Goal: Task Accomplishment & Management: Use online tool/utility

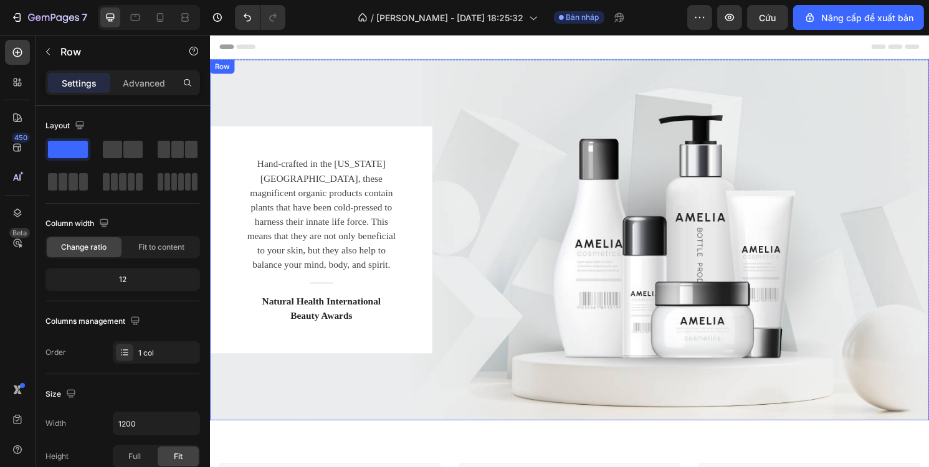
click at [634, 217] on div "Hand-crafted in the [US_STATE][GEOGRAPHIC_DATA], these magnificent organic prod…" at bounding box center [583, 248] width 748 height 236
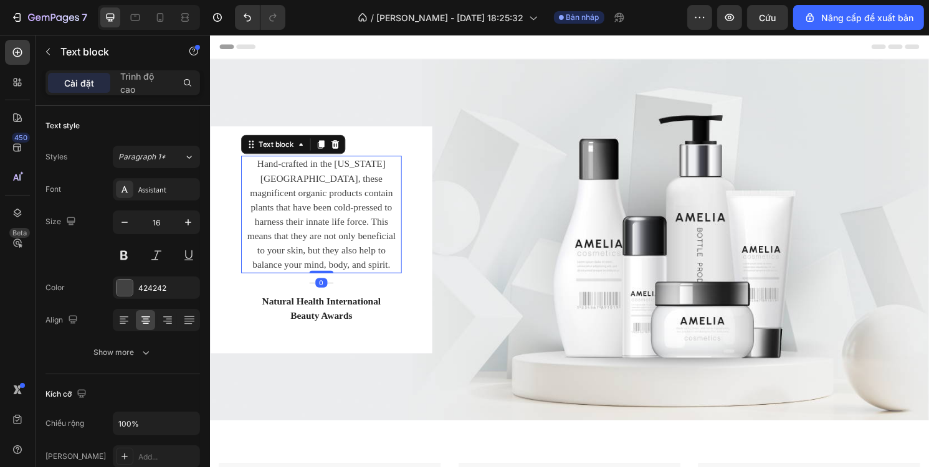
click at [406, 221] on p "Hand-crafted in the [US_STATE][GEOGRAPHIC_DATA], these magnificent organic prod…" at bounding box center [325, 222] width 164 height 120
click at [636, 245] on div "Hand-crafted in the Colorado Mountains, these magnificent organic products cont…" at bounding box center [583, 248] width 748 height 236
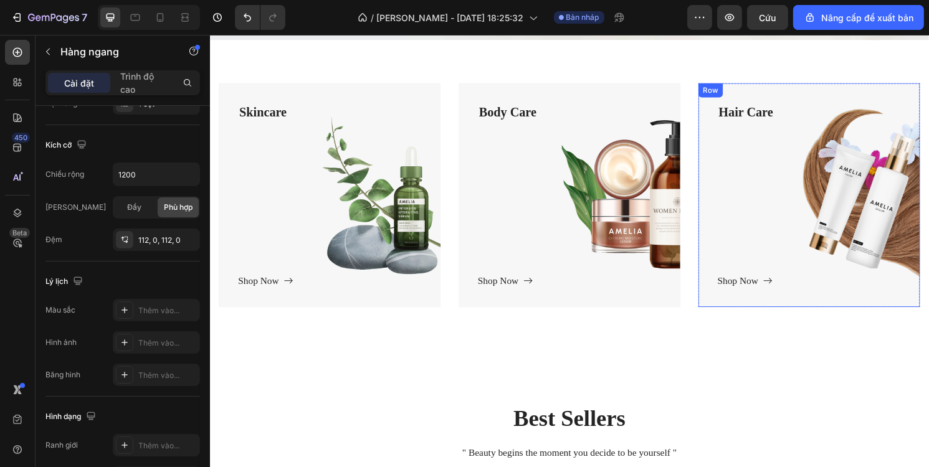
scroll to position [374, 0]
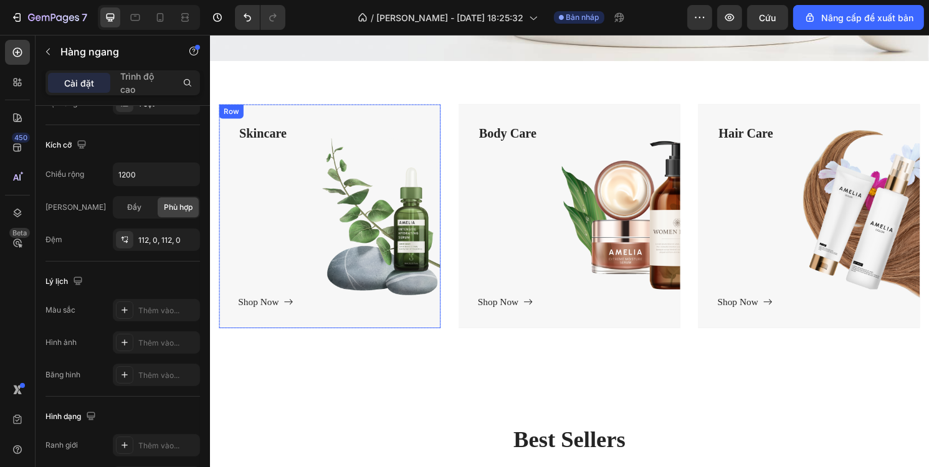
click at [355, 216] on div "Skincare Text block Shop Now Button" at bounding box center [334, 223] width 191 height 193
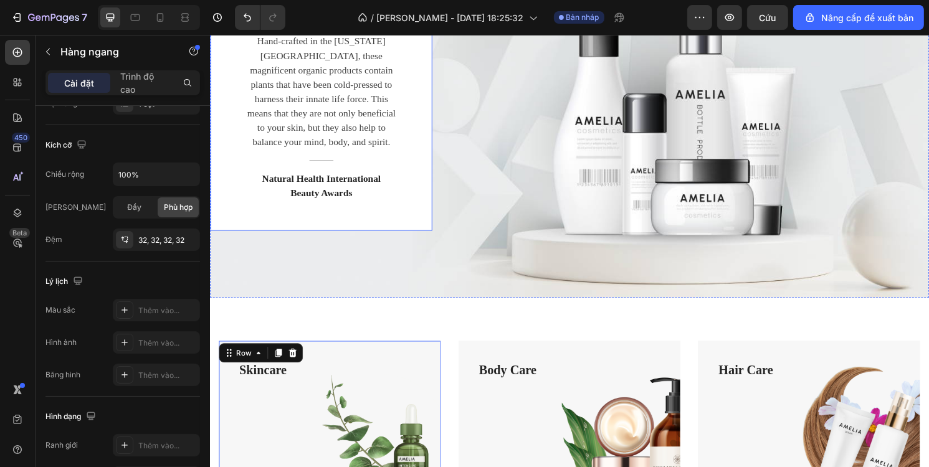
scroll to position [125, 0]
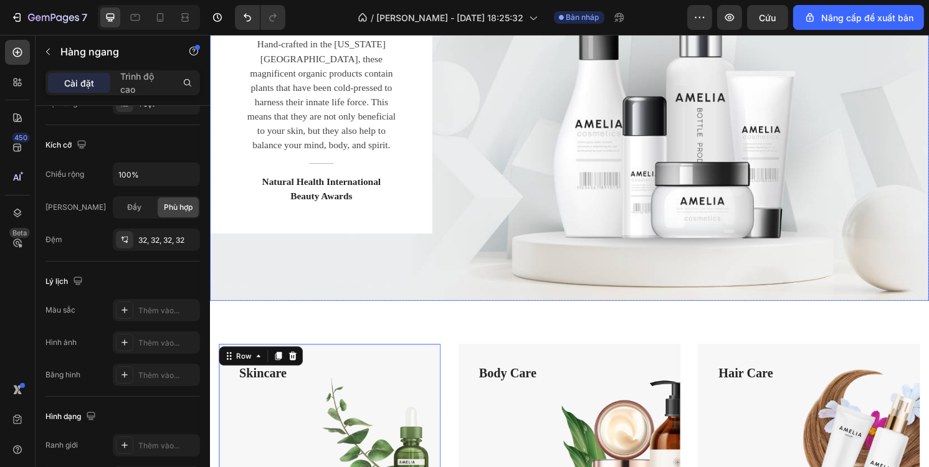
click at [726, 194] on div "Hand-crafted in the Colorado Mountains, these magnificent organic products cont…" at bounding box center [583, 124] width 748 height 236
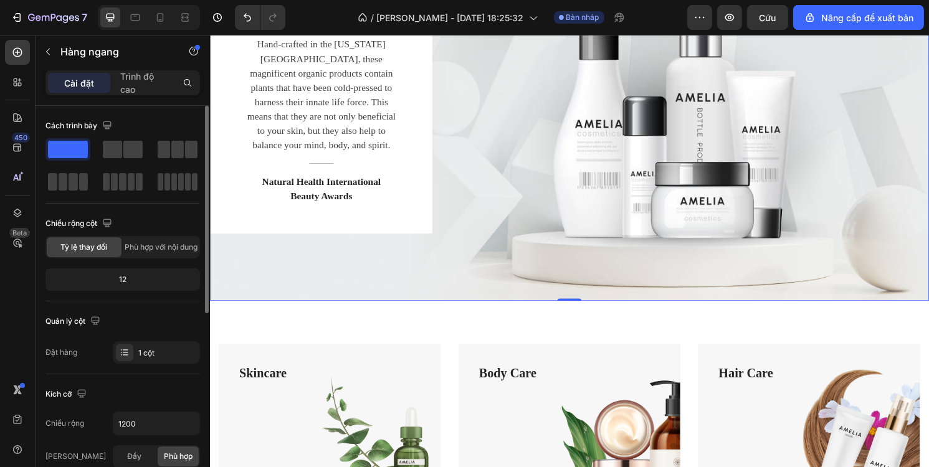
scroll to position [62, 0]
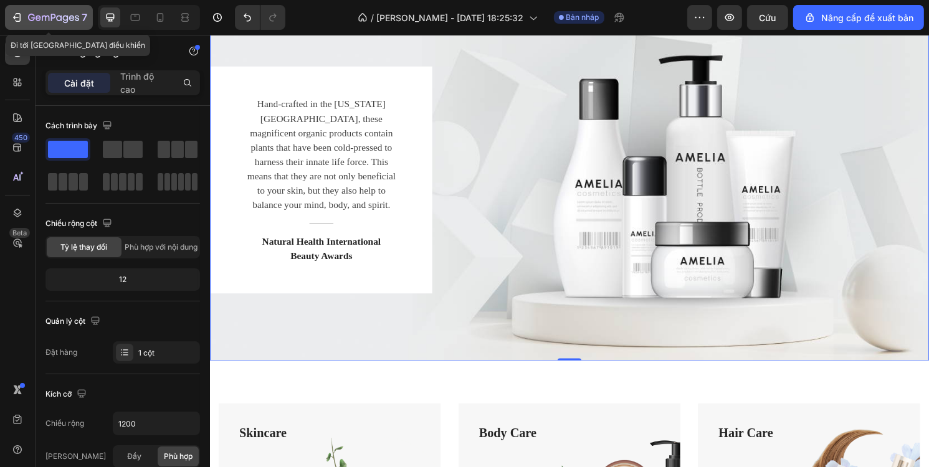
click at [18, 16] on icon "button" at bounding box center [17, 17] width 12 height 12
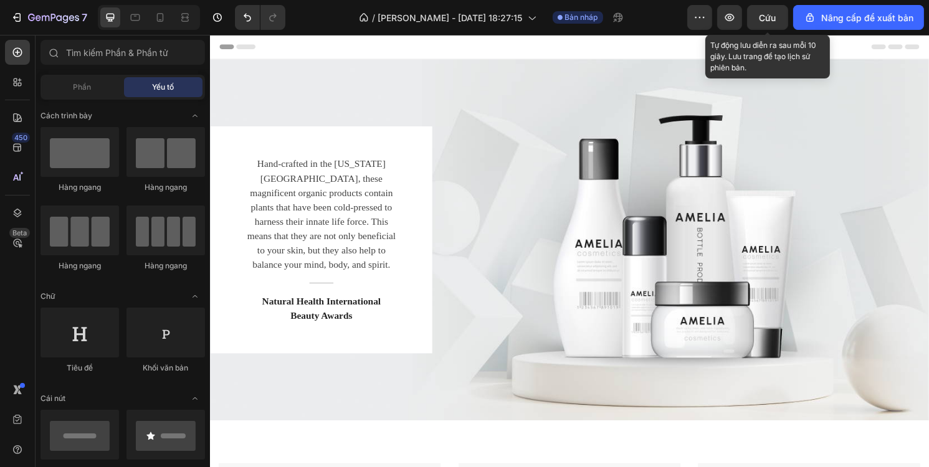
click at [769, 22] on font "Cứu" at bounding box center [767, 17] width 17 height 11
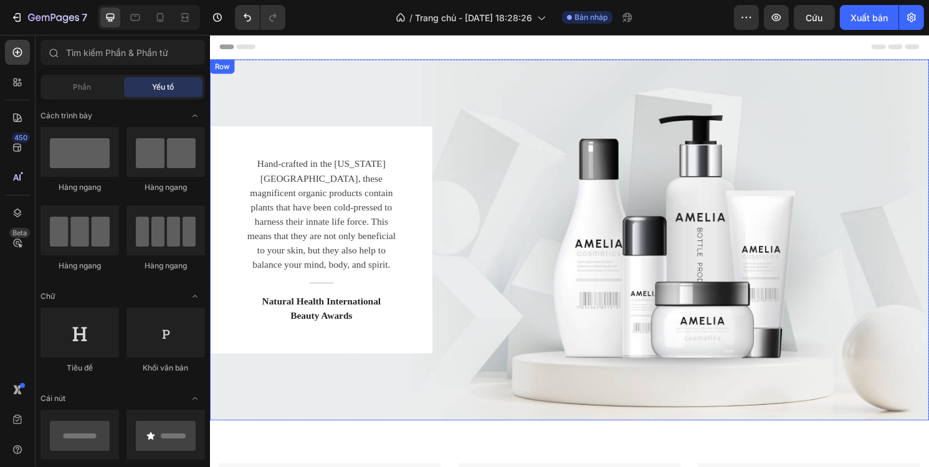
click at [783, 180] on div "Hand-crafted in the Colorado Mountains, these magnificent organic products cont…" at bounding box center [583, 248] width 748 height 236
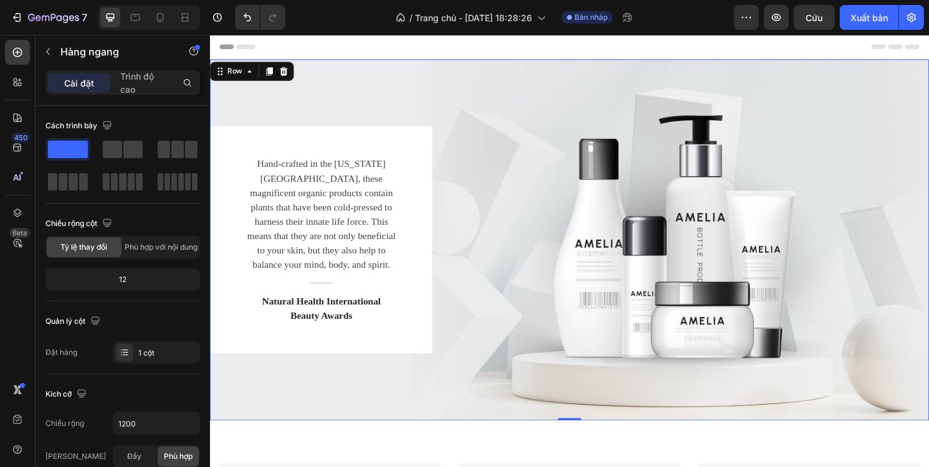
click at [692, 188] on div "Hand-crafted in the Colorado Mountains, these magnificent organic products cont…" at bounding box center [583, 248] width 748 height 236
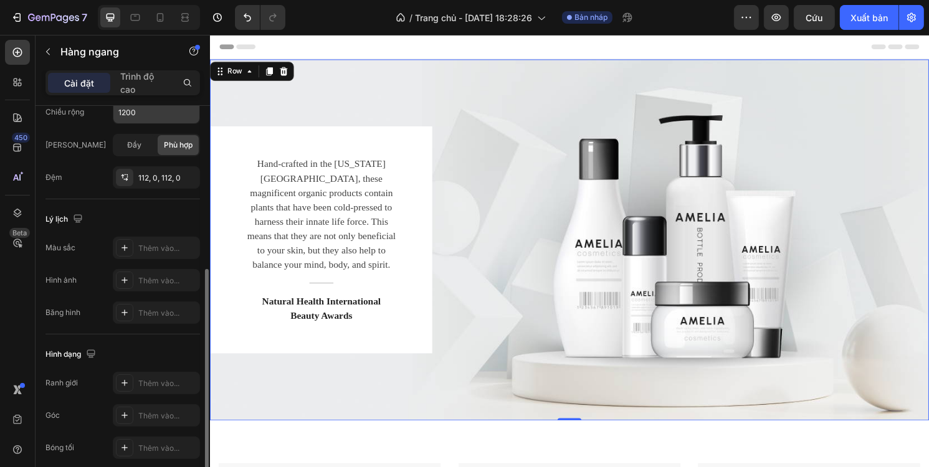
scroll to position [361, 0]
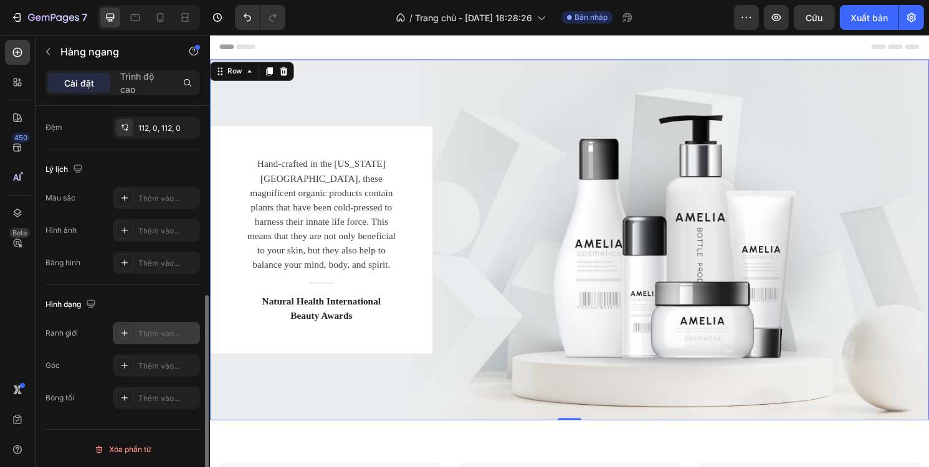
click at [151, 324] on div "Thêm vào..." at bounding box center [156, 333] width 87 height 22
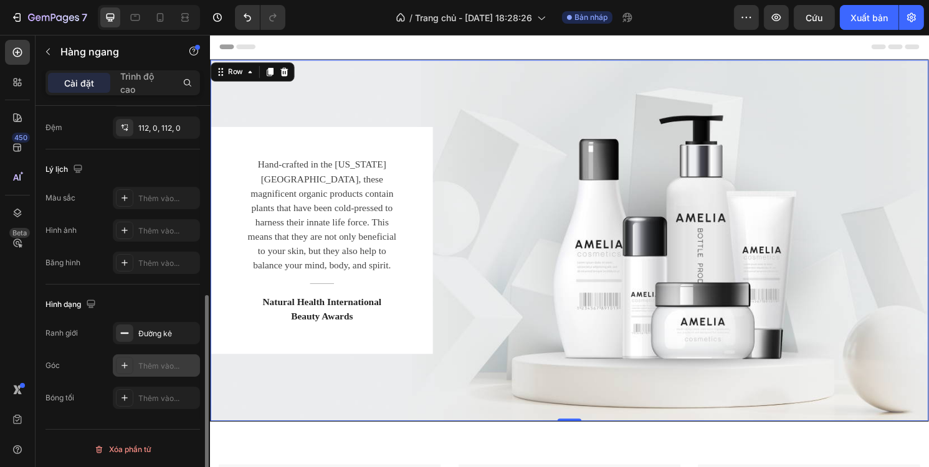
click at [143, 357] on div "Thêm vào..." at bounding box center [156, 366] width 87 height 22
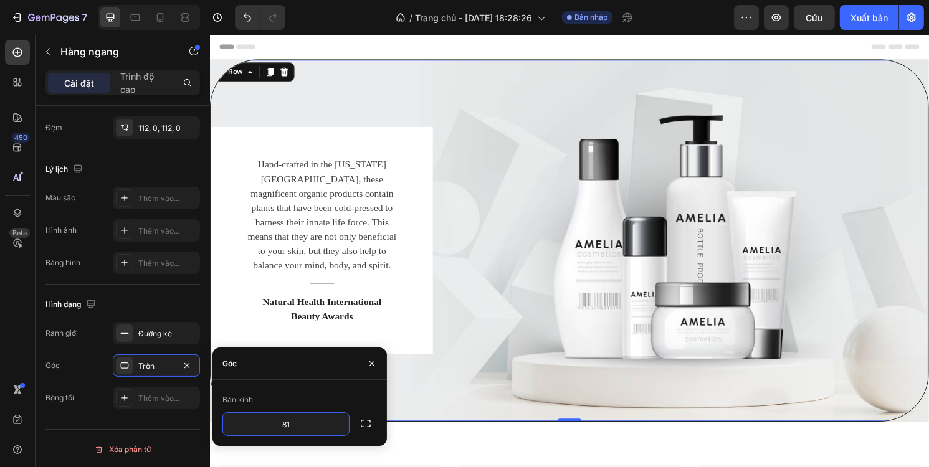
type input "8"
type input "18"
click at [146, 391] on div "Thêm vào..." at bounding box center [156, 398] width 87 height 22
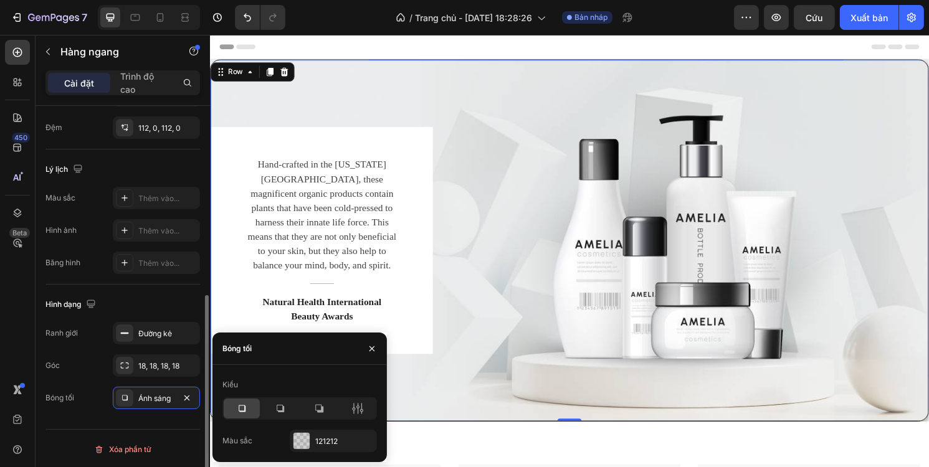
click at [181, 291] on div "Hình dạng Ranh giới Đường kẻ Góc 18, 18, 18, 18 Bóng tối Ánh sáng" at bounding box center [122, 352] width 155 height 135
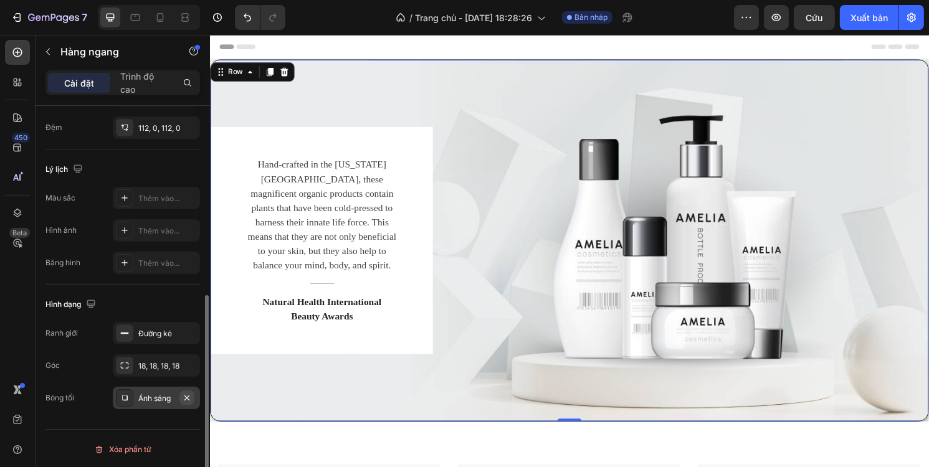
click at [189, 397] on icon "button" at bounding box center [187, 398] width 10 height 10
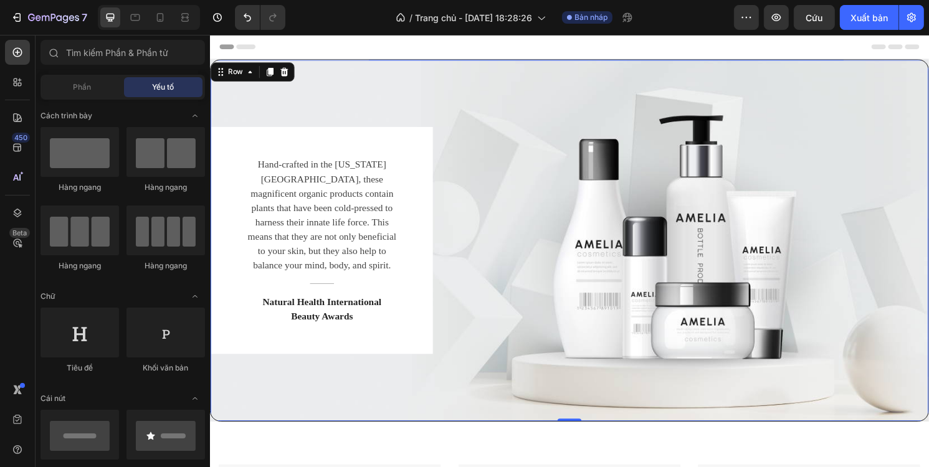
click at [902, 47] on icon at bounding box center [904, 47] width 15 height 5
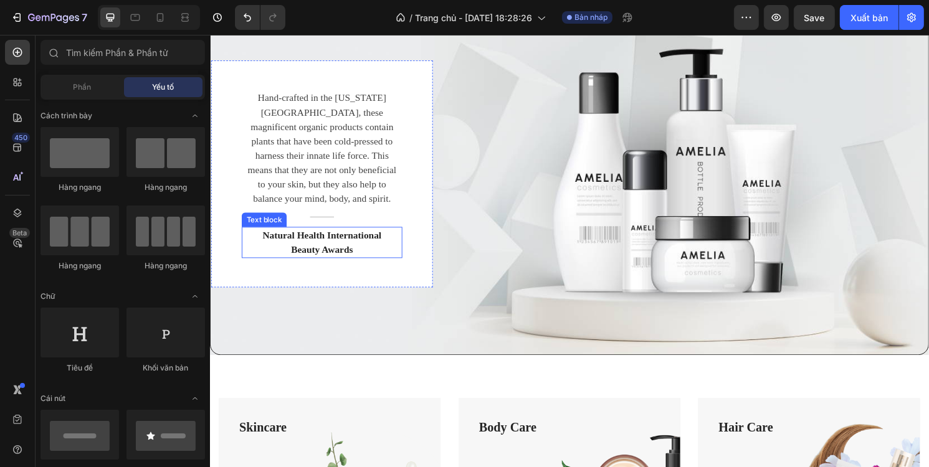
scroll to position [62, 0]
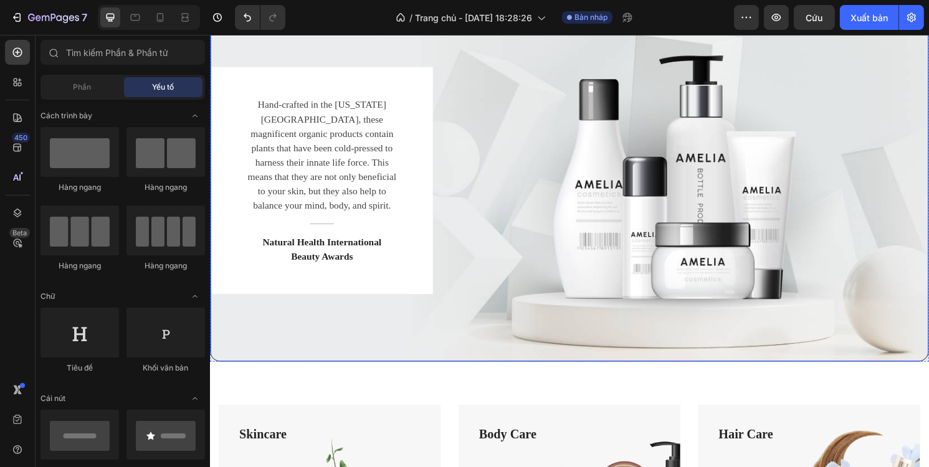
click at [703, 234] on div "Hand-crafted in the Colorado Mountains, these magnificent organic products cont…" at bounding box center [583, 187] width 746 height 236
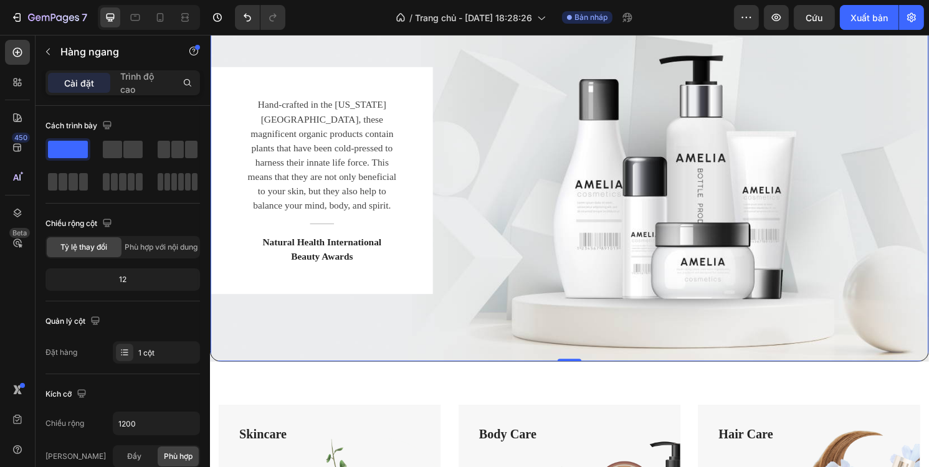
click at [680, 237] on div "Hand-crafted in the Colorado Mountains, these magnificent organic products cont…" at bounding box center [583, 187] width 746 height 236
click at [142, 79] on font "Trình độ cao" at bounding box center [137, 83] width 34 height 24
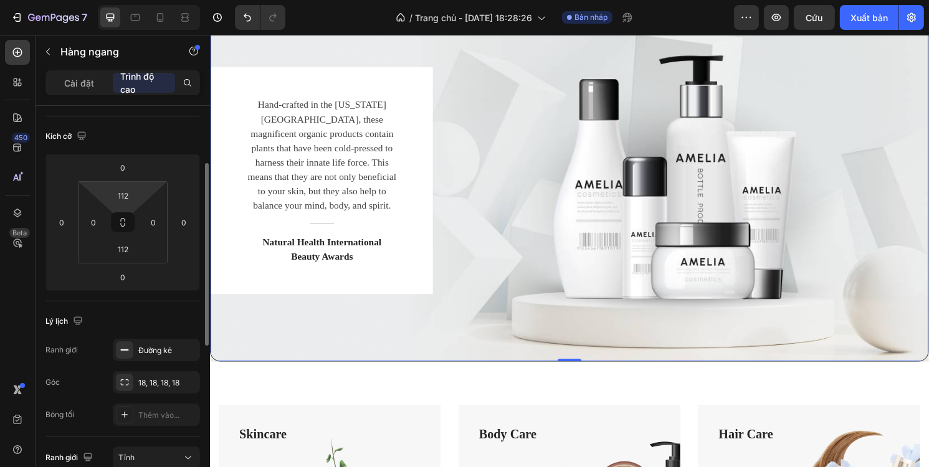
scroll to position [0, 0]
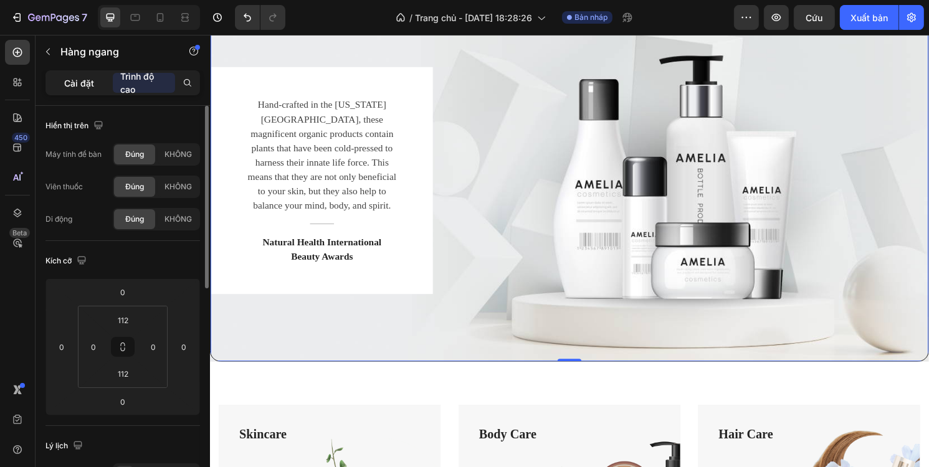
click at [89, 84] on font "Cài đặt" at bounding box center [79, 83] width 30 height 11
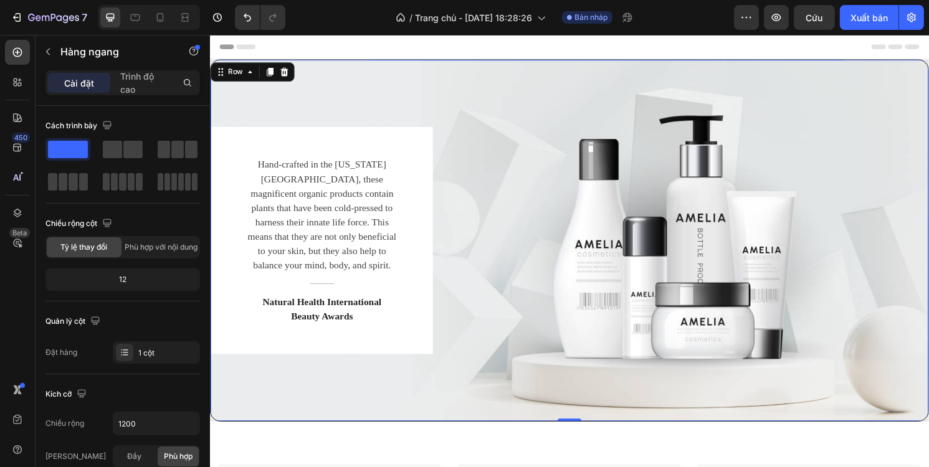
click at [764, 164] on div "Hand-crafted in the Colorado Mountains, these magnificent organic products cont…" at bounding box center [583, 249] width 746 height 236
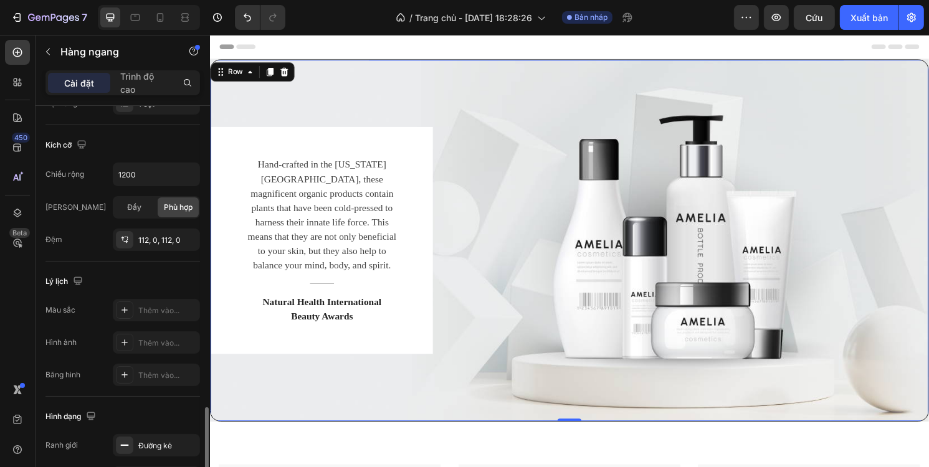
scroll to position [361, 0]
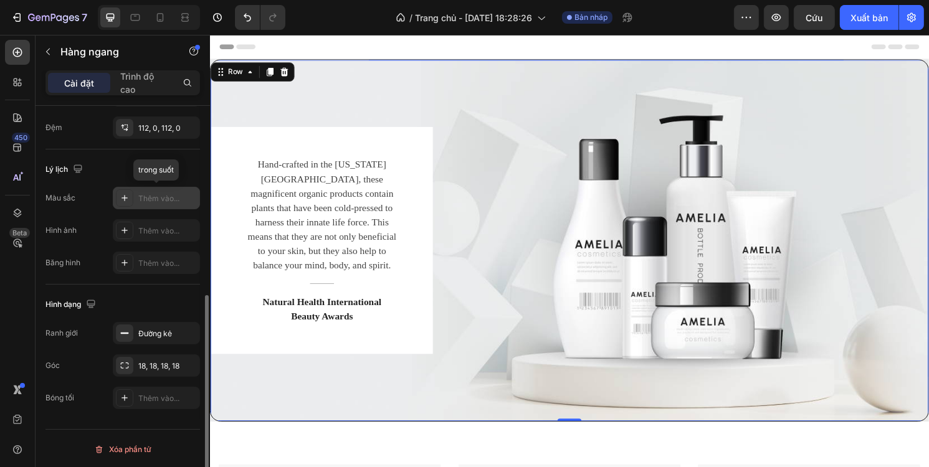
click at [151, 199] on font "Thêm vào..." at bounding box center [158, 198] width 41 height 9
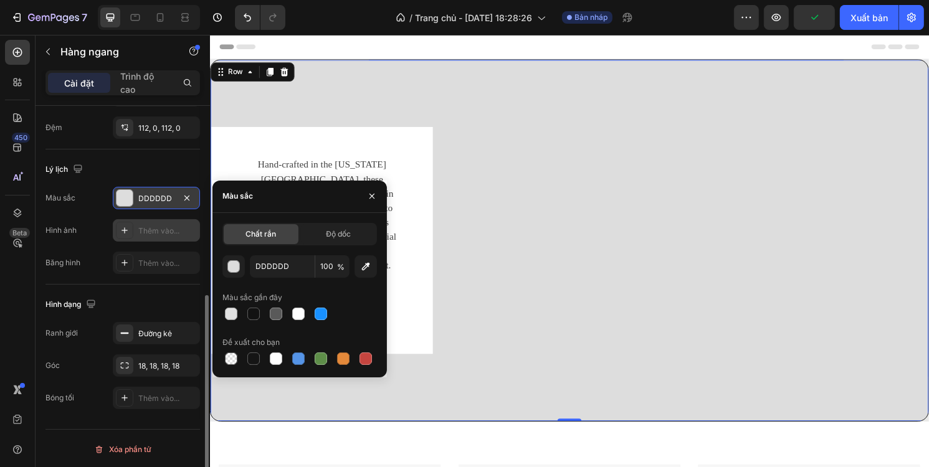
click at [125, 229] on icon at bounding box center [124, 230] width 6 height 6
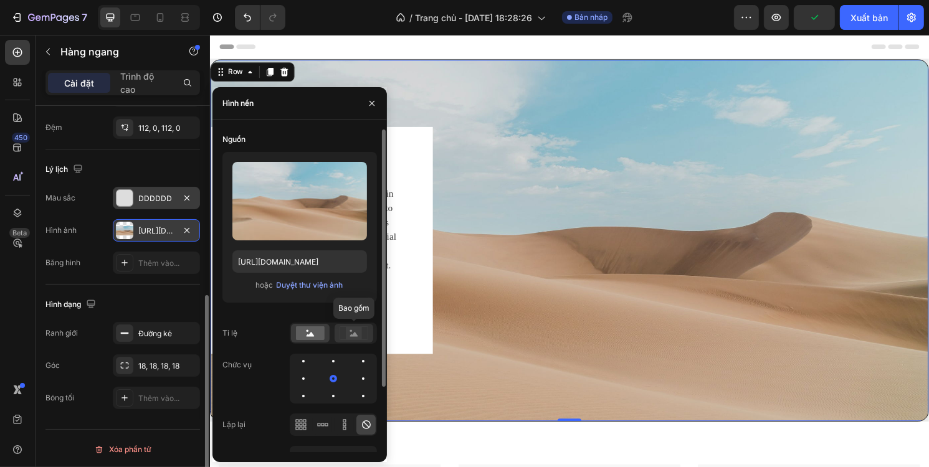
click at [351, 335] on icon at bounding box center [354, 334] width 8 height 4
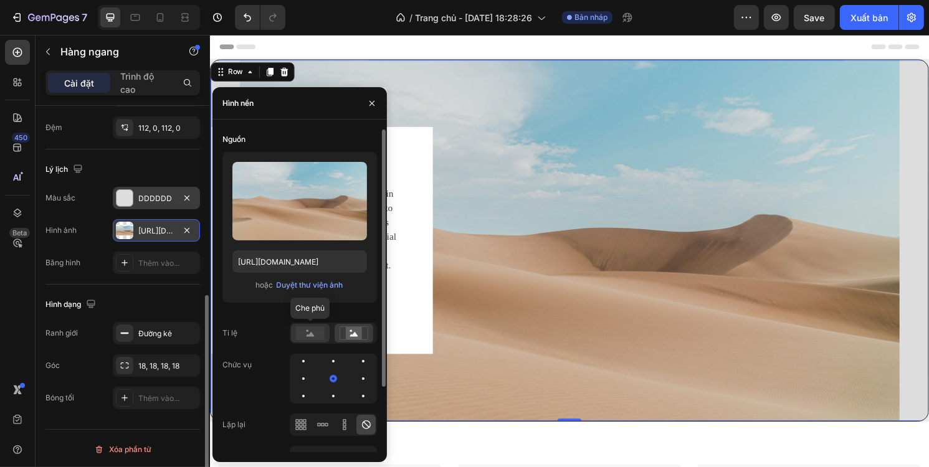
click at [315, 335] on rect at bounding box center [310, 333] width 29 height 14
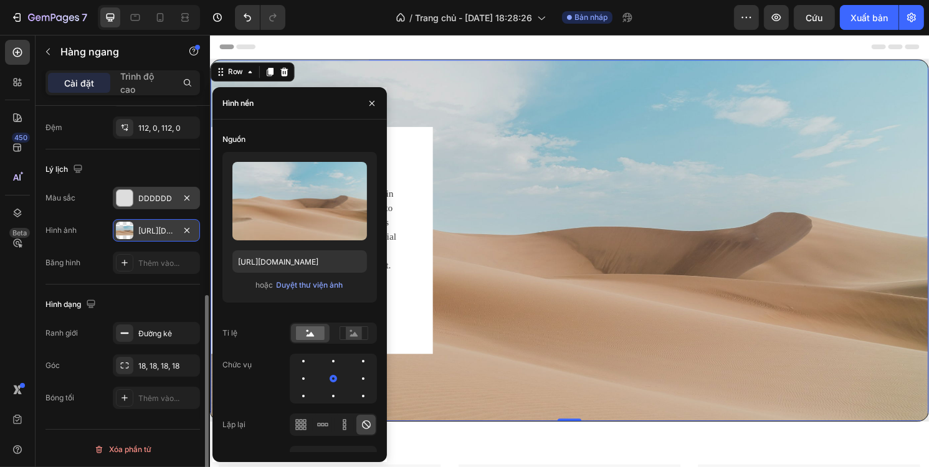
click at [158, 259] on font "Thêm vào..." at bounding box center [158, 263] width 41 height 9
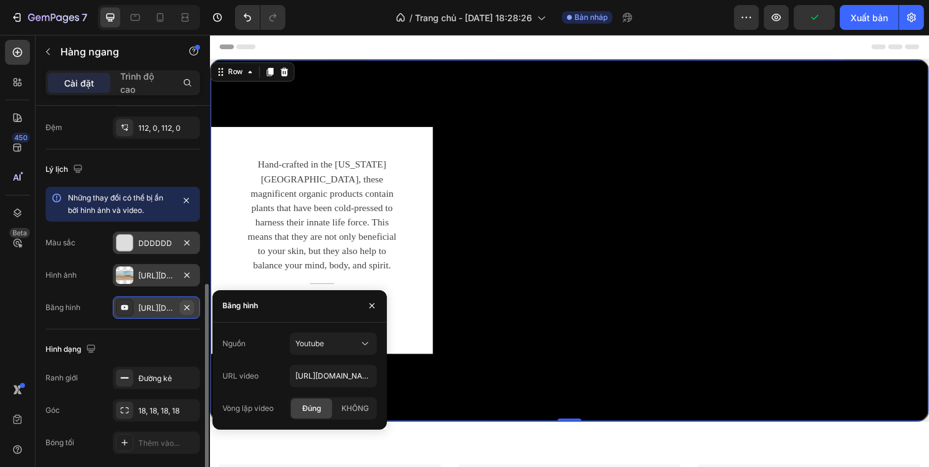
click at [189, 303] on icon "button" at bounding box center [187, 308] width 10 height 10
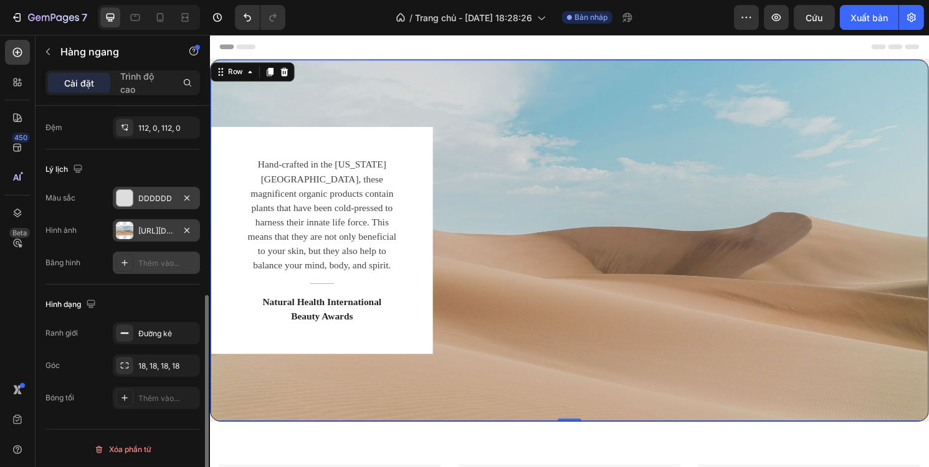
click at [156, 229] on font "https://cdn.shopify.com/s/files/1/2005/9307/files/background_settings.jpg" at bounding box center [178, 230] width 80 height 9
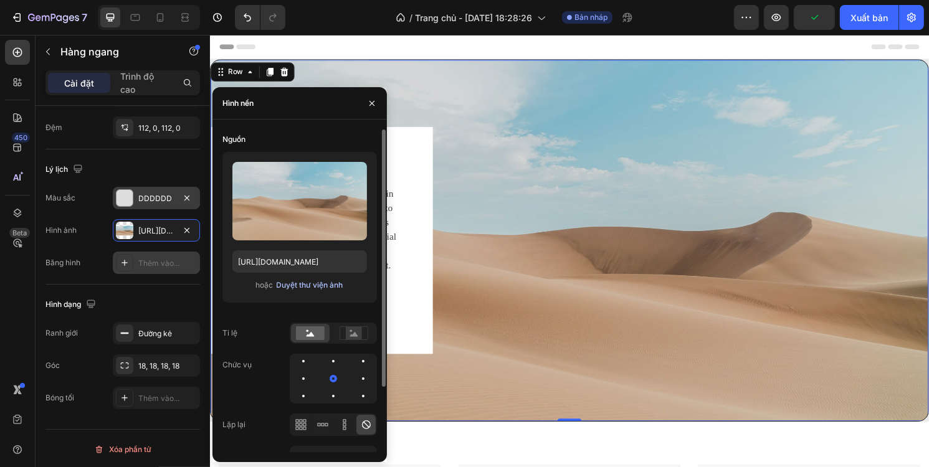
click at [300, 286] on font "Duyệt thư viện ảnh" at bounding box center [310, 284] width 67 height 9
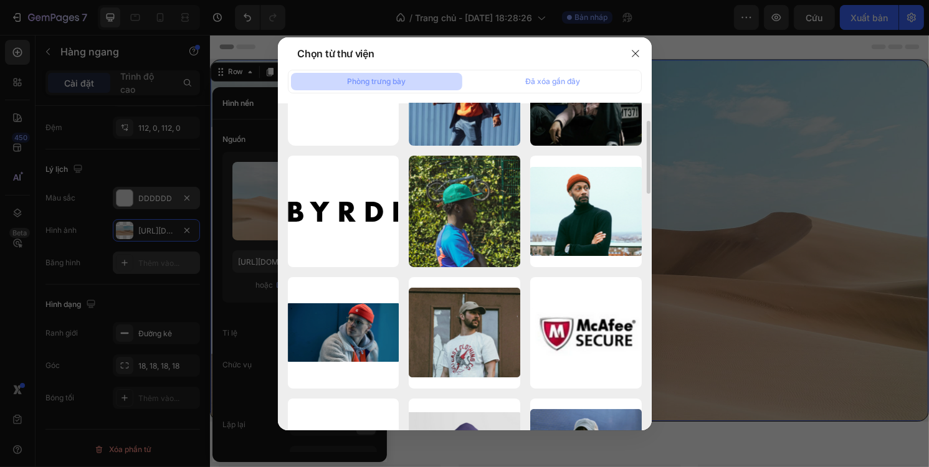
scroll to position [0, 0]
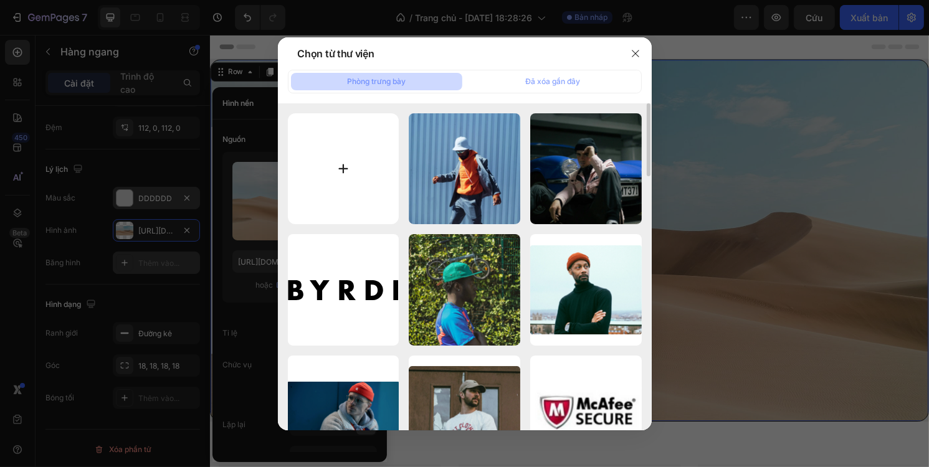
click at [323, 164] on input "file" at bounding box center [344, 169] width 112 height 112
click at [629, 54] on button "button" at bounding box center [636, 54] width 20 height 20
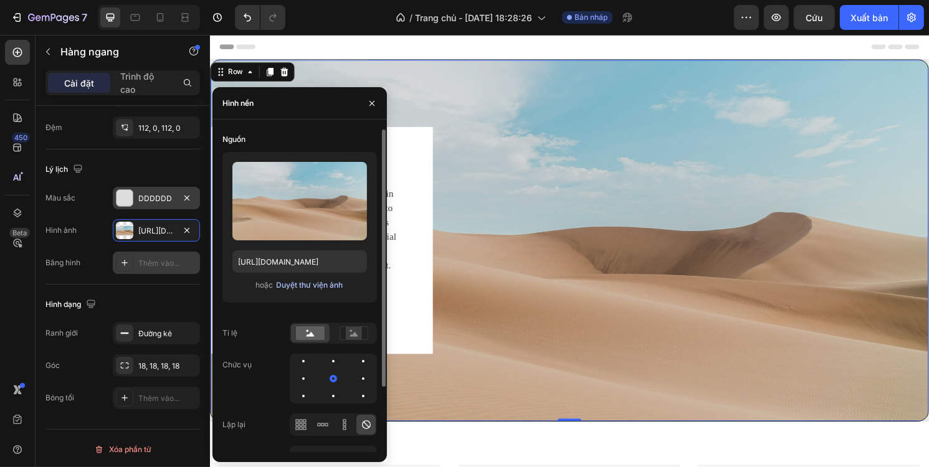
click at [302, 285] on font "Duyệt thư viện ảnh" at bounding box center [310, 284] width 67 height 9
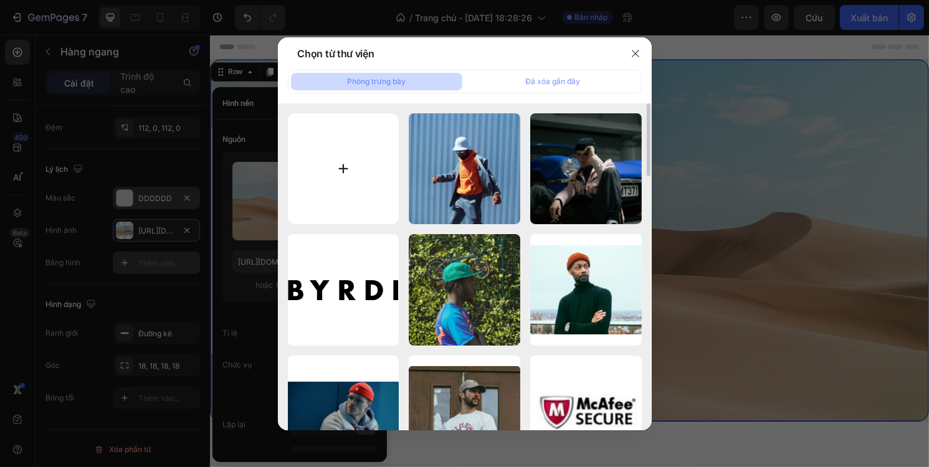
click at [337, 168] on input "file" at bounding box center [344, 169] width 112 height 112
type input "C:\fakepath\ig.png"
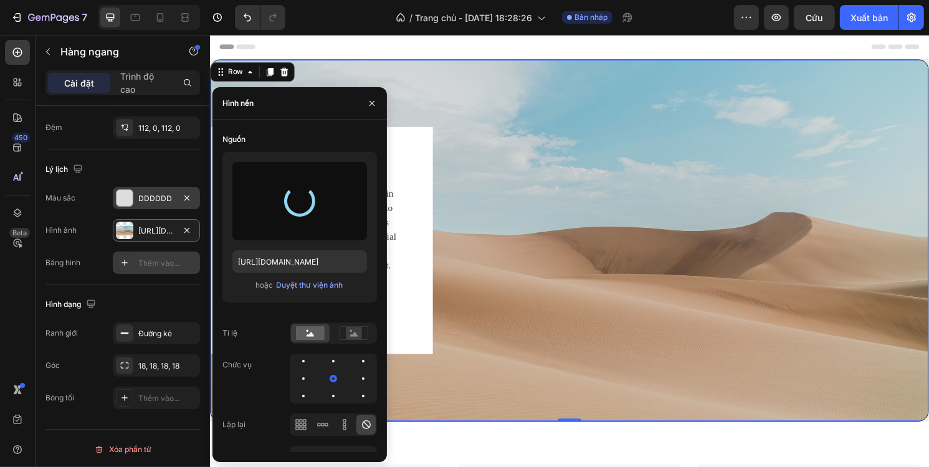
type input "https://cdn.shopify.com/s/files/1/0707/5840/0183/files/gempages_580766777361826…"
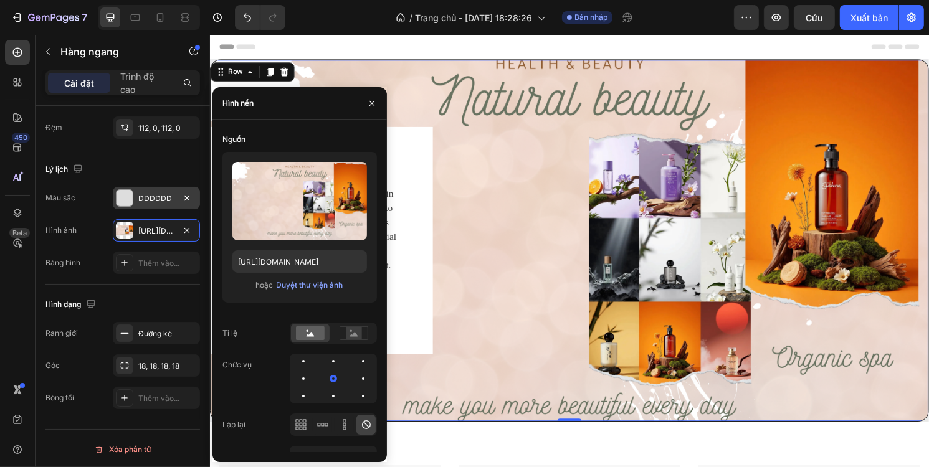
click at [518, 256] on div "Hand-crafted in the Colorado Mountains, these magnificent organic products cont…" at bounding box center [583, 249] width 746 height 236
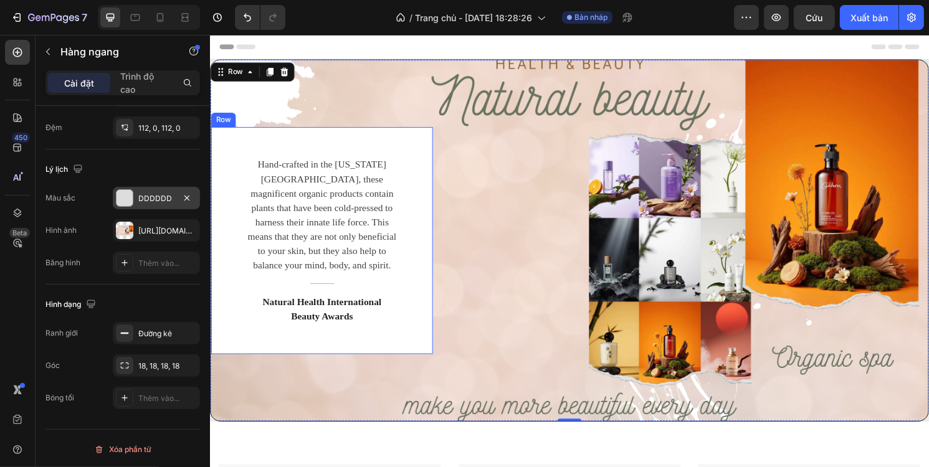
click at [411, 252] on div "Hand-crafted in the Colorado Mountains, these magnificent organic products cont…" at bounding box center [326, 249] width 231 height 236
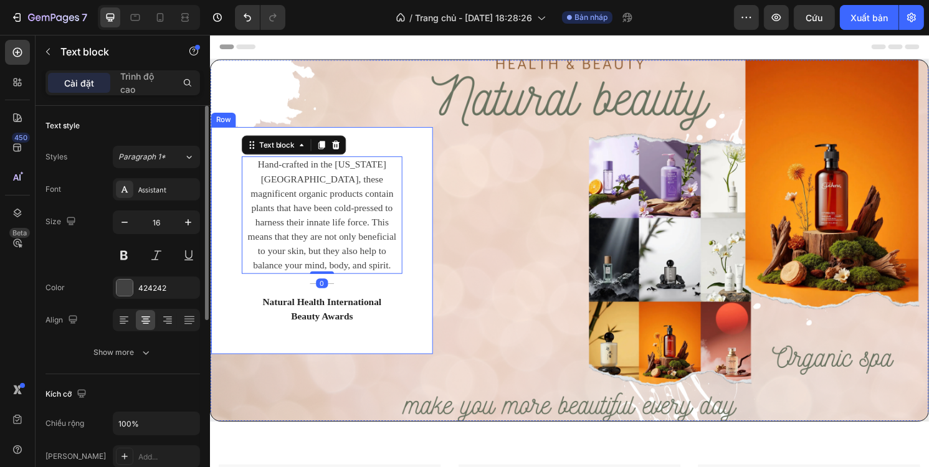
drag, startPoint x: 408, startPoint y: 271, endPoint x: 424, endPoint y: 277, distance: 17.4
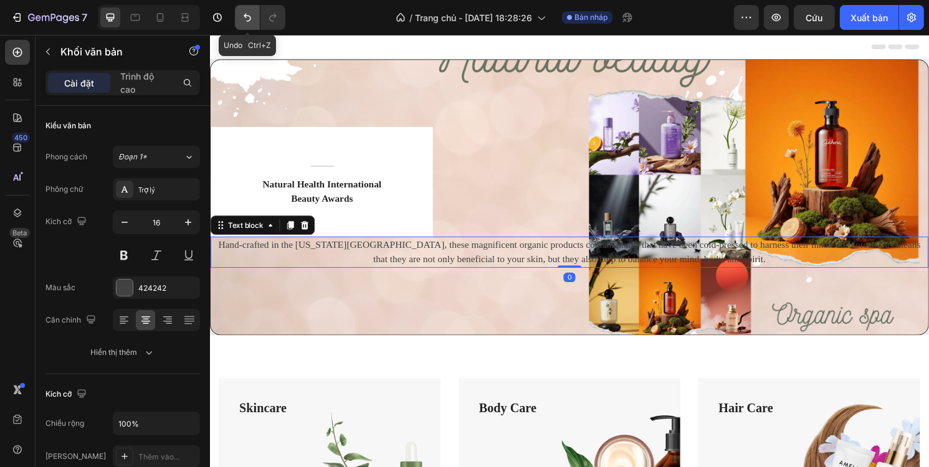
click at [249, 20] on icon "Hoàn tác/Làm lại" at bounding box center [247, 18] width 7 height 8
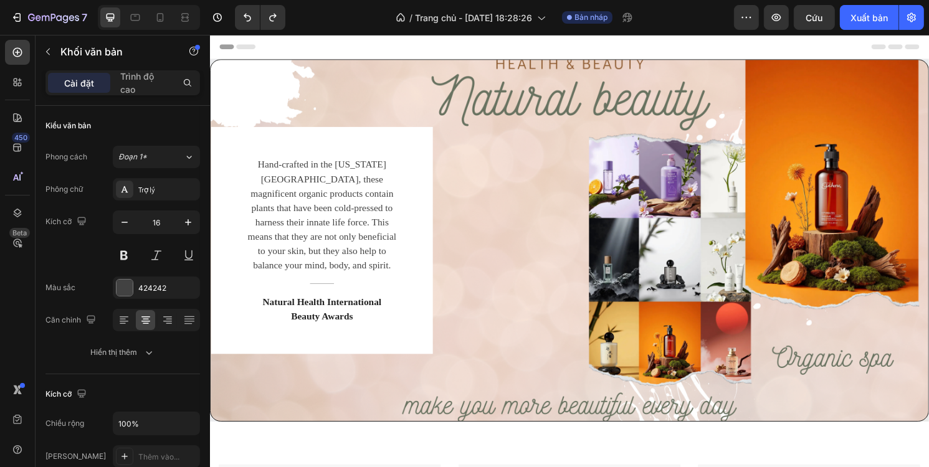
click at [399, 215] on p "Hand-crafted in the [US_STATE][GEOGRAPHIC_DATA], these magnificent organic prod…" at bounding box center [326, 223] width 164 height 120
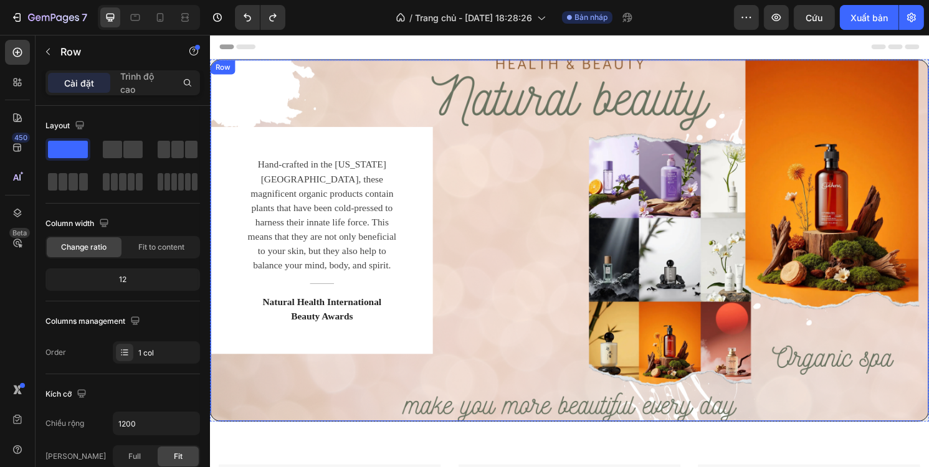
click at [487, 208] on div "Hand-crafted in the Colorado Mountains, these magnificent organic products cont…" at bounding box center [583, 249] width 746 height 236
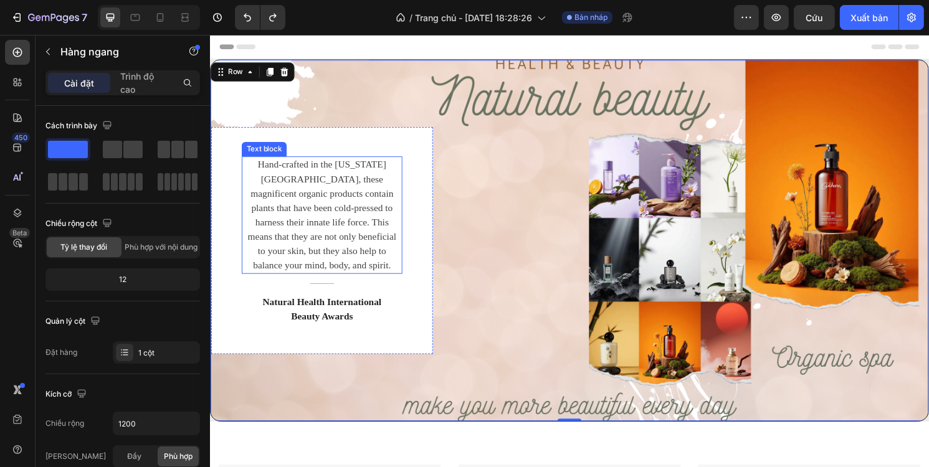
click at [386, 157] on div "Hand-crafted in the Colorado Mountains, these magnificent organic products cont…" at bounding box center [326, 249] width 231 height 236
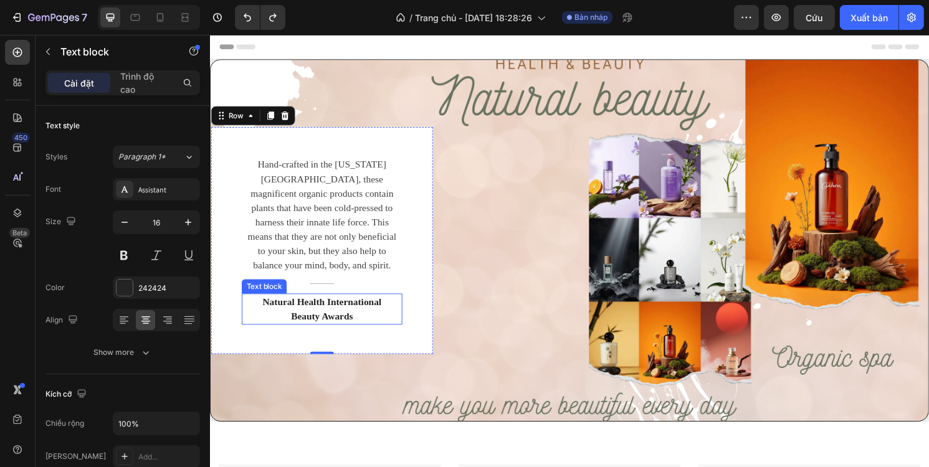
click at [343, 324] on p "Natural Health International Beauty Awards" at bounding box center [326, 320] width 164 height 30
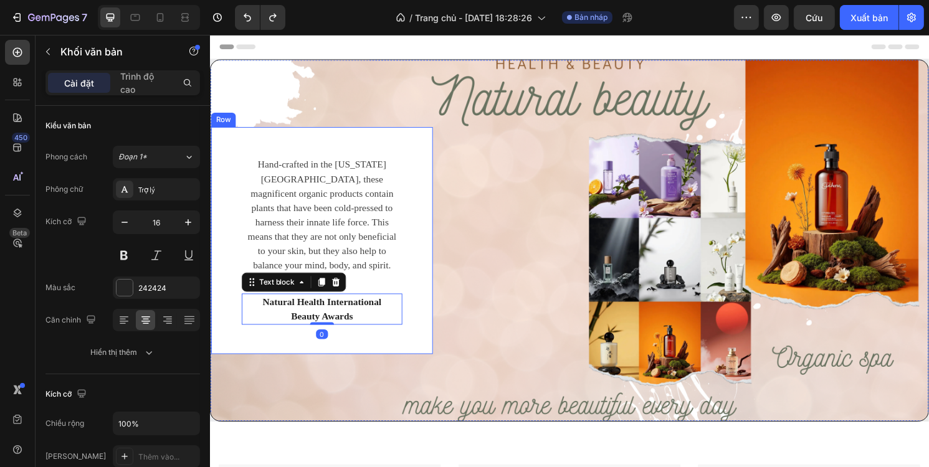
click at [417, 262] on div "Hand-crafted in the Colorado Mountains, these magnificent organic products cont…" at bounding box center [326, 249] width 231 height 236
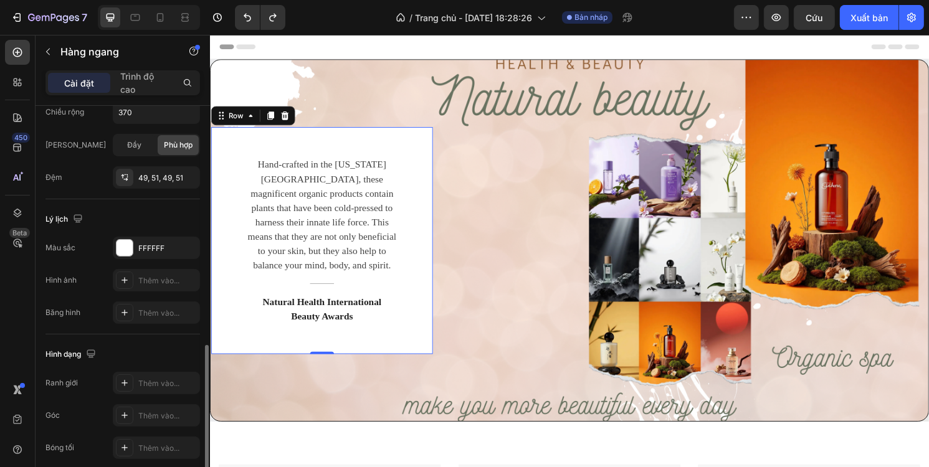
scroll to position [361, 0]
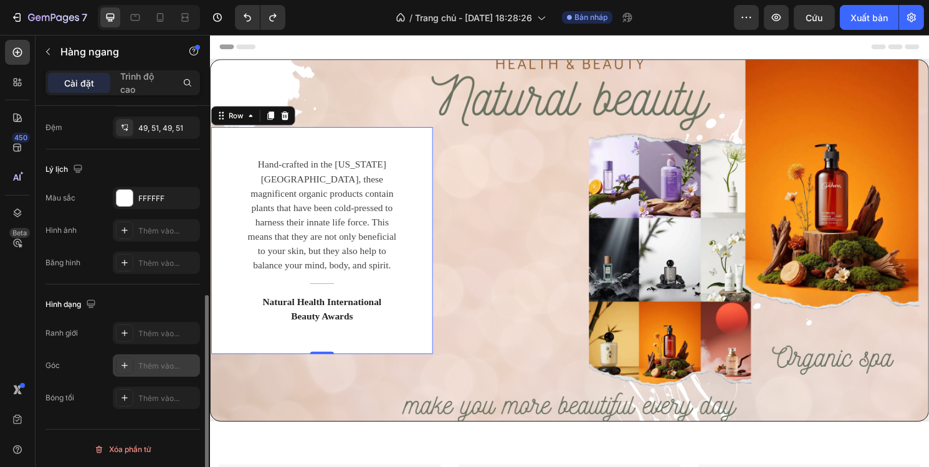
click at [148, 361] on font "Thêm vào..." at bounding box center [158, 365] width 41 height 9
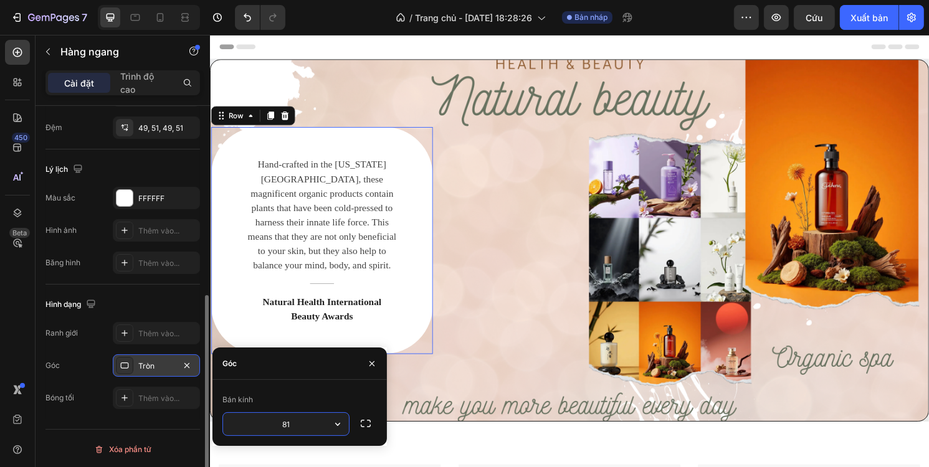
type input "8"
type input "90"
click at [510, 290] on div "Hand-crafted in the Colorado Mountains, these magnificent organic products cont…" at bounding box center [583, 249] width 746 height 236
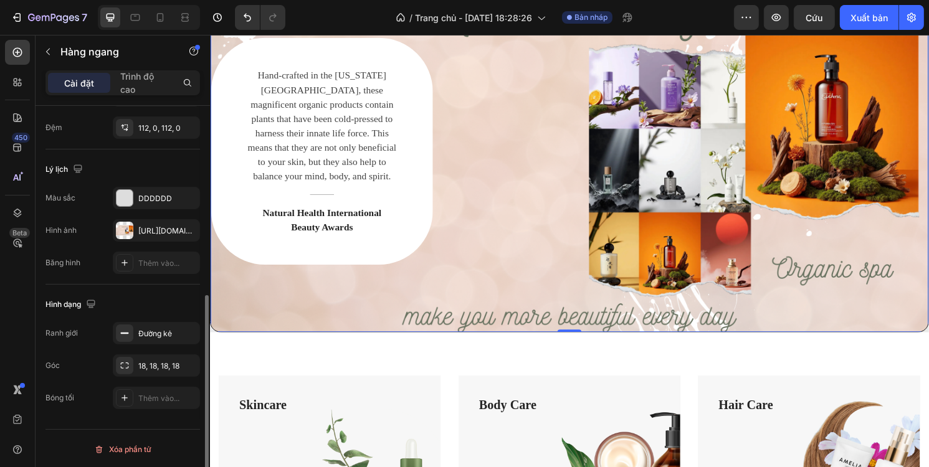
scroll to position [62, 0]
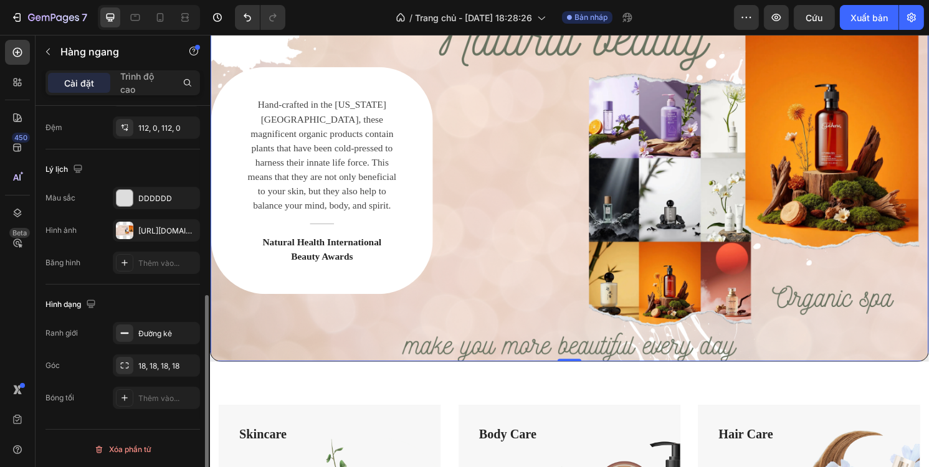
click at [515, 199] on div "Hand-crafted in the Colorado Mountains, these magnificent organic products cont…" at bounding box center [583, 187] width 746 height 236
click at [149, 194] on font "DDDDDD" at bounding box center [155, 198] width 34 height 9
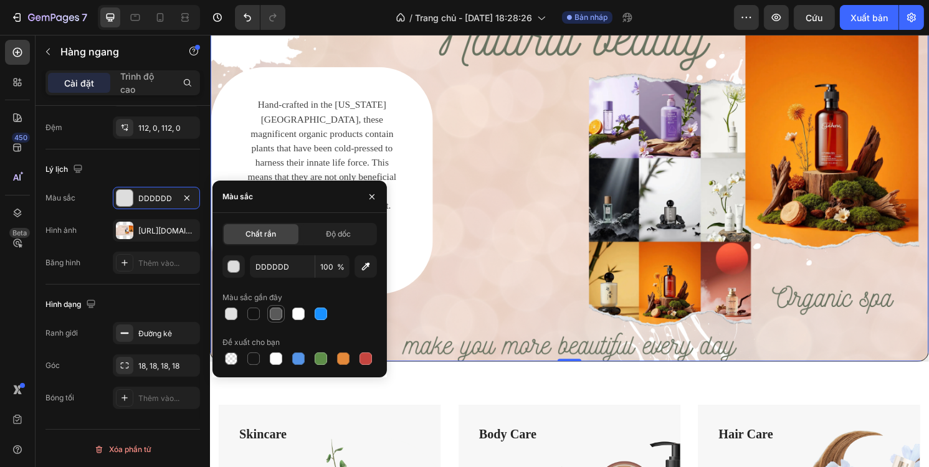
click at [274, 315] on div at bounding box center [276, 314] width 12 height 12
click at [237, 313] on div at bounding box center [231, 314] width 12 height 12
click at [362, 359] on div at bounding box center [365, 359] width 12 height 12
click at [237, 317] on div at bounding box center [231, 314] width 15 height 15
click at [279, 316] on div at bounding box center [276, 314] width 12 height 12
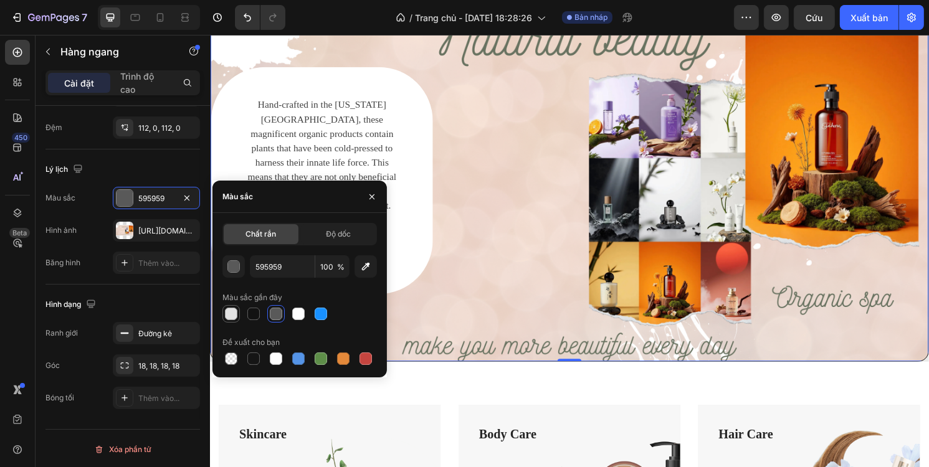
click at [236, 312] on div at bounding box center [231, 314] width 12 height 12
type input "E2E2E2"
click at [376, 194] on icon "button" at bounding box center [372, 197] width 10 height 10
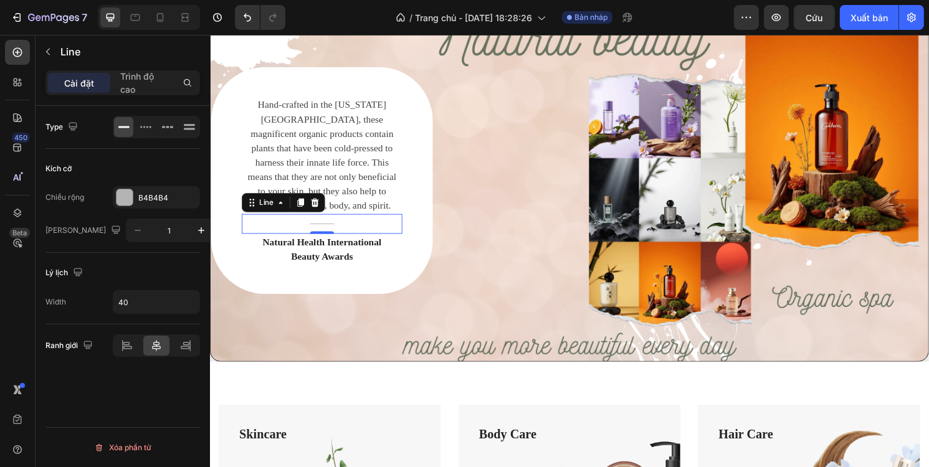
click at [402, 231] on div "Title" at bounding box center [325, 231] width 167 height 1
click at [434, 209] on div "Hand-crafted in the Colorado Mountains, these magnificent organic products cont…" at bounding box center [326, 187] width 231 height 236
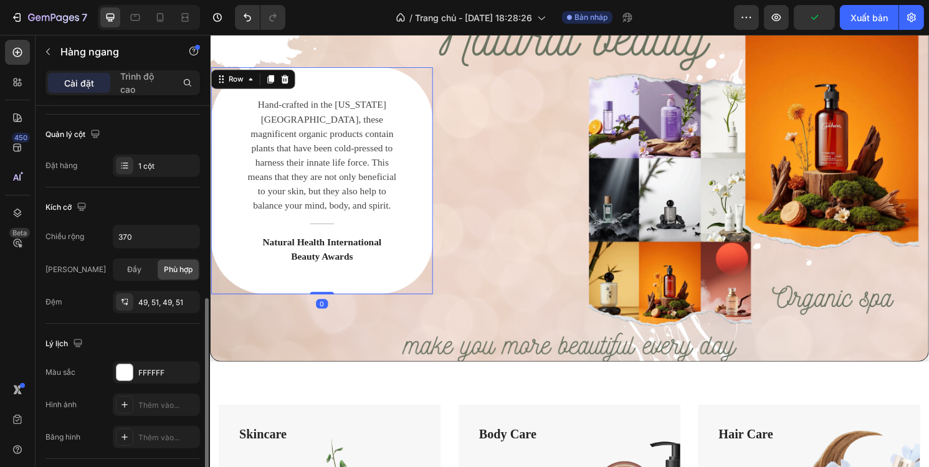
scroll to position [249, 0]
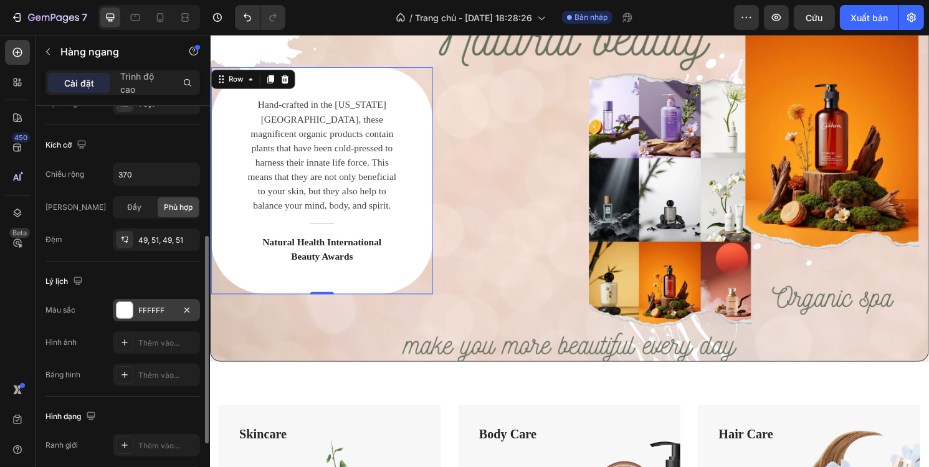
click at [133, 303] on div "FFFFFF" at bounding box center [156, 310] width 87 height 22
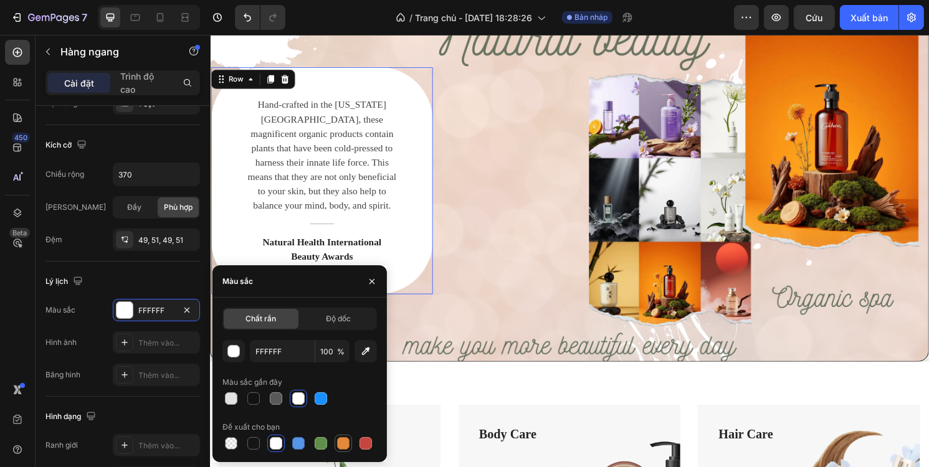
click at [340, 443] on div at bounding box center [343, 443] width 12 height 12
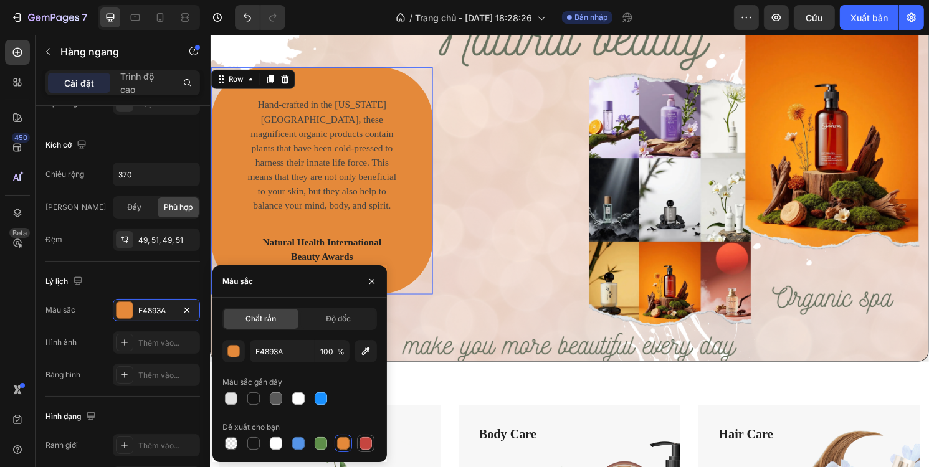
click at [369, 444] on div at bounding box center [365, 443] width 12 height 12
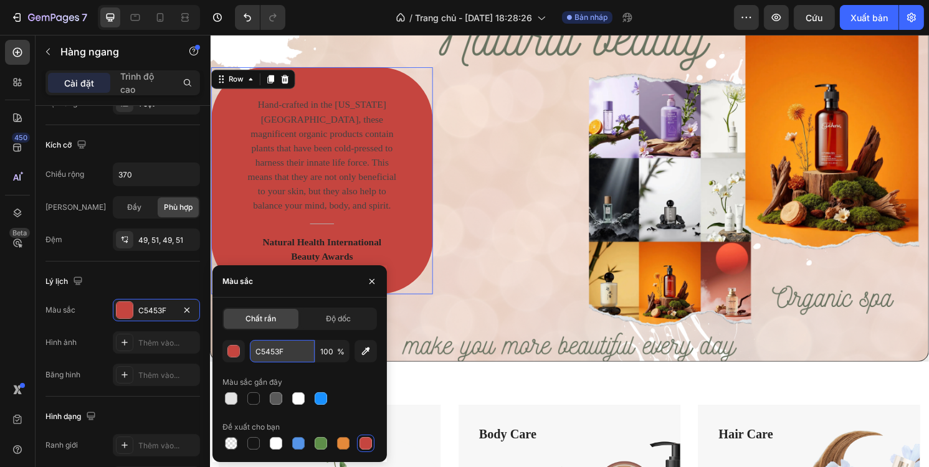
click at [260, 351] on input "C5453F" at bounding box center [282, 351] width 65 height 22
click at [363, 351] on icon "button" at bounding box center [365, 351] width 12 height 12
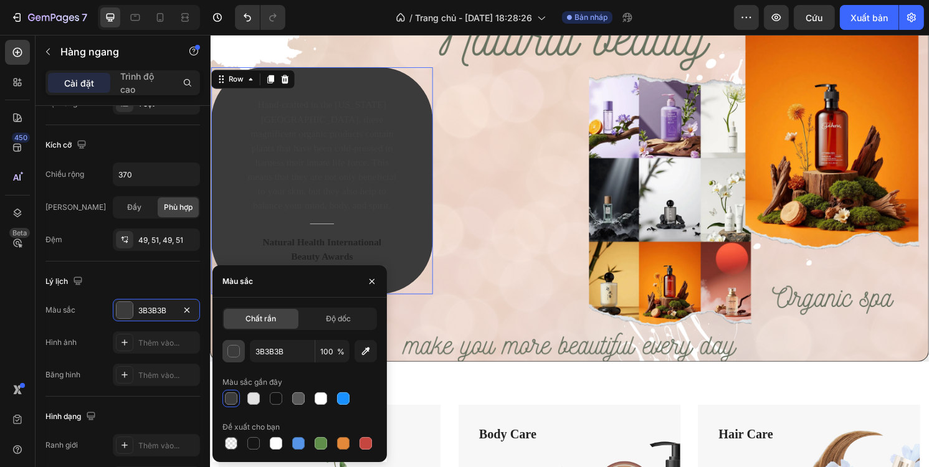
click at [234, 352] on div "button" at bounding box center [234, 352] width 12 height 12
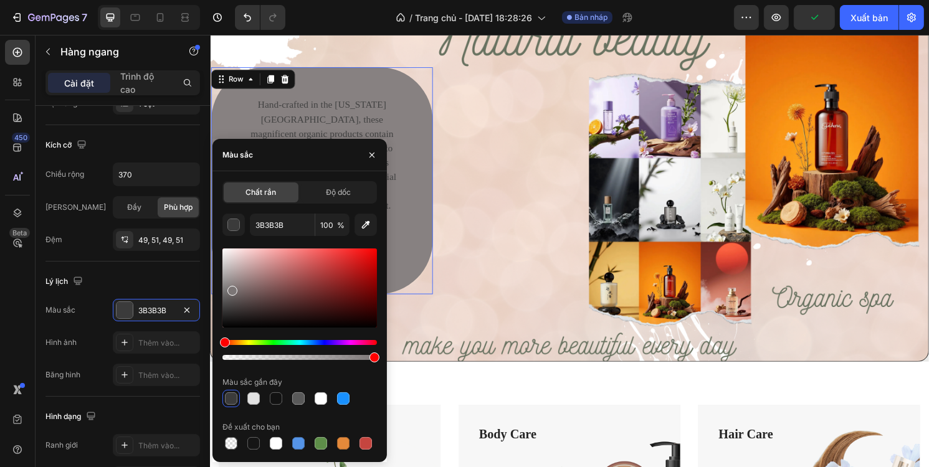
drag, startPoint x: 267, startPoint y: 306, endPoint x: 232, endPoint y: 291, distance: 37.4
click at [232, 291] on div at bounding box center [299, 288] width 155 height 79
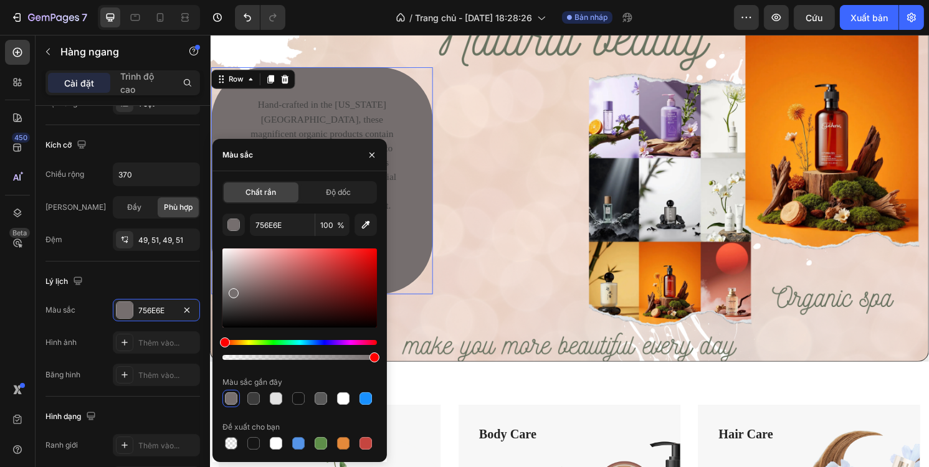
drag, startPoint x: 233, startPoint y: 340, endPoint x: 248, endPoint y: 340, distance: 15.0
click at [254, 340] on div at bounding box center [299, 304] width 155 height 117
drag, startPoint x: 234, startPoint y: 340, endPoint x: 244, endPoint y: 341, distance: 10.0
click at [242, 340] on div "Sắc thái" at bounding box center [299, 342] width 155 height 5
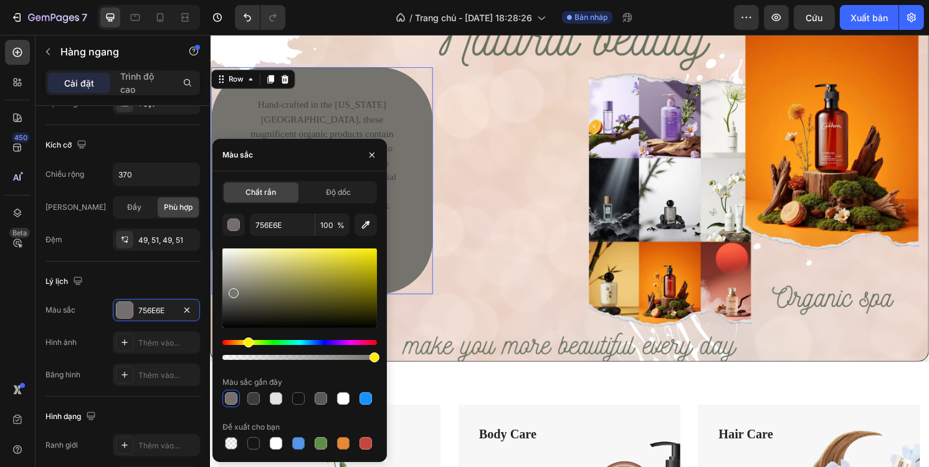
click at [247, 341] on div "Sắc thái" at bounding box center [249, 343] width 10 height 10
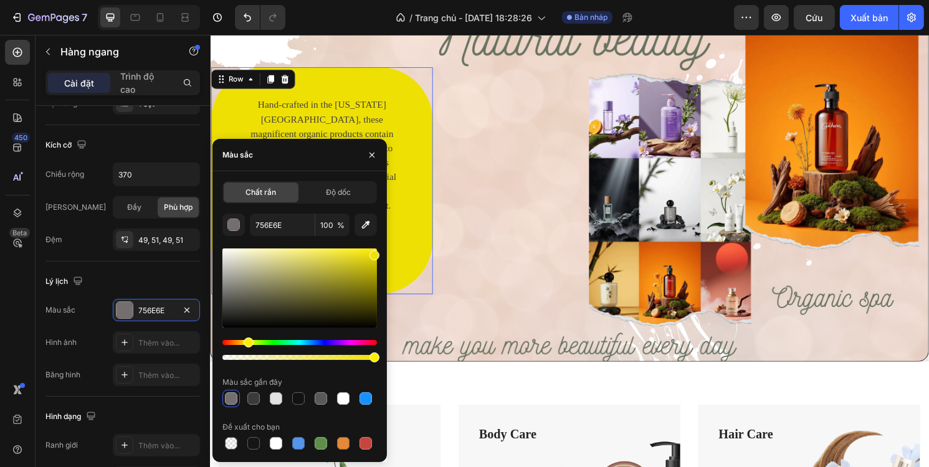
drag, startPoint x: 318, startPoint y: 283, endPoint x: 374, endPoint y: 254, distance: 63.8
click at [374, 254] on div at bounding box center [299, 288] width 155 height 79
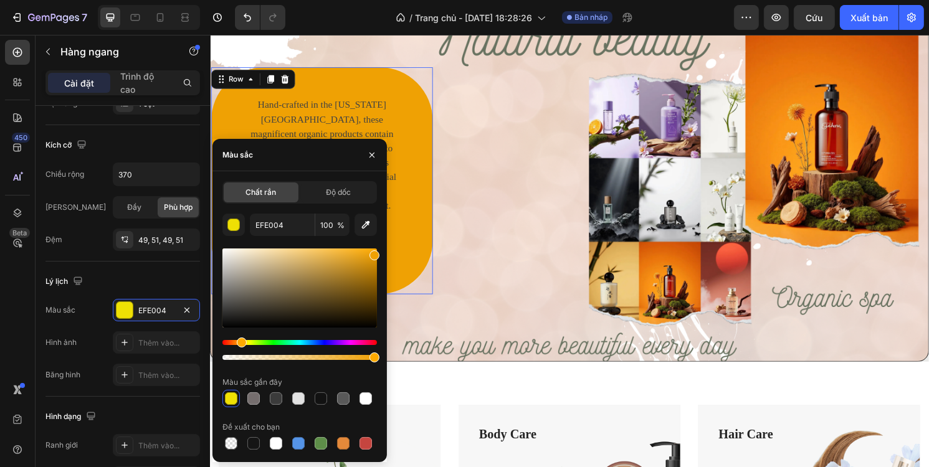
type input "EFA104"
drag, startPoint x: 272, startPoint y: 343, endPoint x: 240, endPoint y: 346, distance: 31.9
click at [240, 345] on div "Sắc thái" at bounding box center [299, 342] width 155 height 5
click at [341, 192] on font "Độ dốc" at bounding box center [338, 192] width 25 height 9
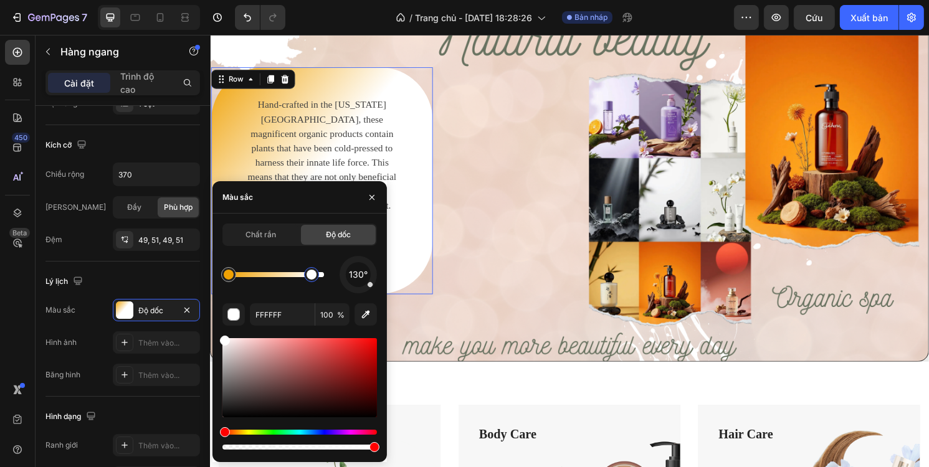
drag, startPoint x: 275, startPoint y: 274, endPoint x: 317, endPoint y: 272, distance: 41.1
click at [317, 272] on div at bounding box center [312, 275] width 10 height 10
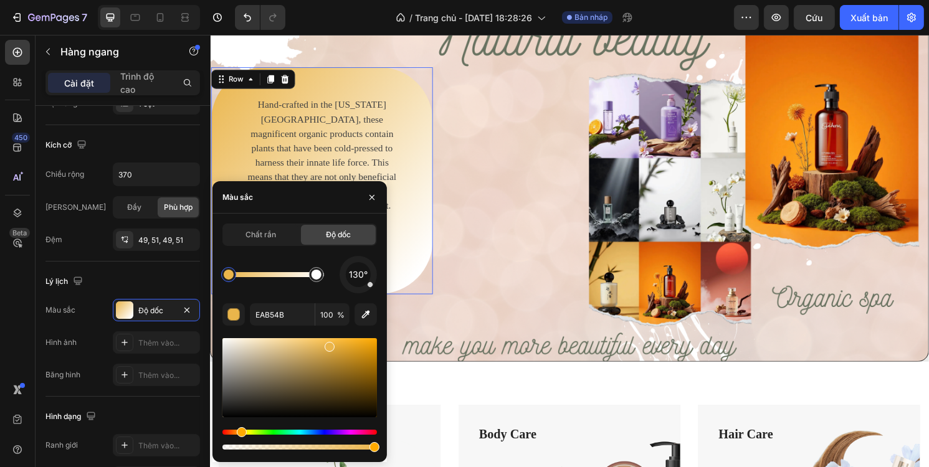
drag, startPoint x: 369, startPoint y: 345, endPoint x: 364, endPoint y: 361, distance: 16.4
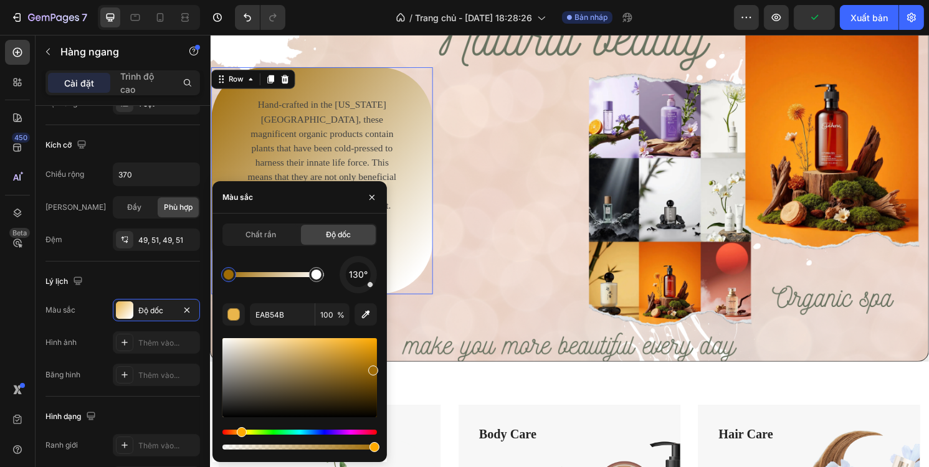
drag, startPoint x: 329, startPoint y: 351, endPoint x: 371, endPoint y: 368, distance: 45.8
click at [371, 368] on div at bounding box center [373, 371] width 10 height 10
drag, startPoint x: 568, startPoint y: 481, endPoint x: 394, endPoint y: 457, distance: 174.9
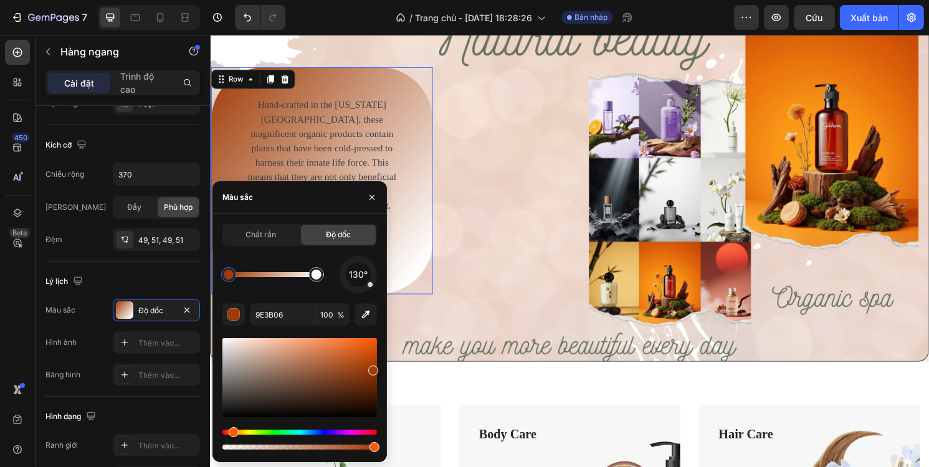
drag, startPoint x: 242, startPoint y: 431, endPoint x: 343, endPoint y: 424, distance: 101.7
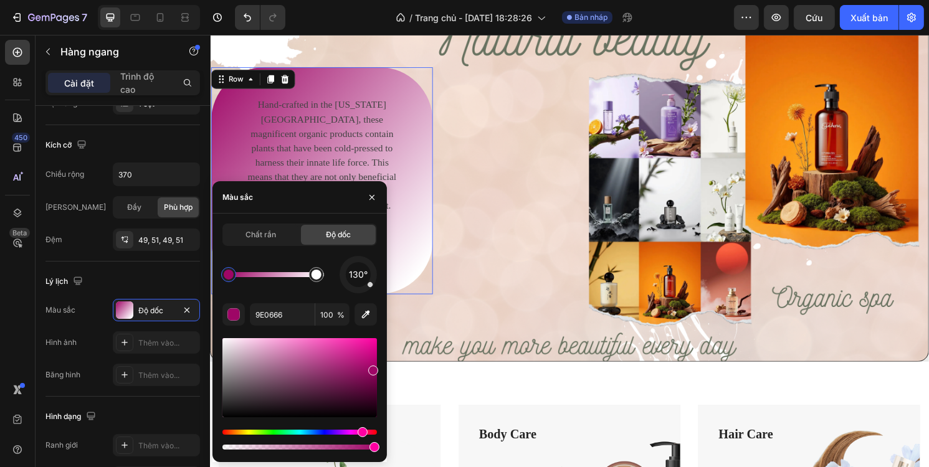
drag, startPoint x: 299, startPoint y: 431, endPoint x: 233, endPoint y: 433, distance: 66.1
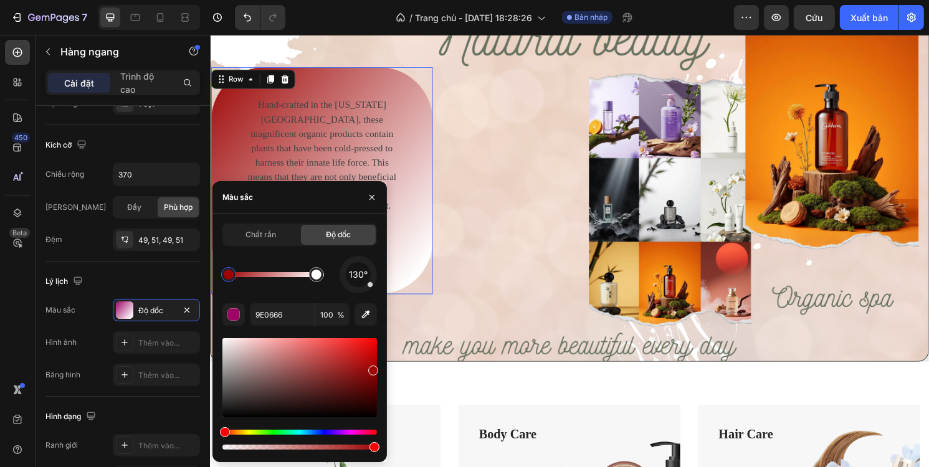
drag, startPoint x: 242, startPoint y: 431, endPoint x: 239, endPoint y: 409, distance: 22.6
click at [222, 433] on div "Sắc thái" at bounding box center [299, 432] width 155 height 5
drag, startPoint x: 310, startPoint y: 275, endPoint x: 326, endPoint y: 285, distance: 19.9
click at [343, 284] on div "130°" at bounding box center [299, 274] width 155 height 37
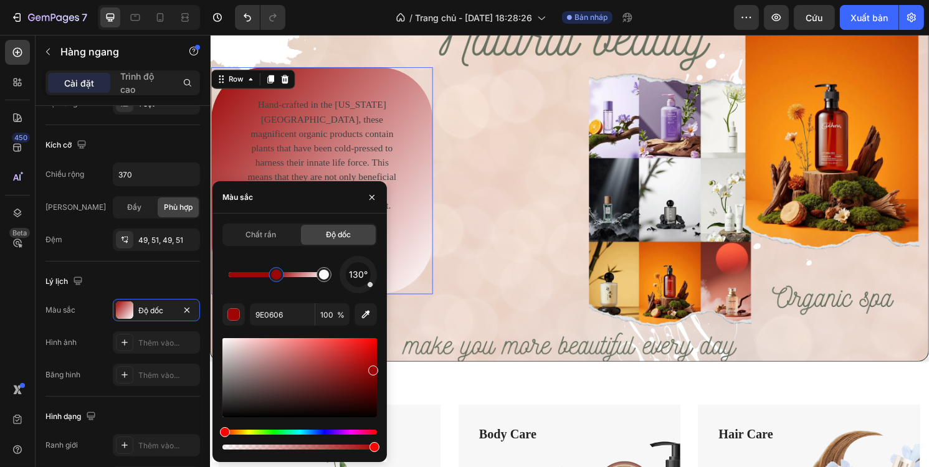
drag, startPoint x: 233, startPoint y: 277, endPoint x: 277, endPoint y: 277, distance: 43.6
click at [277, 277] on div at bounding box center [277, 275] width 10 height 10
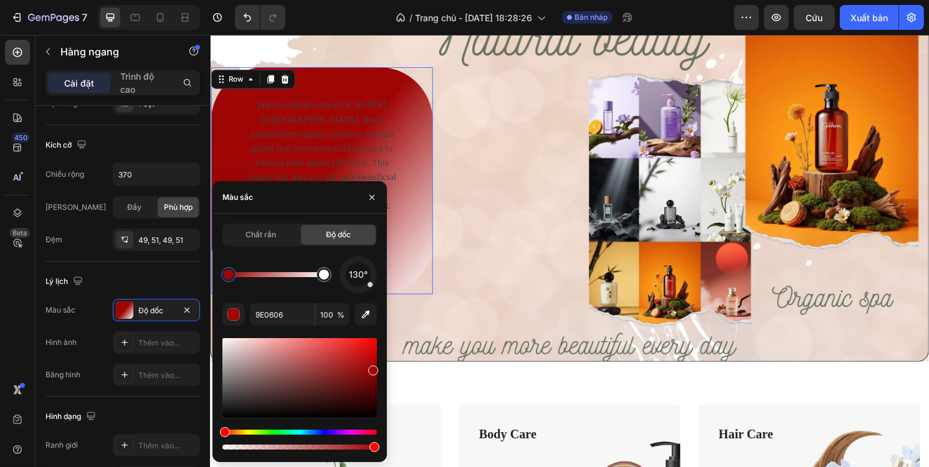
drag, startPoint x: 280, startPoint y: 277, endPoint x: 224, endPoint y: 283, distance: 55.9
click at [224, 280] on div at bounding box center [229, 275] width 10 height 10
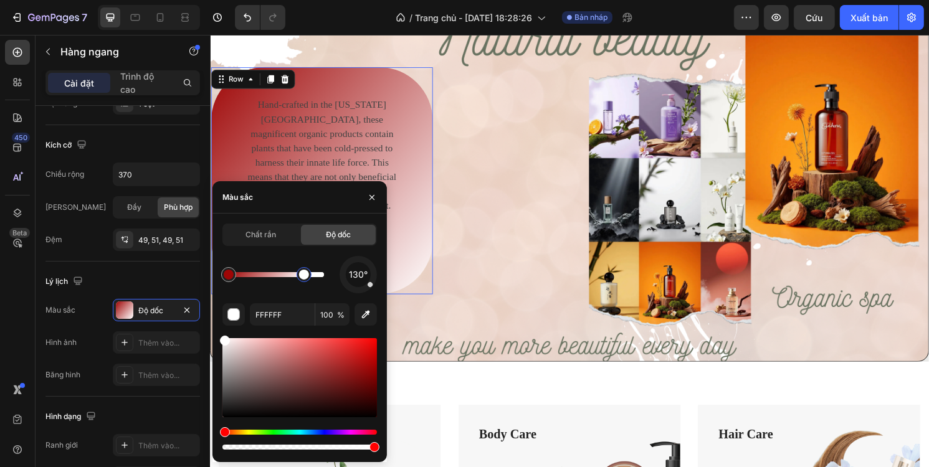
drag, startPoint x: 324, startPoint y: 271, endPoint x: 299, endPoint y: 276, distance: 25.4
click at [299, 276] on div at bounding box center [304, 275] width 10 height 10
click at [335, 274] on div "130°" at bounding box center [299, 274] width 155 height 37
type input "9E0606"
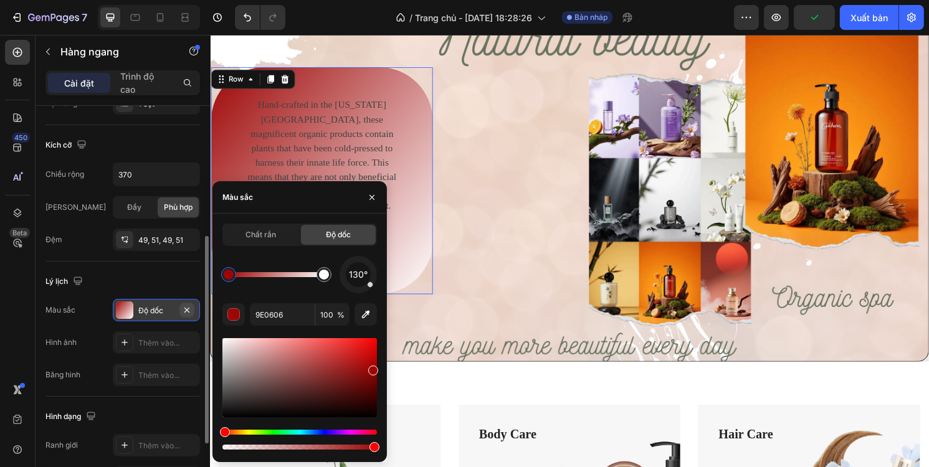
click at [183, 311] on icon "button" at bounding box center [187, 310] width 10 height 10
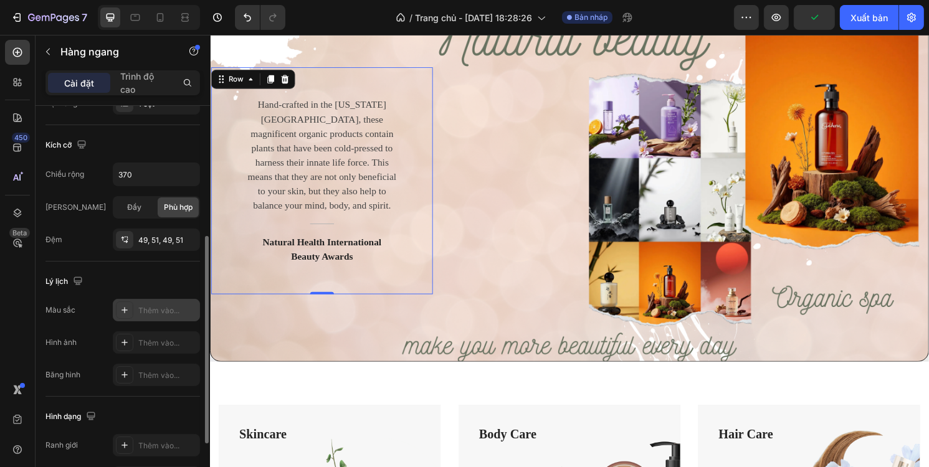
click at [174, 308] on font "Thêm vào..." at bounding box center [158, 310] width 41 height 9
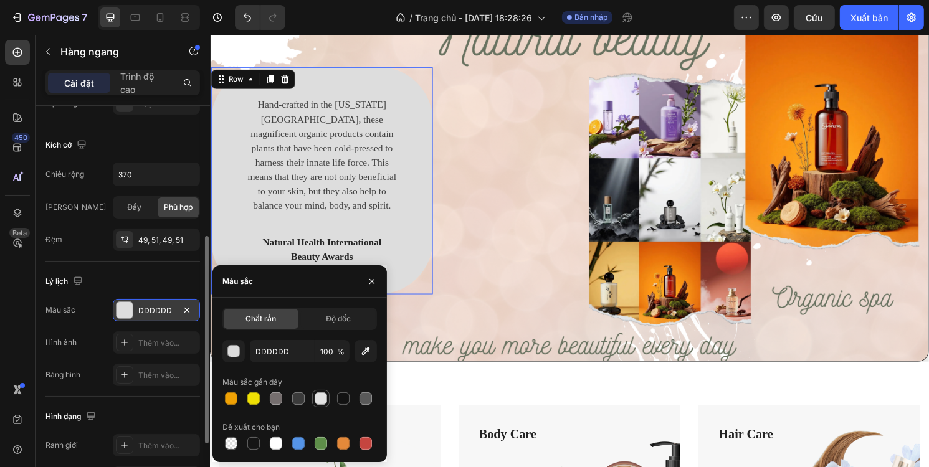
click at [324, 396] on div at bounding box center [321, 399] width 12 height 12
type input "E2E2E2"
click at [238, 354] on div "button" at bounding box center [234, 352] width 12 height 12
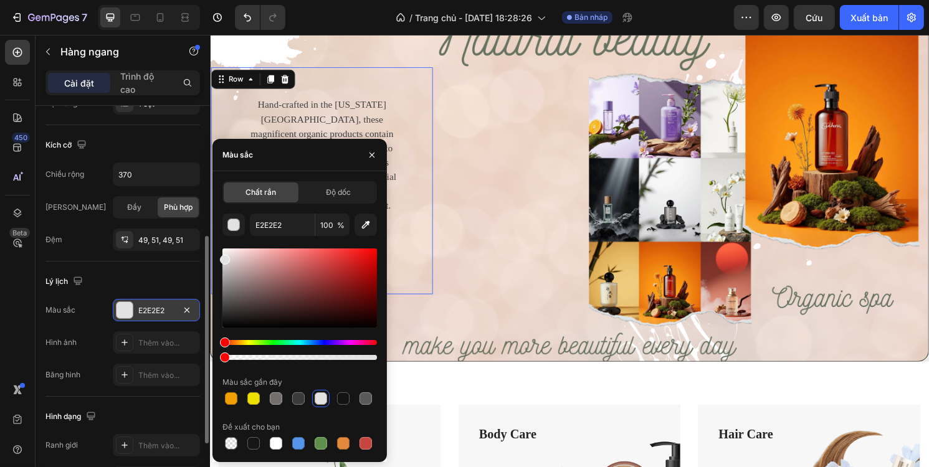
drag, startPoint x: 366, startPoint y: 356, endPoint x: 222, endPoint y: 366, distance: 144.9
click at [222, 366] on div "E2E2E2 100 % Màu sắc gần đây Đề xuất cho bạn" at bounding box center [299, 333] width 155 height 239
type input "0"
click at [224, 364] on div "E2E2E2 0 % Màu sắc gần đây Đề xuất cho bạn" at bounding box center [299, 333] width 155 height 239
click at [219, 359] on div "Chất rắn Độ dốc E2E2E2 0 % Màu sắc gần đây Đề xuất cho bạn" at bounding box center [299, 316] width 174 height 271
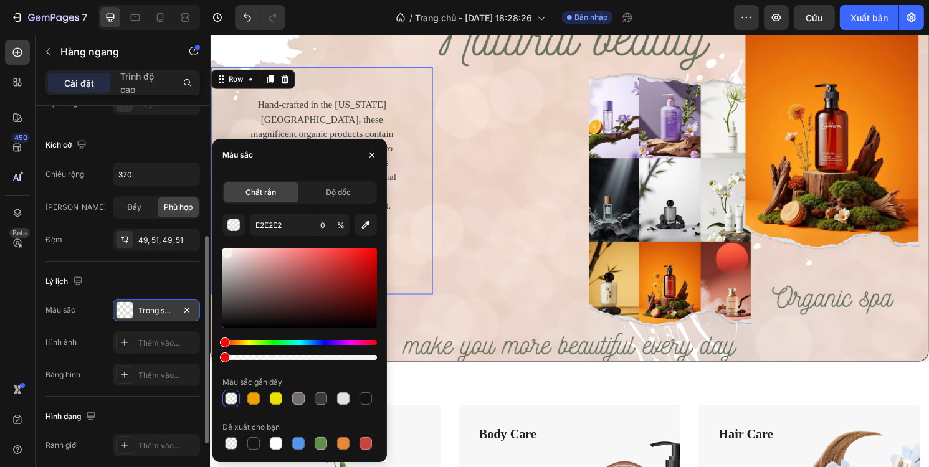
drag, startPoint x: 227, startPoint y: 263, endPoint x: 226, endPoint y: 251, distance: 12.0
click at [226, 251] on div at bounding box center [227, 253] width 10 height 10
click at [480, 224] on div "Hand-crafted in the Colorado Mountains, these magnificent organic products cont…" at bounding box center [583, 187] width 746 height 236
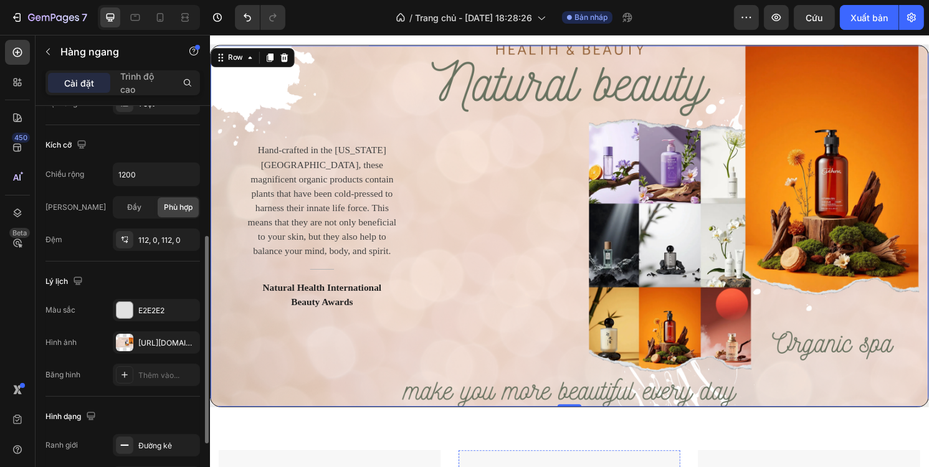
scroll to position [0, 0]
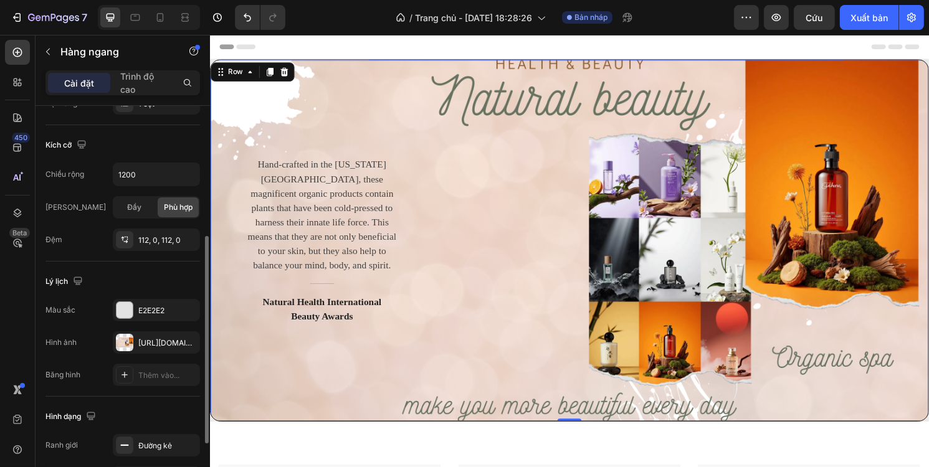
click at [533, 127] on div "Hand-crafted in the Colorado Mountains, these magnificent organic products cont…" at bounding box center [583, 248] width 748 height 377
click at [601, 96] on div "Hand-crafted in the Colorado Mountains, these magnificent organic products cont…" at bounding box center [583, 248] width 748 height 377
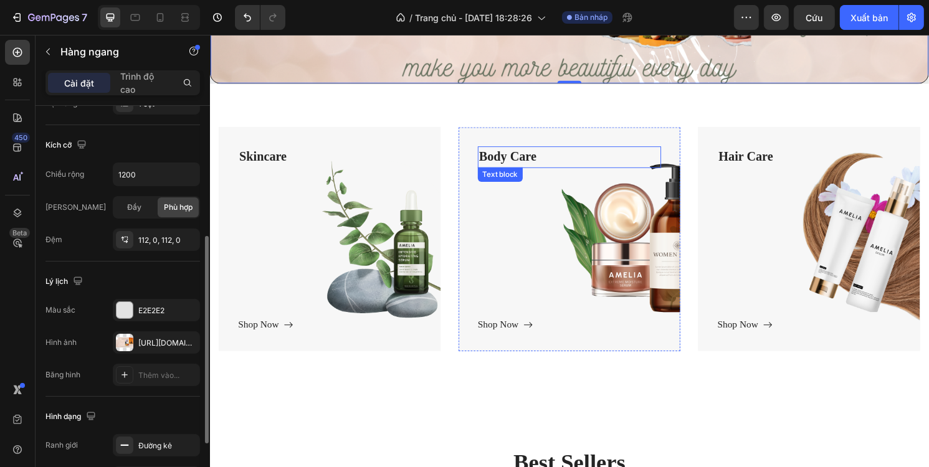
scroll to position [374, 0]
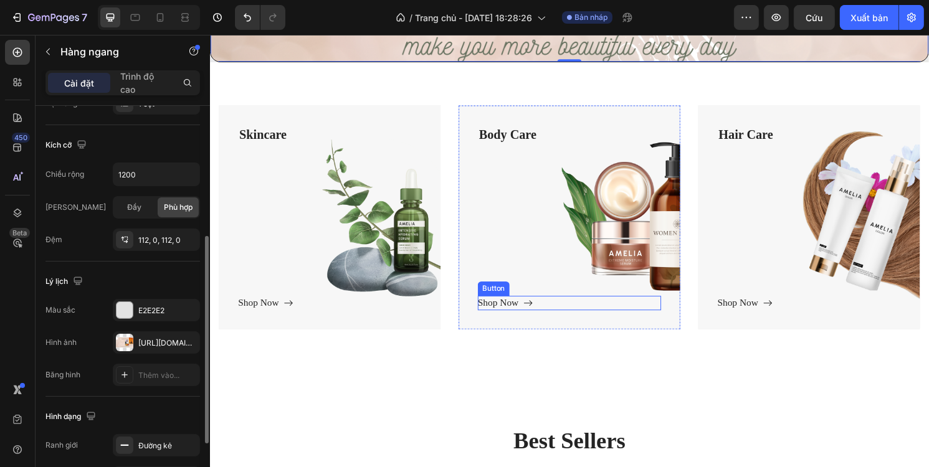
click at [575, 314] on div "Shop Now Button" at bounding box center [583, 314] width 191 height 15
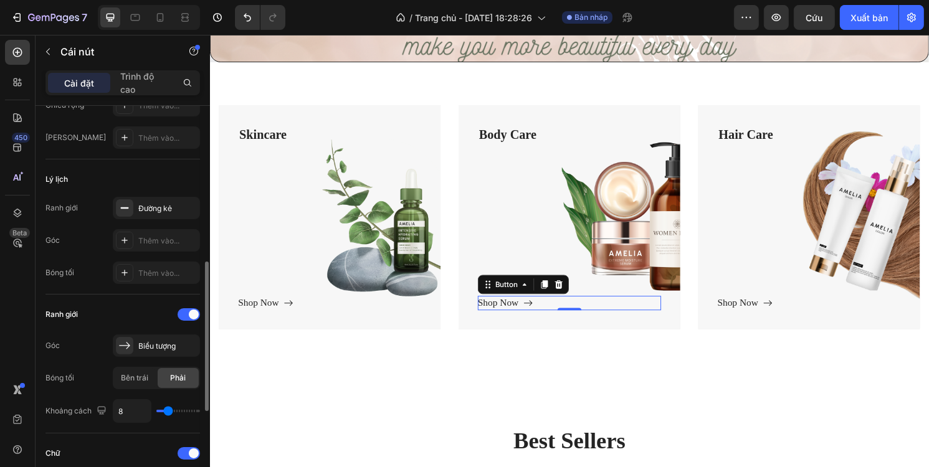
scroll to position [249, 0]
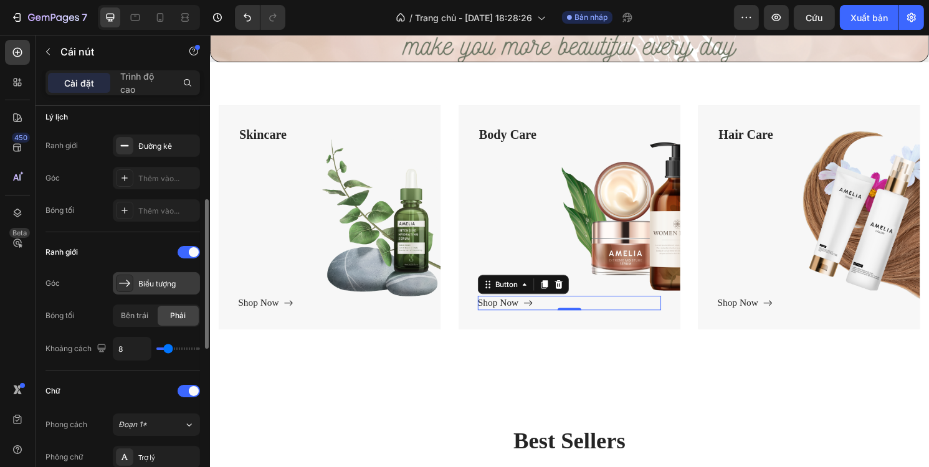
click at [159, 285] on font "Biểu tượng" at bounding box center [156, 283] width 37 height 9
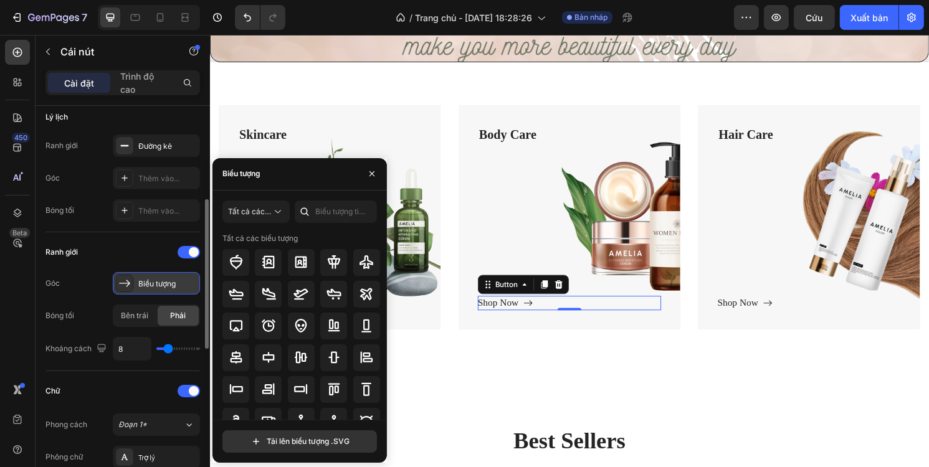
click at [159, 283] on font "Biểu tượng" at bounding box center [156, 283] width 37 height 9
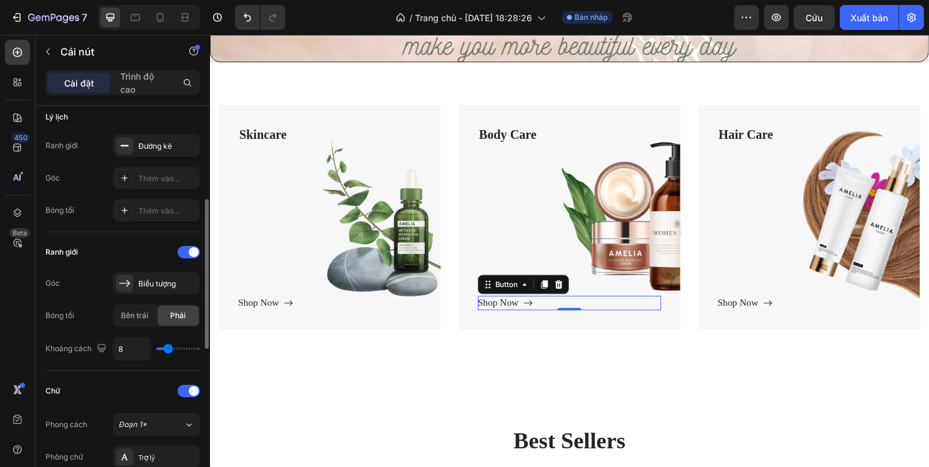
type input "11"
type input "19"
type input "23"
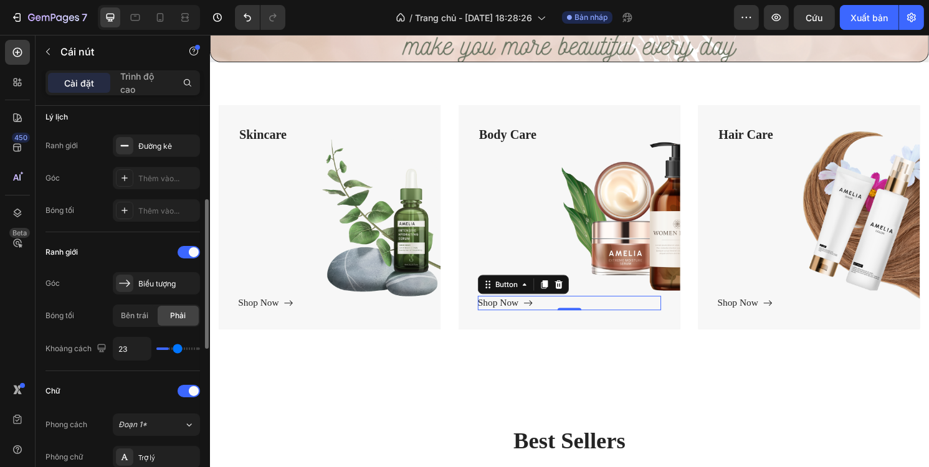
type input "23"
type input "26"
type input "28"
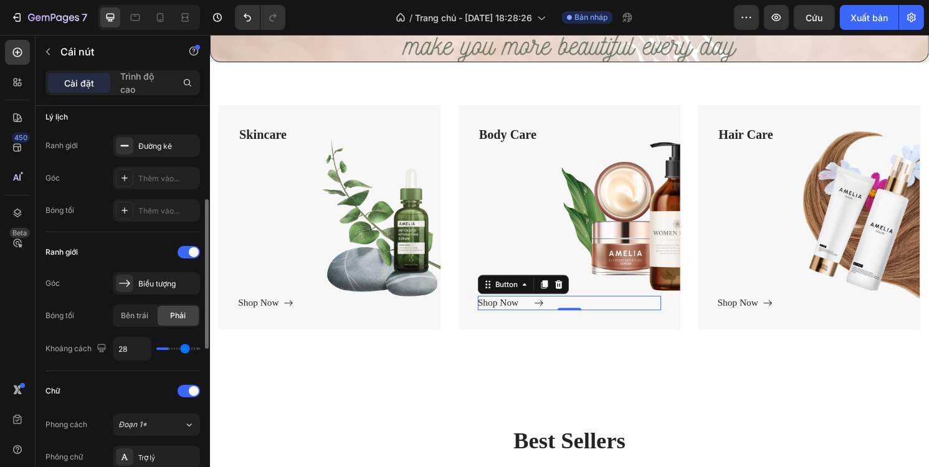
type input "33"
type input "36"
type input "37"
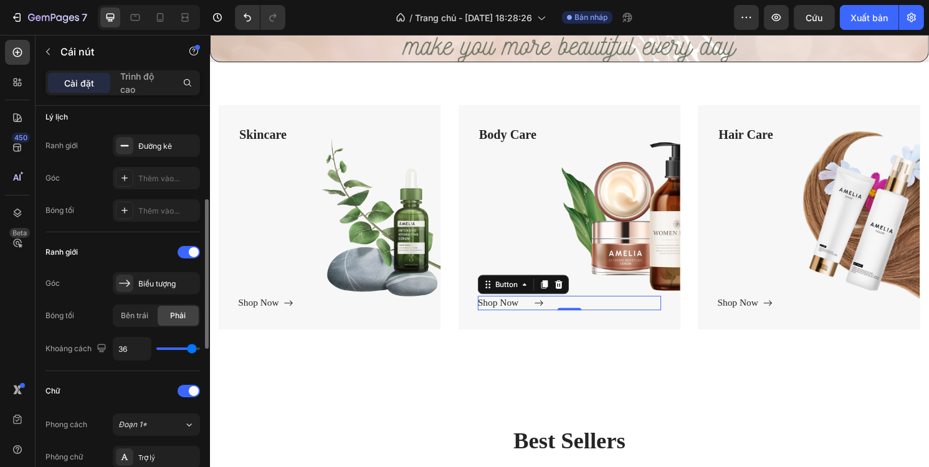
type input "37"
type input "36"
type input "33"
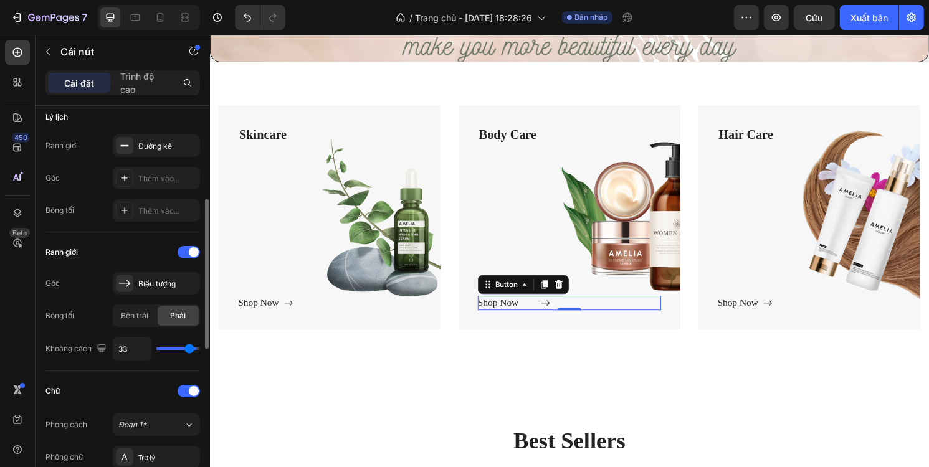
type input "30"
type input "27"
type input "24"
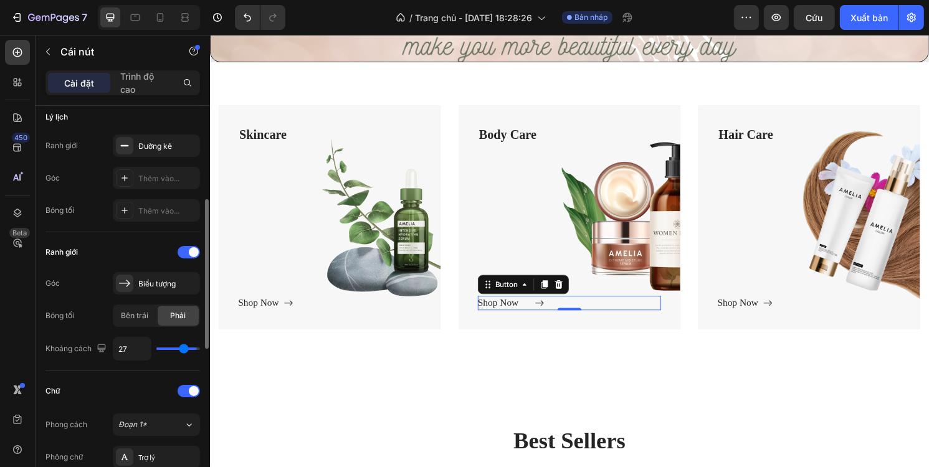
type input "24"
type input "20"
type input "18"
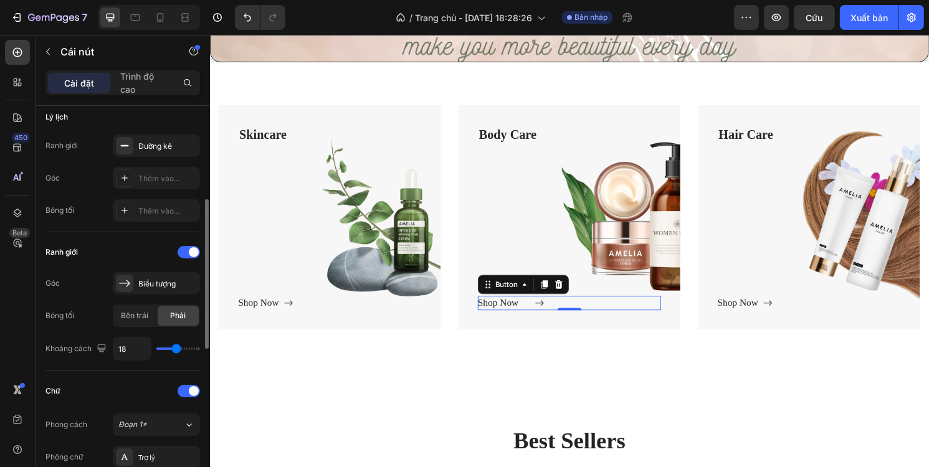
type input "15"
type input "14"
type input "13"
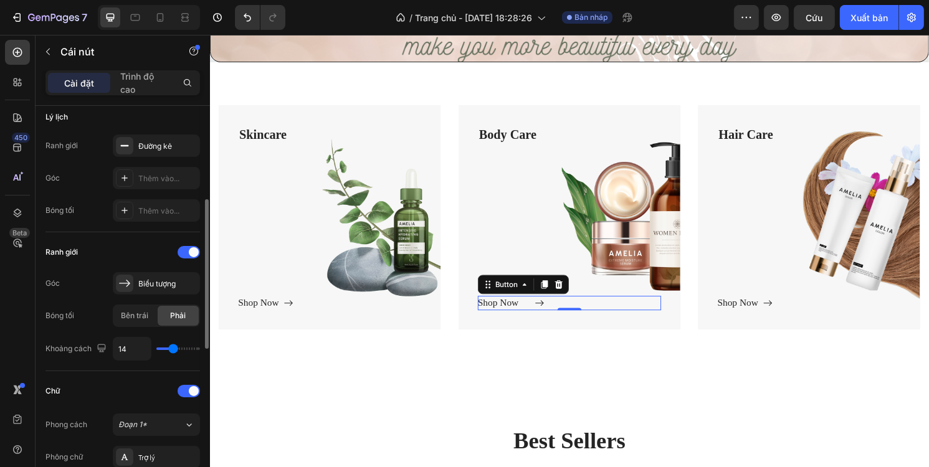
type input "13"
type input "12"
type input "11"
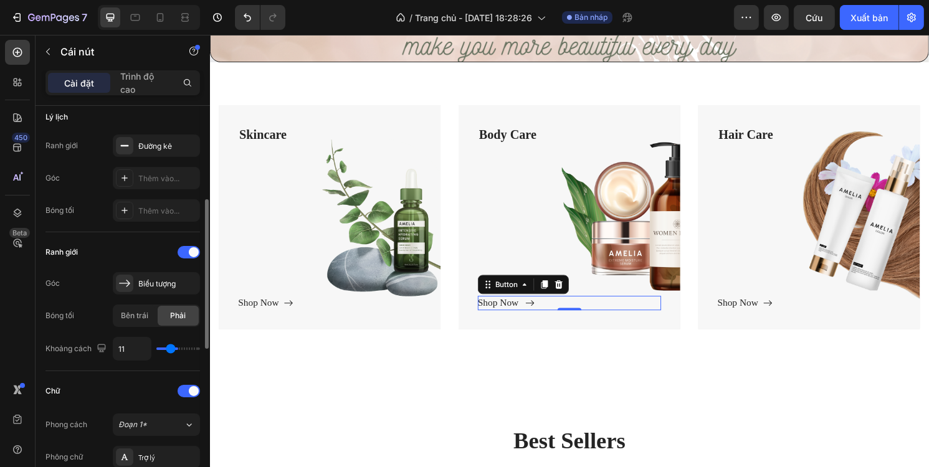
type input "10"
type input "9"
type input "8"
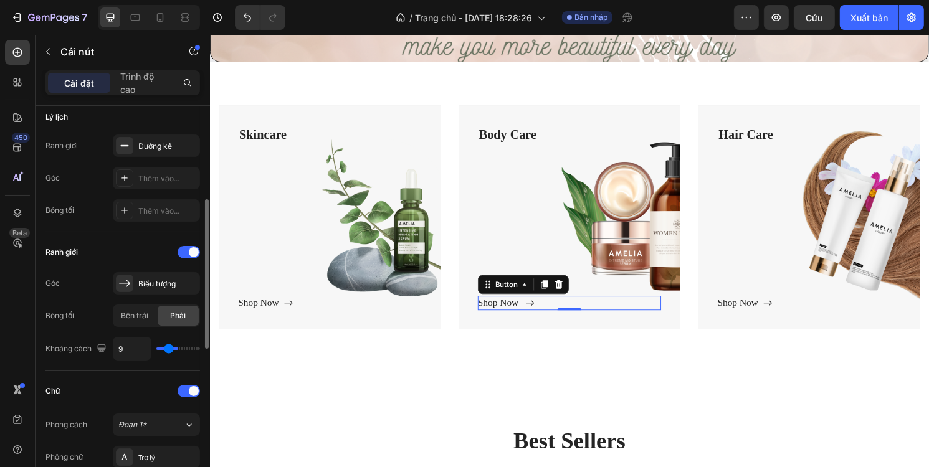
type input "8"
type input "7"
type input "6"
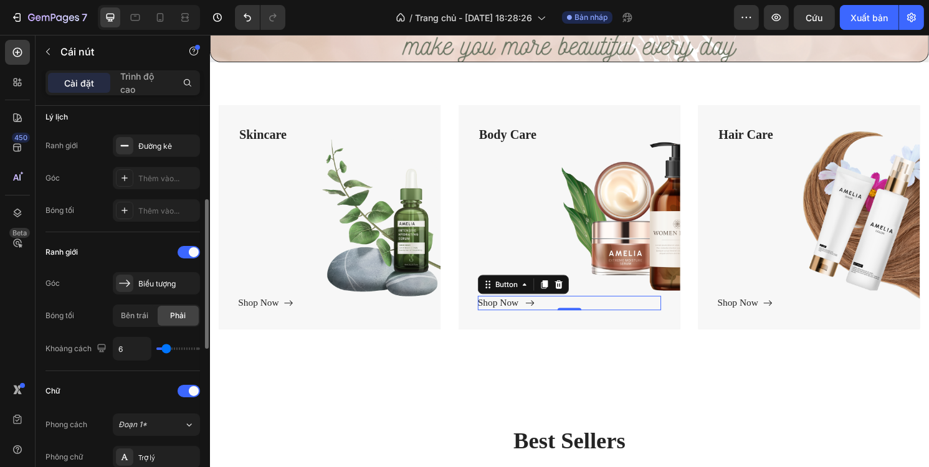
type input "5"
type input "3"
type input "2"
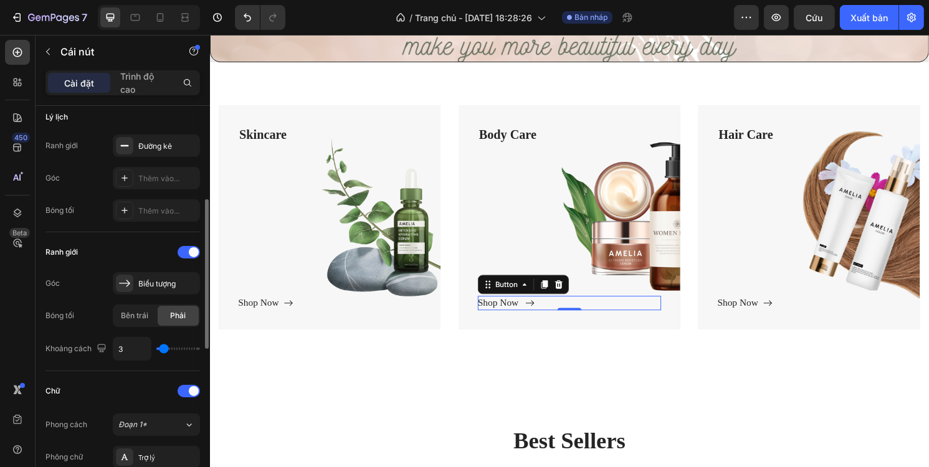
type input "2"
type input "1"
type input "0"
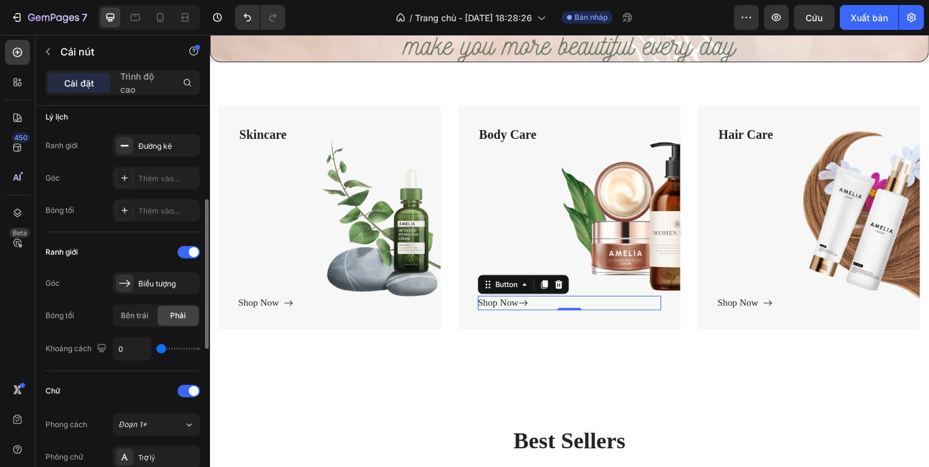
type input "1"
type input "2"
type input "3"
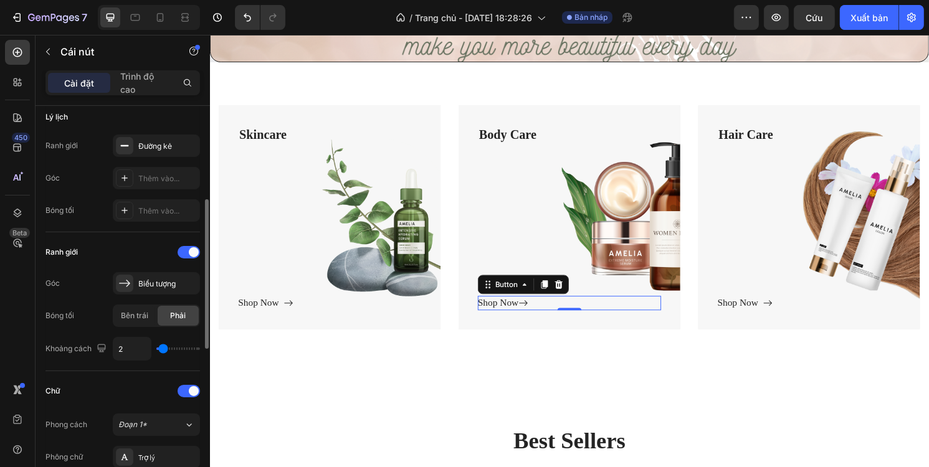
type input "3"
type input "4"
type input "5"
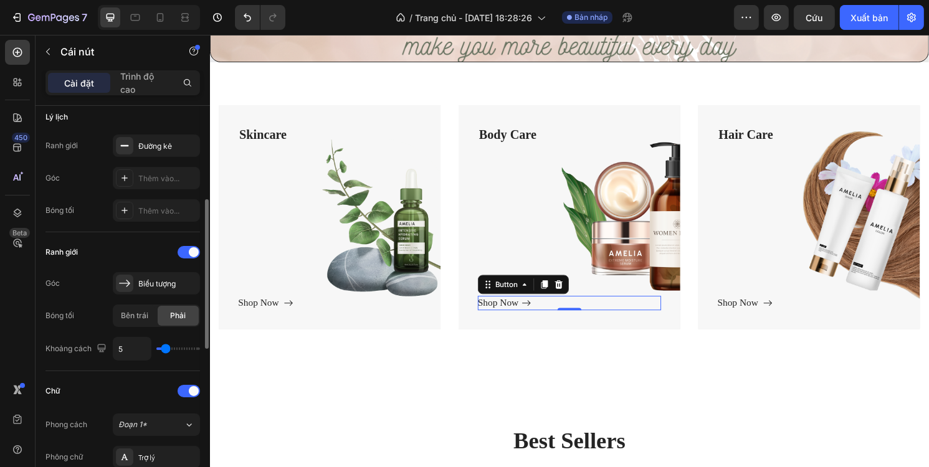
type input "6"
type input "7"
type input "8"
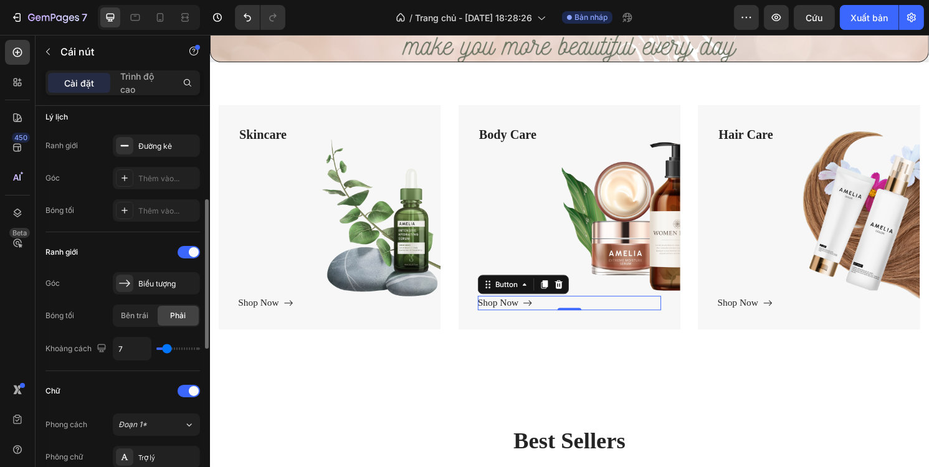
type input "8"
click at [168, 348] on input "range" at bounding box center [178, 349] width 44 height 2
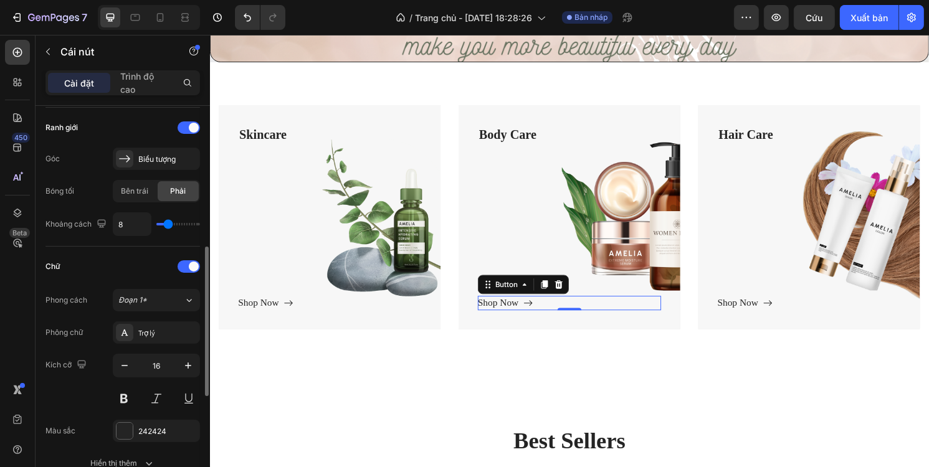
scroll to position [436, 0]
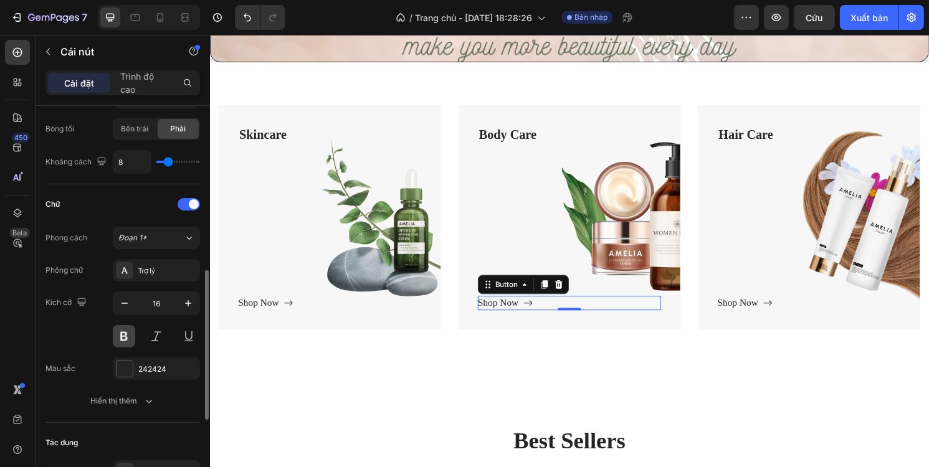
click at [125, 334] on button at bounding box center [124, 336] width 22 height 22
click at [133, 369] on div "242424" at bounding box center [156, 369] width 87 height 22
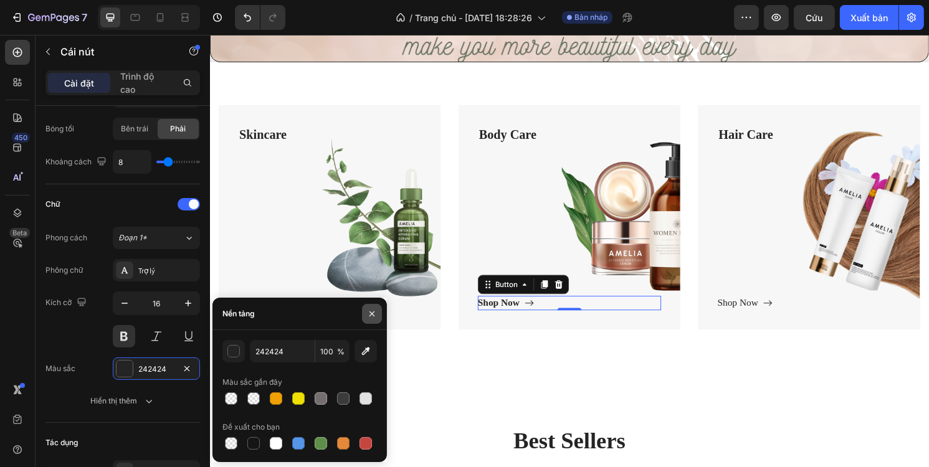
drag, startPoint x: 376, startPoint y: 308, endPoint x: 148, endPoint y: 288, distance: 228.9
click at [376, 308] on button "button" at bounding box center [372, 314] width 20 height 20
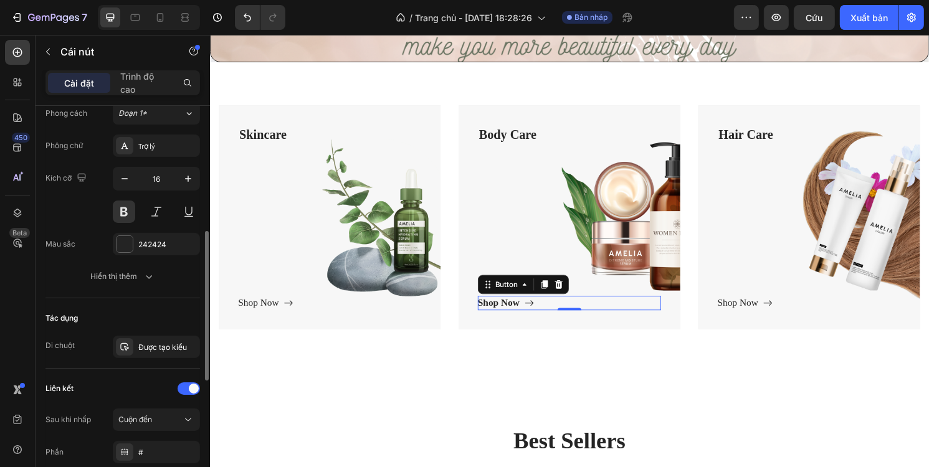
scroll to position [623, 0]
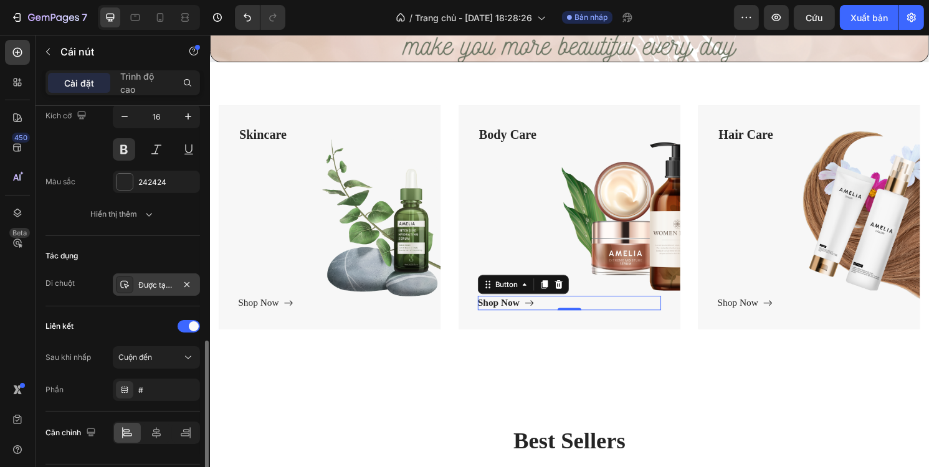
click at [134, 283] on div "Được tạo kiểu" at bounding box center [156, 285] width 87 height 22
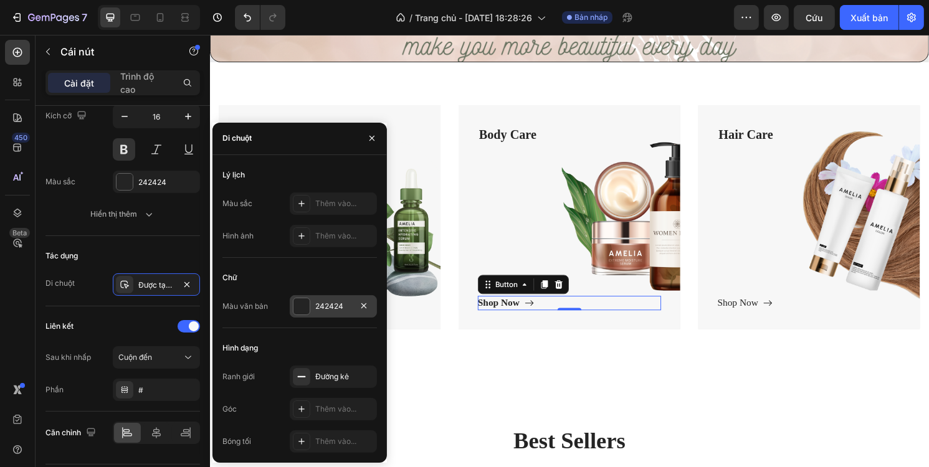
click at [301, 304] on div at bounding box center [301, 306] width 16 height 16
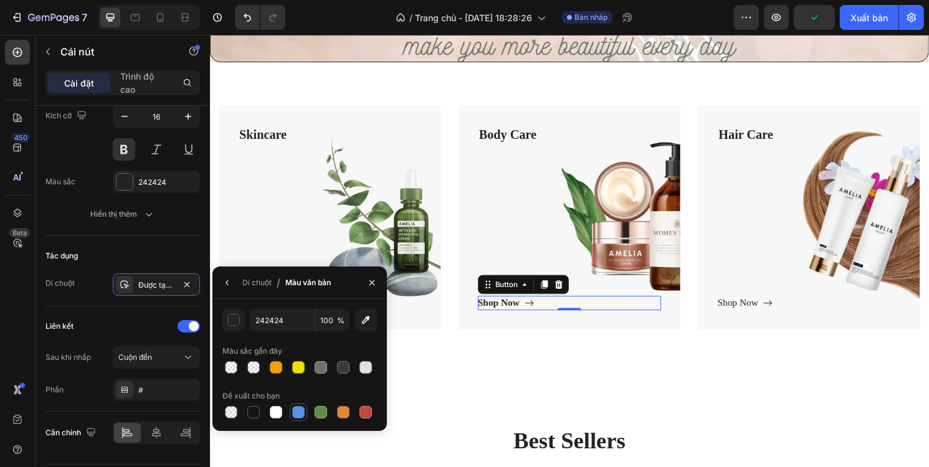
click at [298, 413] on div at bounding box center [298, 412] width 12 height 12
type input "5594E7"
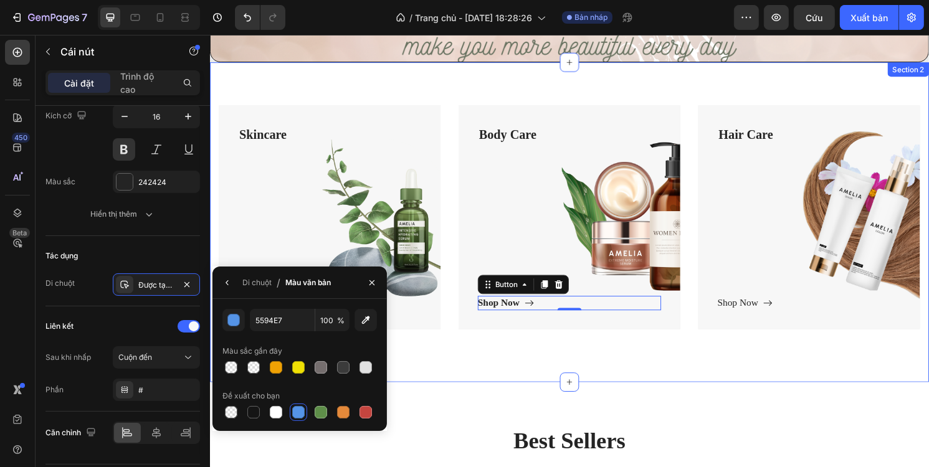
click at [442, 390] on div "Skincare Text block Shop Now Button Row Hero Banner Body Care Text block Shop N…" at bounding box center [583, 230] width 748 height 333
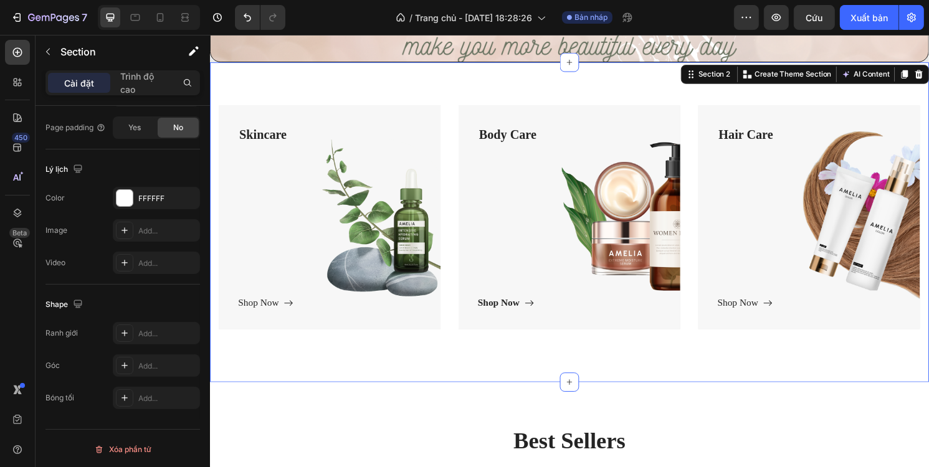
scroll to position [0, 0]
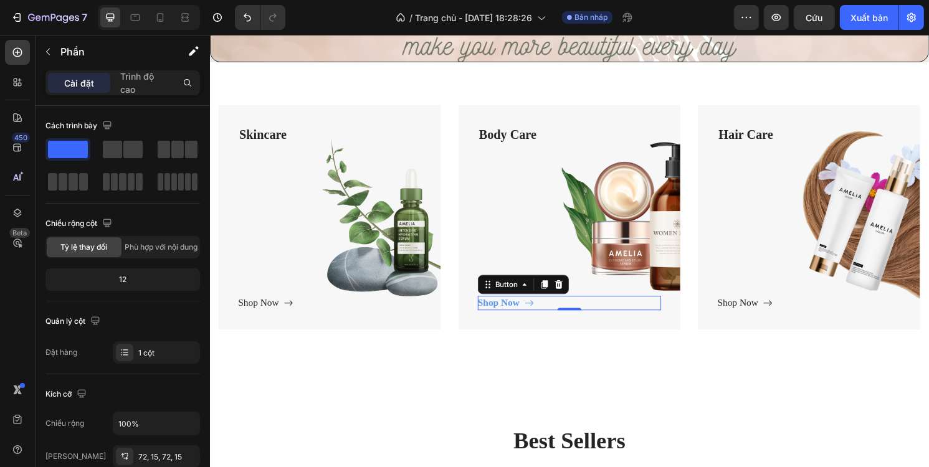
click at [536, 313] on icon at bounding box center [541, 314] width 10 height 10
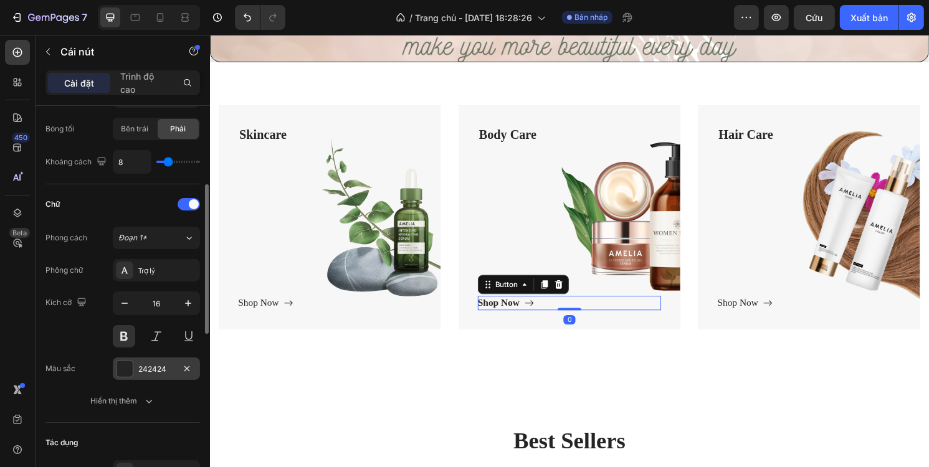
scroll to position [561, 0]
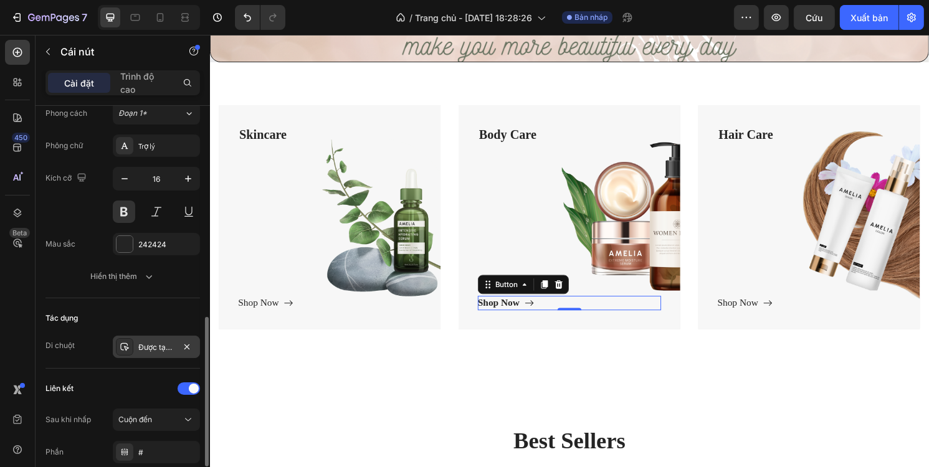
click at [130, 343] on div at bounding box center [124, 346] width 17 height 17
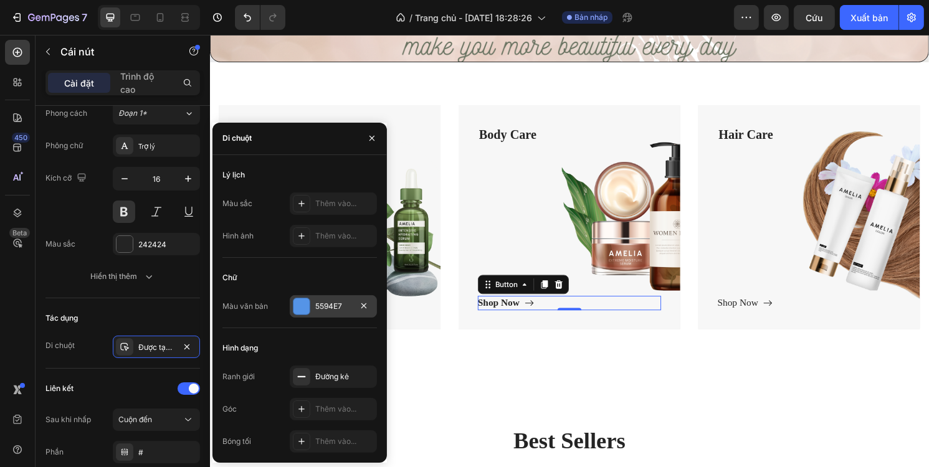
click at [297, 304] on div at bounding box center [301, 306] width 16 height 16
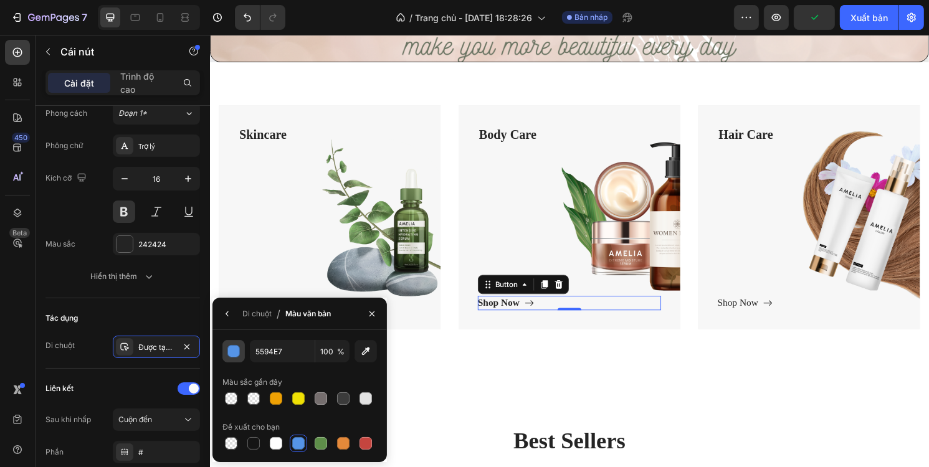
click at [235, 348] on div "button" at bounding box center [234, 352] width 12 height 12
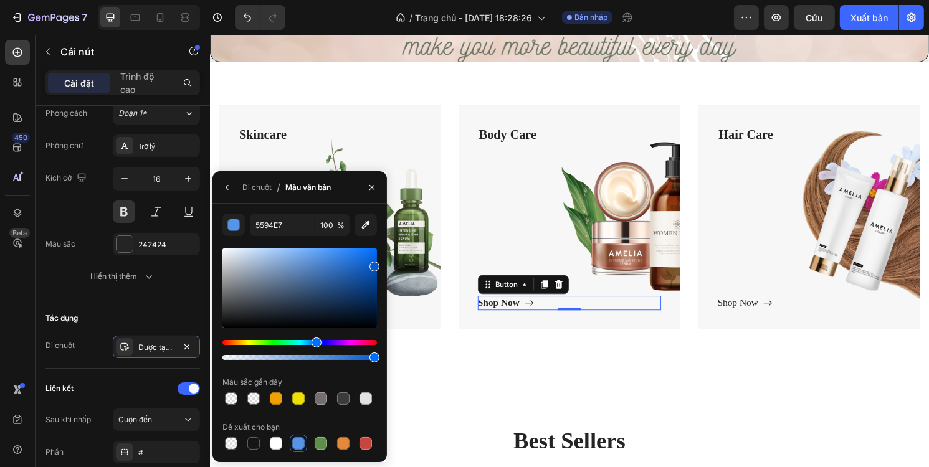
drag, startPoint x: 350, startPoint y: 269, endPoint x: 252, endPoint y: 261, distance: 98.2
click at [375, 264] on div at bounding box center [299, 288] width 155 height 79
drag, startPoint x: 370, startPoint y: 271, endPoint x: 379, endPoint y: 298, distance: 28.2
click at [376, 298] on div at bounding box center [299, 288] width 155 height 79
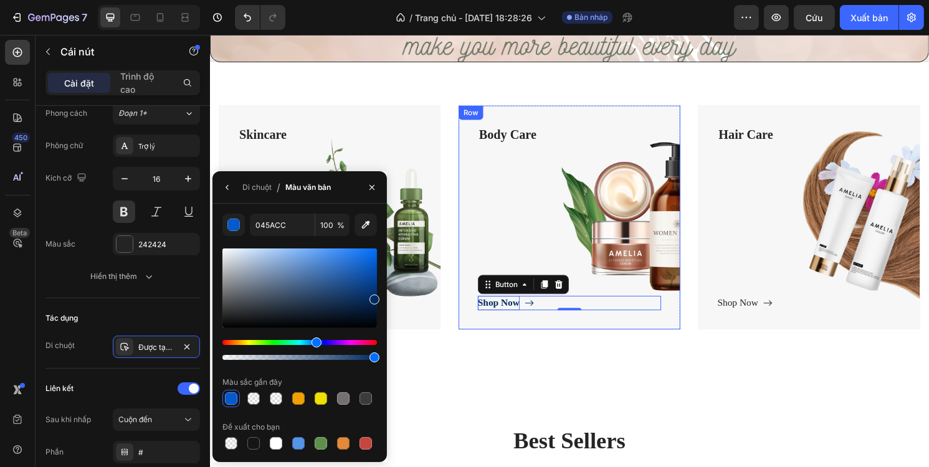
type input "002A60"
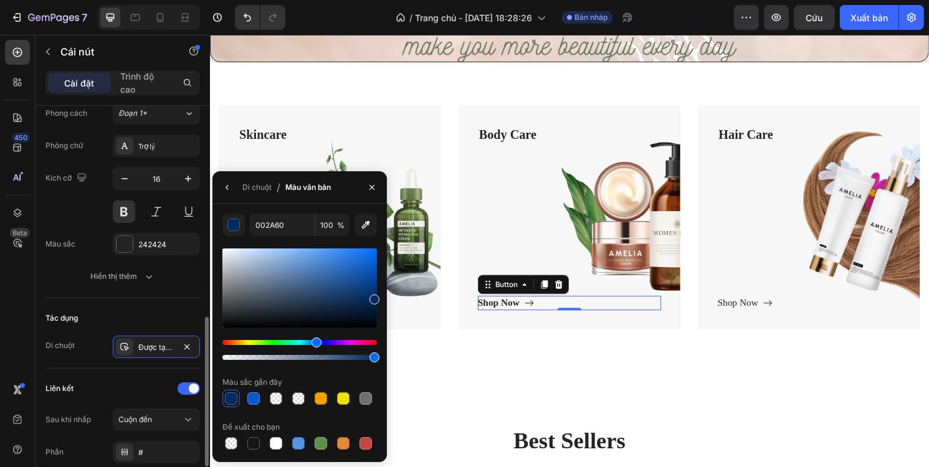
click at [181, 314] on div "Tác dụng" at bounding box center [122, 318] width 155 height 20
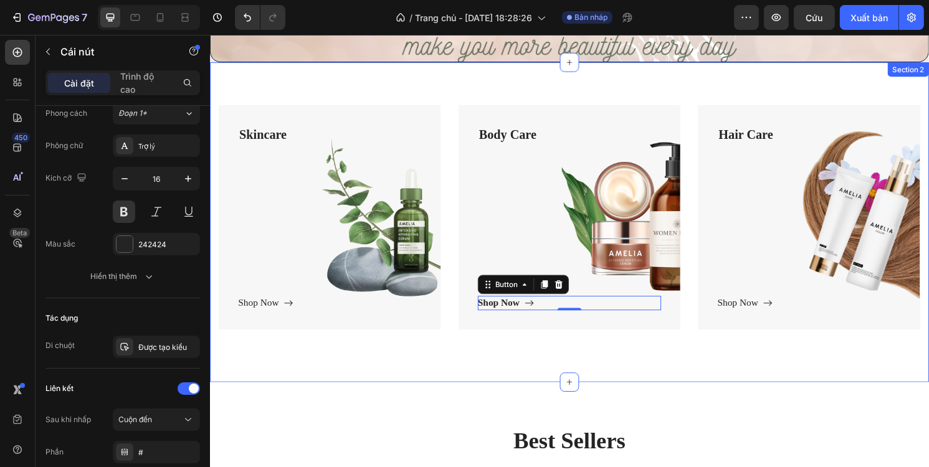
click at [482, 381] on div "Skincare Text block Shop Now Button Row Hero Banner Body Care Text block Shop N…" at bounding box center [583, 230] width 748 height 333
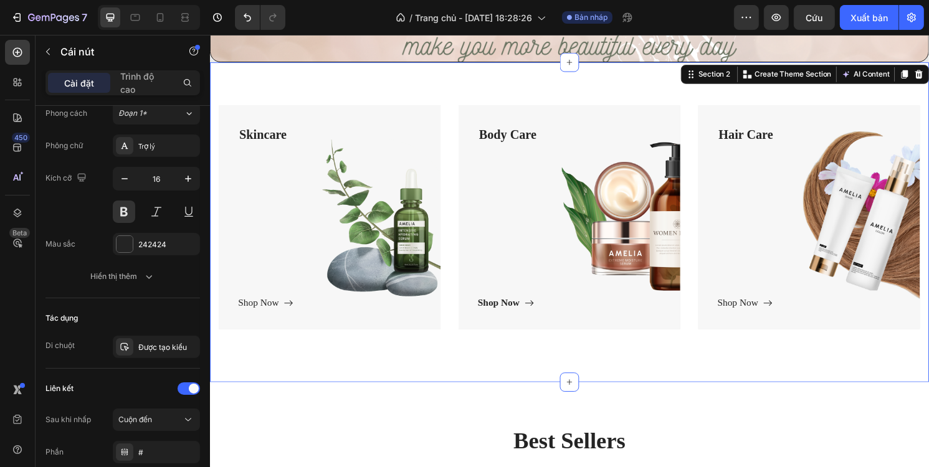
scroll to position [0, 0]
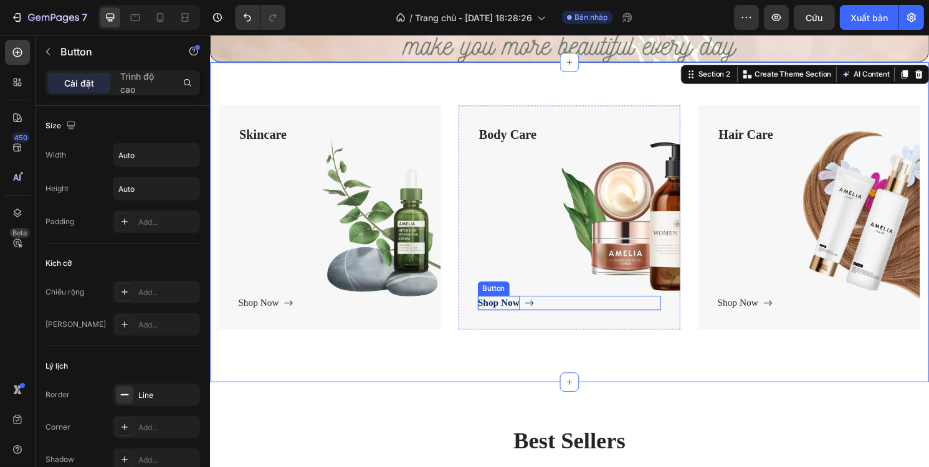
click at [496, 311] on div "Shop Now" at bounding box center [510, 314] width 44 height 15
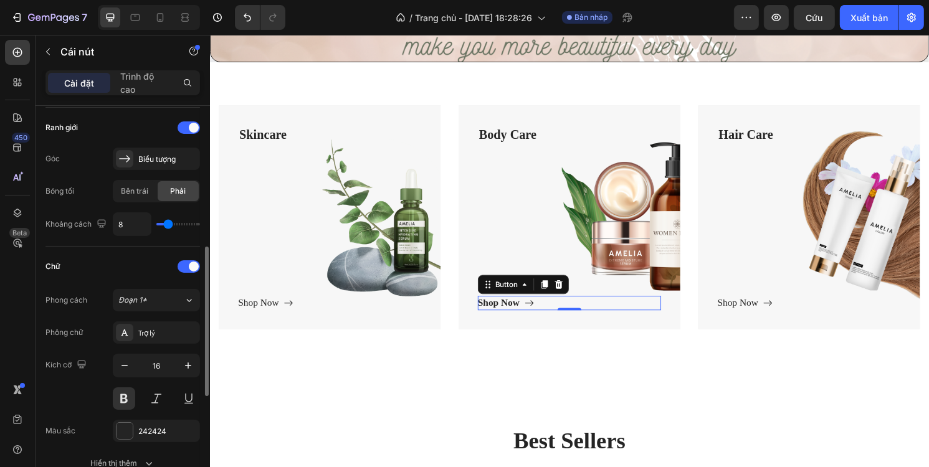
scroll to position [498, 0]
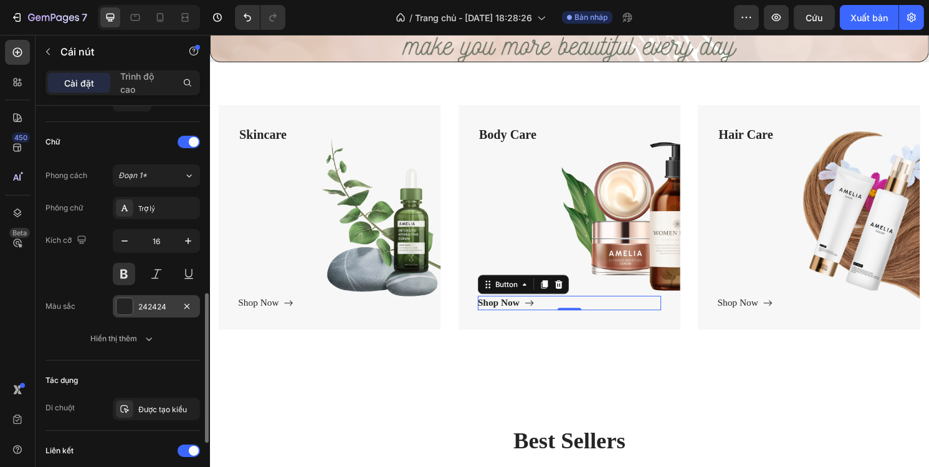
click at [140, 303] on font "242424" at bounding box center [152, 306] width 28 height 9
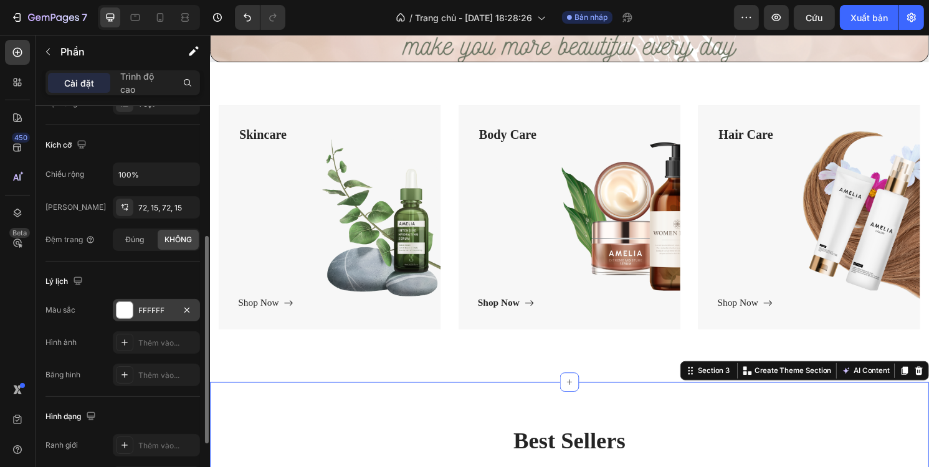
scroll to position [361, 0]
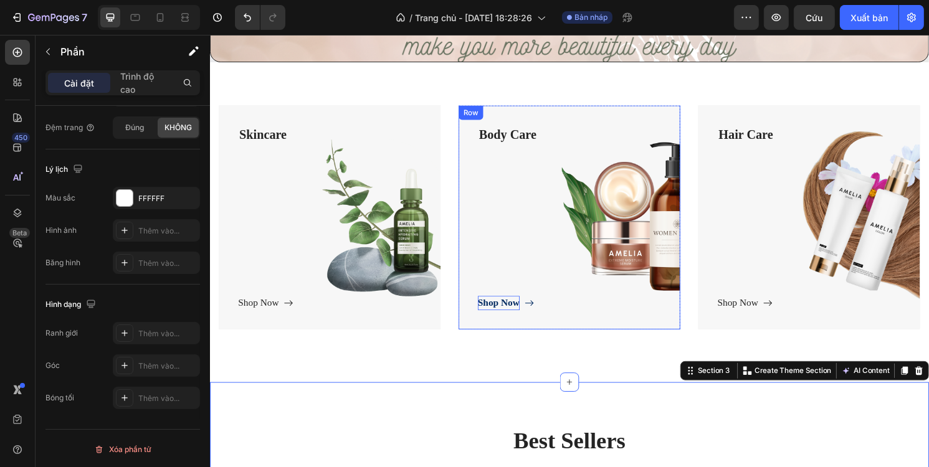
click at [498, 312] on div "Shop Now" at bounding box center [510, 314] width 44 height 15
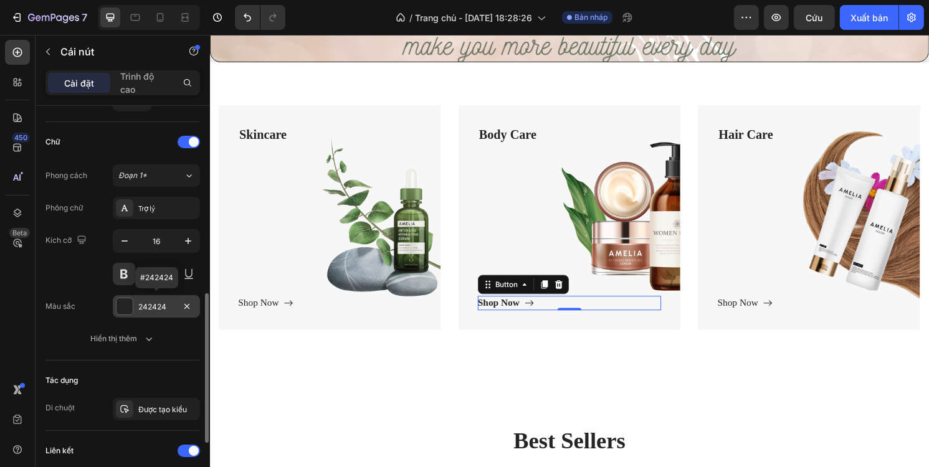
scroll to position [623, 0]
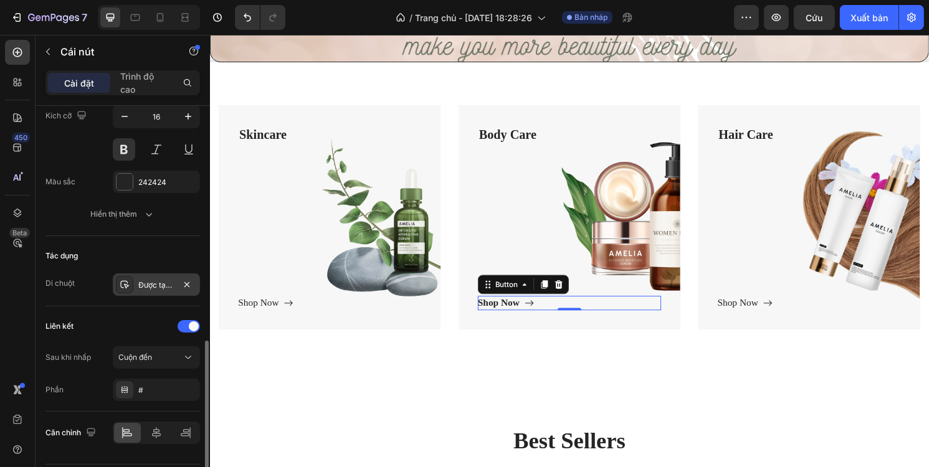
click at [138, 282] on font "Được tạo kiểu" at bounding box center [162, 284] width 49 height 9
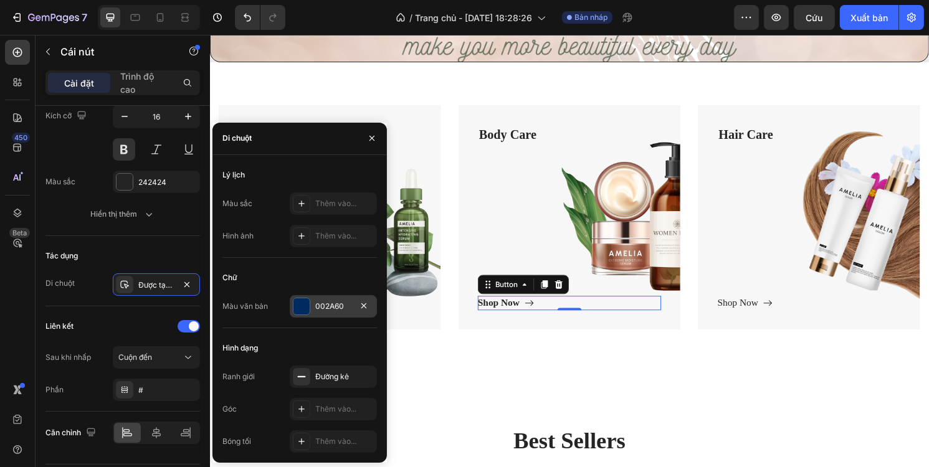
click at [297, 304] on div at bounding box center [301, 306] width 16 height 16
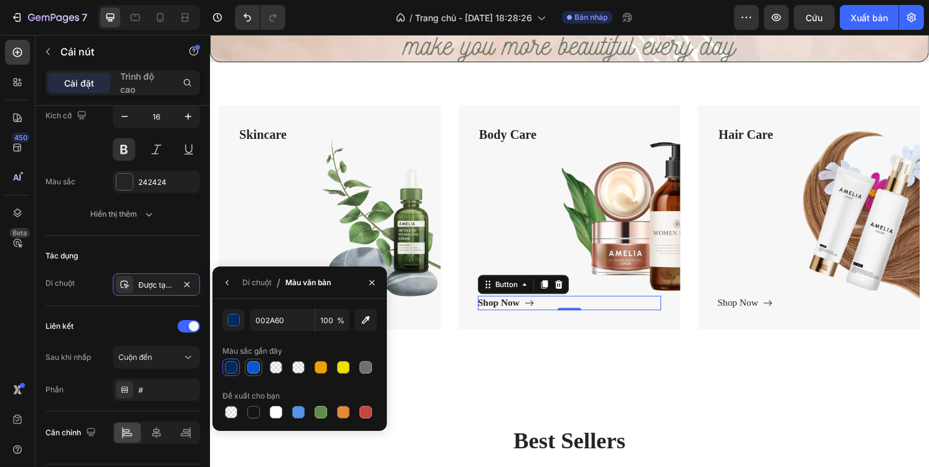
click at [254, 366] on div at bounding box center [253, 367] width 12 height 12
type input "045ACC"
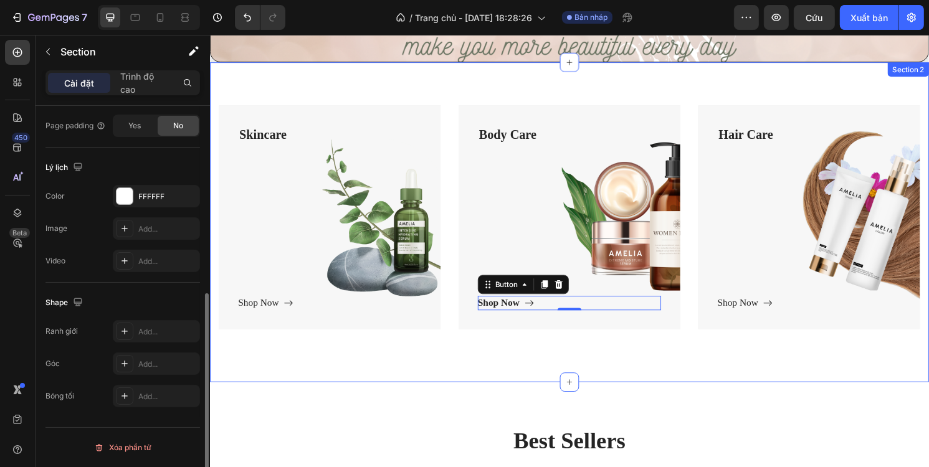
drag, startPoint x: 449, startPoint y: 385, endPoint x: 460, endPoint y: 371, distance: 18.2
click at [450, 385] on div "Skincare Text block Shop Now Button Row Hero Banner Body Care Text block Shop N…" at bounding box center [583, 230] width 748 height 333
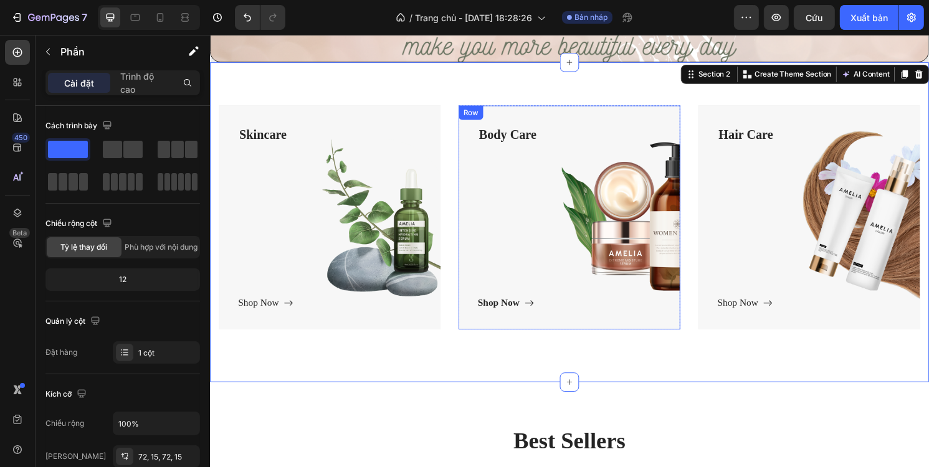
click at [531, 274] on div "Body Care Text block Shop Now Button" at bounding box center [583, 224] width 191 height 193
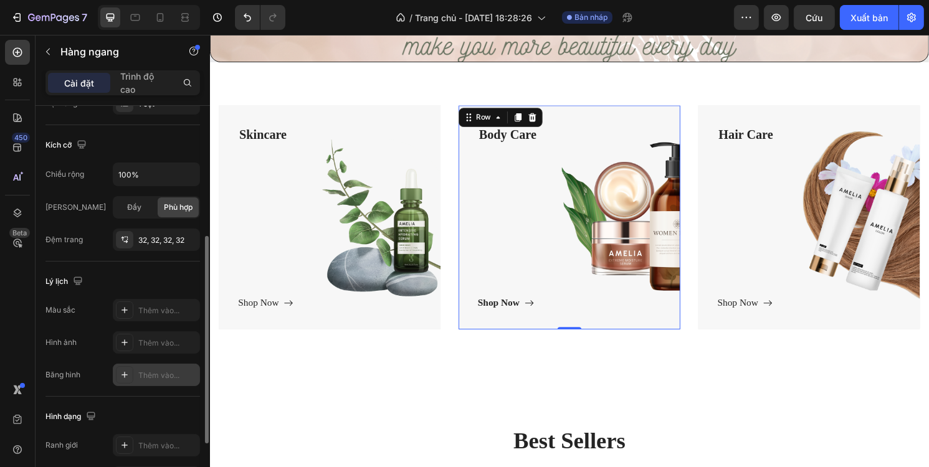
scroll to position [361, 0]
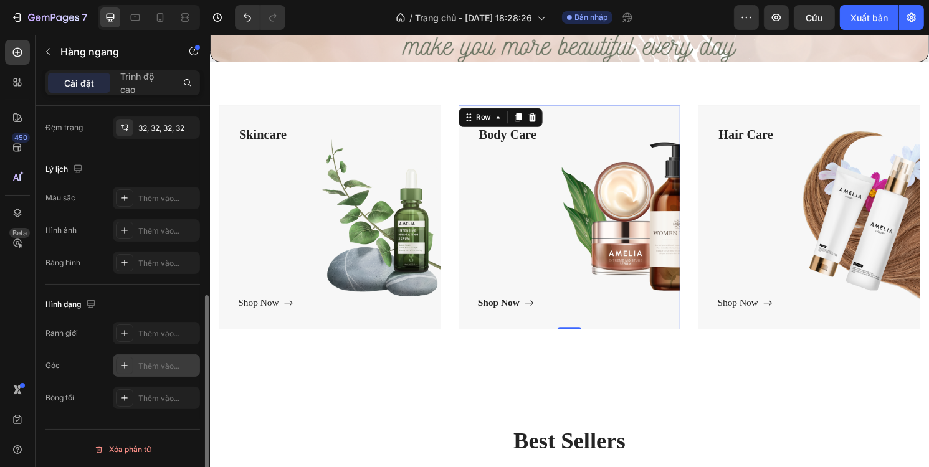
click at [141, 361] on div "Thêm vào..." at bounding box center [167, 366] width 59 height 11
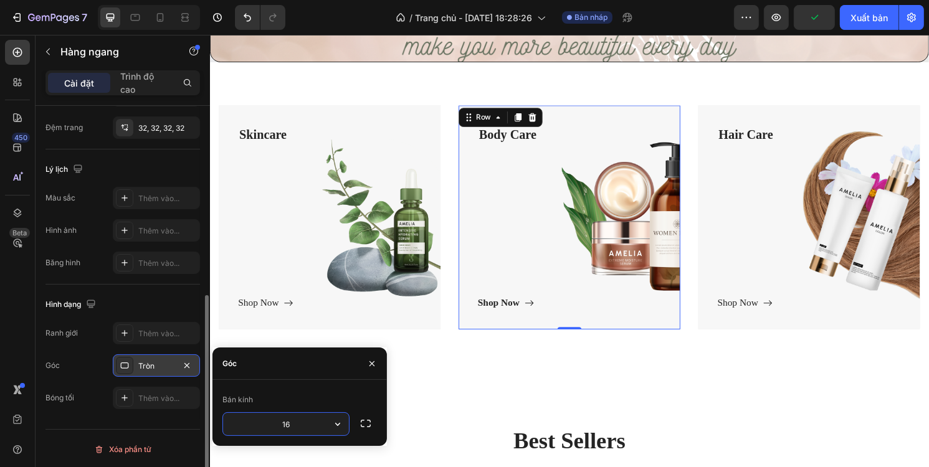
type input "16"
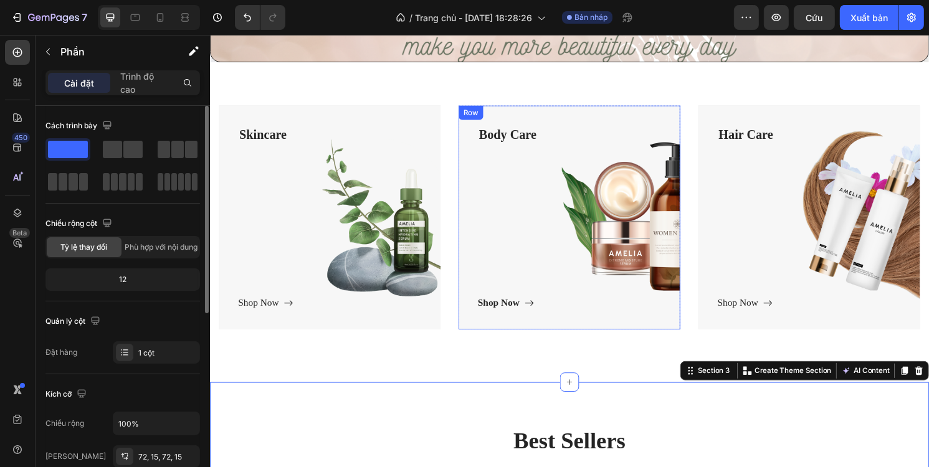
click at [513, 263] on div "Body Care Text block Shop Now Button" at bounding box center [583, 224] width 191 height 193
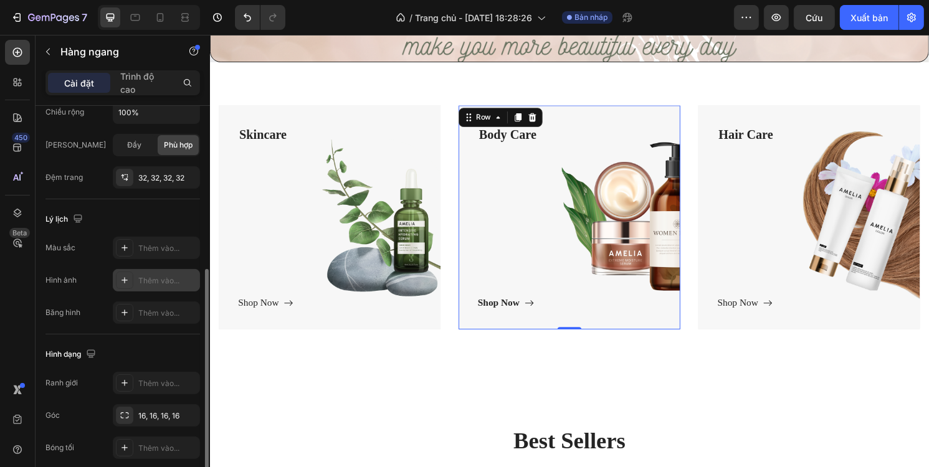
scroll to position [361, 0]
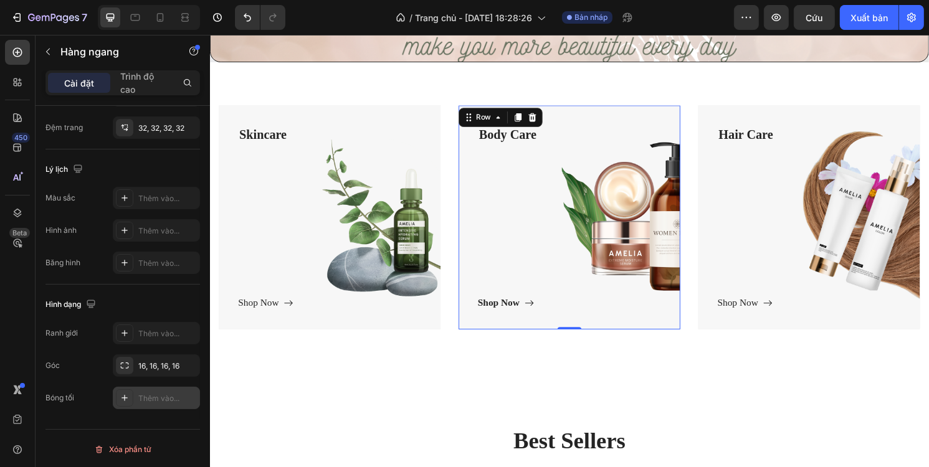
click at [142, 389] on div "Thêm vào..." at bounding box center [156, 398] width 87 height 22
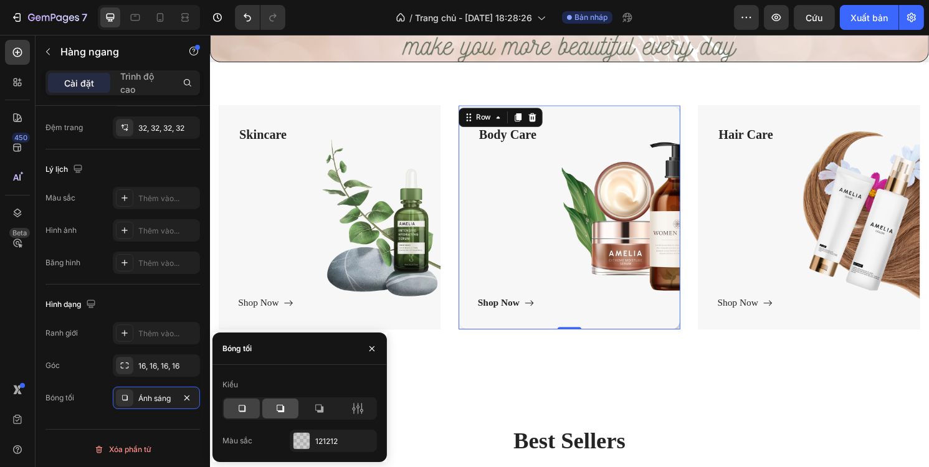
click at [275, 408] on icon at bounding box center [280, 408] width 12 height 12
click at [325, 413] on icon at bounding box center [319, 408] width 12 height 12
click at [305, 438] on div at bounding box center [301, 441] width 16 height 16
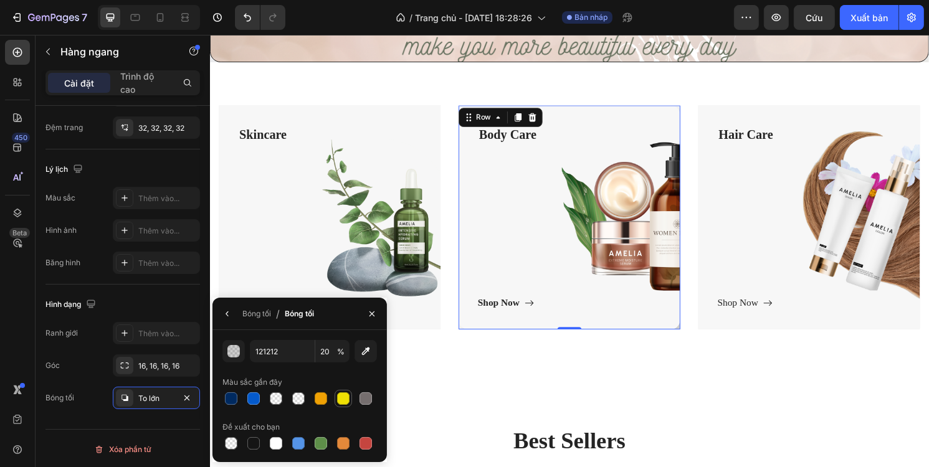
click at [340, 399] on div at bounding box center [343, 399] width 12 height 12
type input "EFE004"
type input "100"
click at [236, 398] on div at bounding box center [231, 399] width 12 height 12
click at [319, 441] on div at bounding box center [321, 443] width 12 height 12
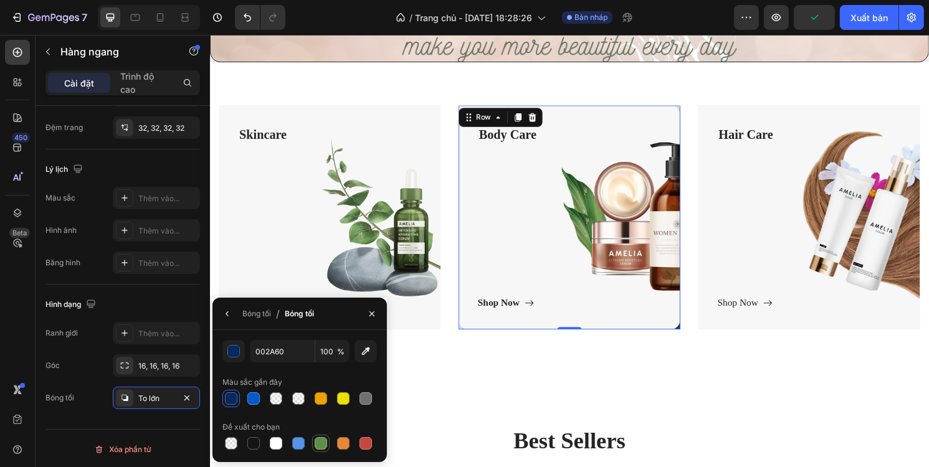
type input "5E8E49"
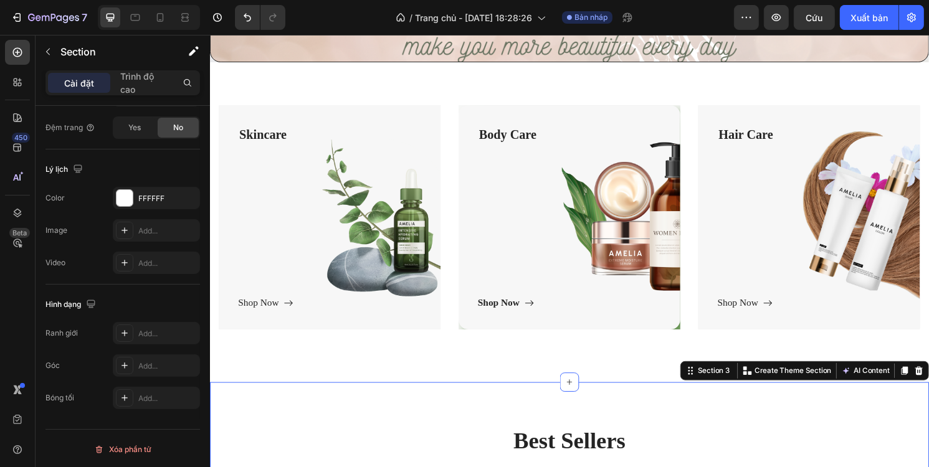
scroll to position [0, 0]
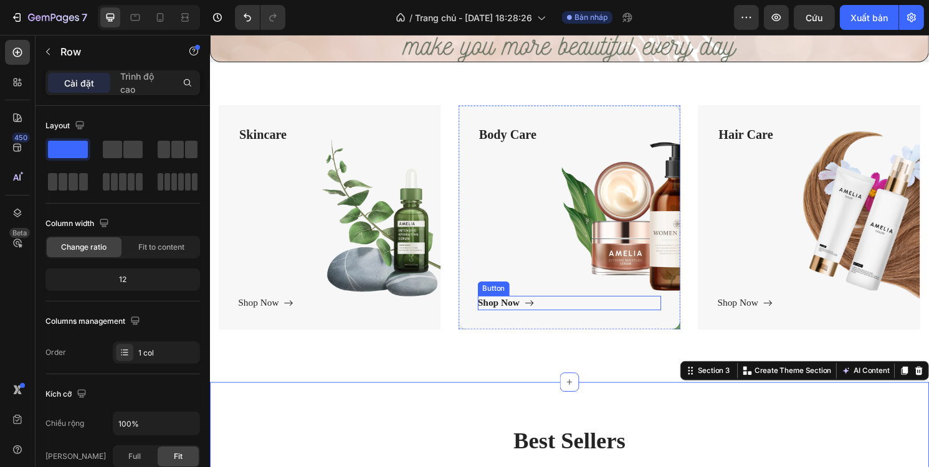
click at [524, 305] on div "Body Care Text block Shop Now Button" at bounding box center [583, 224] width 191 height 193
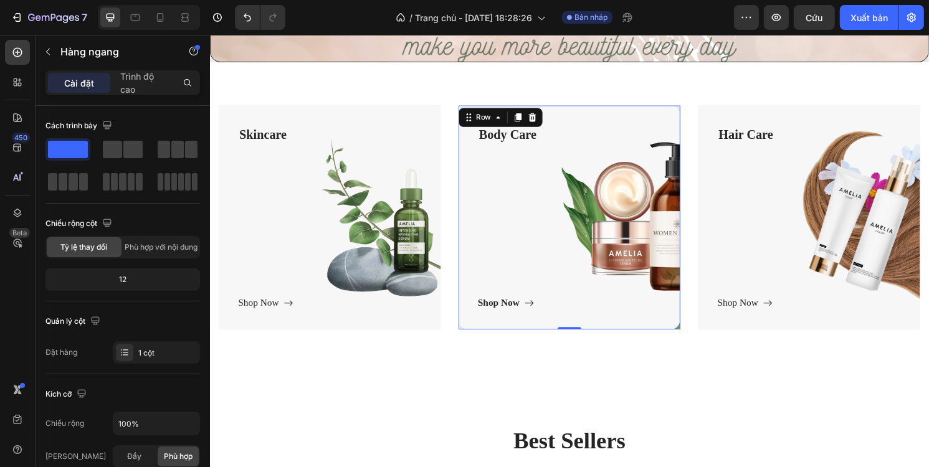
click at [566, 265] on div "Body Care Text block Shop Now Button" at bounding box center [583, 224] width 191 height 193
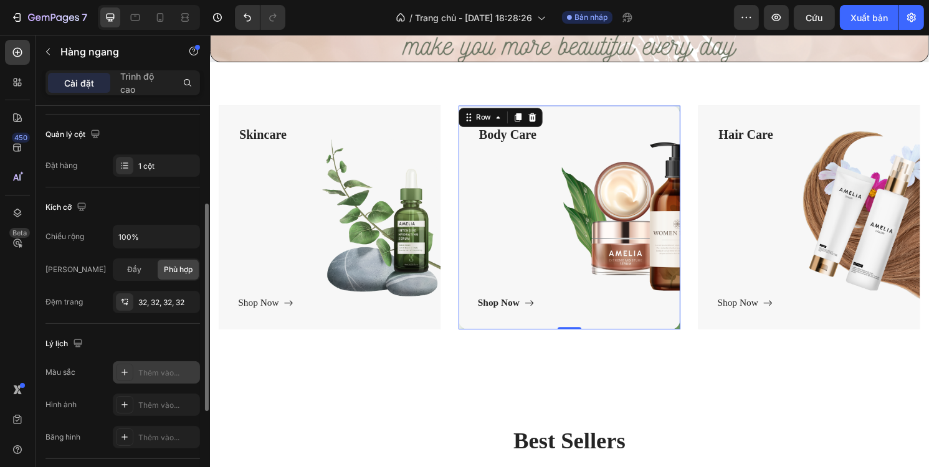
scroll to position [361, 0]
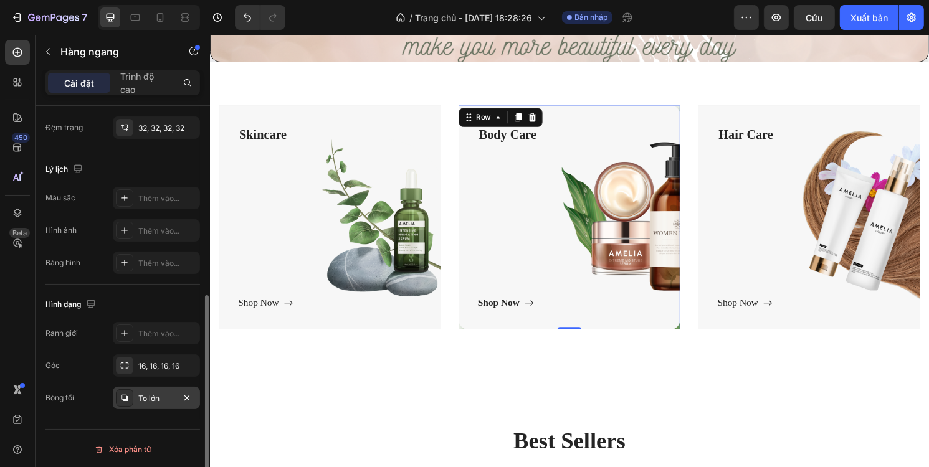
click at [147, 390] on div "To lớn" at bounding box center [156, 398] width 87 height 22
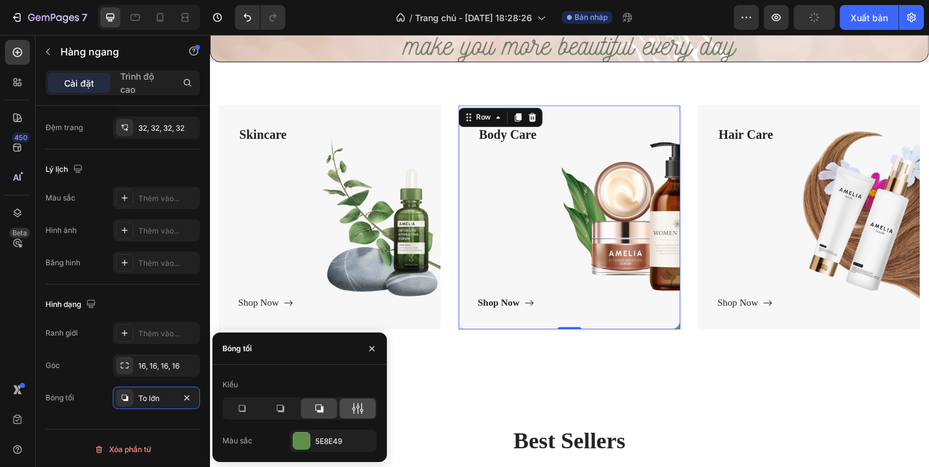
click at [354, 411] on icon at bounding box center [357, 408] width 12 height 12
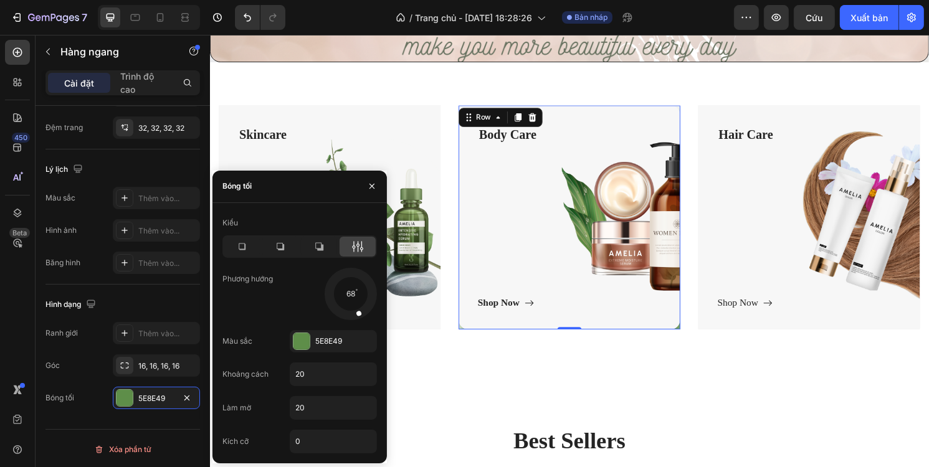
drag, startPoint x: 363, startPoint y: 305, endPoint x: 344, endPoint y: 270, distance: 39.0
click at [363, 328] on div "Kiểu Phương hướng 68 Màu sắc 5E8E49 Khoảng cách 20 Làm mờ 20 Kích cỡ 0" at bounding box center [299, 333] width 174 height 240
click at [247, 12] on icon "Hoàn tác/Làm lại" at bounding box center [247, 17] width 12 height 12
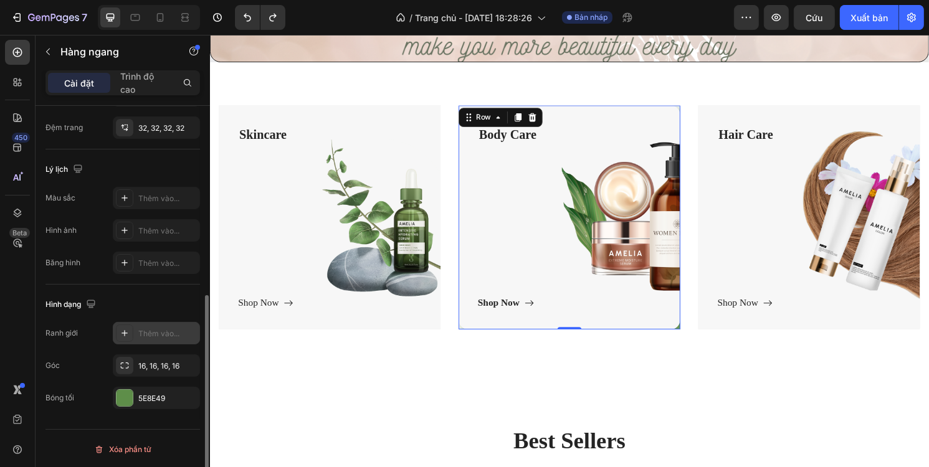
click at [147, 336] on div "Thêm vào..." at bounding box center [167, 333] width 59 height 11
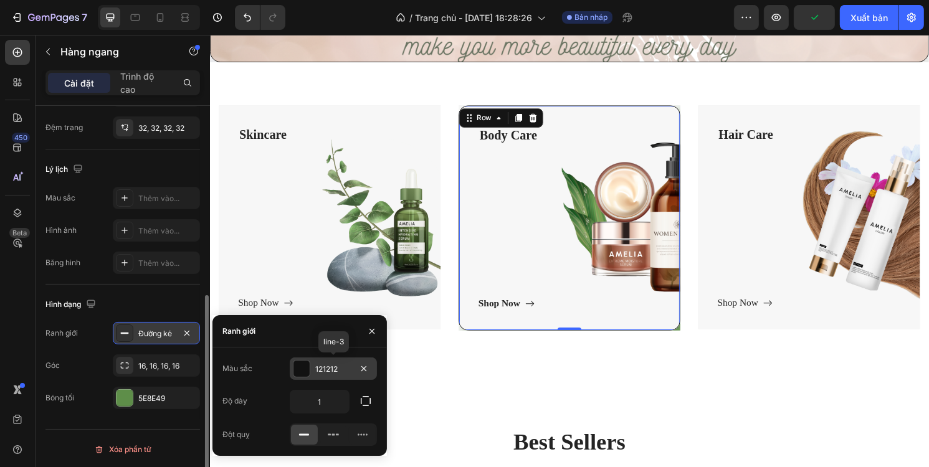
click at [303, 369] on div at bounding box center [301, 369] width 16 height 16
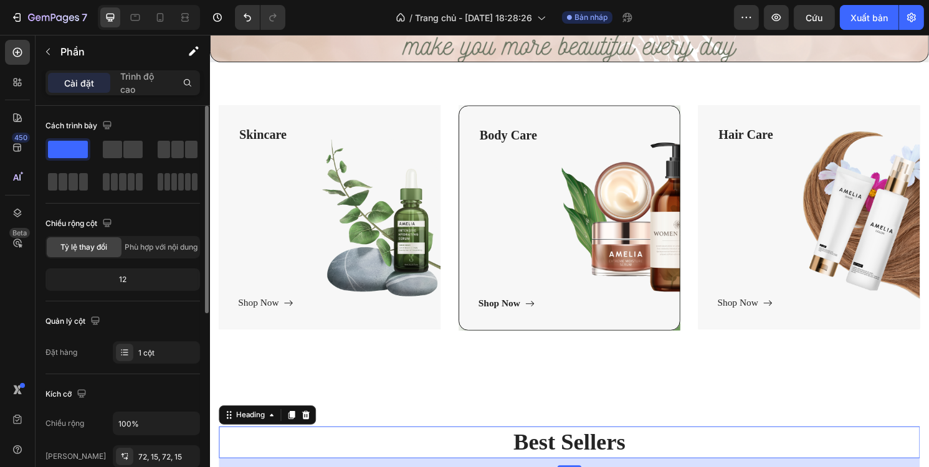
click at [460, 460] on p "Best Sellers" at bounding box center [583, 459] width 726 height 31
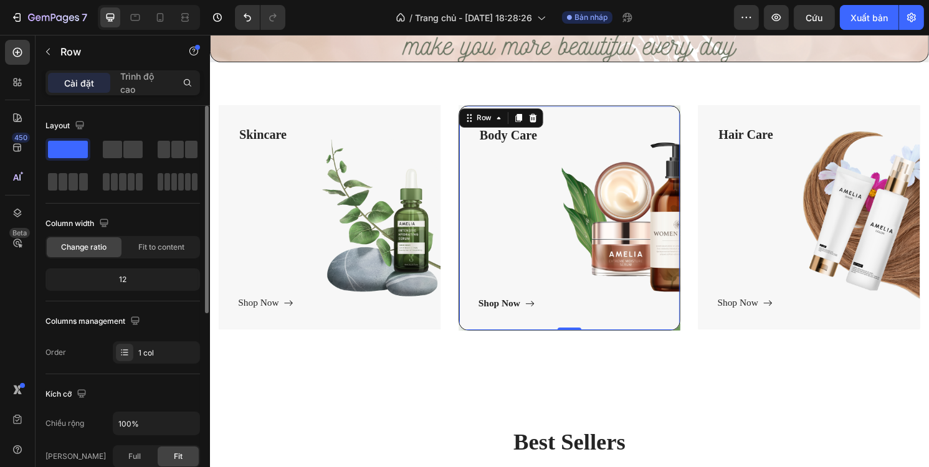
click at [514, 288] on div "Body Care Text block Shop Now Button" at bounding box center [582, 225] width 189 height 193
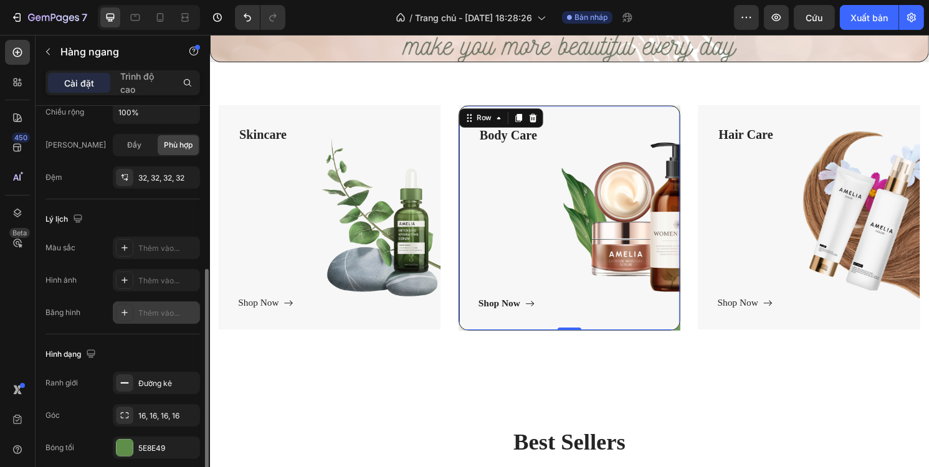
scroll to position [361, 0]
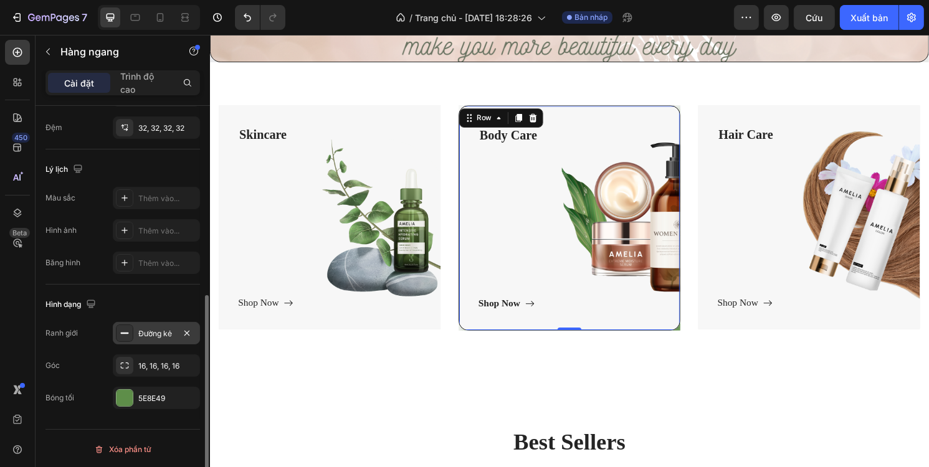
click at [151, 333] on font "Đường kẻ" at bounding box center [155, 333] width 34 height 9
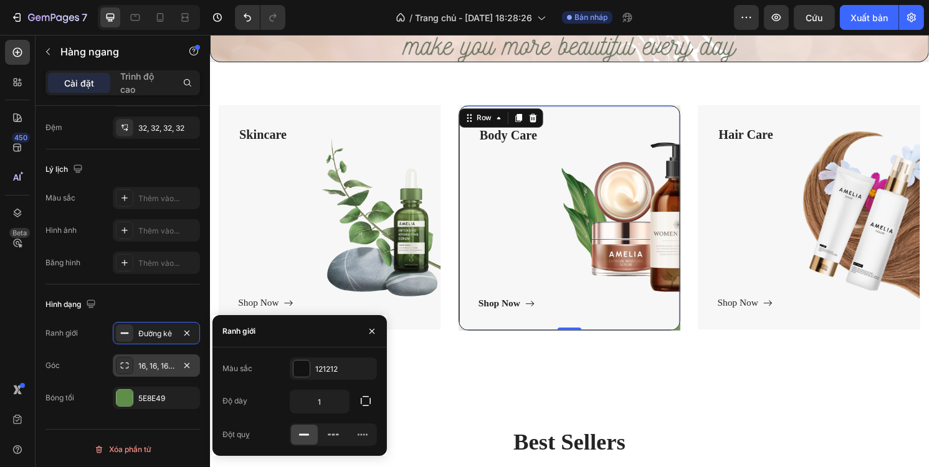
click at [148, 366] on font "16, 16, 16, 16" at bounding box center [158, 365] width 41 height 9
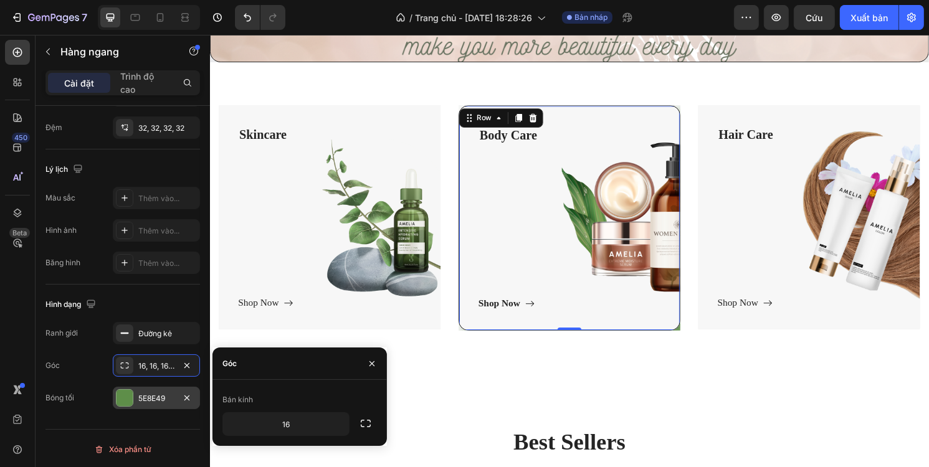
click at [164, 393] on div "5E8E49" at bounding box center [156, 398] width 36 height 11
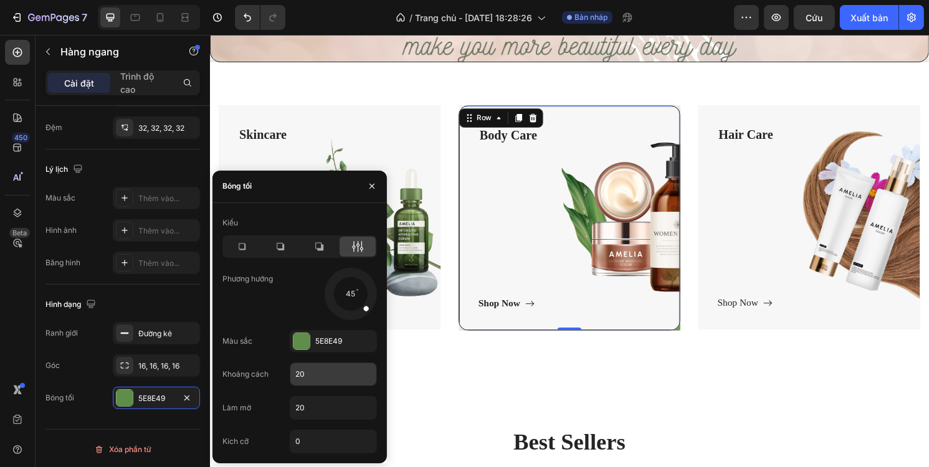
click at [310, 373] on input "20" at bounding box center [333, 374] width 86 height 22
type input "200"
click at [323, 403] on input "20" at bounding box center [333, 408] width 86 height 22
type input "200"
drag, startPoint x: 329, startPoint y: 251, endPoint x: 127, endPoint y: 228, distance: 203.2
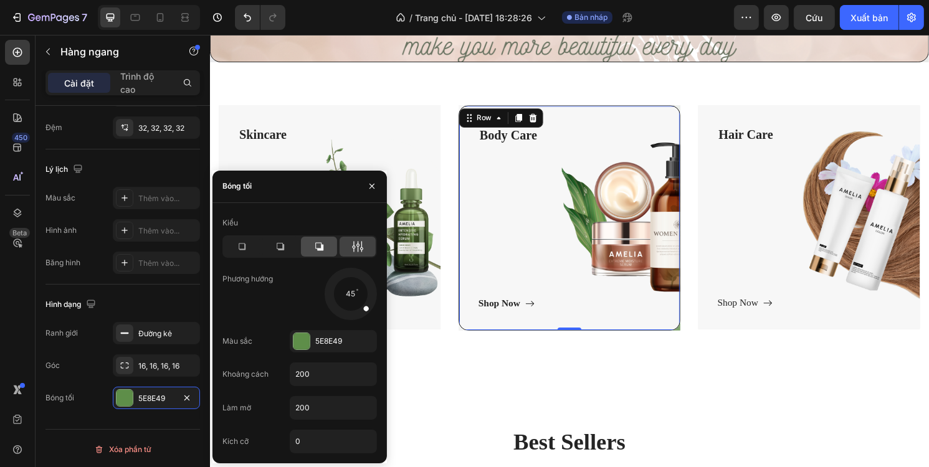
click at [329, 251] on div at bounding box center [319, 247] width 36 height 20
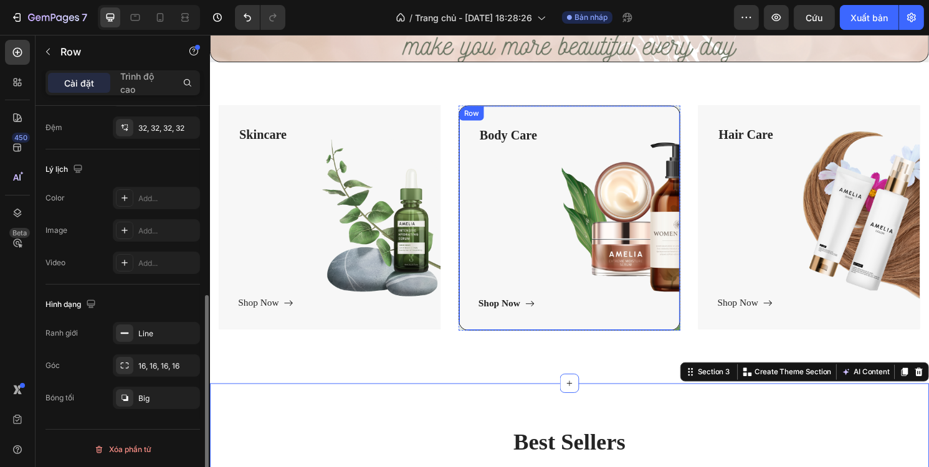
click at [561, 302] on div "Body Care Text block Shop Now Button" at bounding box center [582, 225] width 189 height 193
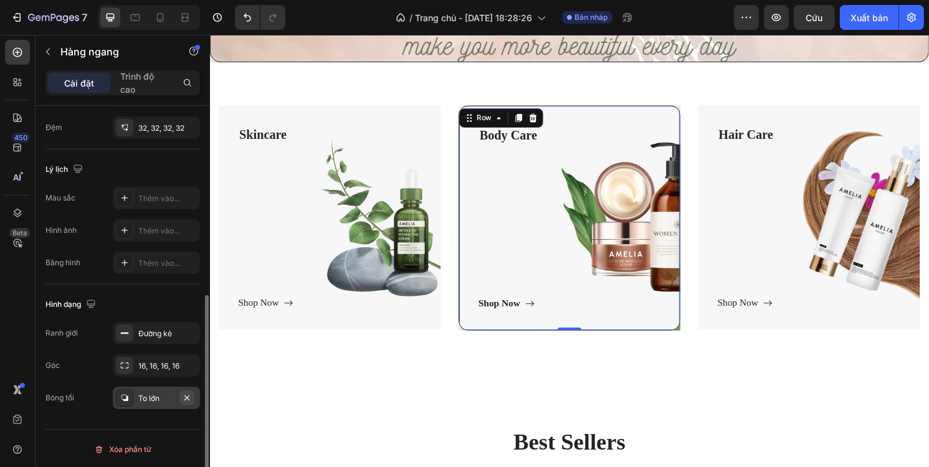
click at [186, 396] on icon "button" at bounding box center [187, 398] width 10 height 10
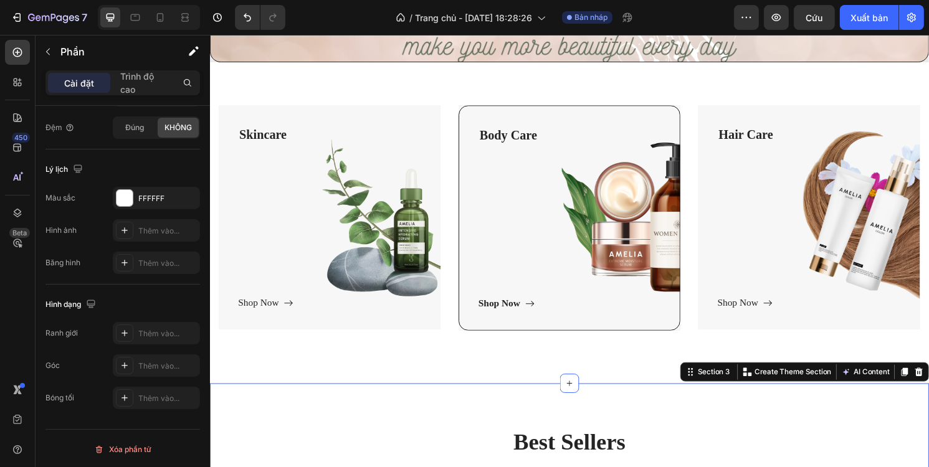
scroll to position [0, 0]
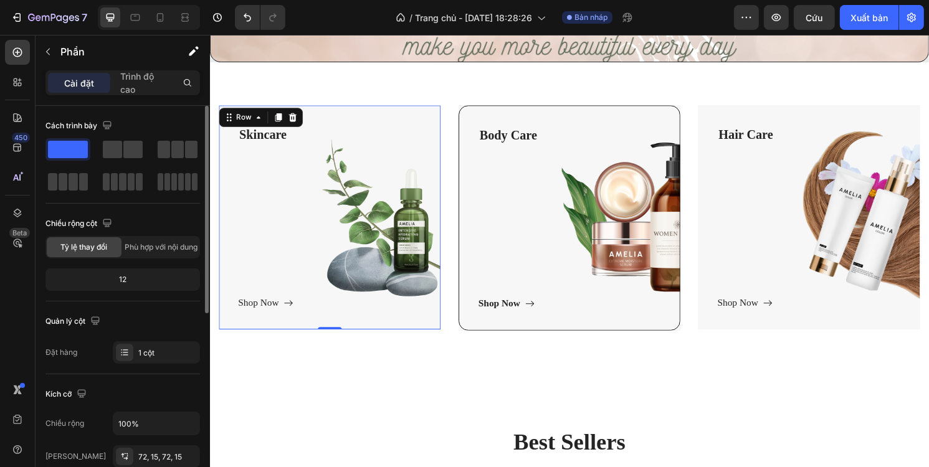
click at [304, 222] on div "Skincare Text block Shop Now Button" at bounding box center [334, 224] width 191 height 193
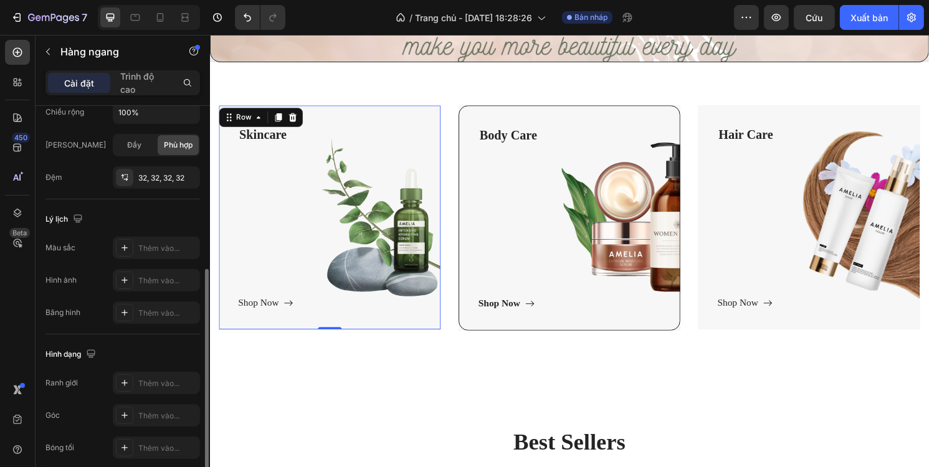
scroll to position [361, 0]
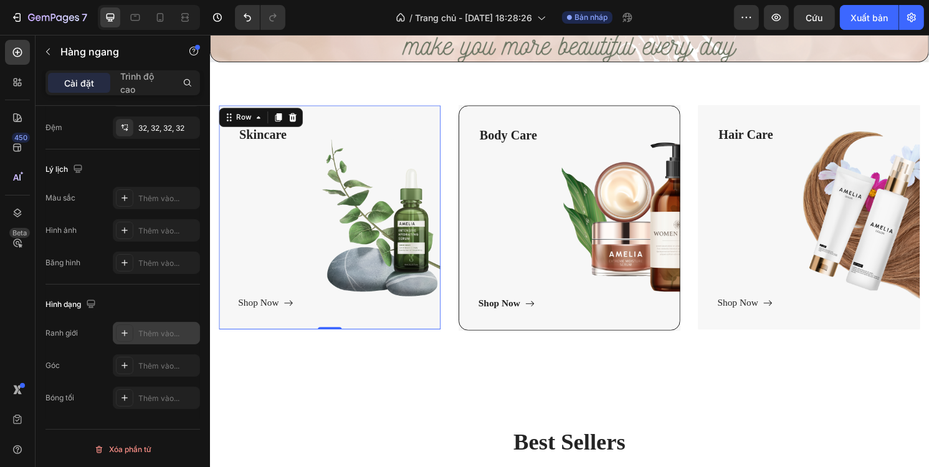
click at [139, 332] on font "Thêm vào..." at bounding box center [158, 333] width 41 height 9
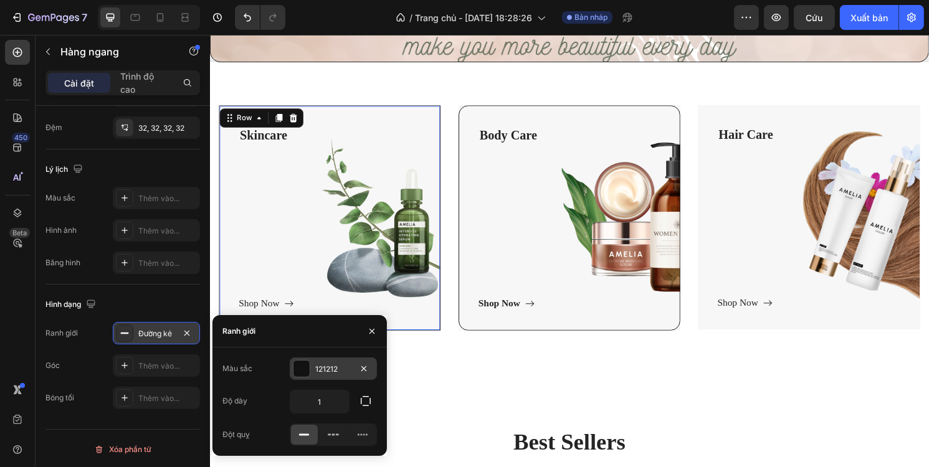
click at [311, 368] on div "121212" at bounding box center [333, 369] width 87 height 22
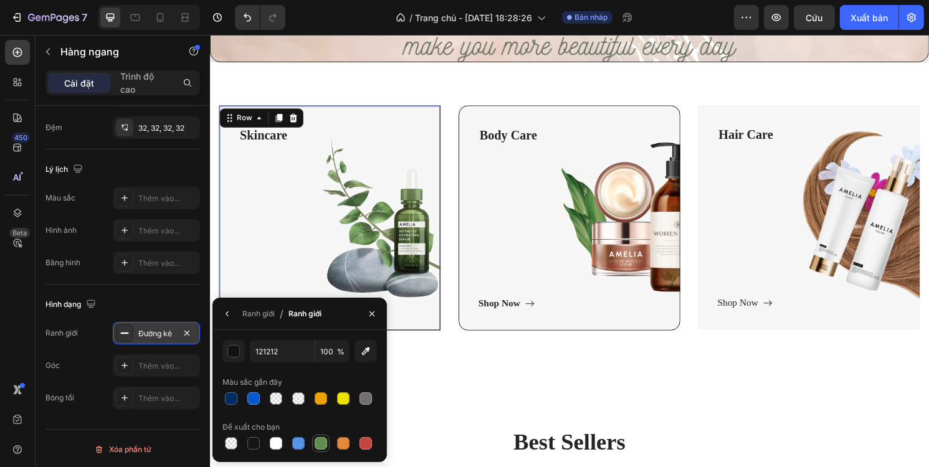
click at [319, 440] on div at bounding box center [321, 443] width 12 height 12
type input "5E8E49"
click at [151, 356] on div "Thêm vào..." at bounding box center [156, 366] width 87 height 22
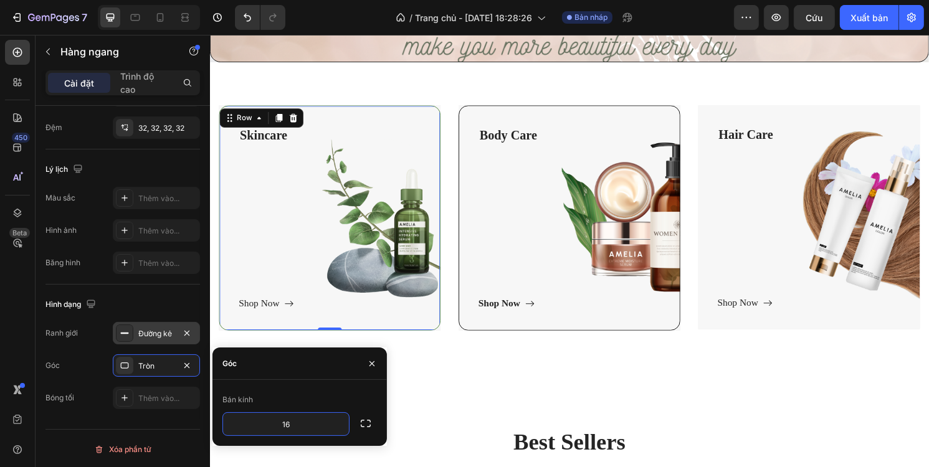
type input "16"
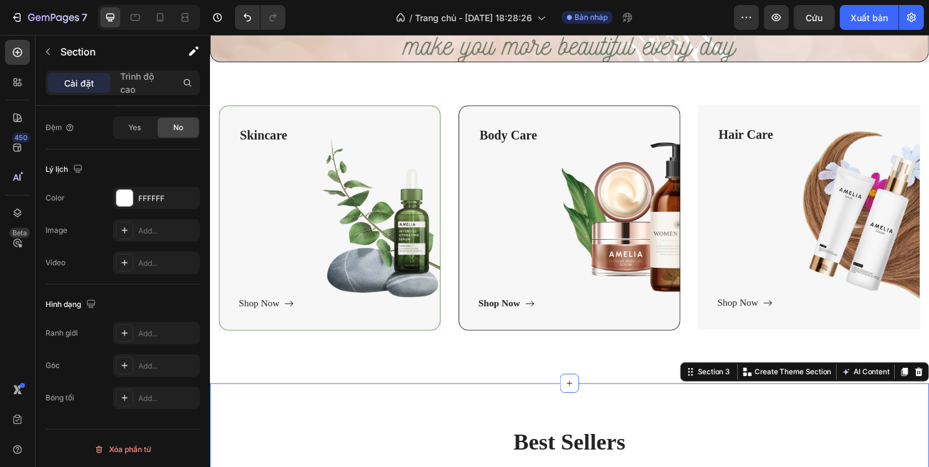
scroll to position [0, 0]
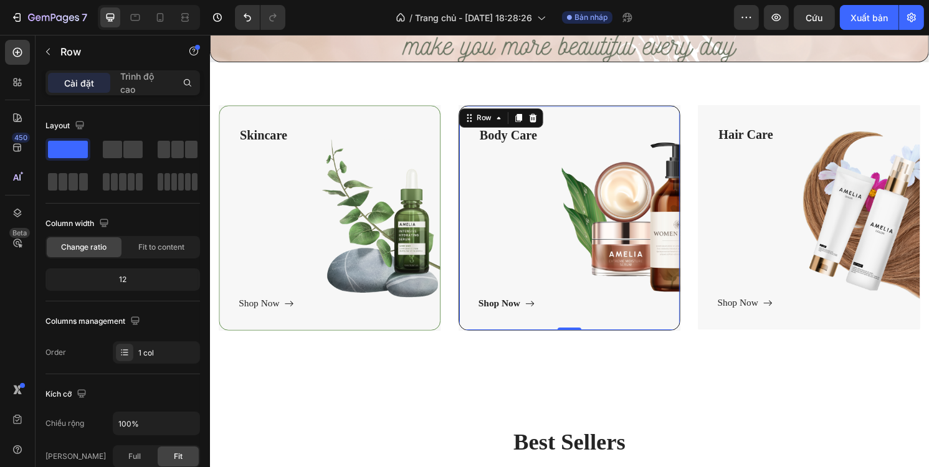
click at [550, 232] on div "Body Care Text block Shop Now Button" at bounding box center [582, 225] width 189 height 193
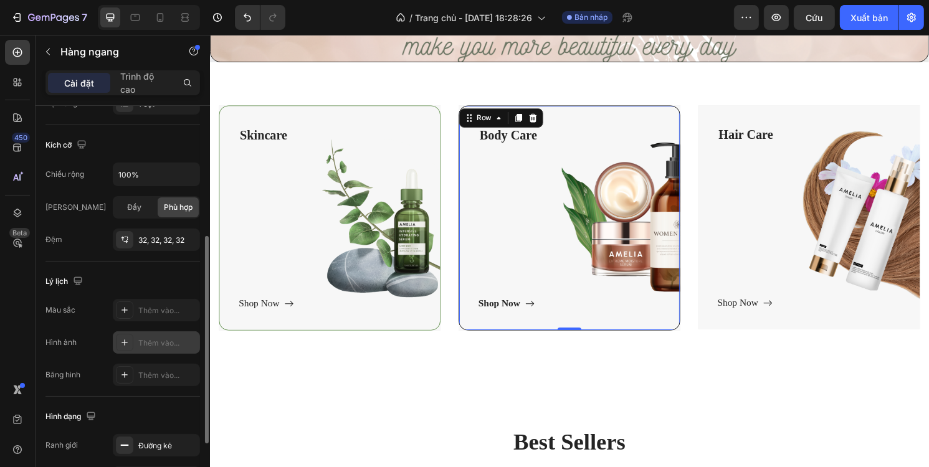
scroll to position [361, 0]
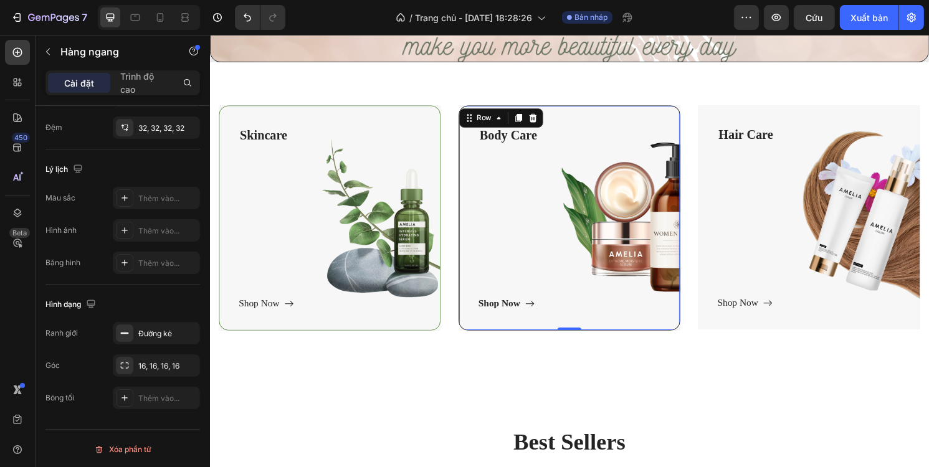
click at [536, 269] on div "Body Care Text block Shop Now Button" at bounding box center [582, 225] width 189 height 193
click at [142, 364] on font "16, 16, 16, 16" at bounding box center [158, 365] width 41 height 9
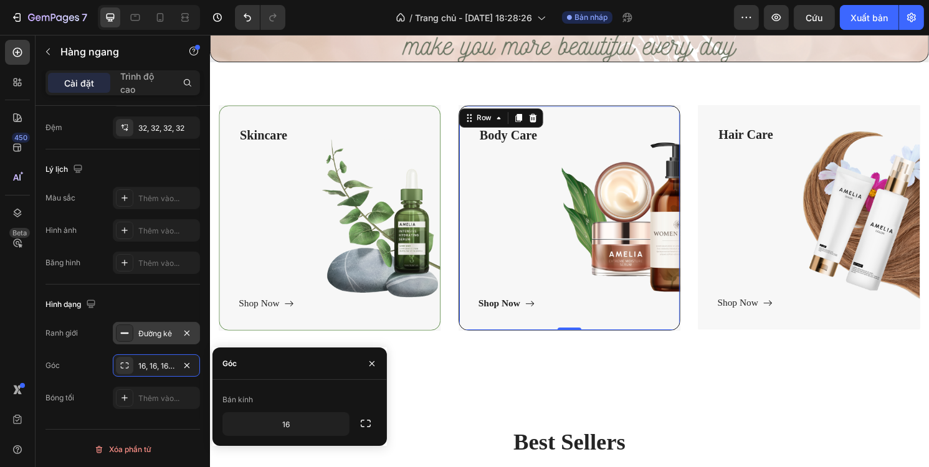
click at [143, 340] on div "Đường kẻ" at bounding box center [156, 333] width 87 height 22
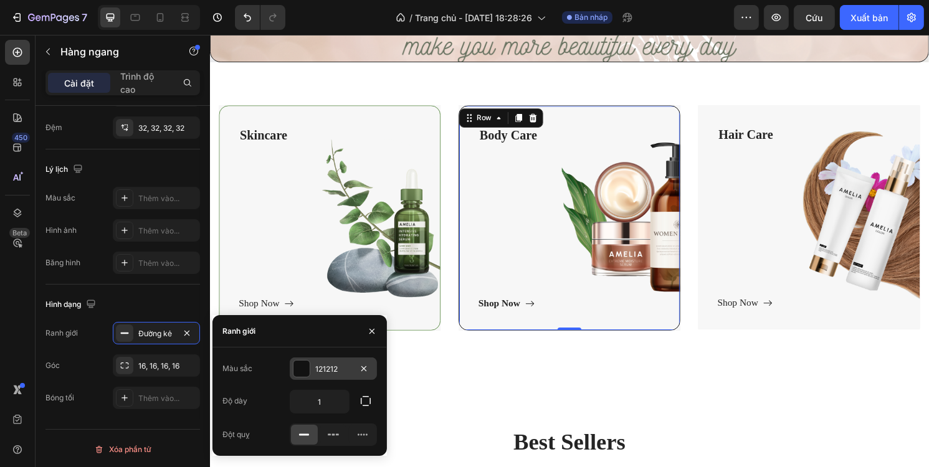
click at [309, 371] on div at bounding box center [301, 369] width 16 height 16
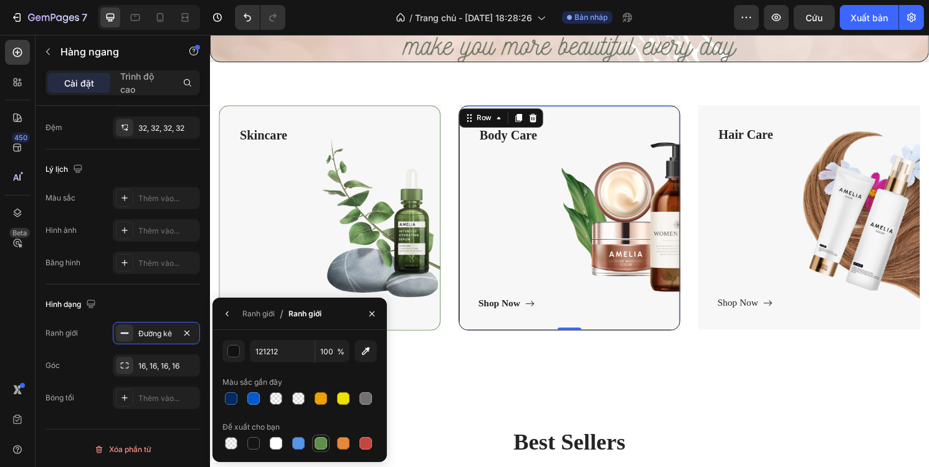
click at [322, 442] on div at bounding box center [321, 443] width 12 height 12
type input "5E8E49"
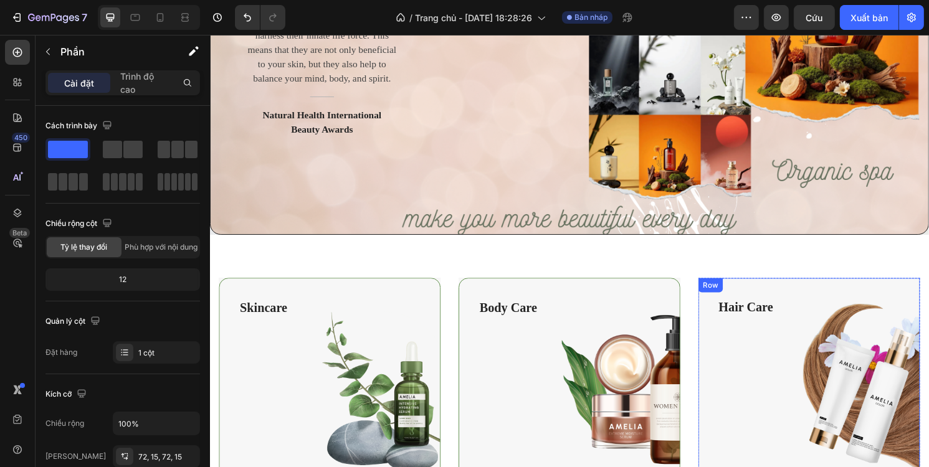
scroll to position [249, 0]
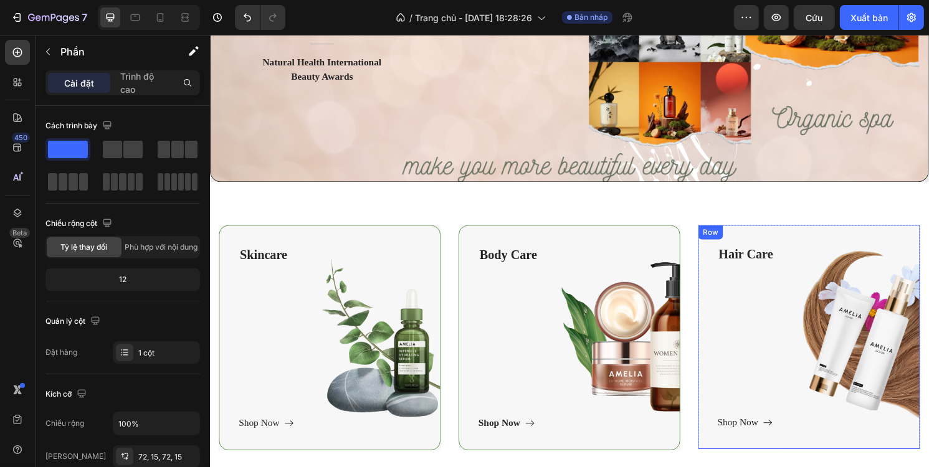
click at [784, 317] on div "Hair Care Text block Shop Now Button" at bounding box center [832, 349] width 191 height 193
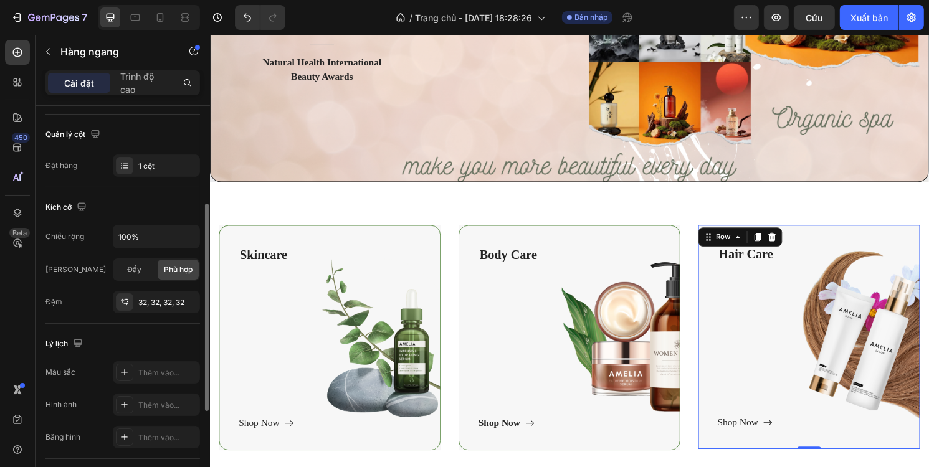
scroll to position [361, 0]
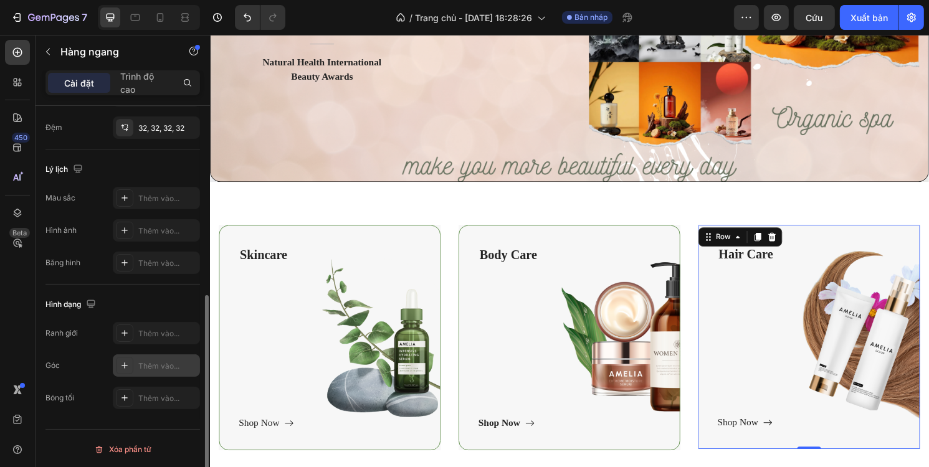
click at [130, 357] on div at bounding box center [124, 365] width 17 height 17
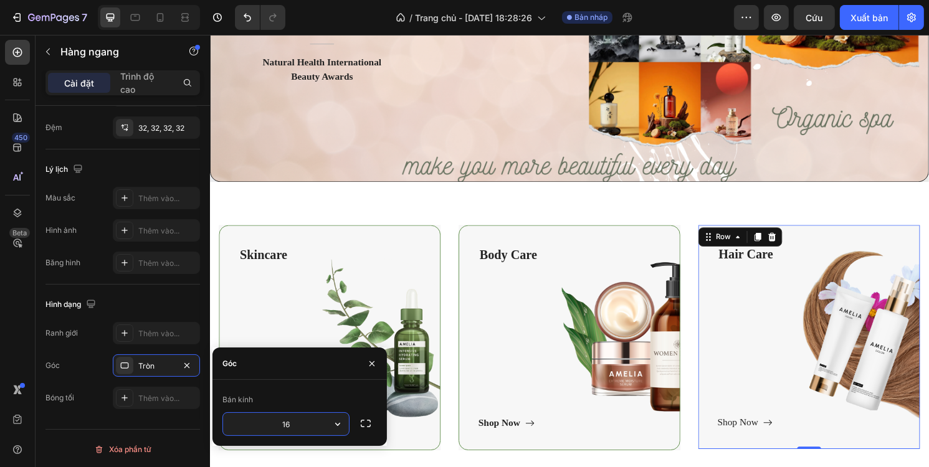
type input "16"
drag, startPoint x: 135, startPoint y: 387, endPoint x: 152, endPoint y: 384, distance: 17.6
click at [135, 388] on div "Thêm vào..." at bounding box center [156, 398] width 87 height 22
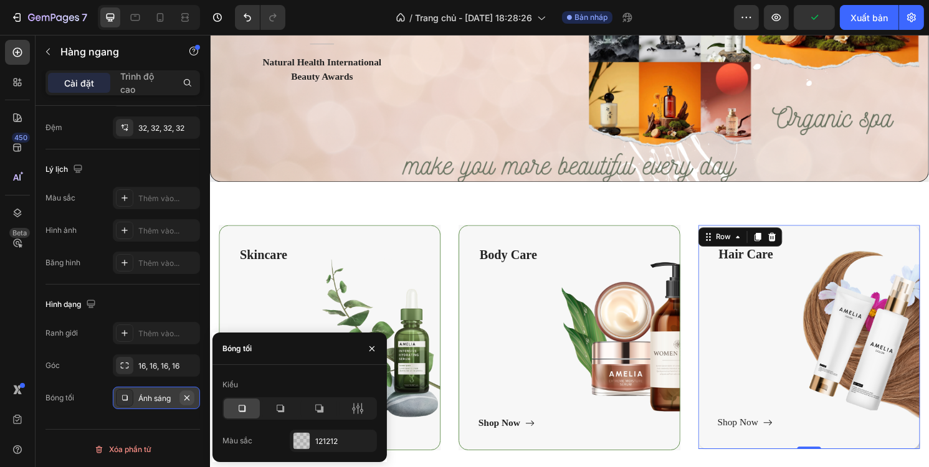
drag, startPoint x: 193, startPoint y: 399, endPoint x: 159, endPoint y: 352, distance: 57.2
click at [192, 399] on button "button" at bounding box center [186, 398] width 15 height 15
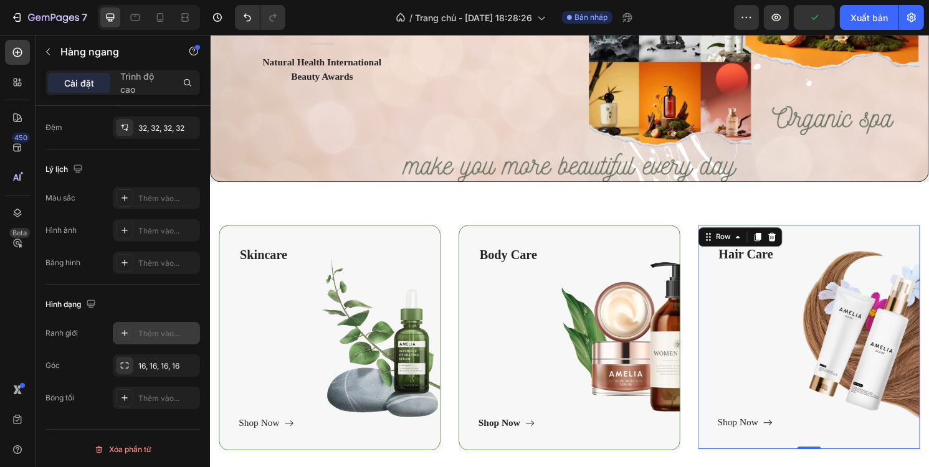
click at [153, 329] on font "Thêm vào..." at bounding box center [158, 333] width 41 height 9
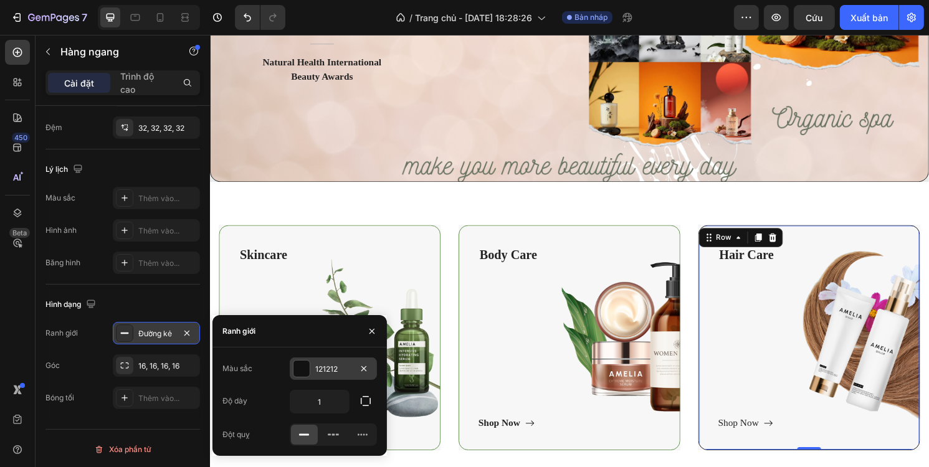
click at [304, 378] on div "121212" at bounding box center [333, 369] width 87 height 22
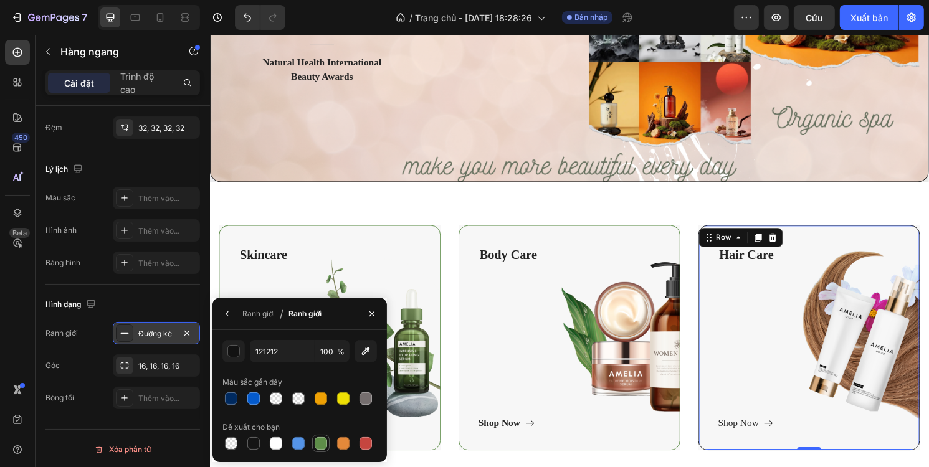
click at [318, 443] on div at bounding box center [321, 443] width 12 height 12
type input "5E8E49"
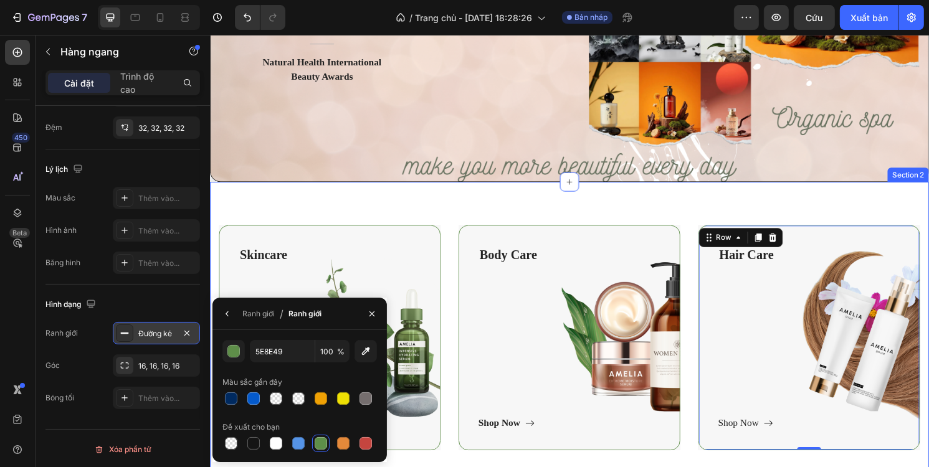
click at [326, 211] on div "Skincare Text block Shop Now Button Row Hero Banner Body Care Text block Shop N…" at bounding box center [583, 355] width 748 height 334
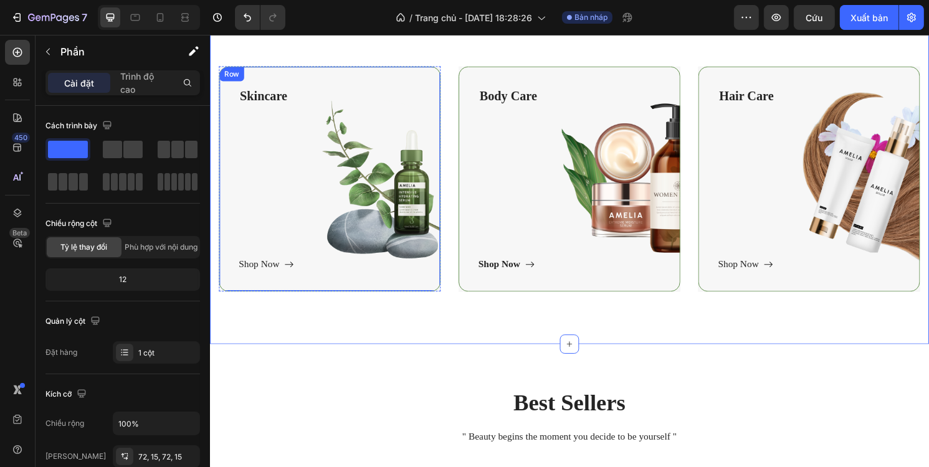
scroll to position [436, 0]
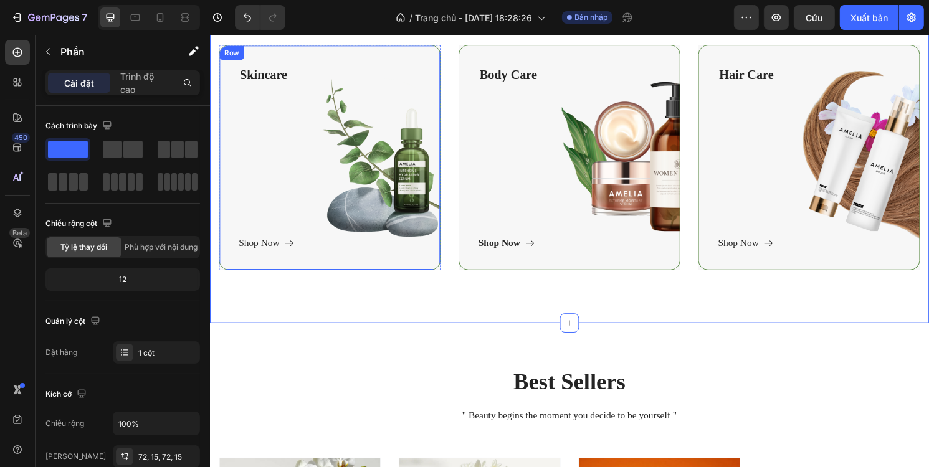
click at [330, 146] on div "Skincare Text block Shop Now Button" at bounding box center [333, 162] width 189 height 193
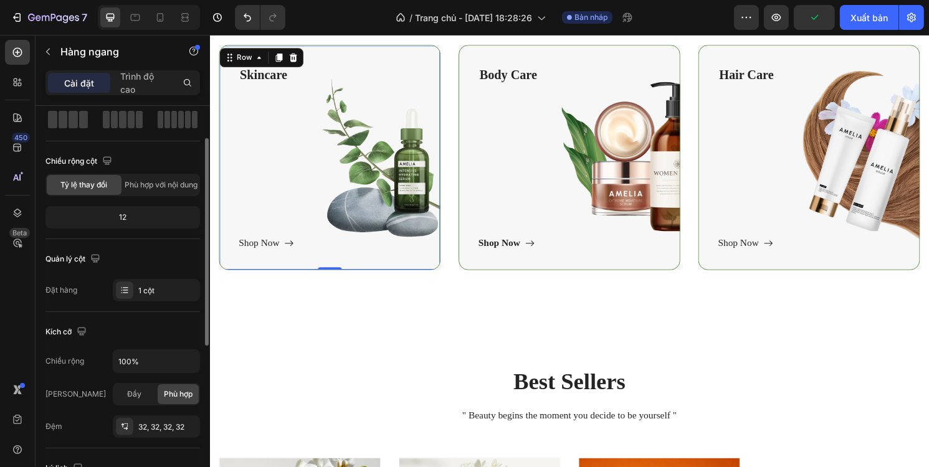
scroll to position [0, 0]
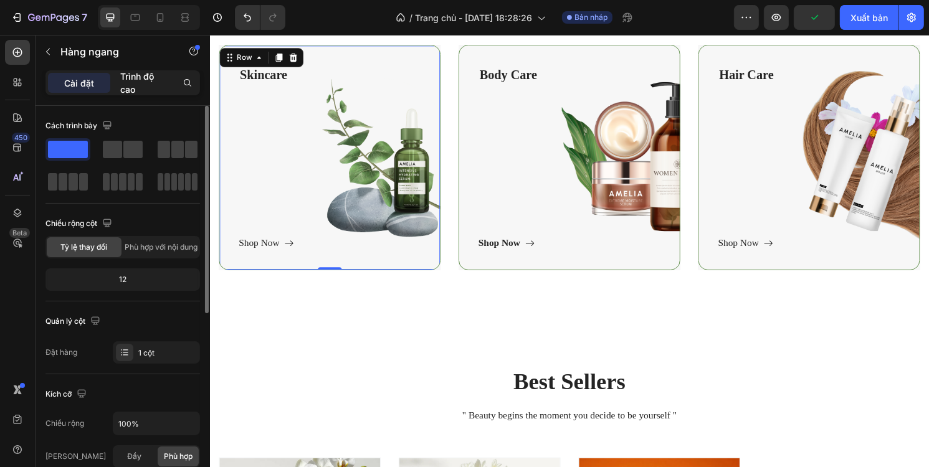
click at [132, 90] on font "Trình độ cao" at bounding box center [137, 83] width 34 height 24
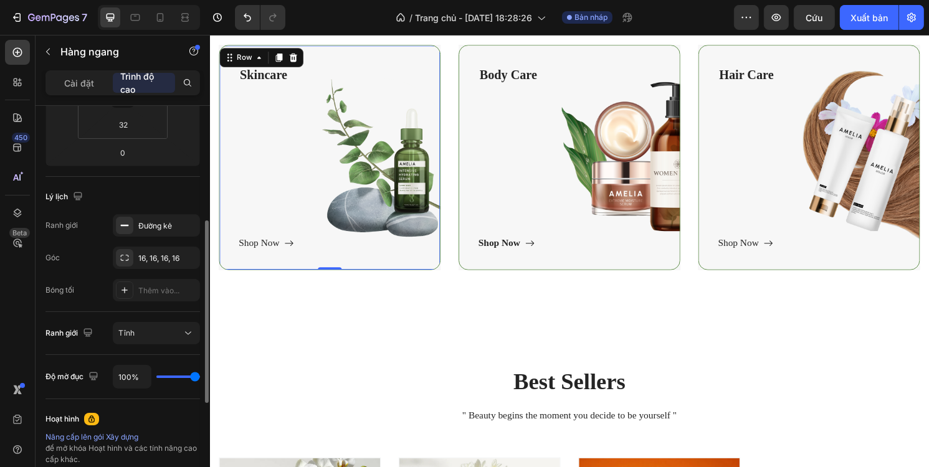
scroll to position [312, 0]
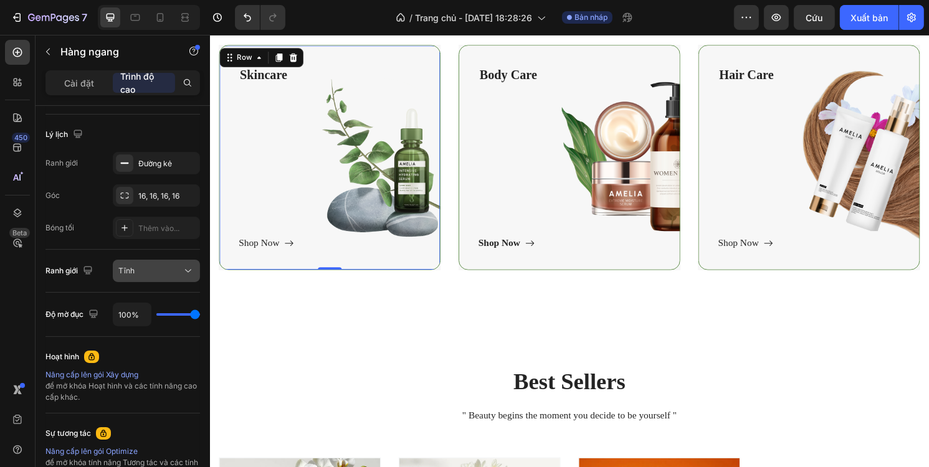
click at [144, 274] on div "Tĩnh" at bounding box center [150, 270] width 64 height 11
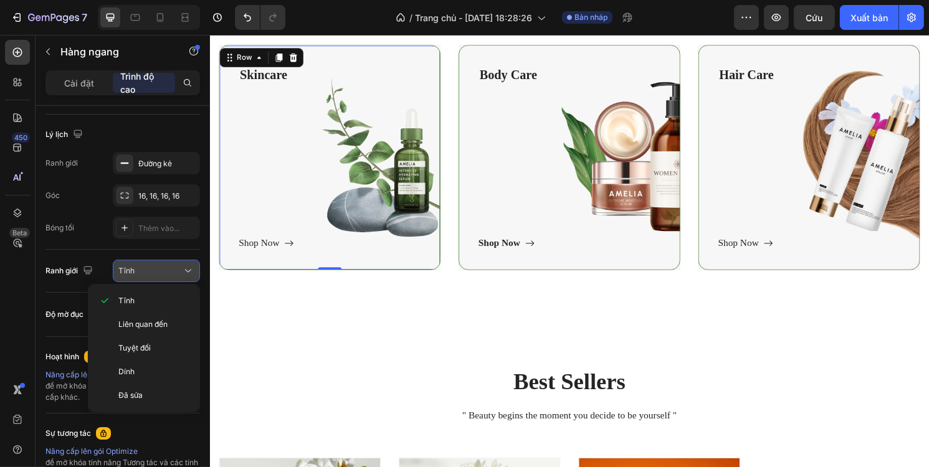
click at [146, 271] on div "Tĩnh" at bounding box center [150, 270] width 64 height 11
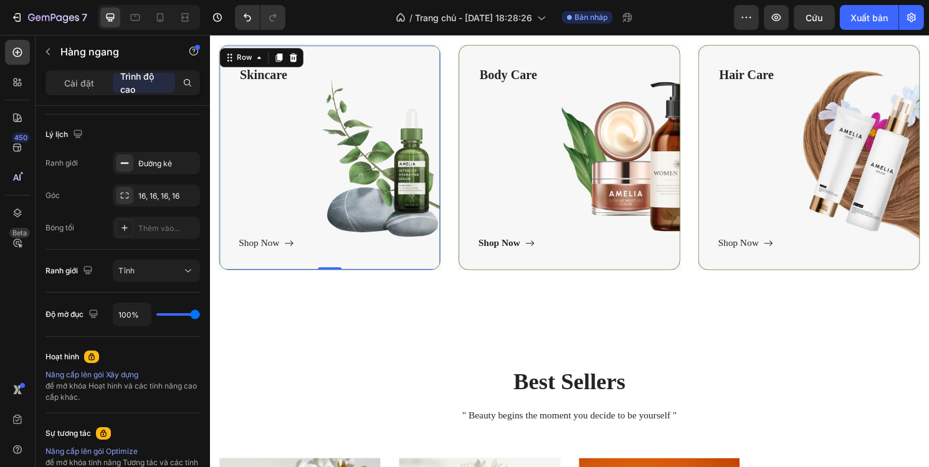
drag, startPoint x: 177, startPoint y: 315, endPoint x: 158, endPoint y: 316, distance: 19.3
click at [158, 316] on div "100%" at bounding box center [156, 315] width 87 height 24
type input "94%"
type input "94"
type input "77%"
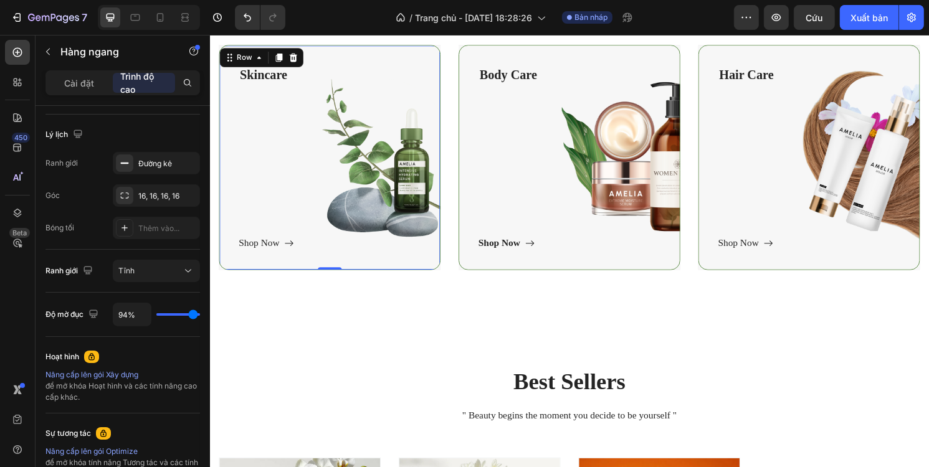
type input "77"
type input "64%"
type input "64"
type input "49%"
type input "49"
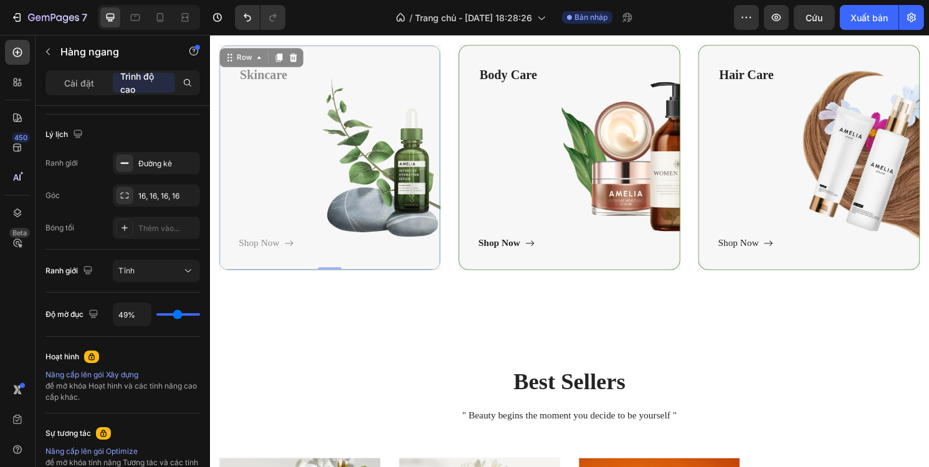
type input "37%"
type input "37"
type input "34%"
type input "34"
type input "27%"
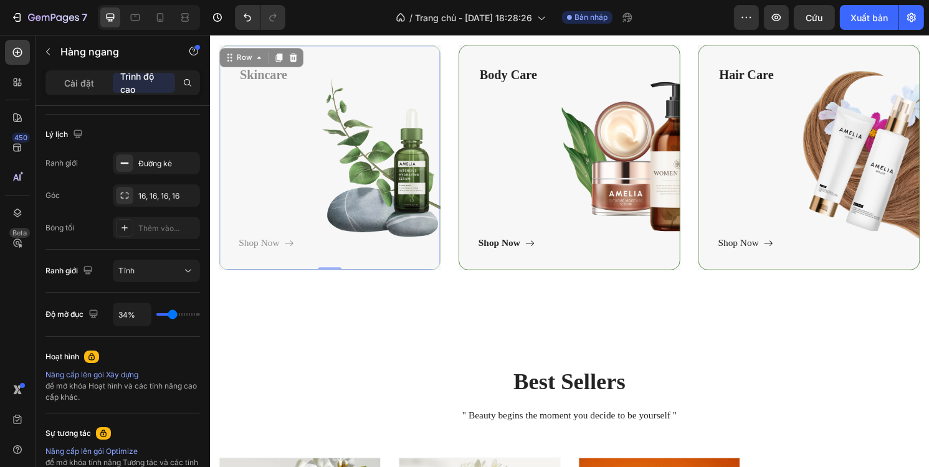
type input "27"
type input "20%"
type input "20"
type input "17%"
type input "17"
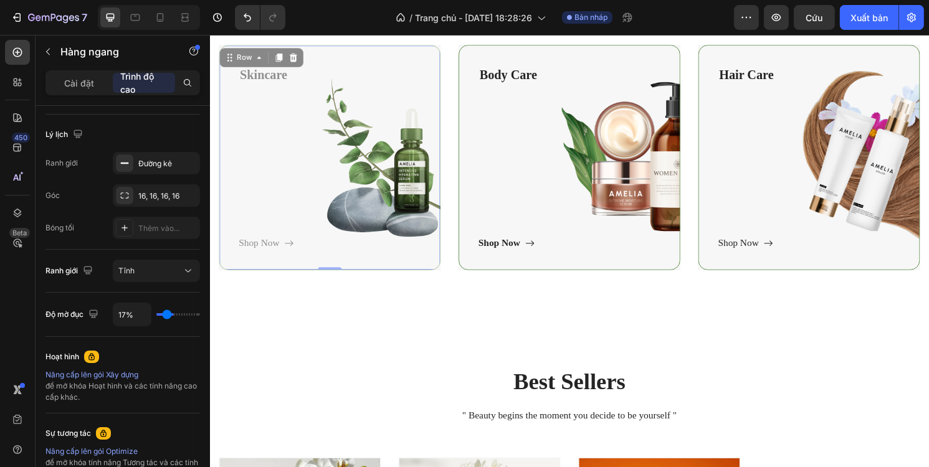
type input "12%"
type input "12"
type input "9%"
type input "9"
type input "5%"
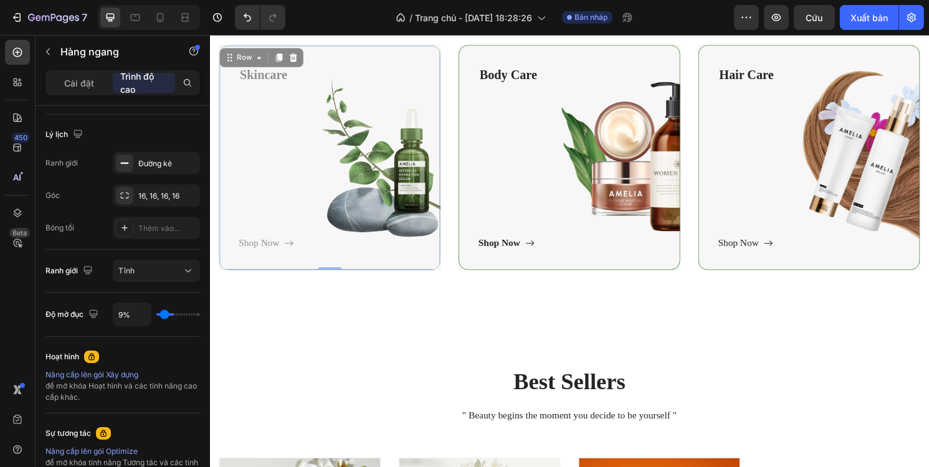
type input "5"
type input "3%"
type input "3"
type input "0%"
type input "0"
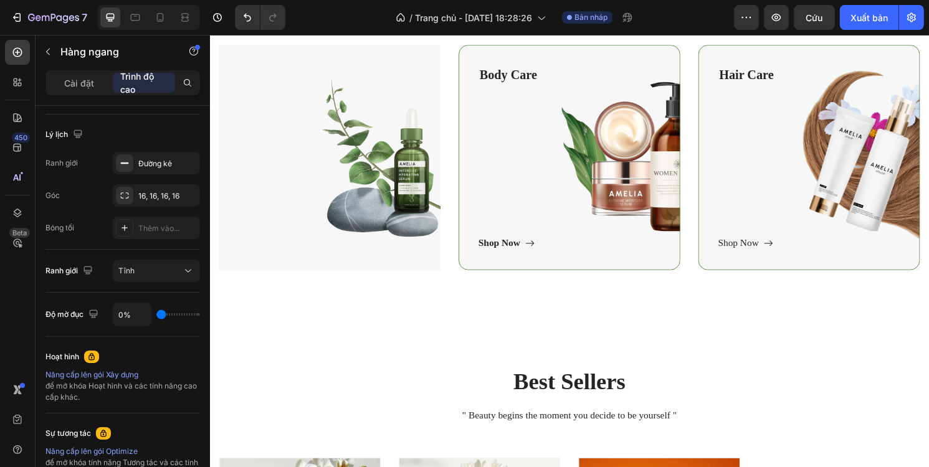
type input "8%"
type input "8"
type input "20%"
type input "20"
type input "30%"
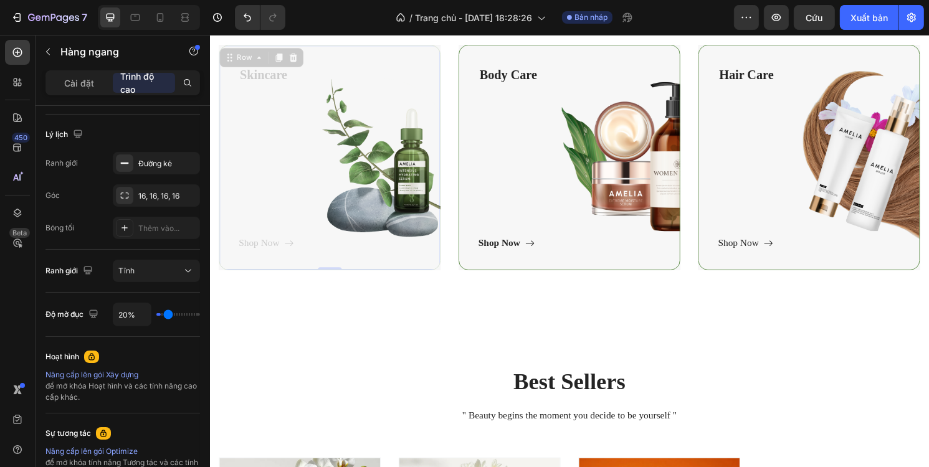
type input "30"
type input "40%"
type input "40"
type input "51%"
type input "51"
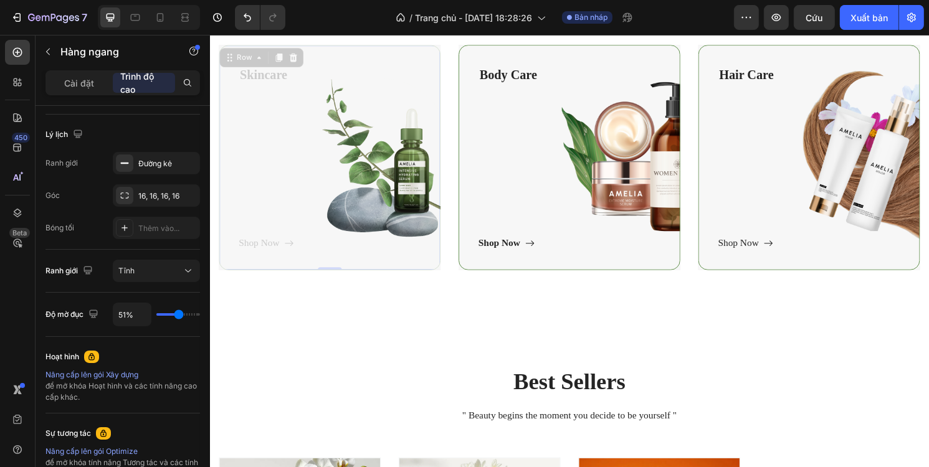
type input "60%"
type input "60"
type input "67%"
type input "67"
type input "70%"
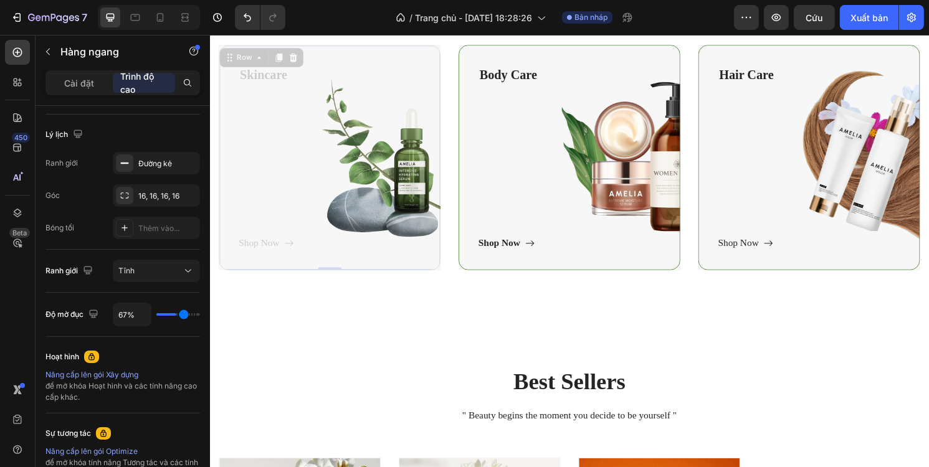
type input "70"
type input "77%"
type input "77"
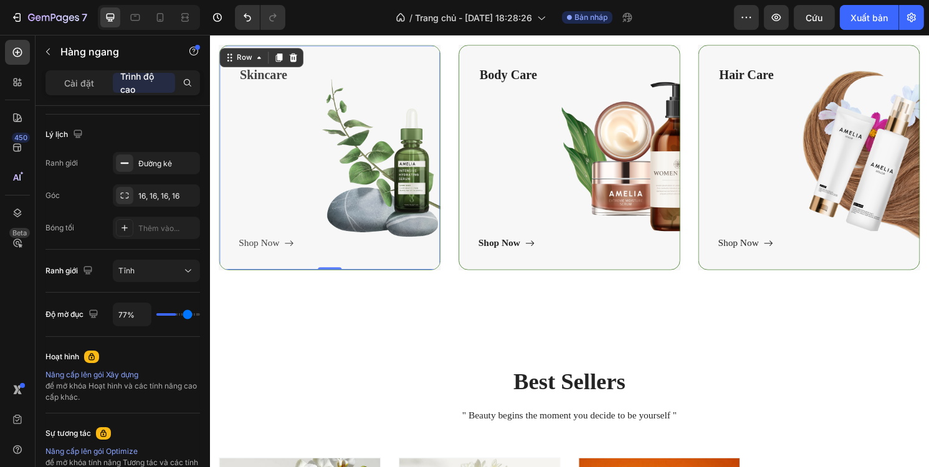
type input "85%"
type input "85"
type input "88%"
type input "88"
type input "91%"
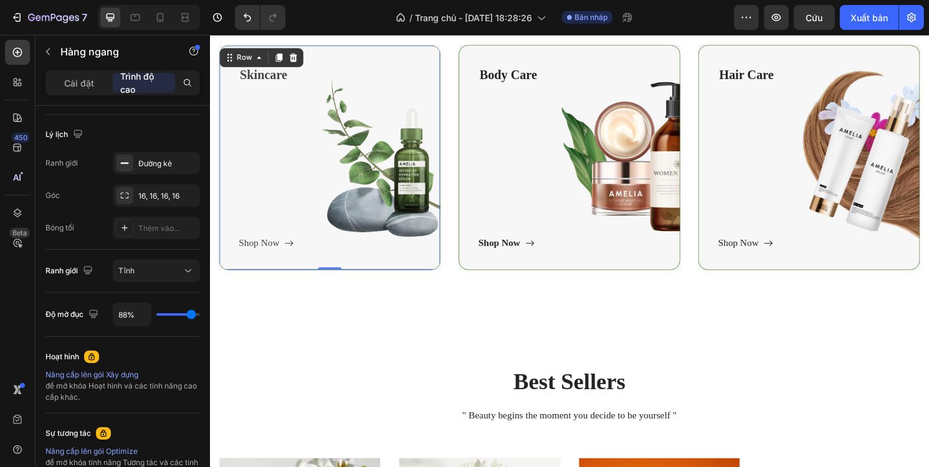
type input "91"
type input "97%"
type input "97"
type input "100%"
type input "100"
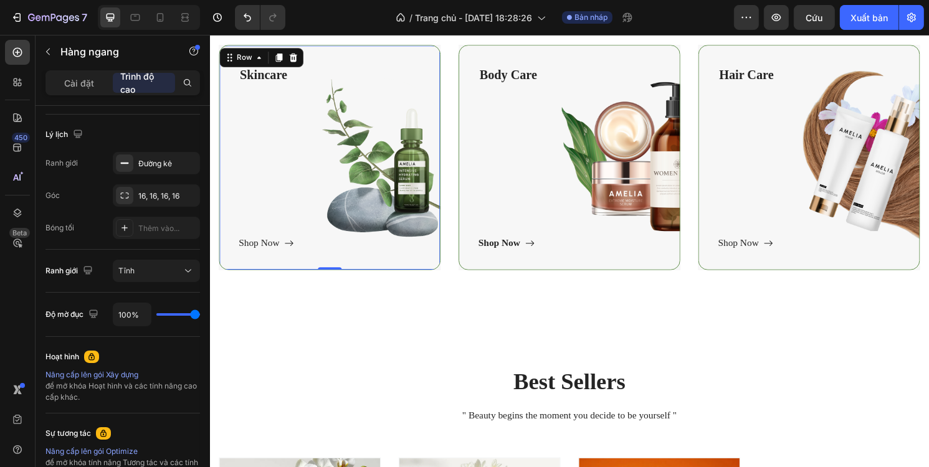
type input "94%"
type input "94"
type input "76%"
type input "76"
type input "61%"
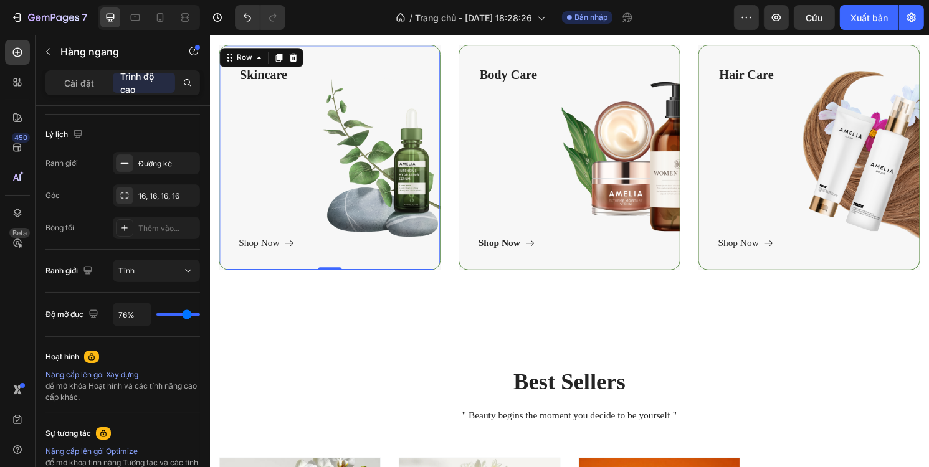
type input "61"
type input "52%"
type input "52"
type input "42%"
type input "42"
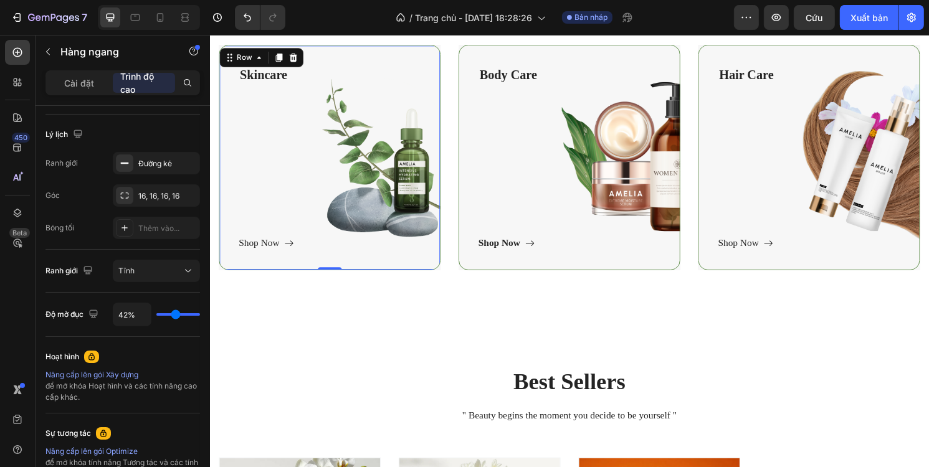
type input "34%"
type input "34"
type input "23%"
type input "23"
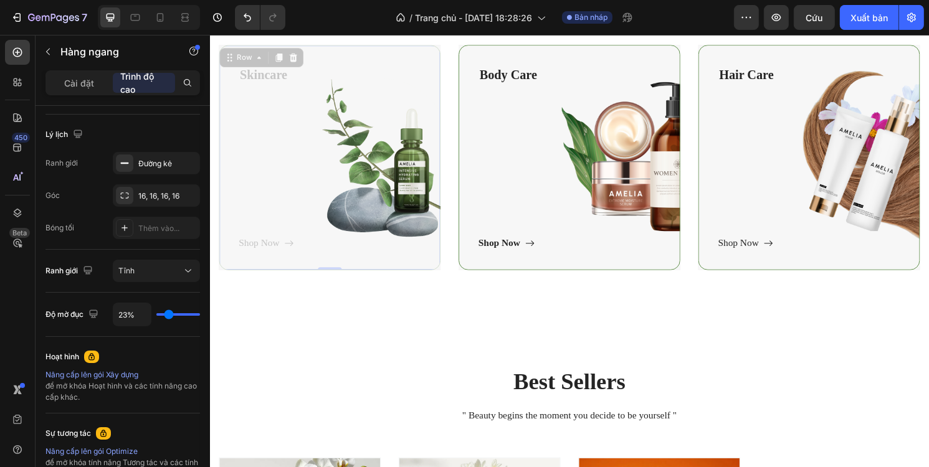
type input "14%"
type input "14"
type input "12%"
type input "12"
type input "9%"
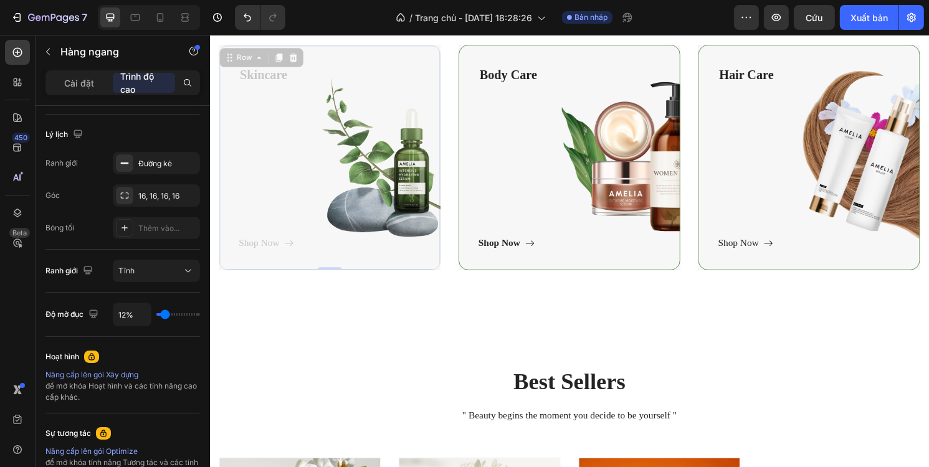
type input "9"
type input "6%"
type input "6"
type input "5%"
type input "5"
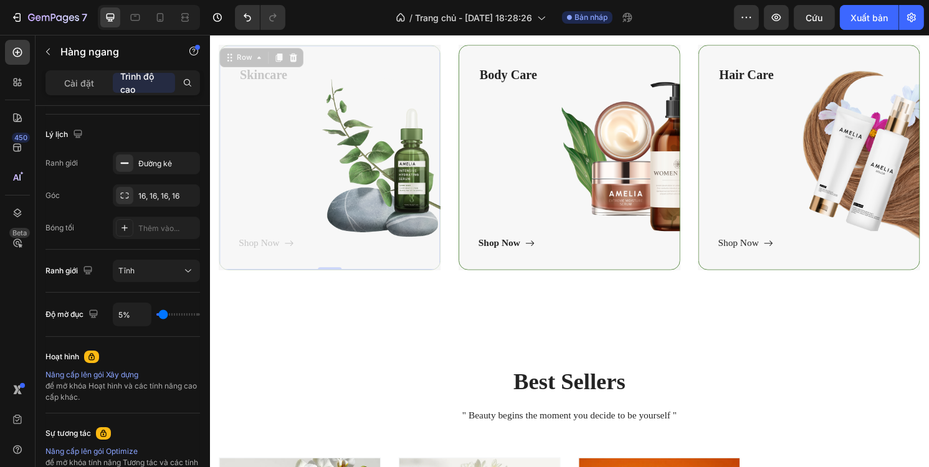
type input "3%"
type input "3"
type input "0%"
type input "0"
type input "5%"
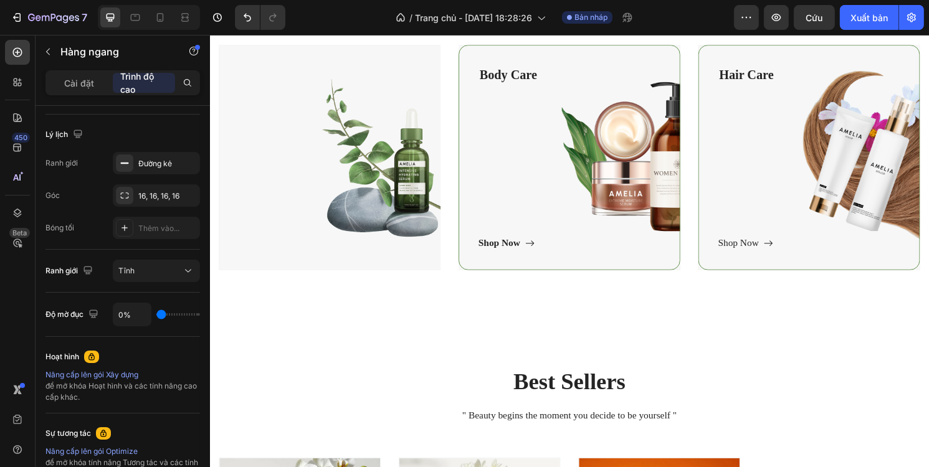
type input "5"
type input "14%"
type input "14"
type input "26%"
type input "26"
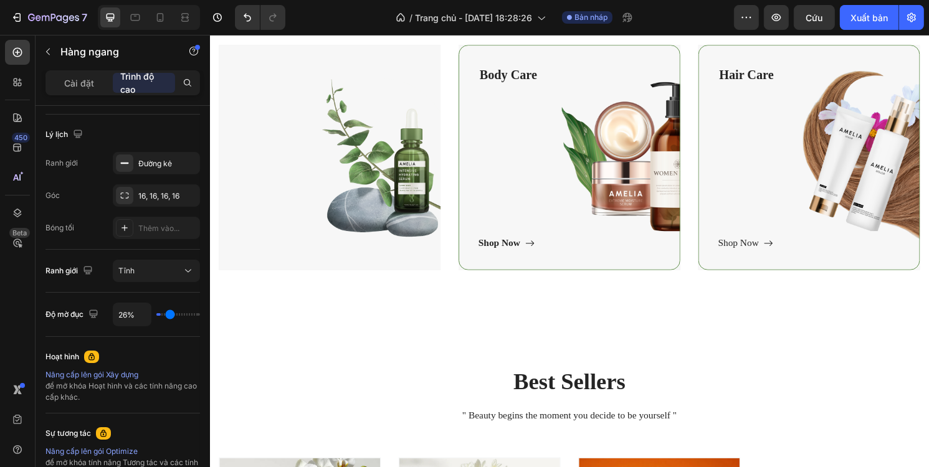
type input "36%"
type input "36"
type input "45%"
type input "45"
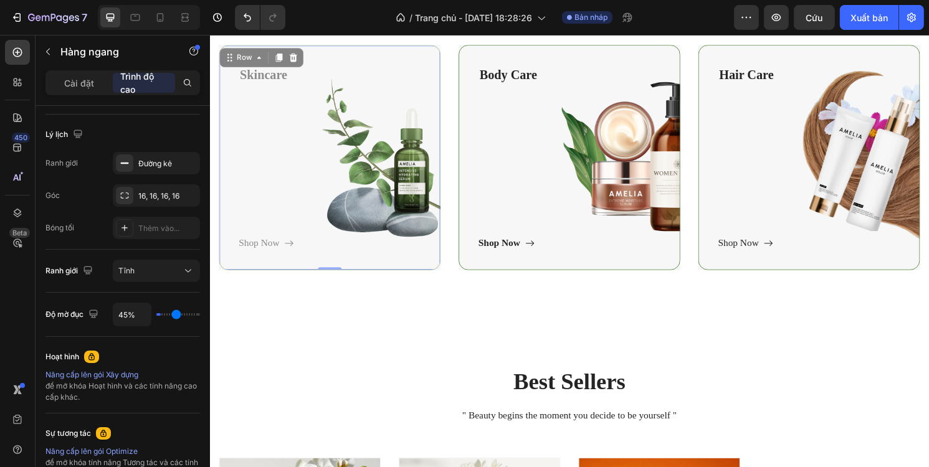
type input "52%"
type input "52"
type input "60%"
type input "60"
type input "63%"
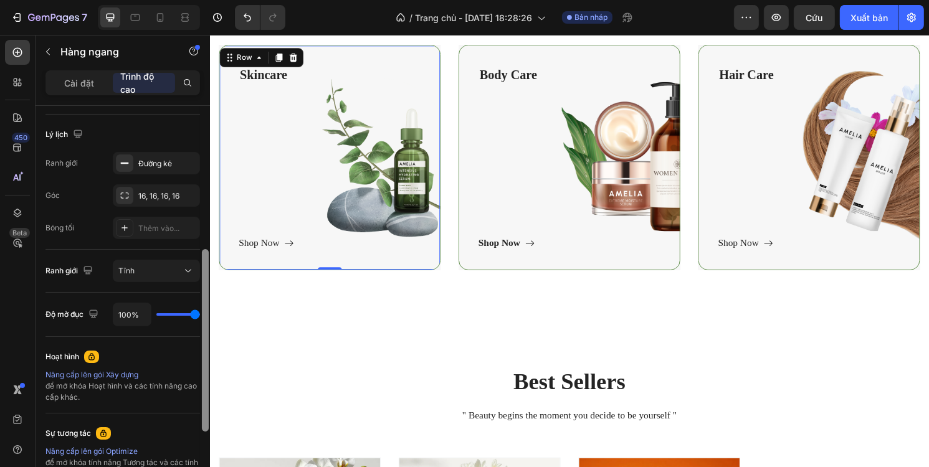
drag, startPoint x: 194, startPoint y: 313, endPoint x: 209, endPoint y: 310, distance: 15.3
click at [200, 315] on input "range" at bounding box center [178, 314] width 44 height 2
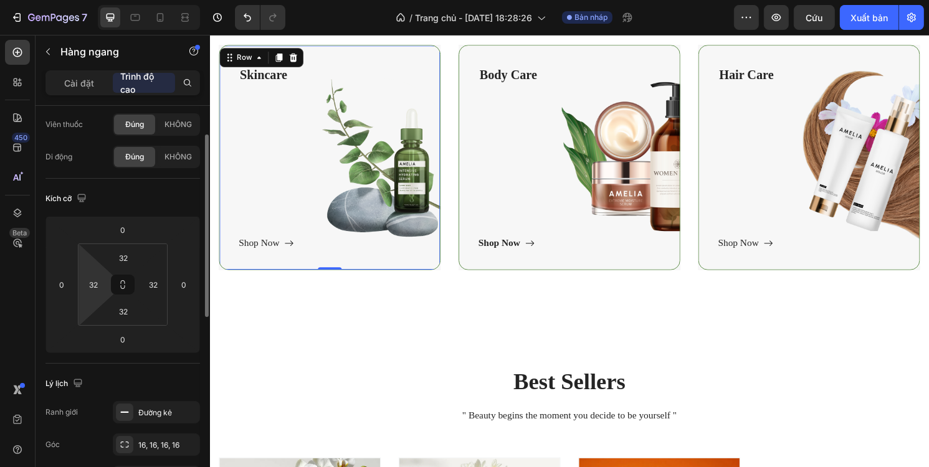
scroll to position [0, 0]
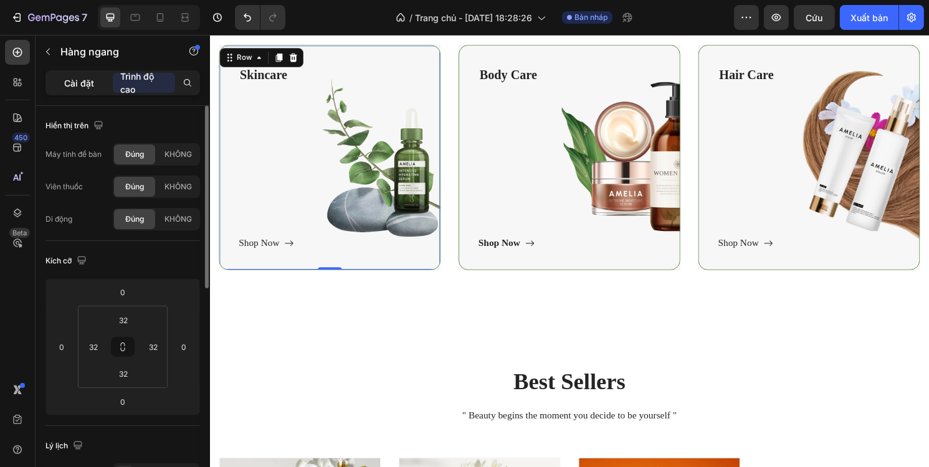
click at [77, 84] on font "Cài đặt" at bounding box center [79, 83] width 30 height 11
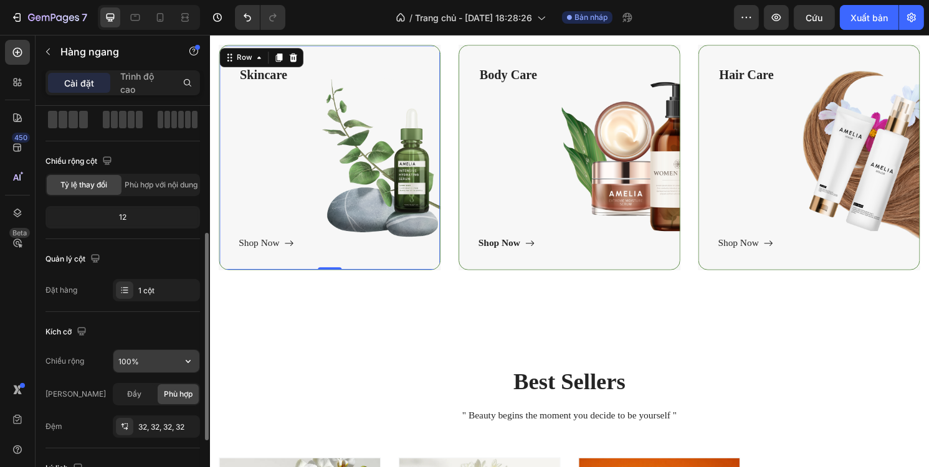
scroll to position [125, 0]
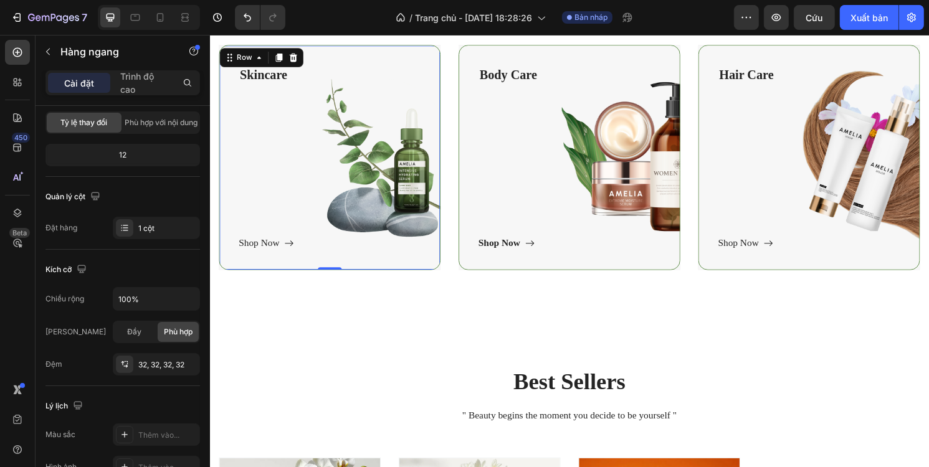
click at [343, 196] on div "Skincare Text block Shop Now Button" at bounding box center [333, 162] width 189 height 193
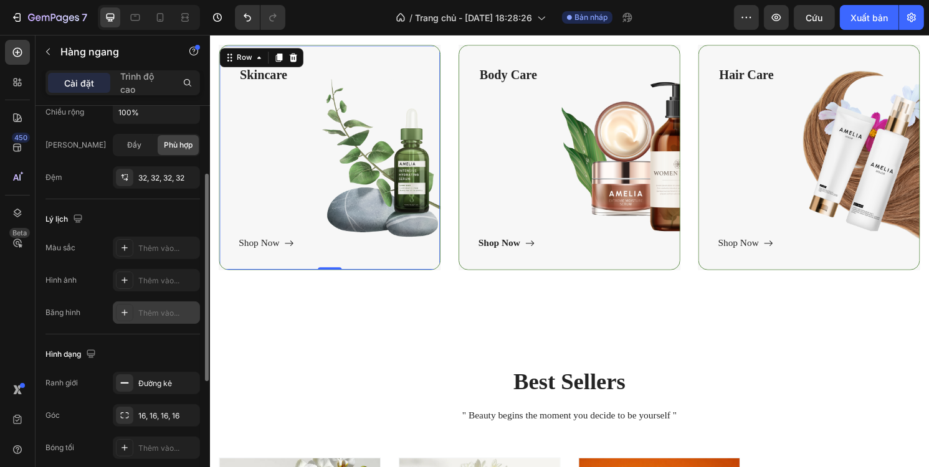
scroll to position [361, 0]
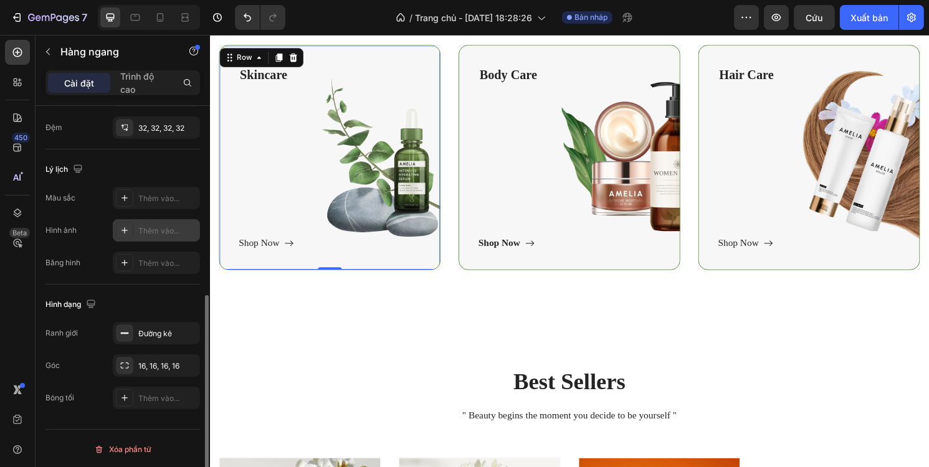
click at [144, 221] on div "Thêm vào..." at bounding box center [156, 230] width 87 height 22
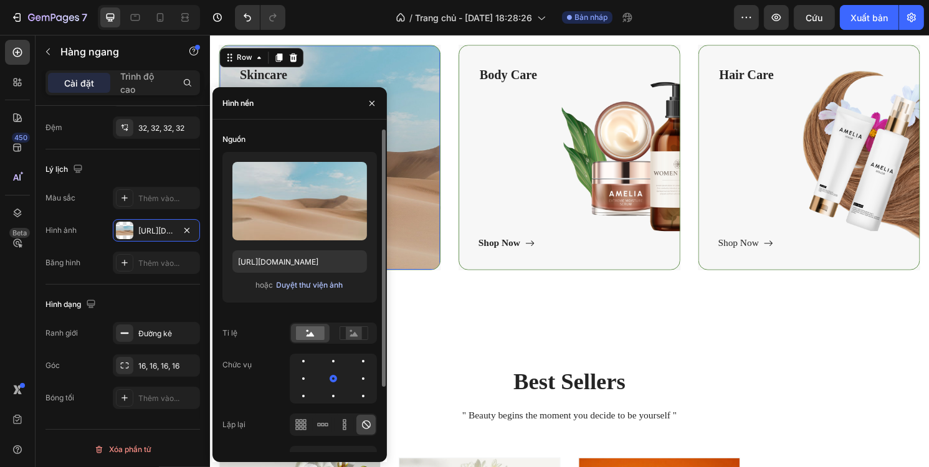
click at [304, 284] on font "Duyệt thư viện ảnh" at bounding box center [310, 284] width 67 height 9
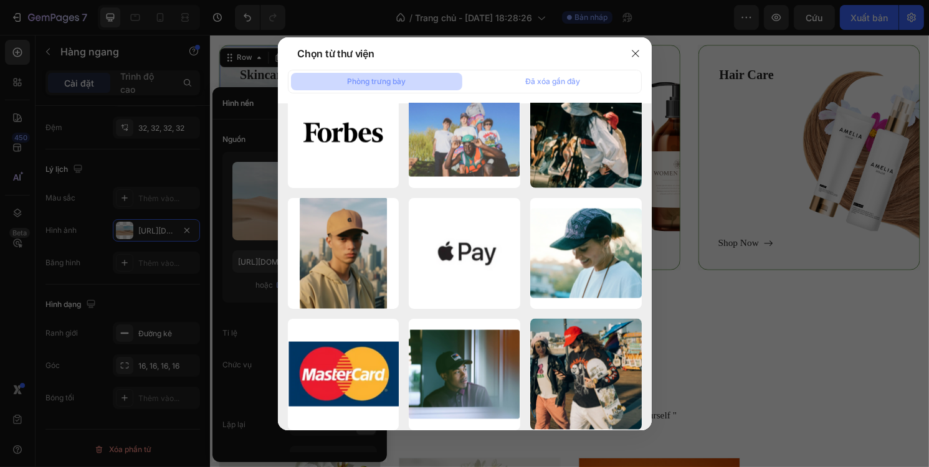
scroll to position [2425, 0]
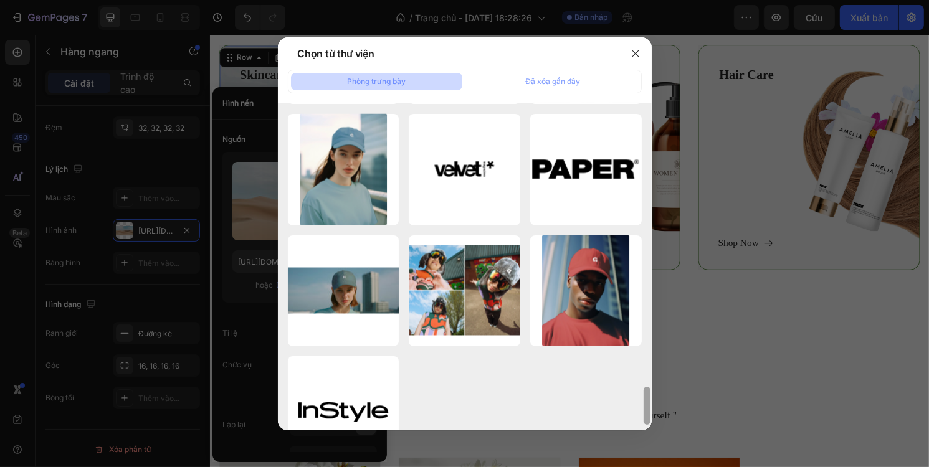
drag, startPoint x: 650, startPoint y: 373, endPoint x: 647, endPoint y: 351, distance: 22.0
click at [647, 351] on div at bounding box center [646, 266] width 9 height 327
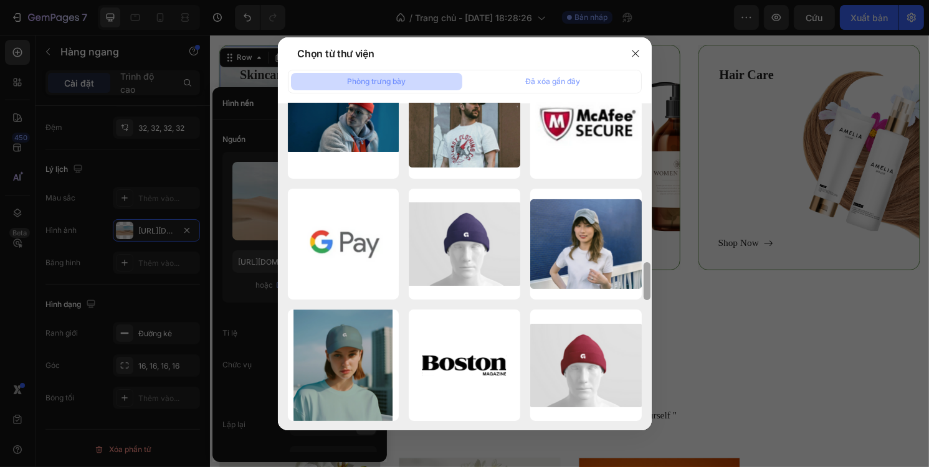
scroll to position [0, 0]
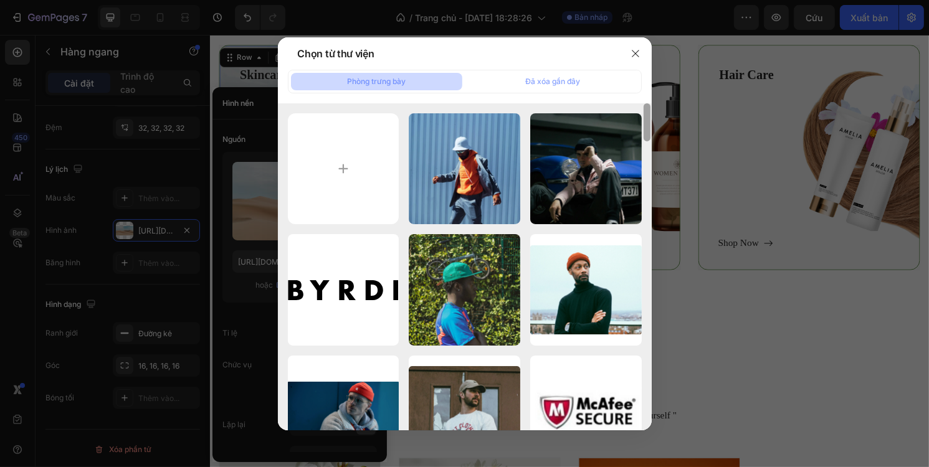
drag, startPoint x: 645, startPoint y: 396, endPoint x: 609, endPoint y: 47, distance: 350.2
click at [612, 46] on div "Chọn từ thư viện Phòng trưng bày Đã xóa gần đây k5.webp 39,62 kb k4.webp 43,46 …" at bounding box center [465, 233] width 374 height 393
click at [344, 154] on input "file" at bounding box center [344, 169] width 112 height 112
click at [632, 54] on icon "button" at bounding box center [636, 54] width 10 height 10
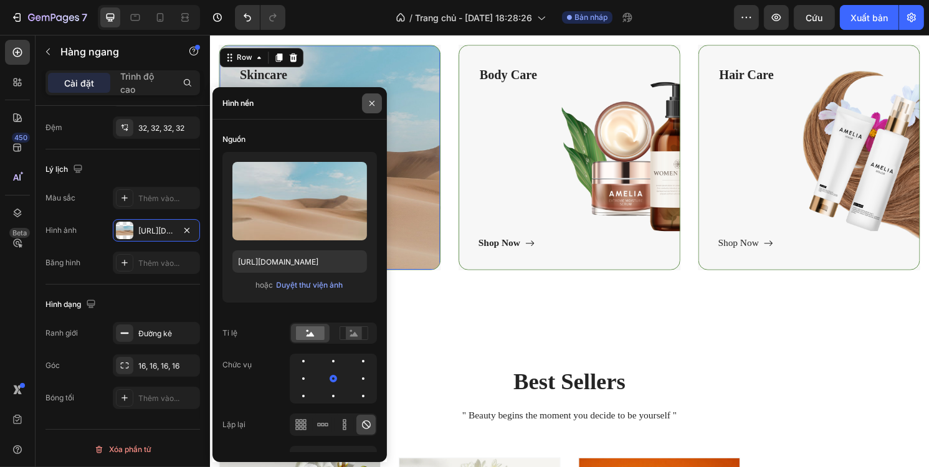
click at [371, 101] on icon "button" at bounding box center [372, 103] width 10 height 10
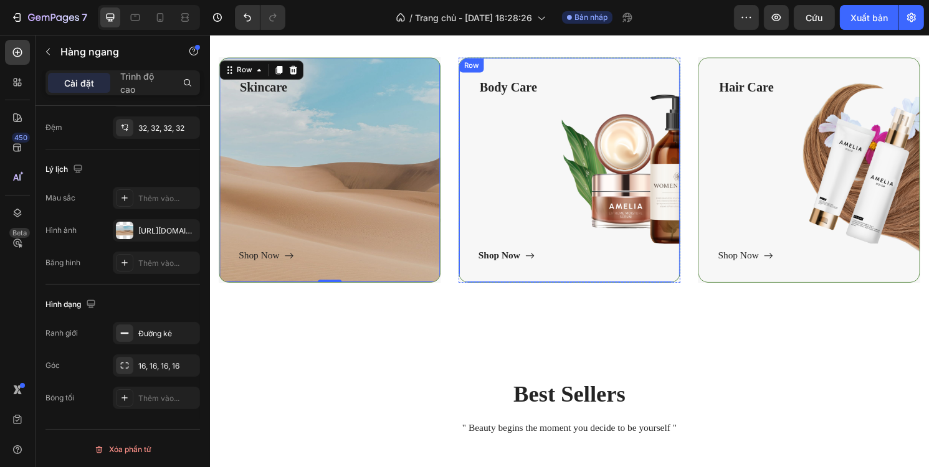
scroll to position [436, 0]
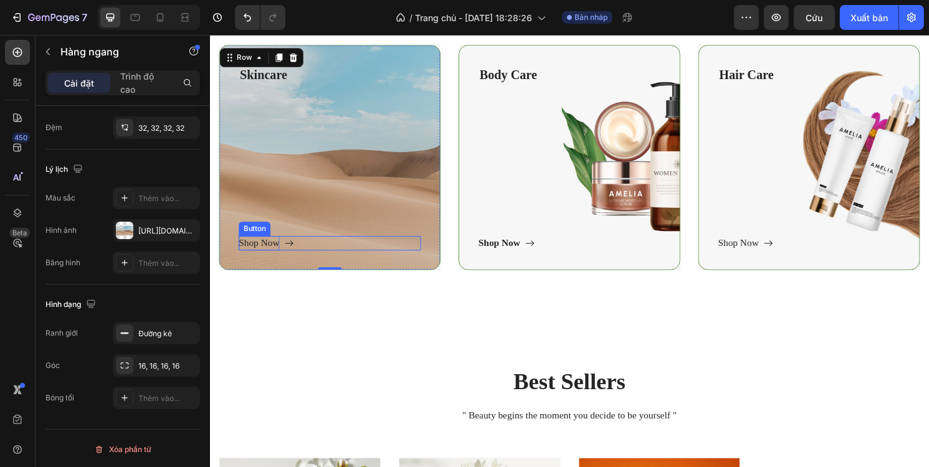
click at [270, 248] on div "Shop Now" at bounding box center [260, 251] width 42 height 15
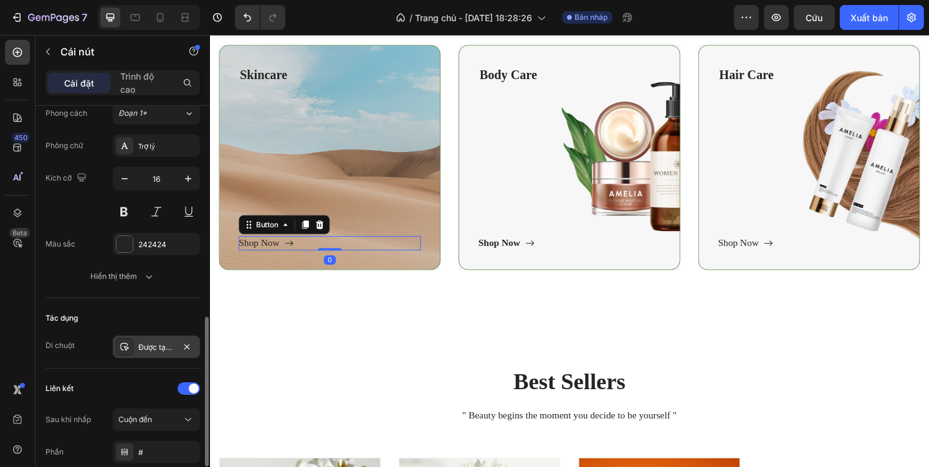
scroll to position [623, 0]
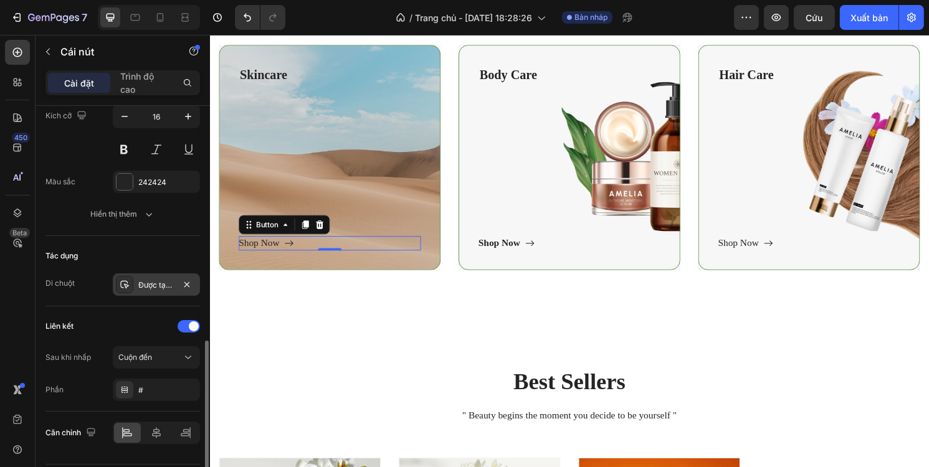
click at [137, 284] on div "Được tạo kiểu" at bounding box center [156, 285] width 87 height 22
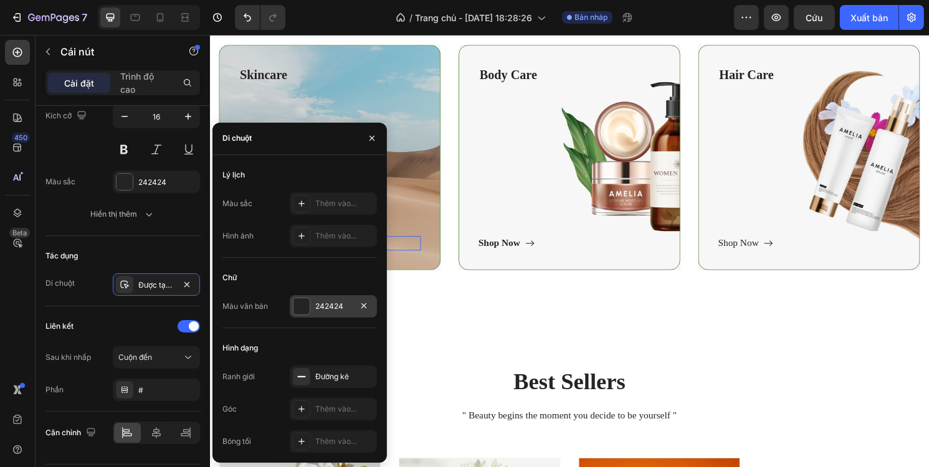
click at [300, 313] on div at bounding box center [301, 306] width 16 height 16
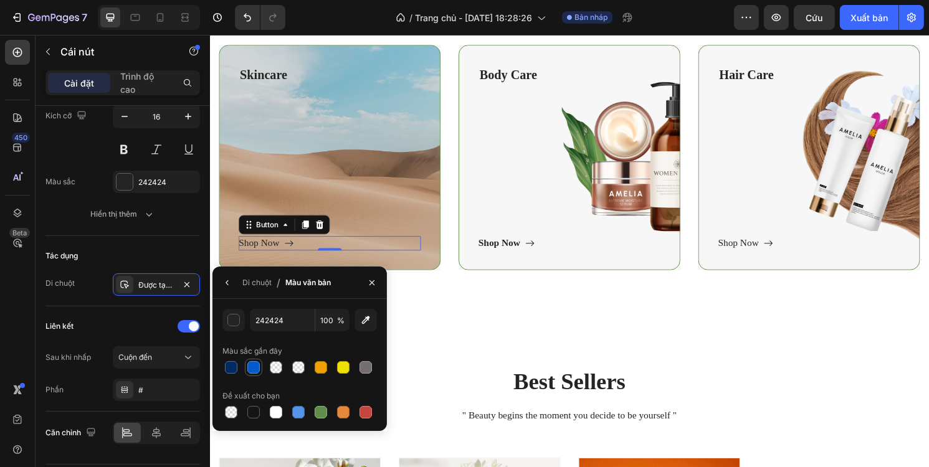
click at [258, 366] on div at bounding box center [253, 367] width 12 height 12
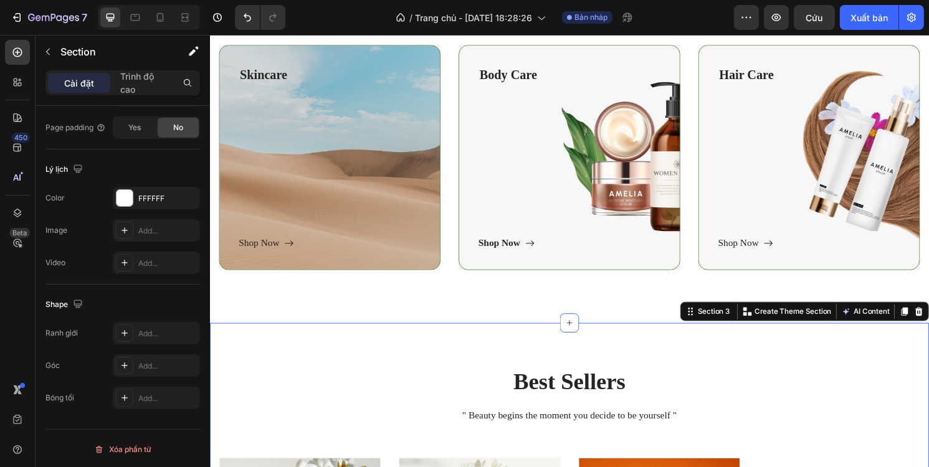
scroll to position [0, 0]
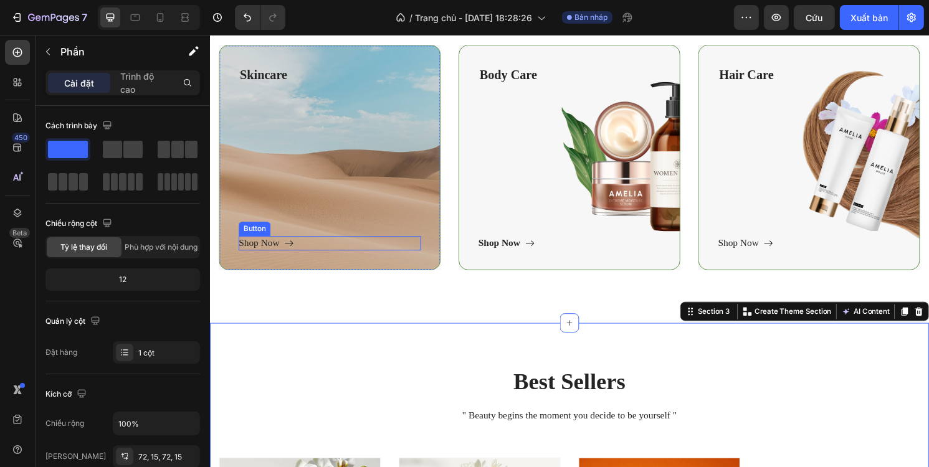
click at [314, 250] on div "Shop Now Button" at bounding box center [333, 251] width 189 height 15
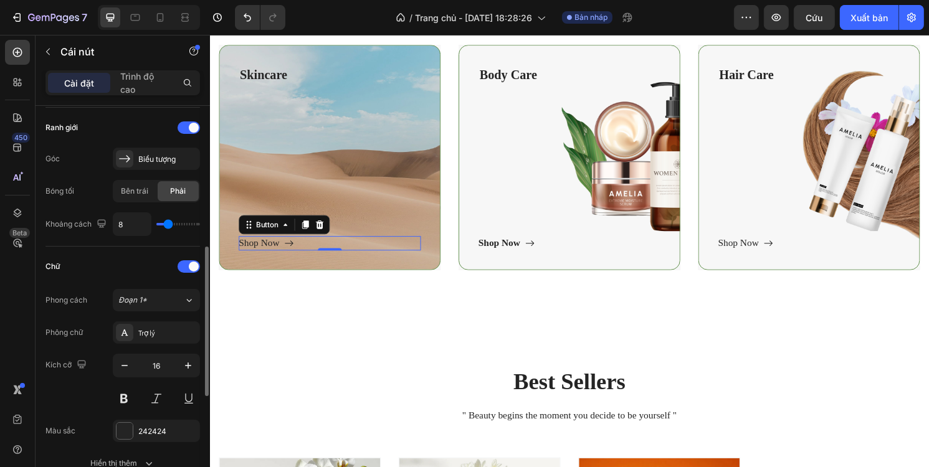
scroll to position [436, 0]
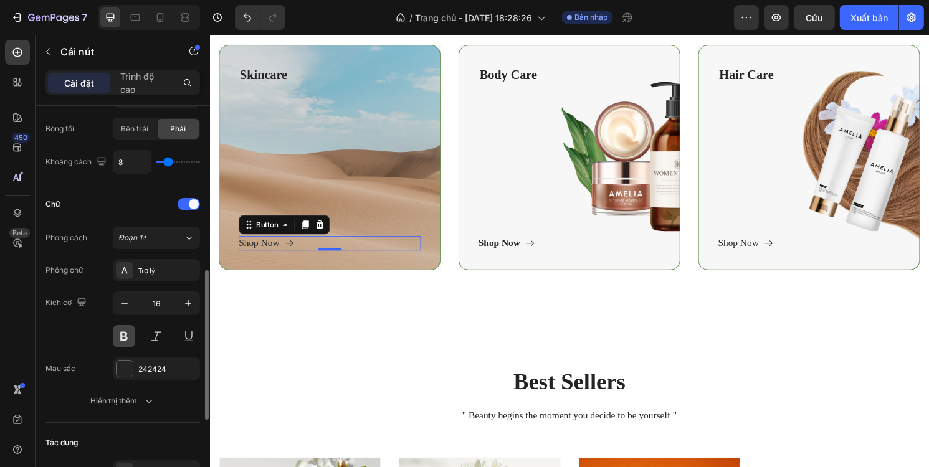
click at [129, 331] on button at bounding box center [124, 336] width 22 height 22
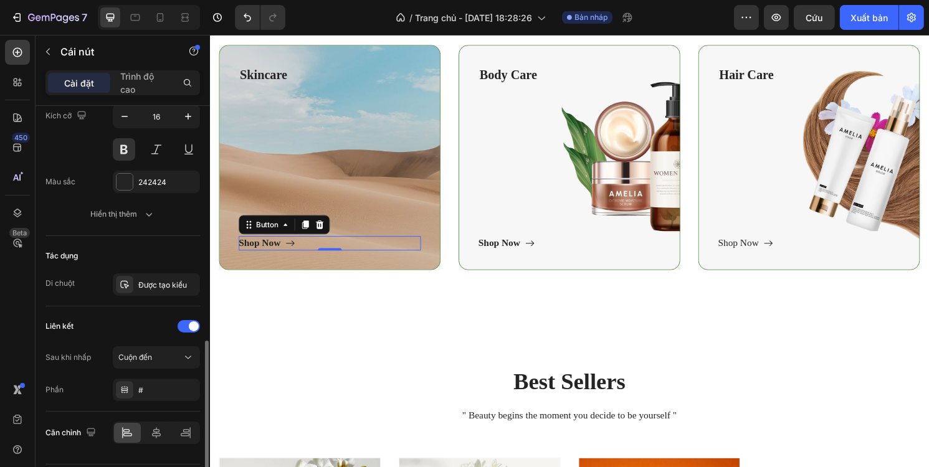
scroll to position [657, 0]
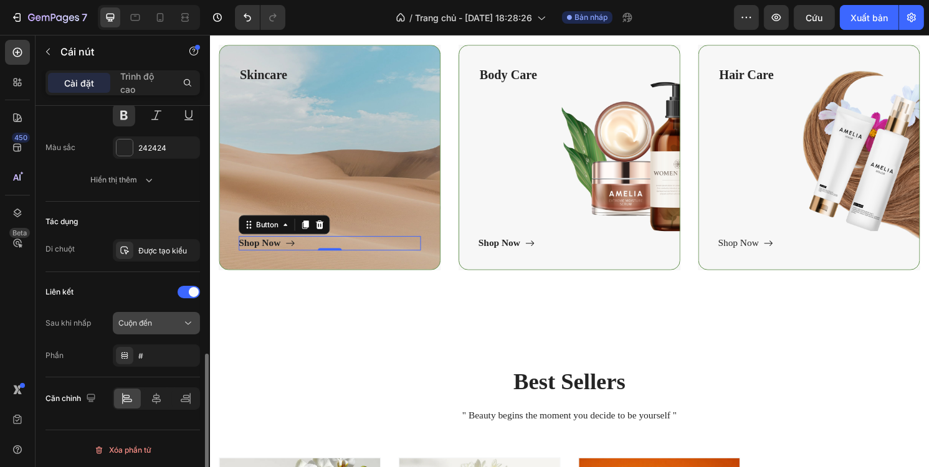
click at [157, 317] on div "Cuộn đến" at bounding box center [156, 323] width 76 height 12
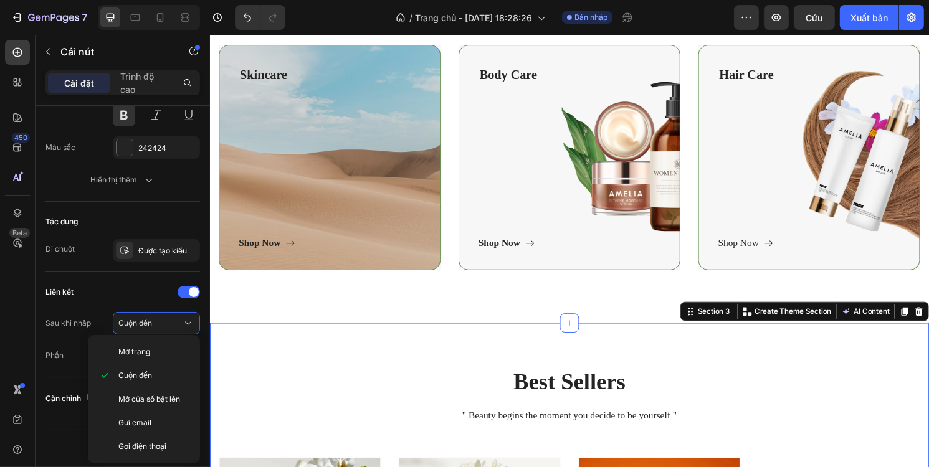
scroll to position [0, 0]
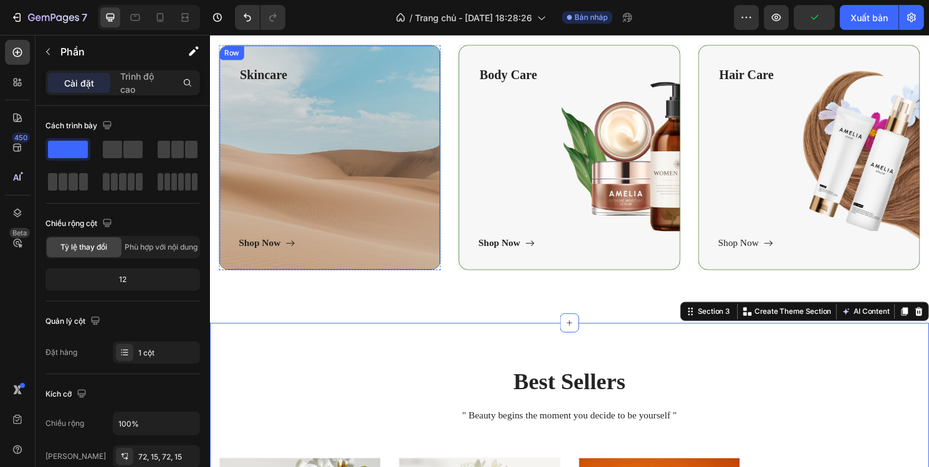
click at [333, 240] on div "Skincare Text block Shop Now Button" at bounding box center [333, 162] width 189 height 193
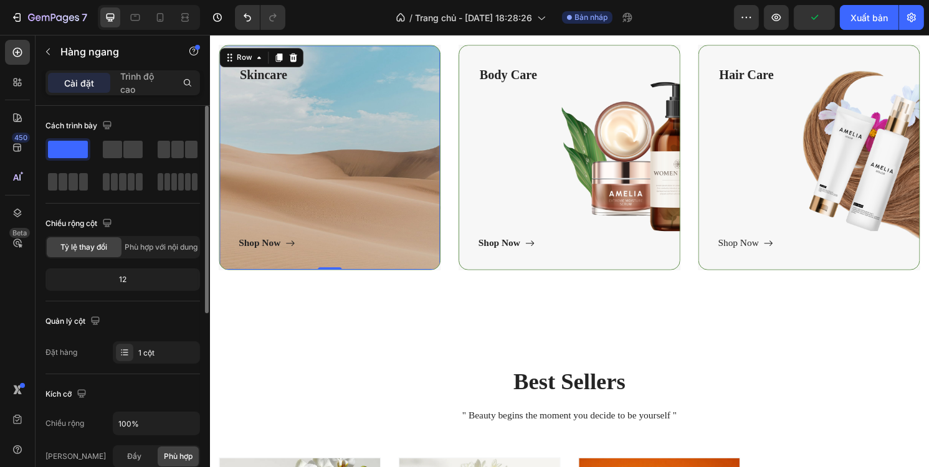
scroll to position [62, 0]
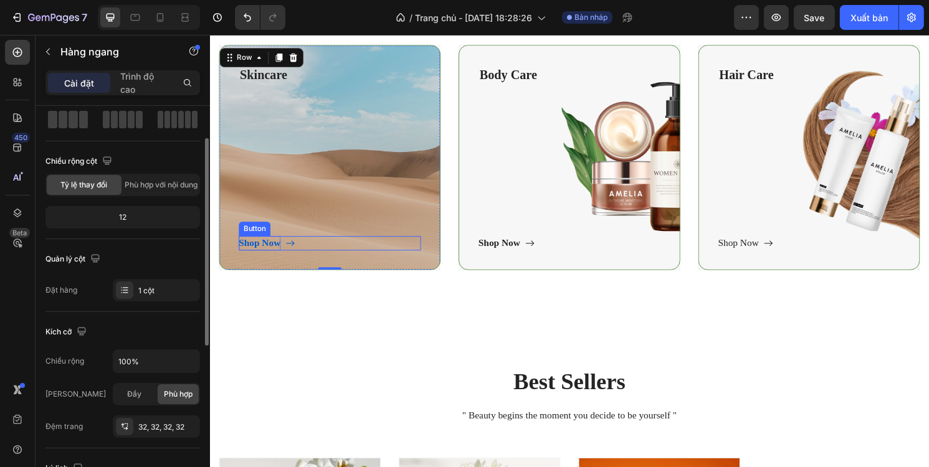
click at [278, 253] on div "Shop Now" at bounding box center [261, 251] width 44 height 15
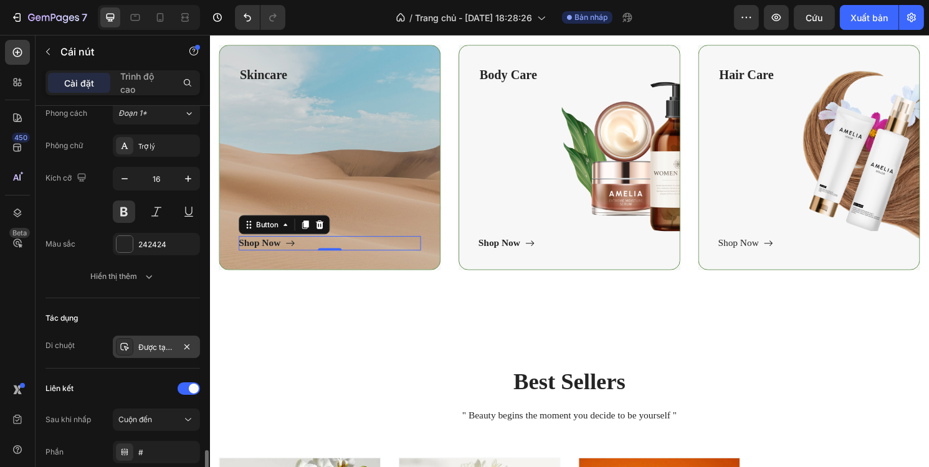
scroll to position [657, 0]
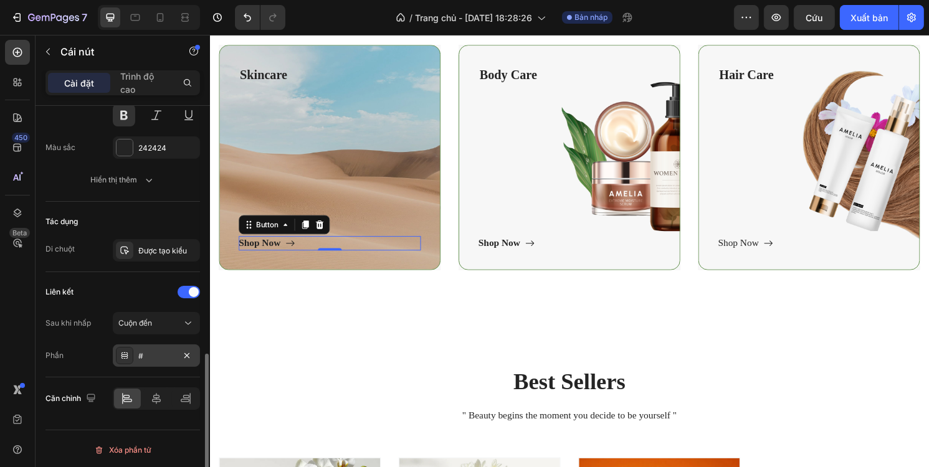
click at [152, 353] on div "#" at bounding box center [156, 356] width 36 height 11
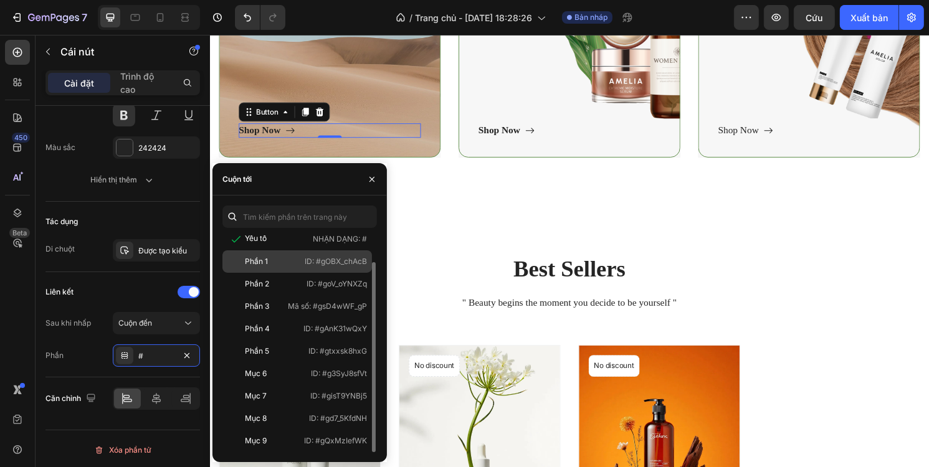
scroll to position [561, 0]
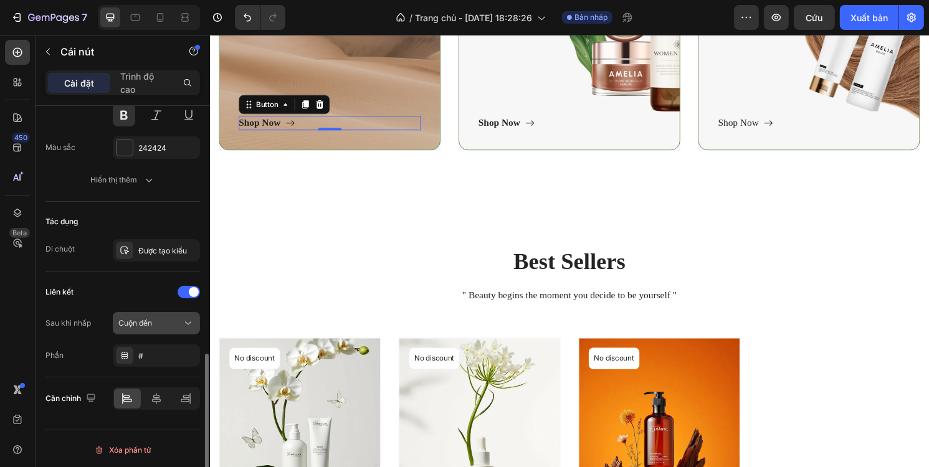
click at [137, 320] on font "Cuộn đến" at bounding box center [135, 322] width 34 height 9
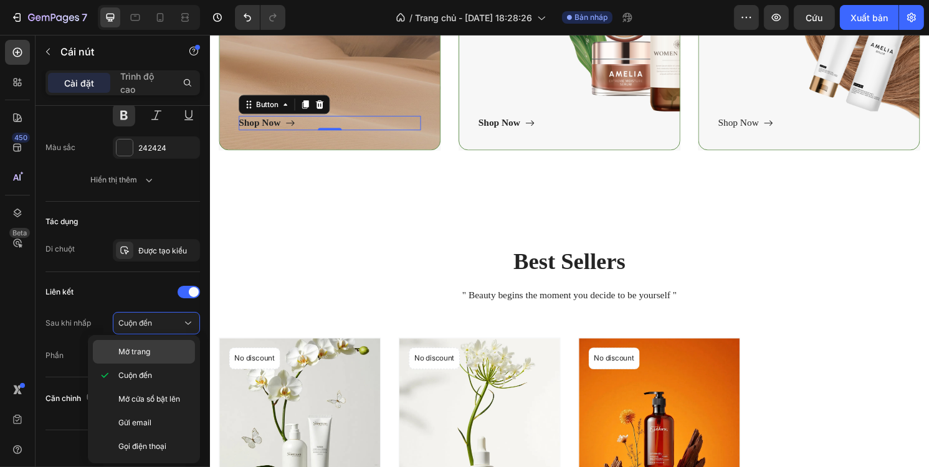
click at [148, 353] on font "Mở trang" at bounding box center [134, 351] width 32 height 9
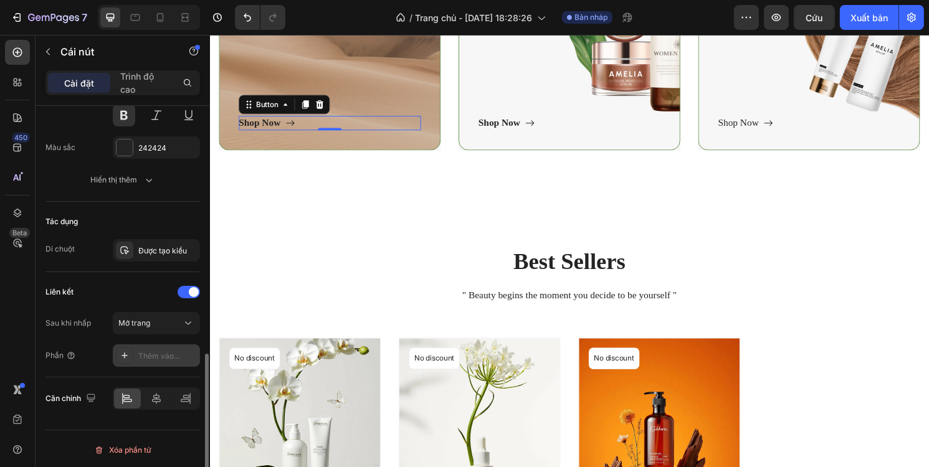
click at [148, 353] on font "Thêm vào..." at bounding box center [158, 355] width 41 height 9
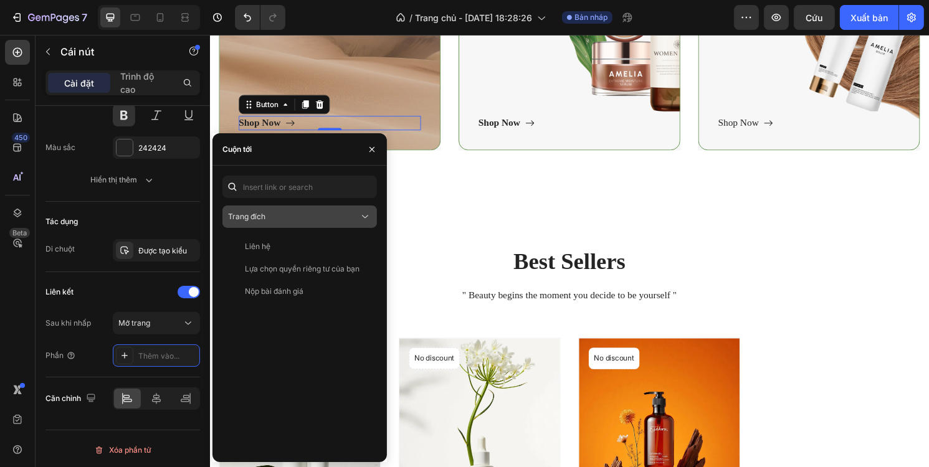
click at [258, 217] on font "Trang đích" at bounding box center [246, 216] width 37 height 9
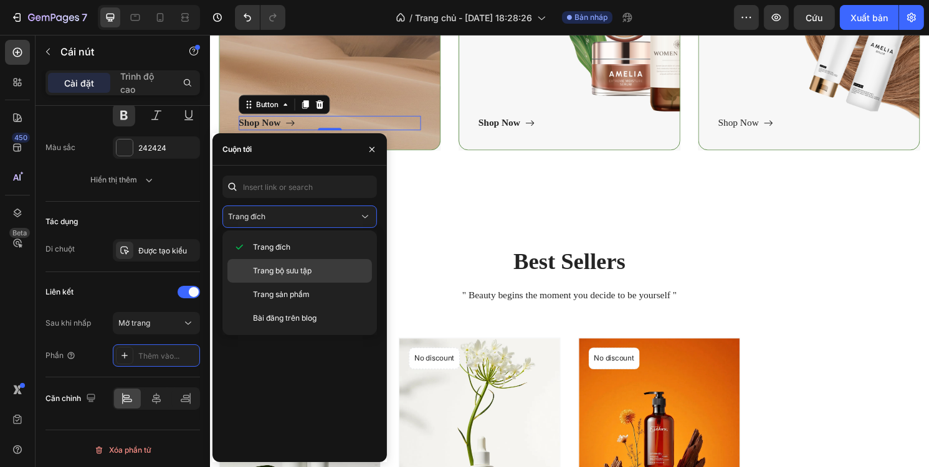
click at [279, 269] on font "Trang bộ sưu tập" at bounding box center [282, 270] width 59 height 9
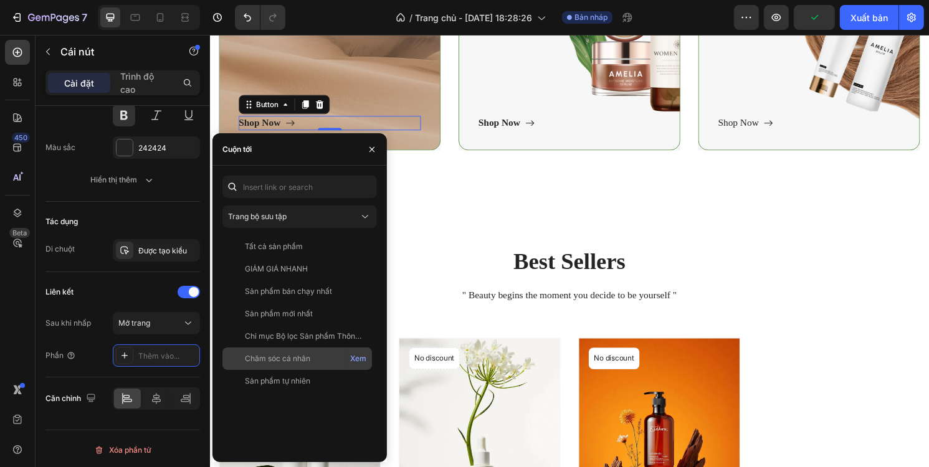
click at [291, 359] on font "Chăm sóc cá nhân" at bounding box center [277, 358] width 65 height 9
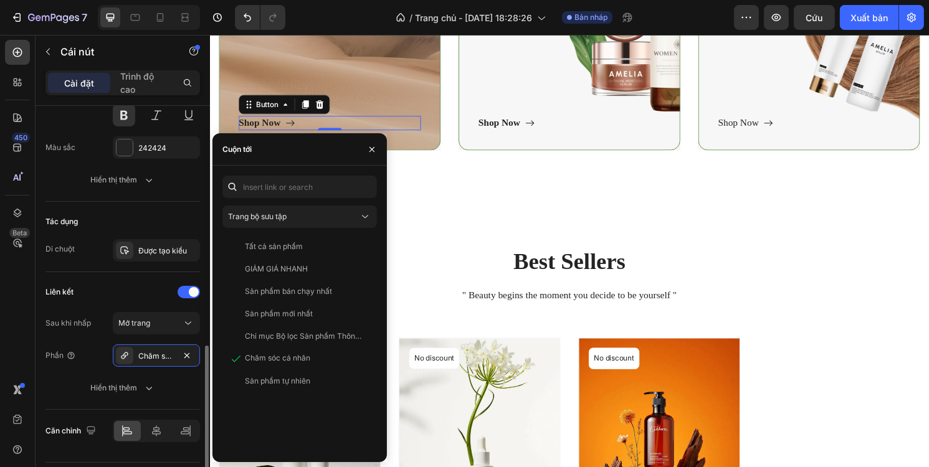
click at [131, 284] on div "Liên kết" at bounding box center [122, 292] width 155 height 20
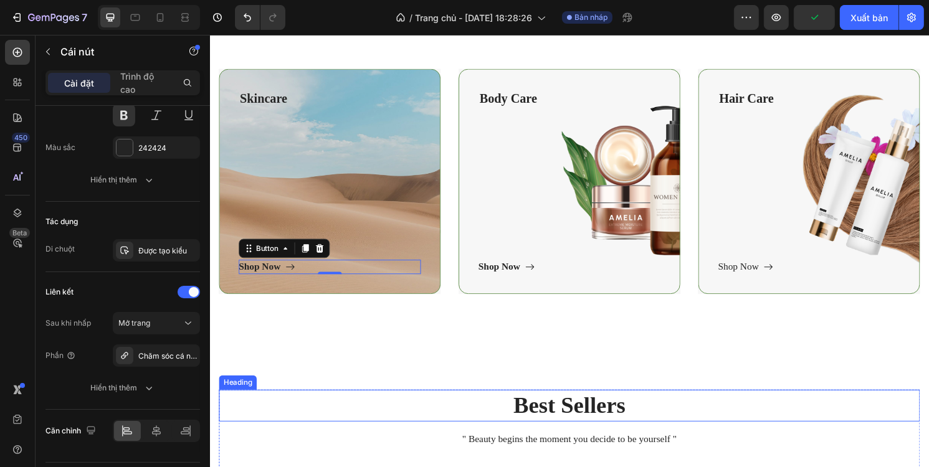
scroll to position [374, 0]
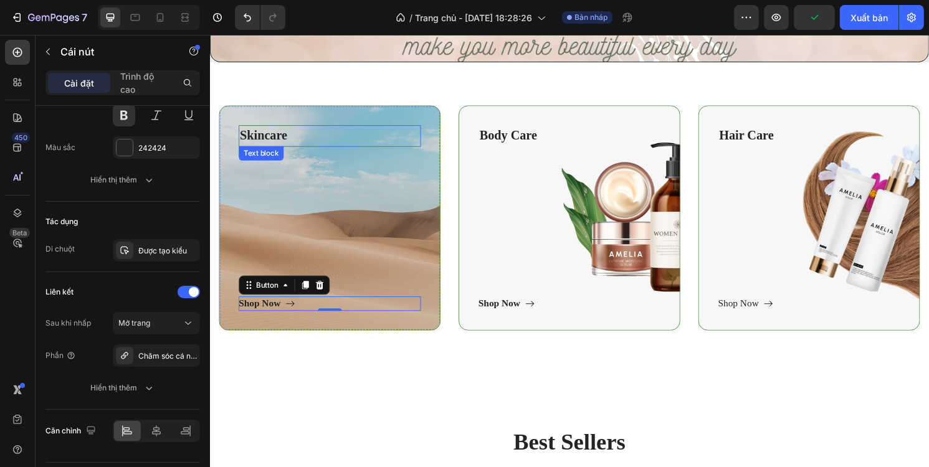
click at [256, 138] on p "Skincare" at bounding box center [333, 140] width 187 height 20
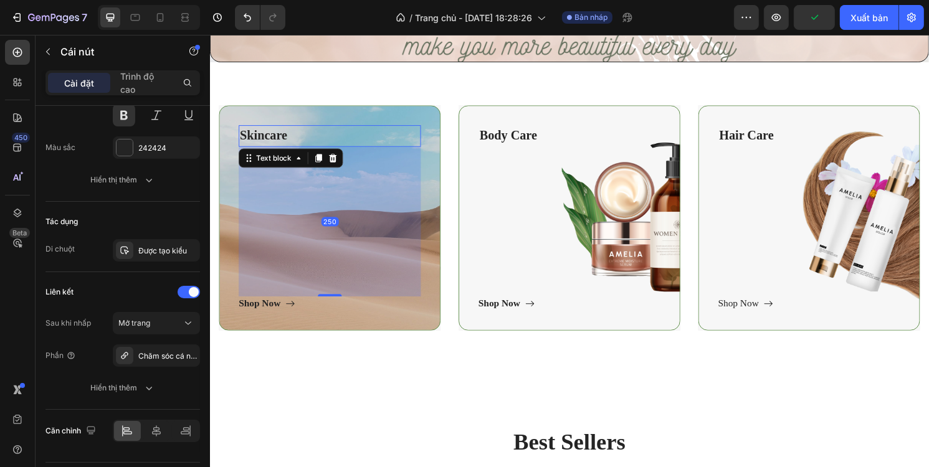
scroll to position [0, 0]
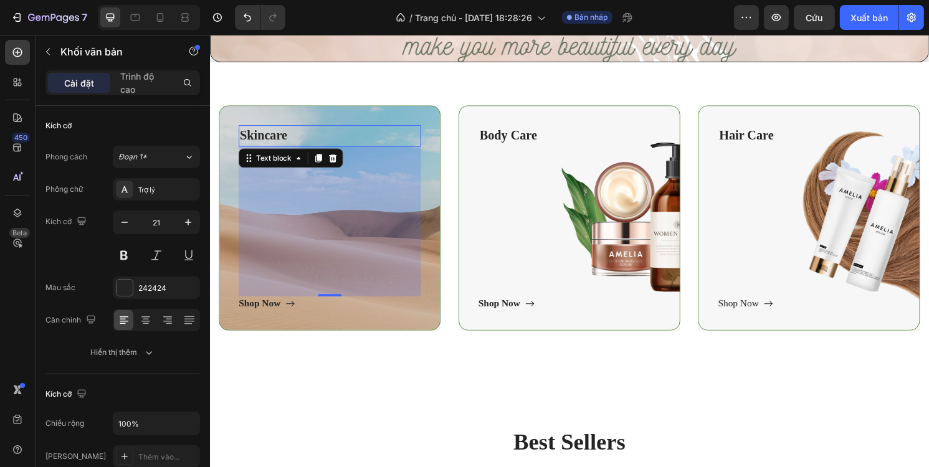
click at [313, 137] on p "Skincare" at bounding box center [333, 140] width 187 height 20
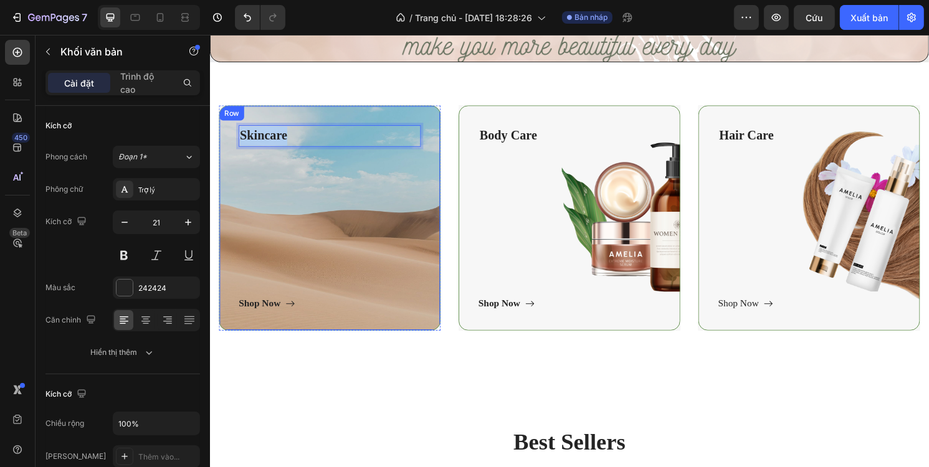
drag, startPoint x: 300, startPoint y: 137, endPoint x: 220, endPoint y: 137, distance: 80.4
click at [220, 137] on div "Skincare Text block 250 Shop Now Button Row" at bounding box center [334, 225] width 231 height 234
click at [347, 208] on div "Personal care Text block Shop Now Button" at bounding box center [333, 225] width 189 height 193
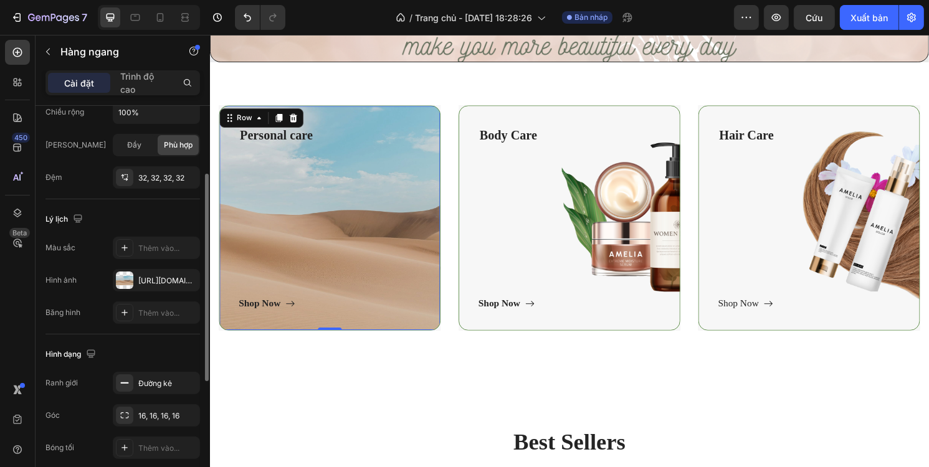
scroll to position [361, 0]
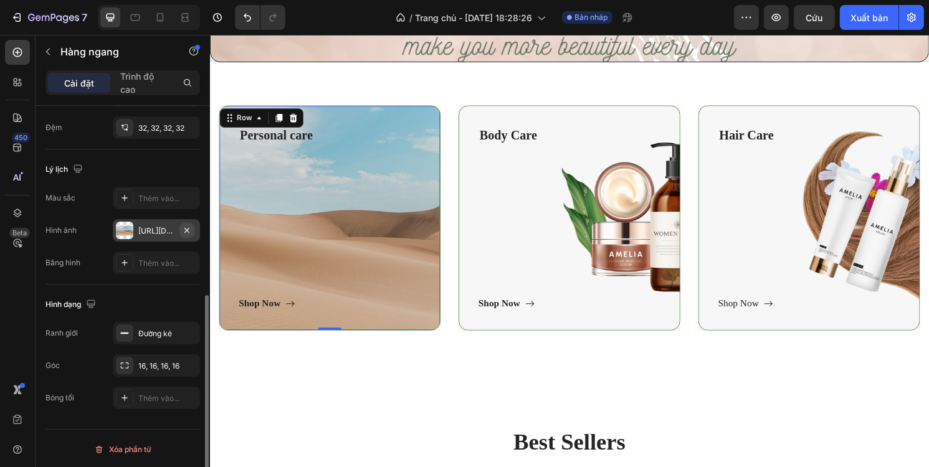
click at [186, 227] on icon "button" at bounding box center [186, 229] width 5 height 5
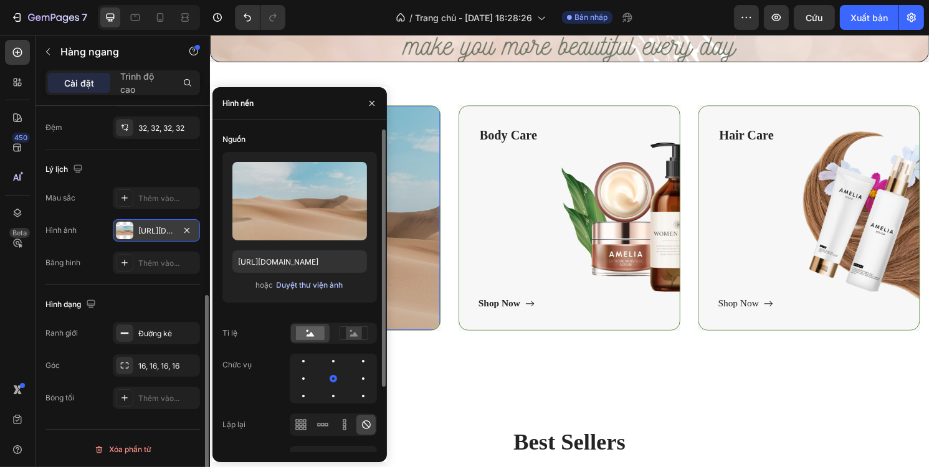
click at [292, 283] on font "Duyệt thư viện ảnh" at bounding box center [310, 284] width 67 height 9
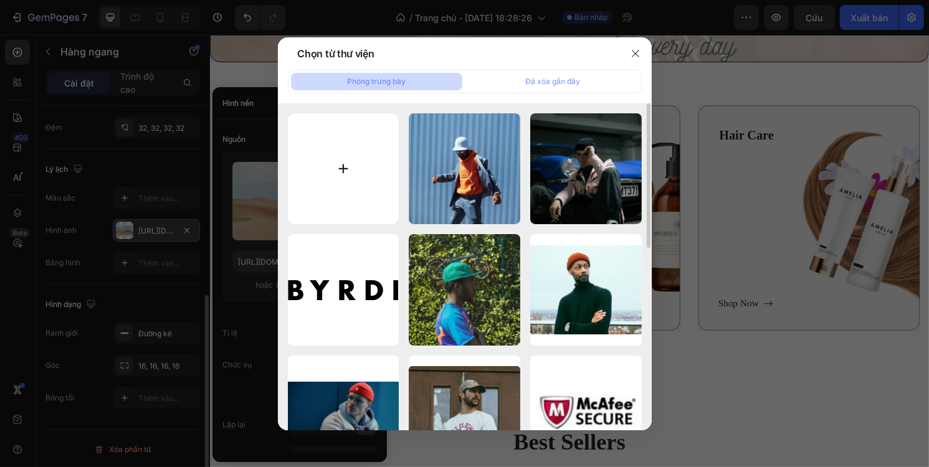
click at [359, 189] on input "file" at bounding box center [344, 169] width 112 height 112
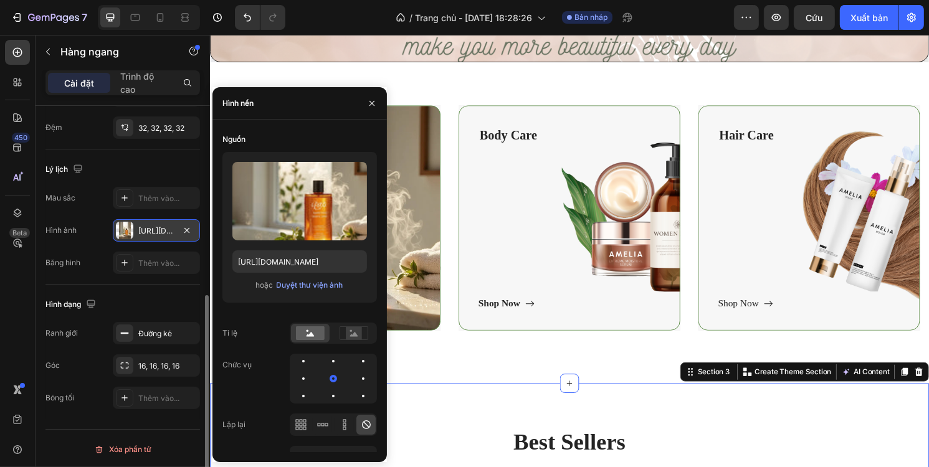
scroll to position [0, 0]
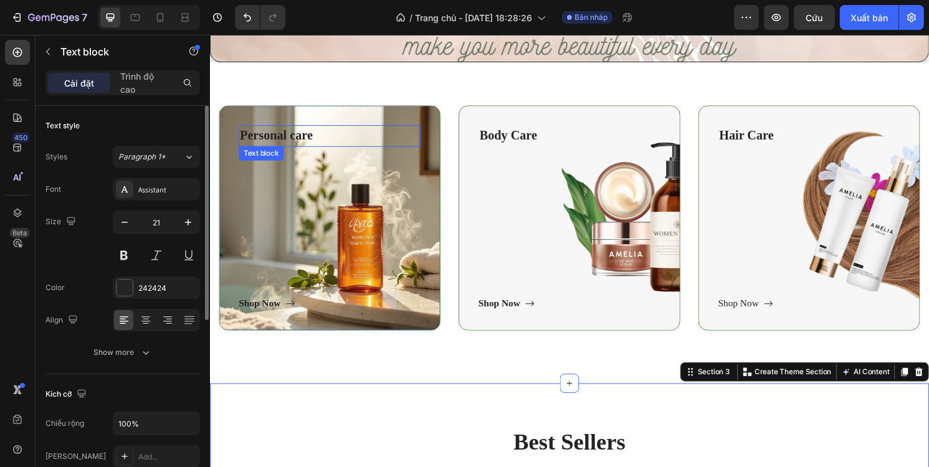
click at [277, 141] on p "Personal care" at bounding box center [333, 140] width 187 height 20
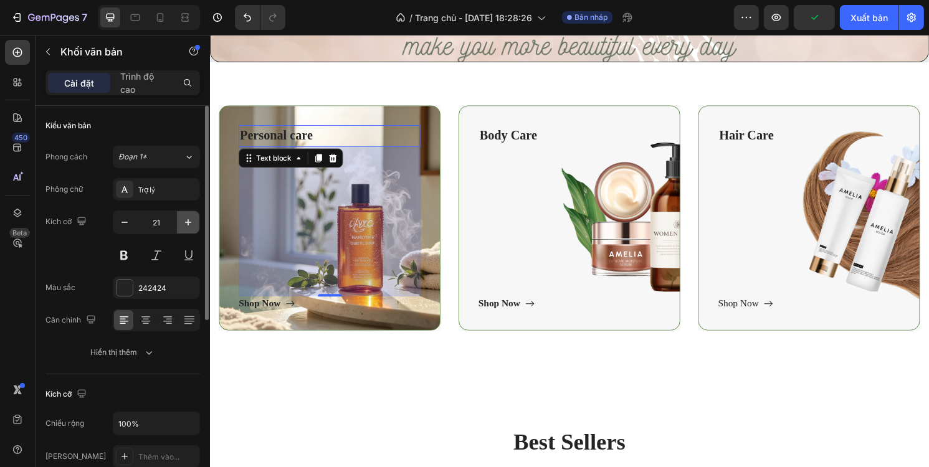
click at [185, 219] on icon "button" at bounding box center [188, 222] width 12 height 12
click at [184, 219] on icon "button" at bounding box center [188, 222] width 12 height 12
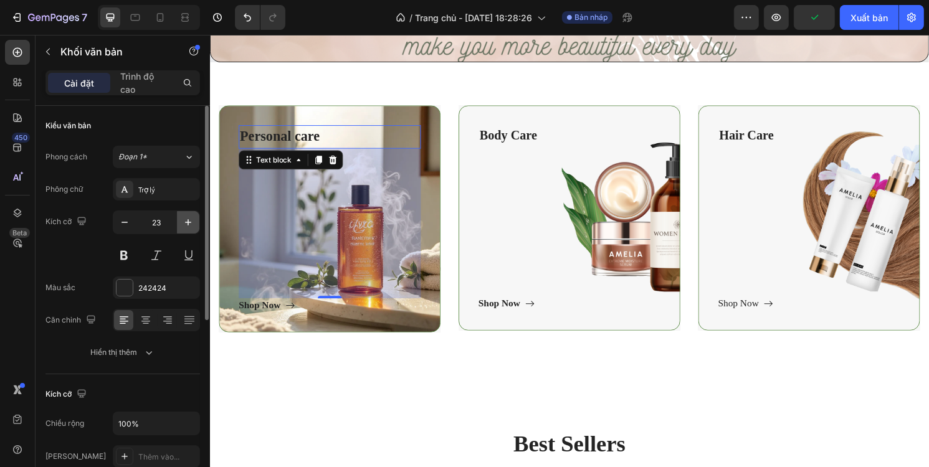
click at [184, 219] on icon "button" at bounding box center [188, 222] width 12 height 12
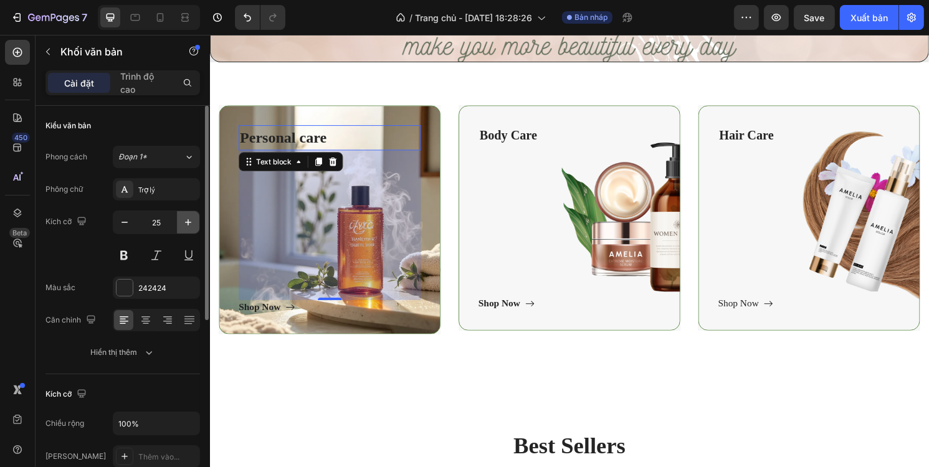
click at [184, 219] on icon "button" at bounding box center [188, 222] width 12 height 12
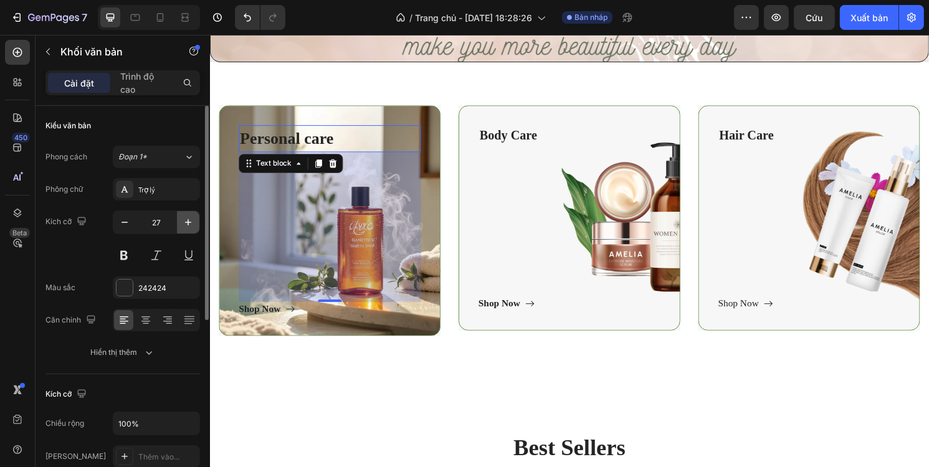
click at [184, 219] on icon "button" at bounding box center [188, 222] width 12 height 12
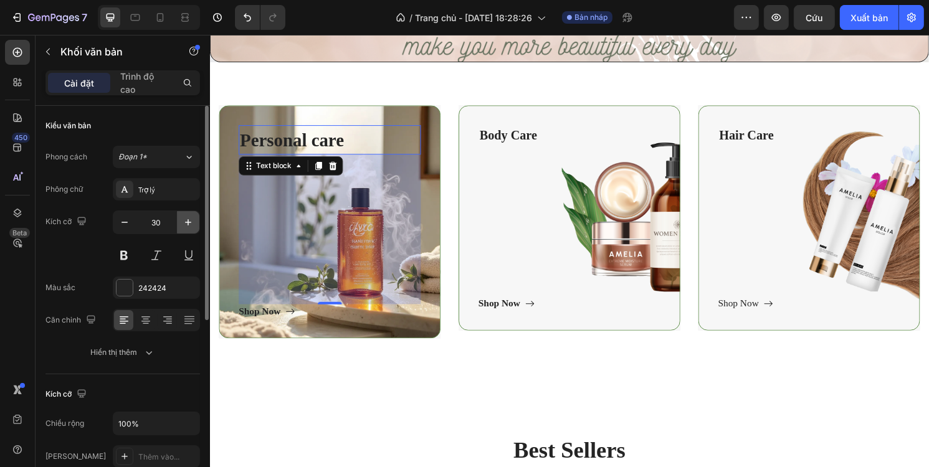
click at [184, 219] on icon "button" at bounding box center [188, 222] width 12 height 12
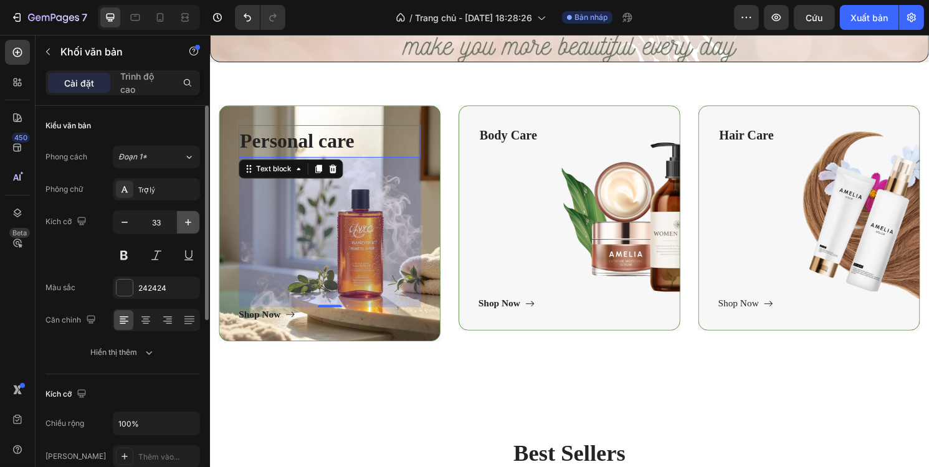
click at [184, 219] on icon "button" at bounding box center [188, 222] width 12 height 12
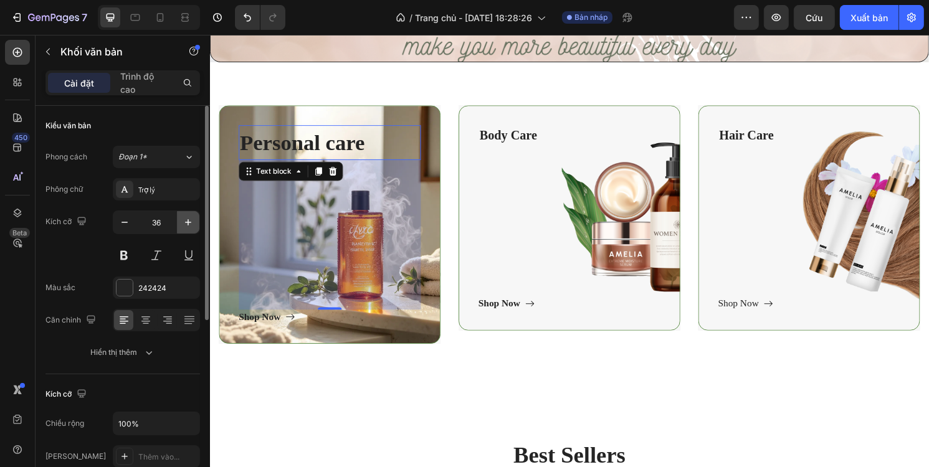
click at [184, 219] on icon "button" at bounding box center [188, 222] width 12 height 12
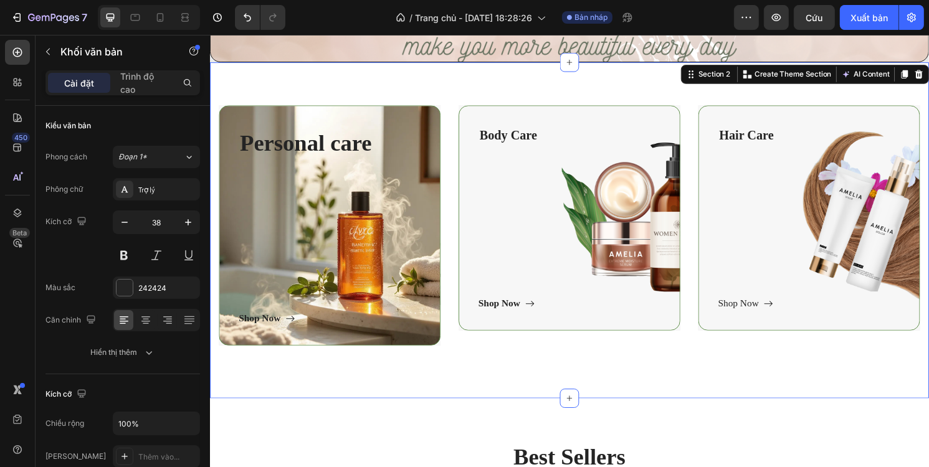
click at [396, 401] on div "Personal care Text block Shop Now Button Row Hero Banner Body Care Text block S…" at bounding box center [583, 239] width 748 height 350
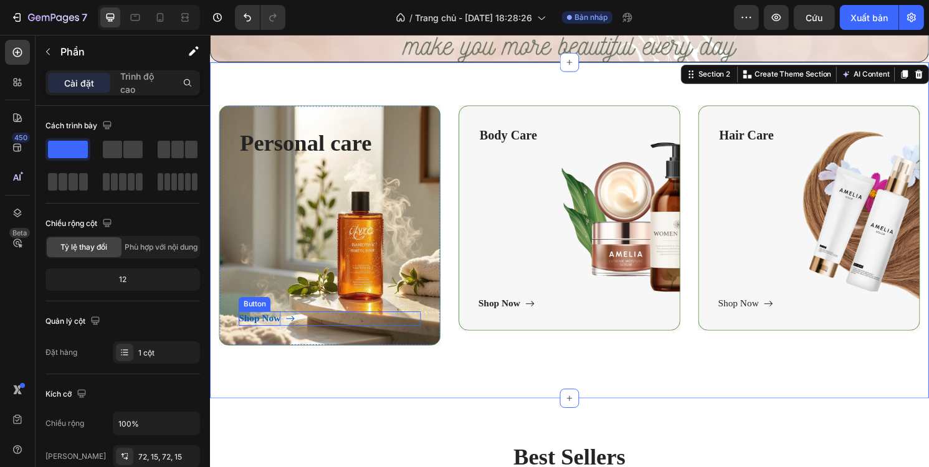
click at [273, 331] on div "Shop Now" at bounding box center [261, 330] width 44 height 15
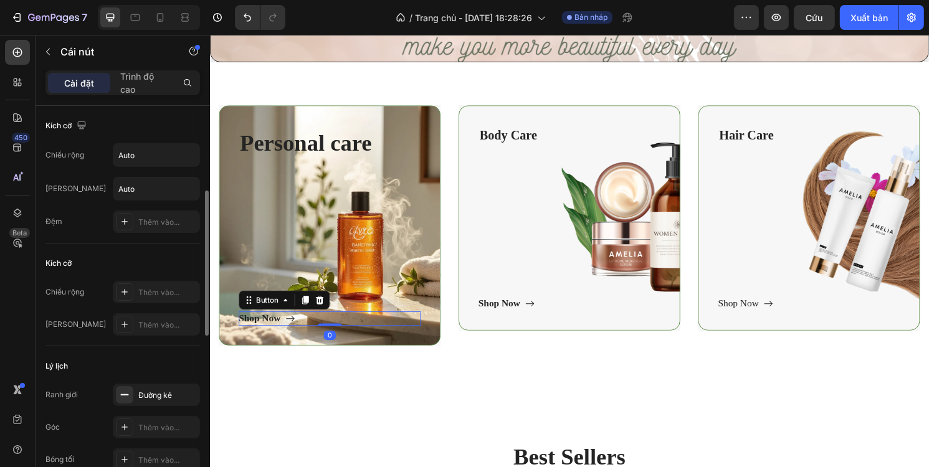
scroll to position [62, 0]
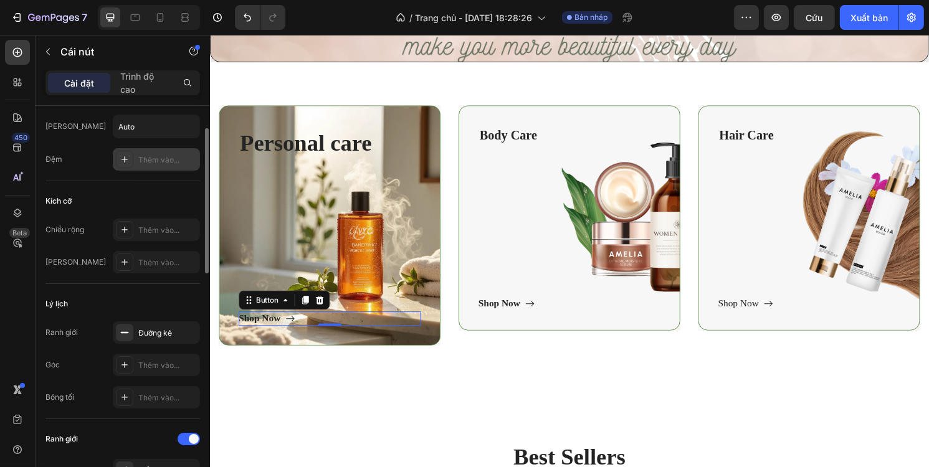
click at [142, 155] on font "Thêm vào..." at bounding box center [158, 159] width 41 height 9
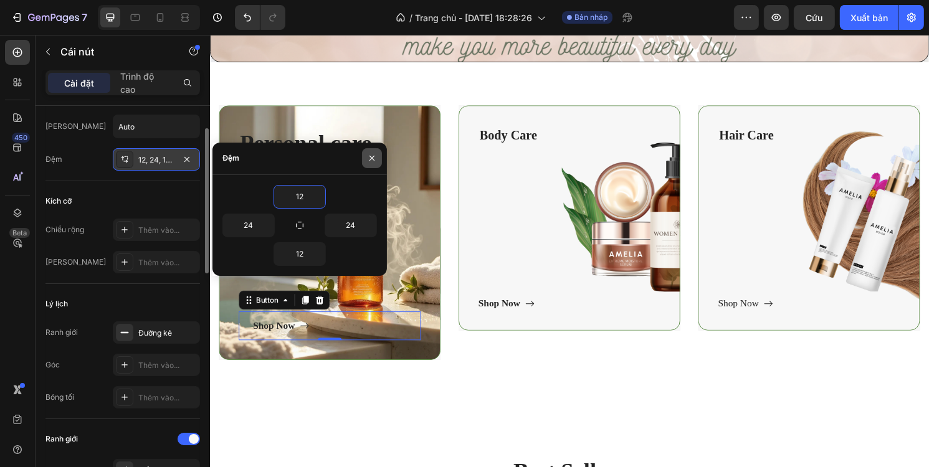
click at [368, 154] on icon "button" at bounding box center [372, 158] width 10 height 10
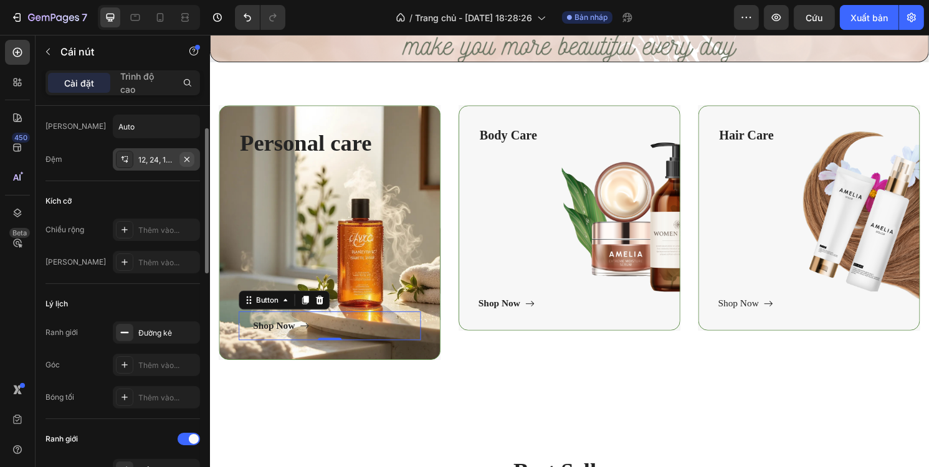
click at [189, 156] on icon "button" at bounding box center [187, 160] width 10 height 10
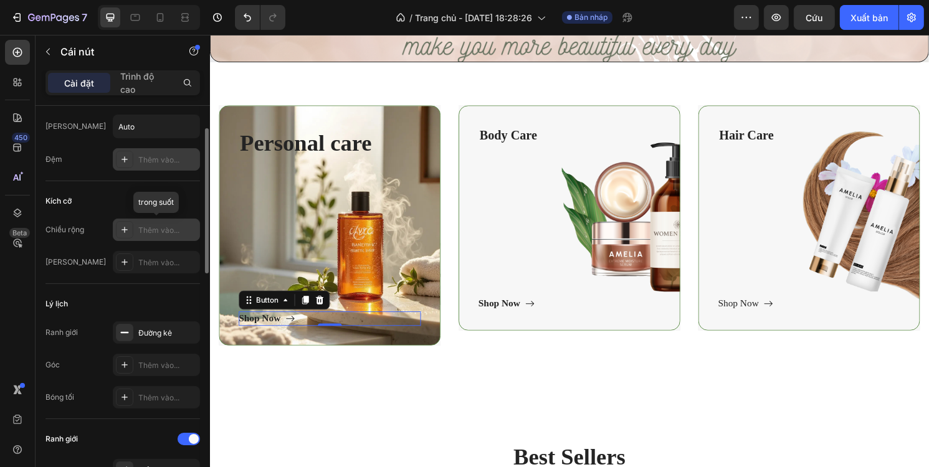
scroll to position [125, 0]
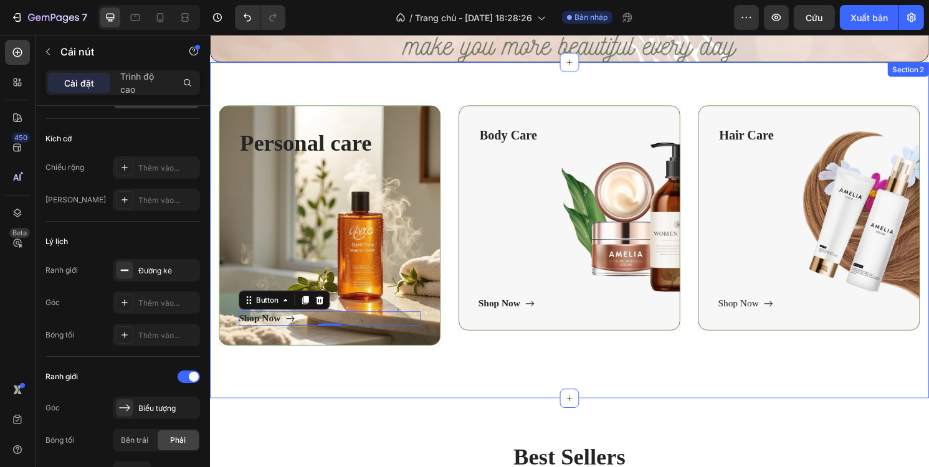
click at [328, 394] on div "Personal care Text block Shop Now Button 0 Row Hero Banner Body Care Text block…" at bounding box center [583, 239] width 748 height 350
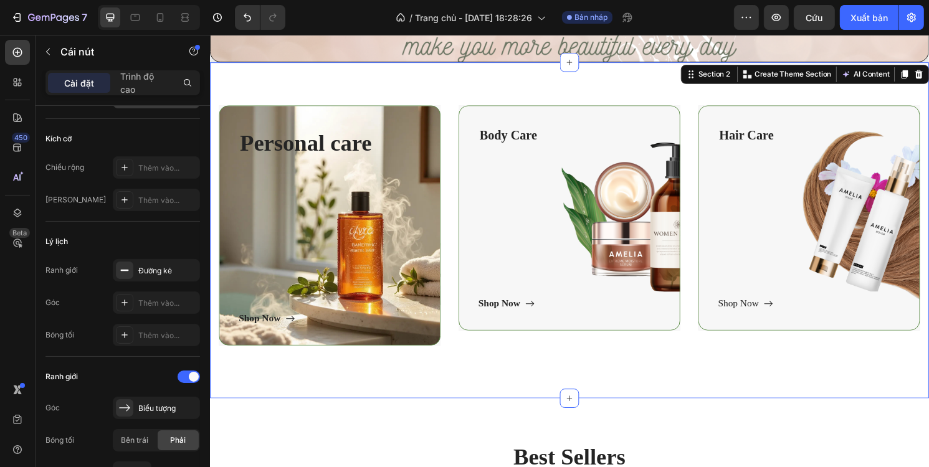
scroll to position [0, 0]
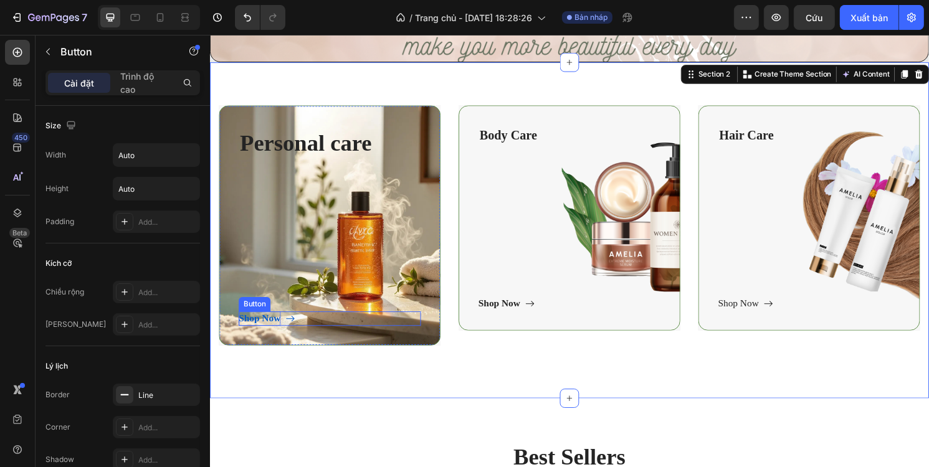
click at [278, 328] on div "Shop Now" at bounding box center [261, 330] width 44 height 15
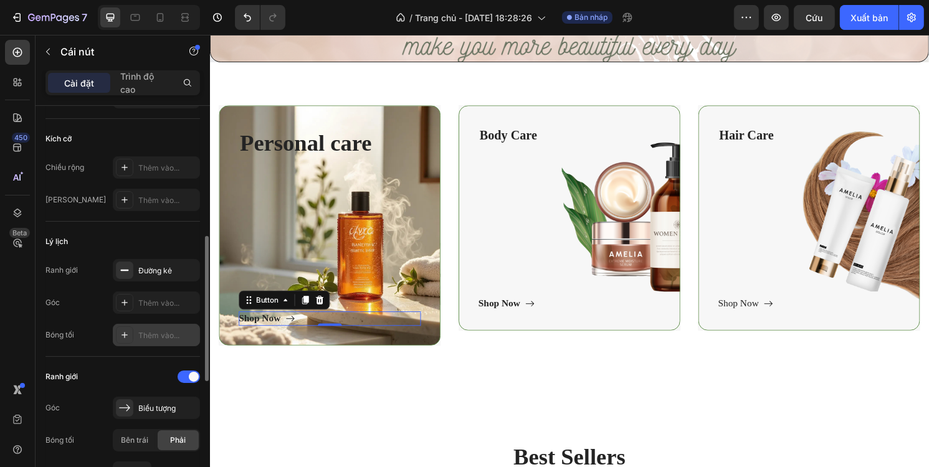
scroll to position [187, 0]
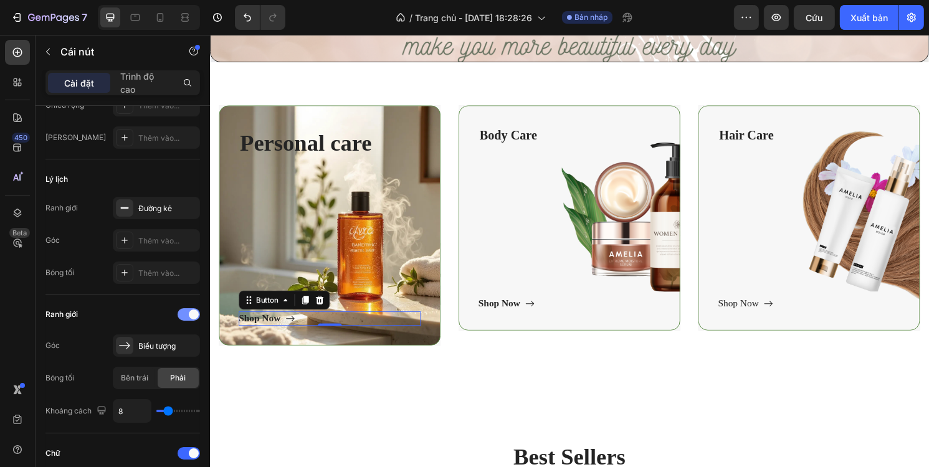
click at [189, 310] on span at bounding box center [194, 315] width 10 height 10
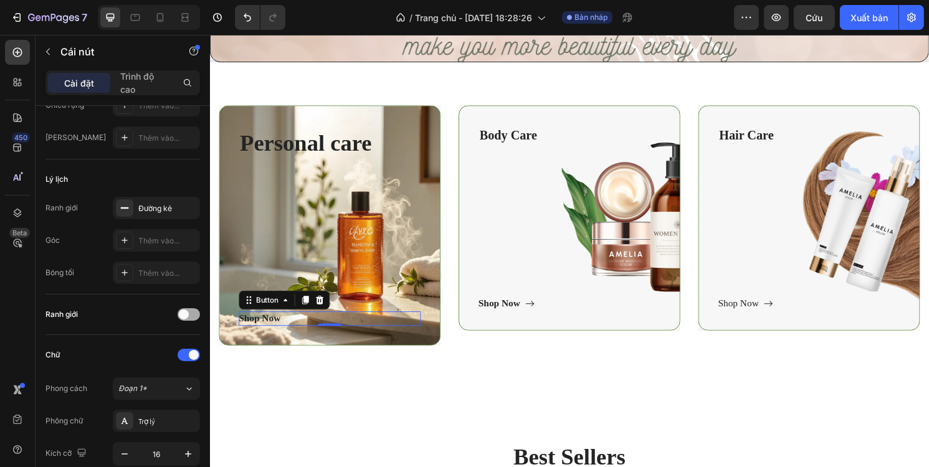
click at [191, 316] on div at bounding box center [189, 314] width 22 height 12
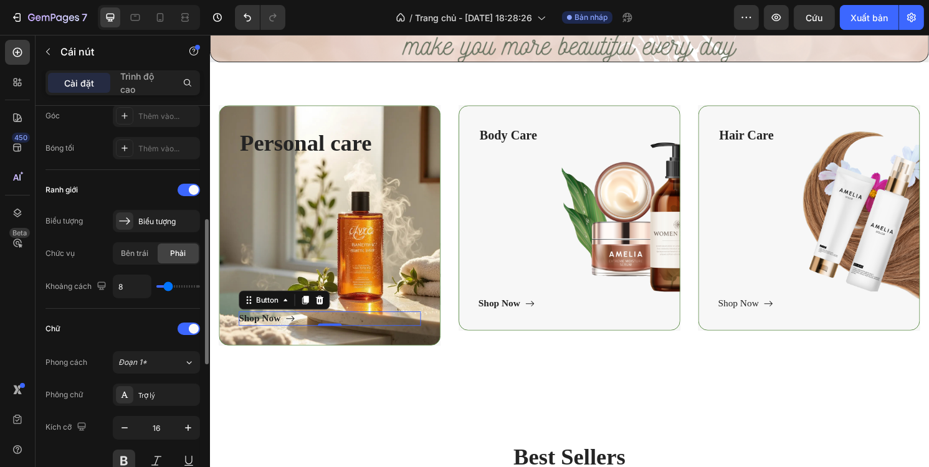
scroll to position [436, 0]
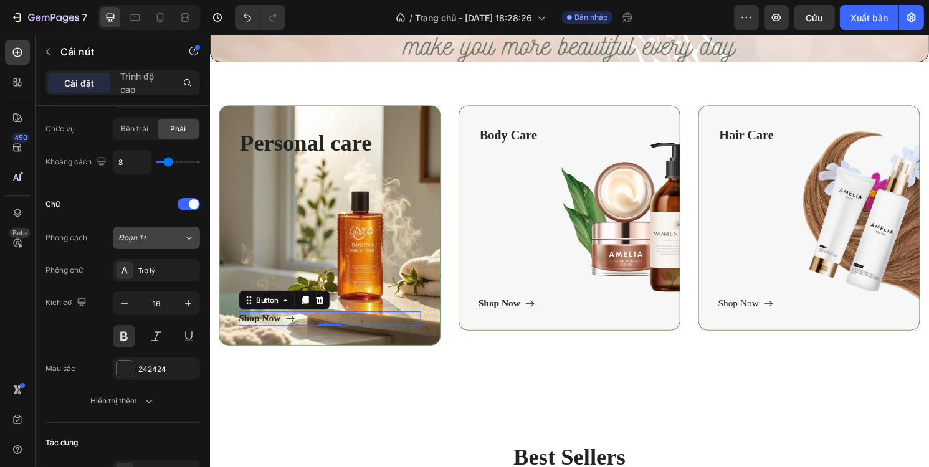
click at [155, 234] on div "Đoạn 1*" at bounding box center [143, 237] width 50 height 11
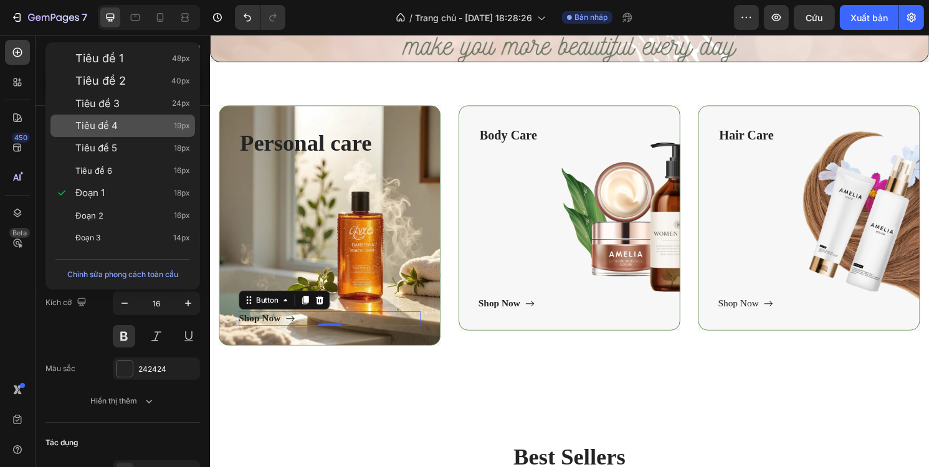
click at [113, 123] on font "Tiêu đề 4" at bounding box center [96, 126] width 42 height 12
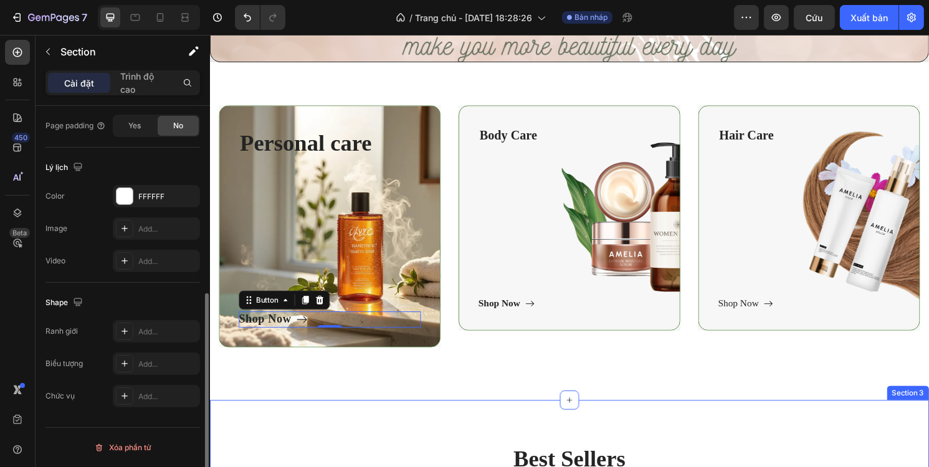
scroll to position [0, 0]
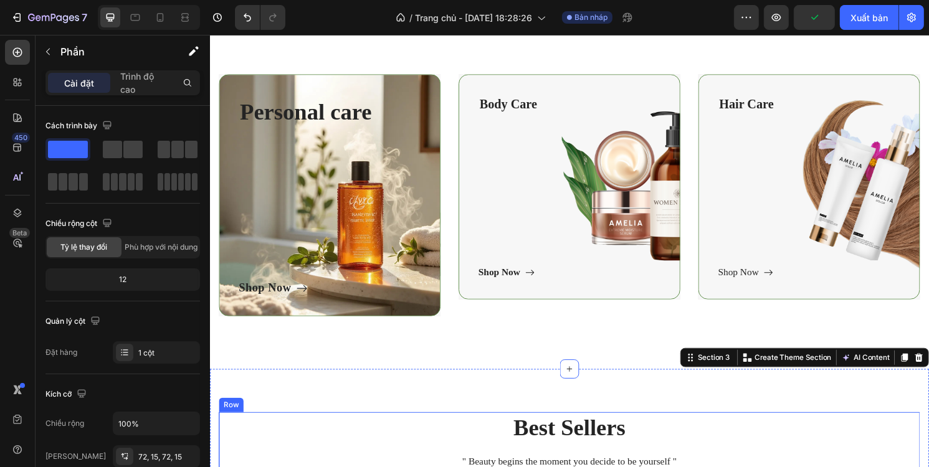
scroll to position [436, 0]
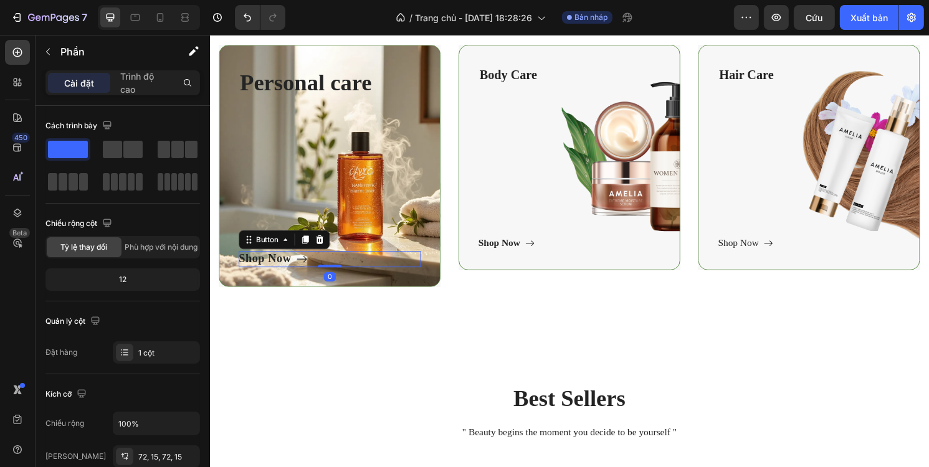
drag, startPoint x: 358, startPoint y: 268, endPoint x: 343, endPoint y: 265, distance: 14.7
click at [356, 267] on div "Shop Now Button 0" at bounding box center [333, 268] width 189 height 17
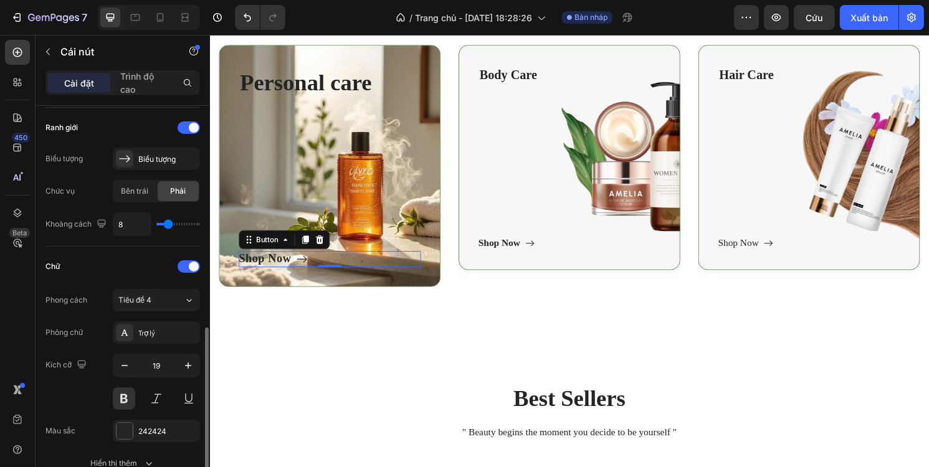
scroll to position [498, 0]
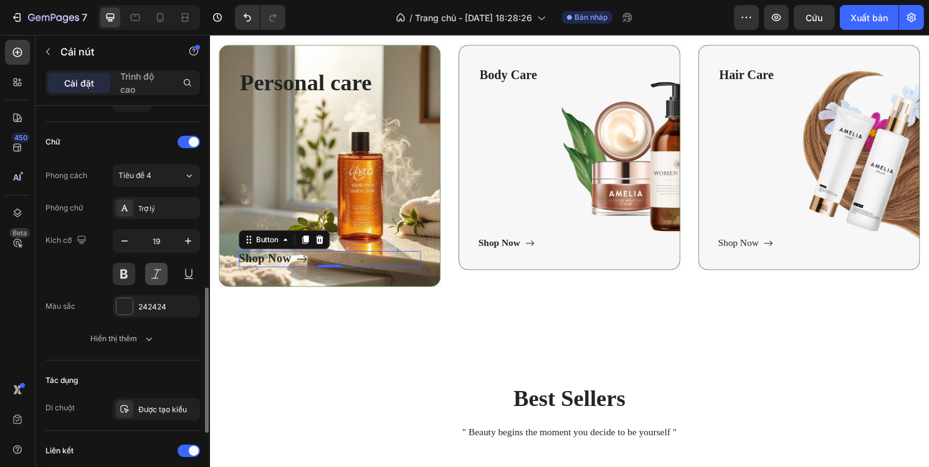
click at [147, 269] on button at bounding box center [156, 274] width 22 height 22
click at [127, 274] on button at bounding box center [124, 274] width 22 height 22
click at [155, 274] on button at bounding box center [156, 274] width 22 height 22
click at [130, 274] on button at bounding box center [124, 274] width 22 height 22
click at [131, 300] on div at bounding box center [125, 306] width 16 height 16
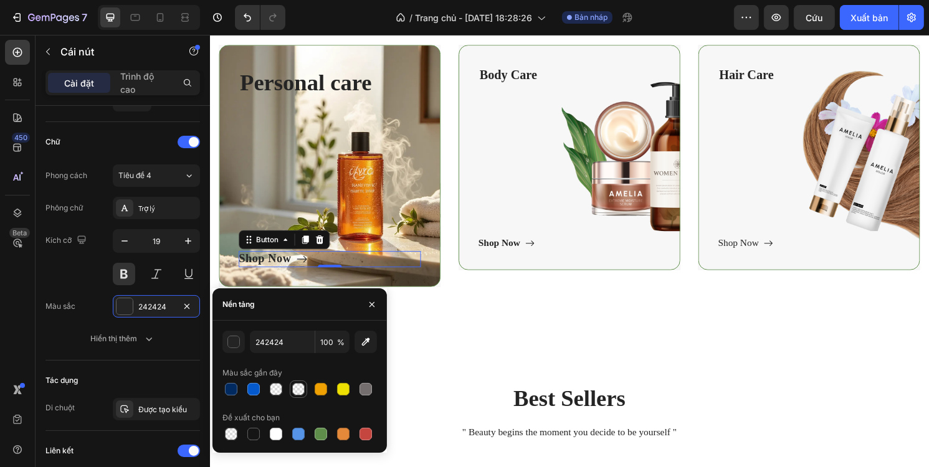
click at [293, 388] on div at bounding box center [298, 389] width 12 height 12
click at [252, 389] on div at bounding box center [253, 389] width 12 height 12
click at [275, 431] on div at bounding box center [276, 434] width 12 height 12
click at [252, 429] on div at bounding box center [253, 434] width 12 height 12
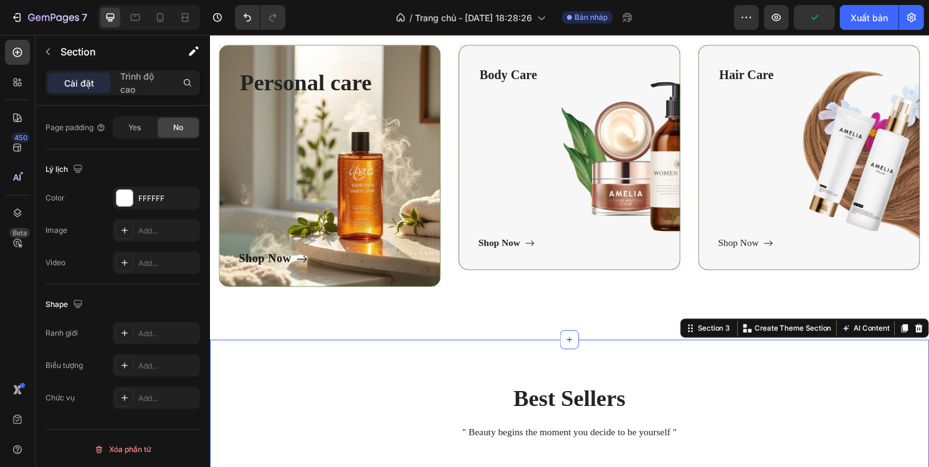
scroll to position [0, 0]
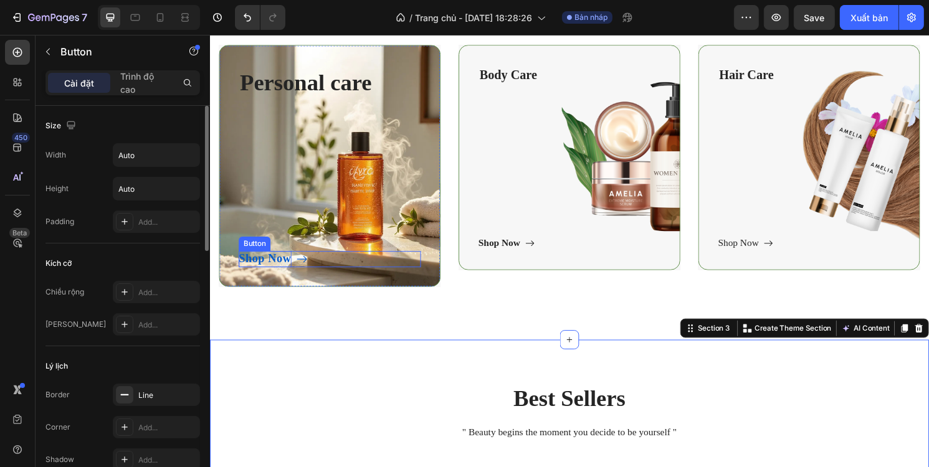
click at [267, 264] on div "Shop Now" at bounding box center [266, 268] width 55 height 17
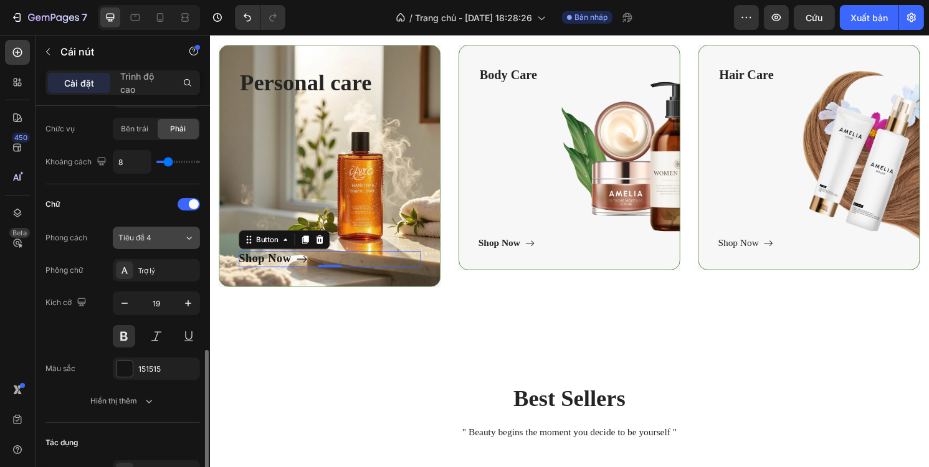
scroll to position [498, 0]
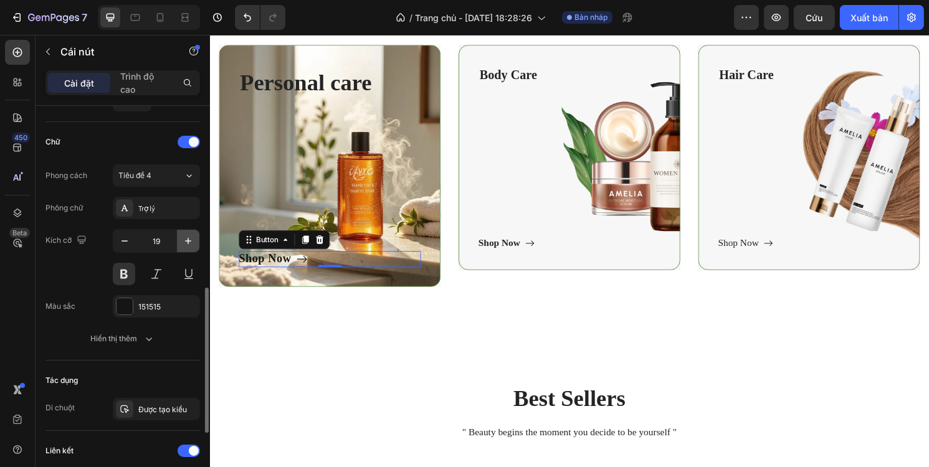
click at [189, 241] on icon "button" at bounding box center [188, 241] width 12 height 12
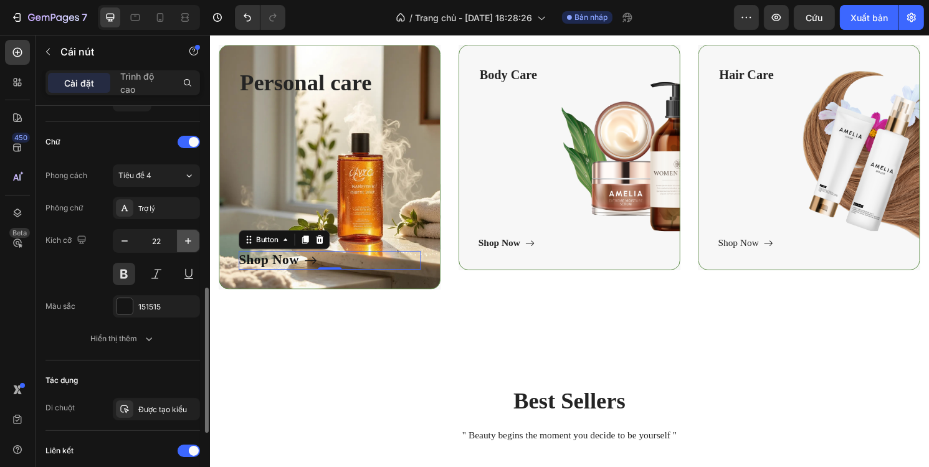
click at [189, 241] on icon "button" at bounding box center [188, 241] width 12 height 12
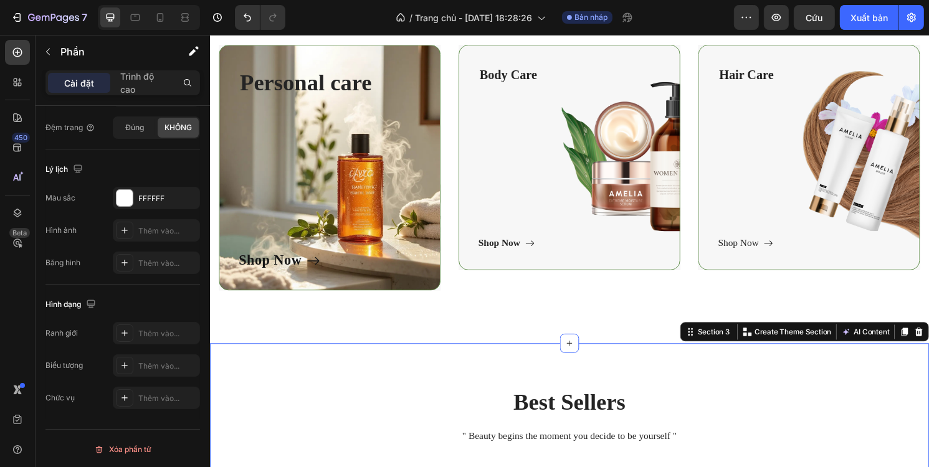
scroll to position [0, 0]
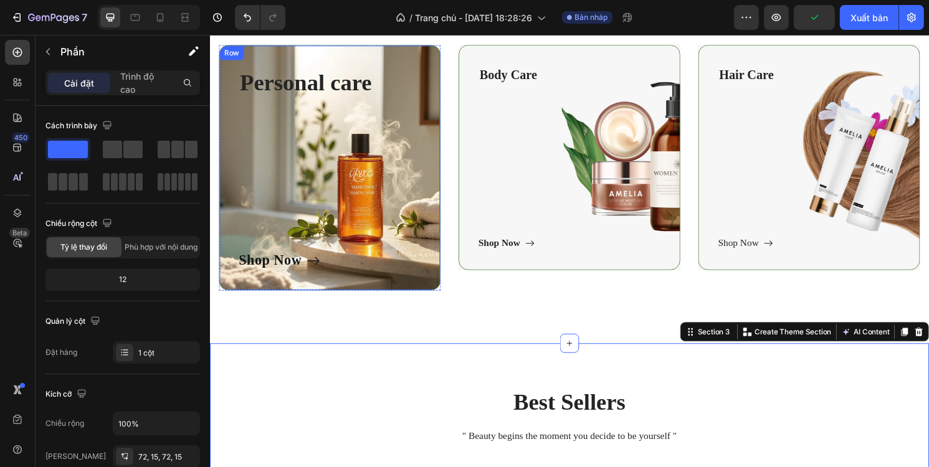
click at [408, 150] on div "Personal care Text block Shop Now Button" at bounding box center [333, 173] width 189 height 214
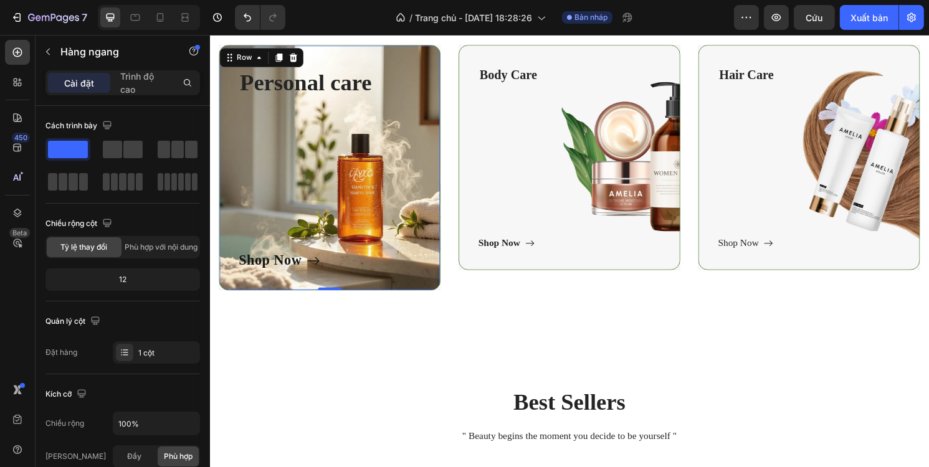
scroll to position [62, 0]
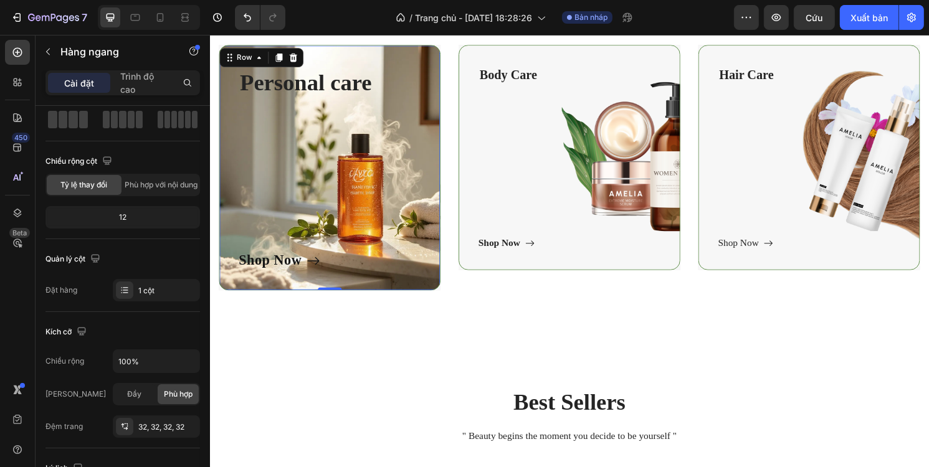
click at [130, 217] on div "12" at bounding box center [123, 217] width 150 height 17
click at [125, 215] on font "12" at bounding box center [122, 216] width 7 height 9
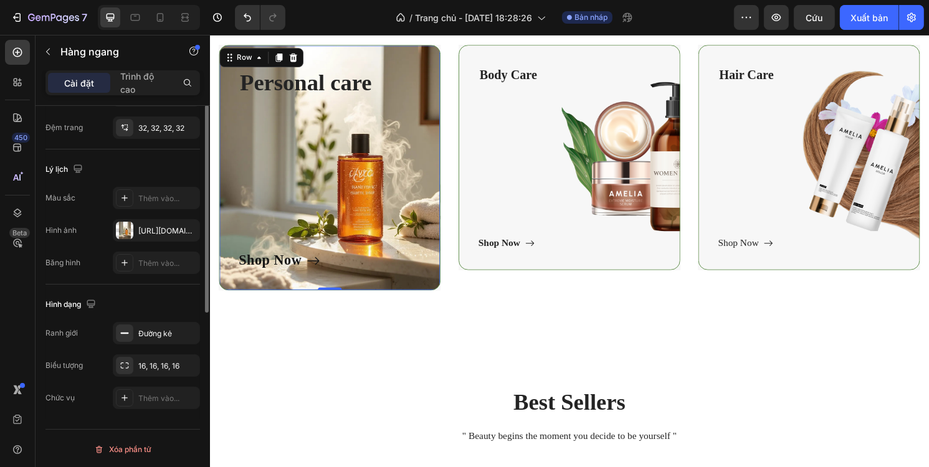
scroll to position [112, 0]
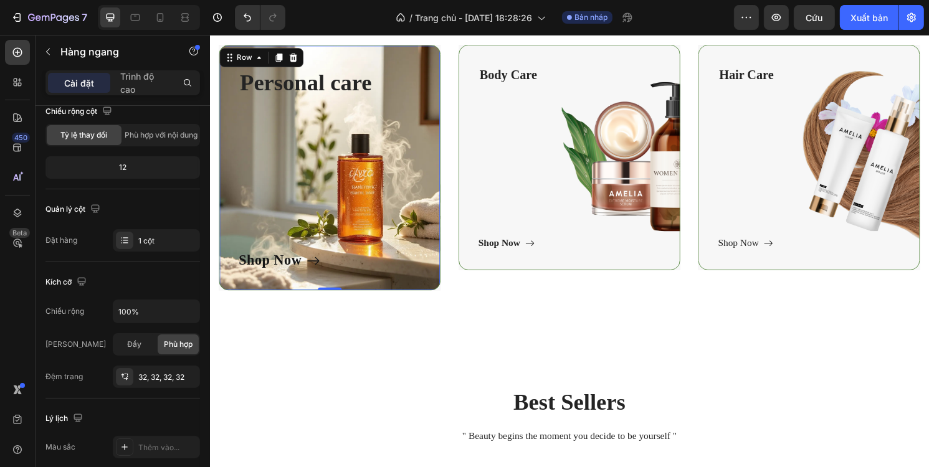
click at [135, 164] on div "12" at bounding box center [123, 167] width 150 height 17
click at [133, 84] on font "Trình độ cao" at bounding box center [137, 83] width 34 height 24
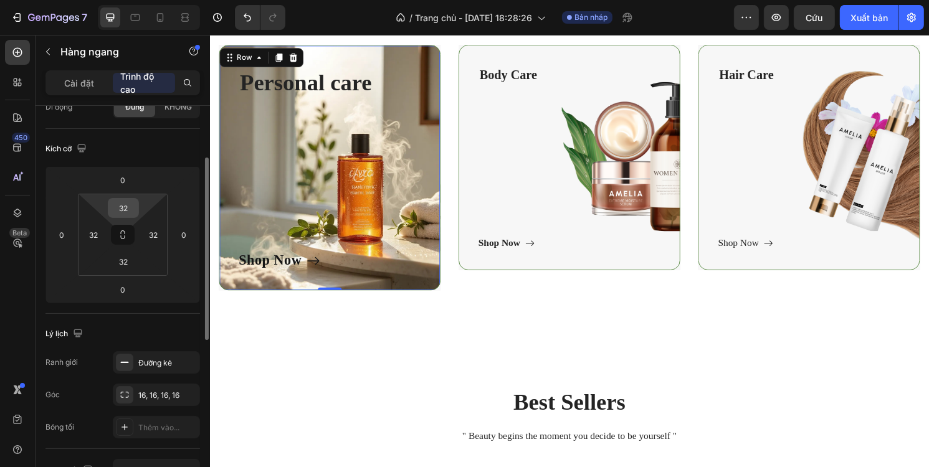
click at [129, 209] on input "32" at bounding box center [123, 208] width 25 height 19
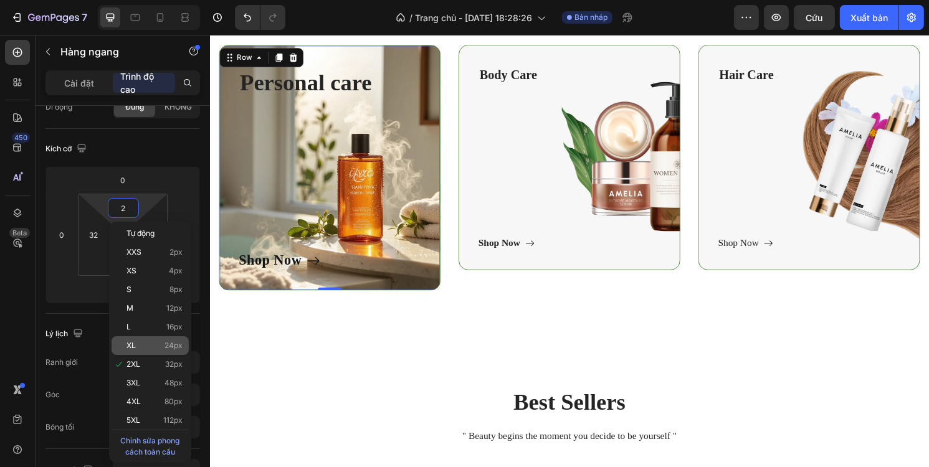
click at [146, 338] on div "XL 24px" at bounding box center [150, 345] width 77 height 19
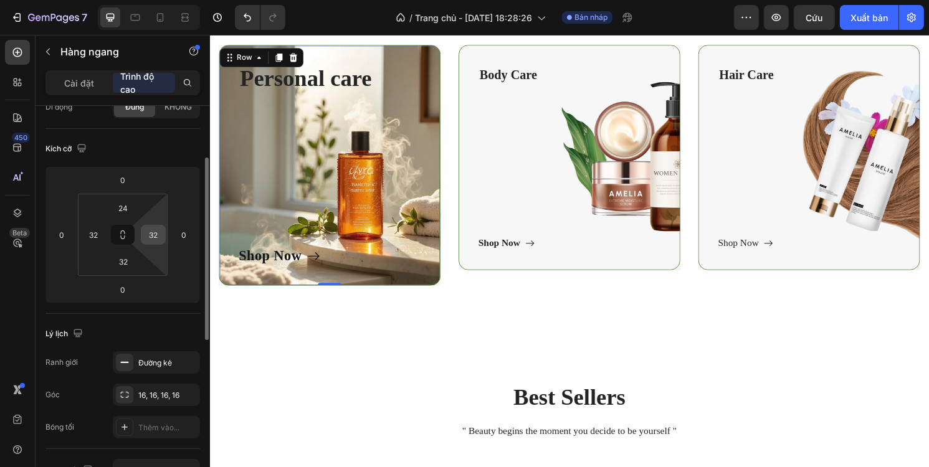
click at [150, 232] on input "32" at bounding box center [153, 235] width 19 height 19
click at [156, 235] on input "32" at bounding box center [153, 235] width 19 height 19
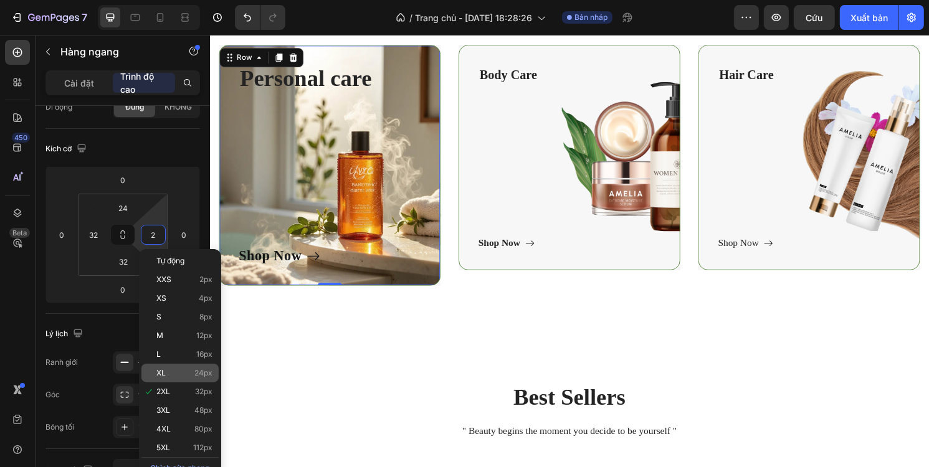
click at [181, 368] on div "XL 24px" at bounding box center [179, 373] width 77 height 19
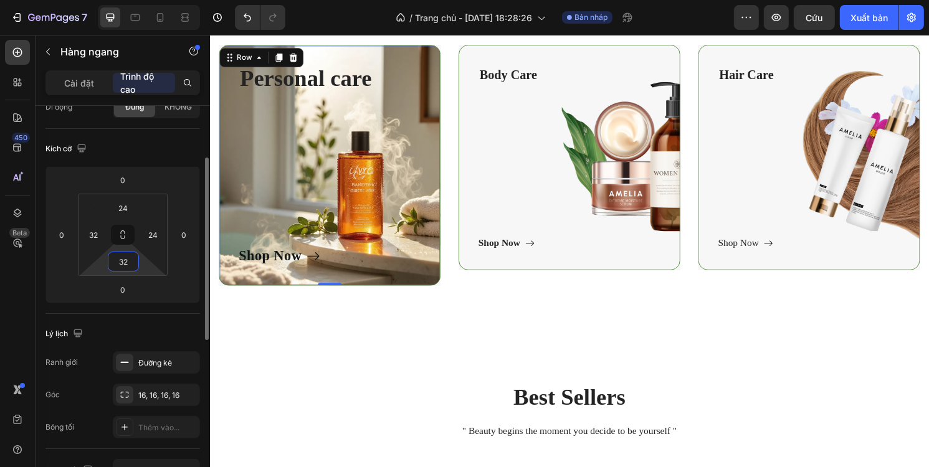
click at [123, 266] on input "32" at bounding box center [123, 261] width 25 height 19
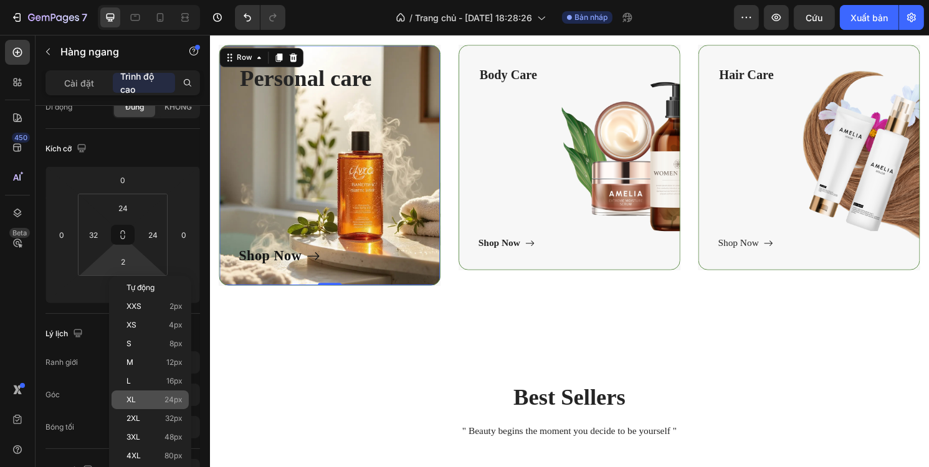
click at [157, 393] on div "XL 24px" at bounding box center [150, 400] width 77 height 19
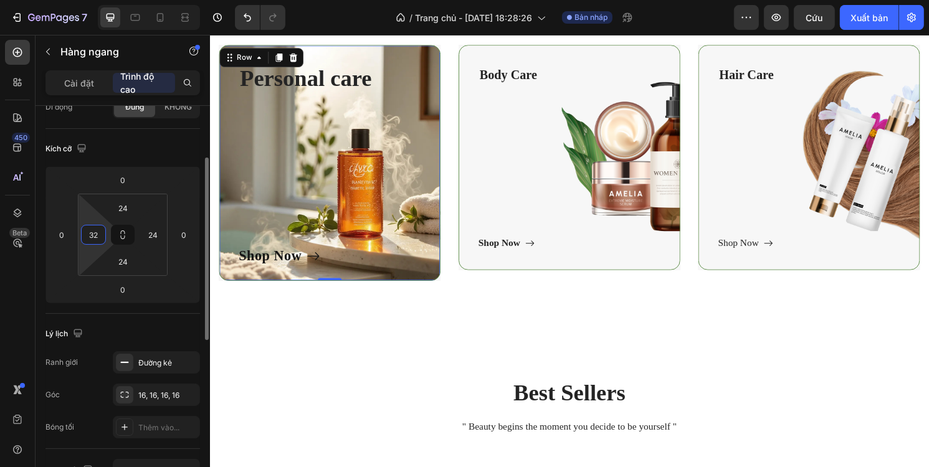
click at [92, 241] on input "32" at bounding box center [93, 235] width 19 height 19
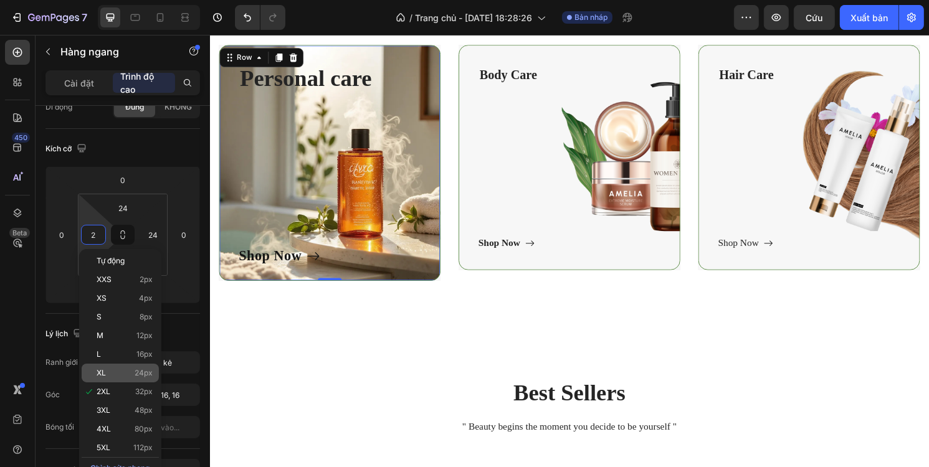
click at [133, 368] on div "XL 24px" at bounding box center [120, 373] width 77 height 19
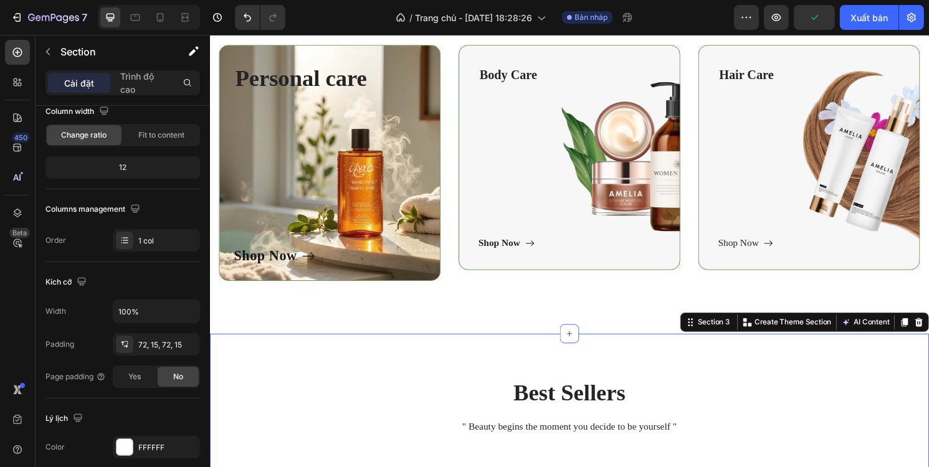
scroll to position [0, 0]
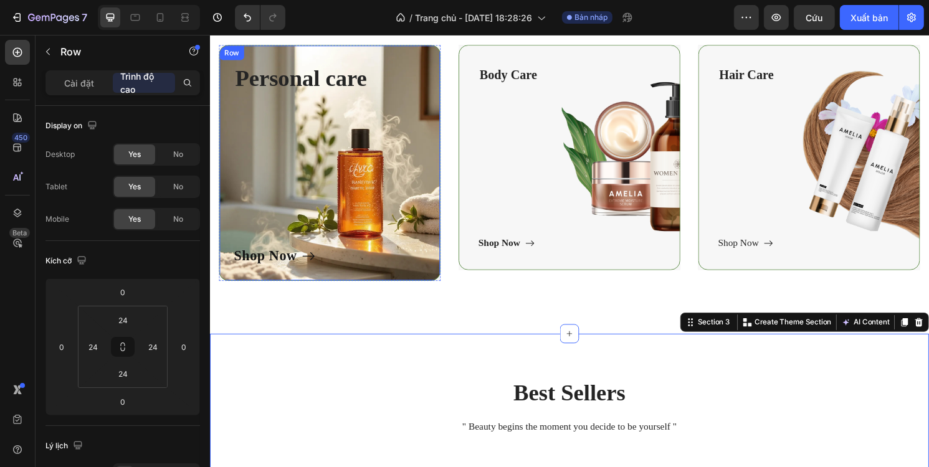
click at [303, 149] on div "Personal care Text block Shop Now Button" at bounding box center [333, 168] width 199 height 214
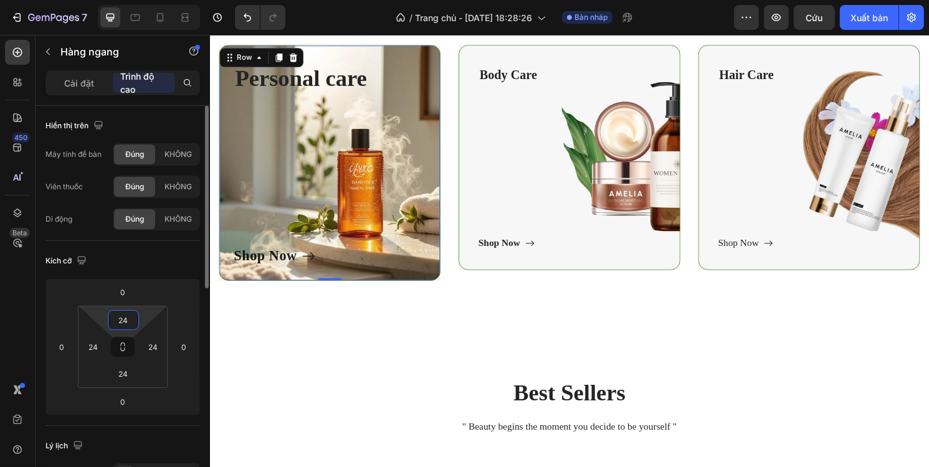
click at [135, 321] on input "24" at bounding box center [123, 320] width 25 height 19
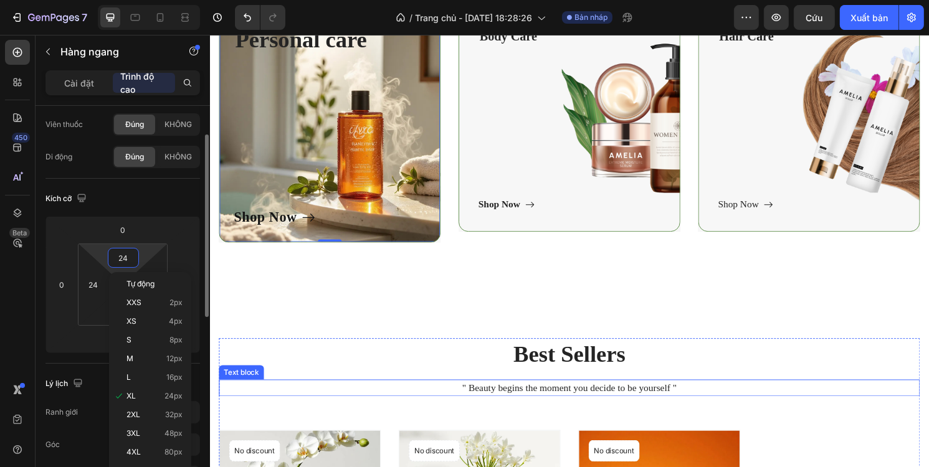
scroll to position [498, 0]
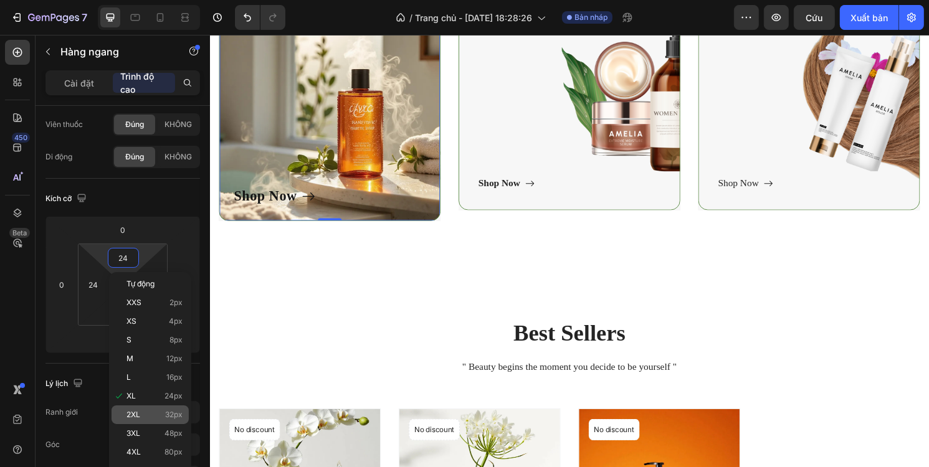
click at [150, 413] on p "2XL 32px" at bounding box center [154, 415] width 56 height 9
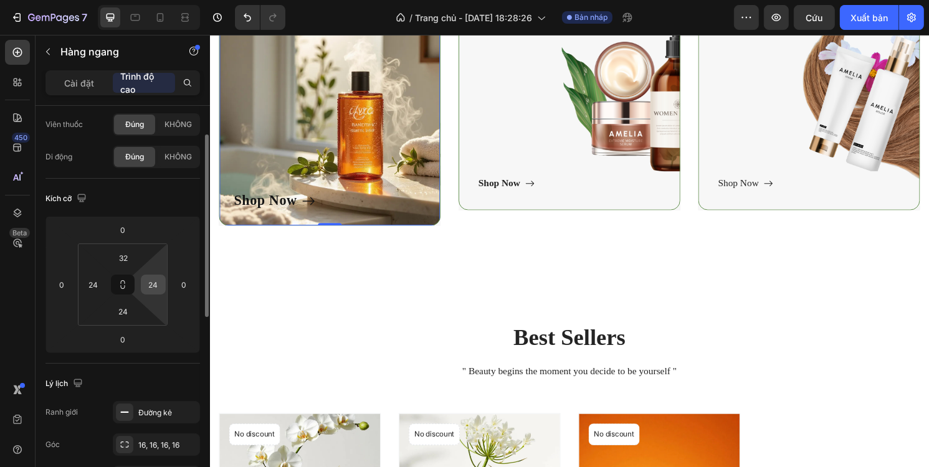
click at [155, 275] on input "24" at bounding box center [153, 284] width 19 height 19
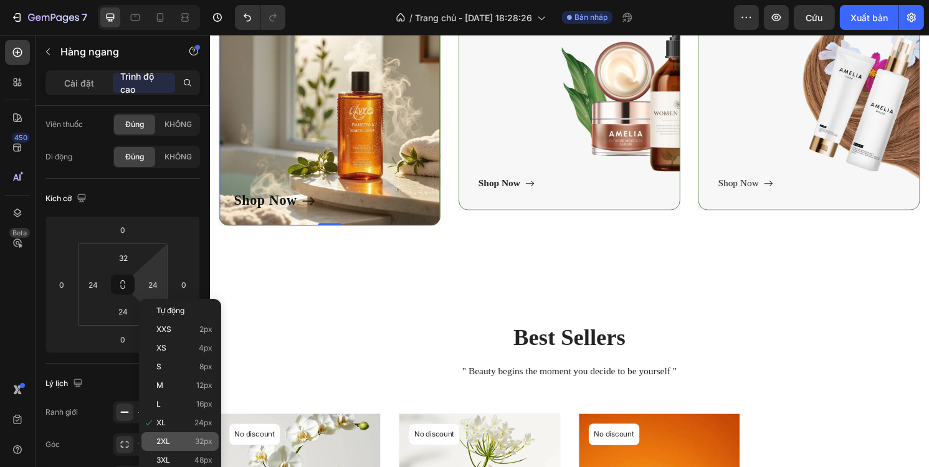
click at [184, 445] on p "2XL 32px" at bounding box center [184, 441] width 56 height 9
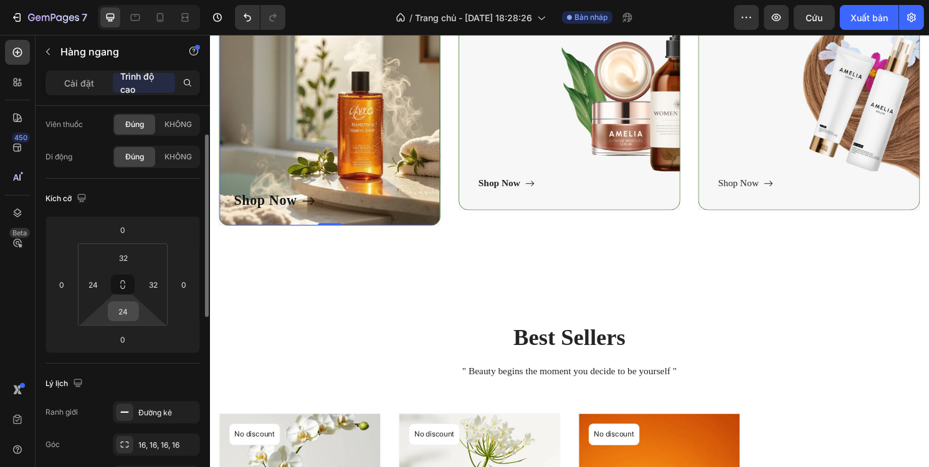
click at [121, 313] on input "24" at bounding box center [123, 311] width 25 height 19
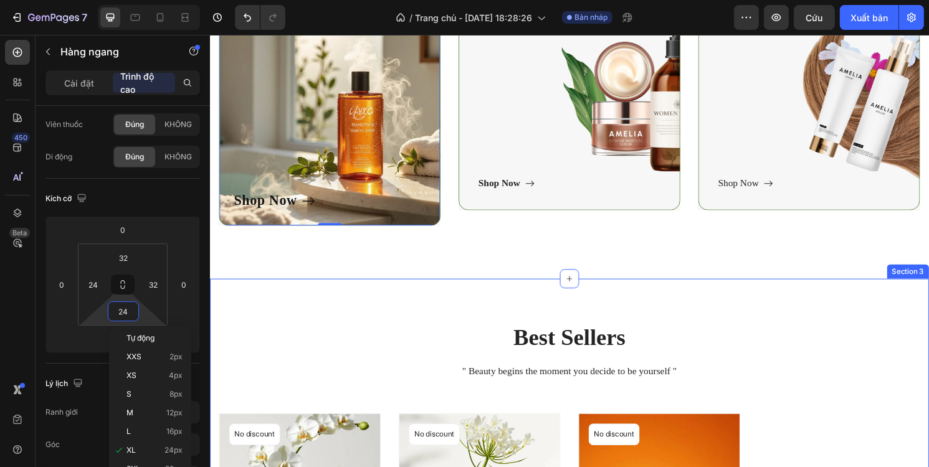
scroll to position [623, 0]
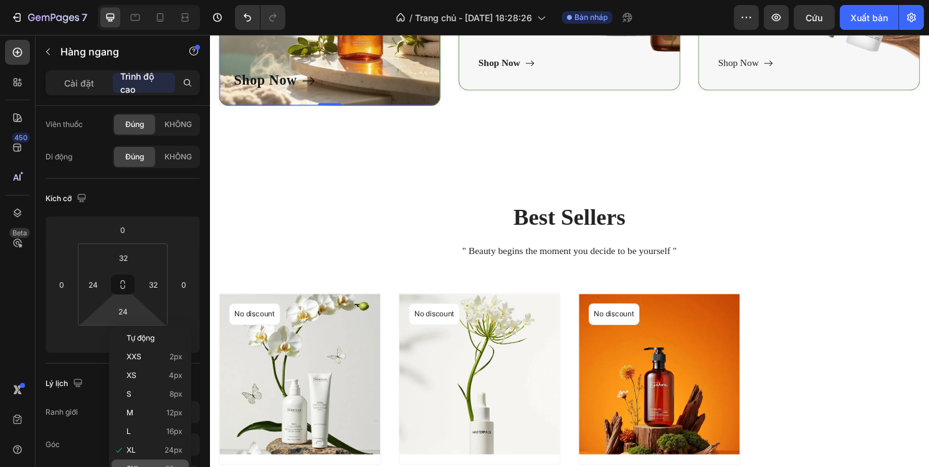
click at [157, 463] on div "2XL 32px" at bounding box center [150, 469] width 77 height 19
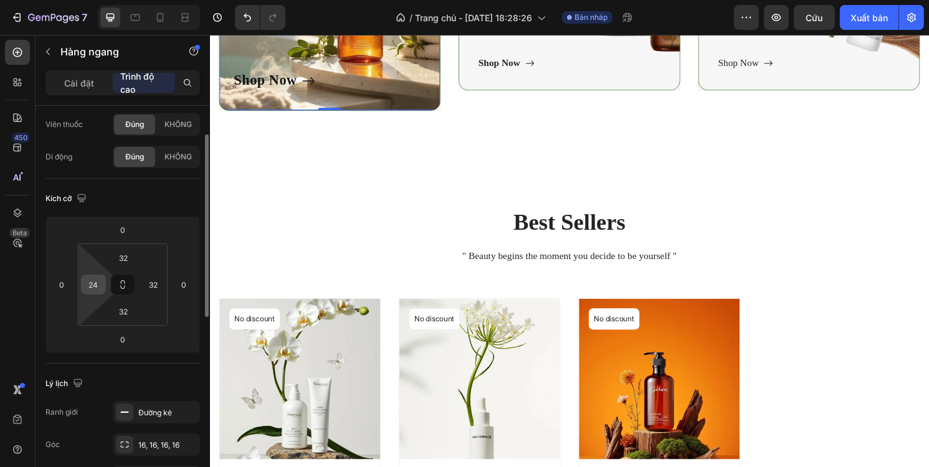
click at [87, 292] on input "24" at bounding box center [93, 284] width 19 height 19
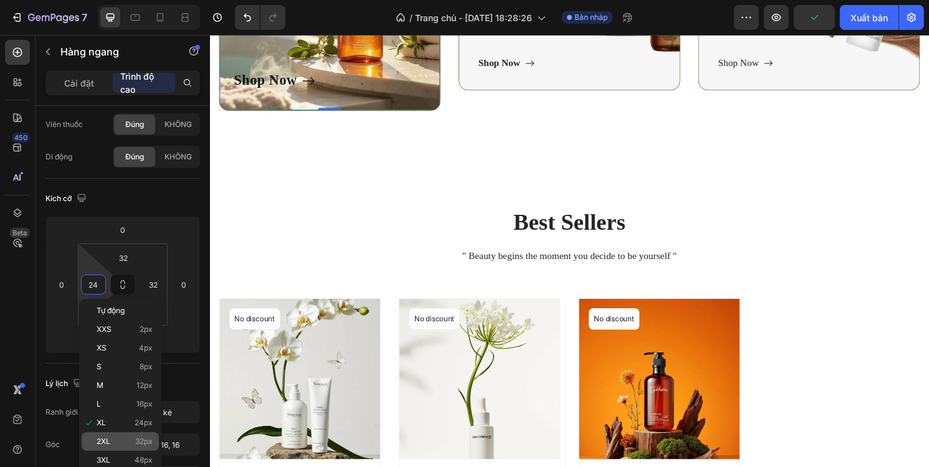
click at [119, 437] on p "2XL 32px" at bounding box center [125, 441] width 56 height 9
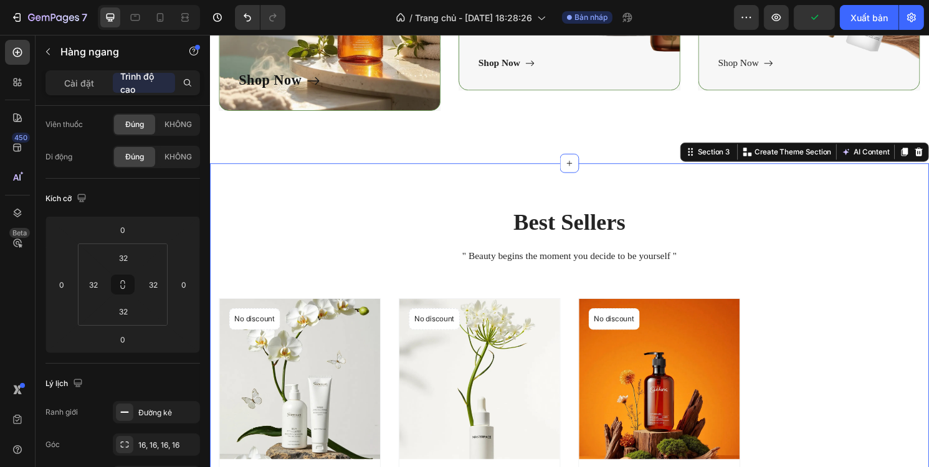
click at [296, 183] on div "Best Sellers Heading " Beauty begins the moment you decide to be yourself " Tex…" at bounding box center [583, 423] width 748 height 508
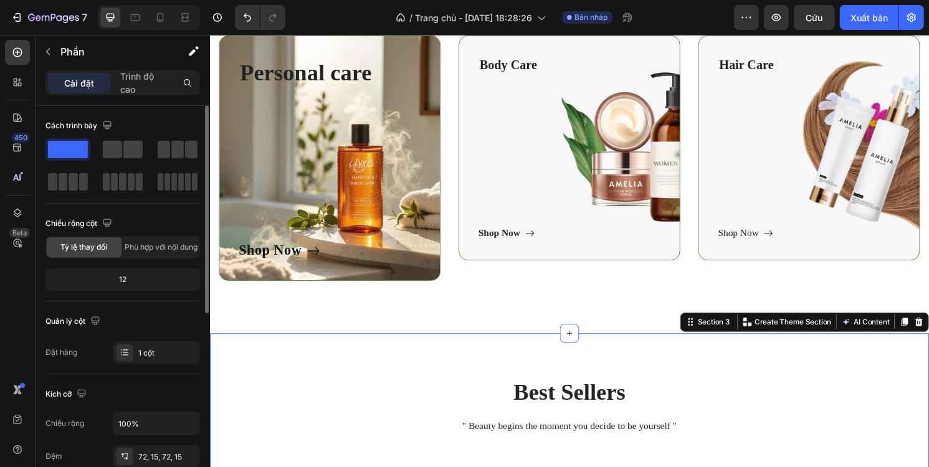
scroll to position [436, 0]
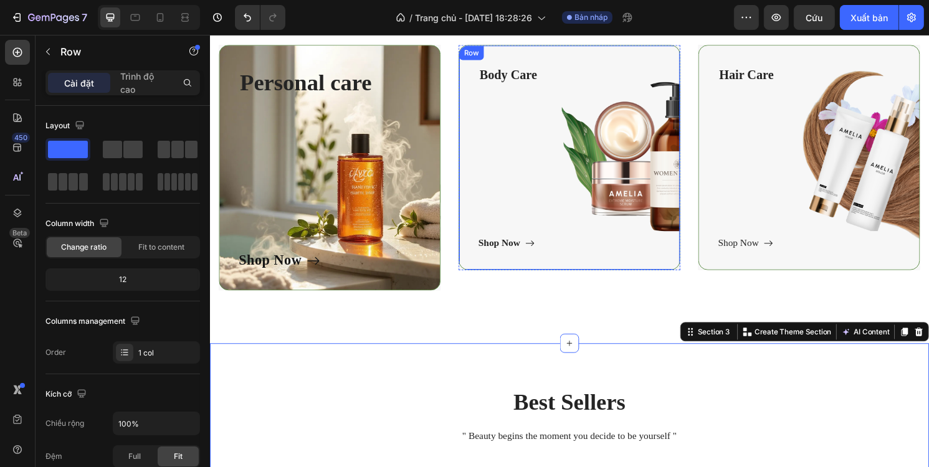
click at [529, 122] on div "Body Care Text block Shop Now Button" at bounding box center [582, 162] width 189 height 193
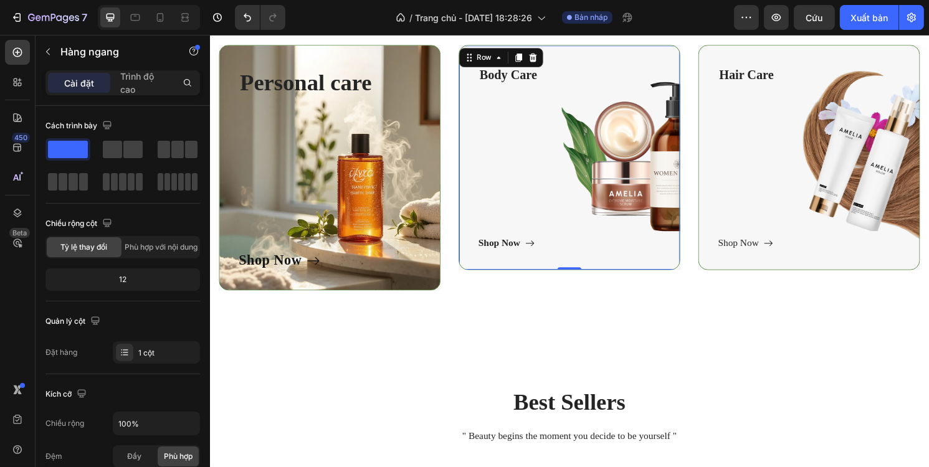
click at [616, 149] on div "Body Care Text block Shop Now Button" at bounding box center [582, 162] width 189 height 193
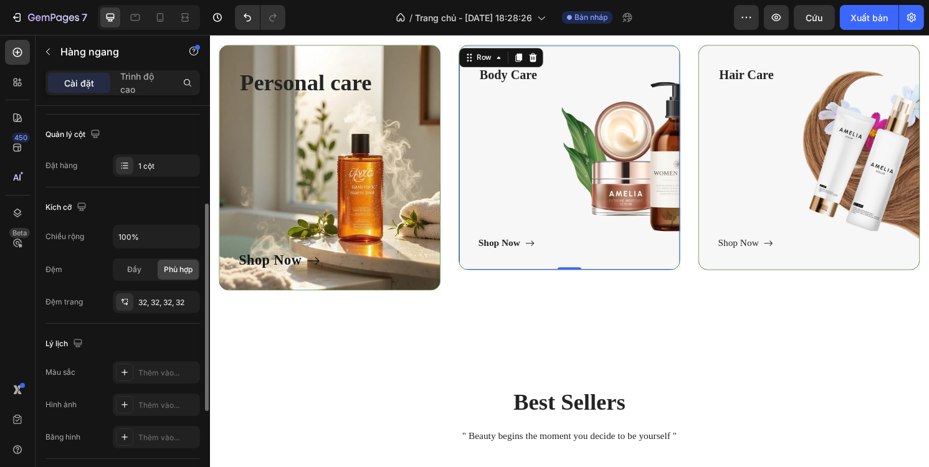
scroll to position [312, 0]
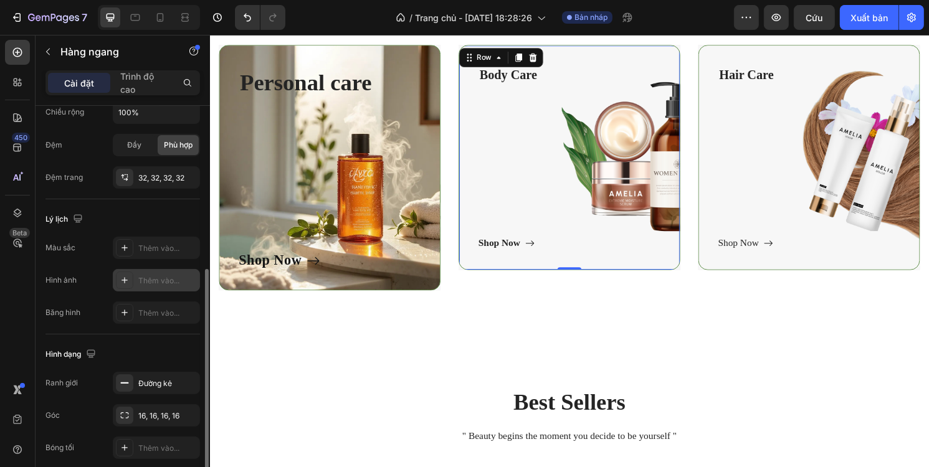
click at [159, 277] on font "Thêm vào..." at bounding box center [158, 280] width 41 height 9
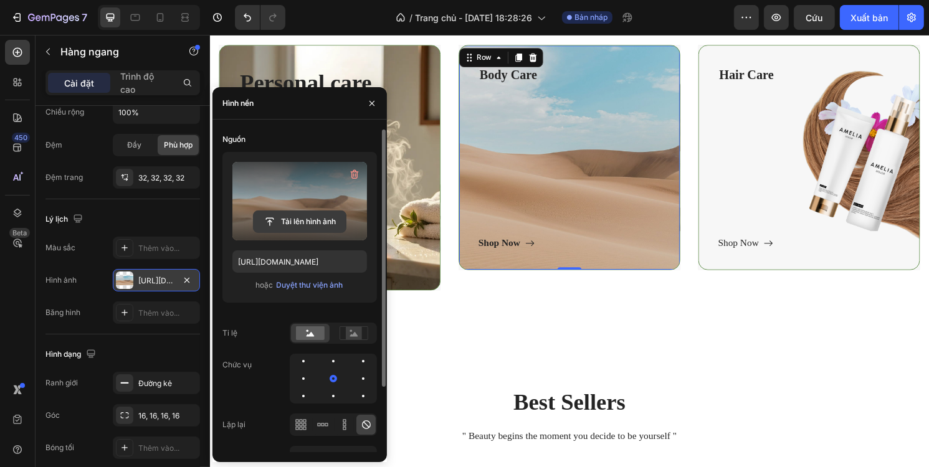
click at [314, 227] on input "file" at bounding box center [300, 221] width 92 height 21
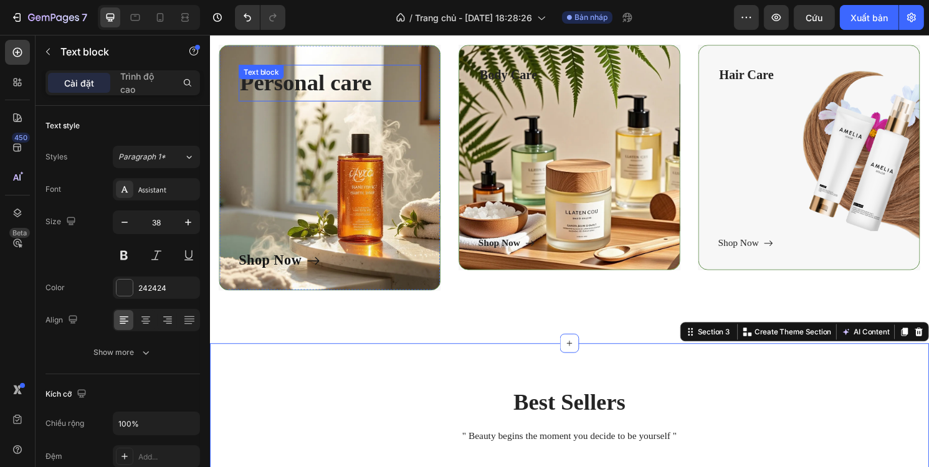
click at [306, 94] on p "Personal care" at bounding box center [333, 85] width 187 height 36
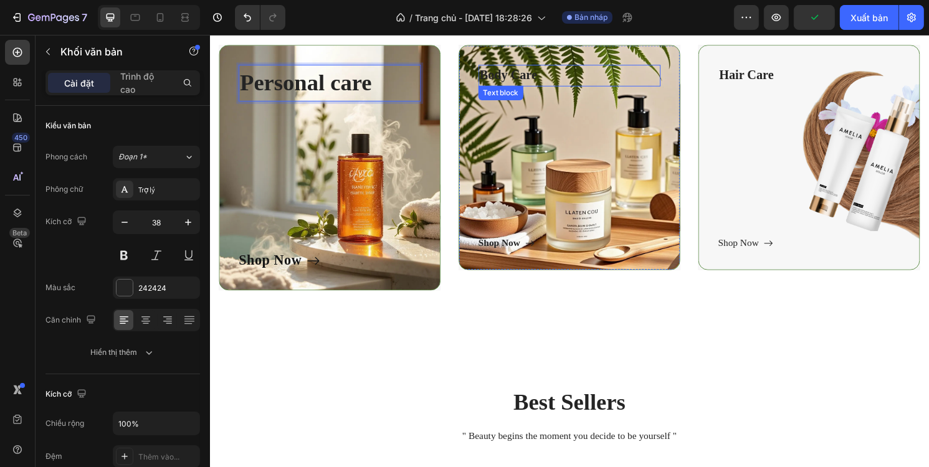
click at [517, 69] on p "Body Care" at bounding box center [583, 77] width 187 height 20
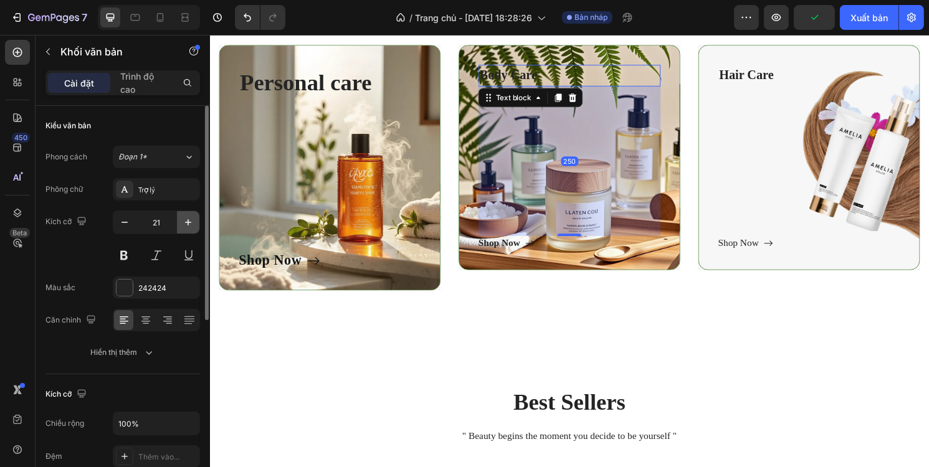
click at [193, 221] on icon "button" at bounding box center [188, 222] width 12 height 12
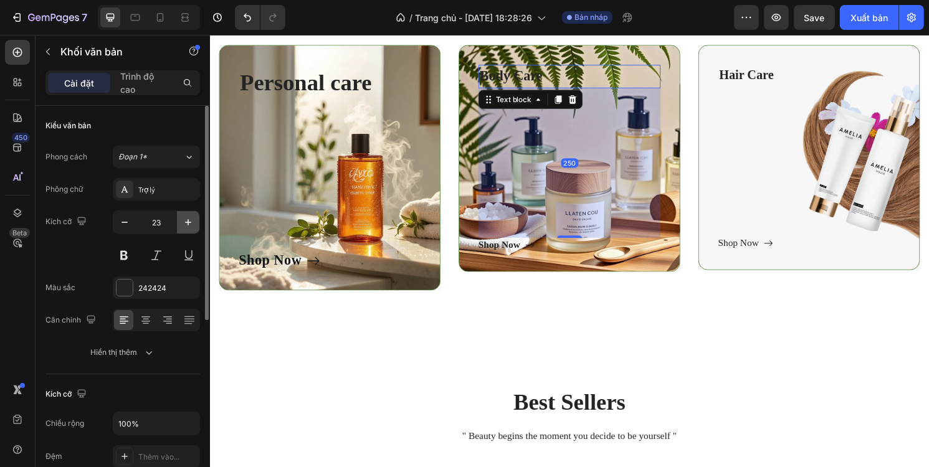
click at [193, 221] on icon "button" at bounding box center [188, 222] width 12 height 12
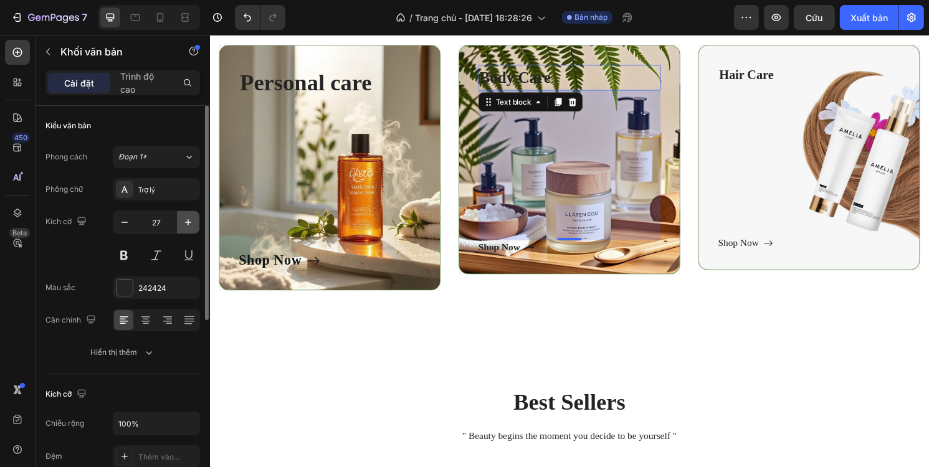
click at [193, 221] on icon "button" at bounding box center [188, 222] width 12 height 12
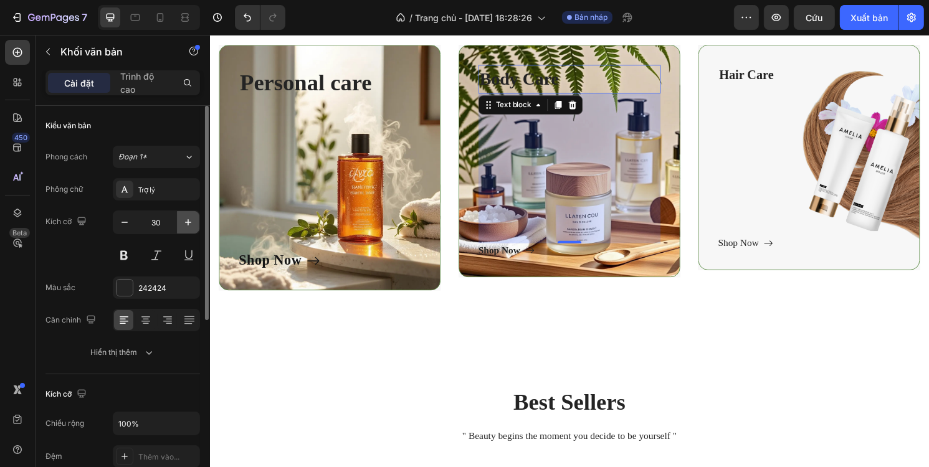
click at [193, 221] on icon "button" at bounding box center [188, 222] width 12 height 12
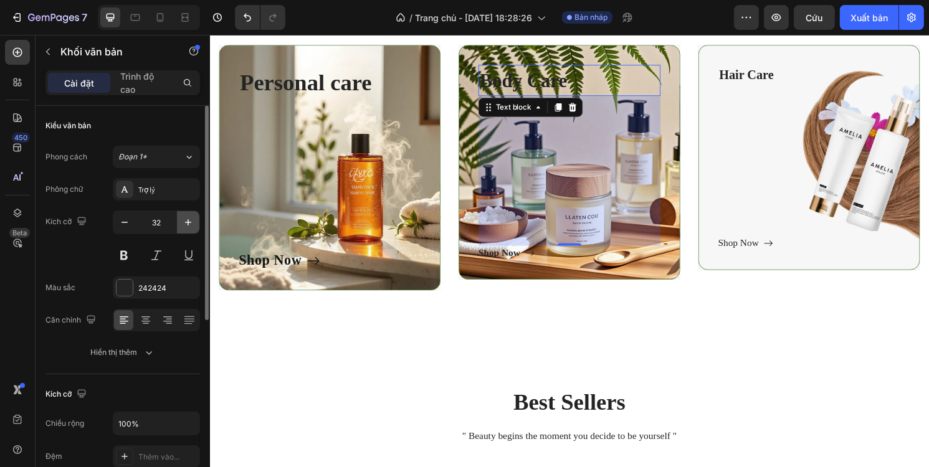
click at [193, 221] on icon "button" at bounding box center [188, 222] width 12 height 12
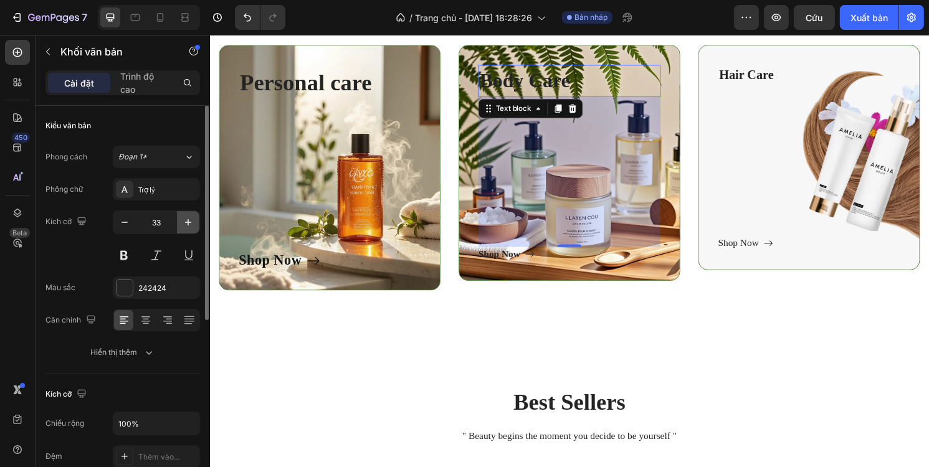
click at [193, 221] on icon "button" at bounding box center [188, 222] width 12 height 12
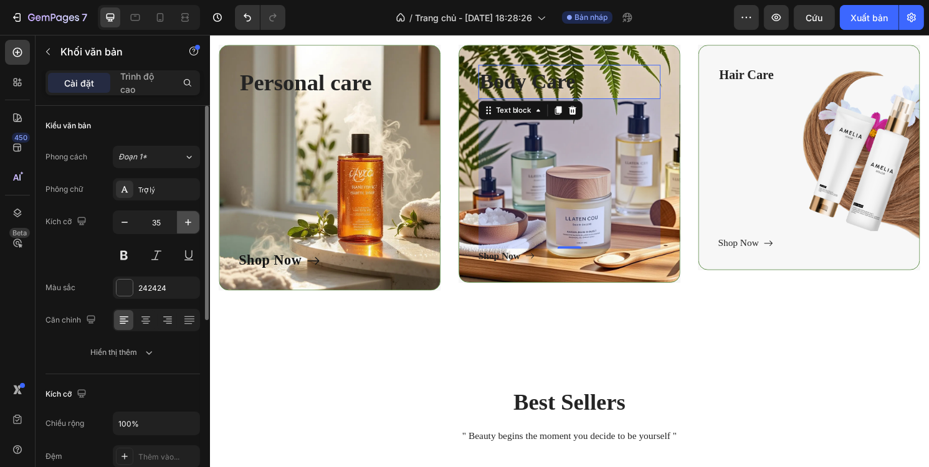
click at [193, 221] on icon "button" at bounding box center [188, 222] width 12 height 12
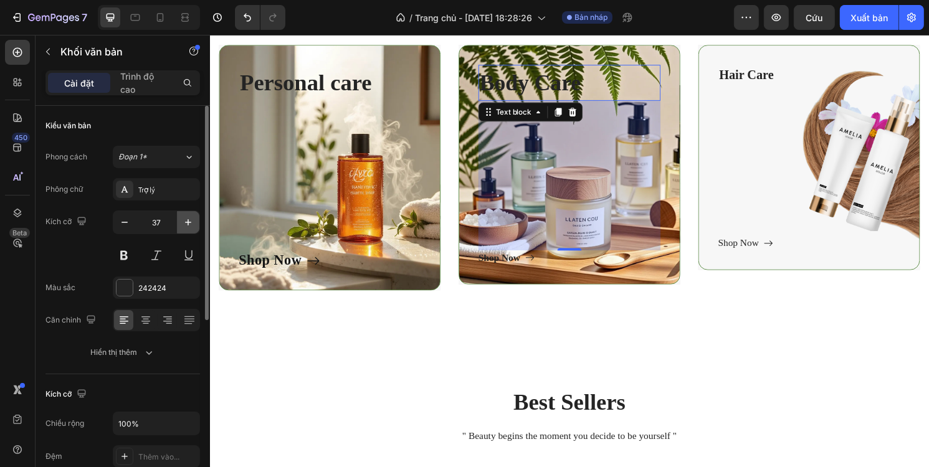
click at [193, 221] on icon "button" at bounding box center [188, 222] width 12 height 12
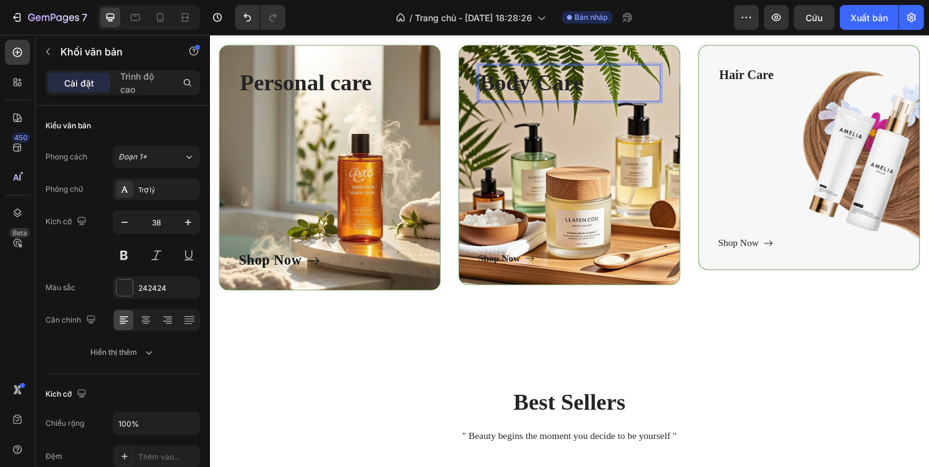
click at [544, 87] on p "Body Care" at bounding box center [583, 85] width 187 height 36
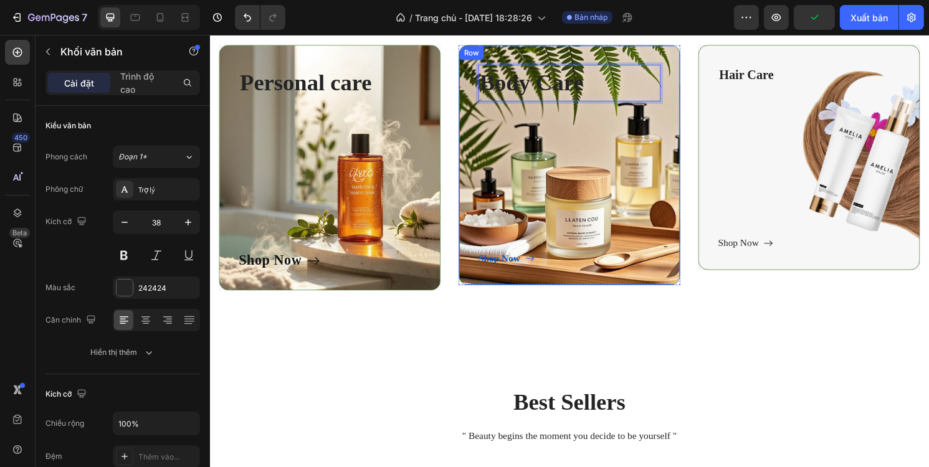
click at [537, 269] on icon at bounding box center [542, 267] width 10 height 10
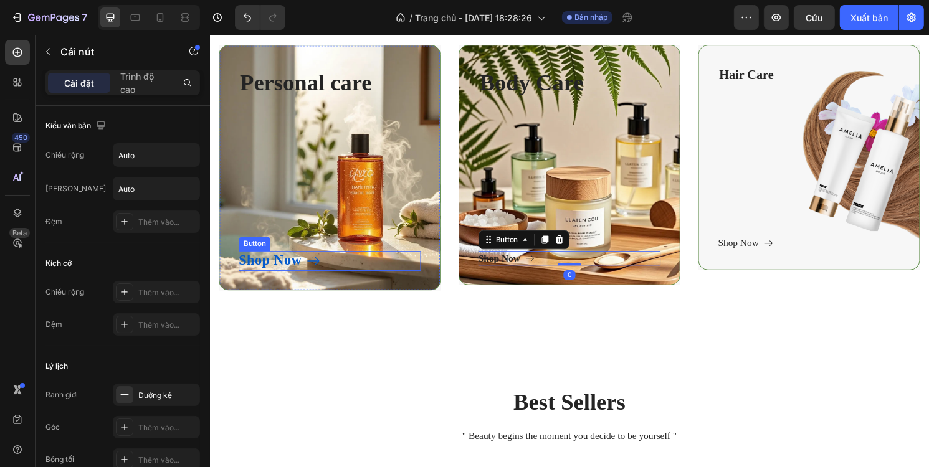
click at [310, 274] on icon at bounding box center [317, 270] width 14 height 14
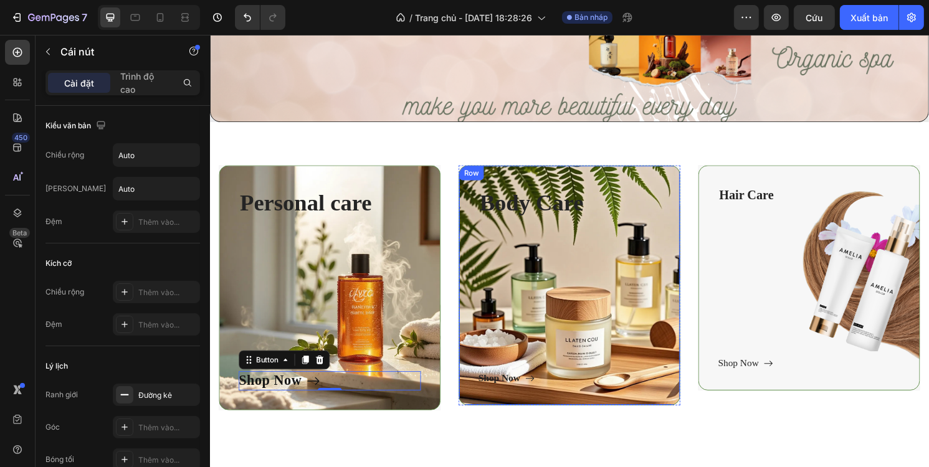
scroll to position [374, 0]
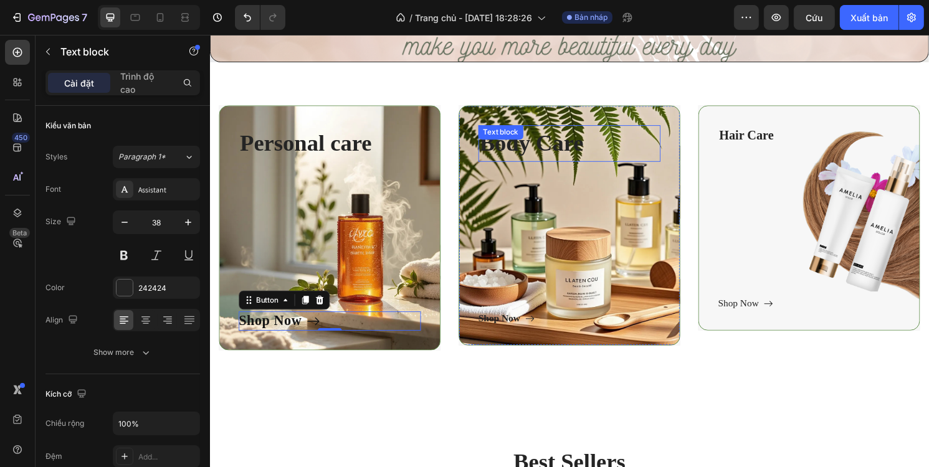
click at [563, 151] on p "Body Care" at bounding box center [583, 148] width 187 height 36
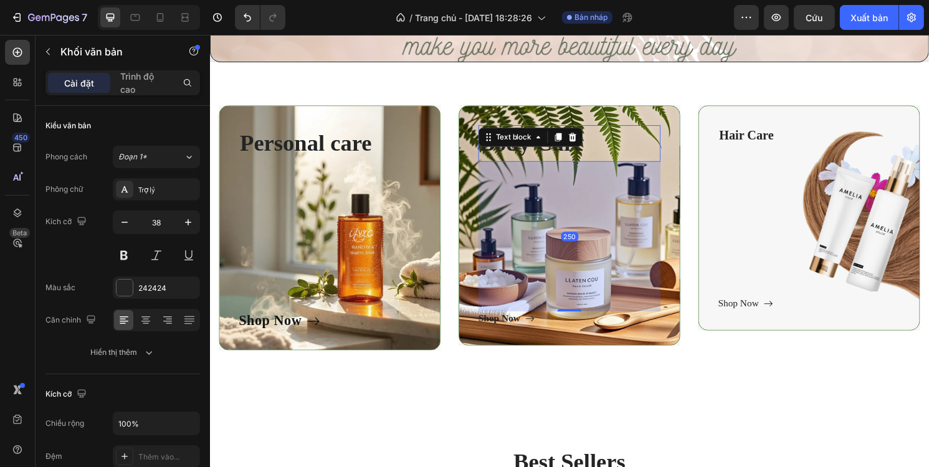
drag, startPoint x: 589, startPoint y: 148, endPoint x: 606, endPoint y: 148, distance: 16.8
click at [590, 148] on div "Text block" at bounding box center [542, 141] width 108 height 20
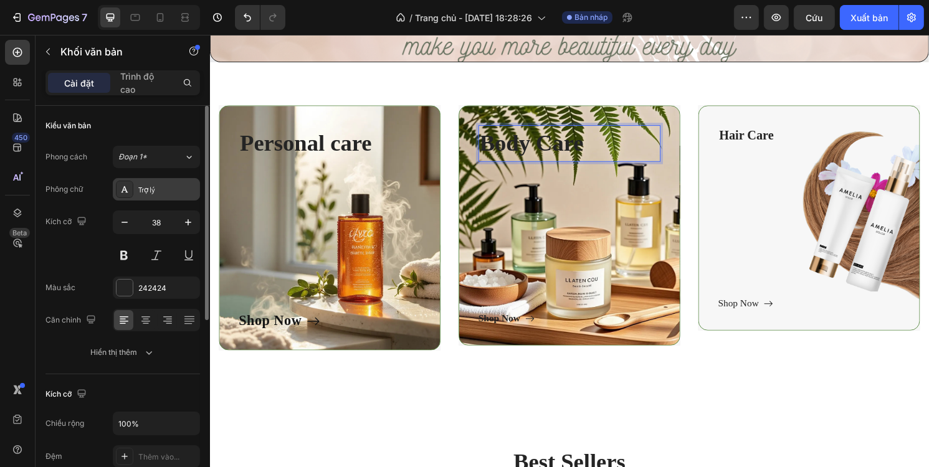
scroll to position [62, 0]
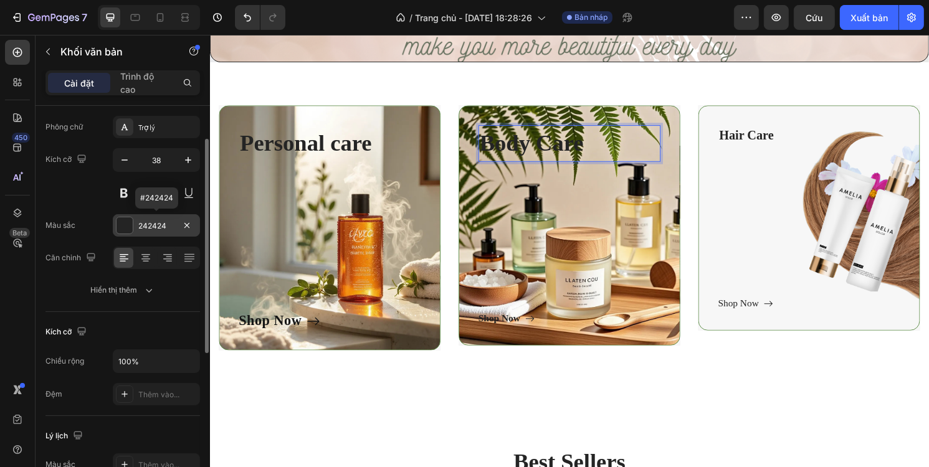
click at [140, 226] on font "242424" at bounding box center [152, 225] width 28 height 9
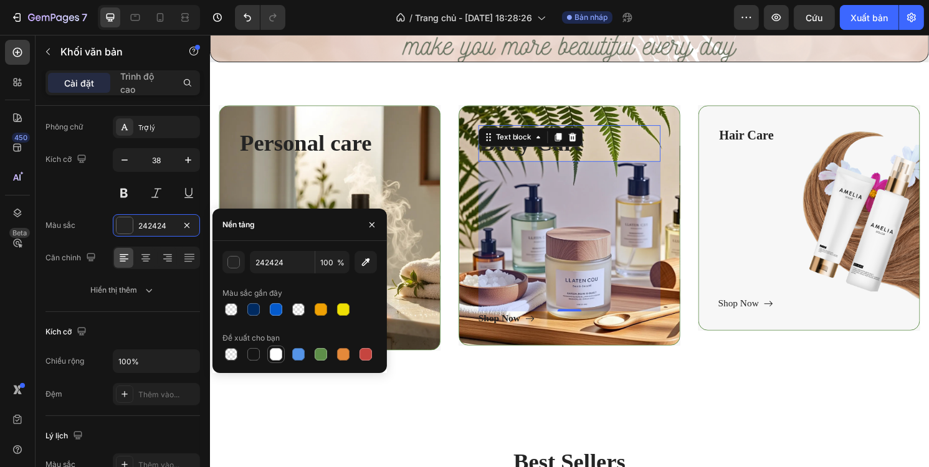
click at [277, 356] on div at bounding box center [276, 354] width 12 height 12
click at [254, 353] on div at bounding box center [253, 354] width 12 height 12
click at [150, 259] on icon at bounding box center [146, 258] width 12 height 12
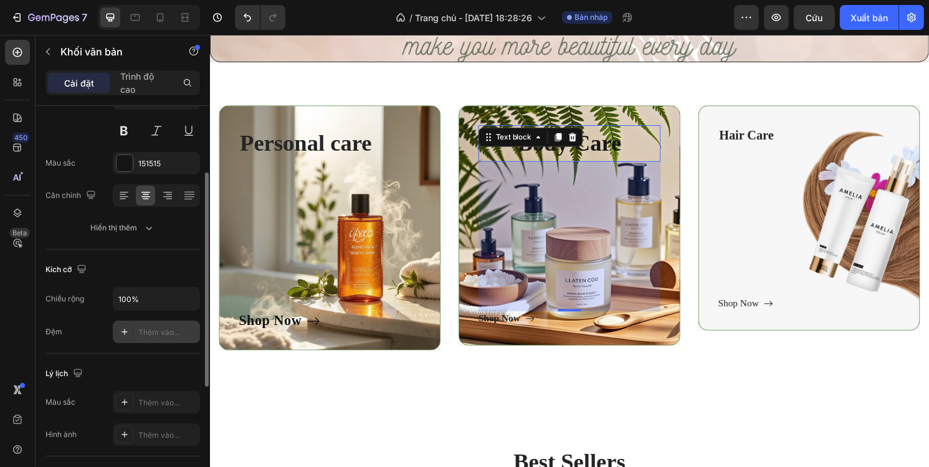
scroll to position [187, 0]
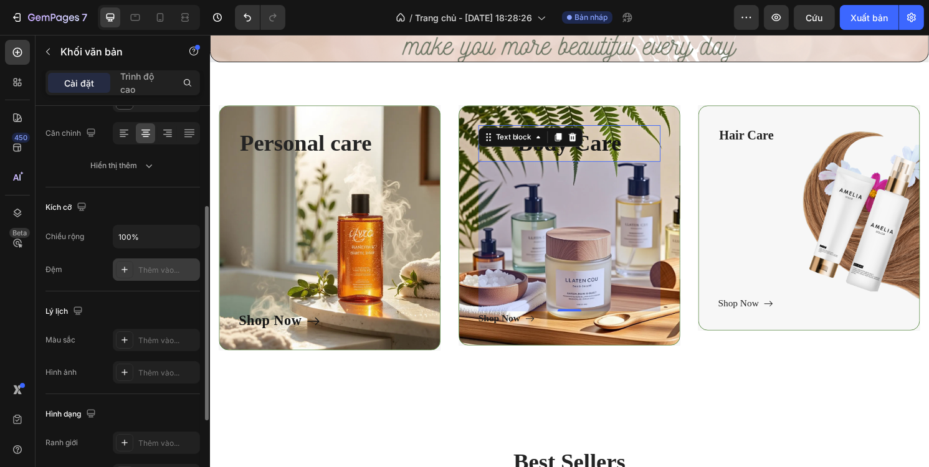
click at [146, 265] on font "Thêm vào..." at bounding box center [158, 269] width 41 height 9
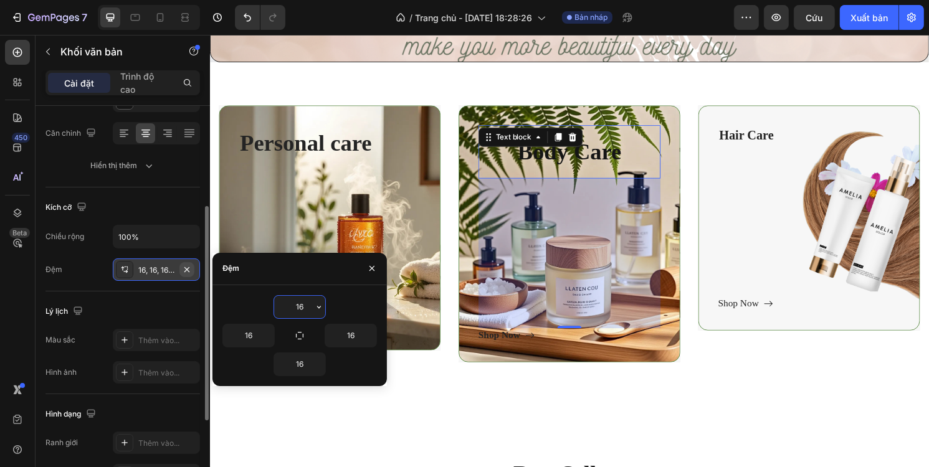
click at [189, 267] on icon "button" at bounding box center [186, 269] width 5 height 5
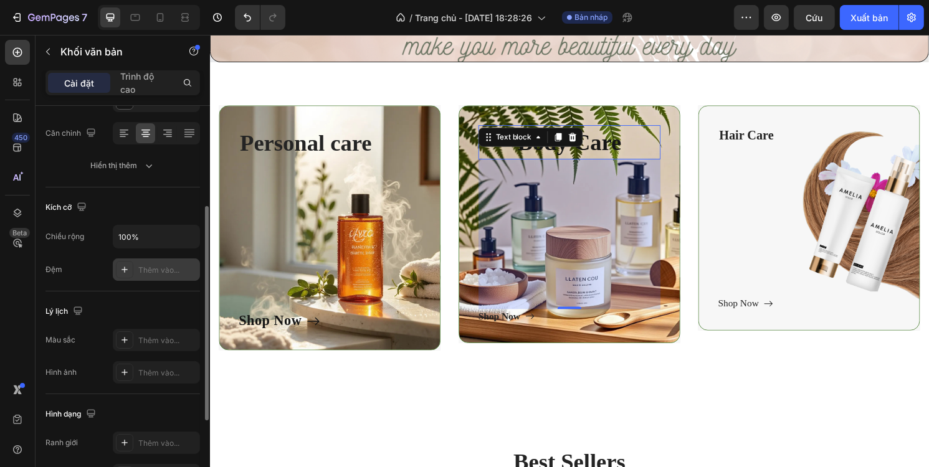
scroll to position [249, 0]
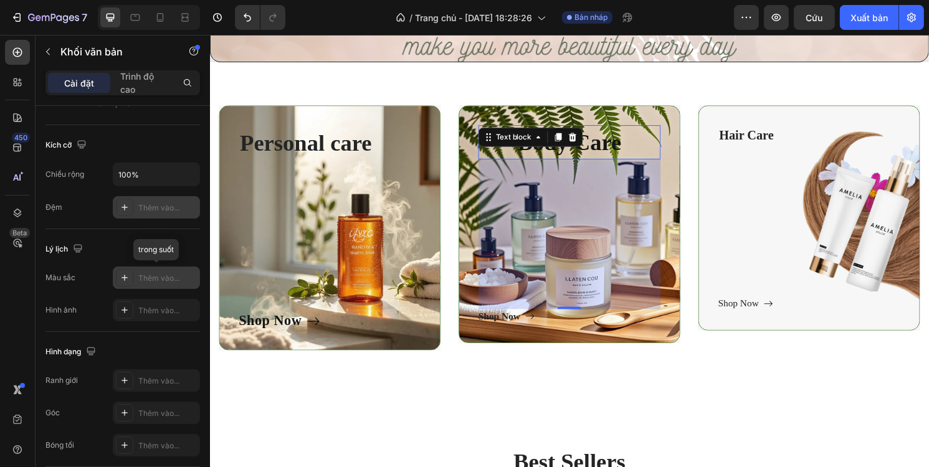
click at [169, 282] on div "Thêm vào..." at bounding box center [167, 278] width 59 height 11
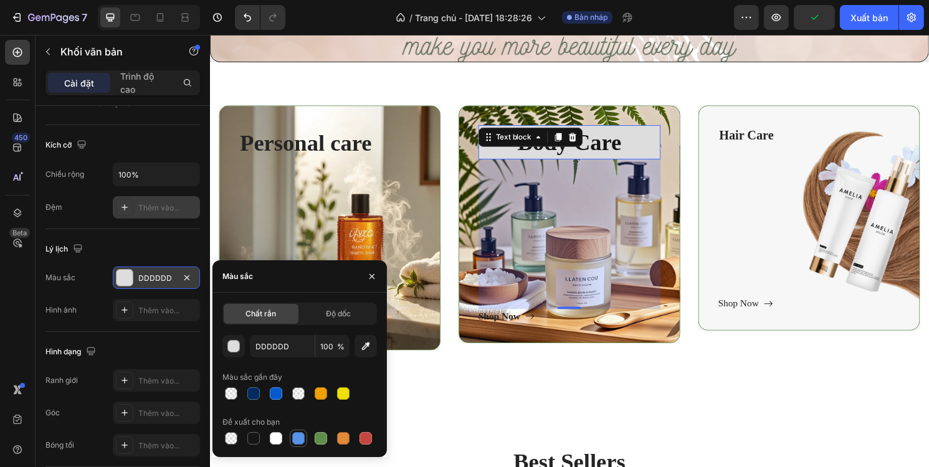
click at [298, 436] on div at bounding box center [298, 438] width 12 height 12
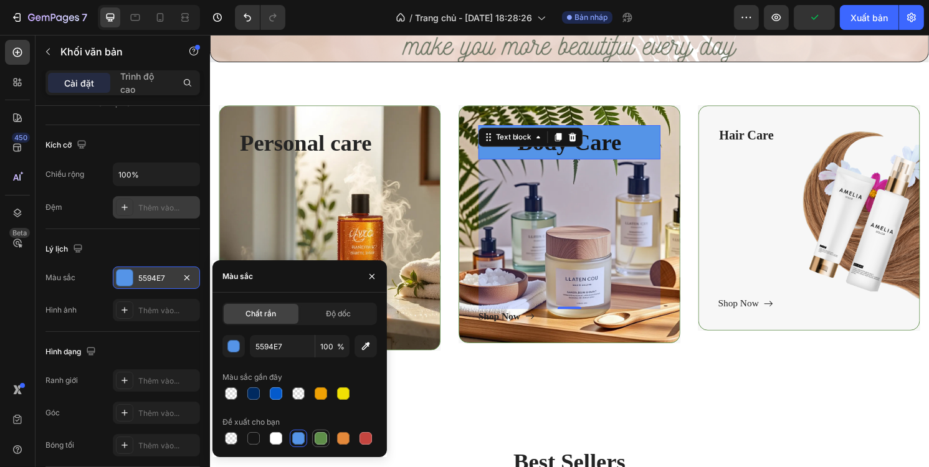
click at [326, 432] on div at bounding box center [320, 438] width 15 height 15
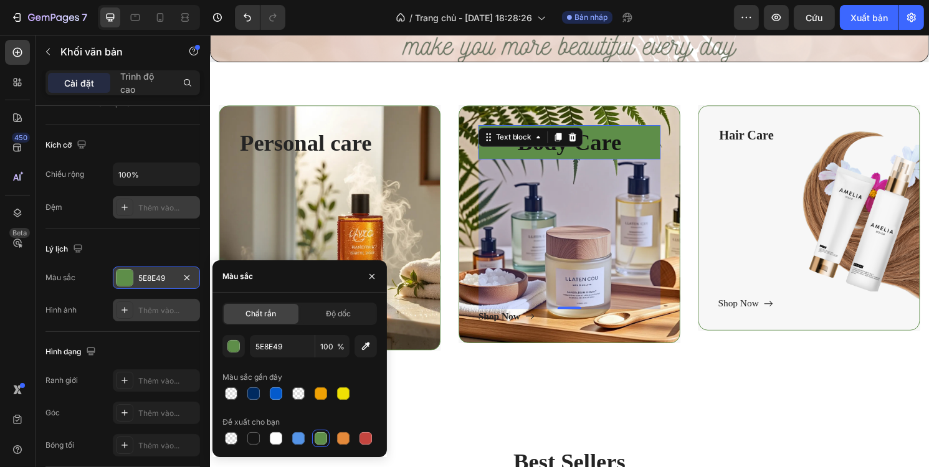
click at [138, 312] on font "Thêm vào..." at bounding box center [158, 310] width 41 height 9
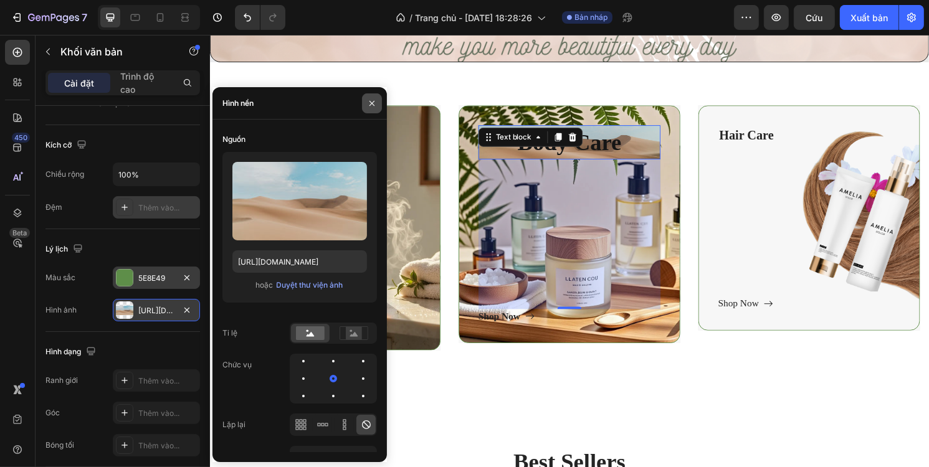
drag, startPoint x: 371, startPoint y: 103, endPoint x: 72, endPoint y: 150, distance: 302.1
click at [371, 103] on icon "button" at bounding box center [372, 103] width 10 height 10
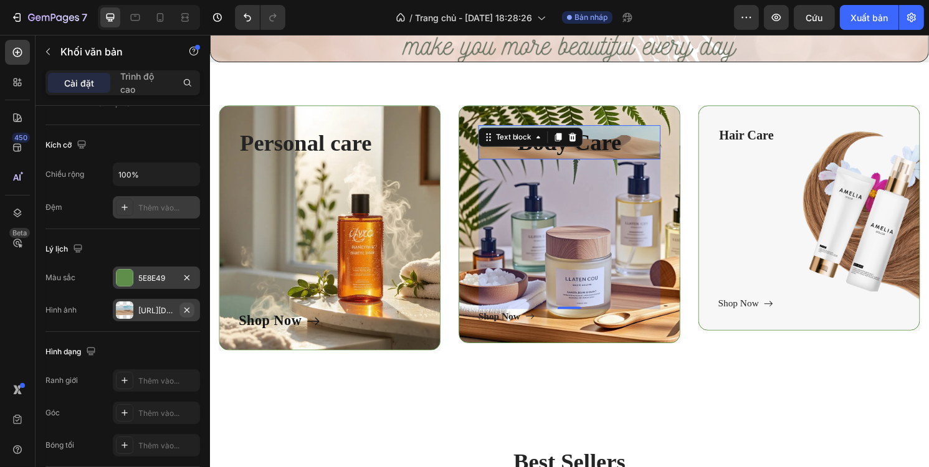
click at [192, 310] on icon "button" at bounding box center [187, 310] width 10 height 10
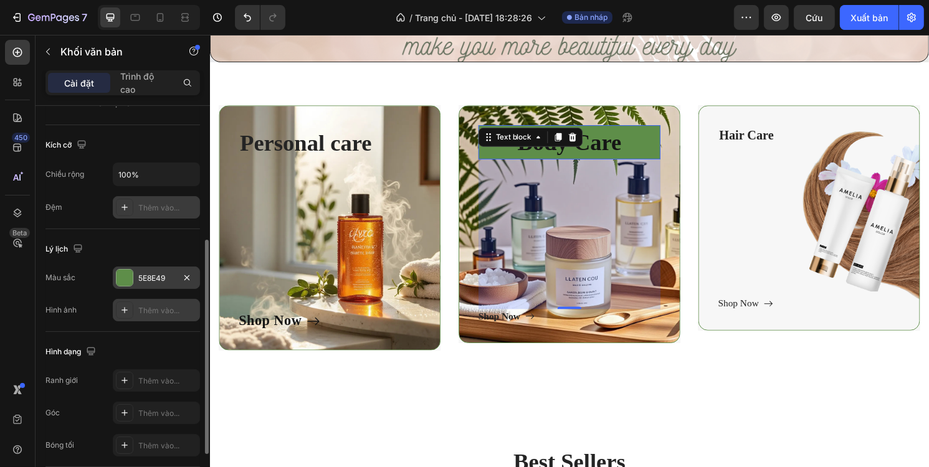
scroll to position [312, 0]
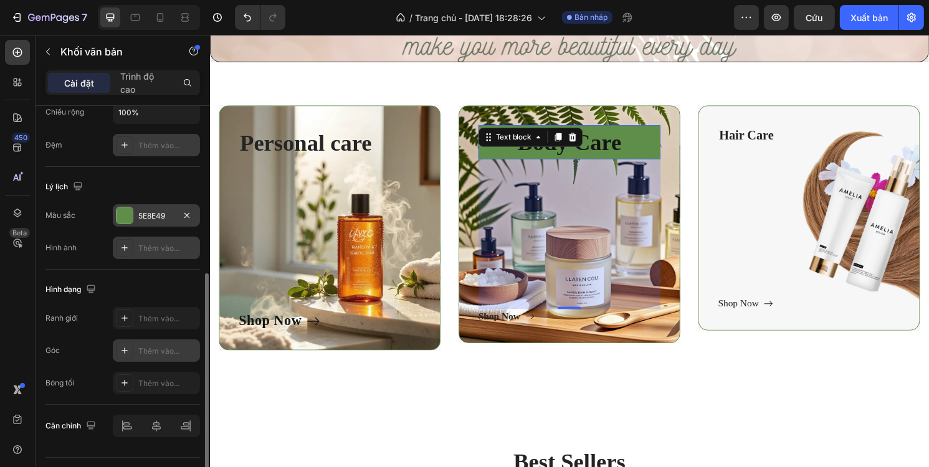
click at [159, 348] on font "Thêm vào..." at bounding box center [158, 350] width 41 height 9
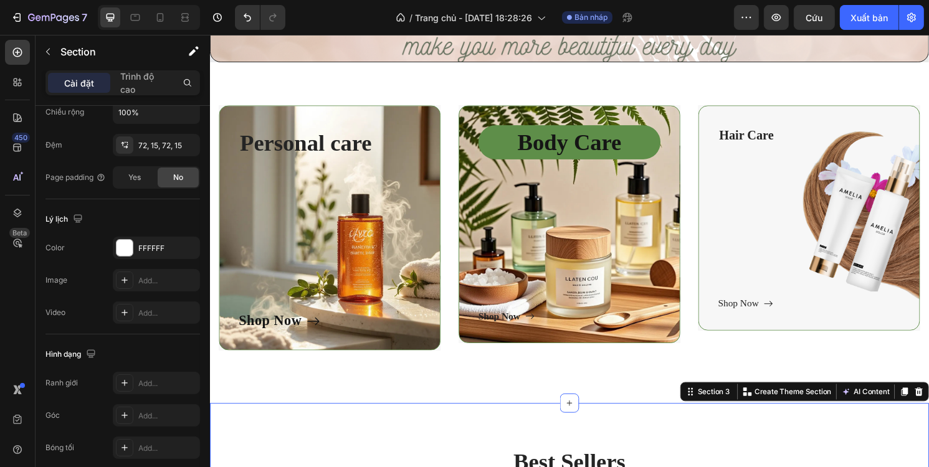
scroll to position [0, 0]
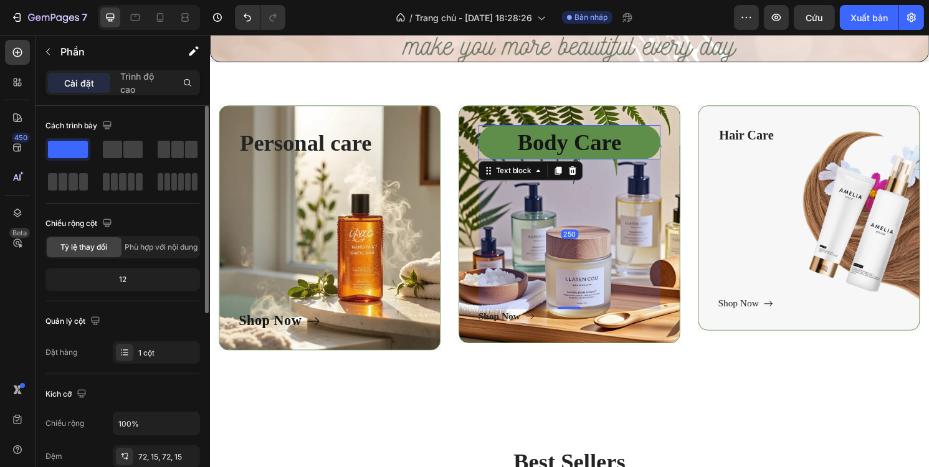
click at [642, 151] on p "Body Care" at bounding box center [582, 147] width 189 height 36
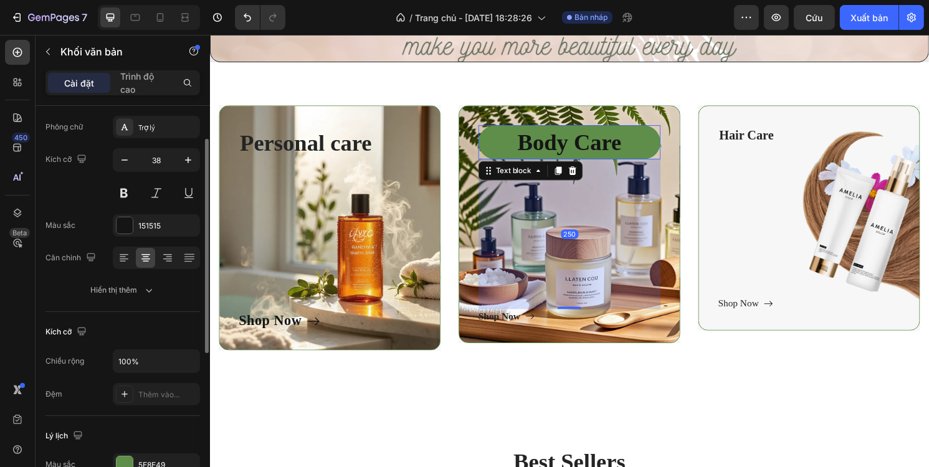
scroll to position [187, 0]
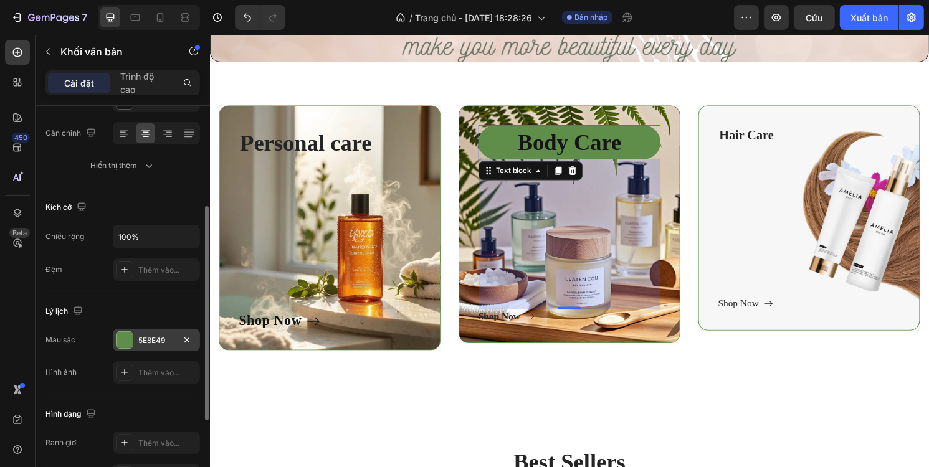
click at [130, 336] on div at bounding box center [125, 340] width 16 height 16
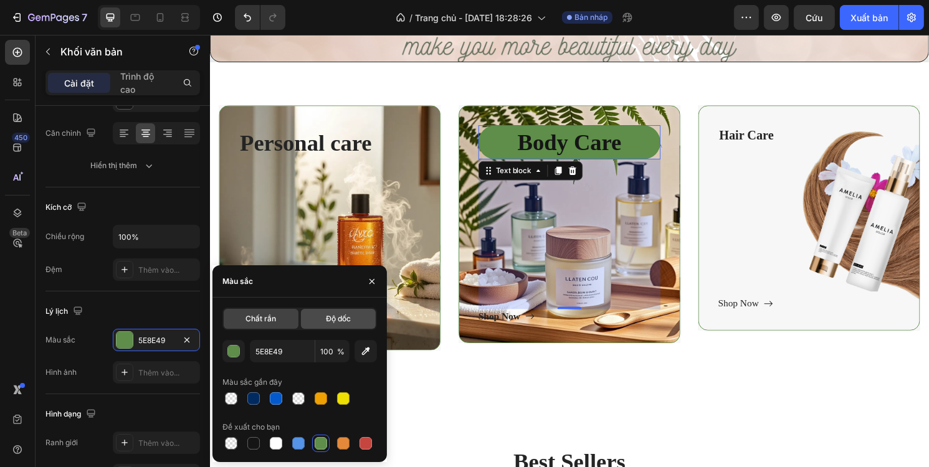
click at [331, 313] on div "Độ dốc" at bounding box center [338, 319] width 75 height 20
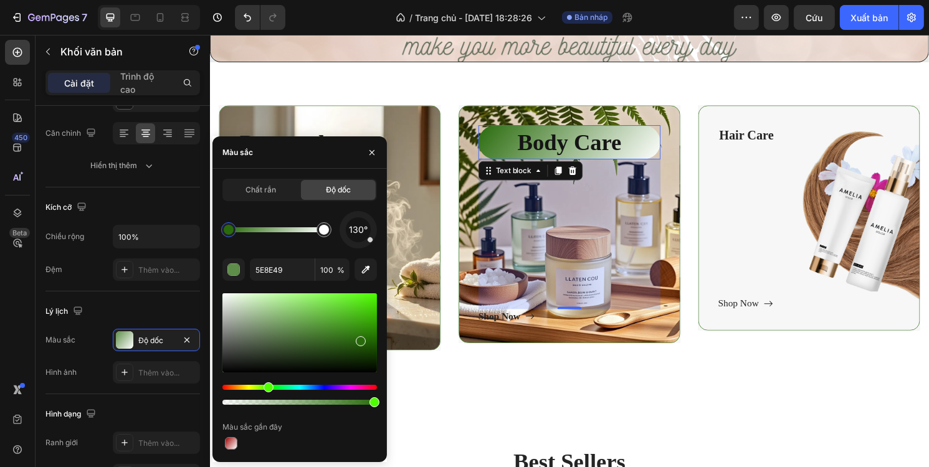
drag, startPoint x: 321, startPoint y: 331, endPoint x: 359, endPoint y: 340, distance: 38.4
click at [359, 340] on div at bounding box center [299, 332] width 155 height 79
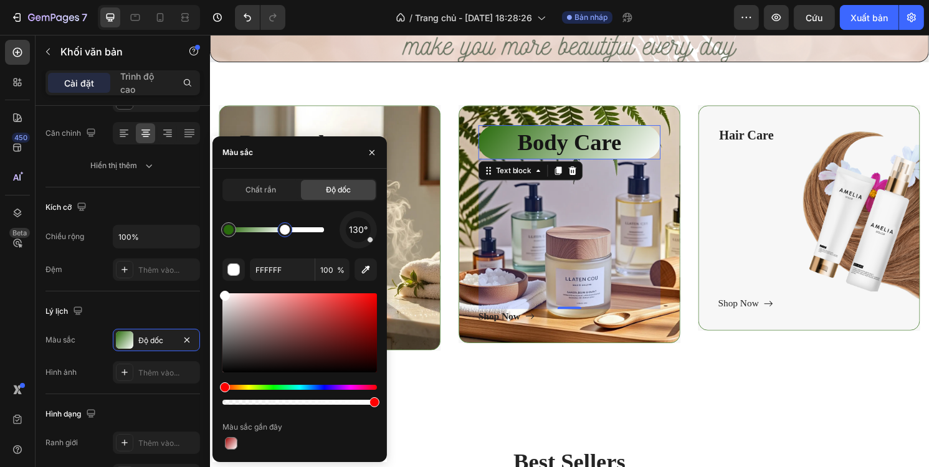
drag, startPoint x: 326, startPoint y: 234, endPoint x: 285, endPoint y: 241, distance: 41.7
click at [285, 235] on div at bounding box center [285, 230] width 10 height 10
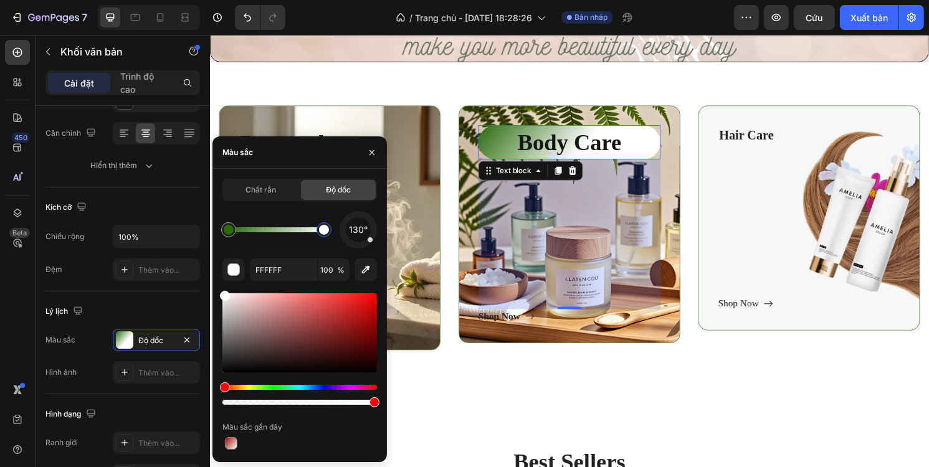
drag, startPoint x: 289, startPoint y: 234, endPoint x: 335, endPoint y: 232, distance: 46.1
click at [335, 232] on div "130°" at bounding box center [299, 229] width 155 height 37
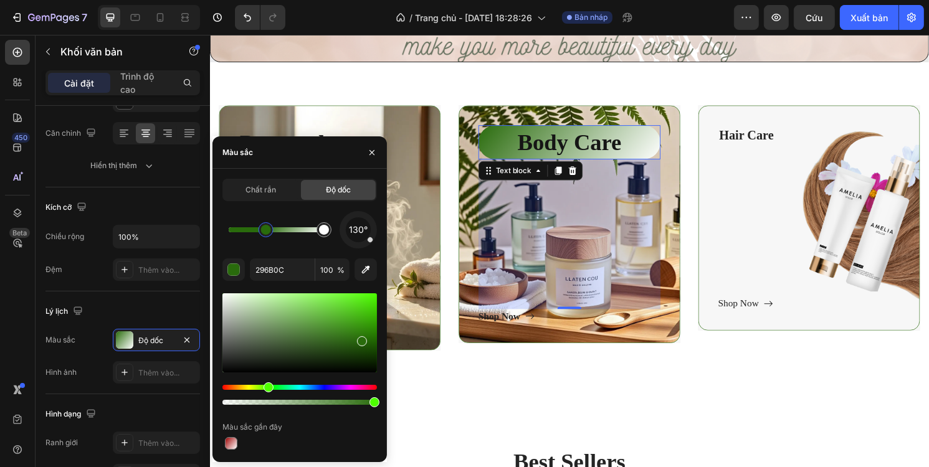
drag, startPoint x: 239, startPoint y: 232, endPoint x: 267, endPoint y: 231, distance: 27.4
click at [267, 231] on div at bounding box center [266, 230] width 10 height 10
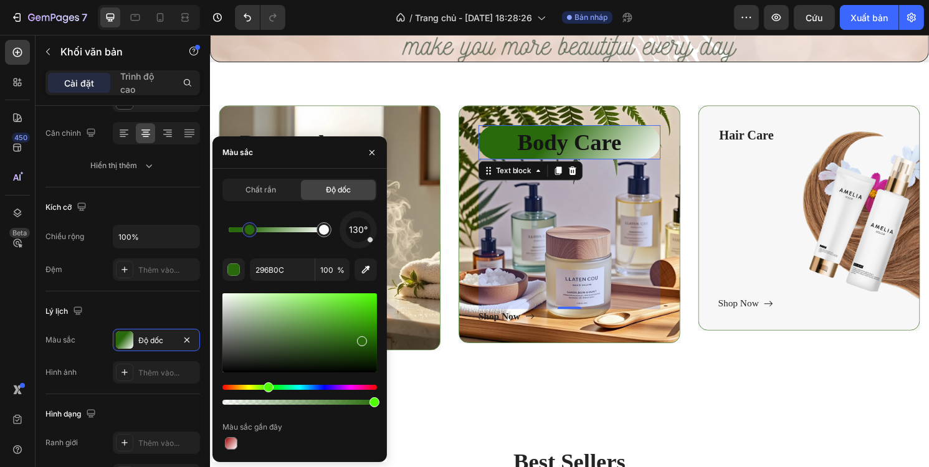
drag, startPoint x: 267, startPoint y: 231, endPoint x: 250, endPoint y: 233, distance: 16.3
click at [250, 233] on div at bounding box center [250, 230] width 10 height 10
drag, startPoint x: 250, startPoint y: 233, endPoint x: 239, endPoint y: 233, distance: 11.2
click at [239, 233] on div at bounding box center [239, 230] width 10 height 10
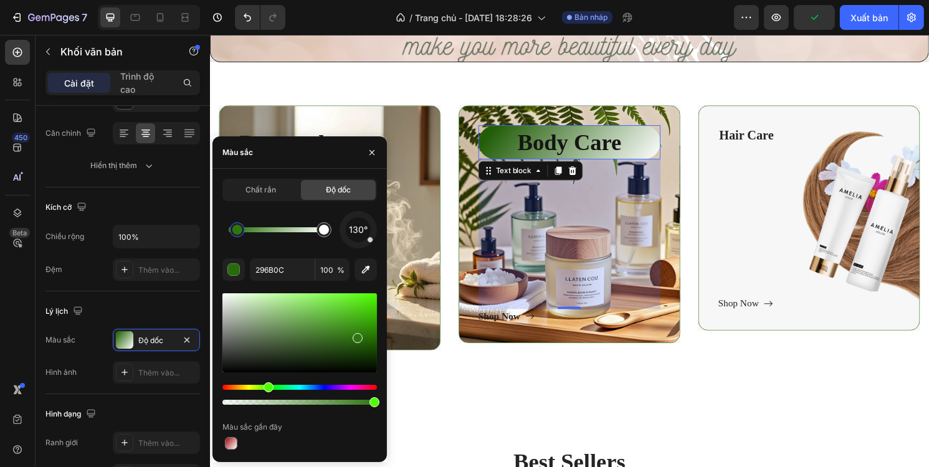
drag, startPoint x: 362, startPoint y: 343, endPoint x: 353, endPoint y: 331, distance: 15.1
click at [353, 333] on div at bounding box center [358, 338] width 10 height 10
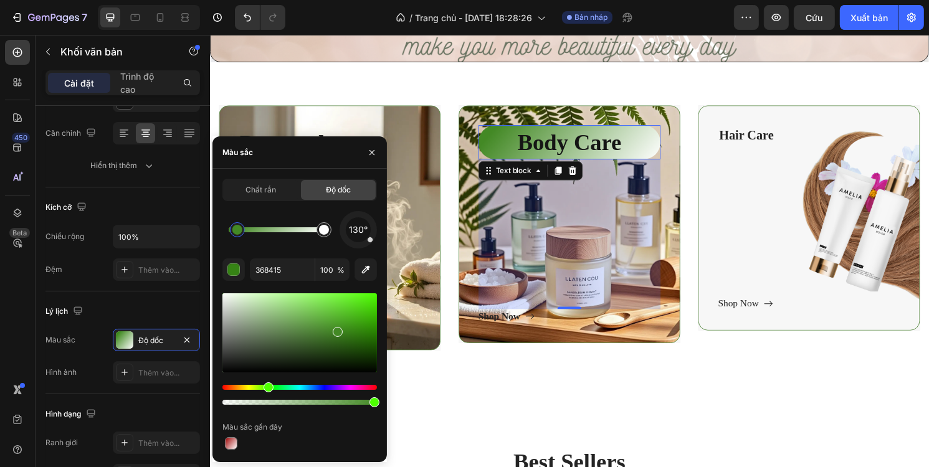
drag, startPoint x: 356, startPoint y: 336, endPoint x: 336, endPoint y: 330, distance: 21.5
click at [336, 330] on div at bounding box center [338, 332] width 10 height 10
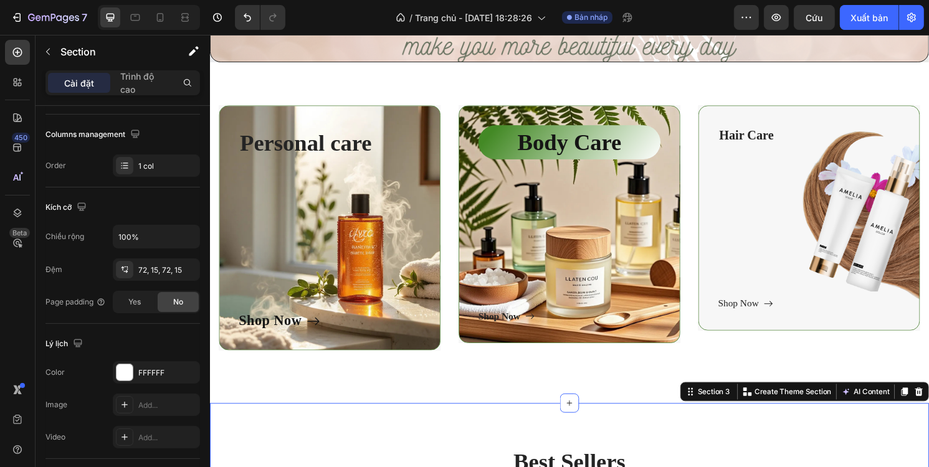
scroll to position [0, 0]
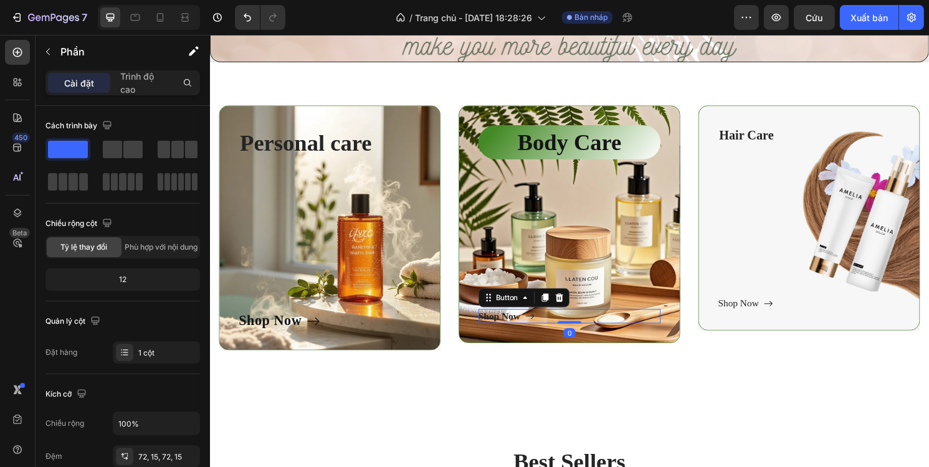
click at [548, 326] on div "Shop Now Button 0" at bounding box center [582, 327] width 189 height 15
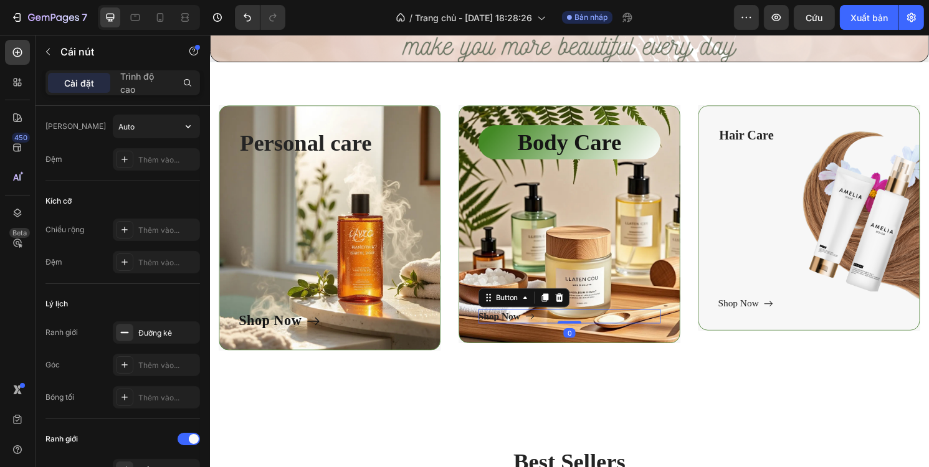
scroll to position [125, 0]
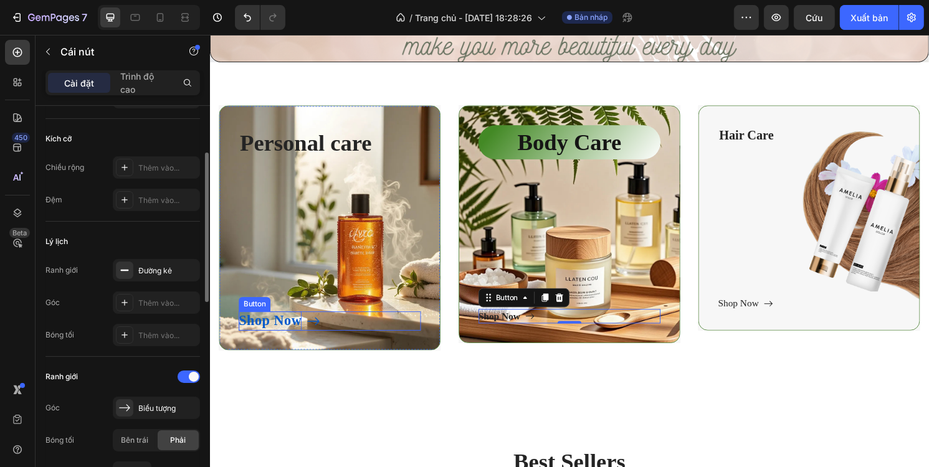
click at [282, 327] on div "Shop Now" at bounding box center [271, 333] width 65 height 20
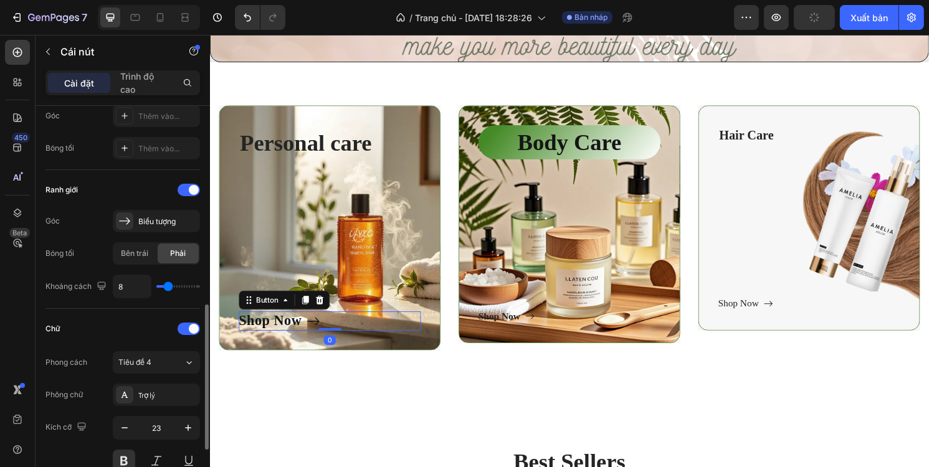
scroll to position [374, 0]
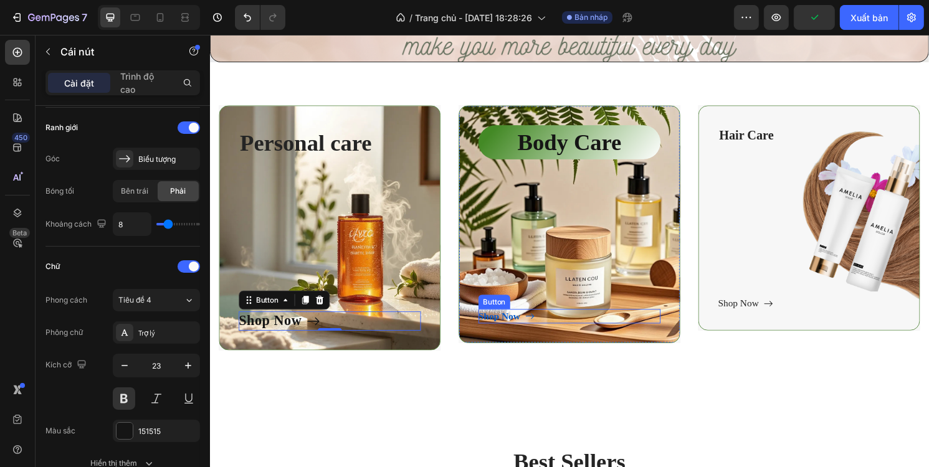
click at [540, 325] on icon at bounding box center [542, 328] width 10 height 10
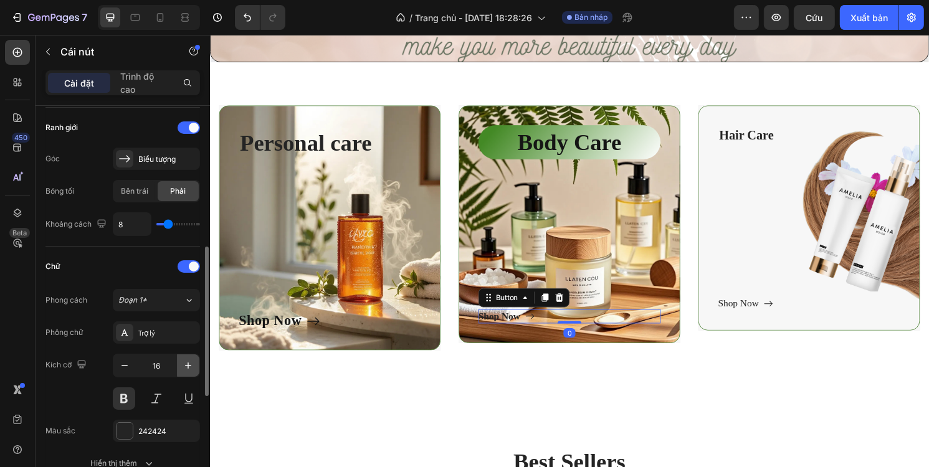
click at [193, 360] on icon "button" at bounding box center [188, 365] width 12 height 12
click at [192, 360] on icon "button" at bounding box center [188, 365] width 12 height 12
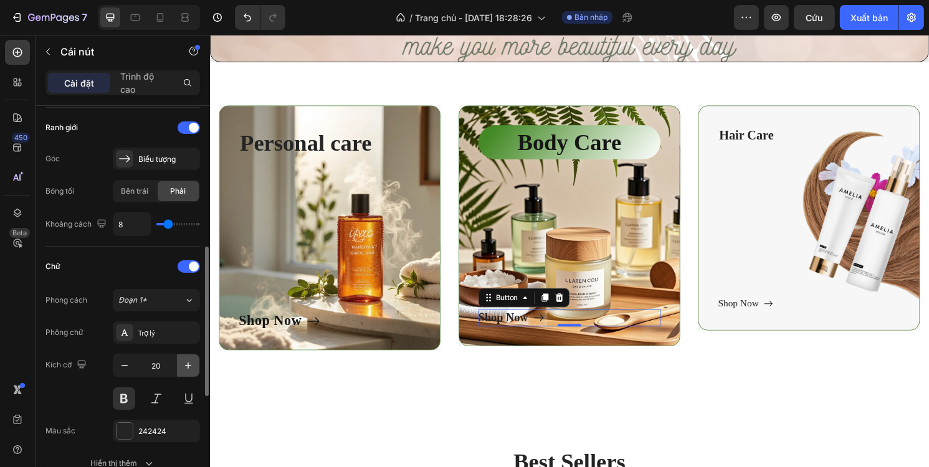
click at [192, 360] on icon "button" at bounding box center [188, 365] width 12 height 12
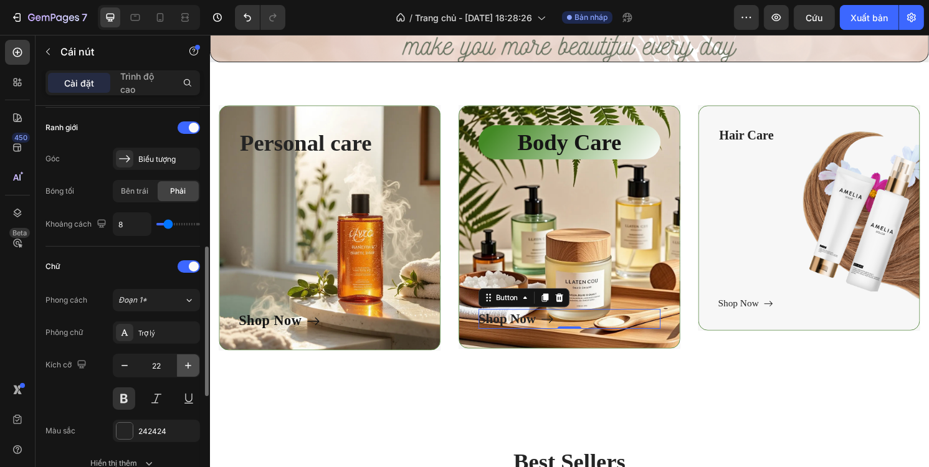
click at [192, 360] on icon "button" at bounding box center [188, 365] width 12 height 12
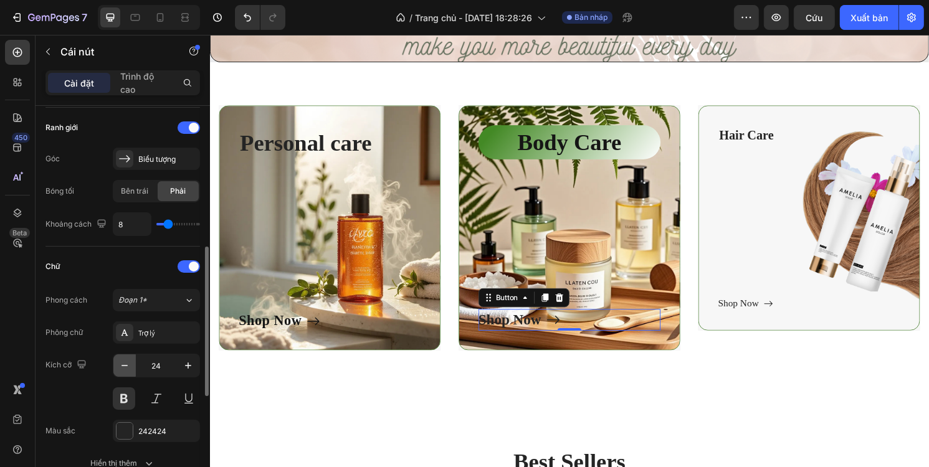
click at [123, 363] on icon "button" at bounding box center [124, 365] width 12 height 12
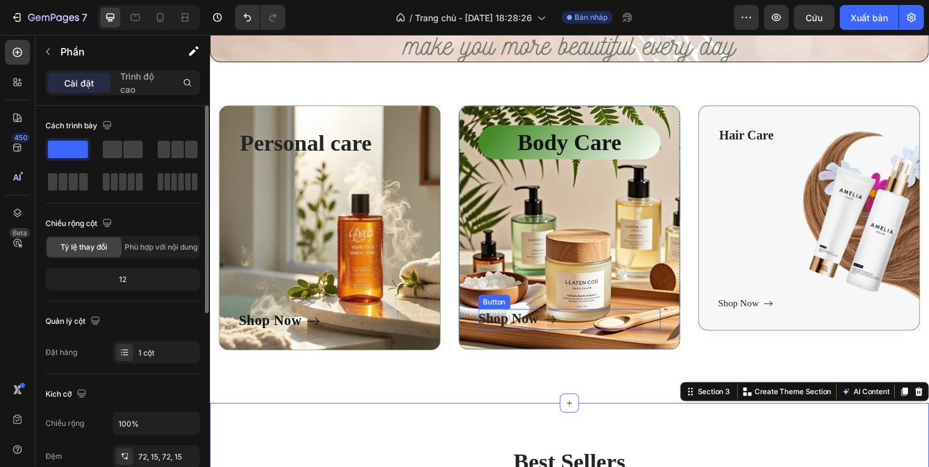
click at [588, 328] on div "Shop Now Button" at bounding box center [582, 331] width 189 height 22
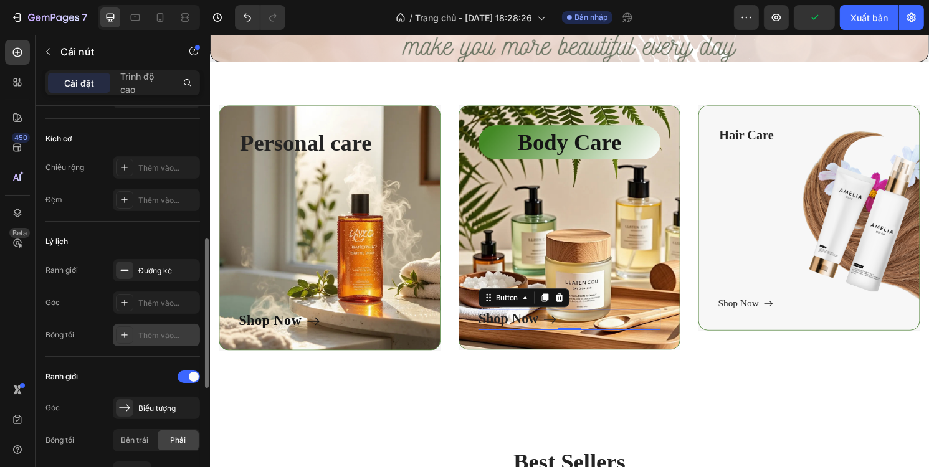
scroll to position [187, 0]
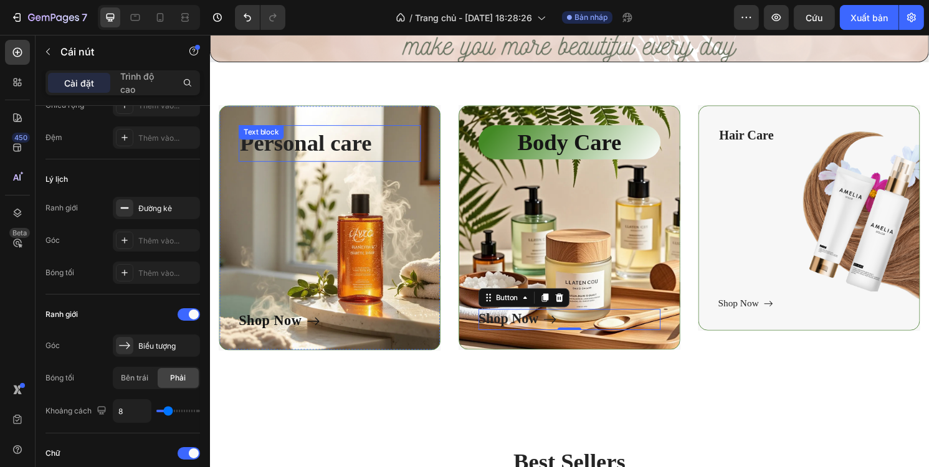
click at [399, 146] on p "Personal care" at bounding box center [333, 148] width 187 height 36
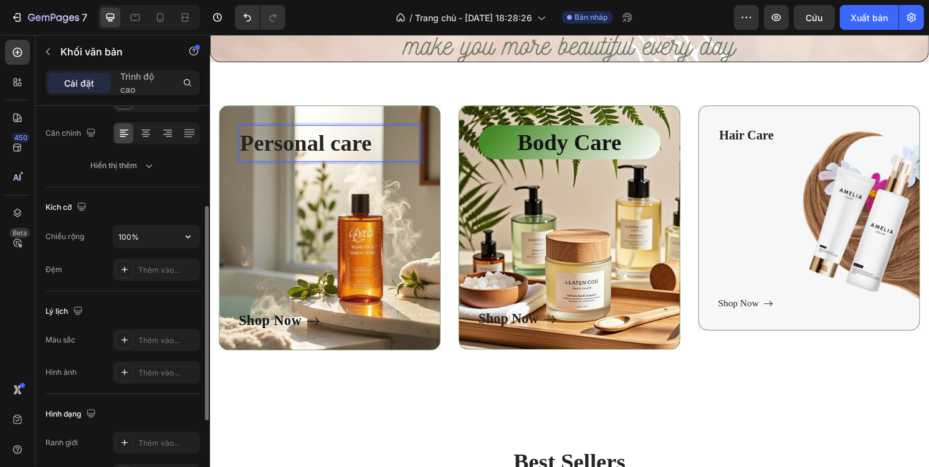
scroll to position [249, 0]
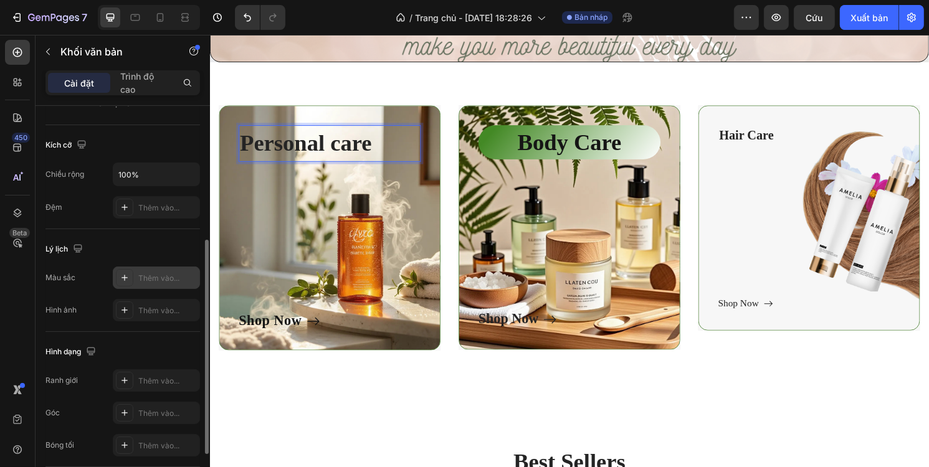
click at [158, 276] on font "Thêm vào..." at bounding box center [158, 278] width 41 height 9
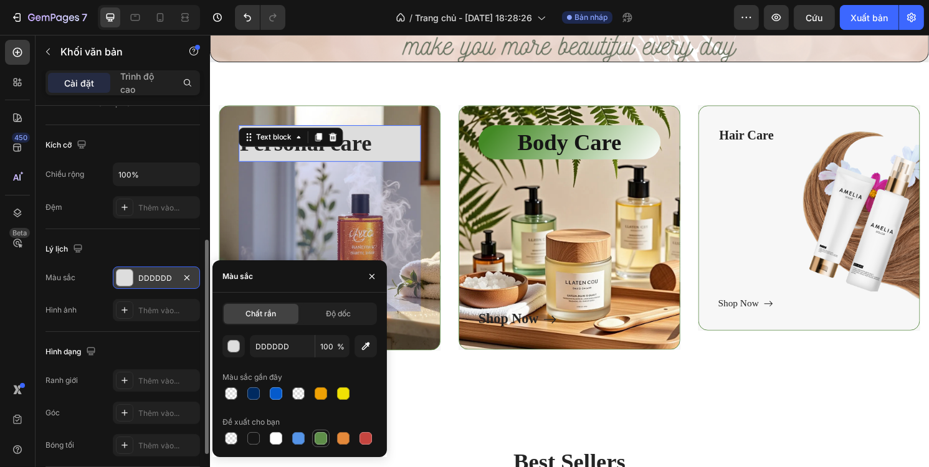
click at [318, 436] on div at bounding box center [321, 438] width 12 height 12
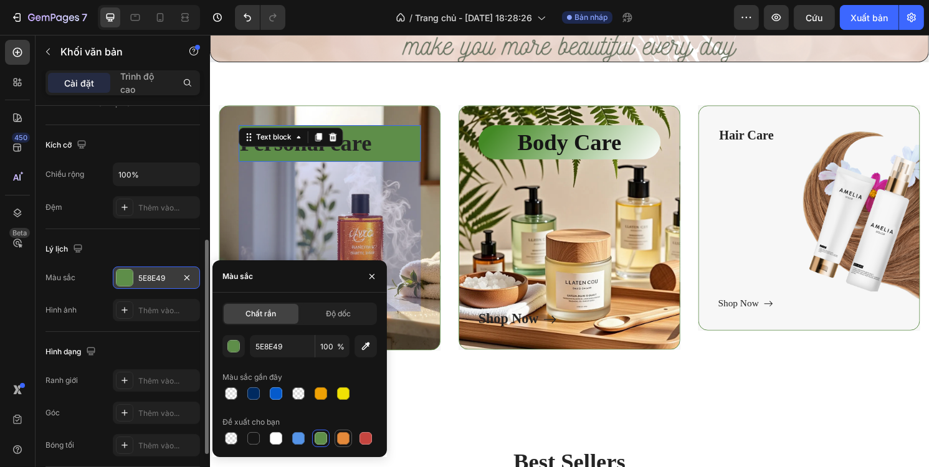
click at [345, 438] on div at bounding box center [343, 438] width 12 height 12
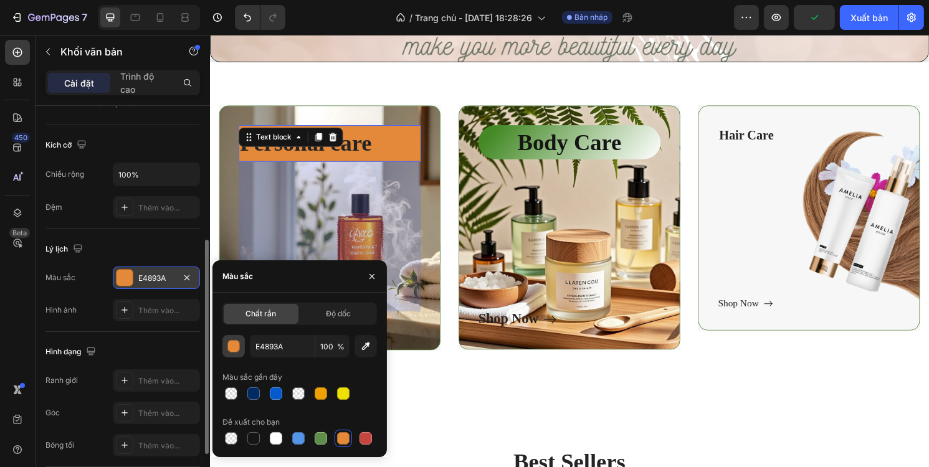
click at [239, 348] on div "button" at bounding box center [233, 346] width 12 height 12
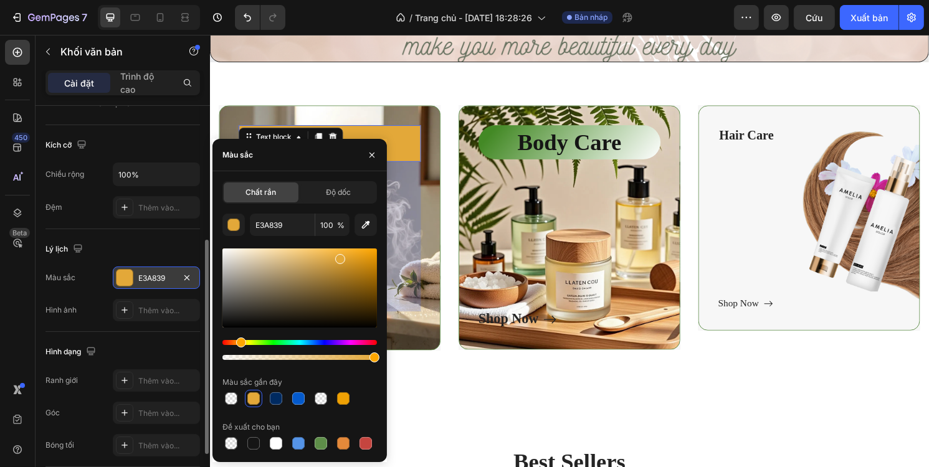
click at [239, 343] on div "Sắc thái" at bounding box center [299, 342] width 155 height 5
click at [341, 267] on div at bounding box center [343, 270] width 10 height 10
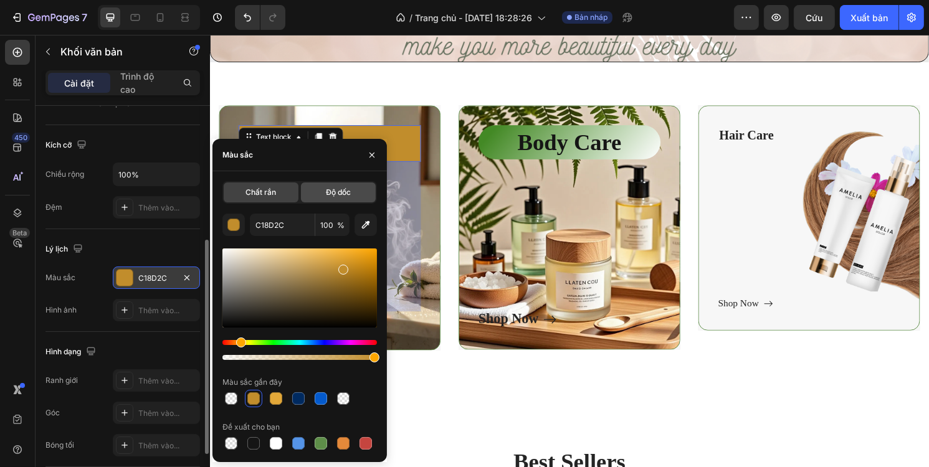
click at [323, 196] on div "Độ dốc" at bounding box center [338, 193] width 75 height 20
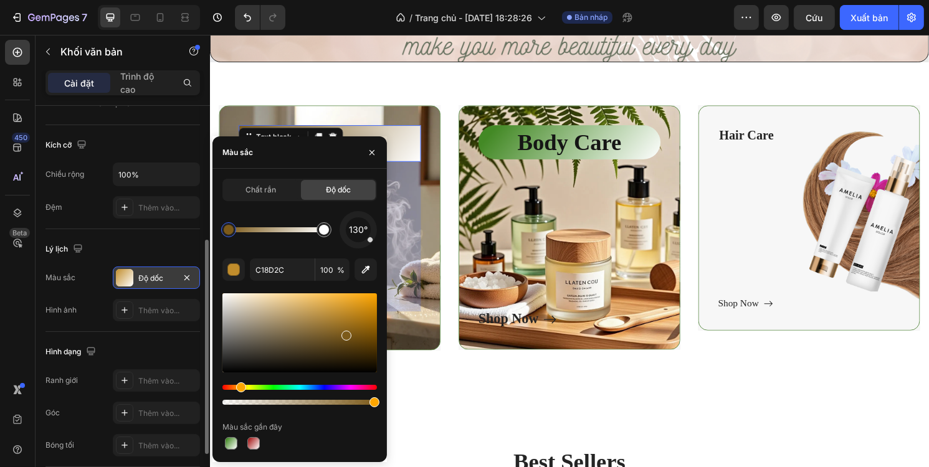
drag, startPoint x: 342, startPoint y: 315, endPoint x: 346, endPoint y: 333, distance: 18.5
click at [346, 333] on div at bounding box center [346, 336] width 10 height 10
click at [369, 150] on icon "button" at bounding box center [372, 153] width 10 height 10
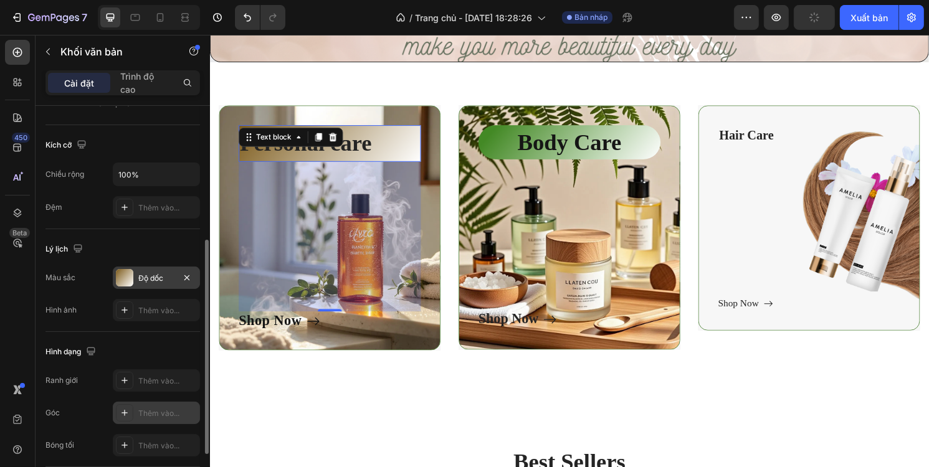
click at [146, 405] on div "Thêm vào..." at bounding box center [156, 413] width 87 height 22
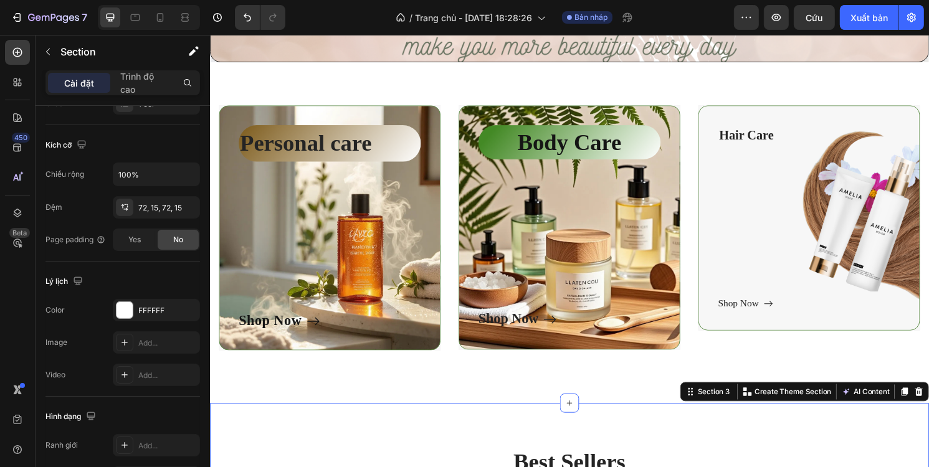
scroll to position [0, 0]
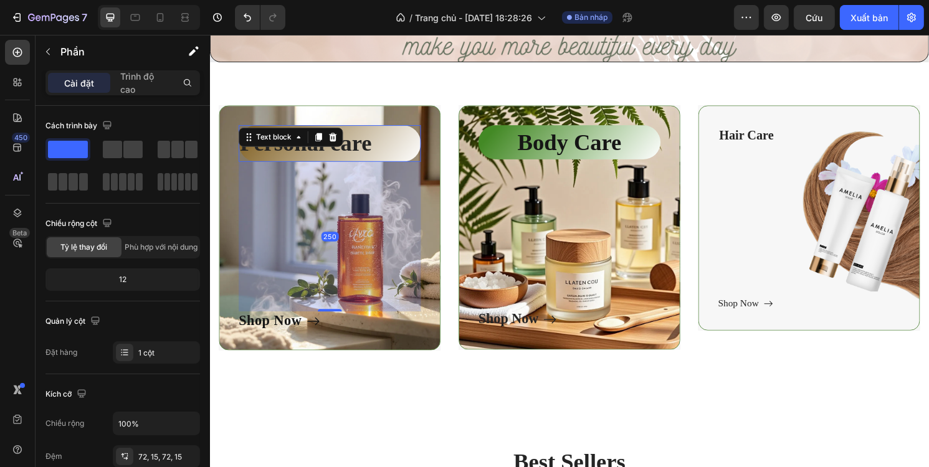
click at [376, 148] on p "Personal care" at bounding box center [333, 148] width 187 height 36
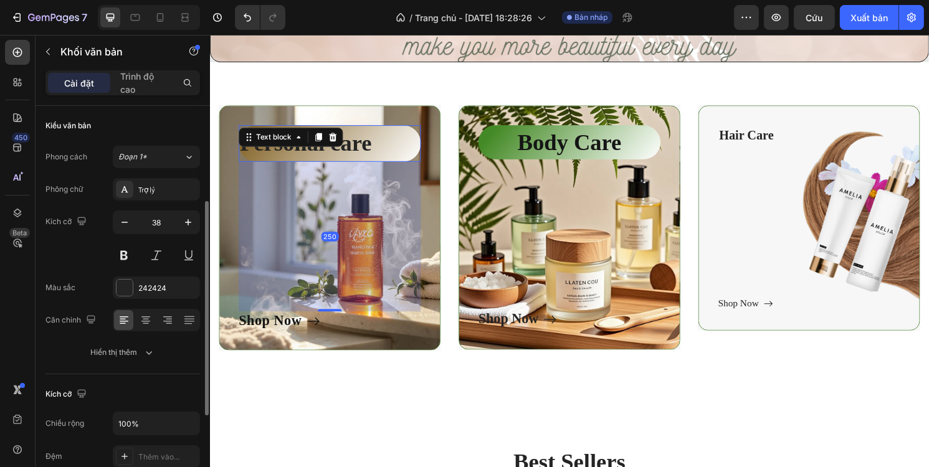
scroll to position [125, 0]
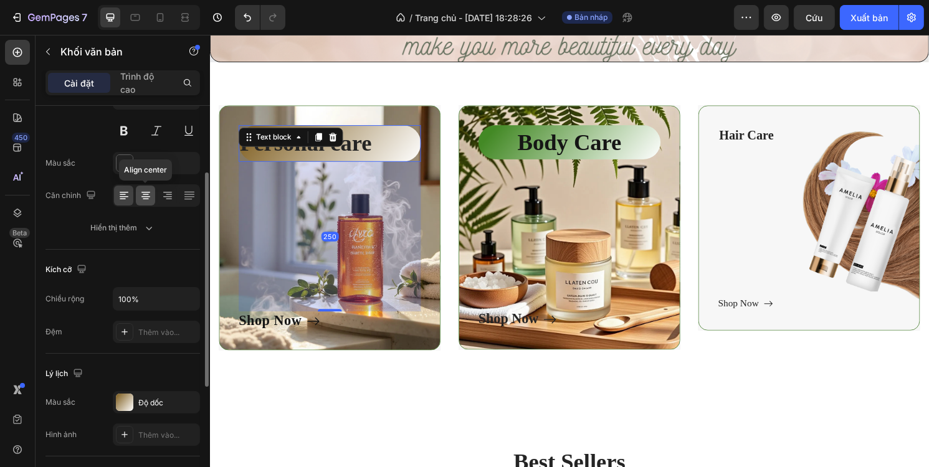
click at [147, 195] on icon at bounding box center [146, 195] width 12 height 12
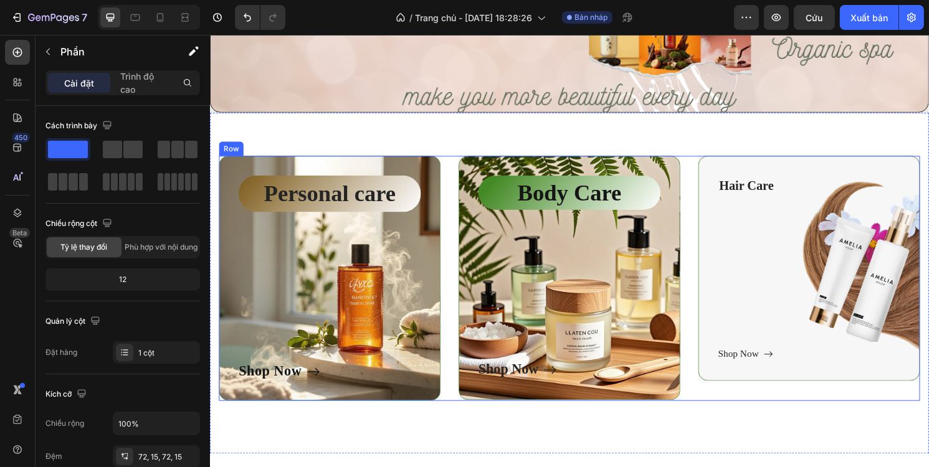
scroll to position [374, 0]
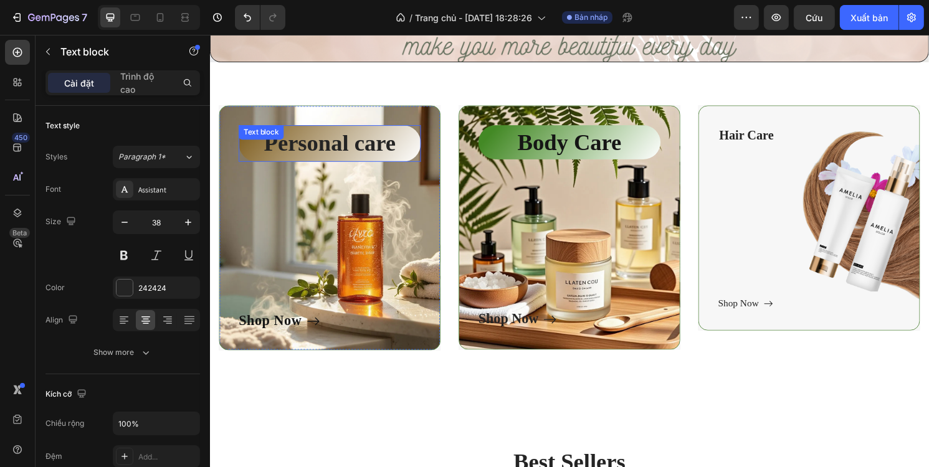
click at [327, 145] on div "Personal care Text block" at bounding box center [333, 148] width 189 height 38
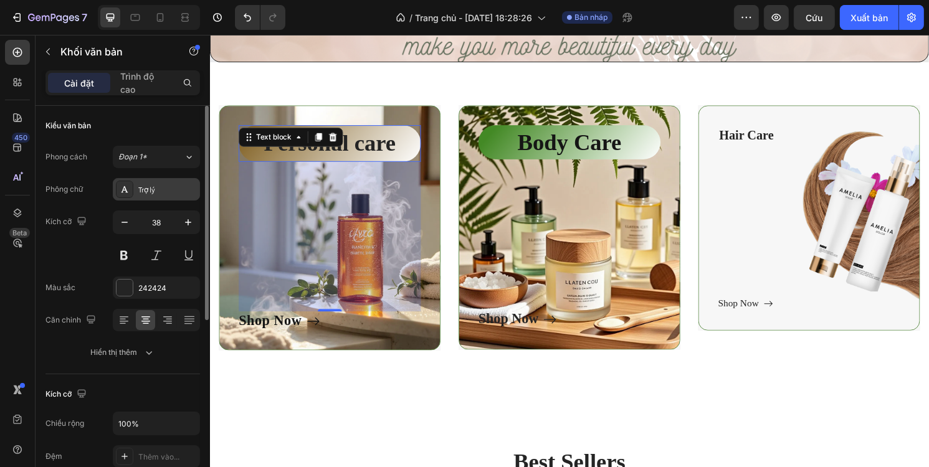
click at [152, 191] on font "Trợ lý" at bounding box center [146, 189] width 17 height 9
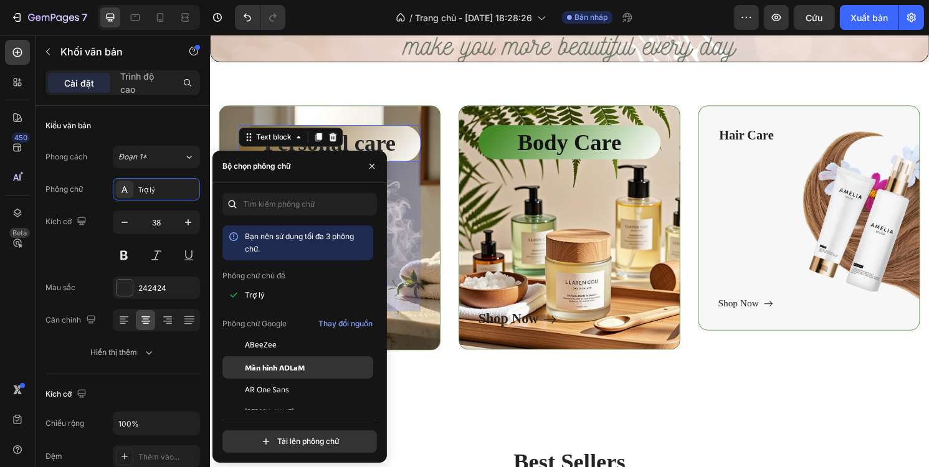
click at [270, 363] on font "Màn hình ADLaM" at bounding box center [275, 368] width 60 height 10
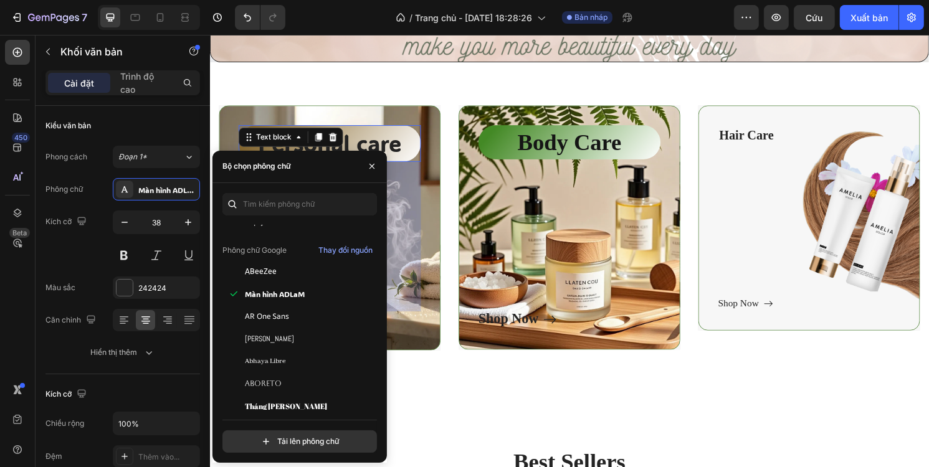
scroll to position [187, 0]
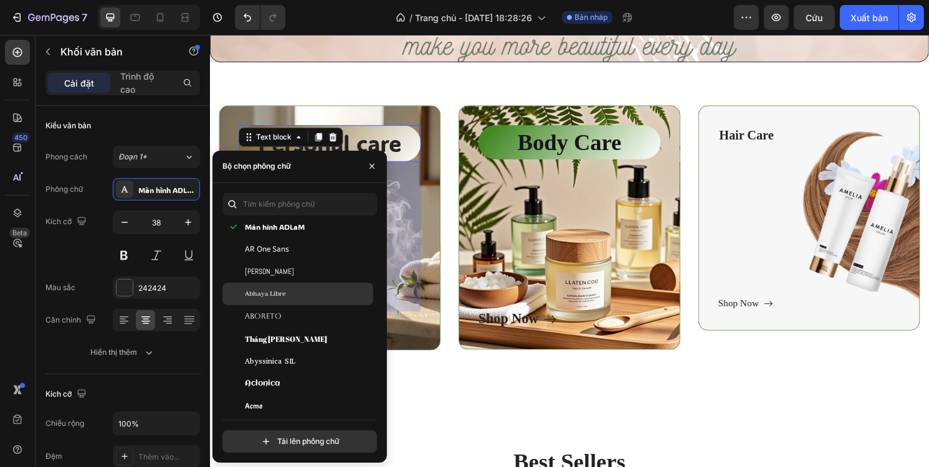
click at [274, 293] on font "Abhaya Libre" at bounding box center [265, 294] width 40 height 9
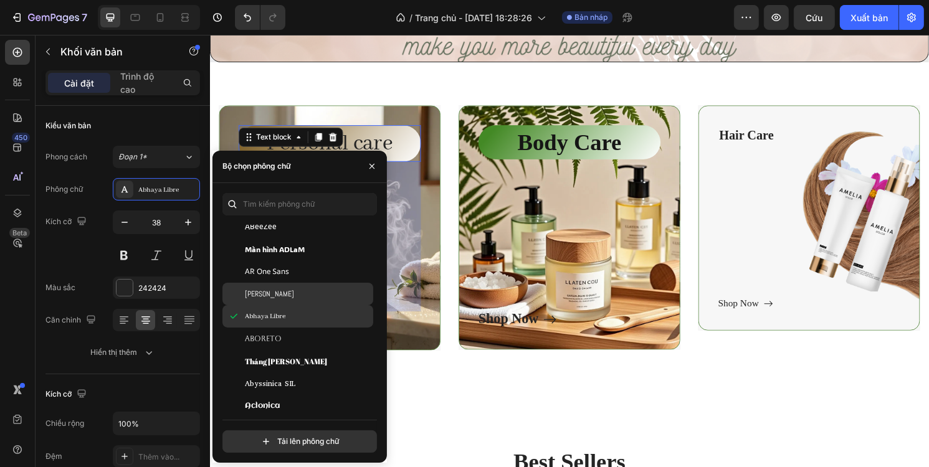
click at [279, 310] on div "Abhaya Libre" at bounding box center [297, 316] width 151 height 22
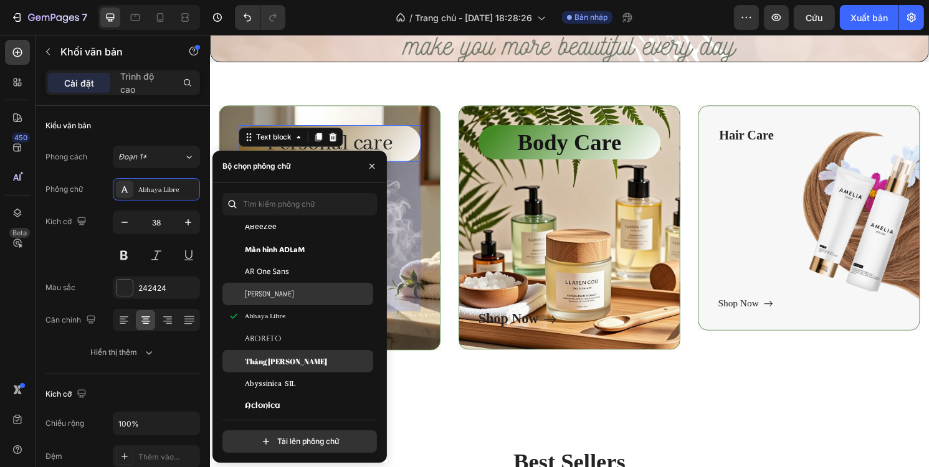
click at [281, 353] on div "Tháng Tư Fatface" at bounding box center [297, 361] width 151 height 22
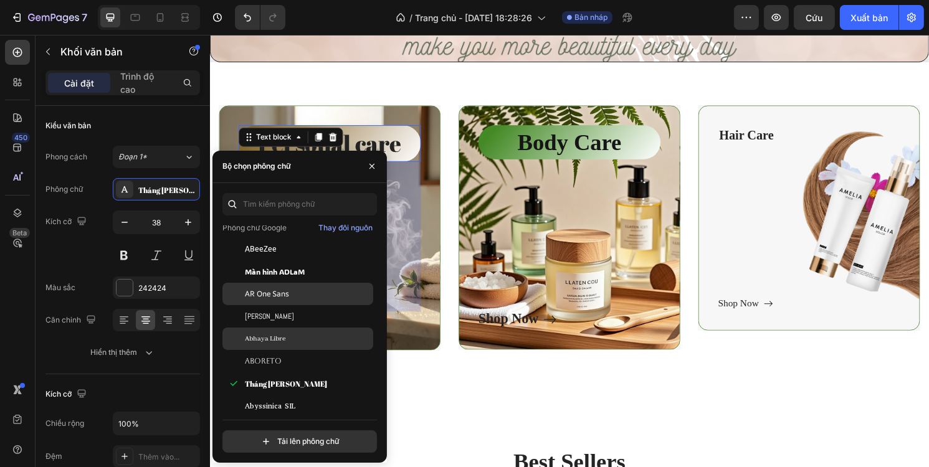
scroll to position [249, 0]
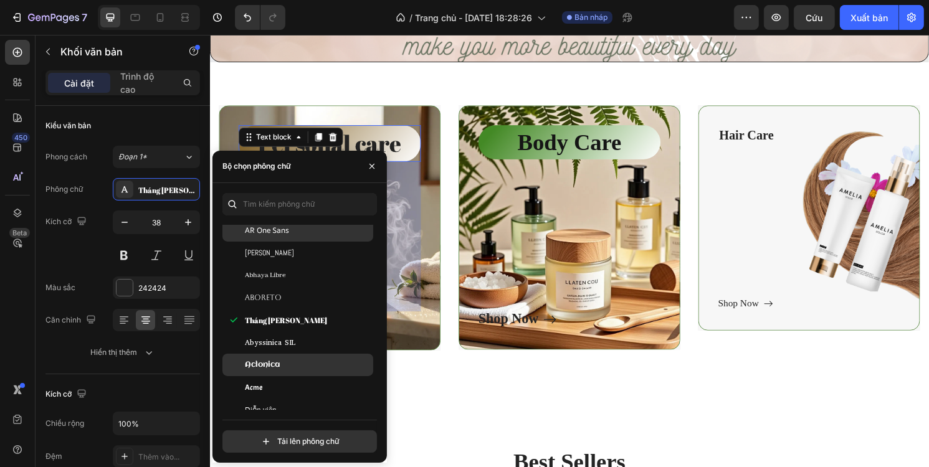
click at [279, 358] on div "Aclonica" at bounding box center [297, 365] width 151 height 22
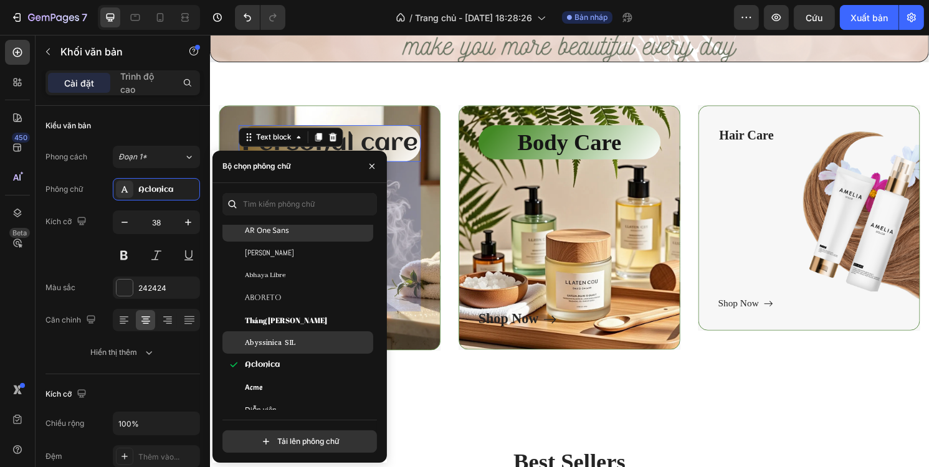
click at [287, 333] on div "Abyssinica SIL" at bounding box center [297, 342] width 151 height 22
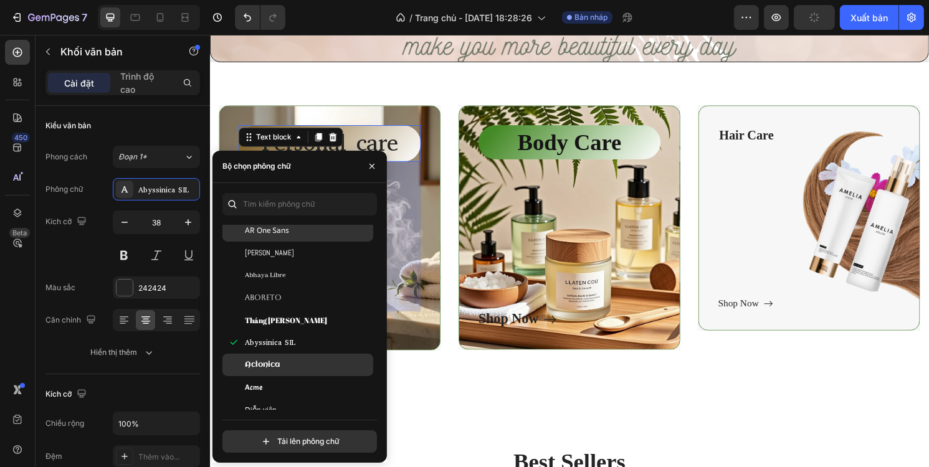
click at [281, 363] on div "Aclonica" at bounding box center [308, 364] width 126 height 11
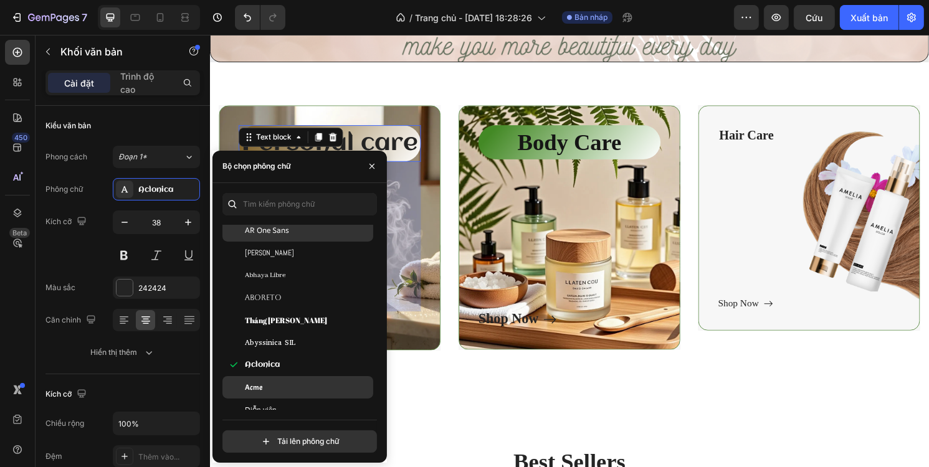
click at [275, 382] on div "Acme" at bounding box center [308, 387] width 126 height 11
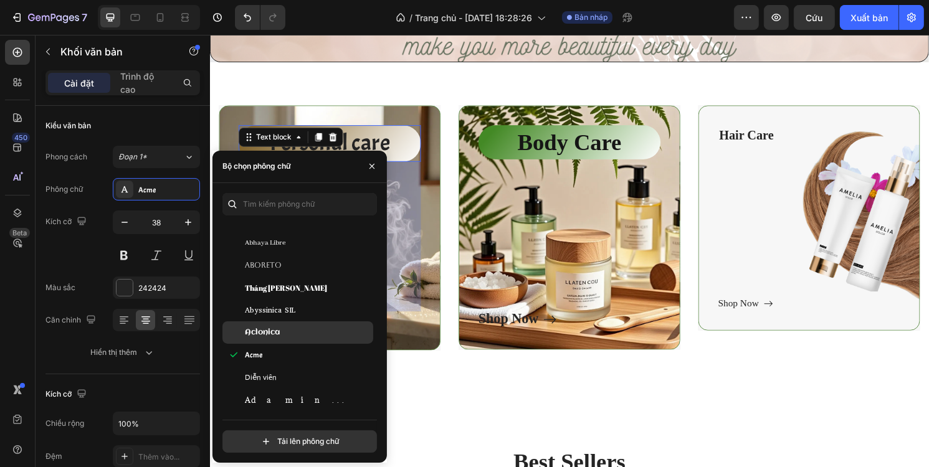
scroll to position [312, 0]
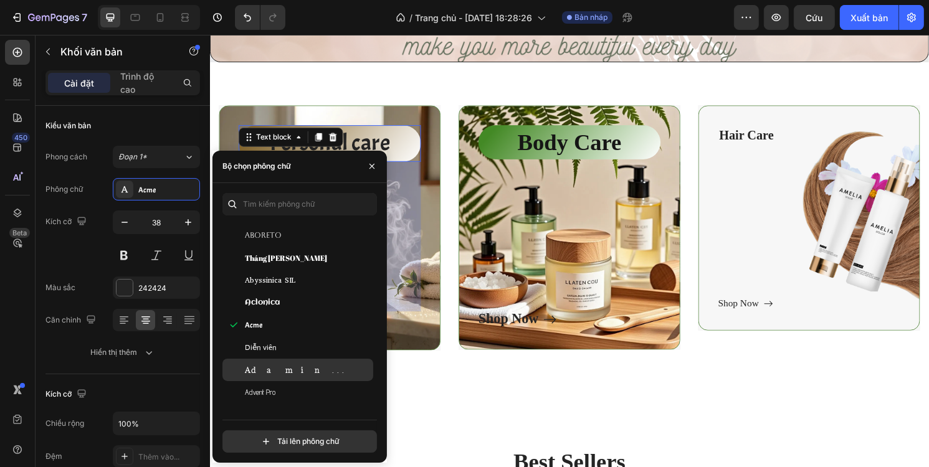
click at [282, 363] on div "Adamina" at bounding box center [297, 370] width 151 height 22
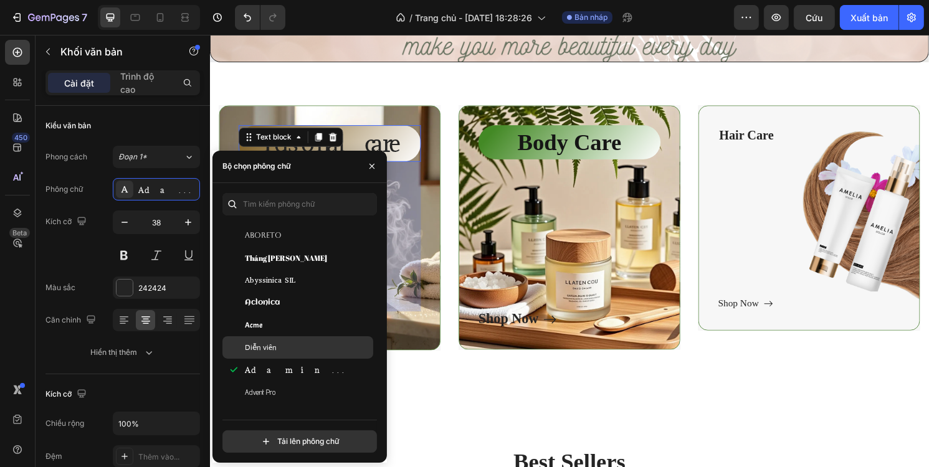
click at [284, 348] on div "Diễn viên" at bounding box center [308, 347] width 126 height 11
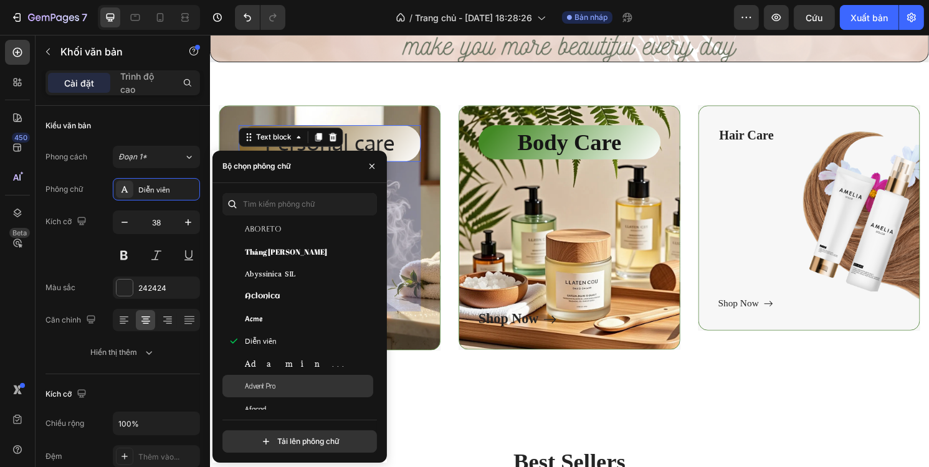
scroll to position [374, 0]
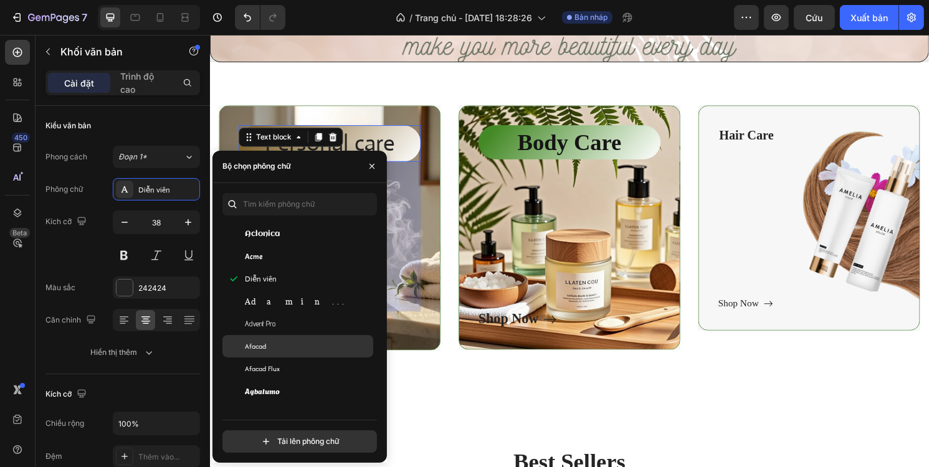
click at [291, 353] on div "Afacad" at bounding box center [297, 346] width 151 height 22
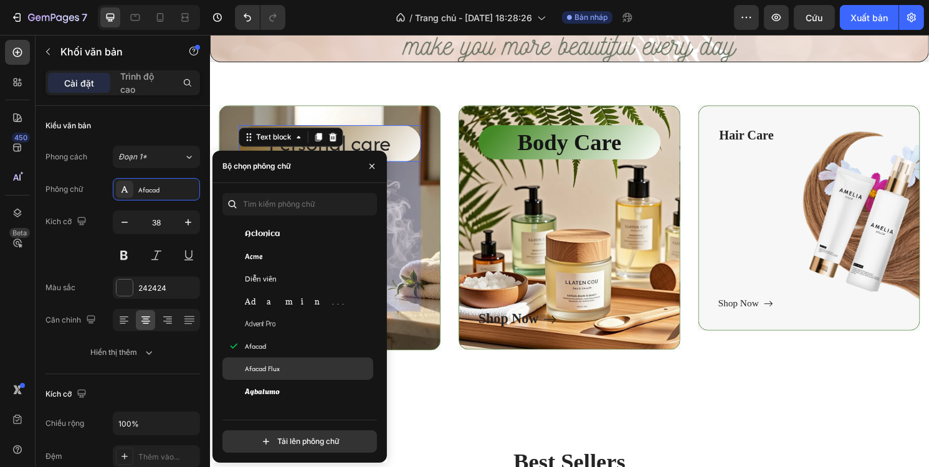
click at [282, 364] on div "Afacad Flux" at bounding box center [308, 368] width 126 height 11
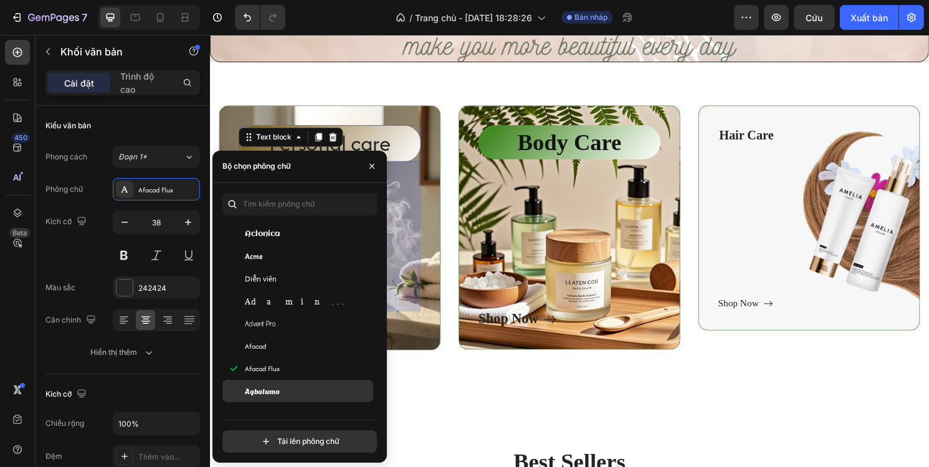
click at [282, 391] on div "Agbalumo" at bounding box center [308, 391] width 126 height 11
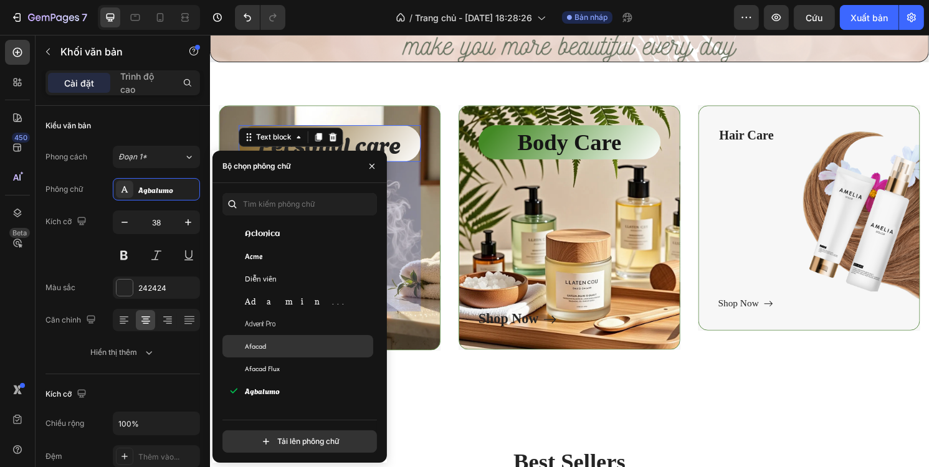
scroll to position [436, 0]
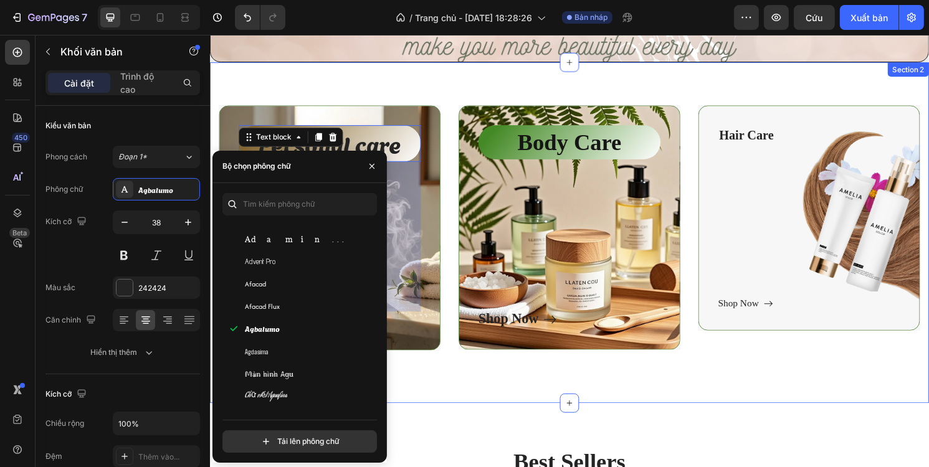
click at [464, 406] on div "Personal care Text block 250 Shop Now Button Row Hero Banner Body Care Text blo…" at bounding box center [583, 241] width 748 height 355
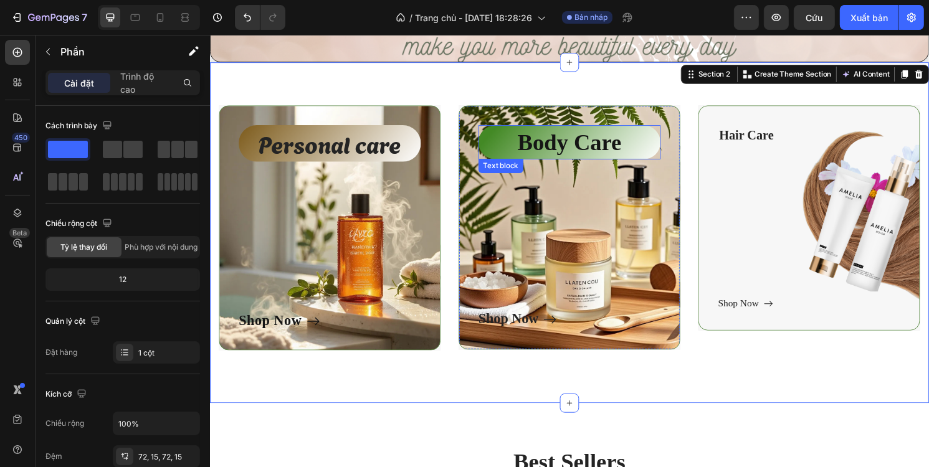
click at [575, 138] on p "Body Care" at bounding box center [582, 147] width 189 height 36
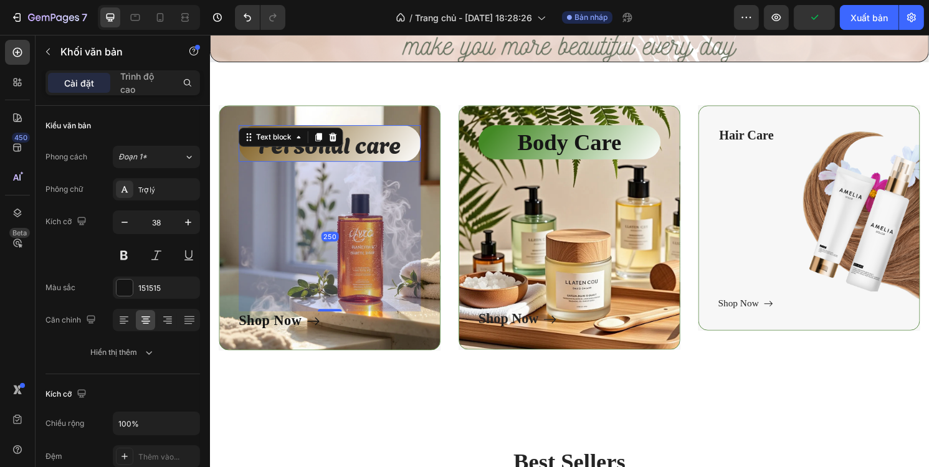
click at [335, 146] on div "Personal care Text block 250" at bounding box center [333, 148] width 189 height 38
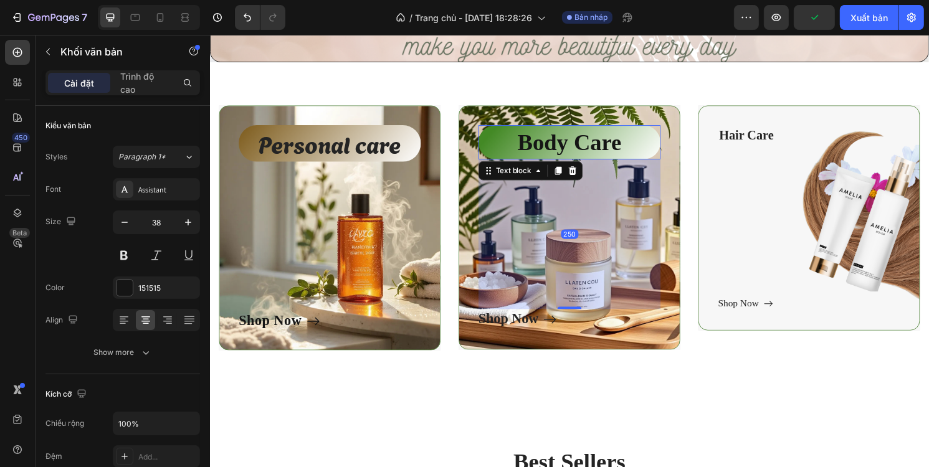
click at [514, 148] on p "Body Care" at bounding box center [582, 147] width 189 height 36
click at [165, 176] on div "Phong cách Đoạn 1* Phông chữ Trợ lý Kích cỡ 38 Màu sắc 151515 Căn chỉnh Hiển th…" at bounding box center [122, 255] width 155 height 218
click at [159, 186] on div "Trợ lý" at bounding box center [167, 189] width 59 height 11
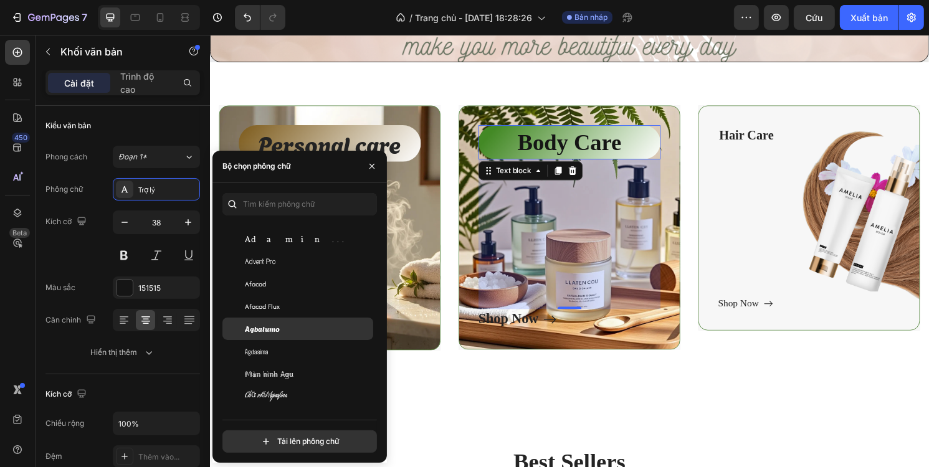
click at [282, 328] on div "Agbalumo" at bounding box center [308, 328] width 126 height 11
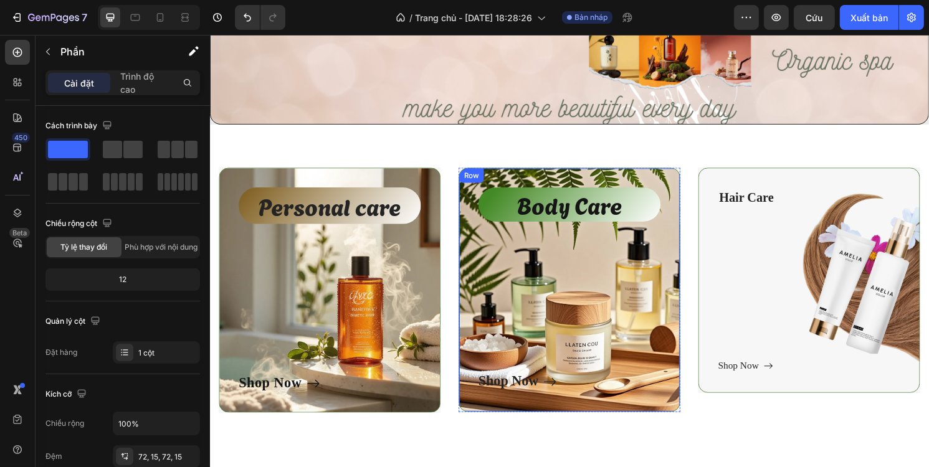
scroll to position [312, 0]
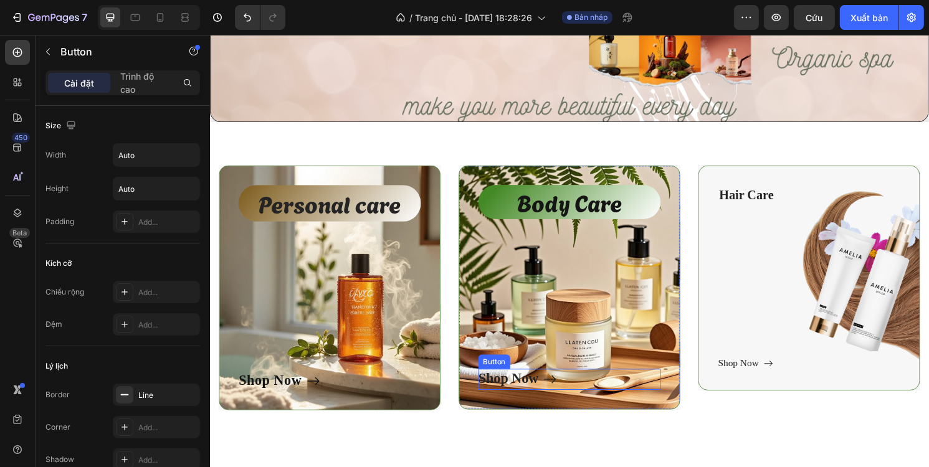
click at [569, 384] on div "Shop Now Button" at bounding box center [582, 394] width 189 height 22
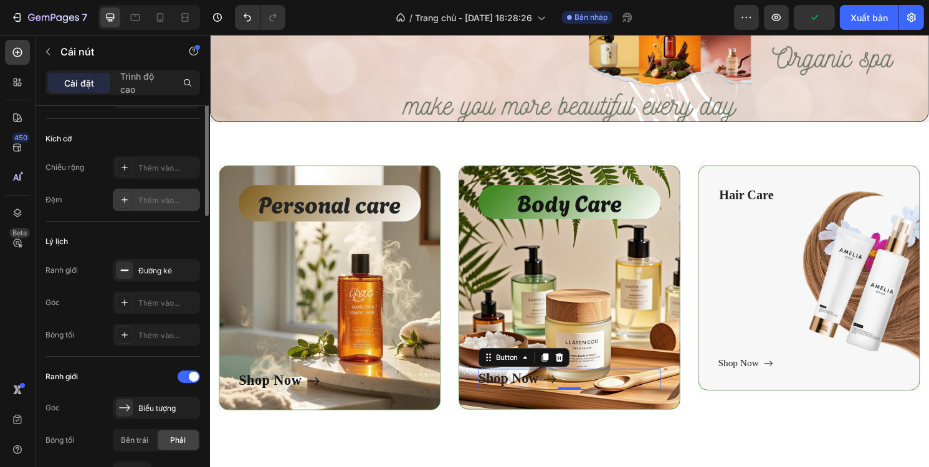
scroll to position [62, 0]
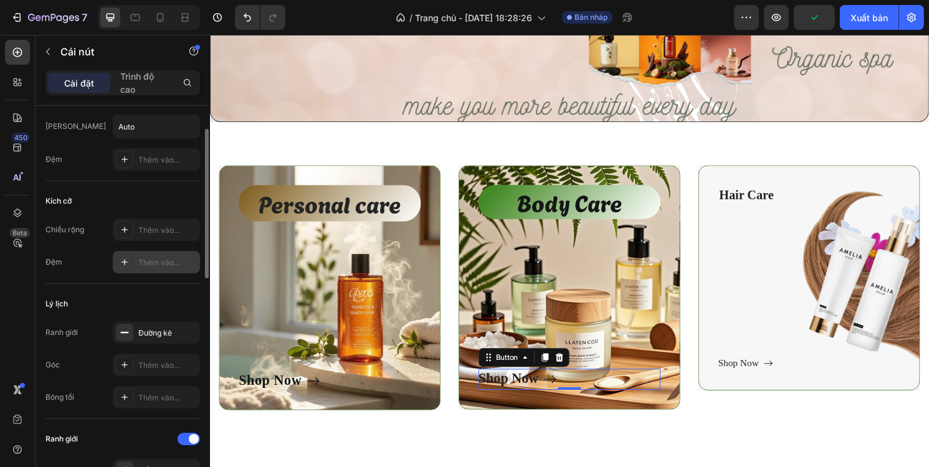
click at [145, 254] on div "Thêm vào..." at bounding box center [156, 262] width 87 height 22
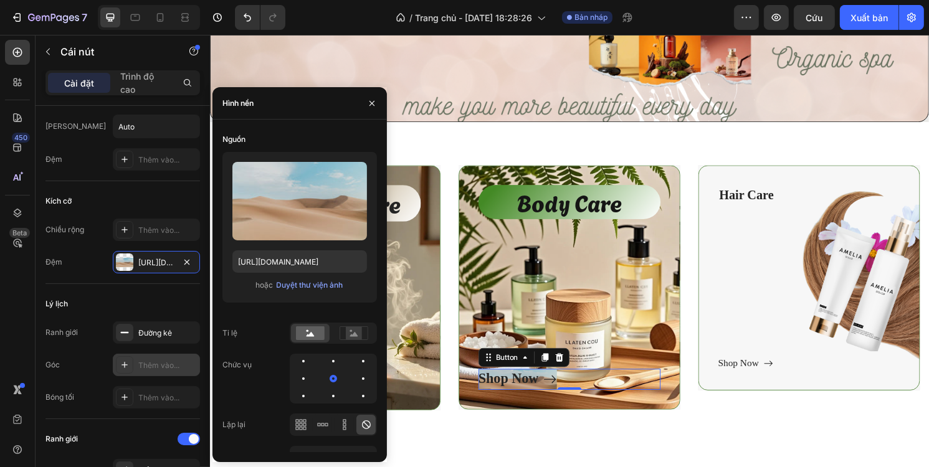
click at [142, 356] on div "Thêm vào..." at bounding box center [156, 365] width 87 height 22
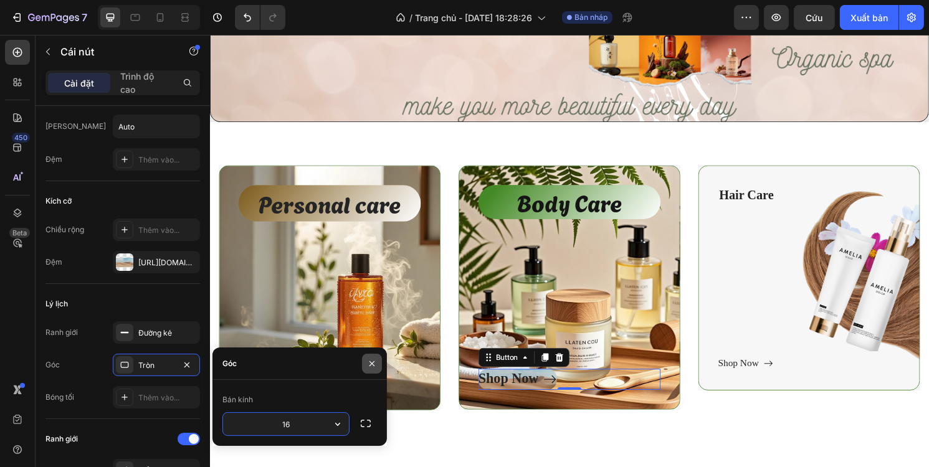
click at [374, 367] on icon "button" at bounding box center [372, 364] width 10 height 10
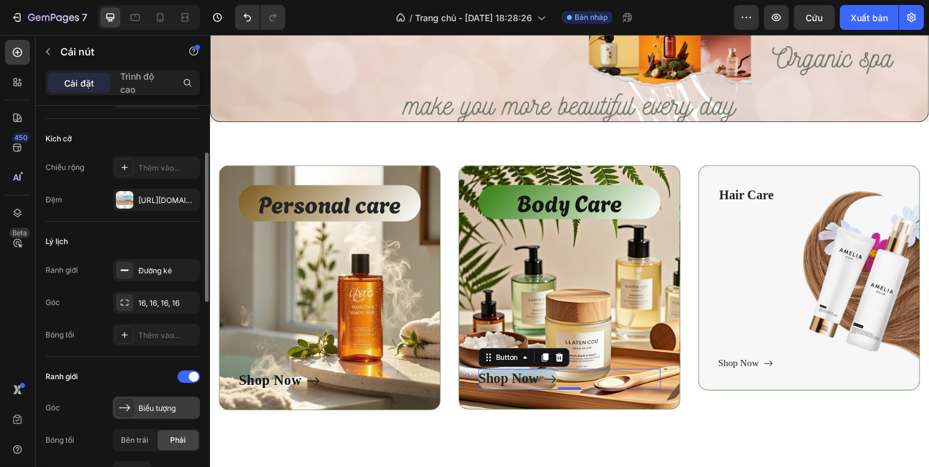
scroll to position [187, 0]
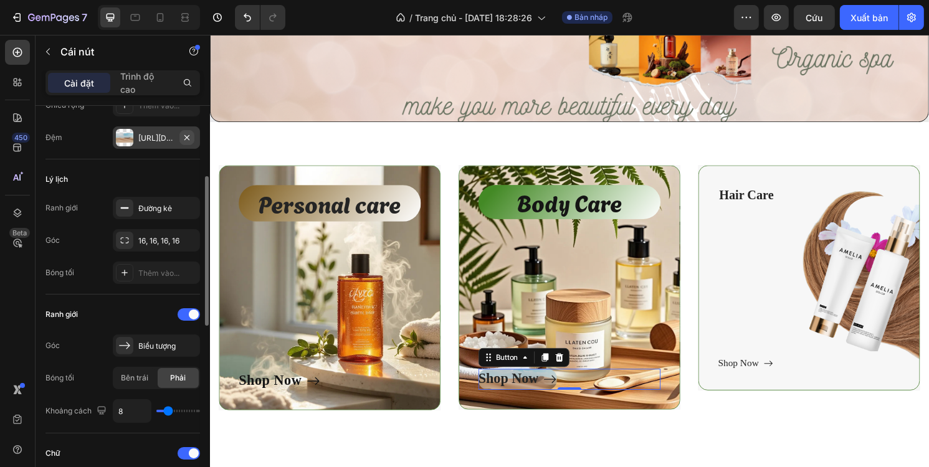
click at [187, 135] on icon "button" at bounding box center [187, 138] width 10 height 10
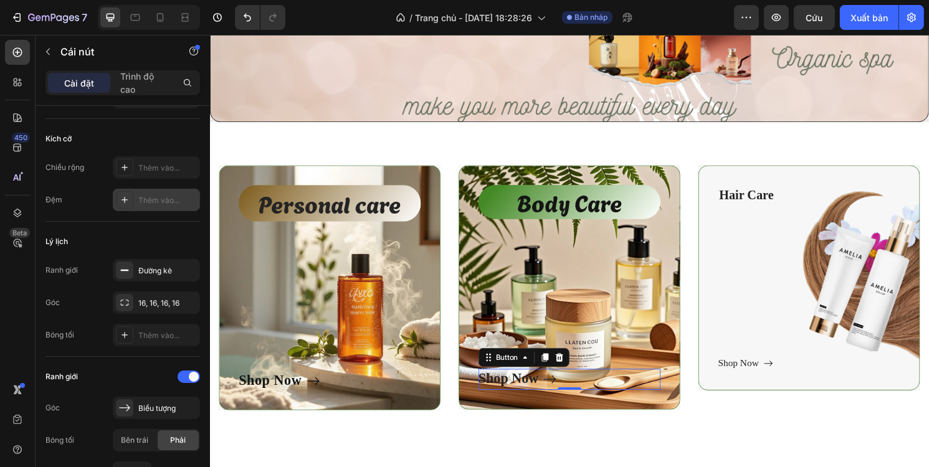
click at [155, 198] on font "Thêm vào..." at bounding box center [158, 200] width 41 height 9
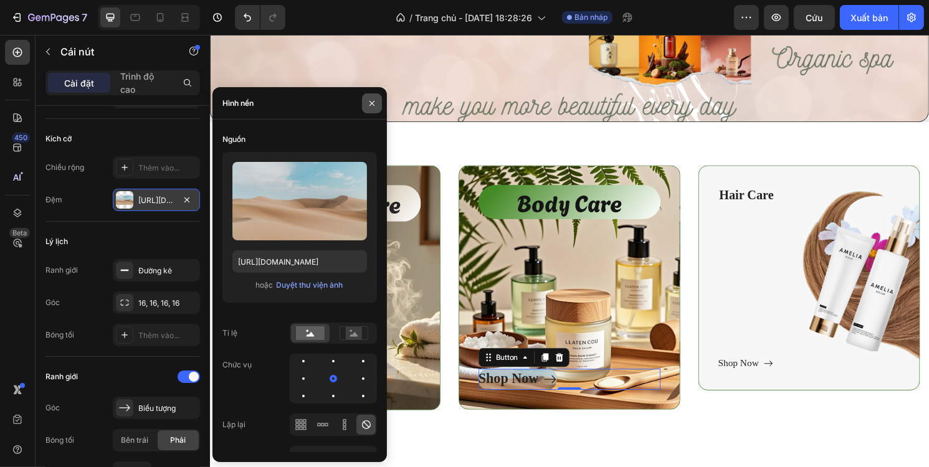
click at [371, 92] on div at bounding box center [372, 103] width 30 height 32
click at [369, 102] on icon "button" at bounding box center [372, 103] width 10 height 10
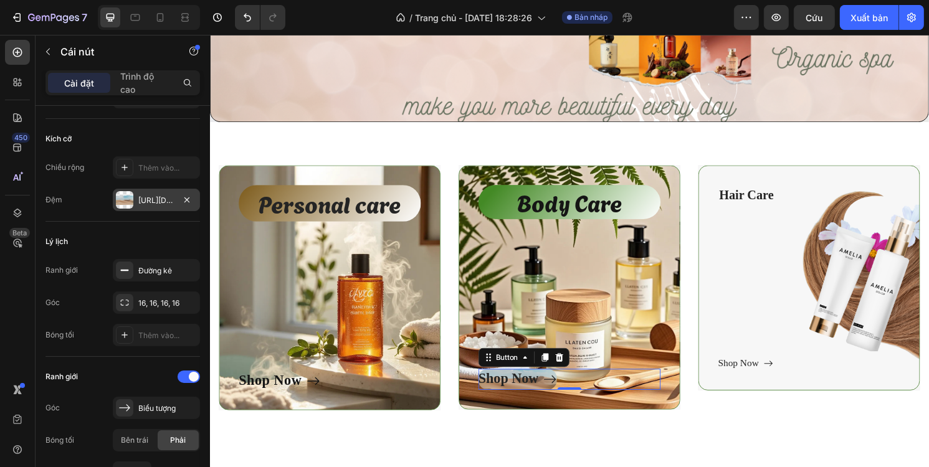
click at [161, 203] on font "https://cdn.shopify.com/s/files/1/2005/9307/files/background_settings.jpg" at bounding box center [178, 200] width 80 height 9
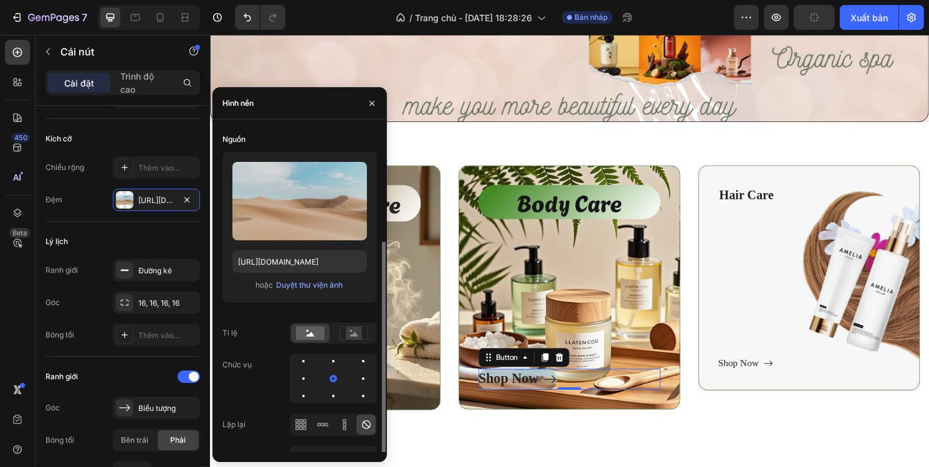
scroll to position [62, 0]
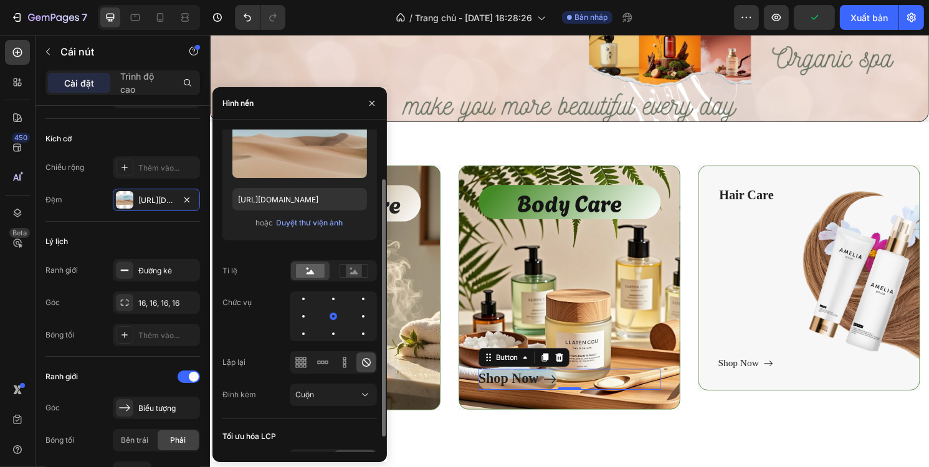
click at [358, 362] on div at bounding box center [365, 363] width 19 height 20
click at [362, 361] on icon at bounding box center [366, 362] width 9 height 9
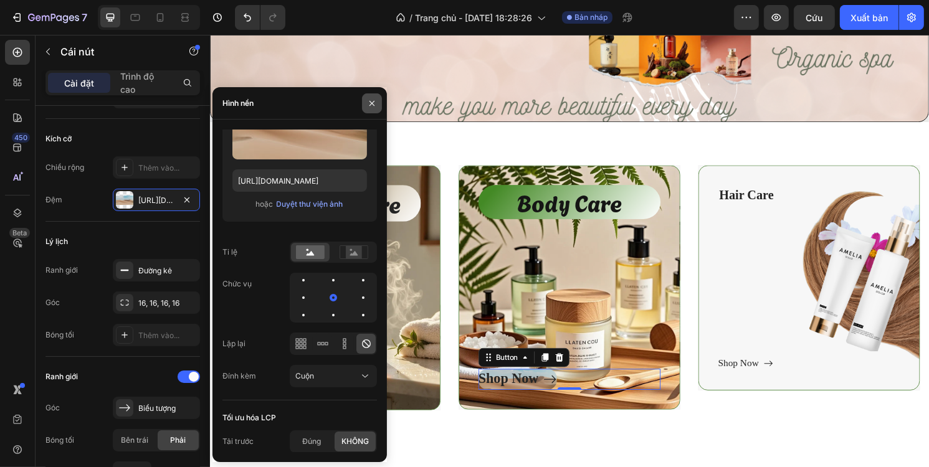
click at [374, 100] on icon "button" at bounding box center [372, 103] width 10 height 10
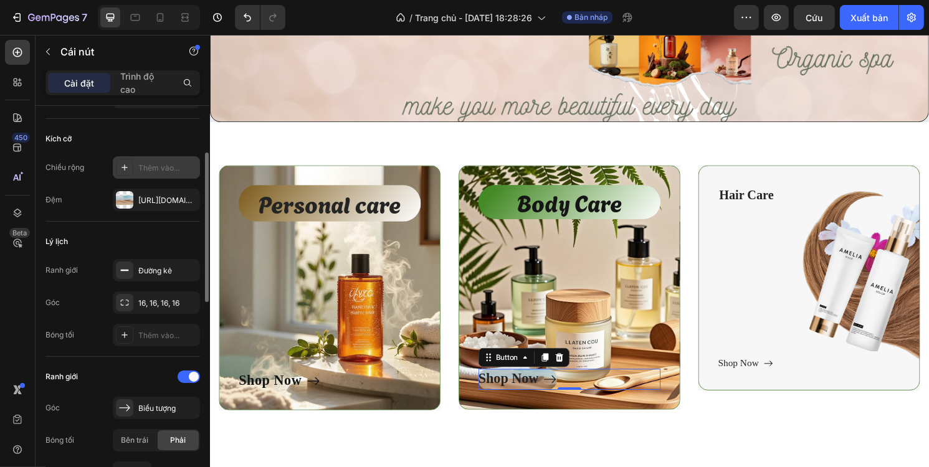
click at [171, 163] on font "Thêm vào..." at bounding box center [158, 167] width 41 height 9
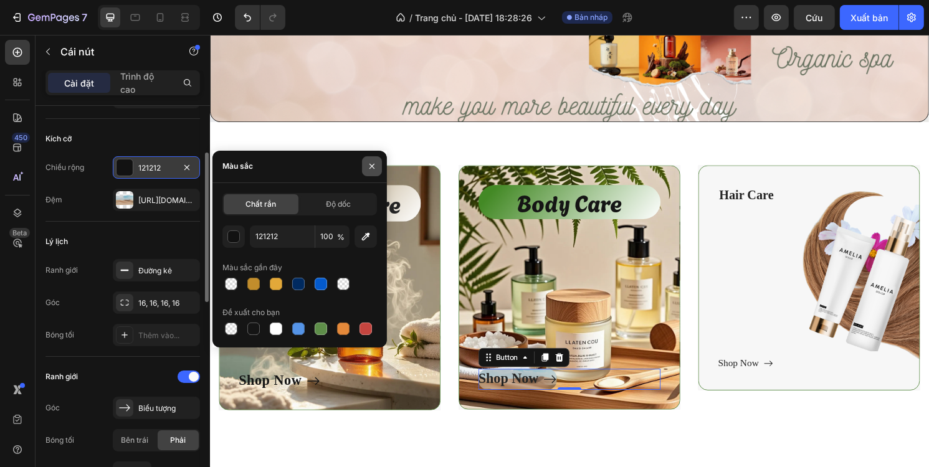
click at [367, 166] on icon "button" at bounding box center [372, 166] width 10 height 10
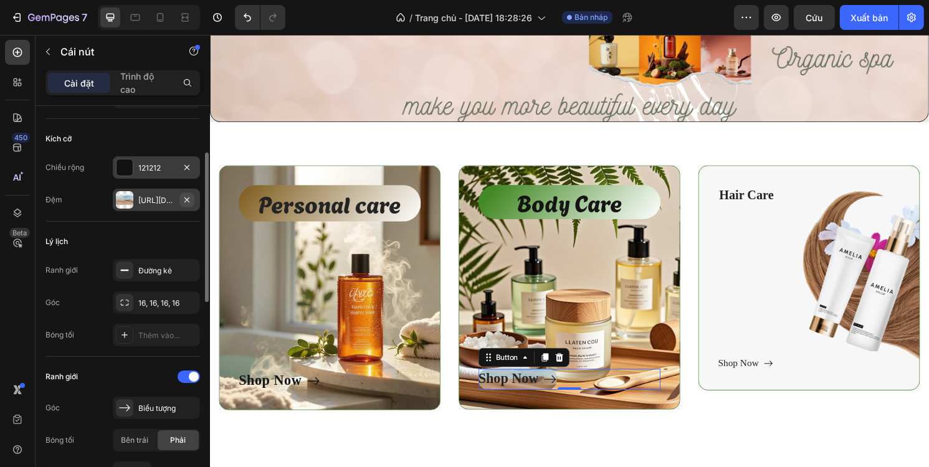
click at [184, 196] on icon "button" at bounding box center [187, 200] width 10 height 10
click at [147, 170] on font "121212" at bounding box center [149, 167] width 22 height 9
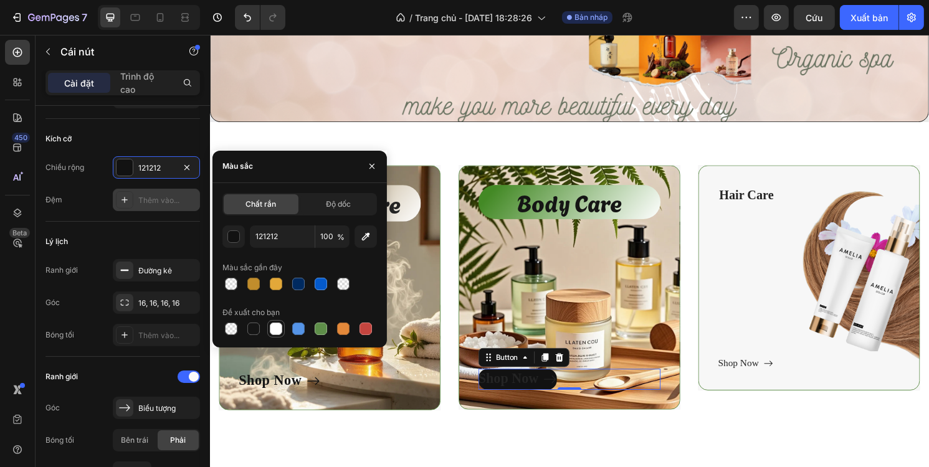
click at [273, 326] on div at bounding box center [276, 329] width 12 height 12
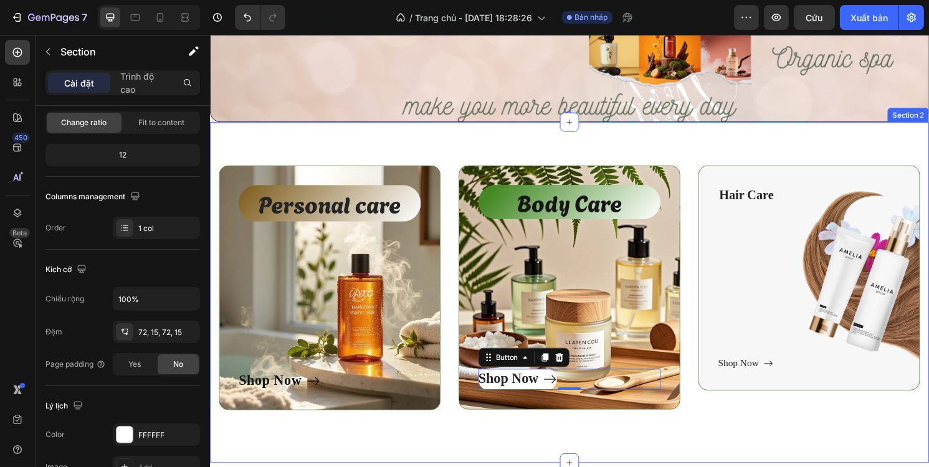
click at [320, 447] on div "Personal care Text block Shop Now Button Row Hero Banner Body Care Text block S…" at bounding box center [583, 303] width 748 height 355
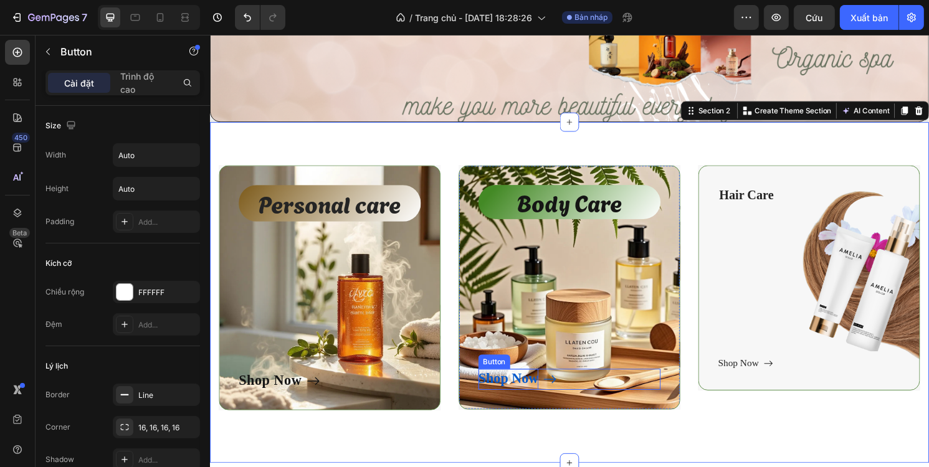
click at [488, 394] on div "Shop Now" at bounding box center [519, 394] width 62 height 22
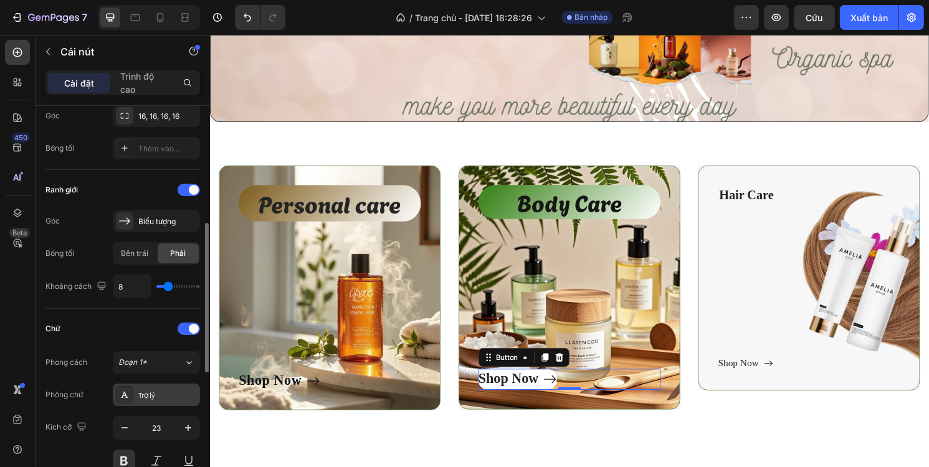
scroll to position [436, 0]
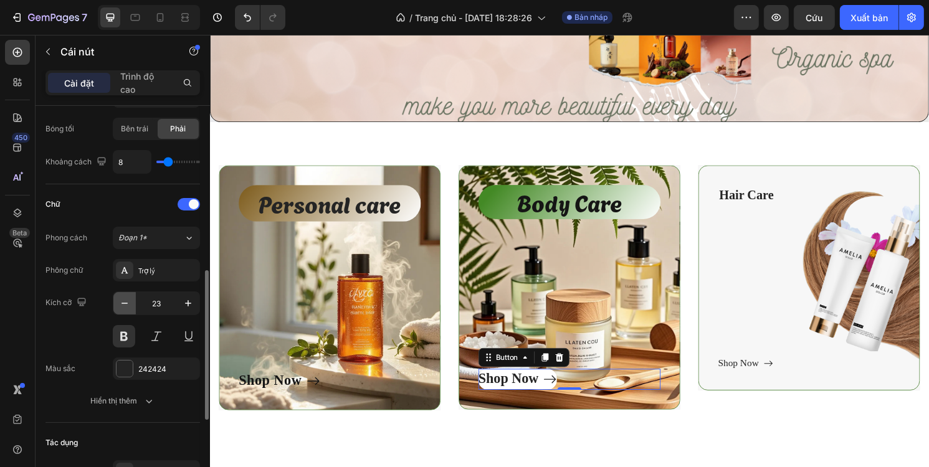
click at [126, 302] on icon "button" at bounding box center [124, 303] width 12 height 12
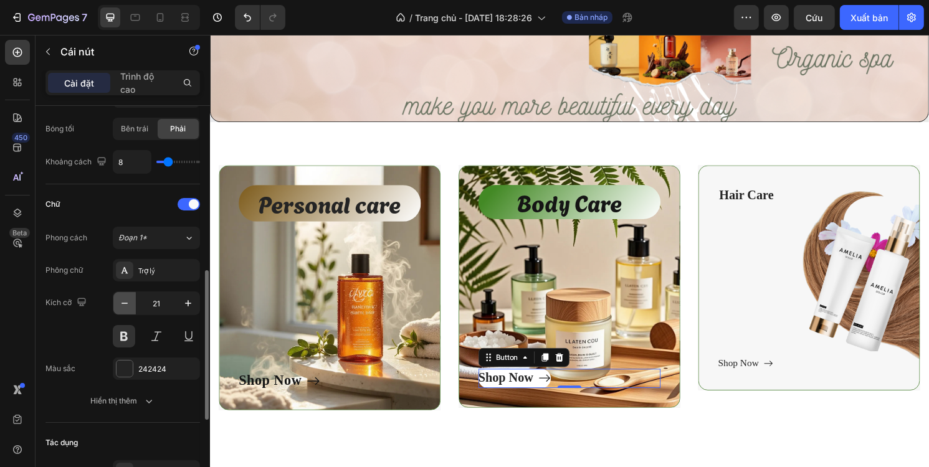
click at [125, 300] on icon "button" at bounding box center [124, 303] width 12 height 12
click at [125, 301] on icon "button" at bounding box center [124, 303] width 12 height 12
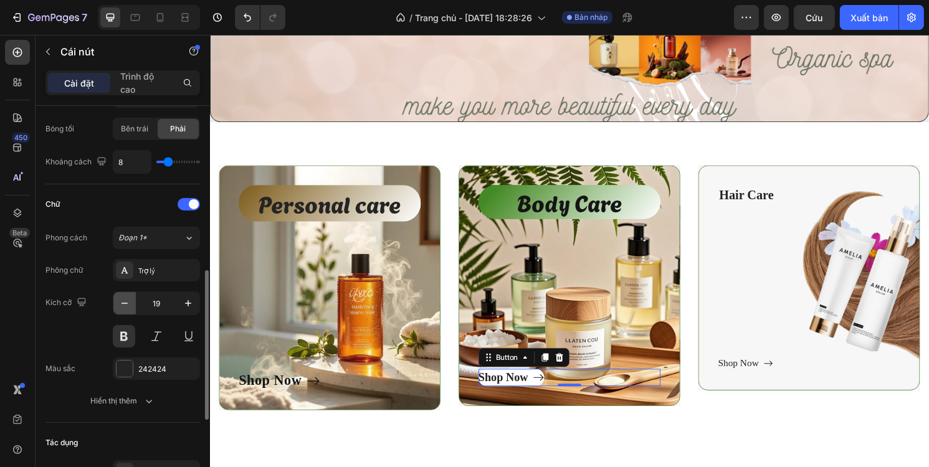
click at [125, 301] on icon "button" at bounding box center [124, 303] width 12 height 12
click at [182, 300] on icon "button" at bounding box center [188, 303] width 12 height 12
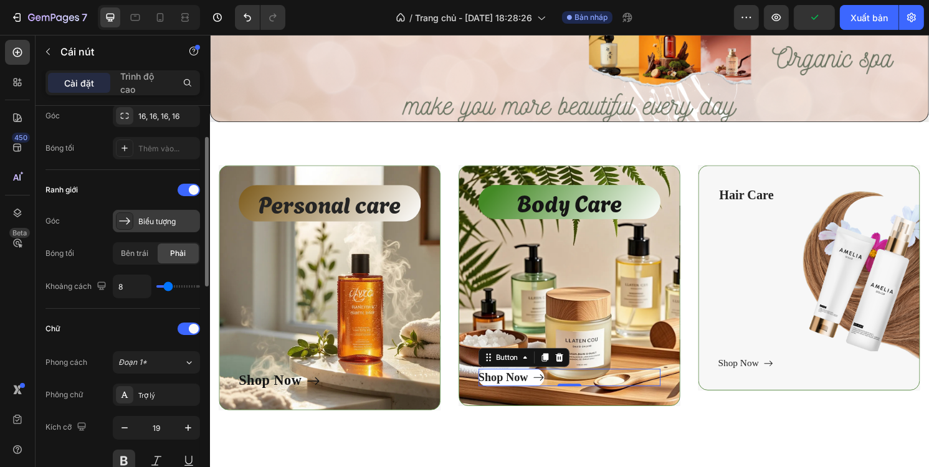
scroll to position [249, 0]
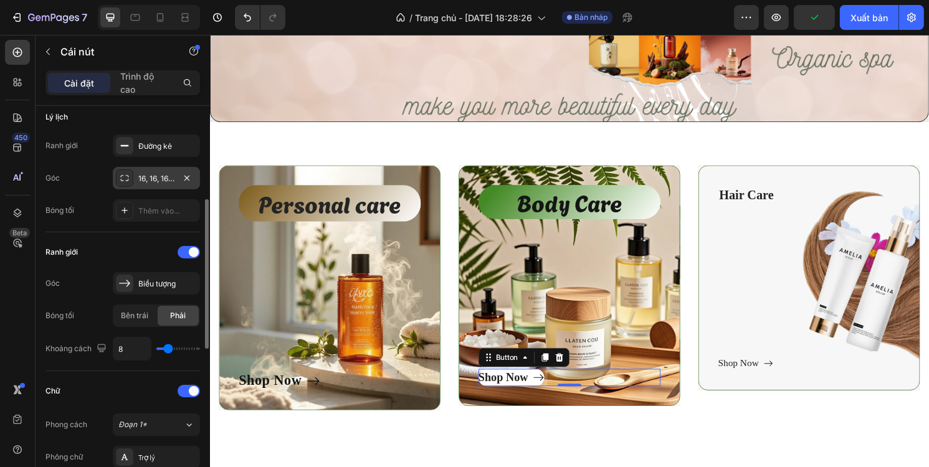
click at [166, 184] on div "16, 16, 16, 16" at bounding box center [156, 178] width 87 height 22
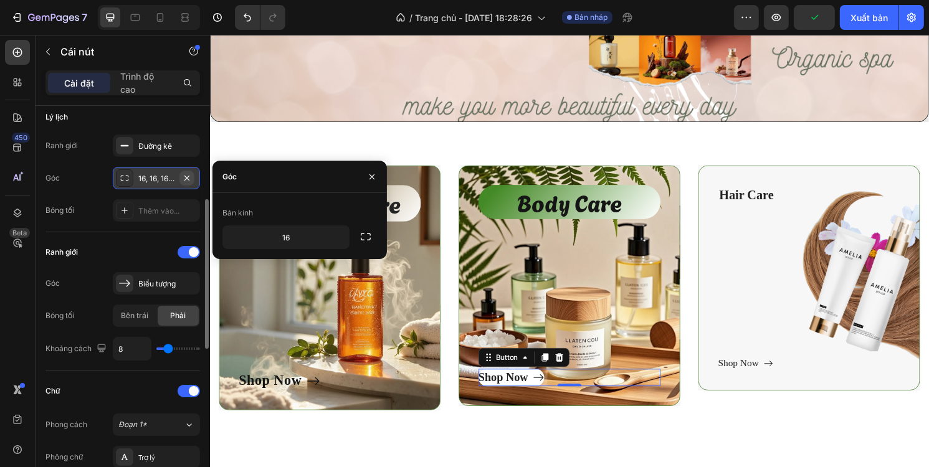
click at [184, 180] on icon "button" at bounding box center [187, 178] width 10 height 10
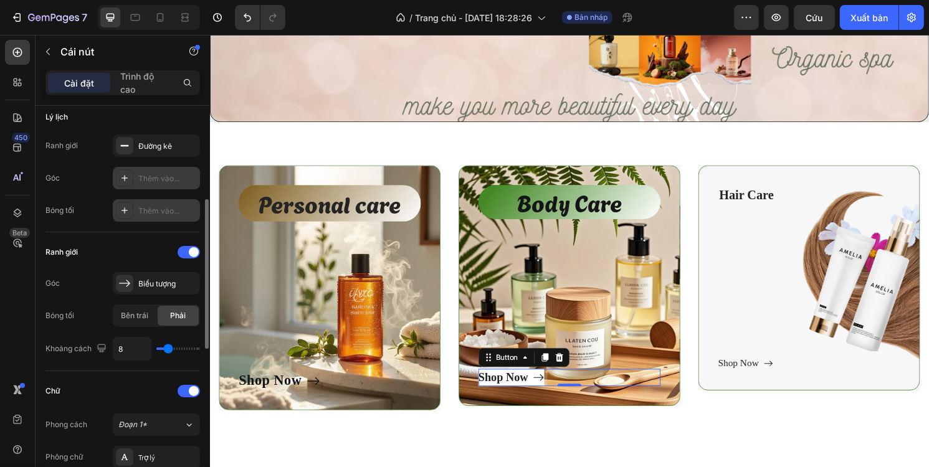
click at [157, 206] on font "Thêm vào..." at bounding box center [158, 210] width 41 height 9
click at [164, 186] on div "Thêm vào..." at bounding box center [156, 178] width 87 height 22
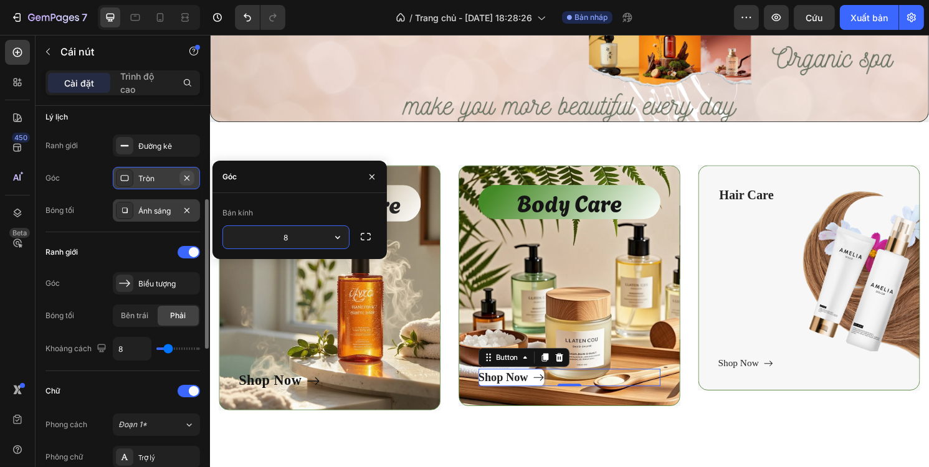
click at [189, 173] on icon "button" at bounding box center [187, 178] width 10 height 10
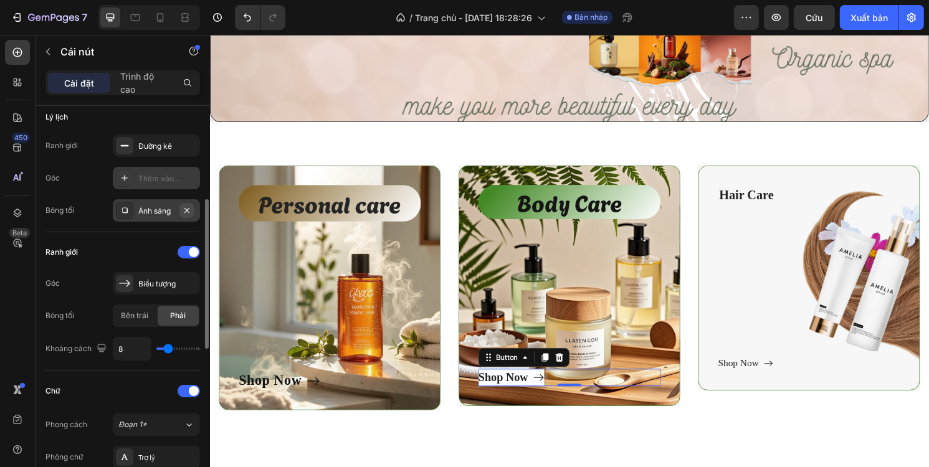
click at [188, 207] on icon "button" at bounding box center [187, 211] width 10 height 10
click at [163, 178] on font "Thêm vào..." at bounding box center [158, 178] width 41 height 9
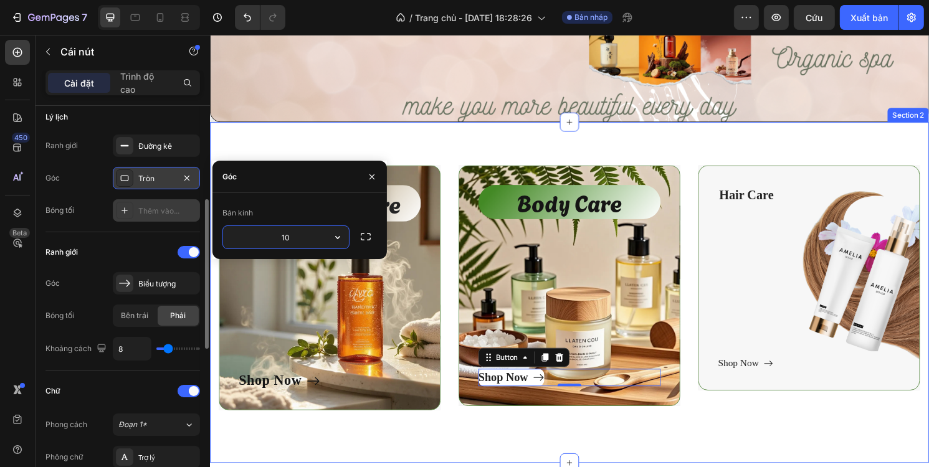
click at [402, 449] on div "Personal care Text block Shop Now Button Row Hero Banner Body Care Text block S…" at bounding box center [583, 303] width 748 height 355
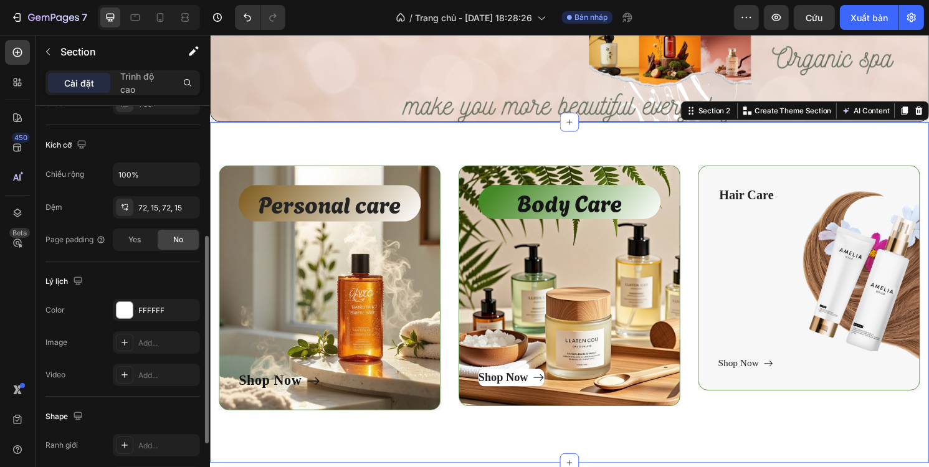
scroll to position [0, 0]
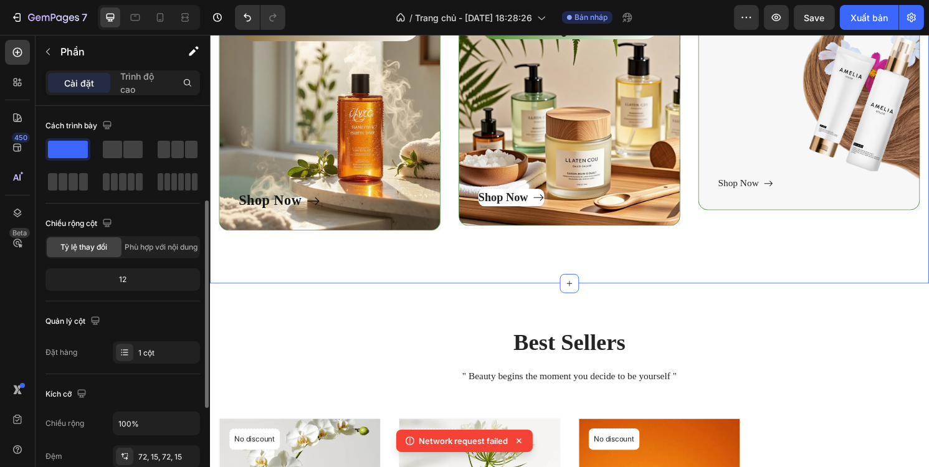
scroll to position [249, 0]
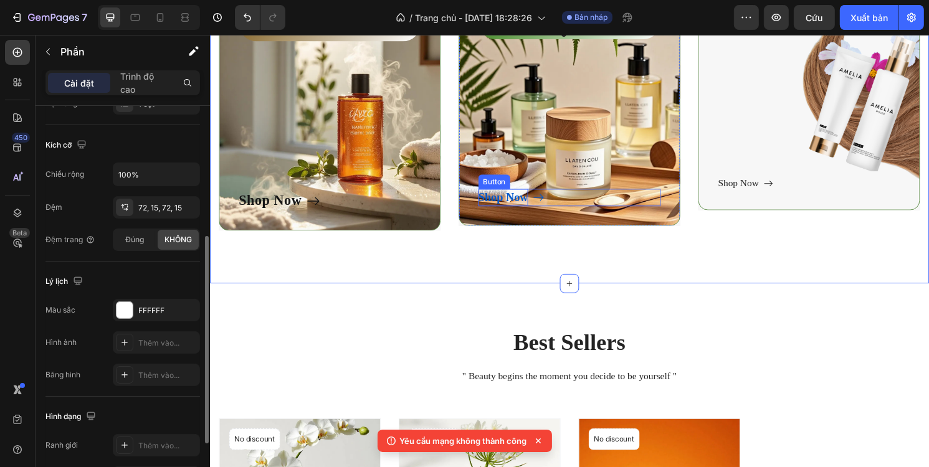
click at [513, 203] on div "Shop Now" at bounding box center [514, 204] width 52 height 18
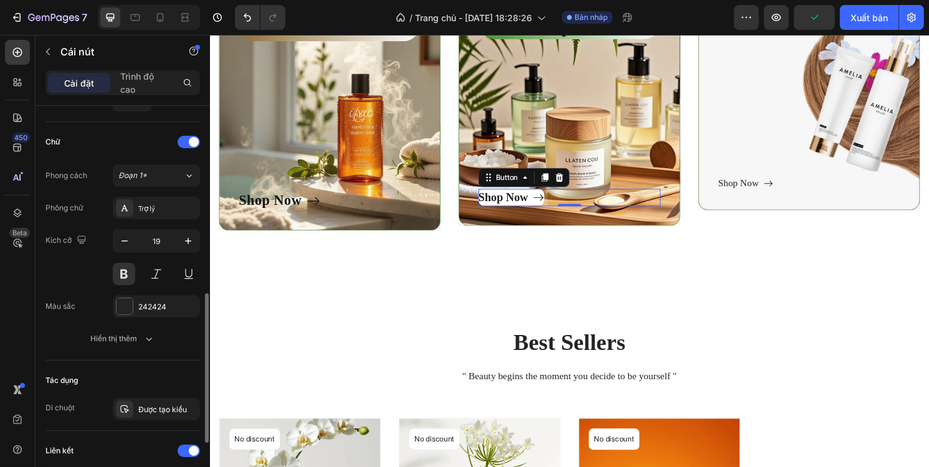
scroll to position [561, 0]
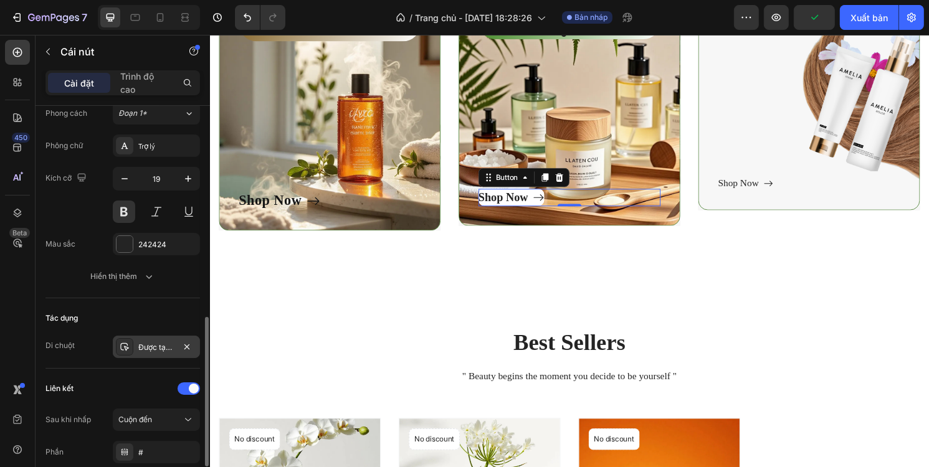
click at [132, 343] on div at bounding box center [124, 346] width 17 height 17
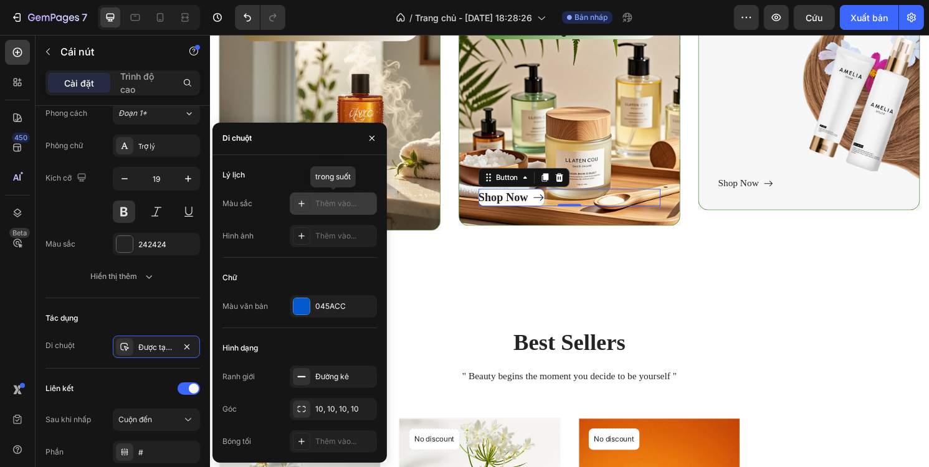
click at [312, 206] on div "Thêm vào..." at bounding box center [333, 204] width 87 height 22
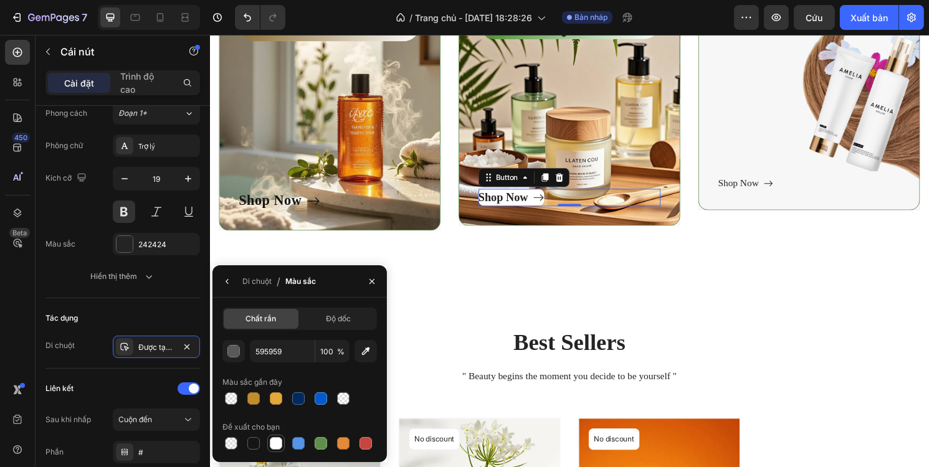
click at [274, 442] on div at bounding box center [276, 443] width 12 height 12
type input "FFFFFF"
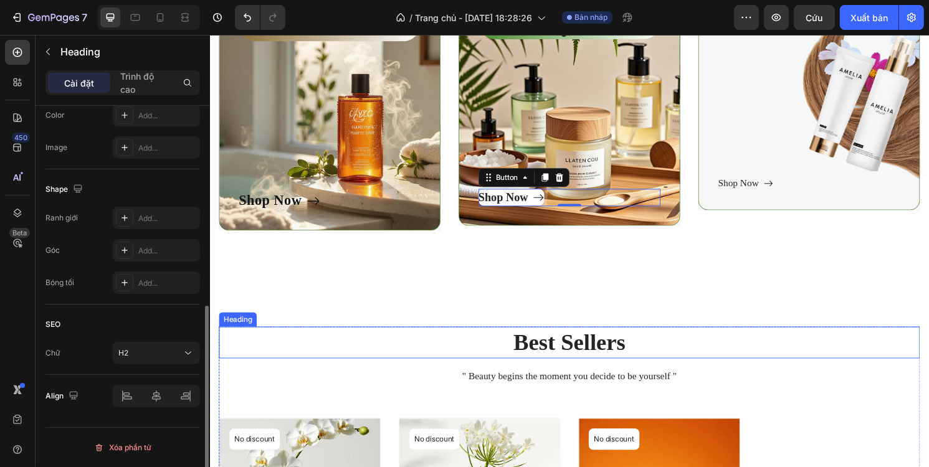
click at [433, 340] on p "Best Sellers" at bounding box center [583, 355] width 726 height 31
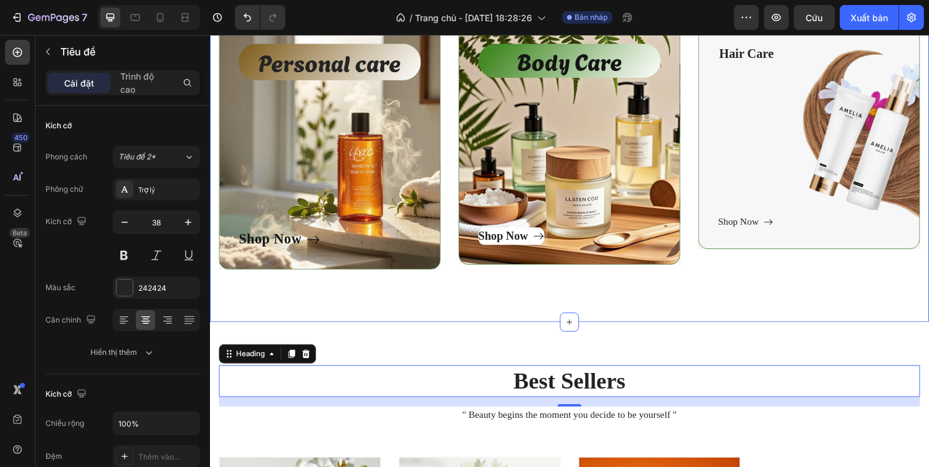
scroll to position [436, 0]
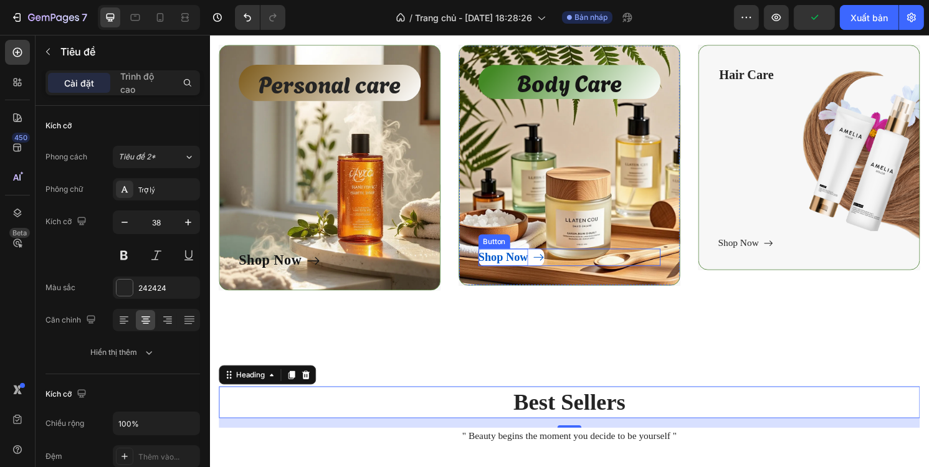
click at [512, 269] on div "Shop Now" at bounding box center [514, 266] width 52 height 18
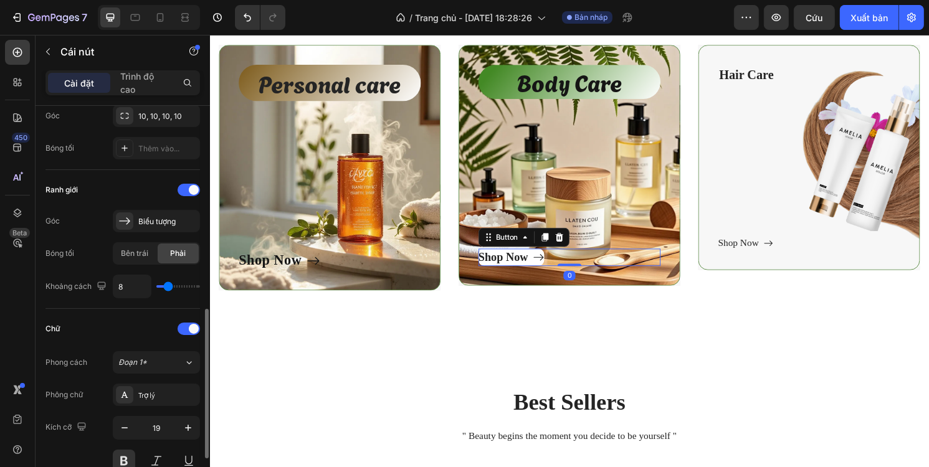
scroll to position [498, 0]
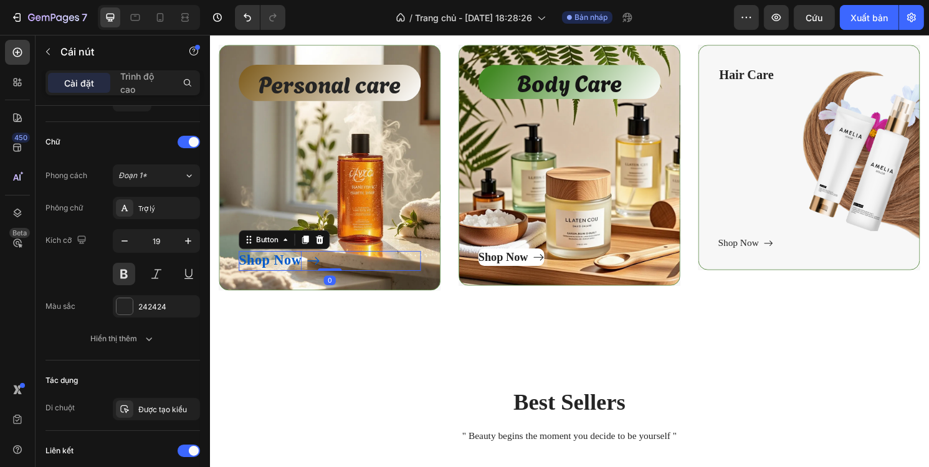
click at [290, 267] on div "Shop Now" at bounding box center [271, 270] width 65 height 20
click at [128, 239] on icon "button" at bounding box center [124, 241] width 12 height 12
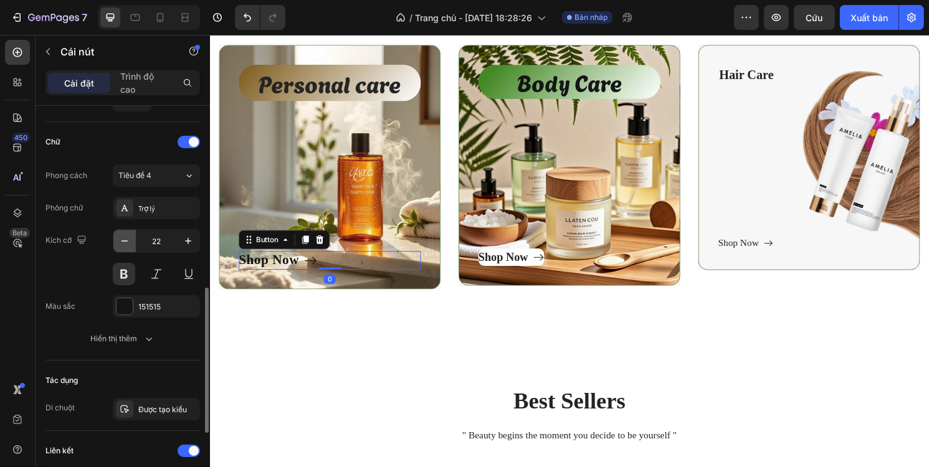
click at [128, 239] on icon "button" at bounding box center [124, 241] width 12 height 12
type input "19"
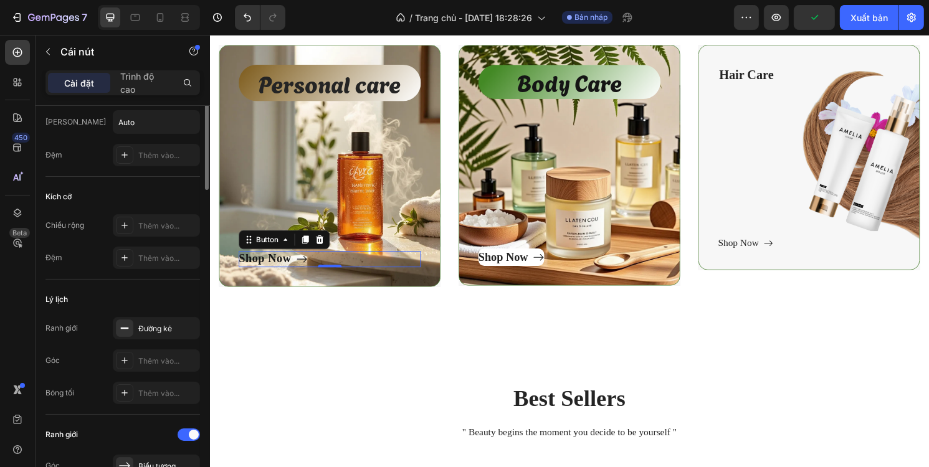
scroll to position [4, 0]
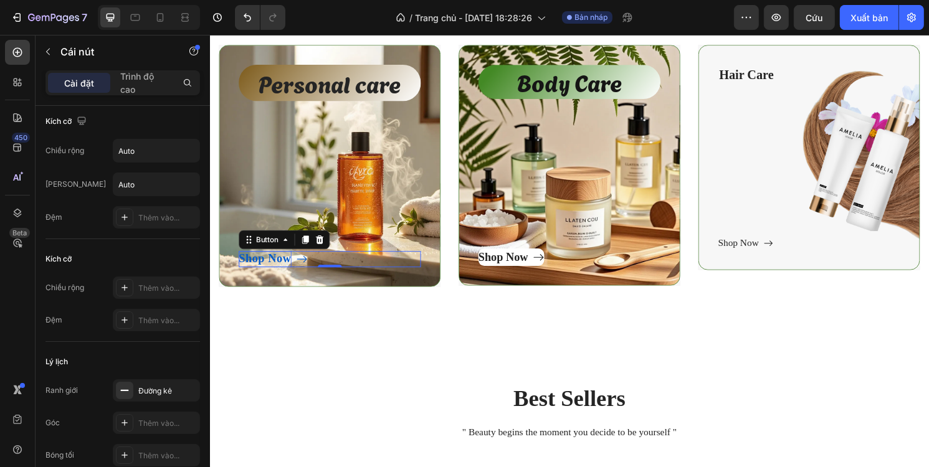
click at [293, 268] on div "Shop Now" at bounding box center [266, 268] width 55 height 17
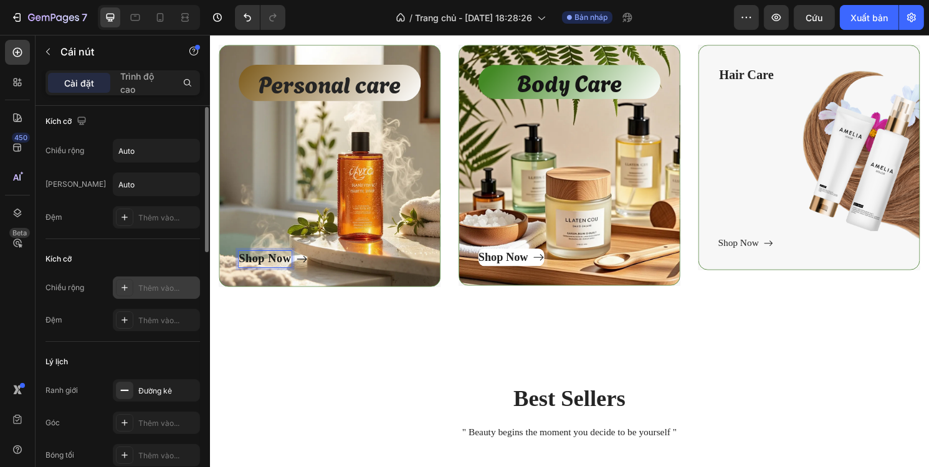
scroll to position [67, 0]
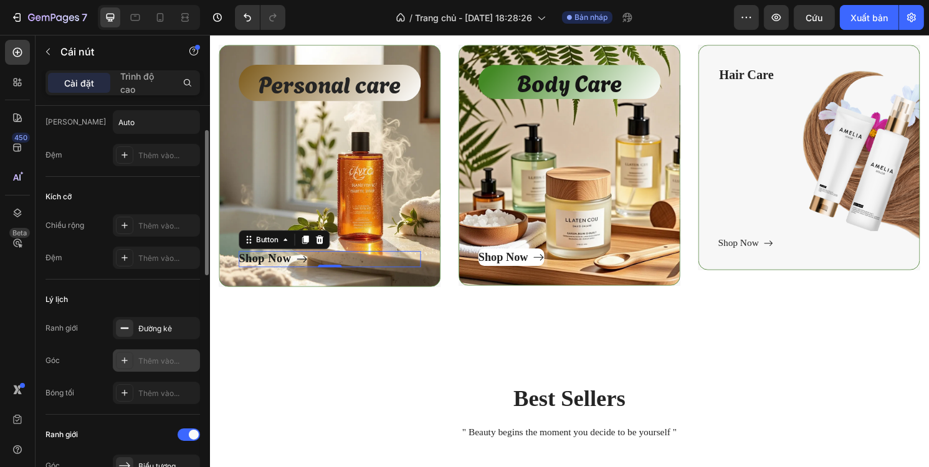
click at [147, 350] on div "Thêm vào..." at bounding box center [156, 361] width 87 height 22
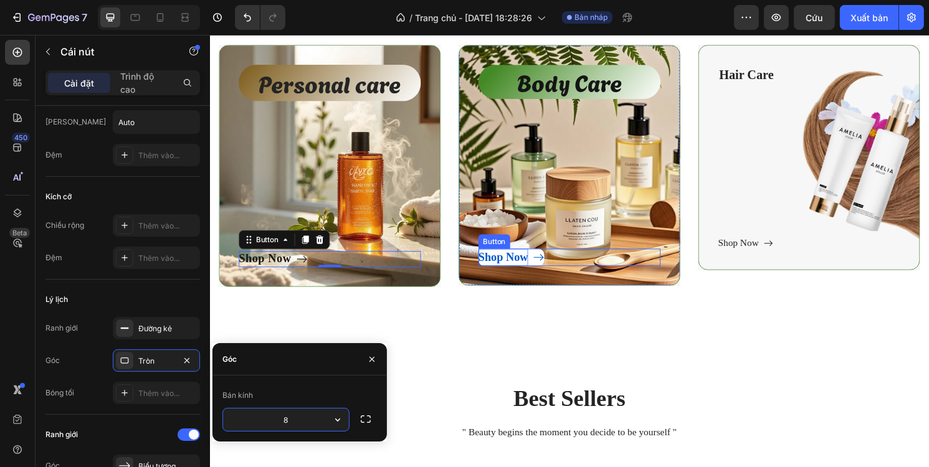
click at [507, 272] on div "Shop Now" at bounding box center [514, 266] width 52 height 18
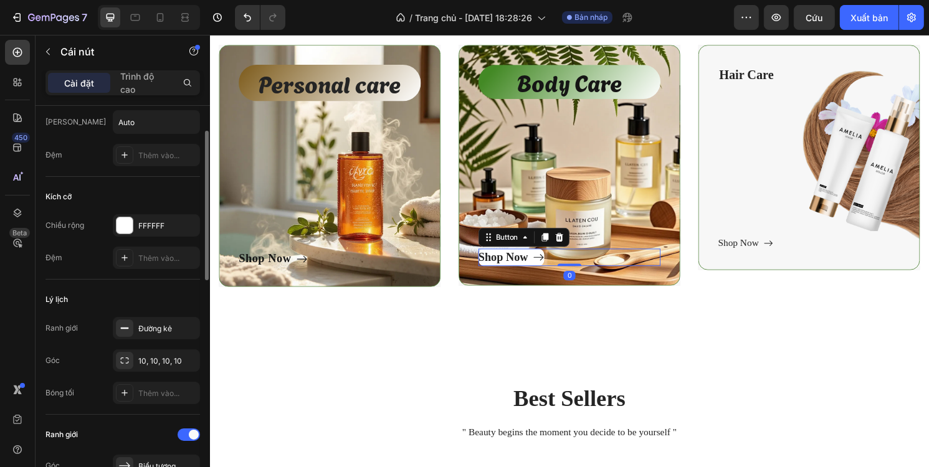
scroll to position [129, 0]
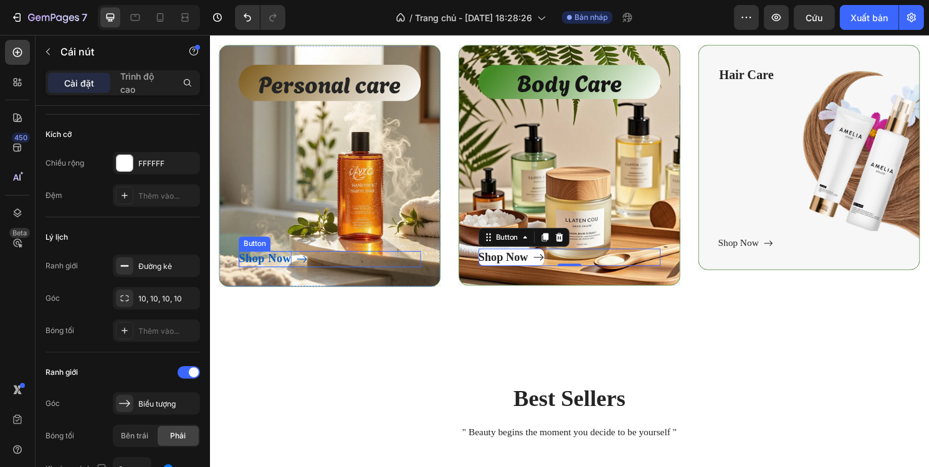
click at [285, 267] on p "Shop Now" at bounding box center [266, 268] width 55 height 17
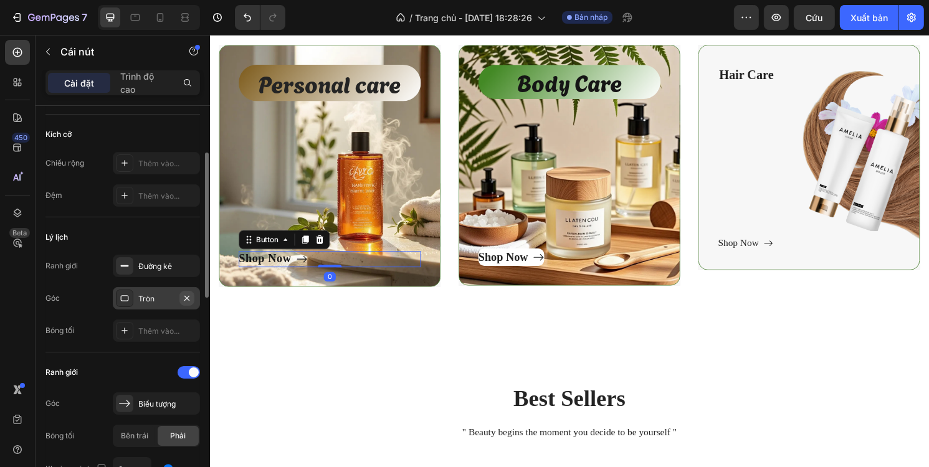
click at [187, 296] on icon "button" at bounding box center [187, 298] width 10 height 10
click at [161, 298] on font "Thêm vào..." at bounding box center [158, 298] width 41 height 9
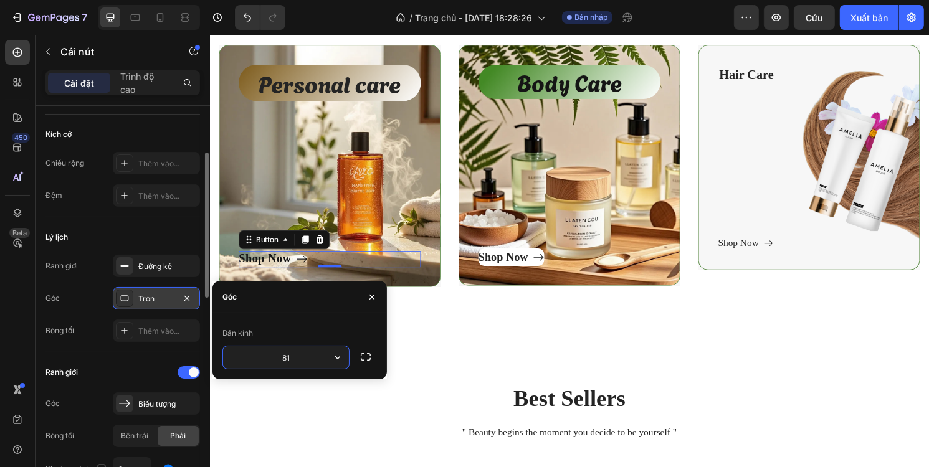
type input "8"
type input "10"
click at [166, 238] on div "Lý lịch" at bounding box center [122, 237] width 155 height 20
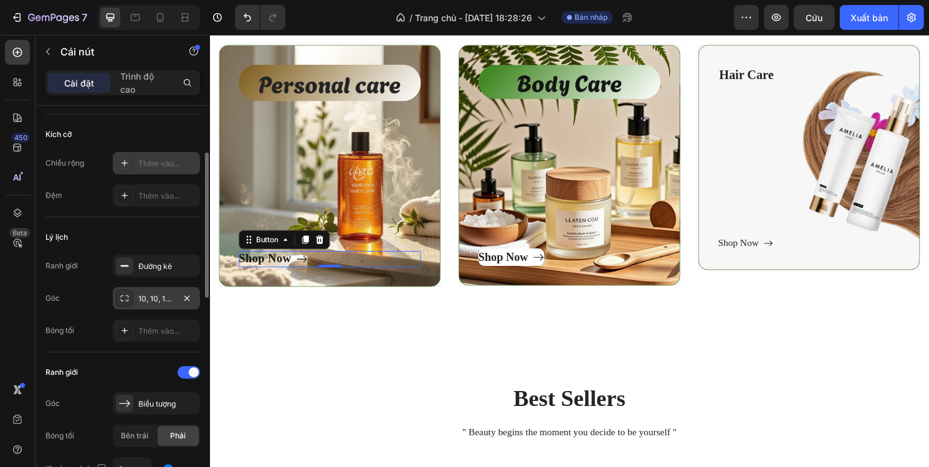
click at [136, 169] on div "Thêm vào..." at bounding box center [156, 163] width 87 height 22
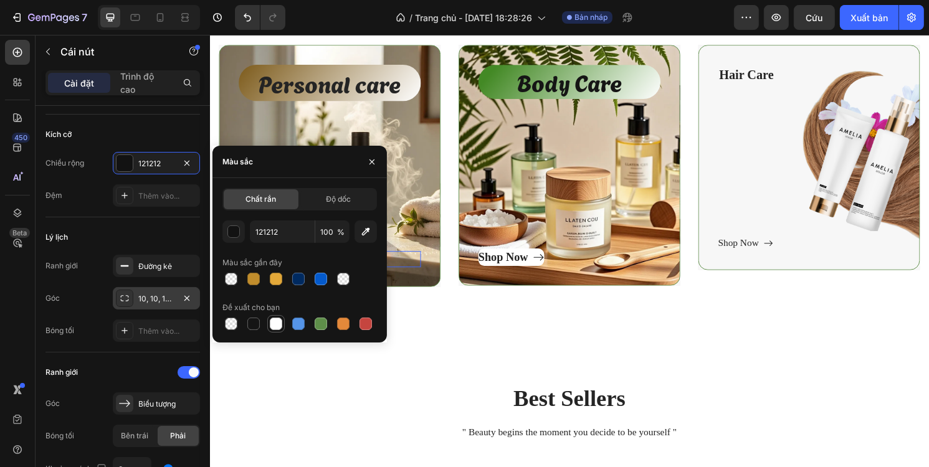
click at [274, 323] on div at bounding box center [276, 324] width 12 height 12
type input "FFFFFF"
click at [407, 331] on div "Personal care Text block Shop Now Button Row Hero Banner Body Care Text block S…" at bounding box center [583, 176] width 748 height 351
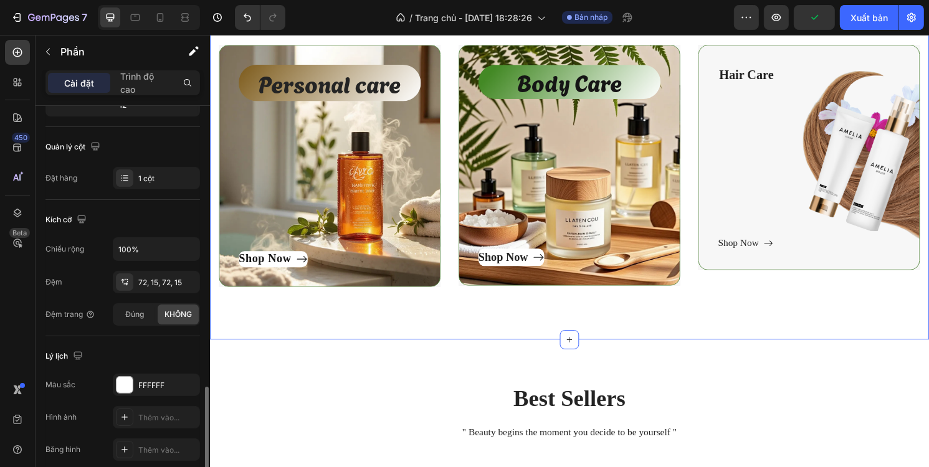
scroll to position [112, 0]
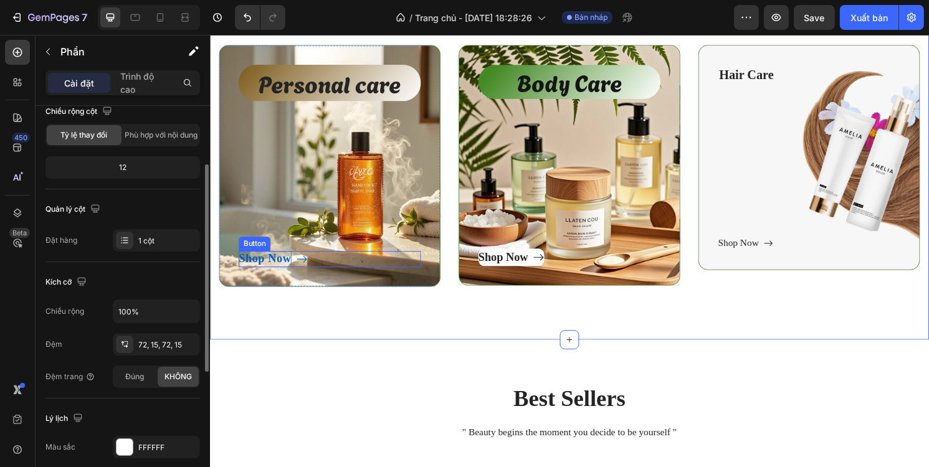
click at [281, 263] on p "Shop Now" at bounding box center [266, 268] width 55 height 17
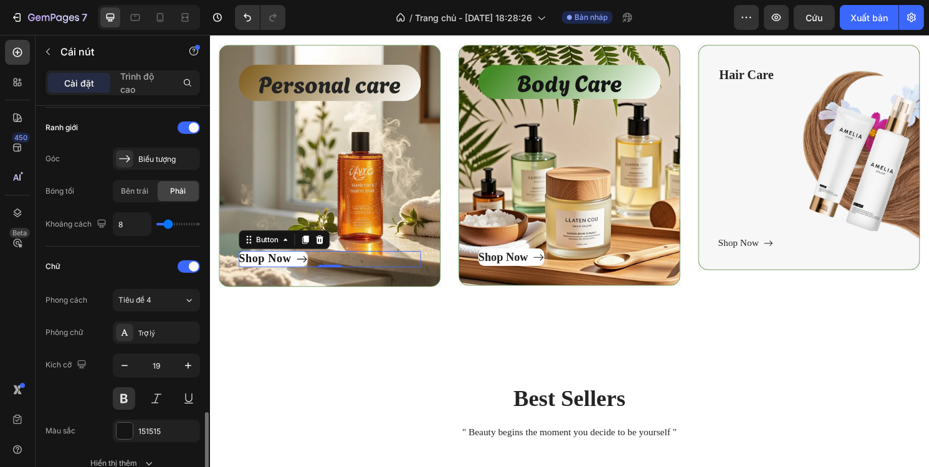
scroll to position [561, 0]
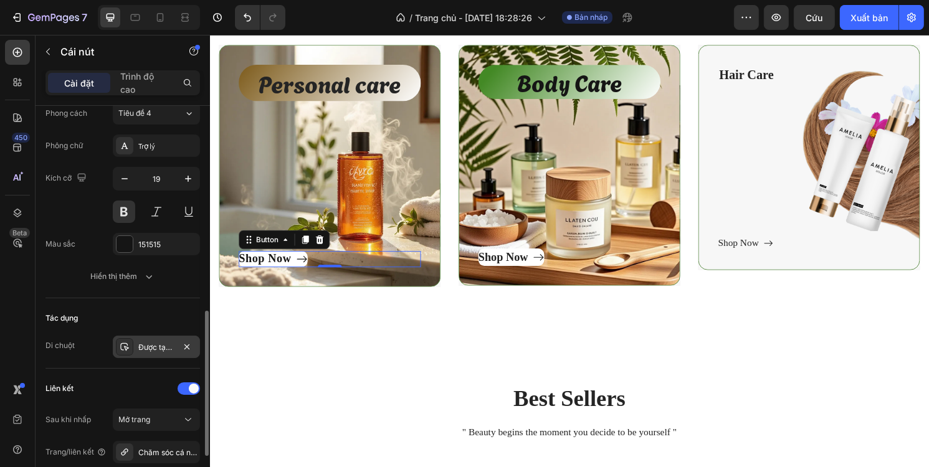
click at [135, 338] on div "Được tạo kiểu" at bounding box center [156, 347] width 87 height 22
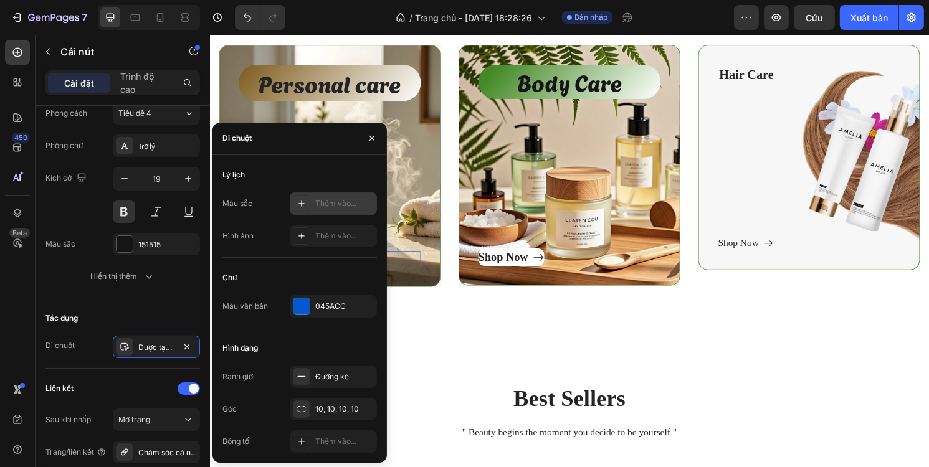
click at [312, 204] on div "Thêm vào..." at bounding box center [333, 204] width 87 height 22
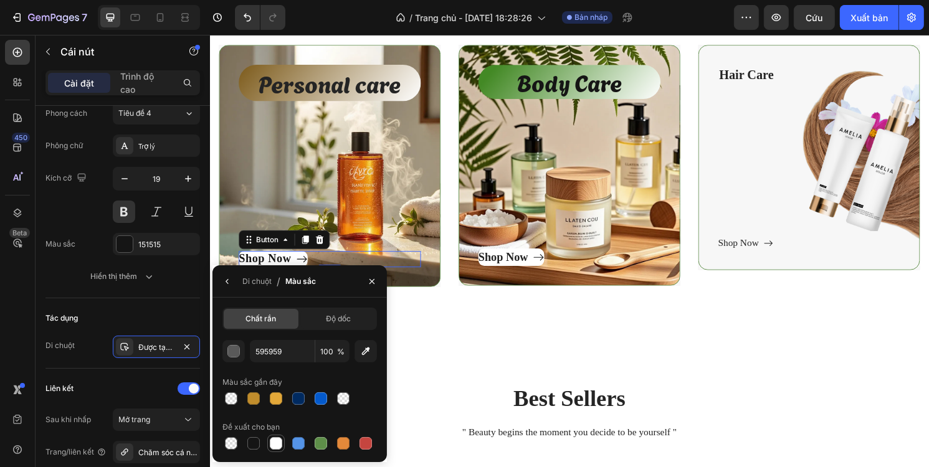
click at [275, 447] on div at bounding box center [276, 443] width 12 height 12
type input "FFFFFF"
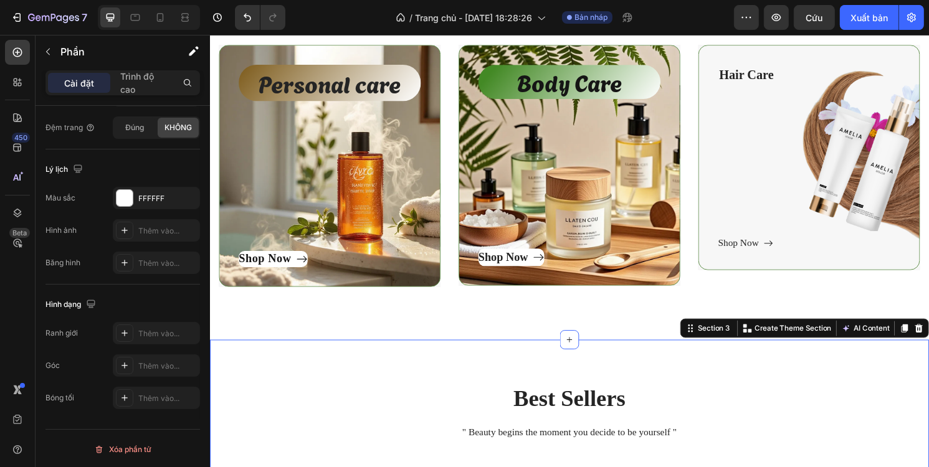
scroll to position [0, 0]
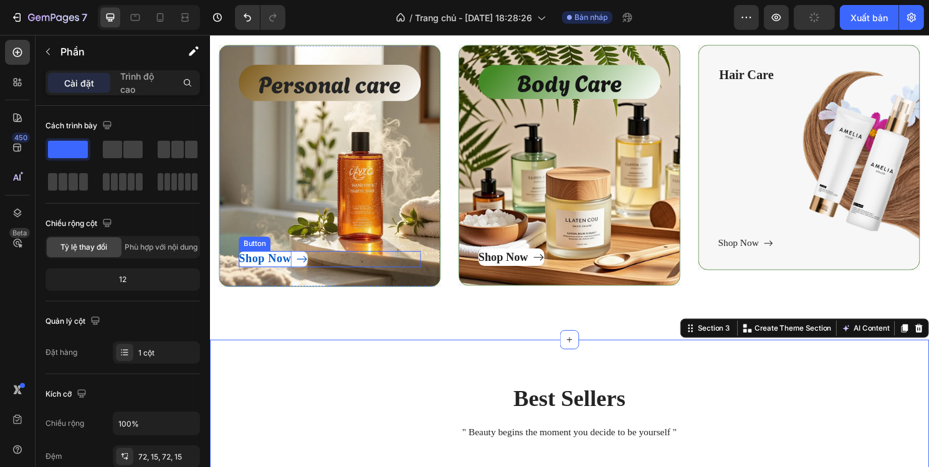
click at [278, 270] on p "Shop Now" at bounding box center [266, 268] width 55 height 17
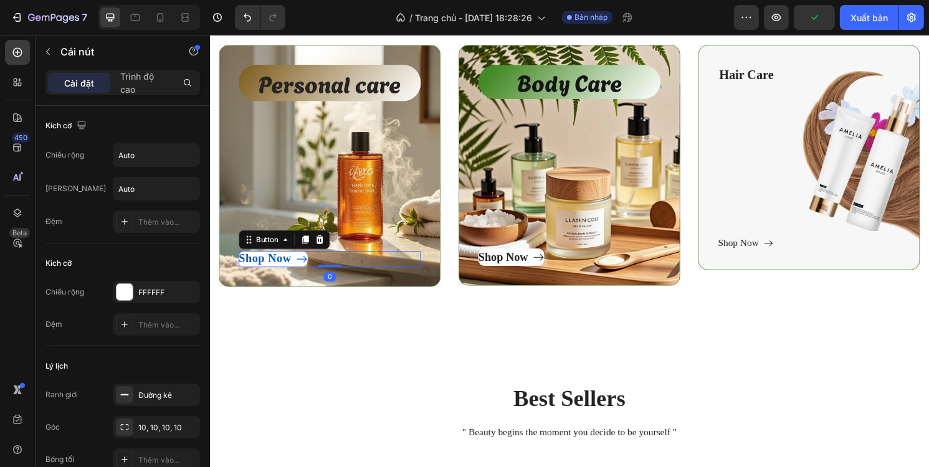
click at [295, 269] on div "Shop Now" at bounding box center [275, 268] width 72 height 17
click at [135, 292] on div "FFFFFF" at bounding box center [156, 292] width 87 height 22
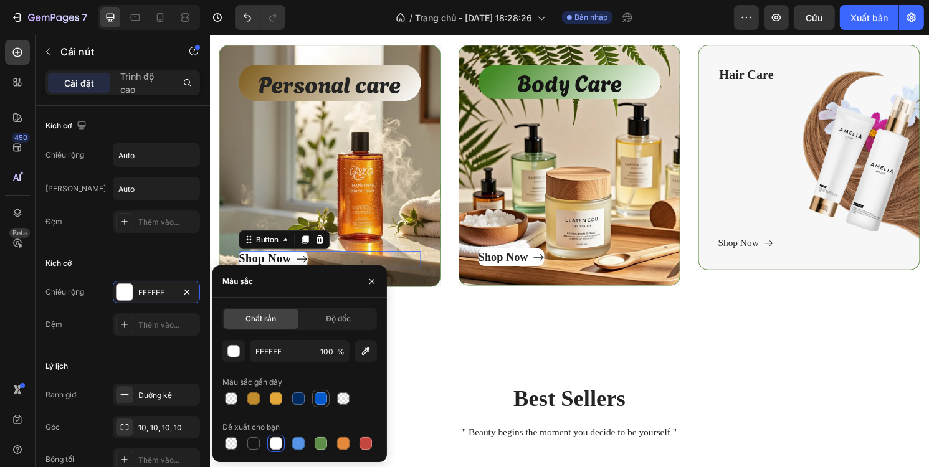
click at [315, 398] on div at bounding box center [321, 399] width 12 height 12
click at [294, 396] on div at bounding box center [298, 399] width 12 height 12
click at [279, 439] on div at bounding box center [276, 443] width 12 height 12
type input "FFFFFF"
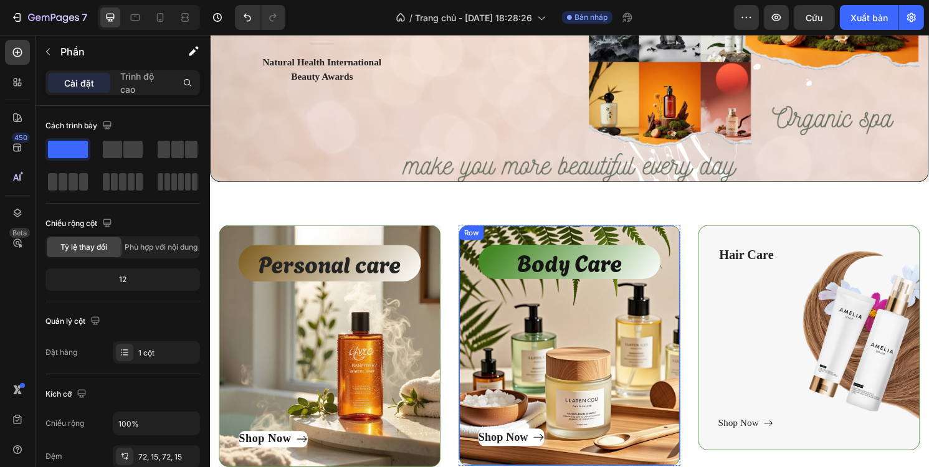
scroll to position [374, 0]
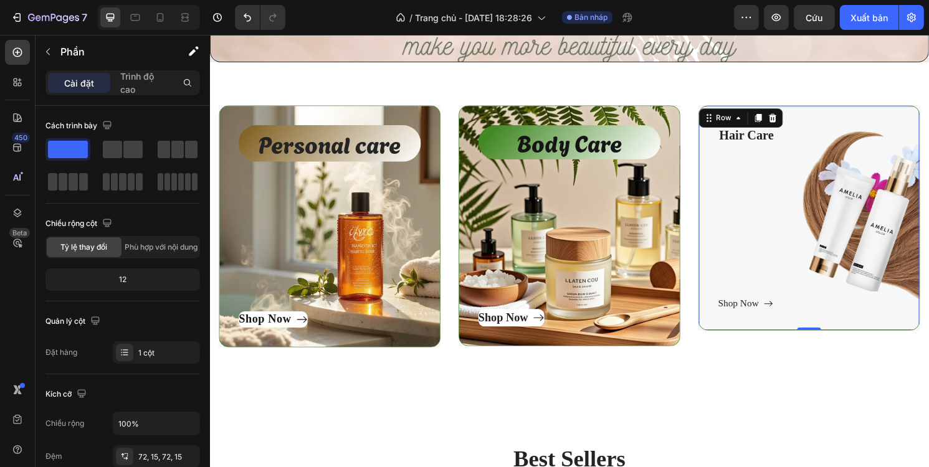
click at [788, 257] on div "Hair Care Text block Shop Now Button" at bounding box center [832, 225] width 189 height 193
click at [761, 137] on p "Hair Care" at bounding box center [832, 140] width 187 height 20
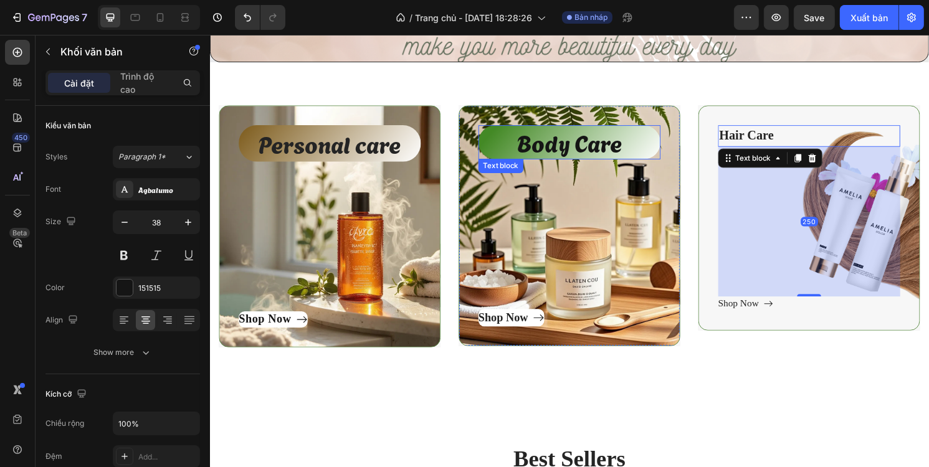
click at [617, 153] on p "Body Care" at bounding box center [582, 147] width 189 height 36
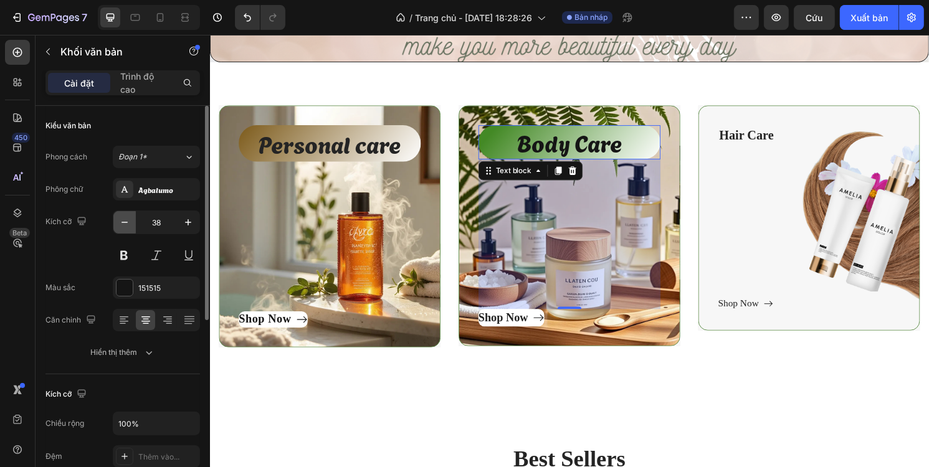
click at [125, 223] on icon "button" at bounding box center [124, 222] width 12 height 12
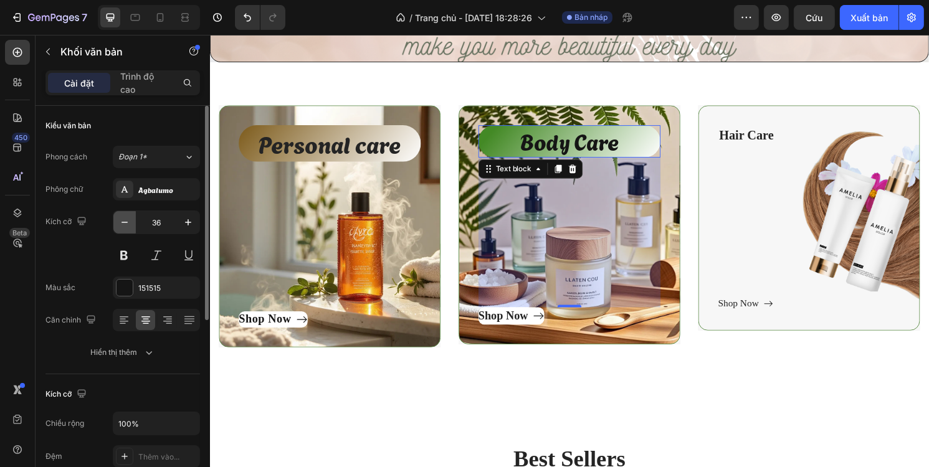
click at [125, 223] on icon "button" at bounding box center [124, 222] width 12 height 12
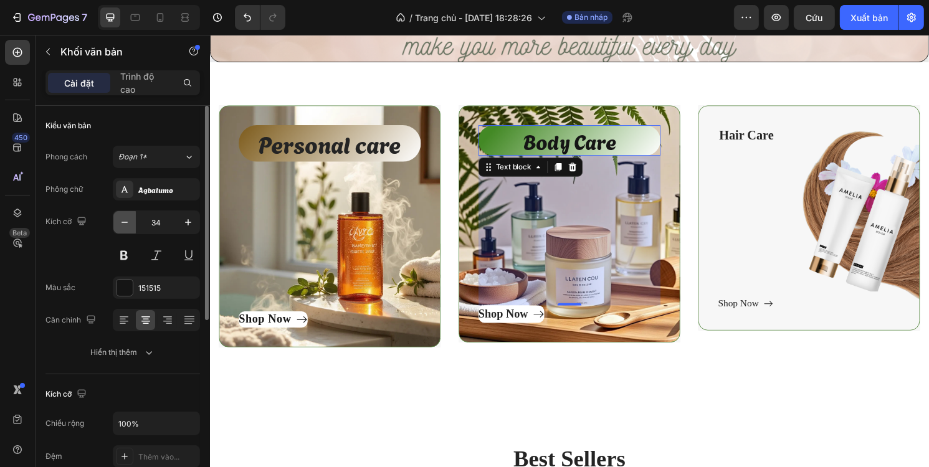
click at [125, 223] on icon "button" at bounding box center [124, 222] width 12 height 12
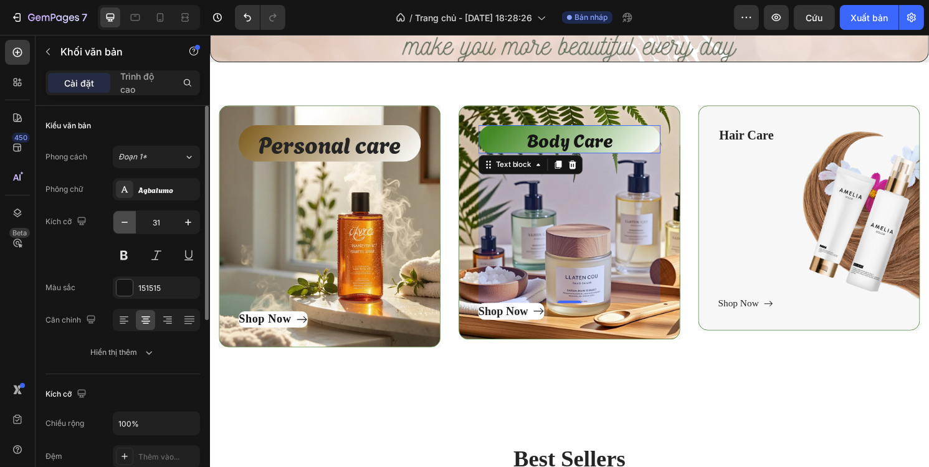
click at [125, 223] on icon "button" at bounding box center [124, 222] width 12 height 12
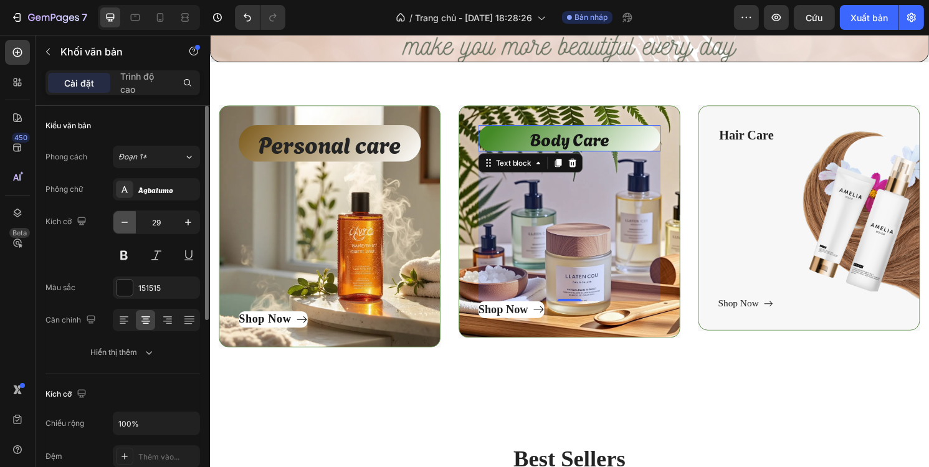
click at [125, 223] on icon "button" at bounding box center [124, 222] width 12 height 12
type input "27"
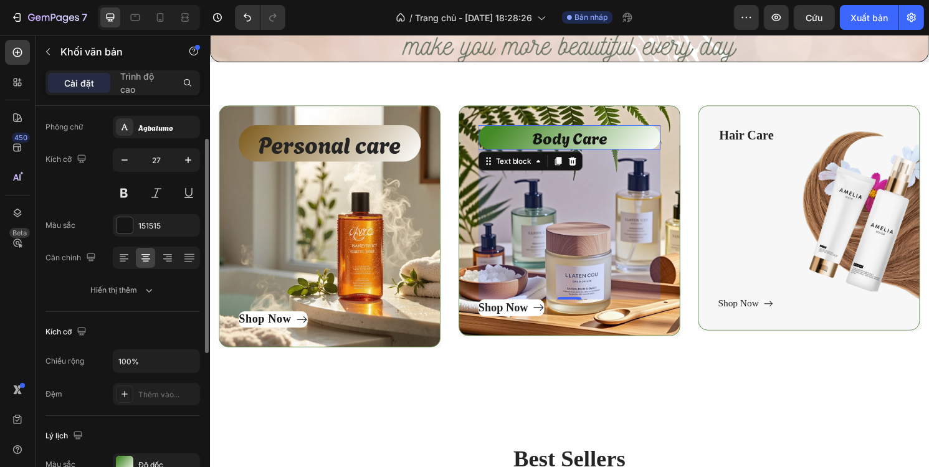
scroll to position [125, 0]
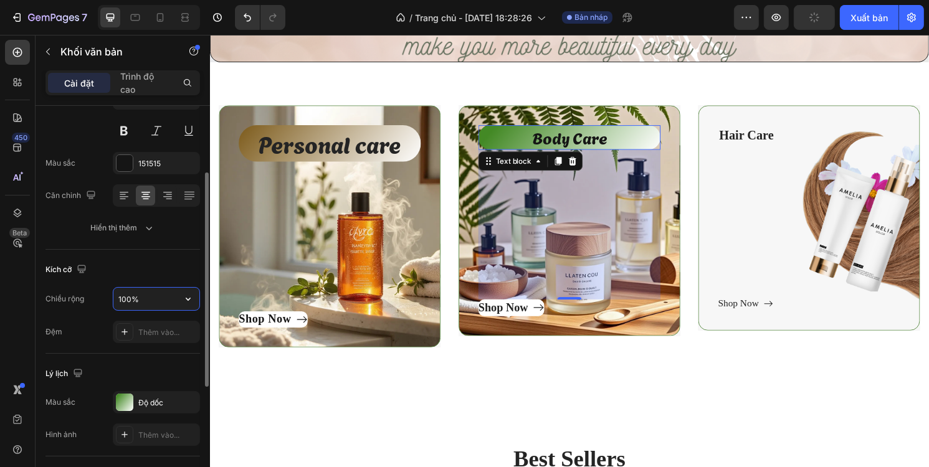
click at [146, 303] on input "100%" at bounding box center [156, 299] width 86 height 22
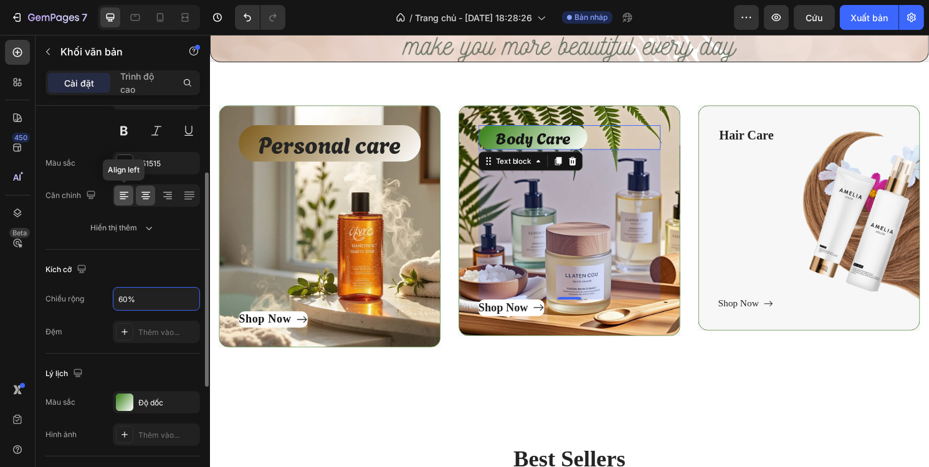
type input "60%"
click at [128, 196] on icon at bounding box center [124, 195] width 12 height 12
click at [150, 197] on icon at bounding box center [146, 195] width 12 height 12
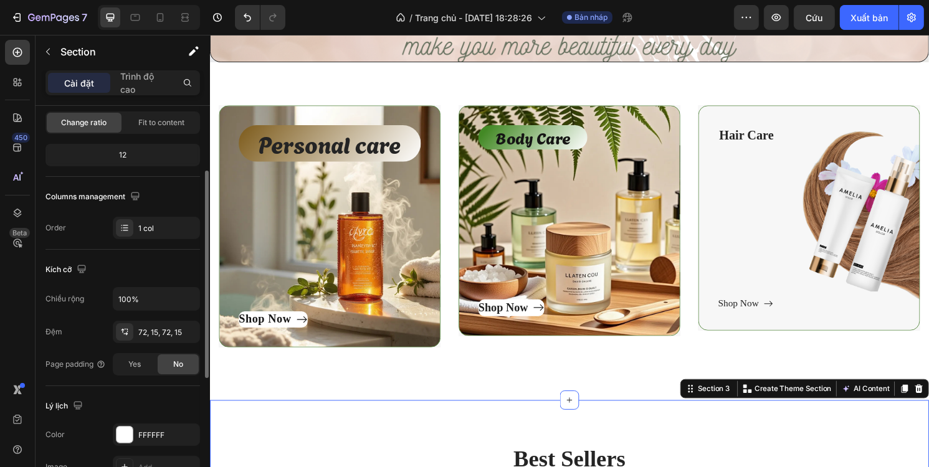
scroll to position [0, 0]
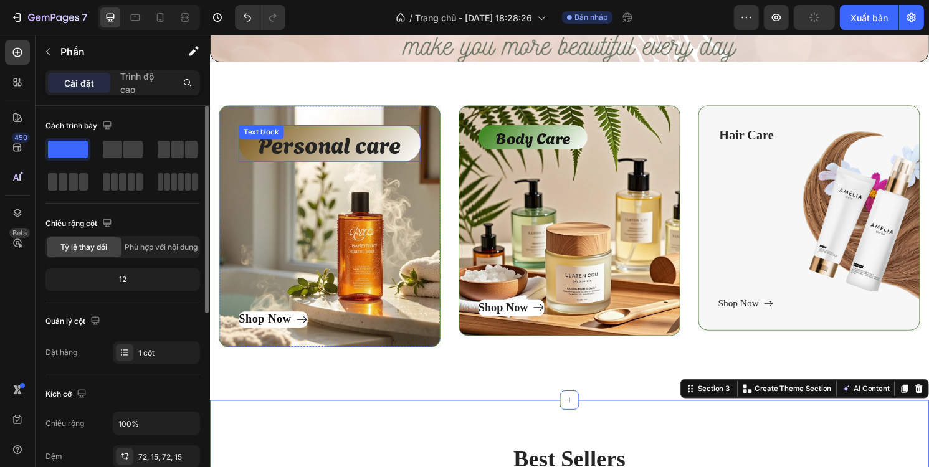
click at [364, 141] on p "Personal care" at bounding box center [333, 148] width 187 height 36
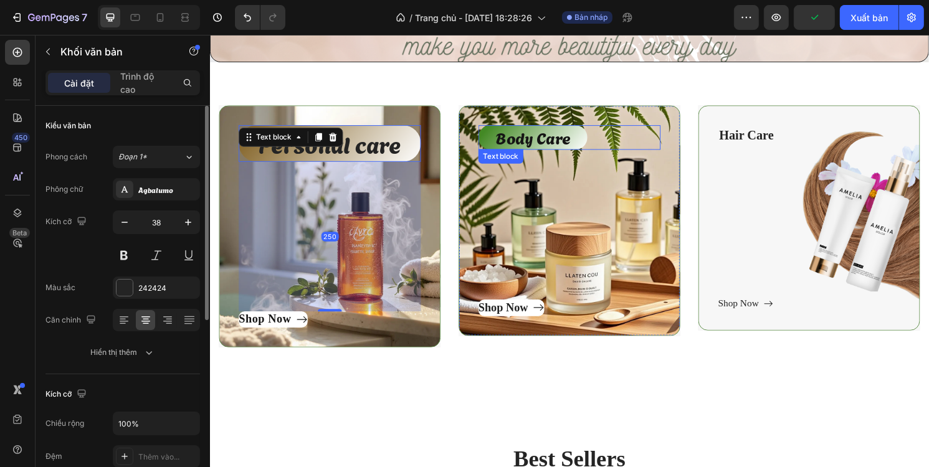
click at [556, 140] on p "Body Care" at bounding box center [544, 142] width 113 height 26
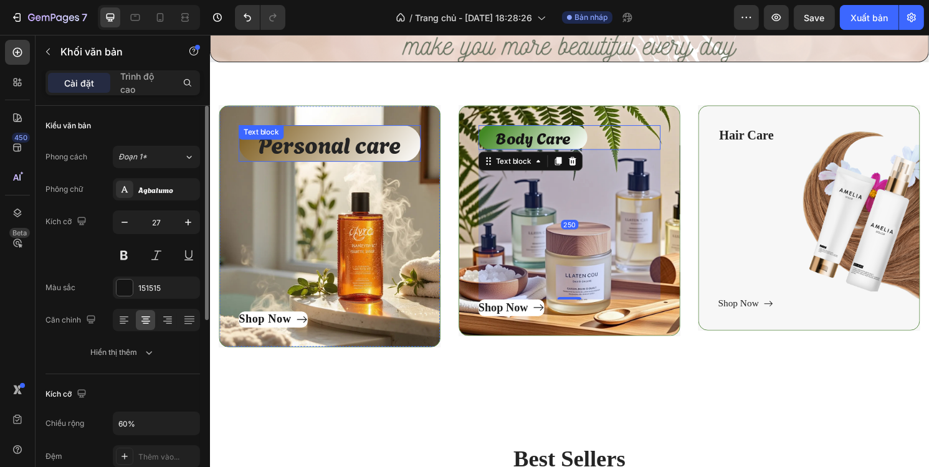
click at [326, 154] on p "Personal care" at bounding box center [333, 148] width 187 height 36
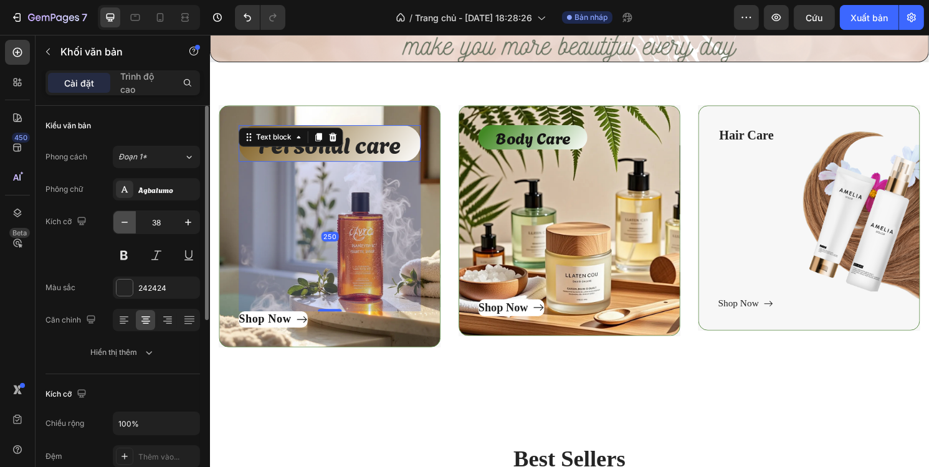
click at [129, 224] on icon "button" at bounding box center [124, 222] width 12 height 12
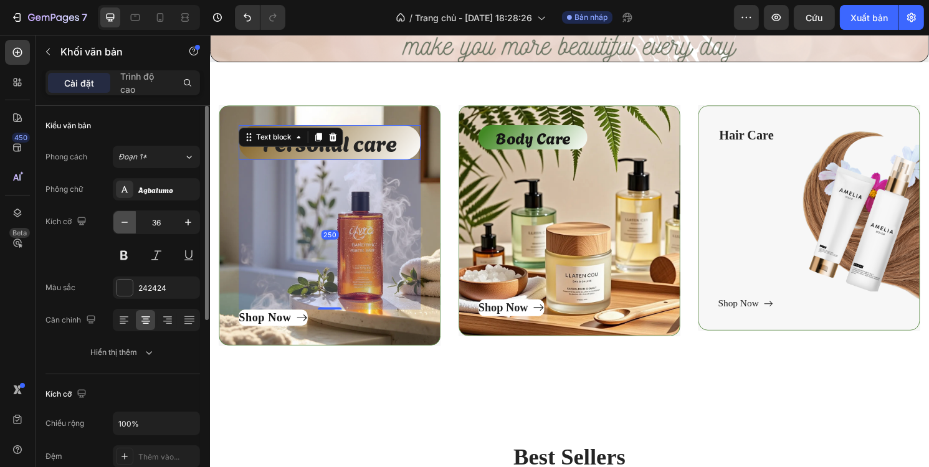
click at [129, 224] on icon "button" at bounding box center [124, 222] width 12 height 12
click at [128, 224] on icon "button" at bounding box center [124, 222] width 12 height 12
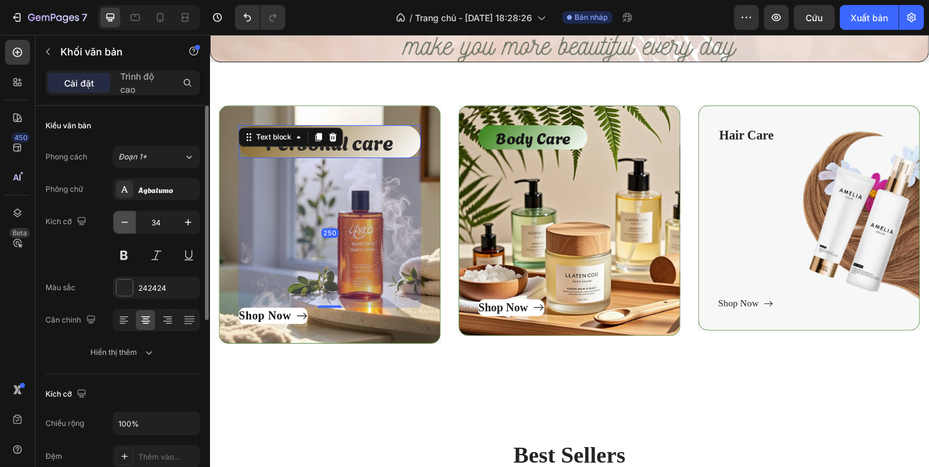
click at [128, 224] on icon "button" at bounding box center [124, 222] width 12 height 12
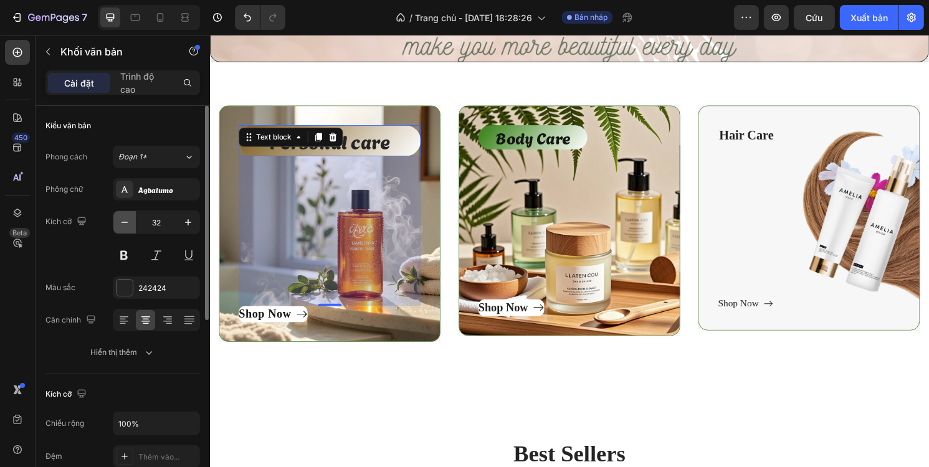
click at [128, 224] on icon "button" at bounding box center [124, 222] width 12 height 12
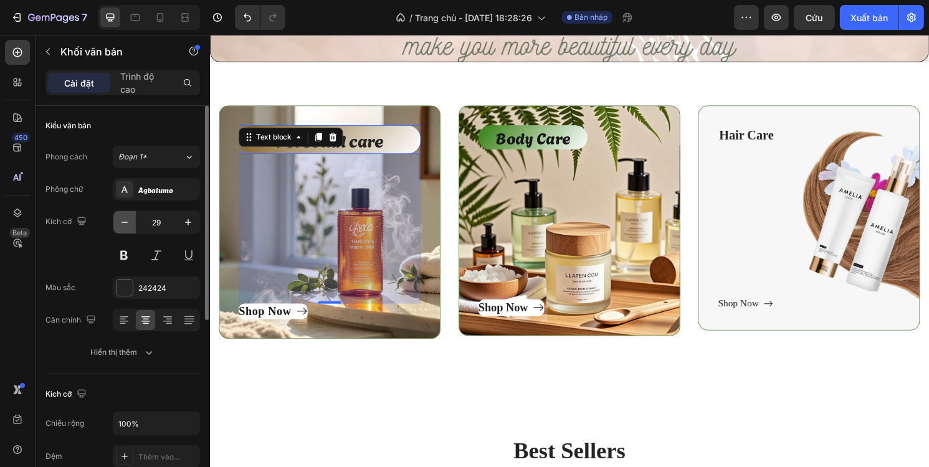
click at [128, 224] on icon "button" at bounding box center [124, 222] width 12 height 12
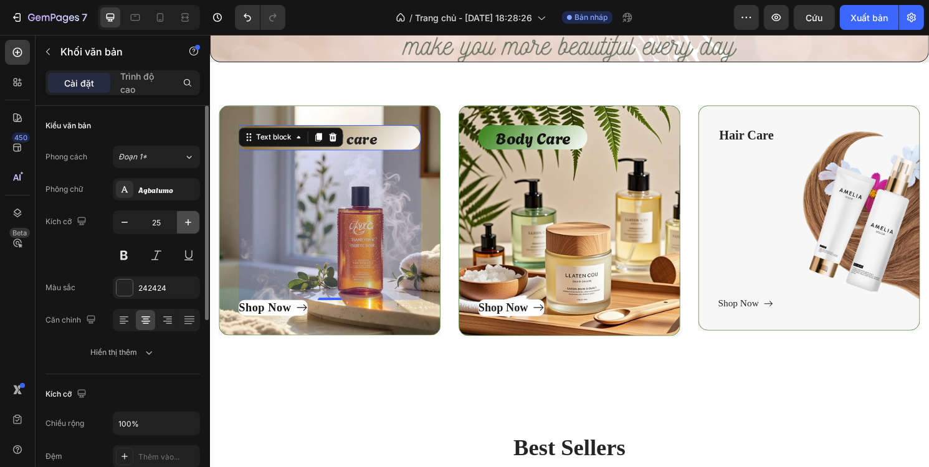
click at [192, 221] on icon "button" at bounding box center [188, 222] width 12 height 12
click at [187, 225] on icon "button" at bounding box center [188, 222] width 12 height 12
type input "27"
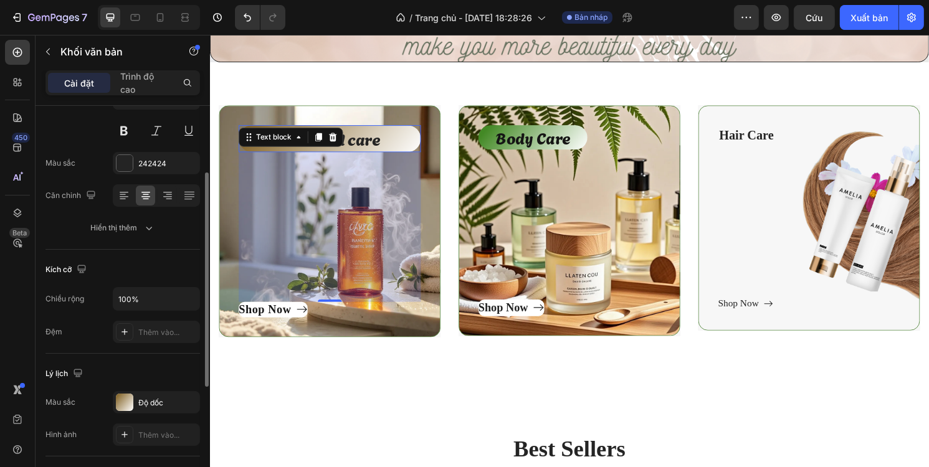
scroll to position [187, 0]
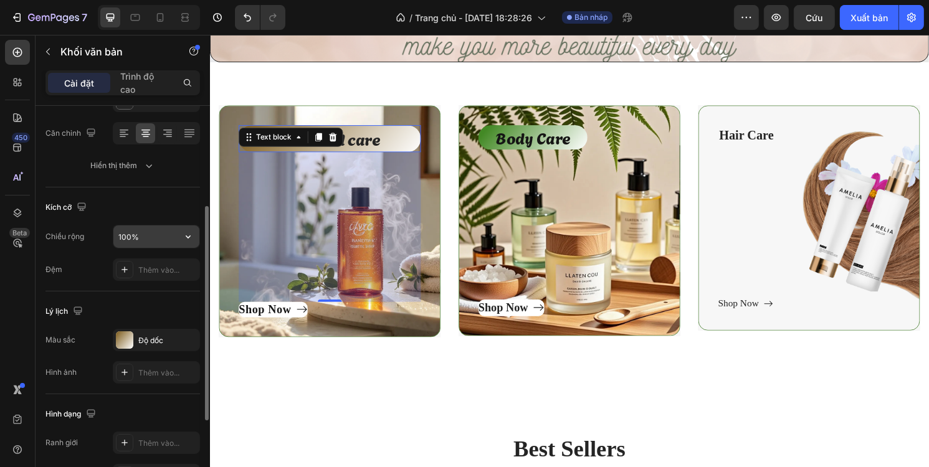
click at [140, 234] on input "100%" at bounding box center [156, 237] width 86 height 22
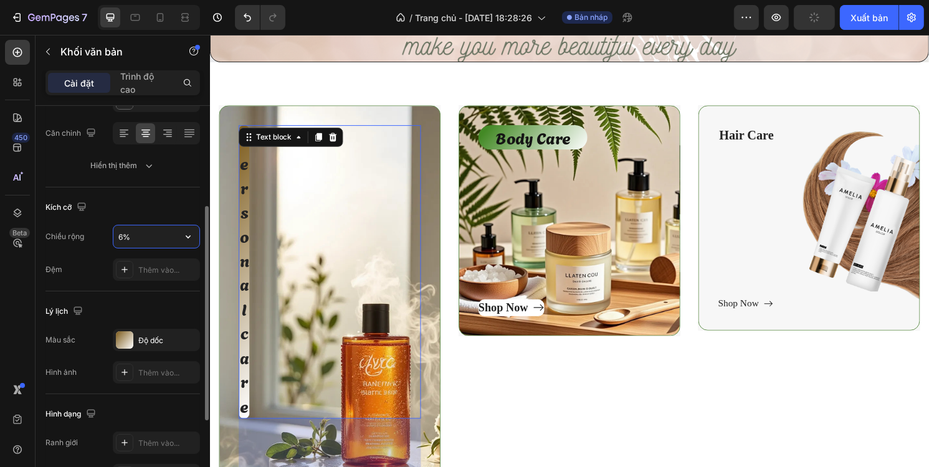
type input "60%"
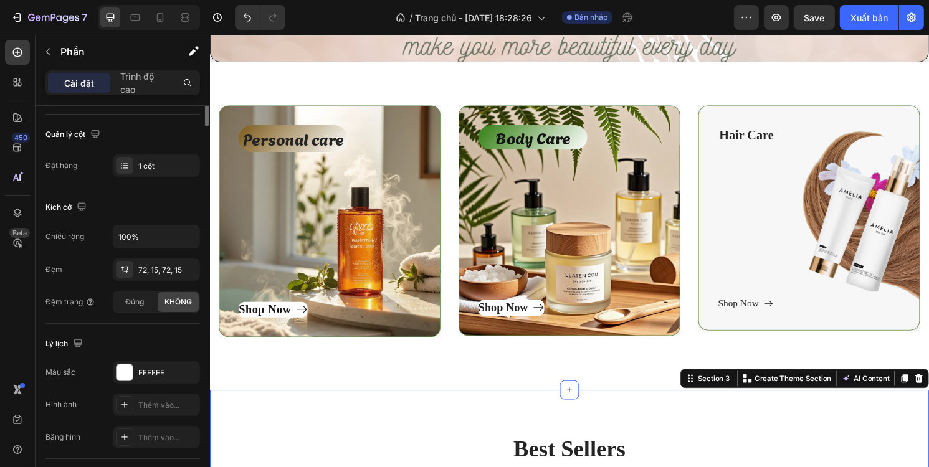
scroll to position [0, 0]
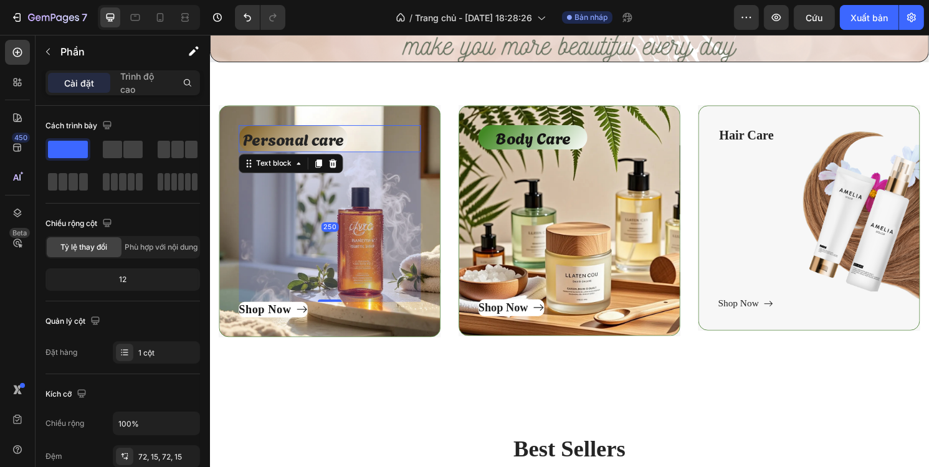
click at [301, 134] on p "Personal care" at bounding box center [295, 143] width 111 height 26
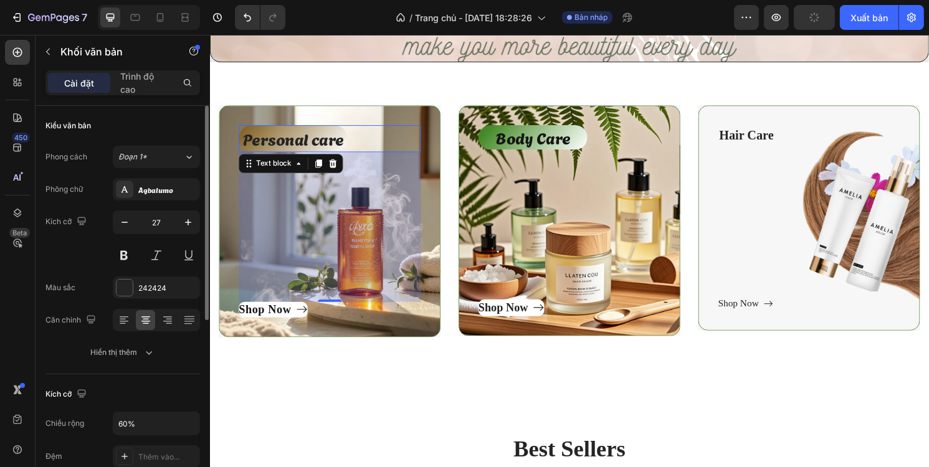
scroll to position [187, 0]
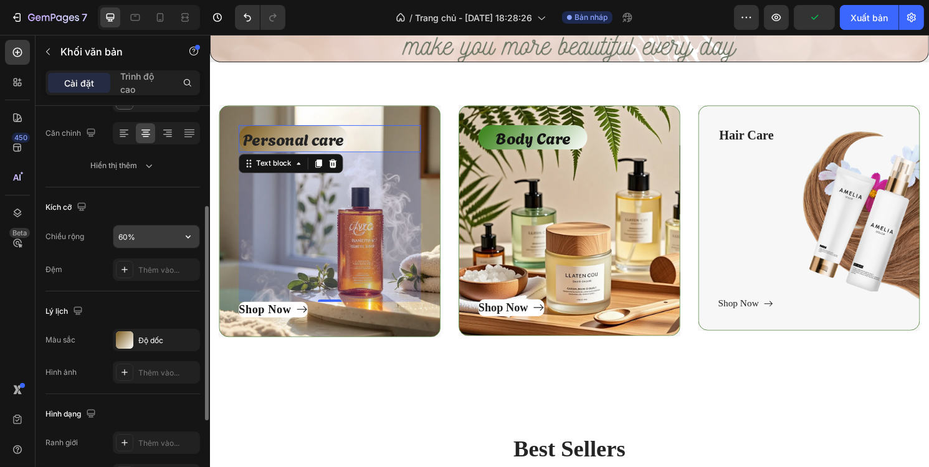
click at [125, 239] on input "60%" at bounding box center [156, 237] width 86 height 22
click at [128, 238] on input "60%" at bounding box center [156, 237] width 86 height 22
click at [130, 233] on input "60%" at bounding box center [156, 237] width 86 height 22
click at [128, 234] on input "60%" at bounding box center [156, 237] width 86 height 22
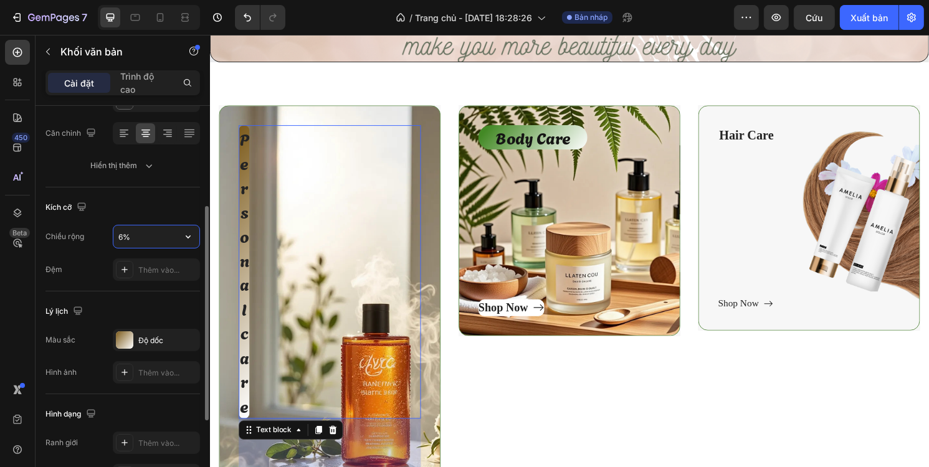
type input "65%"
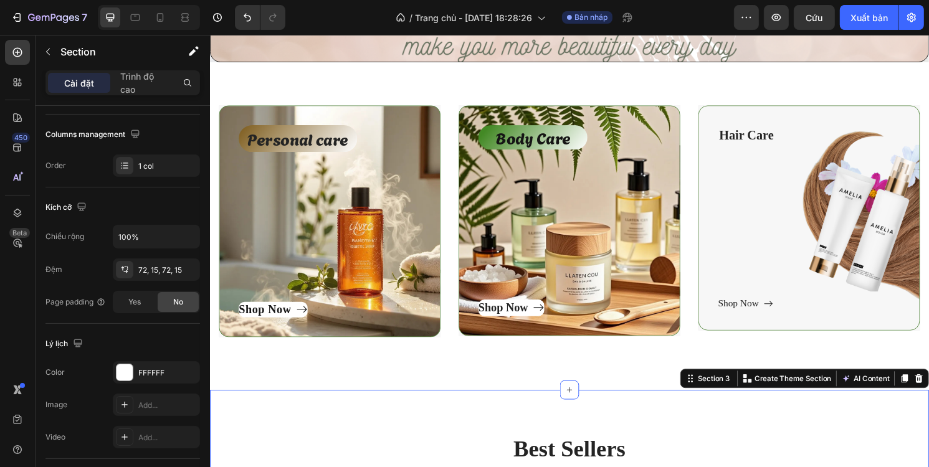
scroll to position [0, 0]
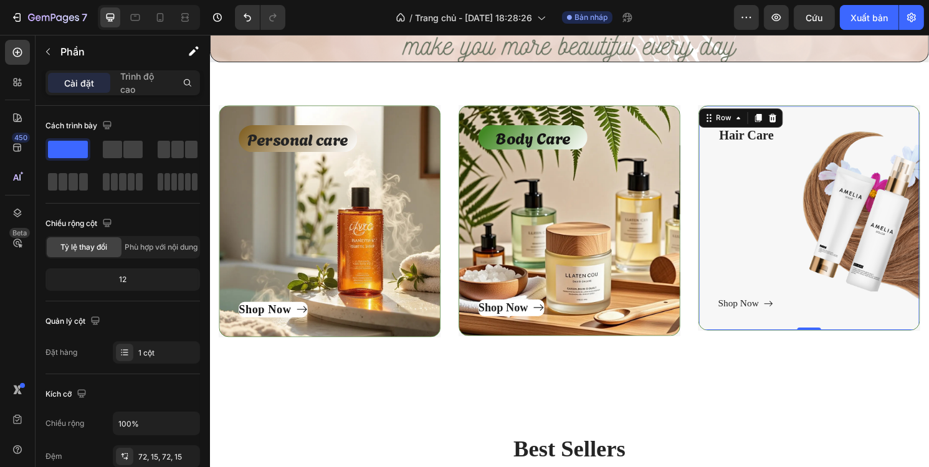
click at [773, 286] on div "Hair Care Text block Shop Now Button" at bounding box center [832, 225] width 189 height 193
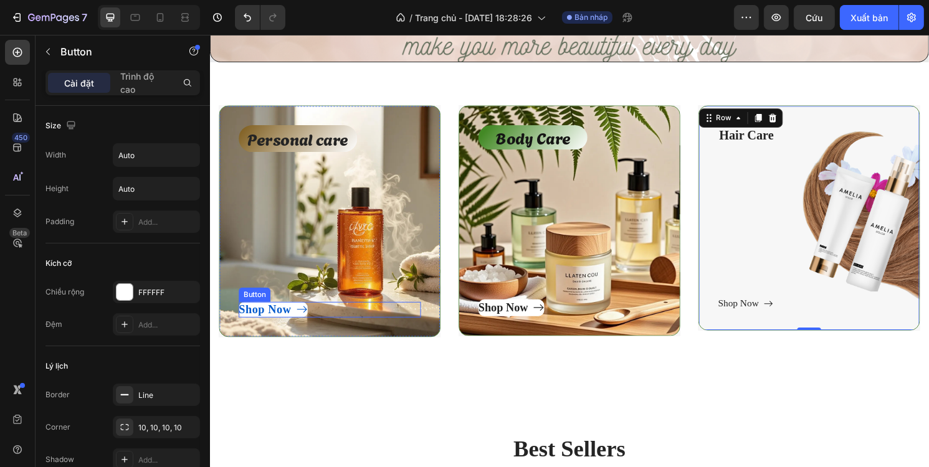
click at [297, 318] on div "Shop Now" at bounding box center [275, 321] width 72 height 17
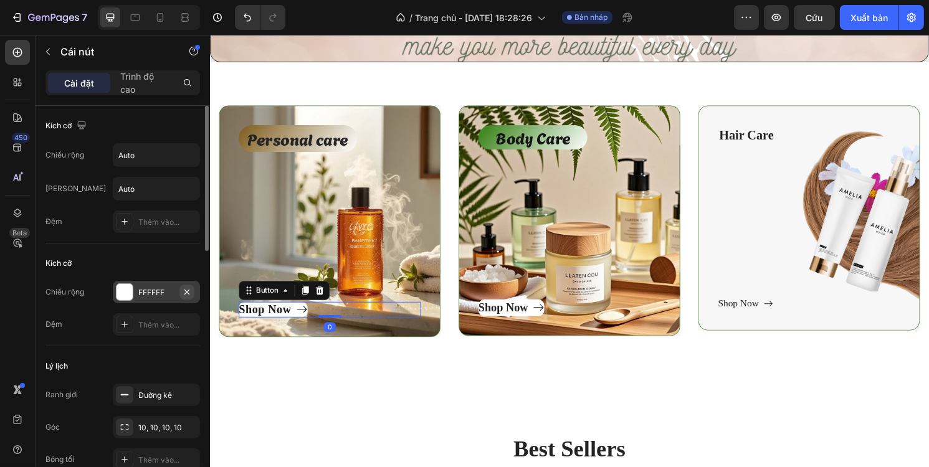
click at [189, 291] on icon "button" at bounding box center [187, 292] width 10 height 10
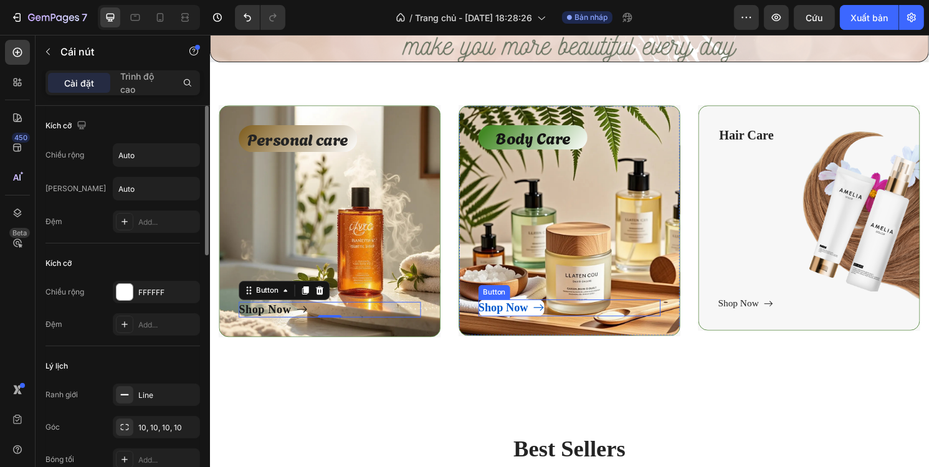
click at [545, 317] on icon at bounding box center [551, 319] width 12 height 12
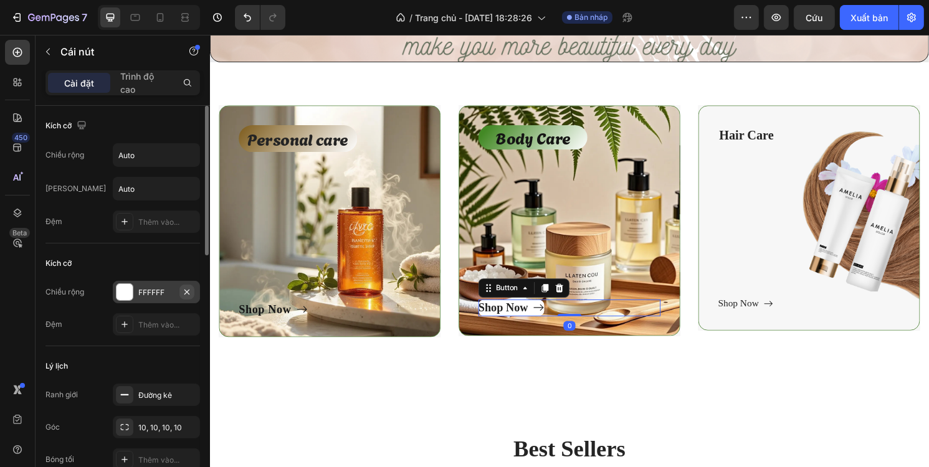
click at [184, 290] on icon "button" at bounding box center [187, 292] width 10 height 10
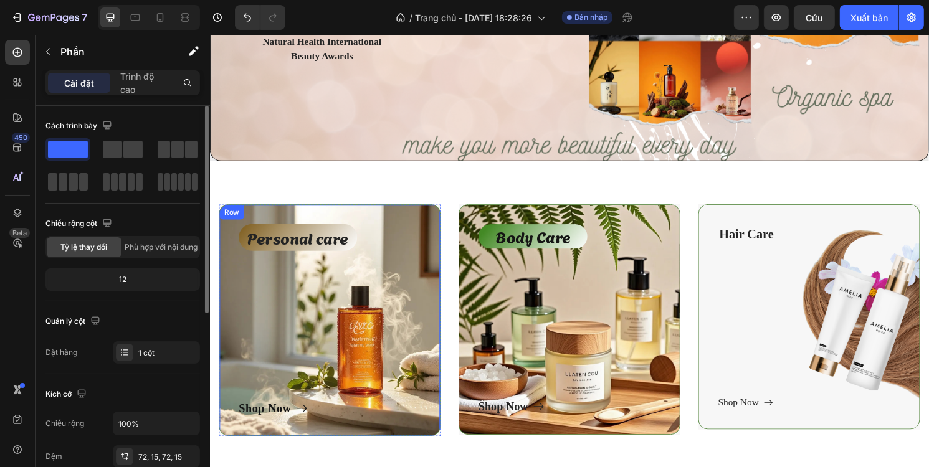
scroll to position [249, 0]
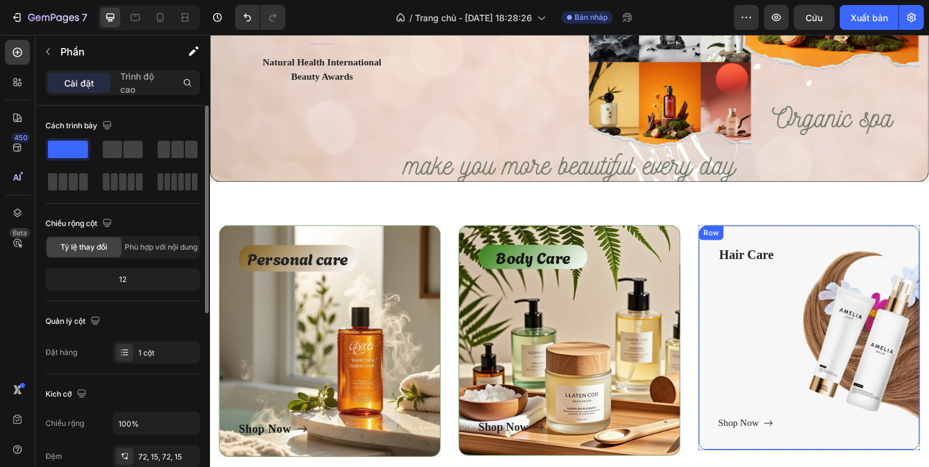
click at [753, 305] on div "Hair Care Text block Shop Now Button" at bounding box center [832, 350] width 189 height 193
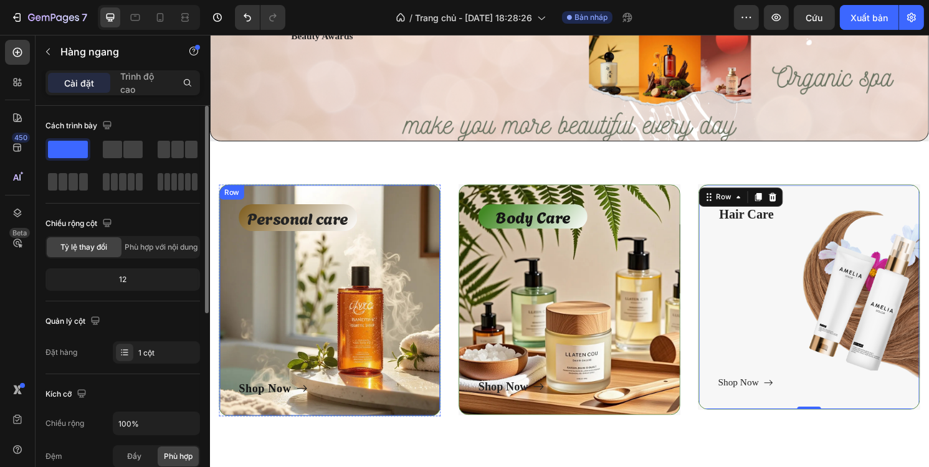
scroll to position [312, 0]
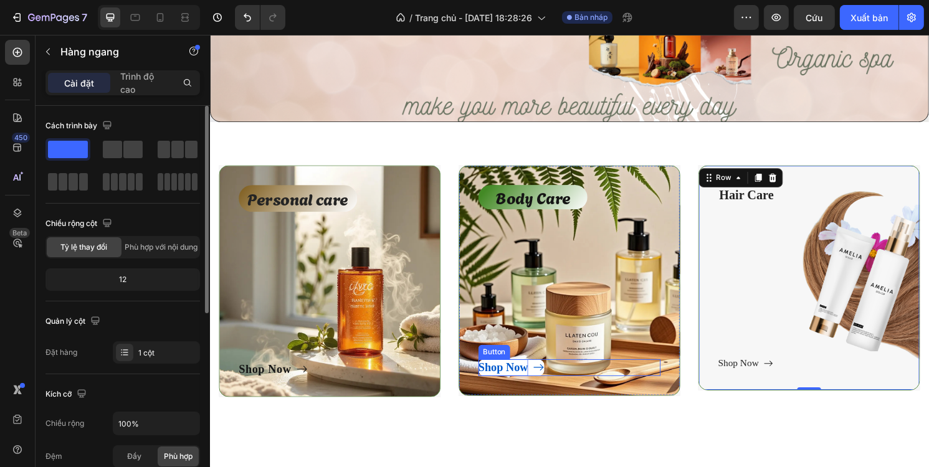
click at [504, 381] on div "Shop Now" at bounding box center [514, 382] width 52 height 18
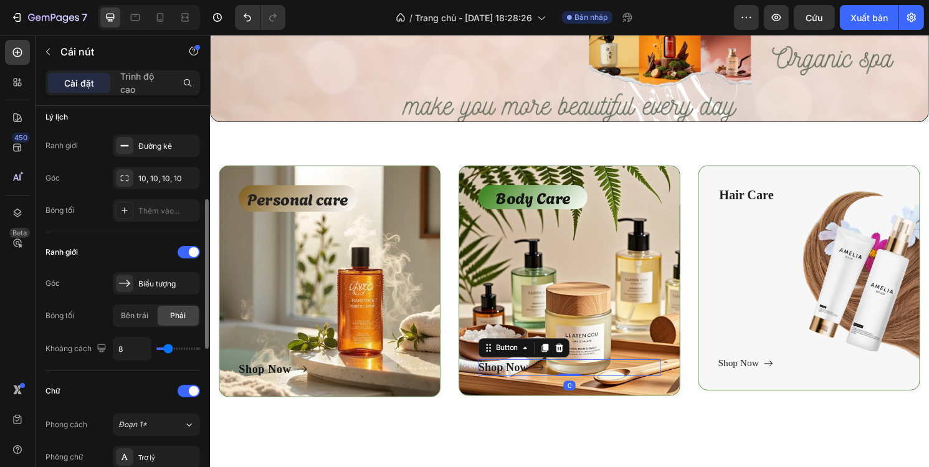
scroll to position [436, 0]
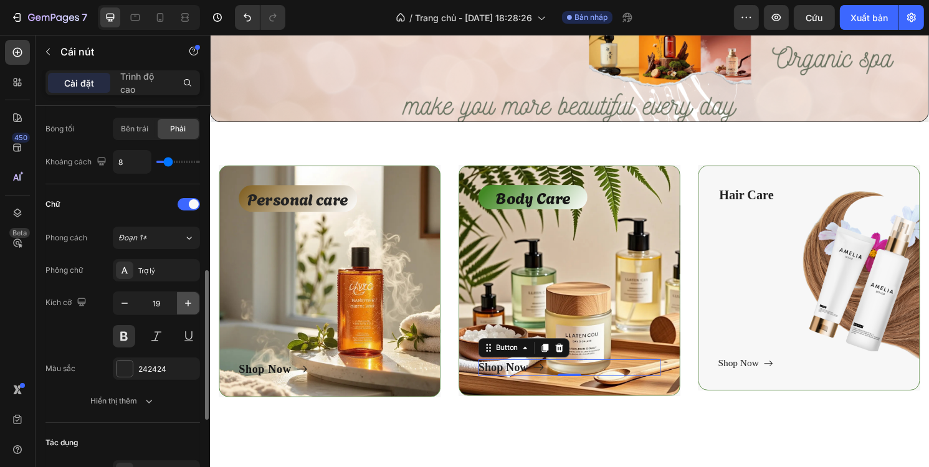
click at [184, 303] on icon "button" at bounding box center [188, 303] width 12 height 12
type input "20"
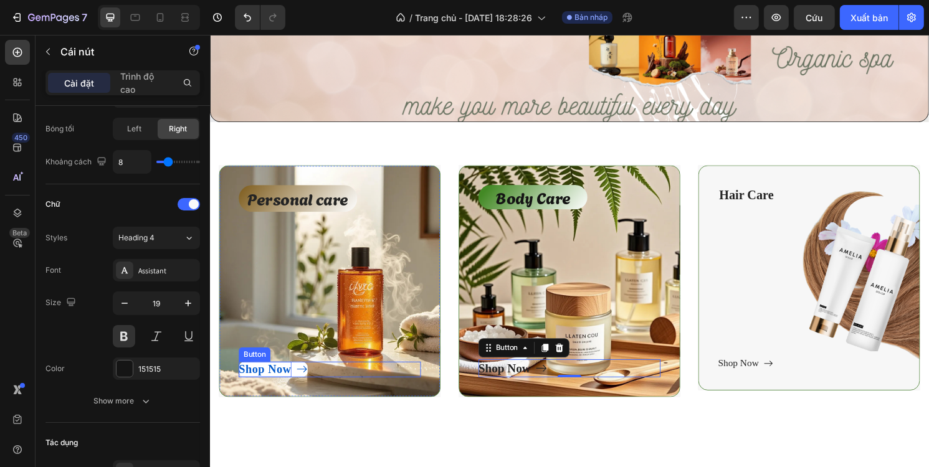
click at [292, 380] on p "Shop Now" at bounding box center [266, 383] width 55 height 17
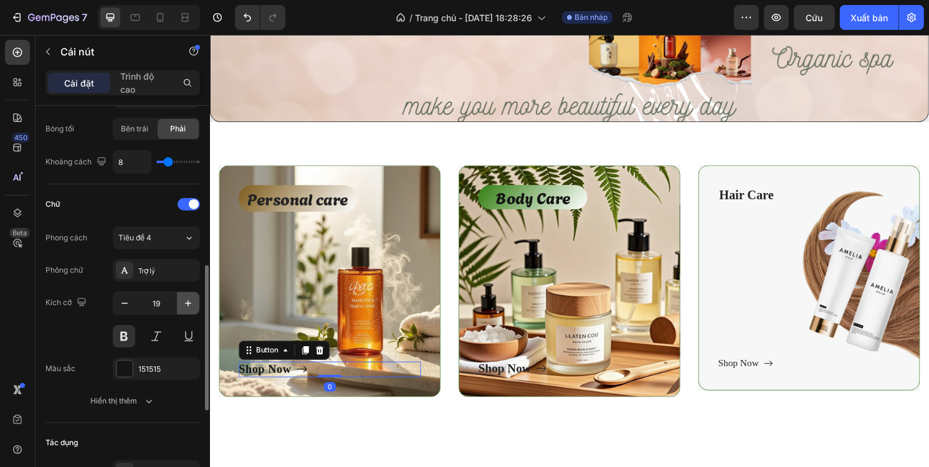
click at [186, 303] on icon "button" at bounding box center [188, 303] width 12 height 12
type input "20"
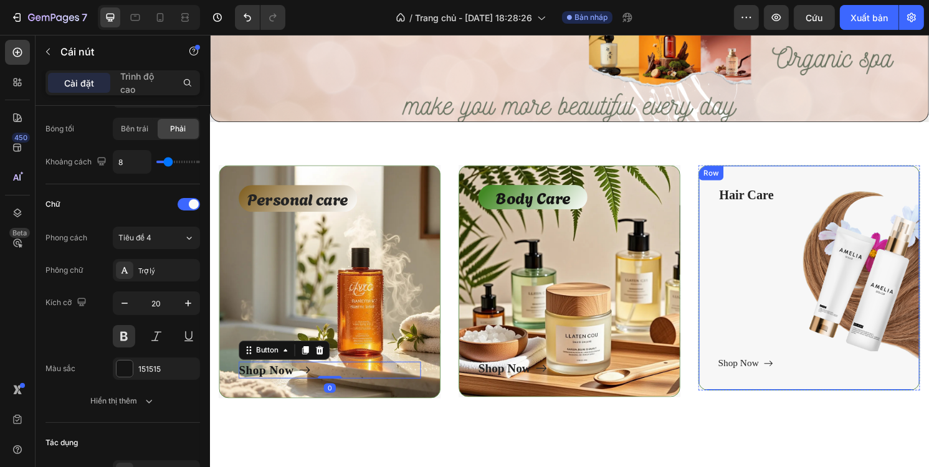
click at [774, 312] on div "Hair Care Text block Shop Now Button" at bounding box center [832, 287] width 189 height 193
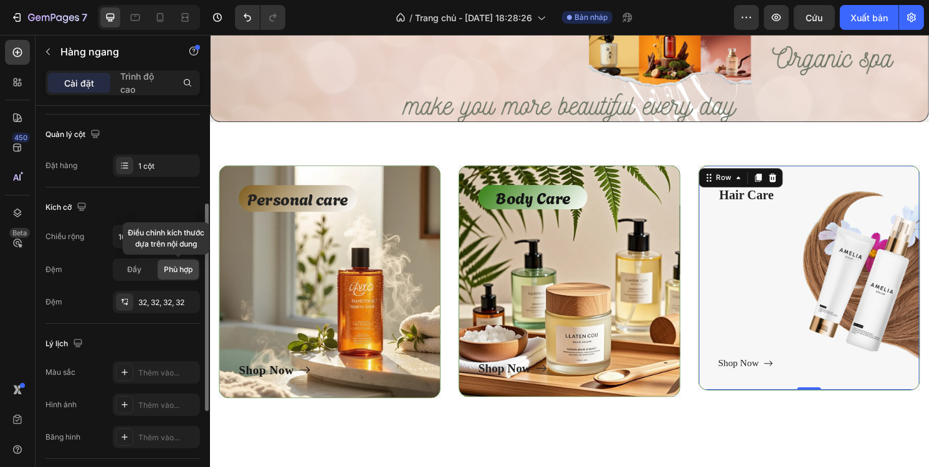
scroll to position [312, 0]
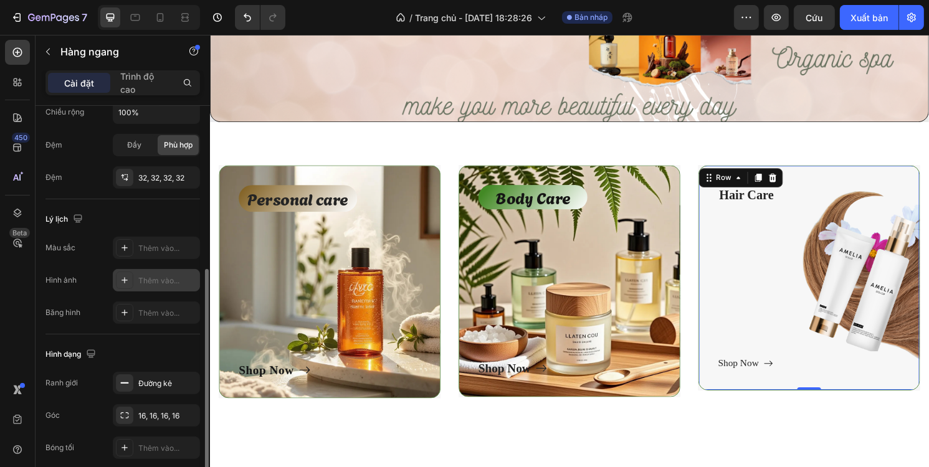
click at [161, 283] on font "Thêm vào..." at bounding box center [158, 280] width 41 height 9
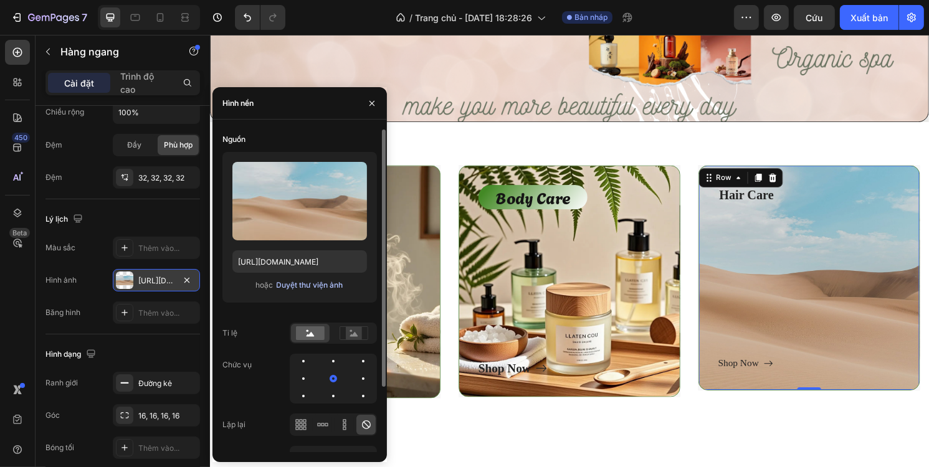
click at [301, 283] on font "Duyệt thư viện ảnh" at bounding box center [310, 284] width 67 height 9
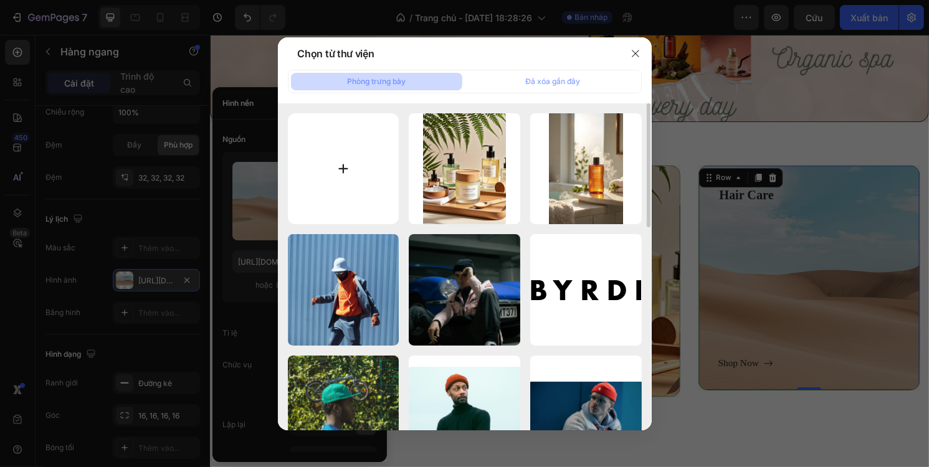
click at [364, 150] on input "file" at bounding box center [344, 169] width 112 height 112
type input "C:\fakepath\b1e8901a43aa6c2c59d81737fe18e8f298e5b98a6a4173b360f9a1b3486c4782.we…"
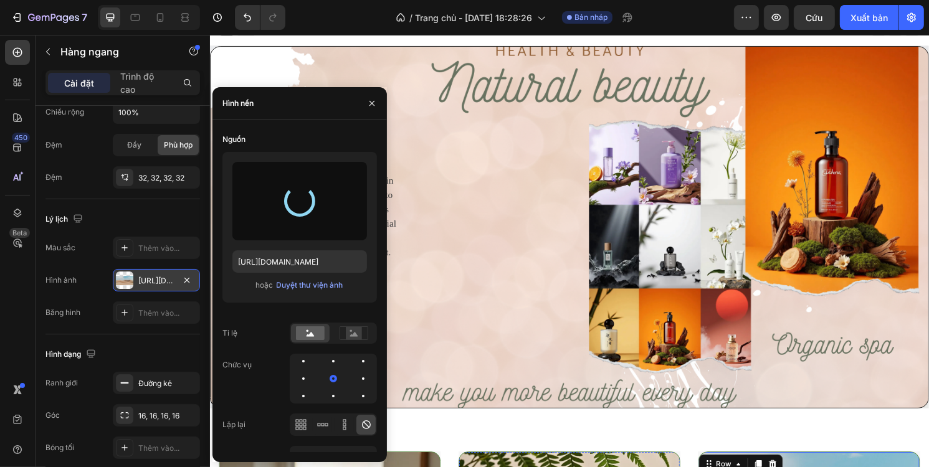
scroll to position [0, 0]
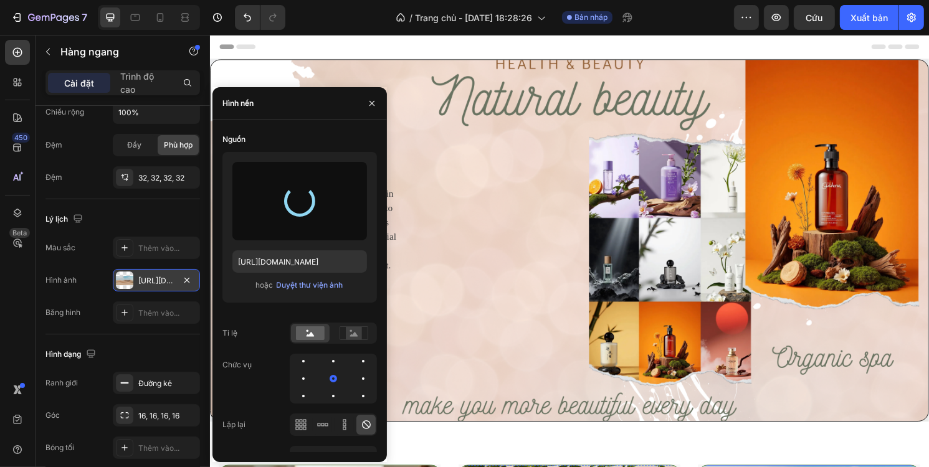
type input "https://cdn.shopify.com/s/files/1/0707/5840/0183/files/gempages_580766777361826…"
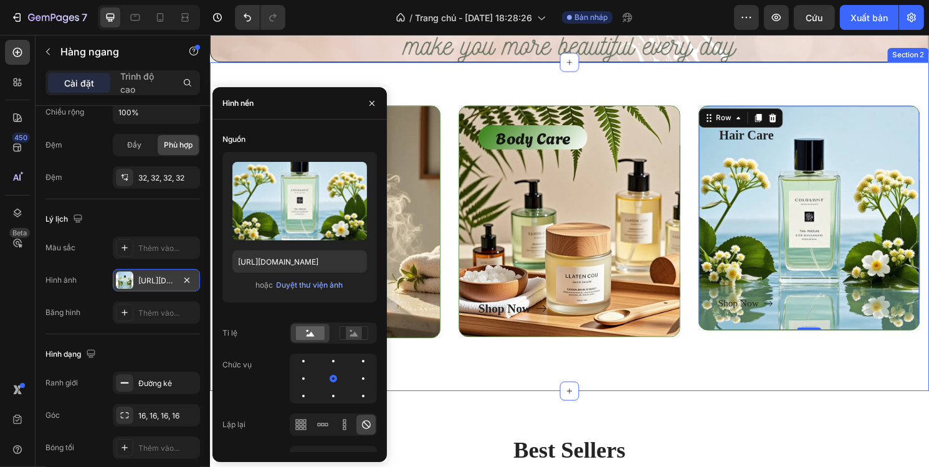
scroll to position [436, 0]
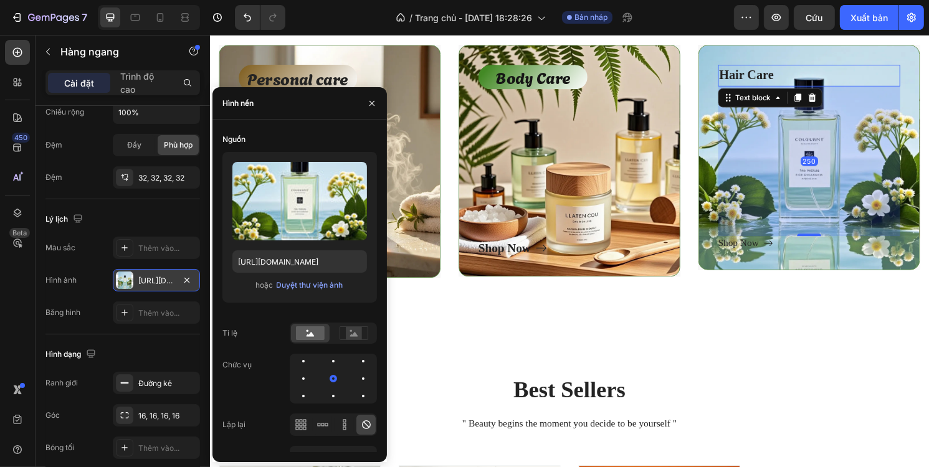
click at [766, 80] on p "Hair Care" at bounding box center [832, 77] width 187 height 20
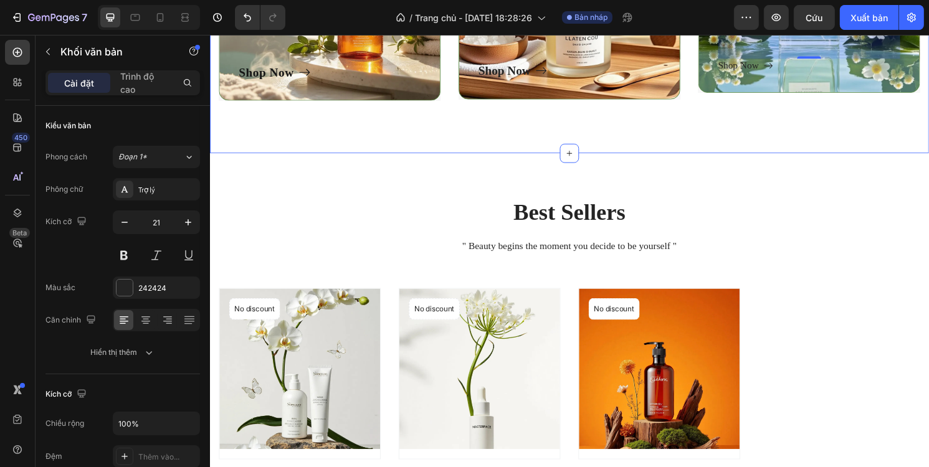
scroll to position [623, 0]
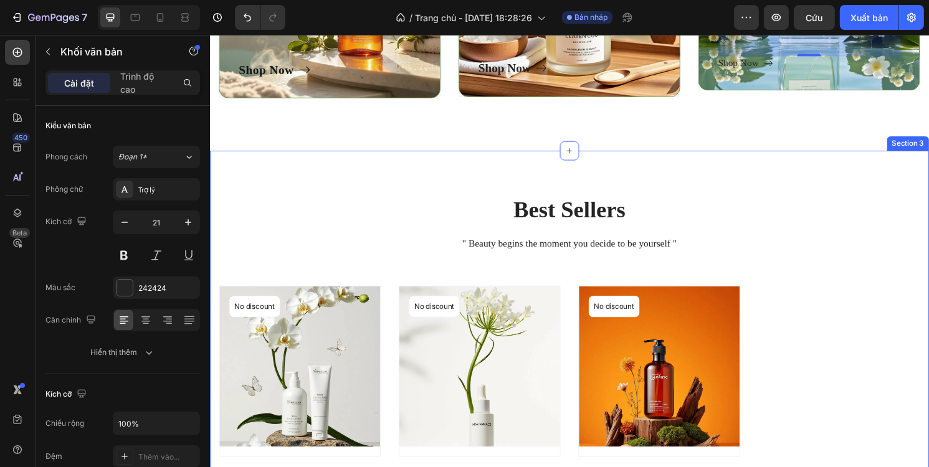
click at [626, 168] on div "Best Sellers Heading " Beauty begins the moment you decide to be yourself " Tex…" at bounding box center [583, 410] width 748 height 508
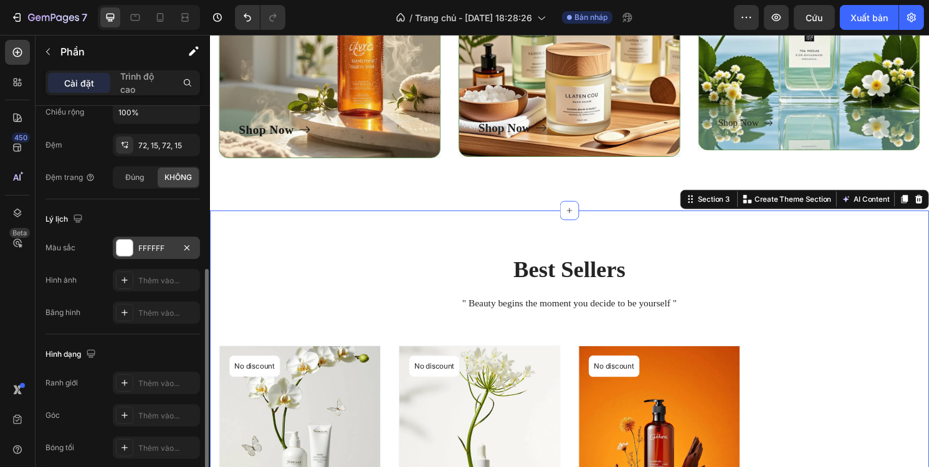
scroll to position [361, 0]
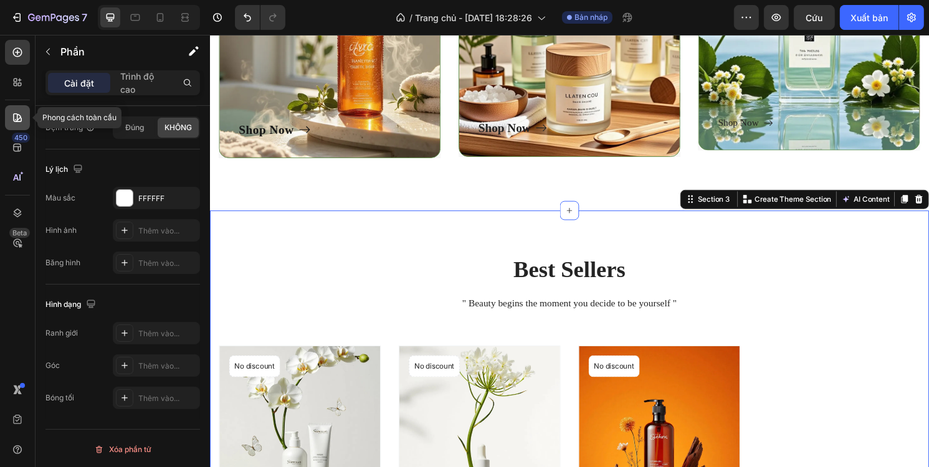
click at [19, 121] on icon at bounding box center [17, 117] width 9 height 9
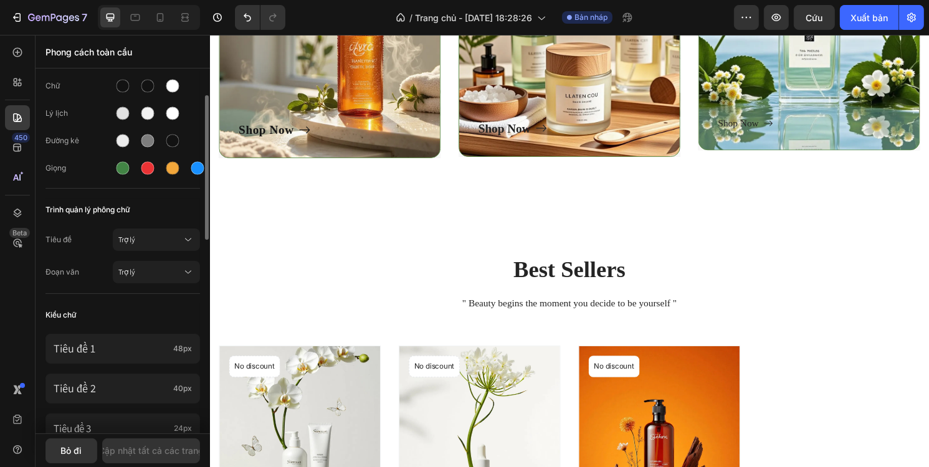
scroll to position [0, 0]
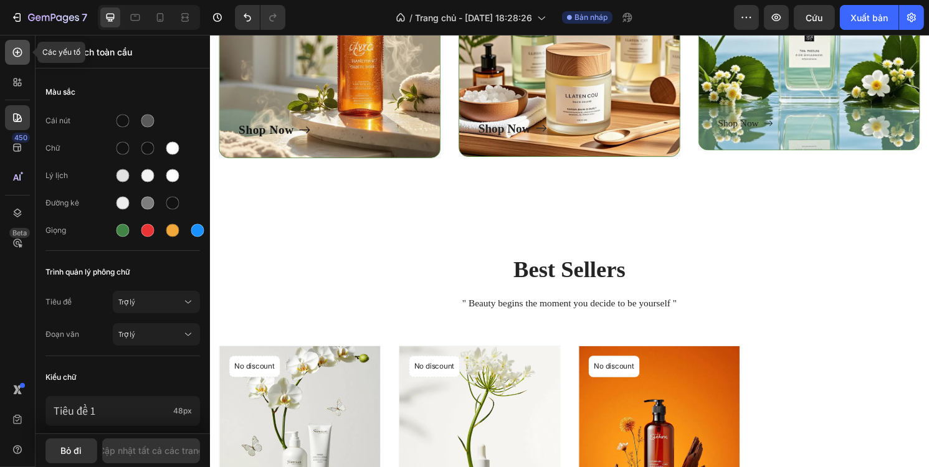
click at [23, 58] on icon at bounding box center [17, 52] width 12 height 12
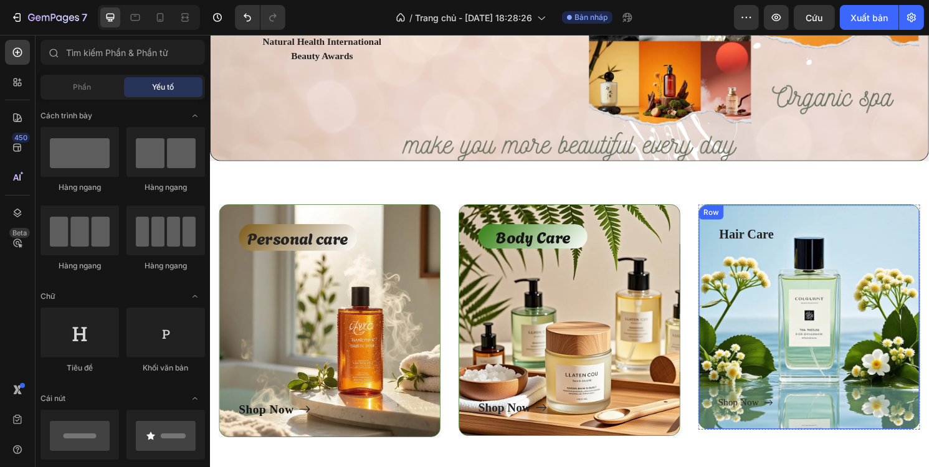
scroll to position [249, 0]
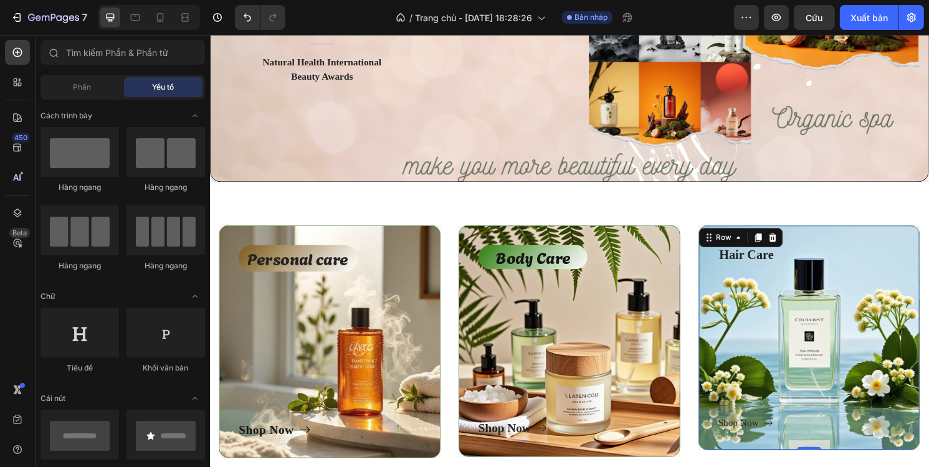
click at [833, 296] on div "Hair Care Text block Shop Now Button" at bounding box center [832, 350] width 189 height 193
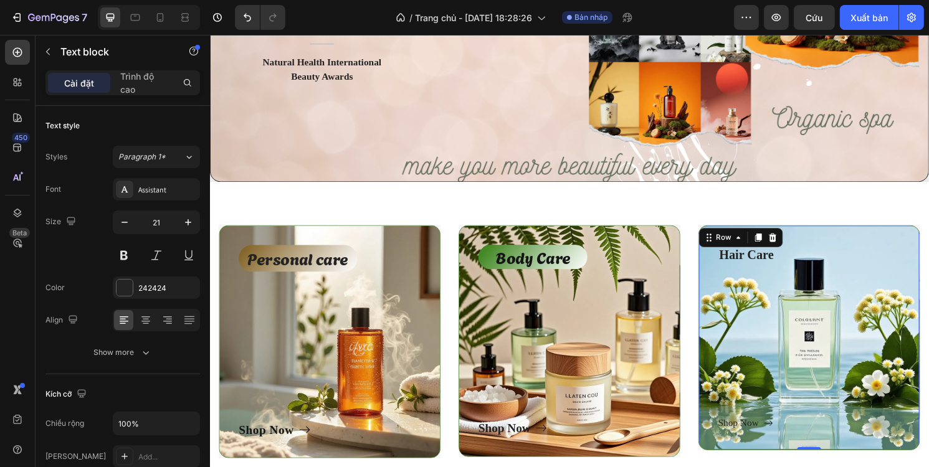
click at [766, 267] on p "Hair Care" at bounding box center [832, 265] width 187 height 20
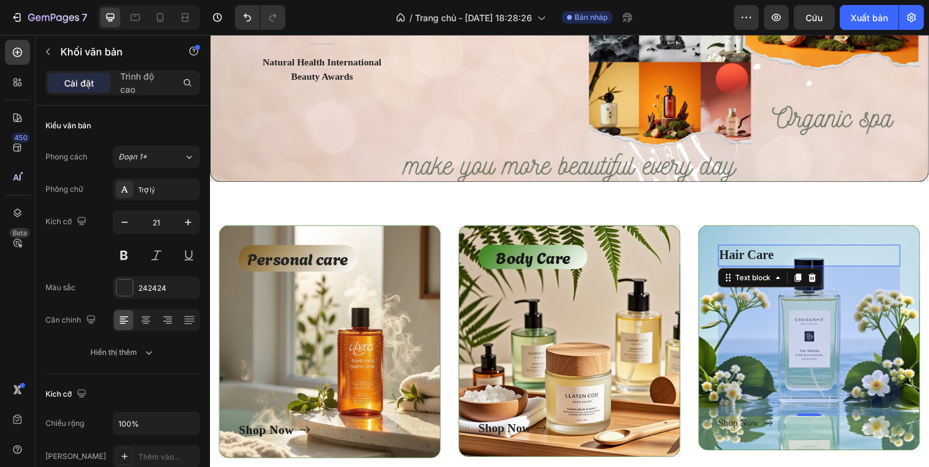
click at [784, 269] on p "Hair Care" at bounding box center [832, 265] width 187 height 20
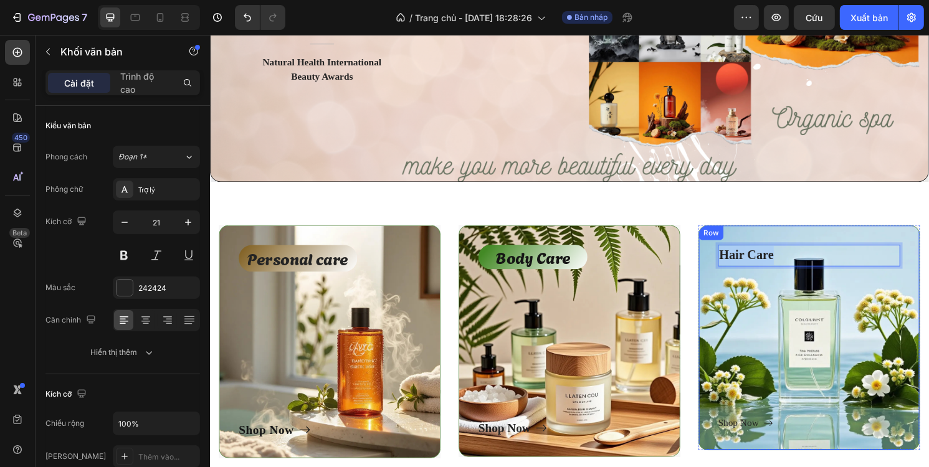
drag, startPoint x: 812, startPoint y: 260, endPoint x: 725, endPoint y: 264, distance: 86.7
click at [725, 264] on div "Hair Care Text block 250 Shop Now Button Row" at bounding box center [832, 350] width 231 height 234
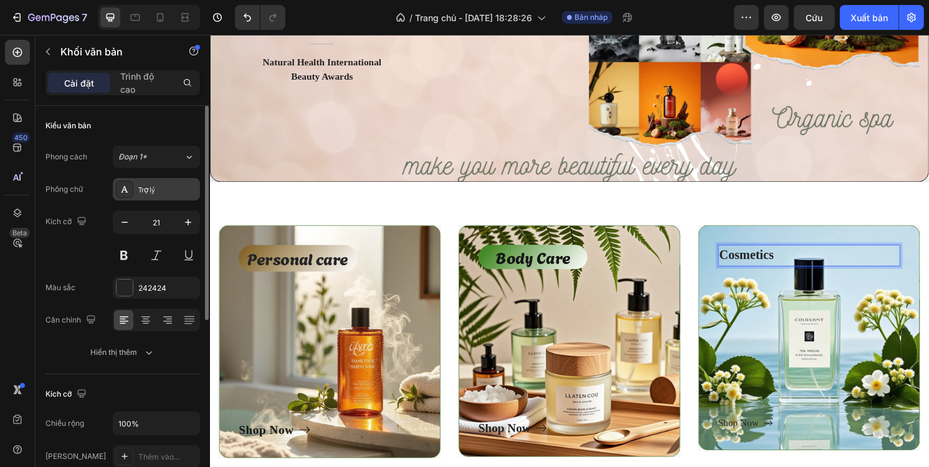
click at [129, 191] on icon at bounding box center [125, 189] width 10 height 10
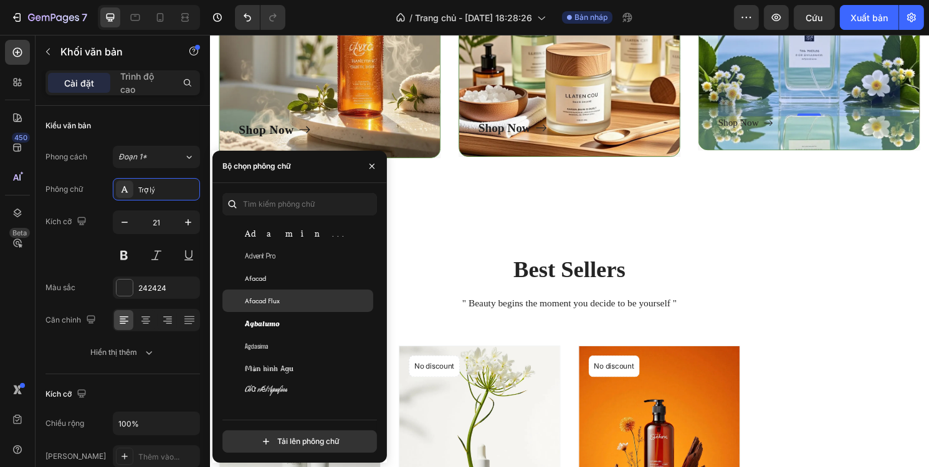
scroll to position [436, 0]
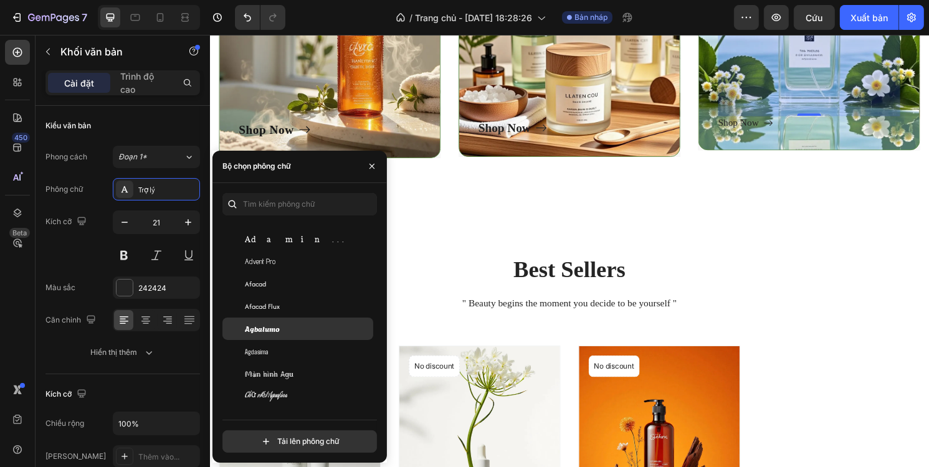
drag, startPoint x: 282, startPoint y: 323, endPoint x: 295, endPoint y: 314, distance: 16.6
click at [282, 323] on div "Agbalumo" at bounding box center [308, 328] width 126 height 11
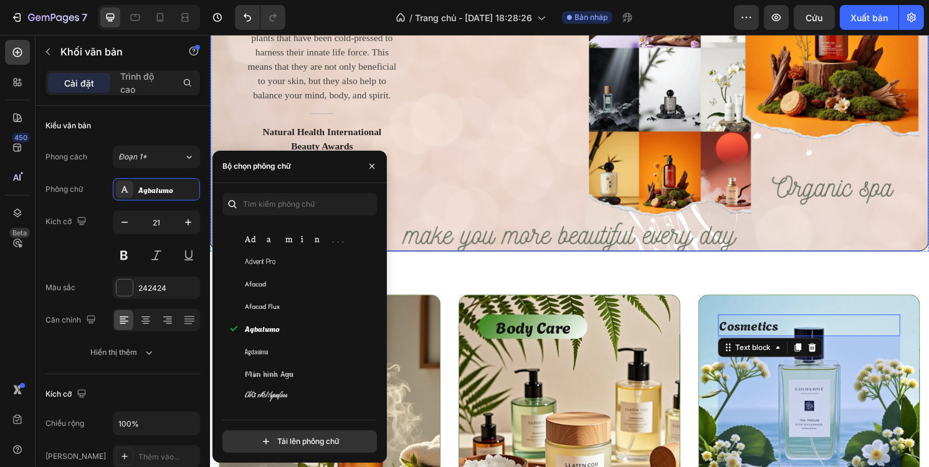
scroll to position [125, 0]
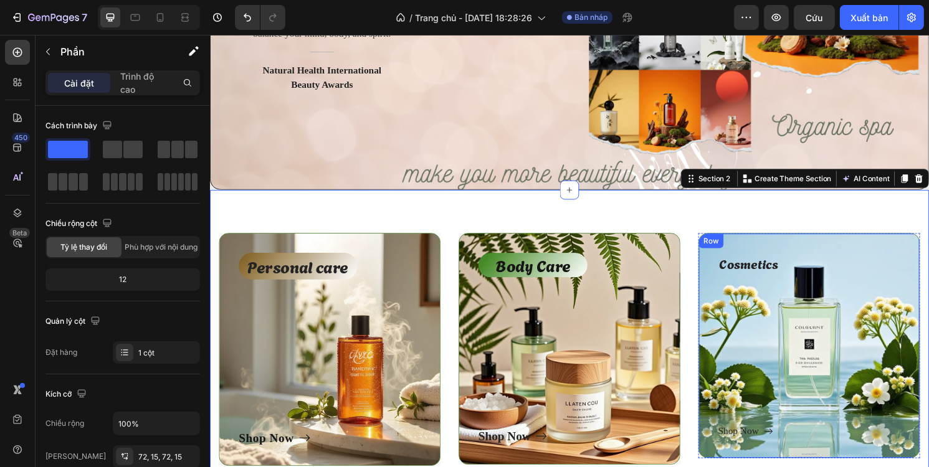
scroll to position [249, 0]
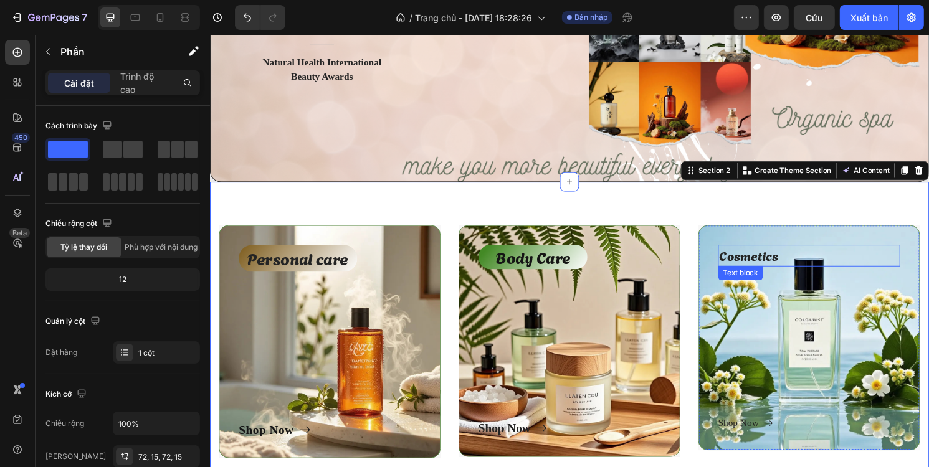
click at [769, 266] on p "Cosmetics" at bounding box center [832, 265] width 187 height 20
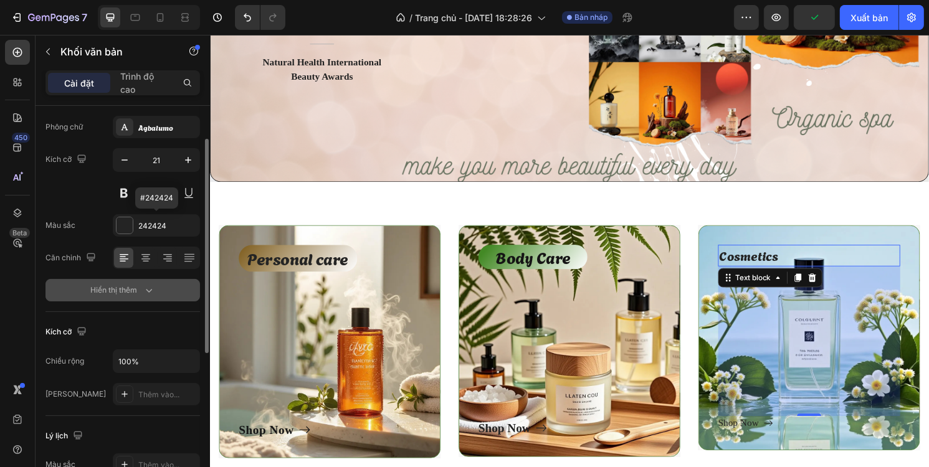
scroll to position [125, 0]
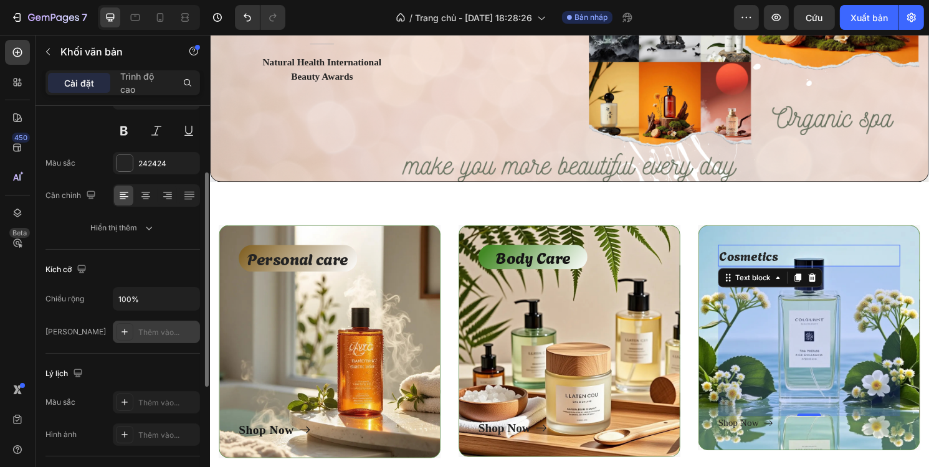
click at [140, 329] on font "Thêm vào..." at bounding box center [158, 332] width 41 height 9
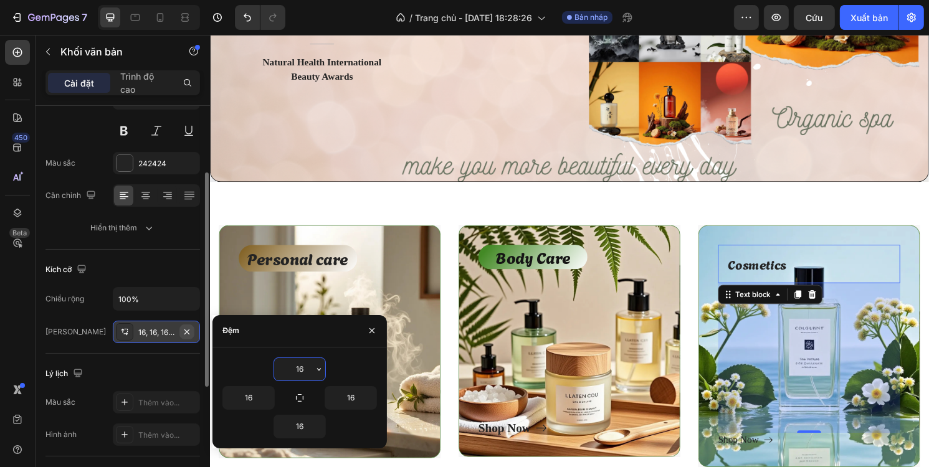
click at [182, 327] on icon "button" at bounding box center [187, 332] width 10 height 10
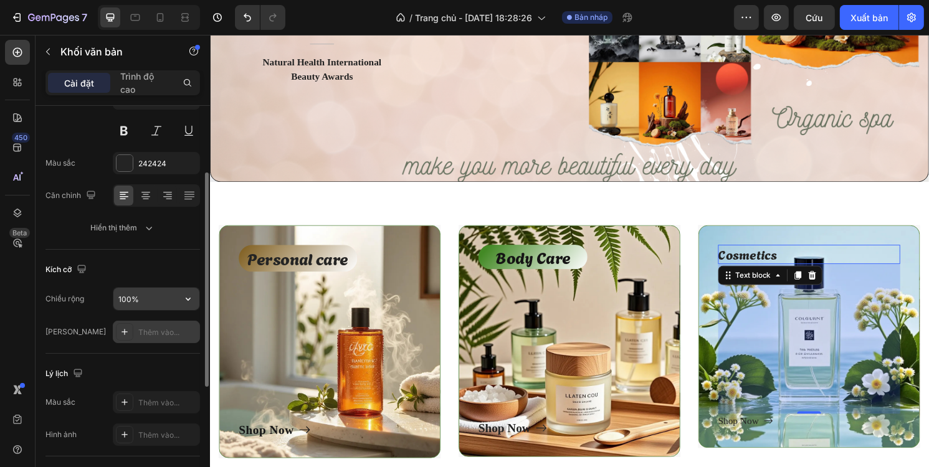
scroll to position [187, 0]
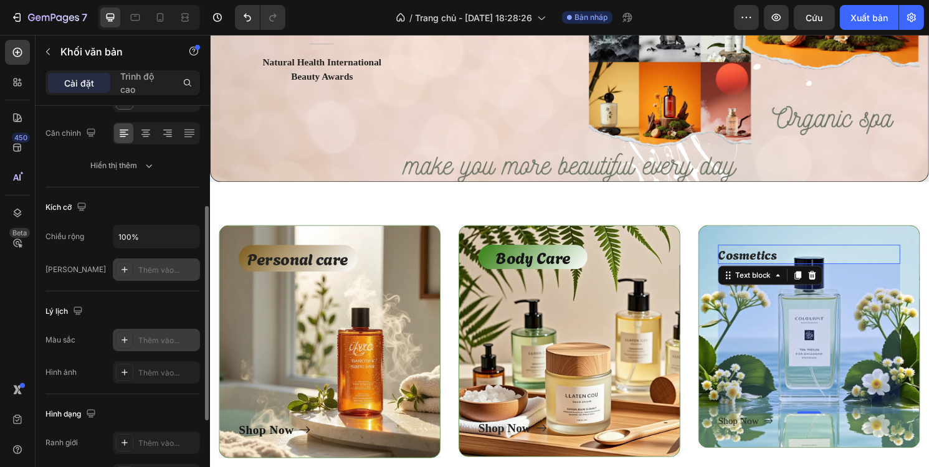
click at [150, 336] on font "Thêm vào..." at bounding box center [158, 340] width 41 height 9
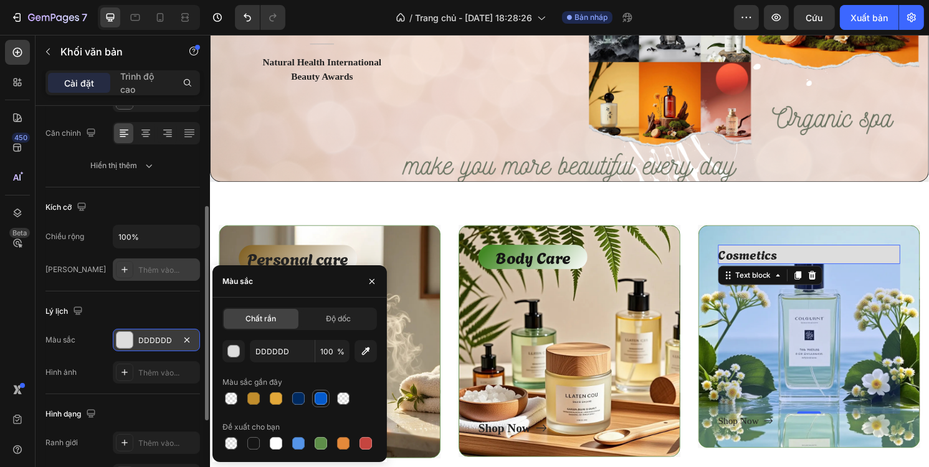
click at [320, 402] on div at bounding box center [321, 399] width 12 height 12
type input "045ACC"
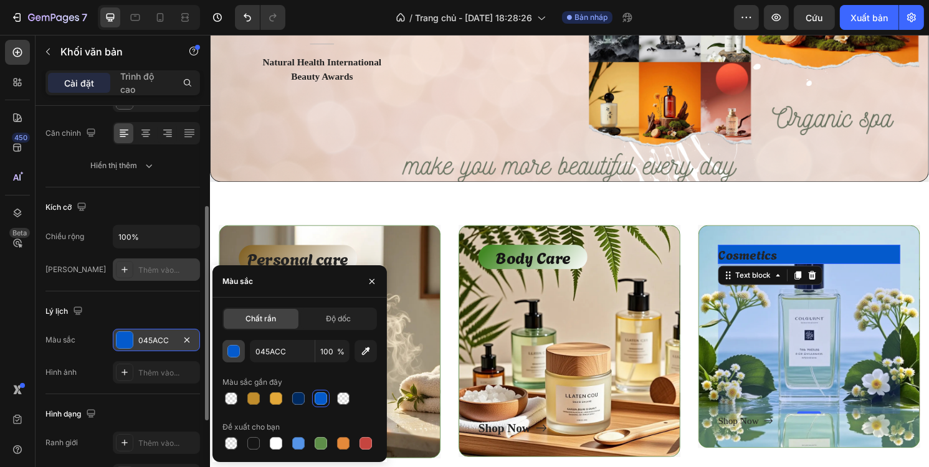
click at [234, 356] on div "button" at bounding box center [234, 352] width 12 height 12
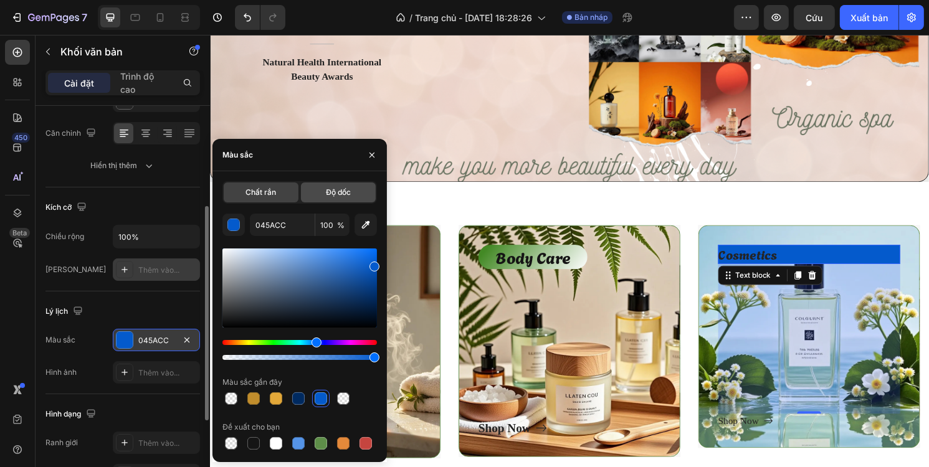
click at [329, 193] on font "Độ dốc" at bounding box center [338, 192] width 25 height 9
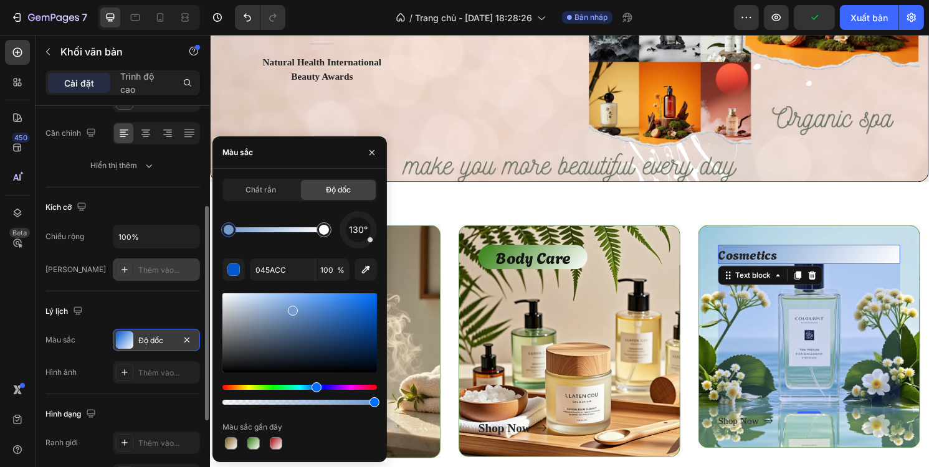
drag, startPoint x: 353, startPoint y: 306, endPoint x: 292, endPoint y: 308, distance: 61.1
click at [292, 308] on div at bounding box center [299, 332] width 155 height 79
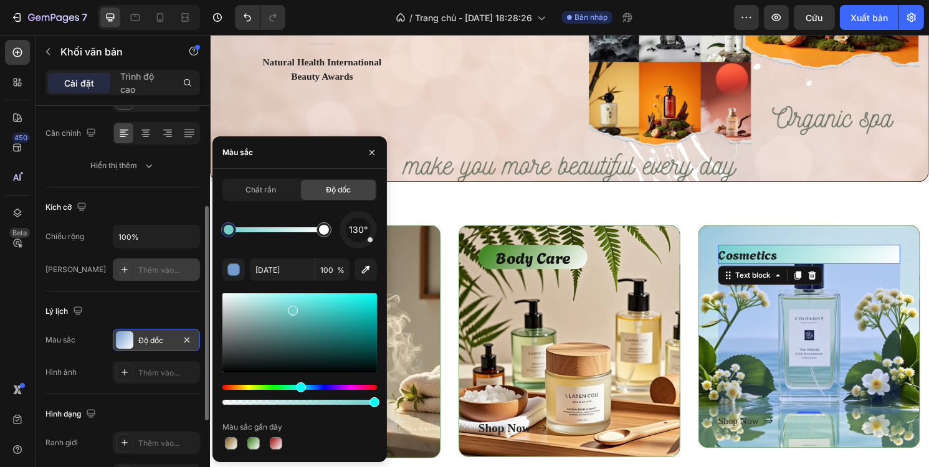
drag, startPoint x: 314, startPoint y: 386, endPoint x: 299, endPoint y: 388, distance: 15.1
click at [299, 388] on div "Sắc thái" at bounding box center [301, 388] width 10 height 10
type input "72CECB"
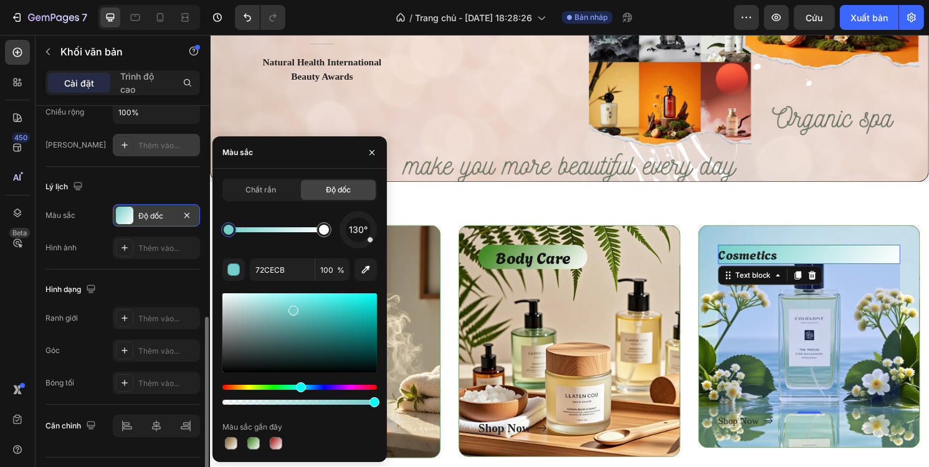
scroll to position [340, 0]
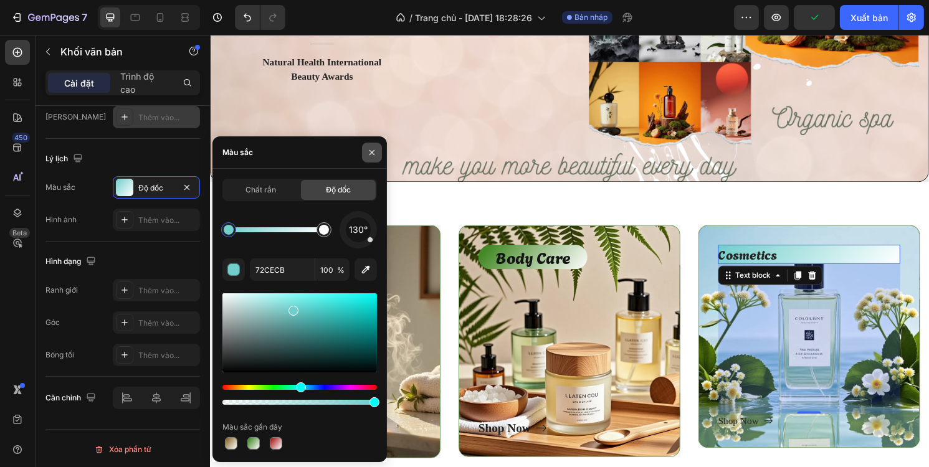
click at [371, 149] on icon "button" at bounding box center [372, 153] width 10 height 10
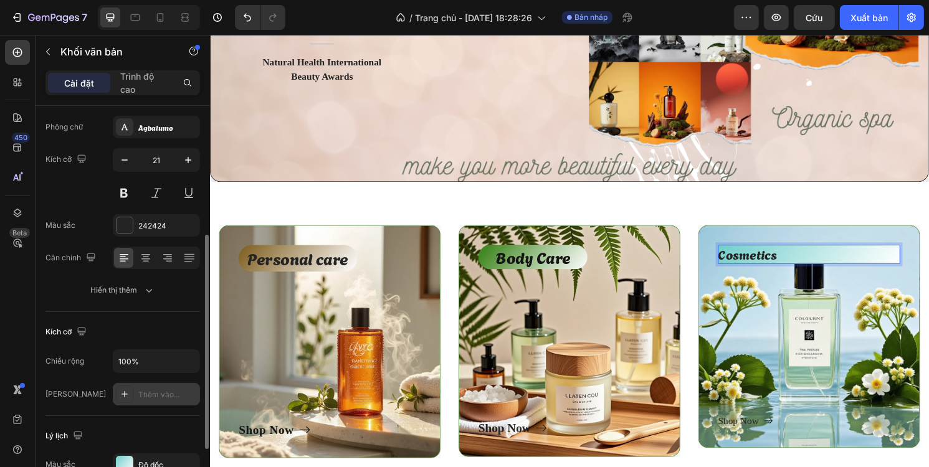
scroll to position [125, 0]
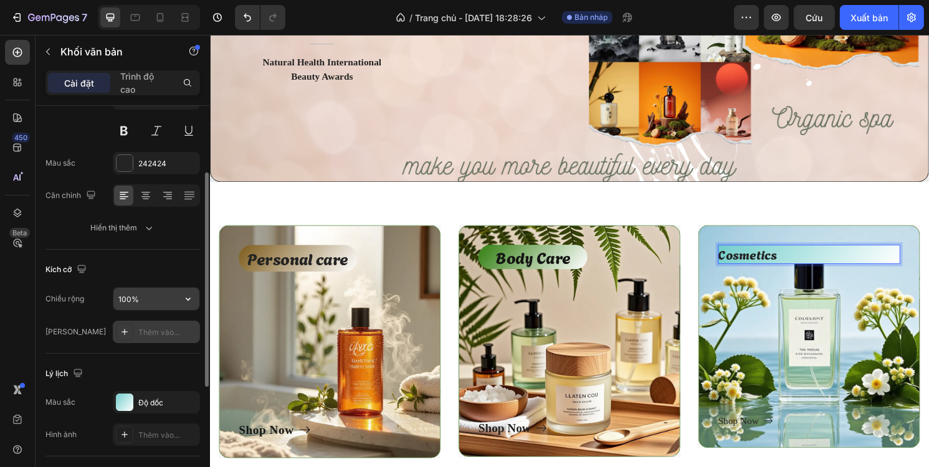
click at [133, 296] on input "100%" at bounding box center [156, 299] width 86 height 22
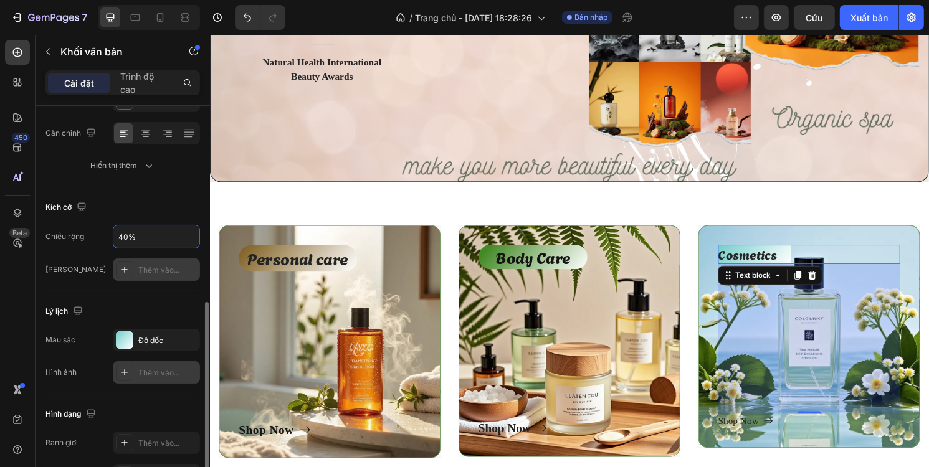
scroll to position [249, 0]
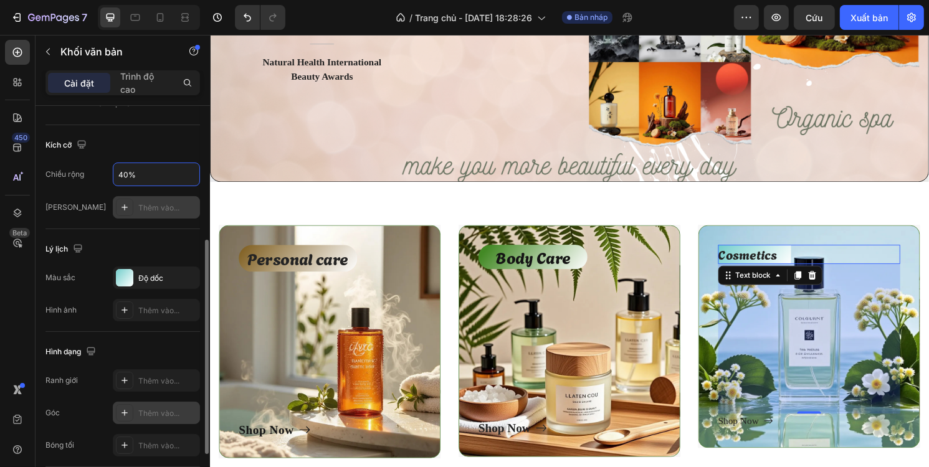
type input "40%"
click at [147, 412] on font "Thêm vào..." at bounding box center [158, 413] width 41 height 9
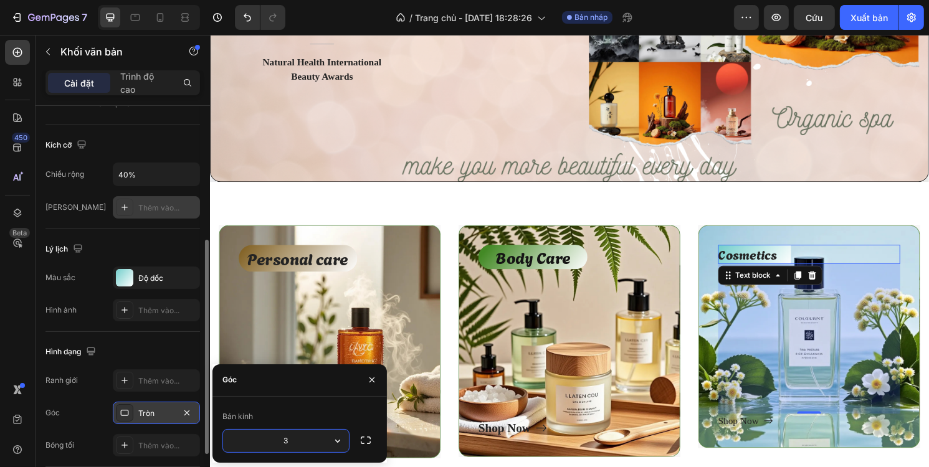
type input "30"
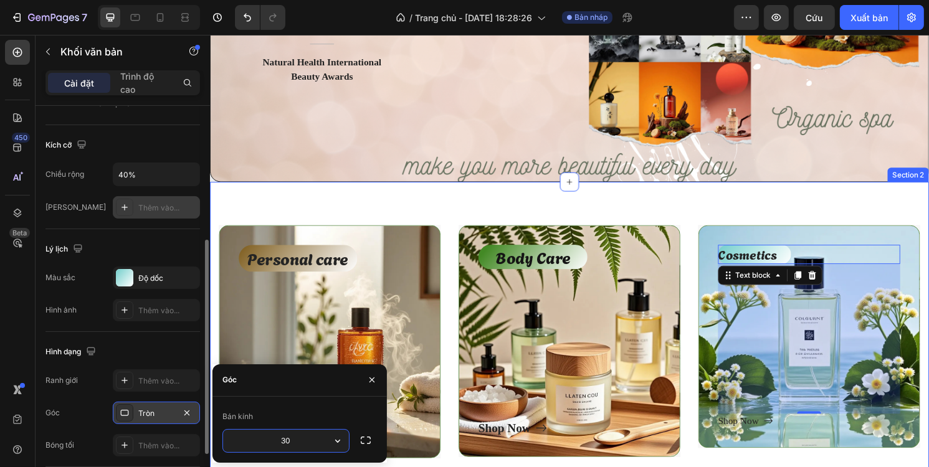
click at [439, 203] on div "Personal care Text block Shop Now Button Row Hero Banner Body Care Text block S…" at bounding box center [583, 359] width 748 height 342
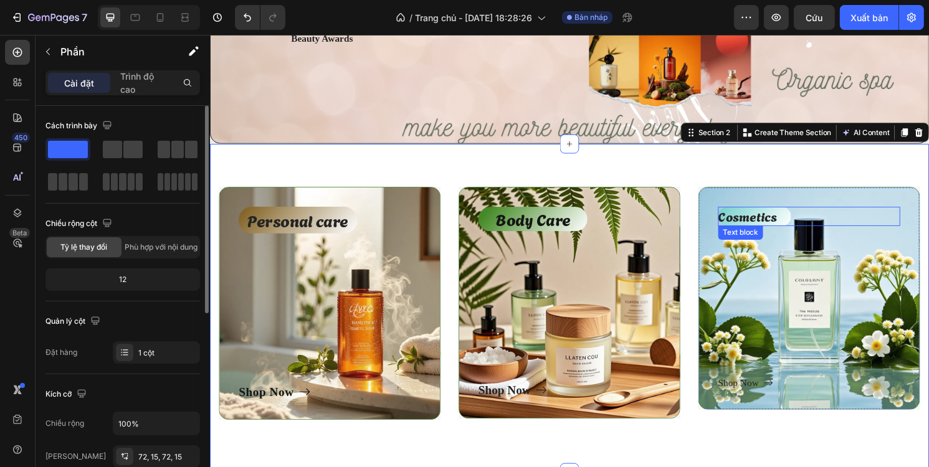
scroll to position [374, 0]
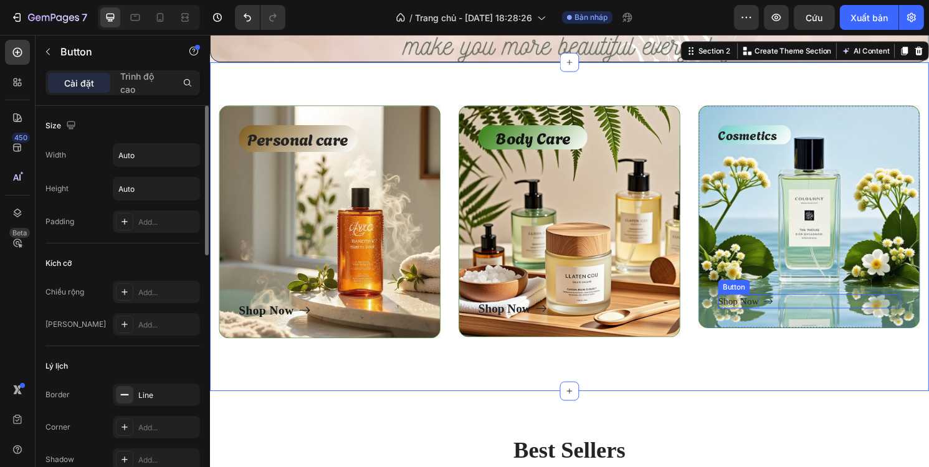
click at [758, 308] on div "Shop Now" at bounding box center [759, 312] width 42 height 15
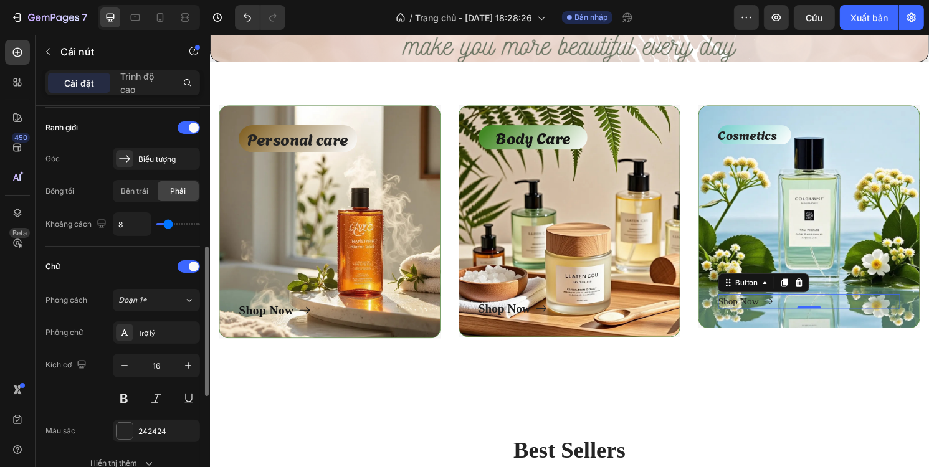
scroll to position [436, 0]
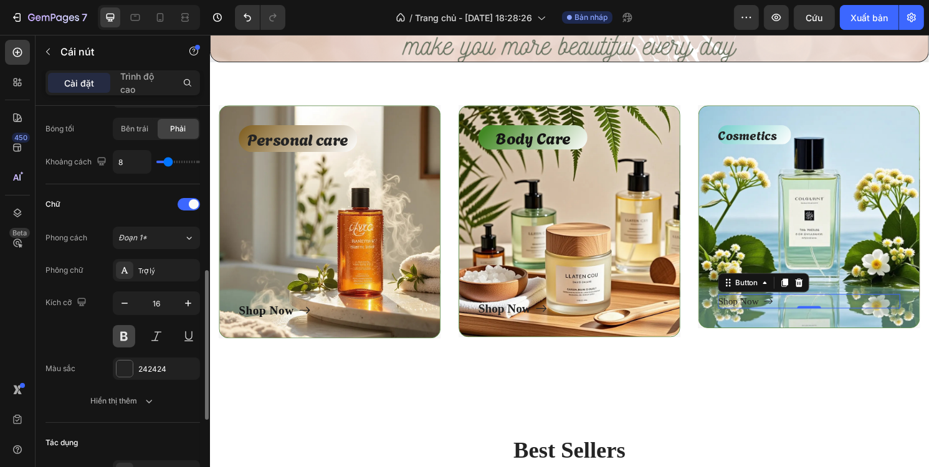
click at [127, 338] on button at bounding box center [124, 336] width 22 height 22
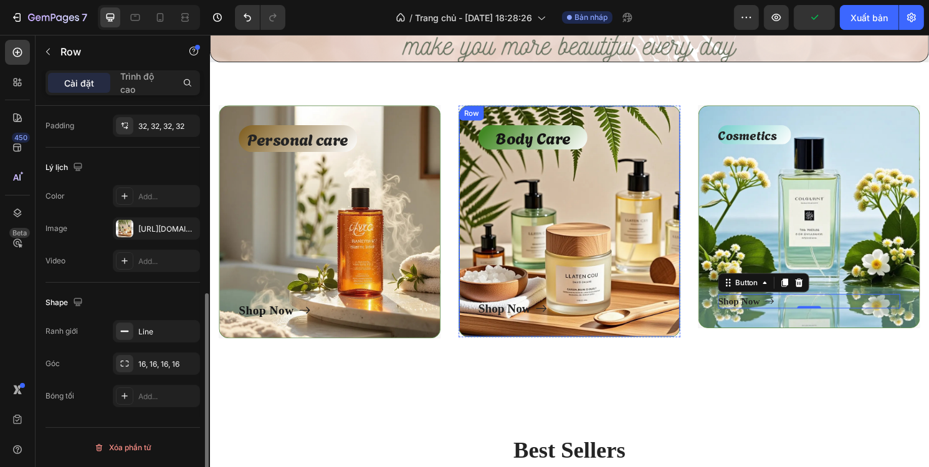
click at [483, 318] on div "Body Care Text block Shop Now Button Row" at bounding box center [583, 228] width 231 height 241
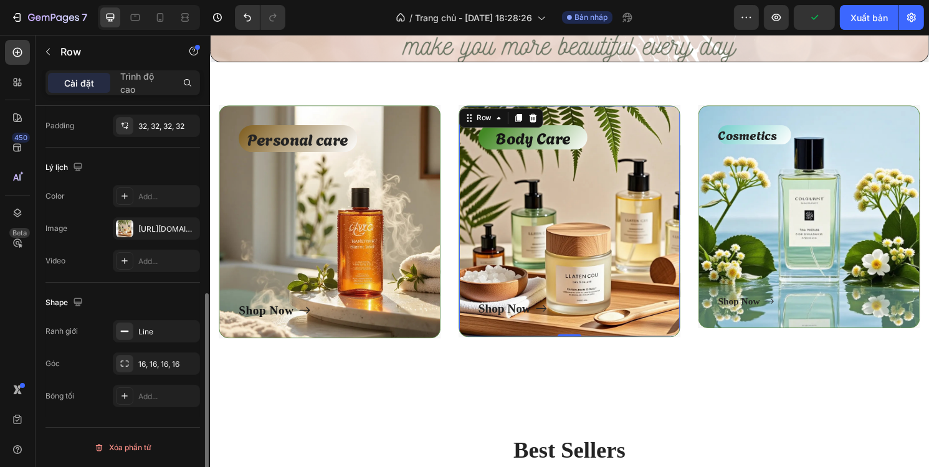
scroll to position [0, 0]
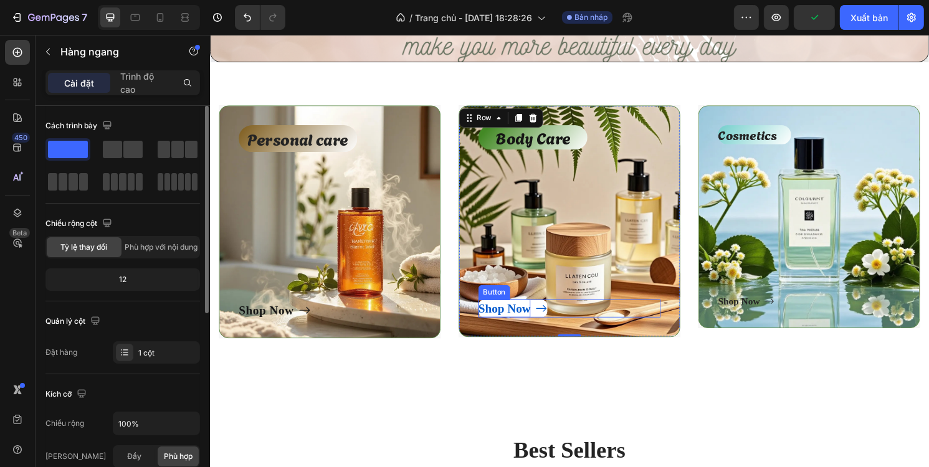
click at [504, 318] on div "Shop Now" at bounding box center [515, 319] width 54 height 19
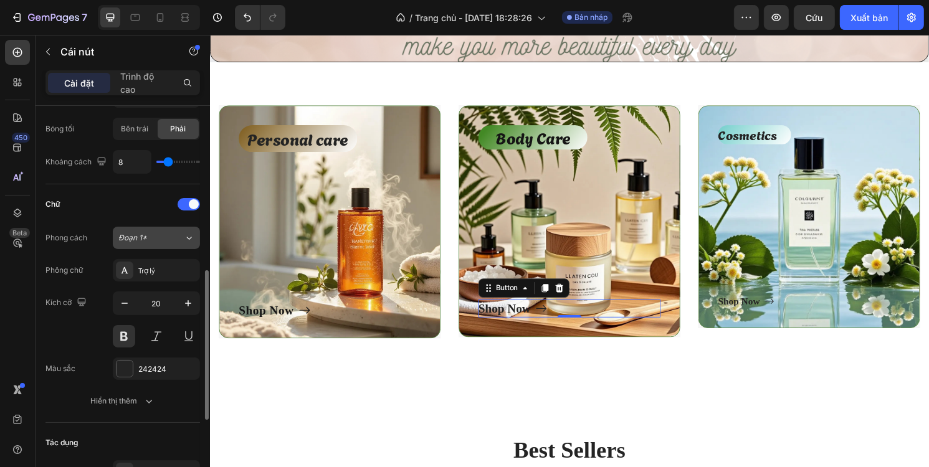
scroll to position [498, 0]
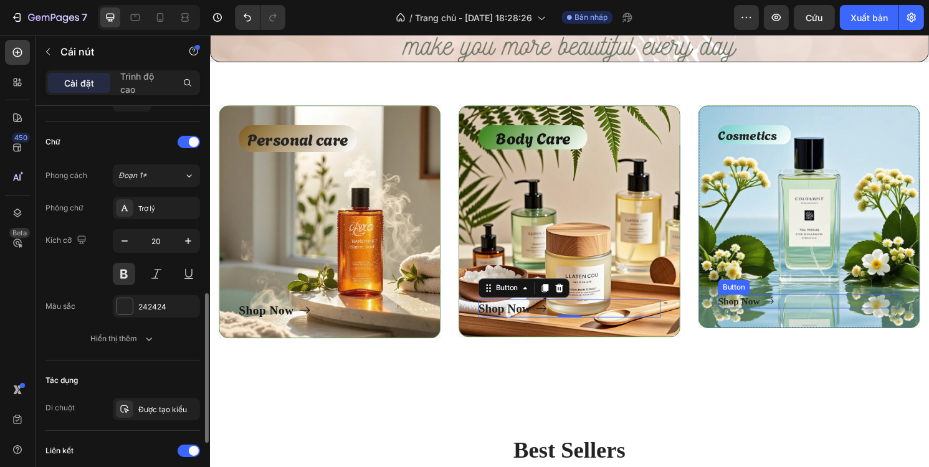
click at [765, 312] on div "Shop Now" at bounding box center [760, 312] width 44 height 15
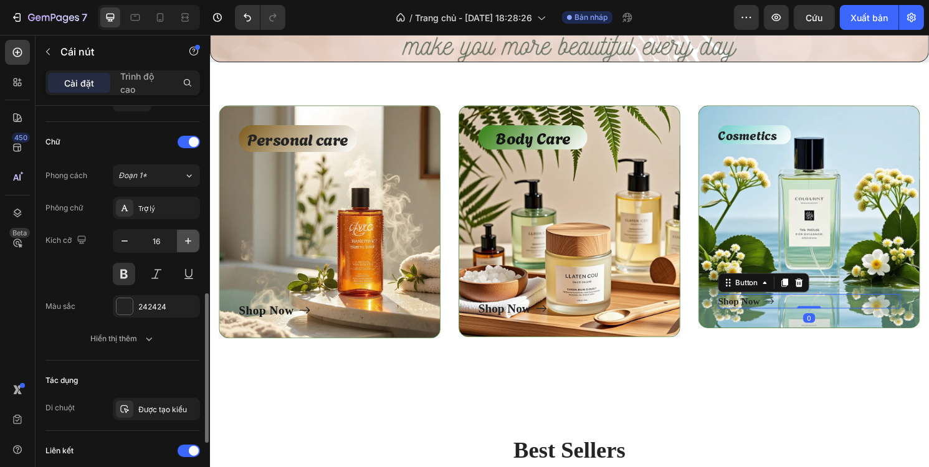
click at [191, 241] on icon "button" at bounding box center [188, 241] width 12 height 12
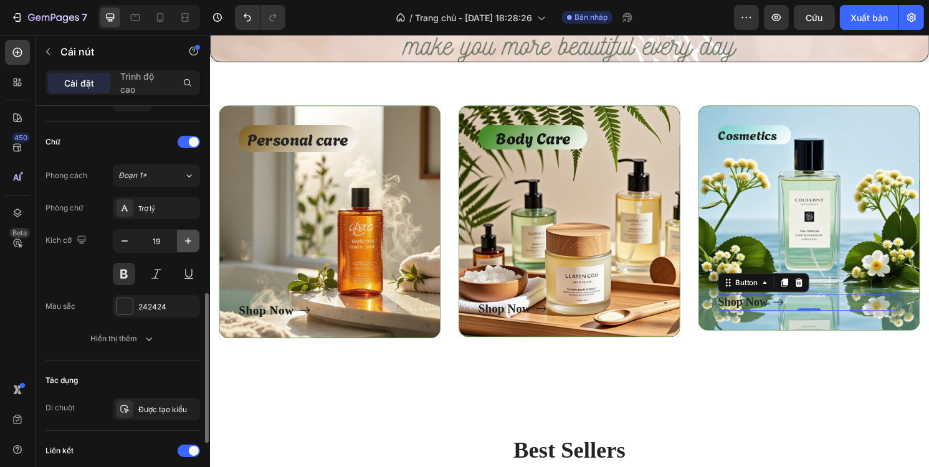
click at [191, 241] on icon "button" at bounding box center [188, 241] width 12 height 12
type input "20"
click at [545, 138] on p "Body Care" at bounding box center [544, 142] width 113 height 26
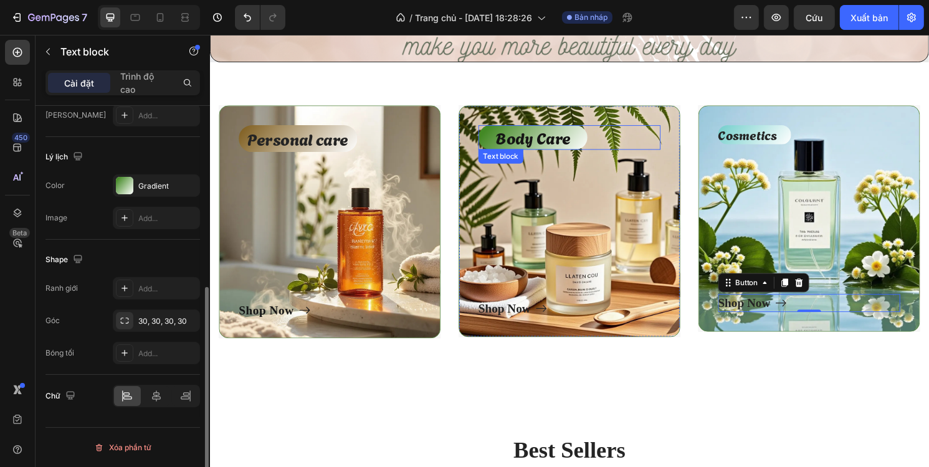
scroll to position [0, 0]
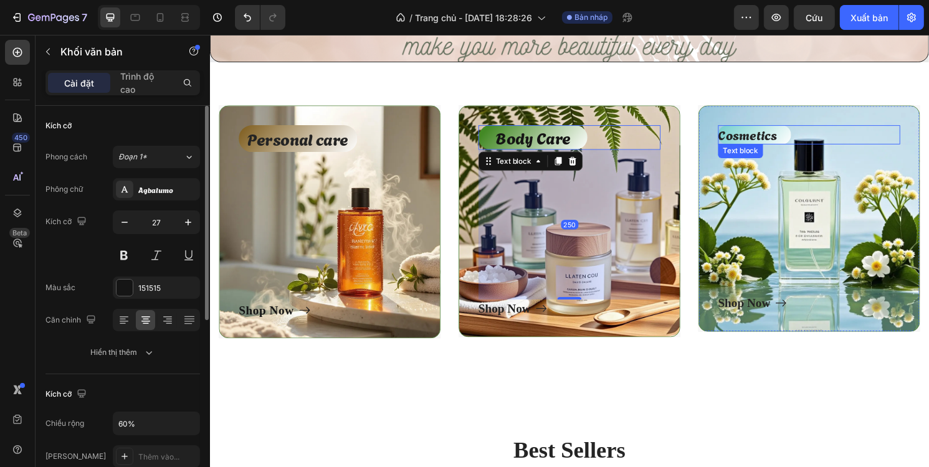
click at [783, 135] on p "Cosmetics" at bounding box center [776, 139] width 76 height 20
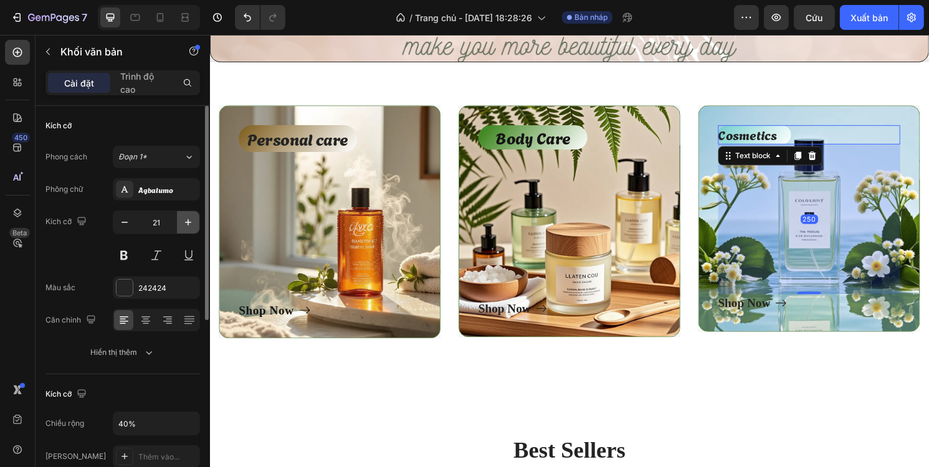
click at [186, 222] on icon "button" at bounding box center [188, 222] width 12 height 12
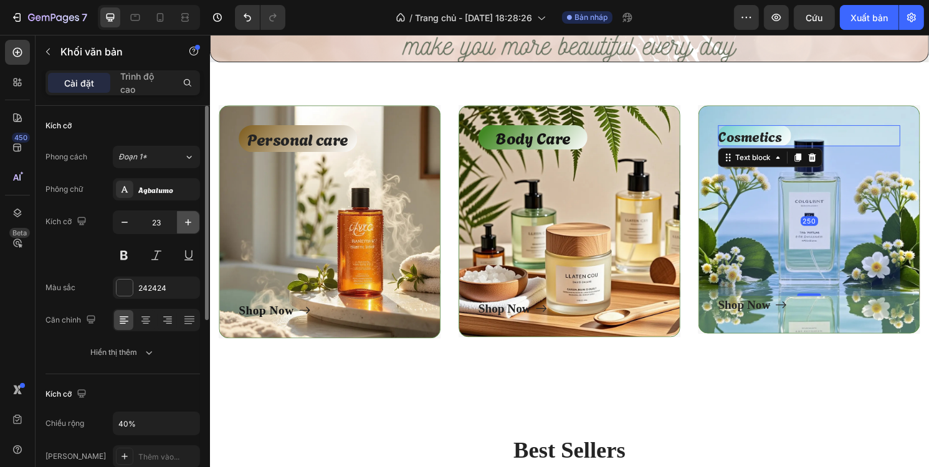
click at [186, 222] on icon "button" at bounding box center [188, 222] width 12 height 12
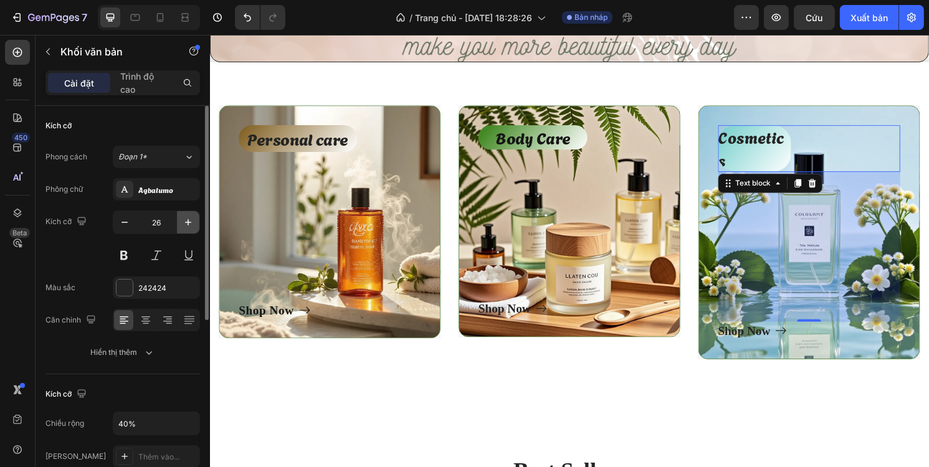
click at [186, 222] on icon "button" at bounding box center [188, 222] width 12 height 12
type input "27"
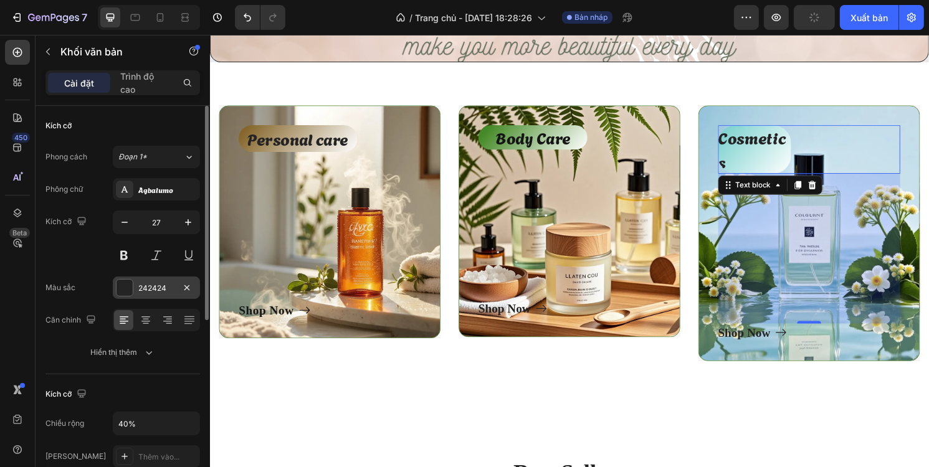
scroll to position [125, 0]
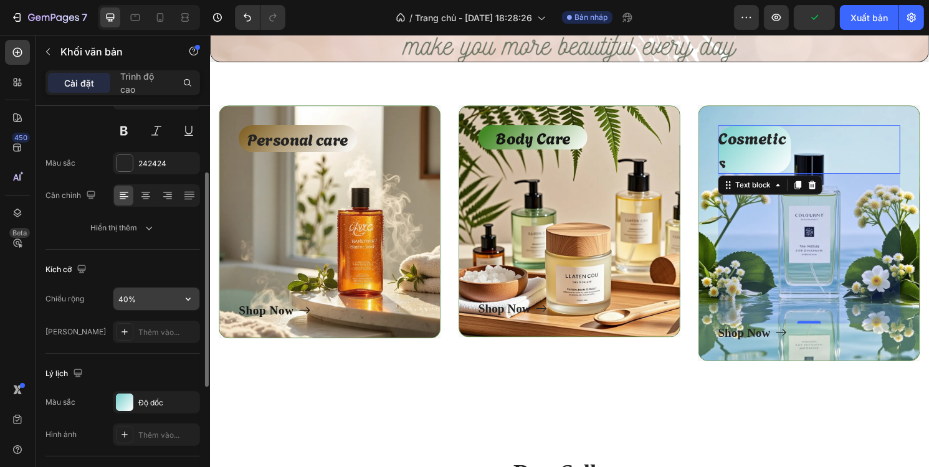
click at [124, 299] on input "40%" at bounding box center [156, 299] width 86 height 22
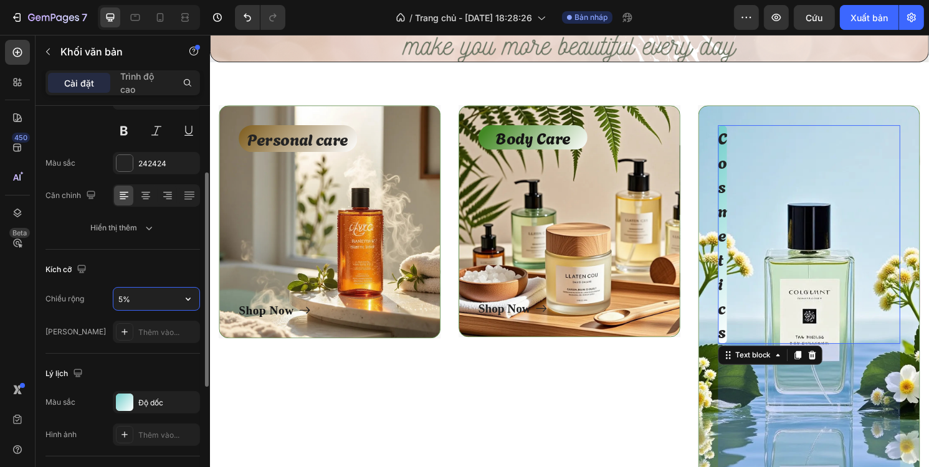
type input "50%"
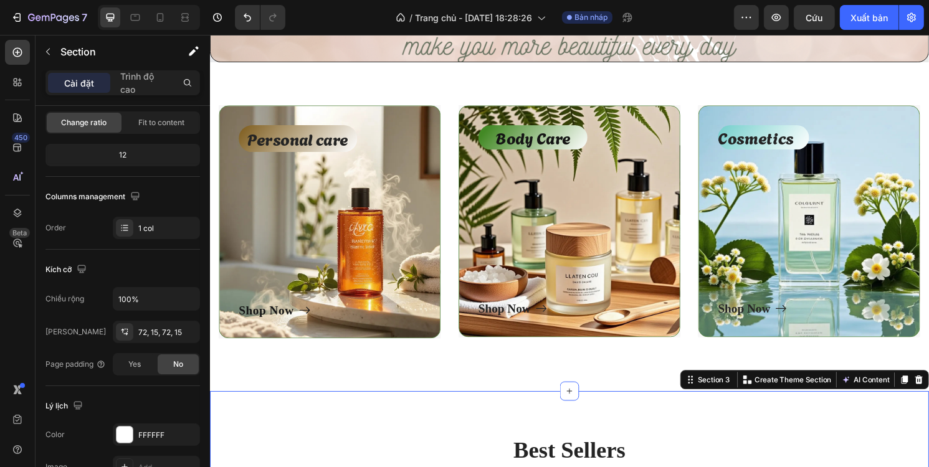
scroll to position [0, 0]
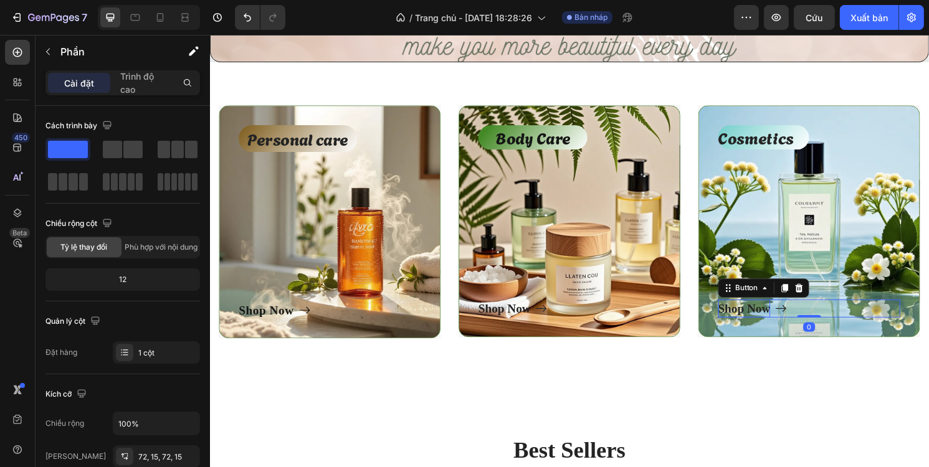
click at [748, 320] on div "Shop Now" at bounding box center [765, 319] width 54 height 19
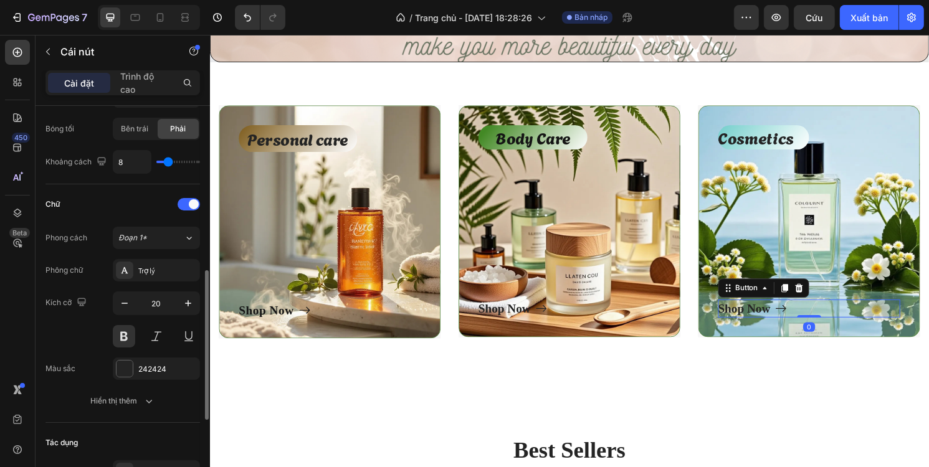
scroll to position [498, 0]
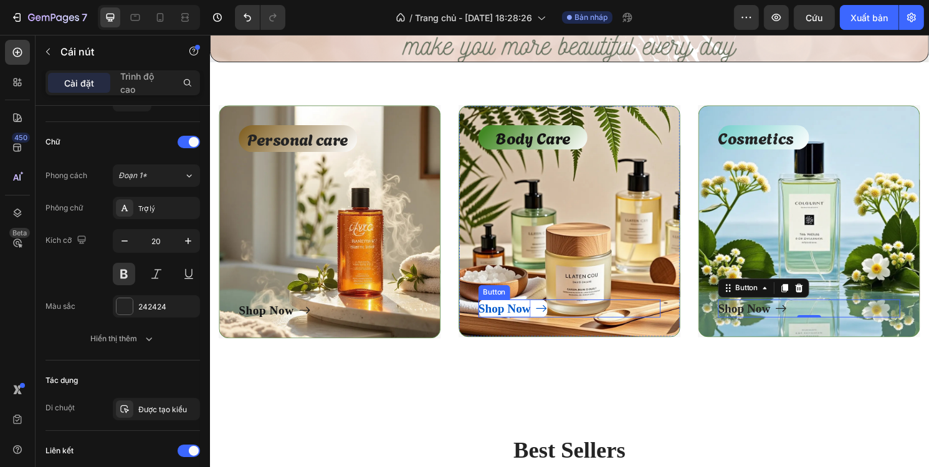
click at [531, 318] on div "Shop Now" at bounding box center [515, 319] width 54 height 19
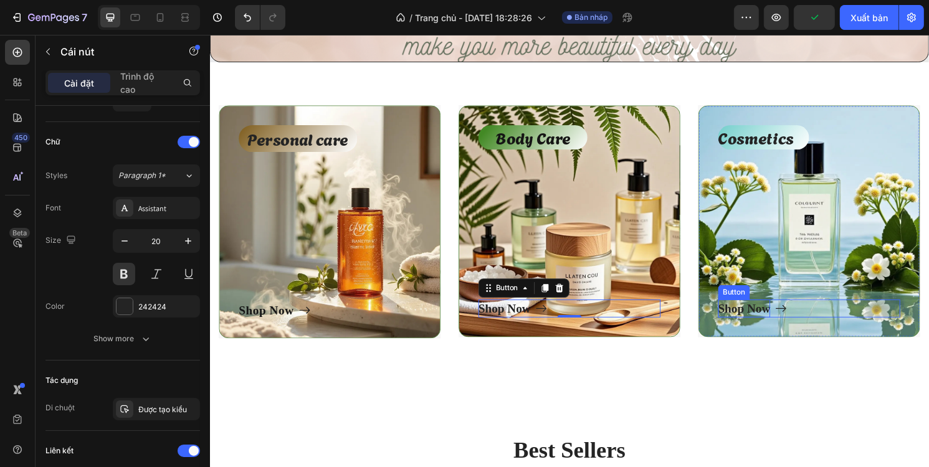
click at [760, 317] on div "Shop Now" at bounding box center [765, 319] width 54 height 19
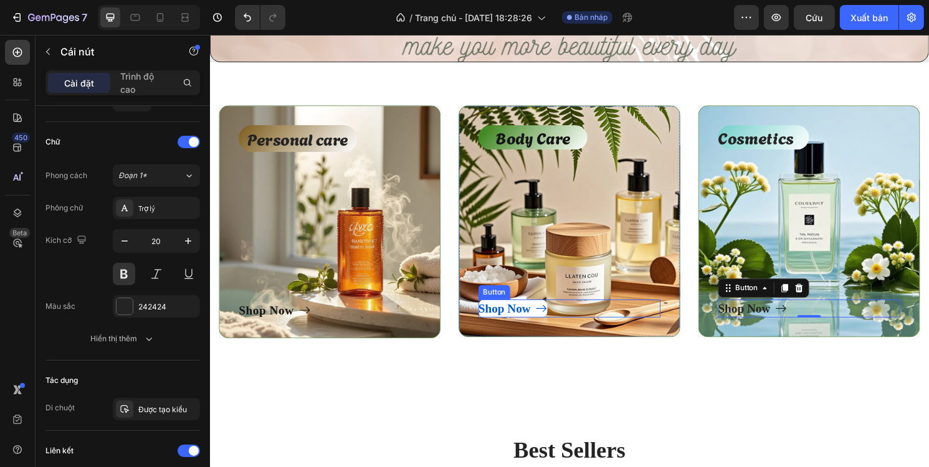
click at [548, 319] on icon at bounding box center [554, 319] width 12 height 12
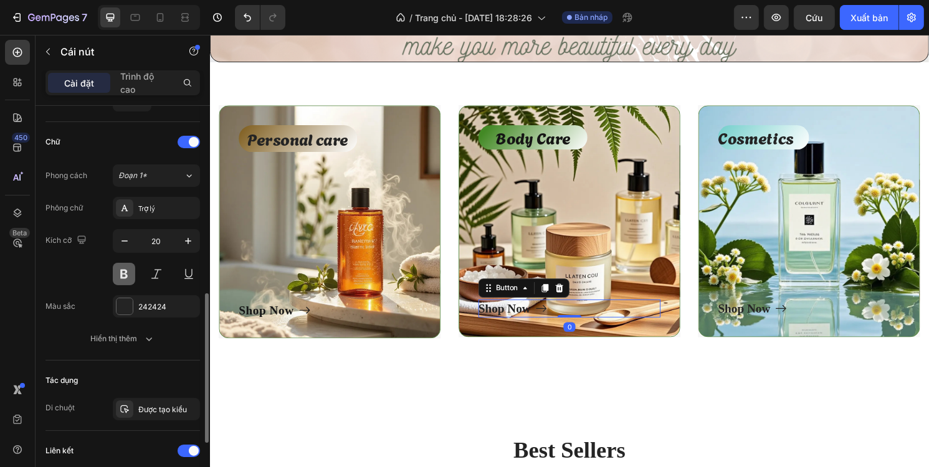
scroll to position [657, 0]
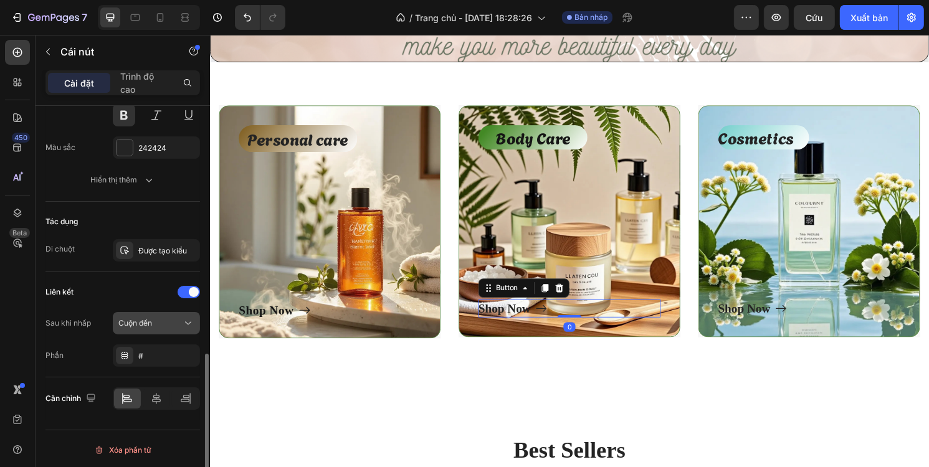
click at [156, 313] on button "Cuộn đến" at bounding box center [156, 323] width 87 height 22
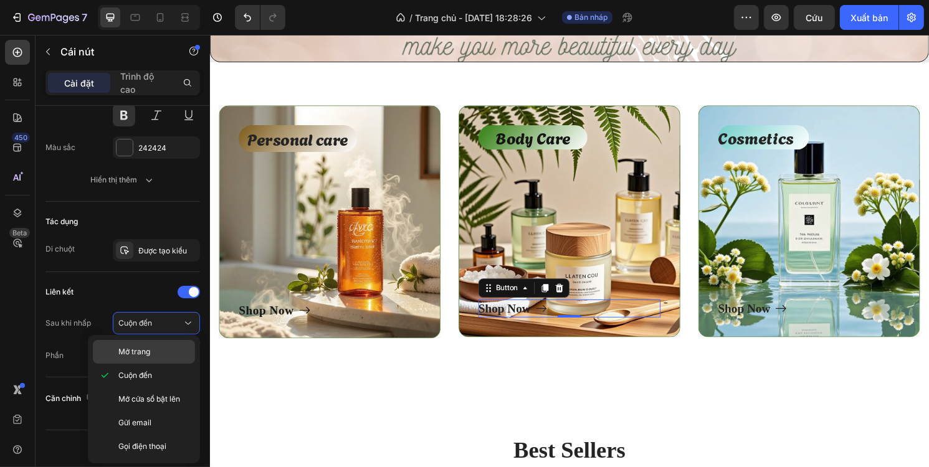
click at [157, 353] on p "Mở trang" at bounding box center [153, 351] width 71 height 11
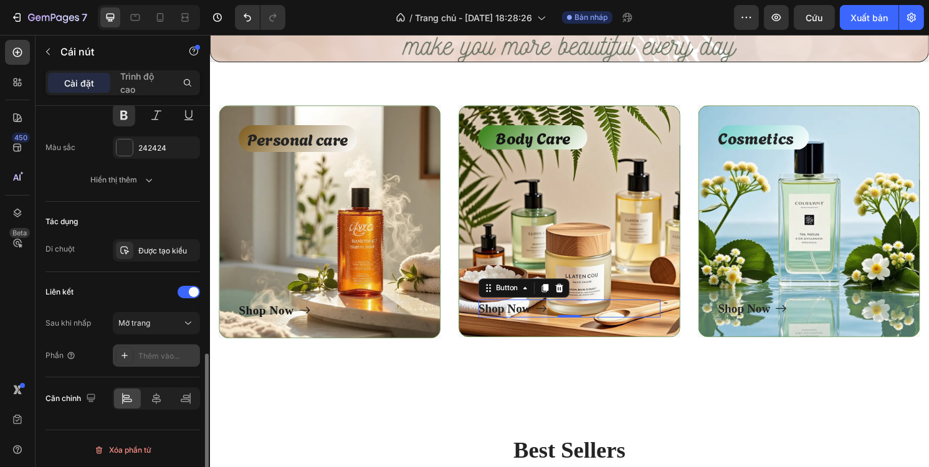
click at [149, 353] on font "Thêm vào..." at bounding box center [158, 355] width 41 height 9
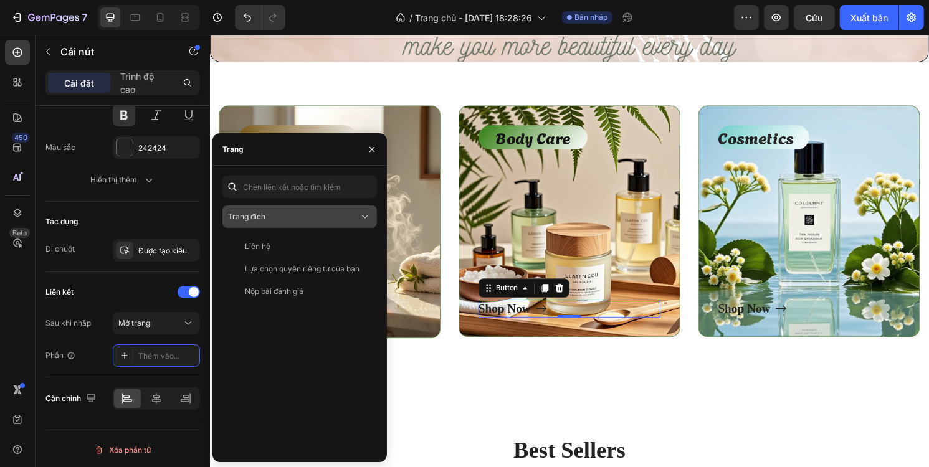
click at [275, 216] on div "Trang đích" at bounding box center [293, 216] width 131 height 11
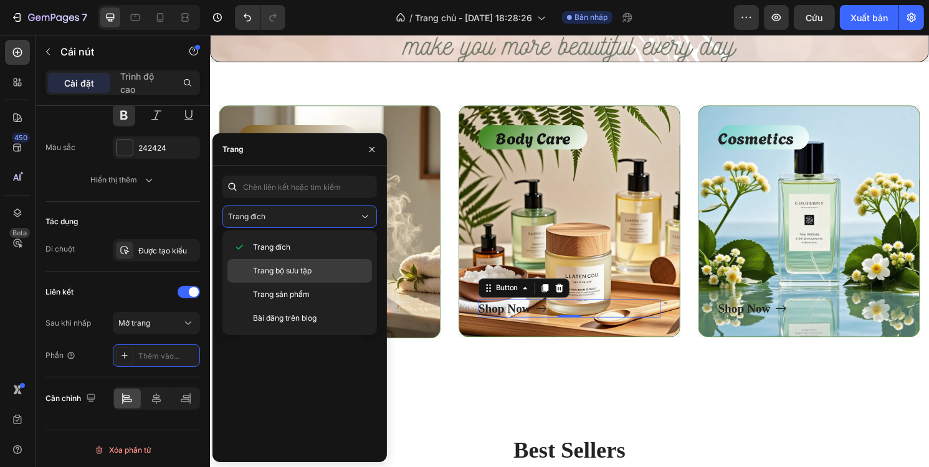
click at [279, 265] on span "Trang bộ sưu tập" at bounding box center [282, 270] width 59 height 11
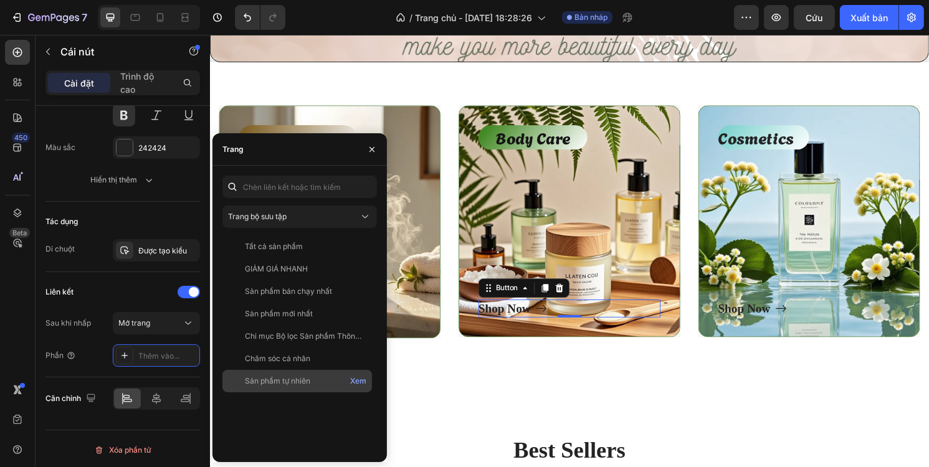
click at [308, 378] on font "Sản phẩm tự nhiên" at bounding box center [277, 380] width 65 height 9
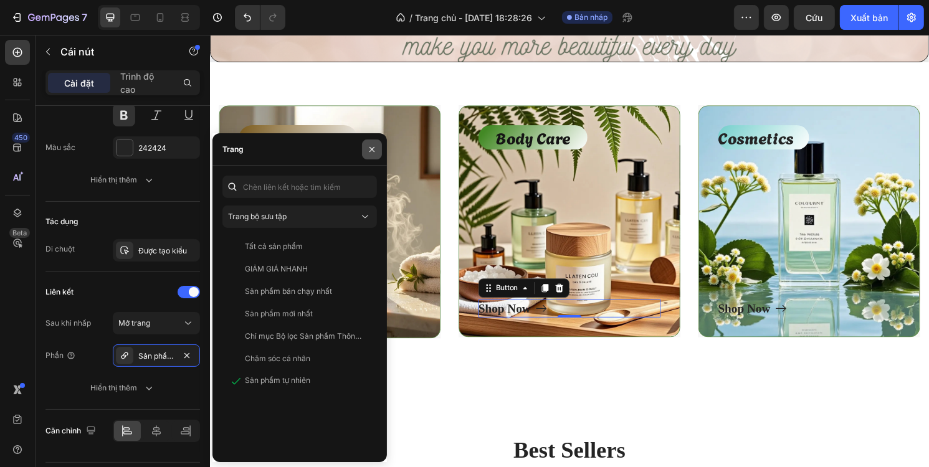
click at [376, 148] on icon "button" at bounding box center [372, 150] width 10 height 10
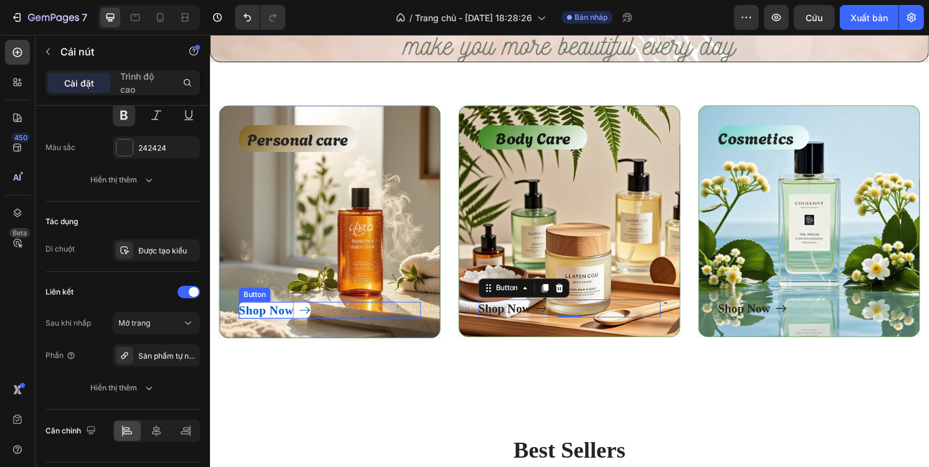
click at [287, 315] on p "Shop Now" at bounding box center [267, 321] width 57 height 17
click at [512, 312] on div "Shop Now" at bounding box center [515, 319] width 54 height 19
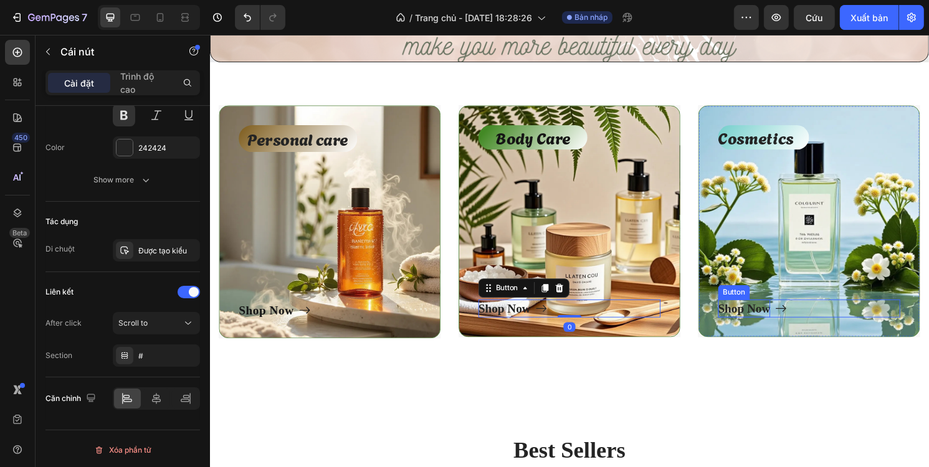
click at [774, 313] on div "Shop Now" at bounding box center [765, 319] width 54 height 19
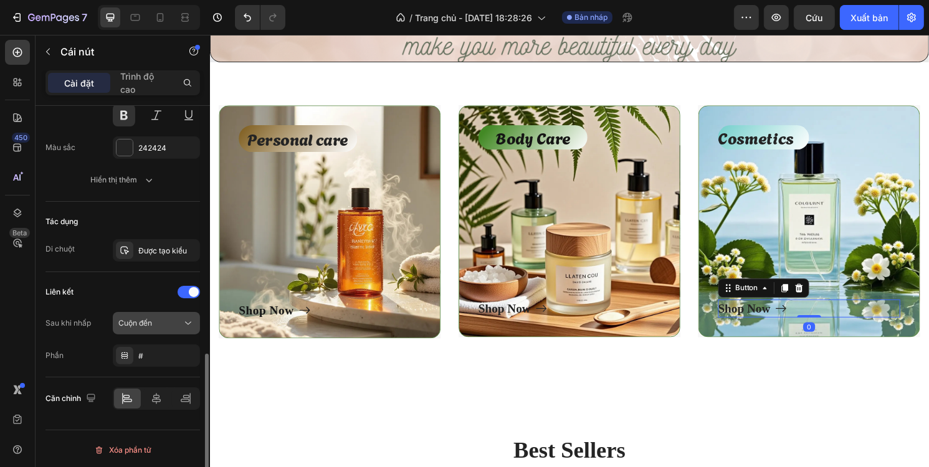
click at [185, 317] on icon at bounding box center [188, 323] width 12 height 12
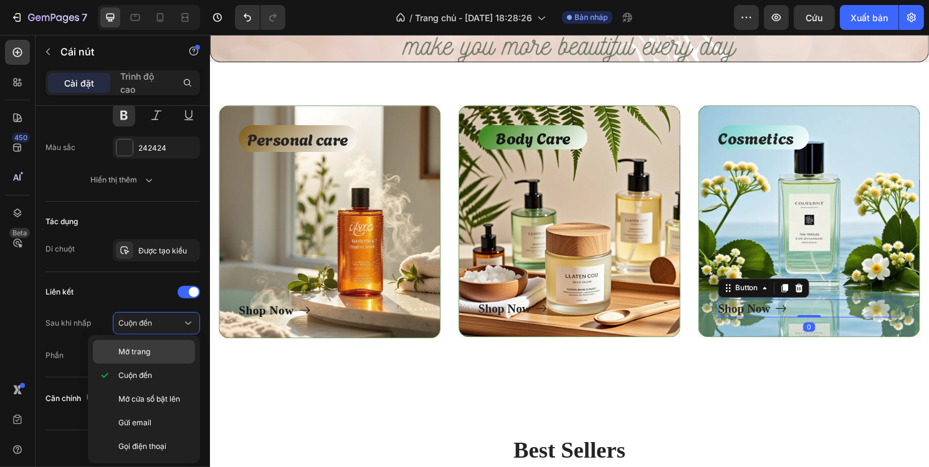
click at [169, 347] on p "Mở trang" at bounding box center [153, 351] width 71 height 11
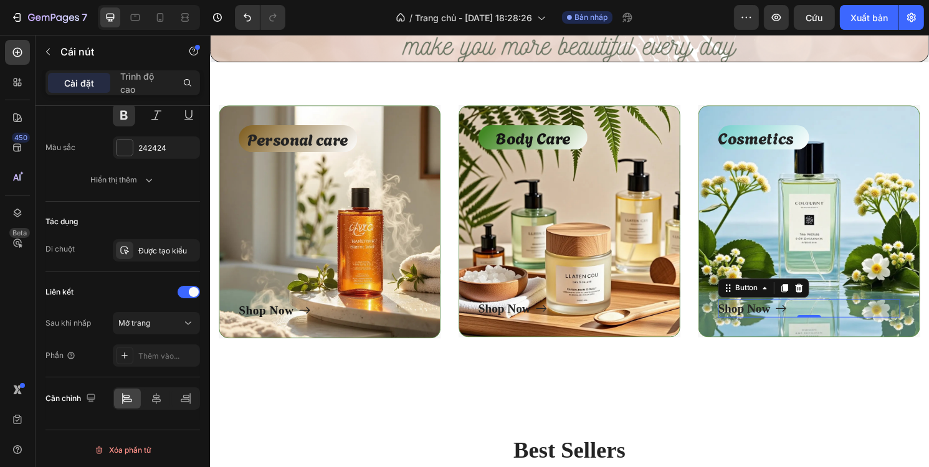
drag, startPoint x: 146, startPoint y: 351, endPoint x: 158, endPoint y: 346, distance: 13.4
click at [147, 351] on div "Thêm vào..." at bounding box center [167, 356] width 59 height 11
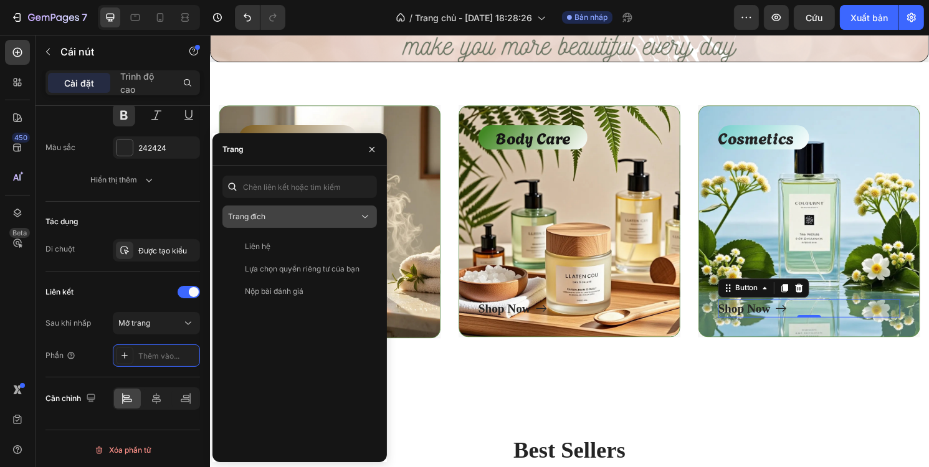
click at [270, 219] on div "Trang đích" at bounding box center [293, 216] width 131 height 11
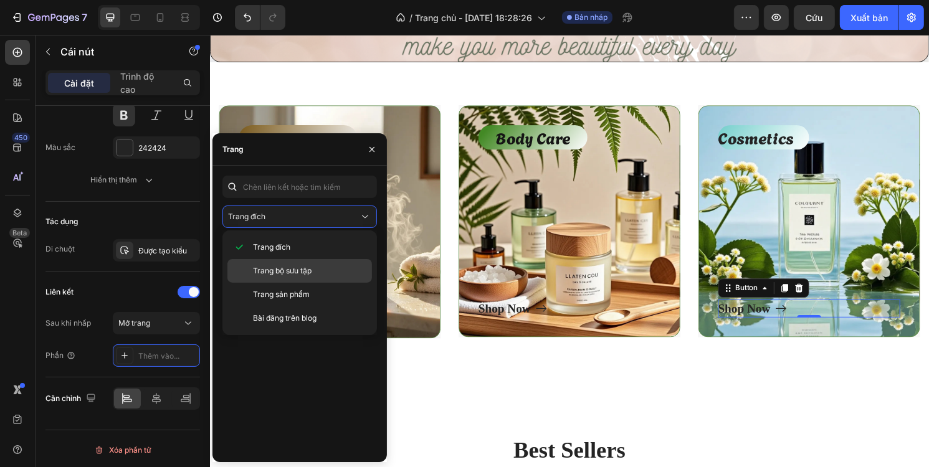
click at [272, 265] on span "Trang bộ sưu tập" at bounding box center [282, 270] width 59 height 11
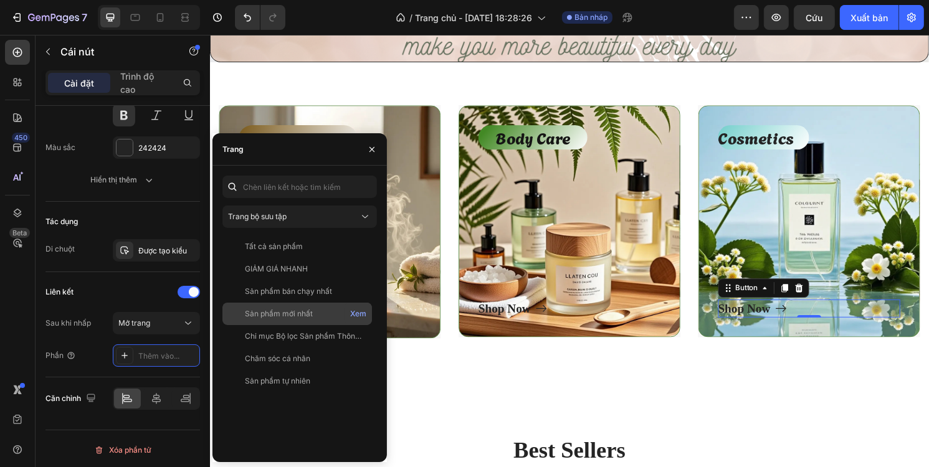
click at [305, 318] on font "Sản phẩm mới nhất" at bounding box center [279, 313] width 68 height 9
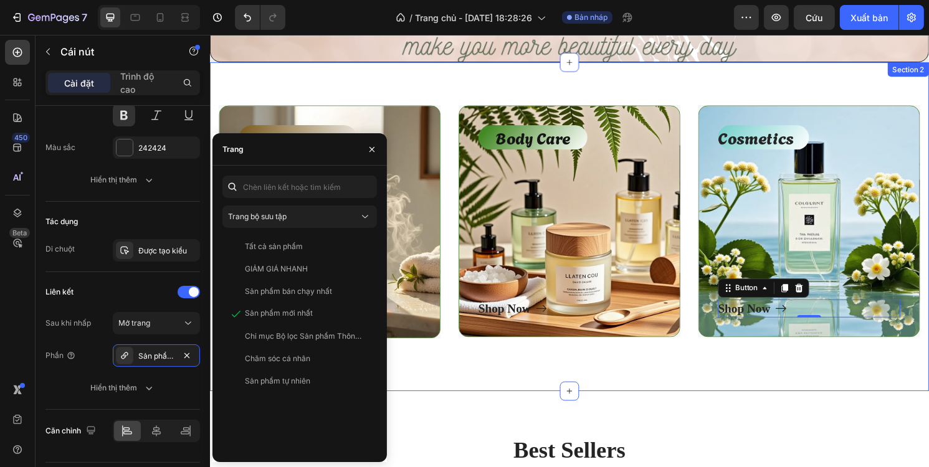
click at [431, 393] on div "Personal care Text block Shop Now Button Row Hero Banner Body Care Text block S…" at bounding box center [583, 235] width 748 height 342
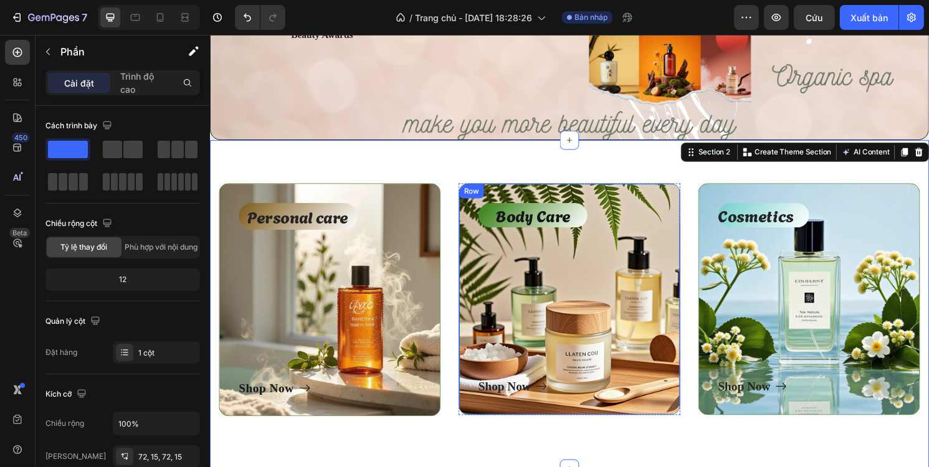
scroll to position [374, 0]
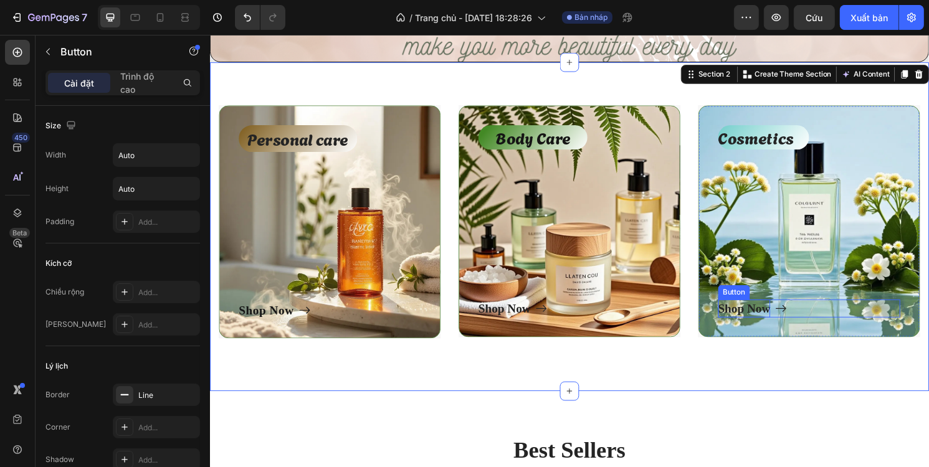
click at [746, 315] on div "Shop Now" at bounding box center [765, 319] width 54 height 19
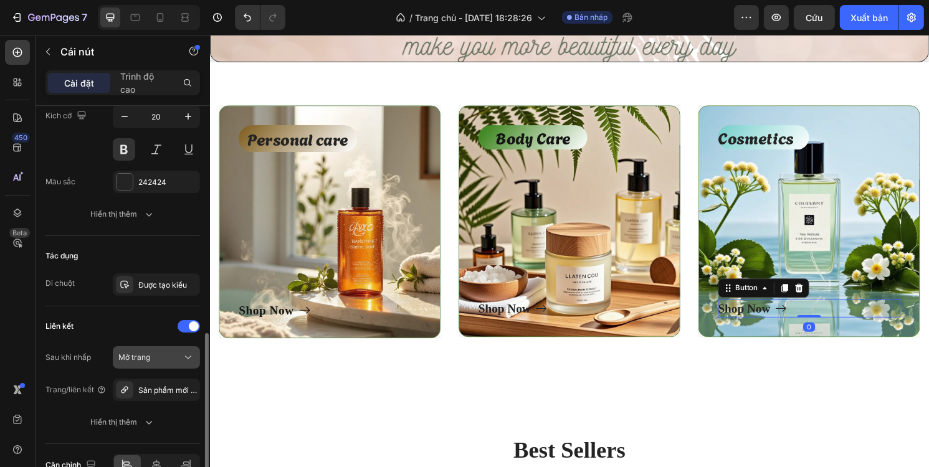
scroll to position [690, 0]
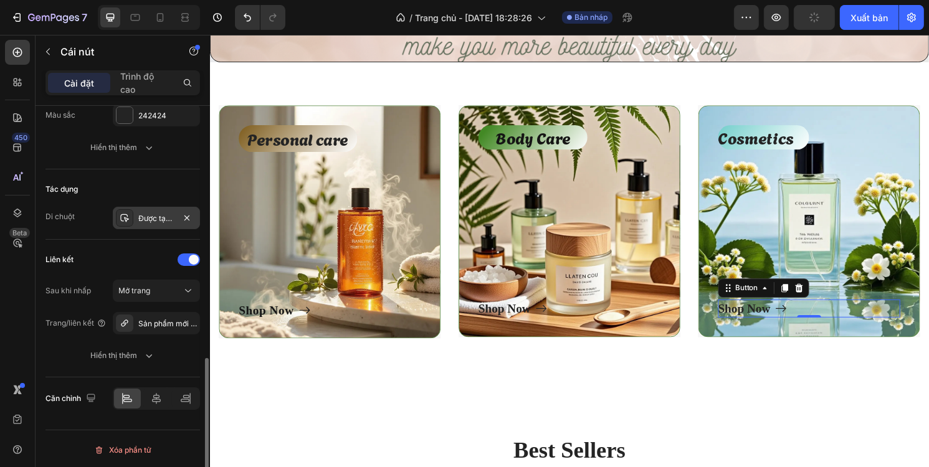
click at [153, 223] on div "Được tạo kiểu" at bounding box center [156, 218] width 87 height 22
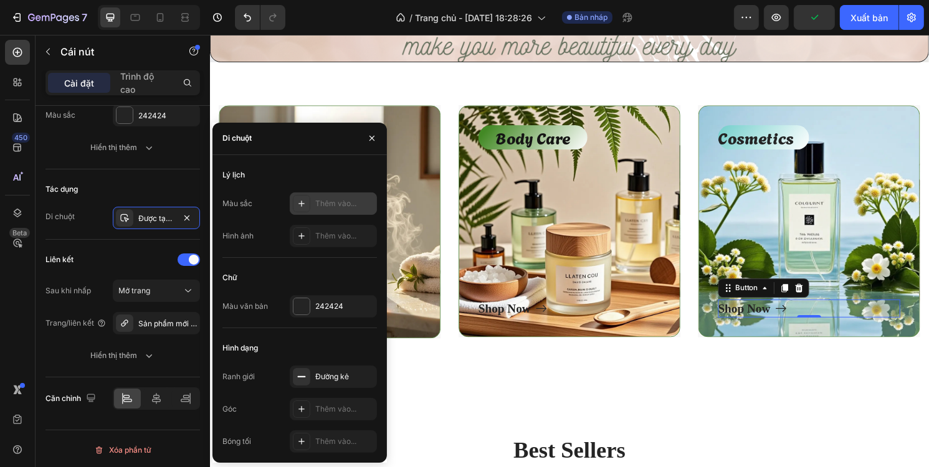
click at [316, 209] on div "Thêm vào..." at bounding box center [344, 203] width 59 height 11
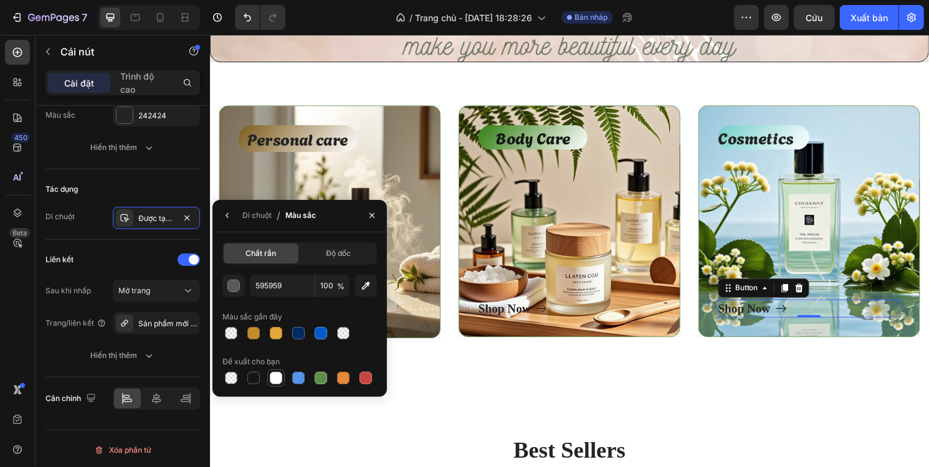
click at [280, 376] on div at bounding box center [276, 378] width 12 height 12
type input "FFFFFF"
click at [232, 221] on button "button" at bounding box center [227, 216] width 20 height 20
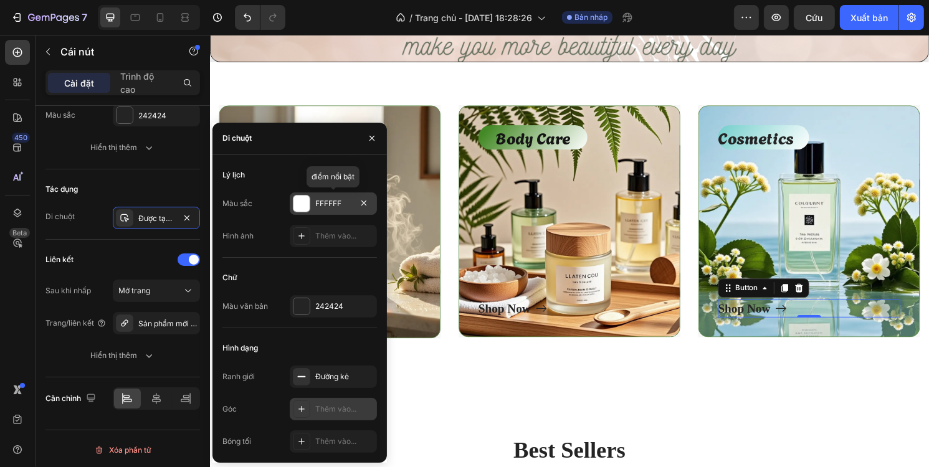
click at [314, 407] on div "Thêm vào..." at bounding box center [333, 409] width 87 height 22
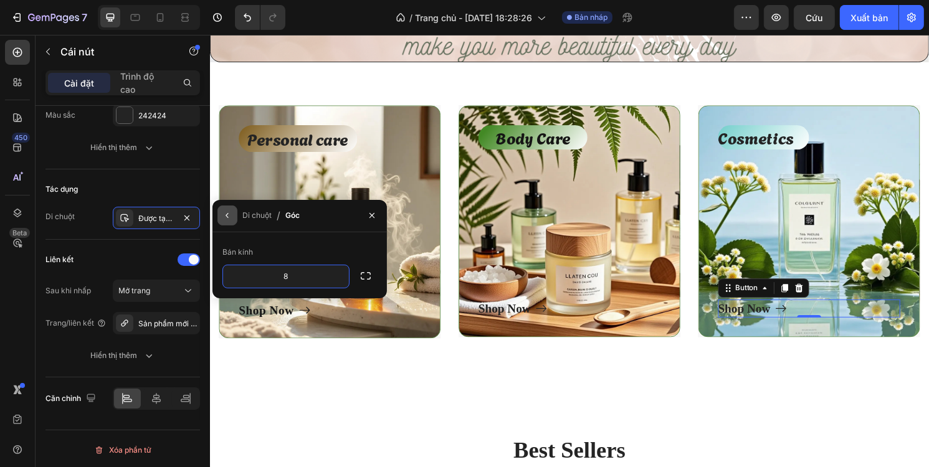
click at [228, 219] on icon "button" at bounding box center [227, 216] width 10 height 10
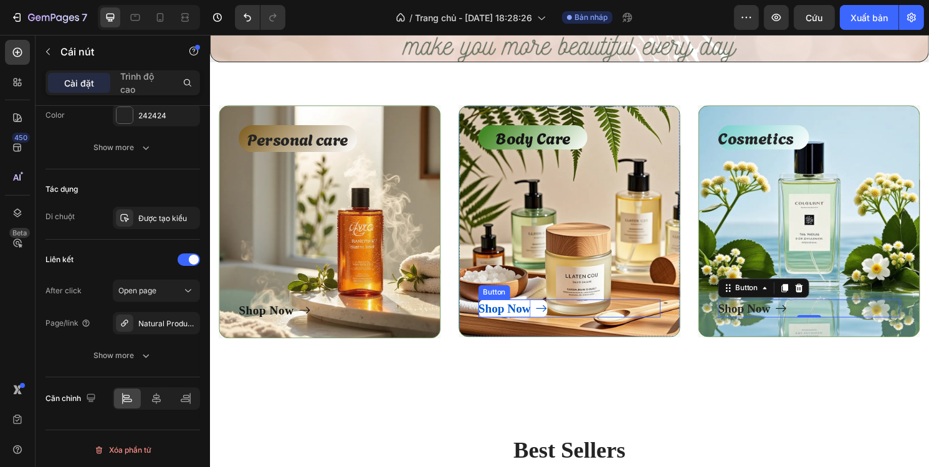
click at [527, 315] on div "Shop Now" at bounding box center [515, 319] width 54 height 19
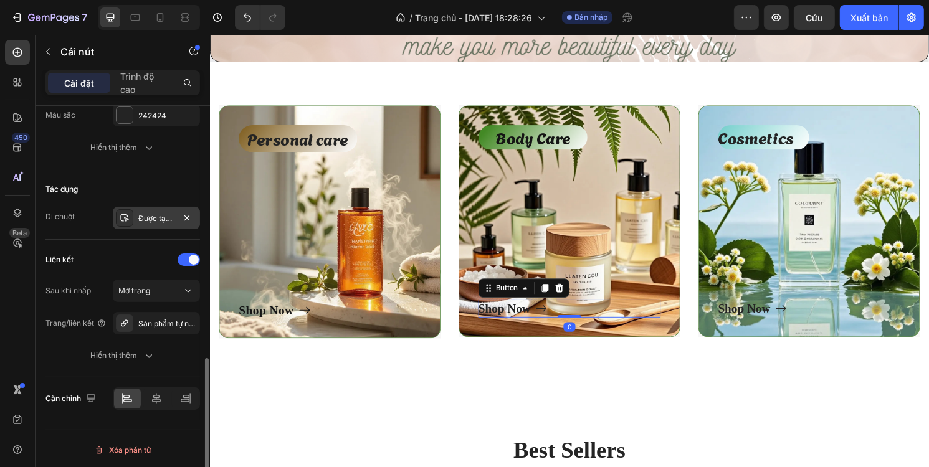
drag, startPoint x: 120, startPoint y: 210, endPoint x: 127, endPoint y: 214, distance: 8.4
click at [120, 210] on div at bounding box center [124, 217] width 17 height 17
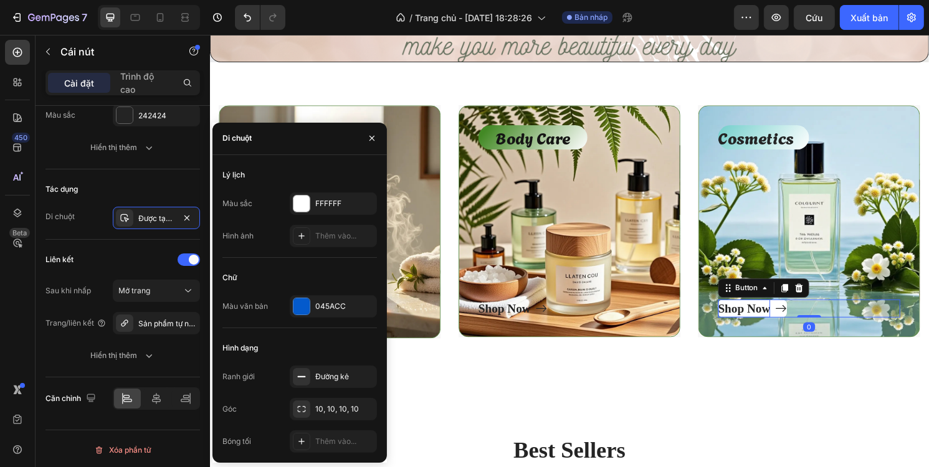
click at [739, 323] on div "Shop Now" at bounding box center [765, 319] width 54 height 19
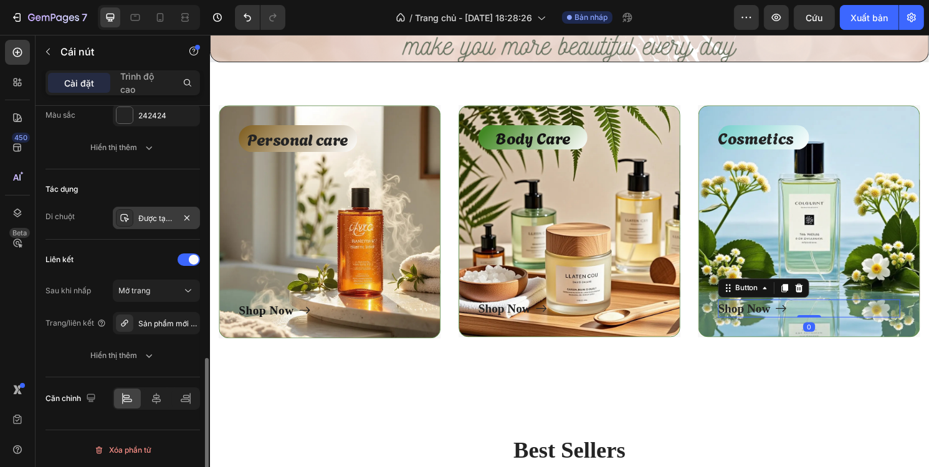
click at [163, 223] on div "Được tạo kiểu" at bounding box center [156, 218] width 87 height 22
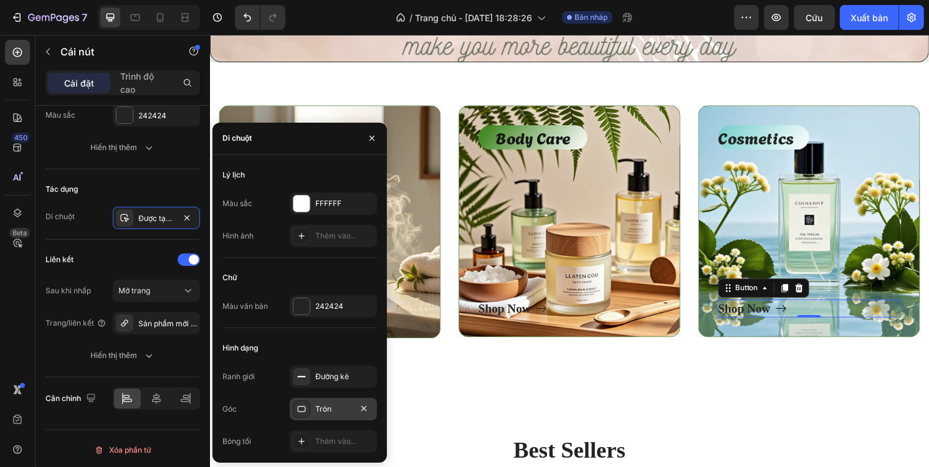
click at [325, 402] on div "Tròn" at bounding box center [333, 409] width 87 height 22
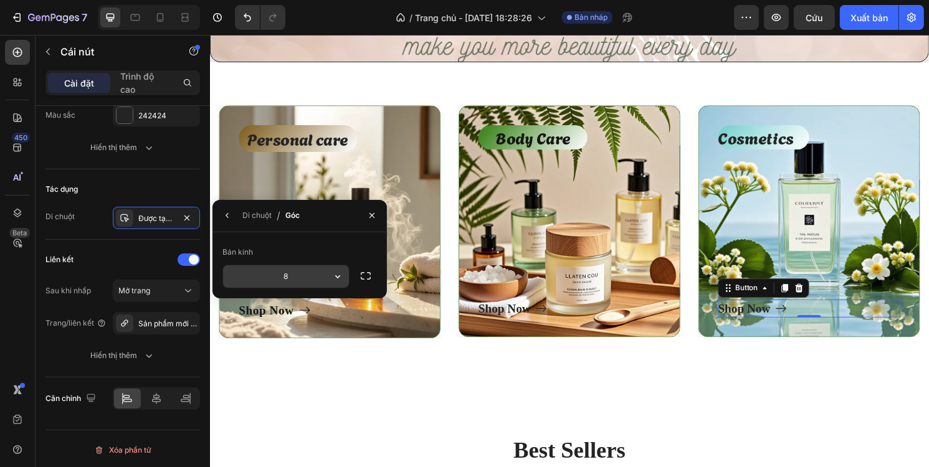
click at [309, 273] on input "8" at bounding box center [286, 276] width 126 height 22
type input "8"
type input "10"
click at [232, 218] on icon "button" at bounding box center [227, 216] width 10 height 10
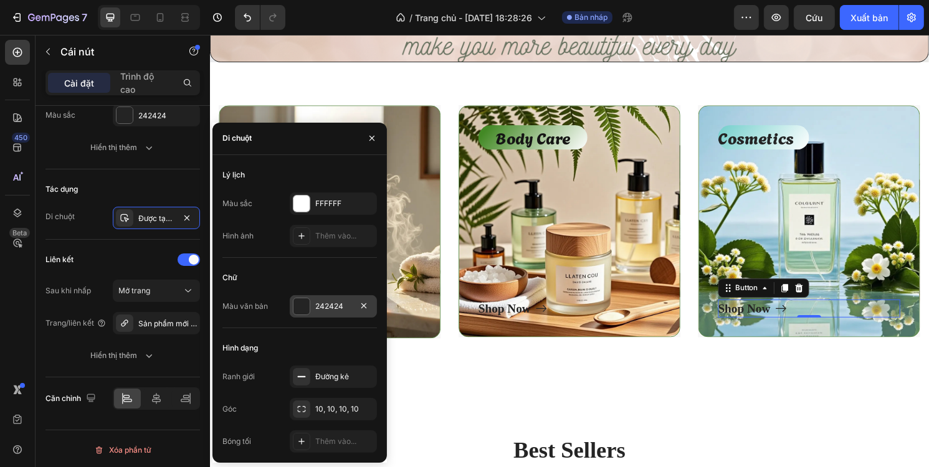
click at [300, 304] on div at bounding box center [301, 306] width 16 height 16
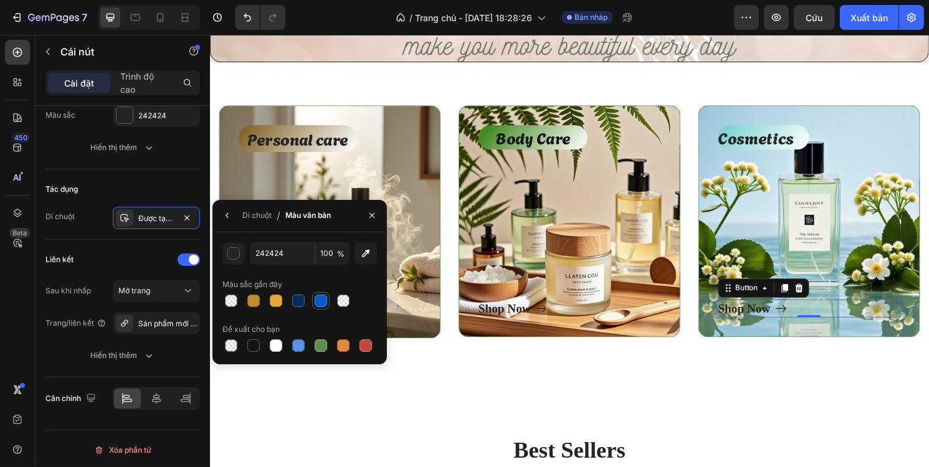
click at [318, 305] on div at bounding box center [321, 301] width 12 height 12
drag, startPoint x: 297, startPoint y: 300, endPoint x: 310, endPoint y: 302, distance: 13.2
click at [297, 300] on div at bounding box center [298, 301] width 12 height 12
click at [229, 256] on div "button" at bounding box center [234, 254] width 12 height 12
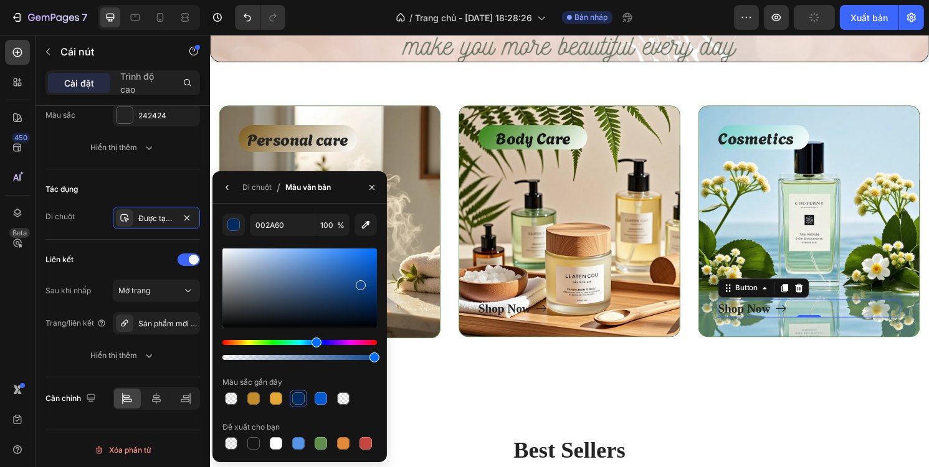
drag, startPoint x: 371, startPoint y: 301, endPoint x: 358, endPoint y: 282, distance: 22.8
click at [358, 282] on div at bounding box center [361, 285] width 10 height 10
type input "124991"
click at [750, 319] on div "Shop Now" at bounding box center [765, 319] width 54 height 19
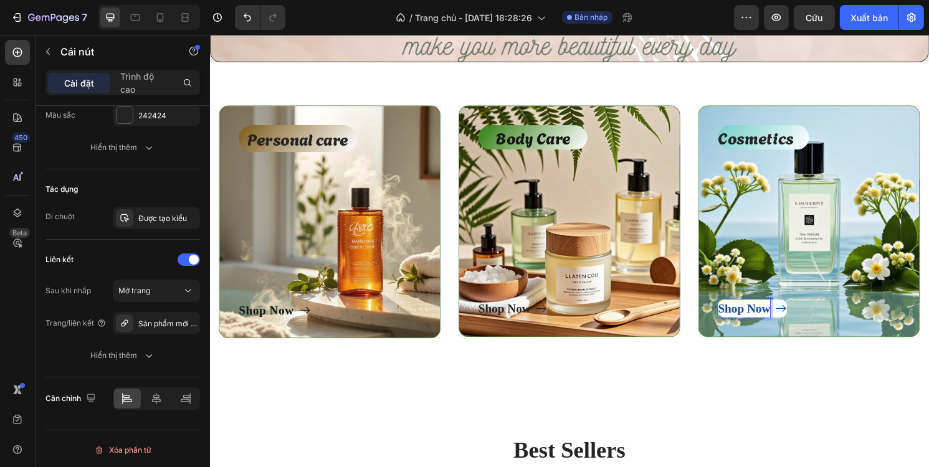
click at [768, 316] on p "Shop Now" at bounding box center [765, 319] width 54 height 19
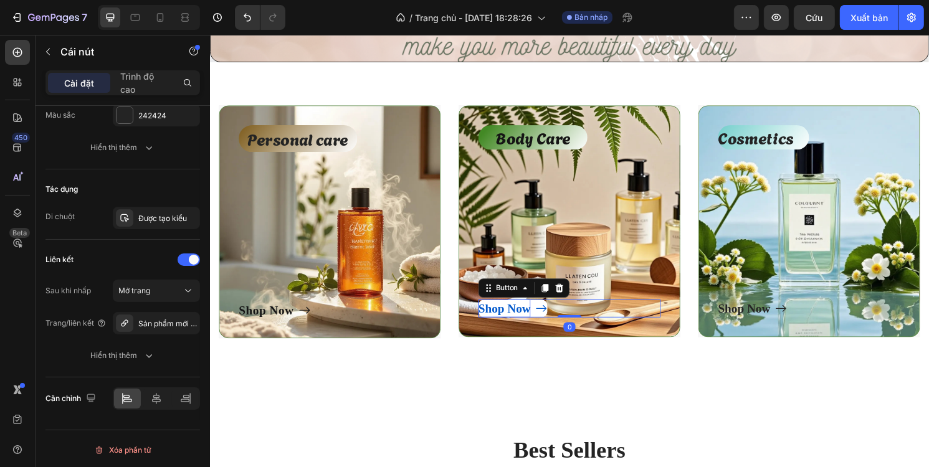
click at [525, 317] on div "Shop Now" at bounding box center [515, 319] width 54 height 19
click at [161, 221] on font "Được tạo kiểu" at bounding box center [162, 218] width 49 height 9
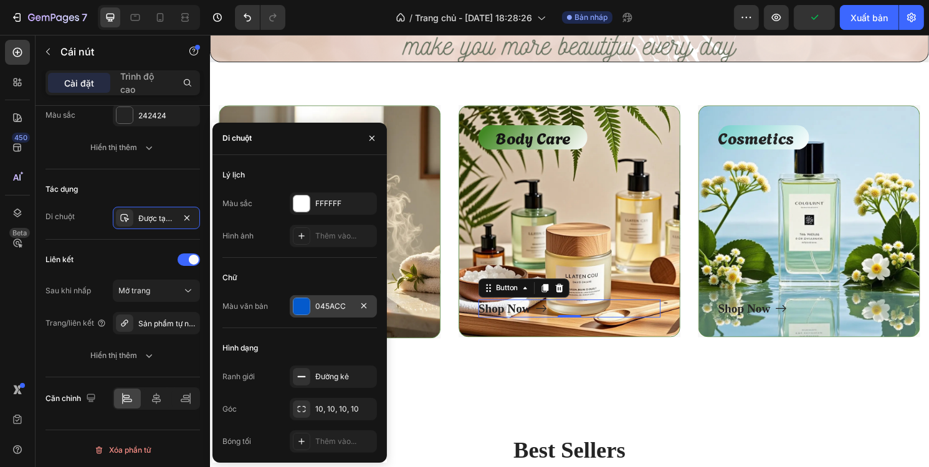
click at [303, 303] on div at bounding box center [301, 306] width 16 height 16
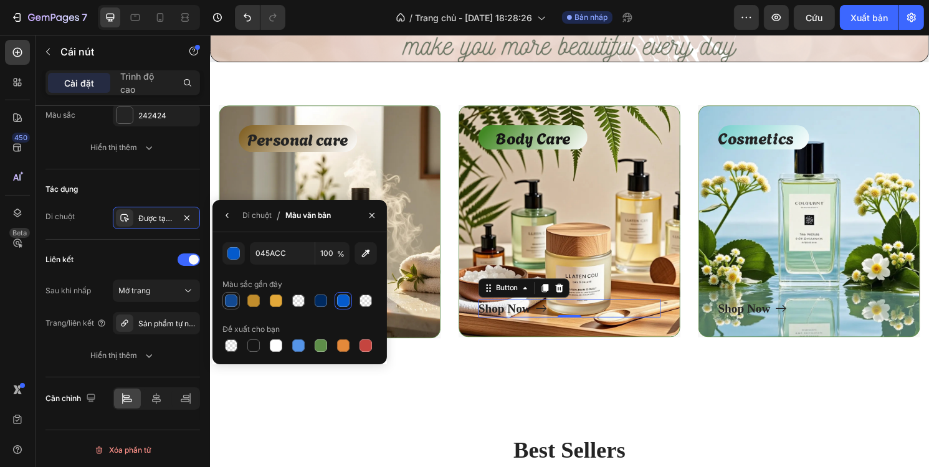
click at [235, 298] on div at bounding box center [231, 301] width 12 height 12
type input "124991"
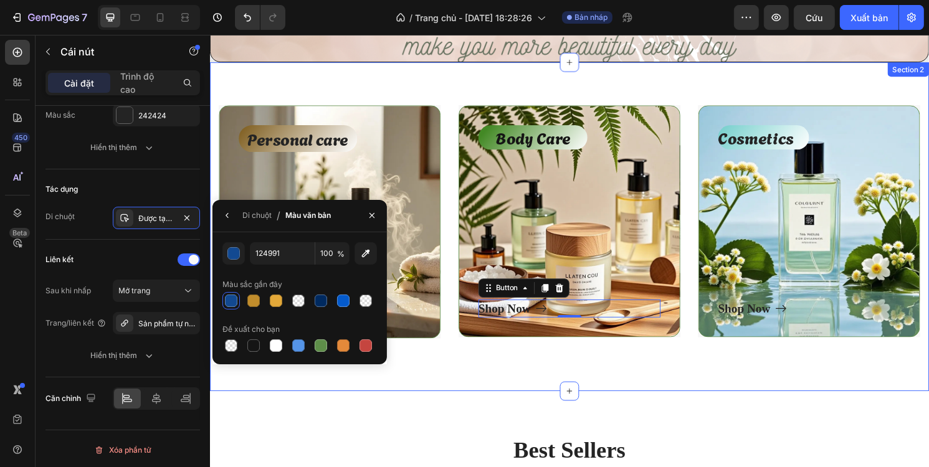
click at [473, 384] on div "Personal care Text block Shop Now Button Row Hero Banner Body Care Text block S…" at bounding box center [583, 235] width 748 height 342
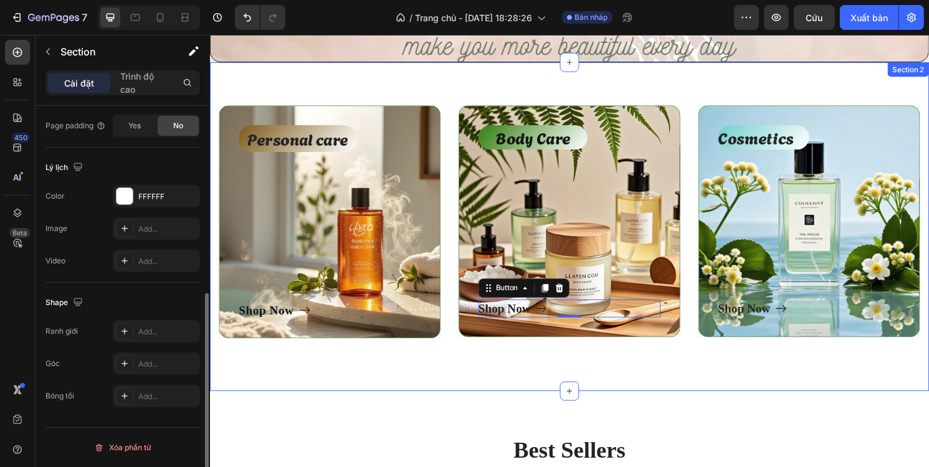
scroll to position [0, 0]
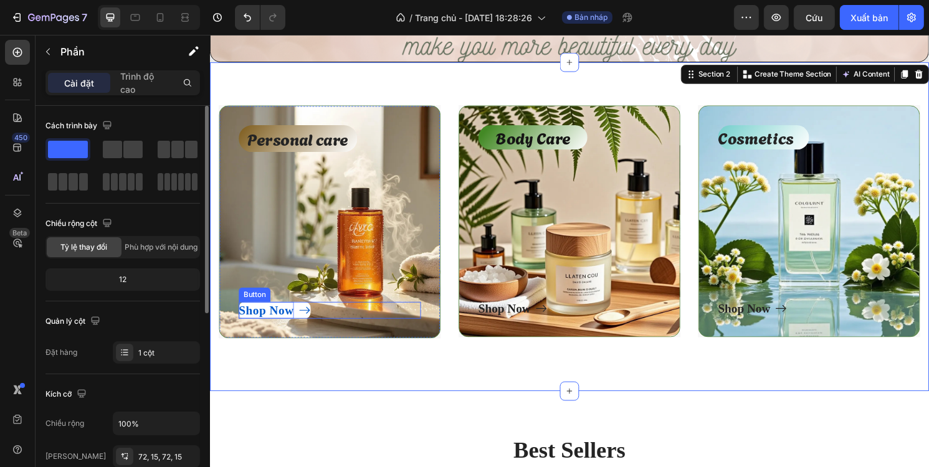
click at [294, 320] on p "Shop Now" at bounding box center [267, 321] width 57 height 17
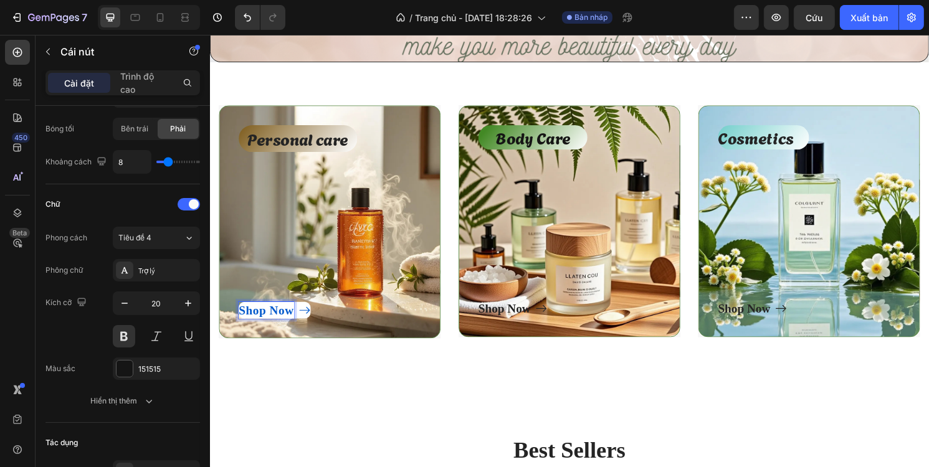
scroll to position [623, 0]
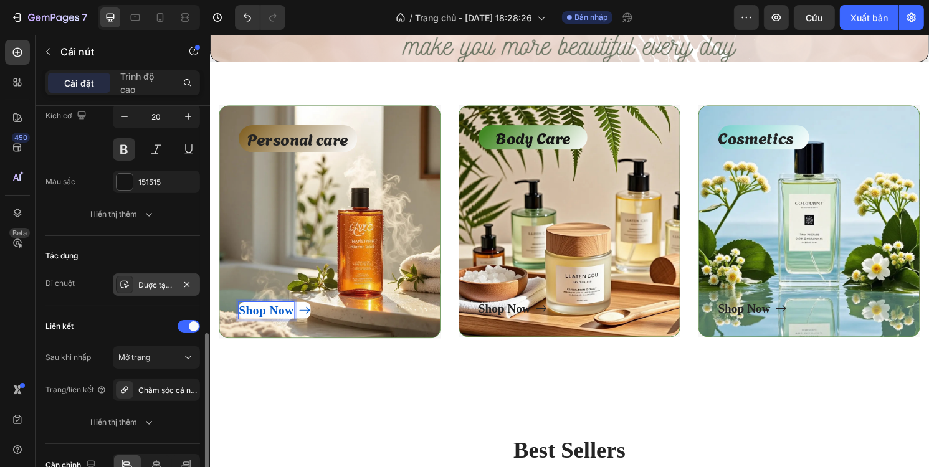
click at [145, 288] on div "Được tạo kiểu" at bounding box center [156, 285] width 87 height 22
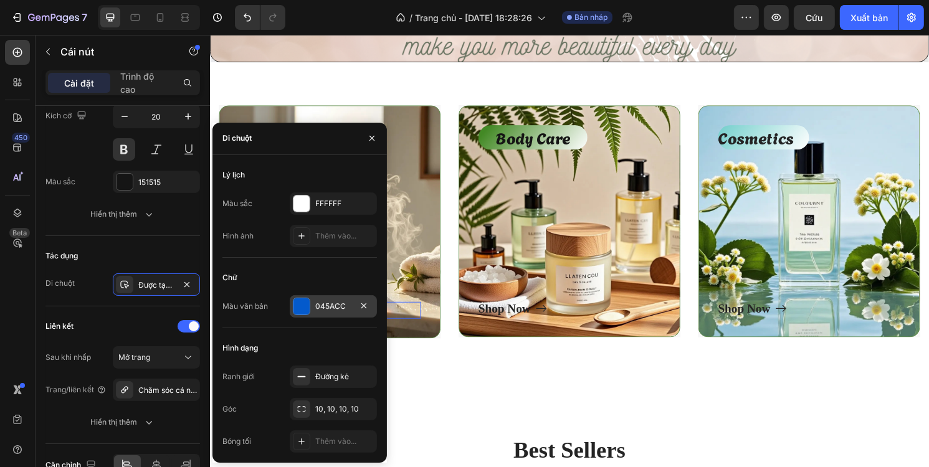
click at [306, 310] on div at bounding box center [301, 306] width 16 height 16
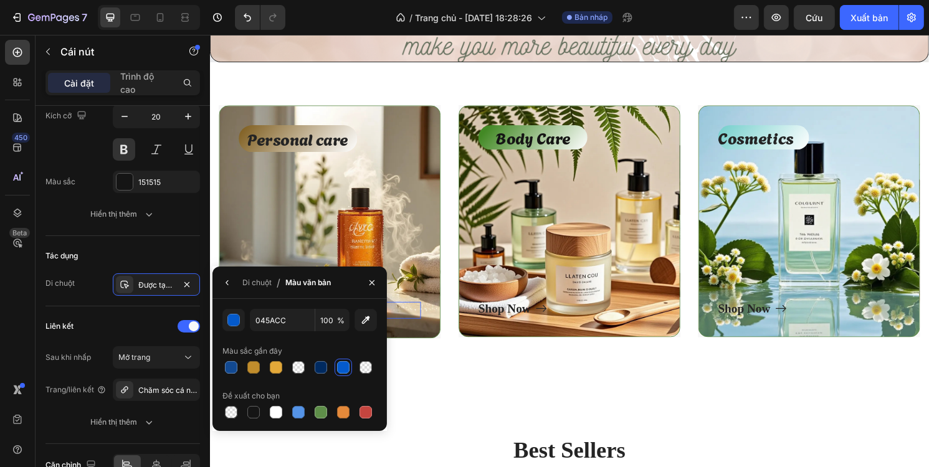
drag, startPoint x: 234, startPoint y: 366, endPoint x: 243, endPoint y: 366, distance: 8.7
click at [234, 366] on div at bounding box center [231, 367] width 12 height 12
type input "124991"
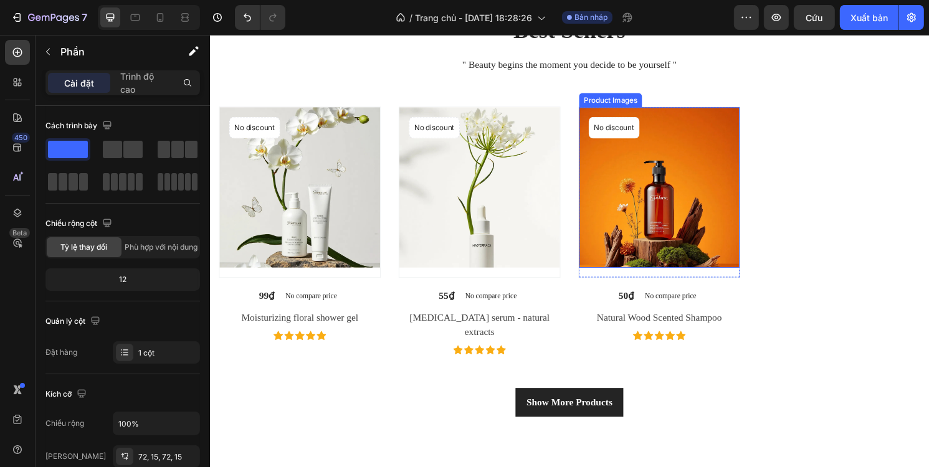
scroll to position [810, 0]
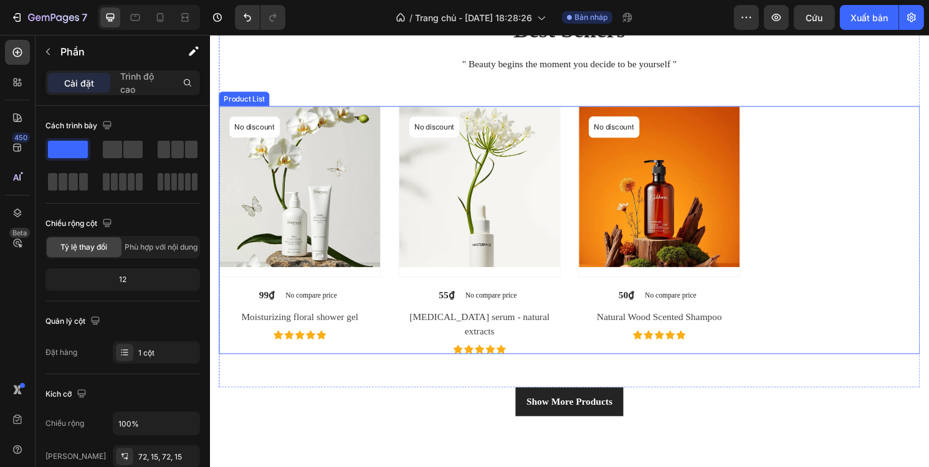
click at [790, 187] on div "Product Images No discount Not be displayed when published Product Badge Row 99…" at bounding box center [583, 238] width 729 height 258
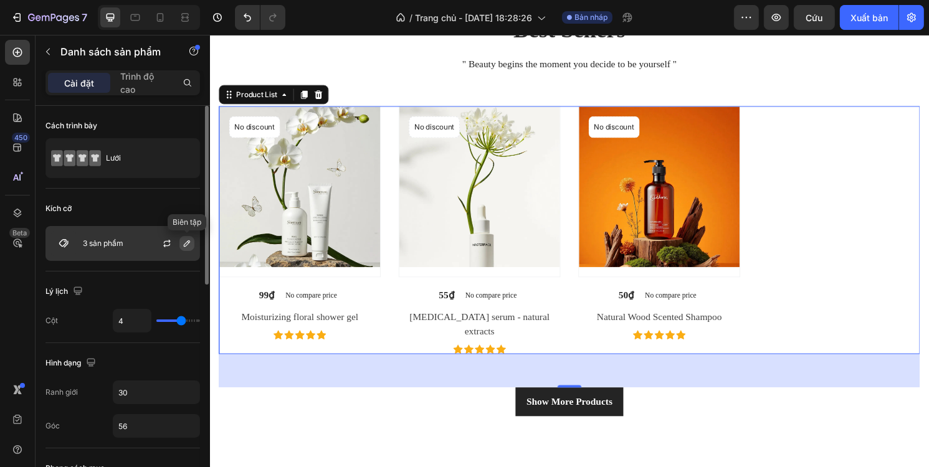
click at [181, 242] on button "button" at bounding box center [186, 243] width 15 height 15
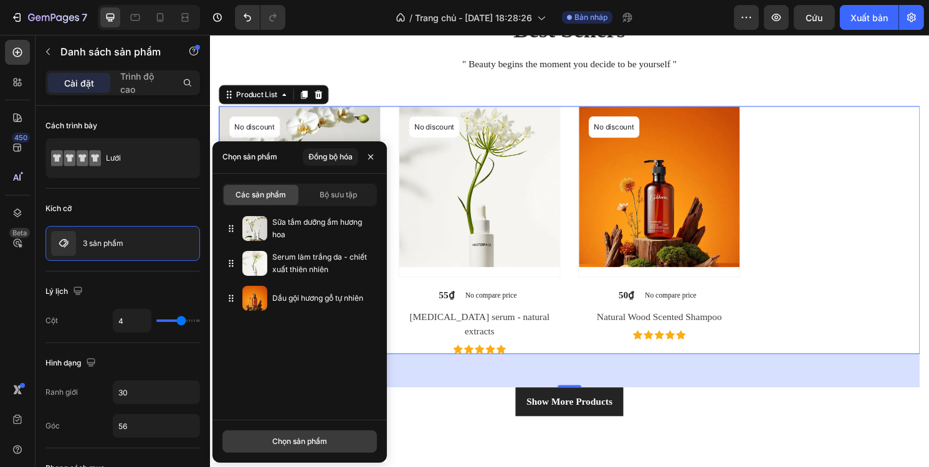
drag, startPoint x: 310, startPoint y: 442, endPoint x: 312, endPoint y: 430, distance: 12.0
click at [309, 442] on font "Chọn sản phẩm" at bounding box center [299, 441] width 55 height 9
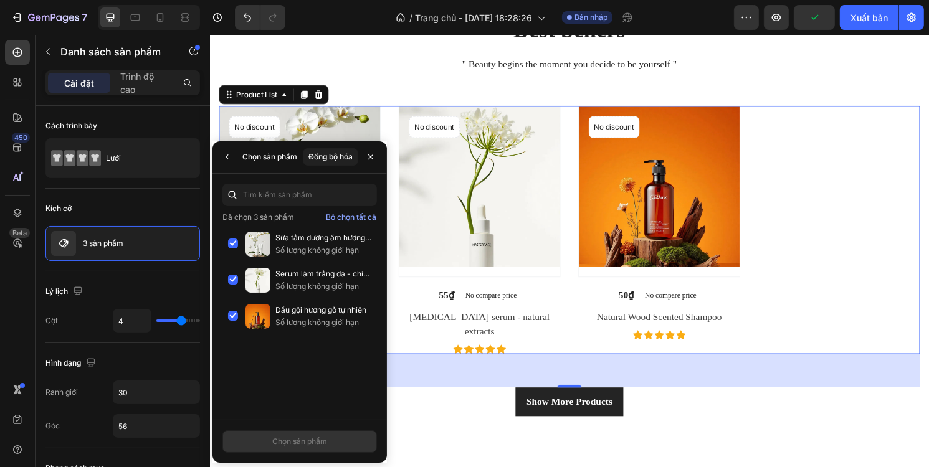
click at [279, 367] on div "Sữa tắm dưỡng ẩm hương hoa Số lượng không giới hạn Serum làm trắng da - chiết x…" at bounding box center [299, 320] width 174 height 189
click at [230, 158] on icon "button" at bounding box center [227, 157] width 10 height 10
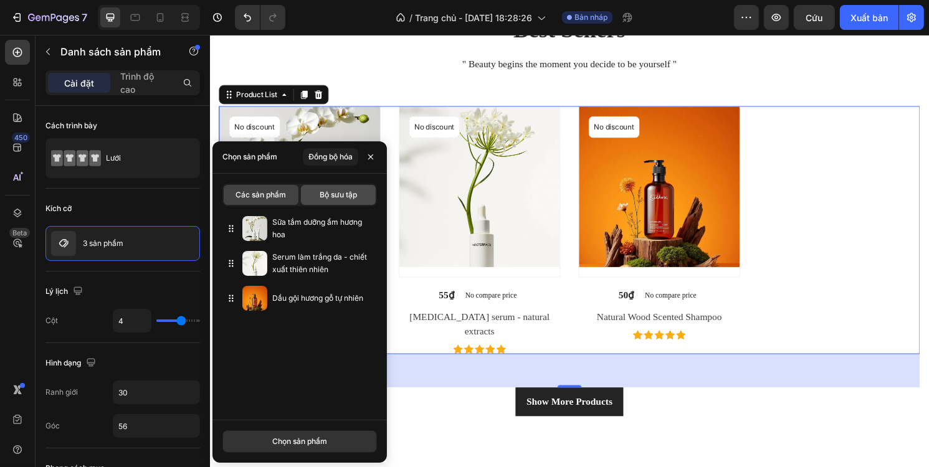
click at [325, 198] on font "Bộ sưu tập" at bounding box center [338, 194] width 37 height 9
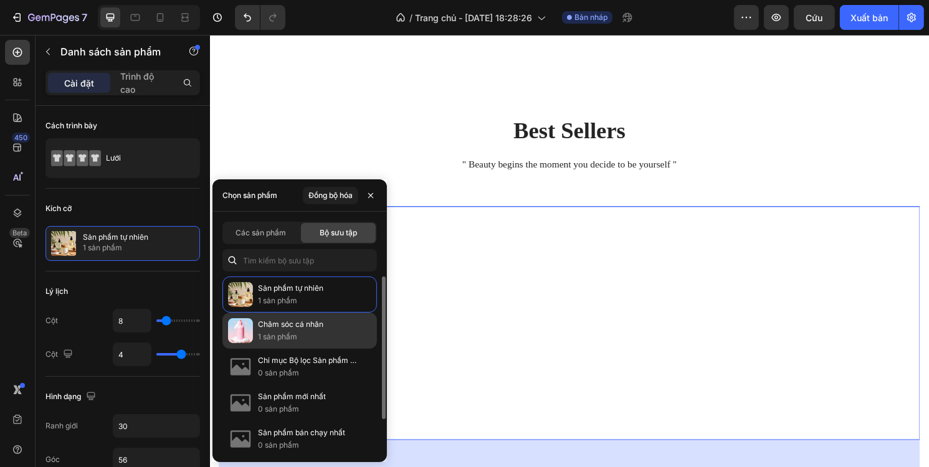
scroll to position [685, 0]
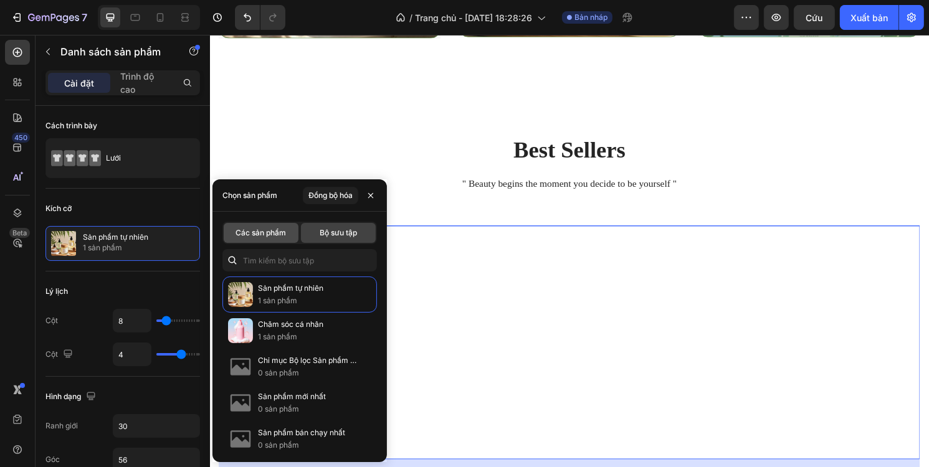
click at [267, 236] on font "Các sản phẩm" at bounding box center [261, 232] width 50 height 9
type input "4"
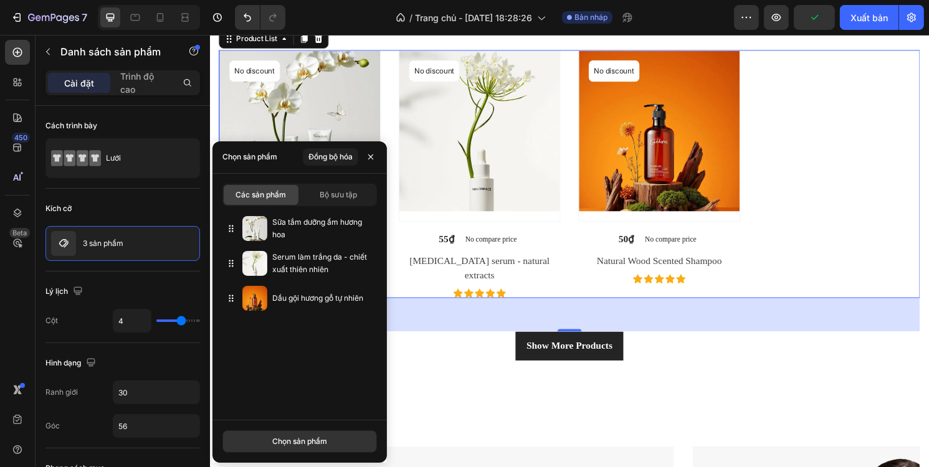
scroll to position [872, 0]
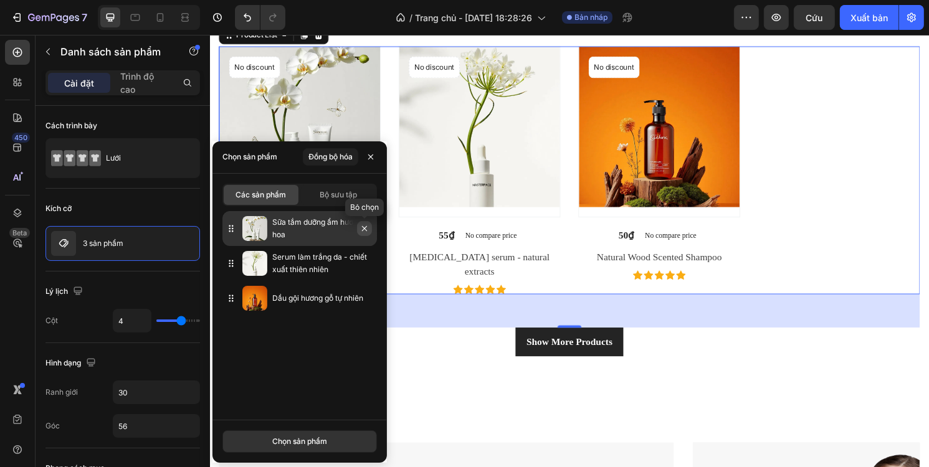
click at [363, 227] on icon "button" at bounding box center [364, 228] width 5 height 5
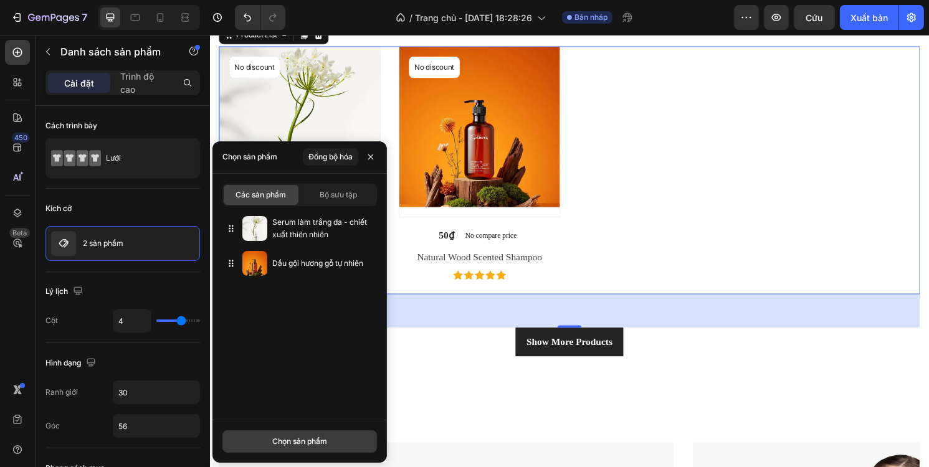
click at [312, 440] on font "Chọn sản phẩm" at bounding box center [299, 441] width 55 height 9
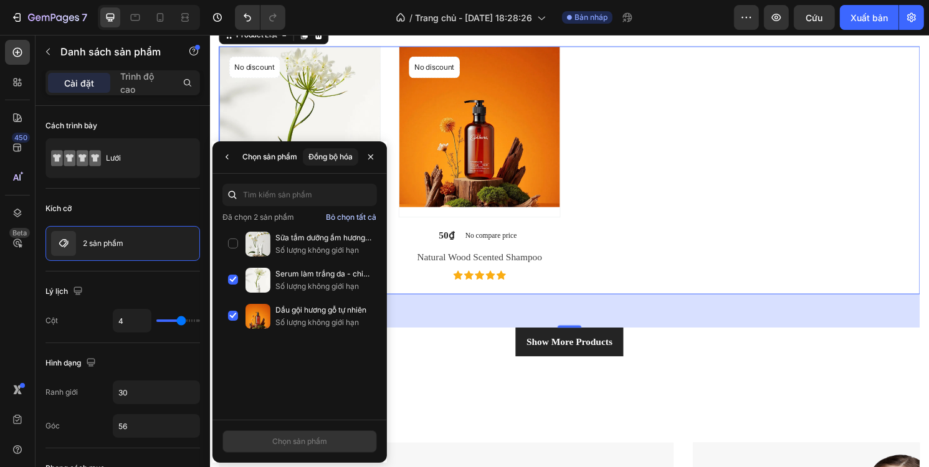
click at [339, 212] on font "Bỏ chọn tất cả" at bounding box center [351, 216] width 50 height 9
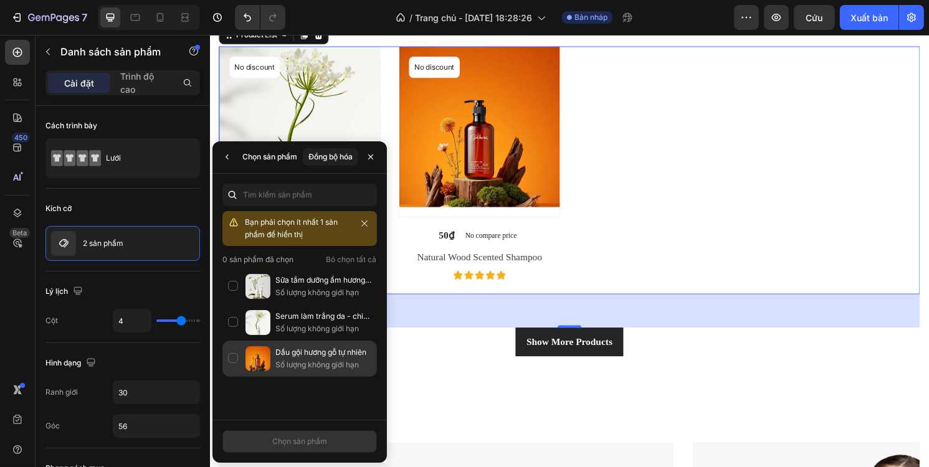
click at [234, 356] on div "Dầu gội hương gỗ tự nhiên Số lượng không giới hạn" at bounding box center [299, 359] width 155 height 36
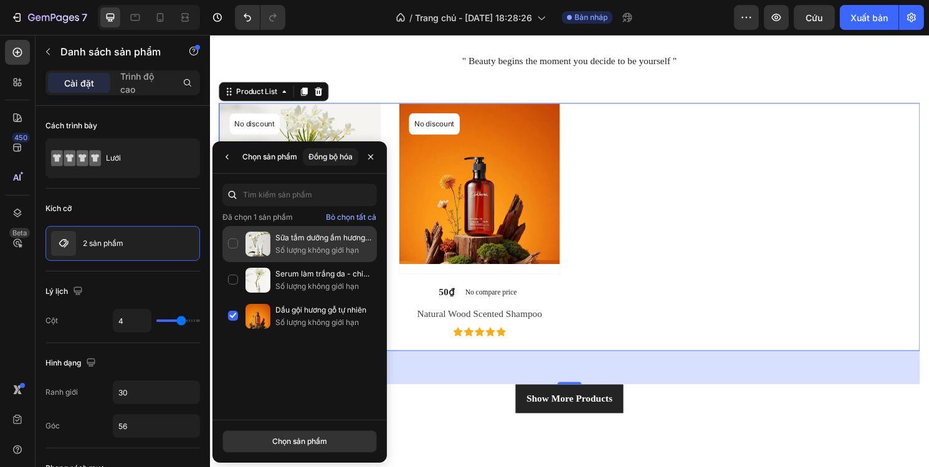
scroll to position [748, 0]
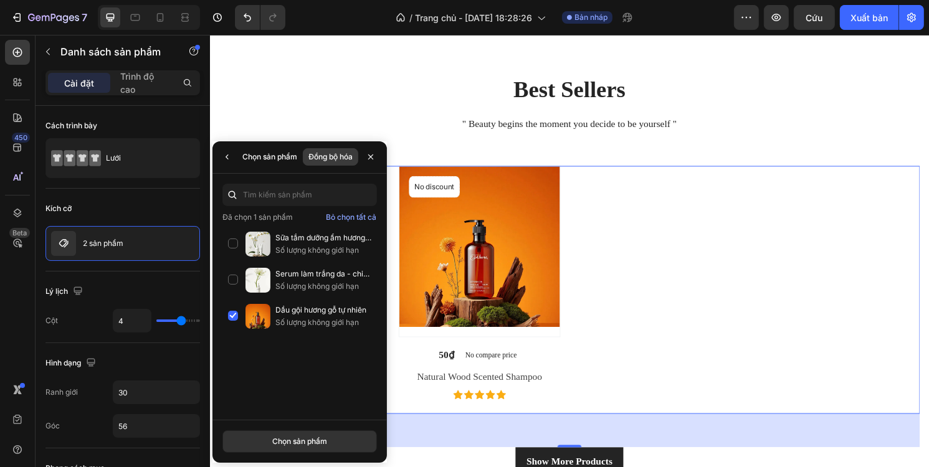
click at [320, 157] on font "Đồng bộ hóa" at bounding box center [330, 156] width 44 height 9
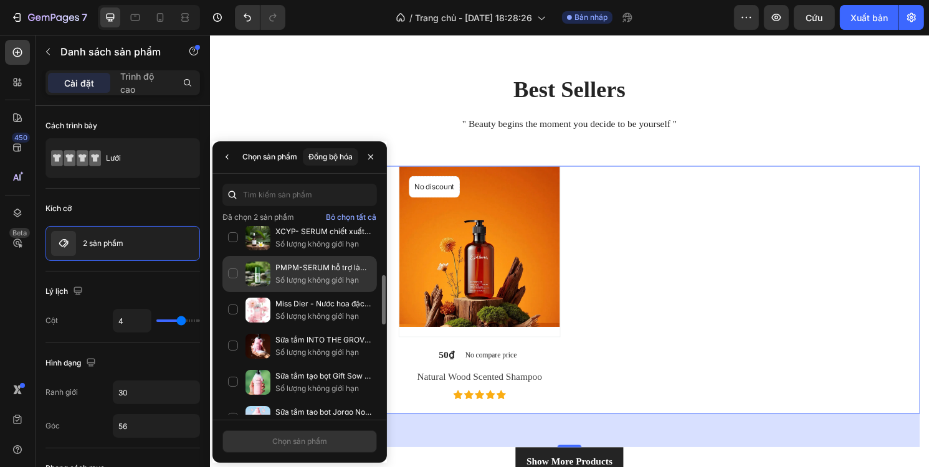
scroll to position [249, 0]
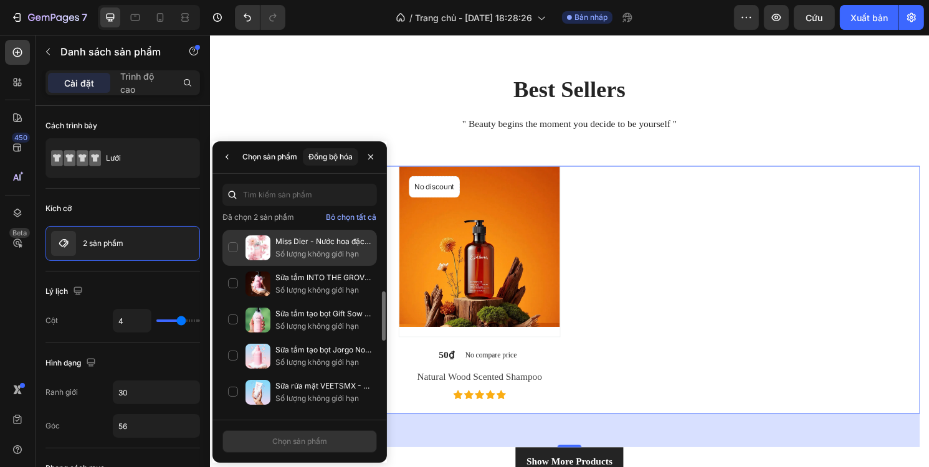
click at [236, 266] on div "Miss Dier - Nước hoa đặc biệt dành cho nữ, hương thơm dịu nhẹ, sâu lắng, chiết …" at bounding box center [299, 284] width 155 height 36
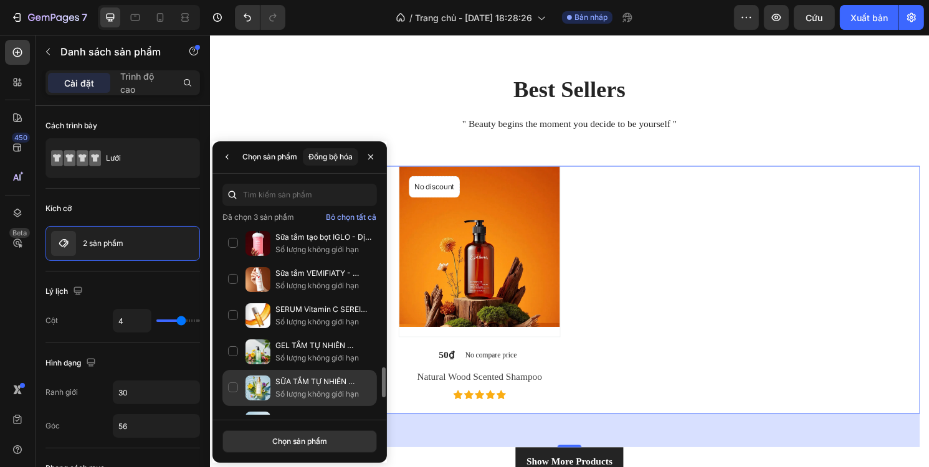
scroll to position [559, 0]
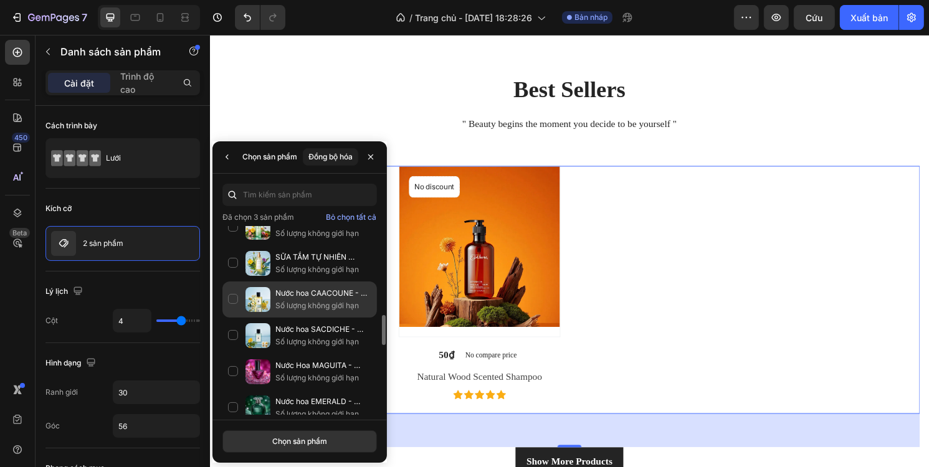
click at [235, 318] on div "Nước hoa CAACOUNE - Hương hoa dịu nhẹ, CHIẾT XUẤT từ 100% hương hoa tự nhiên, a…" at bounding box center [299, 336] width 155 height 36
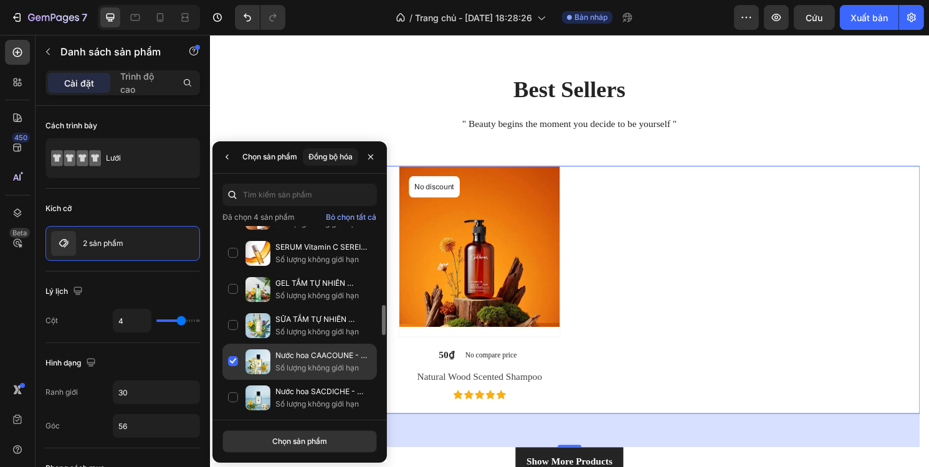
drag, startPoint x: 236, startPoint y: 353, endPoint x: 235, endPoint y: 333, distance: 20.6
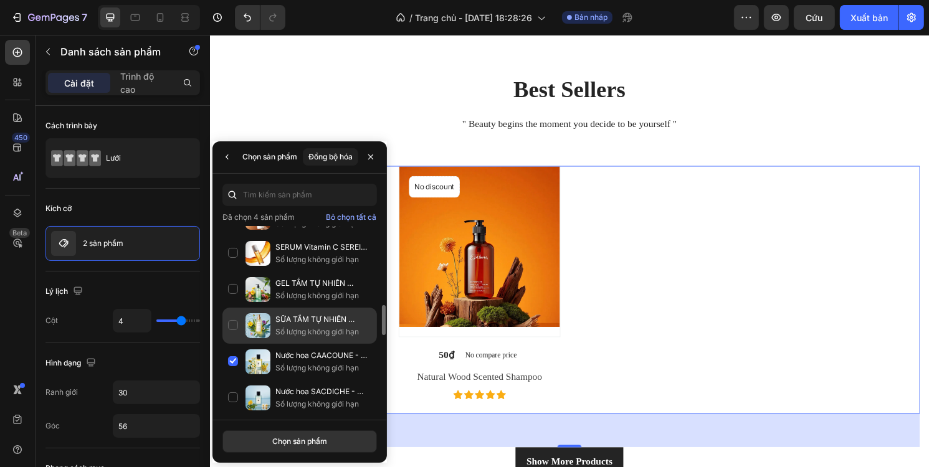
click at [235, 380] on div "Nước hoa CAACOUNE - Hương hoa dịu nhẹ, CHIẾT XUẤT từ 100% hương hoa tự nhiên, a…" at bounding box center [299, 398] width 155 height 36
click at [235, 344] on div "SỮA TẮM TỰ NHIÊN ESARIAL - Hương hoa dịu nhẹ, CHIẾT XUẤT từ 100% hương hoa tự n…" at bounding box center [299, 362] width 155 height 36
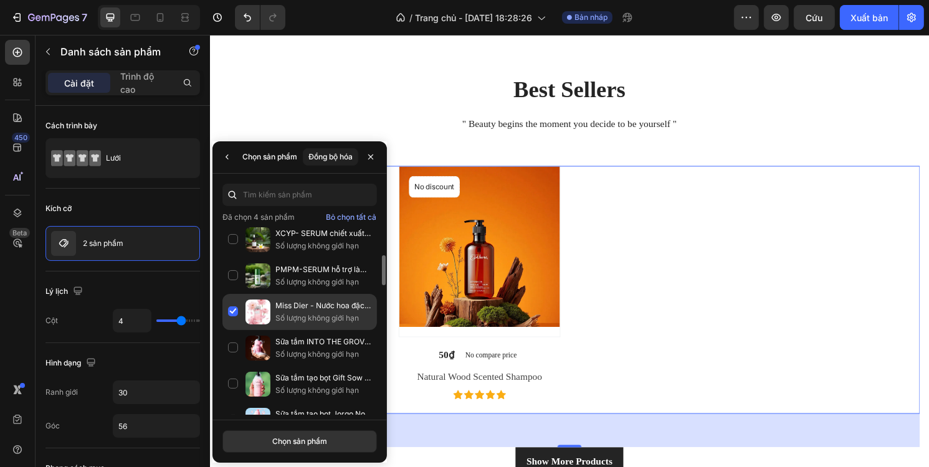
scroll to position [123, 0]
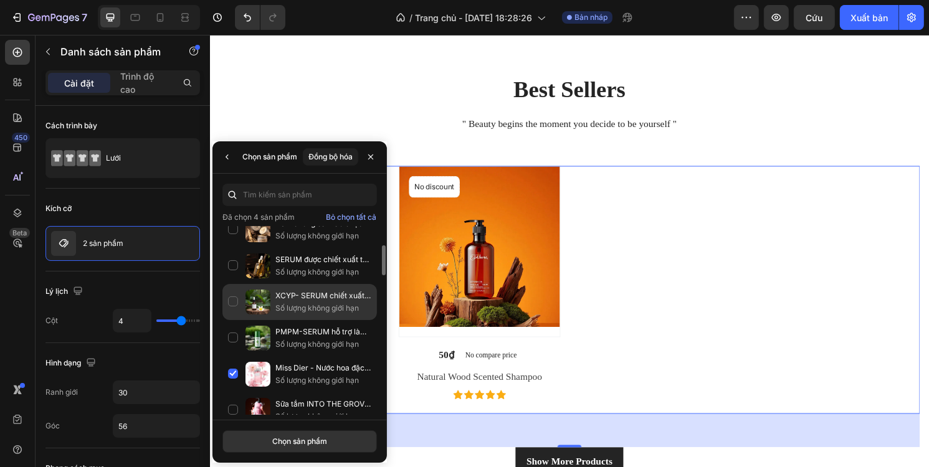
click at [232, 320] on div "XCYP- SERUM chiết xuất từ ​​thảo dược hỗ trợ làm đẹp da, se khít lỗ chân lông. …" at bounding box center [299, 338] width 155 height 36
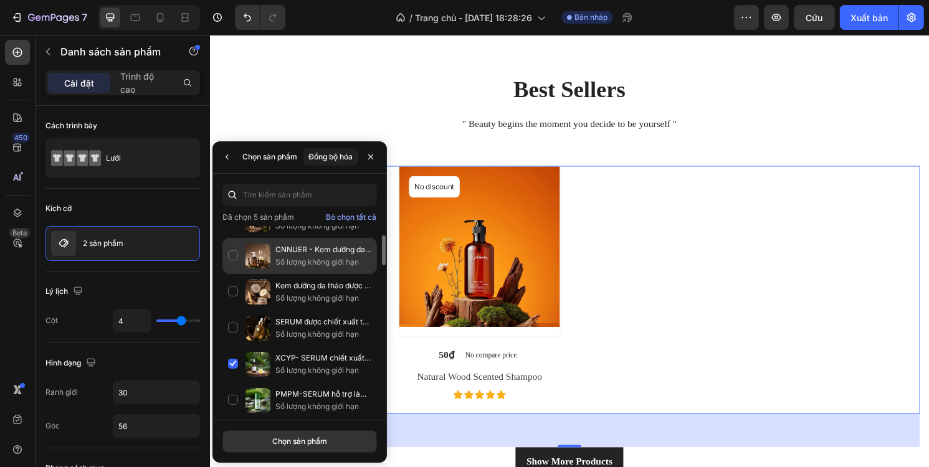
scroll to position [0, 0]
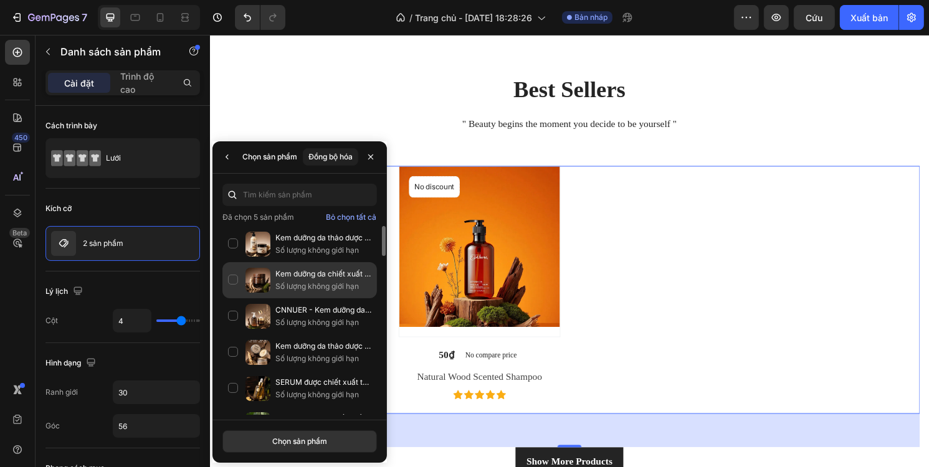
click at [231, 298] on div "Kem dưỡng da chiết xuất từ ​​nhân sâm và thảo dược, giúp làm sáng da, giảm thâm…" at bounding box center [299, 316] width 155 height 36
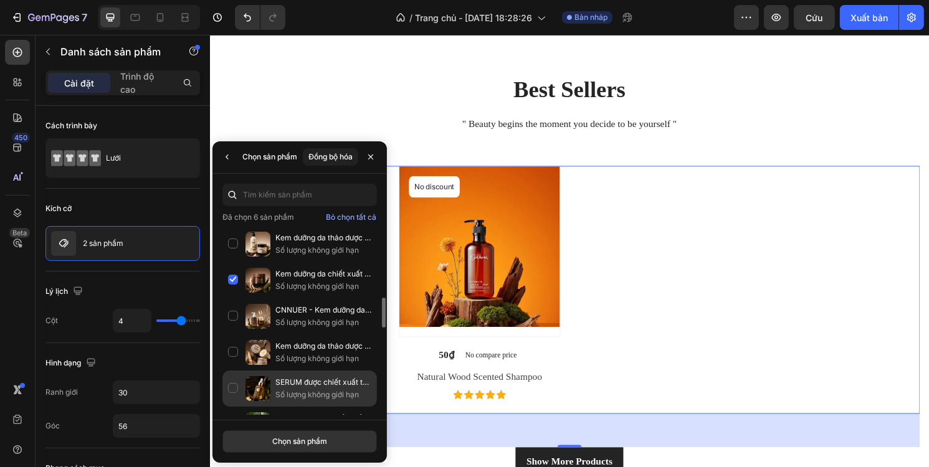
scroll to position [62, 0]
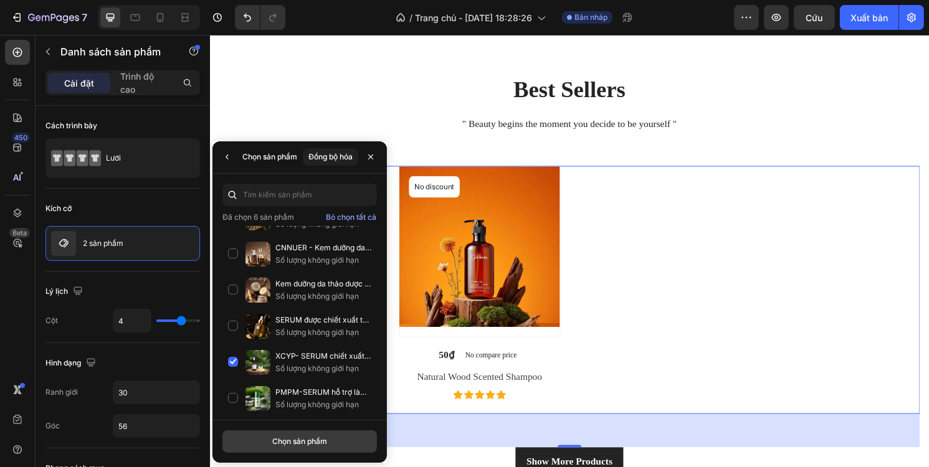
click at [317, 439] on font "Chọn sản phẩm" at bounding box center [299, 441] width 55 height 9
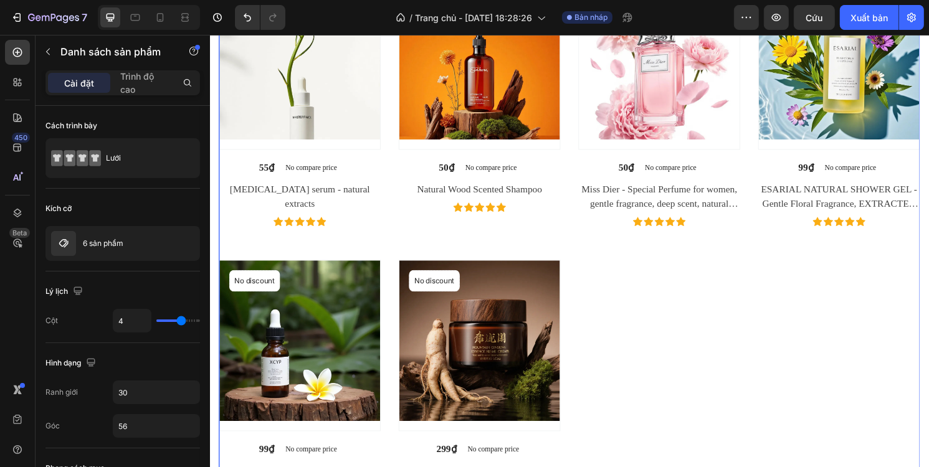
scroll to position [997, 0]
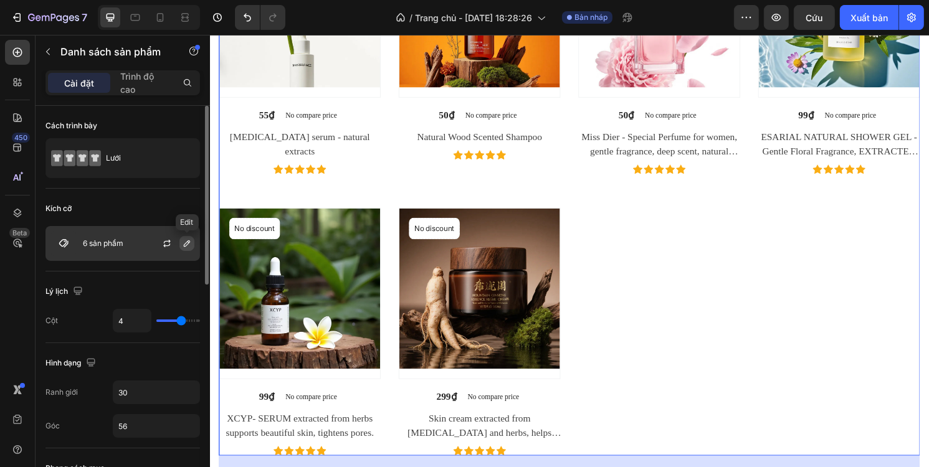
click at [191, 244] on icon "button" at bounding box center [187, 244] width 10 height 10
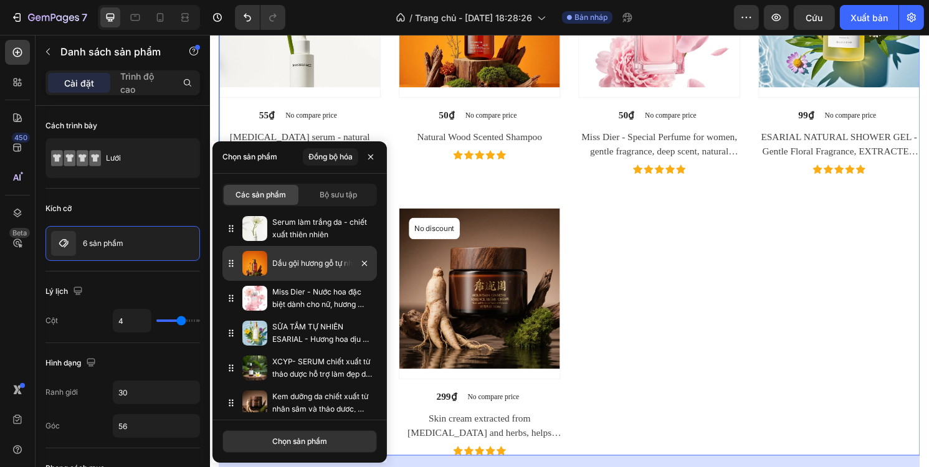
scroll to position [7, 0]
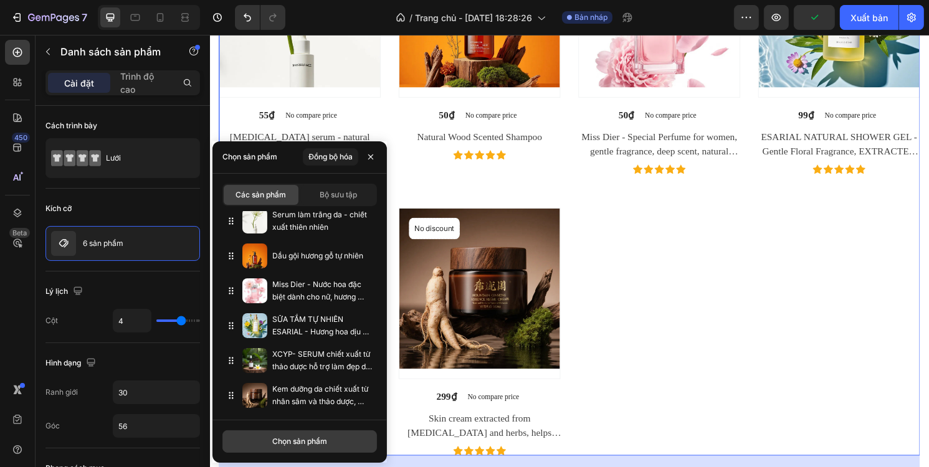
click at [299, 442] on font "Chọn sản phẩm" at bounding box center [299, 441] width 55 height 9
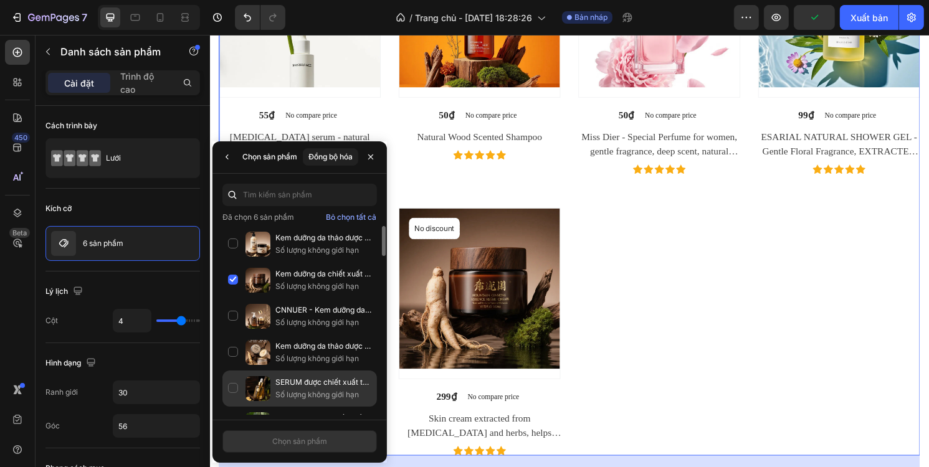
scroll to position [62, 0]
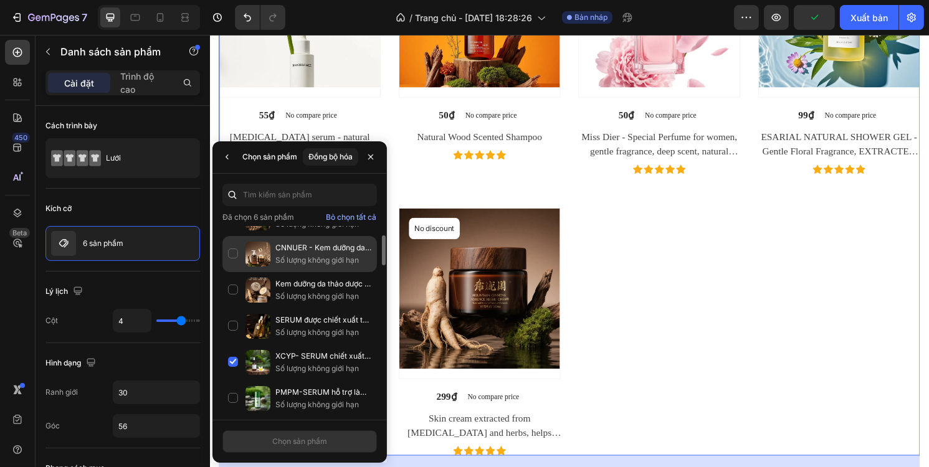
click at [234, 272] on div "CNNUER - Kem dưỡng da chiết xuất từ ​​thảo dược quý, hỗ trợ làm đẹp da Số lượng…" at bounding box center [299, 290] width 155 height 36
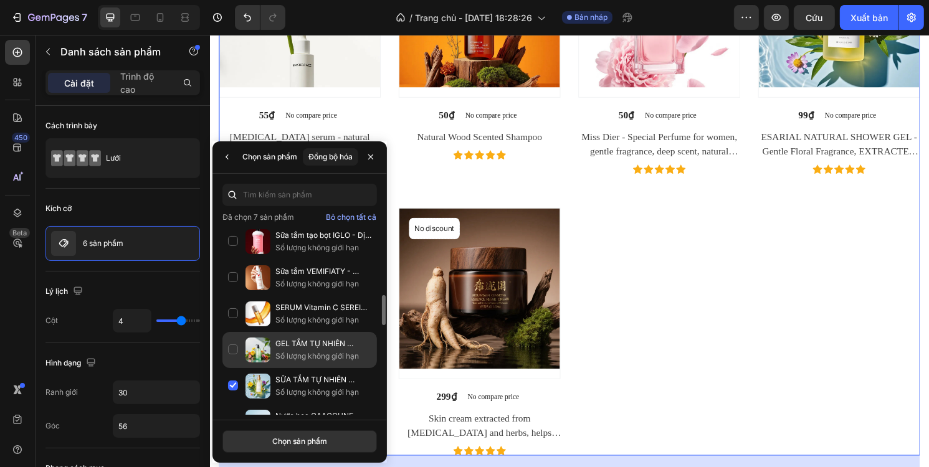
scroll to position [498, 0]
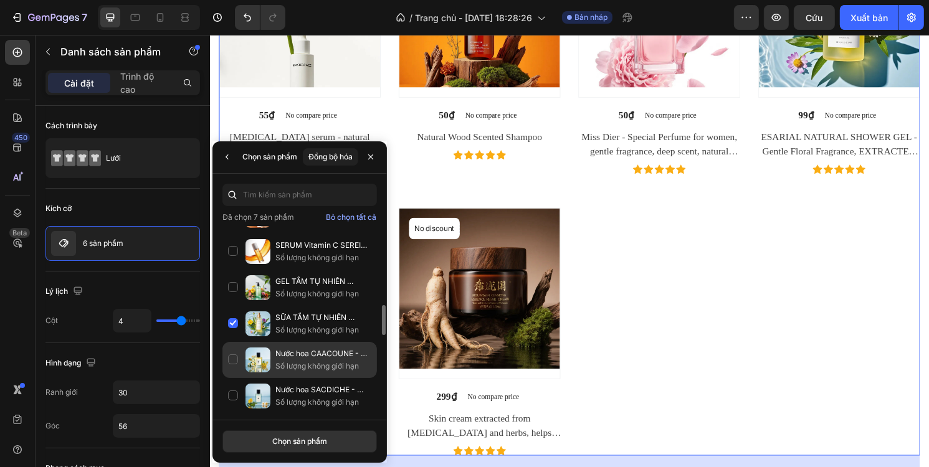
click at [232, 378] on div "Nước hoa CAACOUNE - Hương hoa dịu nhẹ, CHIẾT XUẤT từ 100% hương hoa tự nhiên, a…" at bounding box center [299, 396] width 155 height 36
click at [309, 440] on font "Chọn sản phẩm" at bounding box center [299, 441] width 55 height 9
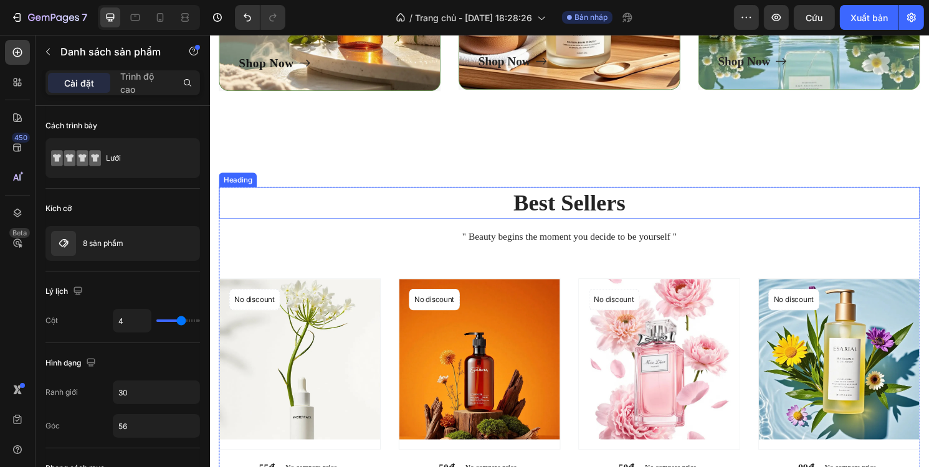
scroll to position [623, 0]
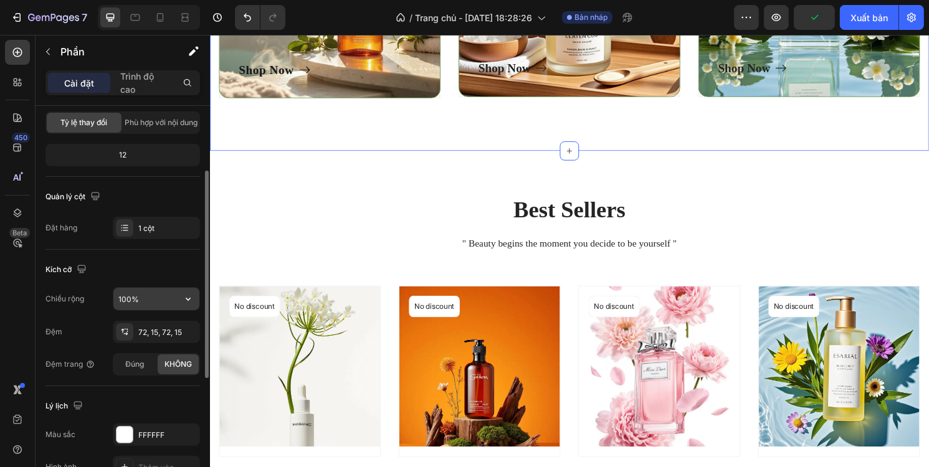
scroll to position [187, 0]
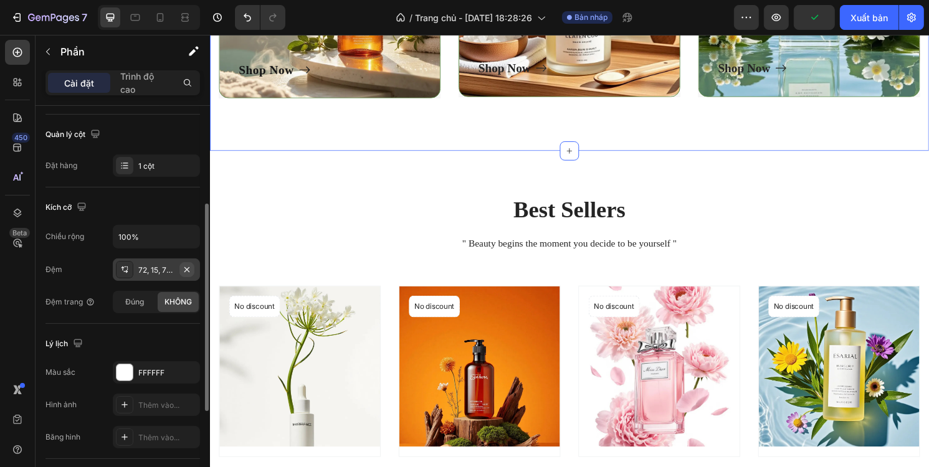
click at [189, 267] on icon "button" at bounding box center [186, 269] width 5 height 5
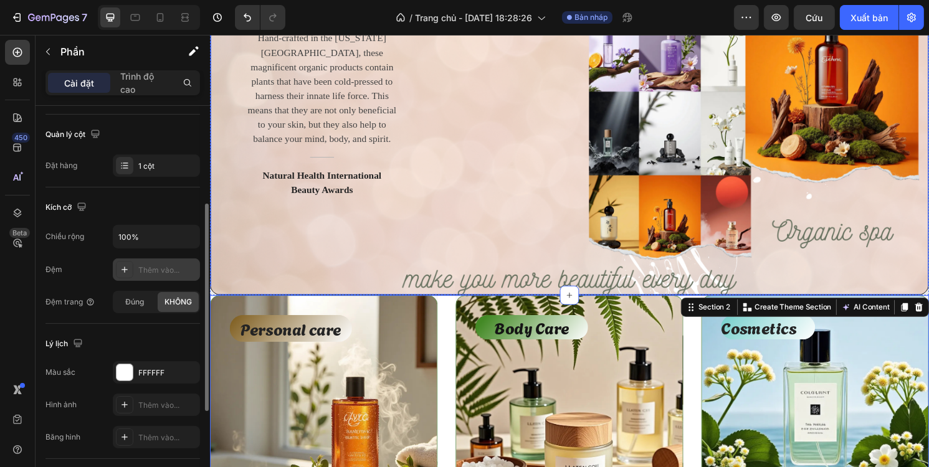
scroll to position [125, 0]
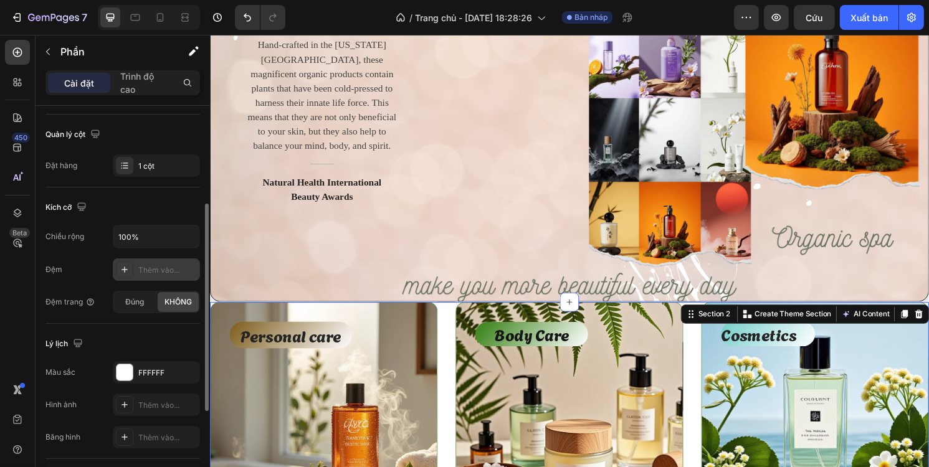
click at [130, 274] on div at bounding box center [124, 269] width 17 height 17
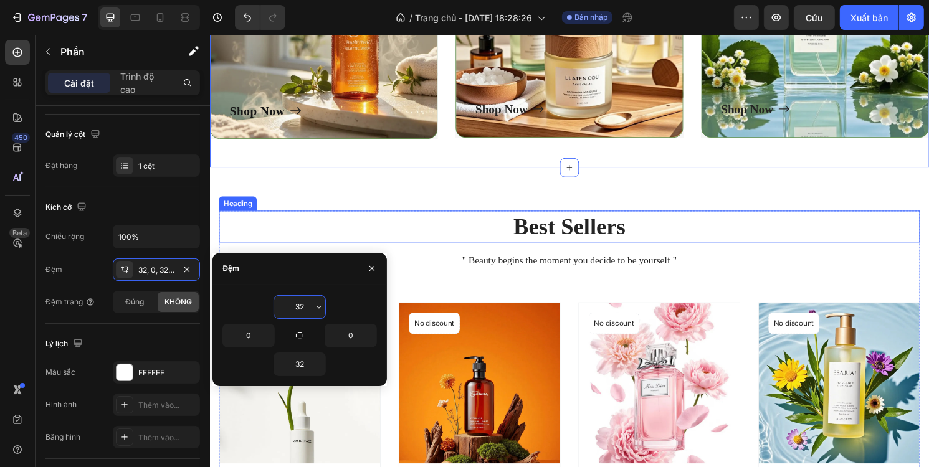
scroll to position [561, 0]
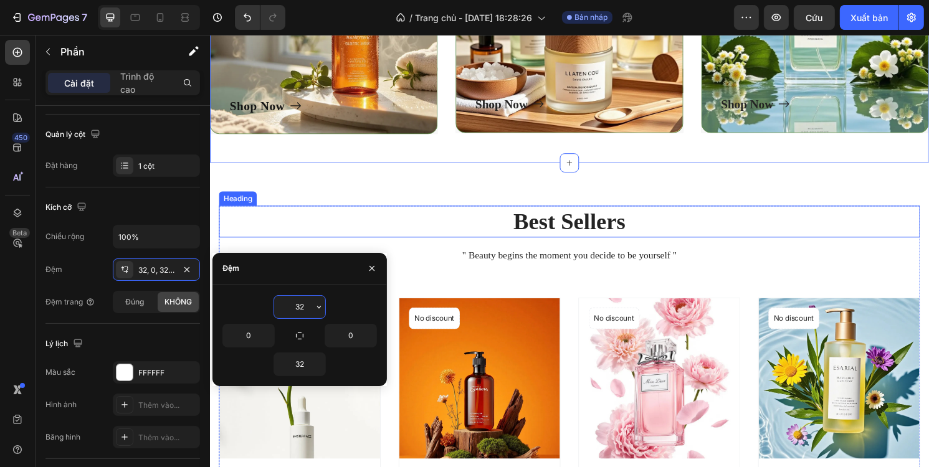
click at [525, 233] on p "Best Sellers" at bounding box center [583, 229] width 726 height 31
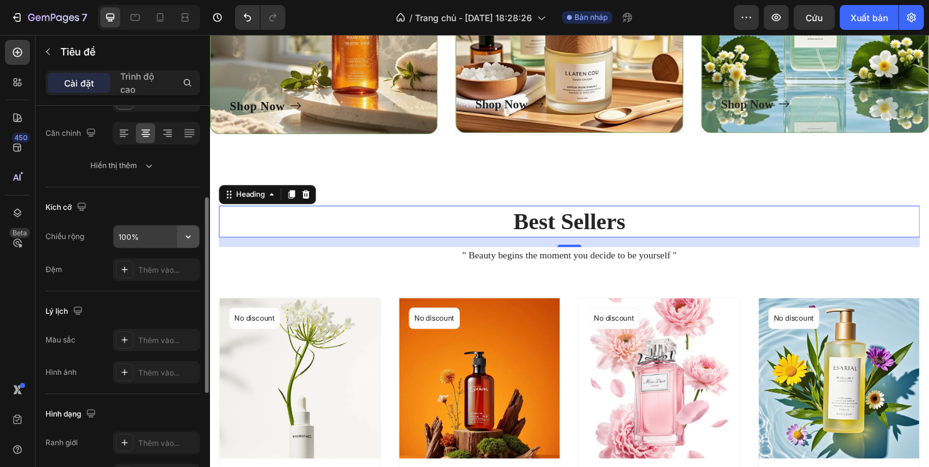
scroll to position [249, 0]
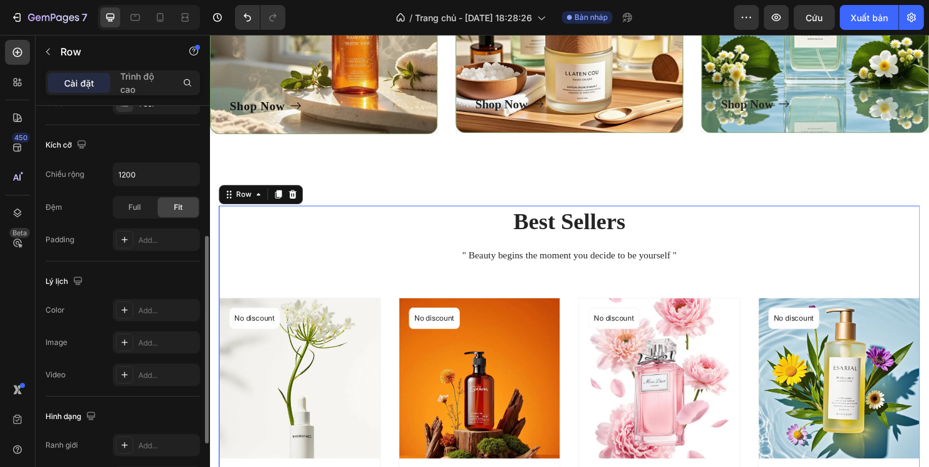
scroll to position [0, 0]
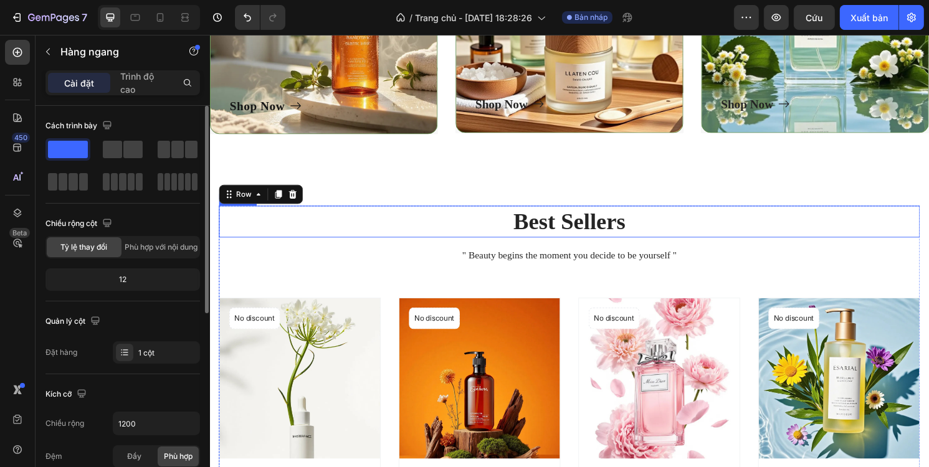
click at [524, 225] on p "Best Sellers" at bounding box center [583, 229] width 726 height 31
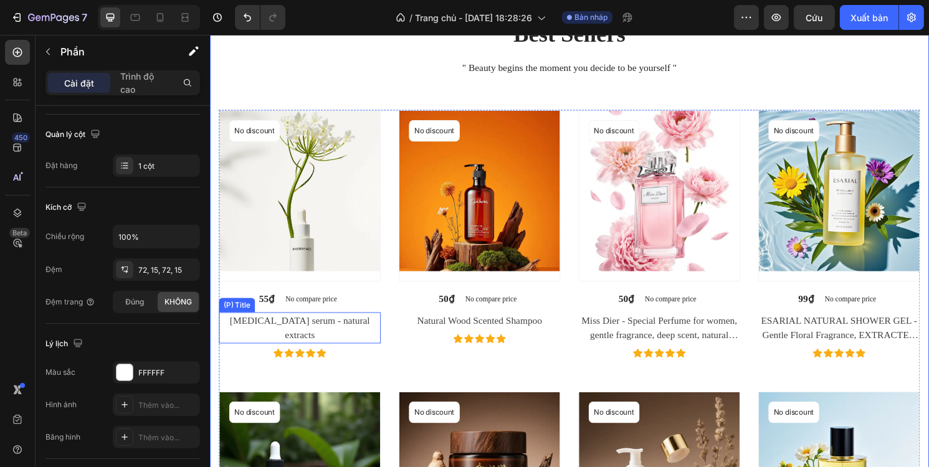
scroll to position [623, 0]
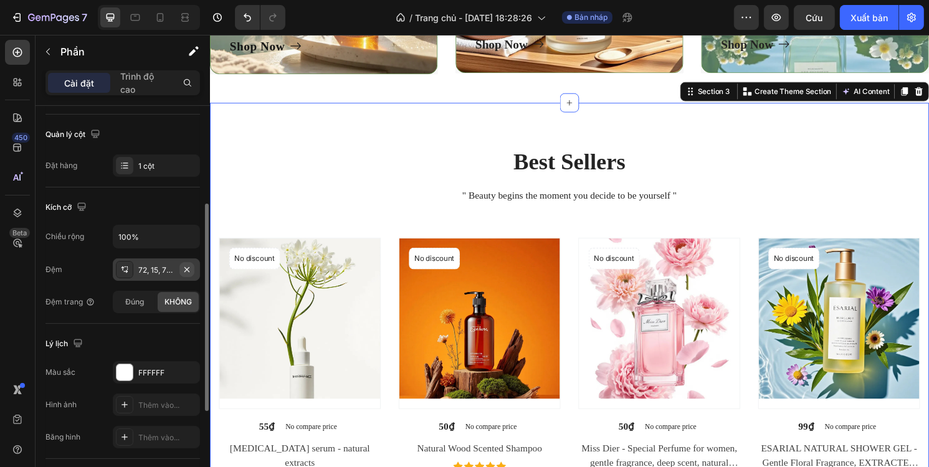
click at [189, 267] on icon "button" at bounding box center [186, 269] width 5 height 5
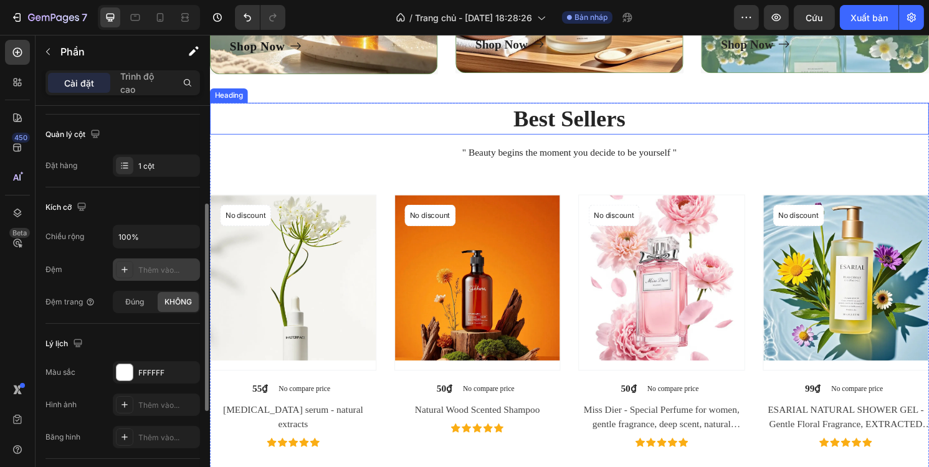
click at [596, 130] on p "Best Sellers" at bounding box center [583, 122] width 745 height 31
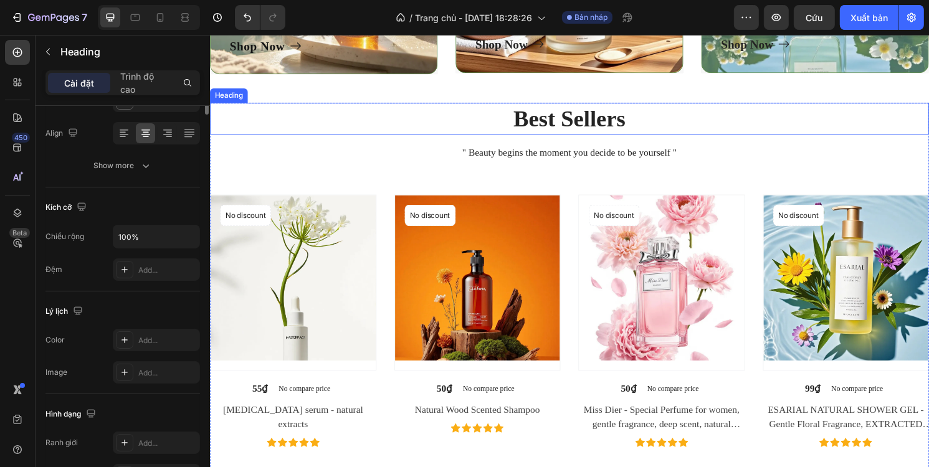
scroll to position [0, 0]
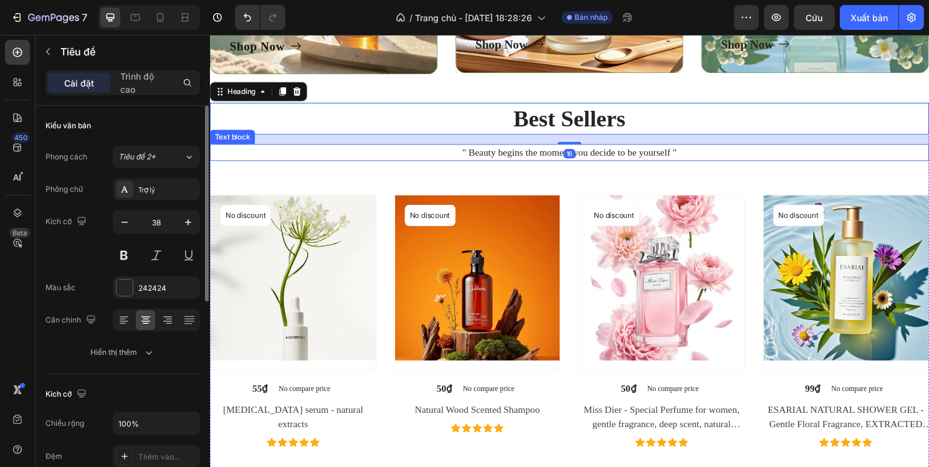
click at [541, 161] on p "" Beauty begins the moment you decide to be yourself "" at bounding box center [583, 157] width 745 height 15
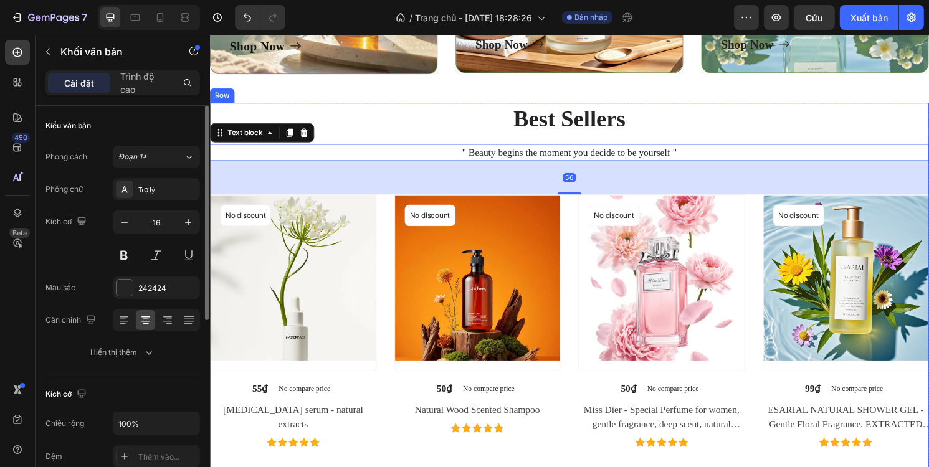
click at [791, 135] on p "Best Sellers" at bounding box center [583, 122] width 745 height 31
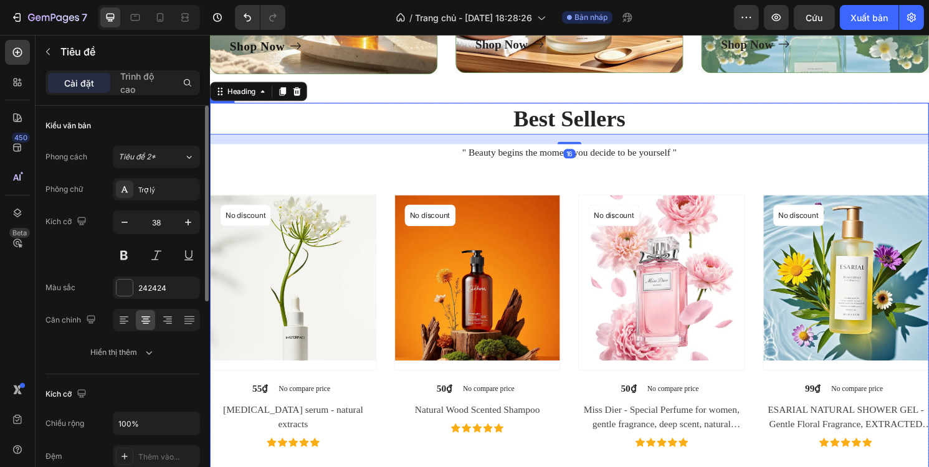
click at [702, 181] on div "Best Sellers Heading 16 " Beauty begins the moment you decide to be yourself " …" at bounding box center [583, 451] width 748 height 690
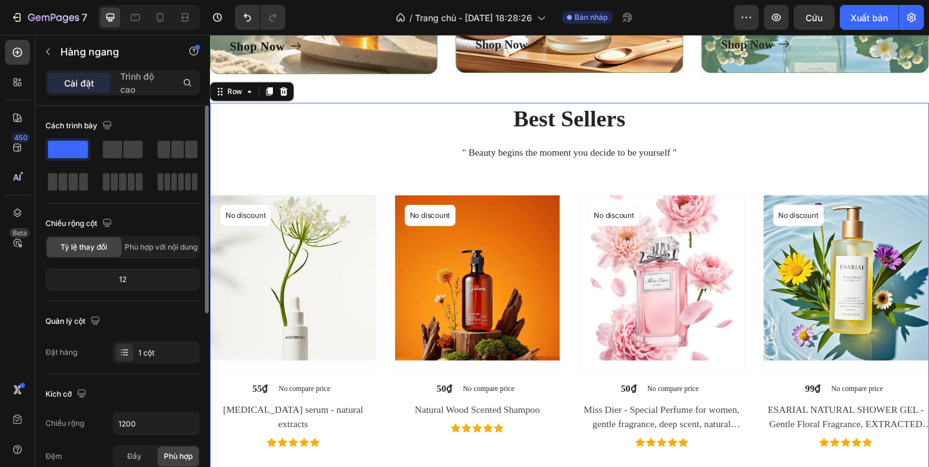
click at [657, 192] on div "Best Sellers Heading " Beauty begins the moment you decide to be yourself " Tex…" at bounding box center [583, 451] width 748 height 690
click at [280, 204] on div "Product Badge" at bounding box center [251, 204] width 57 height 11
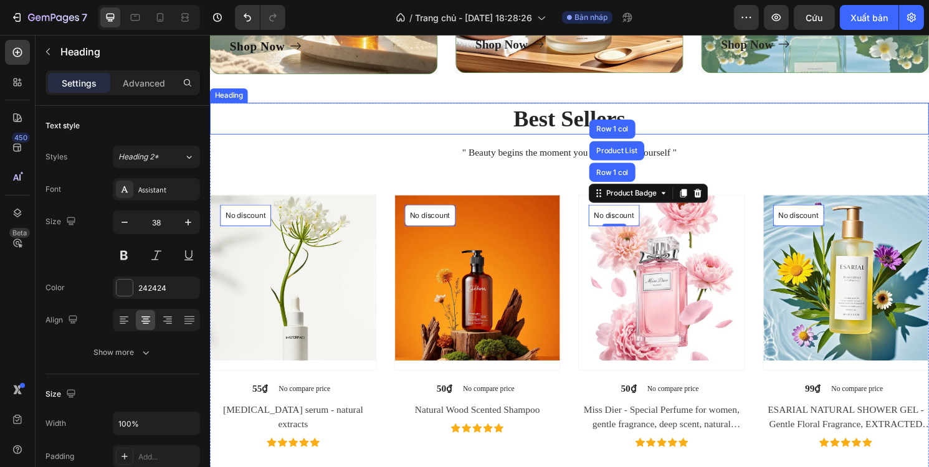
click at [753, 125] on p "Best Sellers" at bounding box center [583, 122] width 745 height 31
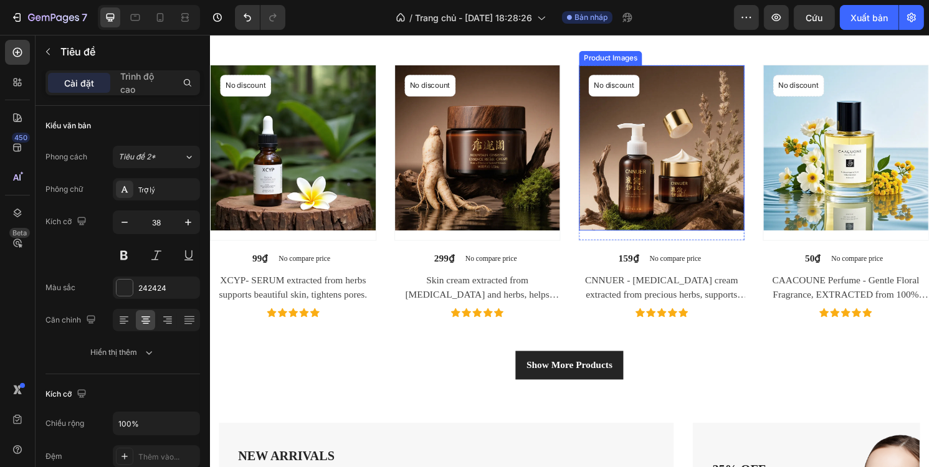
scroll to position [1184, 0]
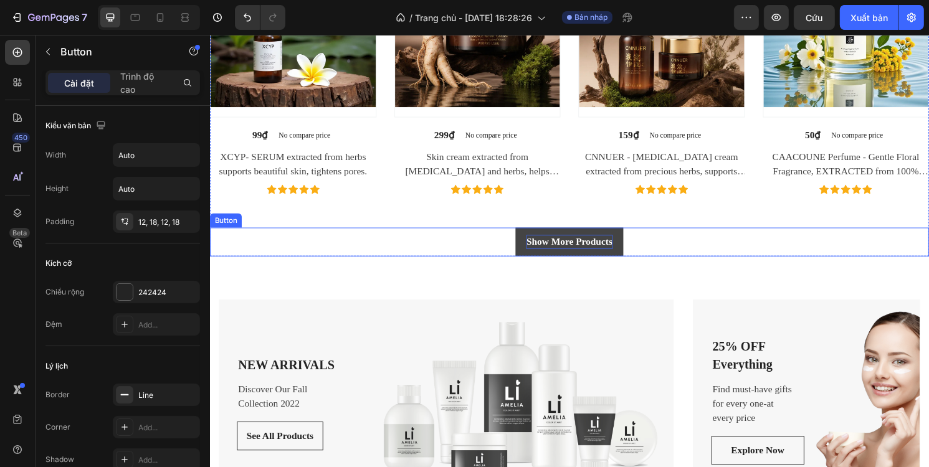
click at [606, 243] on div "Show More Products" at bounding box center [582, 250] width 89 height 15
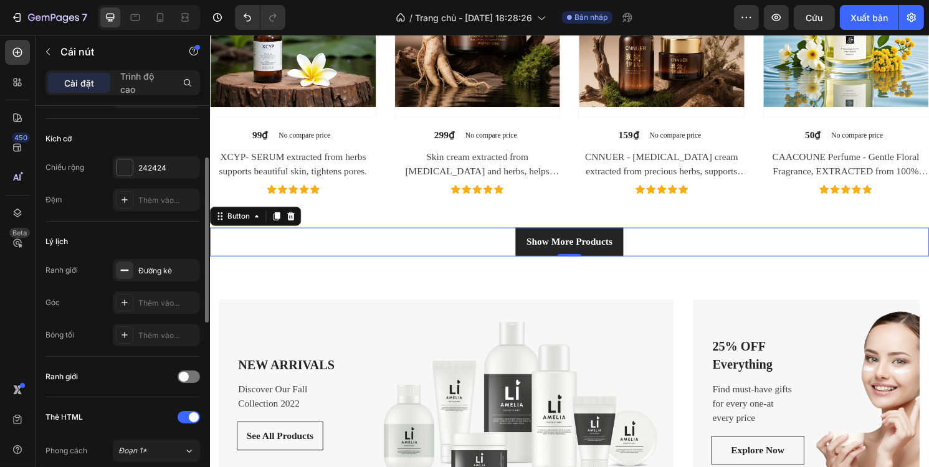
scroll to position [187, 0]
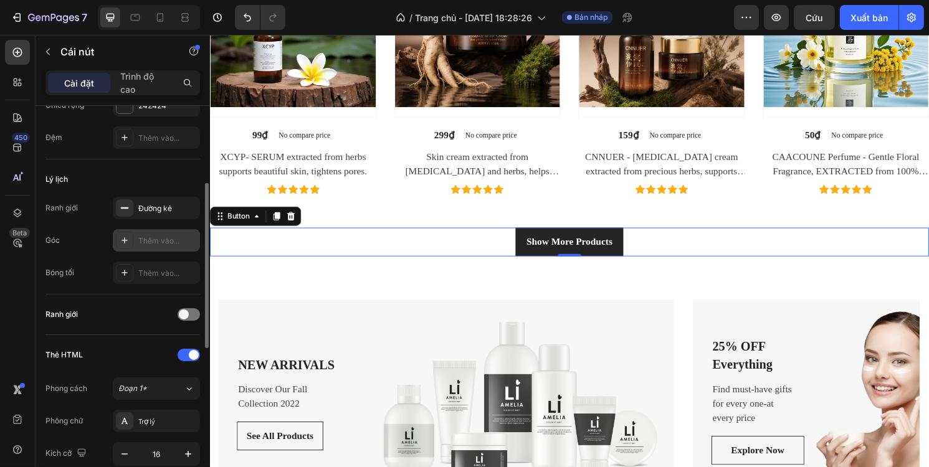
click at [144, 236] on font "Thêm vào..." at bounding box center [158, 240] width 41 height 9
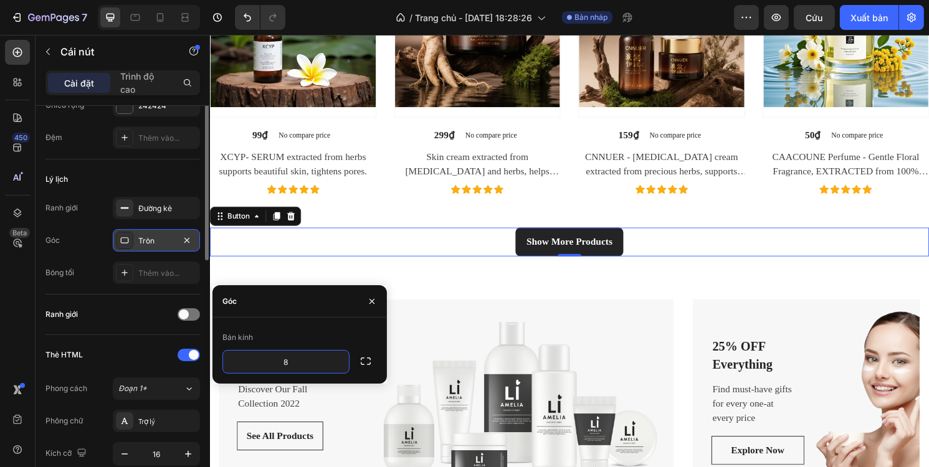
scroll to position [125, 0]
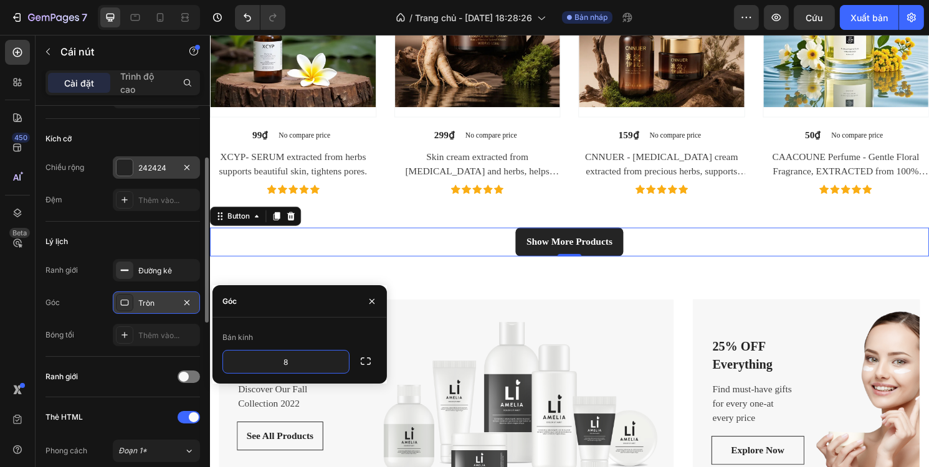
click at [120, 169] on div at bounding box center [125, 167] width 16 height 16
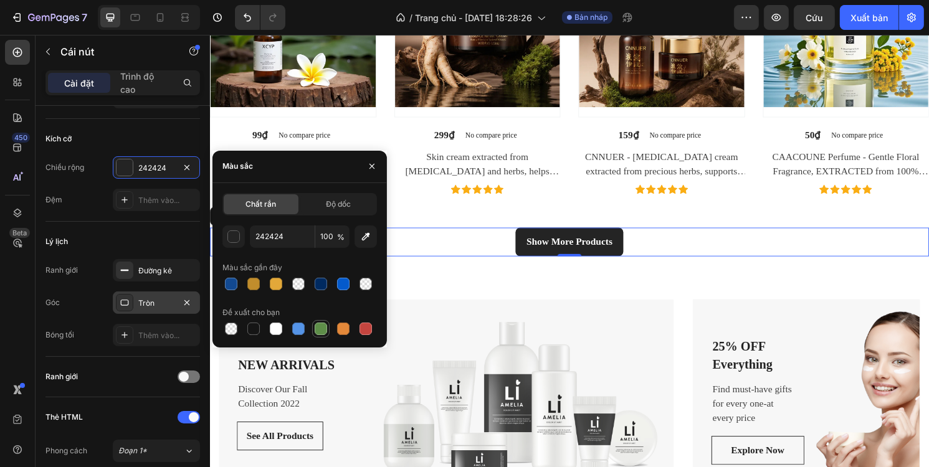
click at [318, 325] on div at bounding box center [321, 329] width 12 height 12
type input "5E8E49"
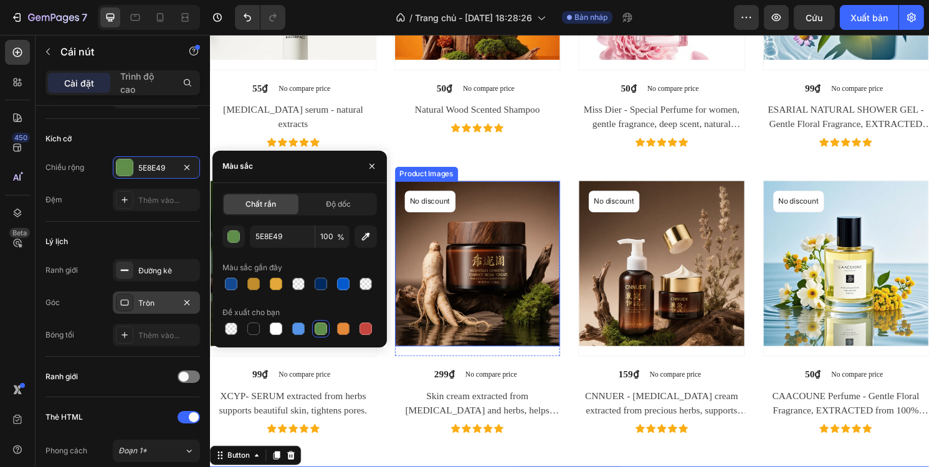
scroll to position [1184, 0]
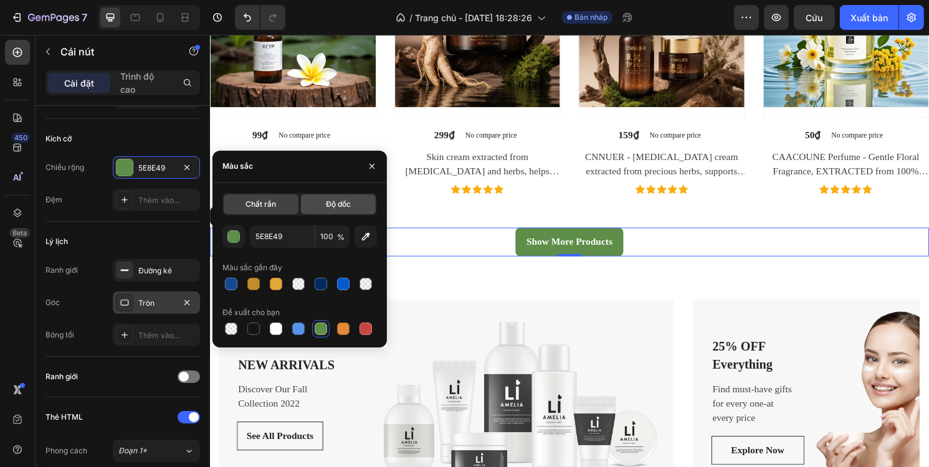
click at [346, 199] on font "Độ dốc" at bounding box center [338, 203] width 25 height 9
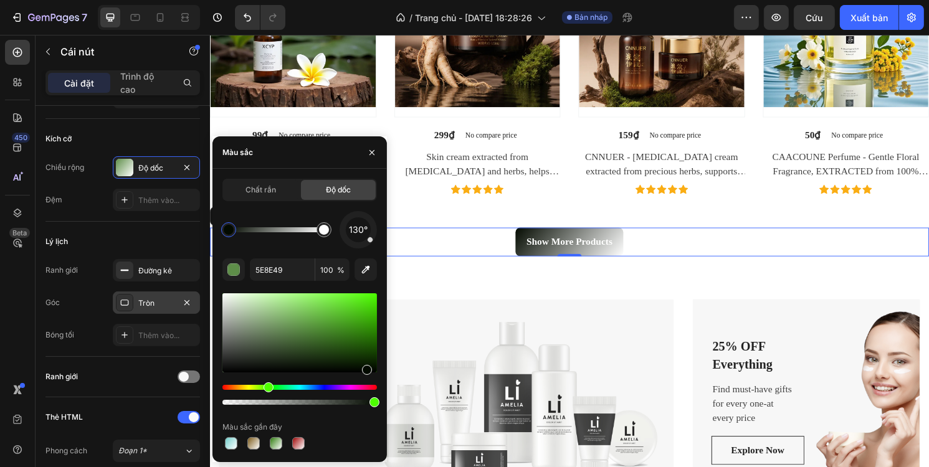
drag, startPoint x: 351, startPoint y: 305, endPoint x: 318, endPoint y: 314, distance: 34.3
click at [364, 369] on div at bounding box center [299, 332] width 155 height 79
type input "040C01"
click at [252, 186] on font "Chất rắn" at bounding box center [261, 189] width 31 height 9
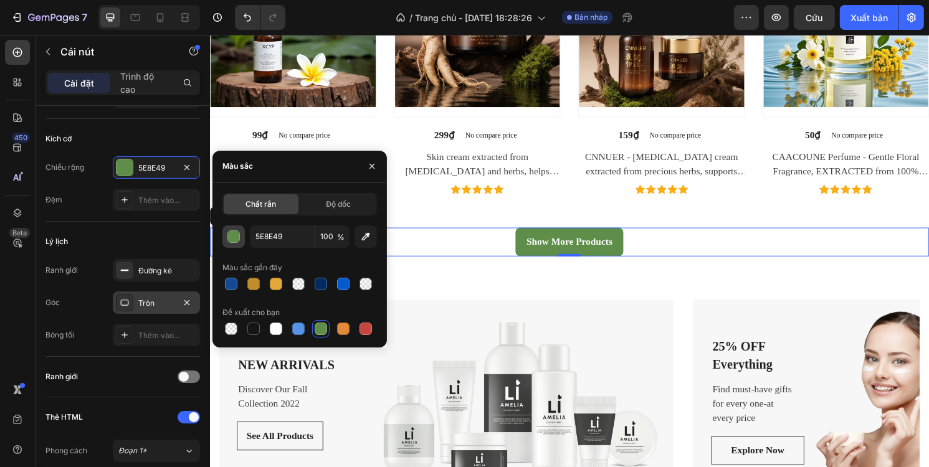
click at [239, 239] on div "button" at bounding box center [233, 237] width 12 height 12
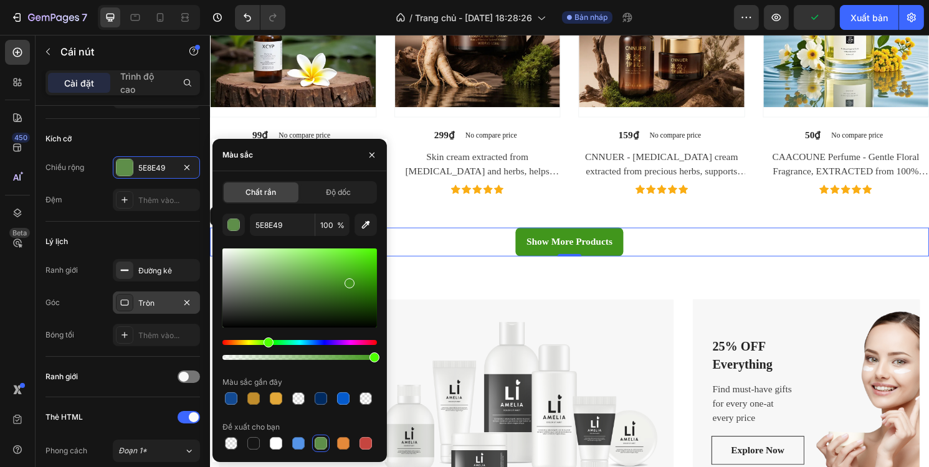
type input "41961C"
drag, startPoint x: 303, startPoint y: 288, endPoint x: 348, endPoint y: 281, distance: 45.5
click at [348, 281] on div at bounding box center [350, 284] width 10 height 10
click at [374, 158] on icon "button" at bounding box center [372, 155] width 10 height 10
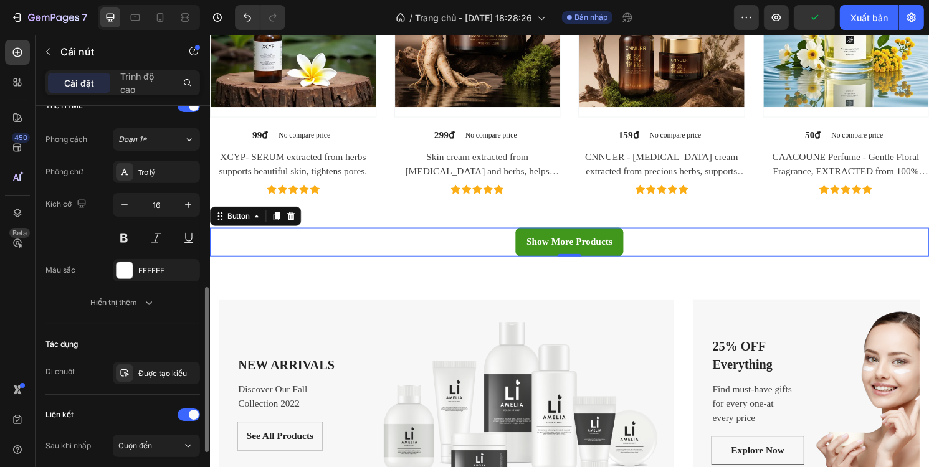
scroll to position [498, 0]
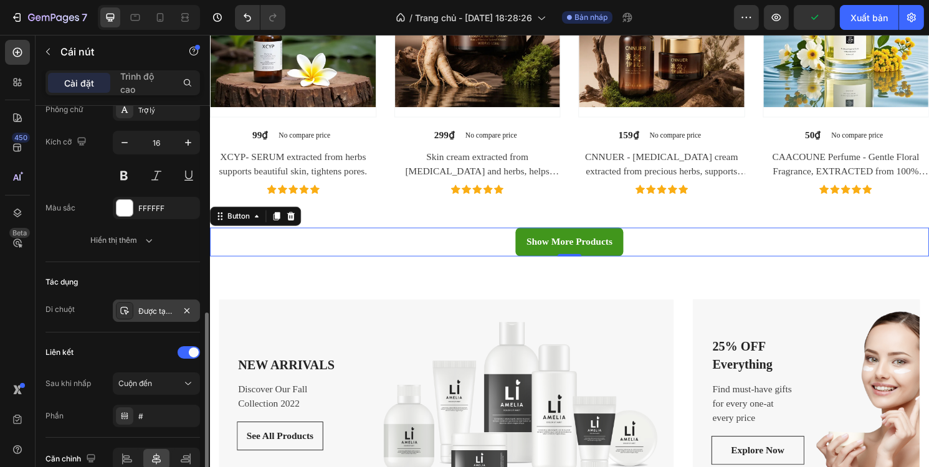
click at [158, 307] on font "Được tạo kiểu" at bounding box center [162, 311] width 49 height 9
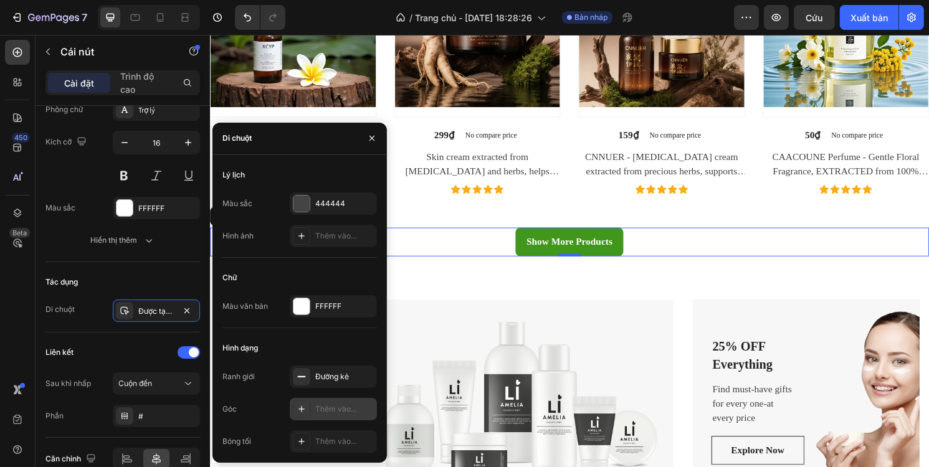
click at [320, 403] on div "Thêm vào..." at bounding box center [333, 409] width 87 height 22
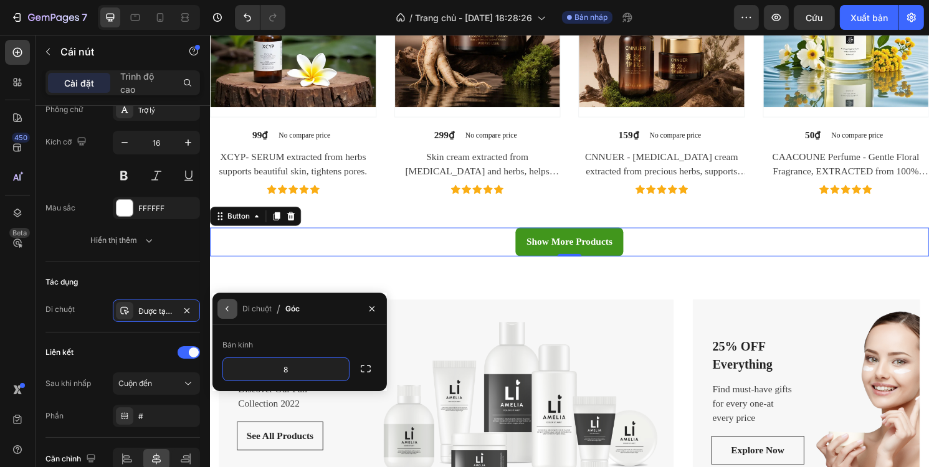
click at [229, 306] on icon "button" at bounding box center [227, 309] width 10 height 10
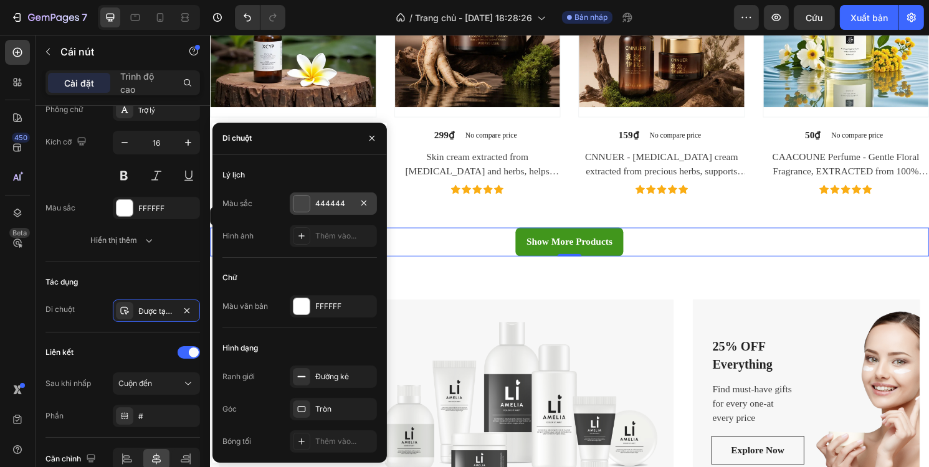
click at [309, 207] on div at bounding box center [301, 204] width 16 height 16
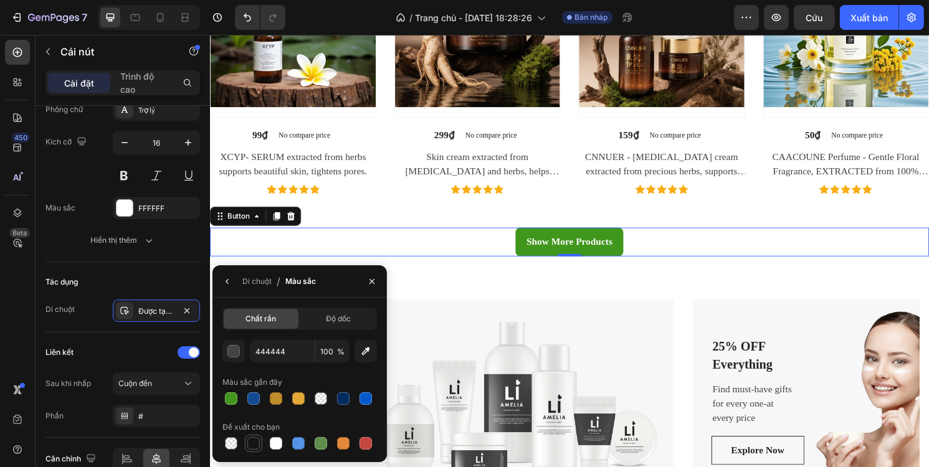
click at [257, 442] on div at bounding box center [253, 443] width 12 height 12
type input "151515"
click at [371, 276] on button "button" at bounding box center [372, 282] width 20 height 20
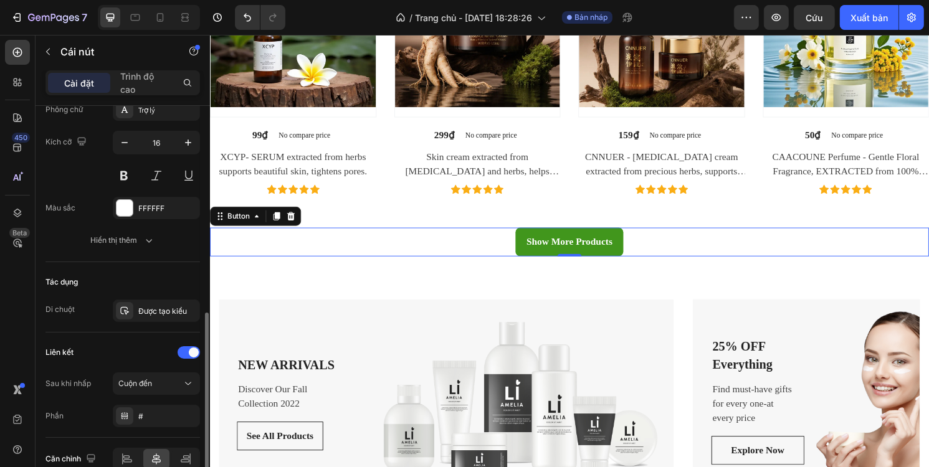
scroll to position [559, 0]
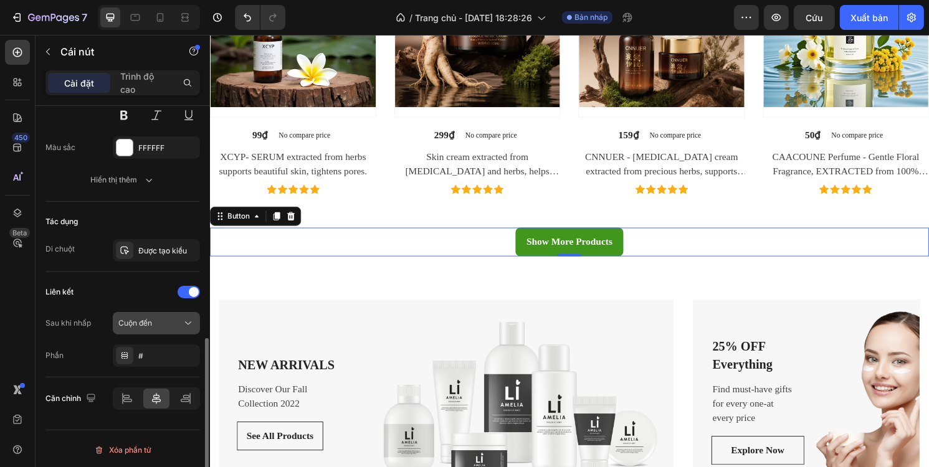
click at [165, 320] on div "Cuộn đến" at bounding box center [150, 323] width 64 height 11
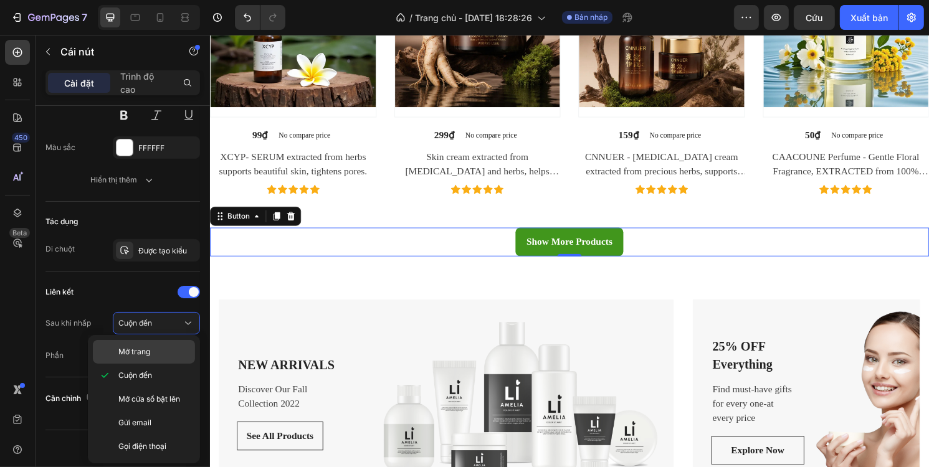
click at [157, 358] on div "Mở trang" at bounding box center [144, 352] width 102 height 24
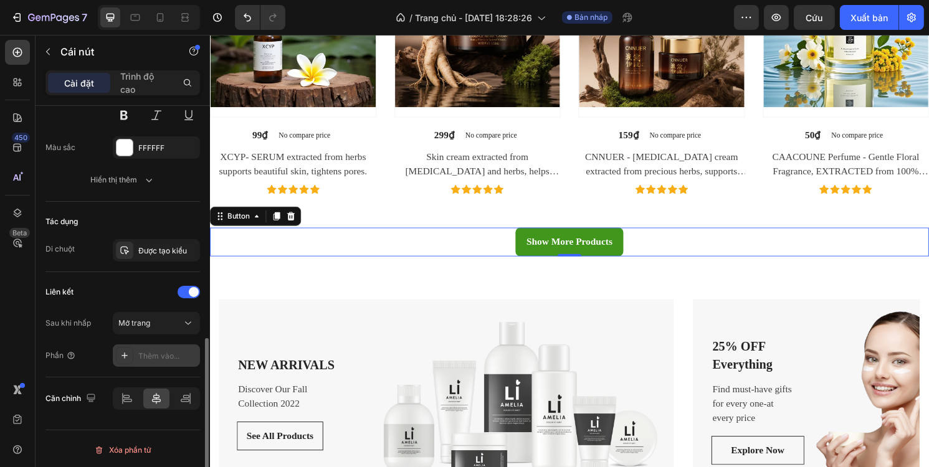
click at [152, 351] on font "Thêm vào..." at bounding box center [158, 355] width 41 height 9
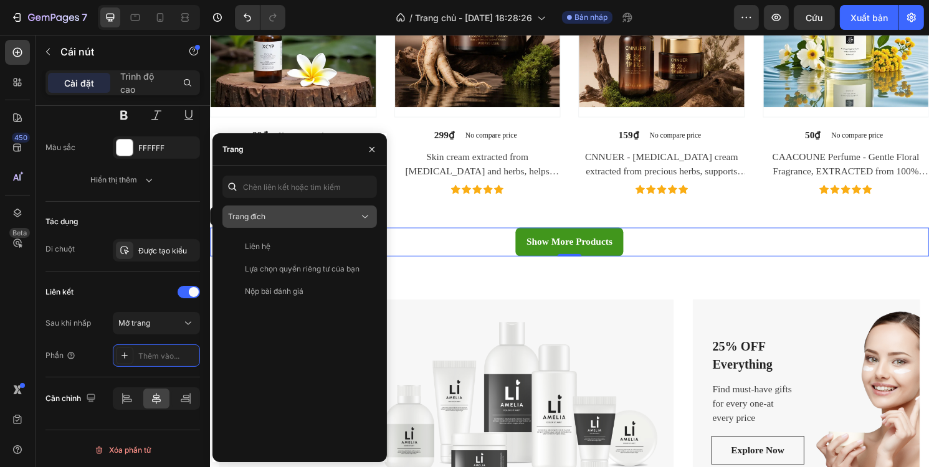
click at [310, 219] on div "Trang đích" at bounding box center [293, 216] width 131 height 11
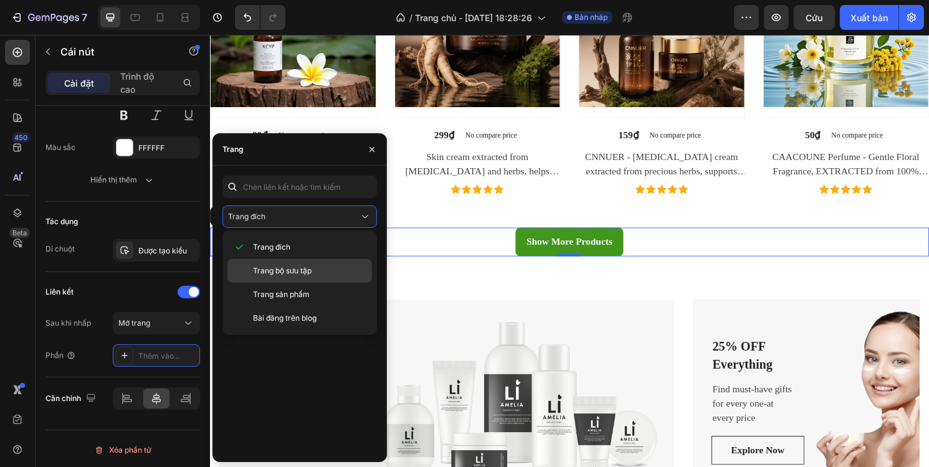
click at [293, 266] on font "Trang bộ sưu tập" at bounding box center [282, 270] width 59 height 9
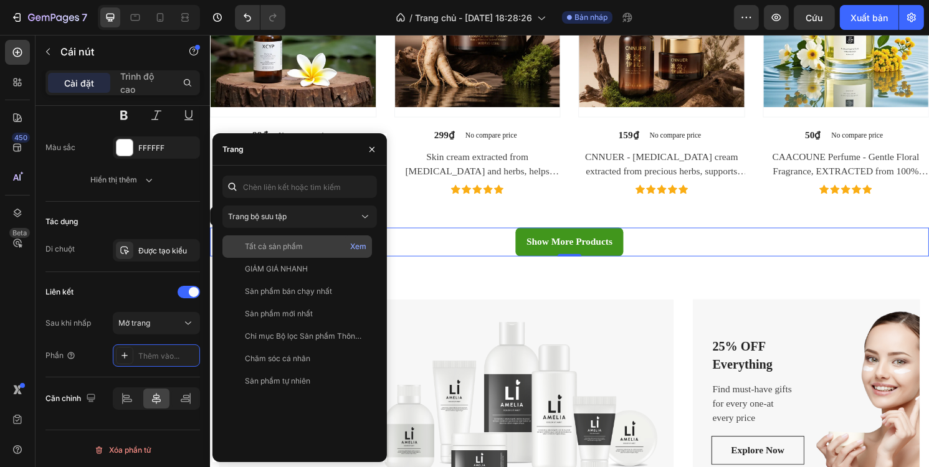
click at [302, 251] on font "Tất cả sản phẩm" at bounding box center [274, 246] width 58 height 9
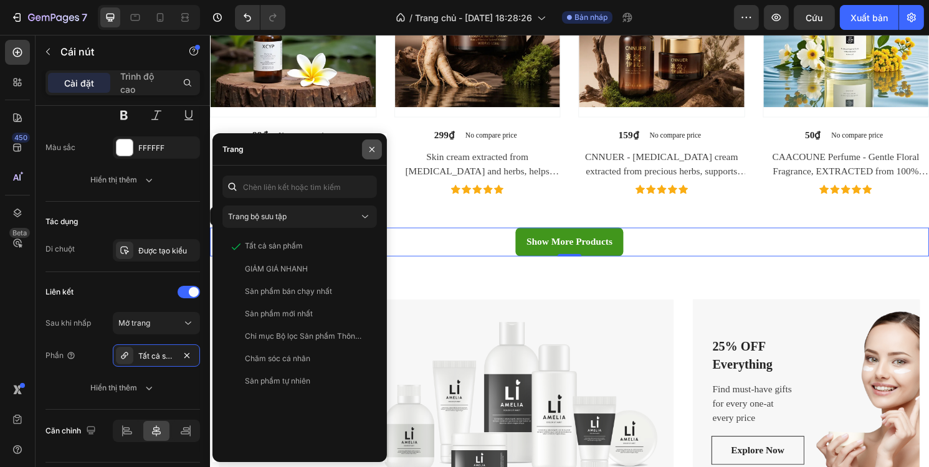
click at [371, 151] on icon "button" at bounding box center [372, 150] width 10 height 10
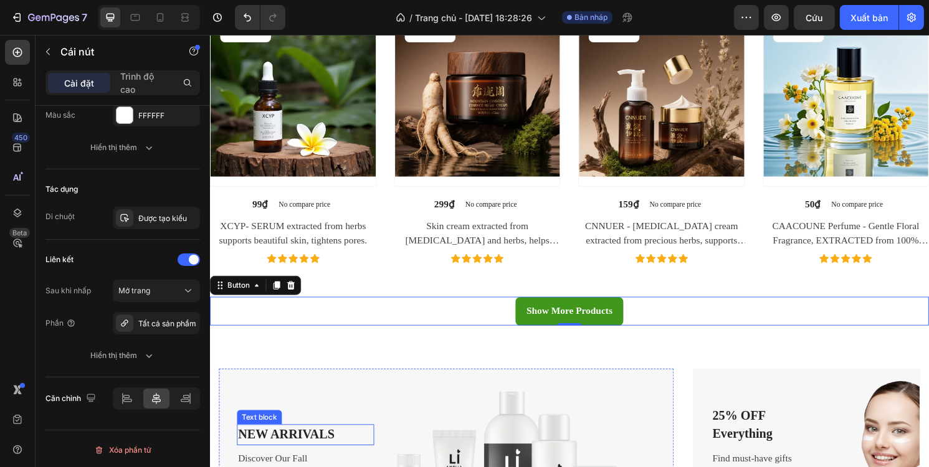
scroll to position [997, 0]
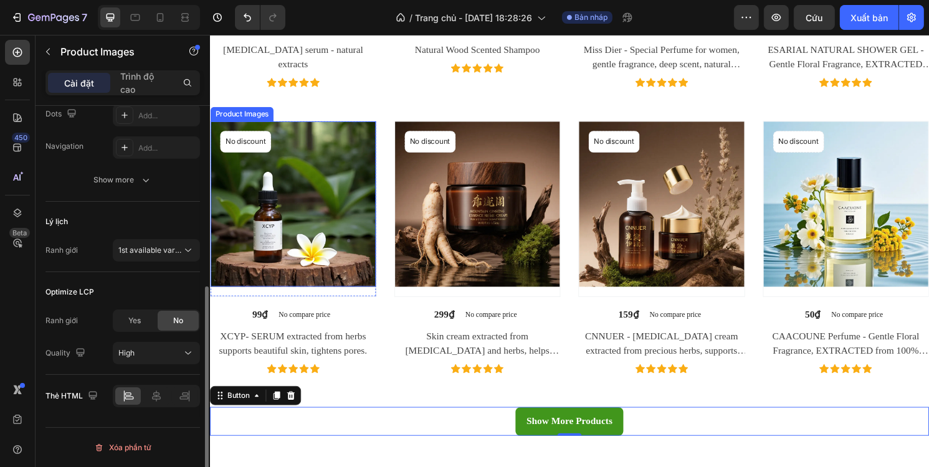
click at [361, 178] on img at bounding box center [296, 211] width 172 height 172
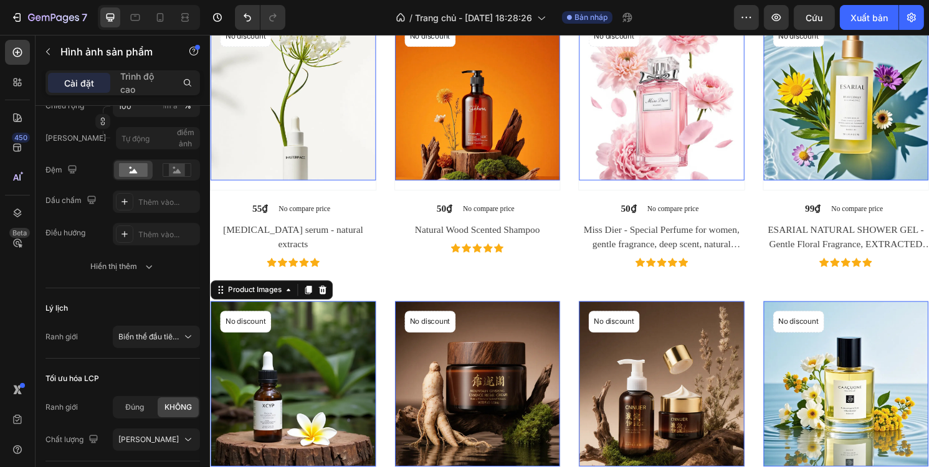
scroll to position [810, 0]
click at [325, 146] on img at bounding box center [296, 101] width 172 height 172
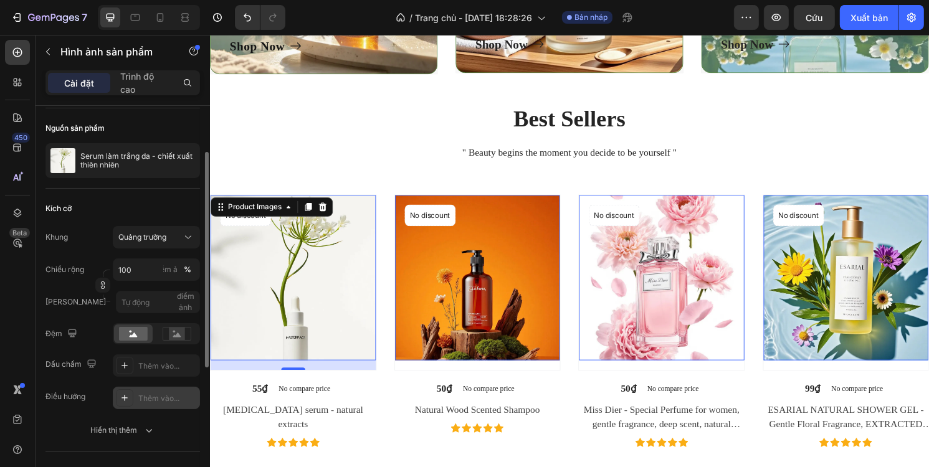
scroll to position [272, 0]
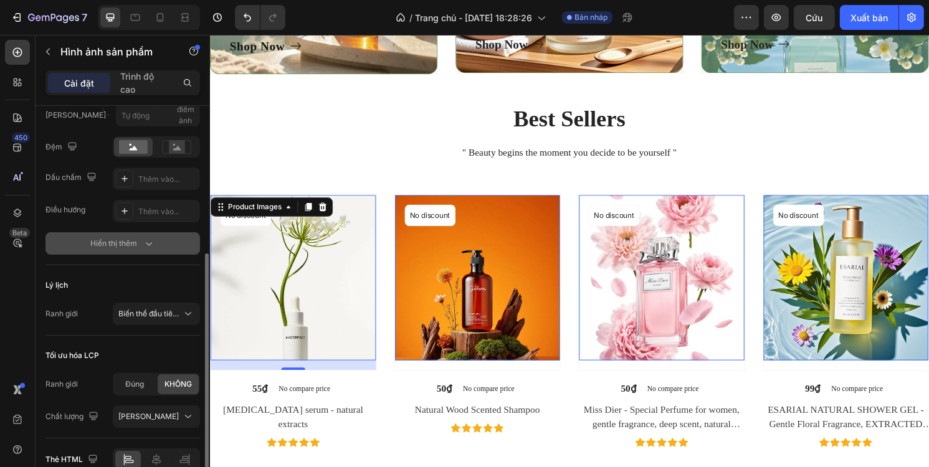
click at [117, 239] on font "Hiển thị thêm" at bounding box center [114, 243] width 47 height 9
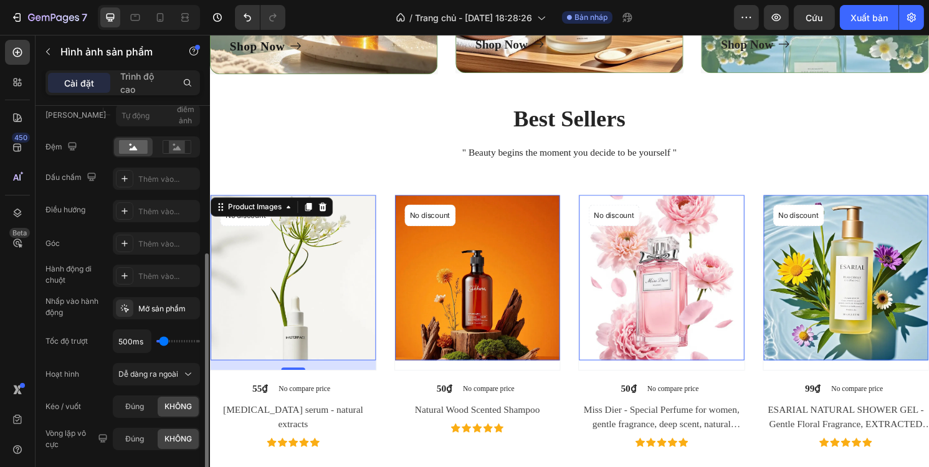
scroll to position [335, 0]
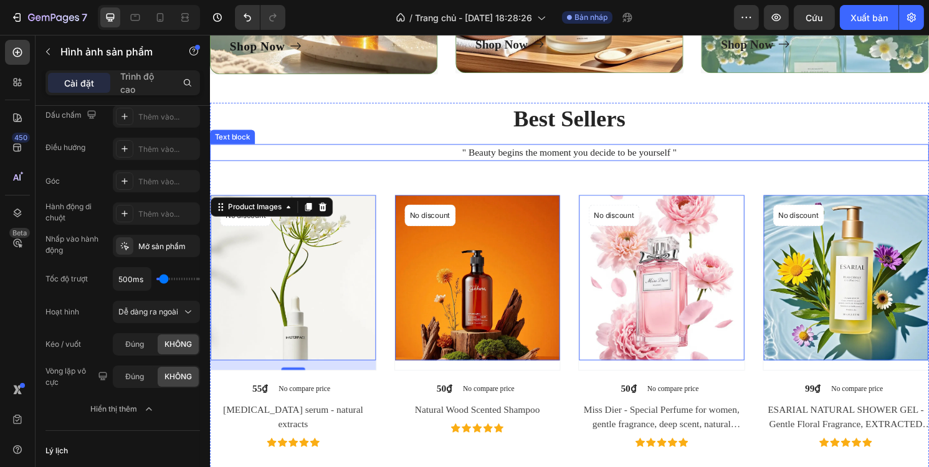
click at [326, 146] on div "Best Sellers Heading " Beauty begins the moment you decide to be yourself " Tex…" at bounding box center [583, 451] width 748 height 690
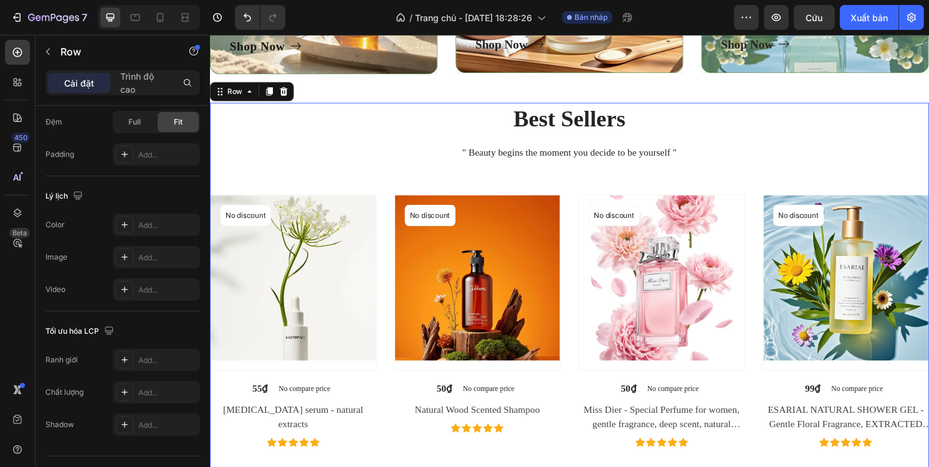
scroll to position [0, 0]
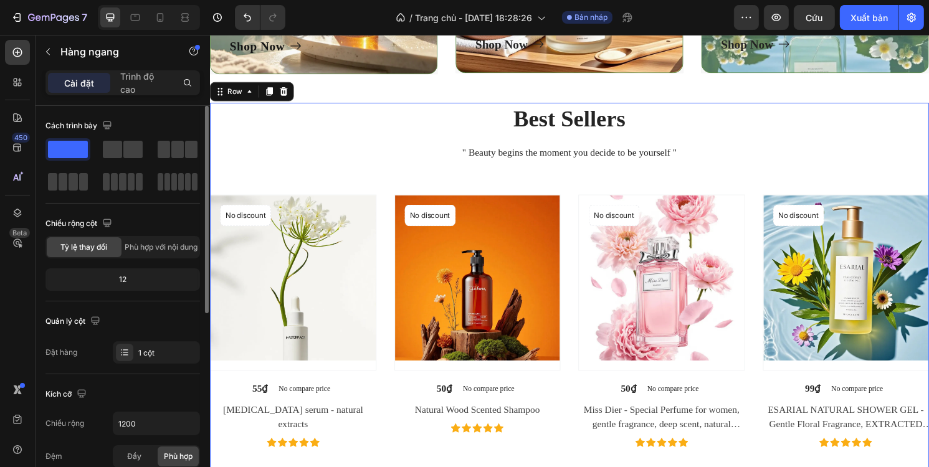
click at [317, 169] on div "Best Sellers Heading " Beauty begins the moment you decide to be yourself " Tex…" at bounding box center [583, 451] width 748 height 690
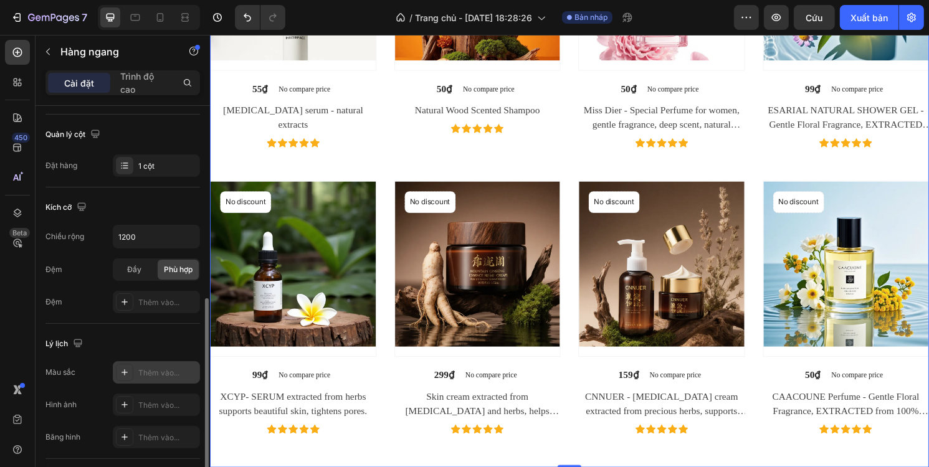
scroll to position [249, 0]
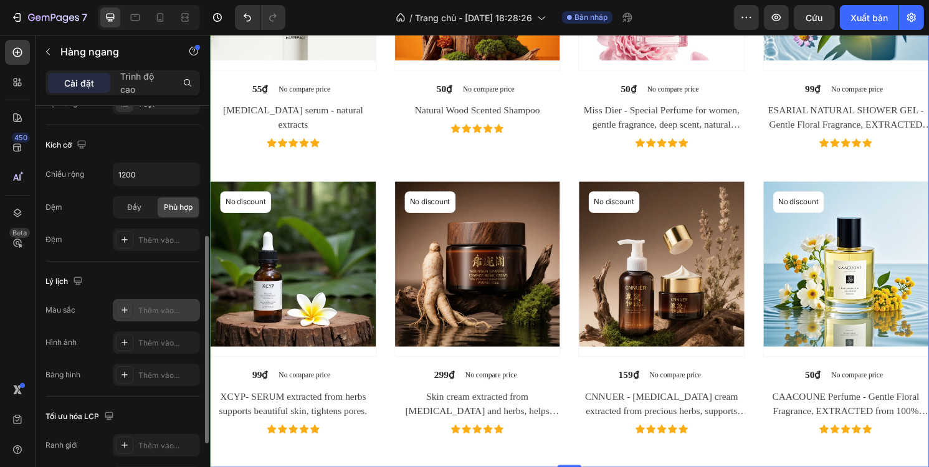
click at [148, 316] on div "Thêm vào..." at bounding box center [156, 310] width 87 height 22
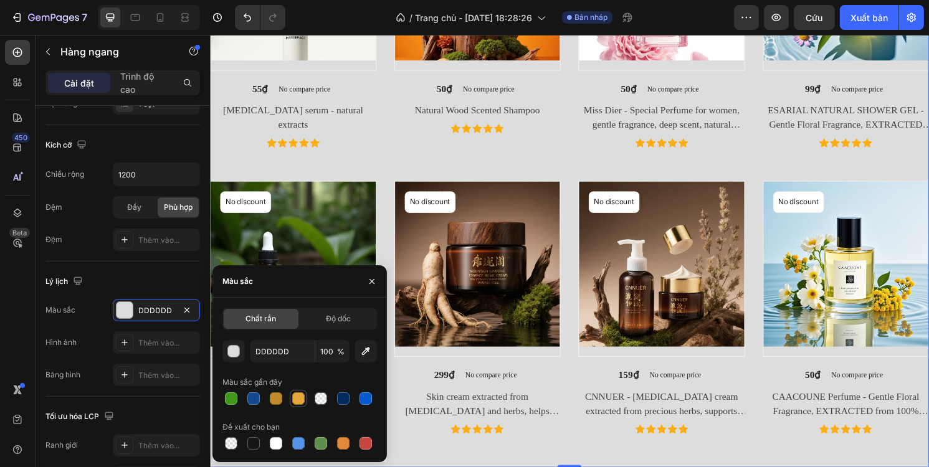
click at [294, 399] on div at bounding box center [298, 399] width 12 height 12
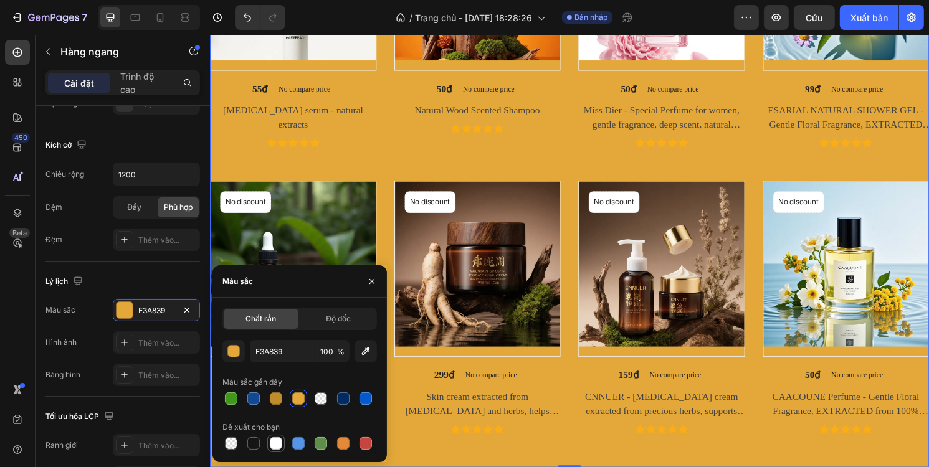
click at [282, 443] on div at bounding box center [276, 443] width 12 height 12
type input "FFFFFF"
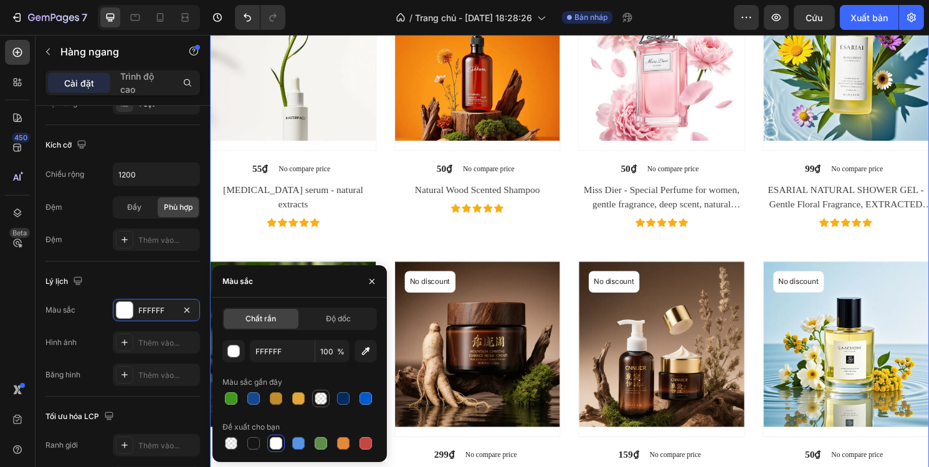
scroll to position [810, 0]
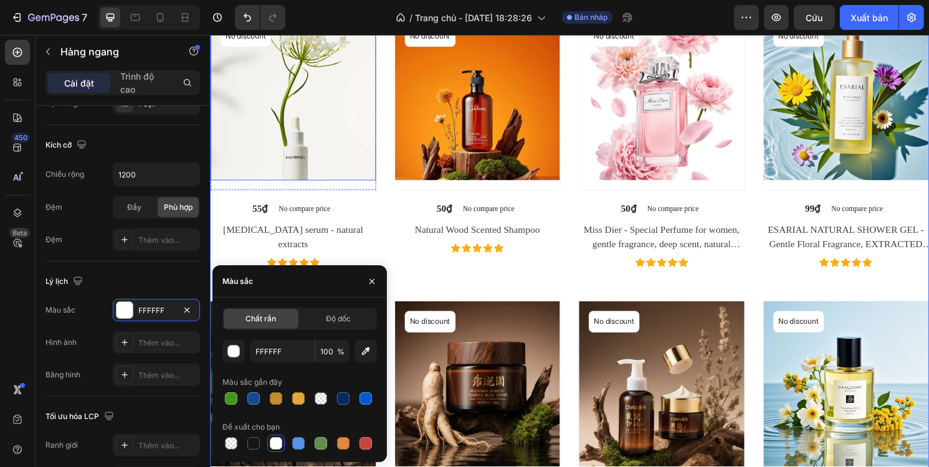
click at [320, 120] on img at bounding box center [296, 101] width 172 height 172
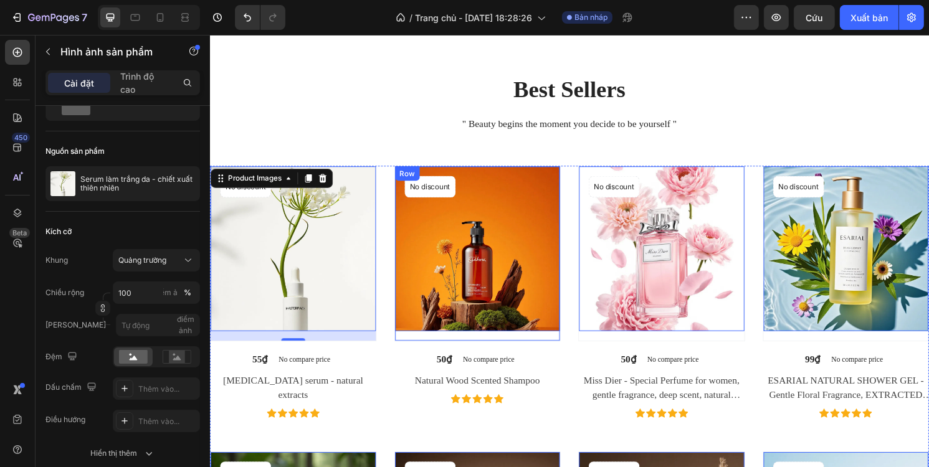
scroll to position [623, 0]
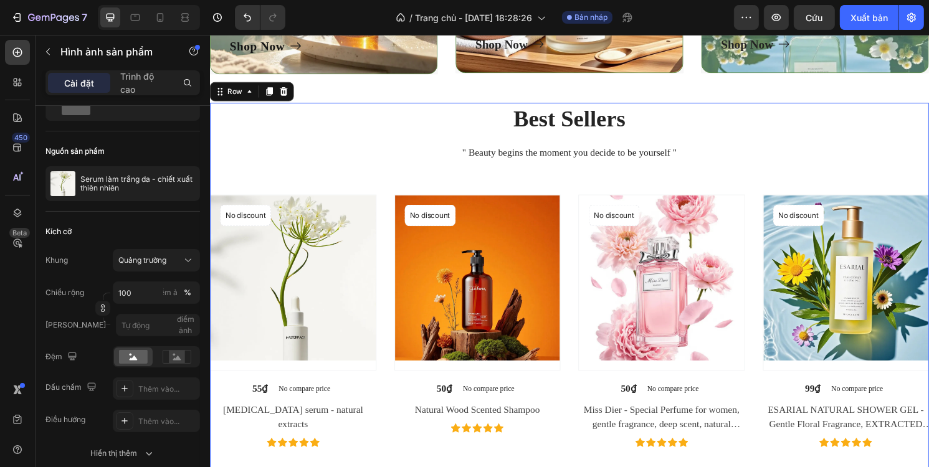
click at [312, 179] on div "Best Sellers Heading " Beauty begins the moment you decide to be yourself " Tex…" at bounding box center [583, 451] width 748 height 690
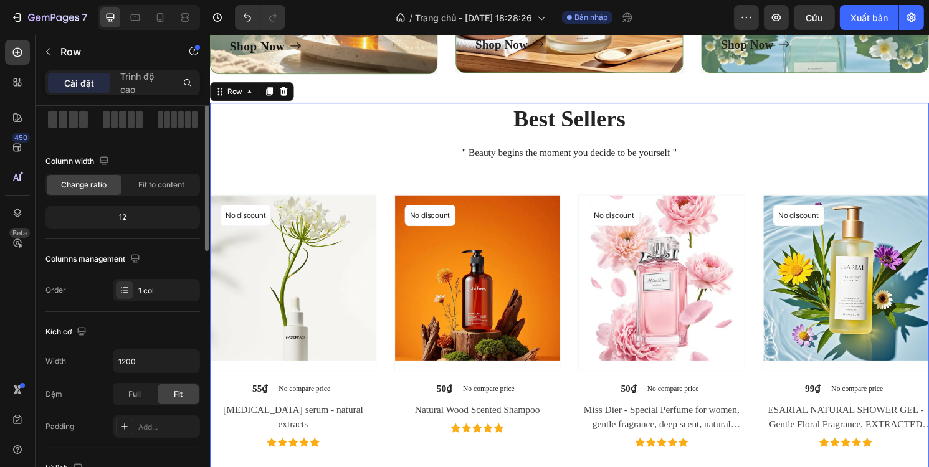
scroll to position [0, 0]
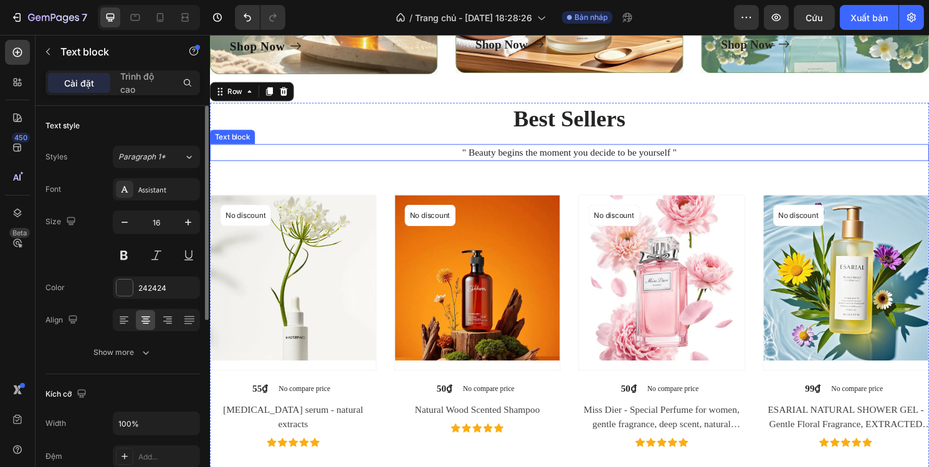
click at [488, 163] on p "" Beauty begins the moment you decide to be yourself "" at bounding box center [583, 157] width 745 height 15
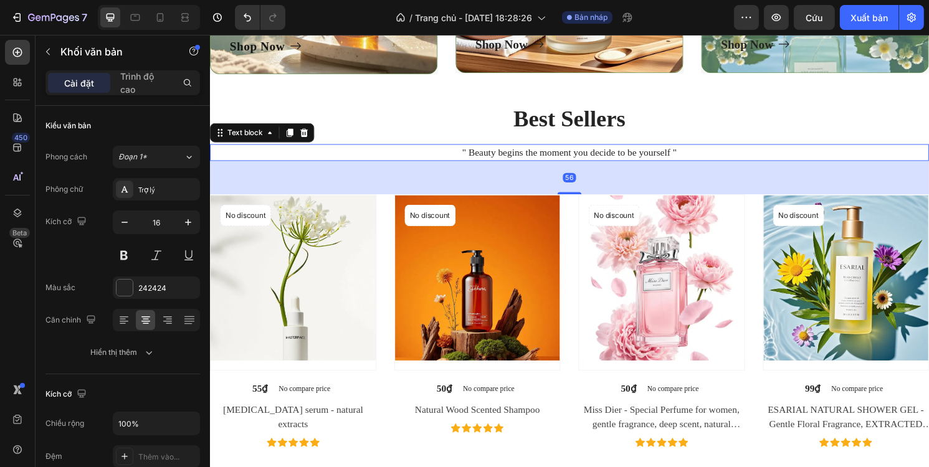
click at [435, 176] on div "56" at bounding box center [583, 183] width 748 height 35
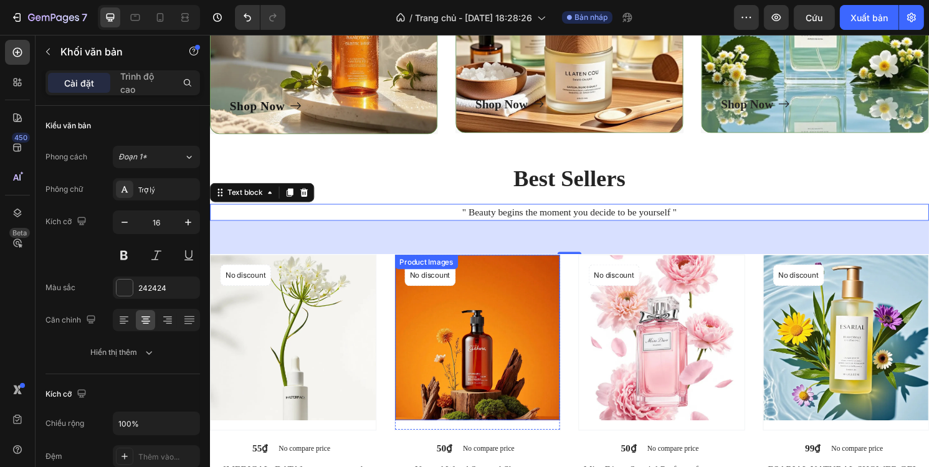
scroll to position [561, 0]
click at [400, 255] on div "56" at bounding box center [583, 246] width 748 height 35
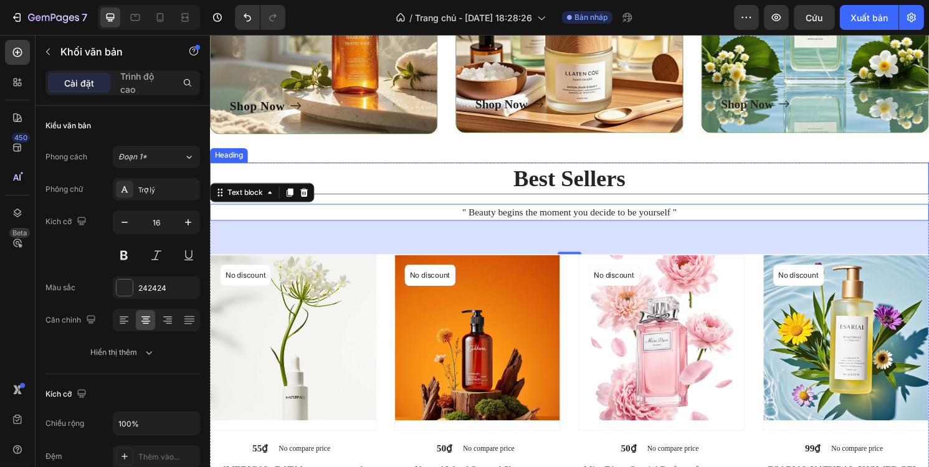
click at [434, 199] on p "Best Sellers" at bounding box center [583, 184] width 745 height 31
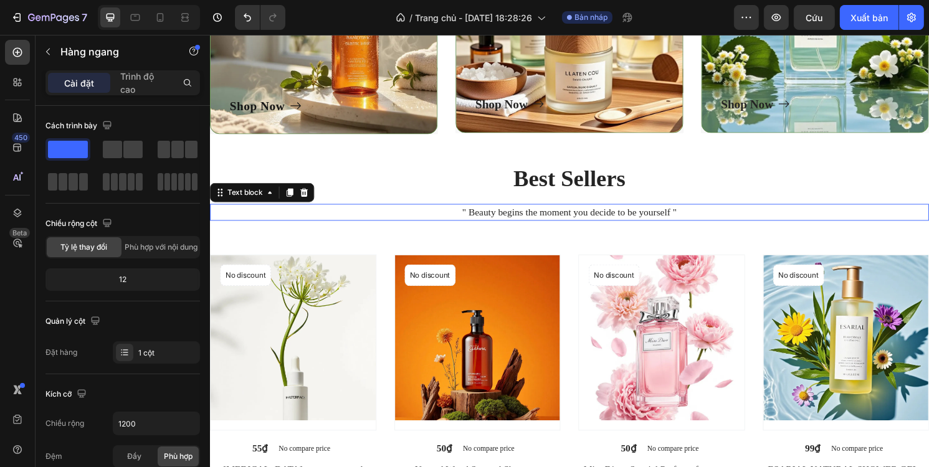
click at [436, 226] on p "" Beauty begins the moment you decide to be yourself "" at bounding box center [583, 219] width 745 height 15
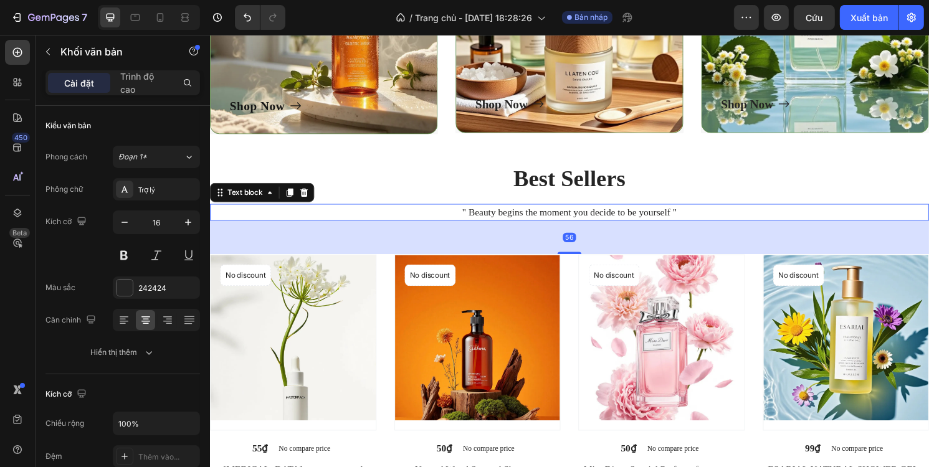
scroll to position [623, 0]
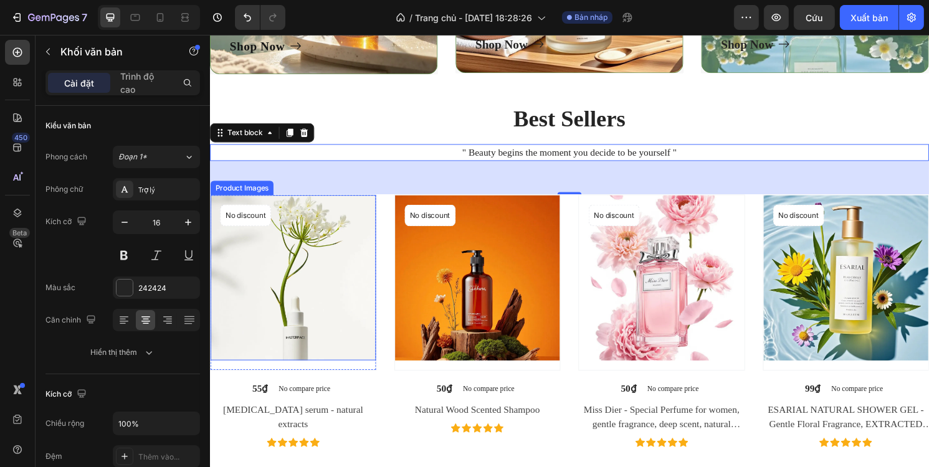
click at [335, 219] on img at bounding box center [296, 288] width 172 height 172
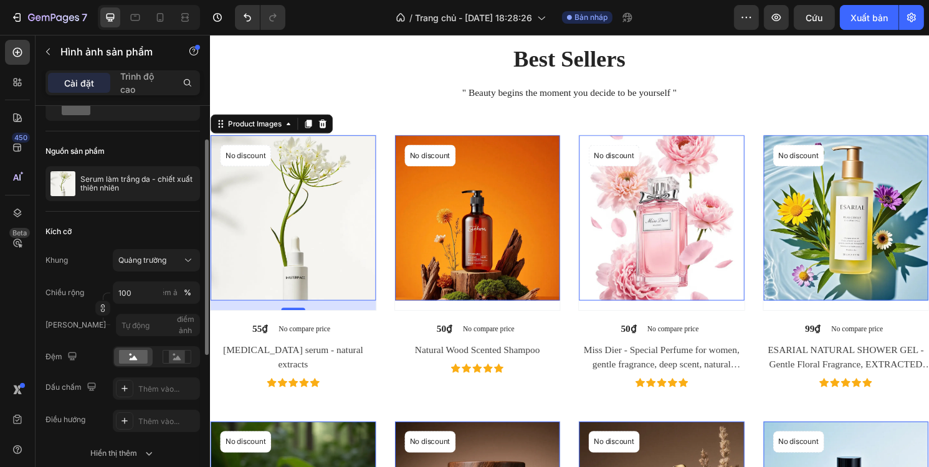
scroll to position [125, 0]
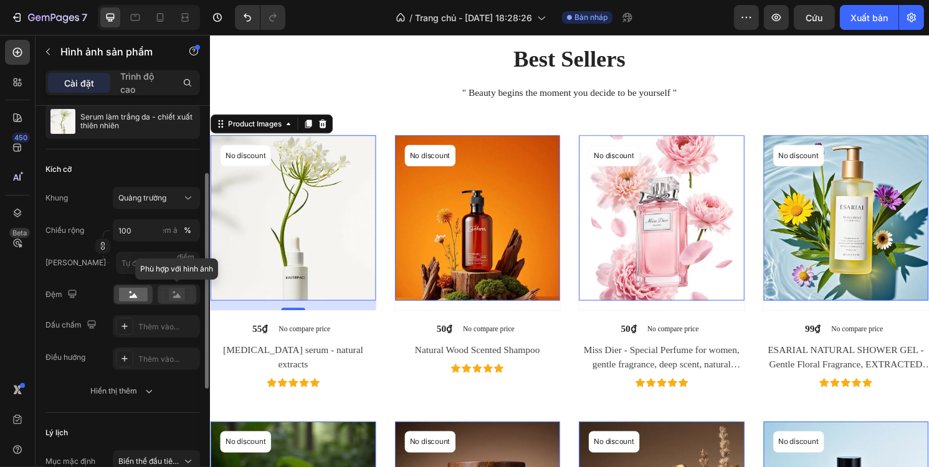
click at [170, 296] on rect at bounding box center [177, 294] width 16 height 12
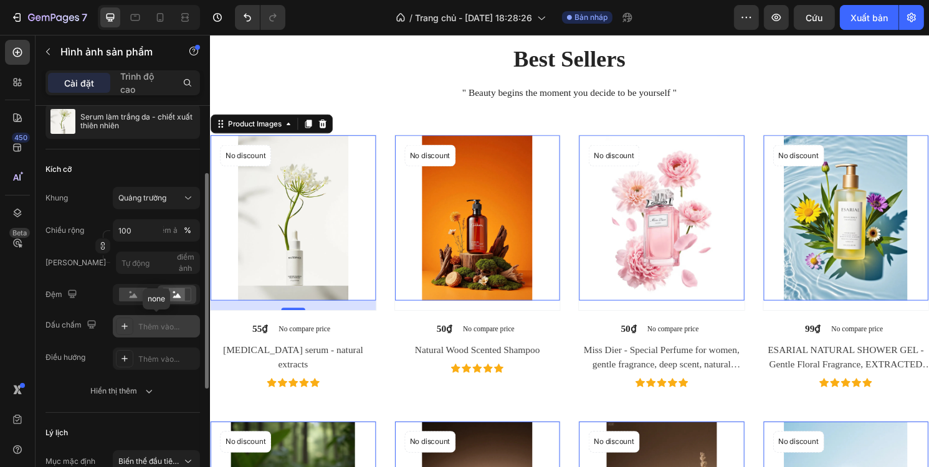
click at [138, 330] on font "Thêm vào..." at bounding box center [158, 326] width 41 height 9
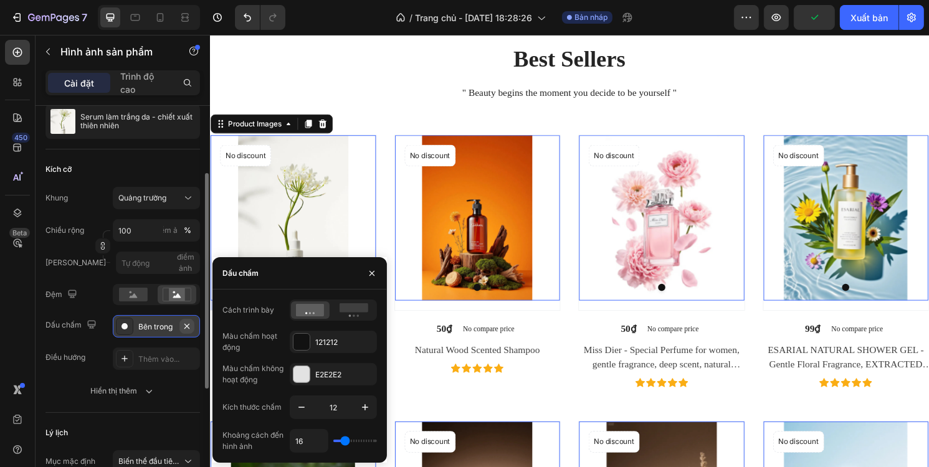
click at [185, 324] on icon "button" at bounding box center [186, 325] width 5 height 5
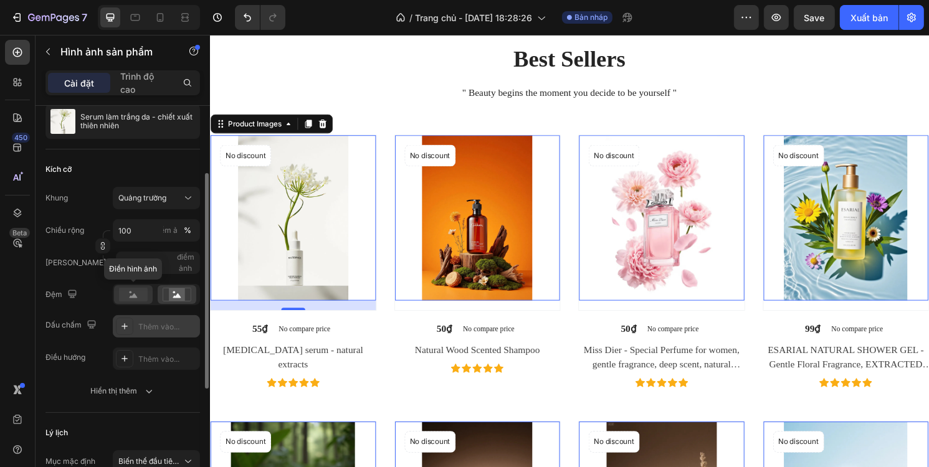
click at [135, 298] on rect at bounding box center [133, 295] width 29 height 14
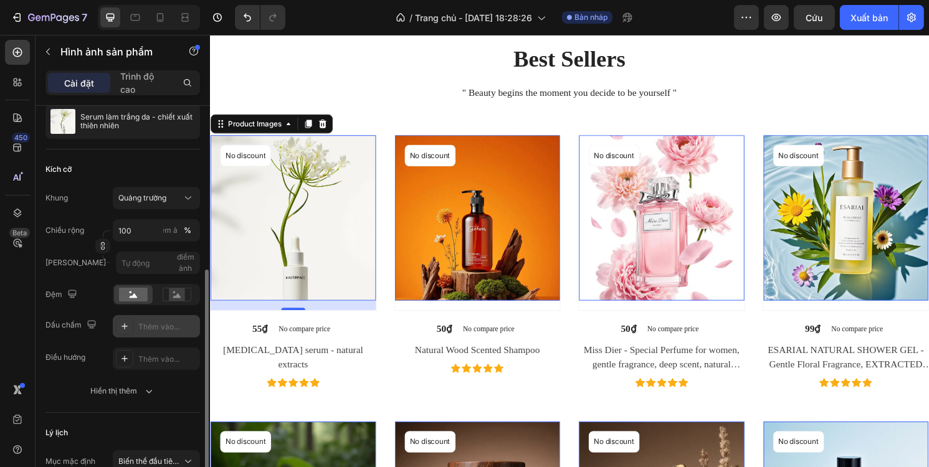
scroll to position [187, 0]
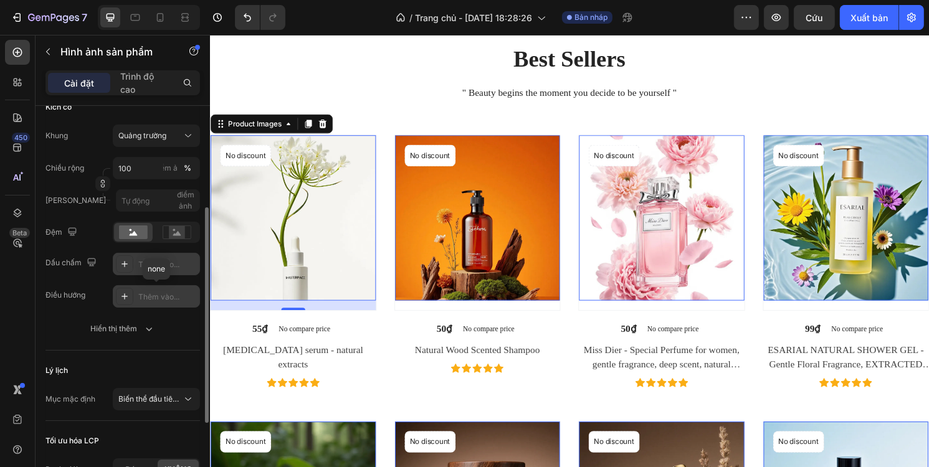
click at [148, 298] on font "Thêm vào..." at bounding box center [158, 296] width 41 height 9
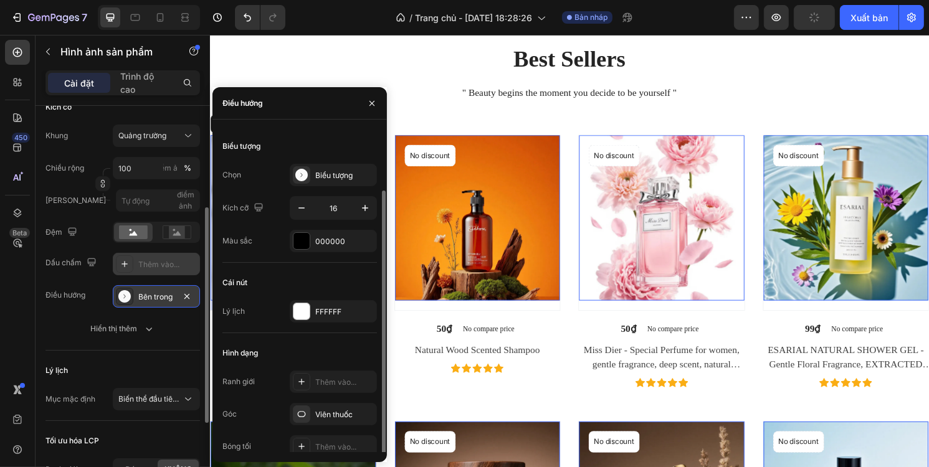
scroll to position [67, 0]
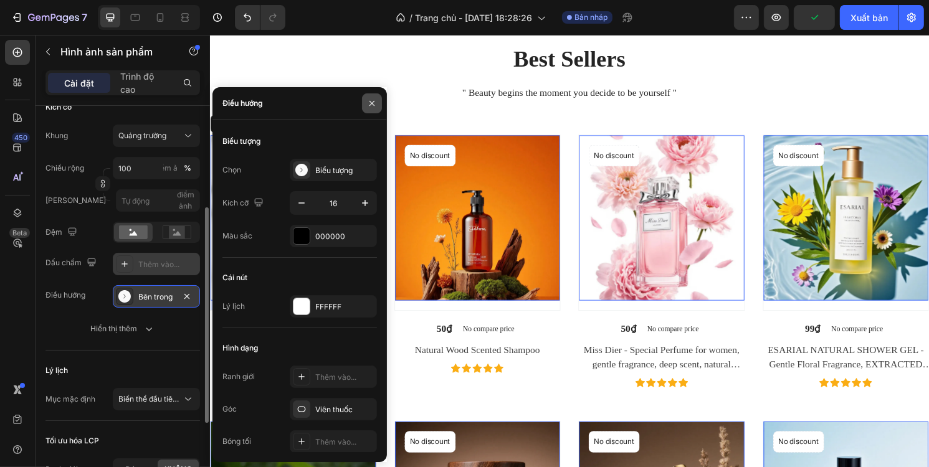
click at [369, 102] on icon "button" at bounding box center [372, 103] width 10 height 10
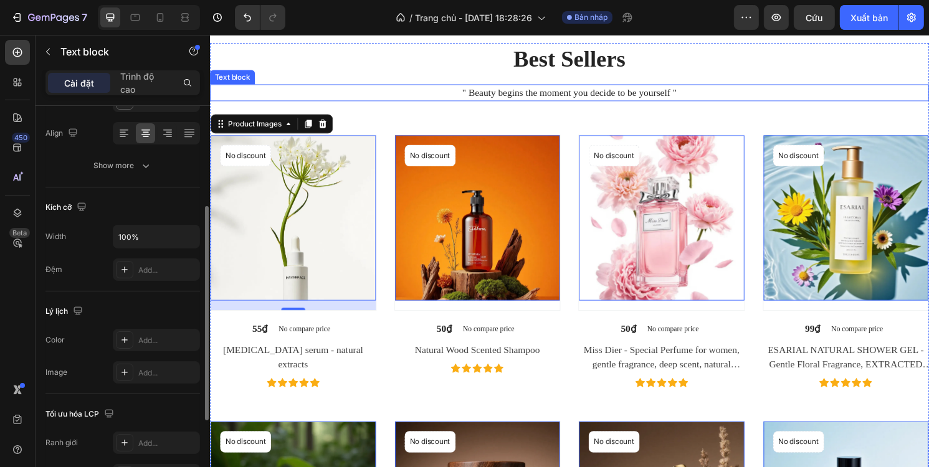
click at [430, 94] on p "" Beauty begins the moment you decide to be yourself "" at bounding box center [583, 95] width 745 height 15
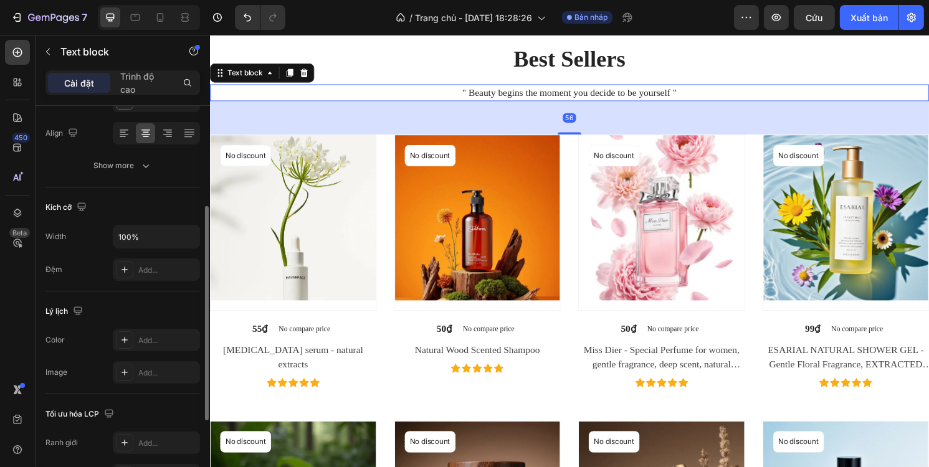
scroll to position [0, 0]
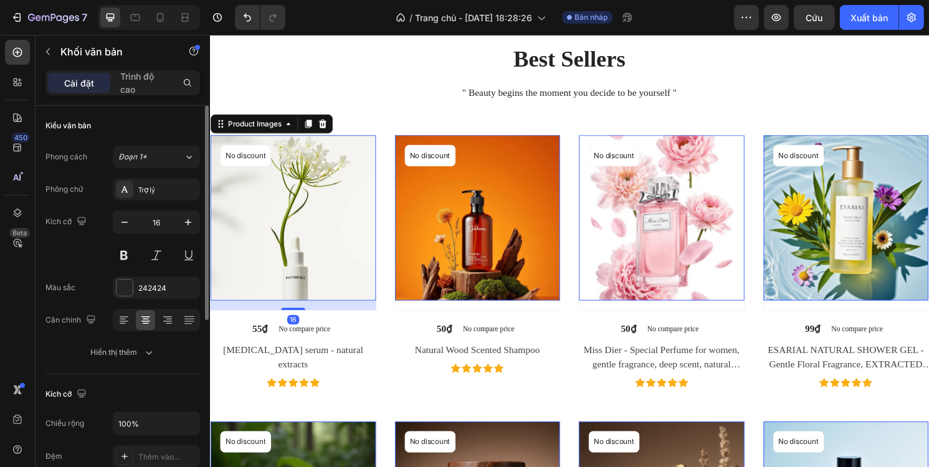
click at [300, 206] on img at bounding box center [296, 226] width 172 height 172
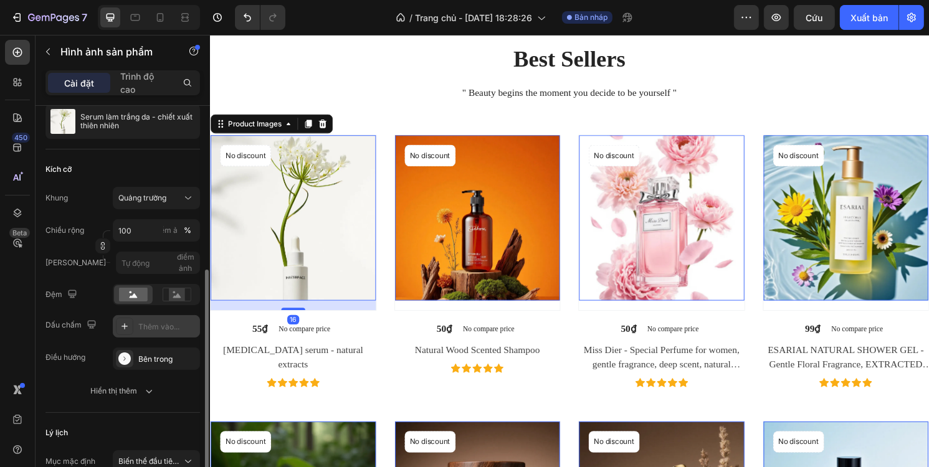
scroll to position [187, 0]
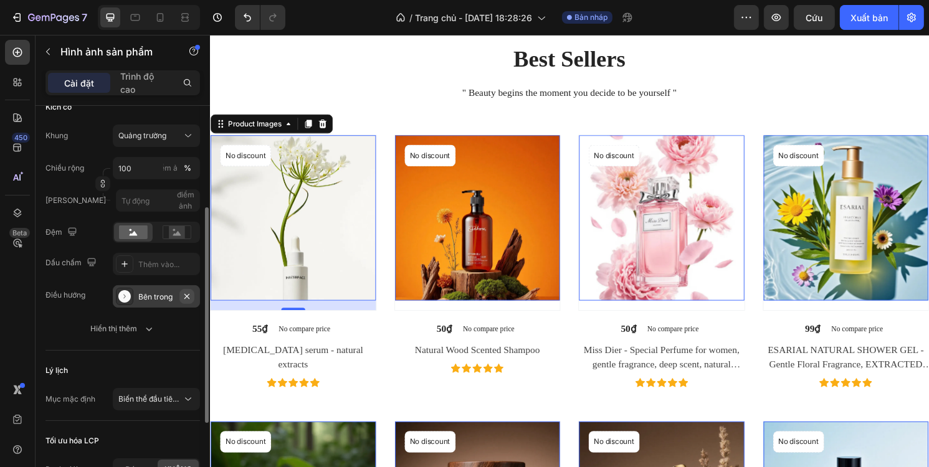
click at [188, 292] on icon "button" at bounding box center [187, 297] width 10 height 10
click at [146, 332] on icon "button" at bounding box center [149, 329] width 12 height 12
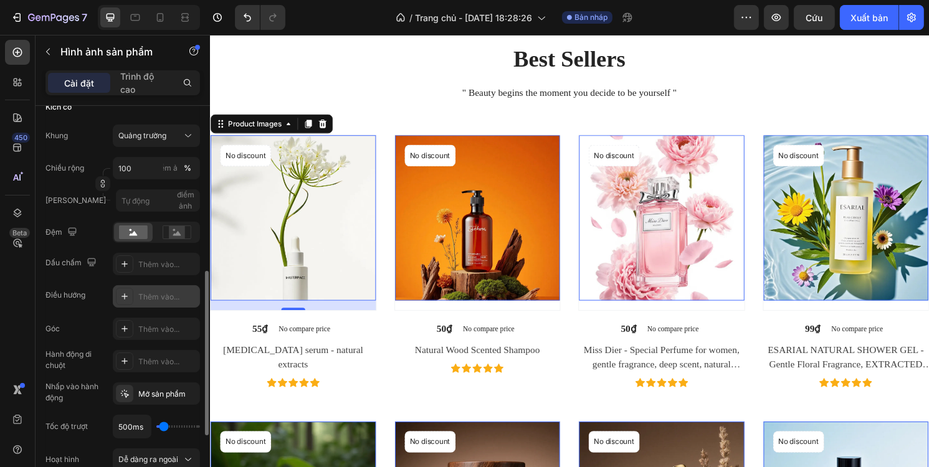
scroll to position [312, 0]
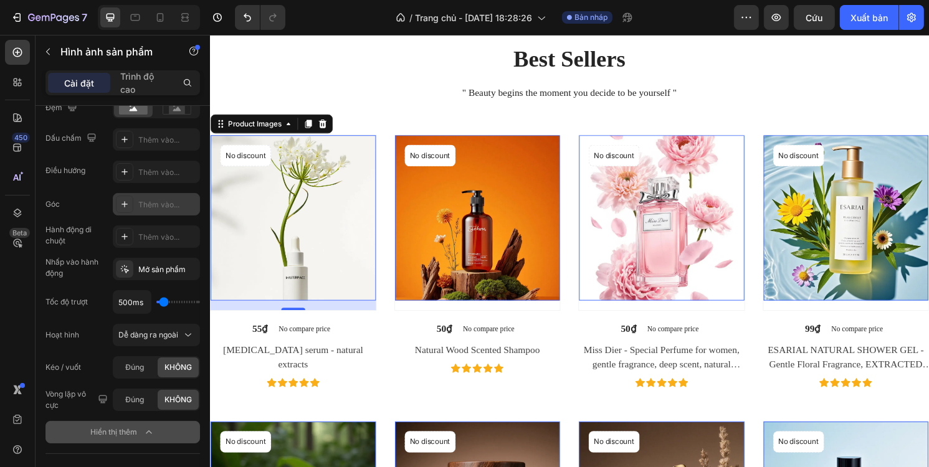
click at [153, 200] on font "Thêm vào..." at bounding box center [158, 204] width 41 height 9
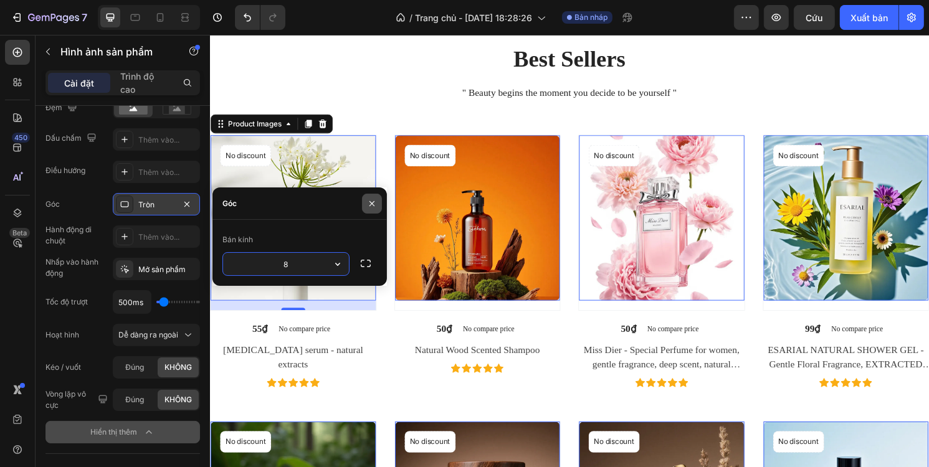
click at [374, 202] on icon "button" at bounding box center [372, 204] width 10 height 10
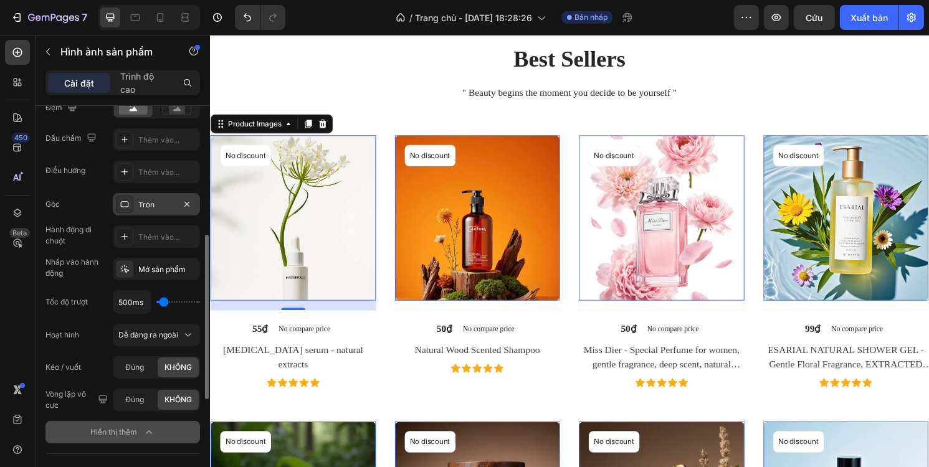
scroll to position [249, 0]
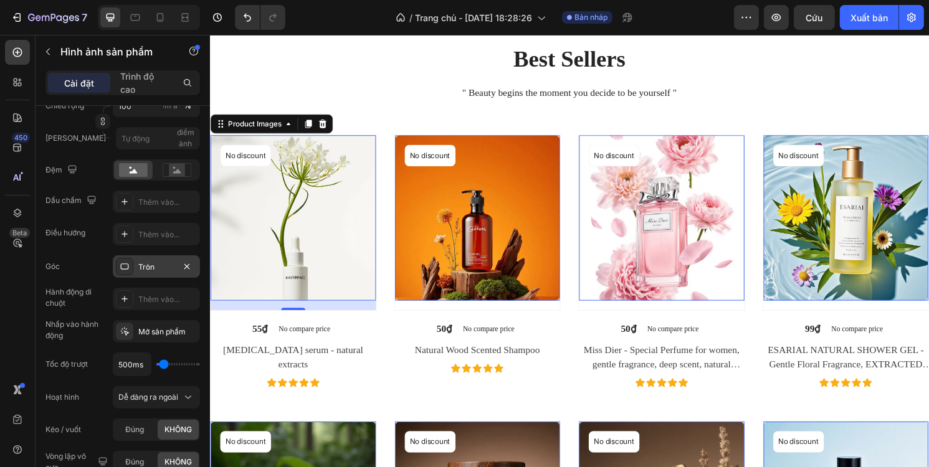
click at [152, 265] on font "Tròn" at bounding box center [146, 266] width 16 height 9
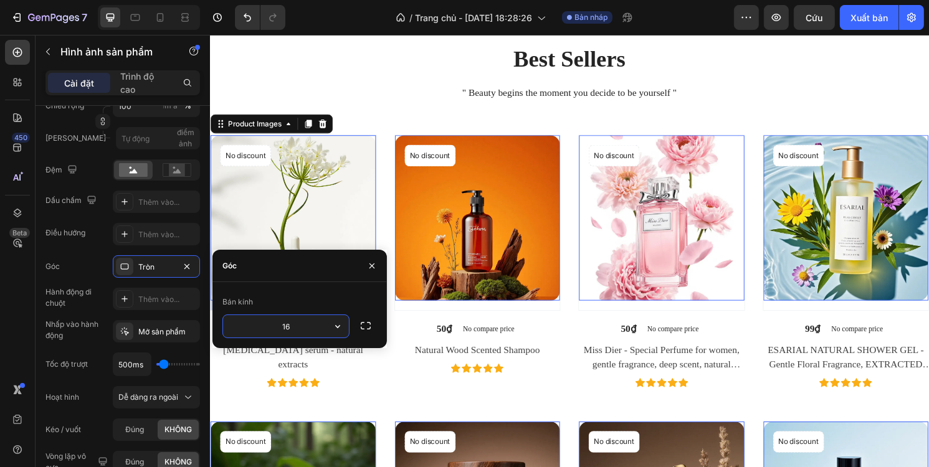
type input "1"
type input "20"
click at [145, 295] on font "Thêm vào..." at bounding box center [158, 299] width 41 height 9
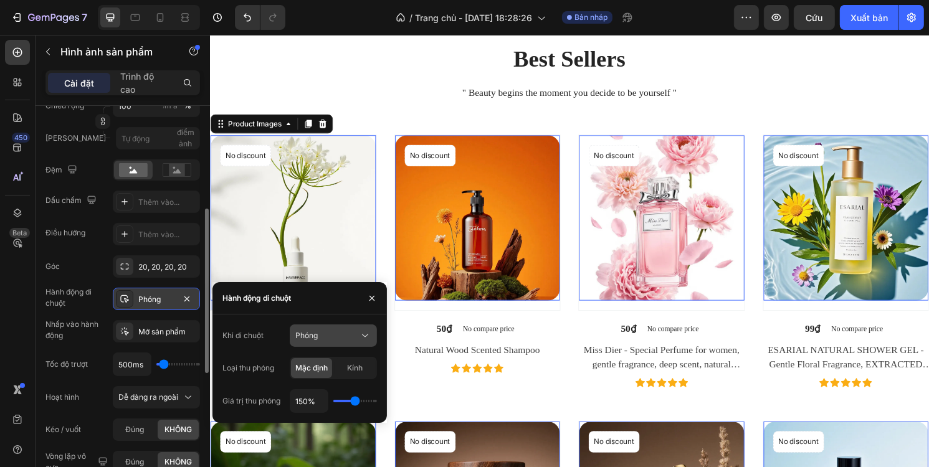
click at [332, 331] on div "Phóng" at bounding box center [327, 335] width 64 height 11
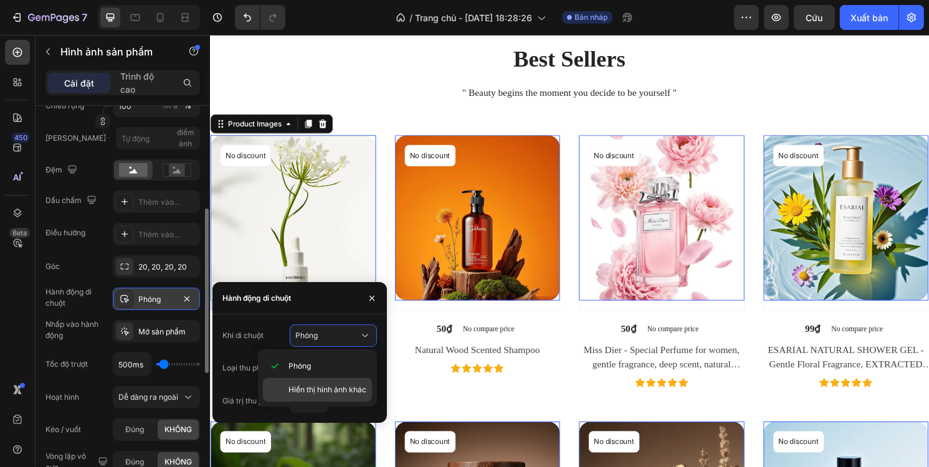
click at [317, 382] on div "Hiển thị hình ảnh khác" at bounding box center [317, 390] width 109 height 24
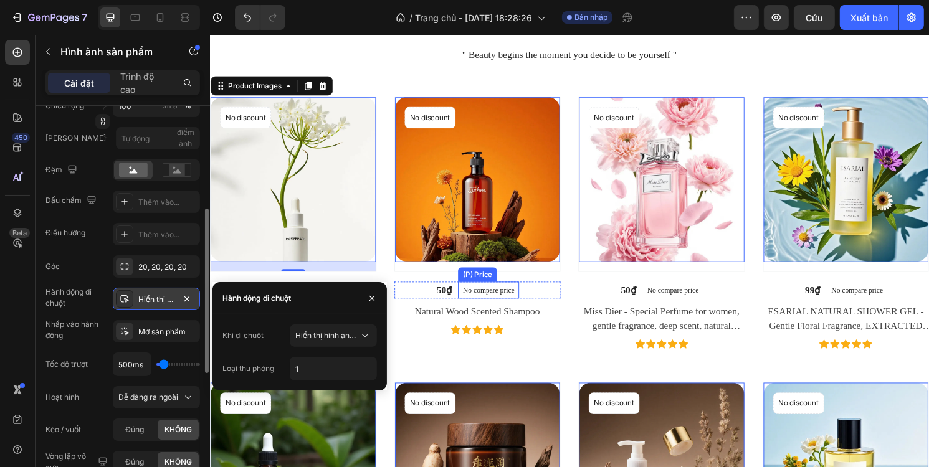
scroll to position [810, 0]
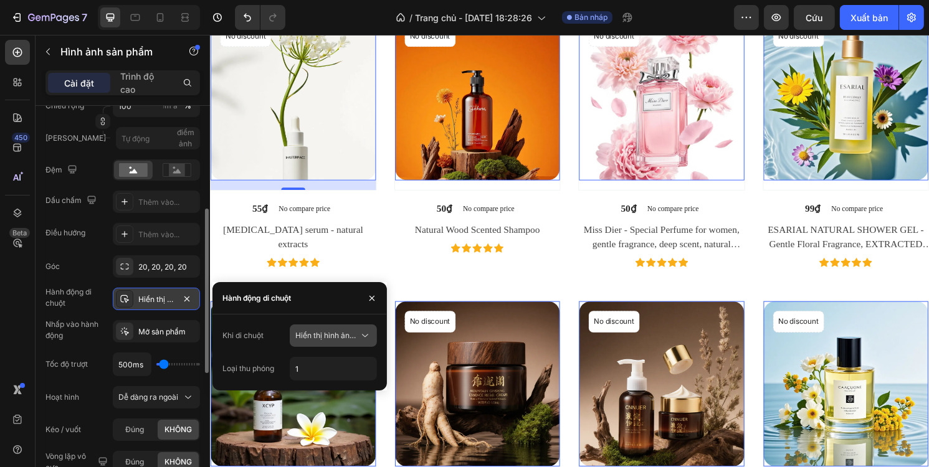
click at [336, 335] on font "Hiển thị hình ảnh khác" at bounding box center [334, 335] width 78 height 9
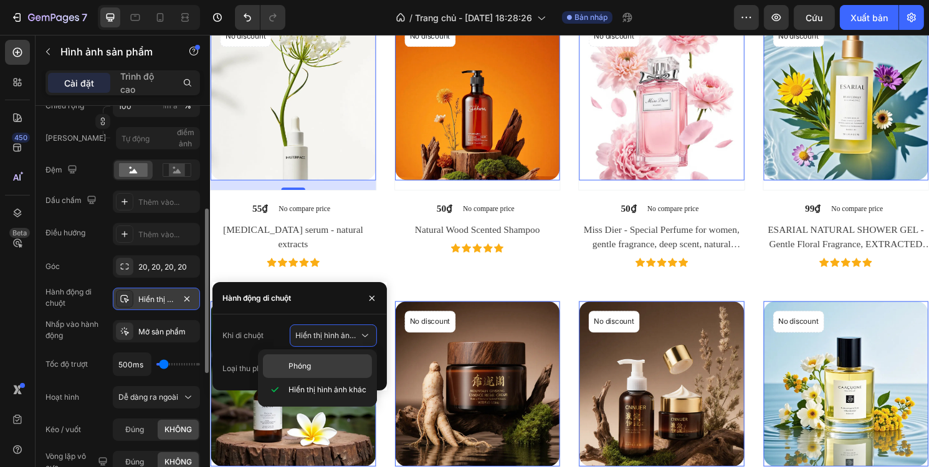
click at [319, 358] on div "Phóng" at bounding box center [317, 367] width 109 height 24
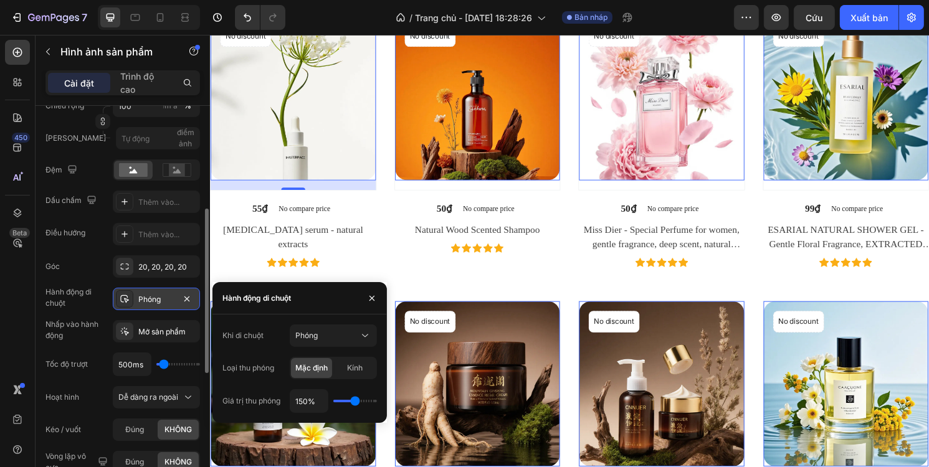
click at [363, 370] on div "Kính" at bounding box center [355, 368] width 41 height 20
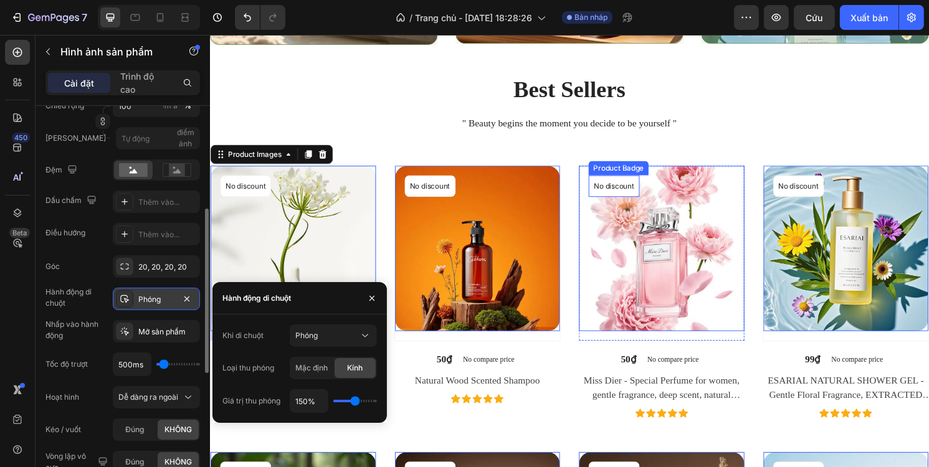
scroll to position [623, 0]
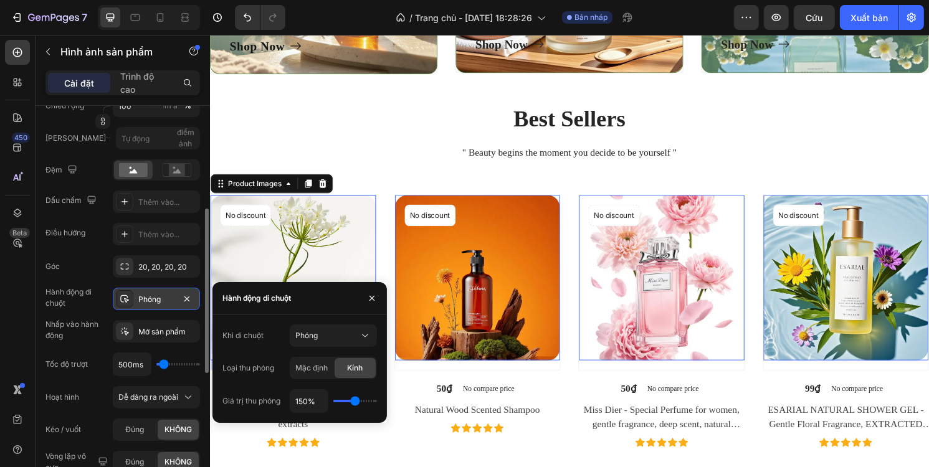
click at [349, 398] on div "150%" at bounding box center [333, 401] width 87 height 24
type input "140%"
type input "140"
type input "130%"
type input "130"
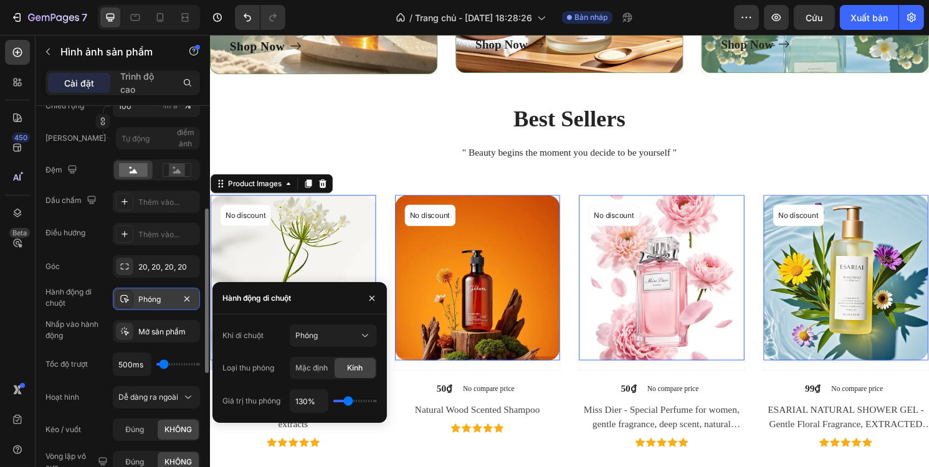
type input "120%"
drag, startPoint x: 356, startPoint y: 400, endPoint x: 346, endPoint y: 399, distance: 10.0
type input "120"
click at [346, 400] on input "range" at bounding box center [355, 401] width 44 height 2
click at [364, 399] on div "120%" at bounding box center [333, 401] width 87 height 24
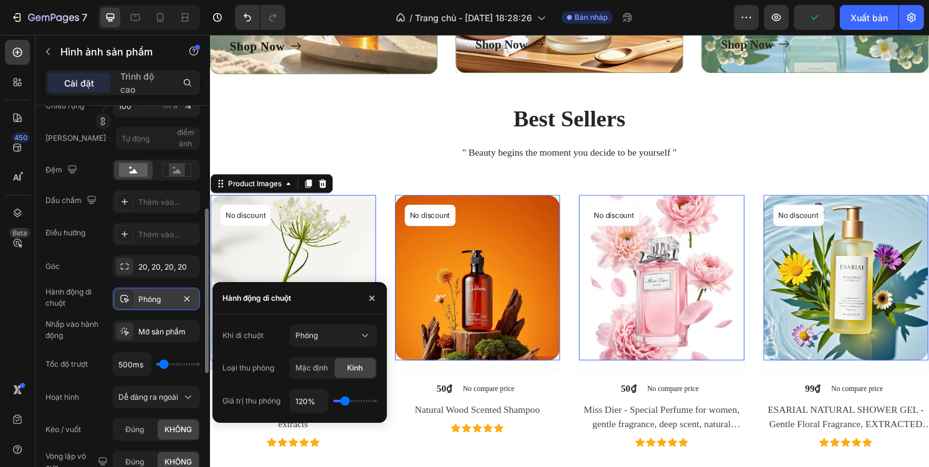
type input "130%"
type input "130"
type input "140%"
type input "140"
type input "150%"
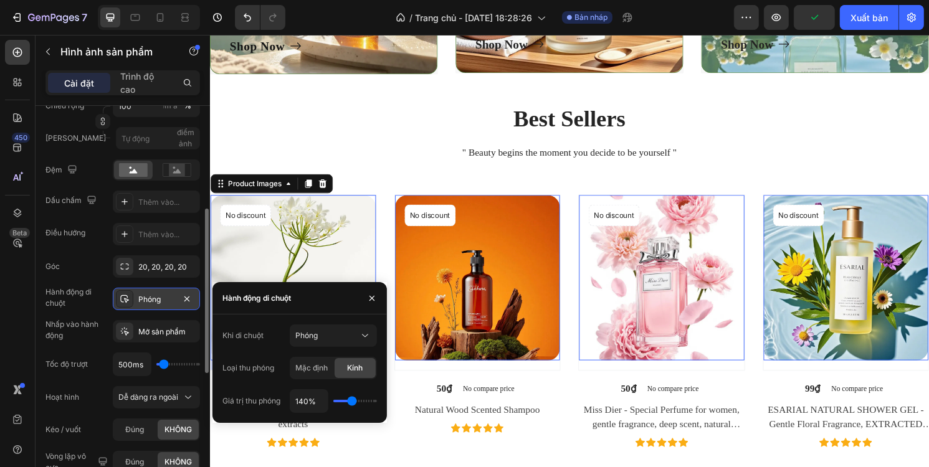
type input "150"
type input "160%"
type input "160"
type input "170%"
type input "170"
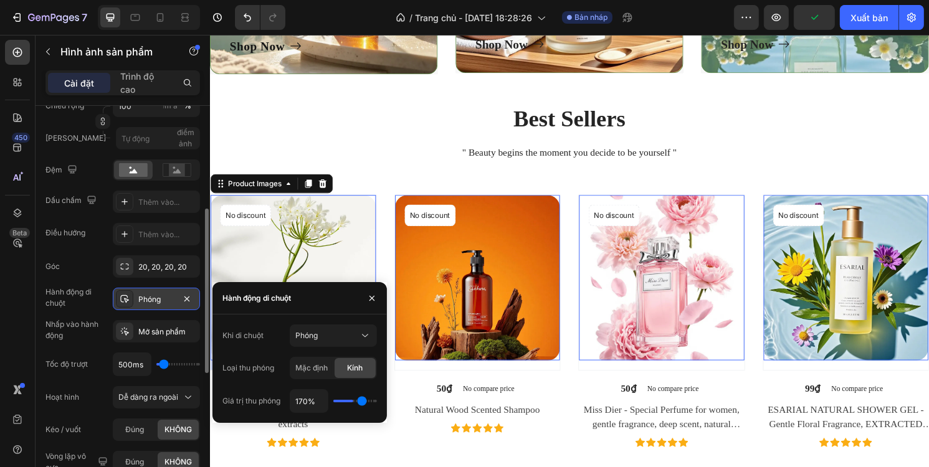
type input "180%"
drag, startPoint x: 345, startPoint y: 400, endPoint x: 365, endPoint y: 401, distance: 20.0
type input "180"
click at [365, 401] on input "range" at bounding box center [355, 401] width 44 height 2
type input "160%"
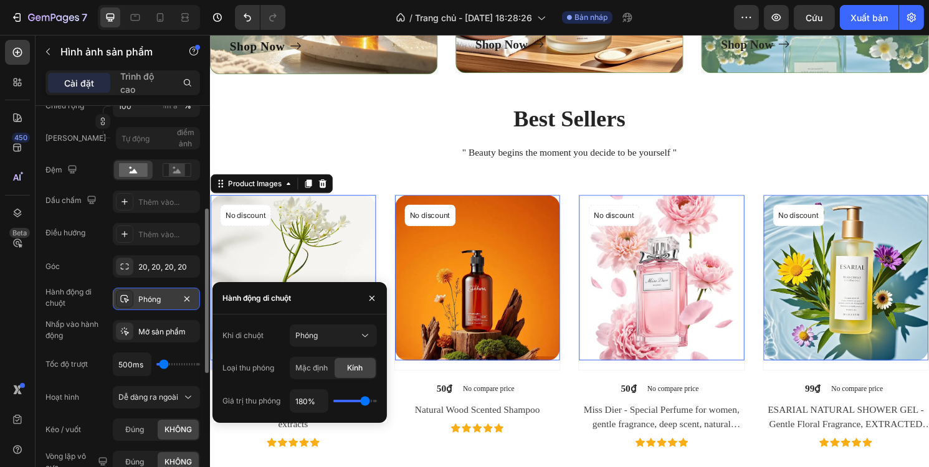
type input "160"
type input "150%"
type input "150"
click at [354, 401] on input "range" at bounding box center [355, 401] width 44 height 2
type input "140%"
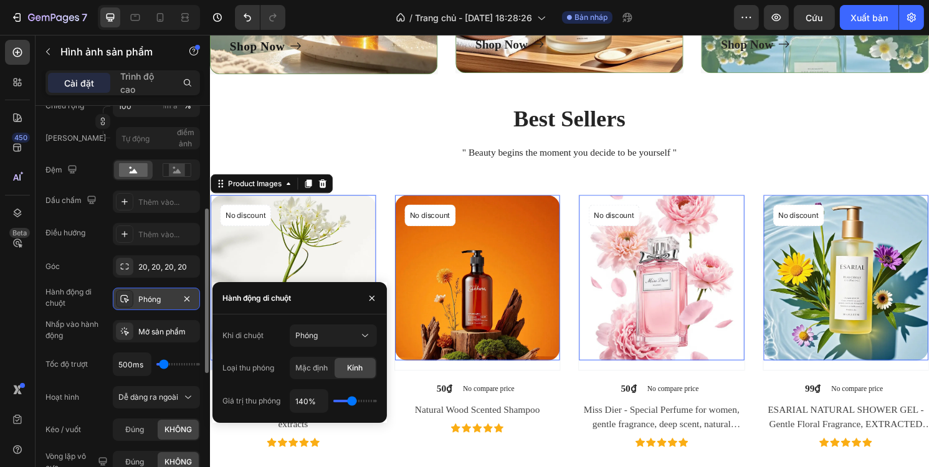
type input "140"
click at [351, 400] on input "range" at bounding box center [355, 401] width 44 height 2
click at [325, 338] on div "Phóng" at bounding box center [327, 335] width 64 height 11
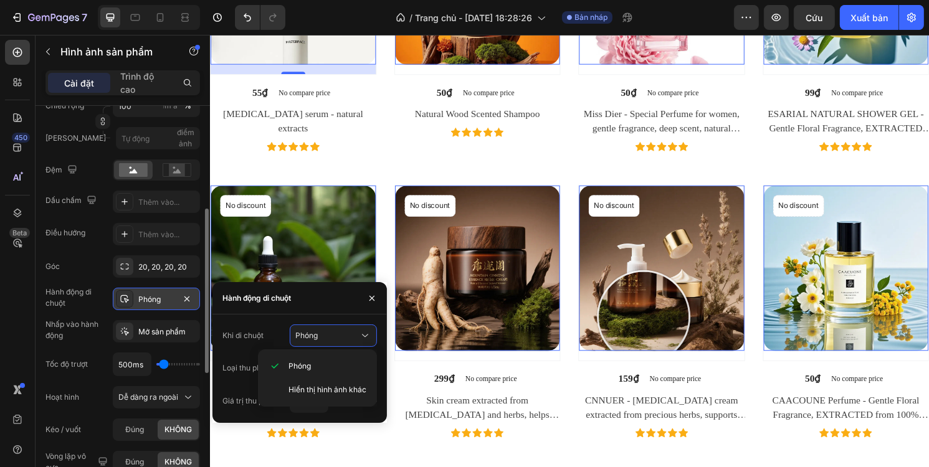
scroll to position [997, 0]
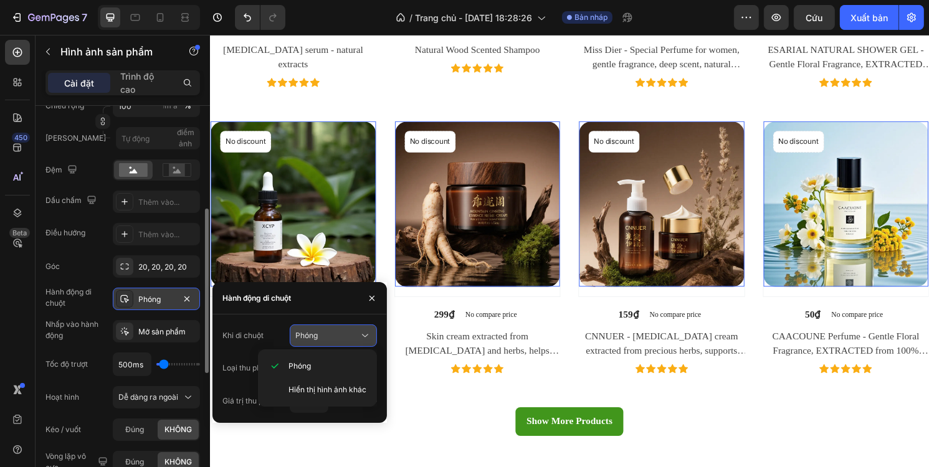
click at [331, 336] on div "Phóng" at bounding box center [327, 335] width 64 height 11
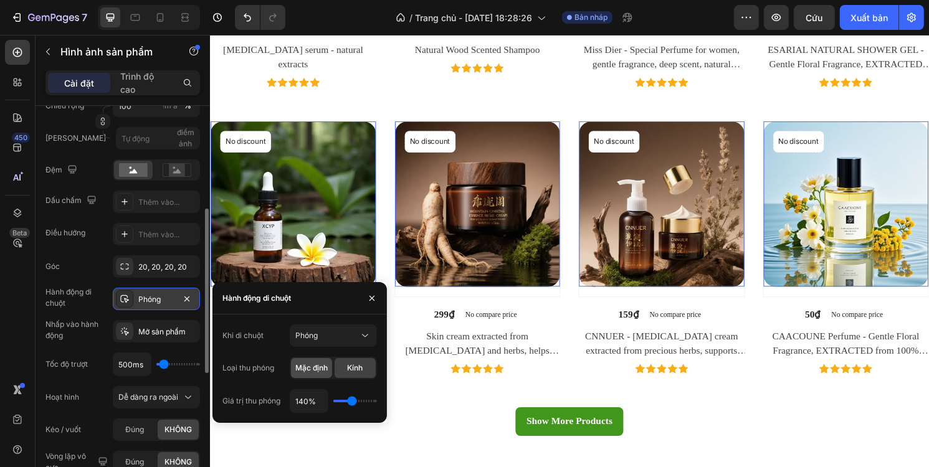
click at [321, 364] on font "Mặc định" at bounding box center [311, 367] width 32 height 9
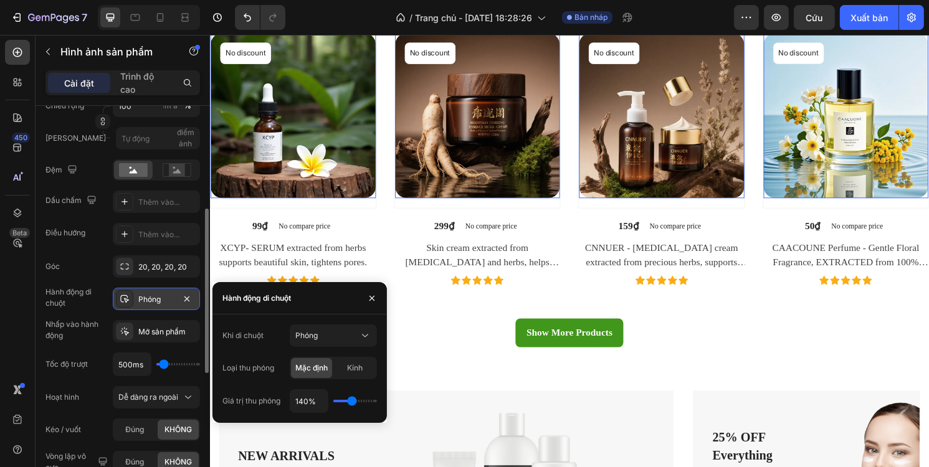
scroll to position [1121, 0]
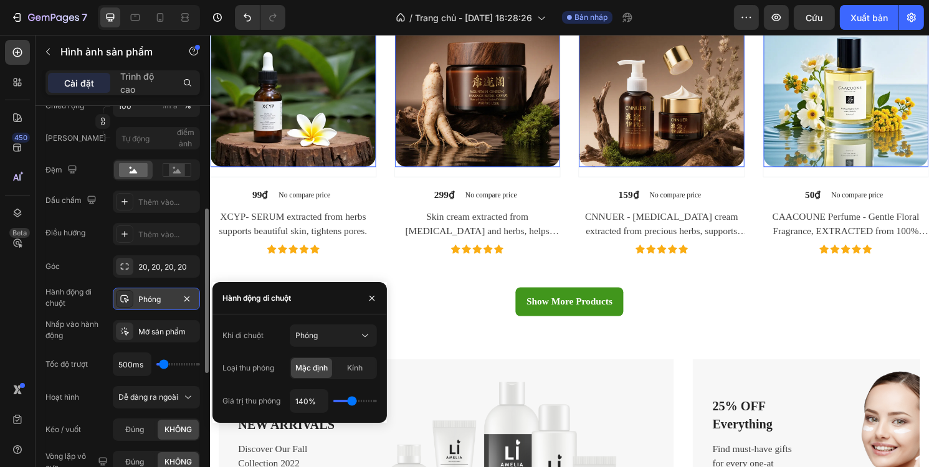
type input "130%"
type input "130"
type input "120%"
drag, startPoint x: 350, startPoint y: 403, endPoint x: 341, endPoint y: 383, distance: 21.5
type input "120"
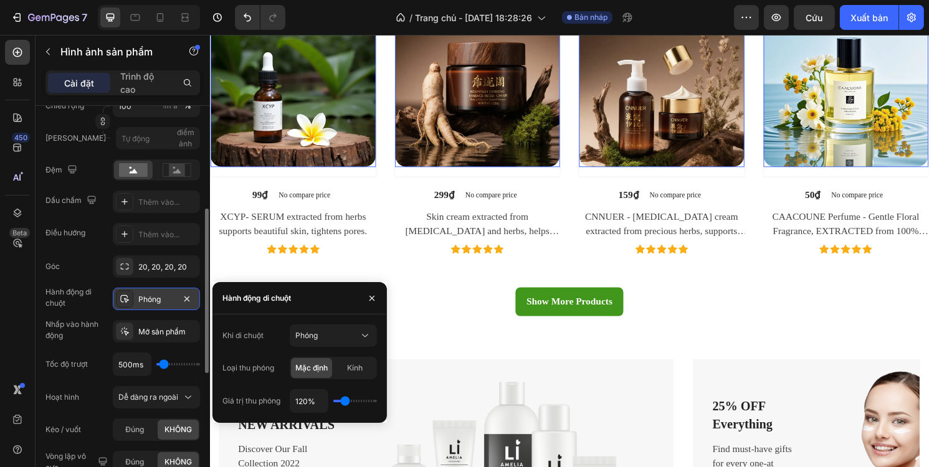
click at [343, 401] on input "range" at bounding box center [355, 401] width 44 height 2
type input "130%"
type input "130"
click at [349, 400] on input "range" at bounding box center [355, 401] width 44 height 2
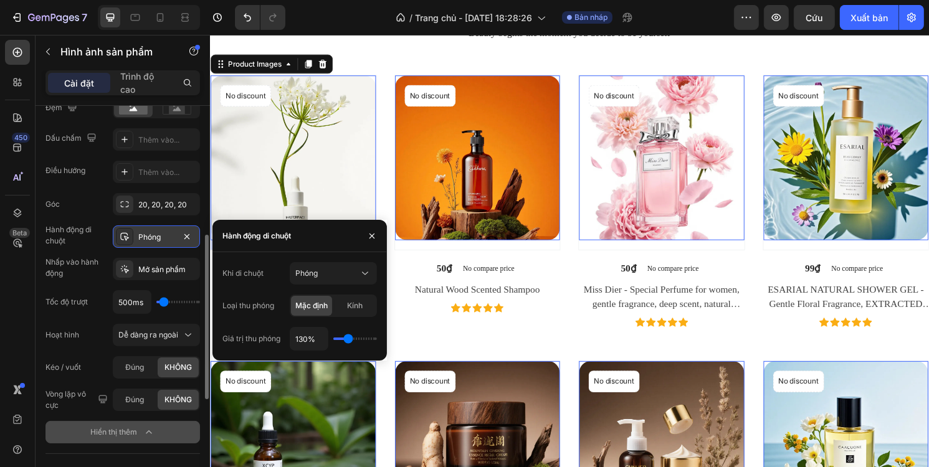
scroll to position [374, 0]
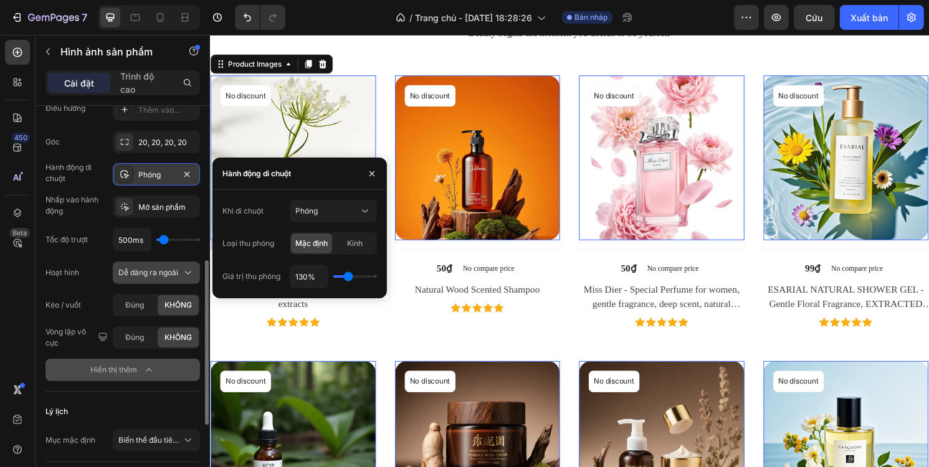
click at [166, 273] on font "Dễ dàng ra ngoài" at bounding box center [148, 272] width 60 height 9
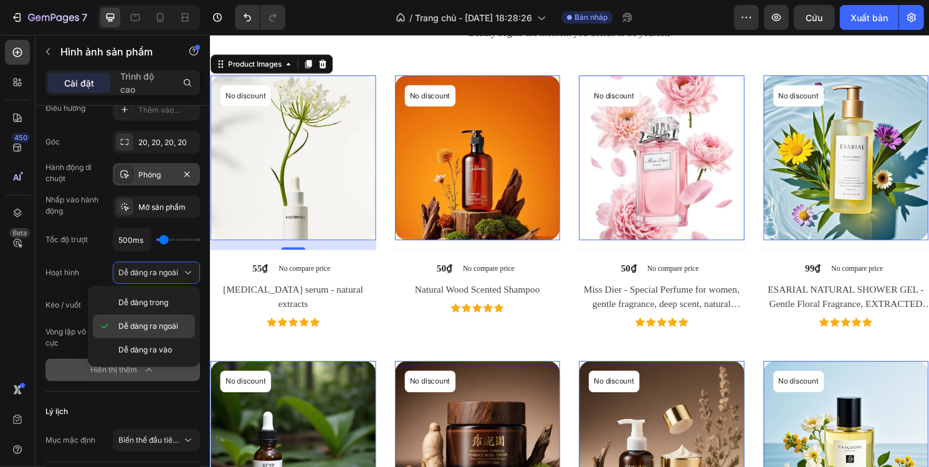
click at [161, 328] on font "Dễ dàng ra ngoài" at bounding box center [148, 325] width 60 height 9
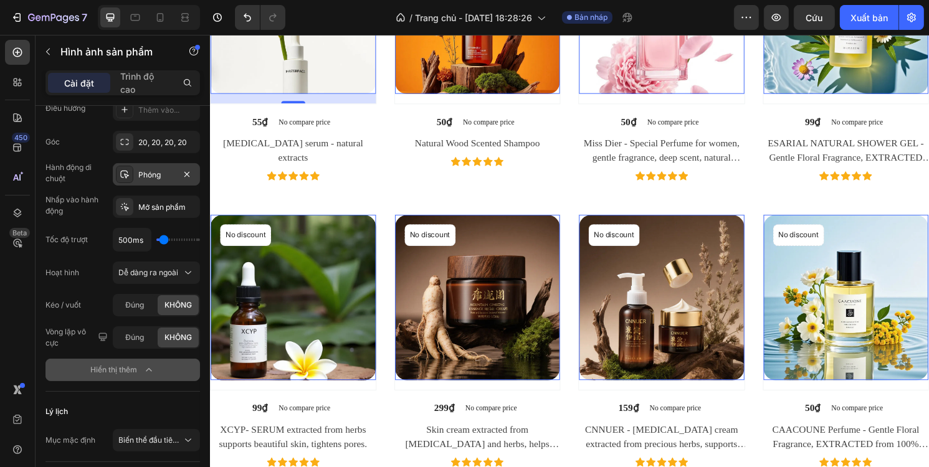
scroll to position [935, 0]
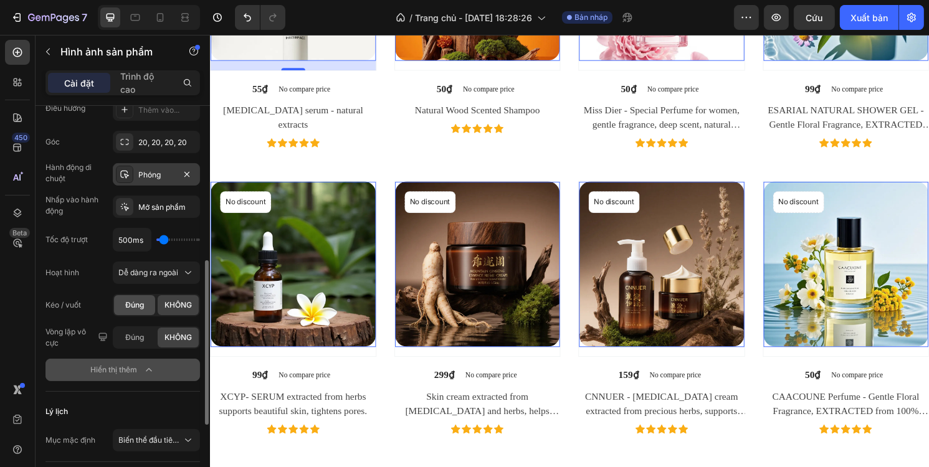
click at [145, 306] on div "Đúng" at bounding box center [134, 305] width 41 height 20
click at [188, 308] on font "KHÔNG" at bounding box center [177, 304] width 27 height 9
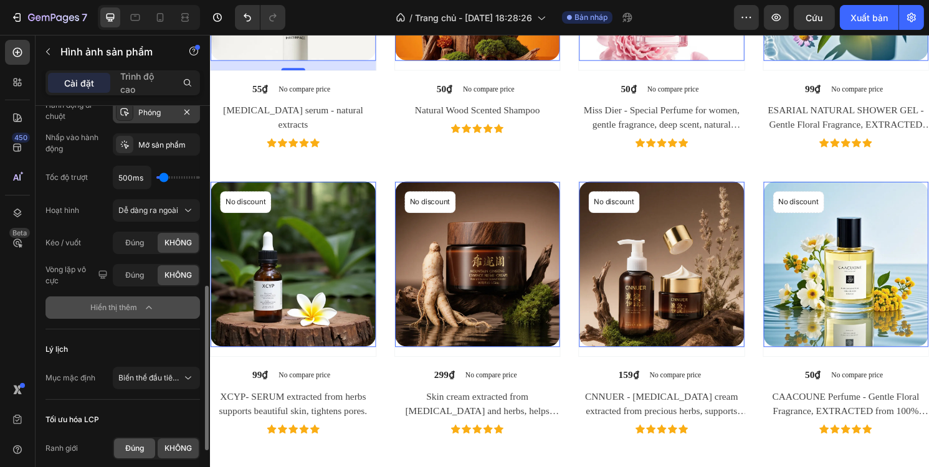
scroll to position [561, 0]
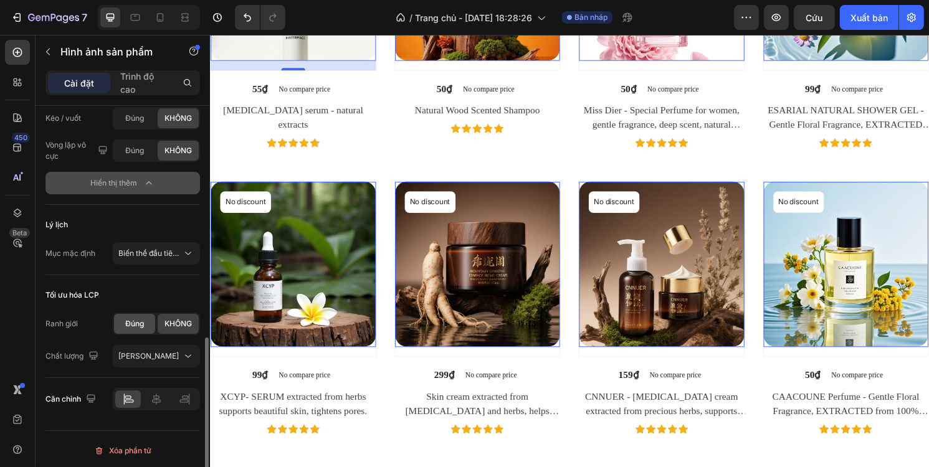
click at [143, 321] on font "Đúng" at bounding box center [134, 323] width 19 height 9
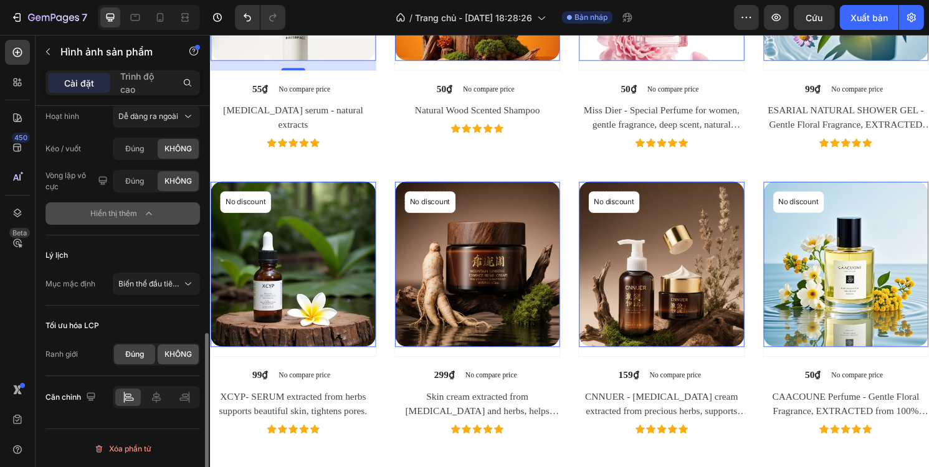
click at [164, 353] on font "KHÔNG" at bounding box center [177, 354] width 27 height 9
click at [146, 354] on div "Đúng" at bounding box center [134, 355] width 41 height 20
click at [174, 349] on span "KHÔNG" at bounding box center [177, 354] width 27 height 11
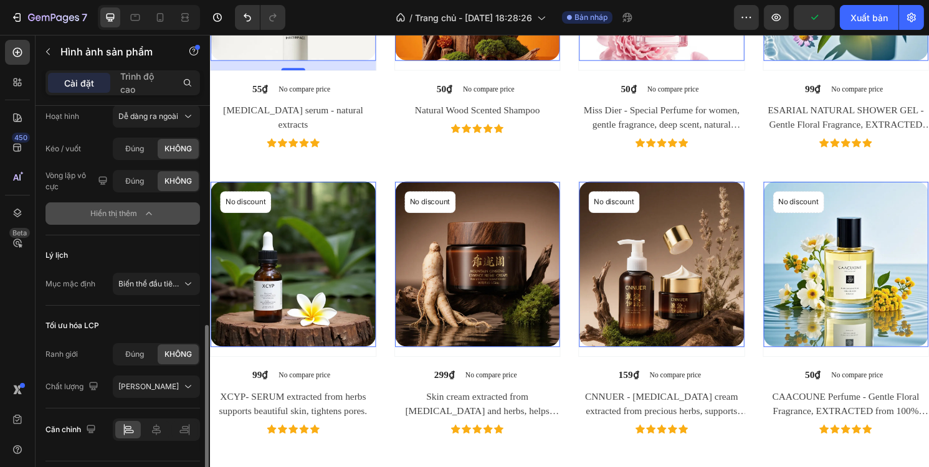
scroll to position [563, 0]
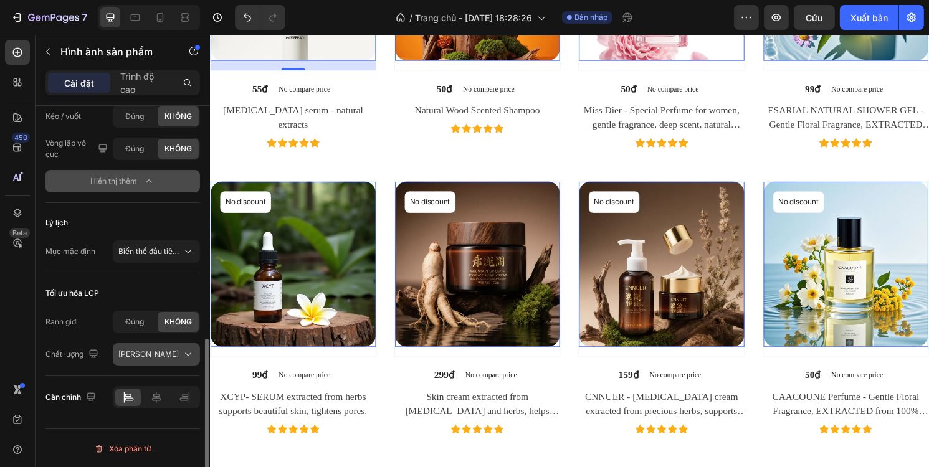
click at [161, 351] on div "Cao" at bounding box center [150, 354] width 64 height 11
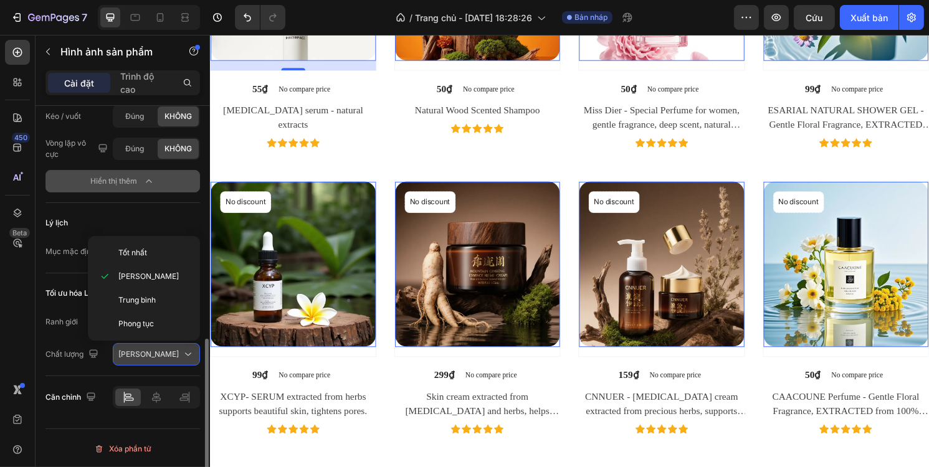
click at [162, 351] on div "Cao" at bounding box center [150, 354] width 64 height 11
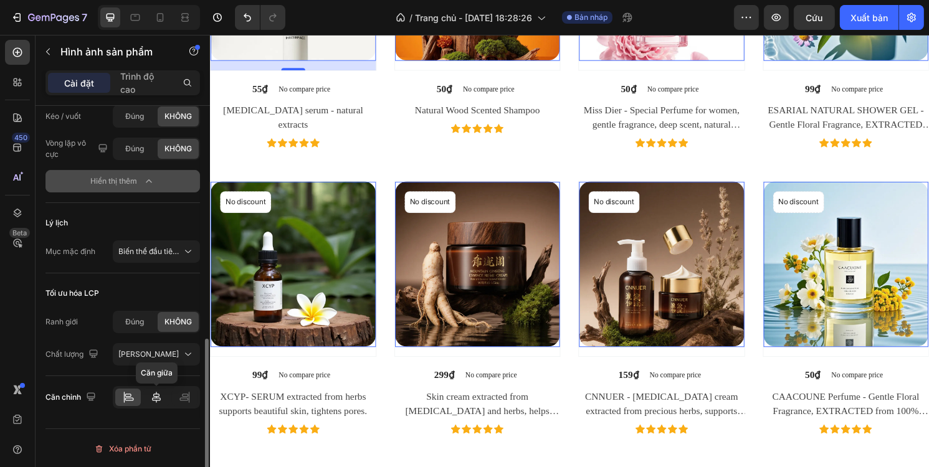
click at [156, 398] on icon at bounding box center [156, 397] width 12 height 12
click at [131, 394] on icon at bounding box center [128, 397] width 12 height 12
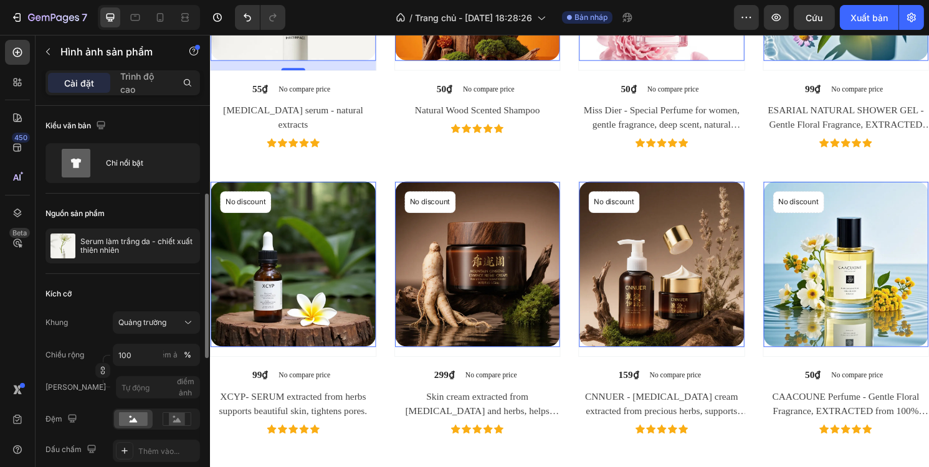
scroll to position [62, 0]
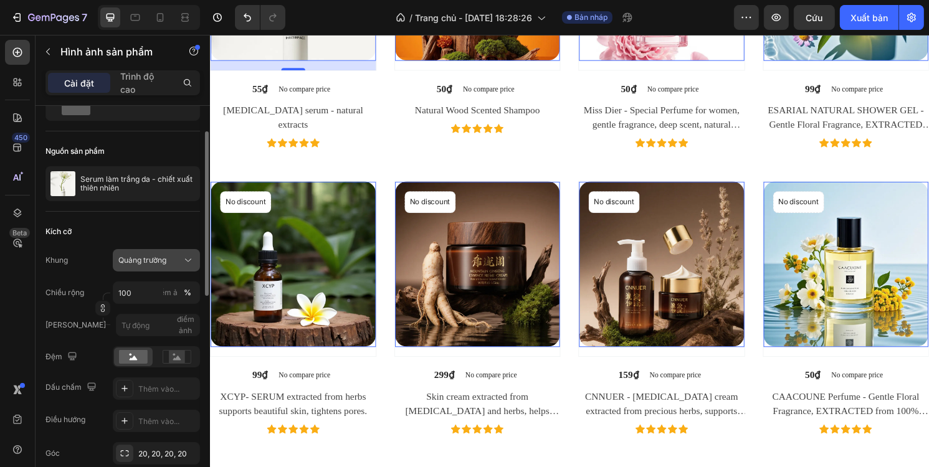
click at [159, 265] on span "Quảng trường" at bounding box center [142, 260] width 48 height 11
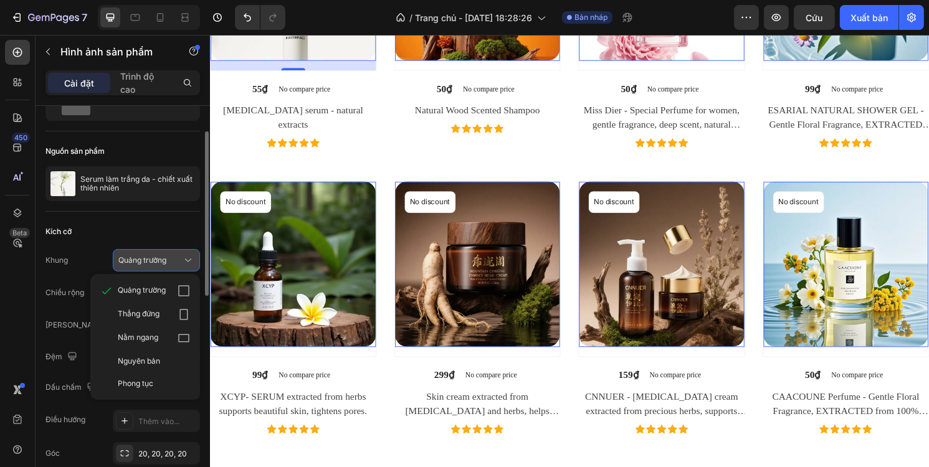
click at [179, 249] on button "Quảng trường" at bounding box center [156, 260] width 87 height 22
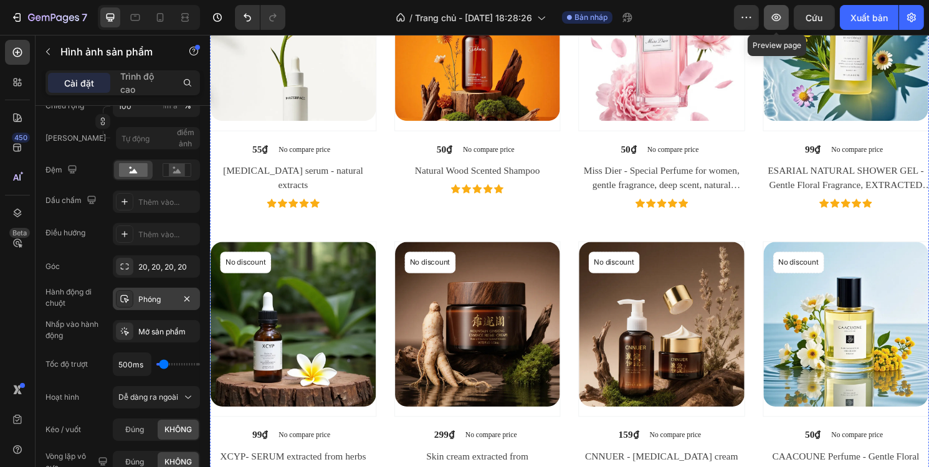
scroll to position [623, 0]
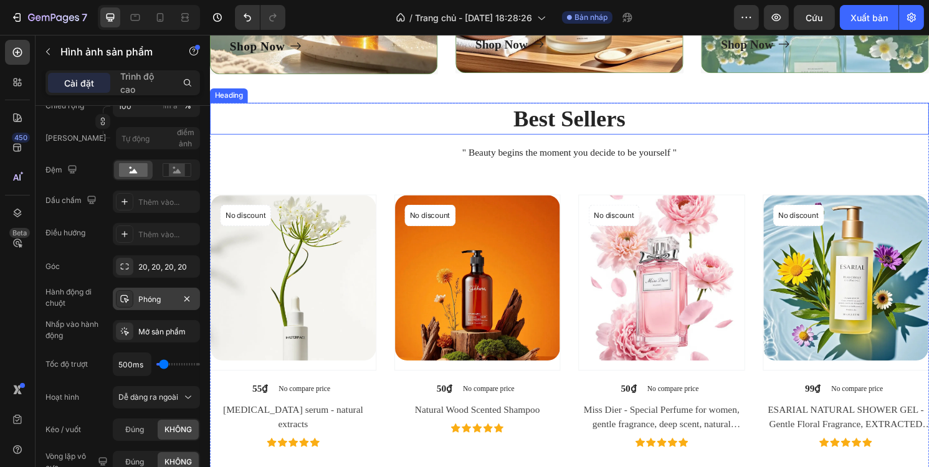
click at [839, 116] on p "Best Sellers" at bounding box center [583, 122] width 745 height 31
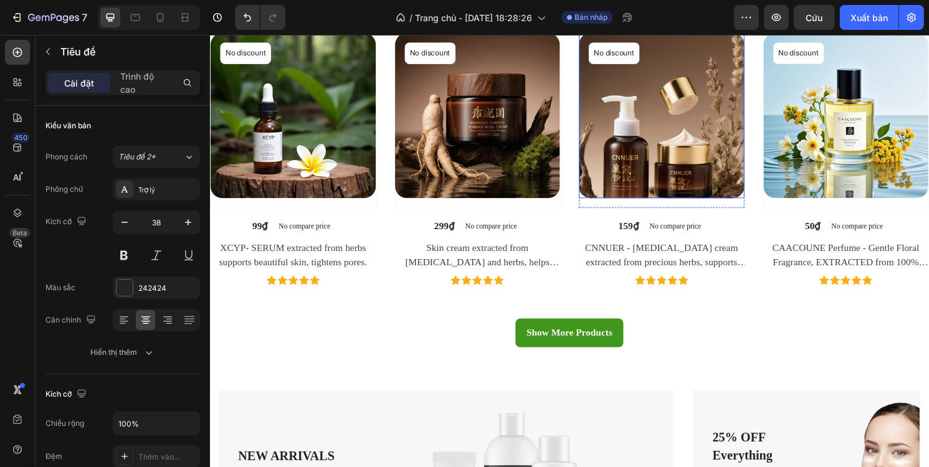
scroll to position [1121, 0]
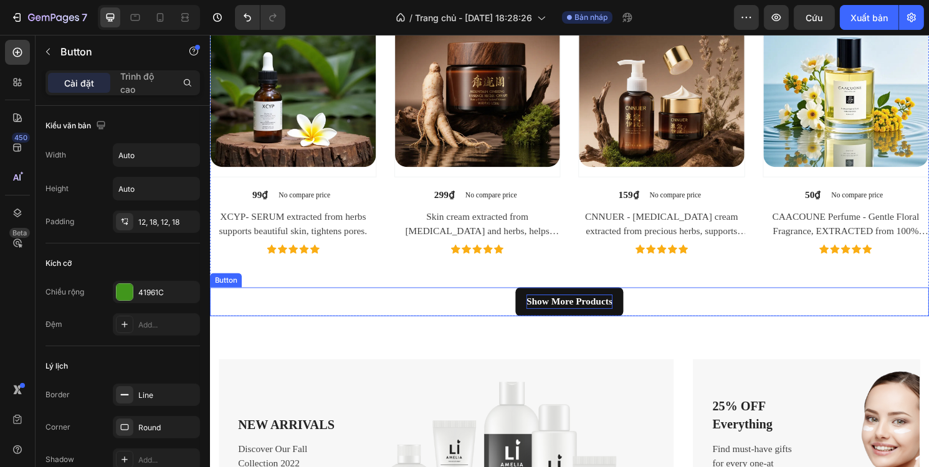
click at [592, 305] on div "Show More Products" at bounding box center [582, 312] width 89 height 15
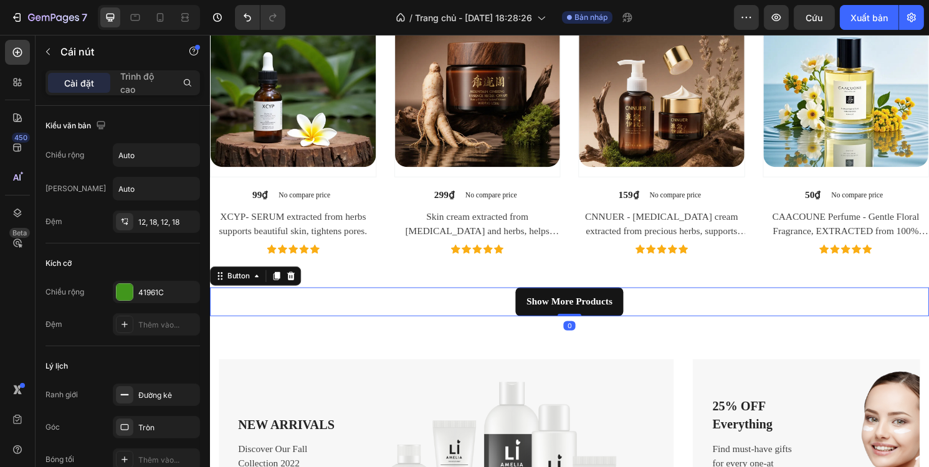
click at [627, 310] on link "Show More Products" at bounding box center [583, 313] width 112 height 30
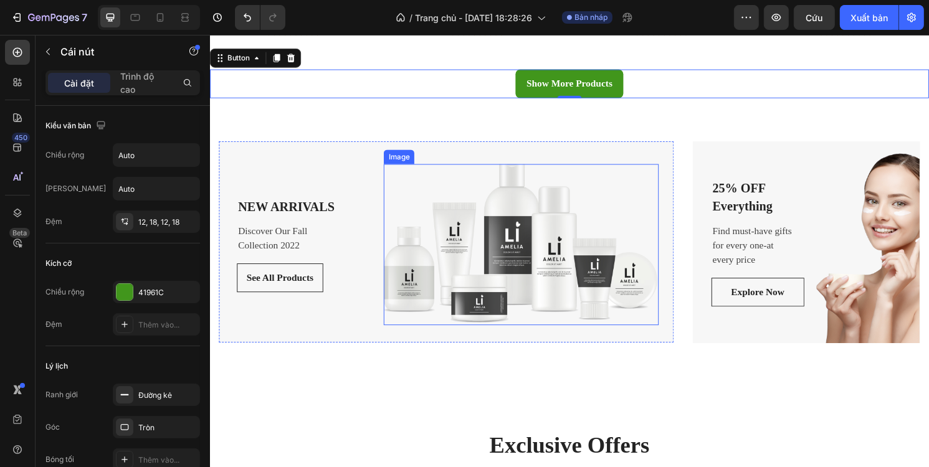
scroll to position [1371, 0]
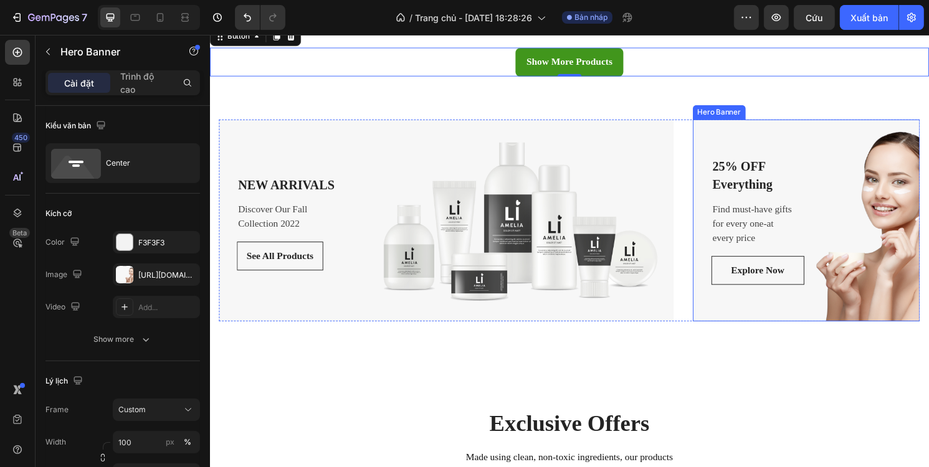
click at [902, 204] on div "25% OFF Everything Text block Find must-have gifts for every one-at every price…" at bounding box center [829, 228] width 199 height 134
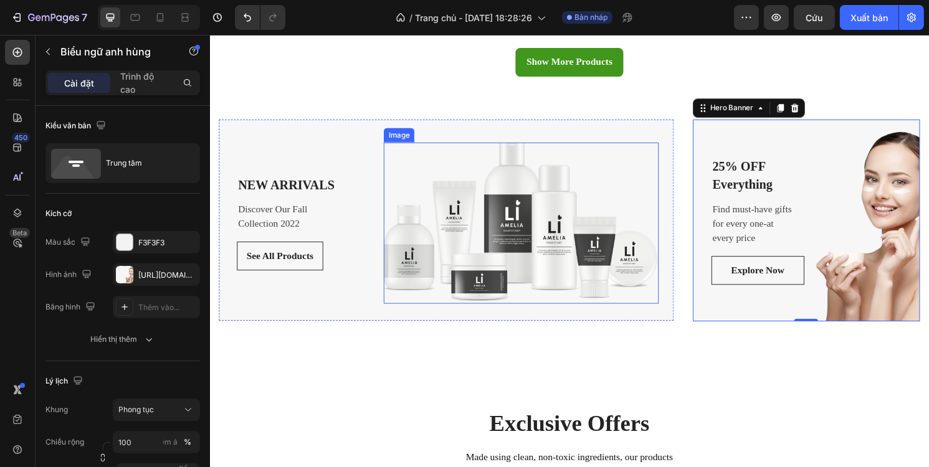
click at [537, 210] on img at bounding box center [532, 231] width 285 height 168
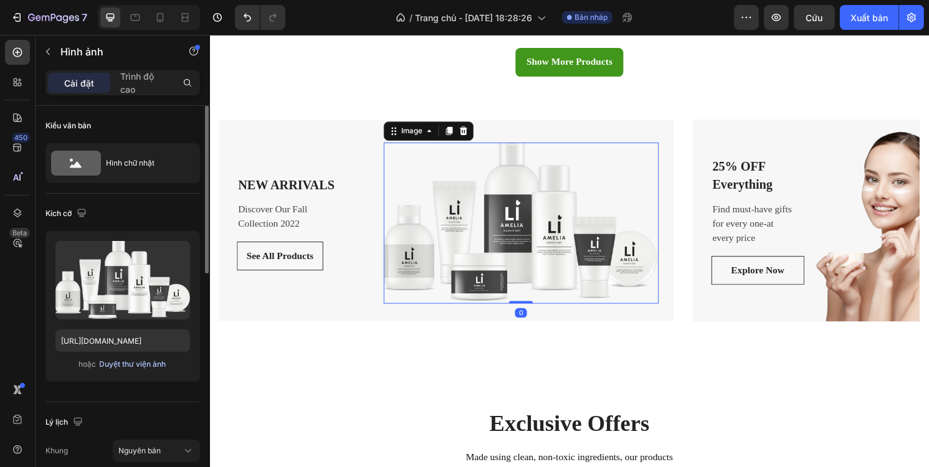
click at [137, 361] on font "Duyệt thư viện ảnh" at bounding box center [133, 363] width 67 height 9
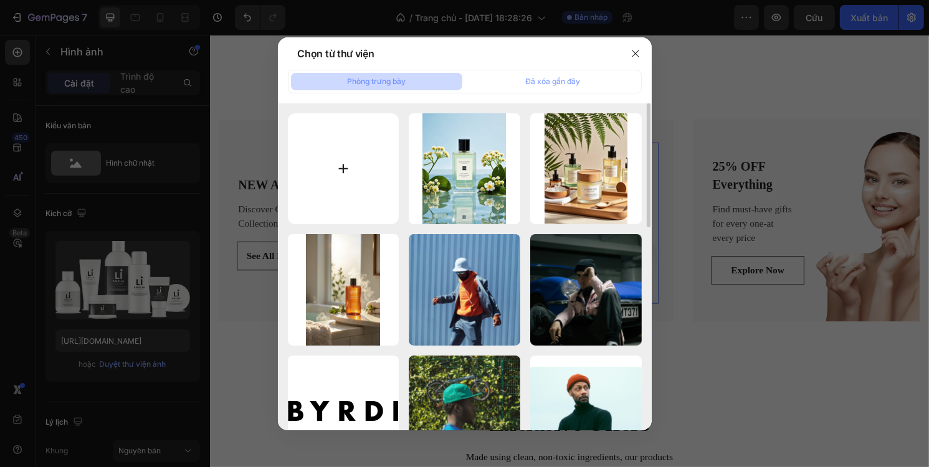
click at [361, 176] on input "file" at bounding box center [344, 169] width 112 height 112
type input "C:\fakepath\551651982-d1cae009bbb08c2d1441e90ba923a8b64b12845a49895ed1e1a8e828a…"
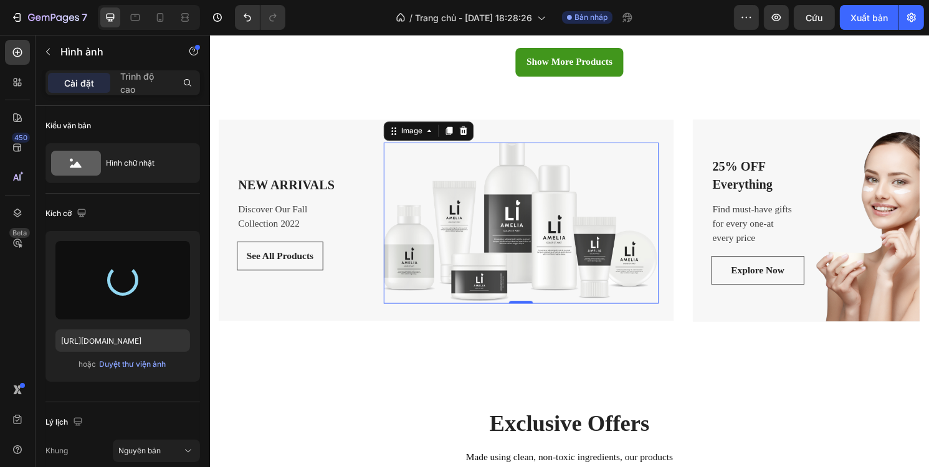
type input "https://cdn.shopify.com/s/files/1/0707/5840/0183/files/gempages_580766777361826…"
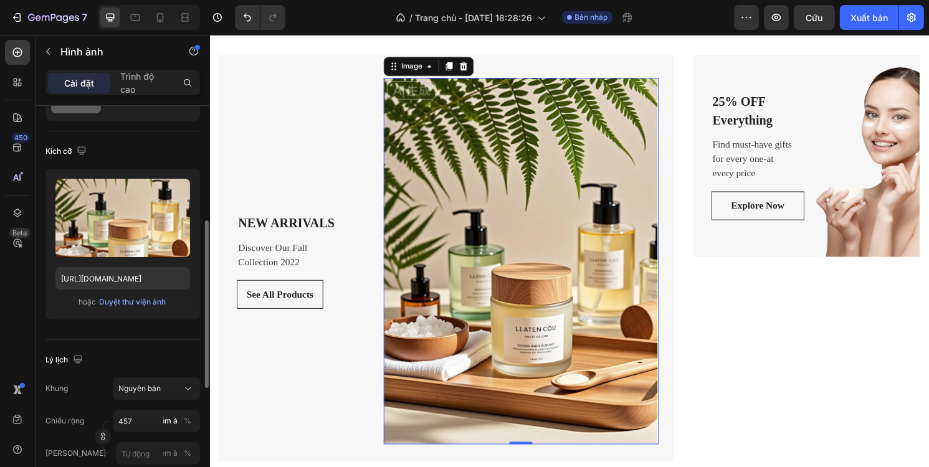
scroll to position [187, 0]
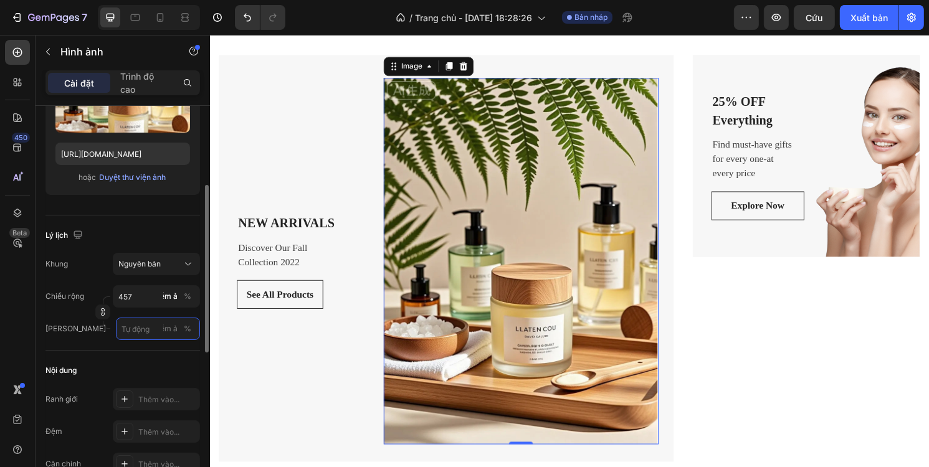
click at [140, 332] on input "điểm ảnh %" at bounding box center [158, 329] width 84 height 22
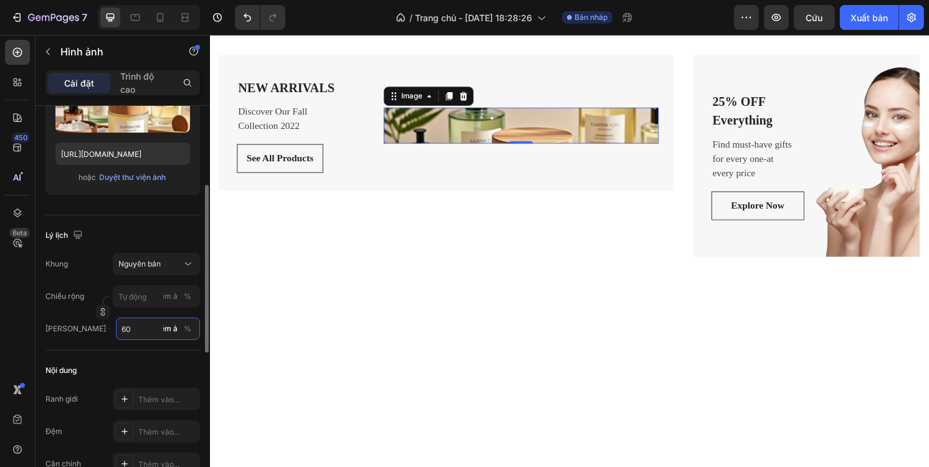
type input "6"
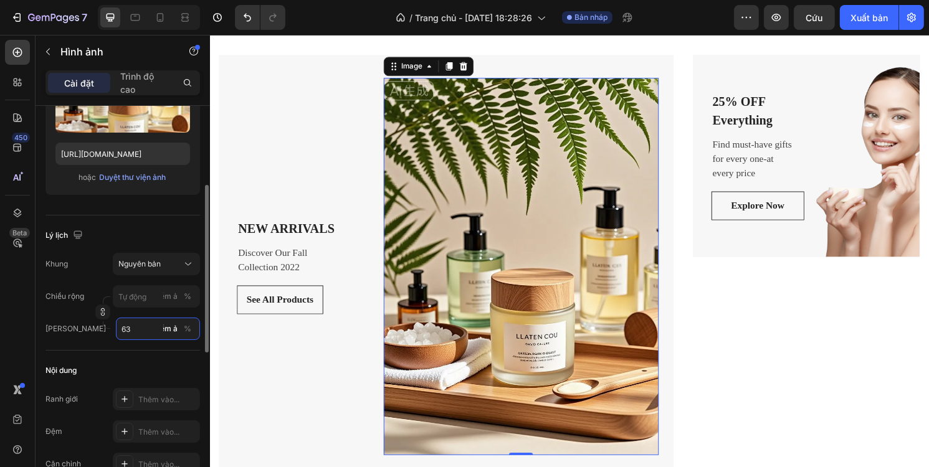
type input "6"
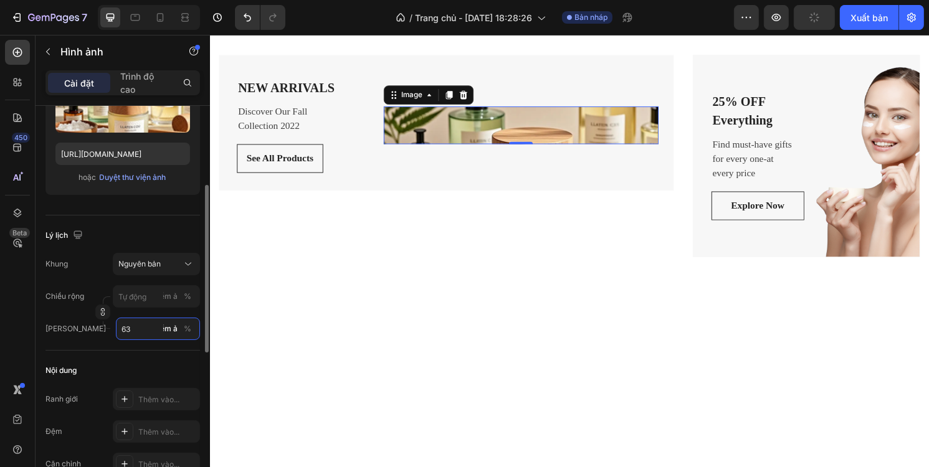
type input "6"
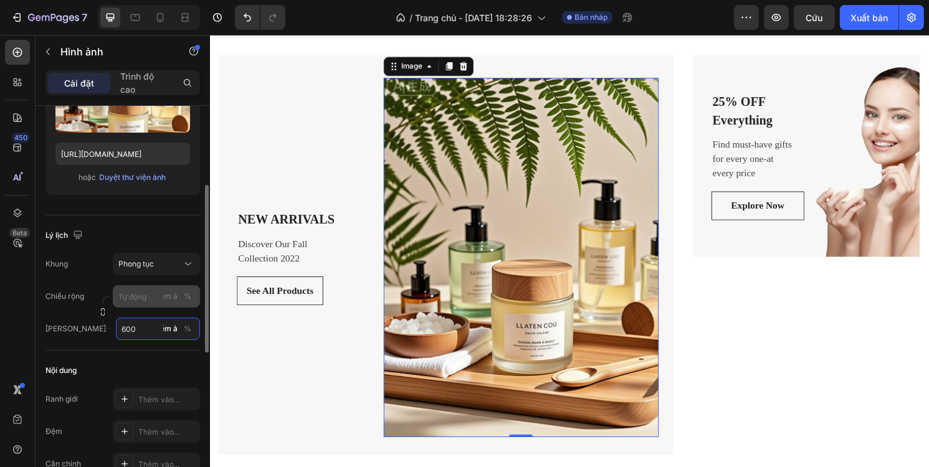
type input "600"
click at [145, 292] on div "Khung Phong tục Chiều rộng điểm ảnh % Chiều cao 600 điểm ảnh %" at bounding box center [122, 296] width 155 height 87
click at [152, 262] on font "Nguyên bản" at bounding box center [139, 263] width 42 height 9
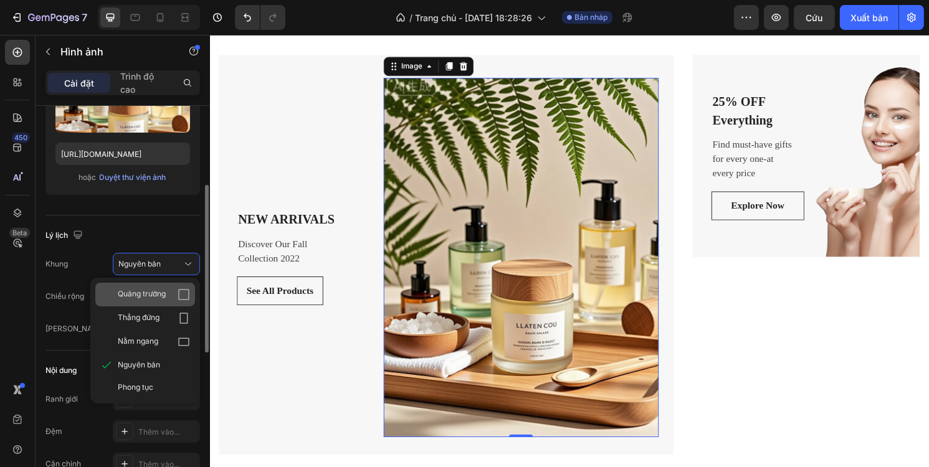
click at [154, 291] on font "Quảng trường" at bounding box center [142, 293] width 48 height 9
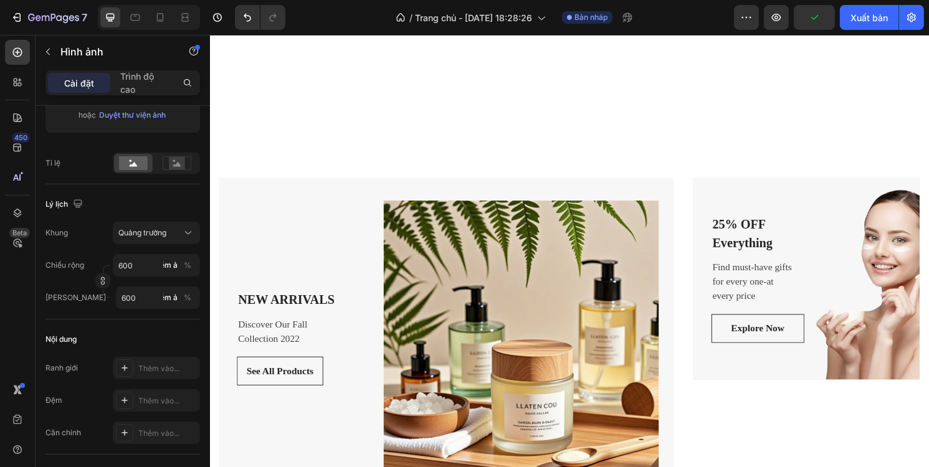
scroll to position [1433, 0]
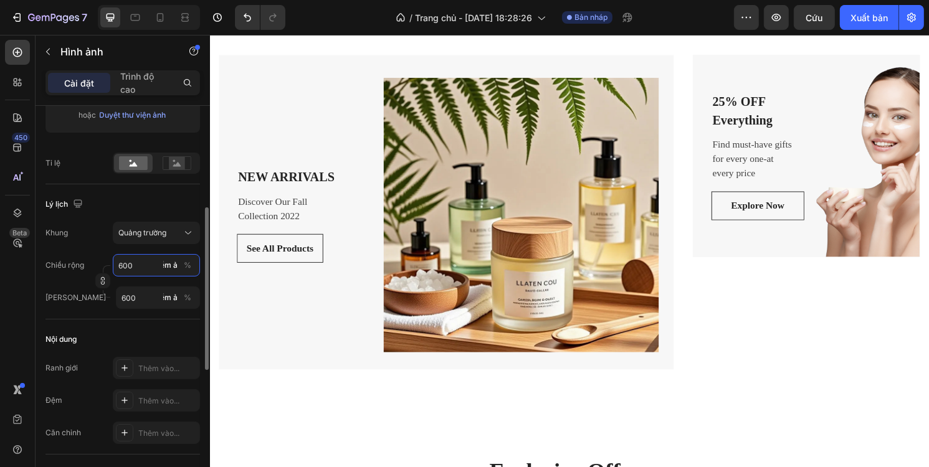
click at [136, 266] on input "600" at bounding box center [156, 265] width 87 height 22
type input "6004"
type input "60040"
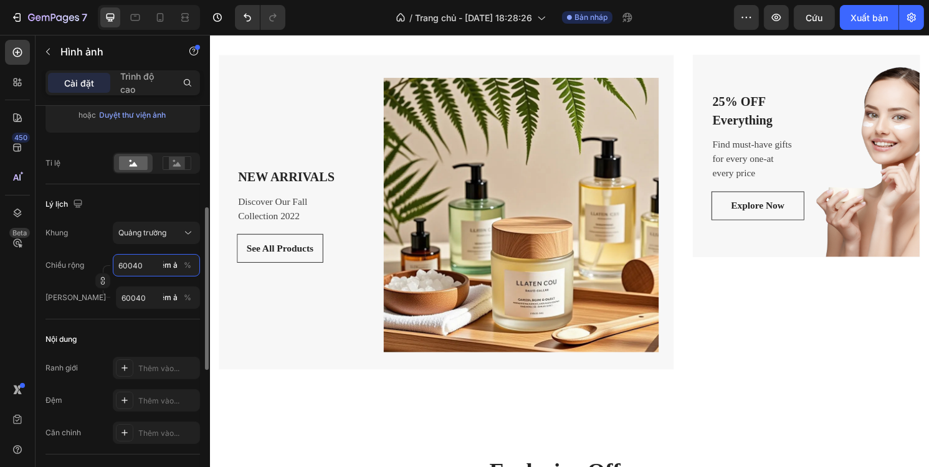
type input "600400"
type input "60040"
type input "6004"
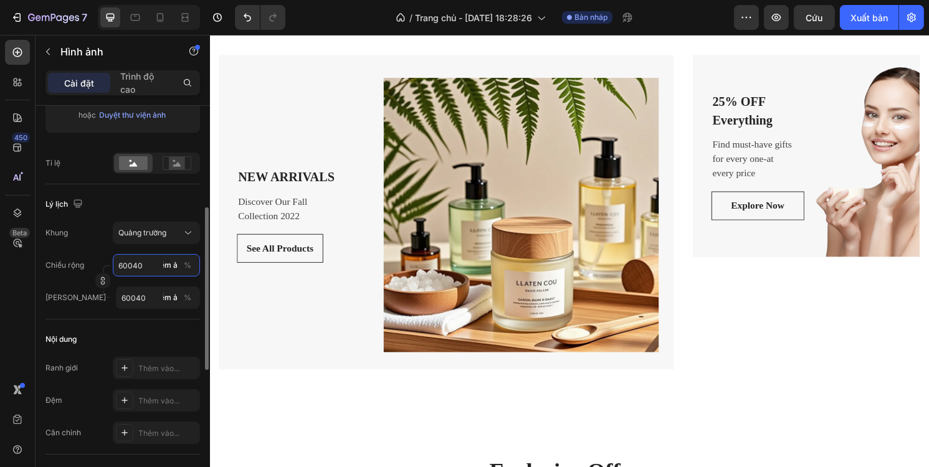
type input "6004"
type input "60"
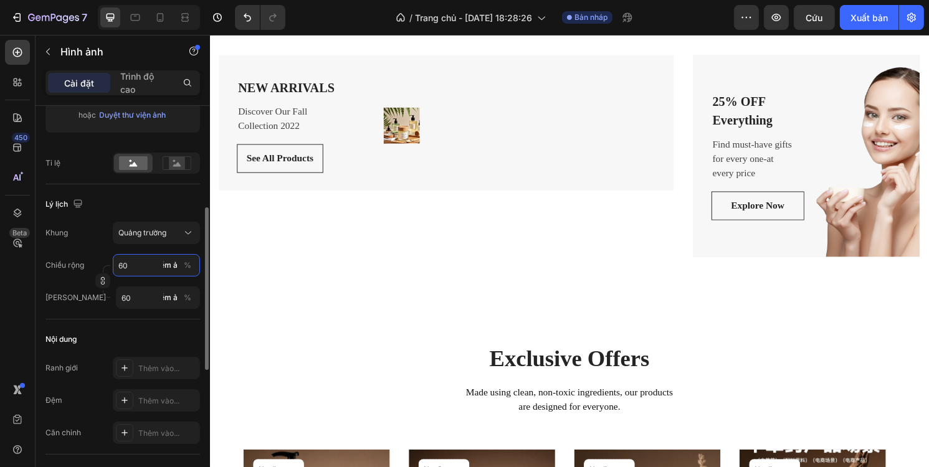
type input "6"
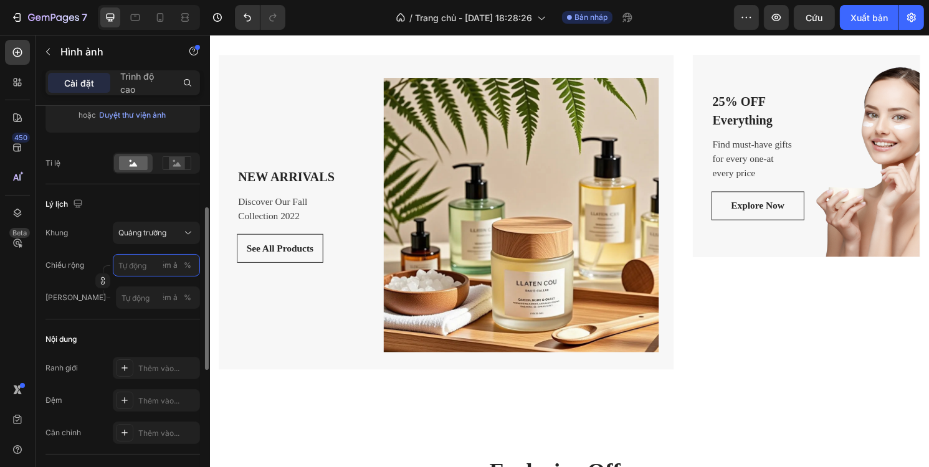
type input "4"
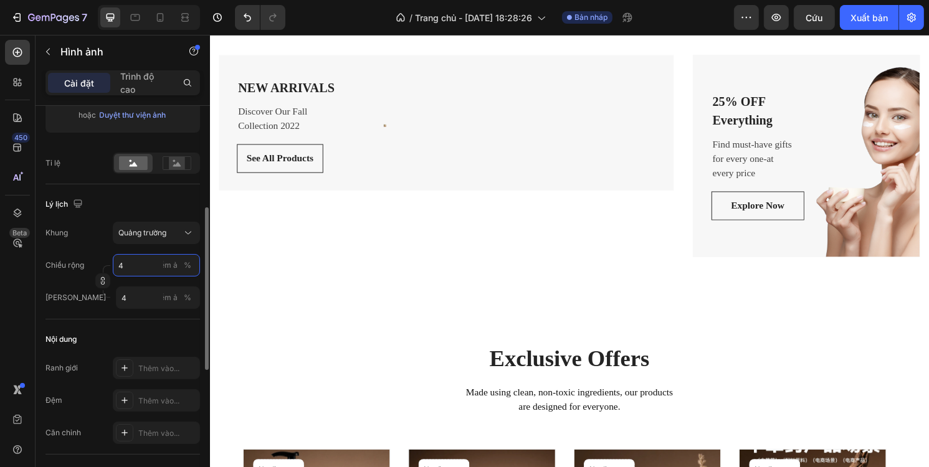
type input "40"
type input "400"
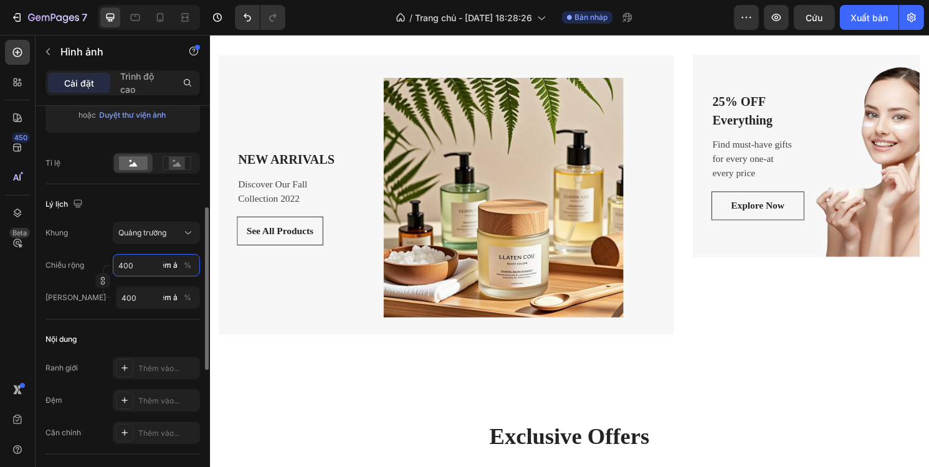
type input "40"
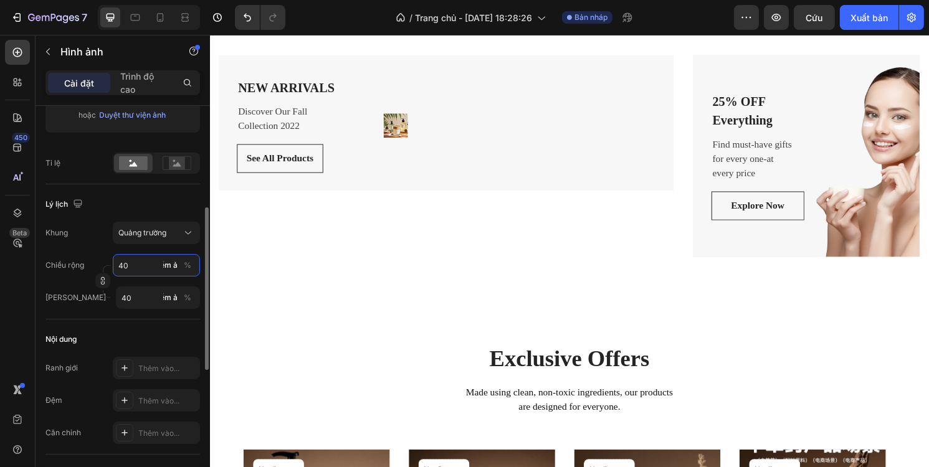
type input "4"
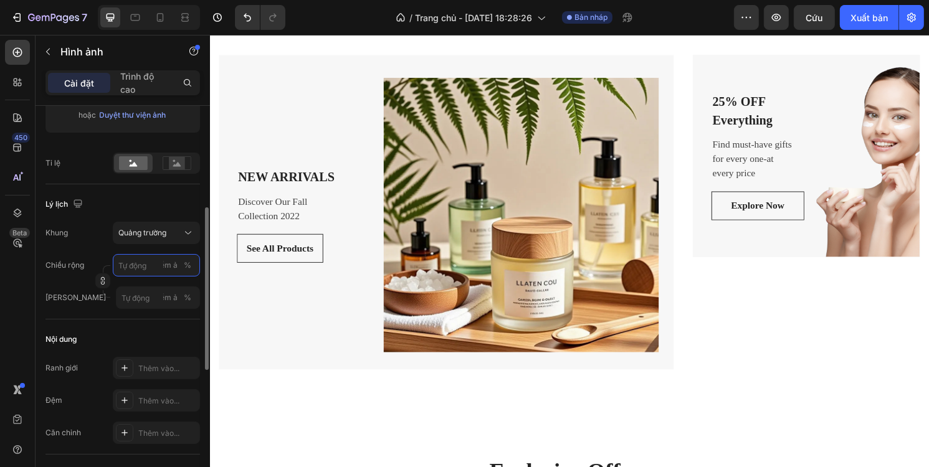
type input "3"
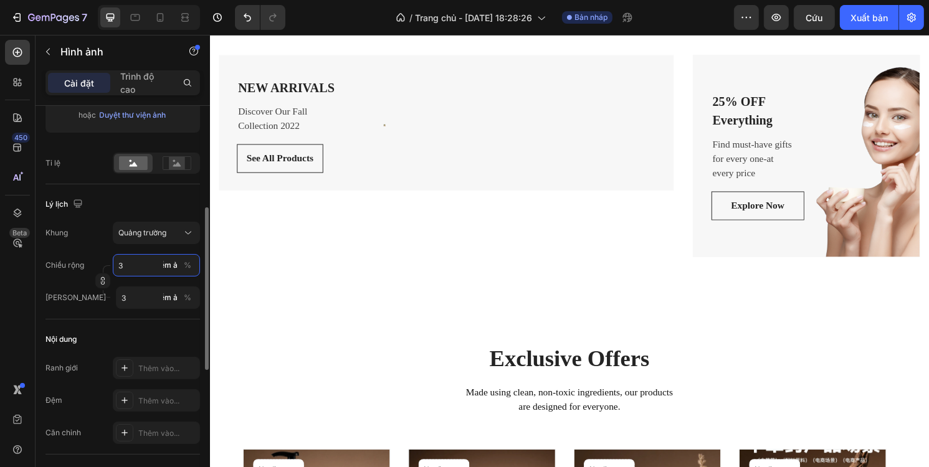
type input "30"
type input "300"
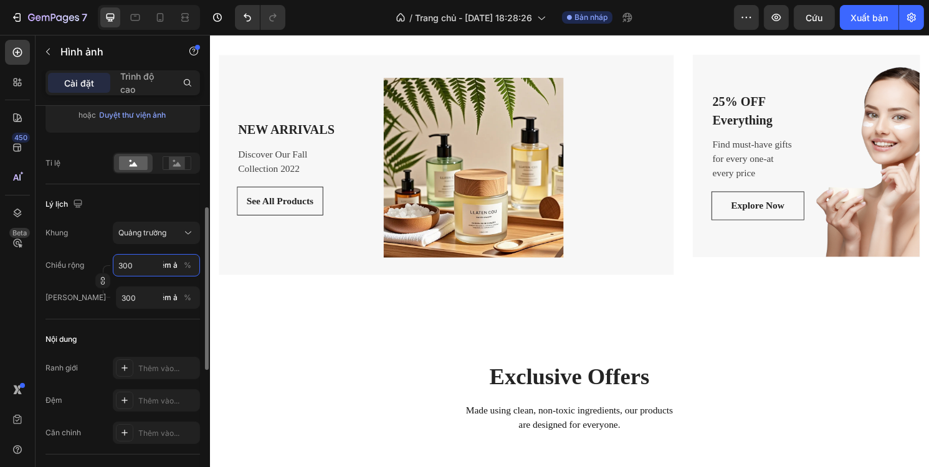
type input "30"
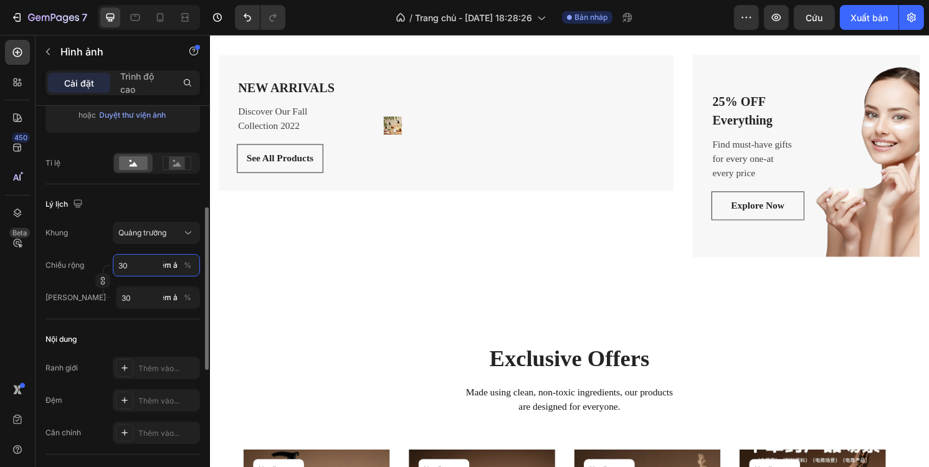
type input "3"
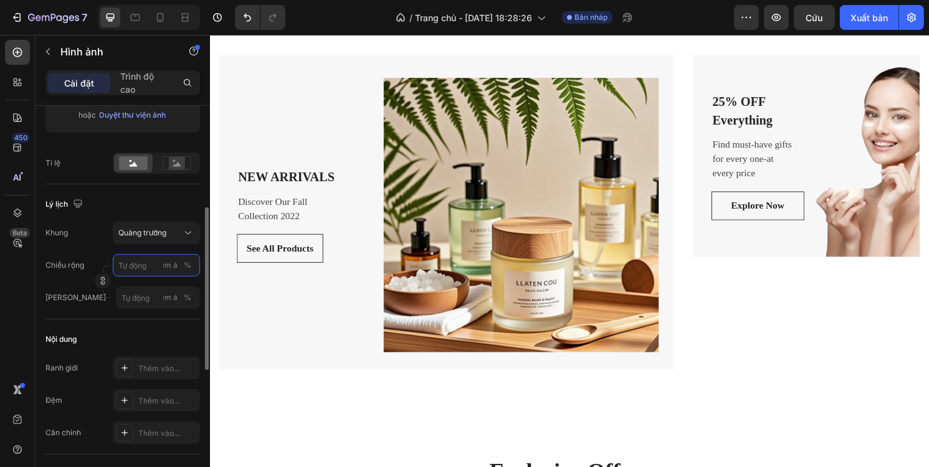
type input "4"
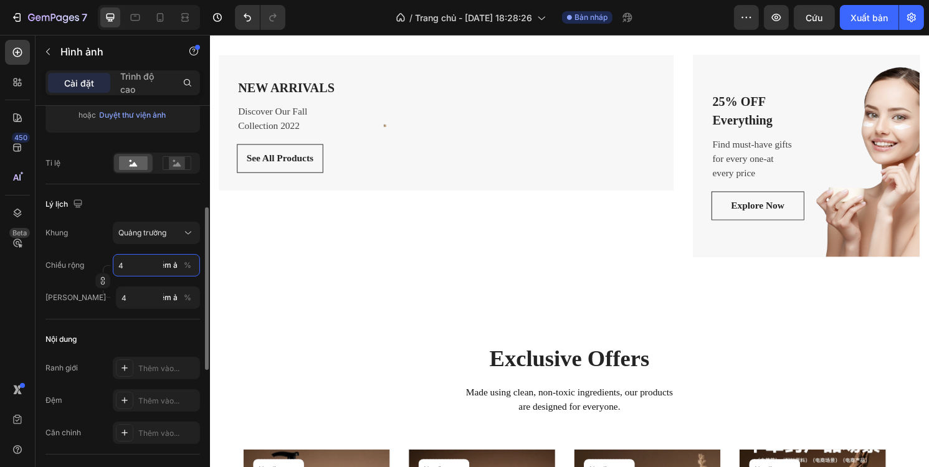
type input "40"
type input "400"
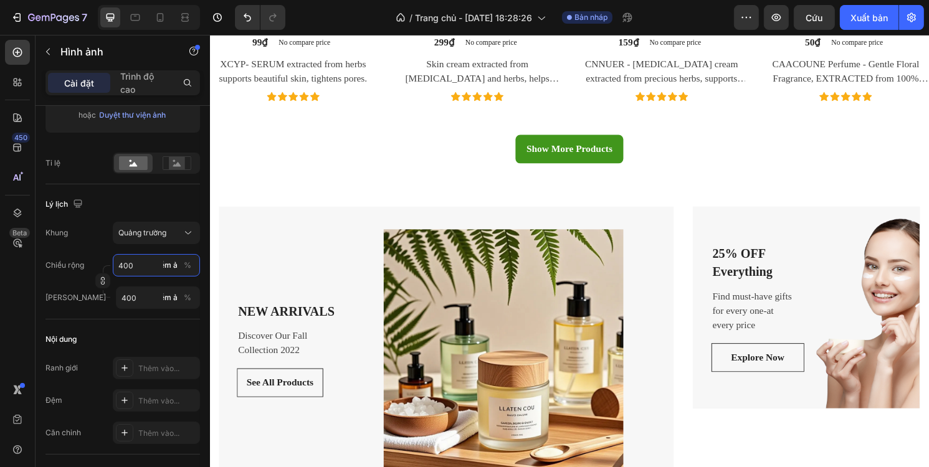
scroll to position [1371, 0]
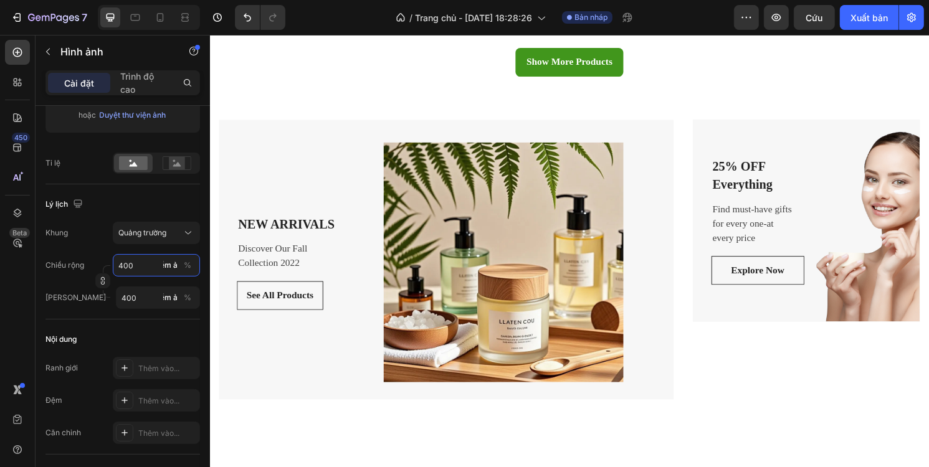
type input "40"
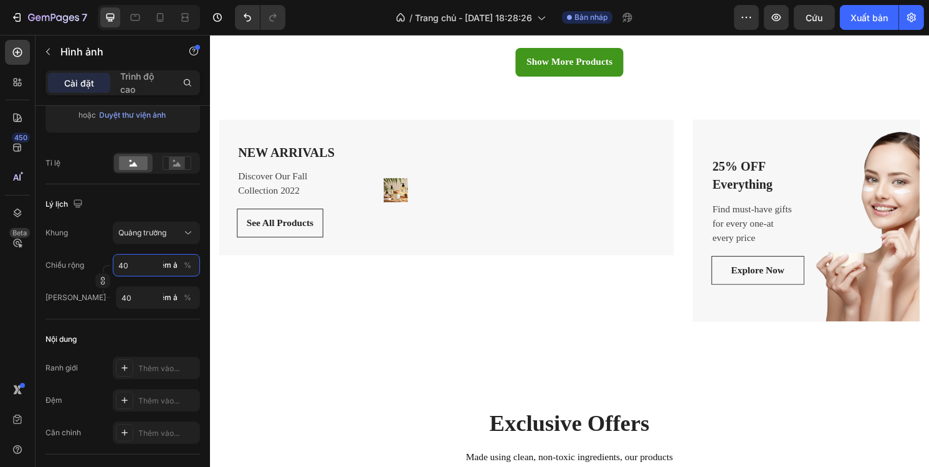
type input "4"
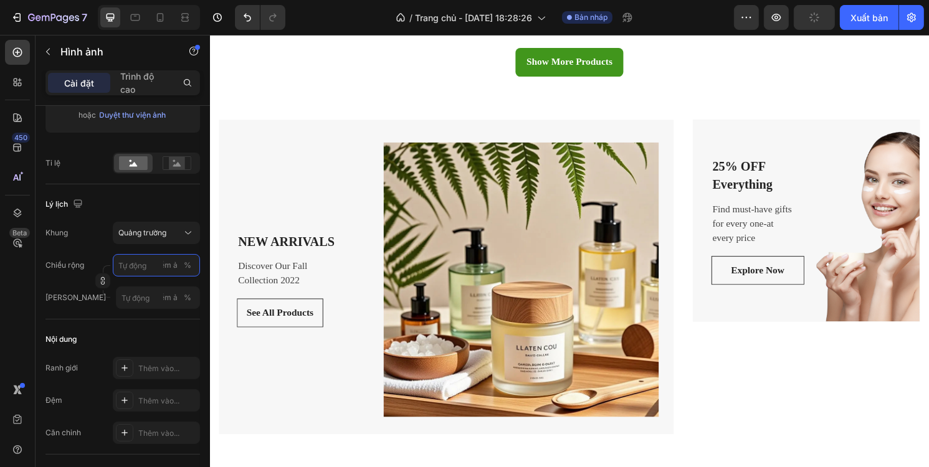
type input "3"
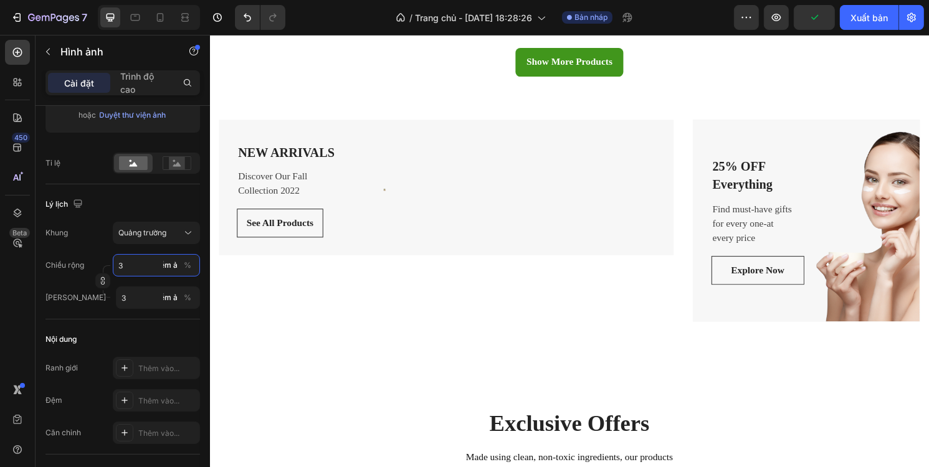
type input "30"
type input "300"
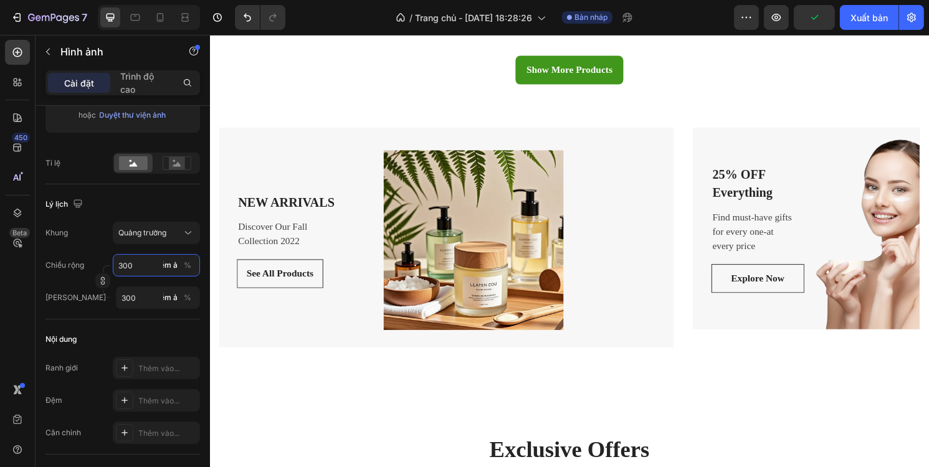
scroll to position [1308, 0]
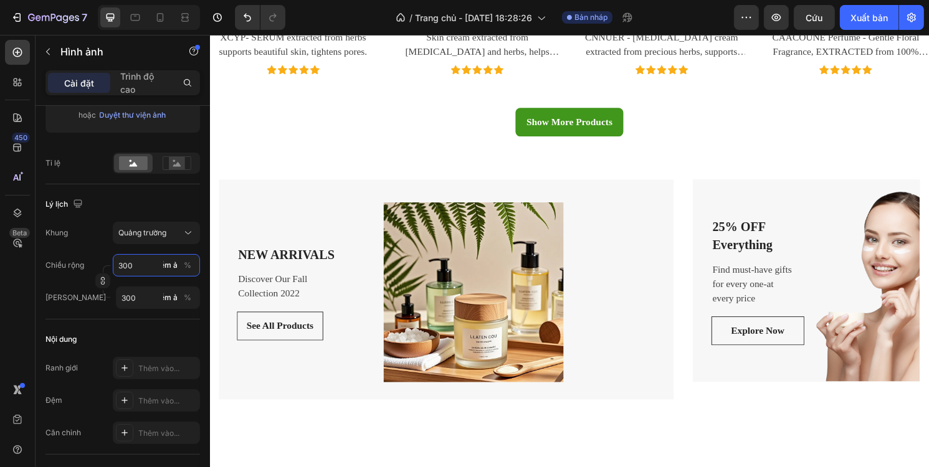
type input "300"
click at [496, 300] on img at bounding box center [483, 302] width 187 height 187
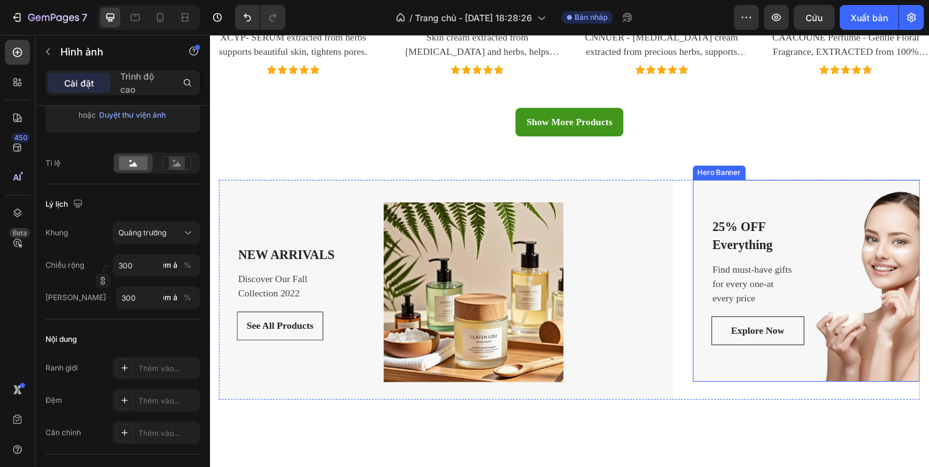
click at [843, 252] on div "25% OFF Everything Text block Find must-have gifts for every one-at every price…" at bounding box center [829, 291] width 199 height 134
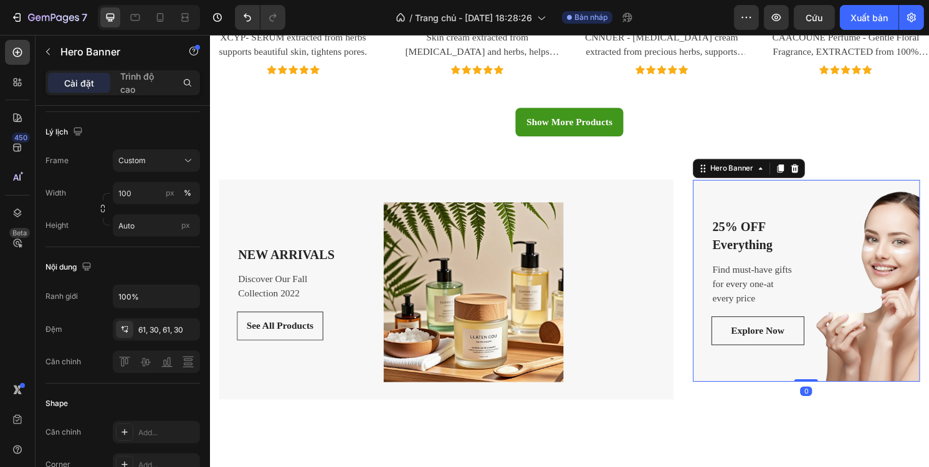
scroll to position [0, 0]
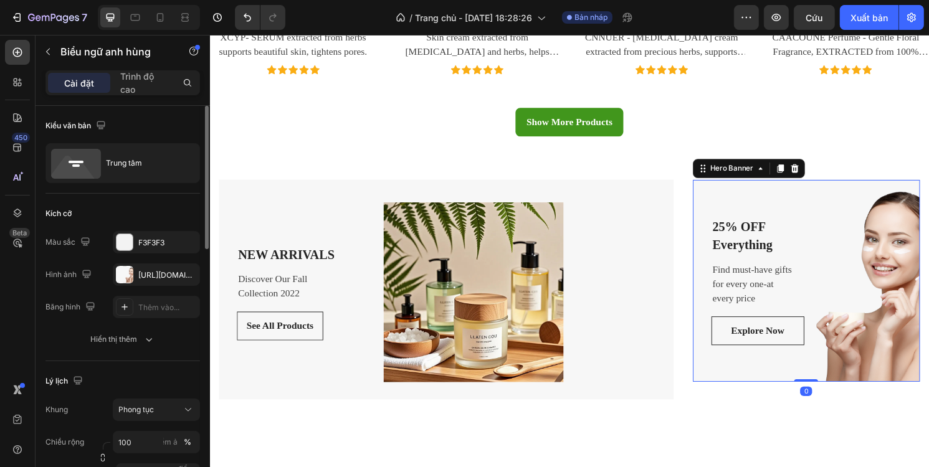
click at [909, 249] on div "25% OFF Everything Text block Find must-have gifts for every one-at every price…" at bounding box center [829, 291] width 199 height 134
click at [181, 275] on button "button" at bounding box center [186, 274] width 15 height 15
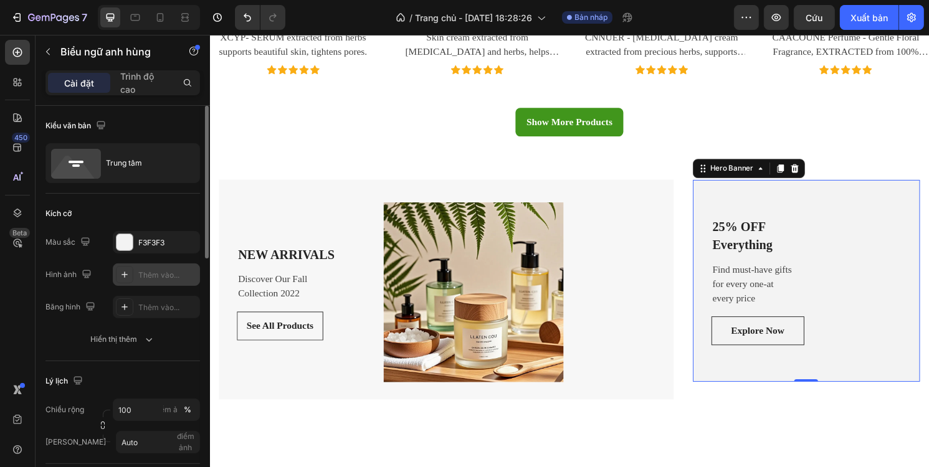
click at [164, 275] on font "Thêm vào..." at bounding box center [158, 274] width 41 height 9
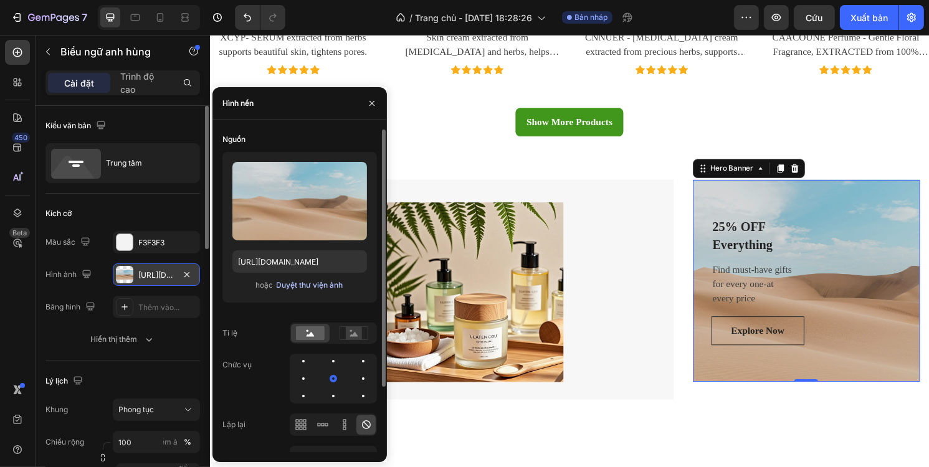
click at [293, 281] on font "Duyệt thư viện ảnh" at bounding box center [310, 284] width 67 height 9
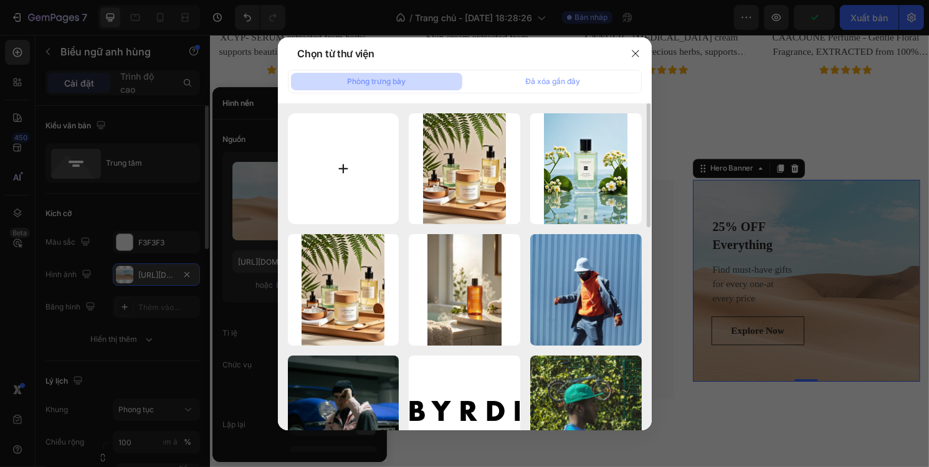
click at [361, 178] on input "file" at bounding box center [344, 169] width 112 height 112
type input "C:\fakepath\fb3c2a97ee5d36fb81e4f6183bd51696e05768bade510ce049c23c064eb205d0.we…"
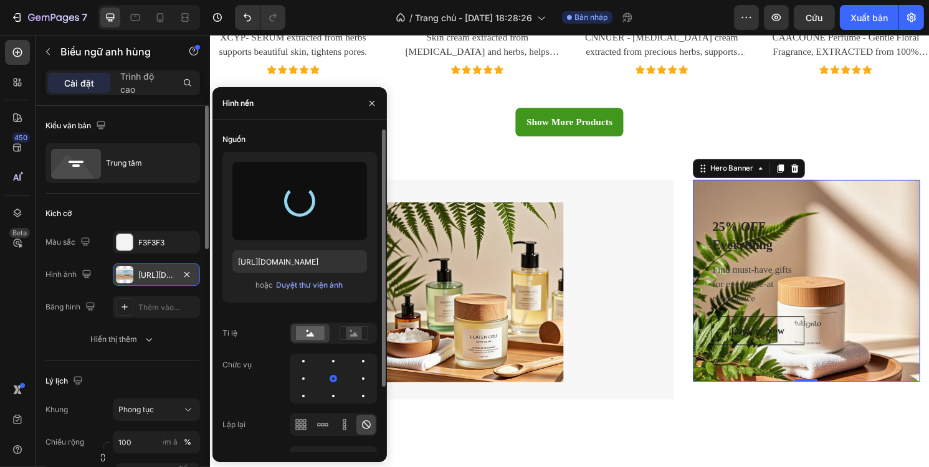
type input "https://cdn.shopify.com/s/files/1/0707/5840/0183/files/gempages_580766777361826…"
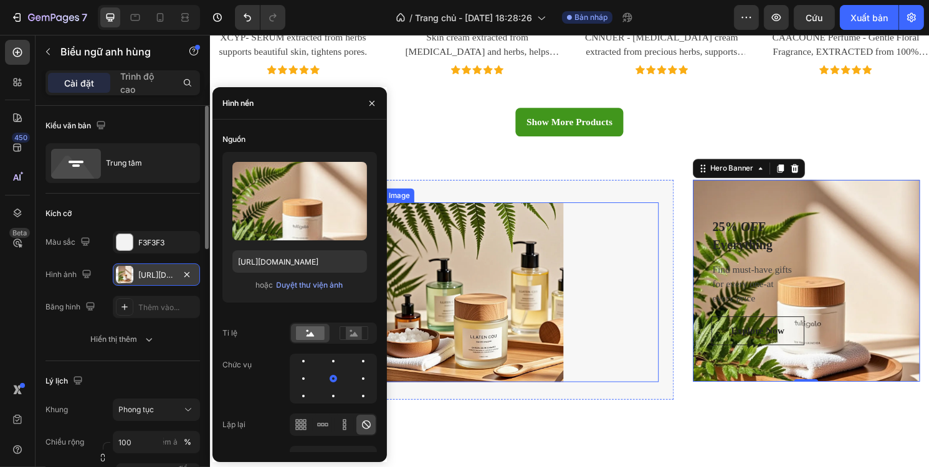
click at [634, 243] on div at bounding box center [532, 302] width 285 height 187
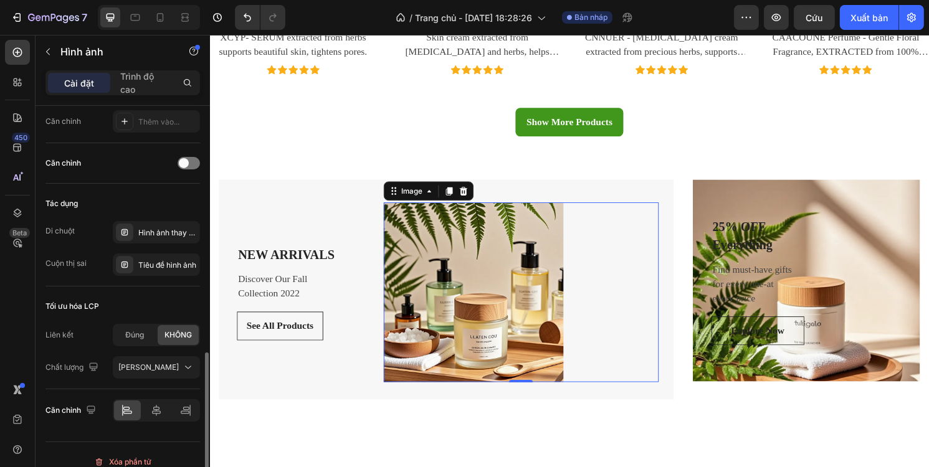
scroll to position [573, 0]
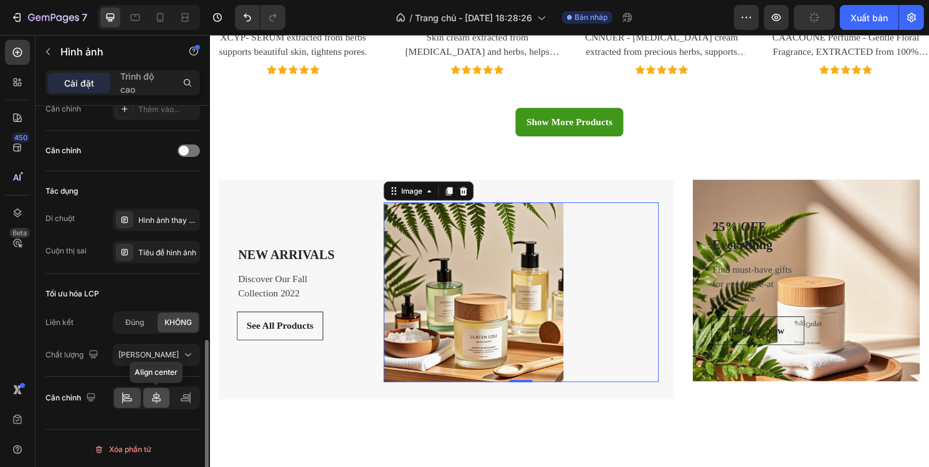
click at [160, 392] on icon at bounding box center [156, 398] width 12 height 12
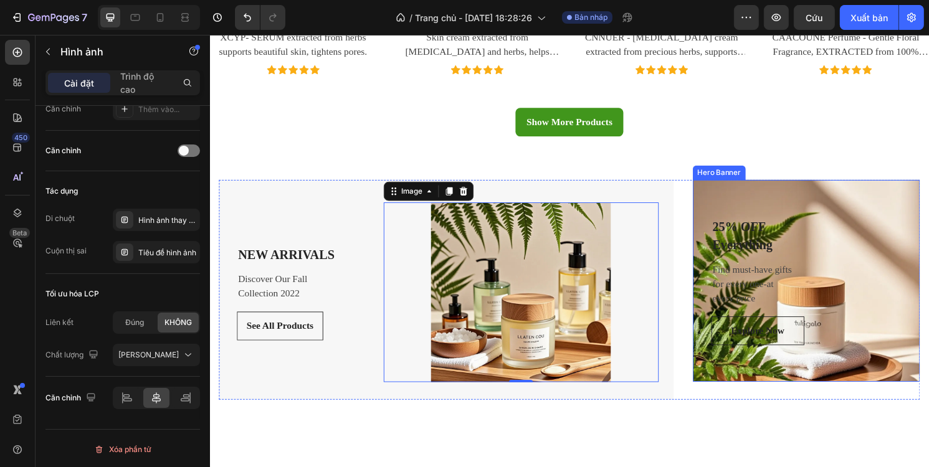
click at [852, 204] on div "25% OFF Everything Text block Find must-have gifts for every one-at every price…" at bounding box center [830, 291] width 236 height 210
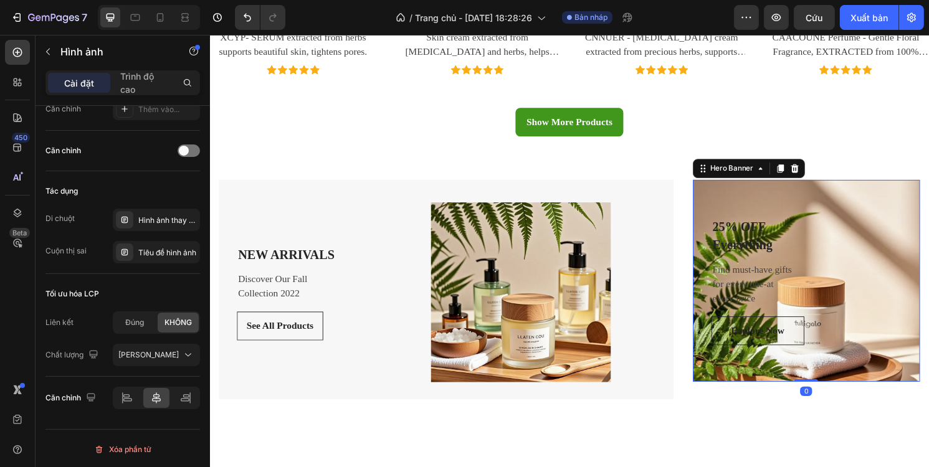
scroll to position [0, 0]
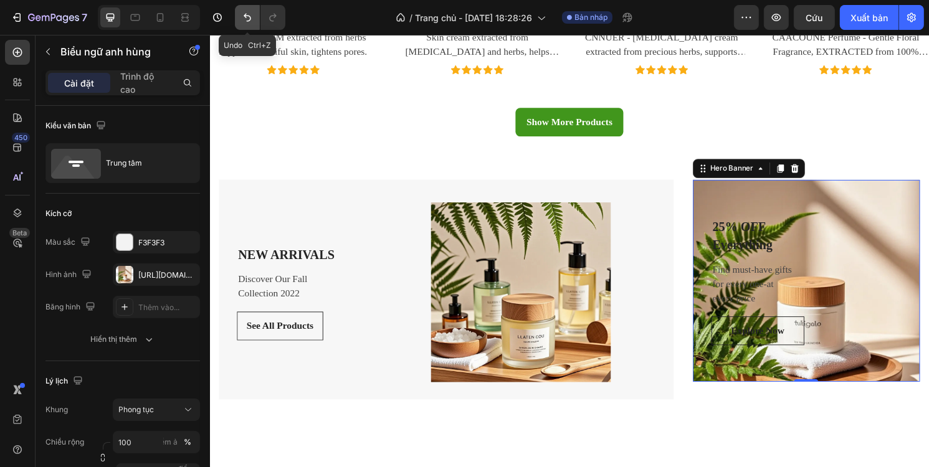
click at [249, 17] on icon "Hoàn tác/Làm lại" at bounding box center [247, 17] width 12 height 12
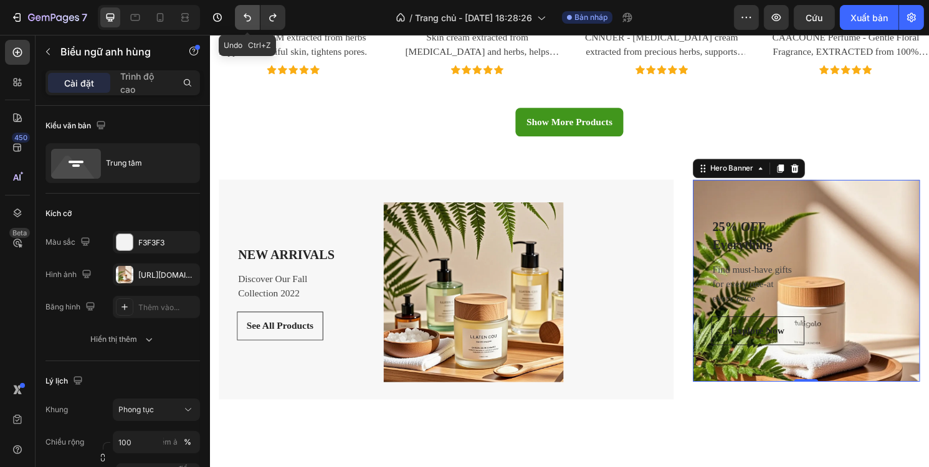
click at [249, 17] on icon "Hoàn tác/Làm lại" at bounding box center [247, 17] width 12 height 12
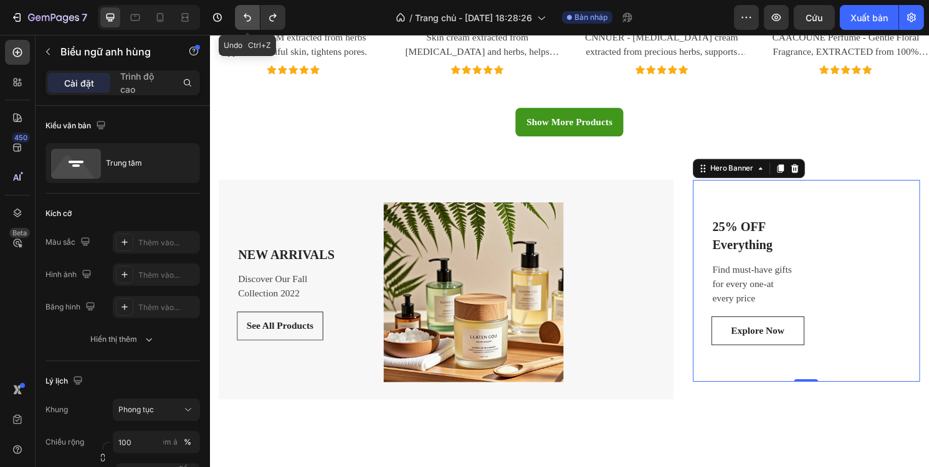
click at [249, 17] on icon "Hoàn tác/Làm lại" at bounding box center [247, 17] width 12 height 12
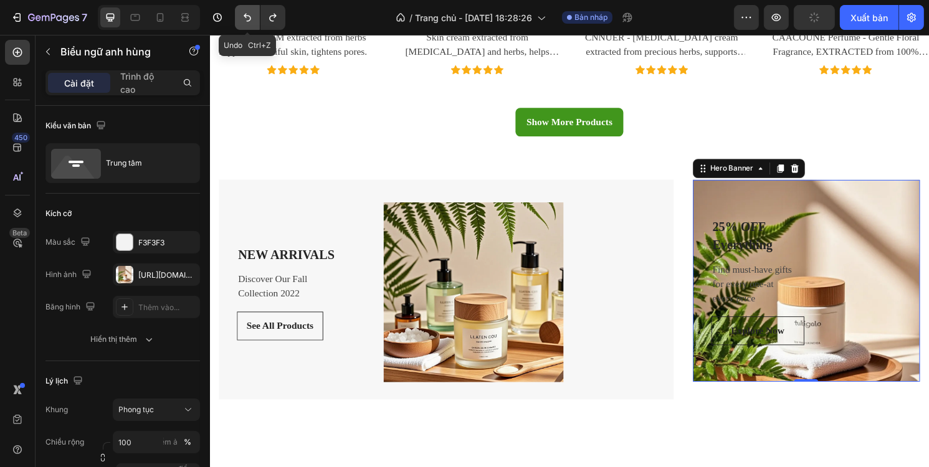
click at [248, 17] on icon "Hoàn tác/Làm lại" at bounding box center [247, 17] width 12 height 12
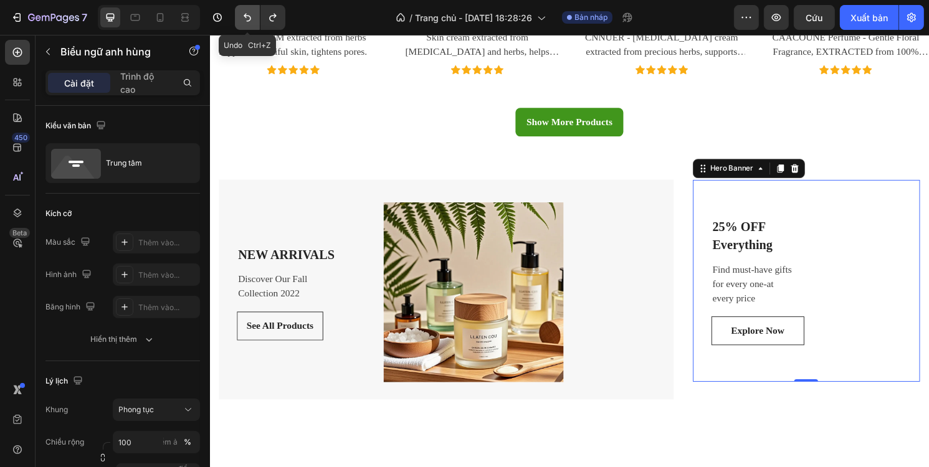
click at [248, 17] on icon "Hoàn tác/Làm lại" at bounding box center [247, 17] width 12 height 12
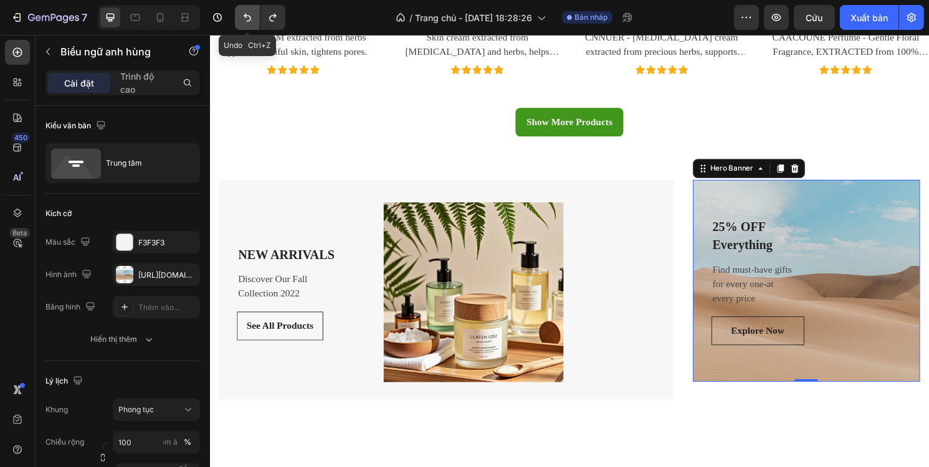
click at [248, 17] on icon "Hoàn tác/Làm lại" at bounding box center [247, 17] width 12 height 12
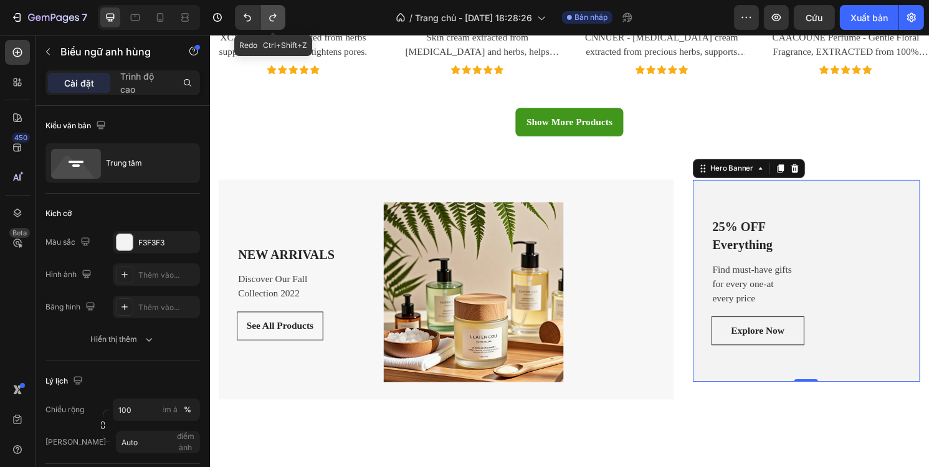
click at [269, 17] on icon "Hoàn tác/Làm lại" at bounding box center [272, 18] width 7 height 8
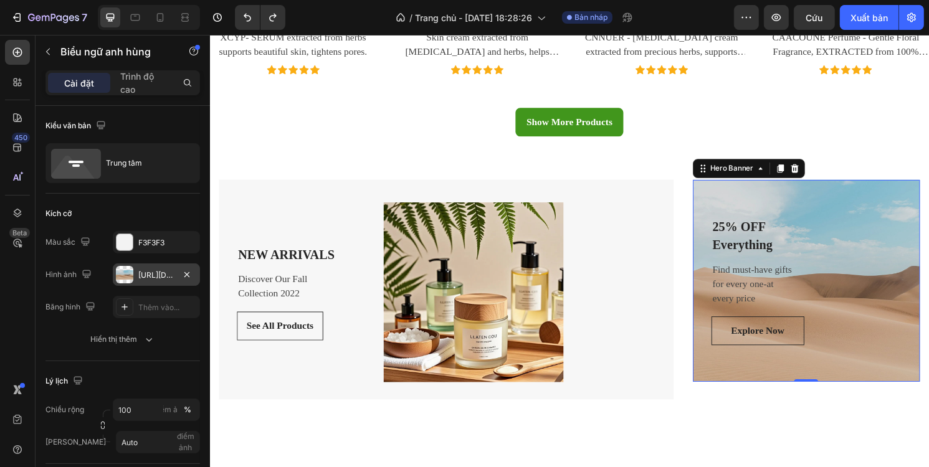
click at [163, 270] on font "https://cdn.shopify.com/s/files/1/2005/9307/files/background_settings.jpg" at bounding box center [178, 274] width 80 height 9
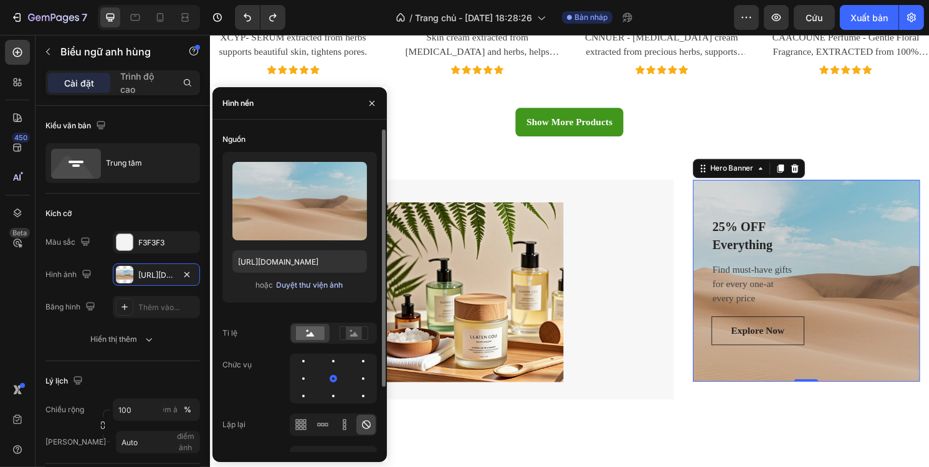
click at [294, 286] on font "Duyệt thư viện ảnh" at bounding box center [310, 284] width 67 height 9
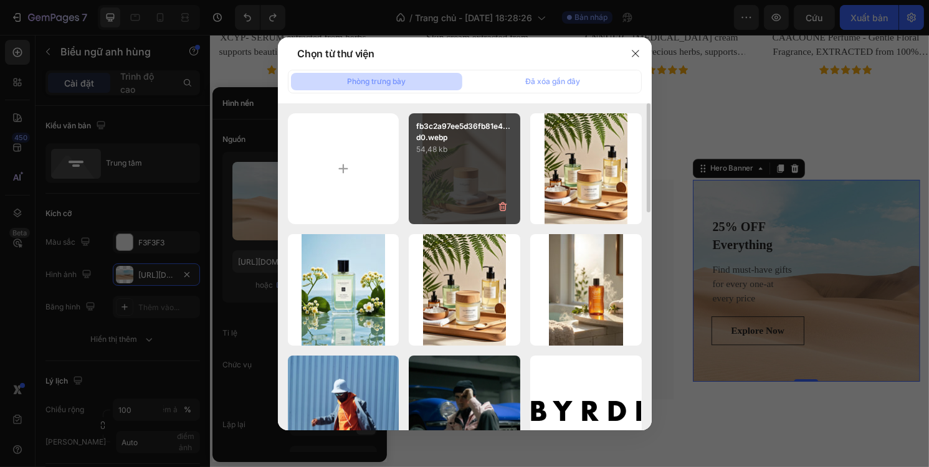
click at [478, 179] on div "fb3c2a97ee5d36fb81e4...d0.webp 54,48 kb" at bounding box center [465, 169] width 112 height 112
type input "https://cdn.shopify.com/s/files/1/0707/5840/0183/files/gempages_580766777361826…"
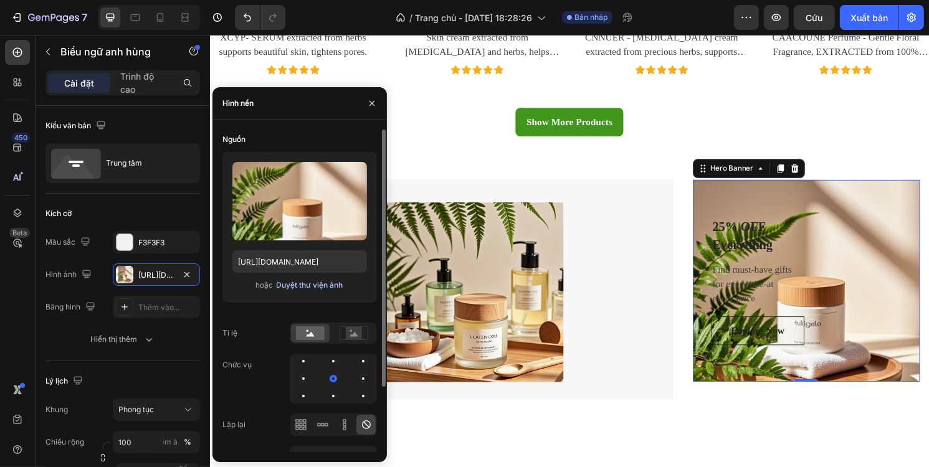
click at [314, 286] on font "Duyệt thư viện ảnh" at bounding box center [310, 284] width 67 height 9
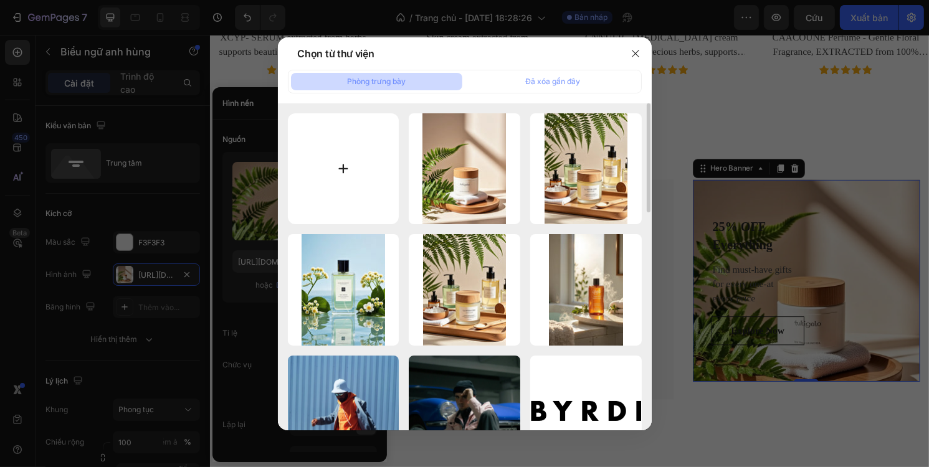
click at [326, 181] on input "file" at bounding box center [344, 169] width 112 height 112
type input "C:\fakepath\d6876f67341085ea2eafe5895e3e8a7e3b75f8c85ba1ddfdf737b0b91d488a8c.we…"
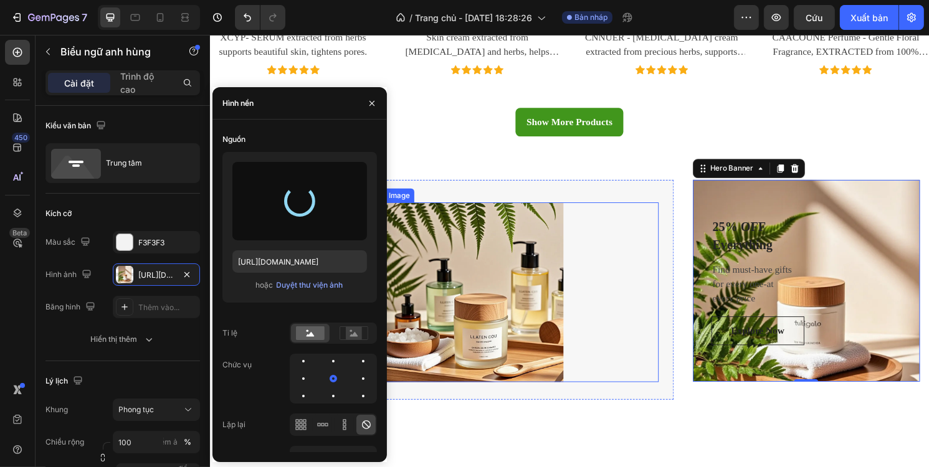
type input "https://cdn.shopify.com/s/files/1/0707/5840/0183/files/gempages_580766777361826…"
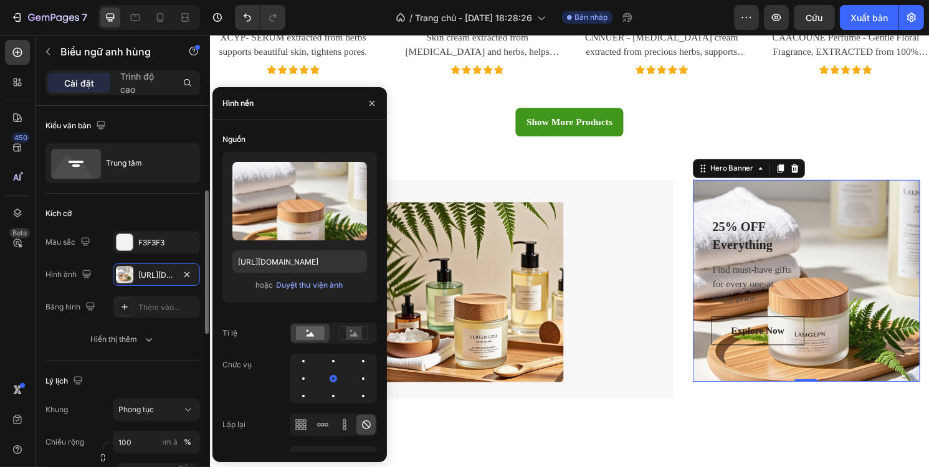
scroll to position [62, 0]
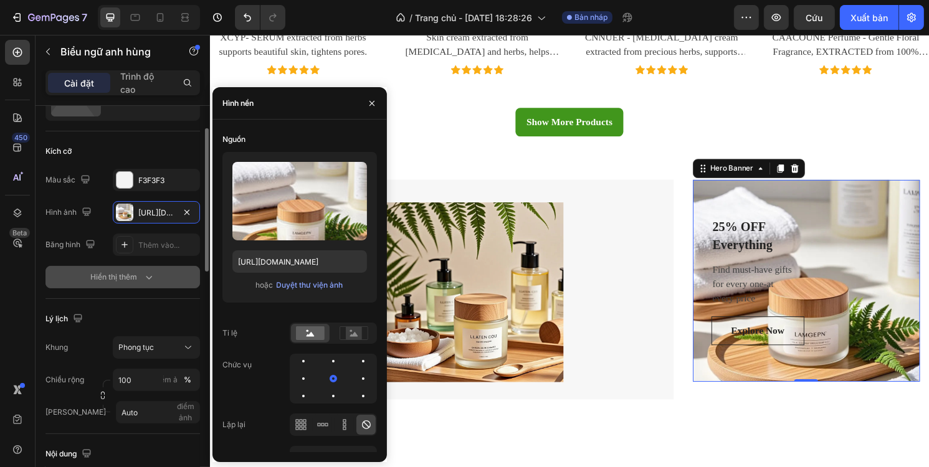
click at [145, 267] on button "Hiển thị thêm" at bounding box center [122, 277] width 155 height 22
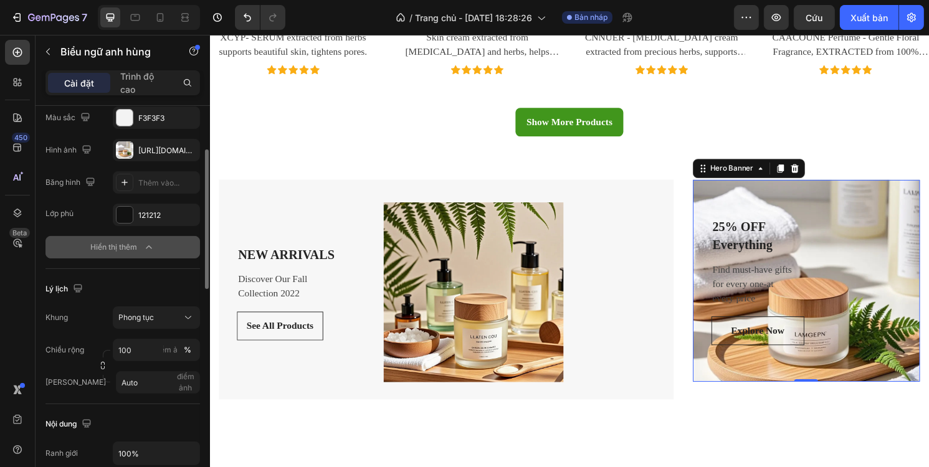
scroll to position [187, 0]
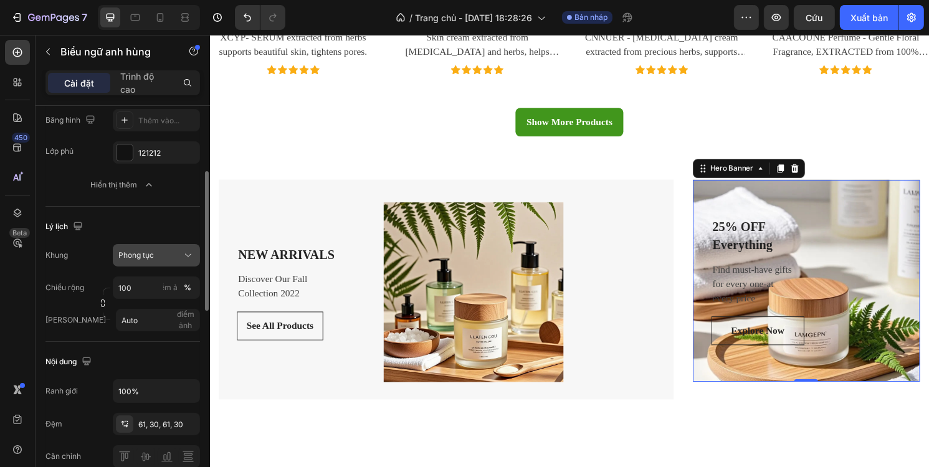
click at [156, 259] on div "Phong tục" at bounding box center [148, 255] width 61 height 11
click at [158, 285] on font "Là nguồn biểu ngữ" at bounding box center [150, 284] width 64 height 9
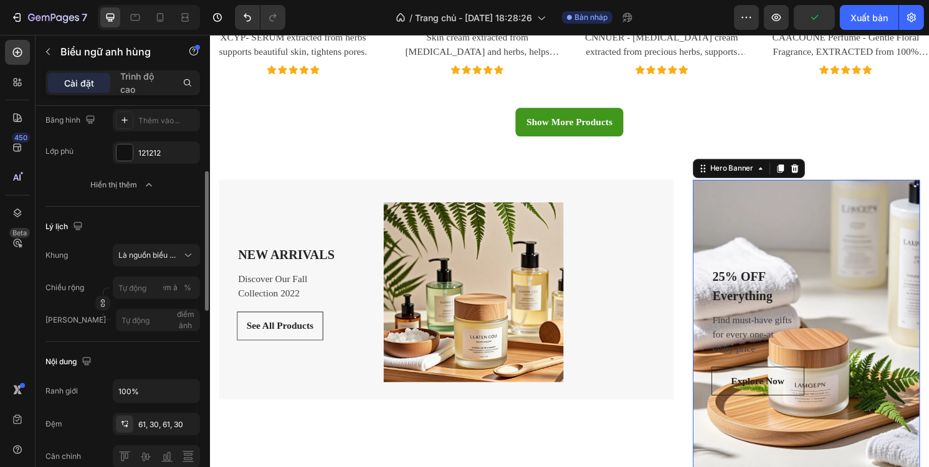
click at [164, 241] on div "Lý lịch Khung Là nguồn biểu ngữ Chiều rộng điểm ảnh % Chiều cao điểm ảnh" at bounding box center [122, 274] width 155 height 135
click at [162, 253] on font "Là nguồn biểu ngữ" at bounding box center [150, 254] width 64 height 9
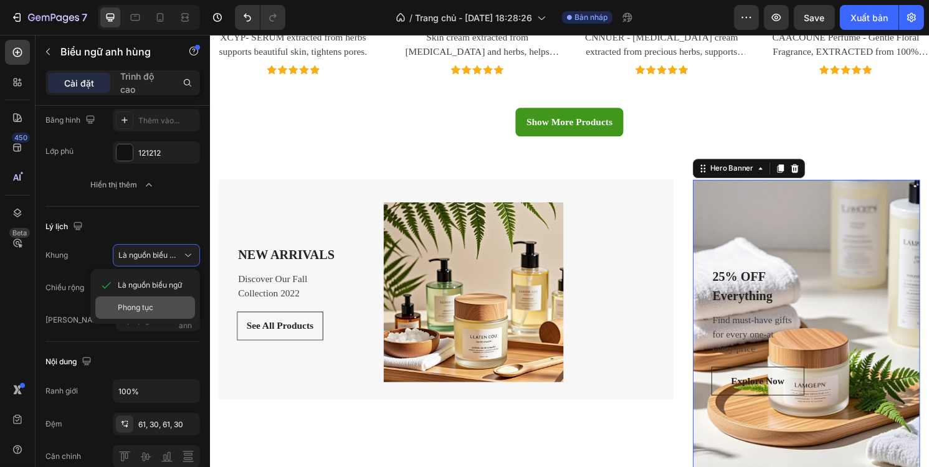
click at [150, 299] on div "Phong tục" at bounding box center [145, 308] width 100 height 22
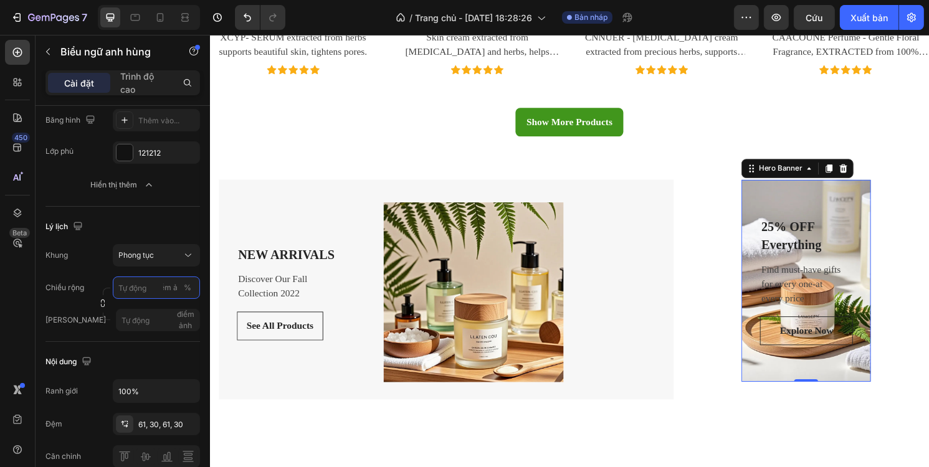
click at [145, 288] on input "điểm ảnh %" at bounding box center [156, 288] width 87 height 22
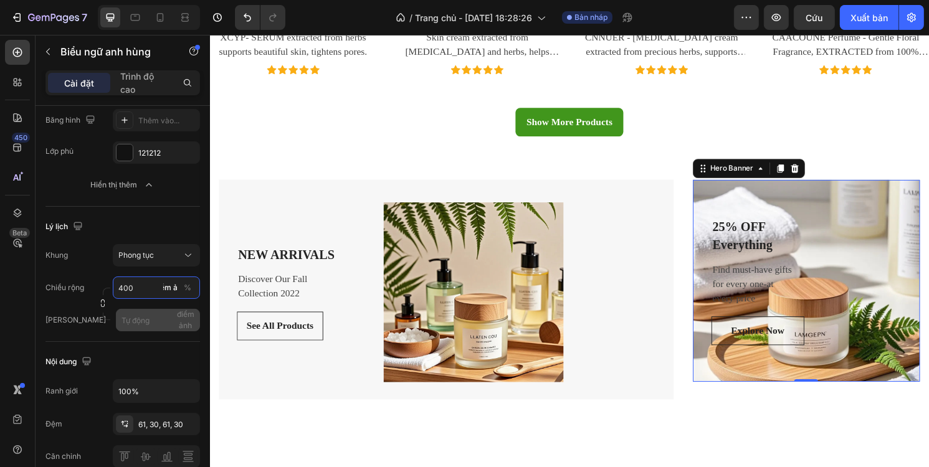
type input "400"
click at [148, 313] on input "điểm ảnh" at bounding box center [158, 320] width 84 height 22
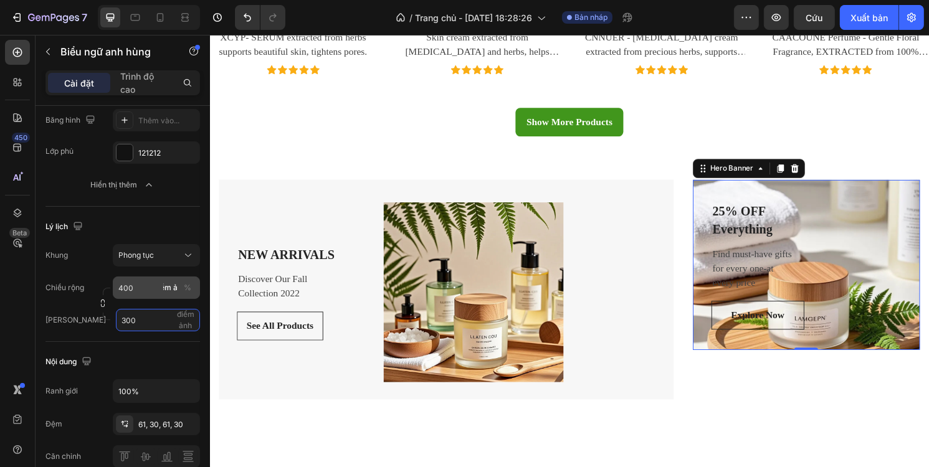
type input "300"
click at [157, 285] on input "400" at bounding box center [156, 288] width 87 height 22
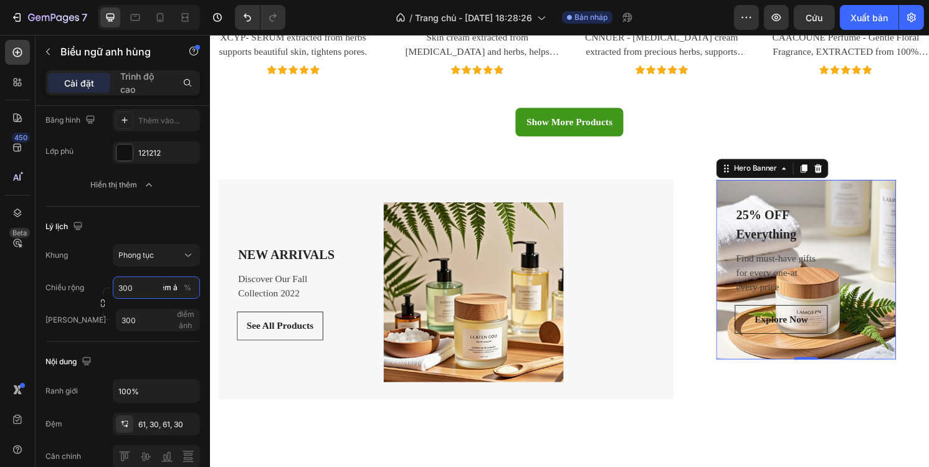
scroll to position [249, 0]
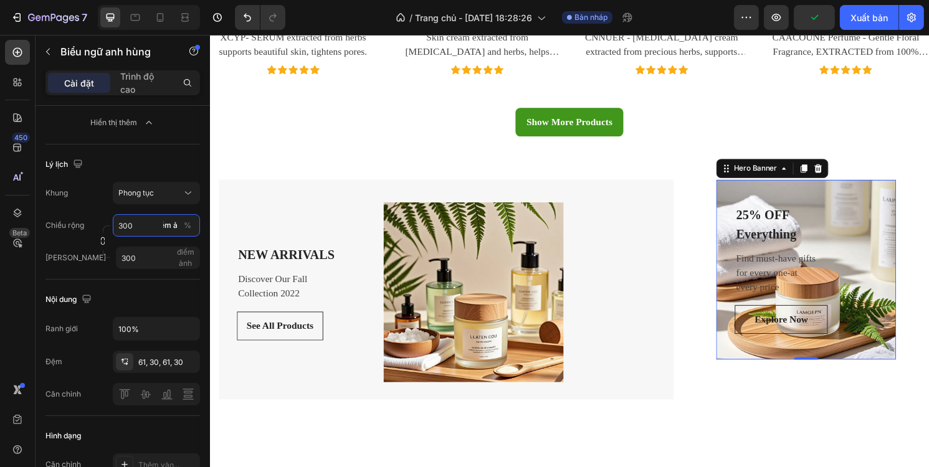
type input "300"
click at [847, 201] on div "25% OFF Everything Text block Find must-have gifts for every one-at every price…" at bounding box center [829, 279] width 187 height 210
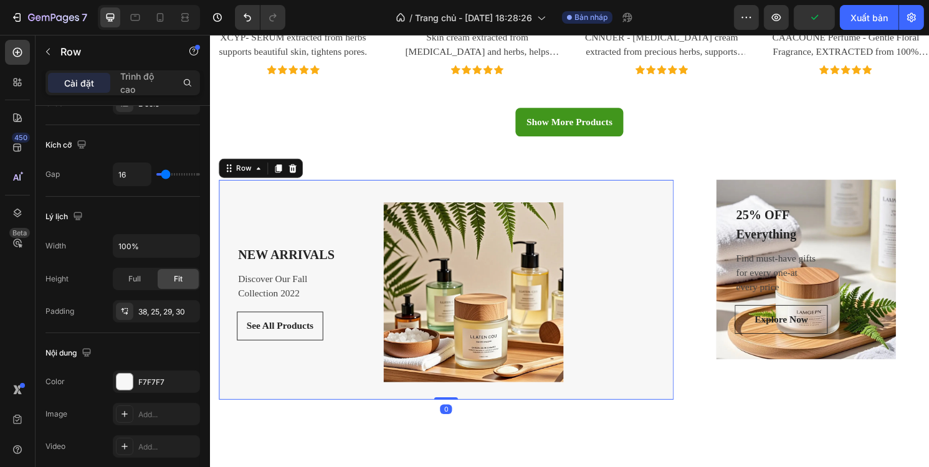
click at [581, 201] on div "NEW ARRIVALS Text block Discover Our Fall Collection 2022 Text block See All Pr…" at bounding box center [455, 300] width 473 height 229
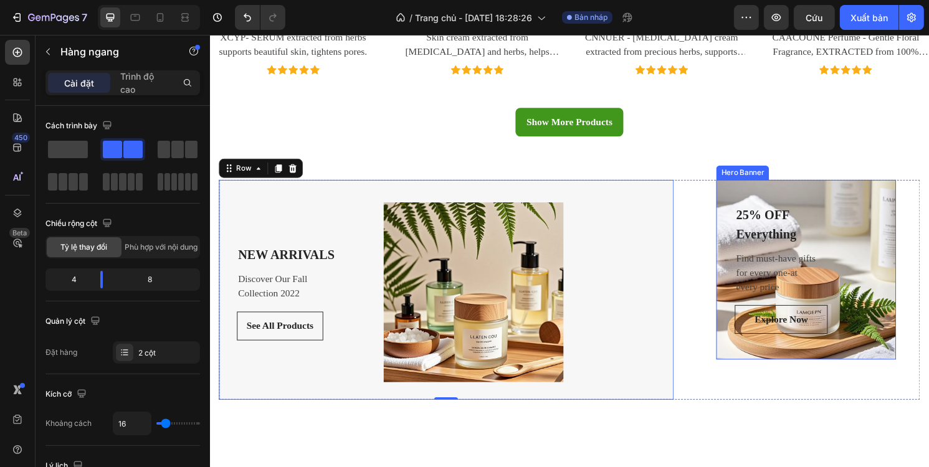
click at [876, 234] on div "25% OFF Everything Text block Find must-have gifts for every one-at every price…" at bounding box center [830, 279] width 150 height 134
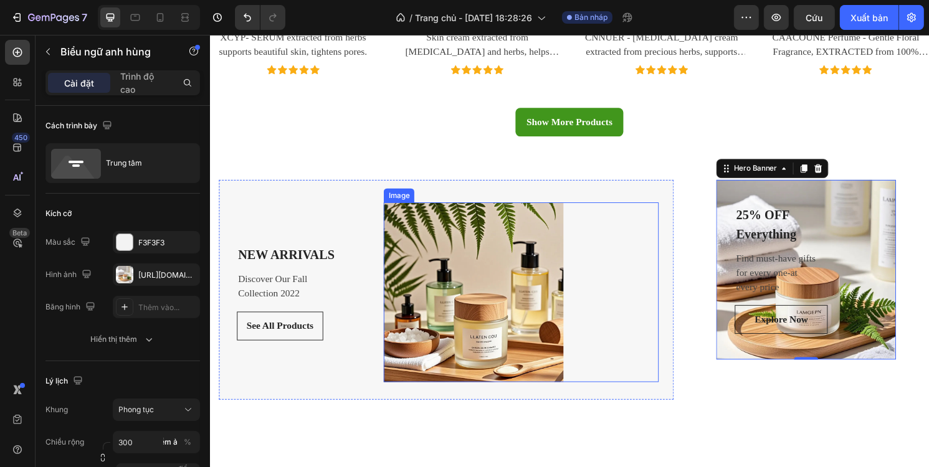
click at [495, 222] on img at bounding box center [483, 302] width 187 height 187
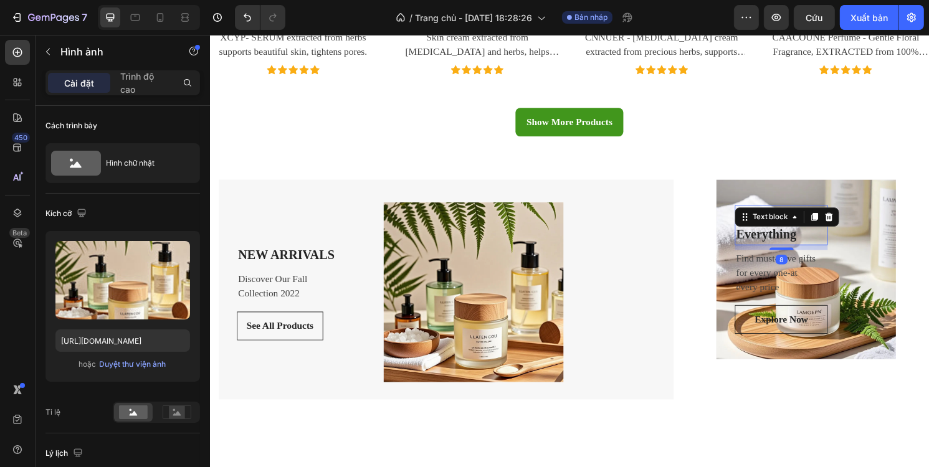
click at [802, 212] on div "25% OFF Everything" at bounding box center [803, 233] width 97 height 42
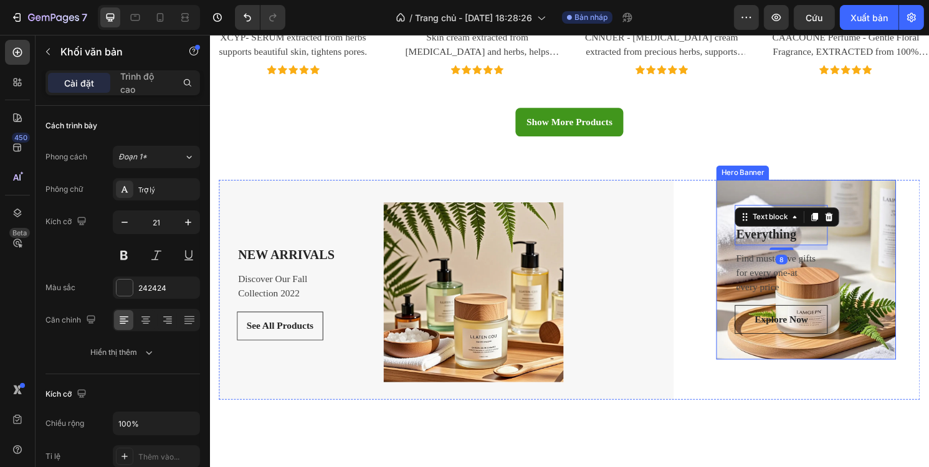
click at [893, 192] on div "25% OFF Everything Text block 8 Find must-have gifts for every one-at every pri…" at bounding box center [829, 279] width 187 height 210
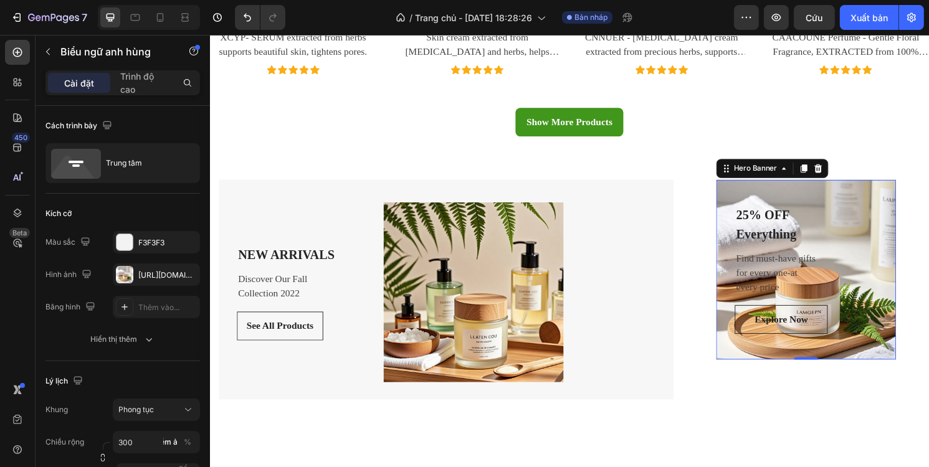
drag, startPoint x: 882, startPoint y: 219, endPoint x: 876, endPoint y: 222, distance: 7.3
click at [881, 220] on div "25% OFF Everything Text block Find must-have gifts for every one-at every price…" at bounding box center [830, 279] width 150 height 134
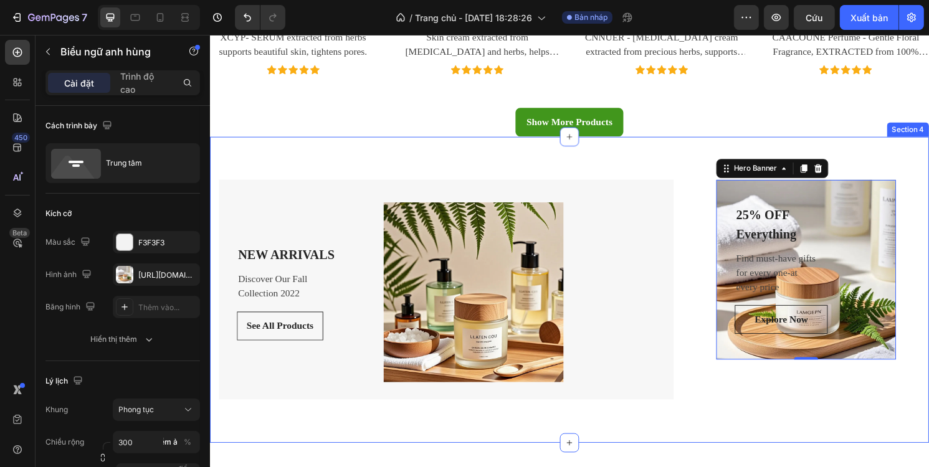
click at [446, 159] on div "NEW ARRIVALS Text block Discover Our Fall Collection 2022 Text block See All Pr…" at bounding box center [583, 300] width 748 height 318
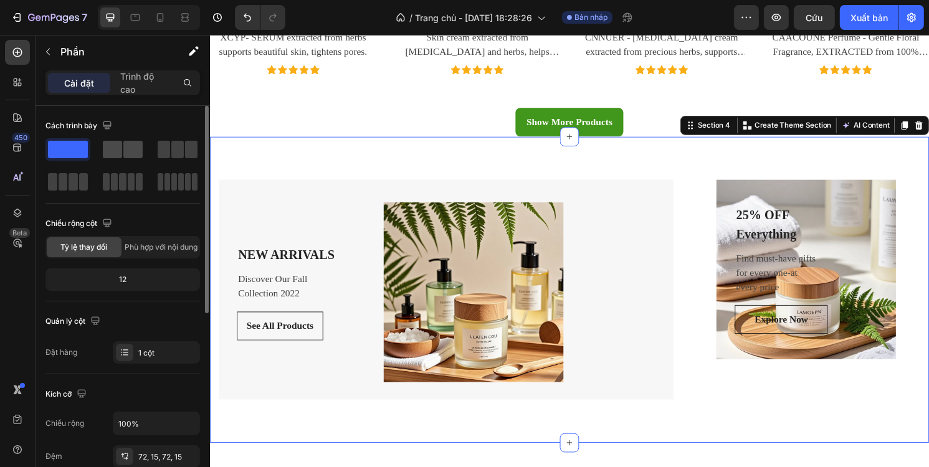
click at [115, 142] on span at bounding box center [112, 149] width 19 height 17
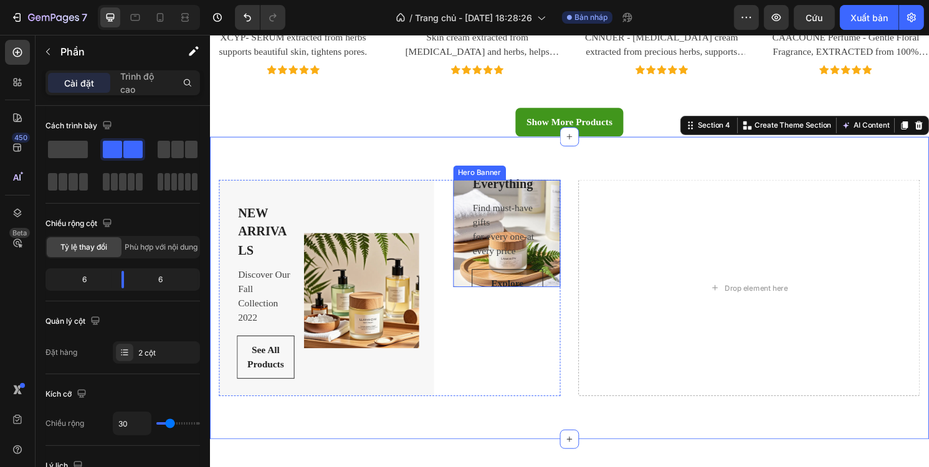
click at [563, 243] on div "25% OFF Everything Text block Find must-have gifts for every one-at every price…" at bounding box center [518, 241] width 112 height 240
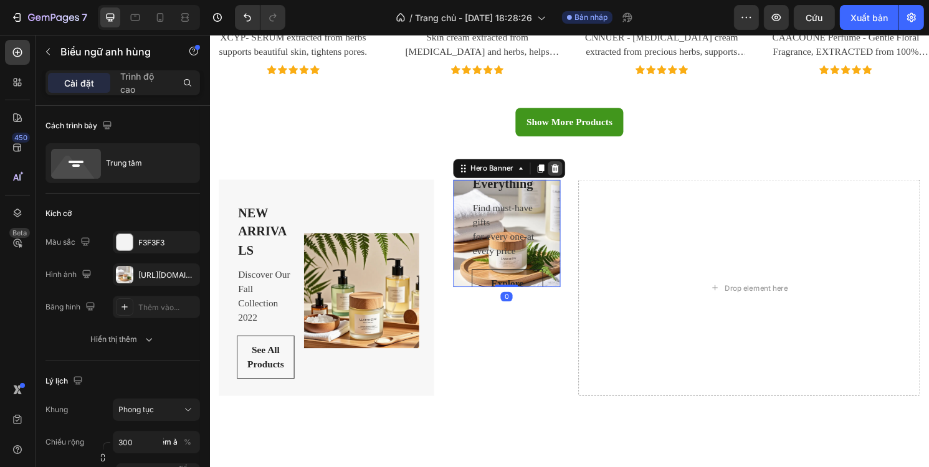
click at [566, 171] on icon at bounding box center [568, 173] width 8 height 9
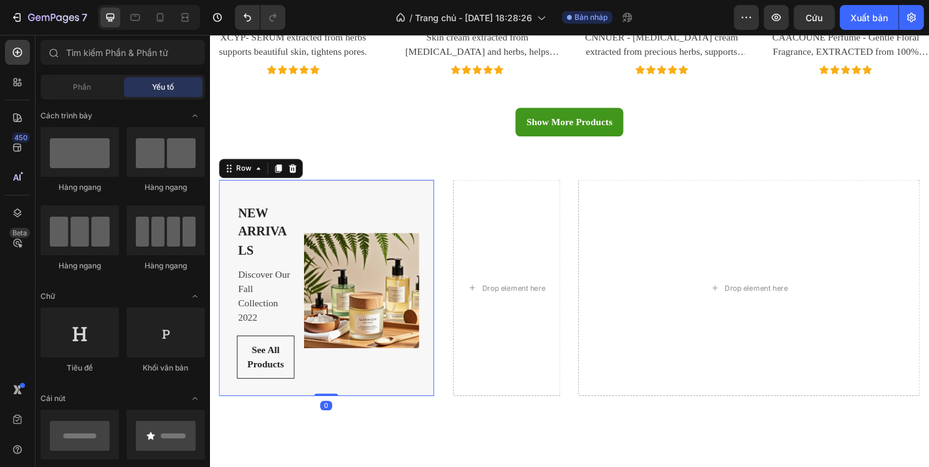
click at [339, 213] on div "Image" at bounding box center [367, 301] width 120 height 184
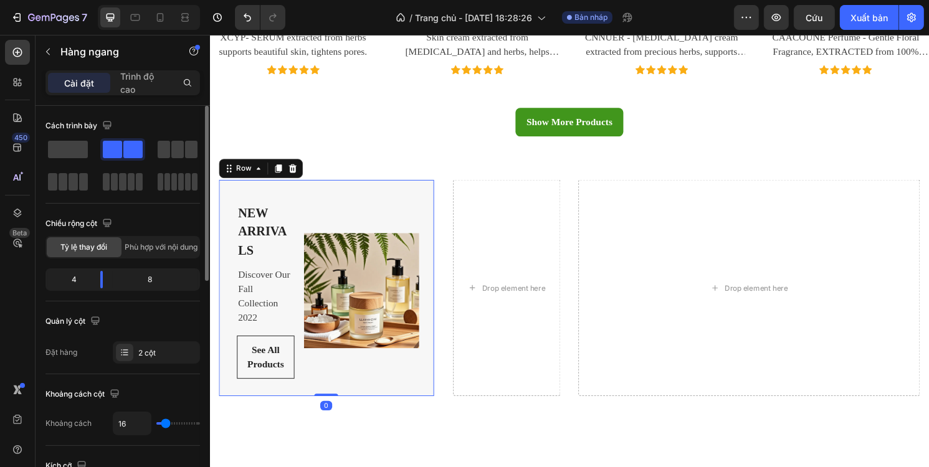
drag, startPoint x: 77, startPoint y: 146, endPoint x: 97, endPoint y: 150, distance: 20.3
click at [77, 145] on span at bounding box center [68, 149] width 40 height 17
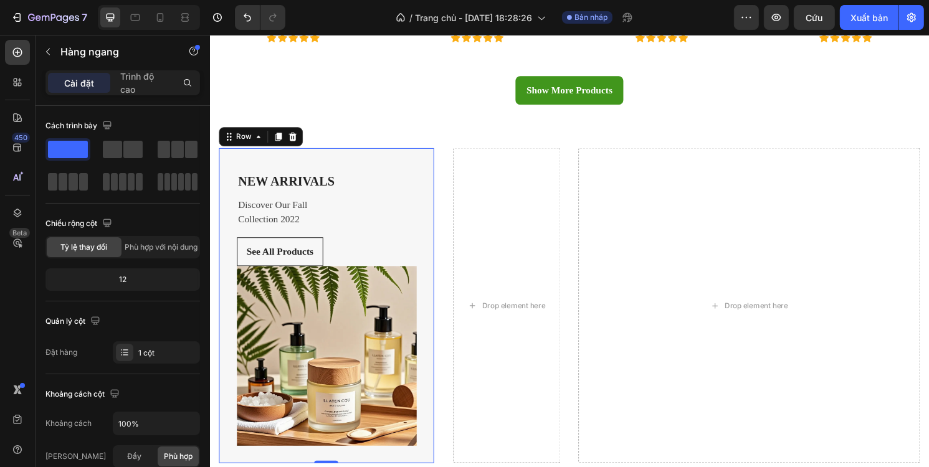
scroll to position [1371, 0]
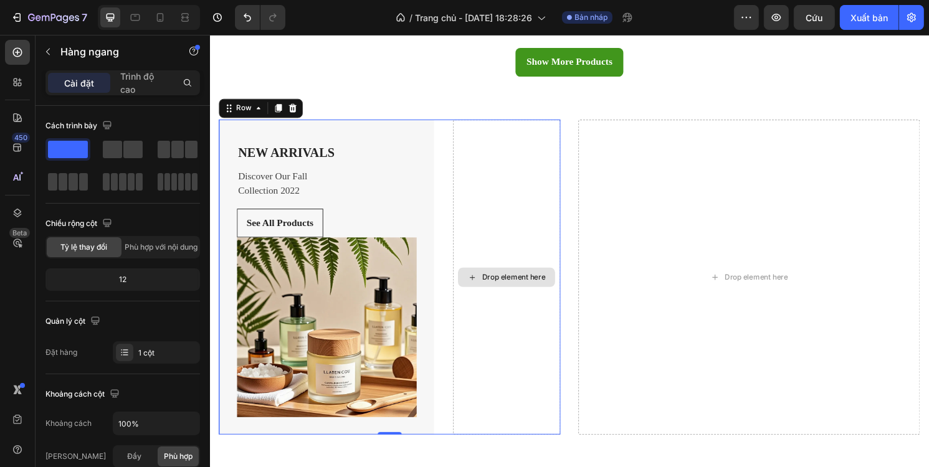
click at [505, 228] on div "Drop element here" at bounding box center [518, 287] width 112 height 328
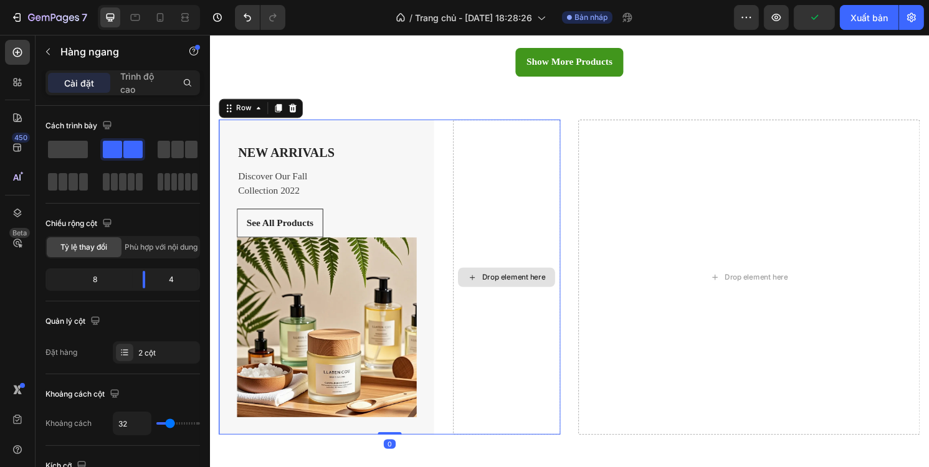
click at [504, 191] on div "Drop element here" at bounding box center [518, 287] width 112 height 328
click at [80, 145] on span at bounding box center [68, 149] width 40 height 17
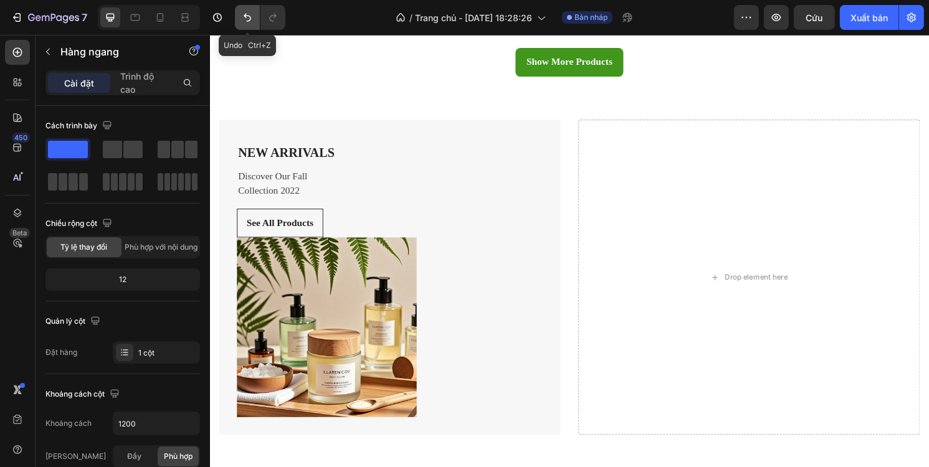
click at [248, 19] on icon "Hoàn tác/Làm lại" at bounding box center [247, 17] width 12 height 12
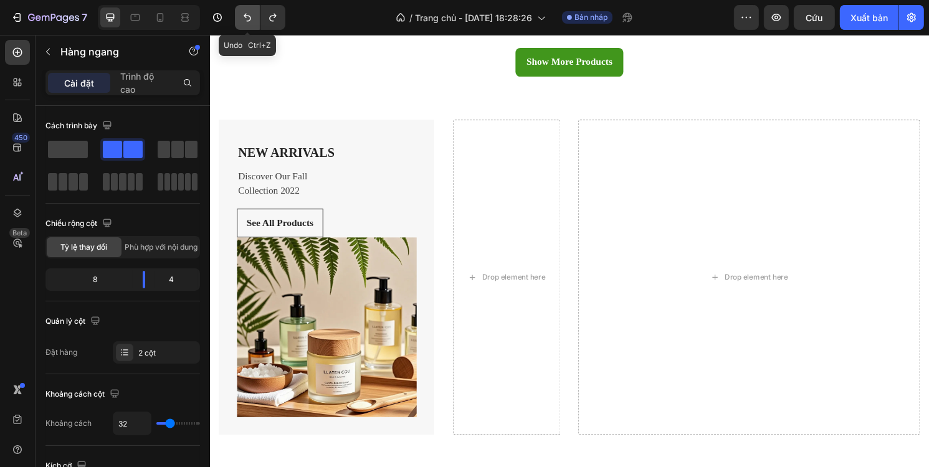
click at [248, 19] on icon "Hoàn tác/Làm lại" at bounding box center [247, 17] width 12 height 12
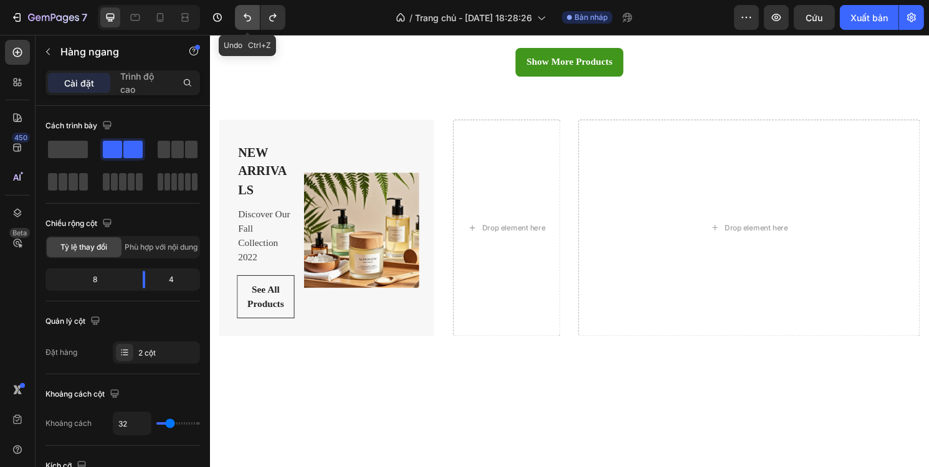
click at [248, 19] on icon "Hoàn tác/Làm lại" at bounding box center [247, 17] width 12 height 12
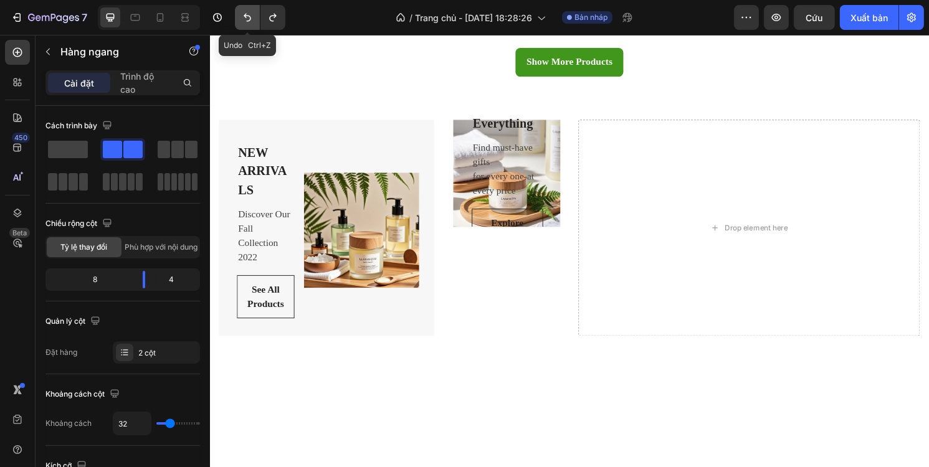
click at [248, 19] on icon "Hoàn tác/Làm lại" at bounding box center [247, 17] width 12 height 12
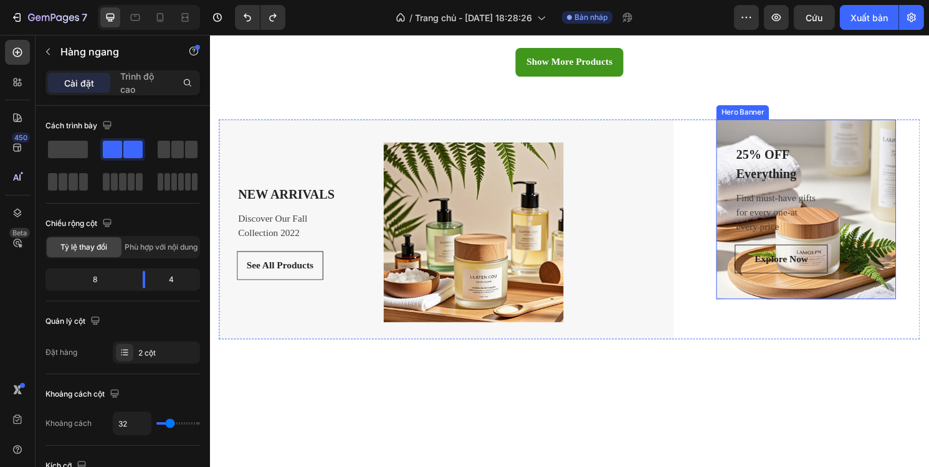
click at [880, 151] on div "25% OFF Everything Text block Find must-have gifts for every one-at every price…" at bounding box center [830, 217] width 150 height 134
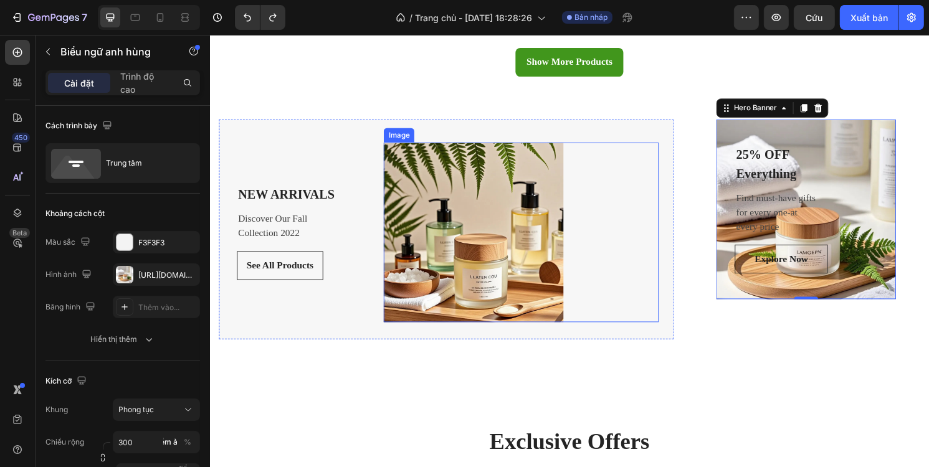
scroll to position [1433, 0]
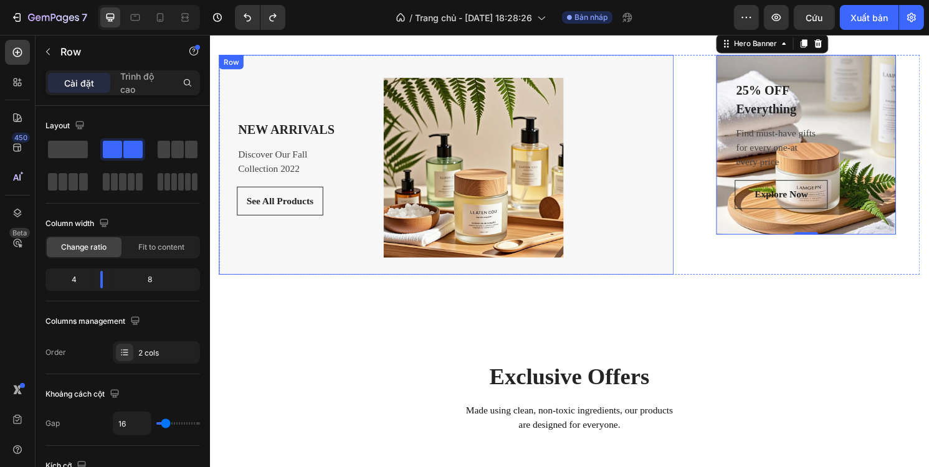
click at [634, 274] on div "NEW ARRIVALS Text block Discover Our Fall Collection 2022 Text block See All Pr…" at bounding box center [455, 170] width 473 height 229
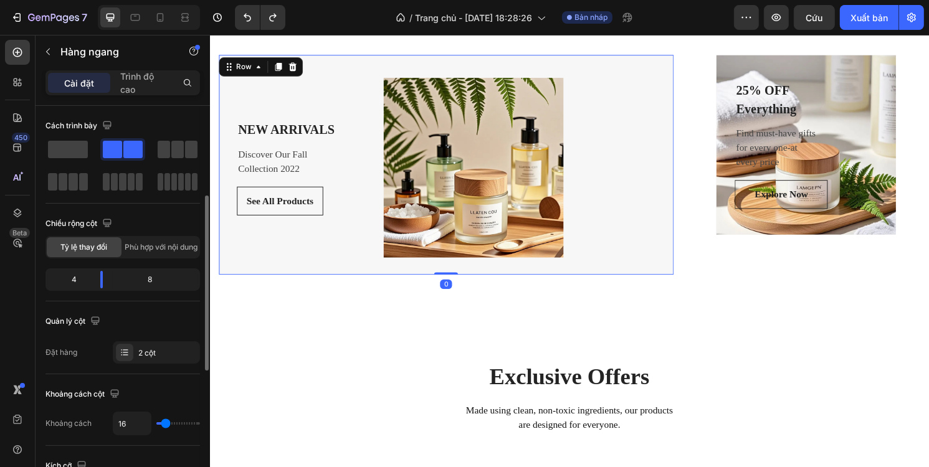
scroll to position [62, 0]
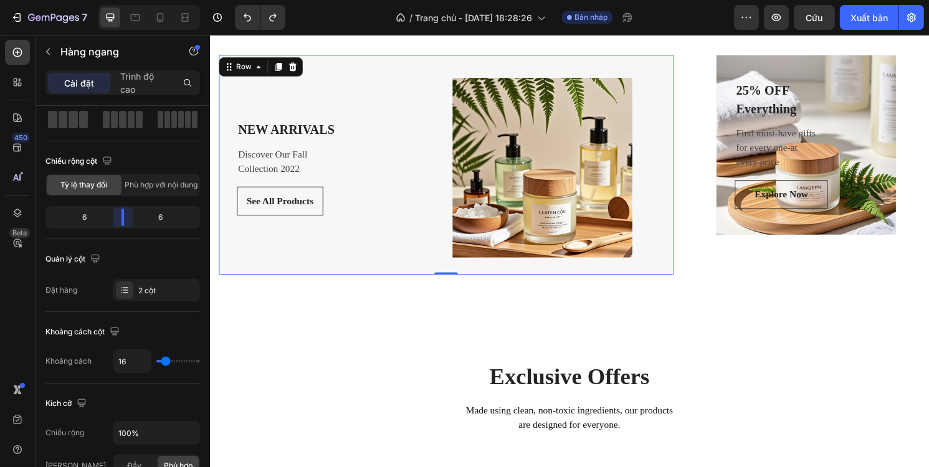
drag, startPoint x: 105, startPoint y: 215, endPoint x: 120, endPoint y: 216, distance: 14.4
click at [120, 0] on body "7 / Trang chủ - 26/08, 18:28:26 Bản nháp Xem trước Cứu Xuất bản 450 Beta Phần(1…" at bounding box center [464, 0] width 929 height 0
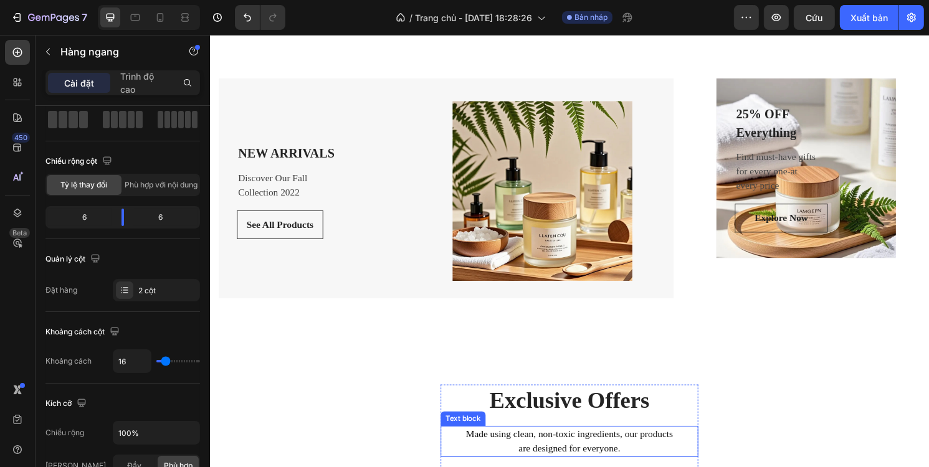
scroll to position [1371, 0]
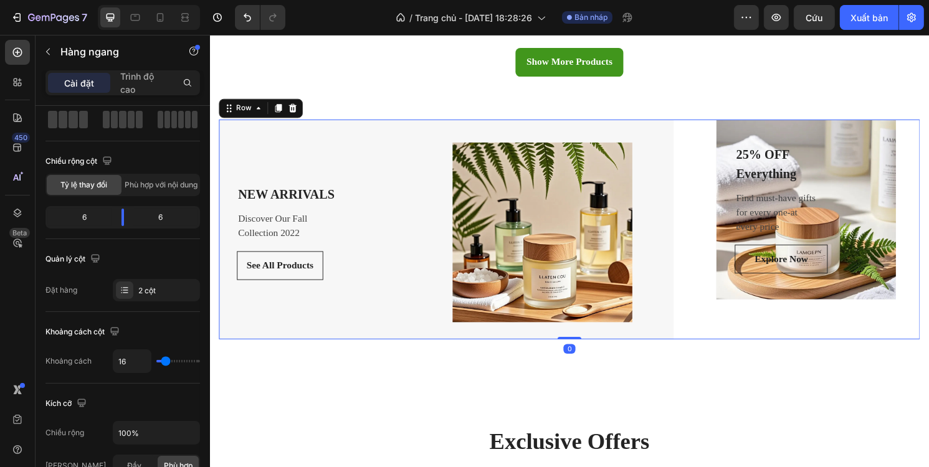
click at [694, 271] on div "NEW ARRIVALS Text block Discover Our Fall Collection 2022 Text block See All Pr…" at bounding box center [583, 237] width 729 height 229
click at [736, 262] on div "25% OFF Everything Text block Find must-have gifts for every one-at every price…" at bounding box center [829, 217] width 187 height 210
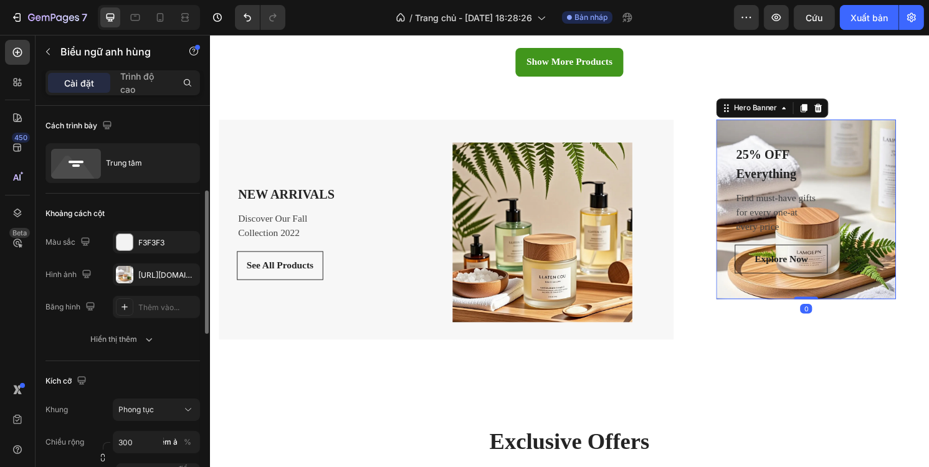
scroll to position [125, 0]
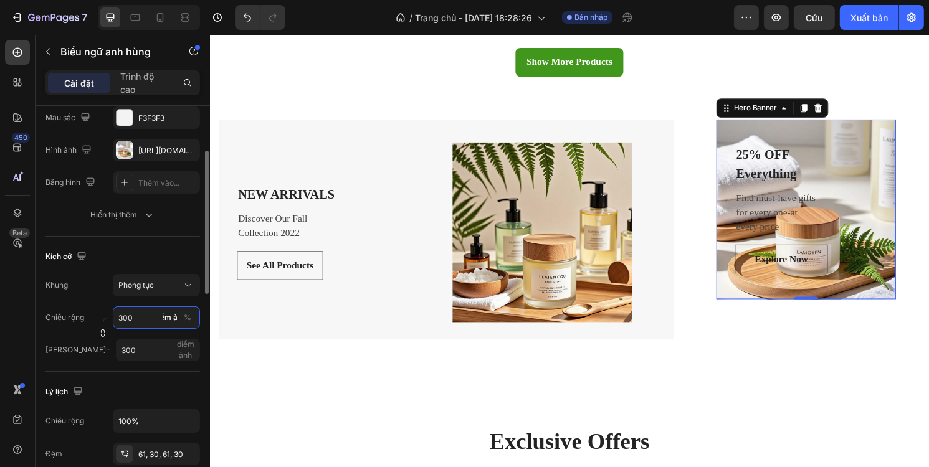
click at [122, 315] on input "300" at bounding box center [156, 318] width 87 height 22
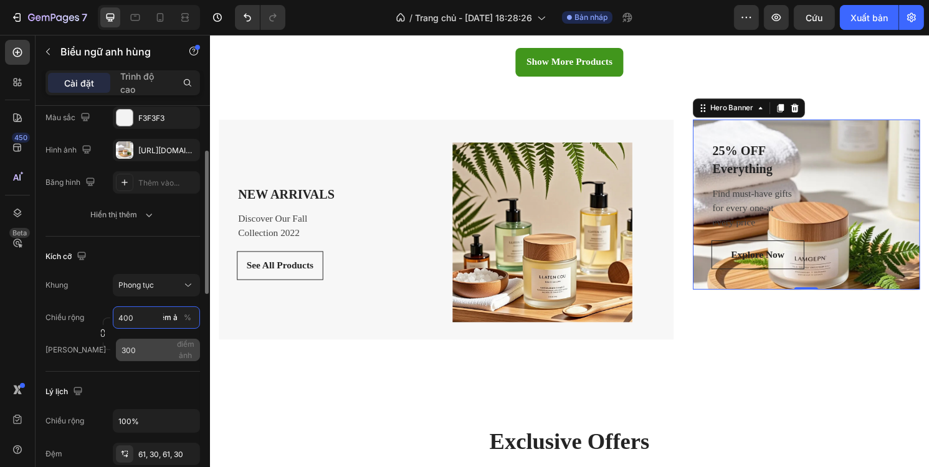
type input "400"
click at [142, 345] on input "300" at bounding box center [158, 350] width 84 height 22
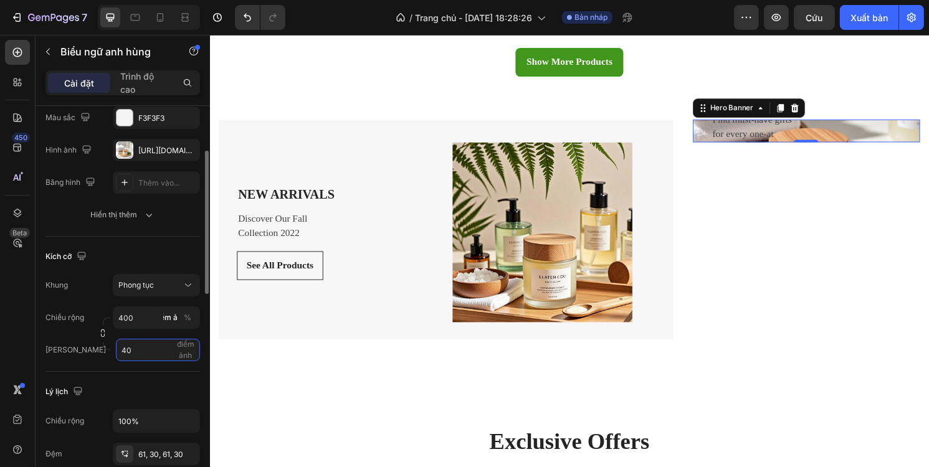
type input "4"
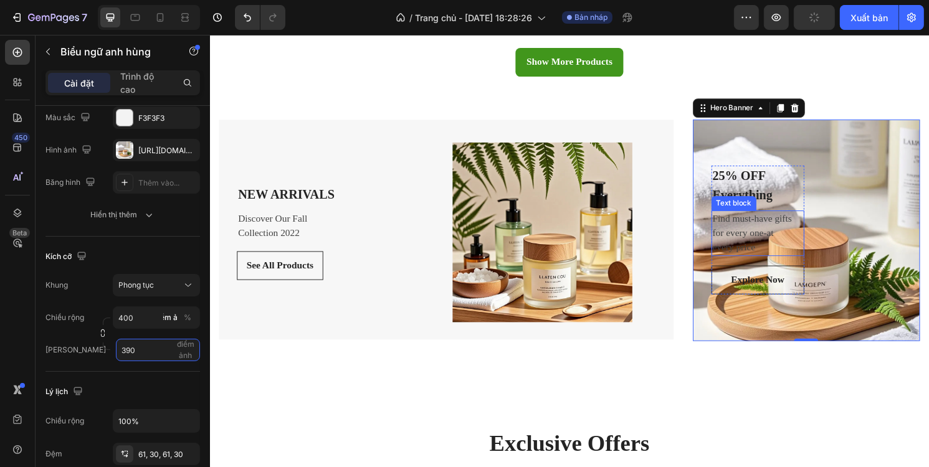
type input "390"
click at [822, 218] on div "25% OFF Everything Text block Find must-have gifts for every one-at every price…" at bounding box center [829, 238] width 199 height 134
click at [777, 234] on p "Find must-have gifts for every one-at every price" at bounding box center [779, 241] width 94 height 45
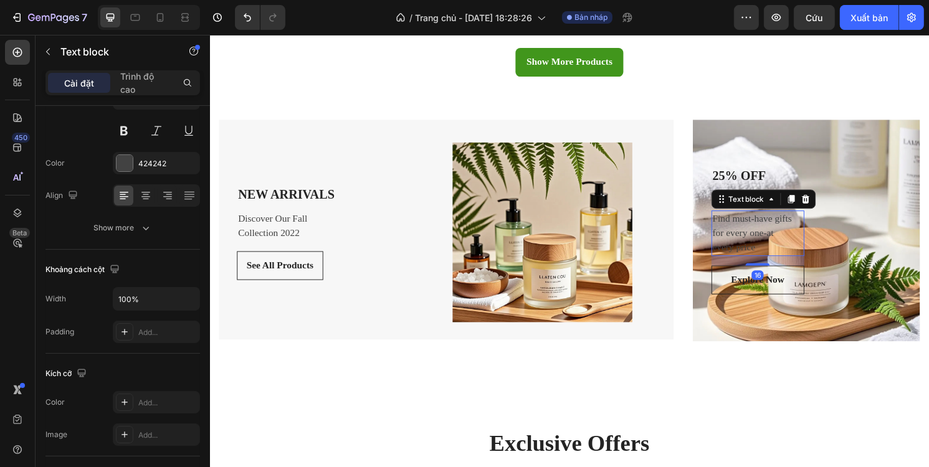
scroll to position [0, 0]
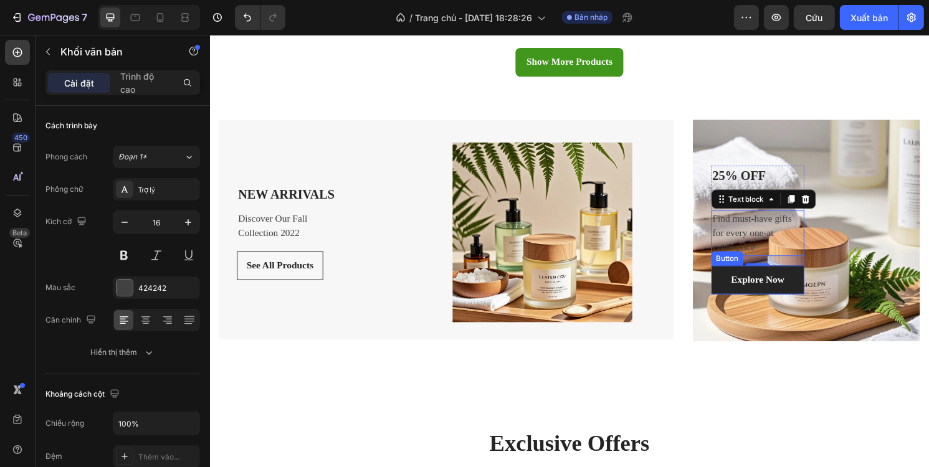
click at [804, 275] on link "Explore Now" at bounding box center [779, 290] width 97 height 30
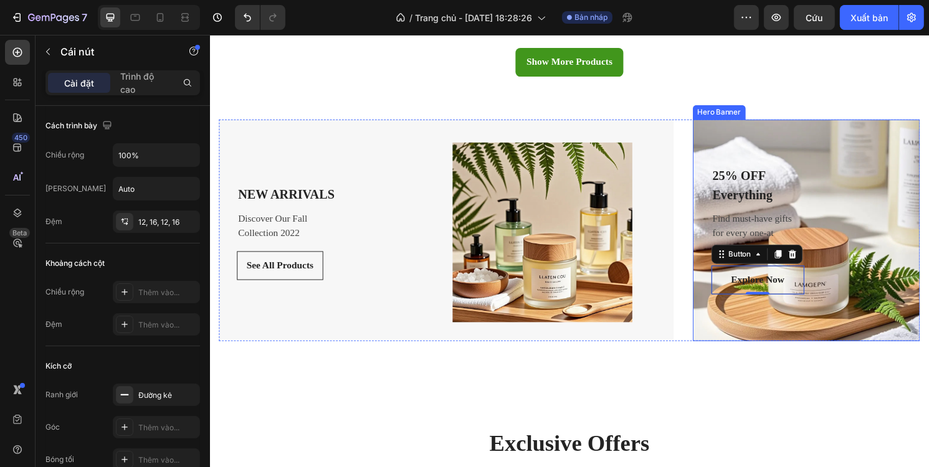
click at [880, 193] on div "25% OFF Everything Text block Find must-have gifts for every one-at every price…" at bounding box center [829, 238] width 199 height 134
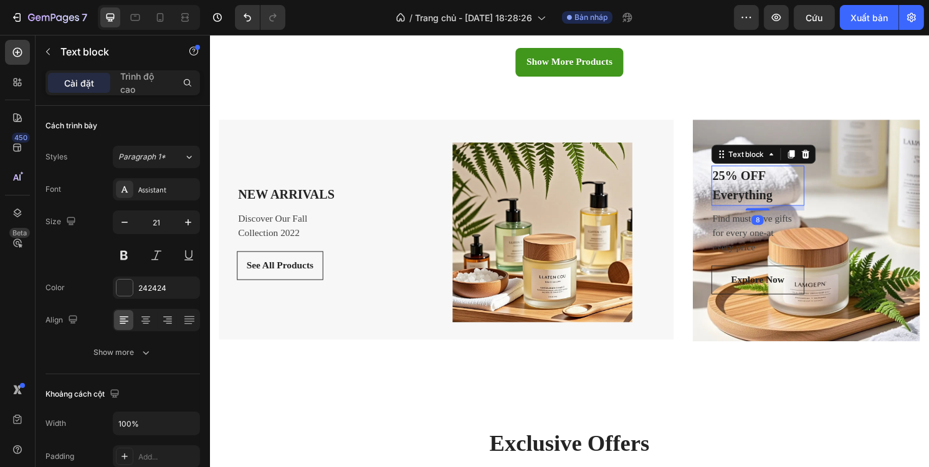
click at [773, 187] on p "25% OFF Everything" at bounding box center [779, 192] width 94 height 39
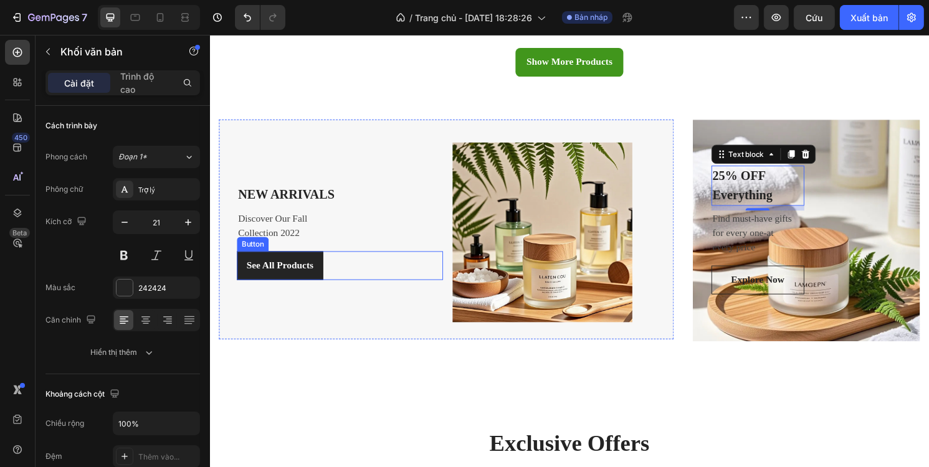
click at [317, 270] on link "See All Products" at bounding box center [282, 275] width 90 height 30
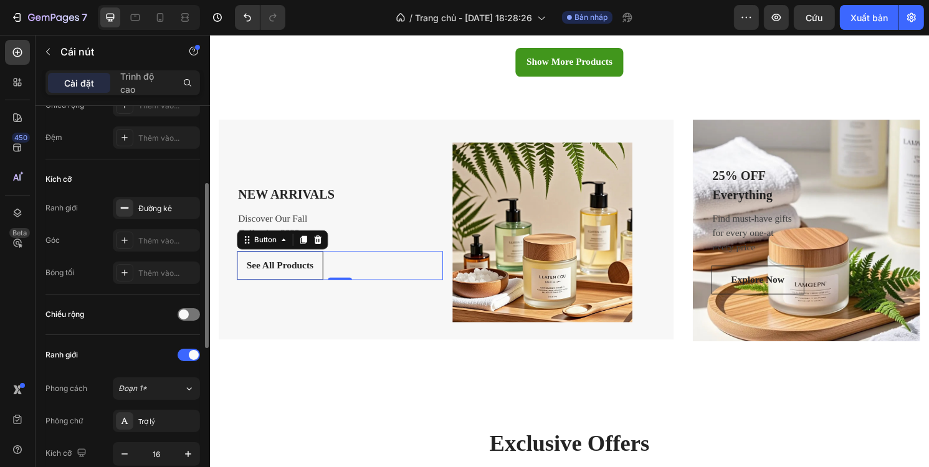
scroll to position [62, 0]
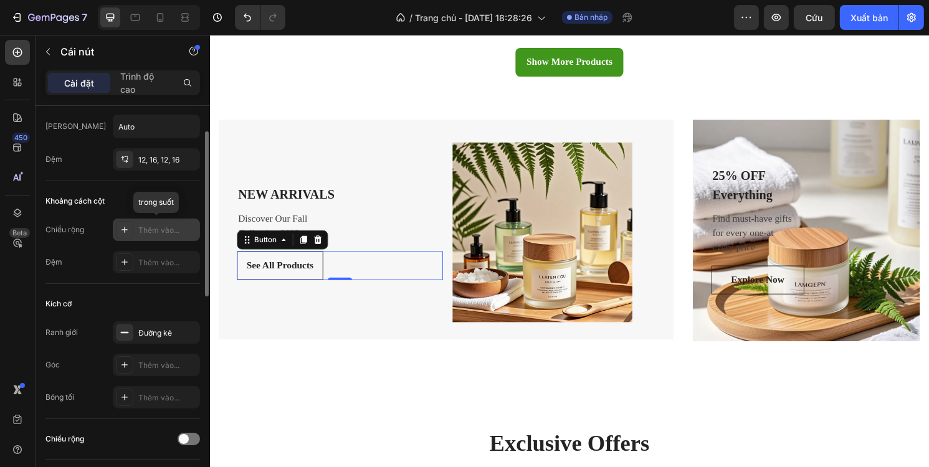
click at [149, 236] on div "Thêm vào..." at bounding box center [156, 230] width 87 height 22
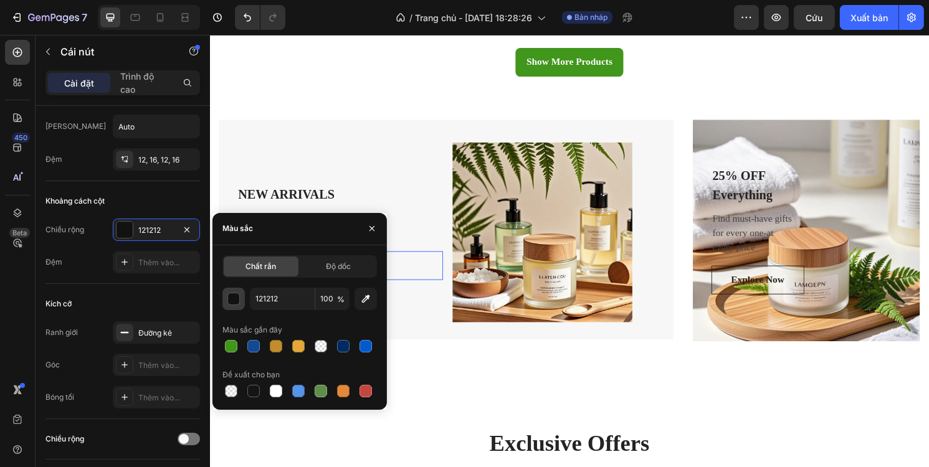
click at [232, 301] on div "button" at bounding box center [234, 299] width 12 height 12
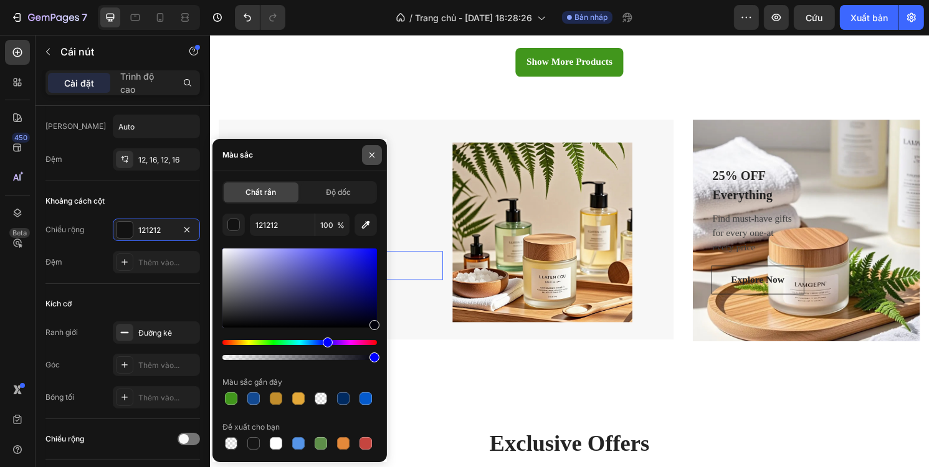
click at [373, 156] on icon "button" at bounding box center [371, 155] width 5 height 5
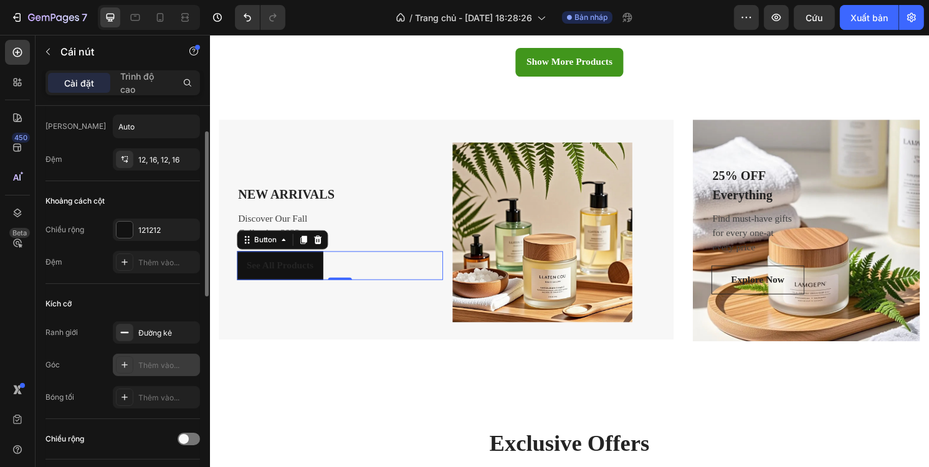
click at [143, 369] on div "Thêm vào..." at bounding box center [167, 365] width 59 height 11
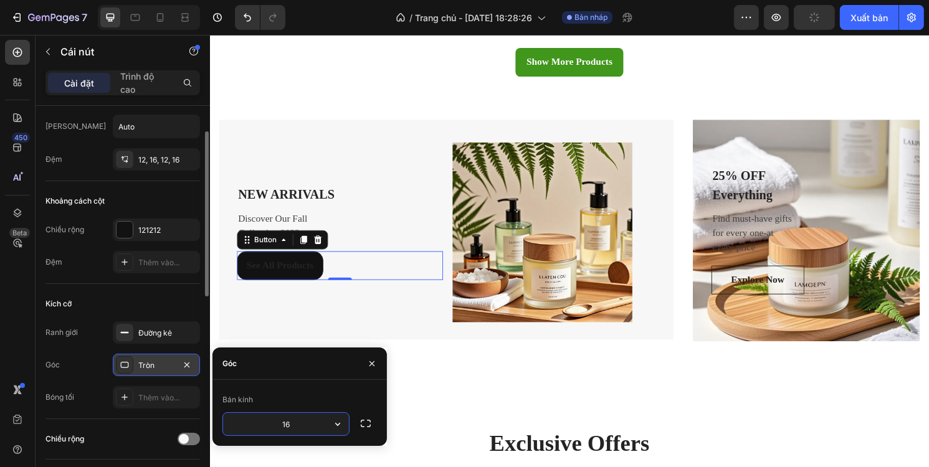
type input "16"
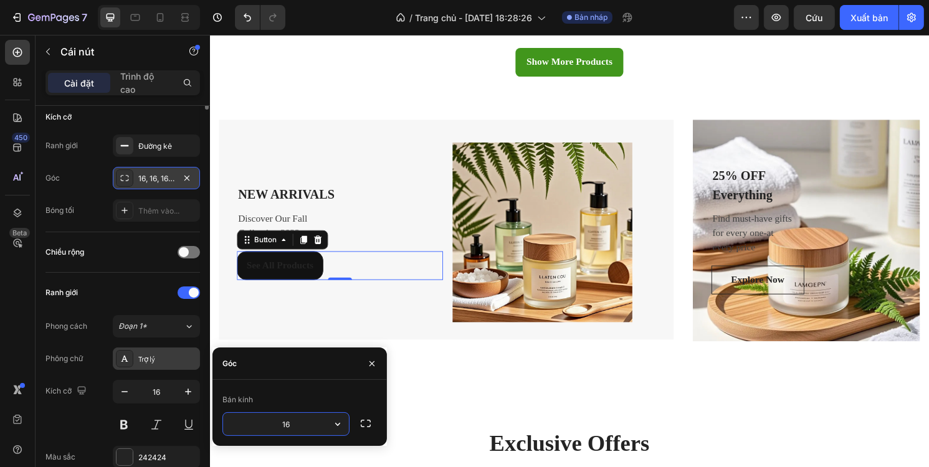
scroll to position [312, 0]
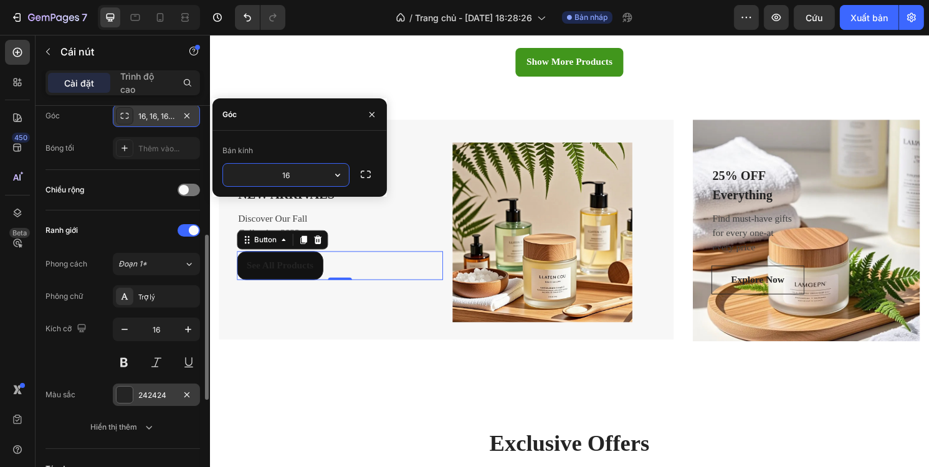
click at [125, 389] on div at bounding box center [125, 395] width 16 height 16
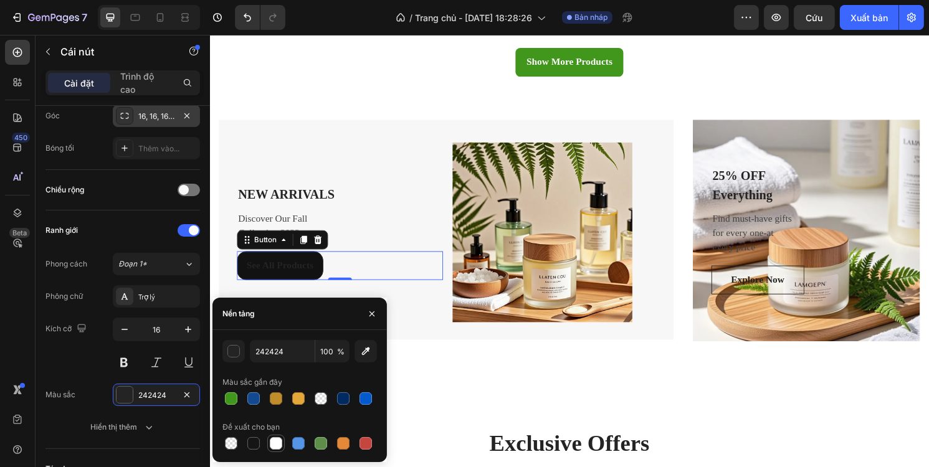
click at [272, 440] on div at bounding box center [276, 443] width 12 height 12
type input "FFFFFF"
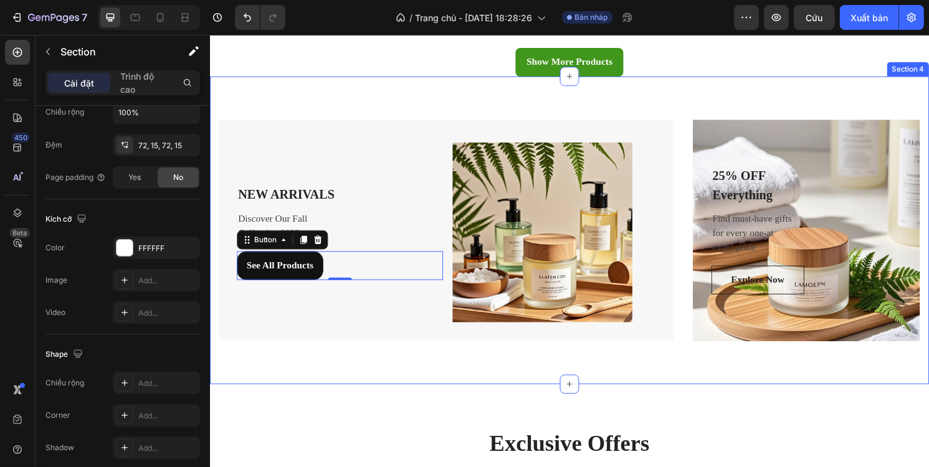
click at [432, 379] on div "NEW ARRIVALS Text block Discover Our Fall Collection 2022 Text block See All Pr…" at bounding box center [583, 239] width 748 height 320
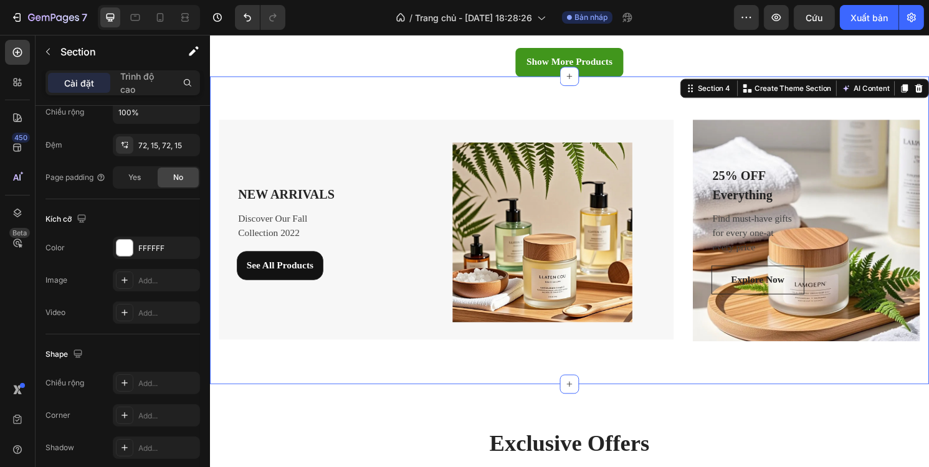
scroll to position [0, 0]
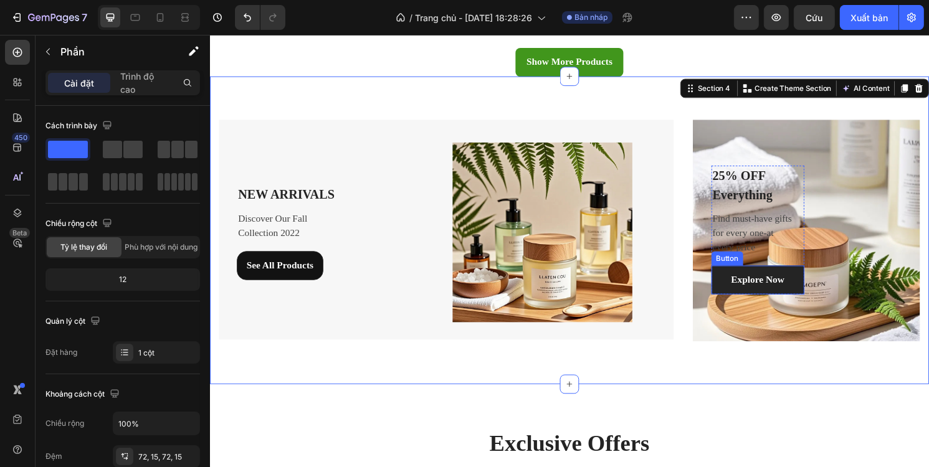
click at [798, 275] on link "Explore Now" at bounding box center [779, 290] width 97 height 30
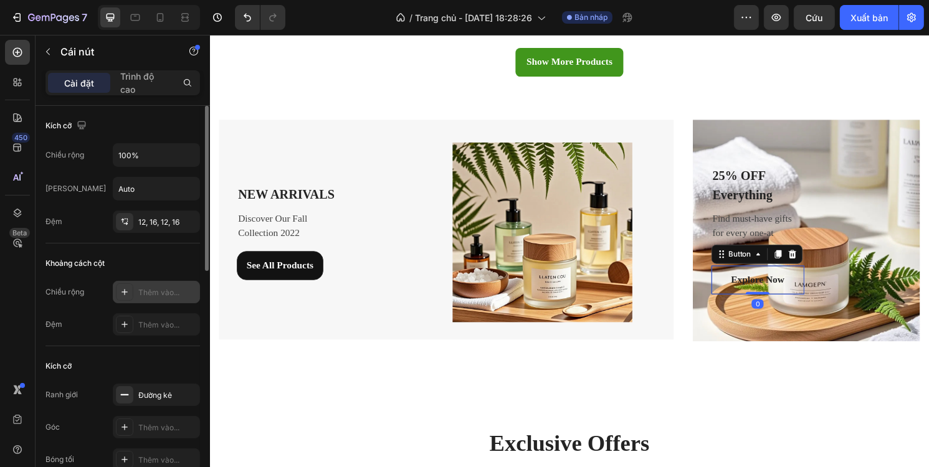
scroll to position [62, 0]
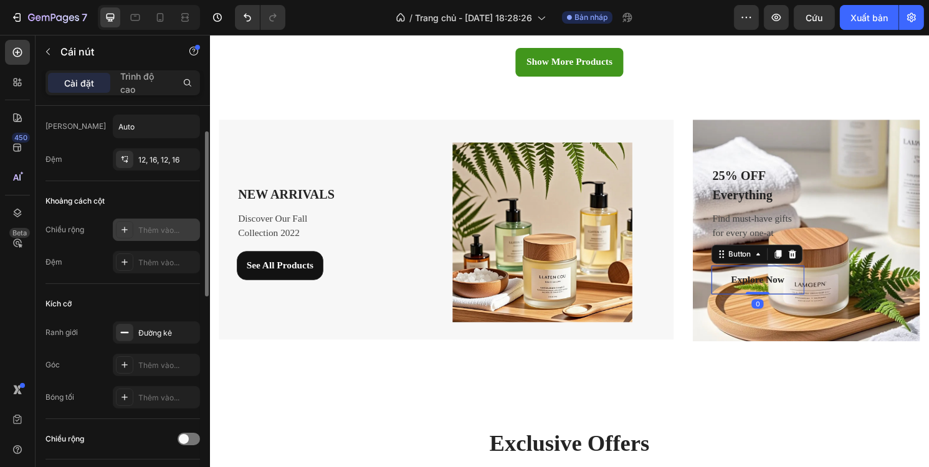
click at [148, 231] on font "Thêm vào..." at bounding box center [158, 230] width 41 height 9
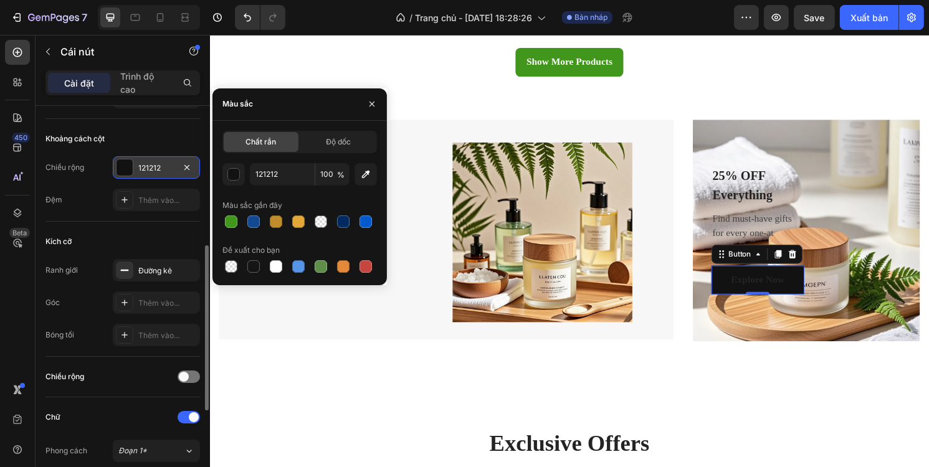
scroll to position [187, 0]
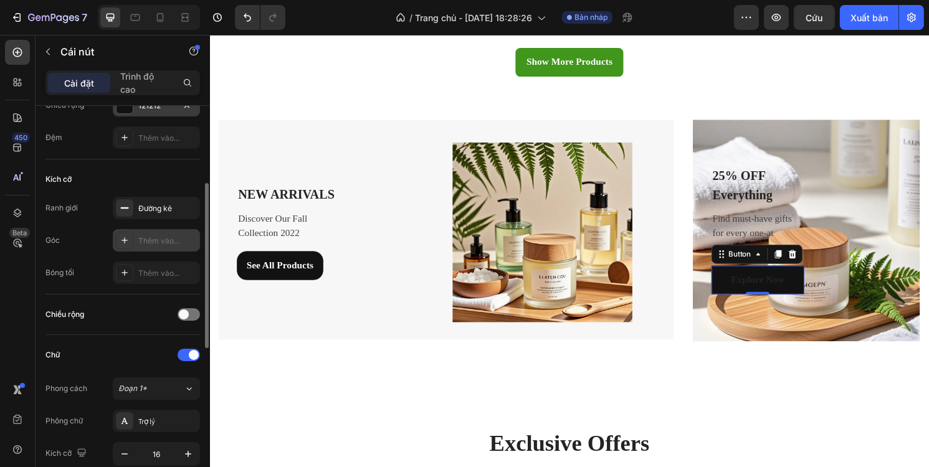
drag, startPoint x: 147, startPoint y: 234, endPoint x: 179, endPoint y: 246, distance: 34.1
click at [147, 236] on div "Thêm vào..." at bounding box center [167, 241] width 59 height 11
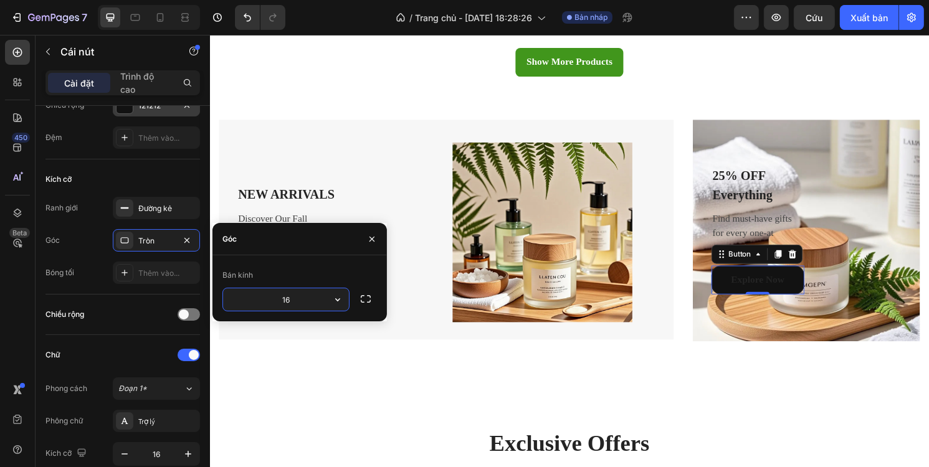
type input "16"
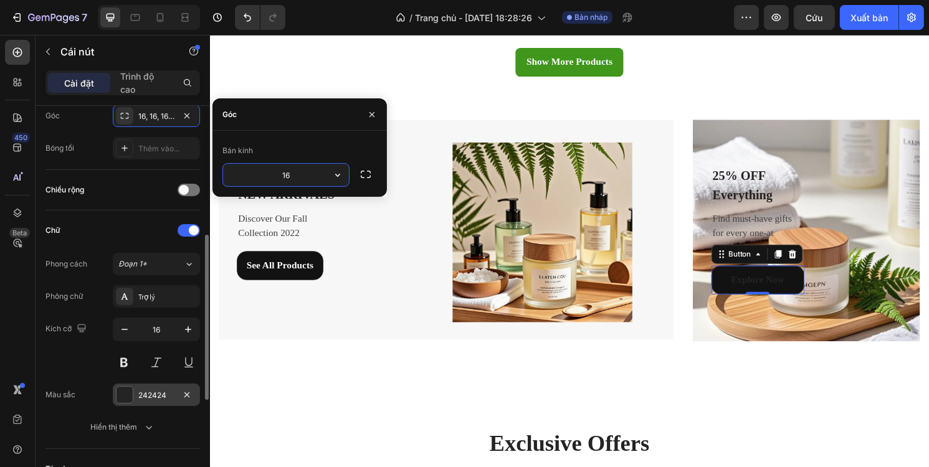
click at [133, 395] on div "242424" at bounding box center [156, 395] width 87 height 22
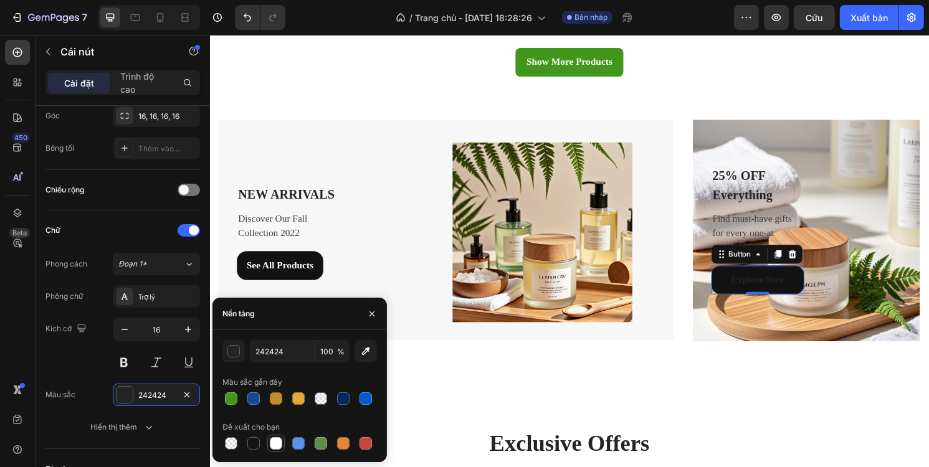
click at [277, 444] on div at bounding box center [276, 443] width 12 height 12
type input "FFFFFF"
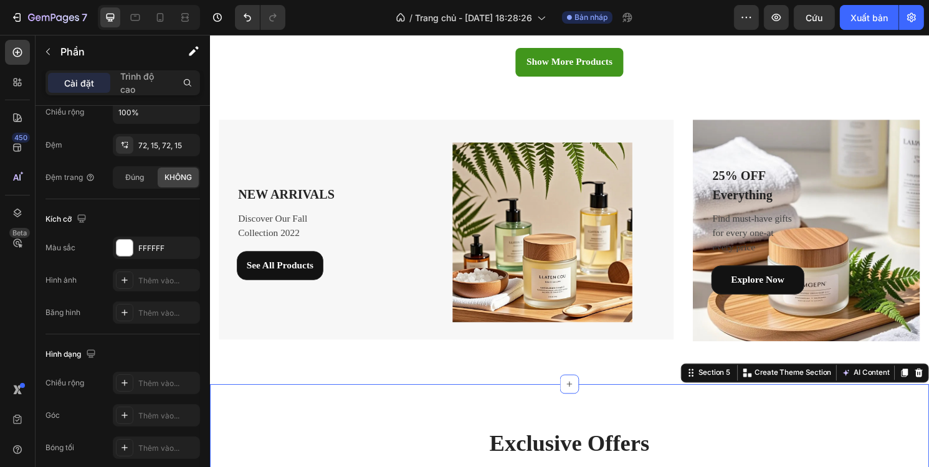
scroll to position [0, 0]
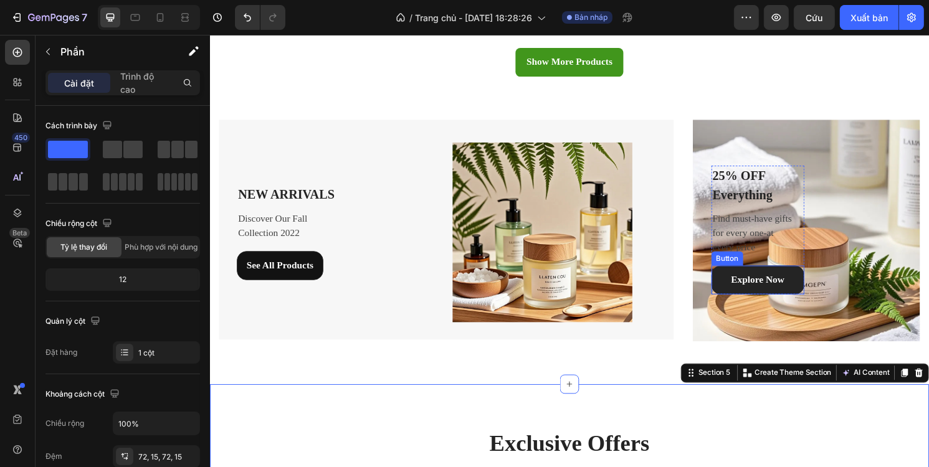
click at [803, 277] on link "Explore Now" at bounding box center [779, 290] width 97 height 30
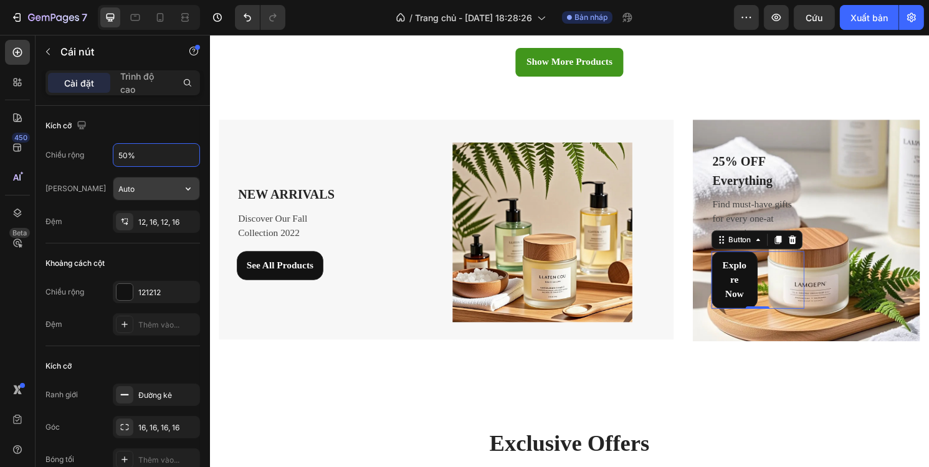
click at [142, 191] on input "Auto" at bounding box center [156, 189] width 86 height 22
click at [162, 186] on input "Auto" at bounding box center [156, 189] width 86 height 22
click at [187, 186] on icon "button" at bounding box center [188, 189] width 12 height 12
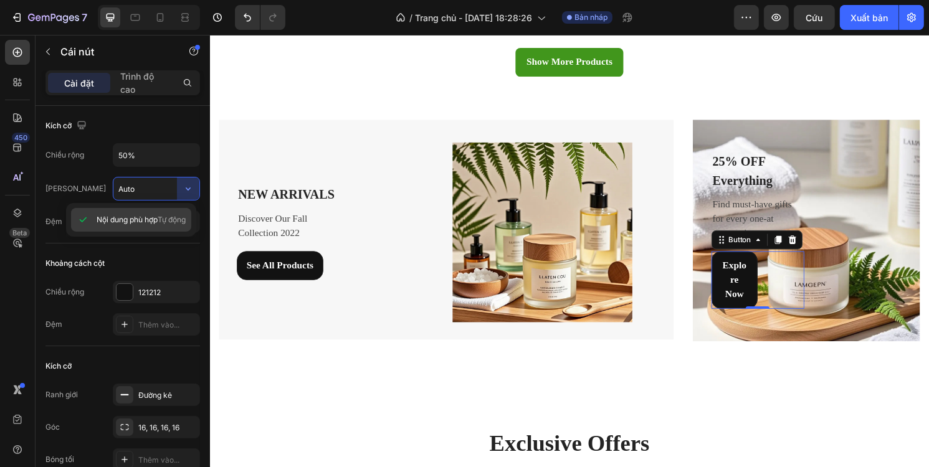
click at [161, 217] on font "Tự động" at bounding box center [172, 219] width 28 height 9
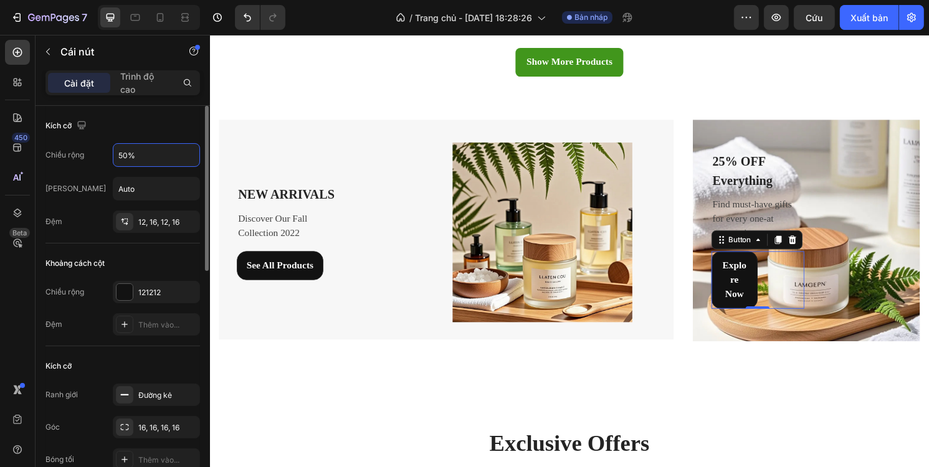
drag, startPoint x: 148, startPoint y: 157, endPoint x: 98, endPoint y: 145, distance: 51.8
click at [95, 150] on div "Chiều rộng 50%" at bounding box center [122, 155] width 155 height 24
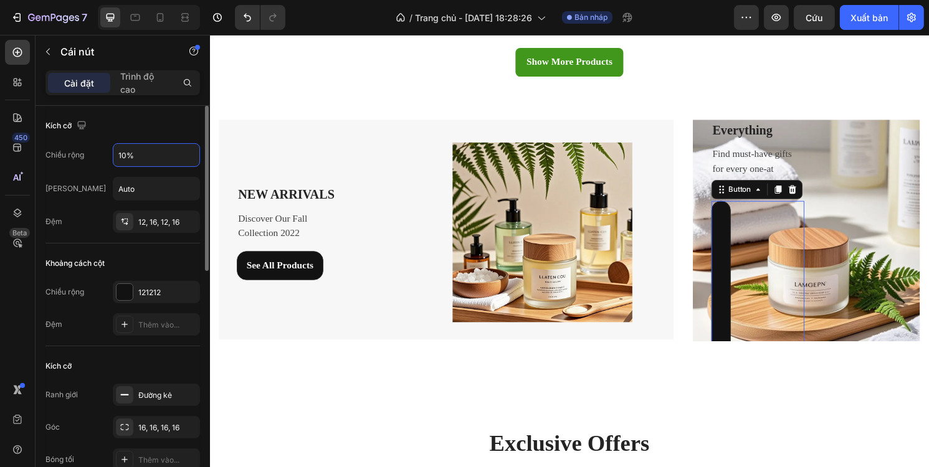
type input "100%"
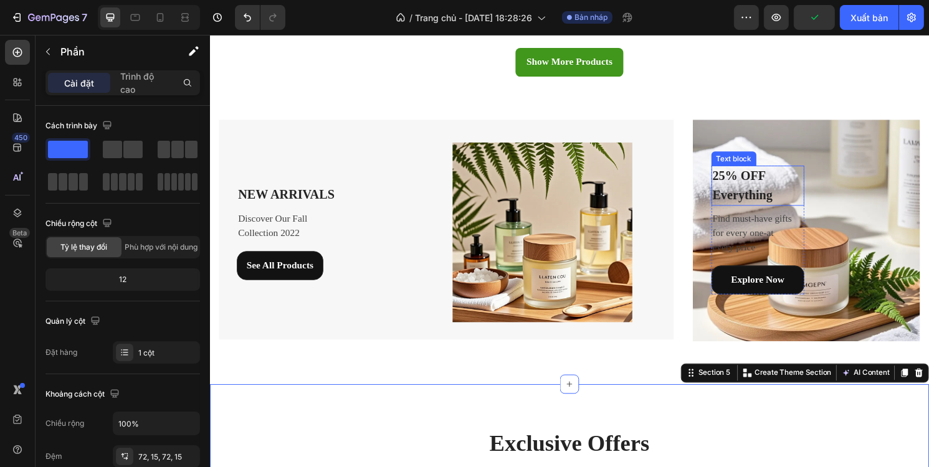
click at [776, 190] on p "25% OFF Everything" at bounding box center [779, 192] width 94 height 39
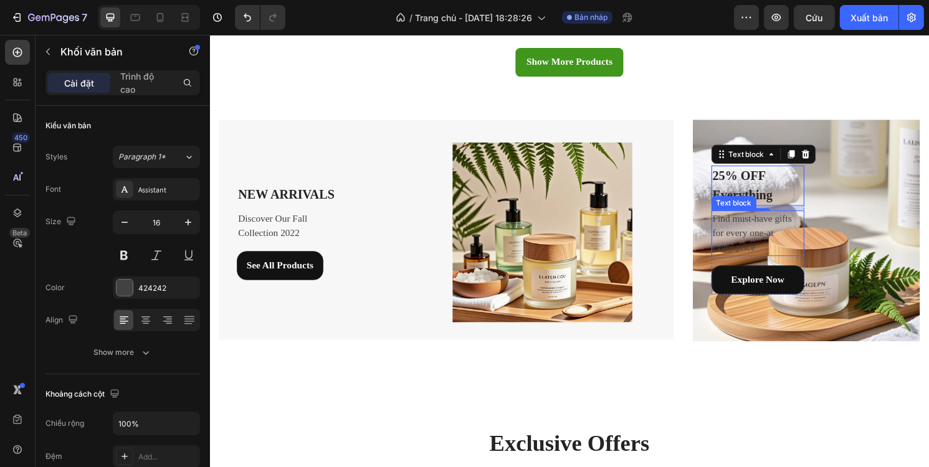
click at [798, 225] on p "Find must-have gifts for every one-at every price" at bounding box center [779, 241] width 94 height 45
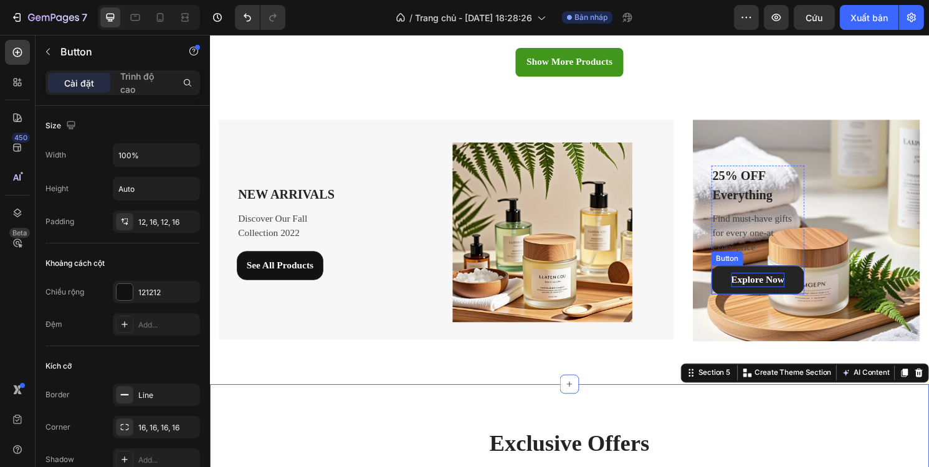
click at [789, 290] on div "Explore Now" at bounding box center [778, 290] width 55 height 15
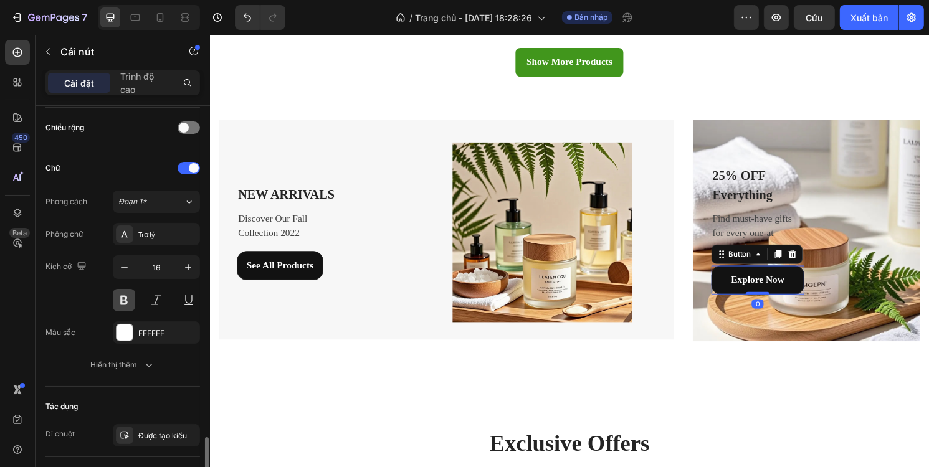
scroll to position [498, 0]
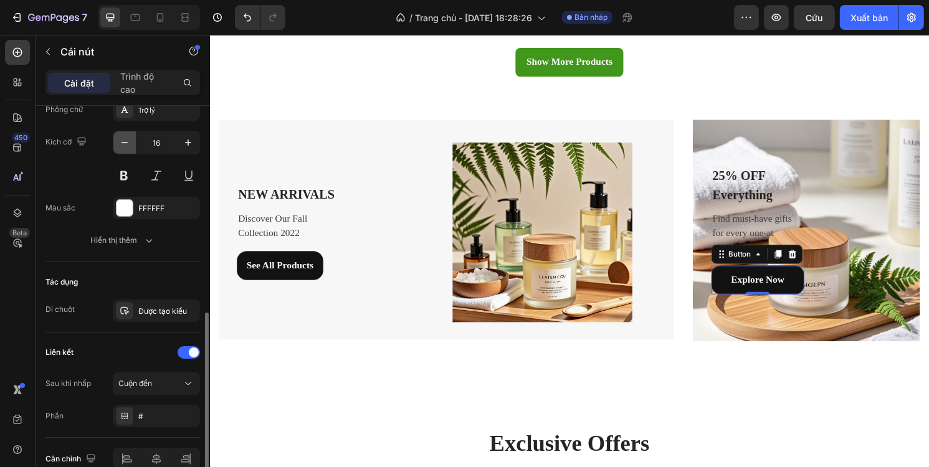
click at [128, 143] on icon "button" at bounding box center [124, 142] width 12 height 12
click at [119, 142] on icon "button" at bounding box center [124, 142] width 12 height 12
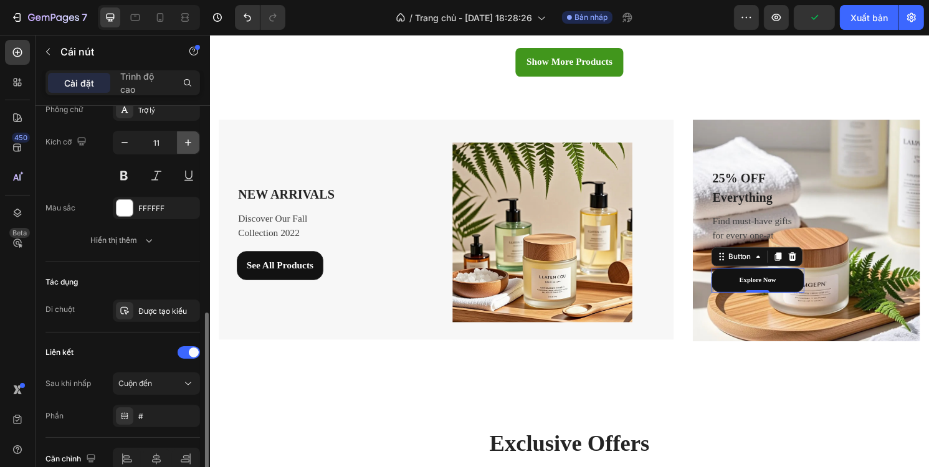
click at [187, 144] on icon "button" at bounding box center [188, 142] width 12 height 12
type input "15"
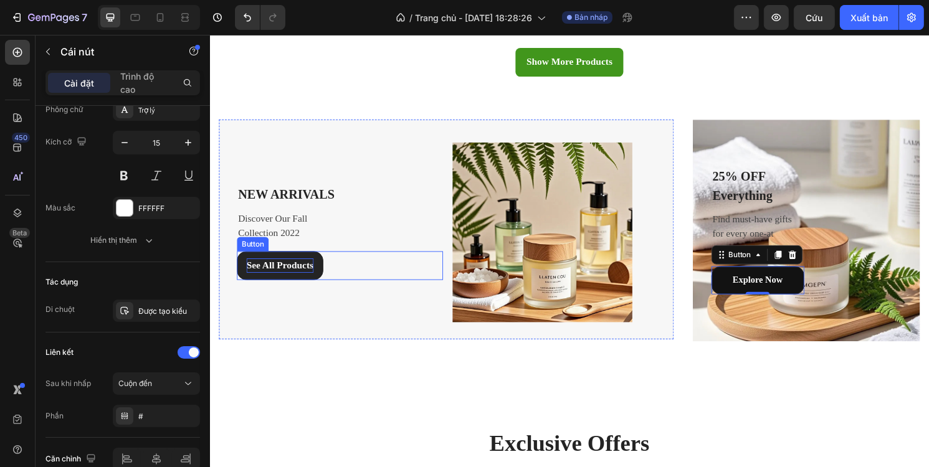
click at [307, 271] on div "See All Products" at bounding box center [282, 275] width 70 height 15
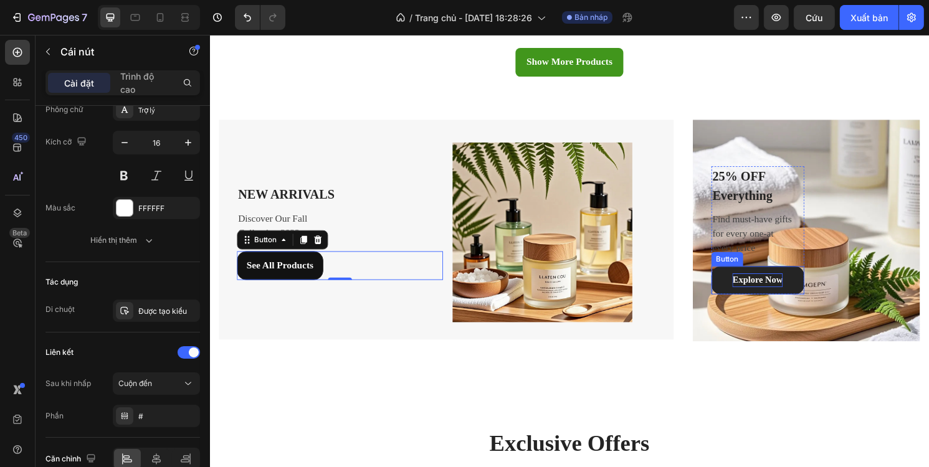
click at [782, 283] on div "Explore Now" at bounding box center [779, 290] width 52 height 14
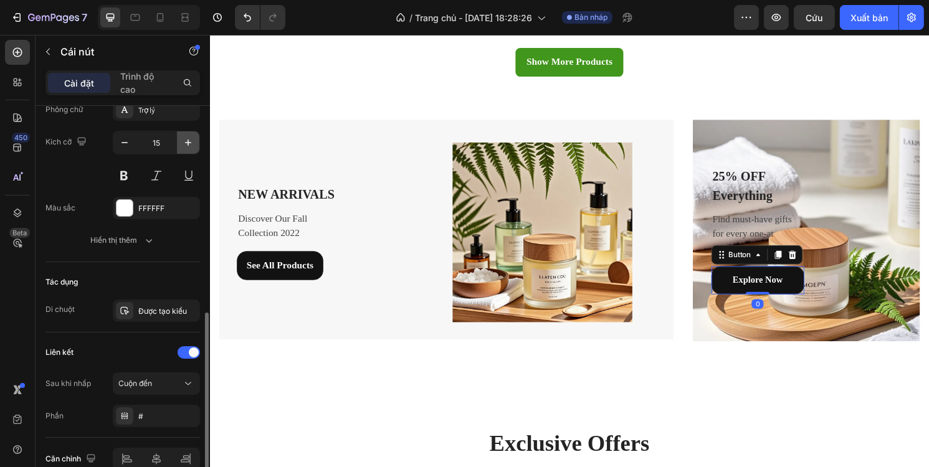
click at [189, 144] on icon "button" at bounding box center [188, 142] width 12 height 12
type input "16"
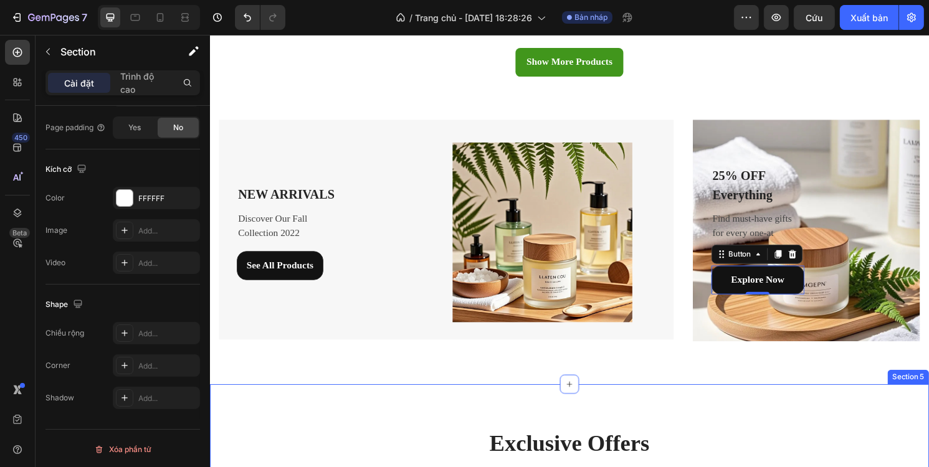
scroll to position [0, 0]
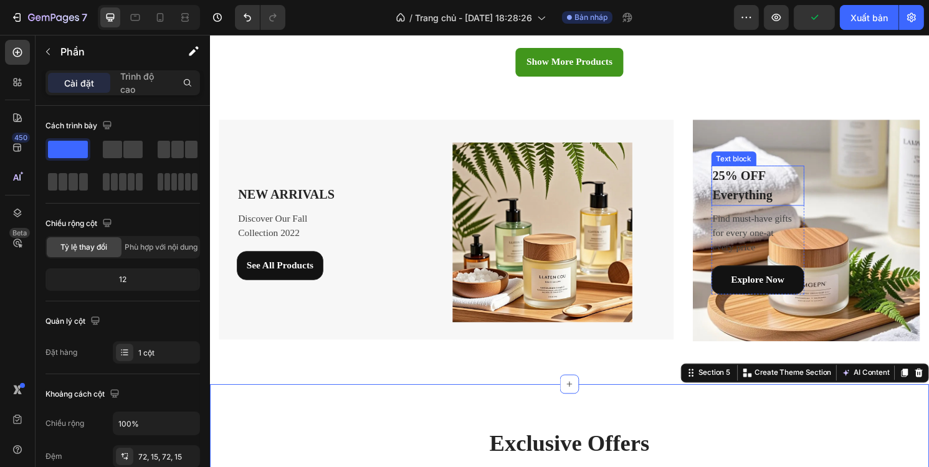
click at [780, 188] on p "25% OFF Everything" at bounding box center [779, 192] width 94 height 39
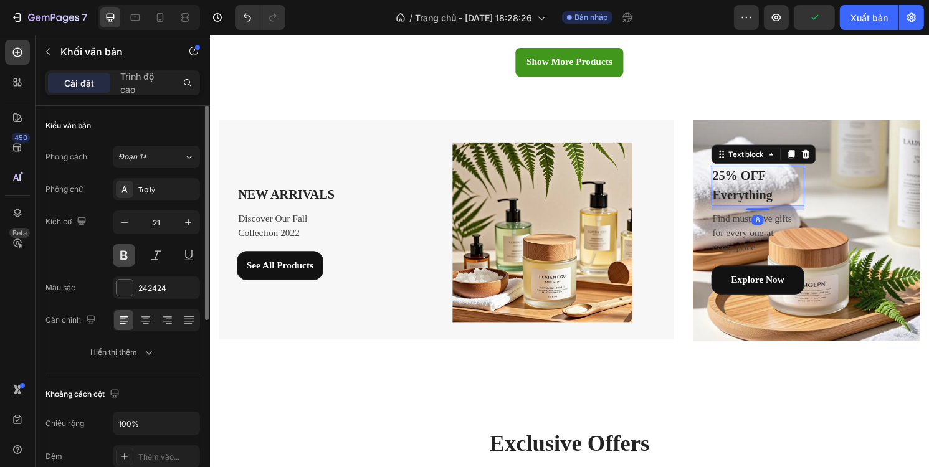
click at [129, 256] on button at bounding box center [124, 255] width 22 height 22
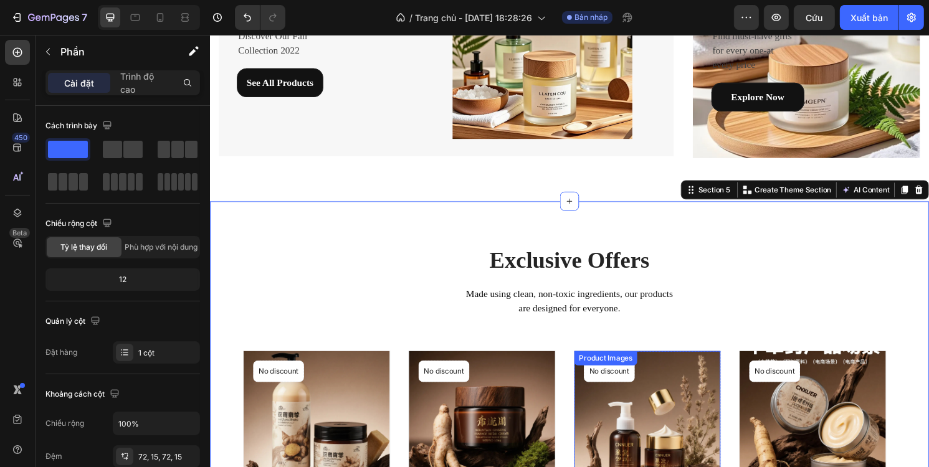
scroll to position [1558, 0]
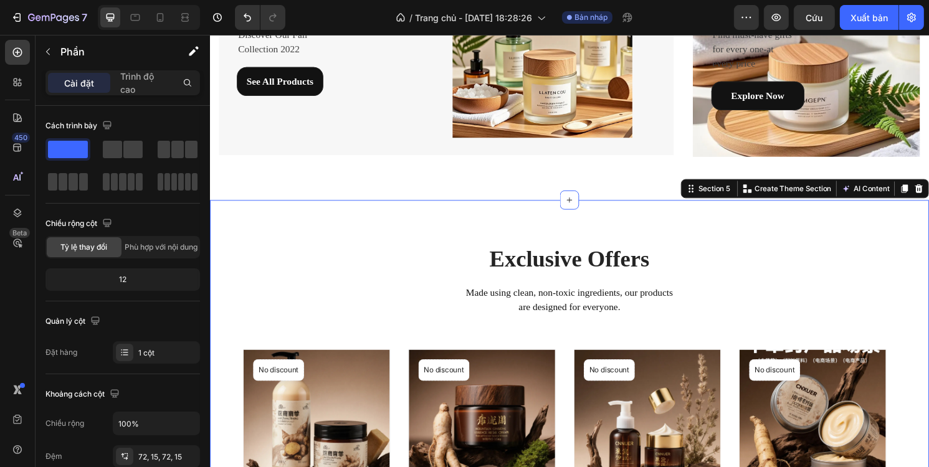
click at [589, 240] on div "Exclusive Offers Heading Made using clean, non-toxic ingredients, our products …" at bounding box center [583, 428] width 748 height 443
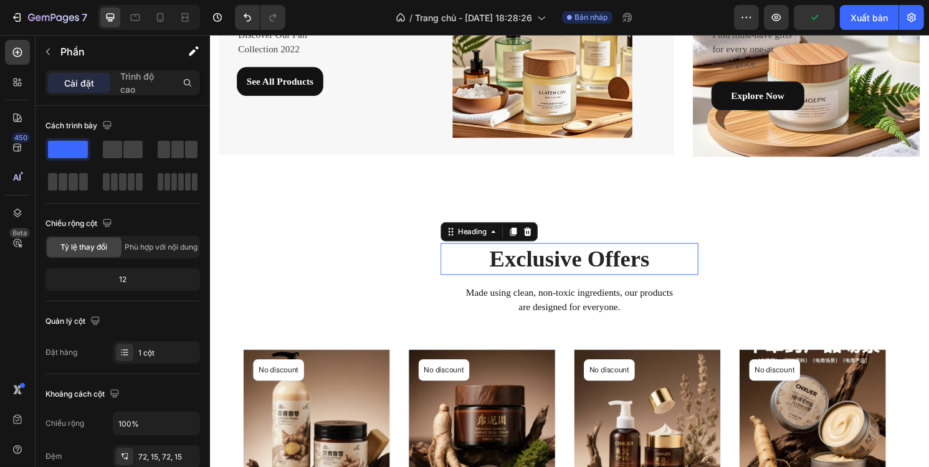
click at [602, 277] on p "Exclusive Offers" at bounding box center [582, 268] width 265 height 31
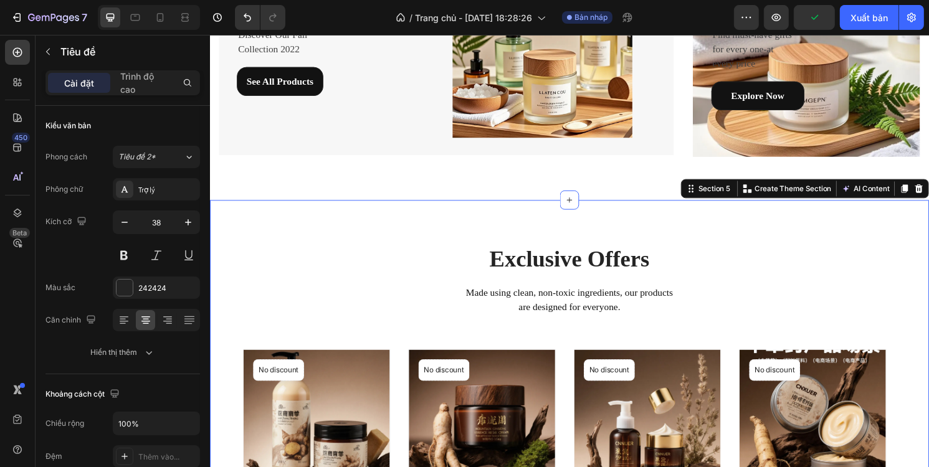
click at [837, 254] on div "Exclusive Offers Heading Made using clean, non-toxic ingredients, our products …" at bounding box center [583, 428] width 729 height 353
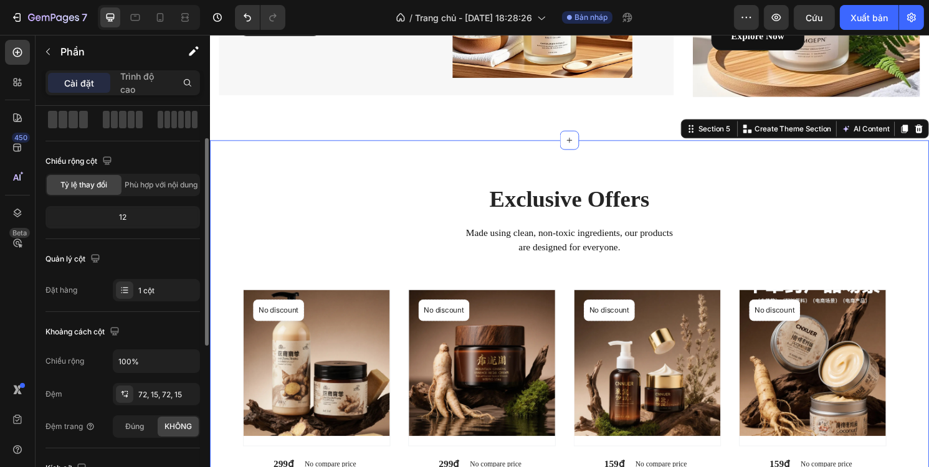
scroll to position [125, 0]
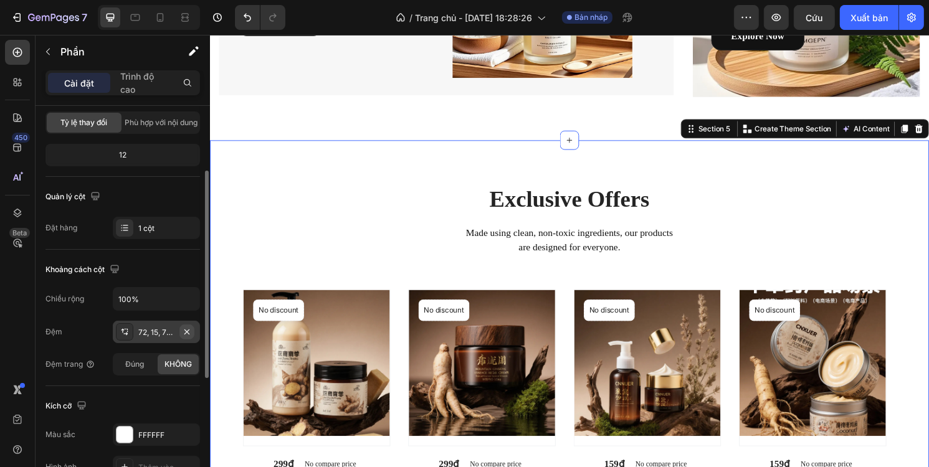
click at [185, 330] on icon "button" at bounding box center [187, 332] width 10 height 10
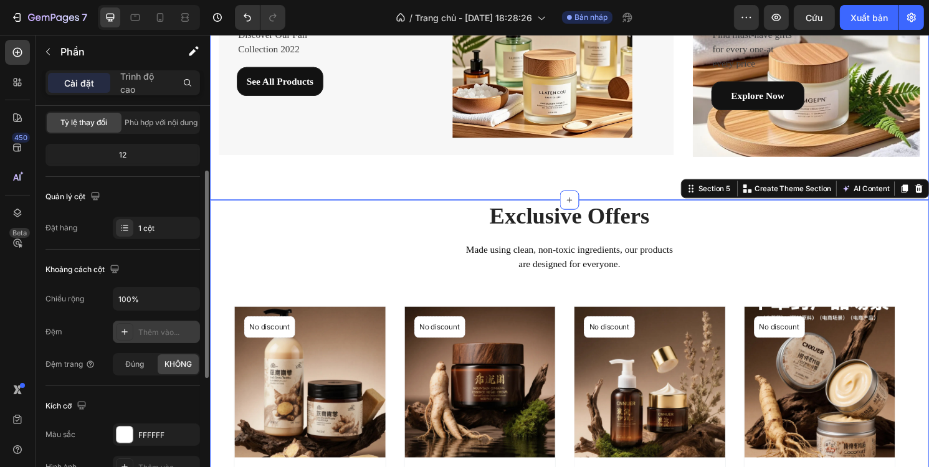
click at [520, 169] on div "NEW ARRIVALS Text block Discover Our Fall Collection 2022 Text block See All Pr…" at bounding box center [583, 47] width 748 height 320
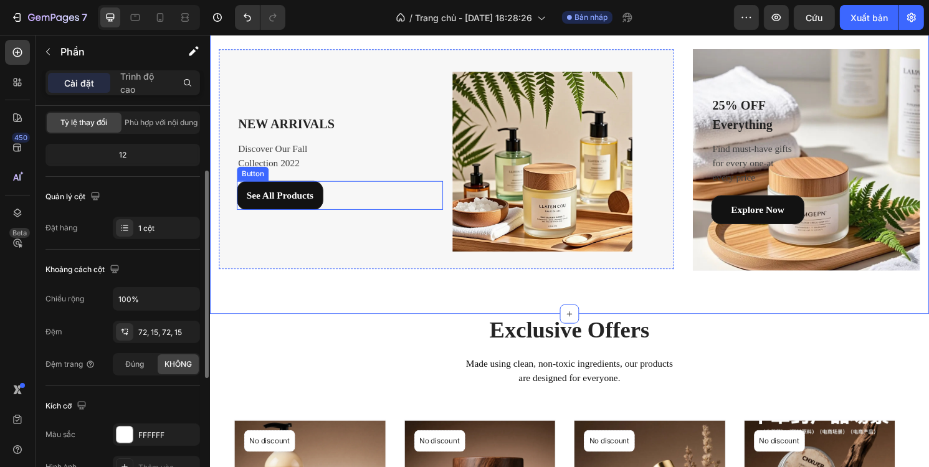
scroll to position [1433, 0]
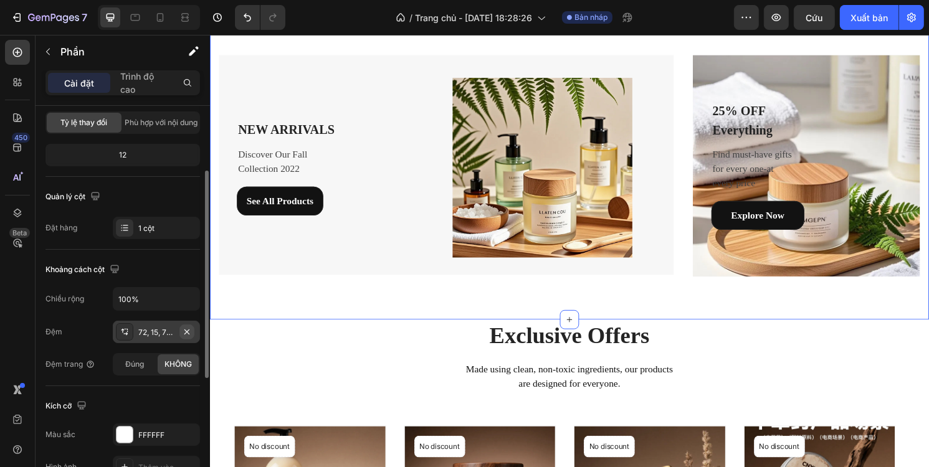
click at [189, 333] on icon "button" at bounding box center [186, 331] width 5 height 5
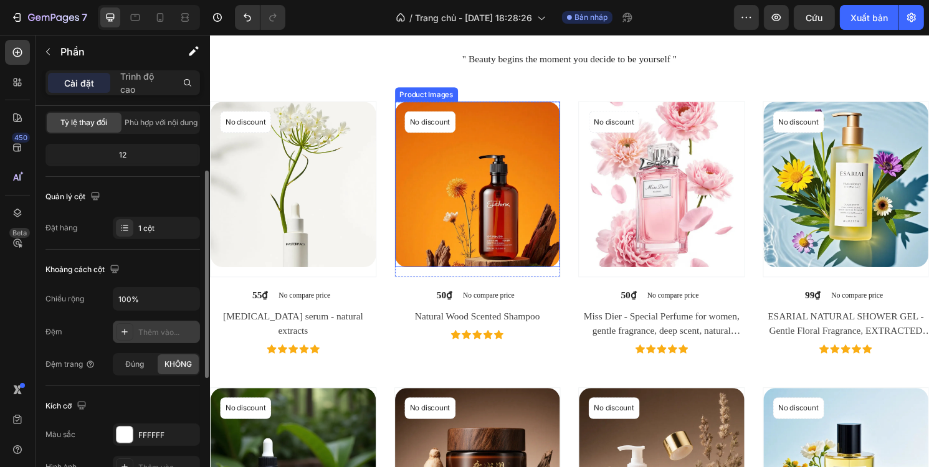
scroll to position [561, 0]
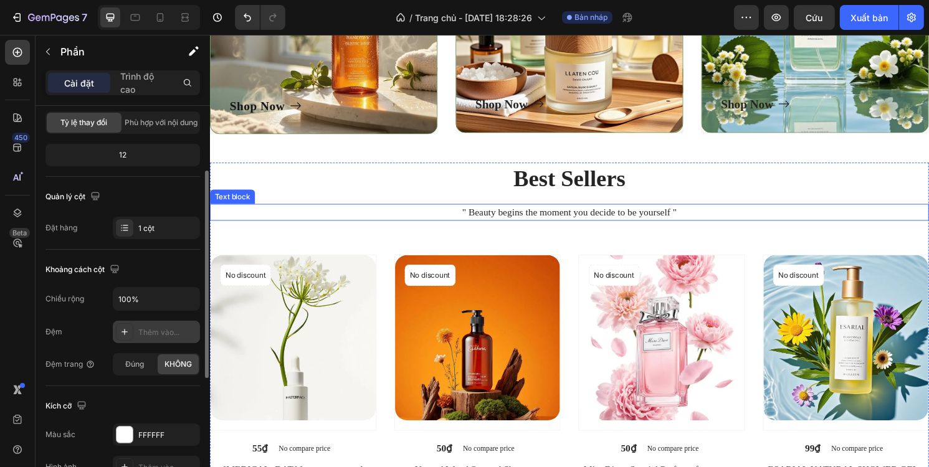
click at [373, 221] on p "" Beauty begins the moment you decide to be yourself "" at bounding box center [583, 219] width 745 height 15
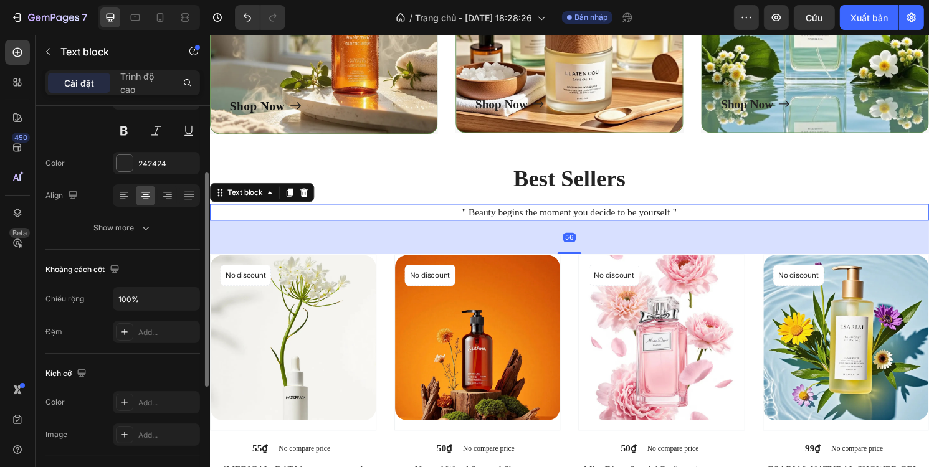
scroll to position [0, 0]
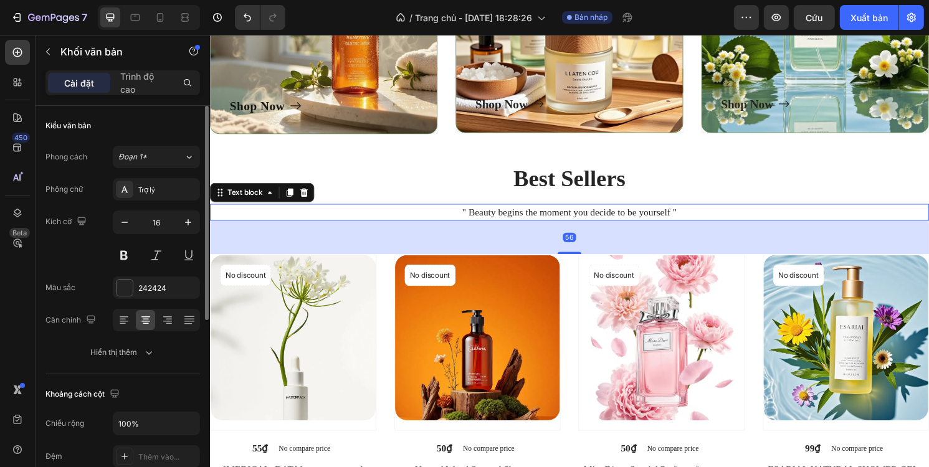
click at [374, 252] on div "56" at bounding box center [583, 246] width 748 height 35
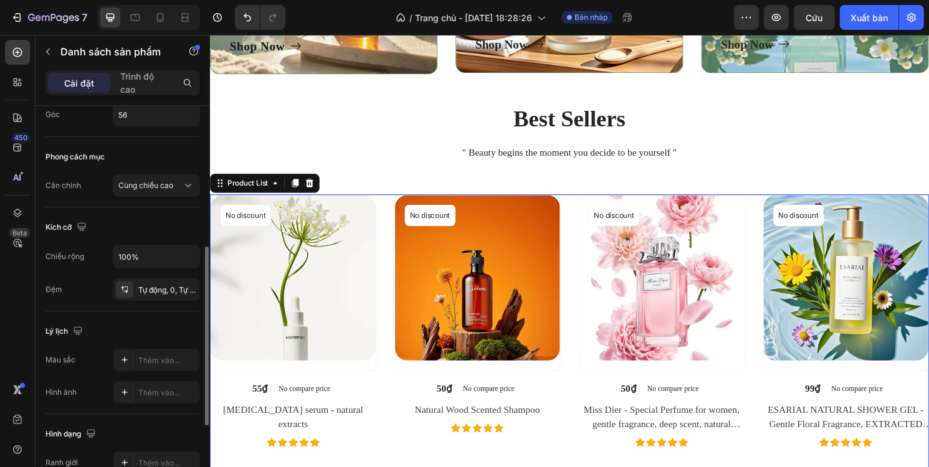
scroll to position [125, 0]
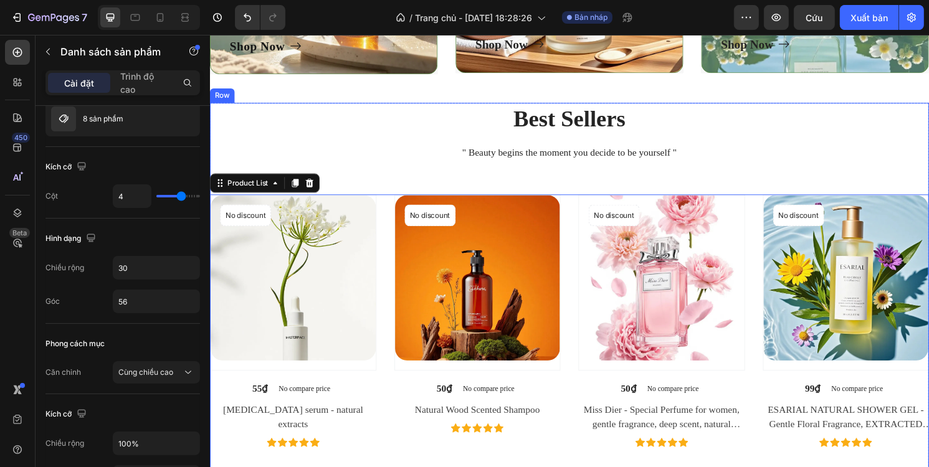
click at [478, 176] on div "Best Sellers Heading " Beauty begins the moment you decide to be yourself " Tex…" at bounding box center [583, 451] width 748 height 690
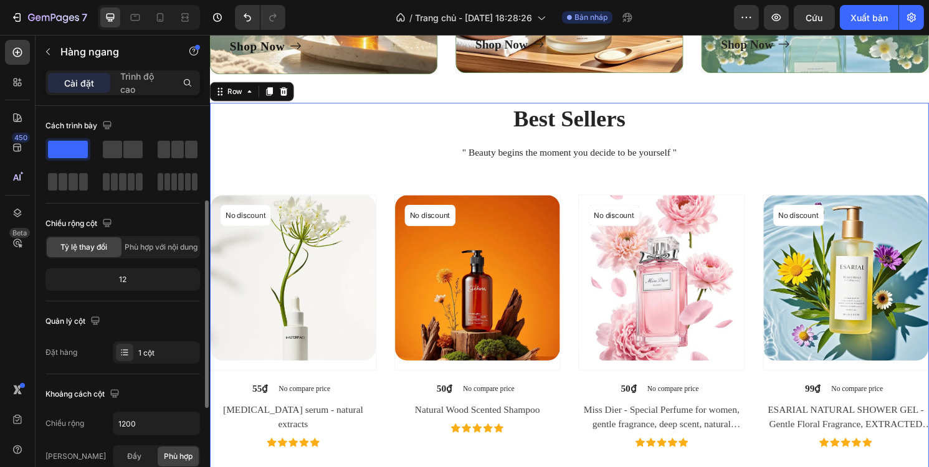
scroll to position [62, 0]
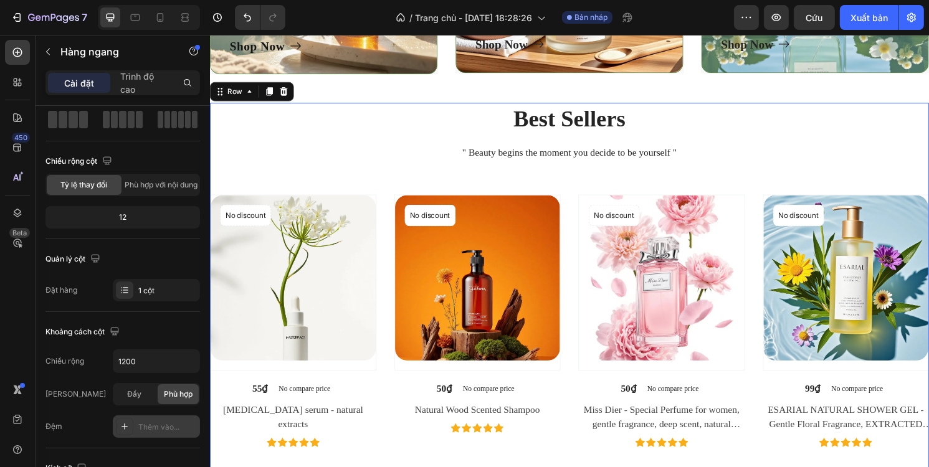
click at [166, 424] on font "Thêm vào..." at bounding box center [158, 426] width 41 height 9
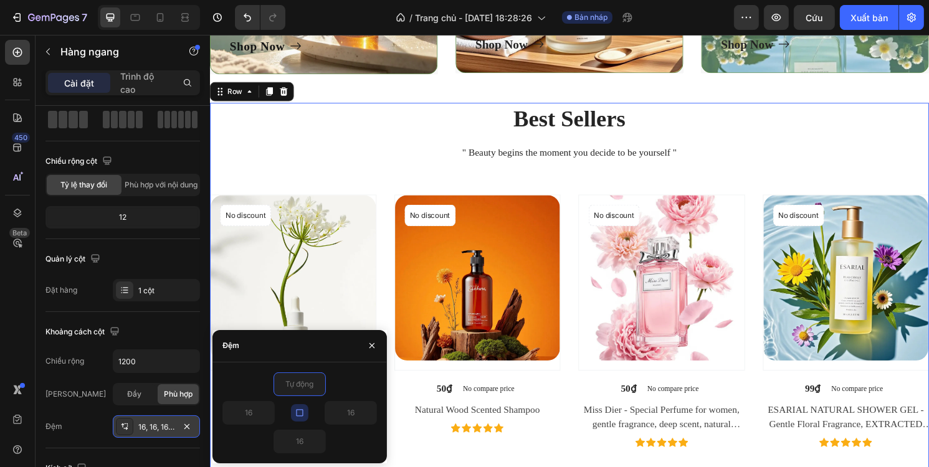
type input "0"
click at [299, 388] on input "0" at bounding box center [299, 384] width 51 height 22
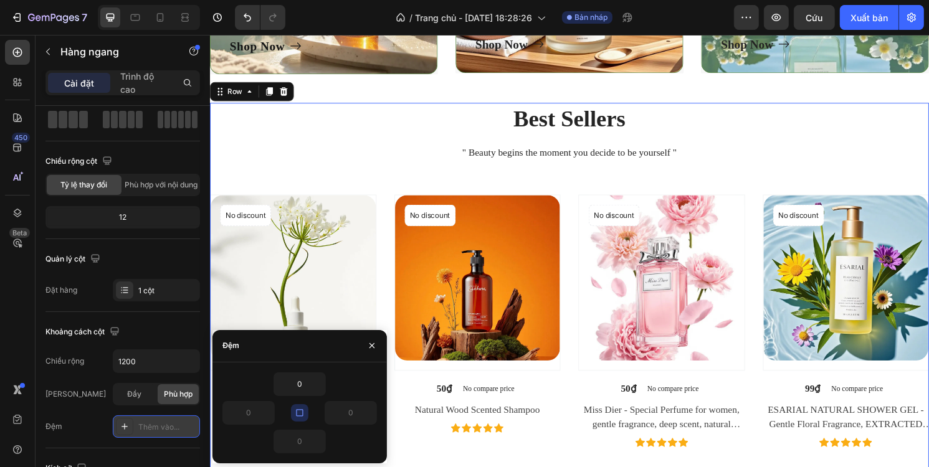
drag, startPoint x: 299, startPoint y: 411, endPoint x: 289, endPoint y: 410, distance: 10.0
click at [289, 410] on div "0 0 0 0" at bounding box center [299, 413] width 155 height 81
click at [366, 345] on button "button" at bounding box center [372, 346] width 20 height 20
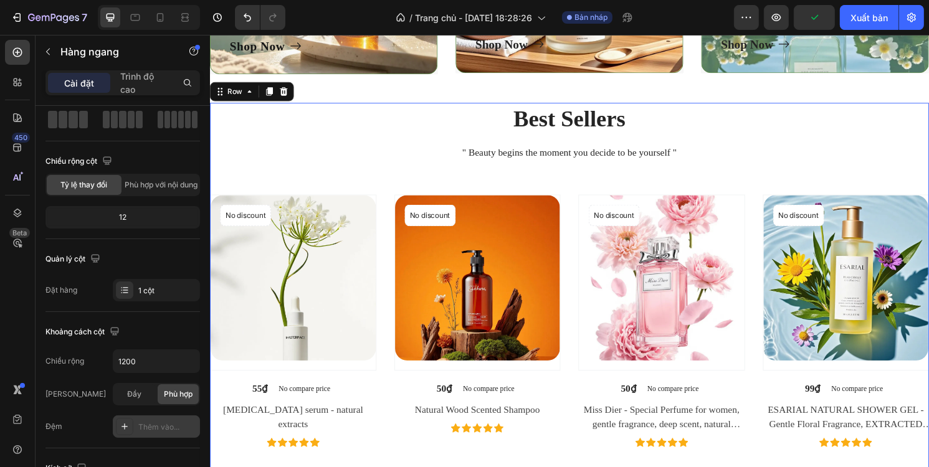
click at [156, 417] on div "Thêm vào..." at bounding box center [156, 427] width 87 height 22
type input "16"
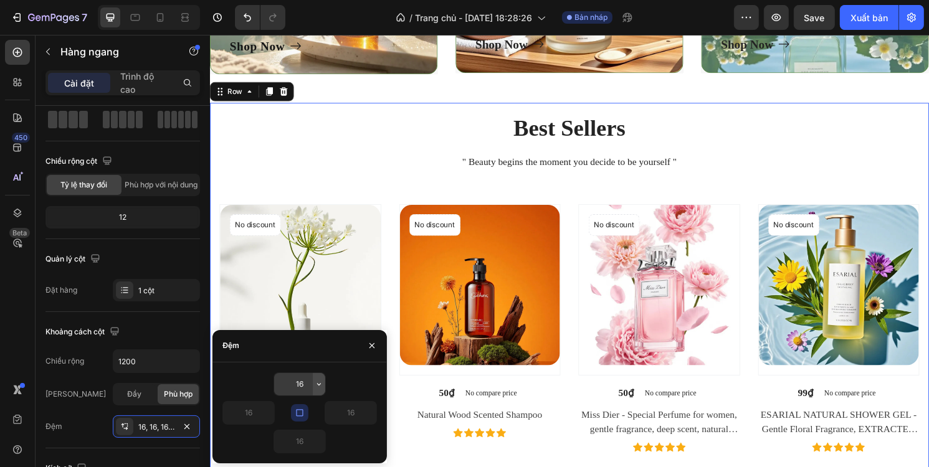
click at [321, 392] on button "button" at bounding box center [319, 384] width 12 height 22
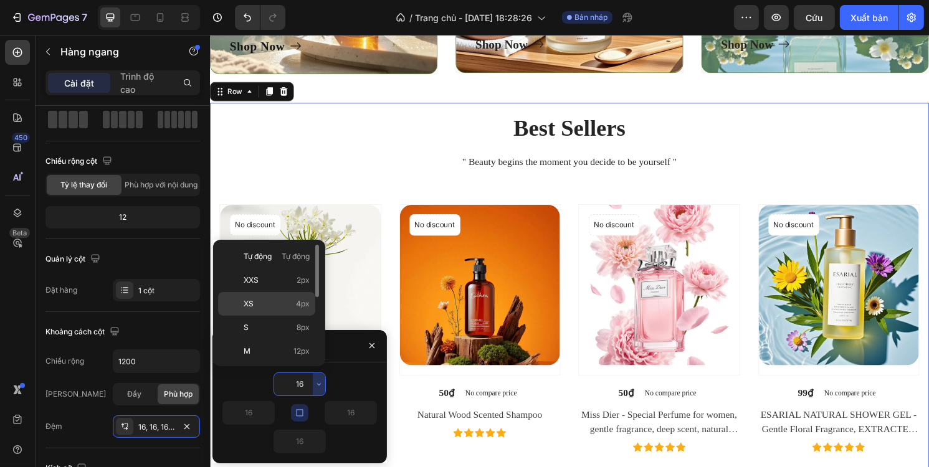
click at [287, 306] on p "XS 4px" at bounding box center [277, 303] width 66 height 11
type input "4"
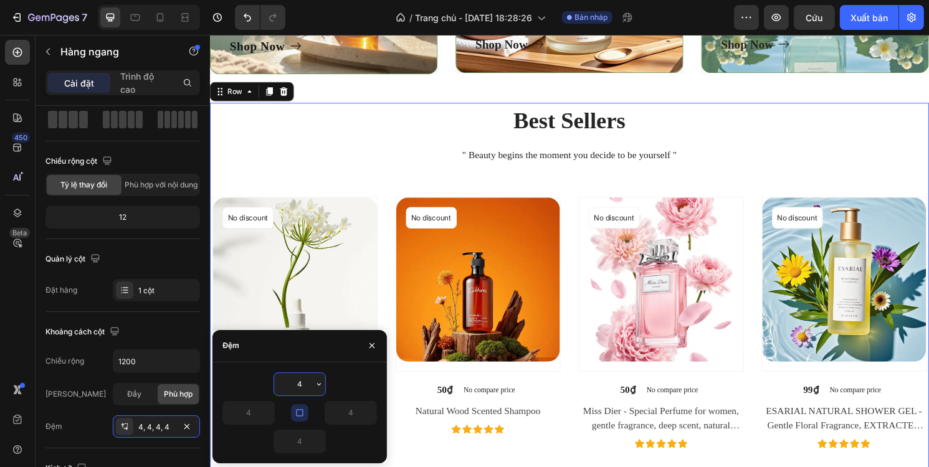
click at [302, 383] on input "4" at bounding box center [299, 384] width 51 height 22
click at [315, 380] on icon "button" at bounding box center [319, 384] width 10 height 10
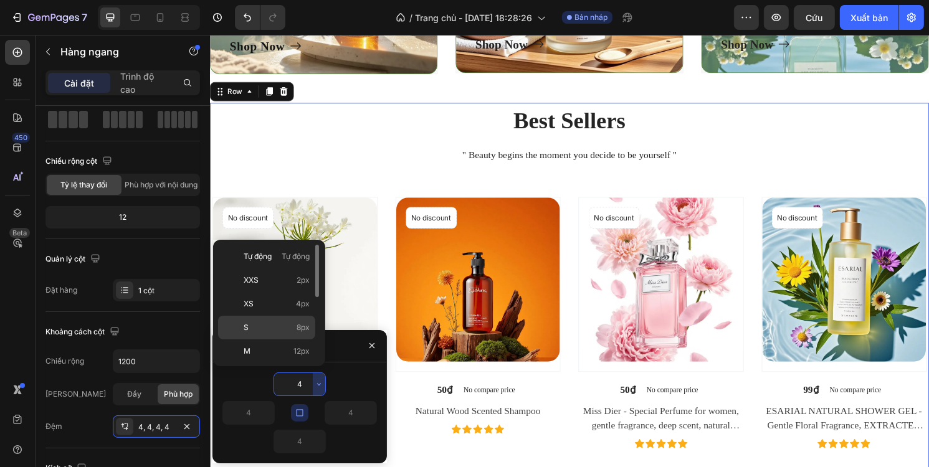
click at [268, 340] on div "S 8px" at bounding box center [266, 352] width 97 height 24
type input "8"
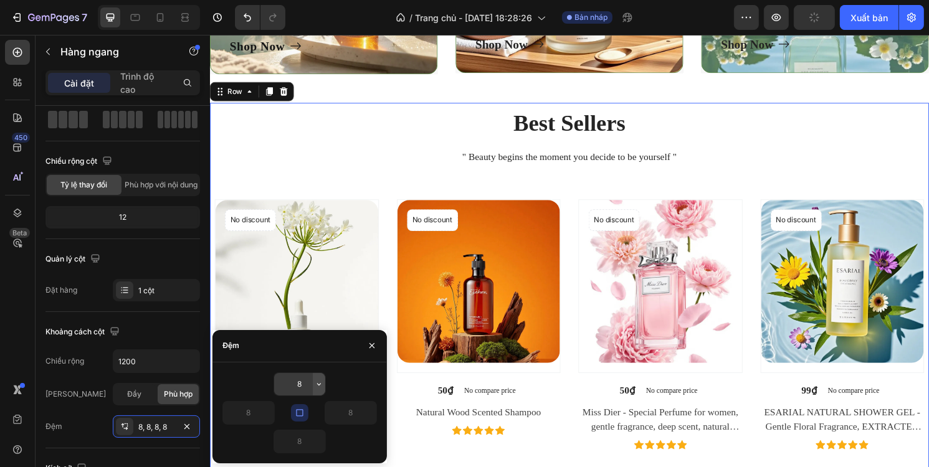
click at [320, 384] on icon "button" at bounding box center [319, 384] width 4 height 2
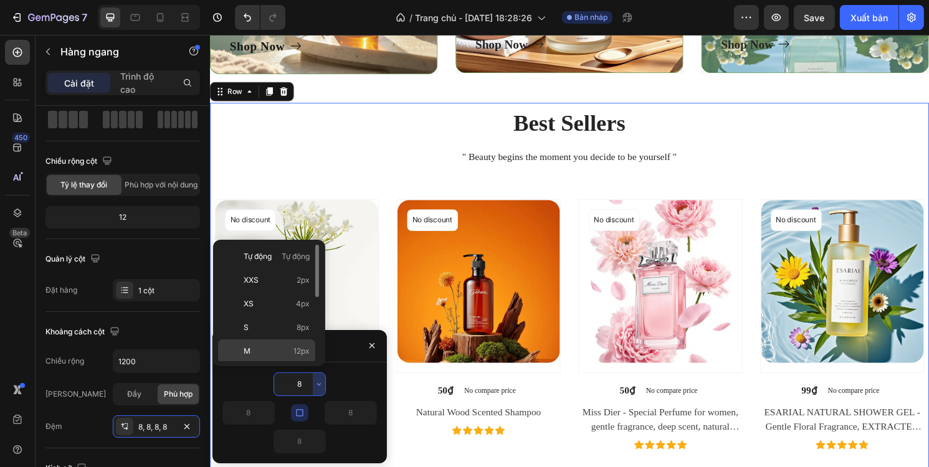
click at [299, 363] on div "M 12px" at bounding box center [266, 375] width 97 height 24
type input "12"
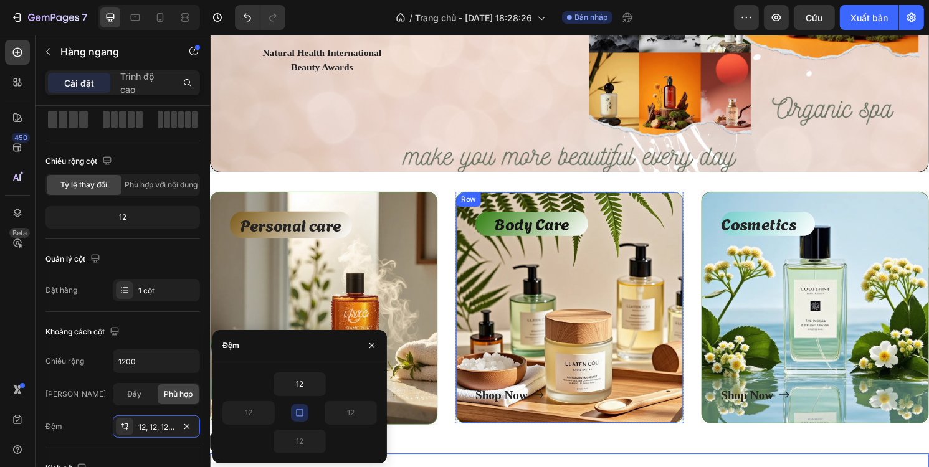
scroll to position [249, 0]
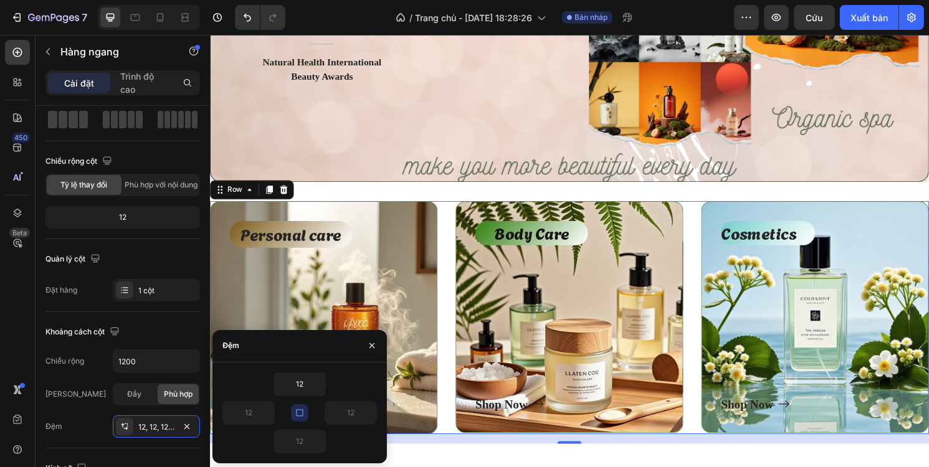
click at [450, 215] on div "Personal care Text block Shop Now Button Row Hero Banner Body Care Text block S…" at bounding box center [583, 329] width 748 height 242
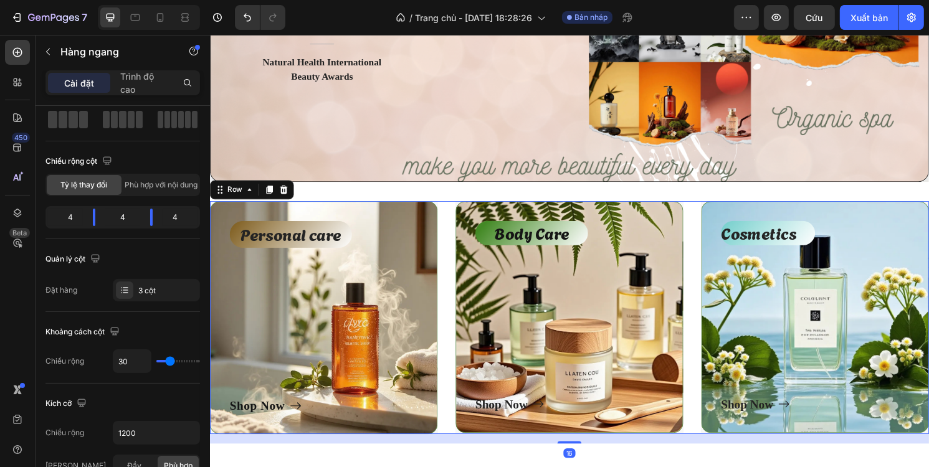
scroll to position [187, 0]
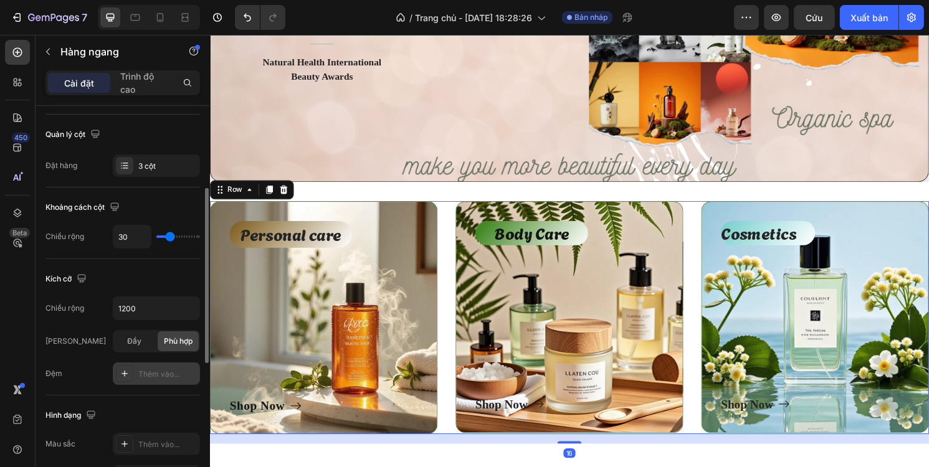
click at [142, 372] on font "Thêm vào..." at bounding box center [158, 373] width 41 height 9
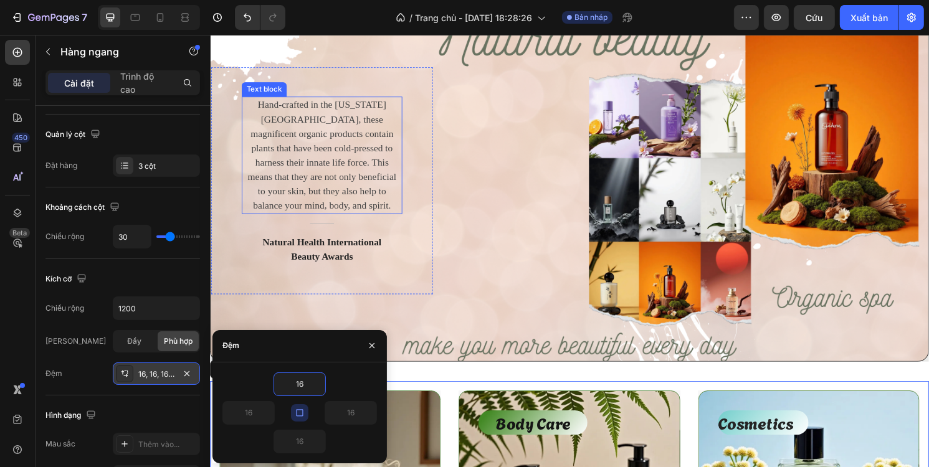
scroll to position [0, 0]
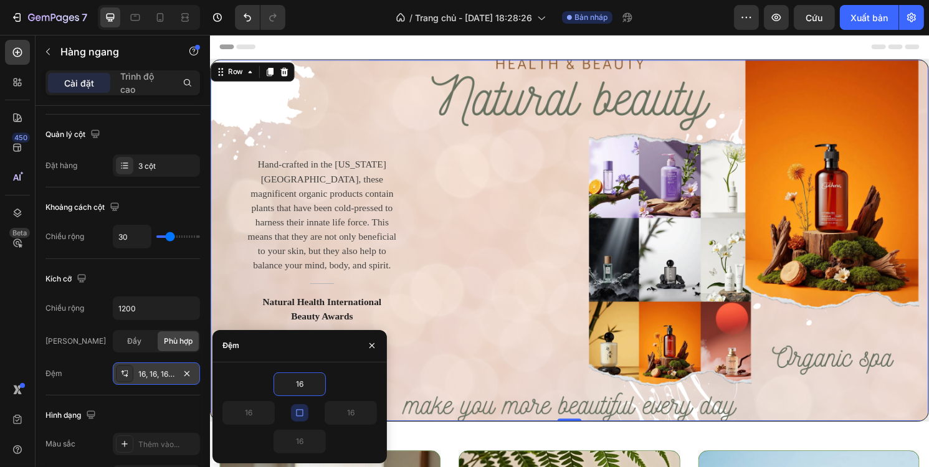
click at [353, 86] on div "Hand-crafted in the Colorado Mountains, these magnificent organic products cont…" at bounding box center [583, 248] width 748 height 377
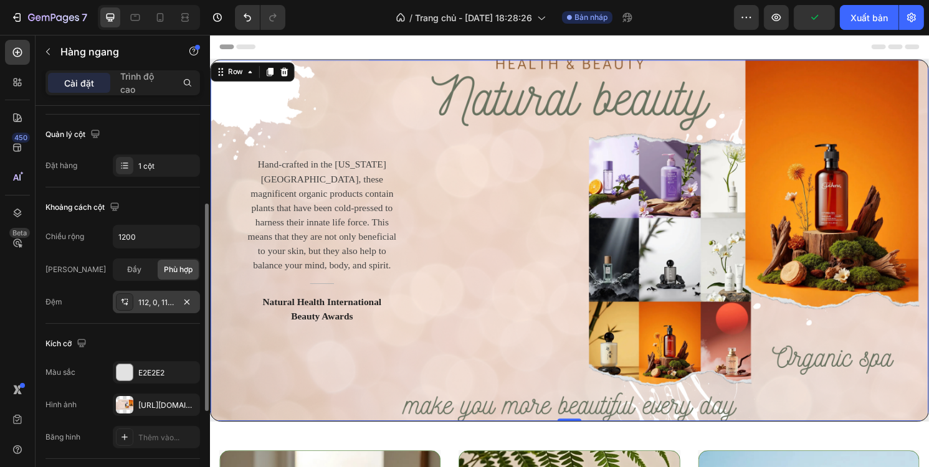
click at [165, 304] on font "112, 0, 112, 0" at bounding box center [159, 302] width 42 height 9
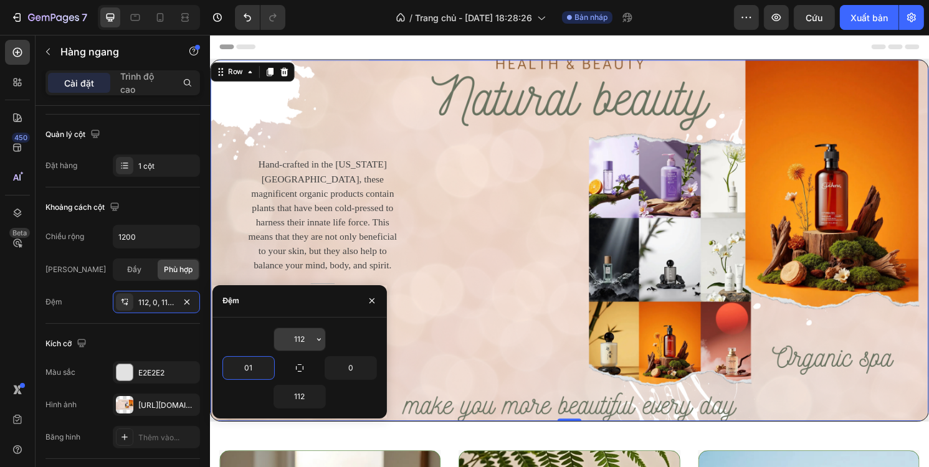
type input "0"
click at [379, 72] on div "Hand-crafted in the Colorado Mountains, these magnificent organic products cont…" at bounding box center [583, 248] width 748 height 377
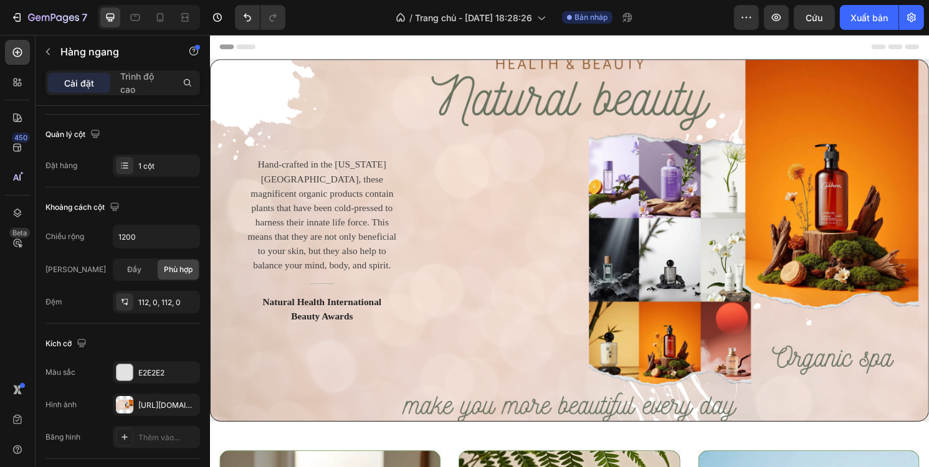
click at [384, 49] on div "Header" at bounding box center [583, 47] width 728 height 25
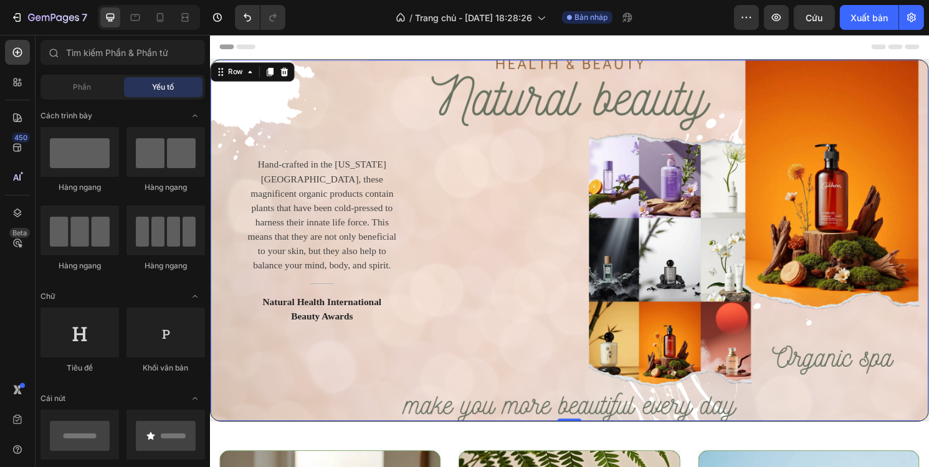
click at [232, 424] on div "Hand-crafted in the Colorado Mountains, these magnificent organic products cont…" at bounding box center [583, 248] width 748 height 377
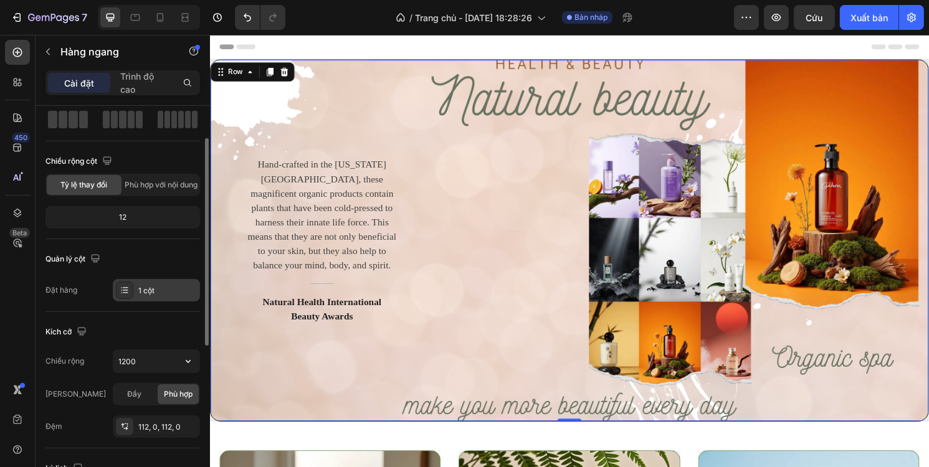
scroll to position [125, 0]
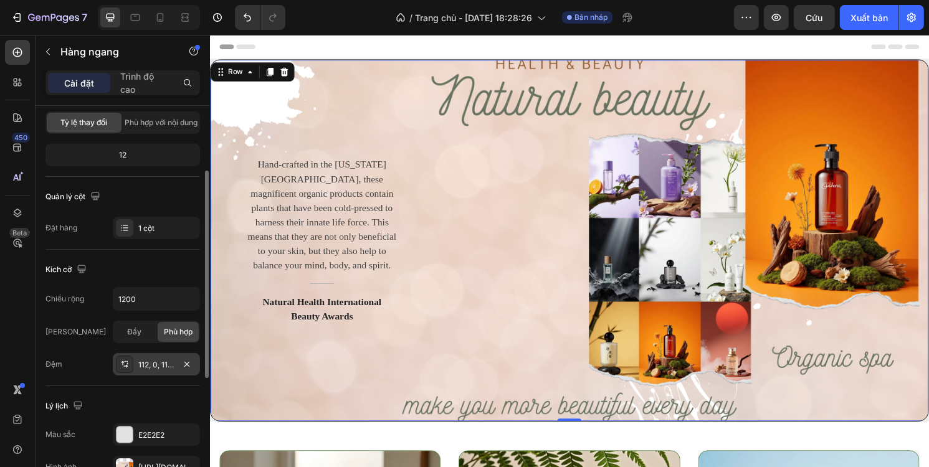
click at [161, 363] on font "112, 0, 112, 0" at bounding box center [159, 364] width 42 height 9
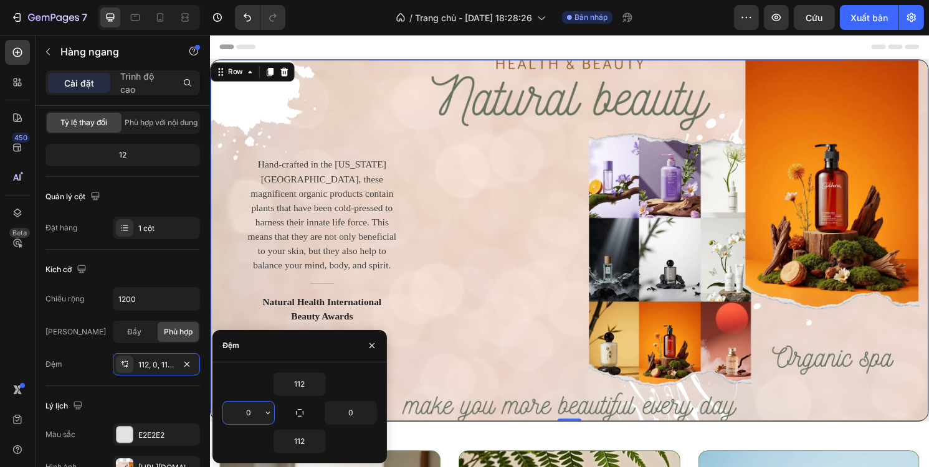
click at [253, 408] on input "0" at bounding box center [248, 413] width 51 height 22
type input "88"
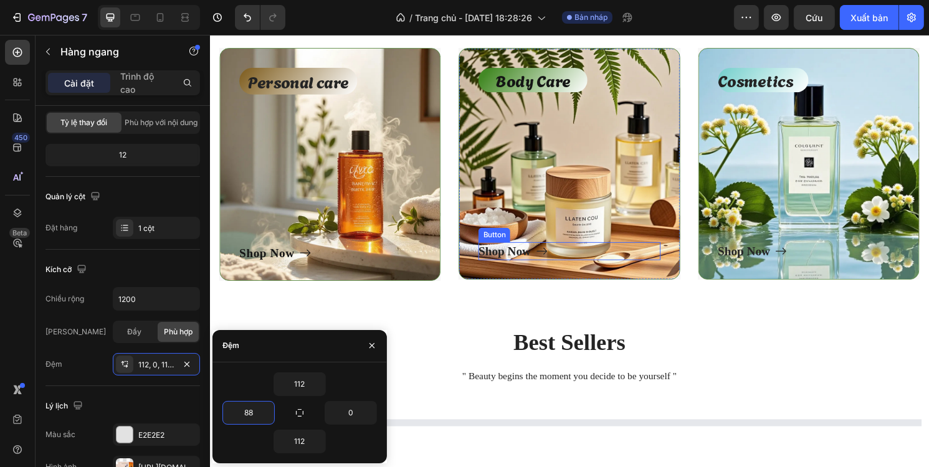
scroll to position [436, 0]
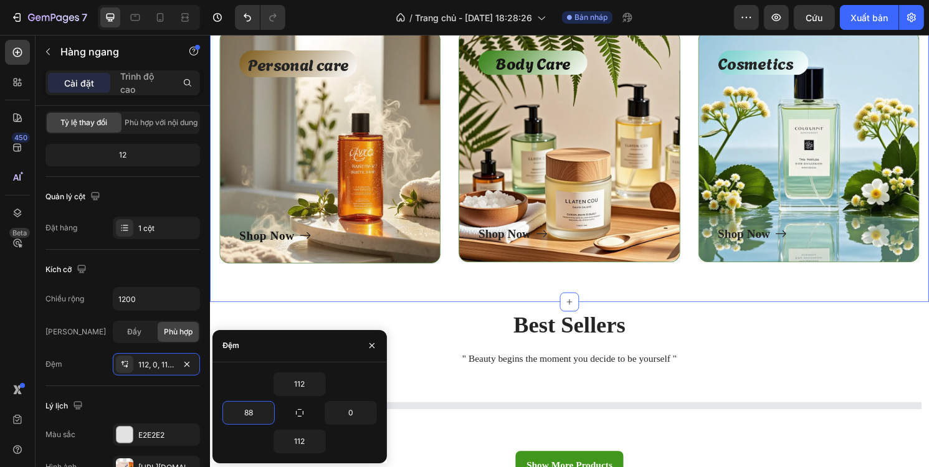
click at [455, 294] on div "Personal care Text block Shop Now Button Row Hero Banner Body Care Text block S…" at bounding box center [583, 157] width 748 height 312
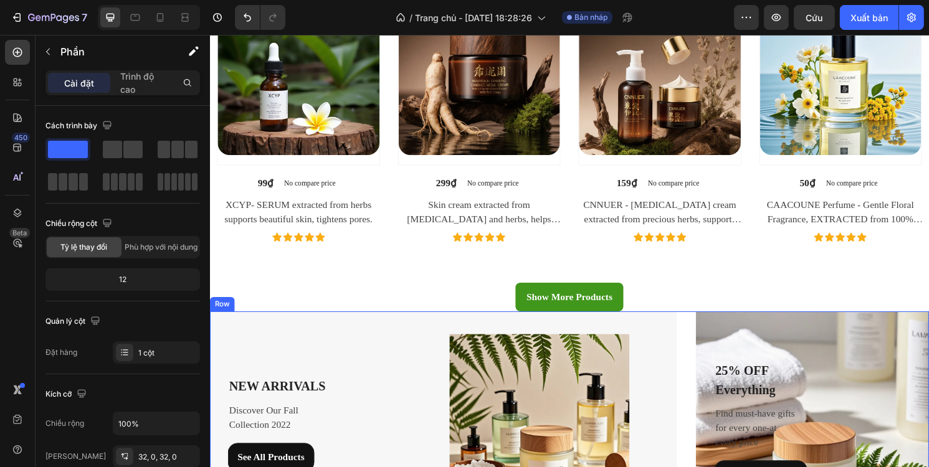
scroll to position [1184, 0]
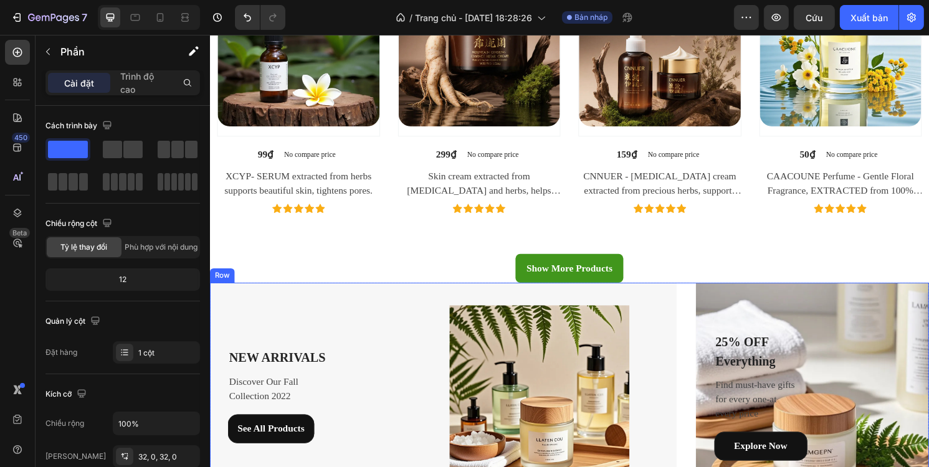
click at [695, 317] on div "NEW ARRIVALS Text block Discover Our Fall Collection 2022 Text block See All Pr…" at bounding box center [583, 411] width 748 height 237
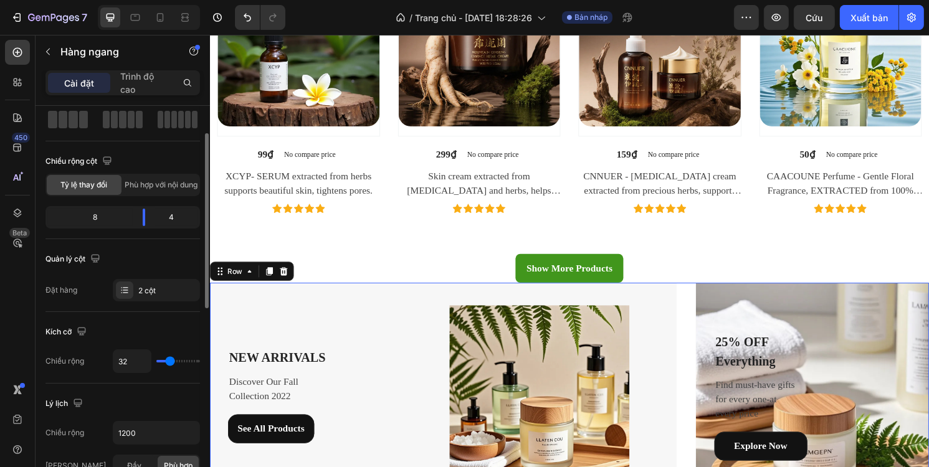
scroll to position [125, 0]
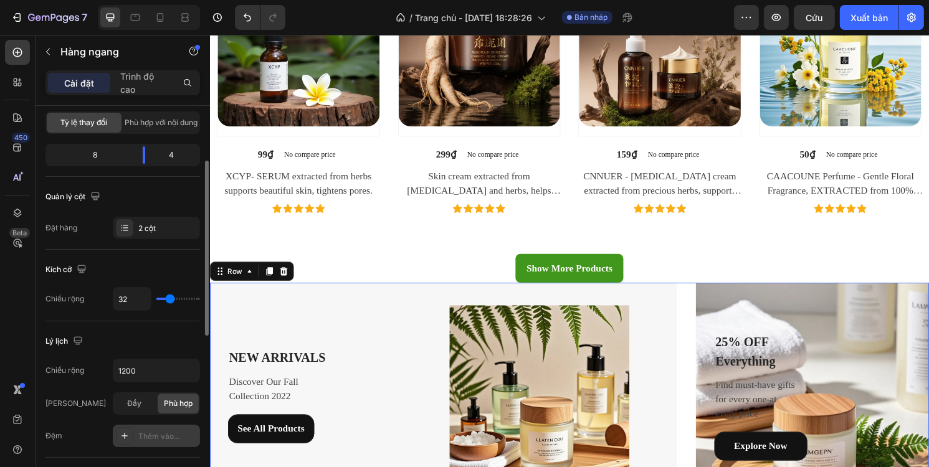
click at [168, 431] on div "Thêm vào..." at bounding box center [167, 436] width 59 height 11
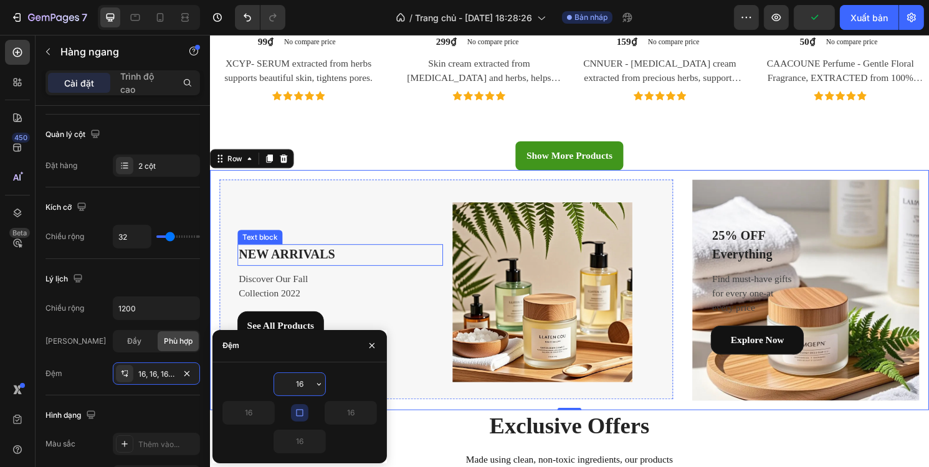
scroll to position [1308, 0]
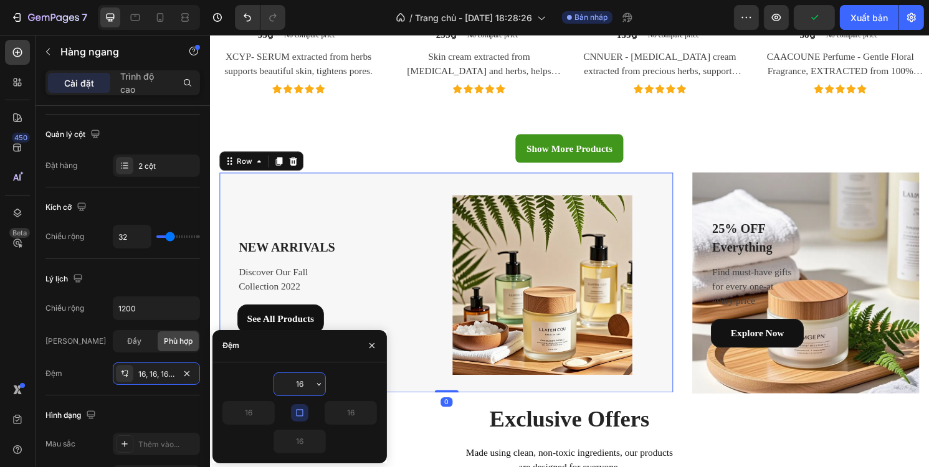
click at [347, 209] on div "NEW ARRIVALS Text block Discover Our Fall Collection 2022 Text block See All Pr…" at bounding box center [345, 295] width 214 height 187
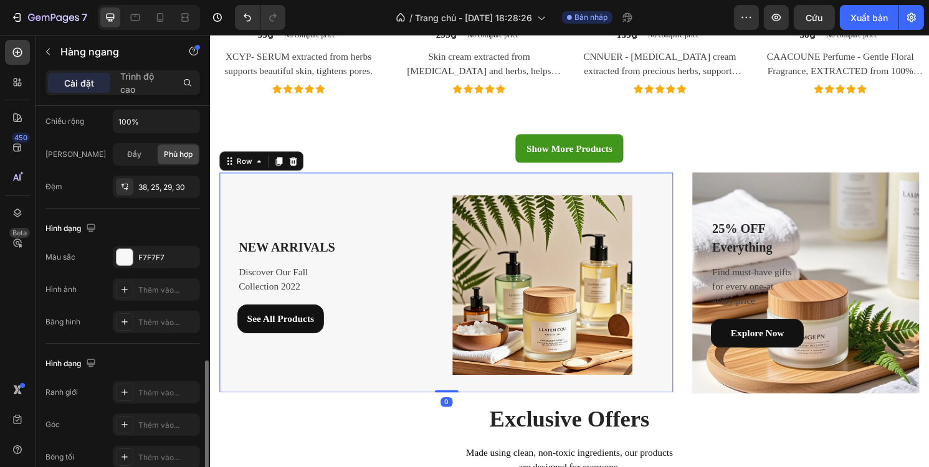
scroll to position [436, 0]
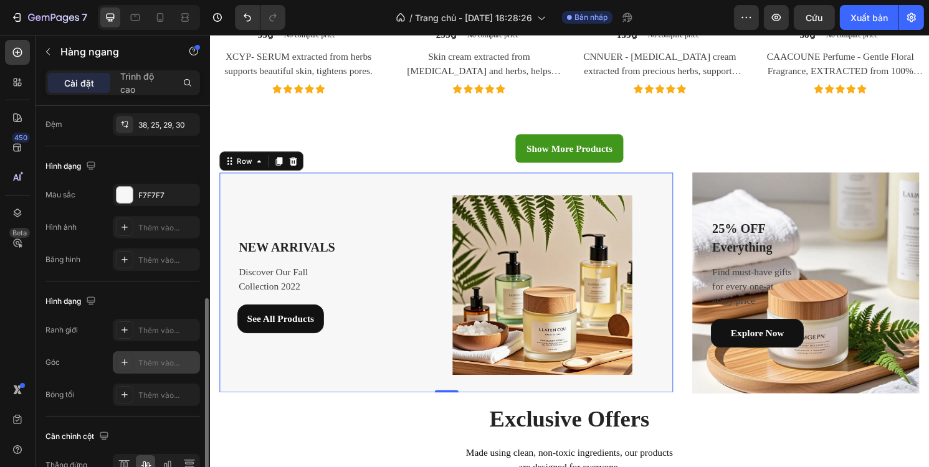
click at [143, 359] on font "Thêm vào..." at bounding box center [158, 362] width 41 height 9
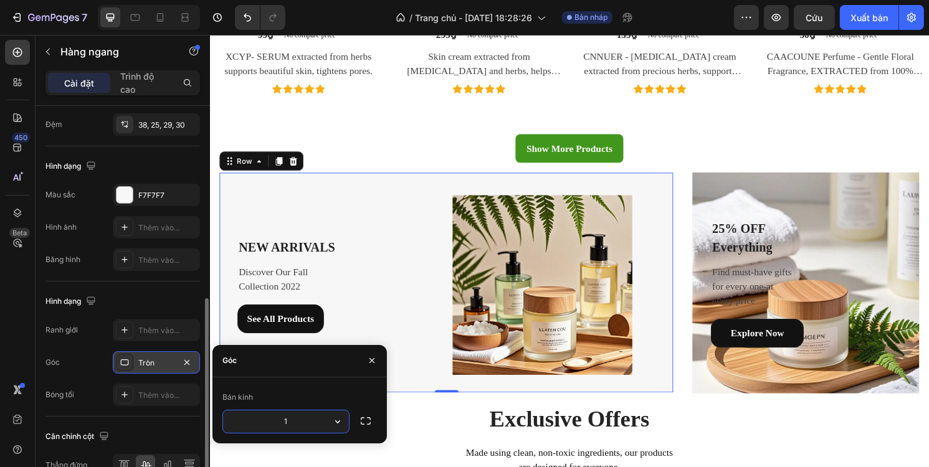
type input "16"
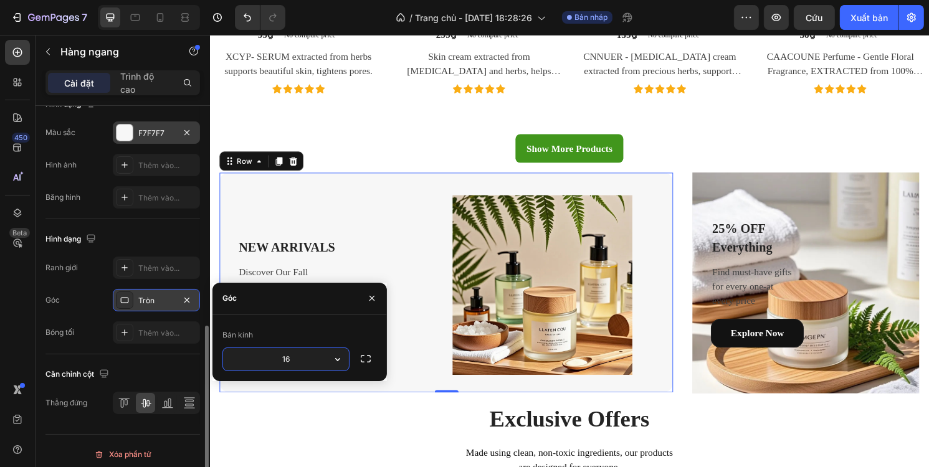
click at [130, 135] on div at bounding box center [125, 133] width 16 height 16
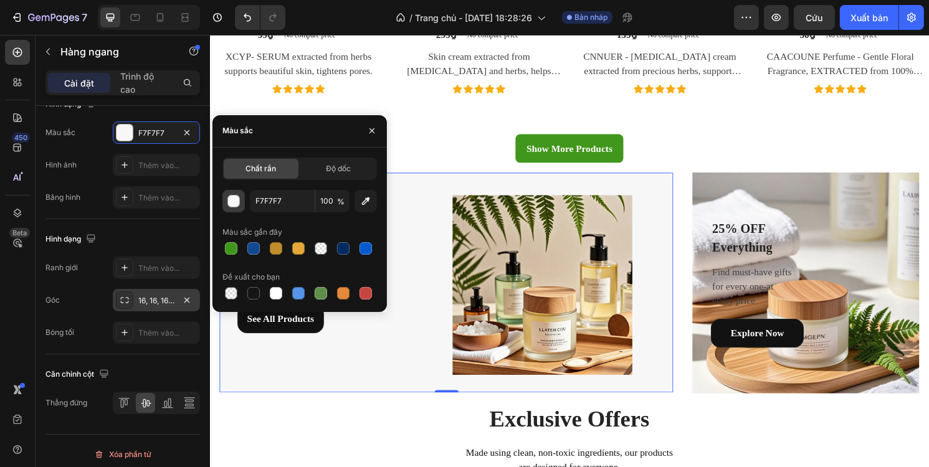
click at [238, 199] on div "button" at bounding box center [234, 202] width 12 height 12
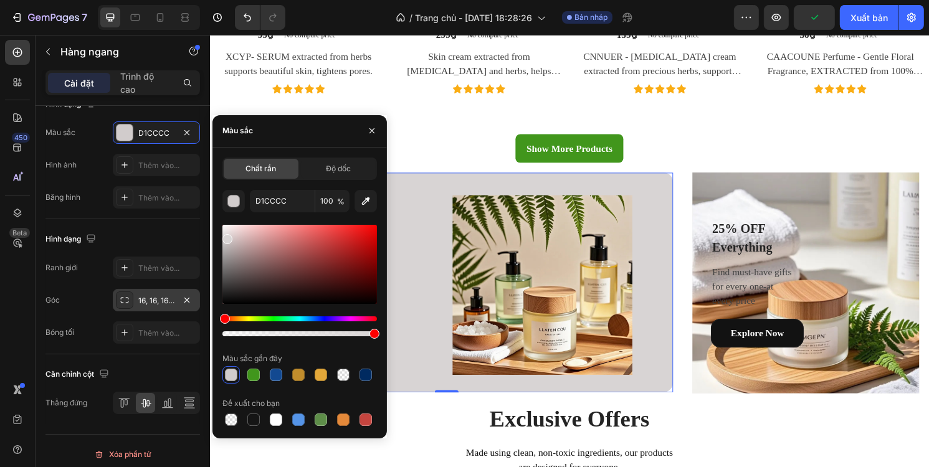
type input "D8D4D4"
click at [227, 236] on div at bounding box center [227, 239] width 10 height 10
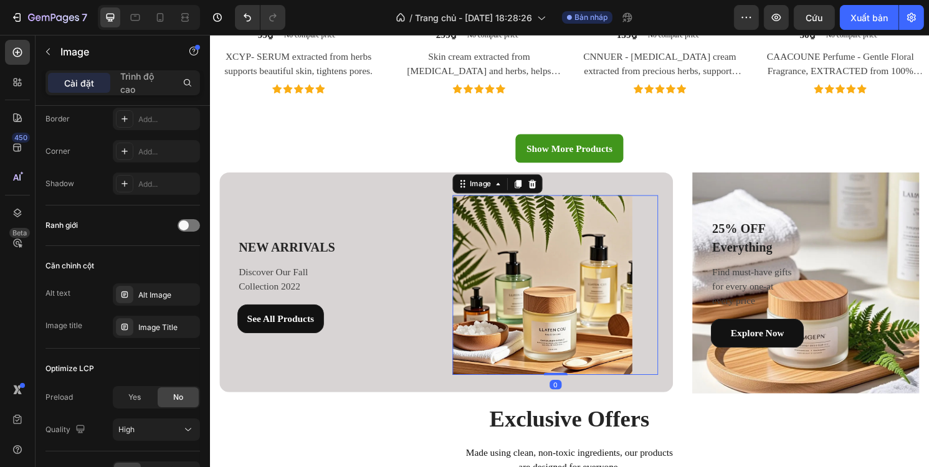
click at [517, 226] on img at bounding box center [555, 295] width 187 height 187
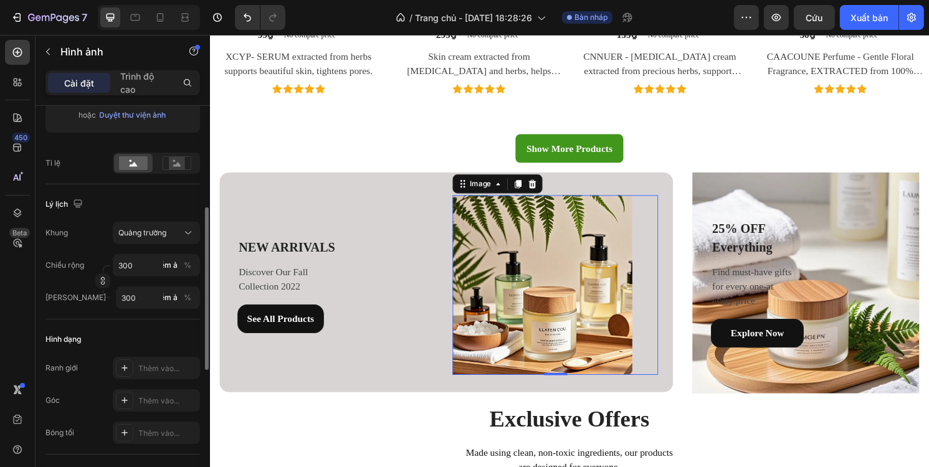
scroll to position [312, 0]
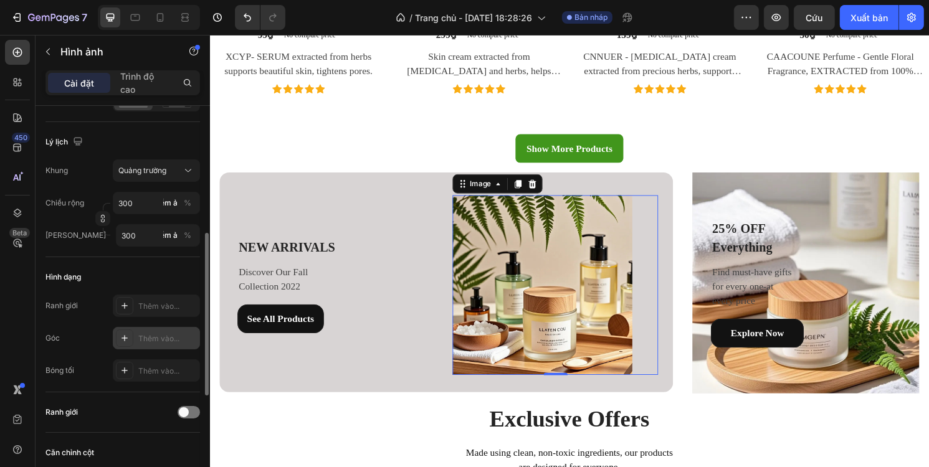
click at [145, 341] on font "Thêm vào..." at bounding box center [158, 338] width 41 height 9
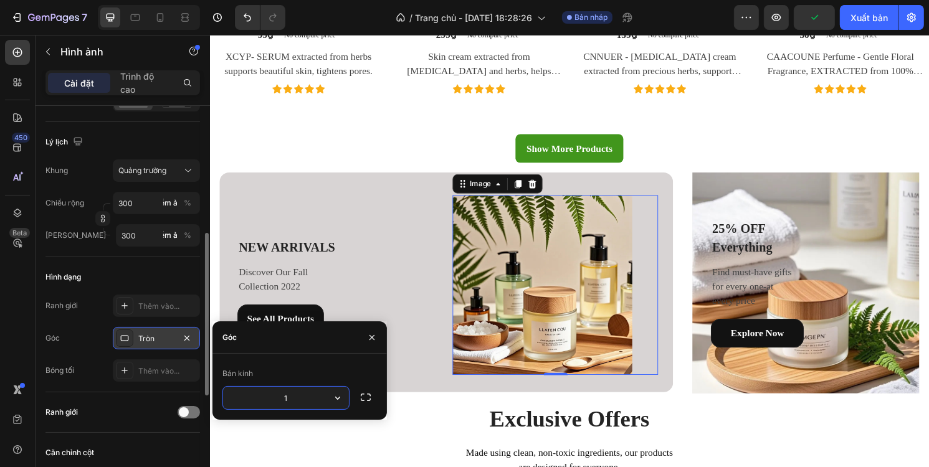
type input "16"
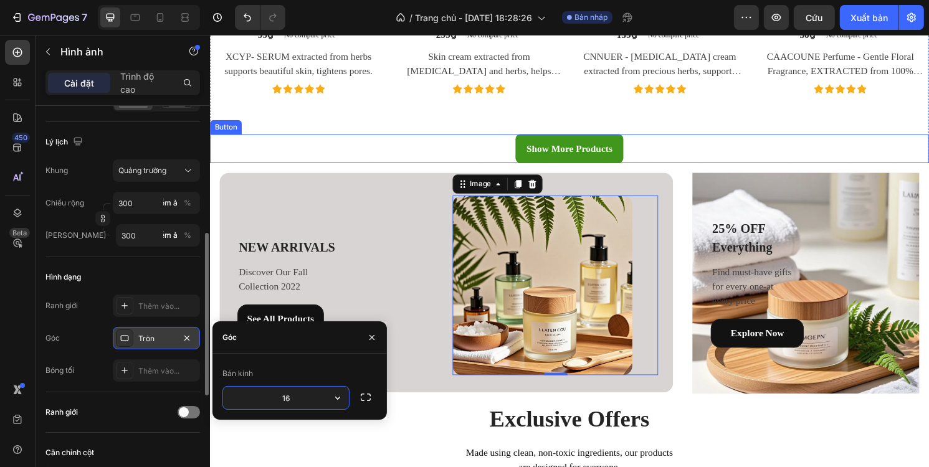
click at [341, 138] on div "Show More Products Button" at bounding box center [583, 153] width 748 height 30
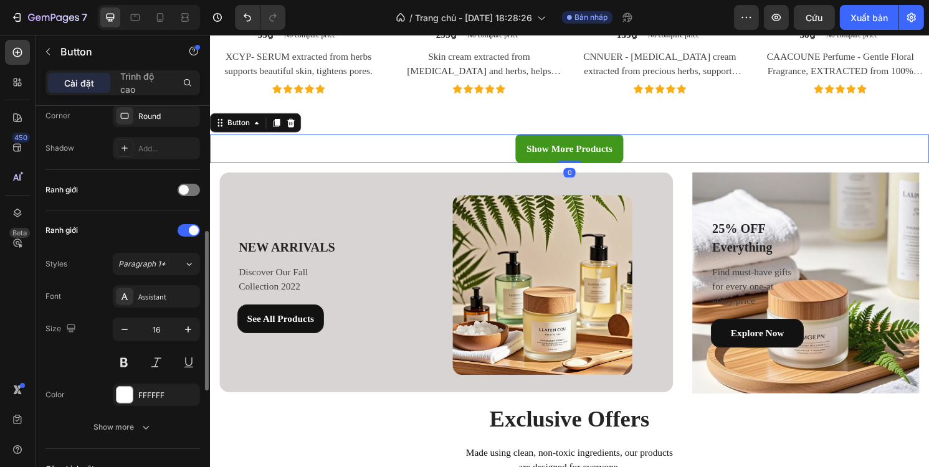
scroll to position [0, 0]
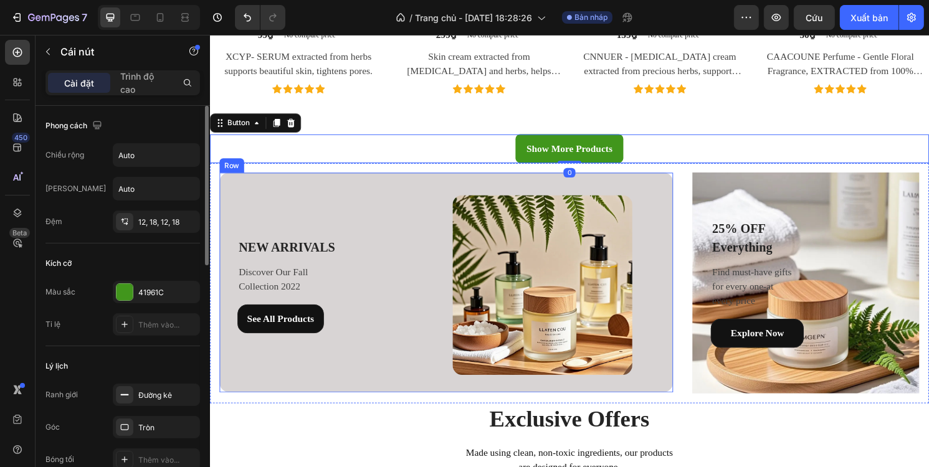
click at [391, 232] on div "NEW ARRIVALS Text block Discover Our Fall Collection 2022 Text block See All Pr…" at bounding box center [345, 295] width 214 height 187
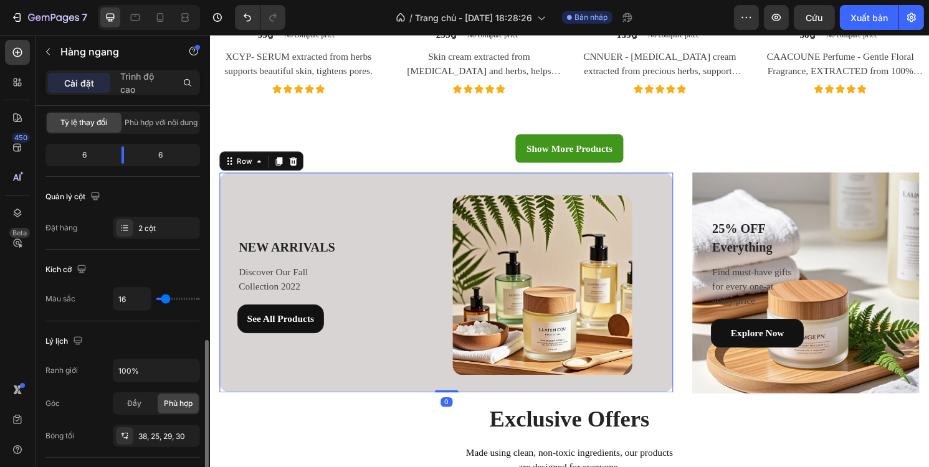
scroll to position [249, 0]
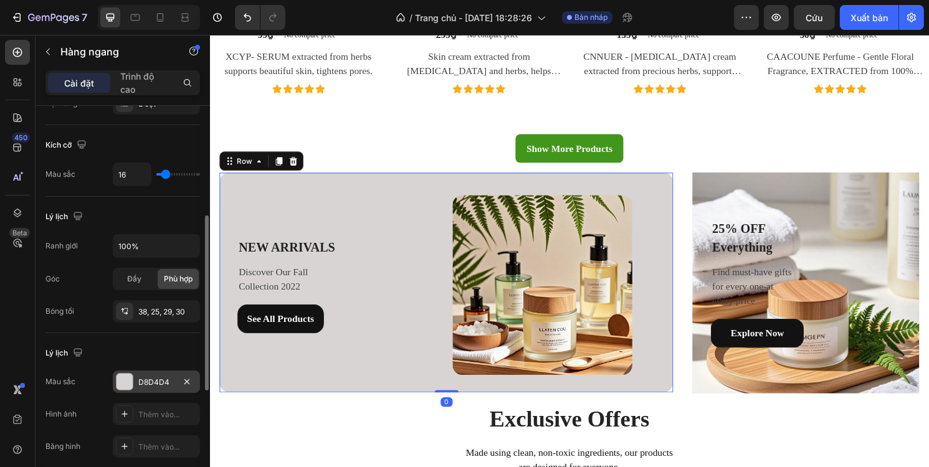
click at [125, 371] on div "D8D4D4" at bounding box center [156, 382] width 87 height 22
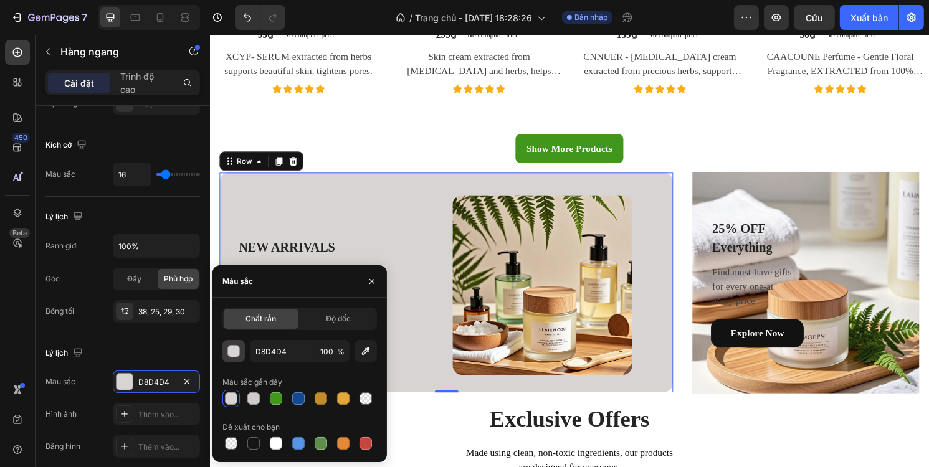
click at [234, 351] on div "button" at bounding box center [234, 352] width 12 height 12
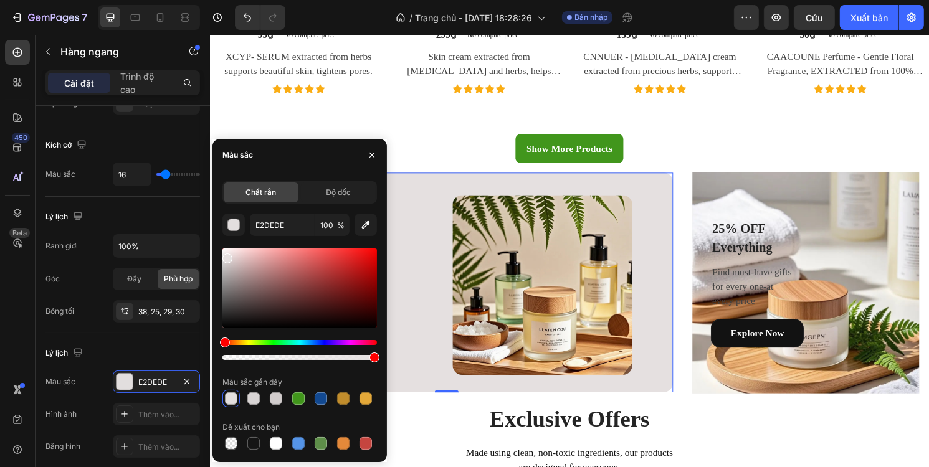
drag, startPoint x: 229, startPoint y: 265, endPoint x: 226, endPoint y: 257, distance: 8.7
click at [226, 257] on div at bounding box center [227, 259] width 10 height 10
type input "E5E0E0"
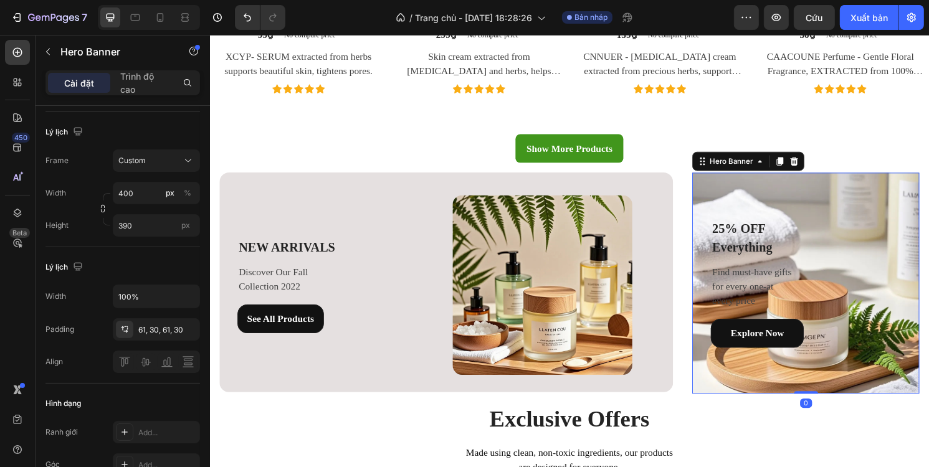
click at [792, 196] on div "25% OFF Everything Text block Find must-have gifts for every one-at every price…" at bounding box center [829, 293] width 236 height 210
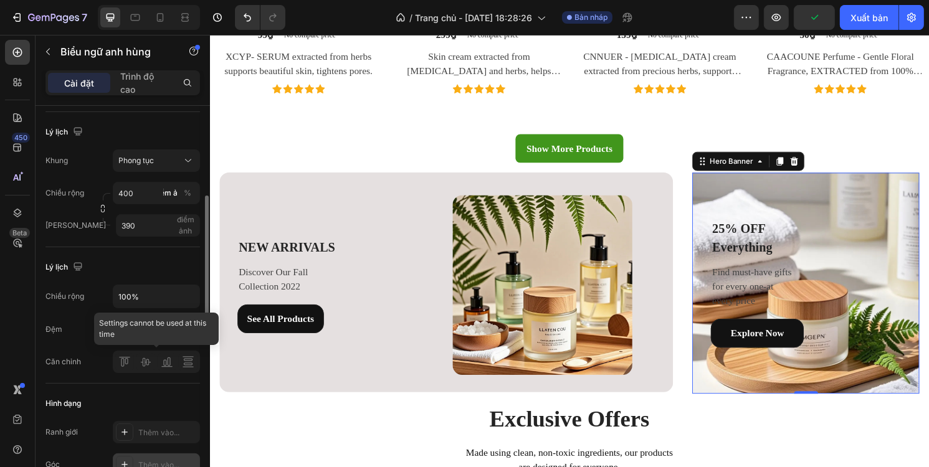
scroll to position [374, 0]
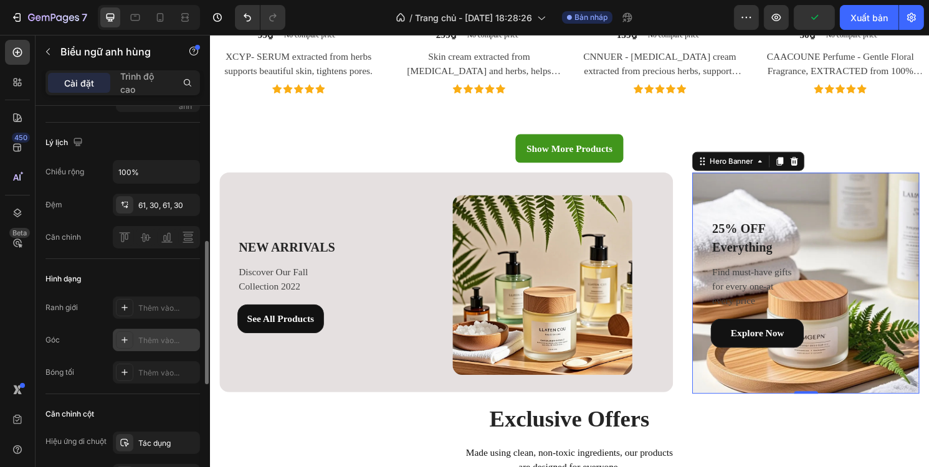
click at [153, 340] on font "Thêm vào..." at bounding box center [158, 340] width 41 height 9
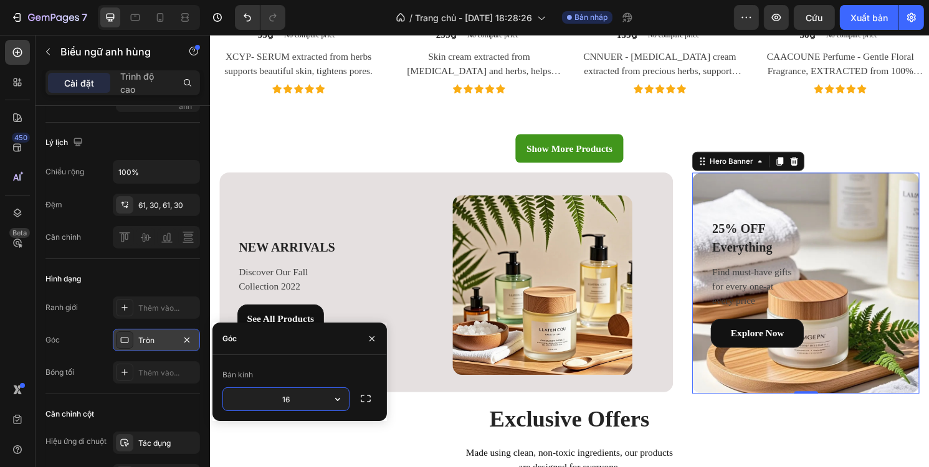
type input "16"
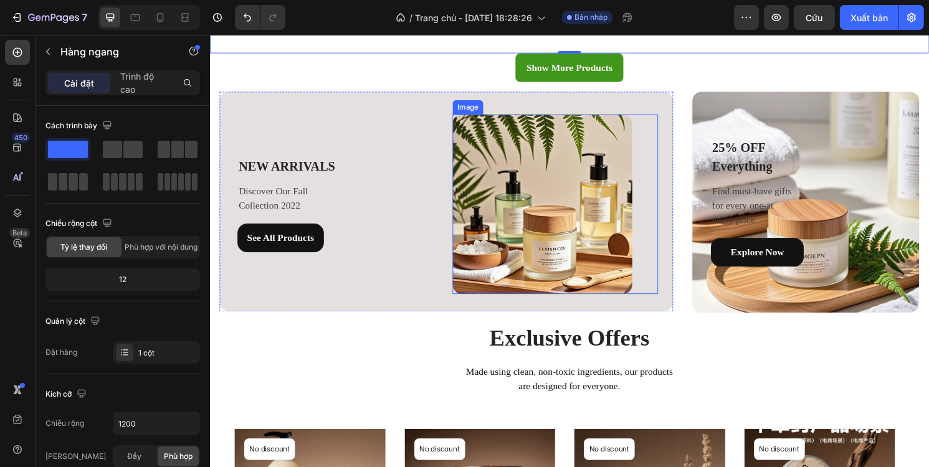
scroll to position [1371, 0]
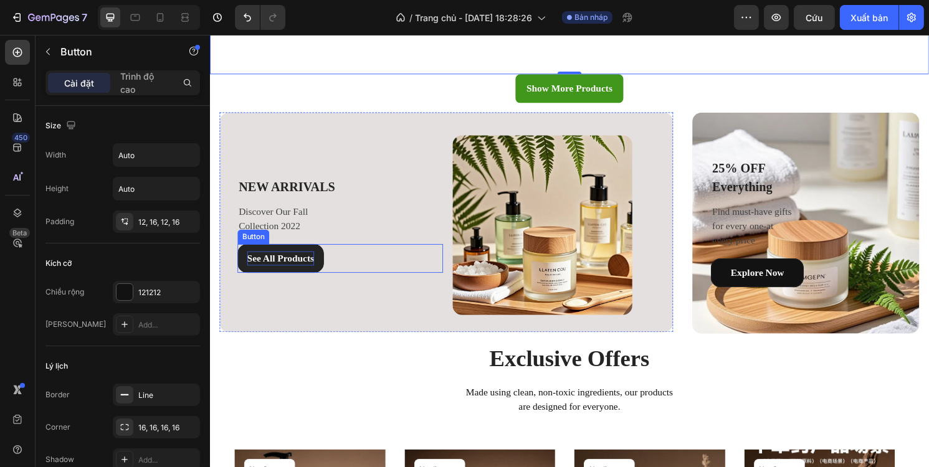
click at [315, 264] on div "See All Products" at bounding box center [283, 267] width 70 height 15
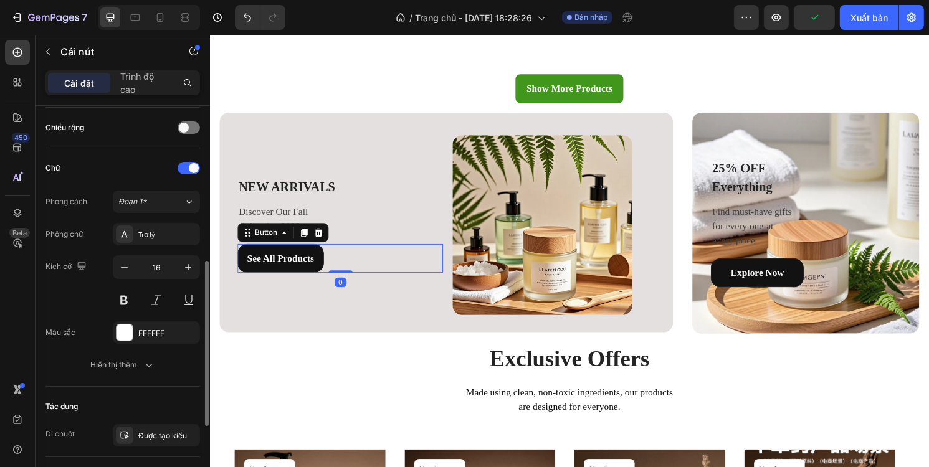
scroll to position [498, 0]
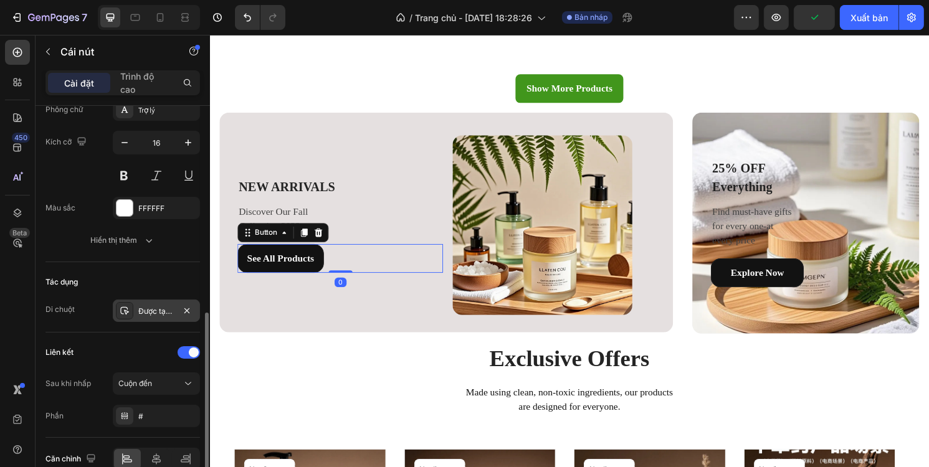
click at [150, 311] on font "Được tạo kiểu" at bounding box center [162, 311] width 49 height 9
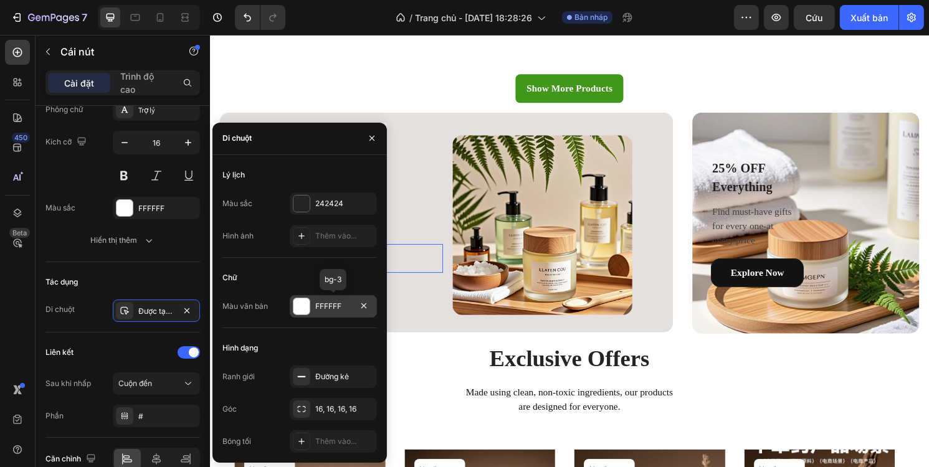
click at [304, 304] on div at bounding box center [301, 306] width 16 height 16
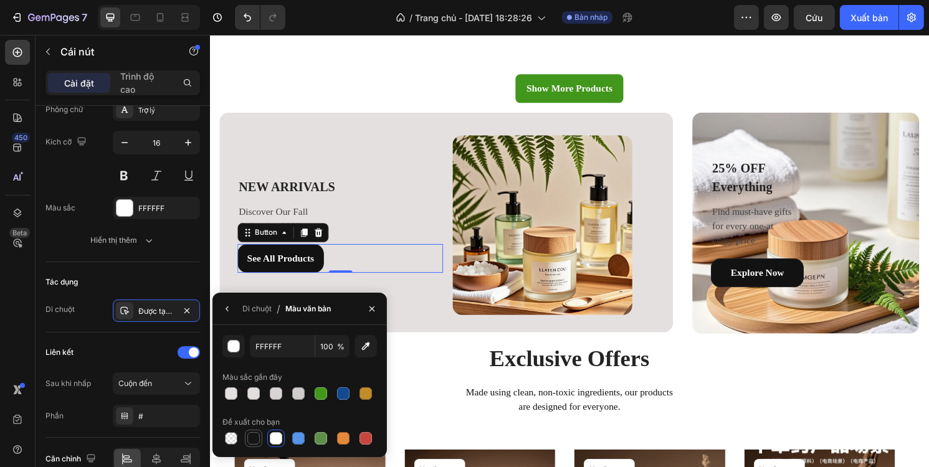
click at [253, 438] on div at bounding box center [253, 438] width 12 height 12
type input "151515"
click at [227, 312] on icon "button" at bounding box center [227, 309] width 10 height 10
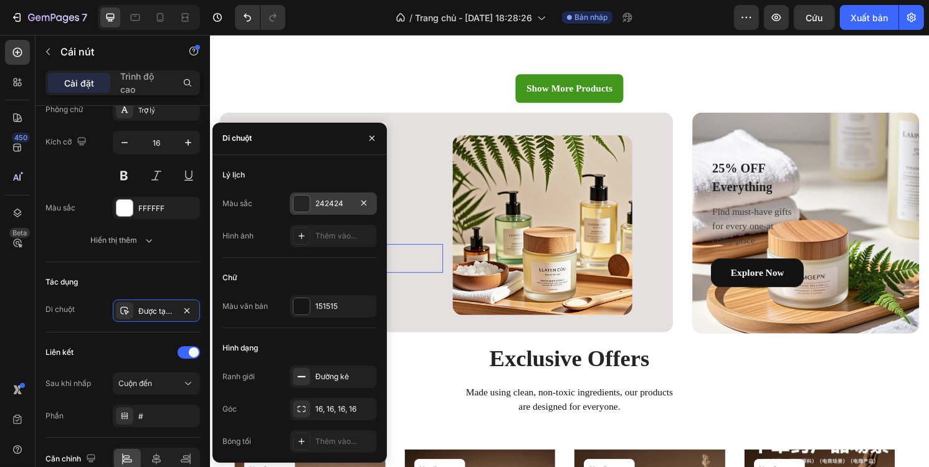
click at [304, 202] on div at bounding box center [301, 204] width 16 height 16
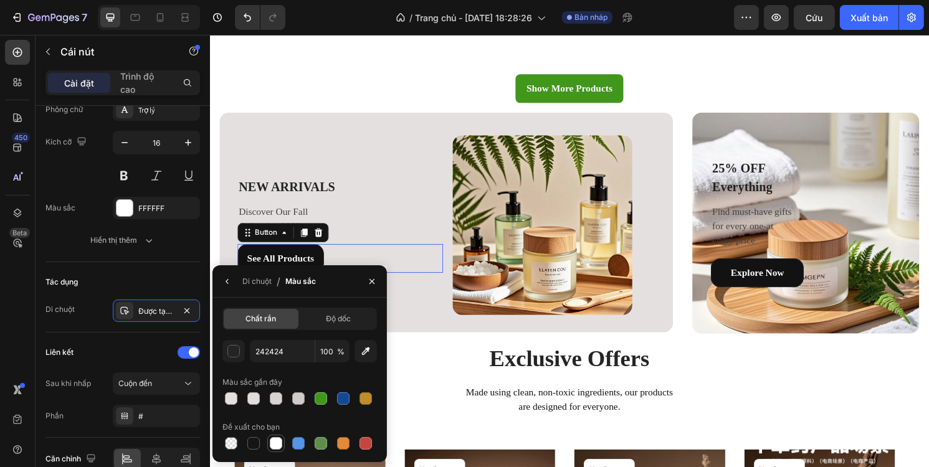
click at [277, 443] on div at bounding box center [276, 443] width 12 height 12
type input "FFFFFF"
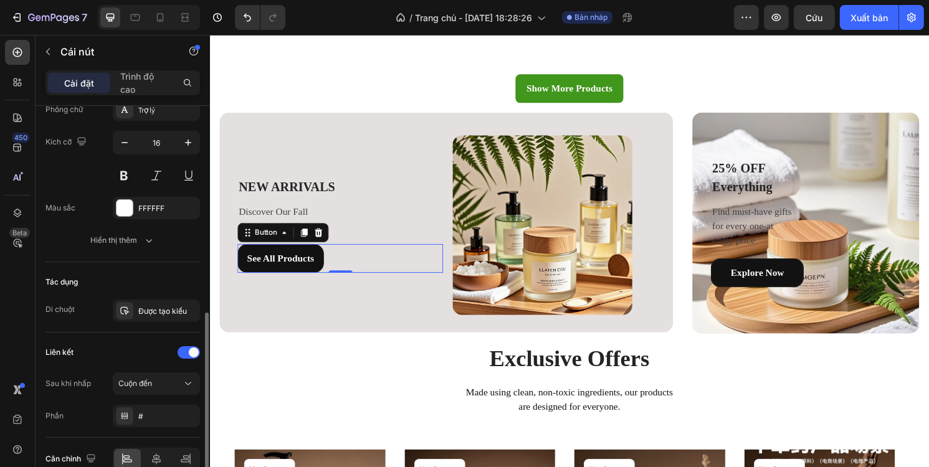
click at [182, 253] on div "Chữ Phong cách Đoạn 1* Phông chữ Trợ lý Kích cỡ 16 Màu sắc FFFFFF Hiển thị thêm" at bounding box center [122, 143] width 155 height 239
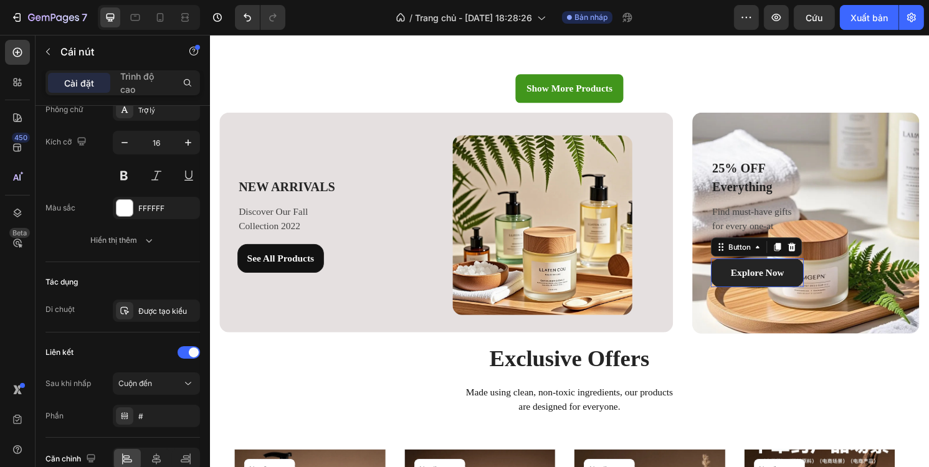
click at [798, 285] on link "Explore Now" at bounding box center [778, 283] width 97 height 30
click at [144, 310] on font "Được tạo kiểu" at bounding box center [162, 311] width 49 height 9
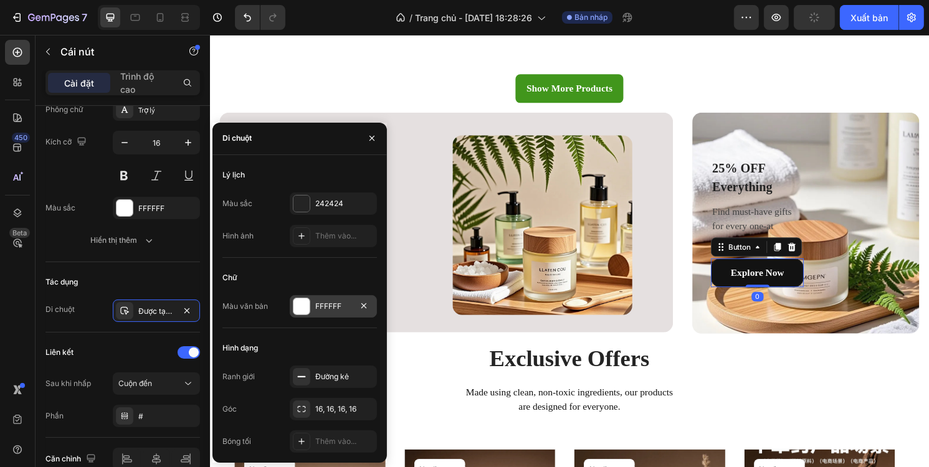
click at [302, 307] on div at bounding box center [301, 306] width 16 height 16
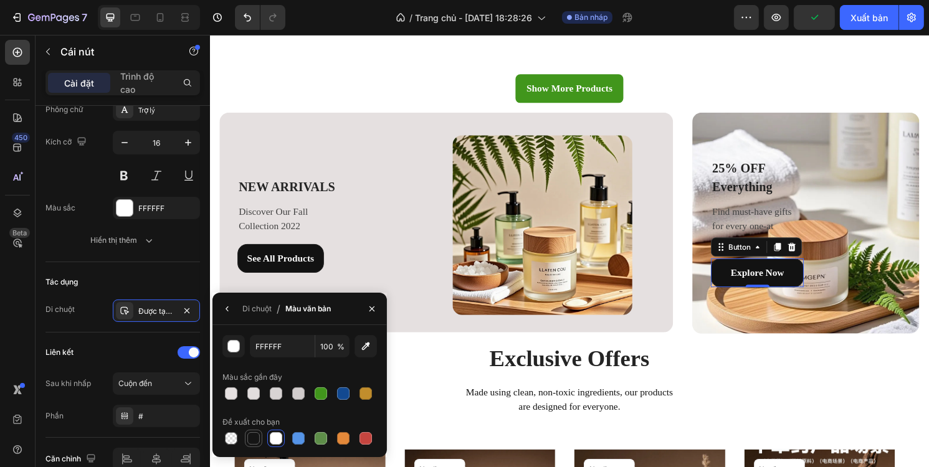
click at [251, 440] on div at bounding box center [253, 438] width 12 height 12
type input "151515"
click at [229, 306] on icon "button" at bounding box center [227, 309] width 10 height 10
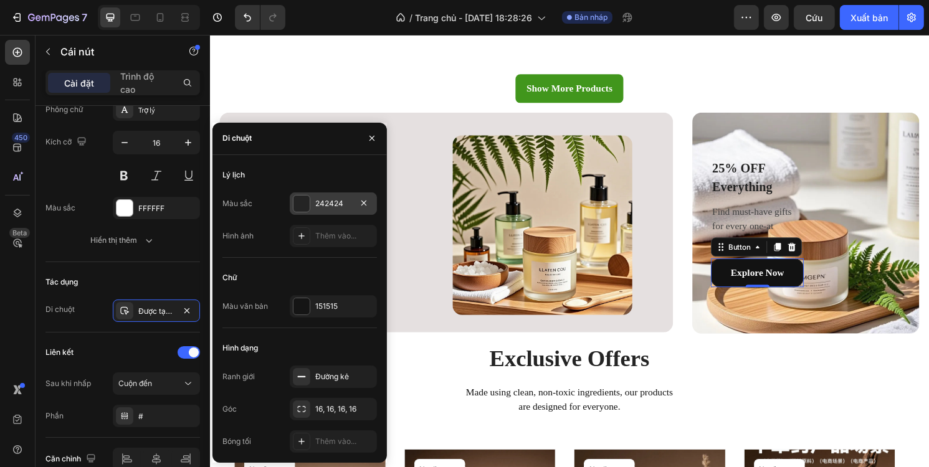
click at [301, 213] on div "242424" at bounding box center [333, 204] width 87 height 22
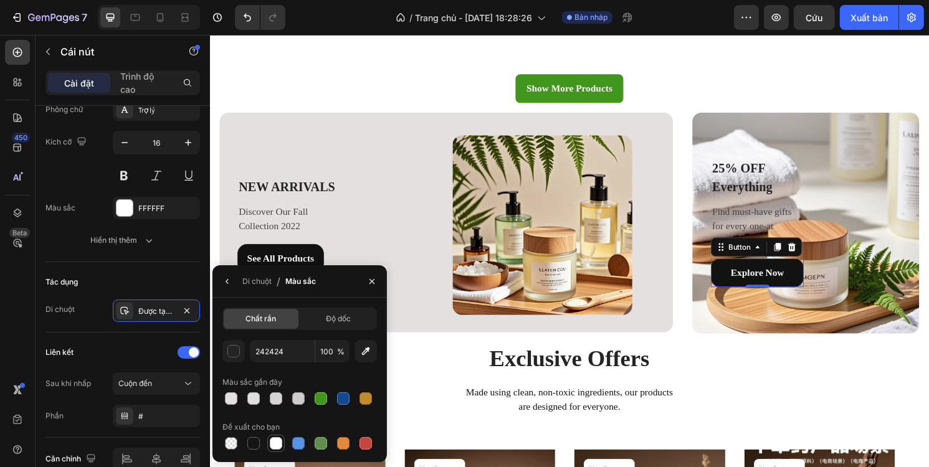
click at [277, 443] on div at bounding box center [276, 443] width 12 height 12
type input "FFFFFF"
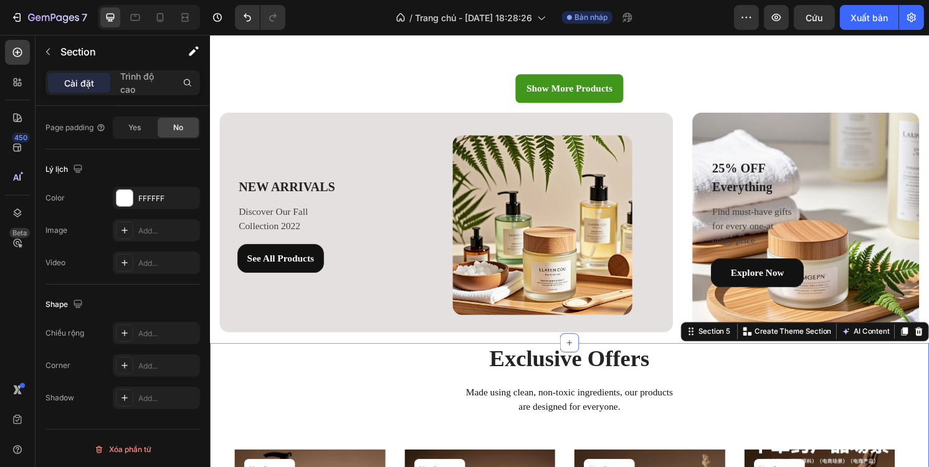
scroll to position [0, 0]
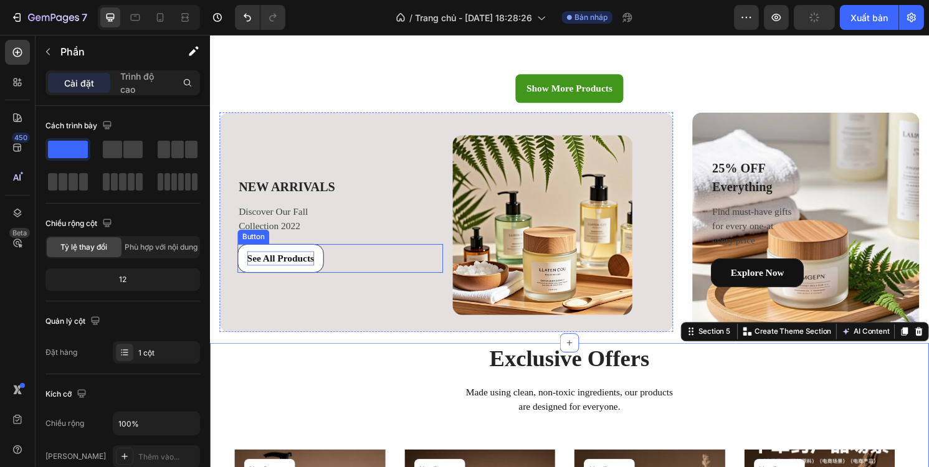
click at [295, 262] on div "See All Products" at bounding box center [283, 267] width 70 height 15
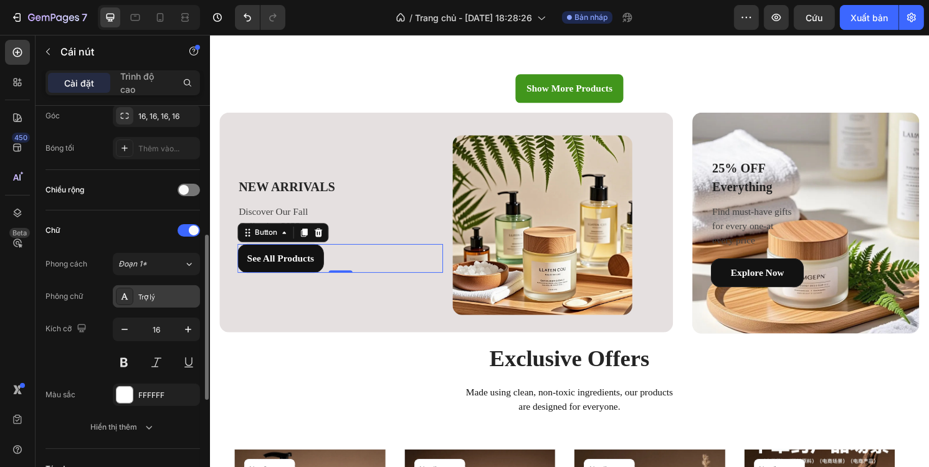
scroll to position [498, 0]
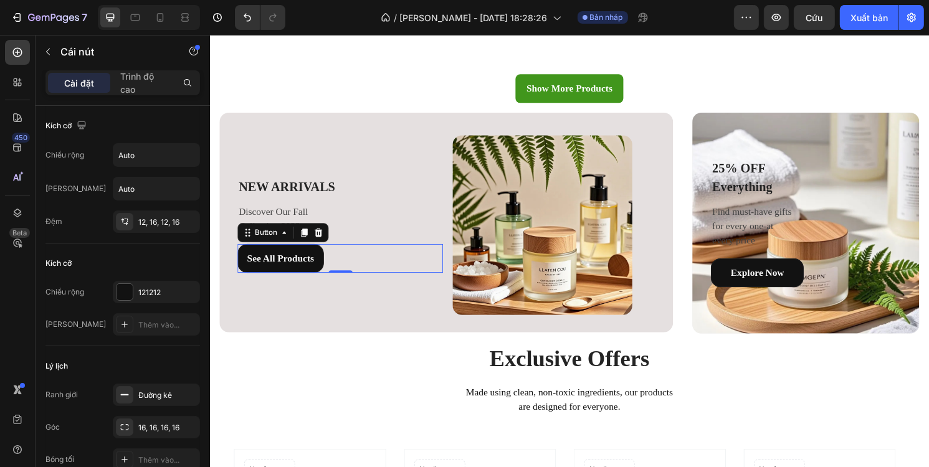
scroll to position [498, 0]
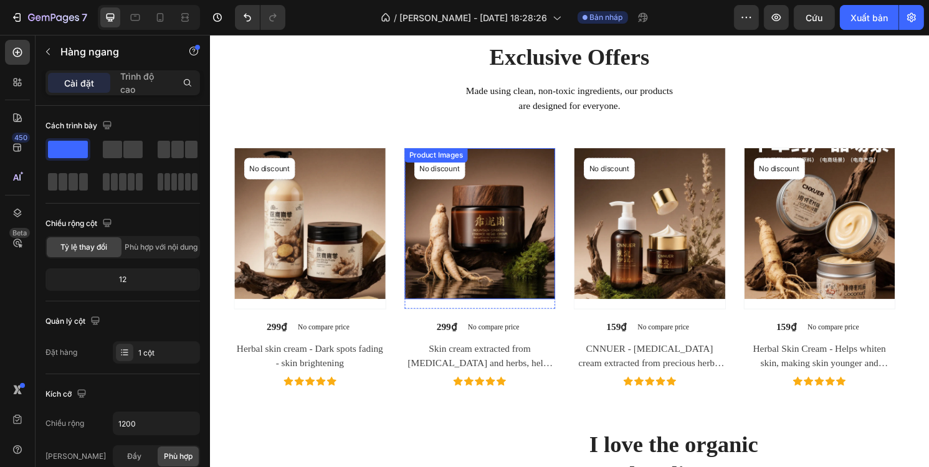
scroll to position [1682, 0]
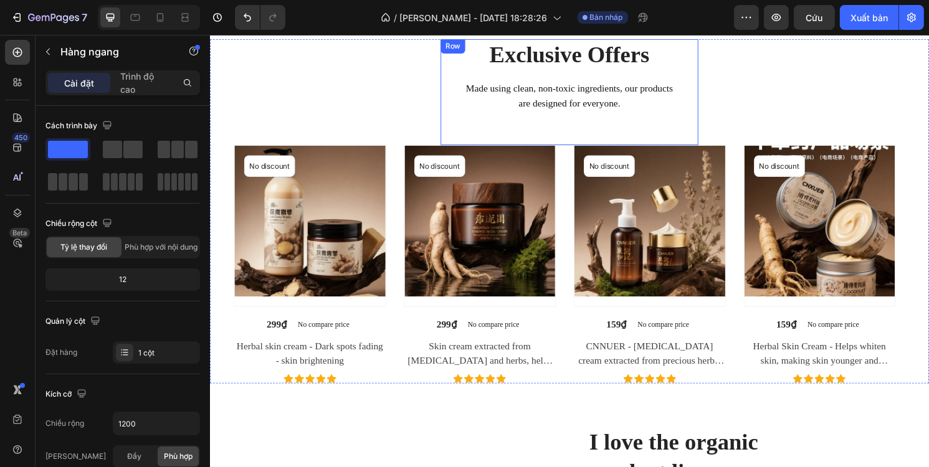
click at [617, 120] on div "Exclusive Offers Heading Made using clean, non-toxic ingredients, our products …" at bounding box center [583, 94] width 268 height 110
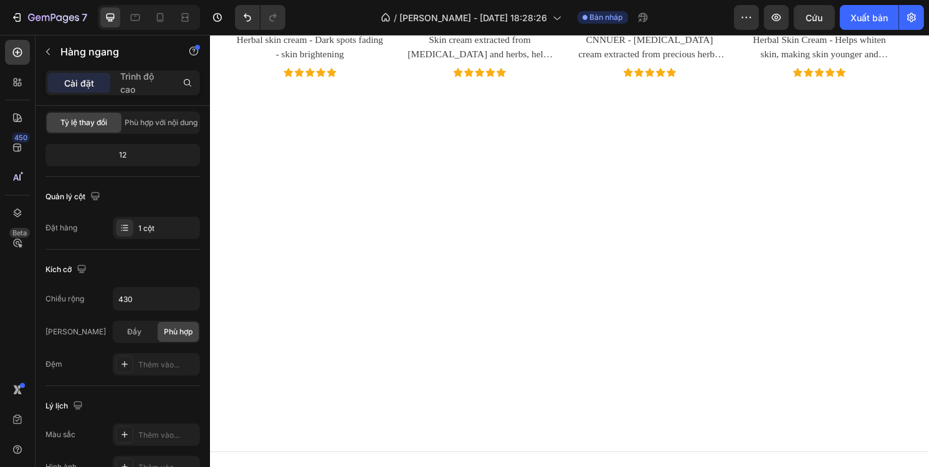
scroll to position [895, 0]
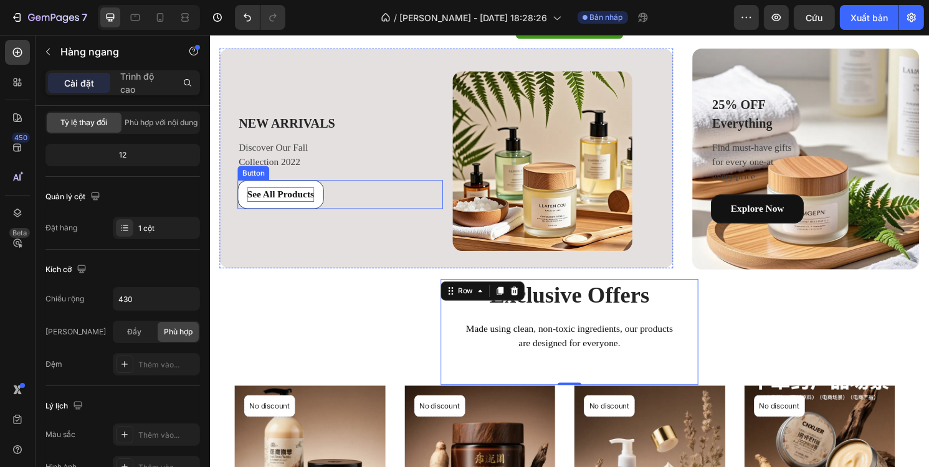
click at [267, 202] on div "See All Products" at bounding box center [283, 201] width 70 height 15
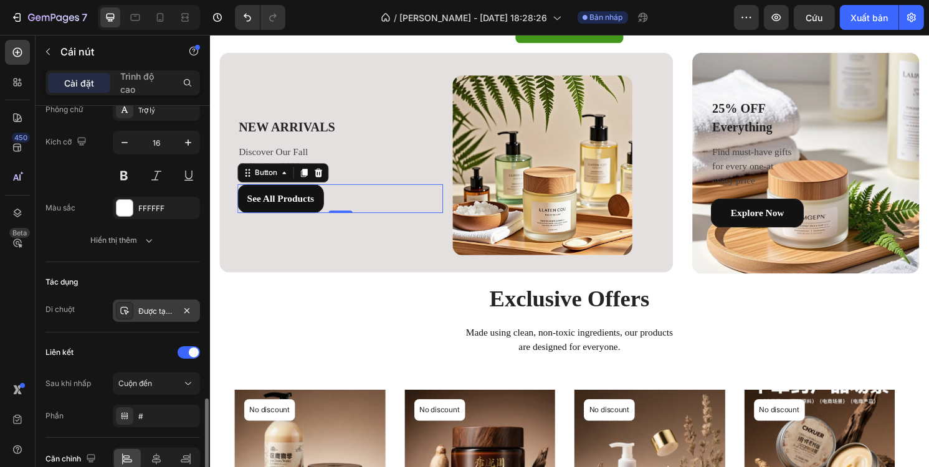
scroll to position [559, 0]
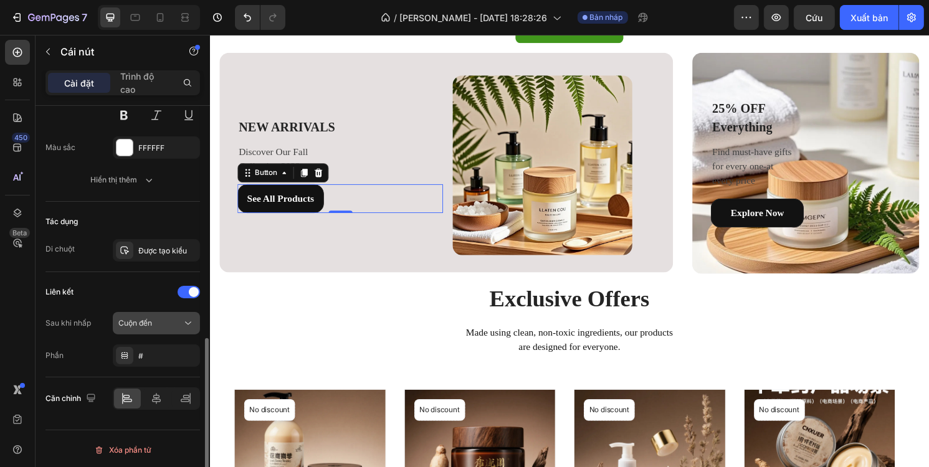
click at [158, 318] on div "Cuộn đến" at bounding box center [150, 323] width 64 height 11
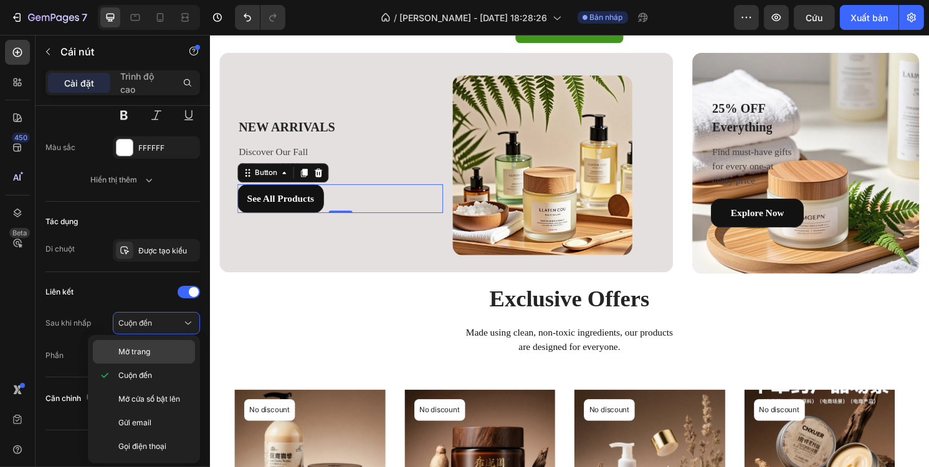
click at [168, 356] on p "Mở trang" at bounding box center [153, 351] width 71 height 11
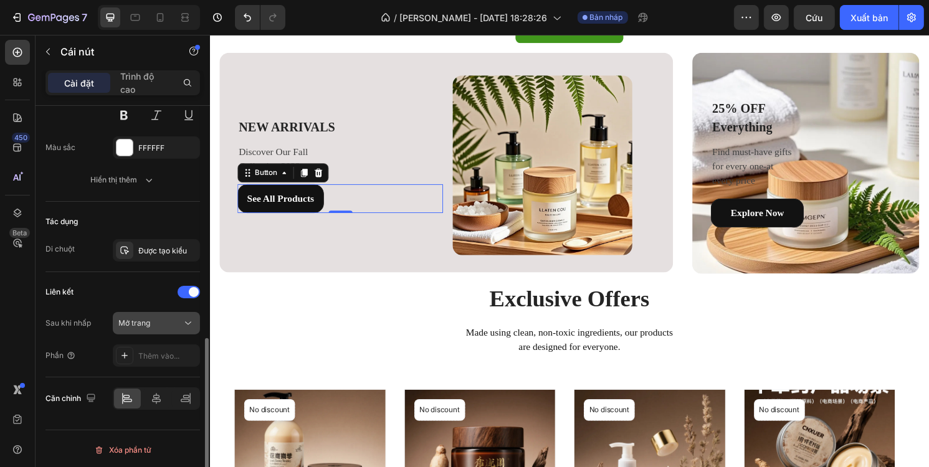
click at [156, 326] on div "Mở trang" at bounding box center [150, 323] width 64 height 11
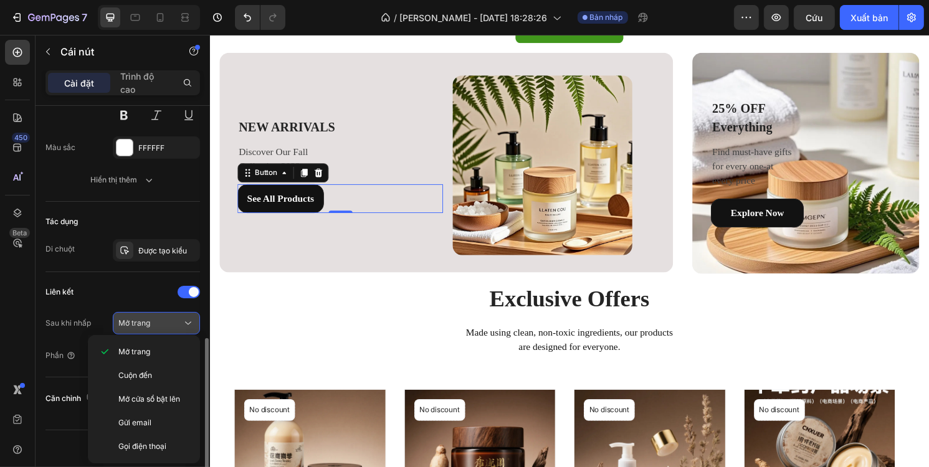
click at [158, 325] on div "Mở trang" at bounding box center [150, 323] width 64 height 11
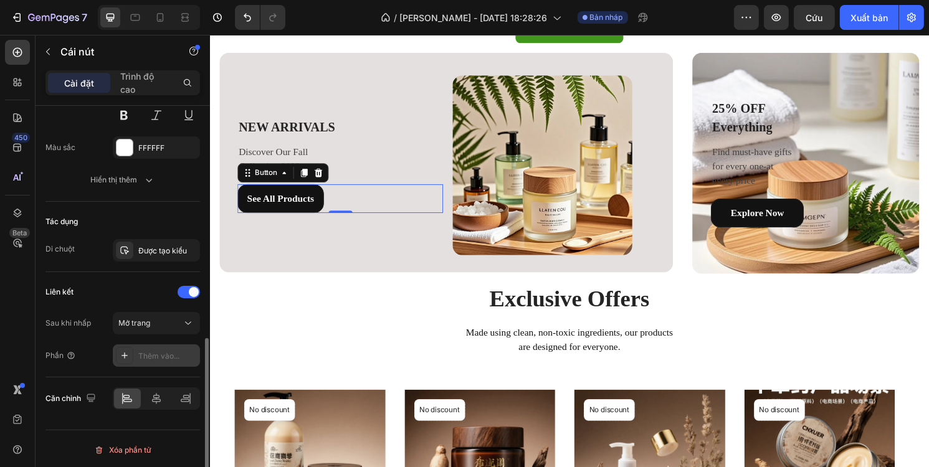
click at [153, 351] on div "Thêm vào..." at bounding box center [167, 356] width 59 height 11
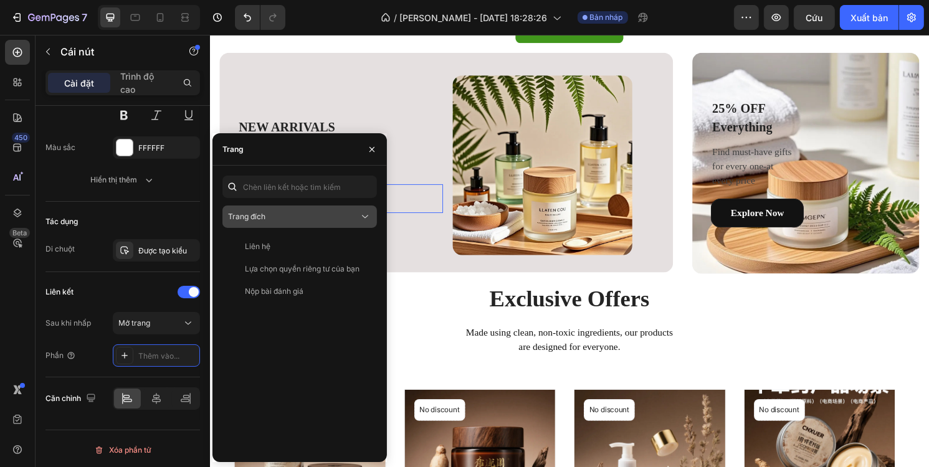
click at [277, 217] on div "Trang đích" at bounding box center [293, 216] width 131 height 11
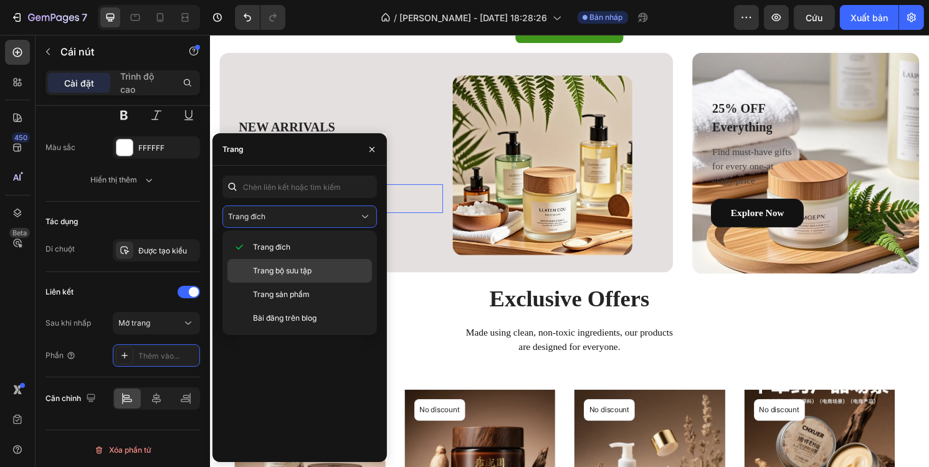
click at [292, 269] on font "Trang bộ sưu tập" at bounding box center [282, 270] width 59 height 9
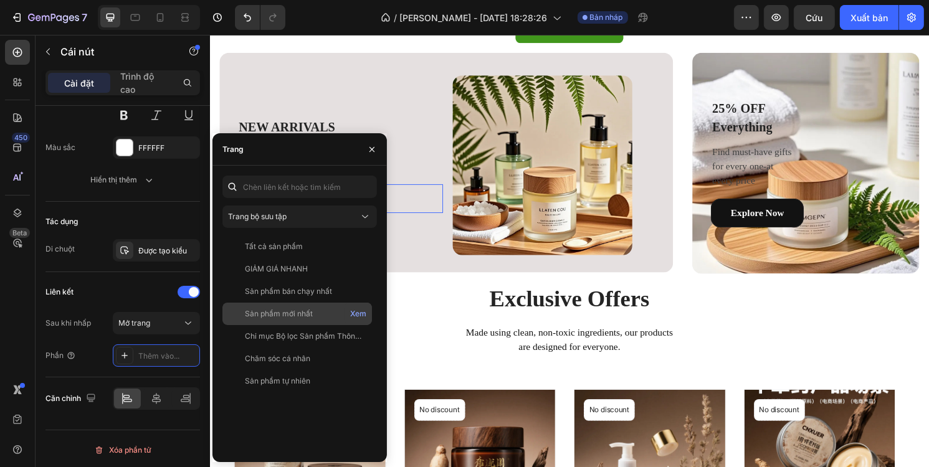
click at [289, 308] on div "Sản phẩm mới nhất" at bounding box center [279, 313] width 68 height 11
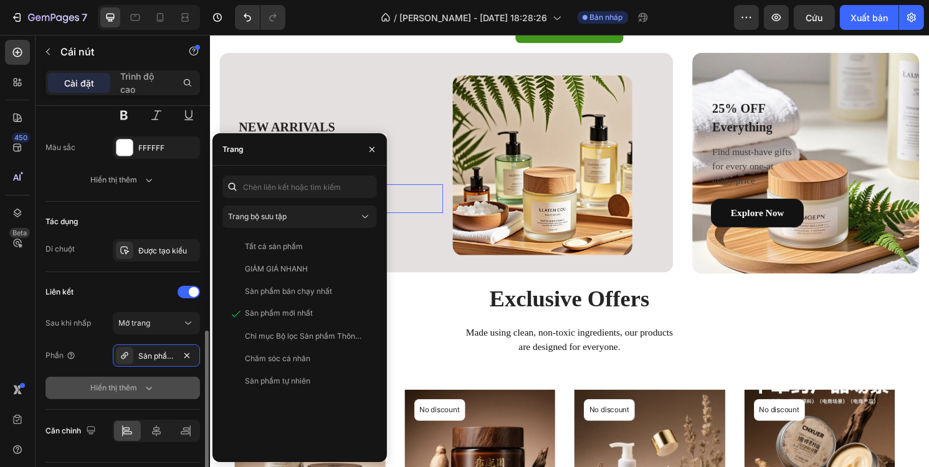
click at [148, 382] on icon "button" at bounding box center [149, 388] width 12 height 12
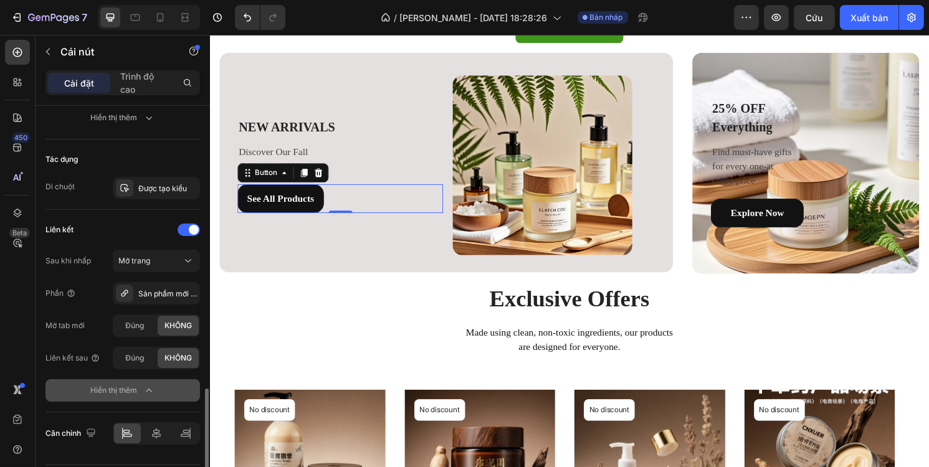
scroll to position [656, 0]
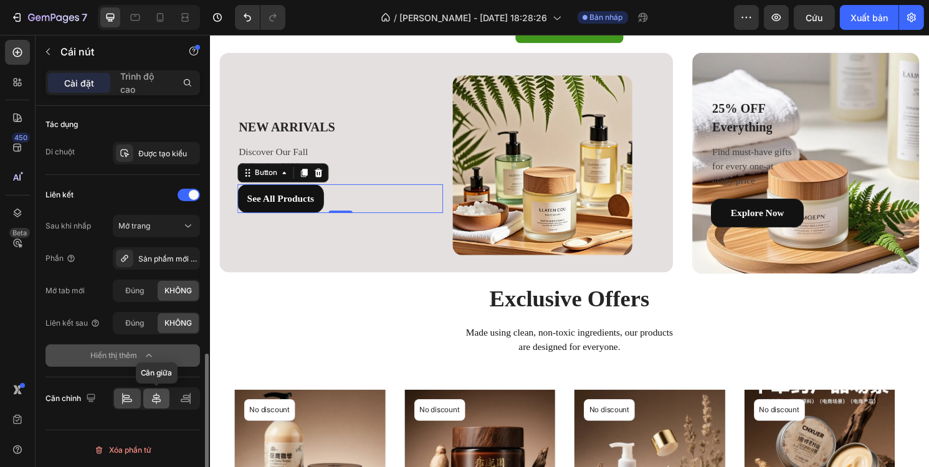
click at [153, 393] on icon at bounding box center [156, 399] width 12 height 12
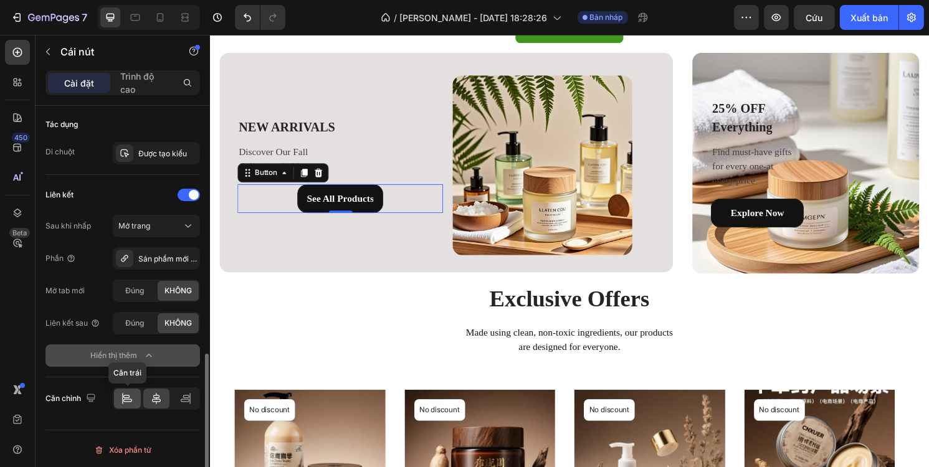
click at [128, 393] on icon at bounding box center [127, 399] width 12 height 12
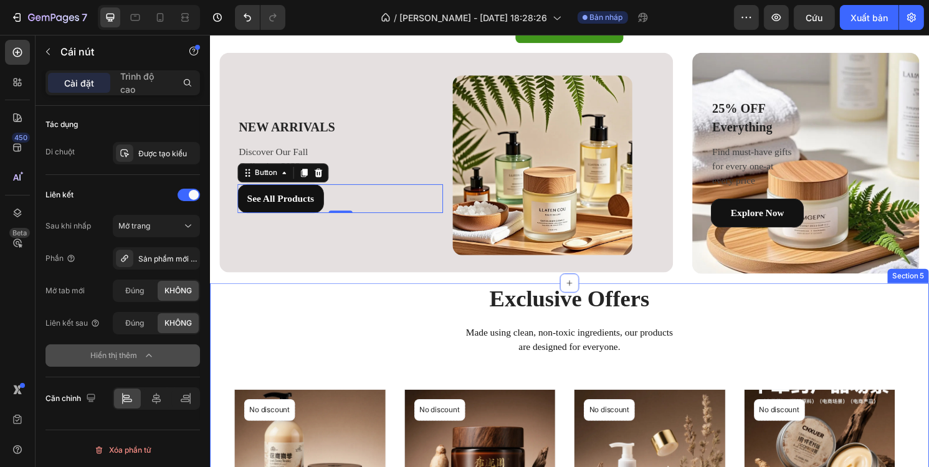
click at [344, 339] on div "Exclusive Offers Heading Made using clean, non-toxic ingredients, our products …" at bounding box center [583, 472] width 748 height 358
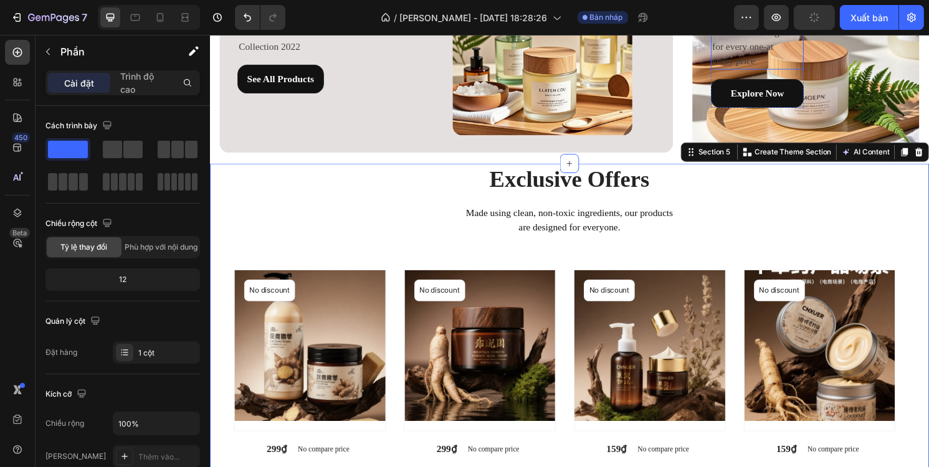
scroll to position [1371, 0]
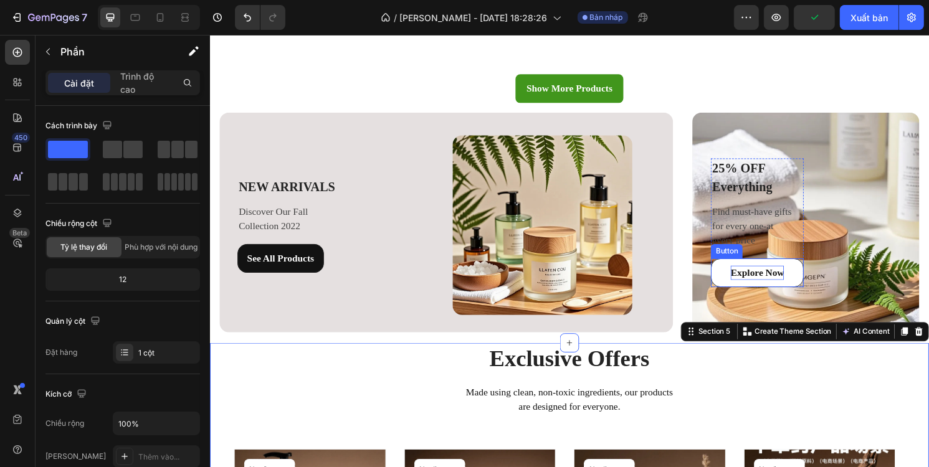
click at [766, 275] on div "Explore Now" at bounding box center [778, 282] width 55 height 15
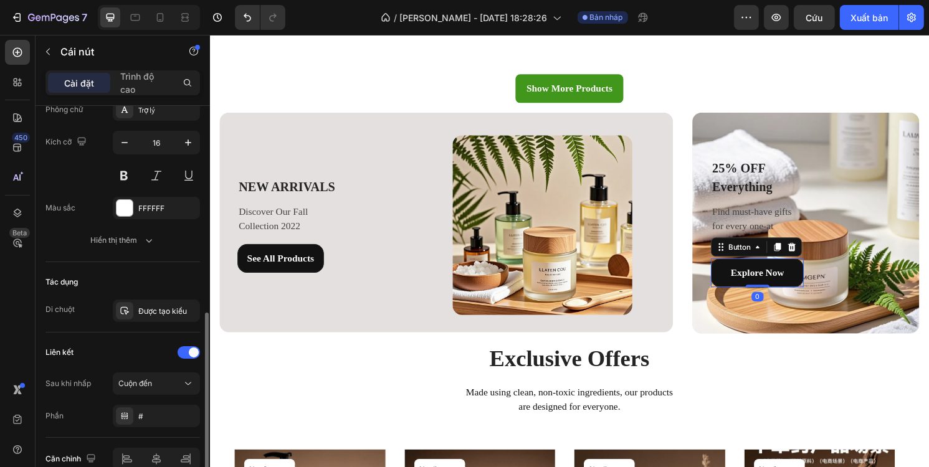
scroll to position [559, 0]
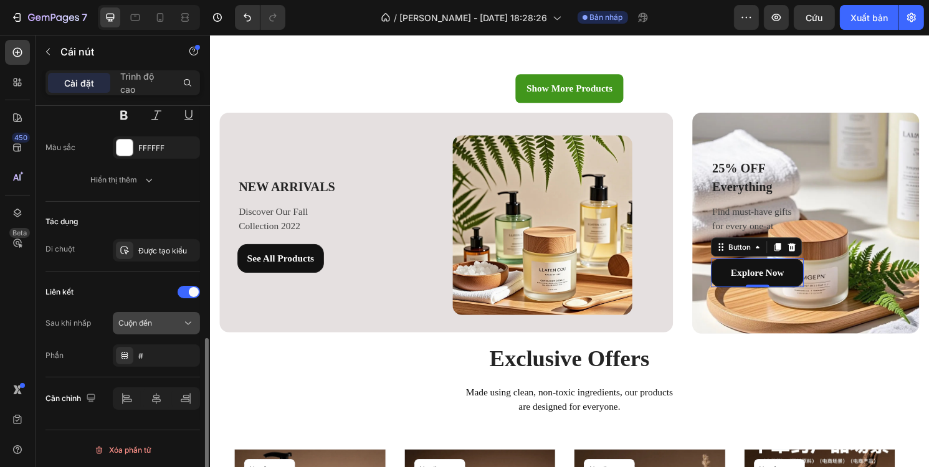
click at [143, 318] on font "Cuộn đến" at bounding box center [135, 322] width 34 height 9
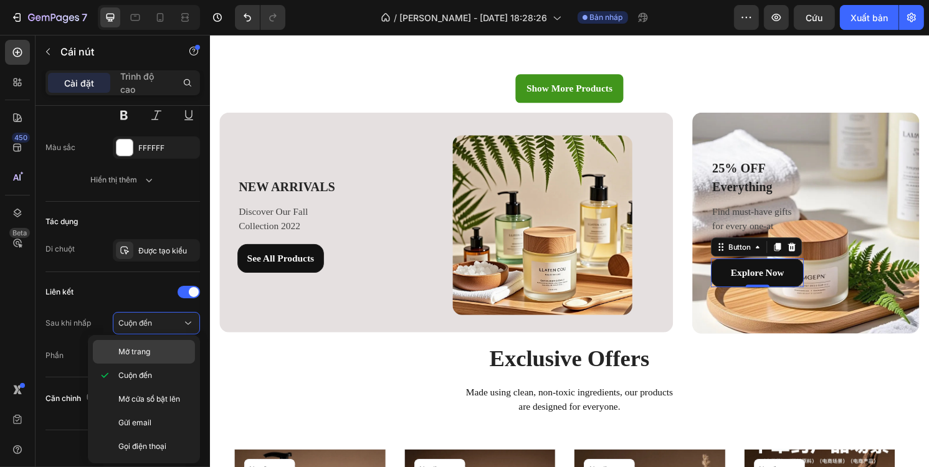
click at [134, 355] on font "Mở trang" at bounding box center [134, 351] width 32 height 9
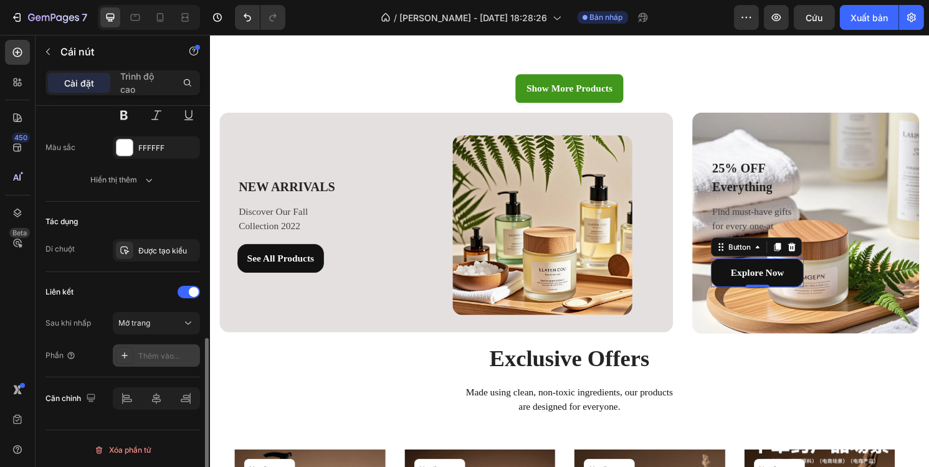
click at [133, 345] on div "Thêm vào..." at bounding box center [156, 356] width 87 height 22
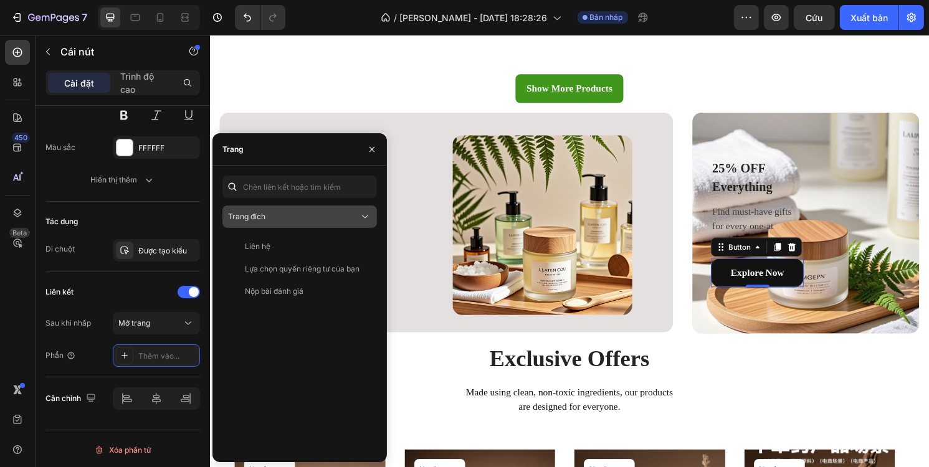
click at [279, 214] on div "Trang đích" at bounding box center [293, 216] width 131 height 11
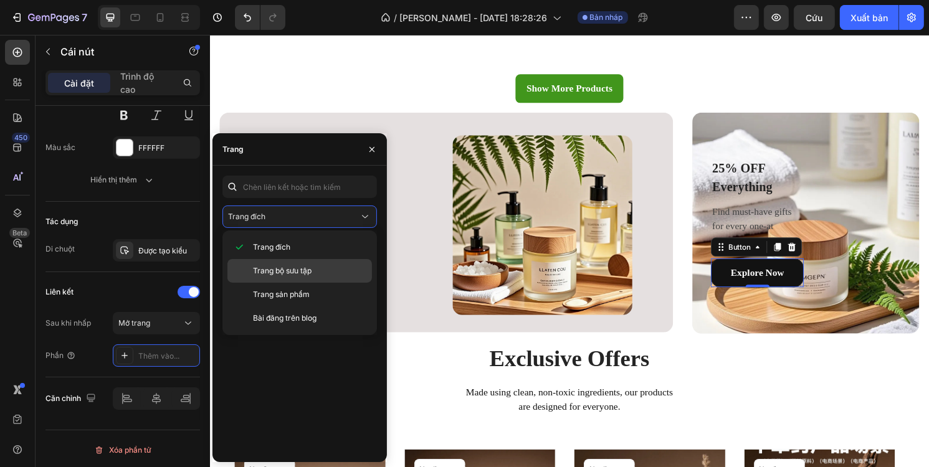
click at [276, 283] on div "Trang bộ sưu tập" at bounding box center [299, 295] width 145 height 24
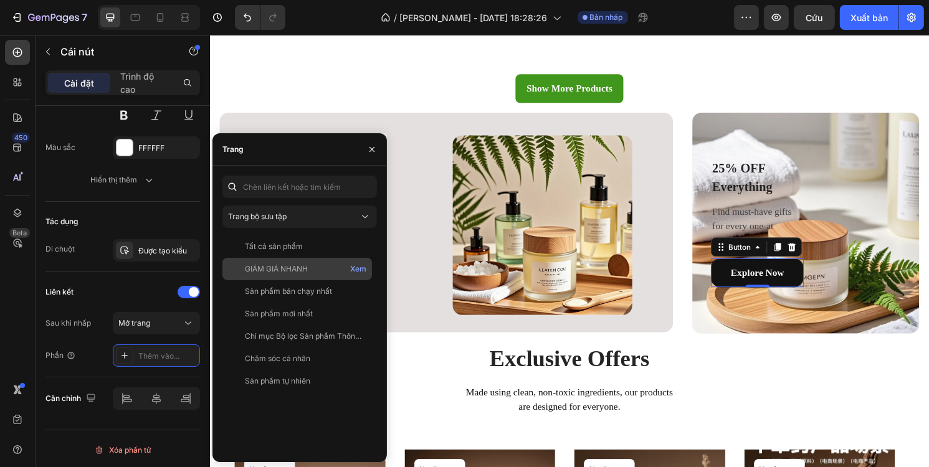
click at [302, 280] on div "GIẢM GIÁ NHANH Xem" at bounding box center [297, 291] width 150 height 22
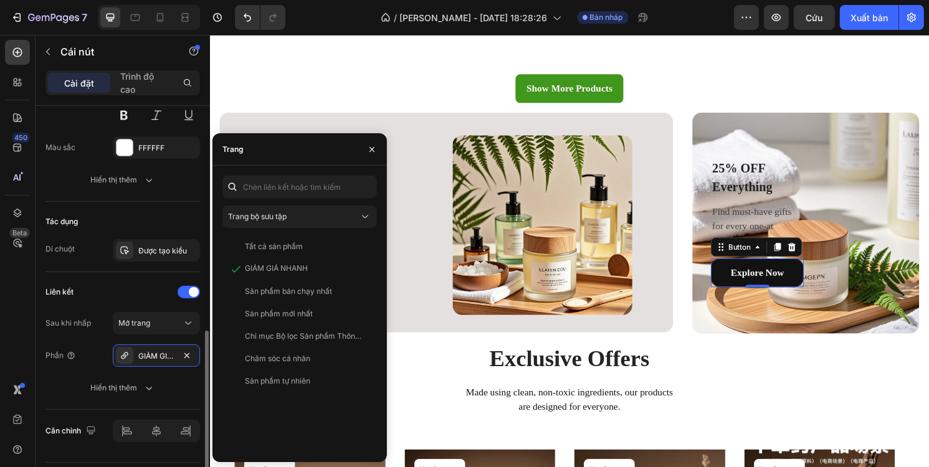
click at [169, 377] on button "Hiển thị thêm" at bounding box center [122, 388] width 155 height 22
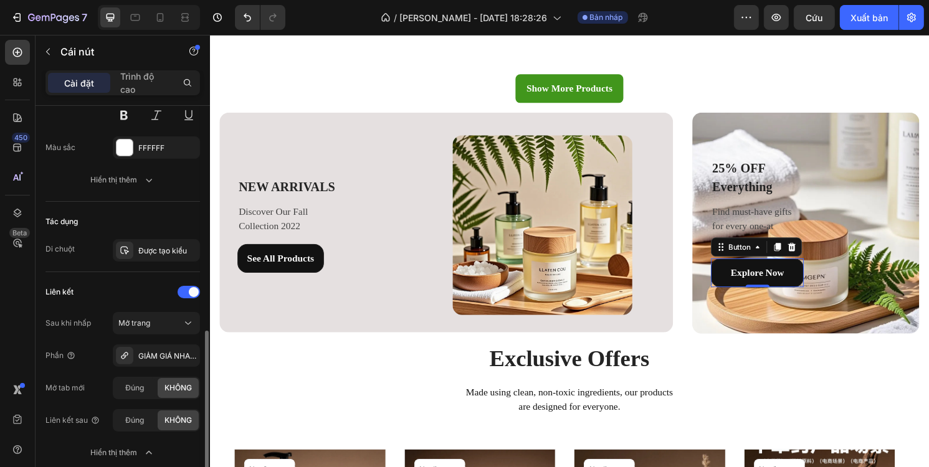
scroll to position [656, 0]
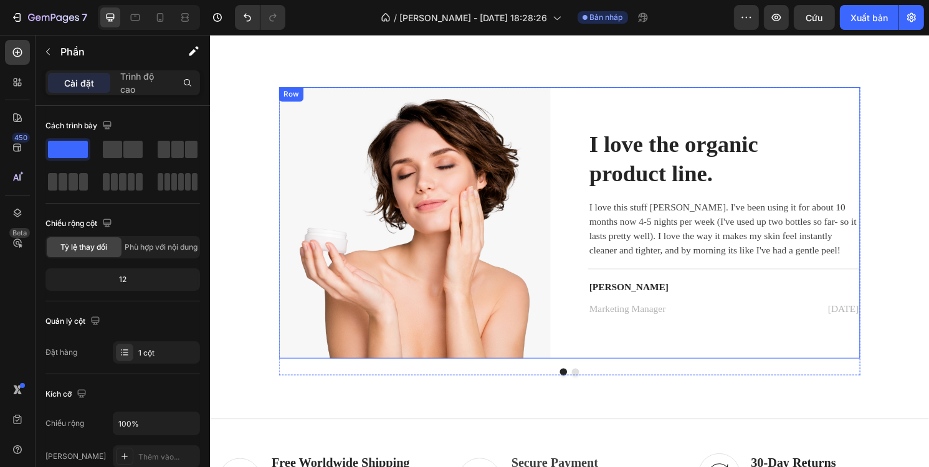
scroll to position [2056, 0]
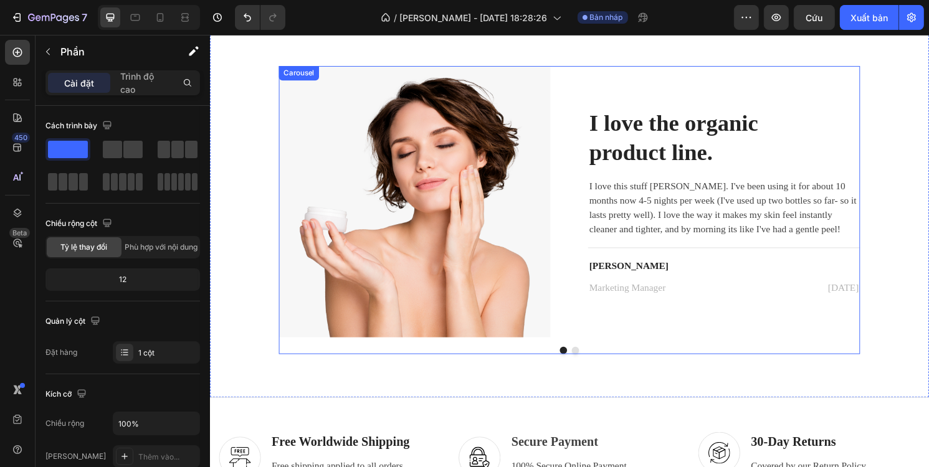
click at [584, 364] on div "Image I love the organic product line. Heading I love this stuff [PERSON_NAME].…" at bounding box center [583, 217] width 604 height 300
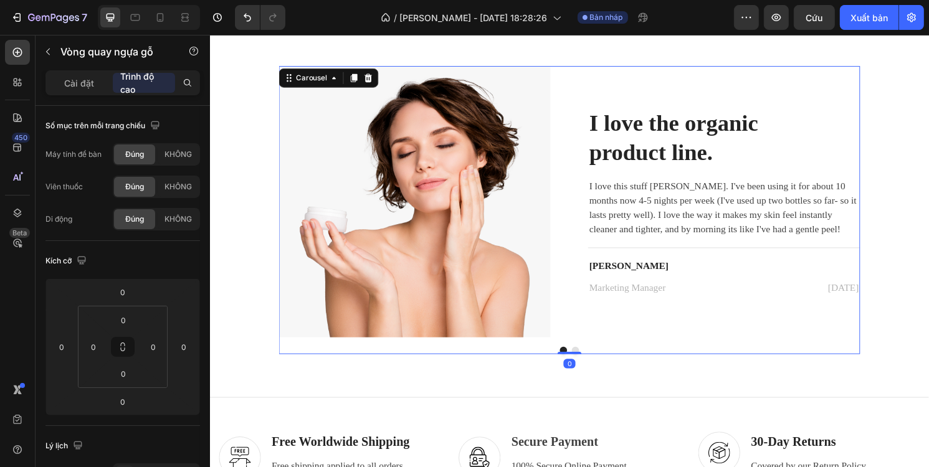
click at [584, 357] on div "Image I love the organic product line. Heading I love this stuff Amelia. I've b…" at bounding box center [583, 217] width 604 height 300
click at [586, 361] on button "Dot" at bounding box center [589, 362] width 7 height 7
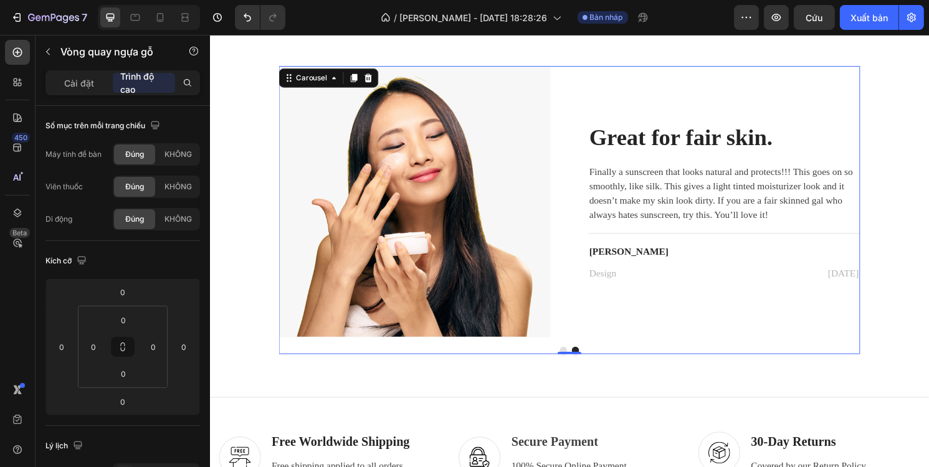
click at [573, 361] on button "Dot" at bounding box center [576, 362] width 7 height 7
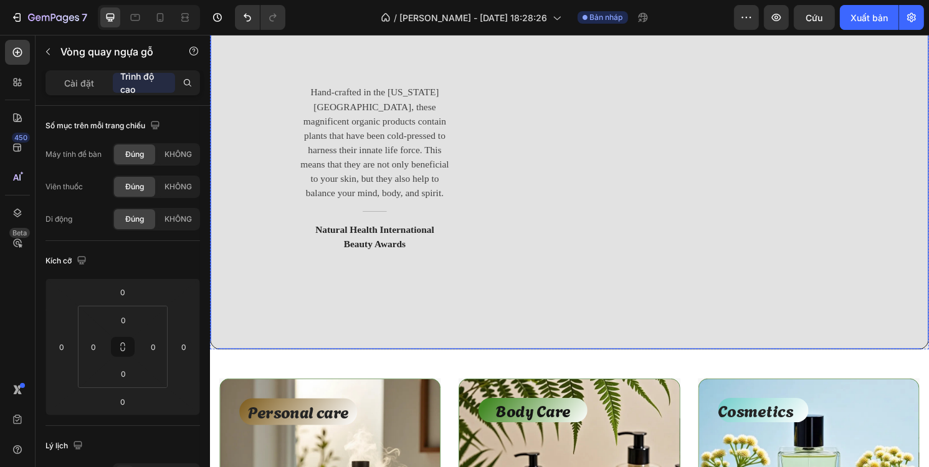
scroll to position [187, 0]
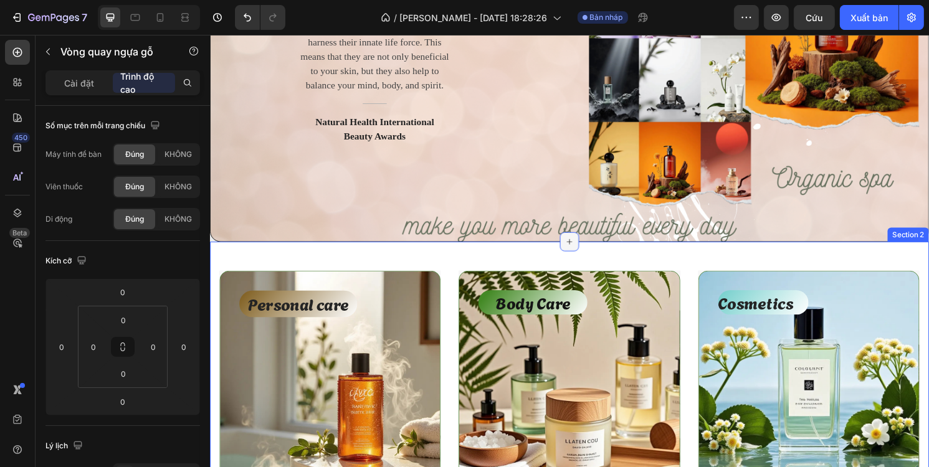
click at [573, 253] on div at bounding box center [583, 250] width 20 height 20
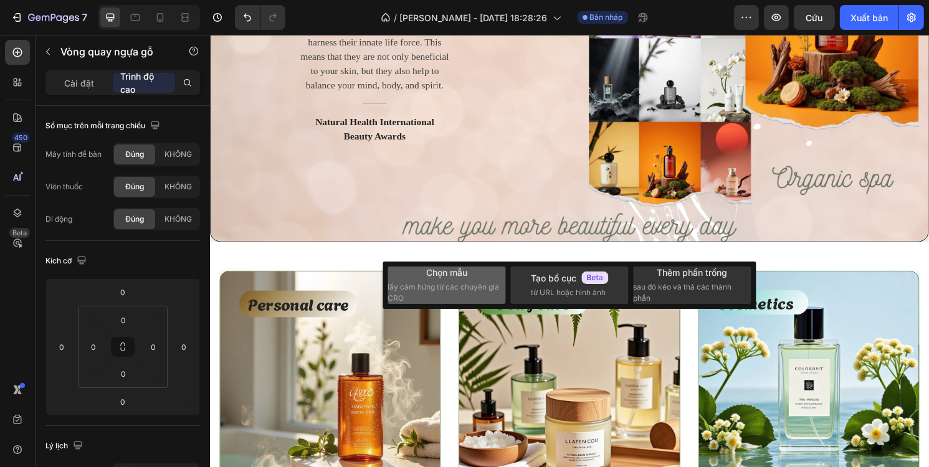
click at [464, 289] on font "lấy cảm hứng từ các chuyên gia CRO" at bounding box center [444, 292] width 112 height 21
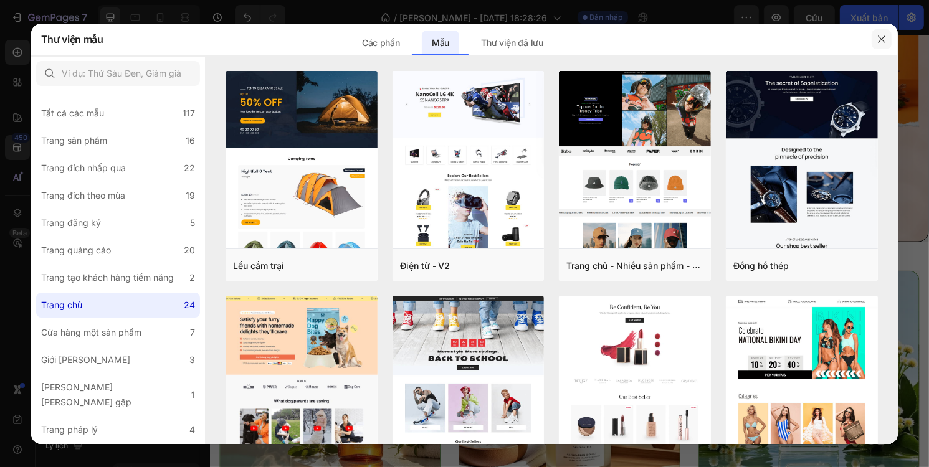
click at [876, 37] on button "button" at bounding box center [882, 39] width 20 height 20
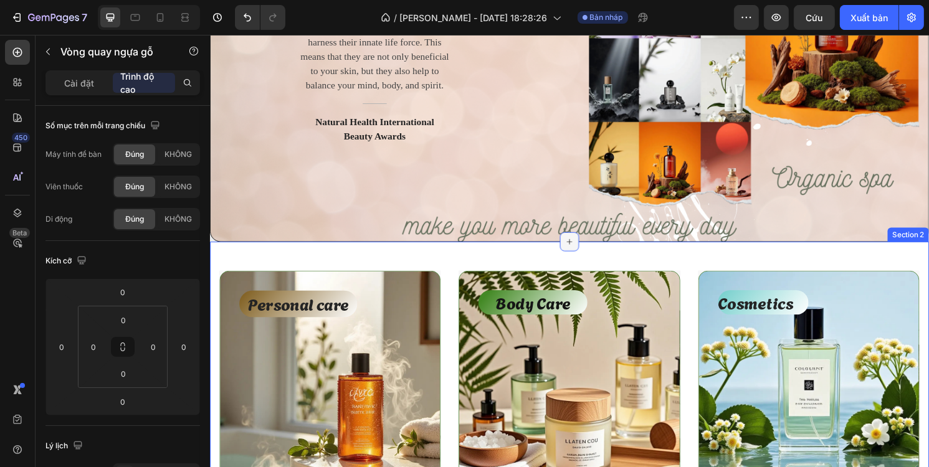
click at [581, 249] on icon at bounding box center [584, 251] width 6 height 6
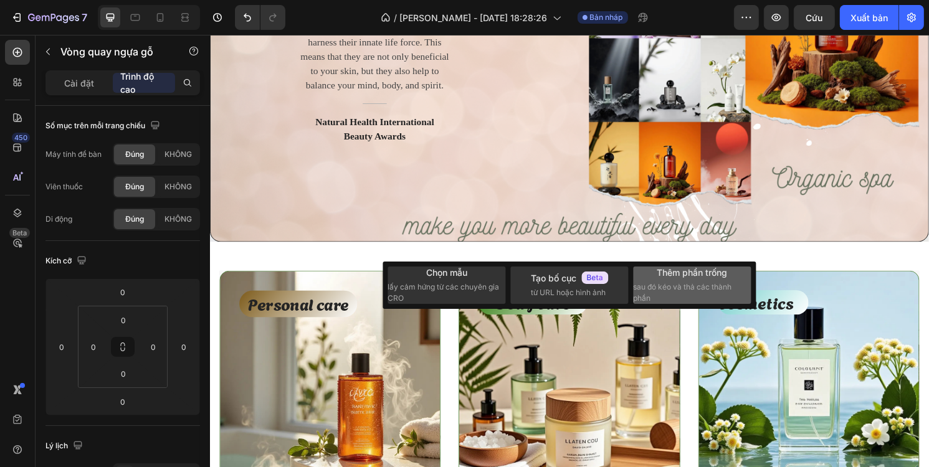
click at [643, 271] on div "Thêm phần trống sau đó kéo và thả các thành phần" at bounding box center [693, 285] width 118 height 38
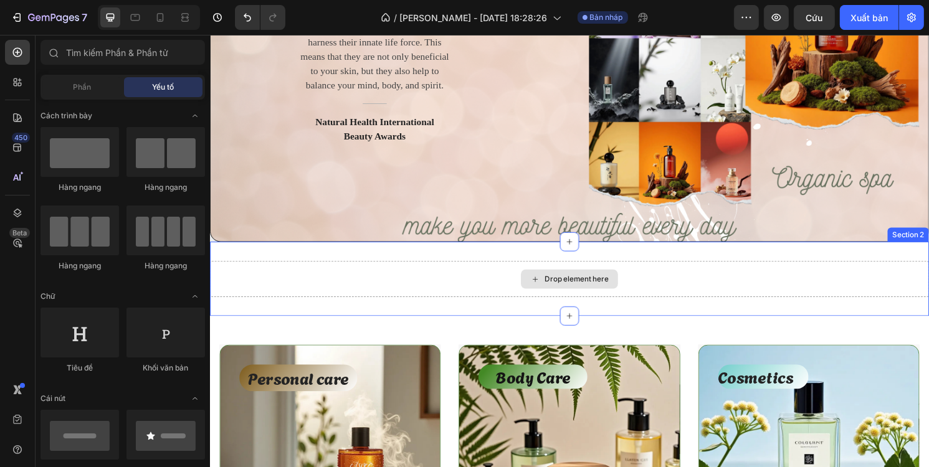
click at [584, 282] on div "Drop element here" at bounding box center [583, 289] width 101 height 20
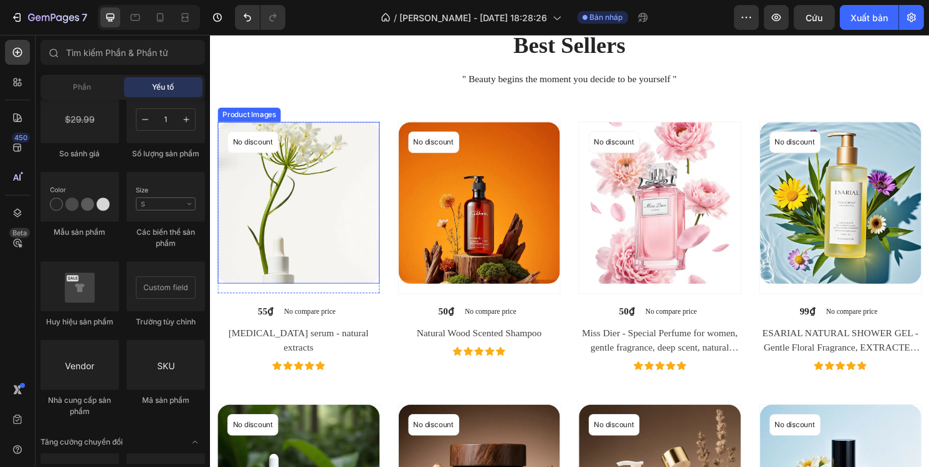
scroll to position [810, 0]
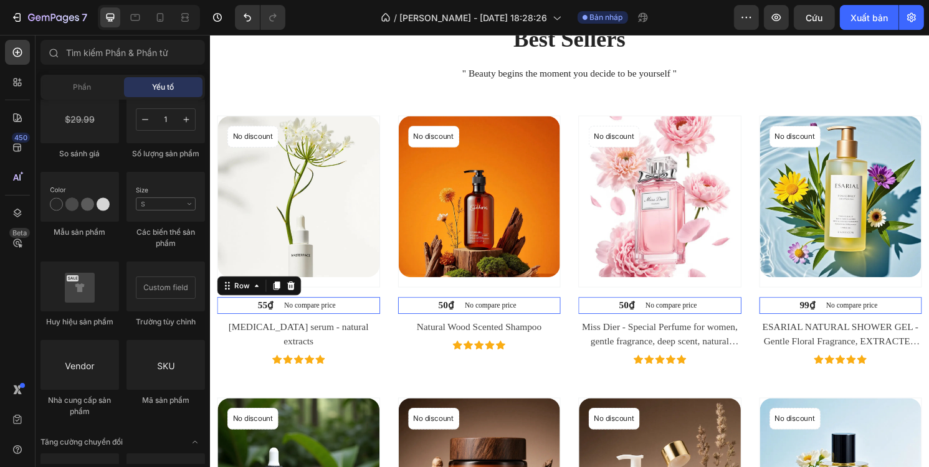
click at [350, 313] on div "55₫ (P) Price (P) Price No compare price (P) Price Row 0" at bounding box center [301, 316] width 169 height 17
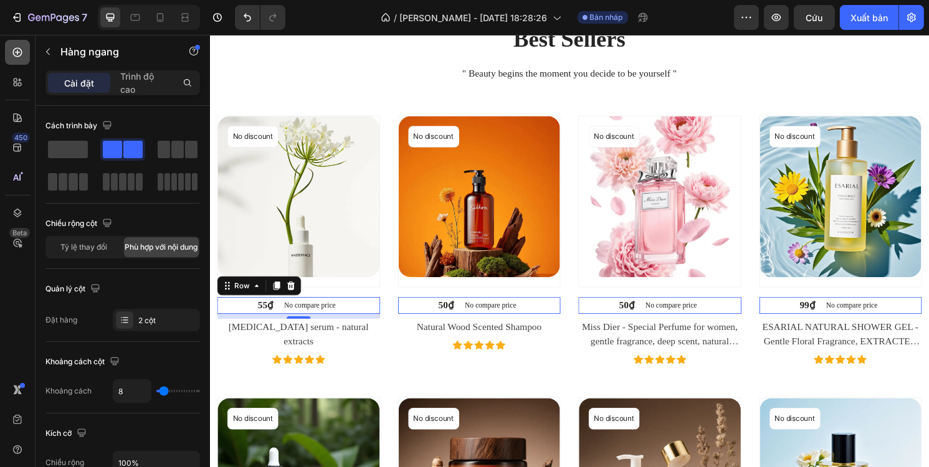
click at [20, 55] on icon at bounding box center [17, 52] width 9 height 9
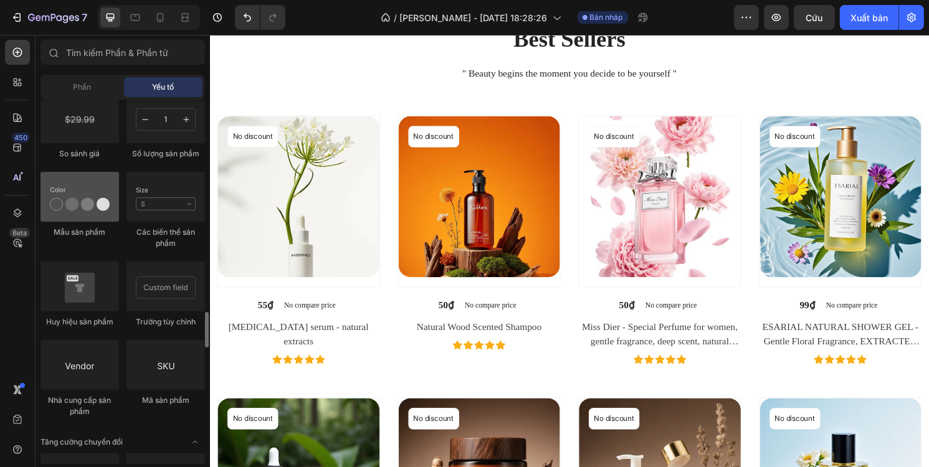
click at [95, 200] on div at bounding box center [79, 197] width 79 height 50
drag, startPoint x: 82, startPoint y: 198, endPoint x: 68, endPoint y: 196, distance: 13.8
click at [68, 196] on div at bounding box center [79, 197] width 79 height 50
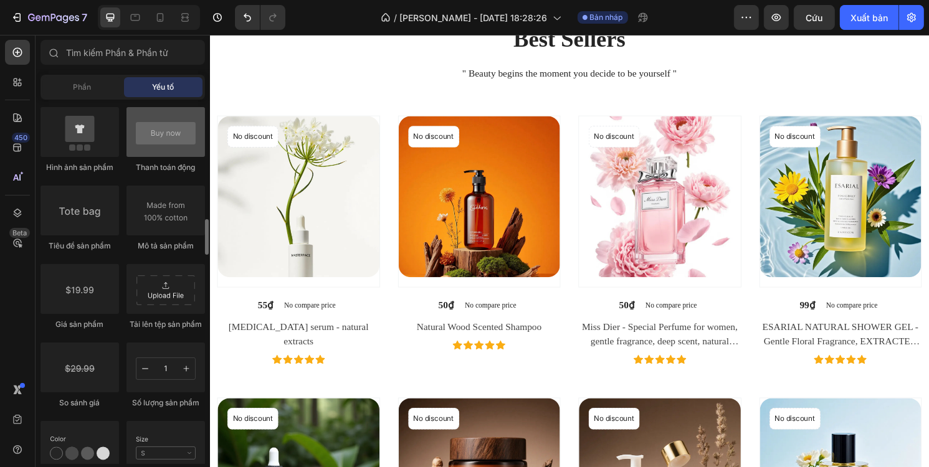
scroll to position [1807, 0]
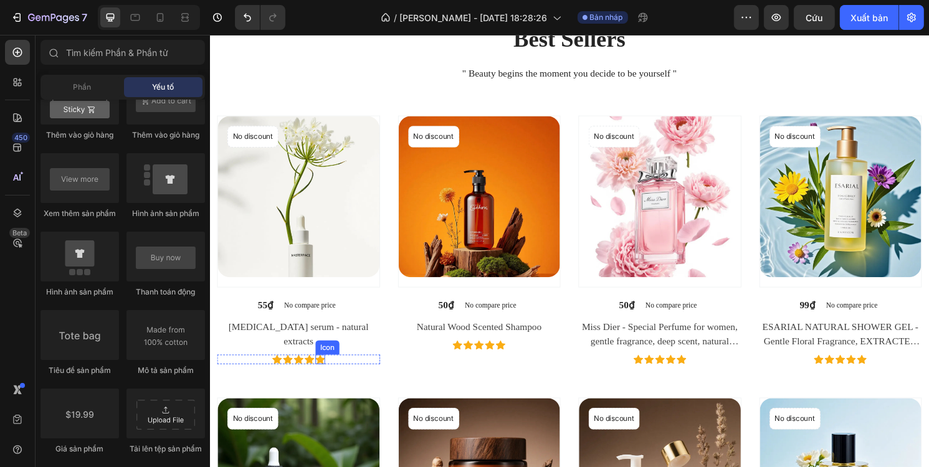
click at [320, 368] on icon at bounding box center [324, 373] width 10 height 10
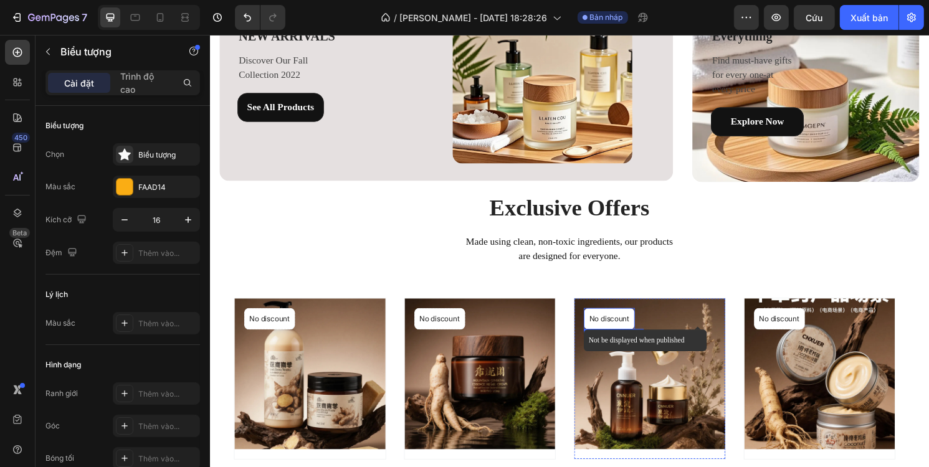
scroll to position [1732, 0]
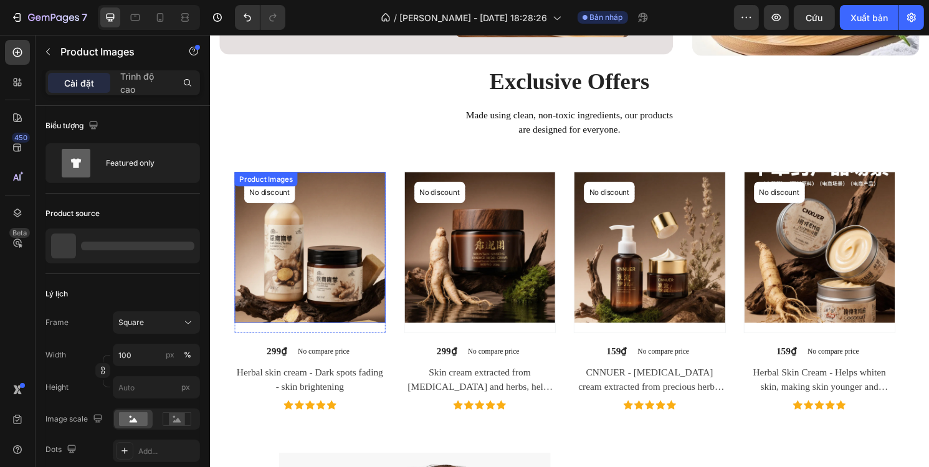
click at [343, 240] on img at bounding box center [313, 256] width 157 height 157
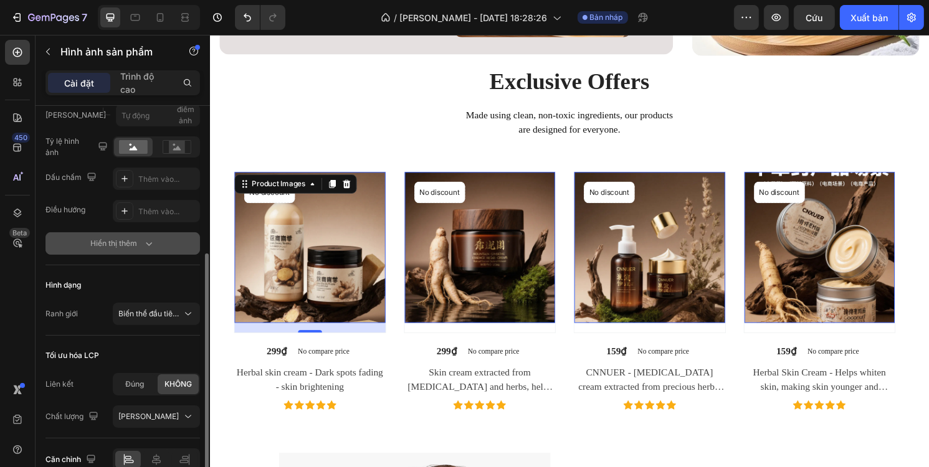
scroll to position [210, 0]
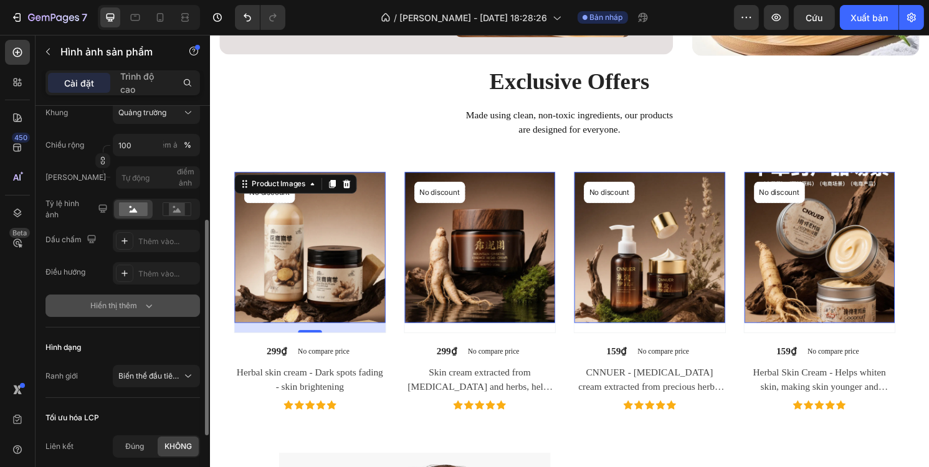
click at [144, 305] on icon "button" at bounding box center [149, 306] width 12 height 12
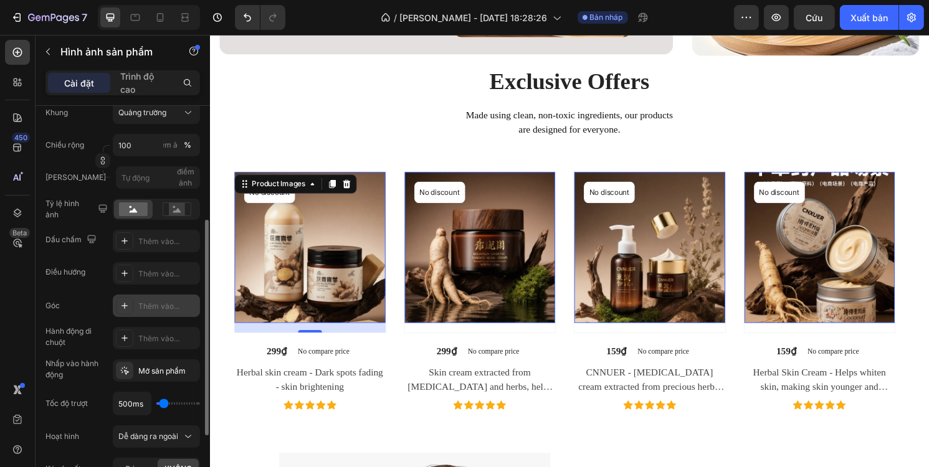
click at [150, 302] on font "Thêm vào..." at bounding box center [158, 306] width 41 height 9
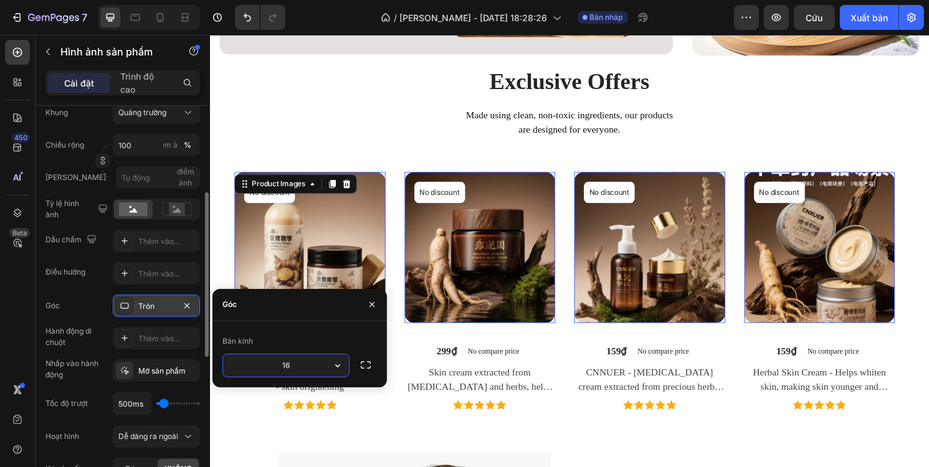
type input "16"
click at [333, 134] on div "Exclusive Offers Heading Made using clean, non-toxic ingredients, our products …" at bounding box center [583, 246] width 748 height 358
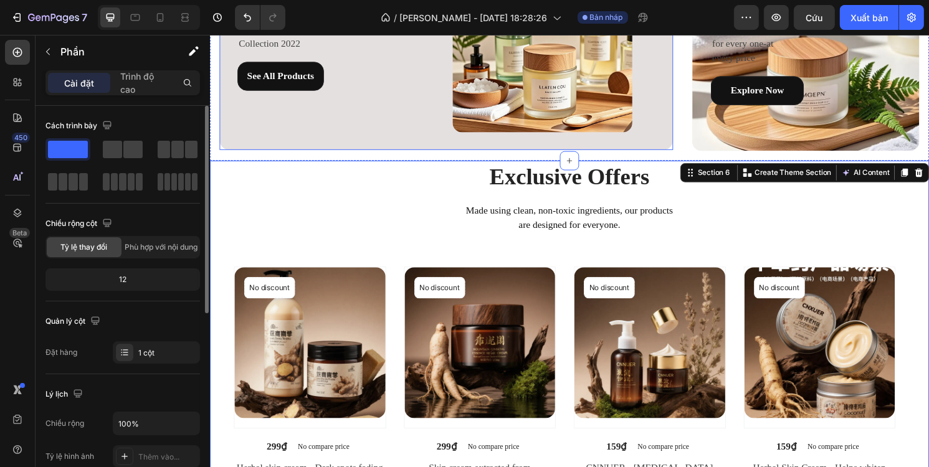
scroll to position [1670, 0]
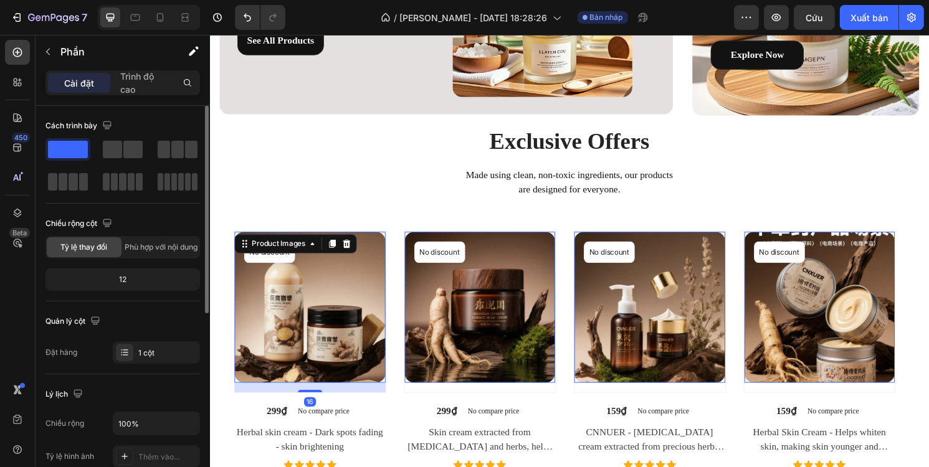
click at [381, 256] on img at bounding box center [313, 318] width 157 height 157
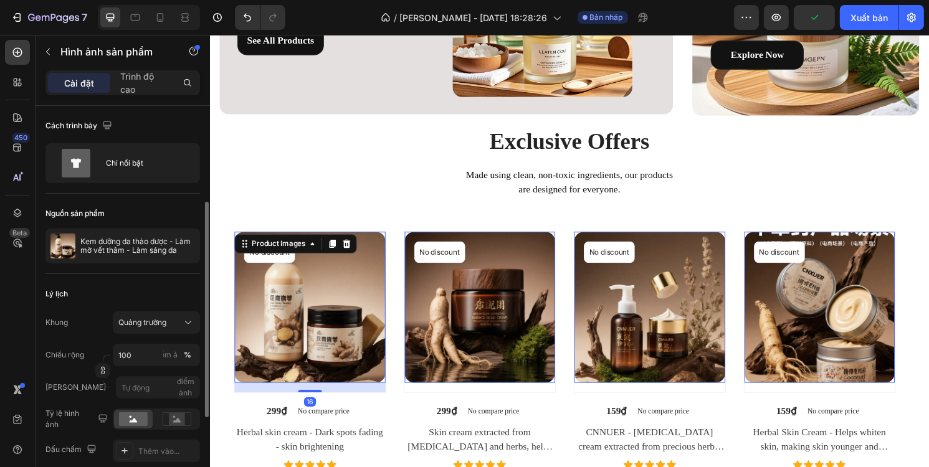
scroll to position [62, 0]
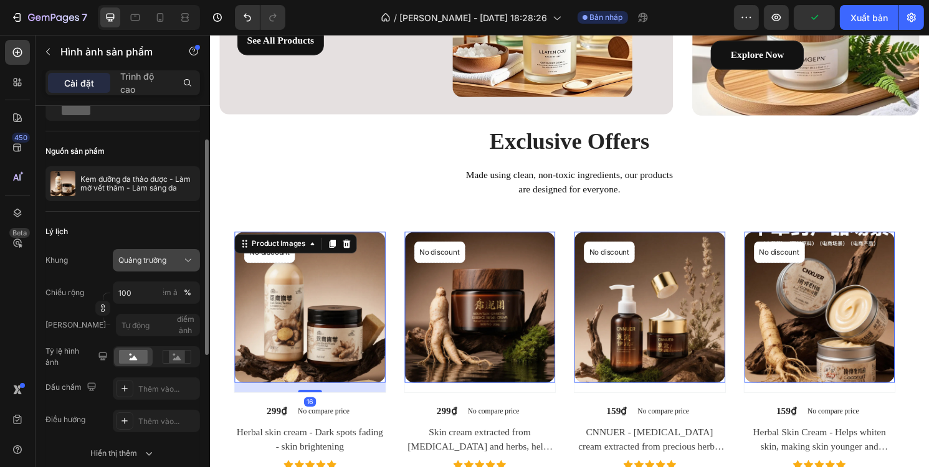
click at [171, 252] on button "Quảng trường" at bounding box center [156, 260] width 87 height 22
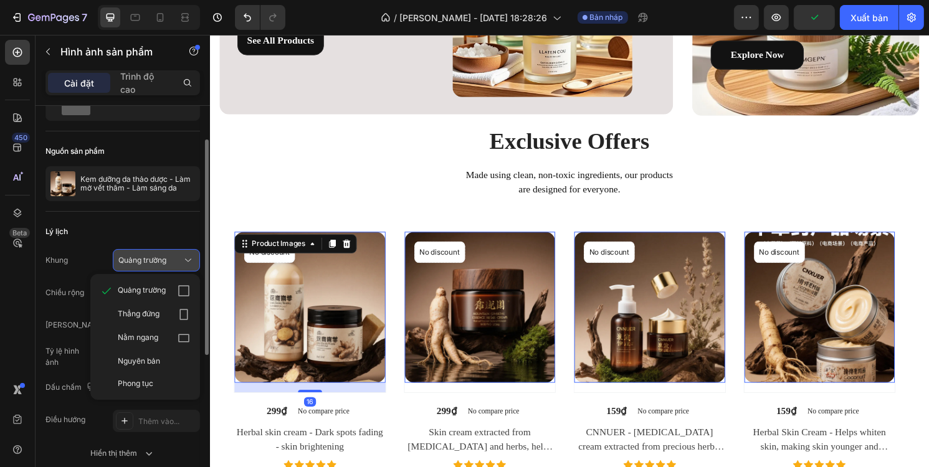
click at [172, 252] on button "Quảng trường" at bounding box center [156, 260] width 87 height 22
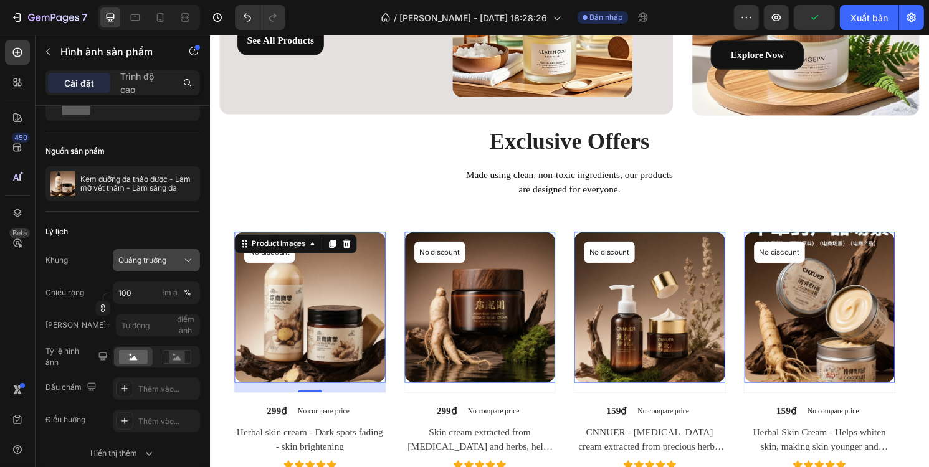
click at [173, 252] on button "Quảng trường" at bounding box center [156, 260] width 87 height 22
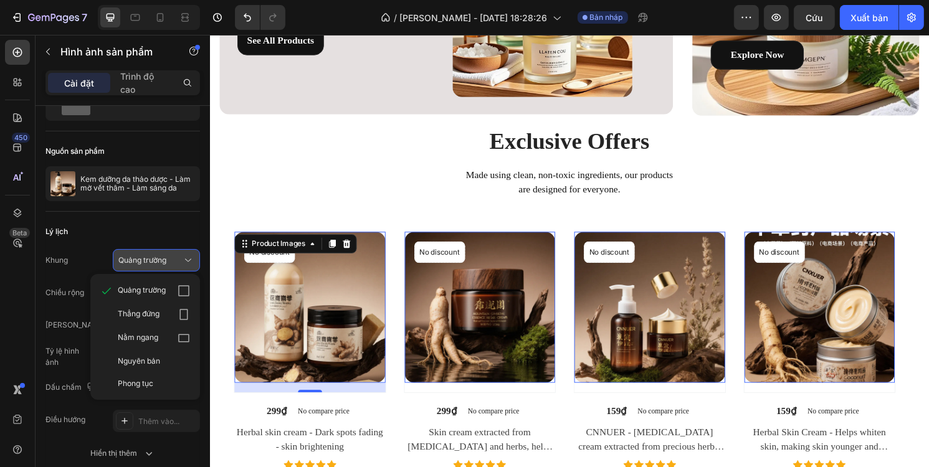
click at [182, 260] on icon at bounding box center [188, 260] width 12 height 12
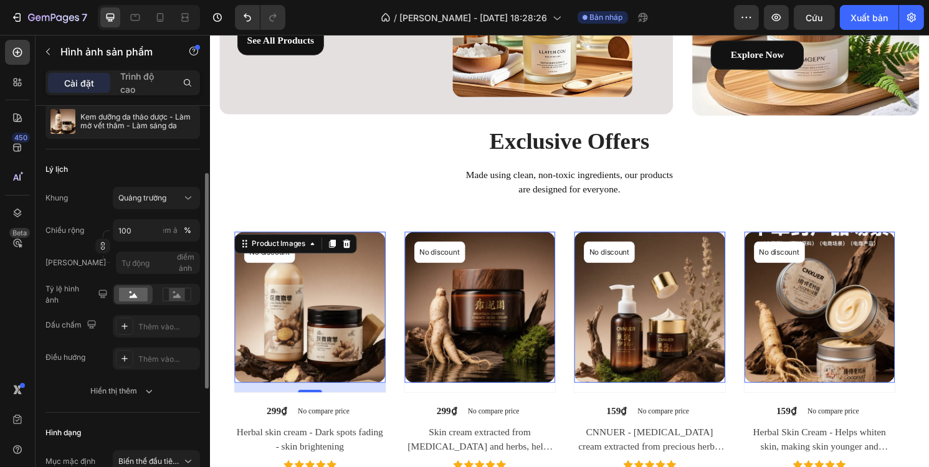
scroll to position [187, 0]
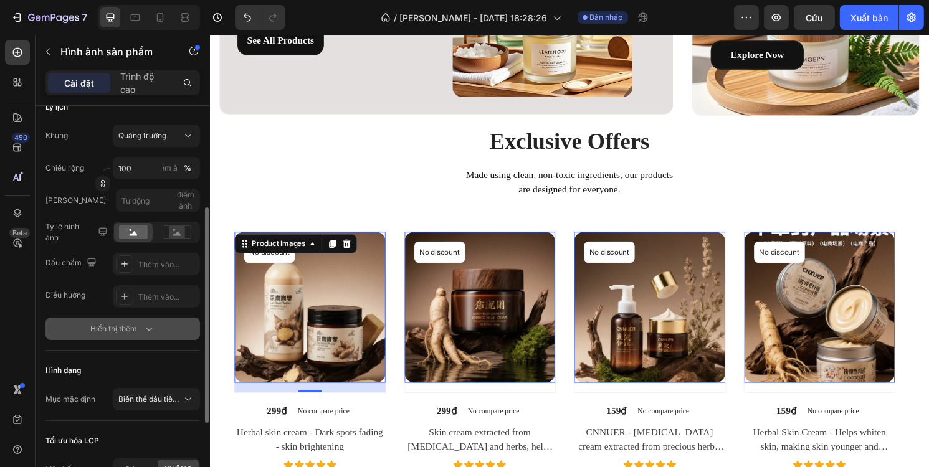
click at [140, 335] on button "Hiển thị thêm" at bounding box center [122, 329] width 155 height 22
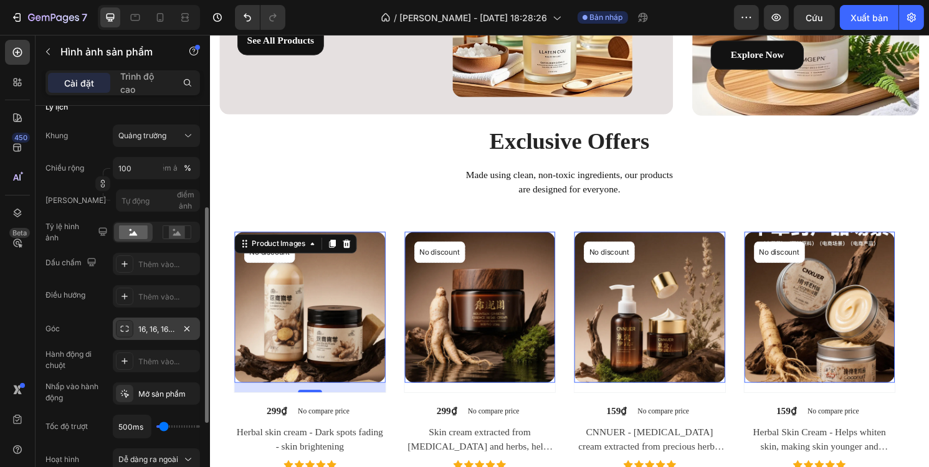
scroll to position [249, 0]
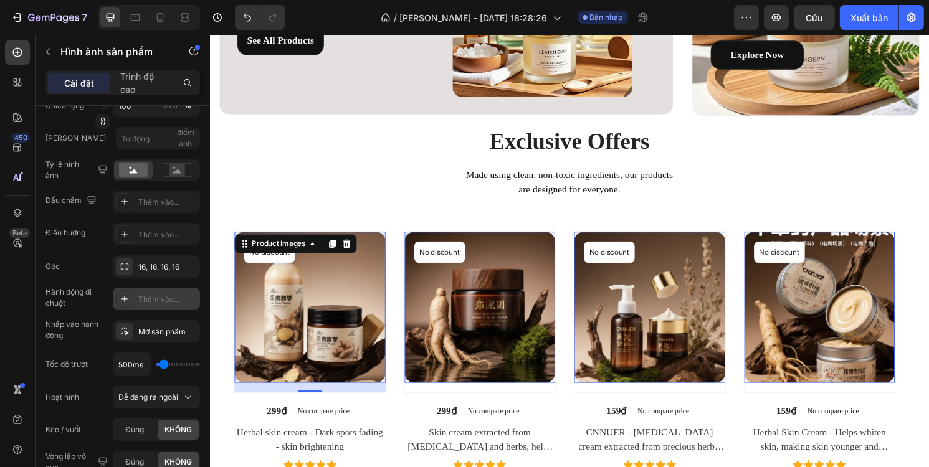
click at [174, 295] on font "Thêm vào..." at bounding box center [158, 299] width 41 height 9
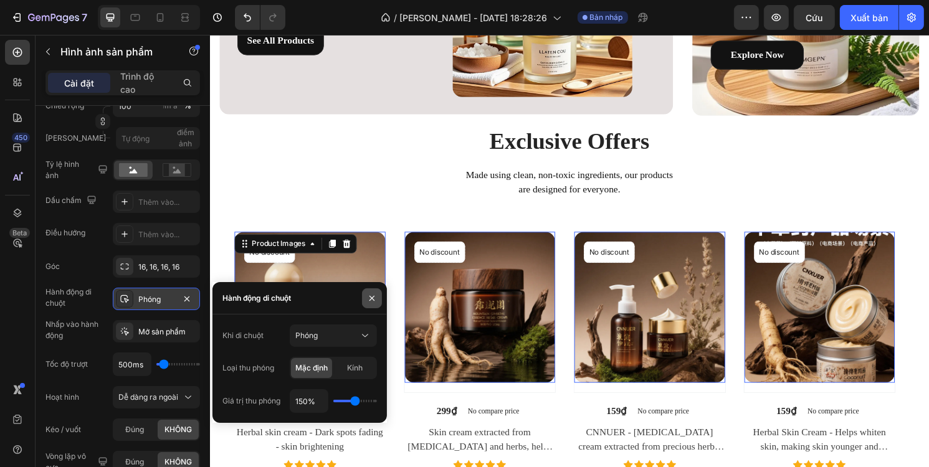
click at [376, 299] on icon "button" at bounding box center [372, 298] width 10 height 10
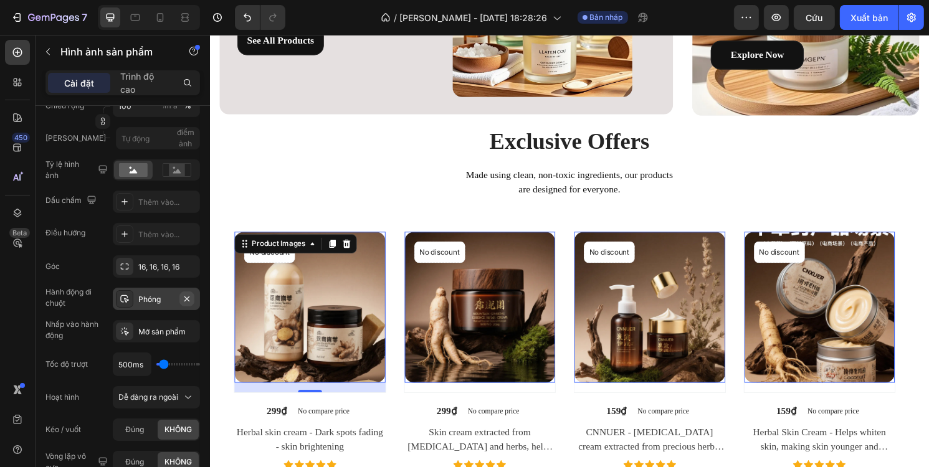
click at [189, 298] on icon "button" at bounding box center [187, 299] width 10 height 10
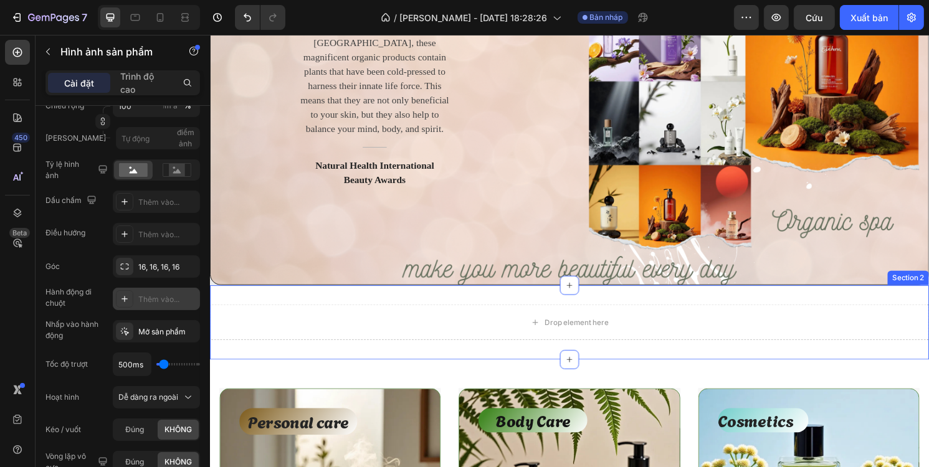
scroll to position [112, 0]
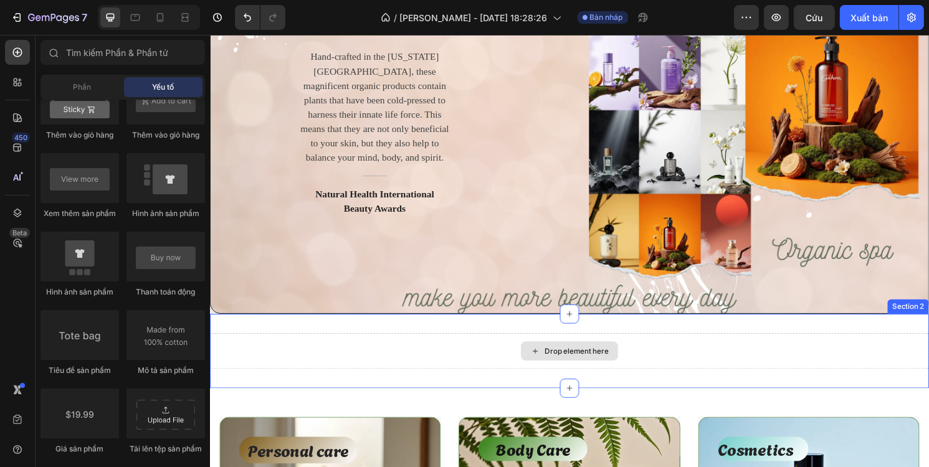
click at [538, 355] on div "Drop element here" at bounding box center [583, 364] width 101 height 20
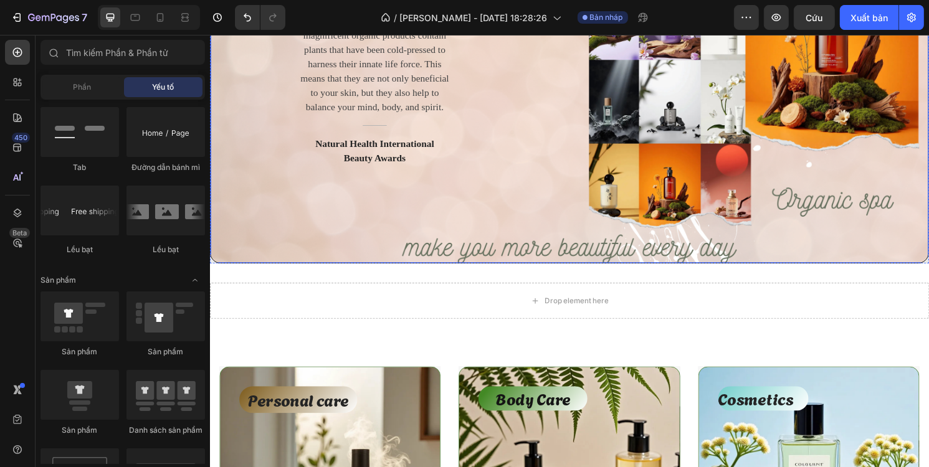
scroll to position [143, 0]
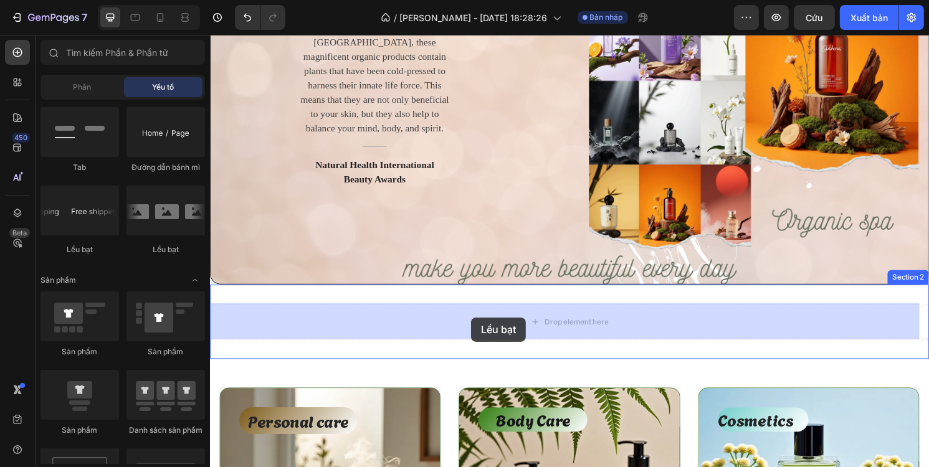
drag, startPoint x: 361, startPoint y: 264, endPoint x: 481, endPoint y: 329, distance: 136.9
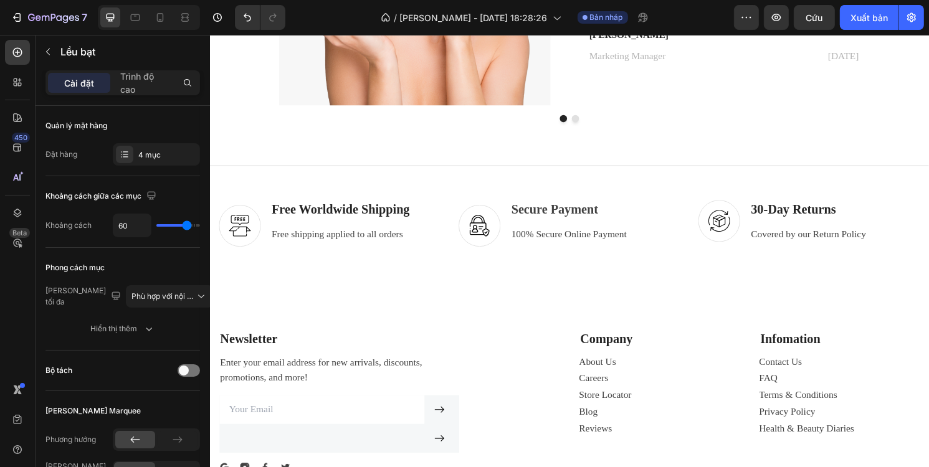
scroll to position [2386, 0]
click at [573, 171] on div at bounding box center [583, 170] width 20 height 20
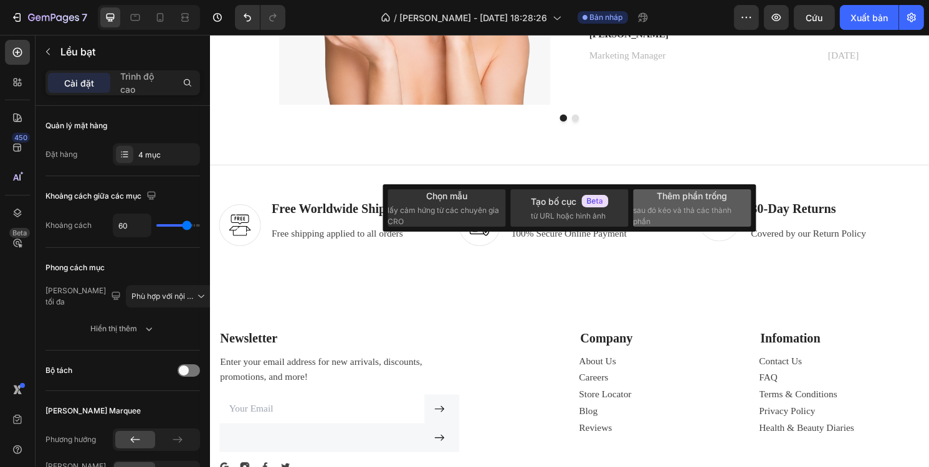
click at [669, 204] on div "Thêm phần trống sau đó kéo và thả các thành phần" at bounding box center [693, 208] width 118 height 38
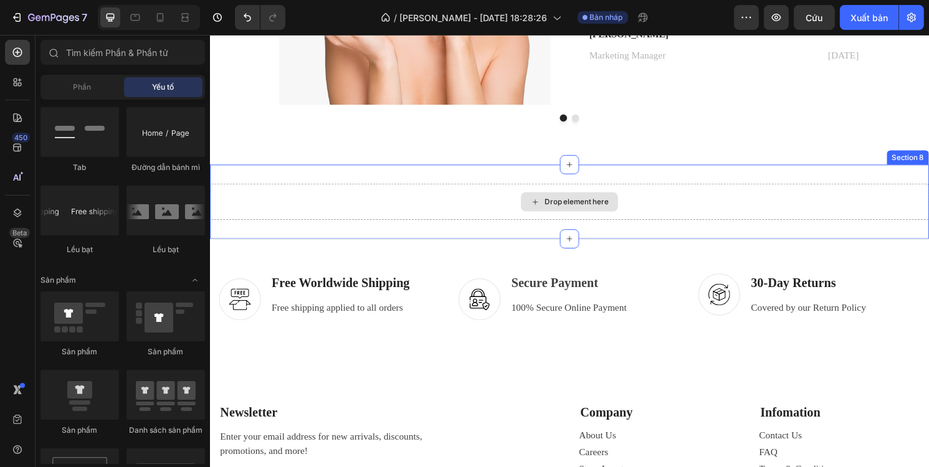
click at [561, 202] on div "Drop element here" at bounding box center [583, 209] width 101 height 20
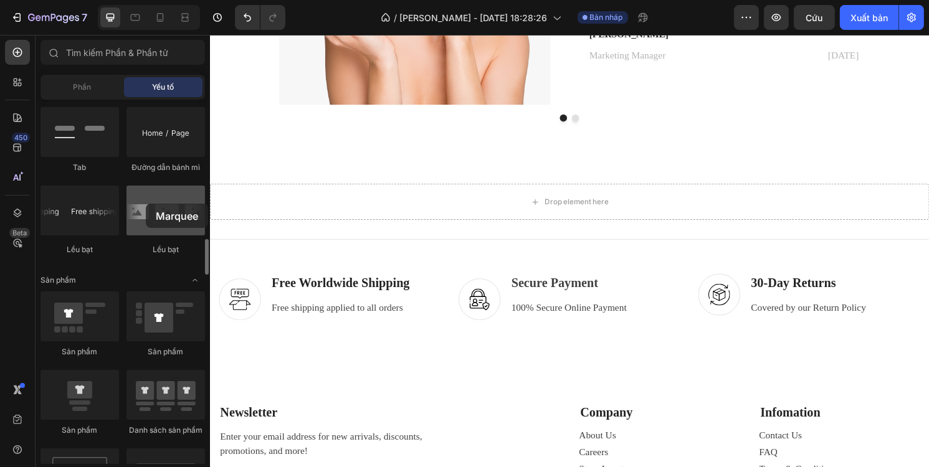
click at [146, 204] on div at bounding box center [165, 211] width 79 height 50
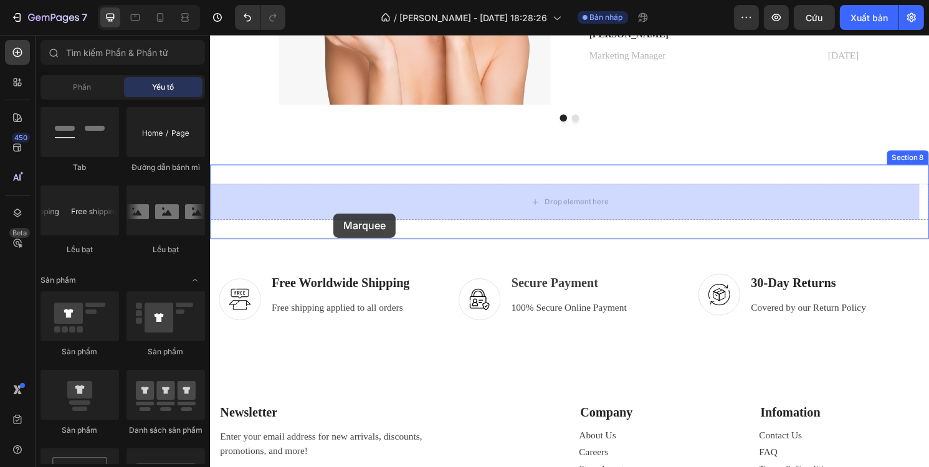
drag, startPoint x: 388, startPoint y: 247, endPoint x: 340, endPoint y: 220, distance: 54.7
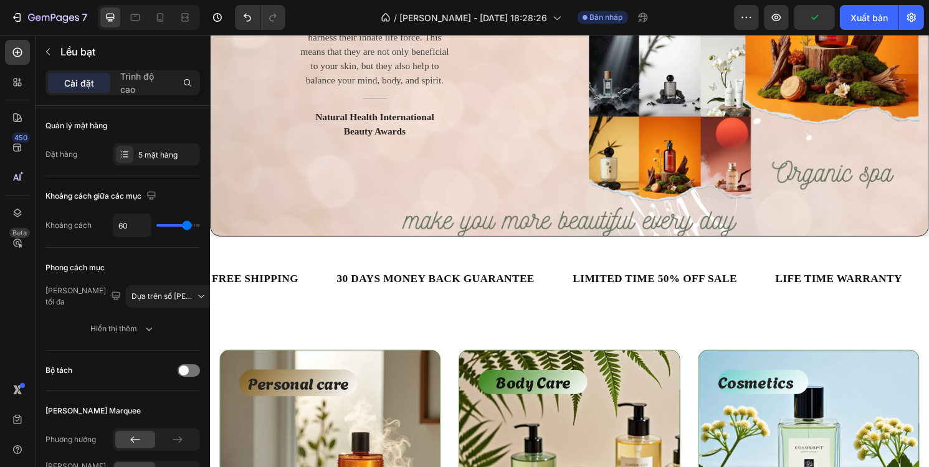
scroll to position [317, 0]
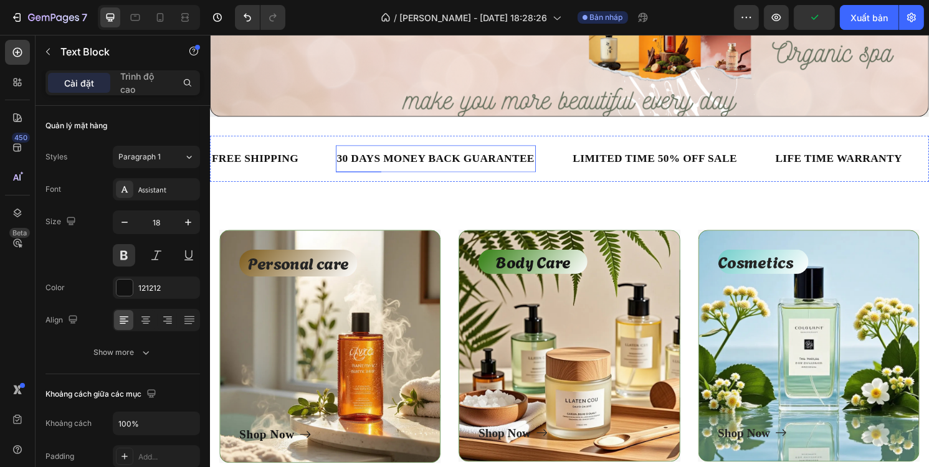
click at [437, 156] on div "30 DAYS MONEY BACK GUARANTEE" at bounding box center [444, 164] width 208 height 18
click at [563, 174] on div "30 DAYS MONEY BACK GUARANTEE Text Block 0" at bounding box center [462, 164] width 245 height 28
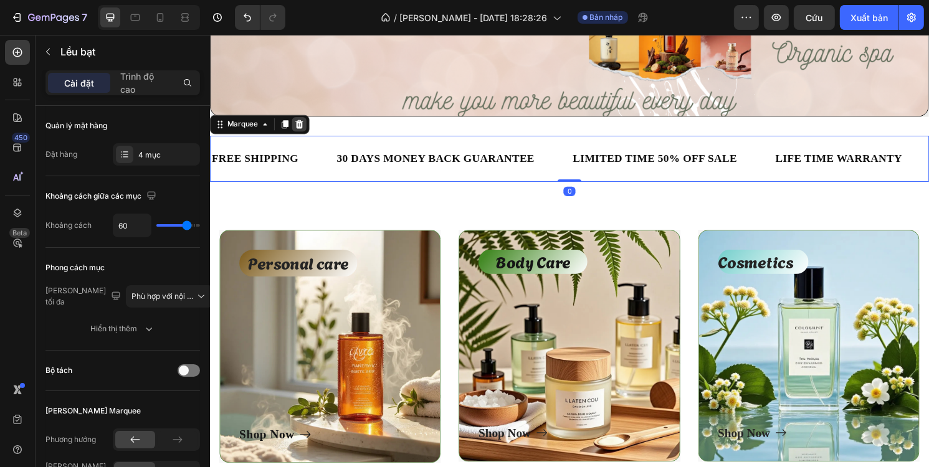
click at [303, 130] on icon at bounding box center [302, 128] width 8 height 9
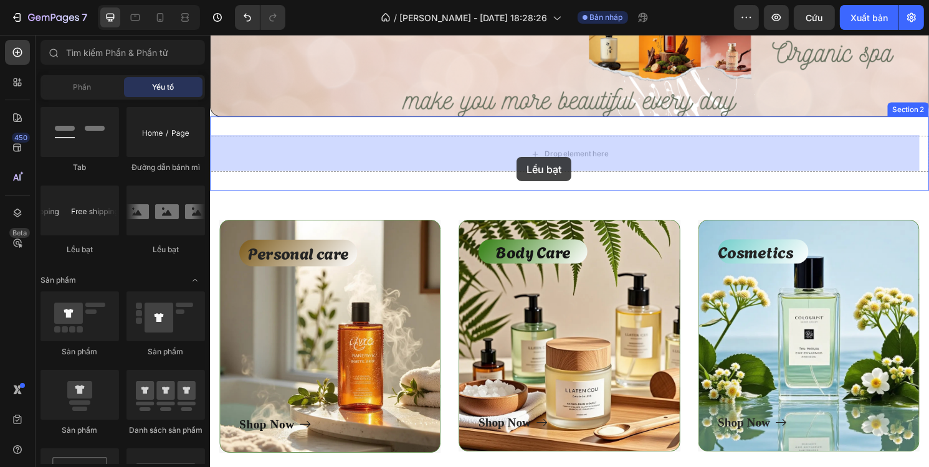
drag, startPoint x: 371, startPoint y: 249, endPoint x: 530, endPoint y: 161, distance: 181.5
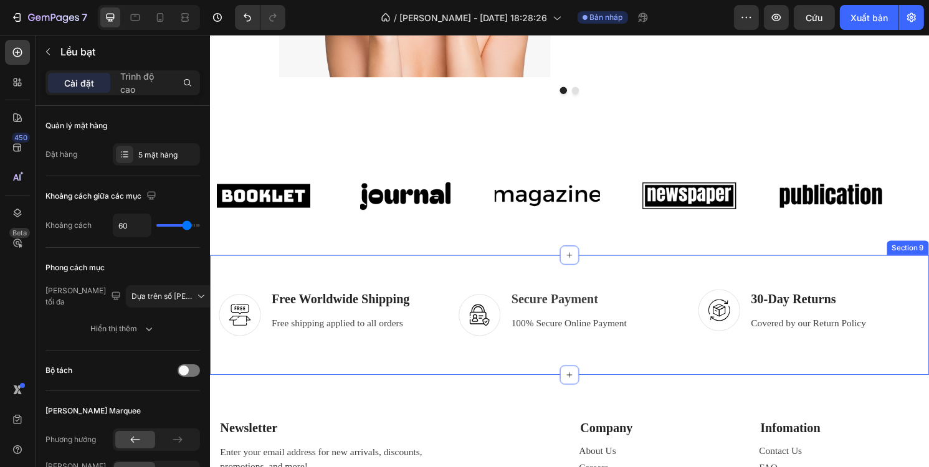
scroll to position [2435, 0]
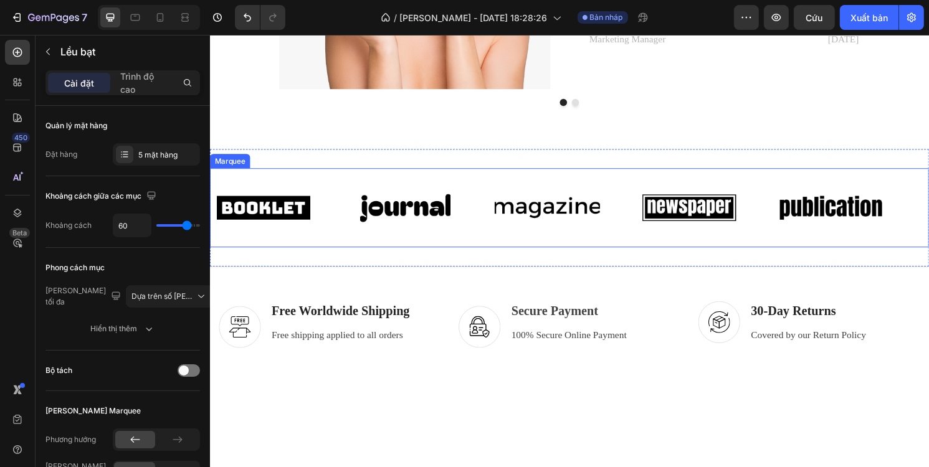
click at [647, 231] on div "Image" at bounding box center [579, 215] width 148 height 62
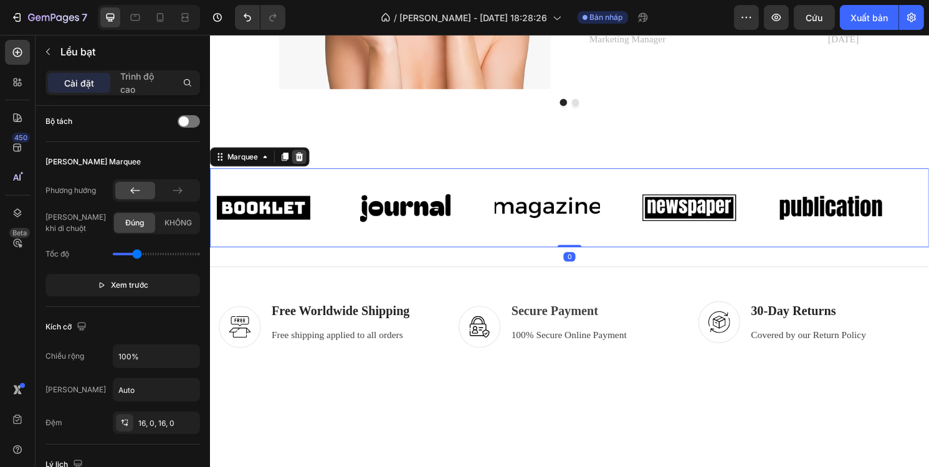
click at [303, 164] on icon at bounding box center [302, 162] width 8 height 9
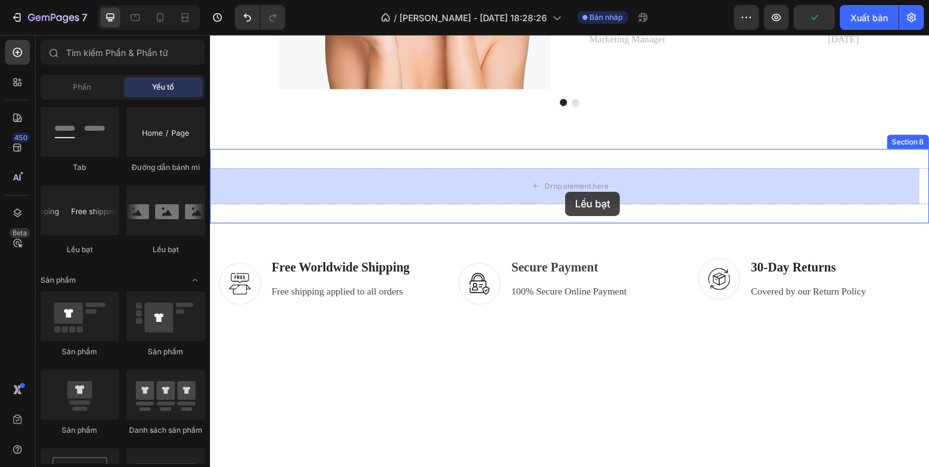
drag, startPoint x: 300, startPoint y: 239, endPoint x: 579, endPoint y: 198, distance: 281.4
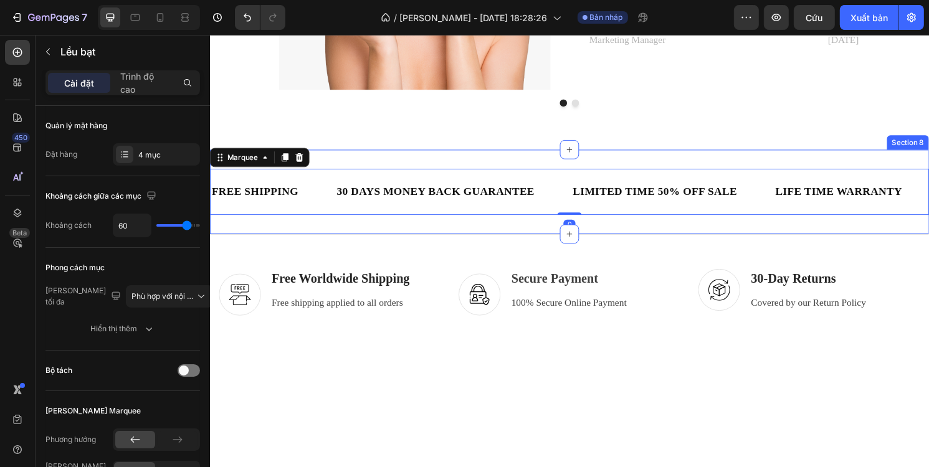
scroll to position [2435, 0]
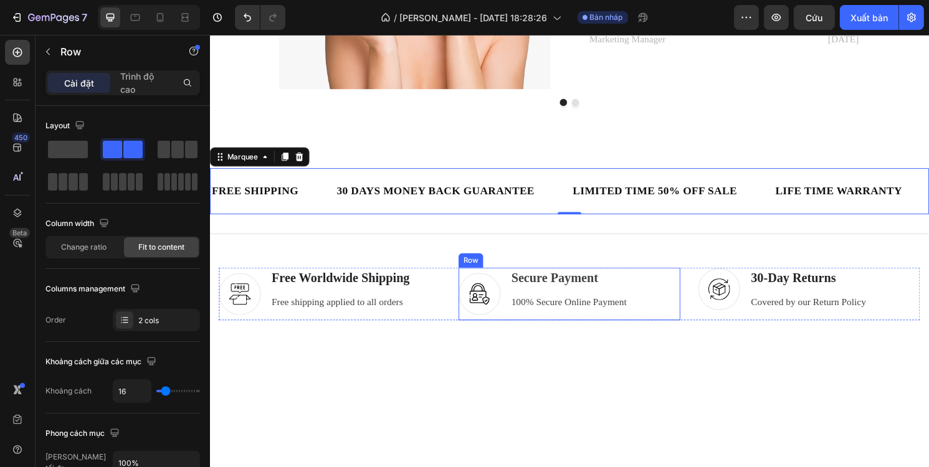
click at [642, 313] on div "Image Secure Payment Text block 100% Secure Online Payment Text block Row" at bounding box center [583, 304] width 231 height 55
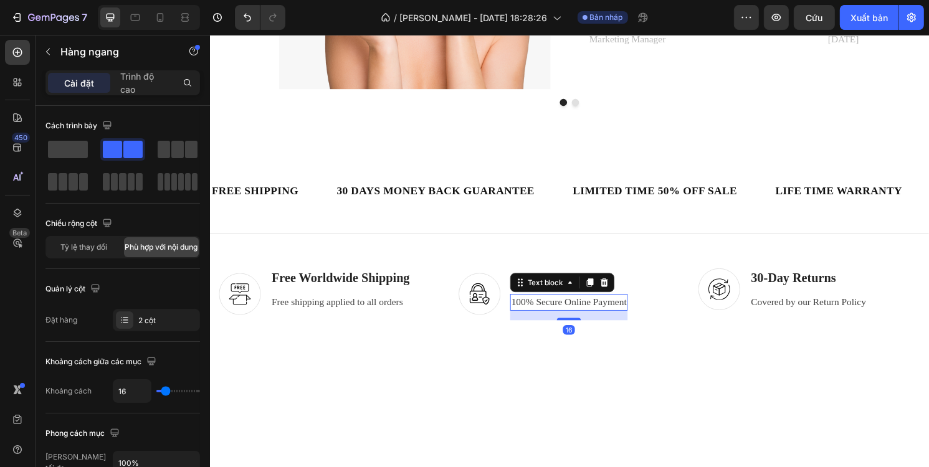
click at [640, 318] on div "100% Secure Online Payment" at bounding box center [582, 313] width 122 height 17
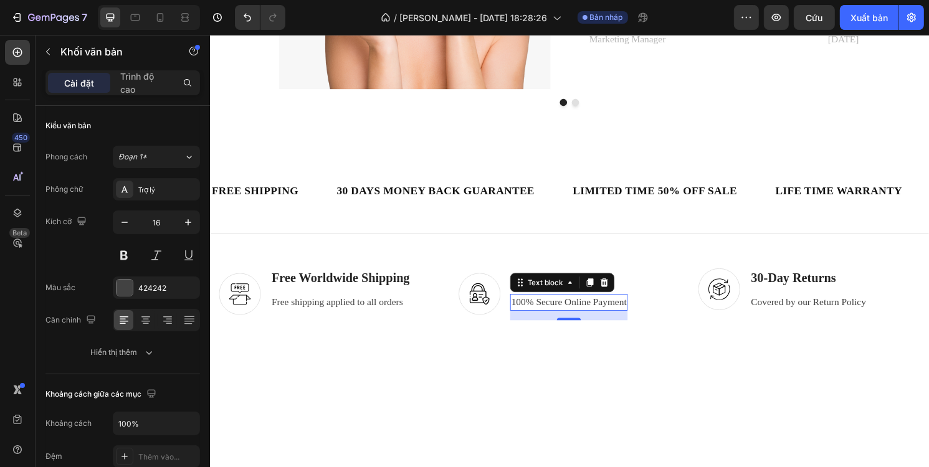
click at [622, 313] on p "100% Secure Online Payment" at bounding box center [583, 313] width 120 height 15
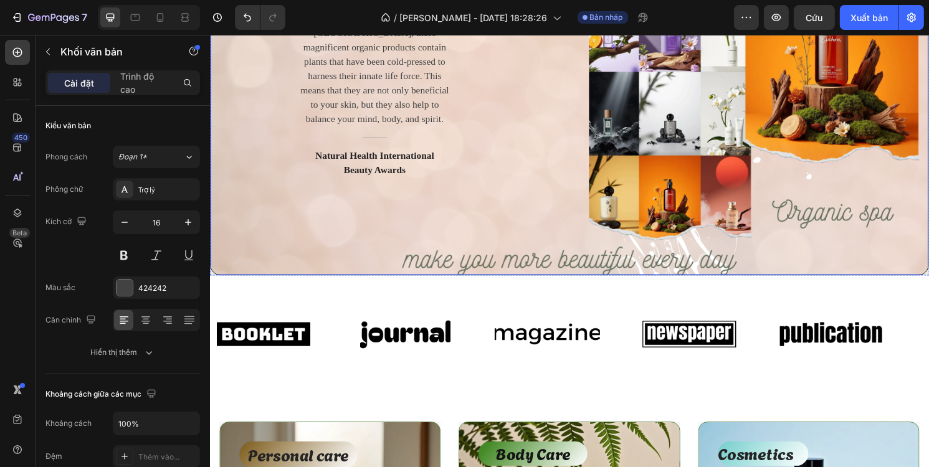
scroll to position [180, 0]
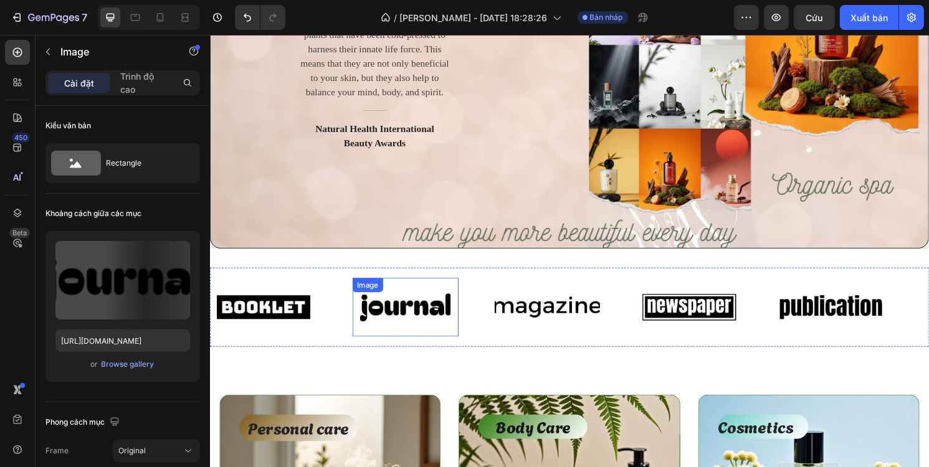
click at [419, 320] on img at bounding box center [413, 318] width 110 height 47
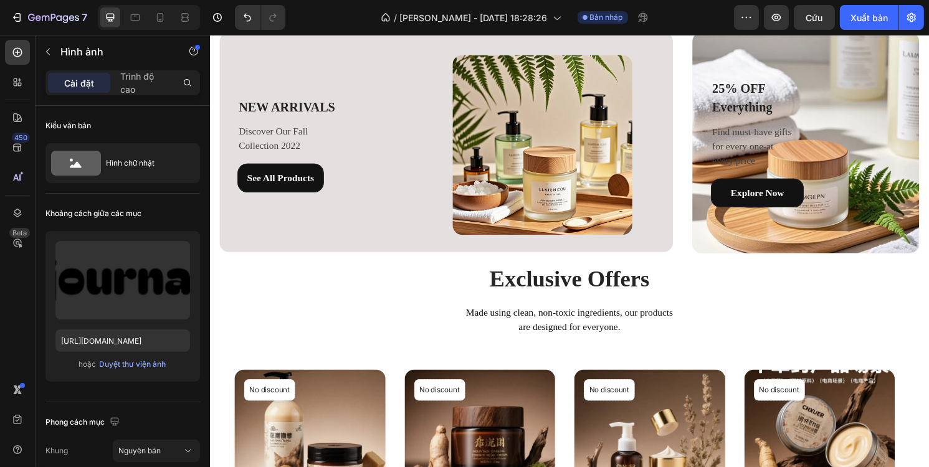
scroll to position [1675, 0]
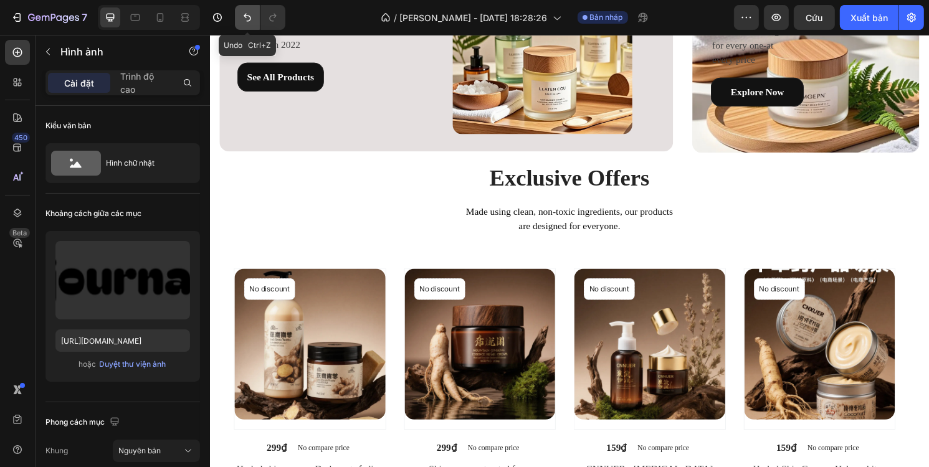
click at [255, 19] on button "Hoàn tác/Làm lại" at bounding box center [247, 17] width 25 height 25
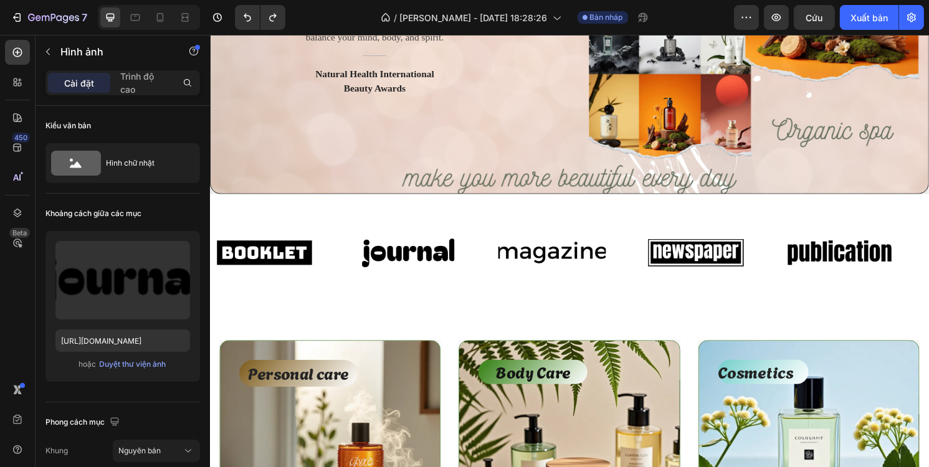
scroll to position [112, 0]
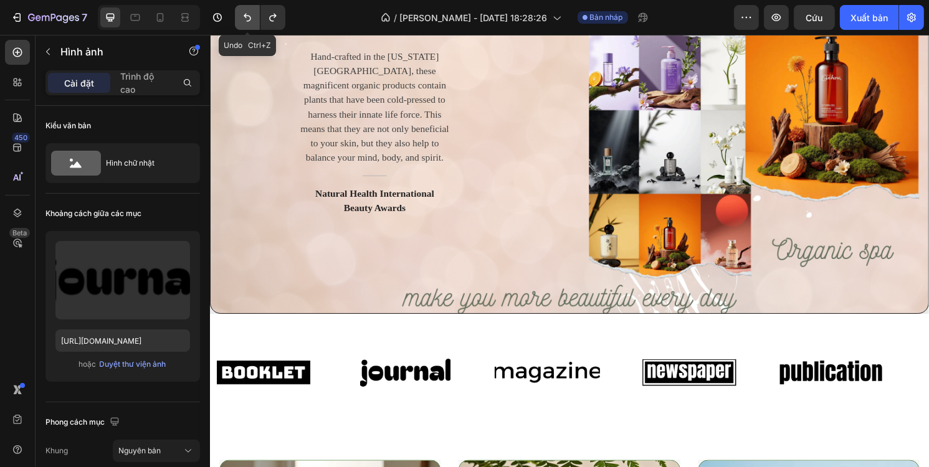
click at [242, 17] on icon "Hoàn tác/Làm lại" at bounding box center [247, 17] width 12 height 12
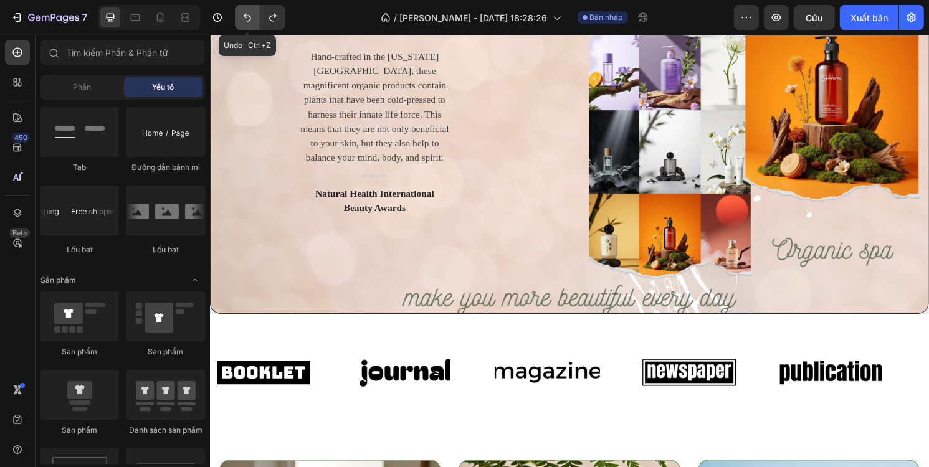
click at [242, 17] on icon "Hoàn tác/Làm lại" at bounding box center [247, 17] width 12 height 12
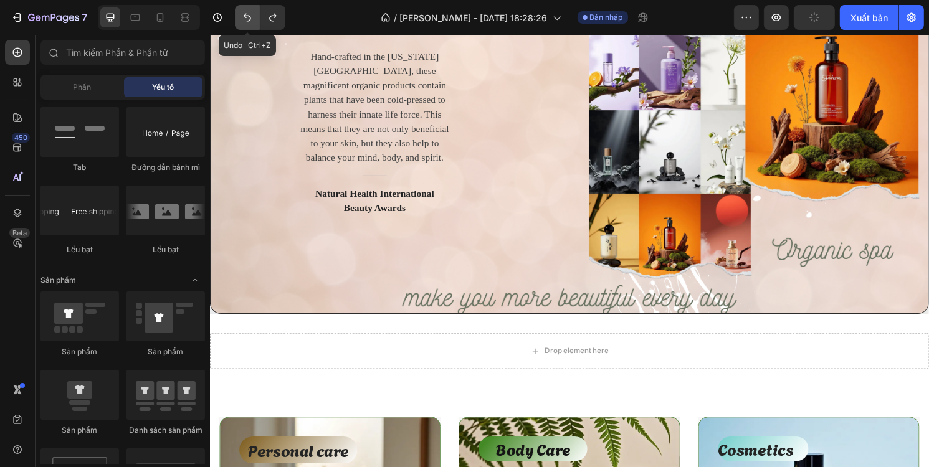
click at [242, 17] on icon "Hoàn tác/Làm lại" at bounding box center [247, 17] width 12 height 12
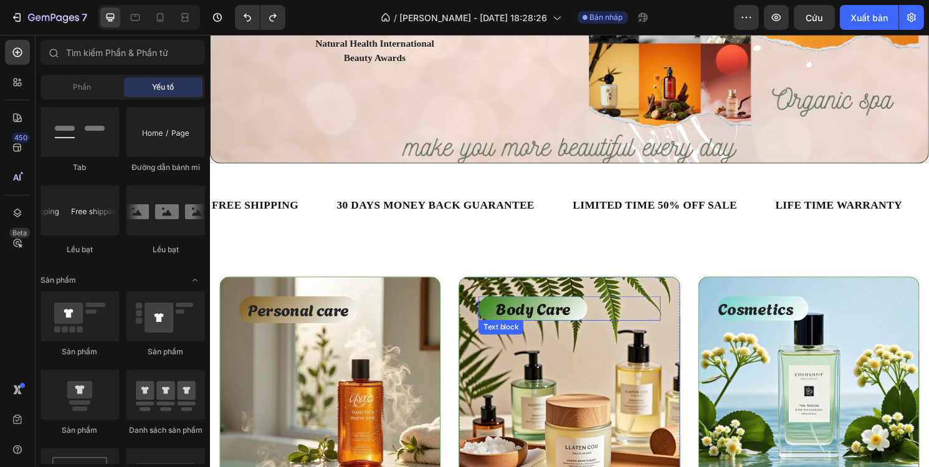
scroll to position [299, 0]
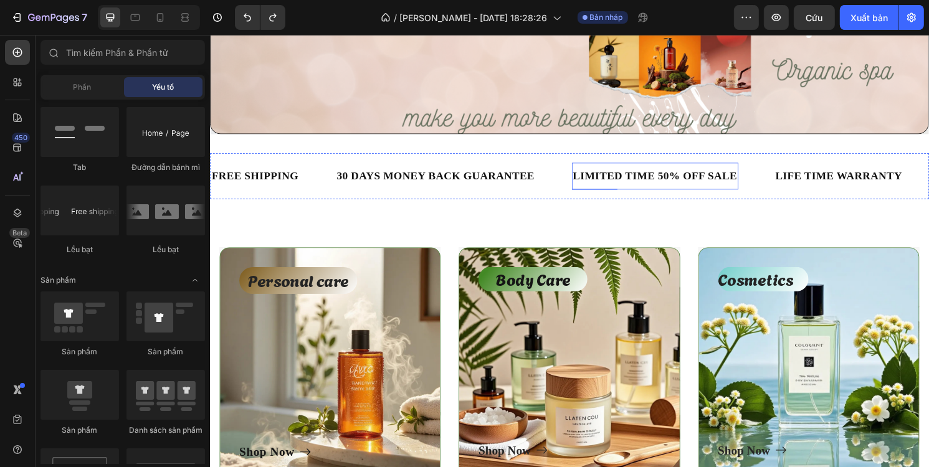
click at [641, 182] on div "LIMITED TIME 50% OFF SALE" at bounding box center [672, 182] width 173 height 18
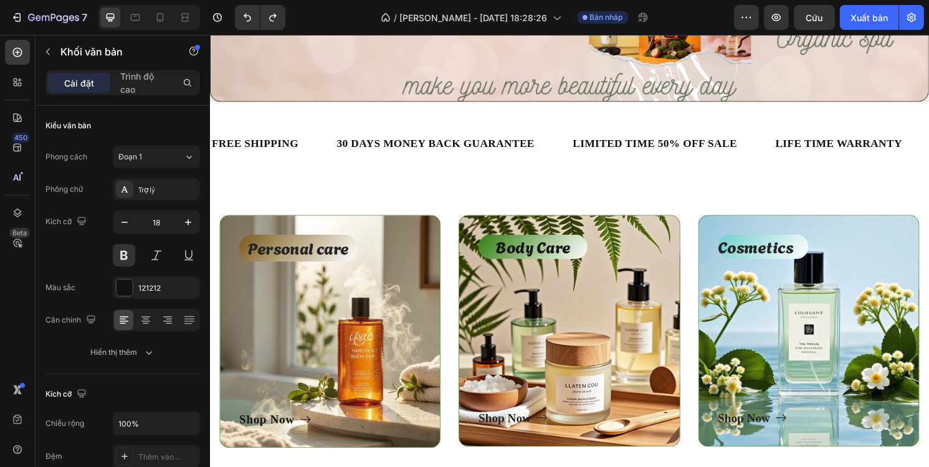
scroll to position [174, 0]
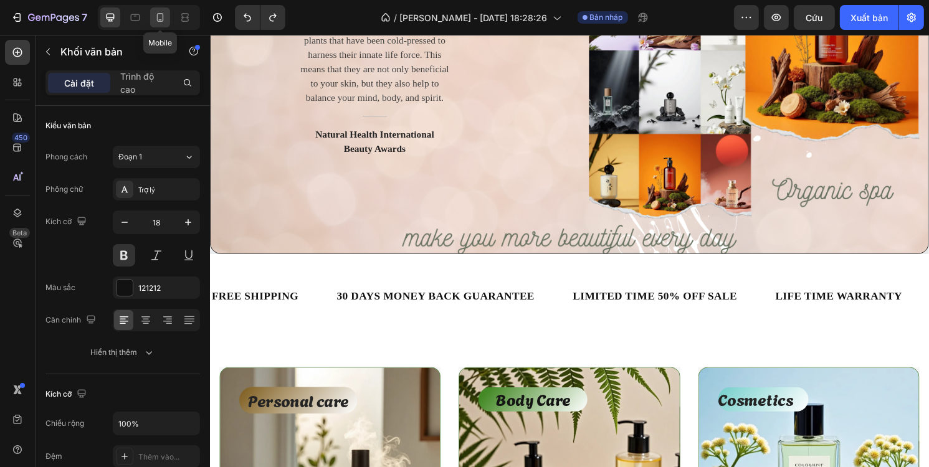
click at [156, 15] on icon at bounding box center [160, 17] width 12 height 12
type input "14"
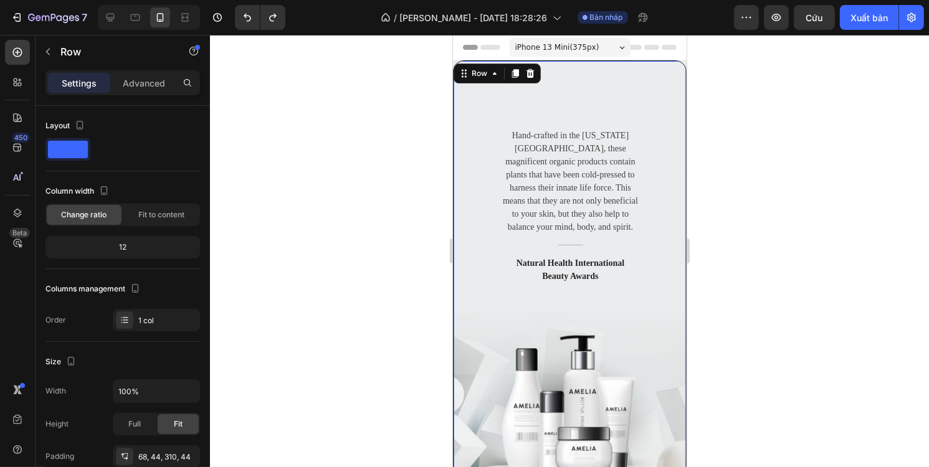
click at [653, 338] on div "Hand-crafted in the Colorado Mountains, these magnificent organic products cont…" at bounding box center [569, 281] width 234 height 442
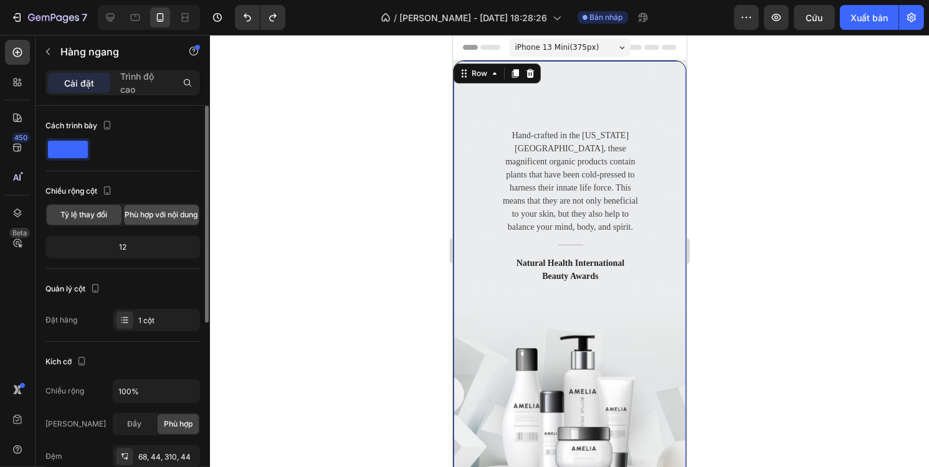
click at [173, 215] on span "Phù hợp với nội dung" at bounding box center [161, 214] width 73 height 11
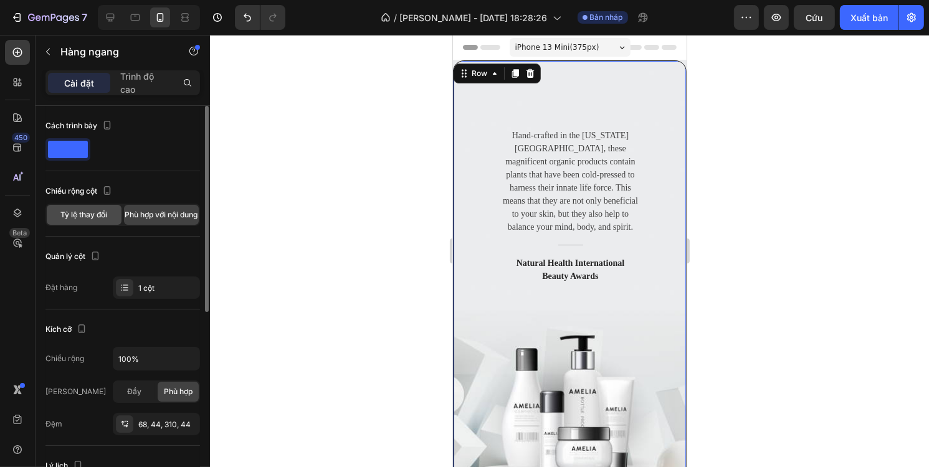
click at [100, 214] on font "Tỷ lệ thay đổi" at bounding box center [84, 214] width 47 height 9
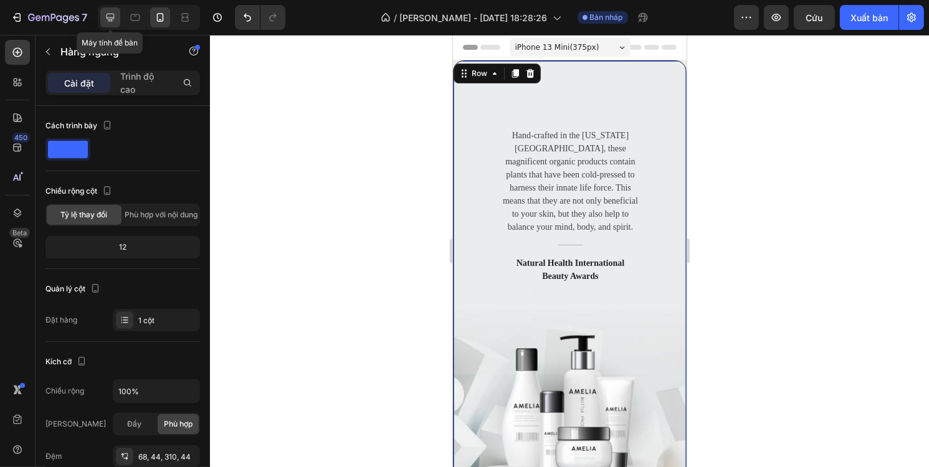
click at [115, 17] on icon at bounding box center [110, 17] width 12 height 12
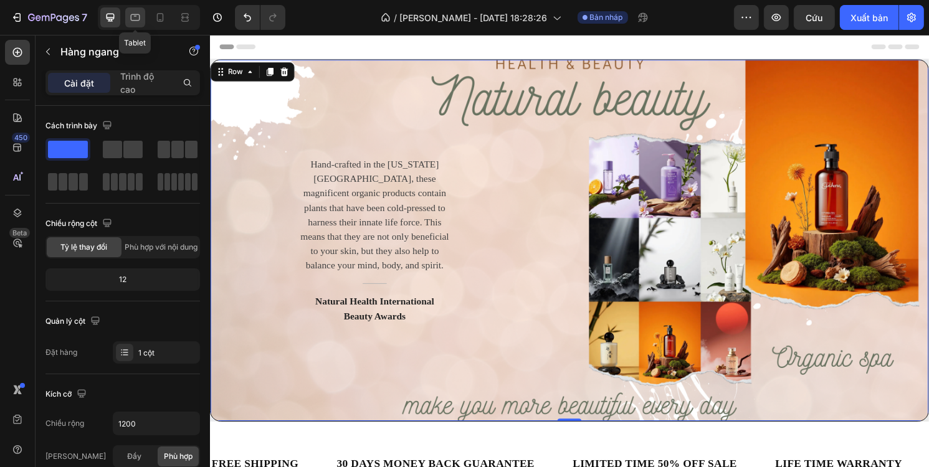
click at [132, 20] on icon at bounding box center [135, 17] width 9 height 7
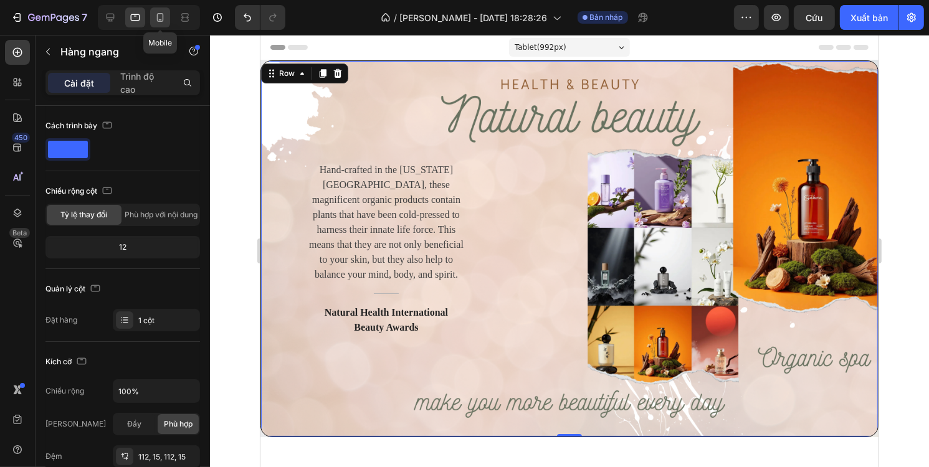
click at [156, 19] on icon at bounding box center [160, 17] width 12 height 12
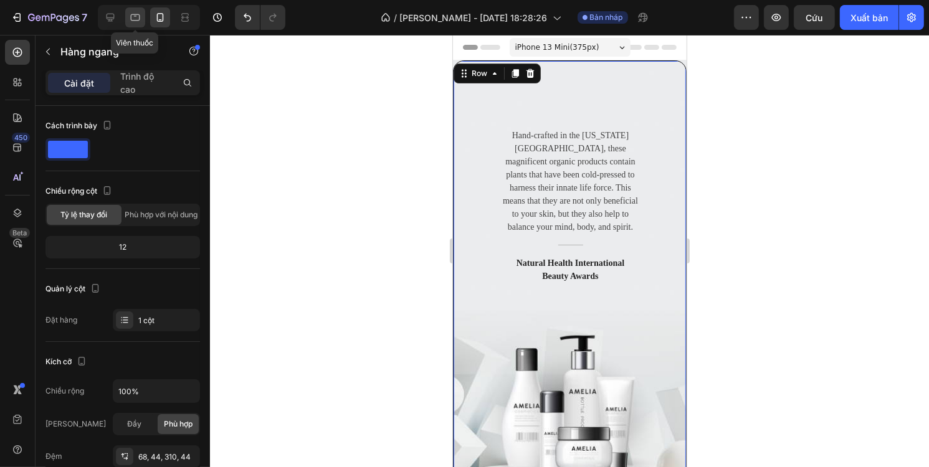
click at [131, 17] on icon at bounding box center [135, 17] width 12 height 12
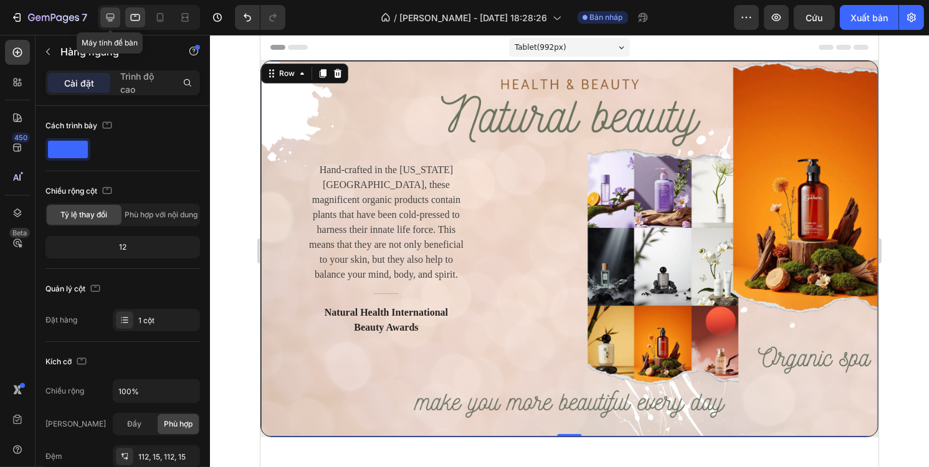
click at [115, 17] on icon at bounding box center [110, 17] width 12 height 12
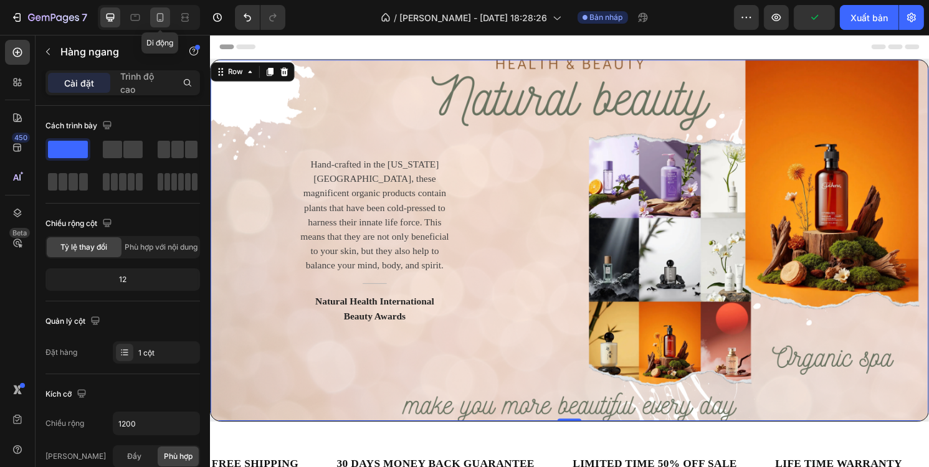
click at [159, 22] on icon at bounding box center [160, 17] width 7 height 9
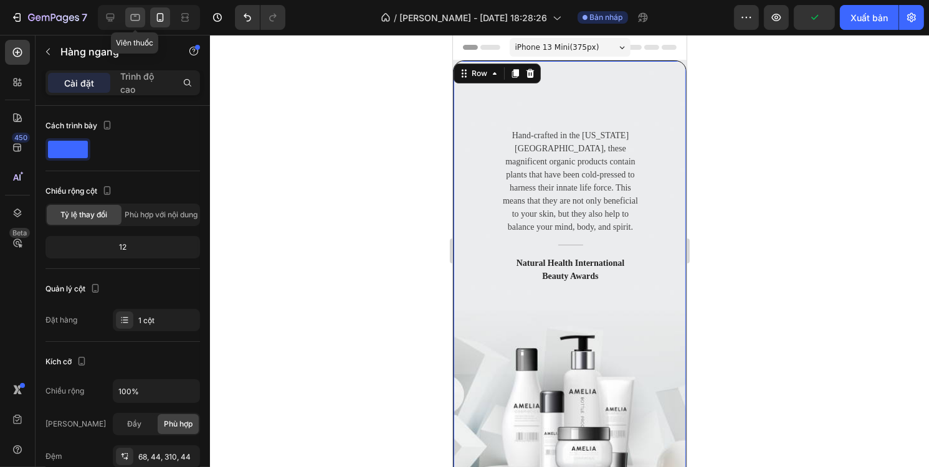
click at [141, 22] on icon at bounding box center [135, 17] width 12 height 12
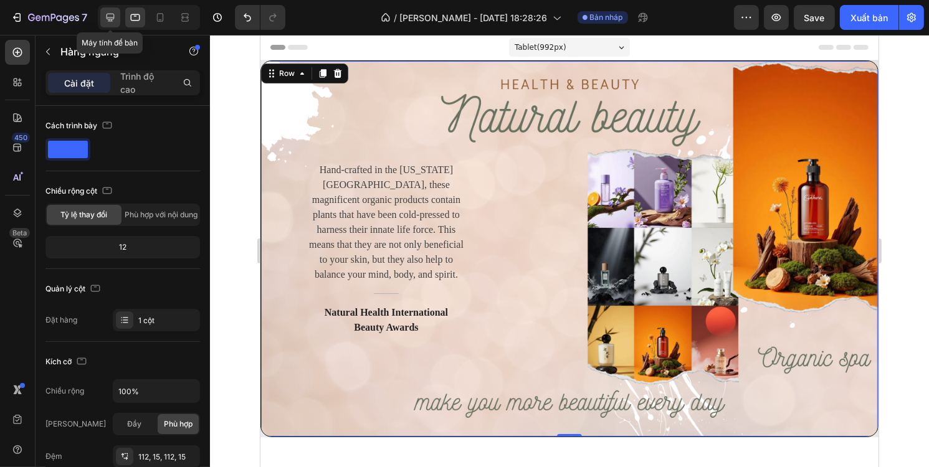
click at [113, 17] on icon at bounding box center [111, 18] width 8 height 8
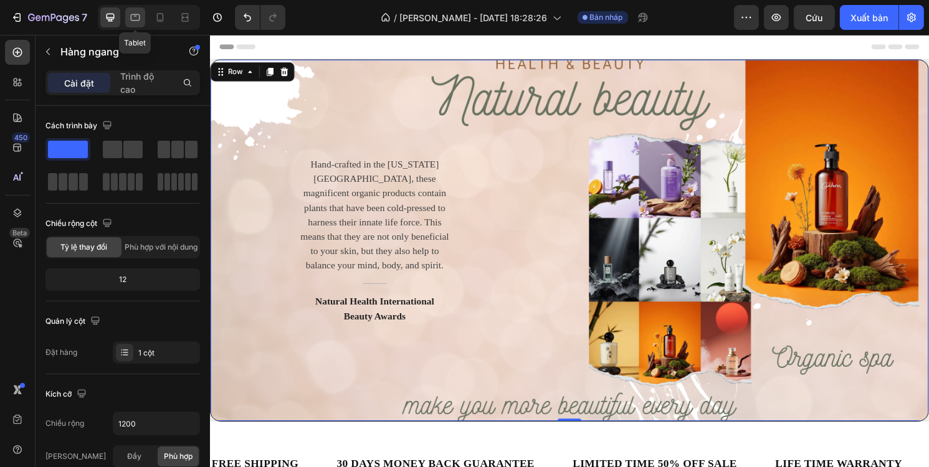
click at [140, 19] on icon at bounding box center [135, 17] width 9 height 7
type input "100%"
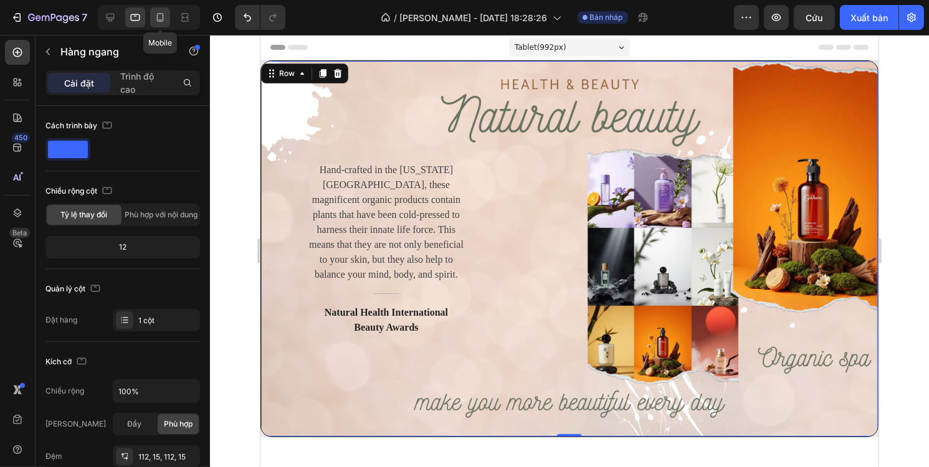
click at [159, 14] on icon at bounding box center [160, 17] width 12 height 12
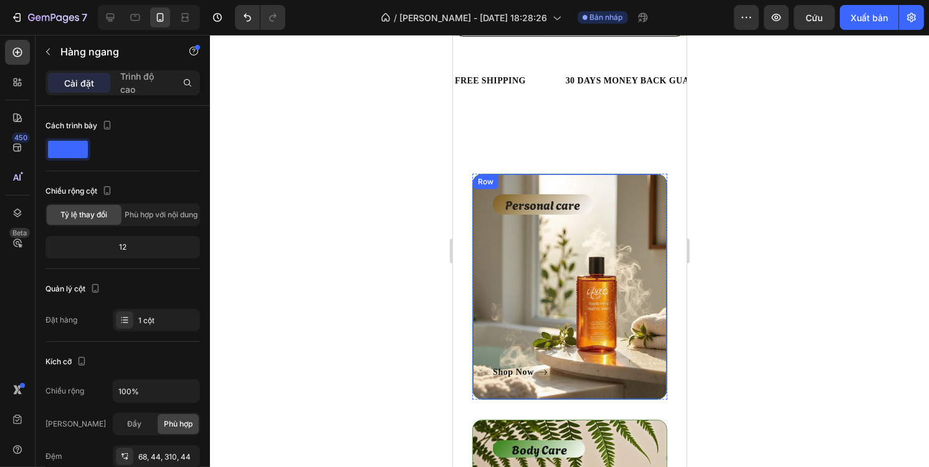
scroll to position [436, 0]
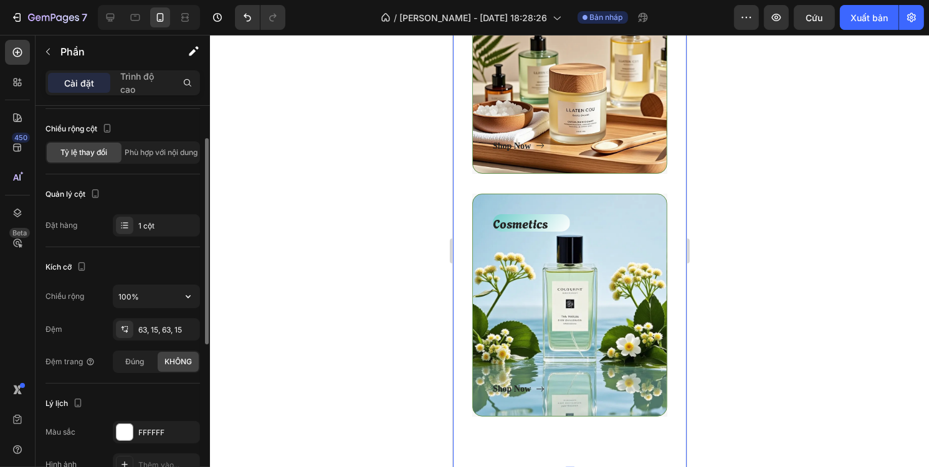
scroll to position [125, 0]
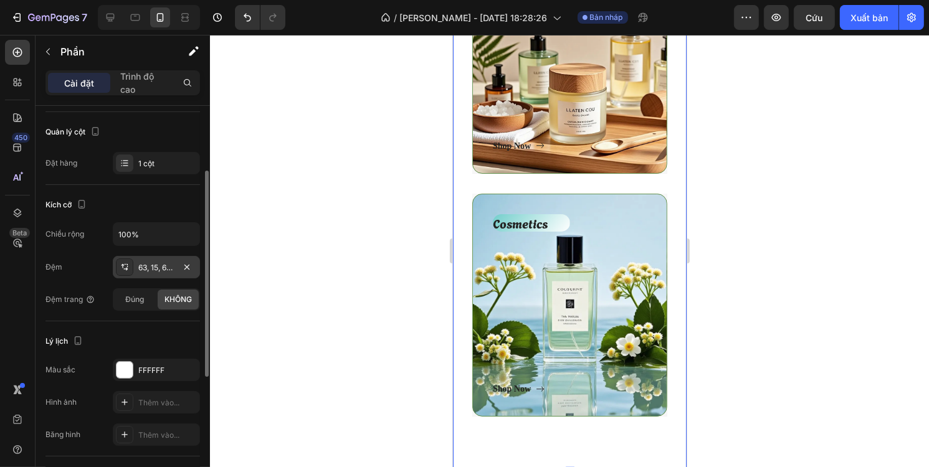
click at [164, 267] on font "63, 15, 63, 15" at bounding box center [160, 267] width 44 height 9
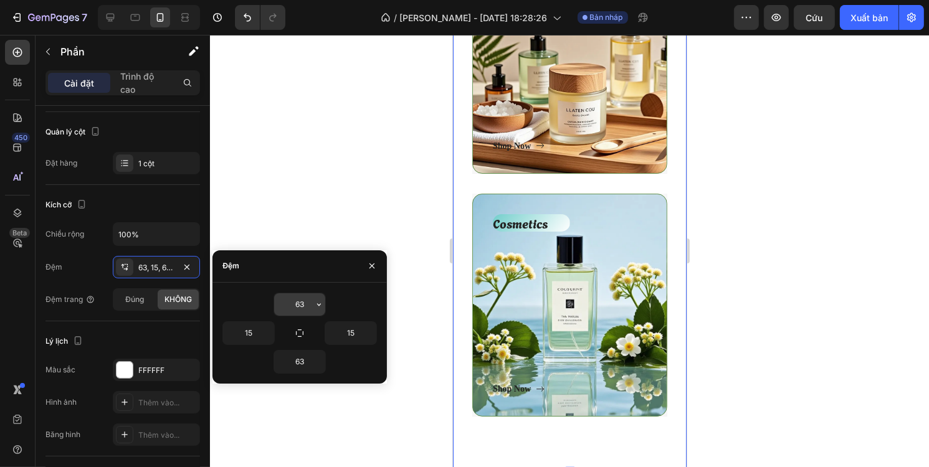
click at [308, 307] on input "63" at bounding box center [299, 304] width 51 height 22
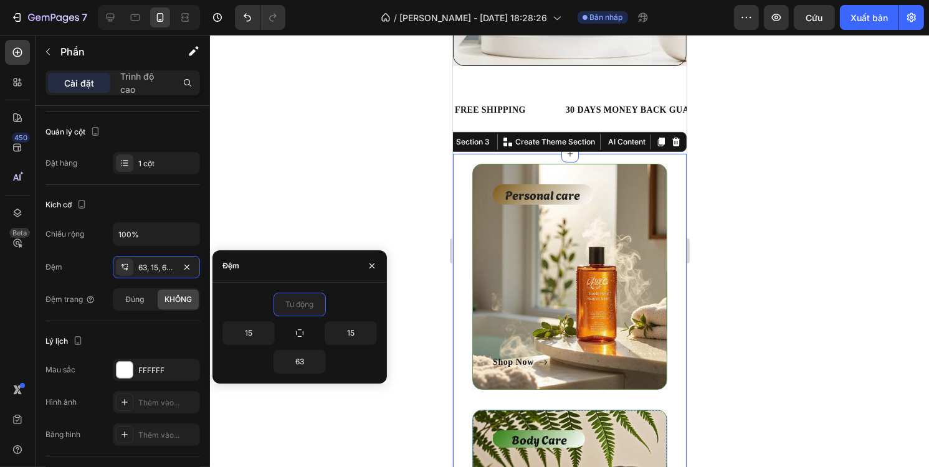
scroll to position [312, 0]
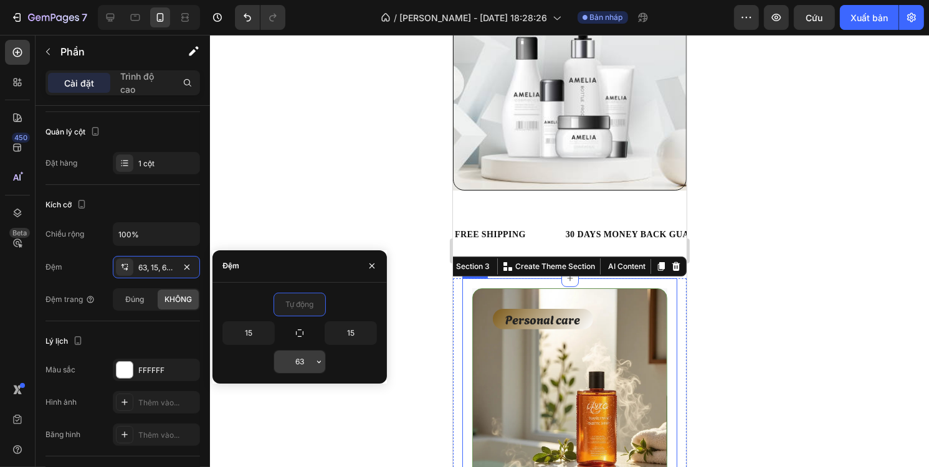
click at [305, 363] on input "63" at bounding box center [299, 362] width 51 height 22
type input "0"
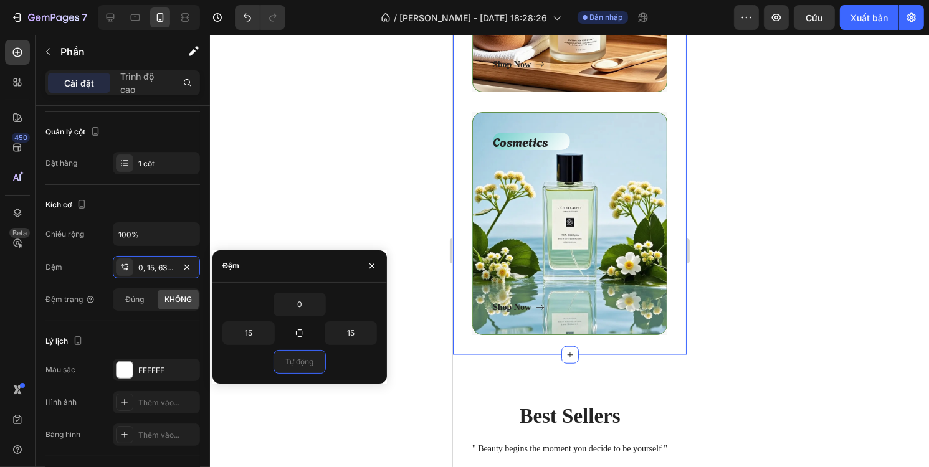
scroll to position [1059, 0]
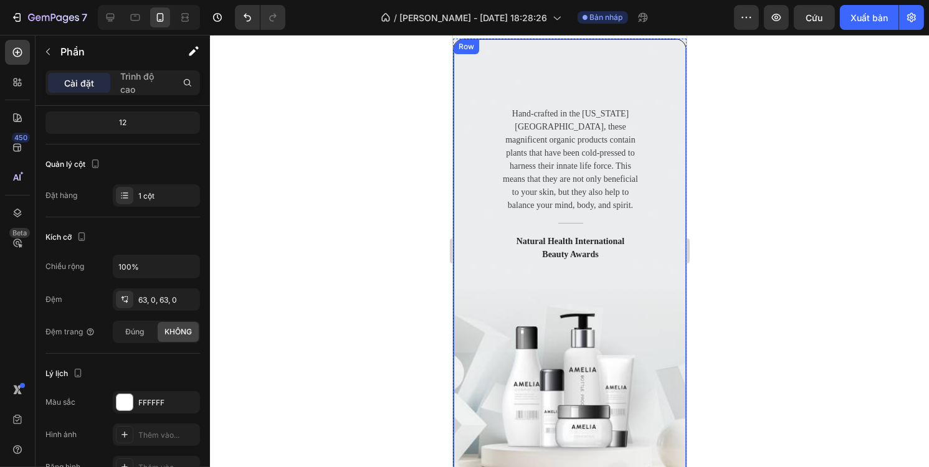
scroll to position [0, 0]
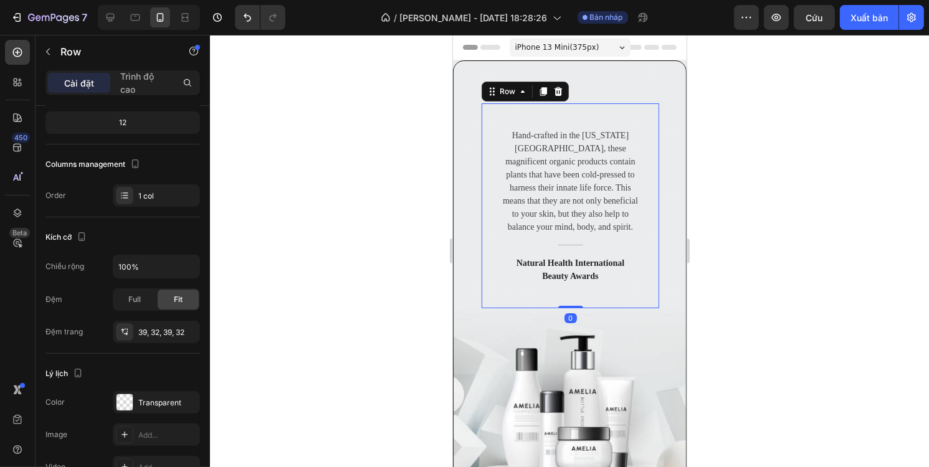
click at [597, 307] on div "Hand-crafted in the Colorado Mountains, these magnificent organic products cont…" at bounding box center [570, 205] width 178 height 205
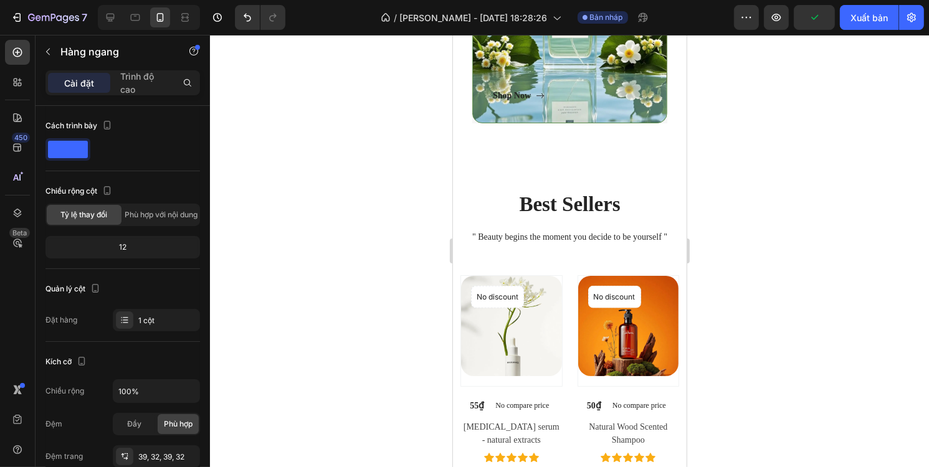
scroll to position [1121, 0]
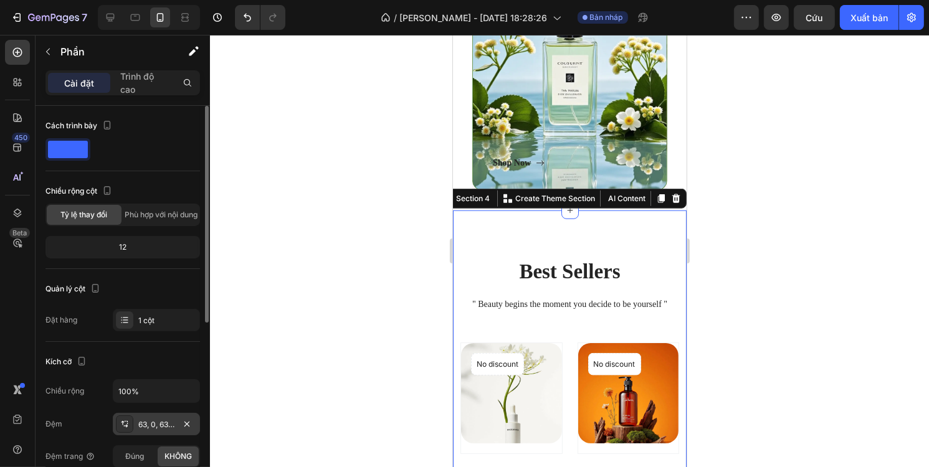
click at [157, 423] on font "63, 0, 63, 0" at bounding box center [157, 424] width 39 height 9
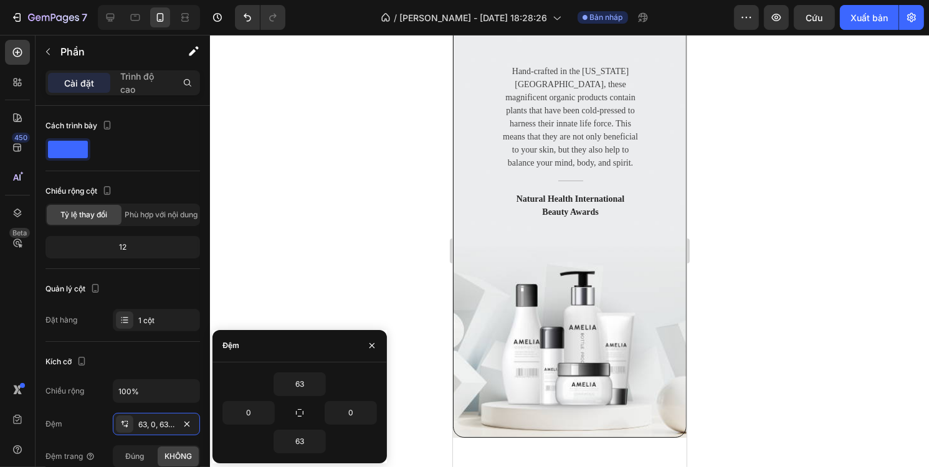
scroll to position [0, 0]
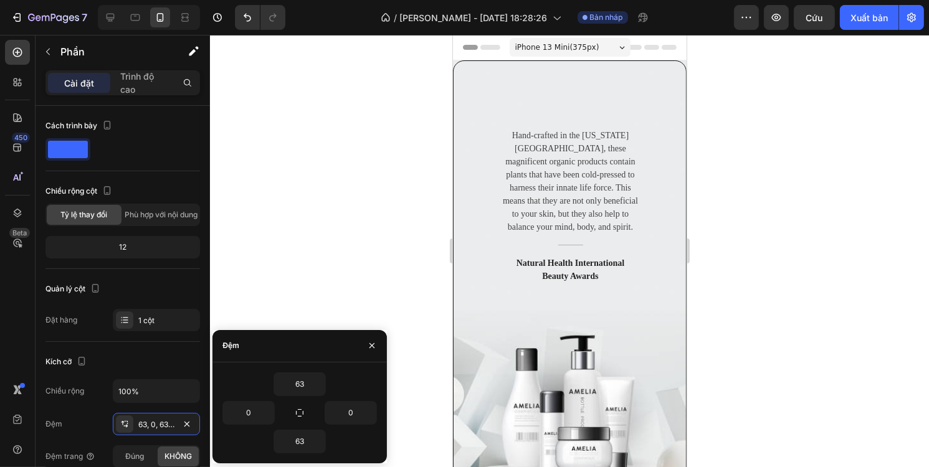
click at [586, 47] on span "iPhone 13 Mini ( 375 px)" at bounding box center [557, 47] width 84 height 12
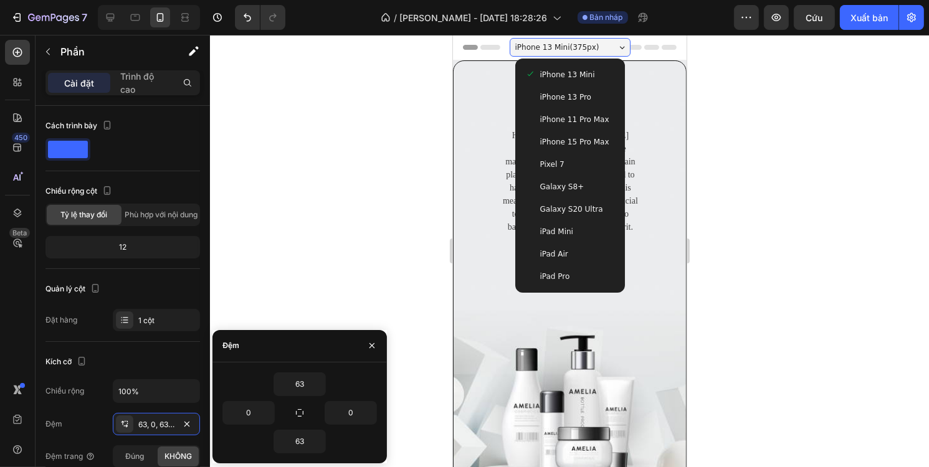
click at [586, 47] on span "iPhone 13 Mini ( 375 px)" at bounding box center [557, 47] width 84 height 12
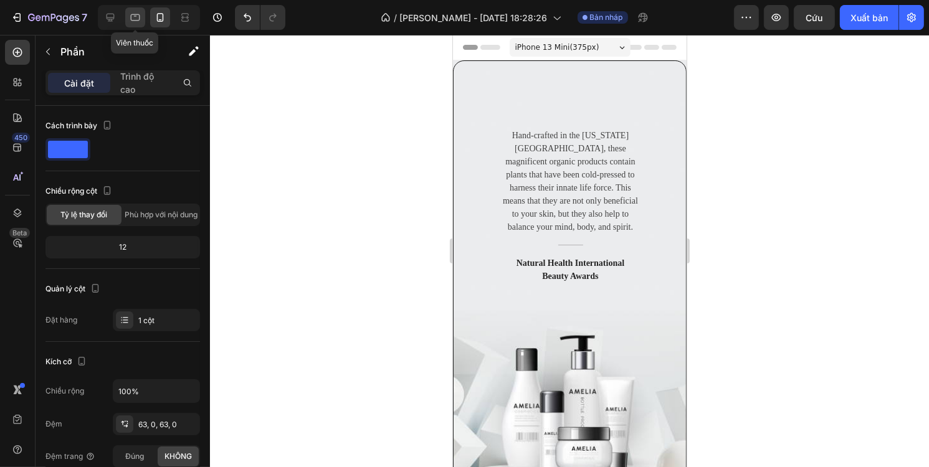
click at [138, 22] on icon at bounding box center [135, 17] width 12 height 12
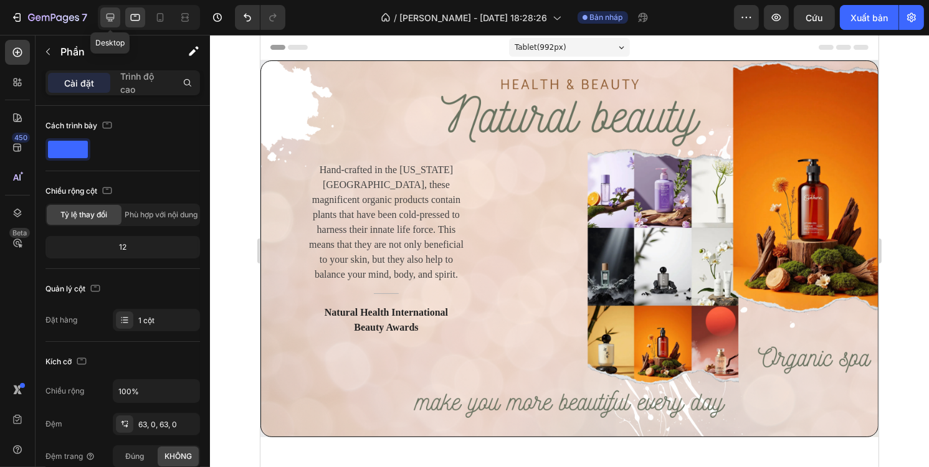
click at [112, 17] on icon at bounding box center [111, 18] width 8 height 8
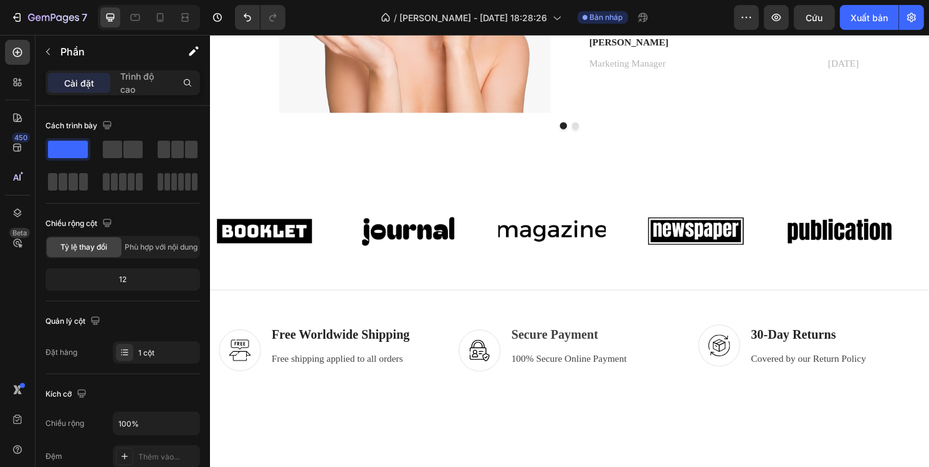
scroll to position [2384, 0]
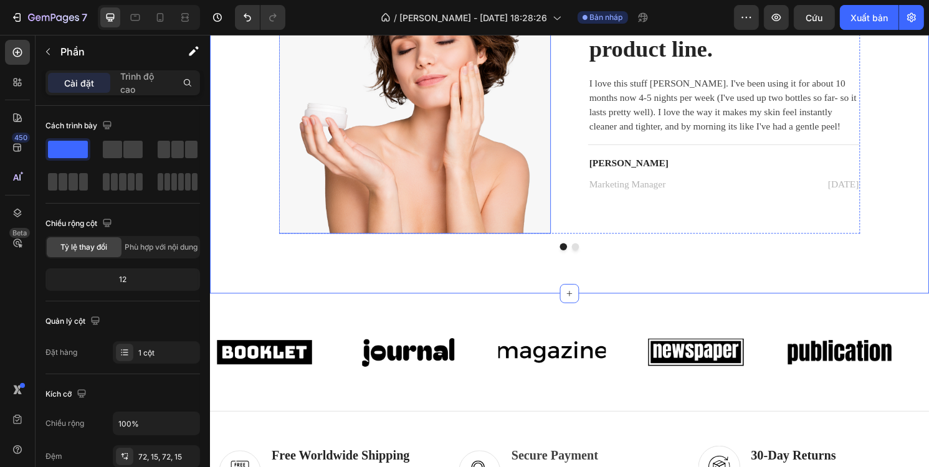
scroll to position [2372, 0]
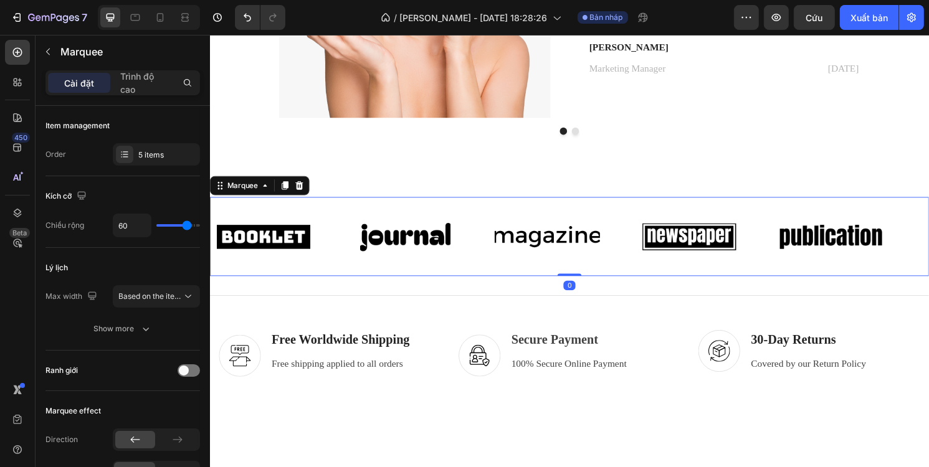
click at [487, 209] on div "Image Image Image Image Image Image Image Image Image Image Marquee 0" at bounding box center [583, 245] width 748 height 82
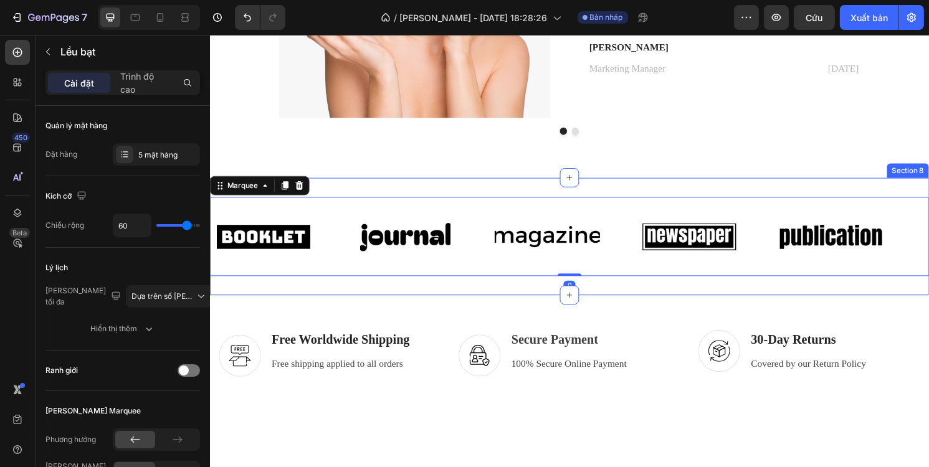
click at [450, 200] on div "Image Image Image Image Image Image Image Image Image Image Marquee 0 Section 8" at bounding box center [583, 245] width 748 height 122
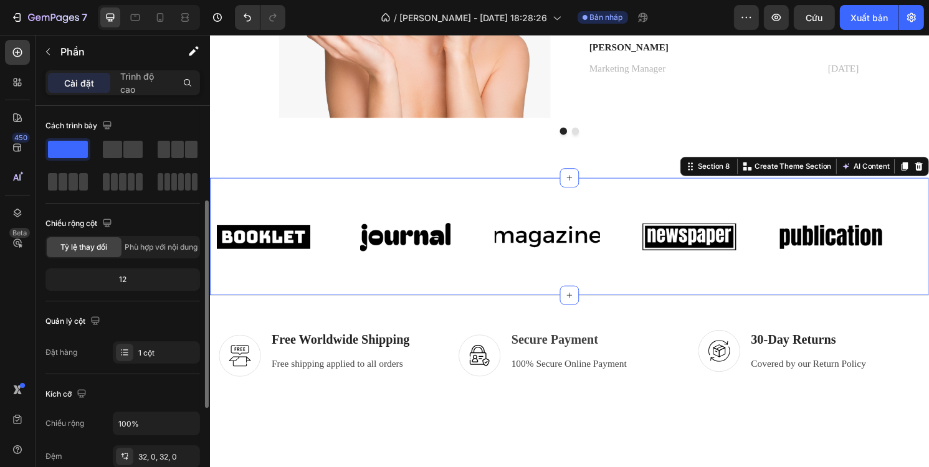
scroll to position [125, 0]
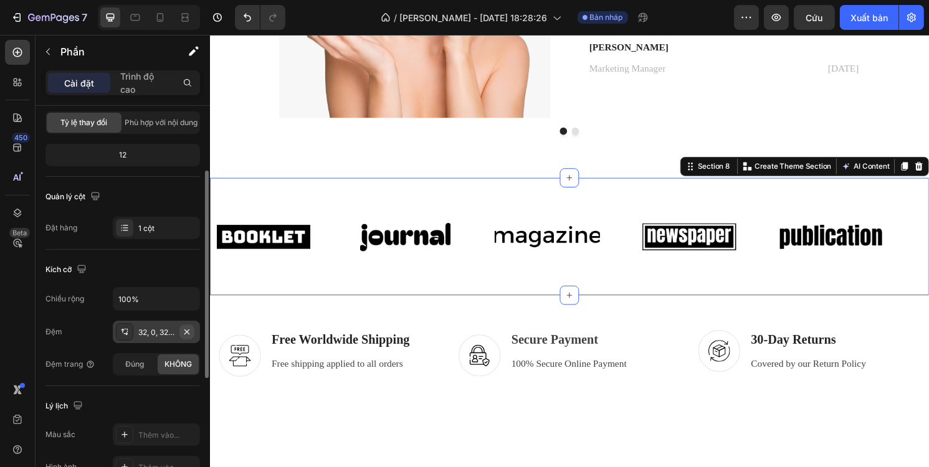
click at [187, 330] on icon "button" at bounding box center [187, 332] width 10 height 10
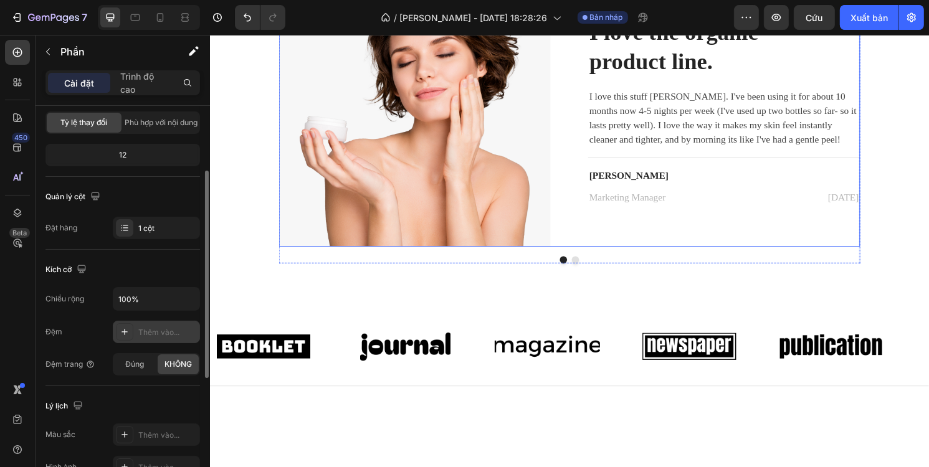
scroll to position [2098, 0]
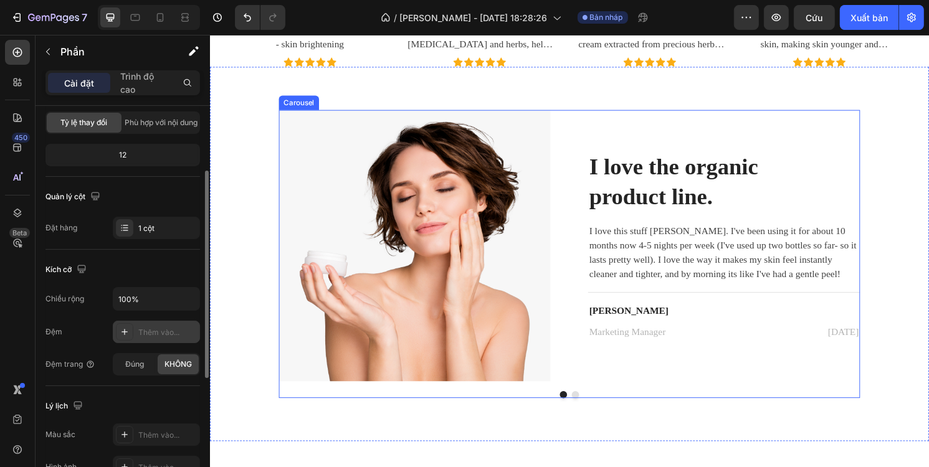
click at [586, 409] on button "Dot" at bounding box center [589, 409] width 7 height 7
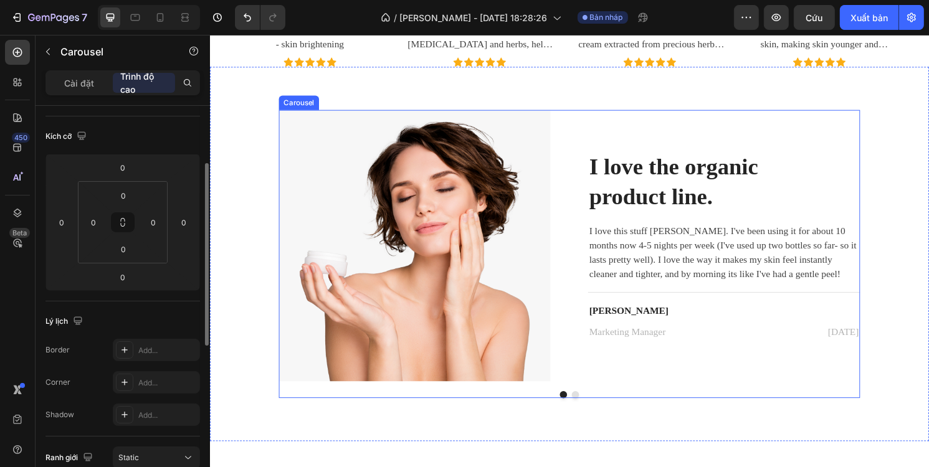
scroll to position [0, 0]
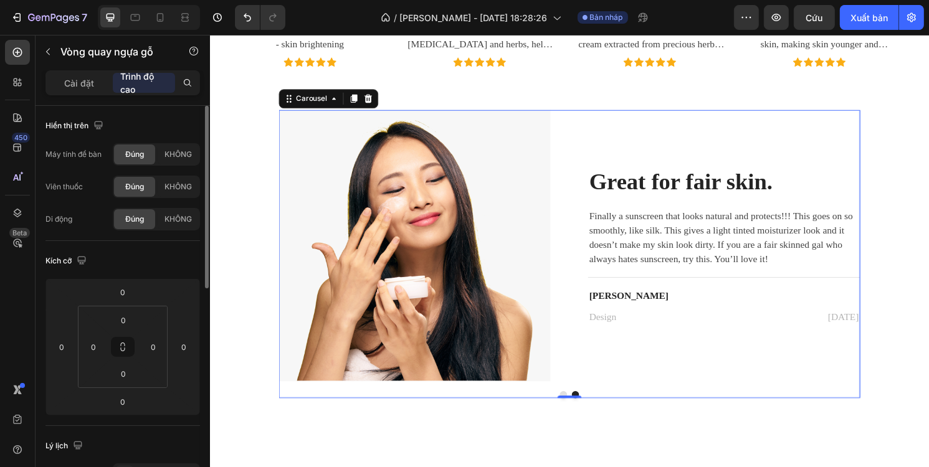
click at [573, 407] on button "Dot" at bounding box center [576, 409] width 7 height 7
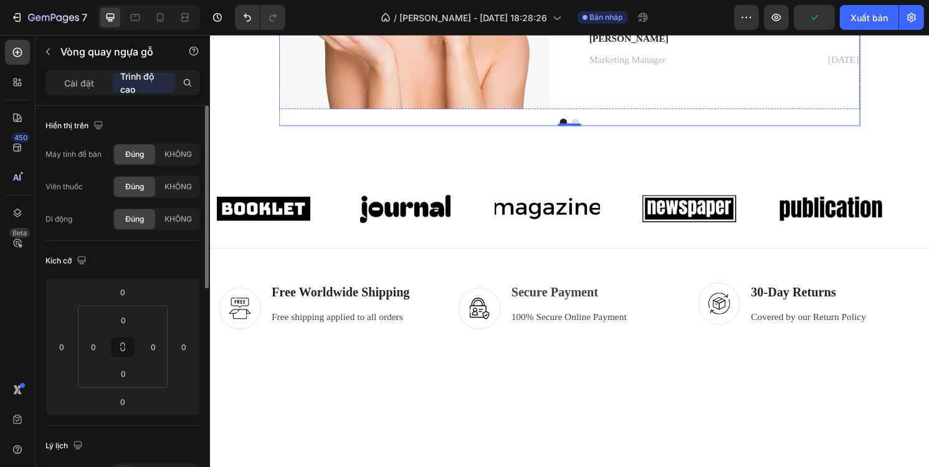
scroll to position [2409, 0]
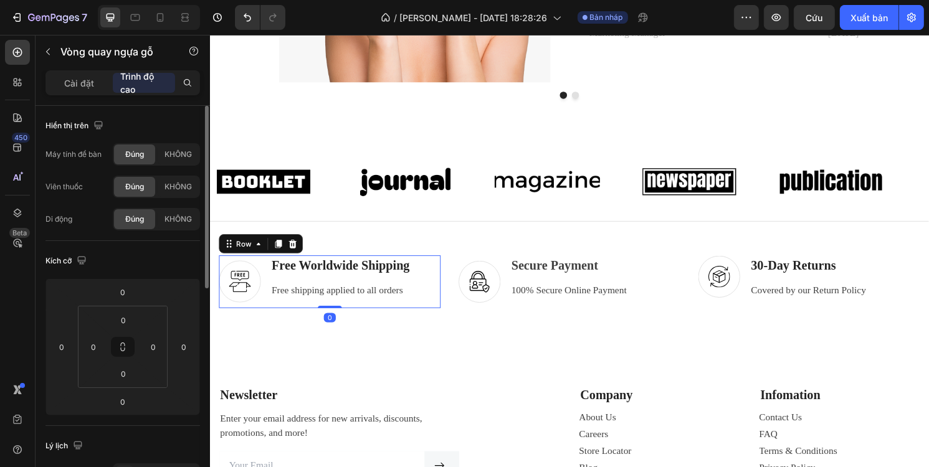
click at [427, 296] on div "Image Free Worldwide Shipping Text block Free shipping applied to all orders Te…" at bounding box center [334, 291] width 231 height 55
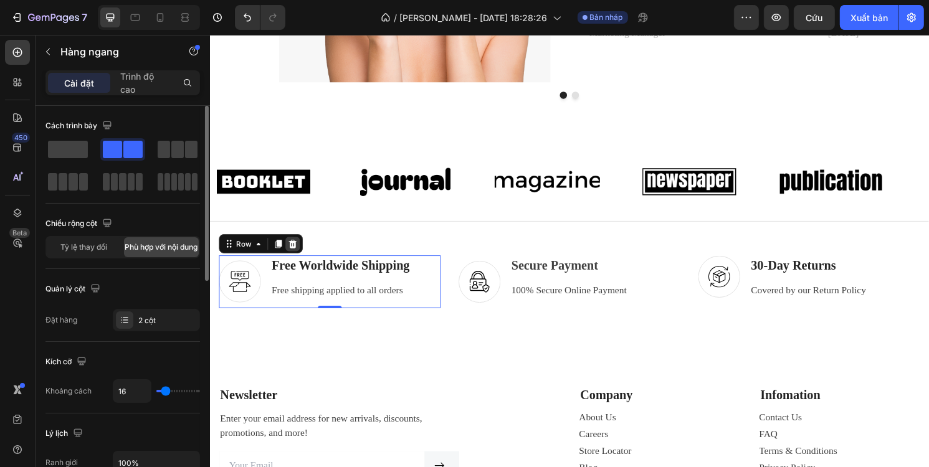
click at [297, 250] on icon at bounding box center [296, 252] width 8 height 9
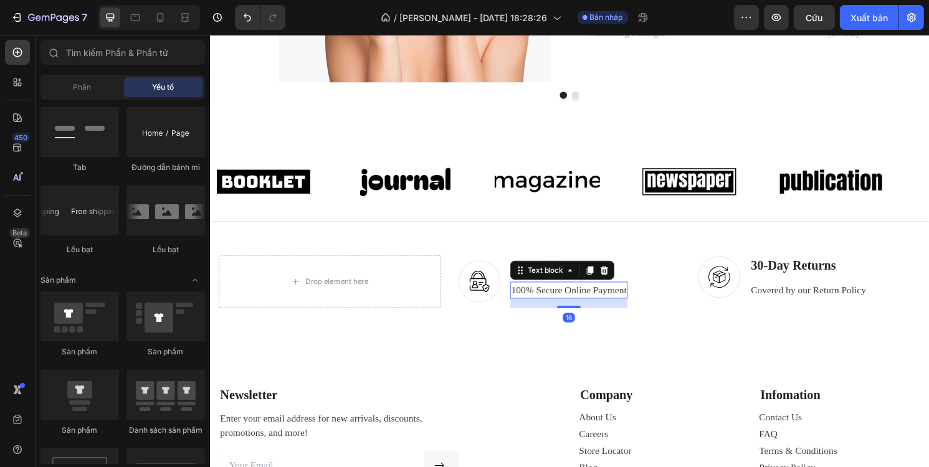
click at [629, 300] on p "100% Secure Online Payment" at bounding box center [583, 300] width 120 height 15
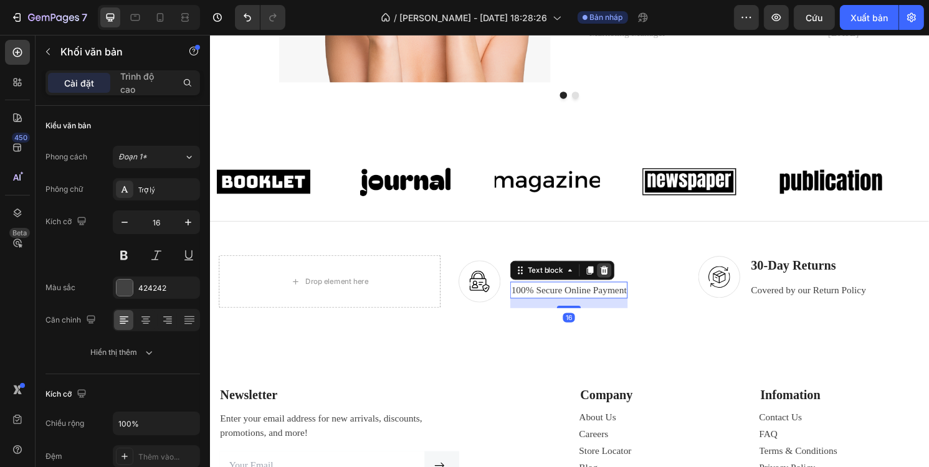
click at [622, 278] on div at bounding box center [619, 279] width 15 height 15
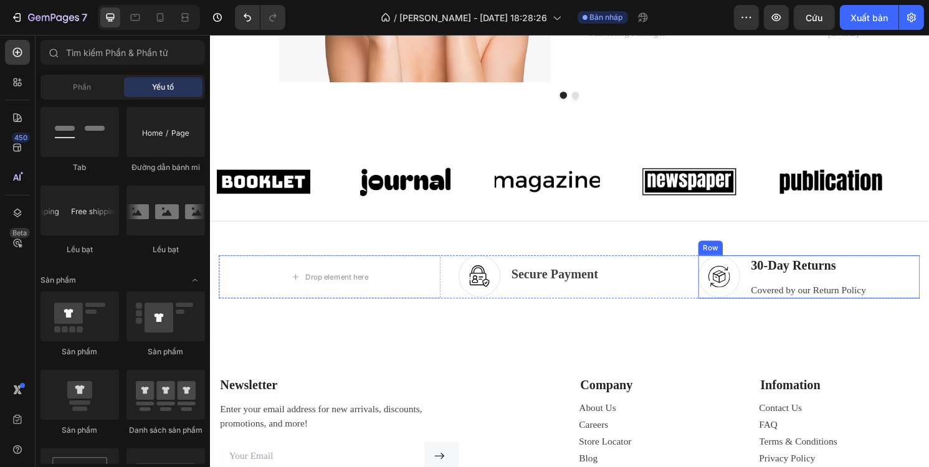
click at [903, 285] on div "Image 30-Day Returns Text block Covered by our Return Policy Text block Row" at bounding box center [832, 286] width 231 height 45
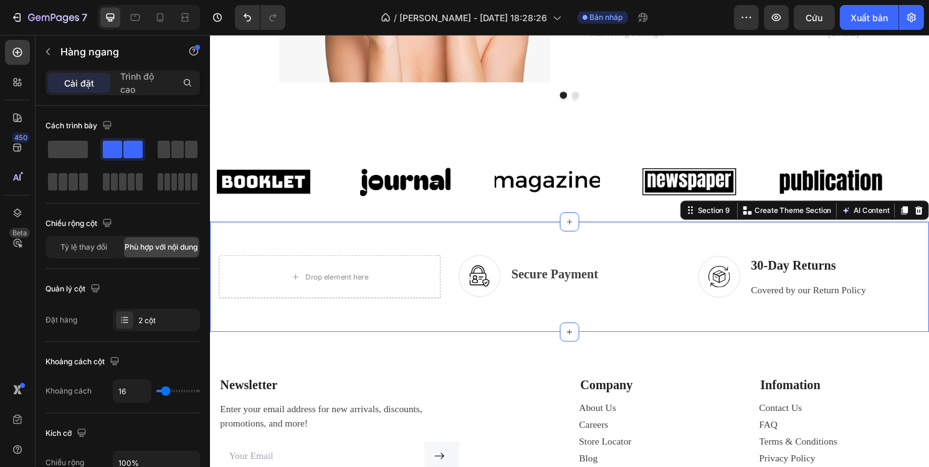
click at [921, 257] on div "Drop element here Image Secure Payment Text block Row Image 30-Day Returns Text…" at bounding box center [583, 286] width 748 height 115
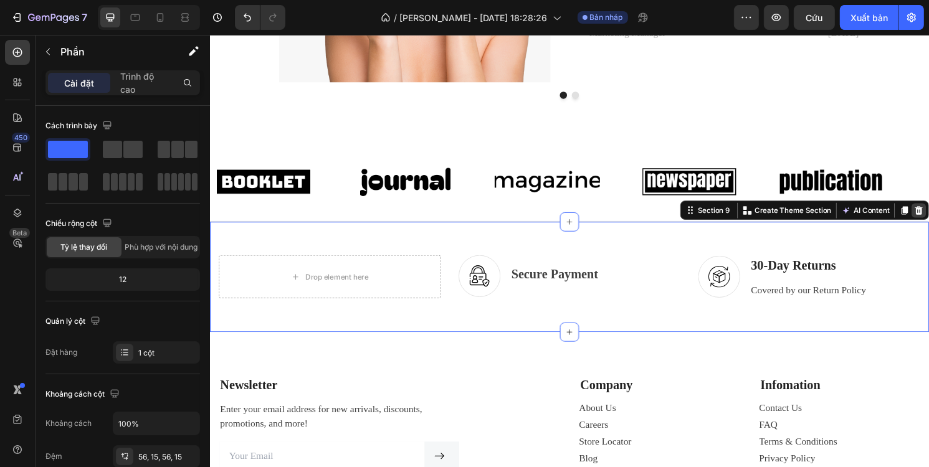
click at [928, 218] on icon at bounding box center [946, 217] width 10 height 10
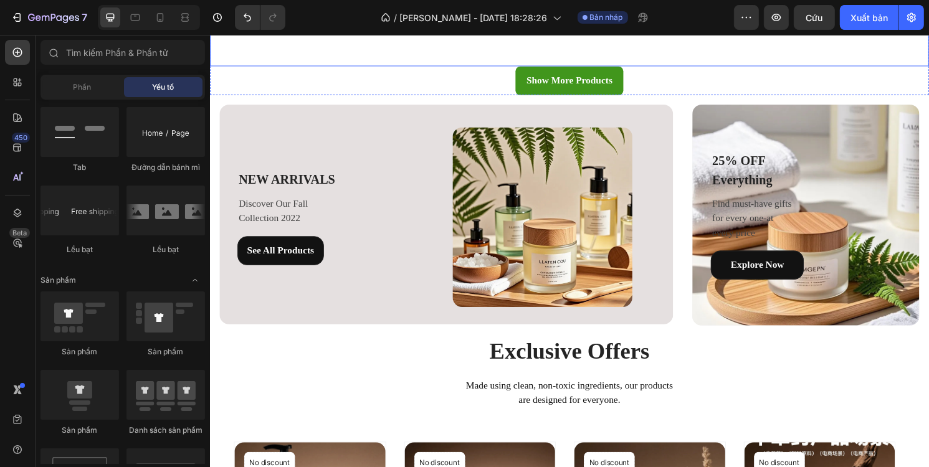
scroll to position [1275, 0]
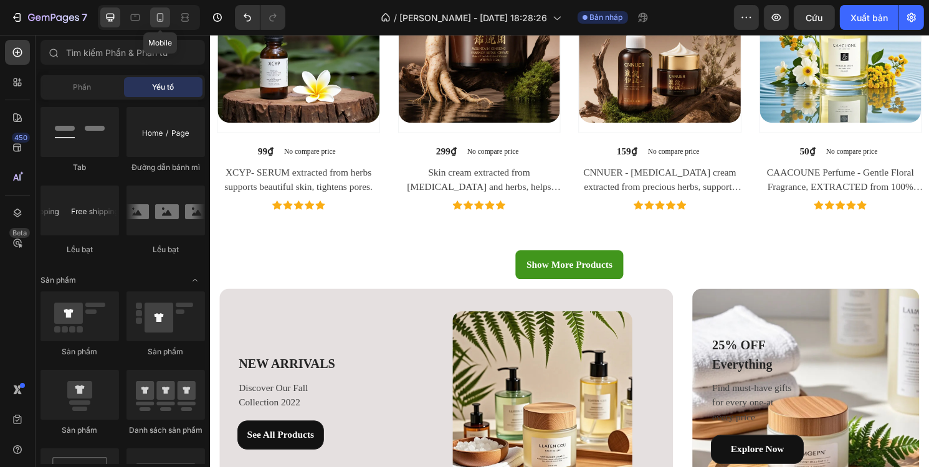
click at [159, 22] on icon at bounding box center [160, 17] width 12 height 12
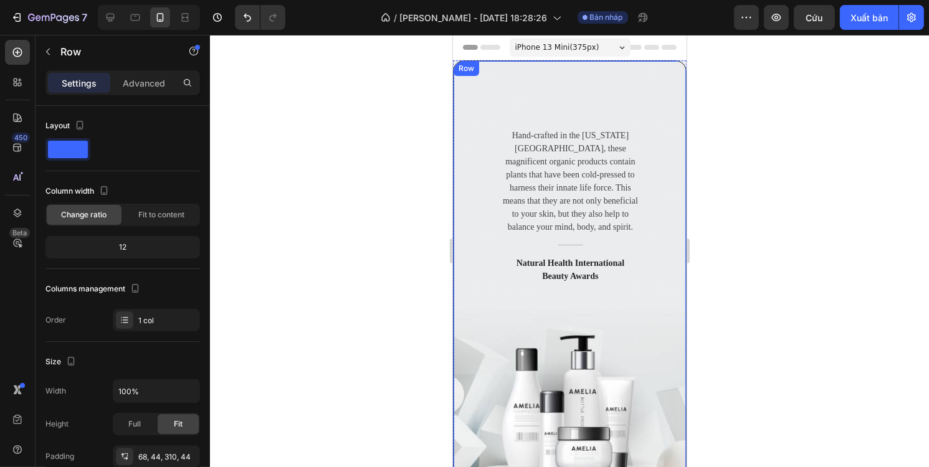
click at [656, 224] on div "Hand-crafted in the Colorado Mountains, these magnificent organic products cont…" at bounding box center [569, 281] width 234 height 442
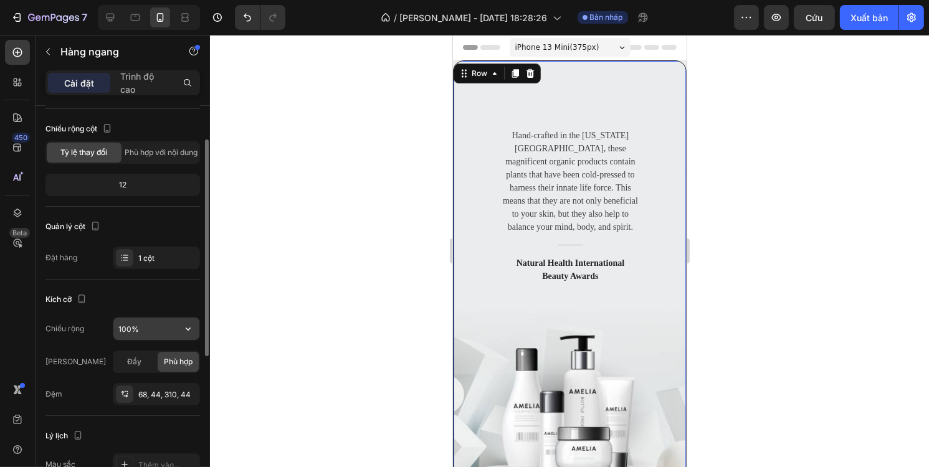
scroll to position [125, 0]
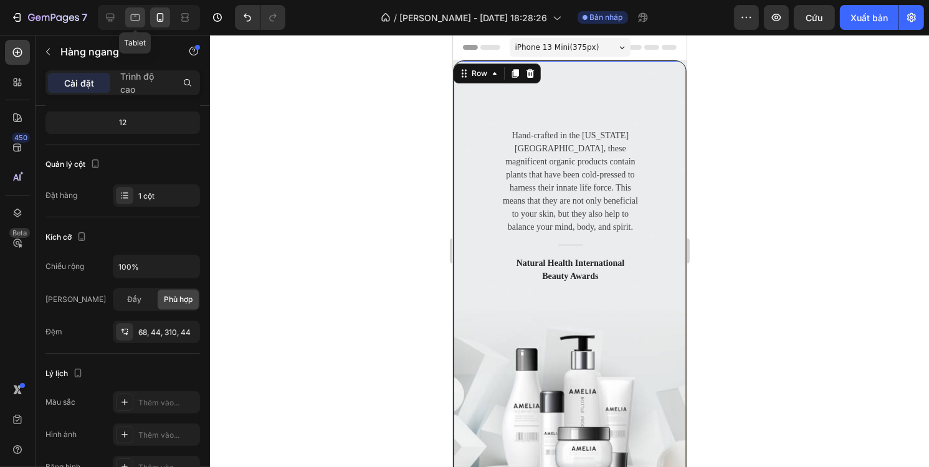
click at [135, 18] on icon at bounding box center [135, 17] width 12 height 12
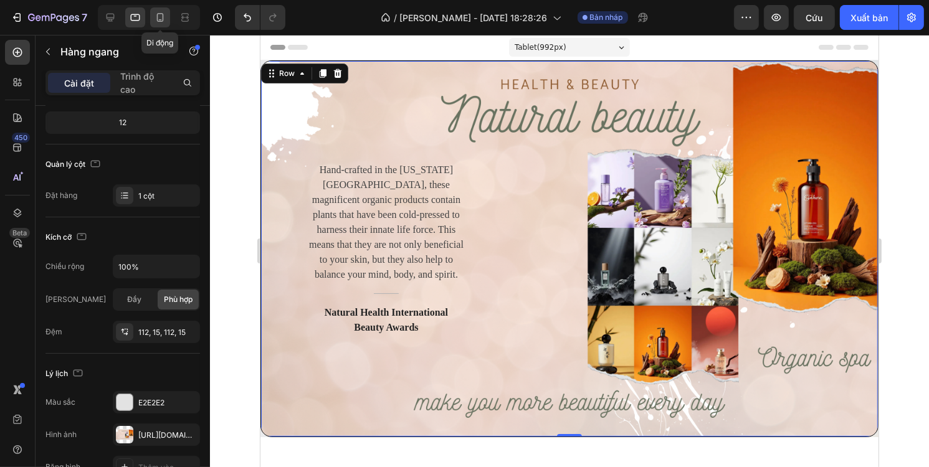
click at [155, 17] on icon at bounding box center [160, 17] width 12 height 12
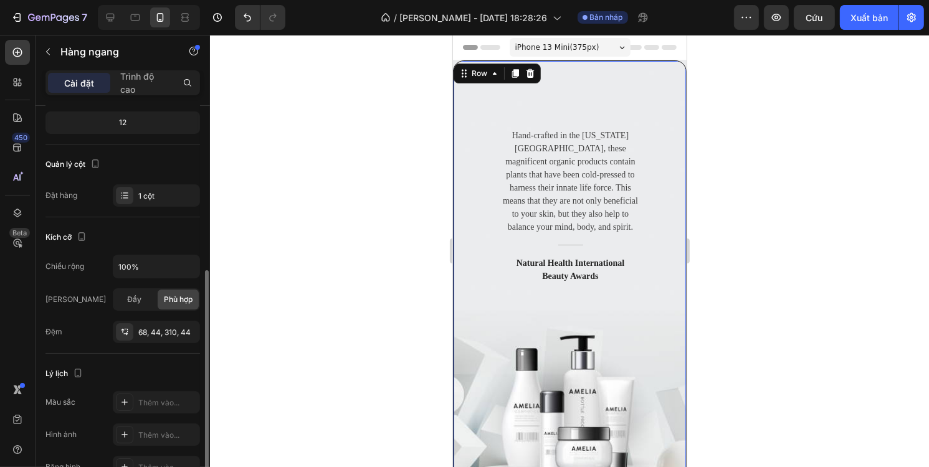
scroll to position [187, 0]
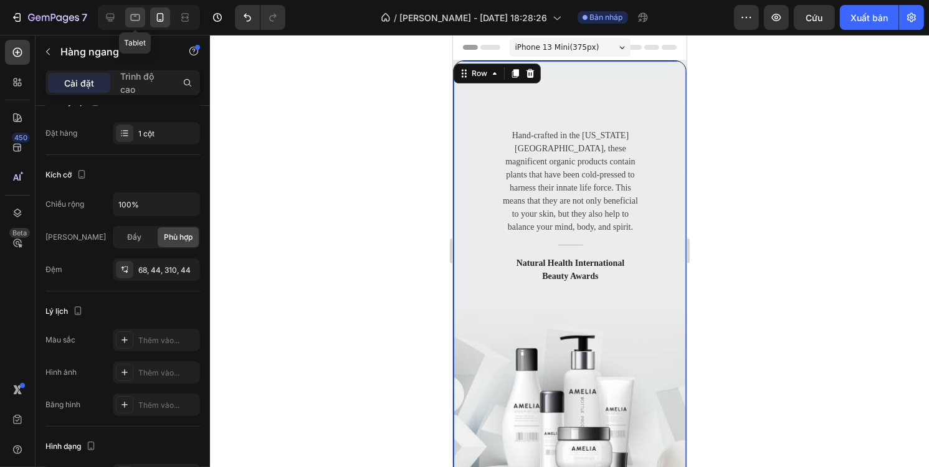
click at [140, 17] on icon at bounding box center [135, 17] width 12 height 12
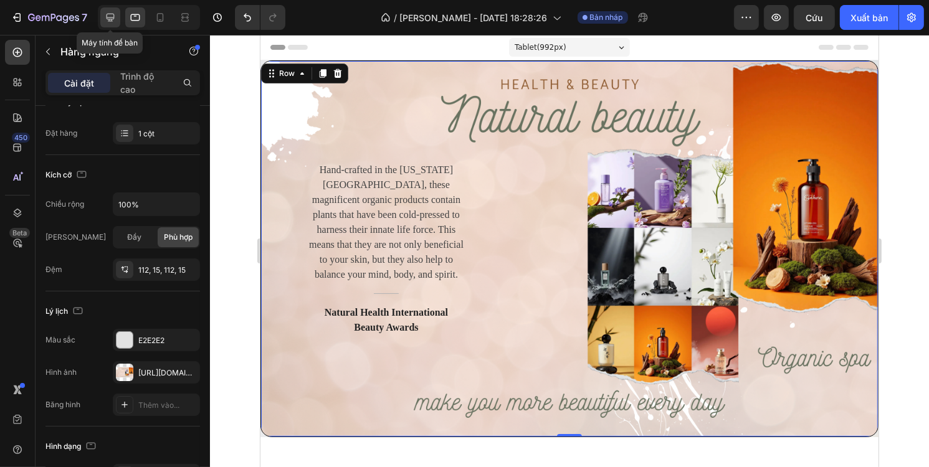
click at [107, 16] on icon at bounding box center [110, 17] width 12 height 12
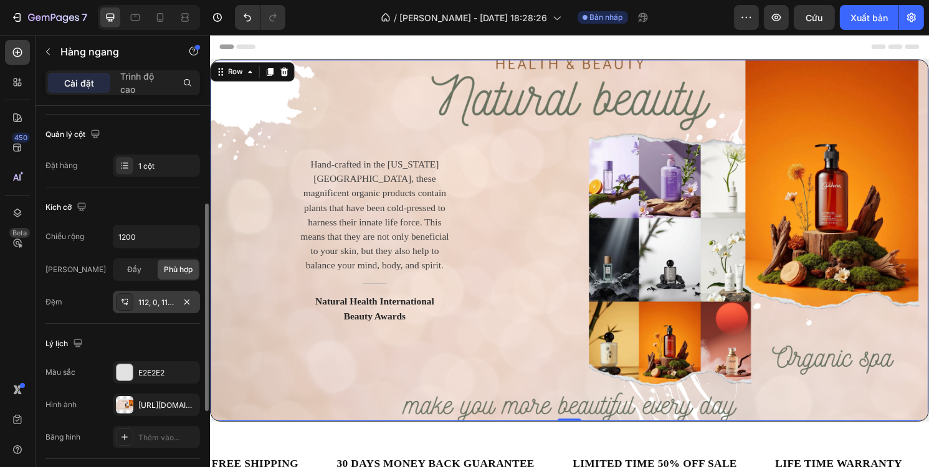
scroll to position [361, 0]
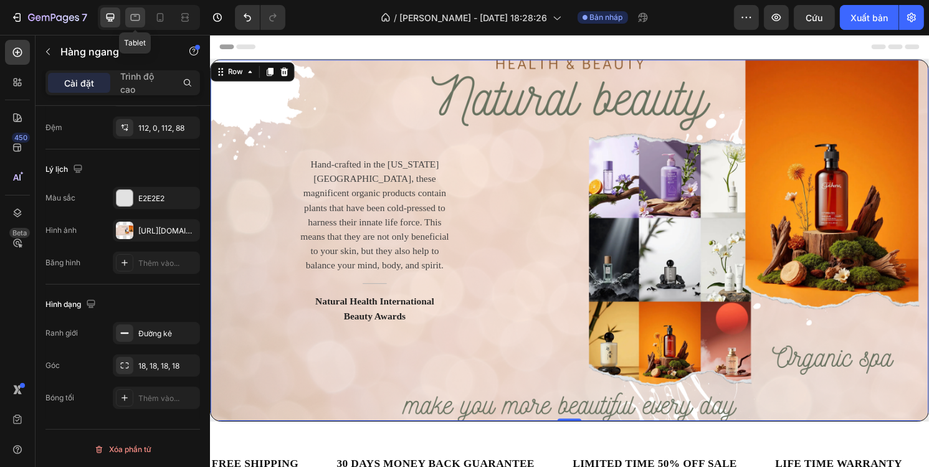
click at [126, 12] on div at bounding box center [135, 17] width 20 height 20
type input "100%"
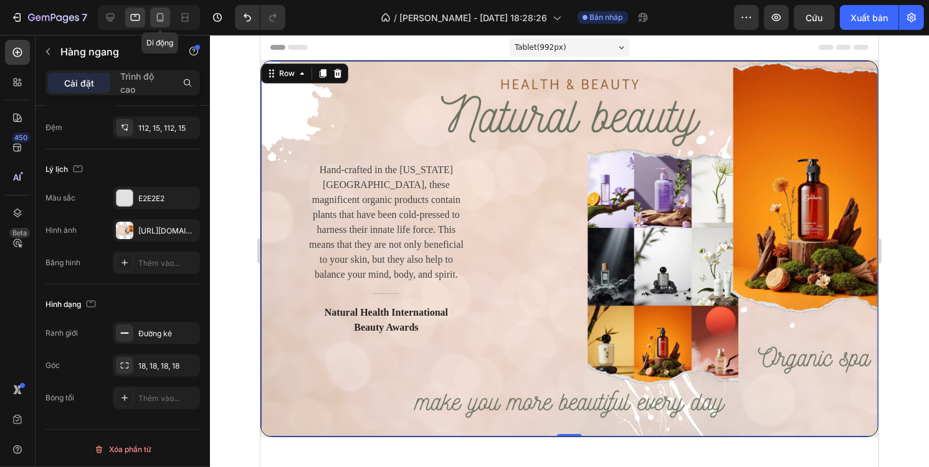
click at [155, 15] on icon at bounding box center [160, 17] width 12 height 12
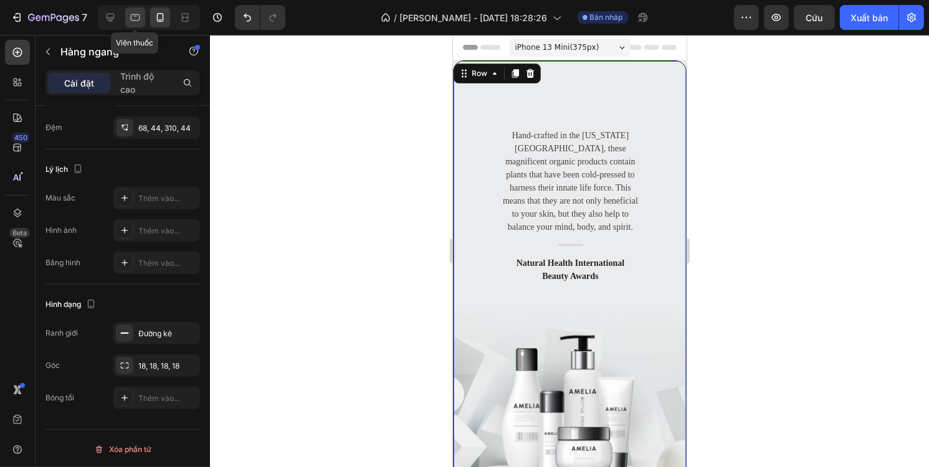
click at [138, 16] on icon at bounding box center [135, 17] width 12 height 12
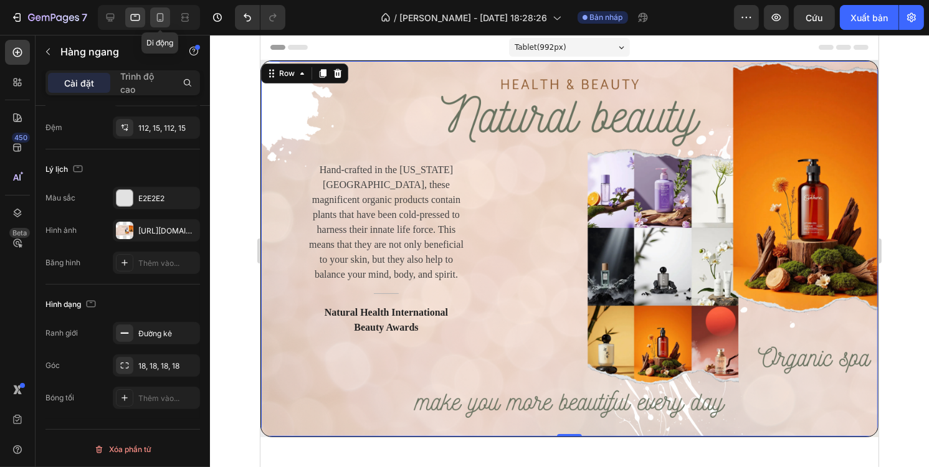
click at [155, 15] on icon at bounding box center [160, 17] width 12 height 12
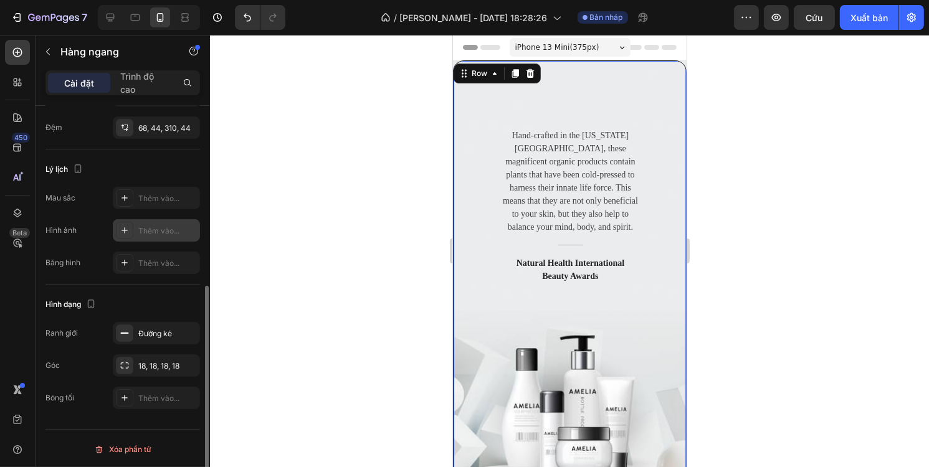
click at [153, 219] on div "Thêm vào..." at bounding box center [156, 230] width 87 height 22
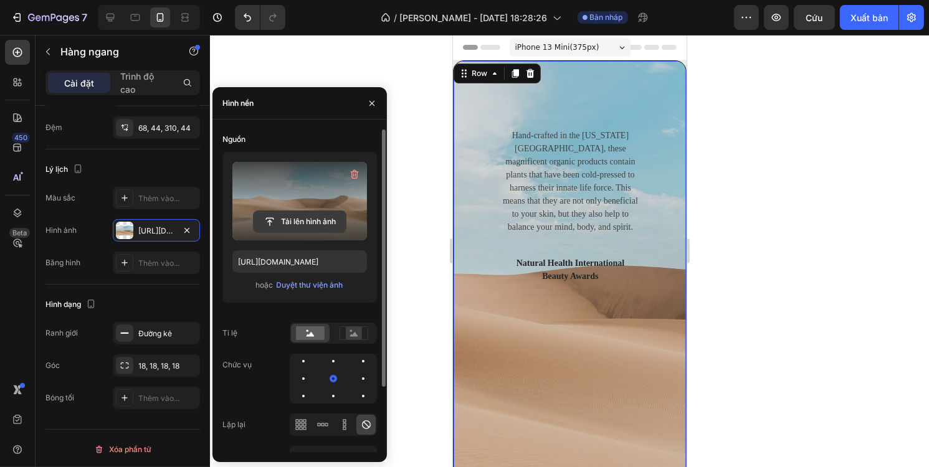
click at [308, 217] on input "file" at bounding box center [300, 221] width 92 height 21
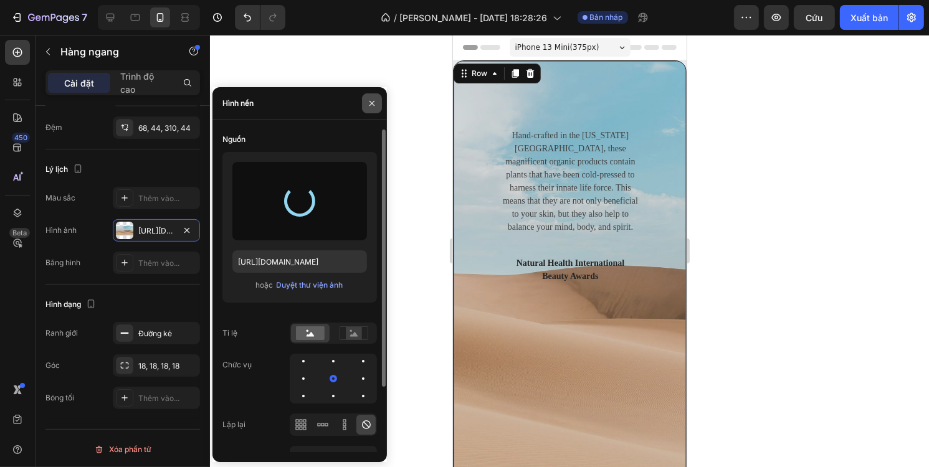
type input "https://cdn.shopify.com/s/files/1/0707/5840/0183/files/gempages_580766777361826…"
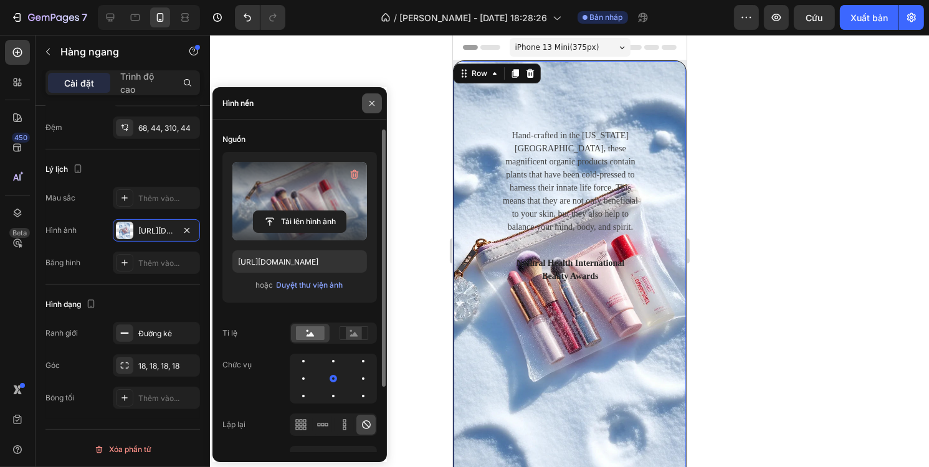
click at [371, 101] on icon "button" at bounding box center [372, 103] width 10 height 10
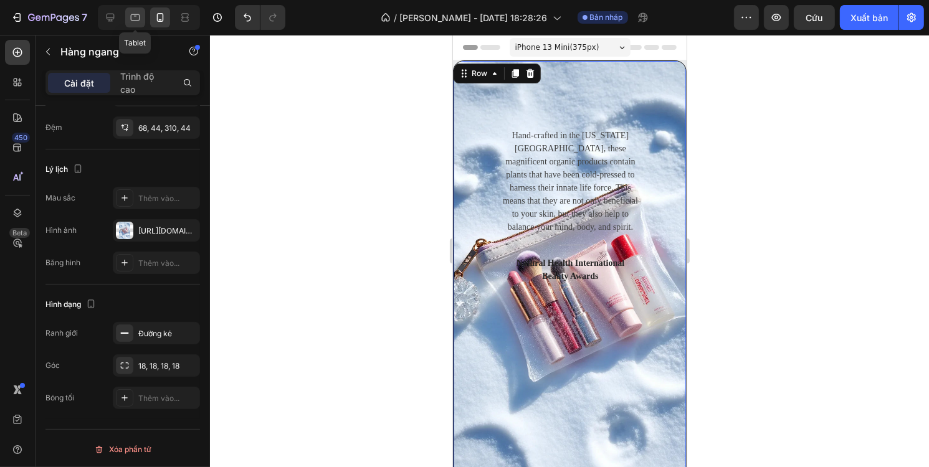
click at [135, 17] on icon at bounding box center [135, 17] width 12 height 12
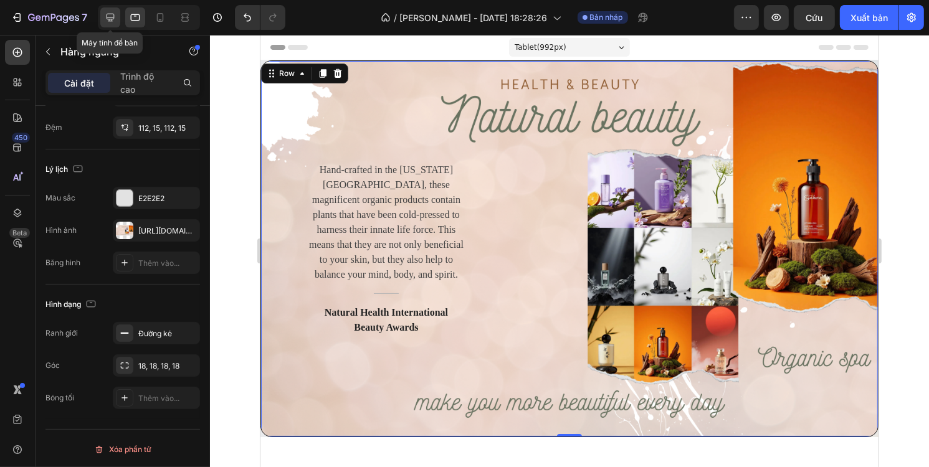
click at [112, 16] on icon at bounding box center [110, 17] width 12 height 12
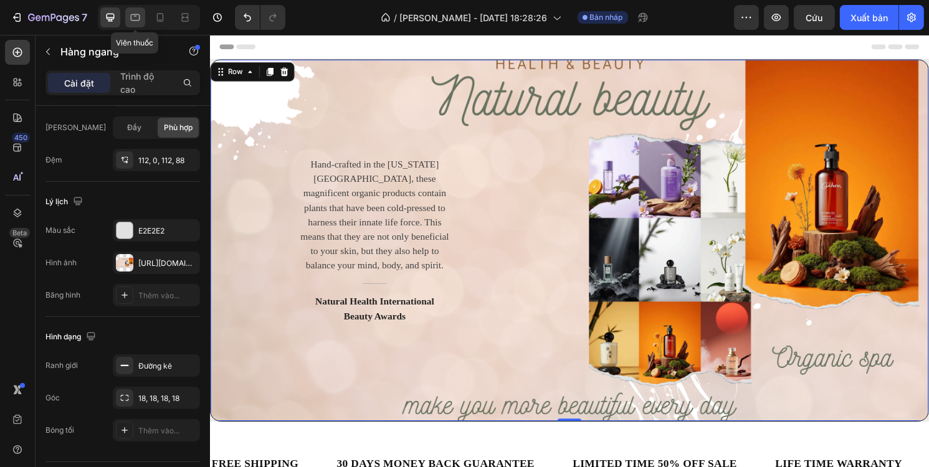
click at [131, 17] on icon at bounding box center [135, 17] width 9 height 7
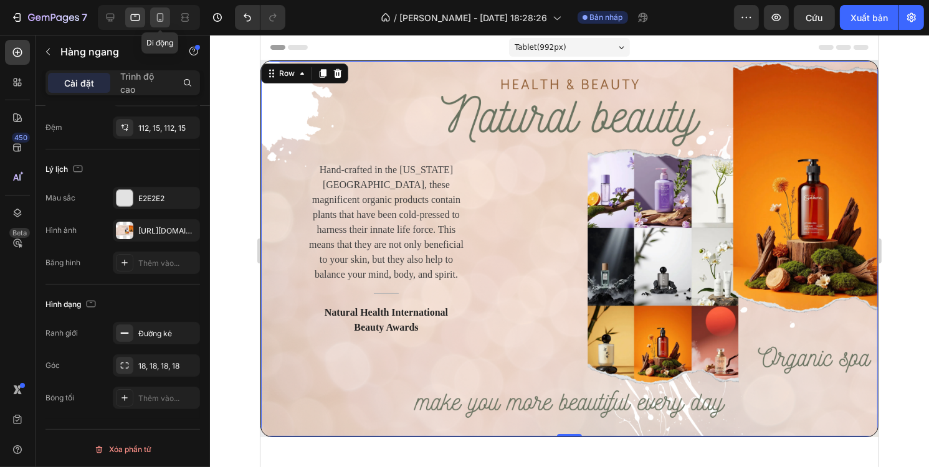
click at [155, 17] on icon at bounding box center [160, 17] width 12 height 12
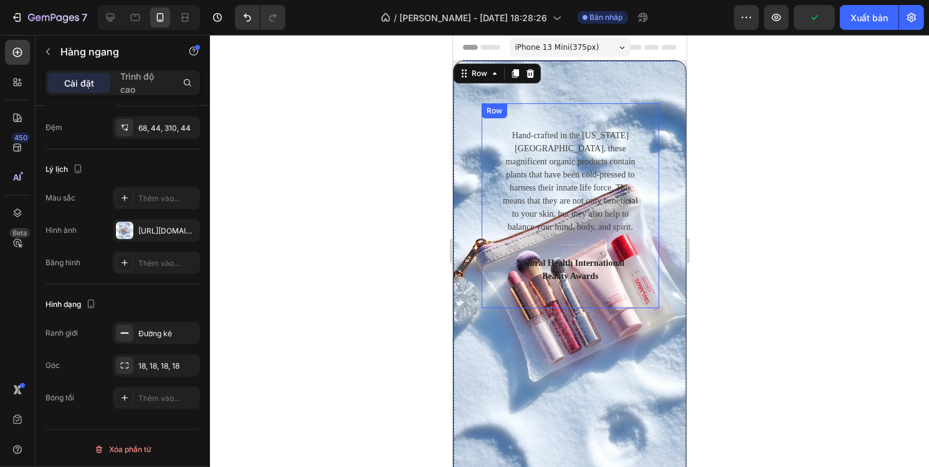
scroll to position [125, 0]
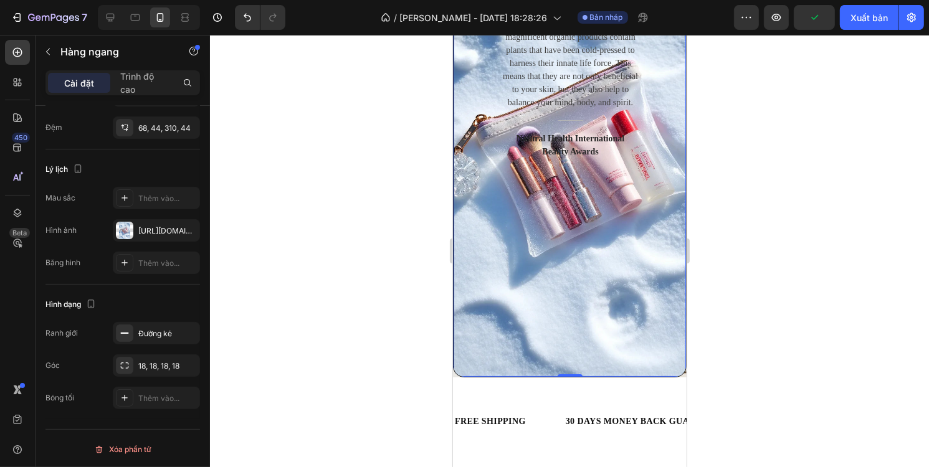
click at [577, 242] on div "Hand-crafted in the Colorado Mountains, these magnificent organic products cont…" at bounding box center [569, 157] width 234 height 442
click at [149, 198] on font "Thêm vào..." at bounding box center [158, 198] width 41 height 9
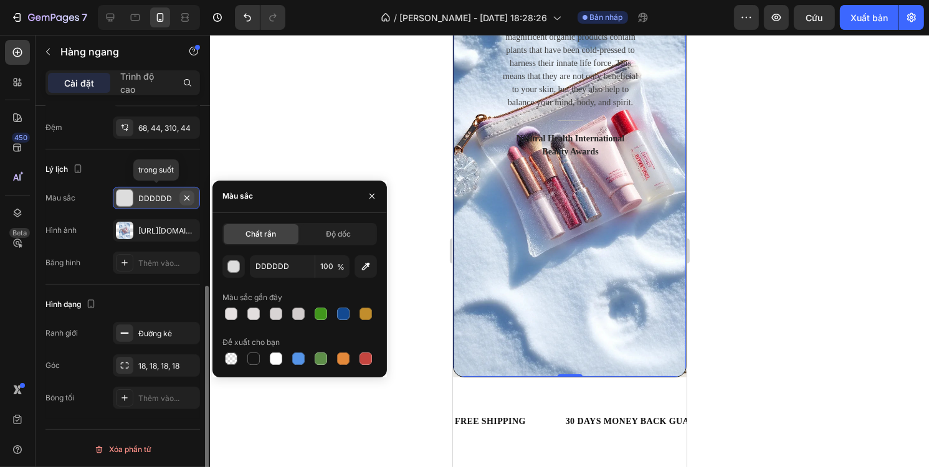
click at [184, 198] on icon "button" at bounding box center [187, 198] width 10 height 10
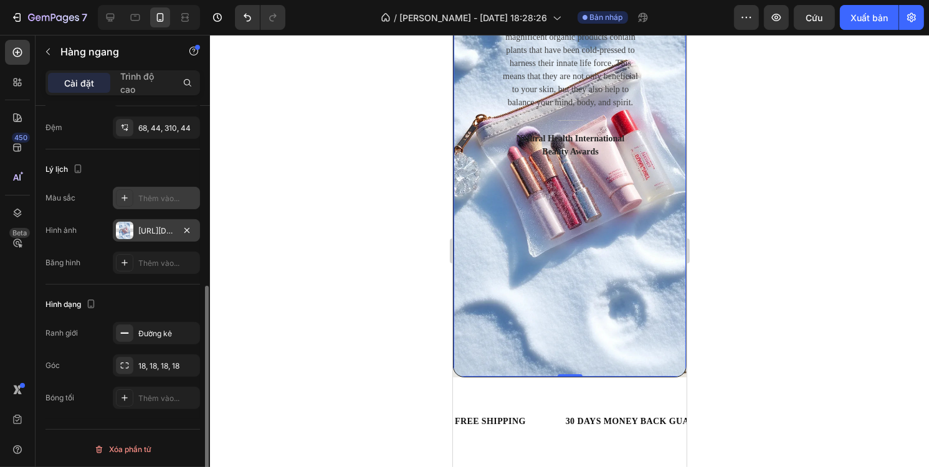
click at [161, 226] on font "https://cdn.shopify.com/s/files/1/0707/5840/0183/files/gempages_580766777361826…" at bounding box center [178, 230] width 80 height 9
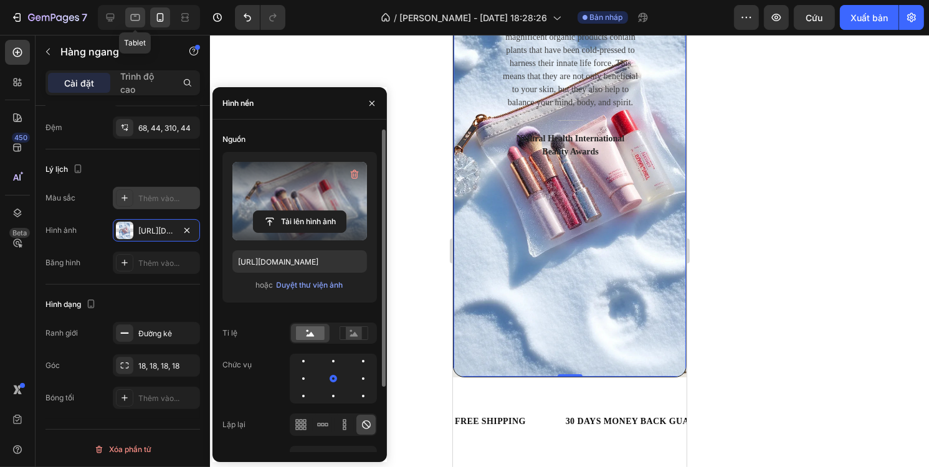
click at [141, 16] on div at bounding box center [135, 17] width 20 height 20
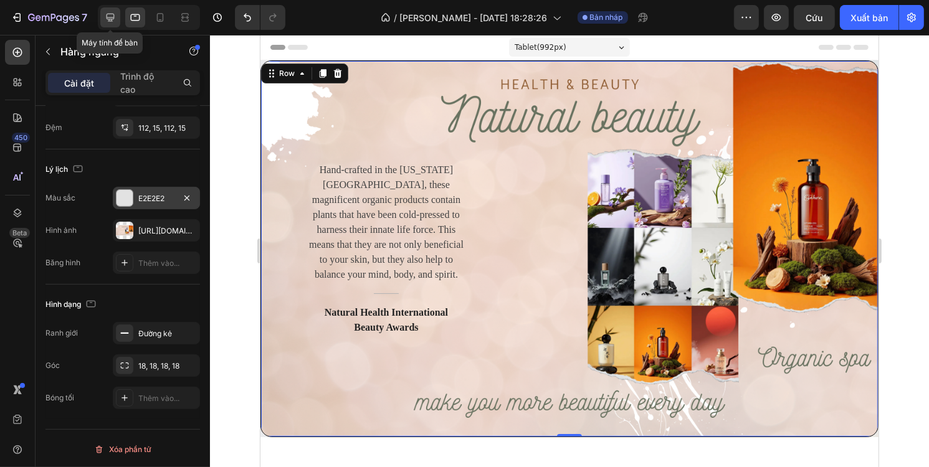
click at [108, 17] on icon at bounding box center [110, 17] width 12 height 12
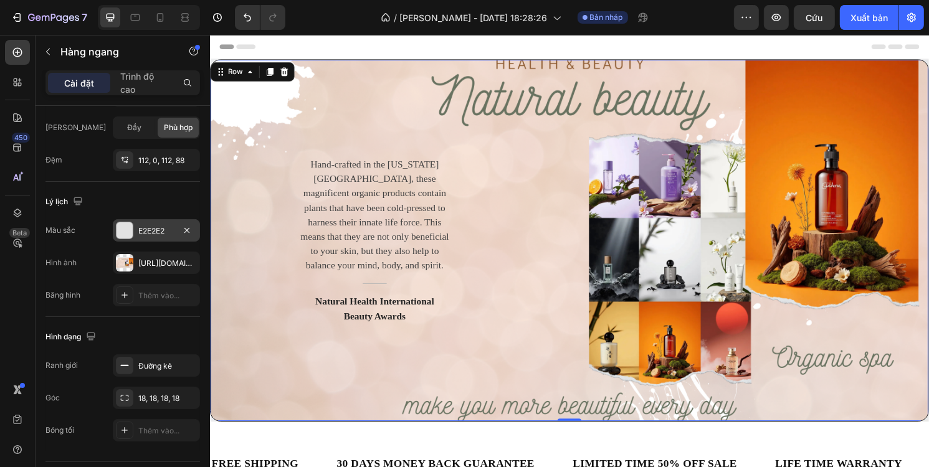
click at [120, 19] on div at bounding box center [149, 17] width 102 height 25
click at [125, 19] on div at bounding box center [135, 17] width 20 height 20
type input "100%"
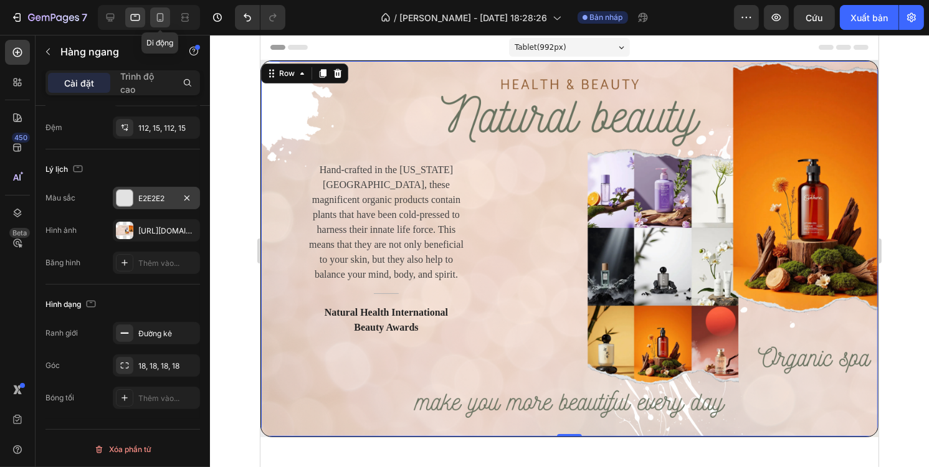
click at [162, 21] on icon at bounding box center [160, 17] width 12 height 12
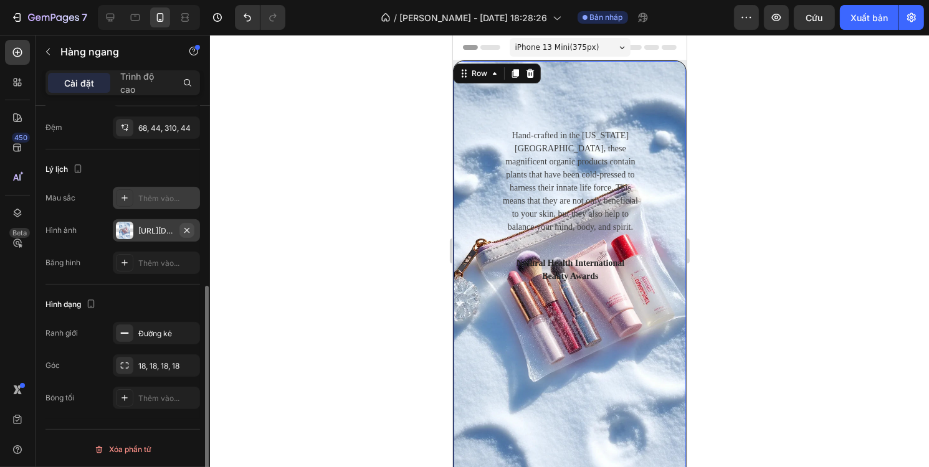
click at [189, 226] on icon "button" at bounding box center [187, 231] width 10 height 10
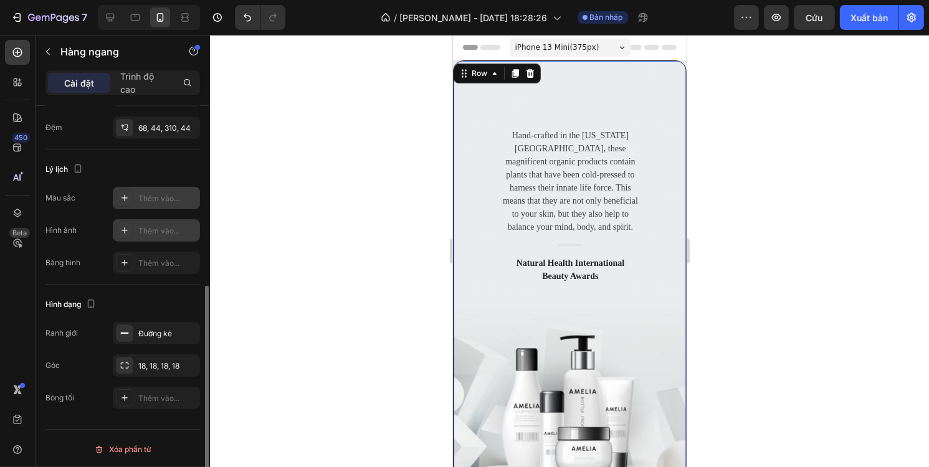
click at [179, 229] on div "Thêm vào..." at bounding box center [167, 231] width 59 height 11
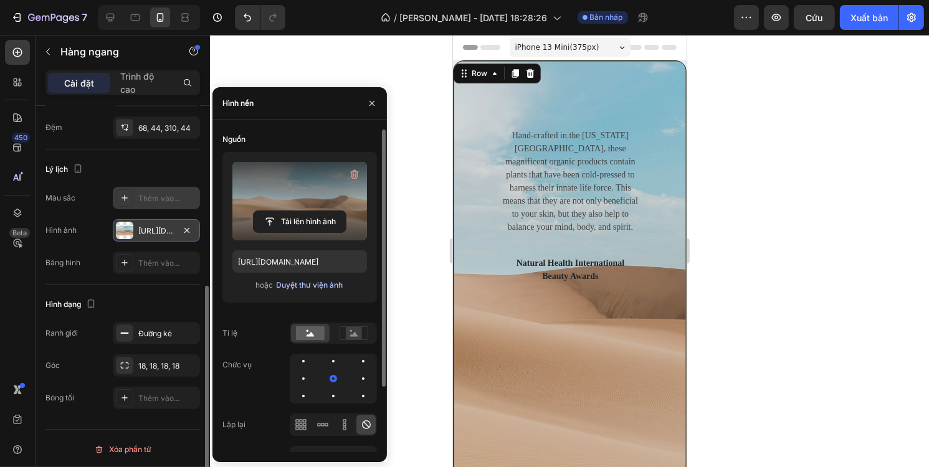
click at [303, 288] on font "Duyệt thư viện ảnh" at bounding box center [310, 284] width 67 height 9
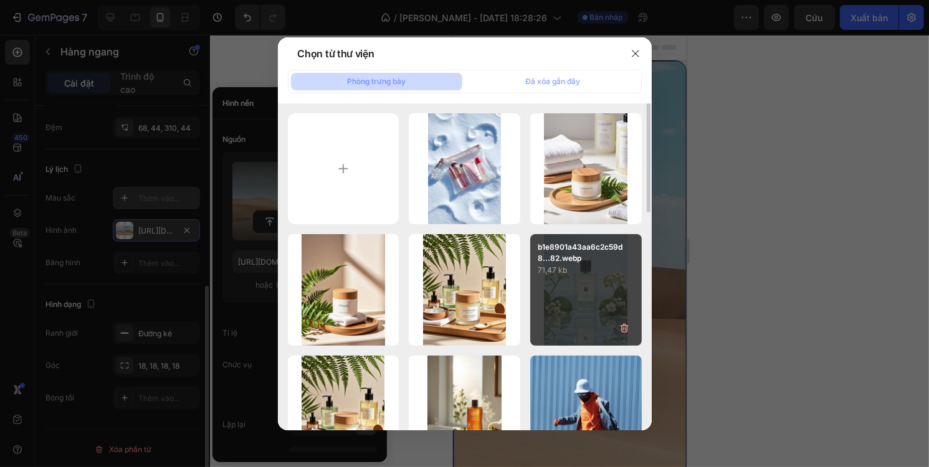
scroll to position [62, 0]
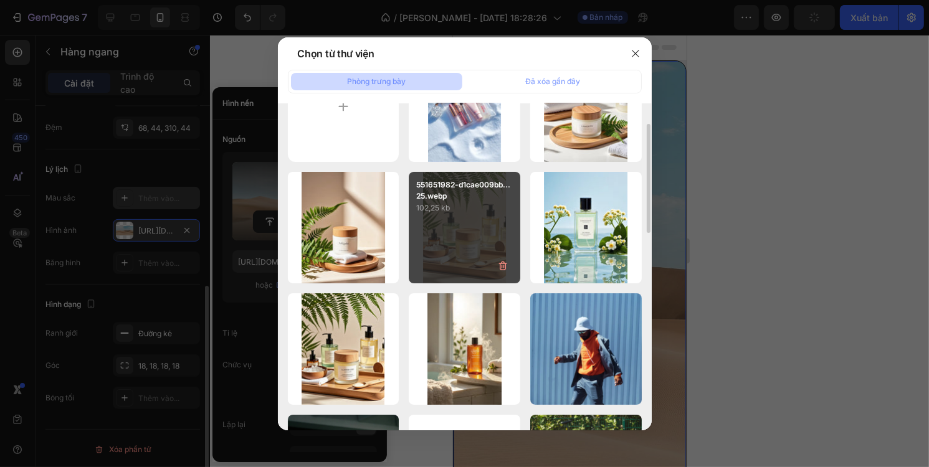
click at [475, 224] on div "551651982-d1cae009bb...25.webp 102,25 kb" at bounding box center [465, 228] width 112 height 112
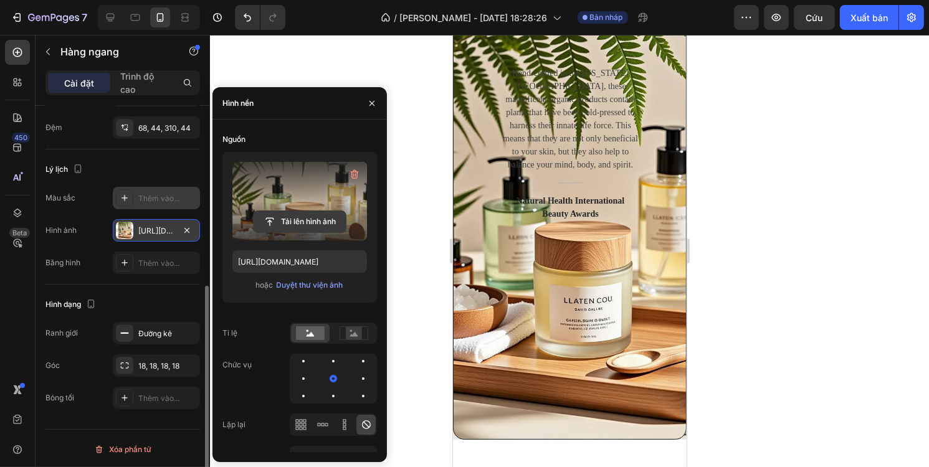
click at [310, 216] on input "file" at bounding box center [300, 221] width 92 height 21
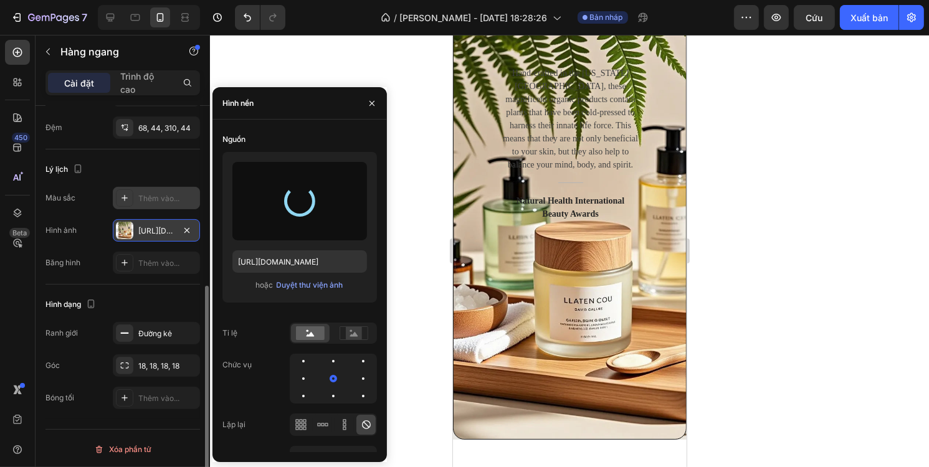
type input "https://cdn.shopify.com/s/files/1/0707/5840/0183/files/gempages_580766777361826…"
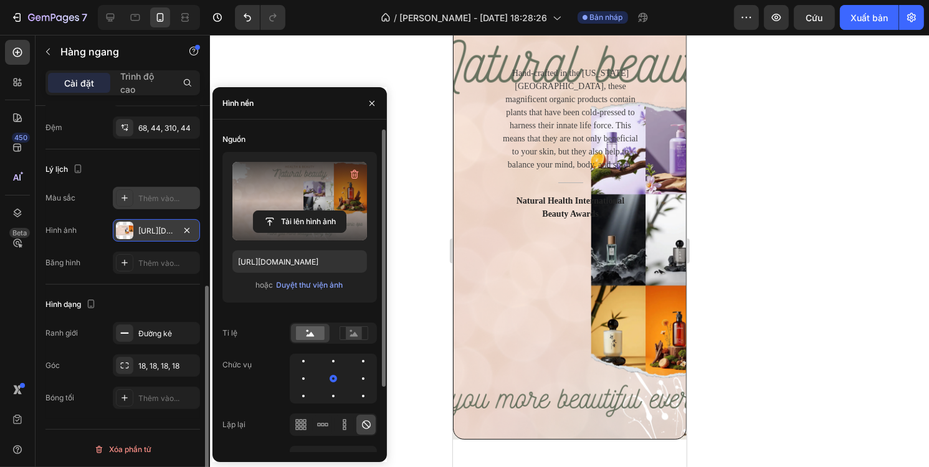
drag, startPoint x: 335, startPoint y: 377, endPoint x: 354, endPoint y: 377, distance: 18.7
click at [354, 377] on div at bounding box center [333, 379] width 87 height 50
click at [311, 389] on div at bounding box center [303, 396] width 15 height 15
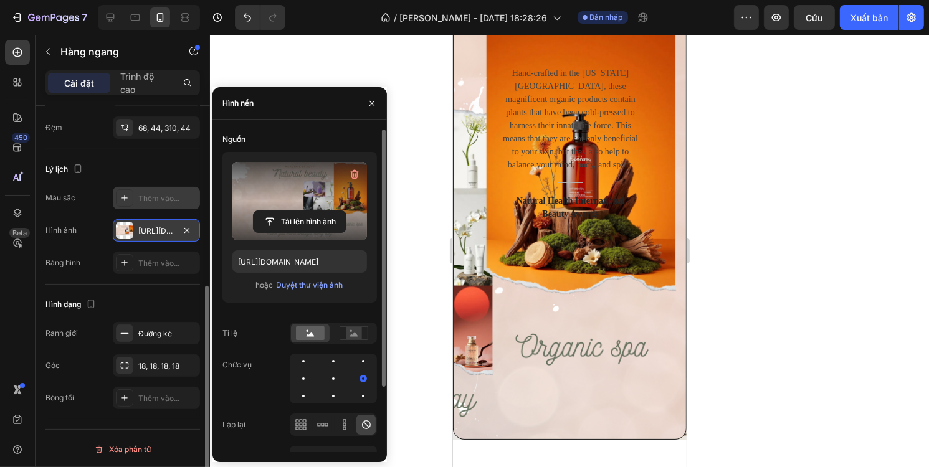
click at [348, 364] on div at bounding box center [333, 379] width 87 height 50
drag, startPoint x: 334, startPoint y: 378, endPoint x: 346, endPoint y: 379, distance: 11.9
click at [346, 379] on div at bounding box center [333, 379] width 87 height 50
click at [356, 379] on div at bounding box center [363, 378] width 15 height 15
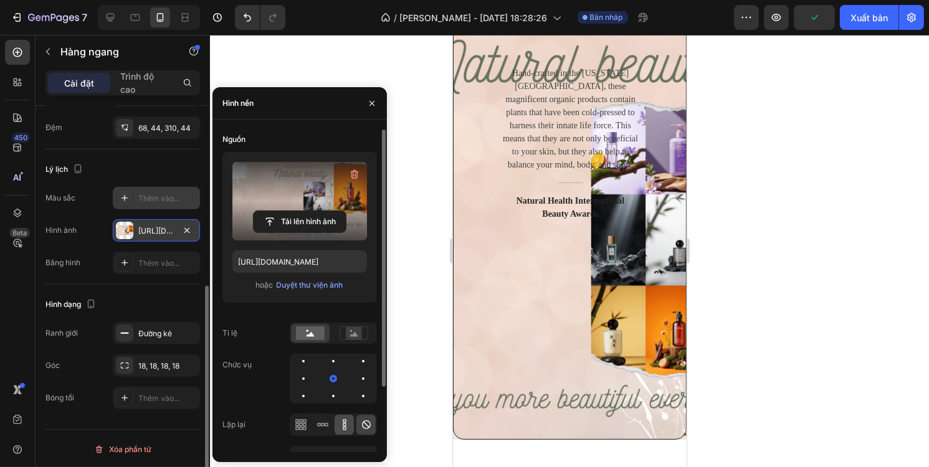
click at [346, 421] on icon at bounding box center [344, 425] width 12 height 12
click at [362, 423] on icon at bounding box center [366, 425] width 9 height 9
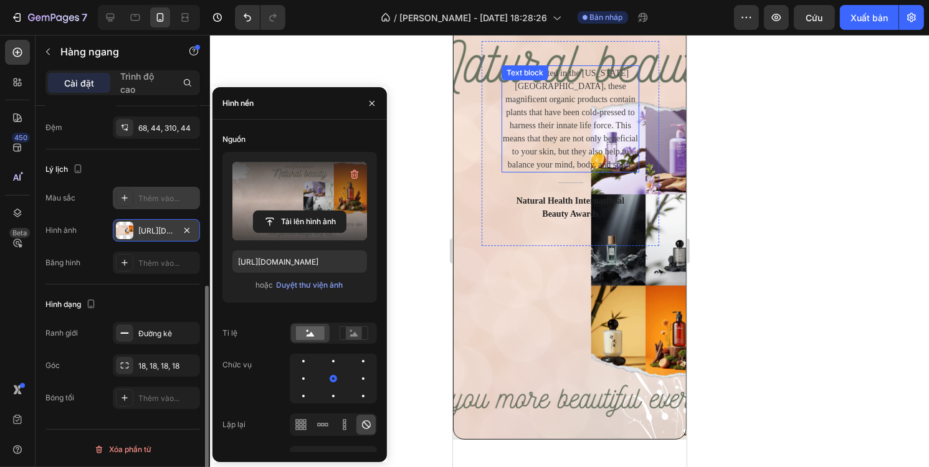
click at [573, 140] on p "Hand-crafted in the [US_STATE][GEOGRAPHIC_DATA], these magnificent organic prod…" at bounding box center [569, 119] width 135 height 105
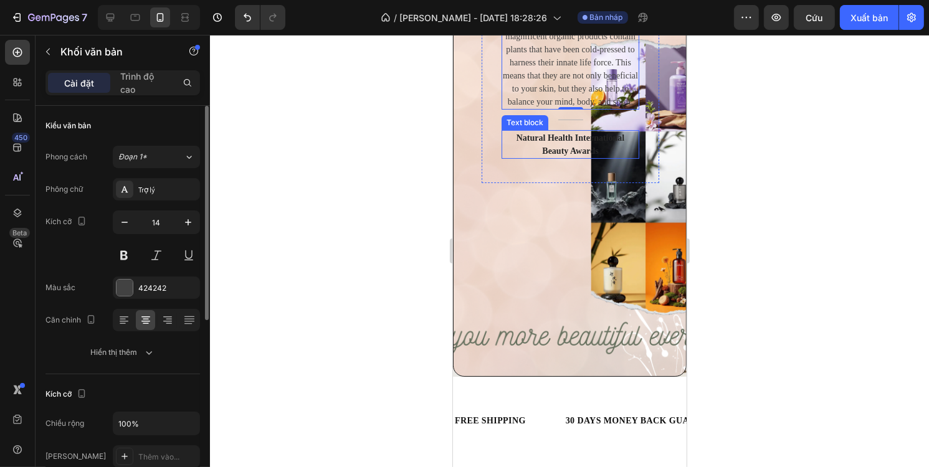
scroll to position [125, 0]
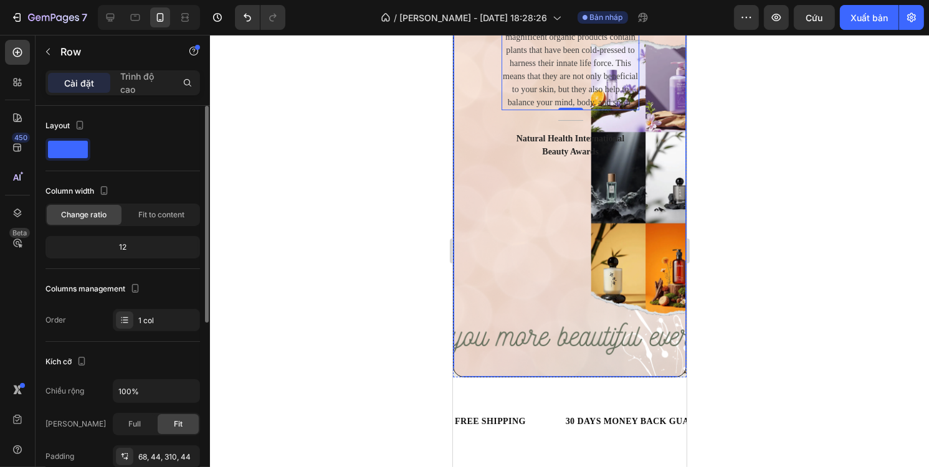
click at [508, 188] on div "Hand-crafted in the Colorado Mountains, these magnificent organic products cont…" at bounding box center [569, 157] width 234 height 442
click at [142, 85] on p "Trình độ cao" at bounding box center [143, 83] width 47 height 26
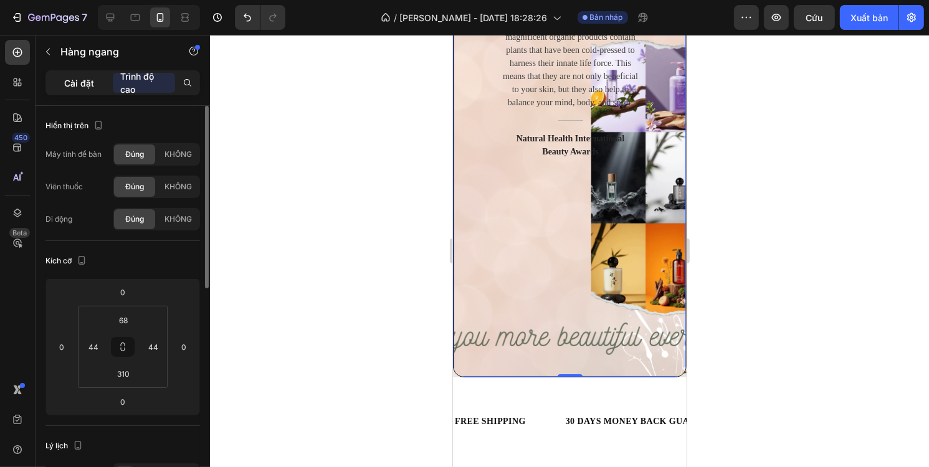
click at [85, 79] on font "Cài đặt" at bounding box center [79, 83] width 30 height 11
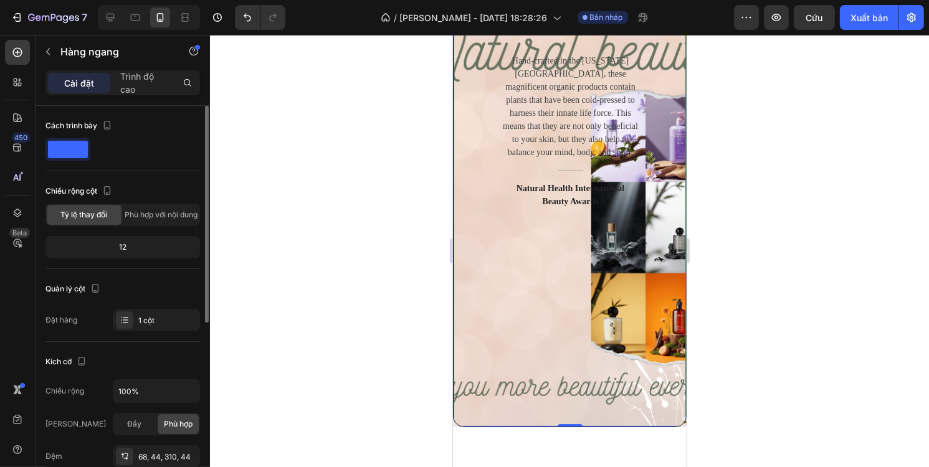
scroll to position [0, 0]
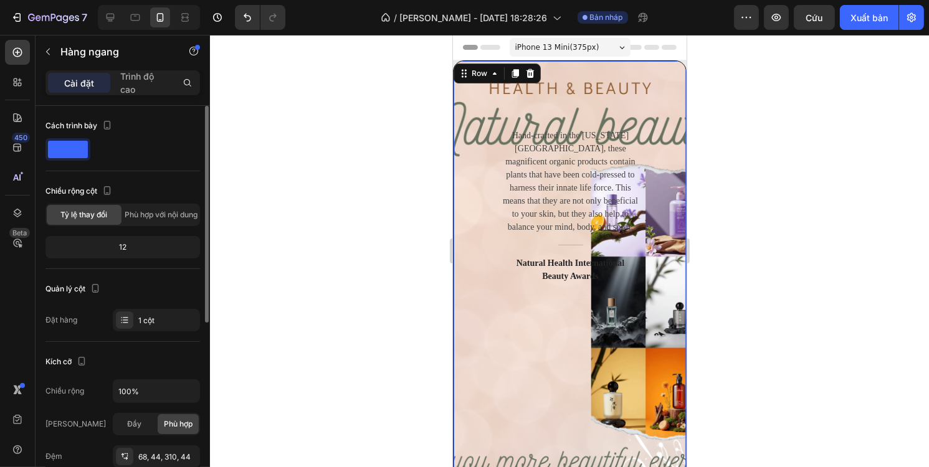
click at [497, 313] on div "Hand-crafted in the Colorado Mountains, these magnificent organic products cont…" at bounding box center [569, 281] width 234 height 442
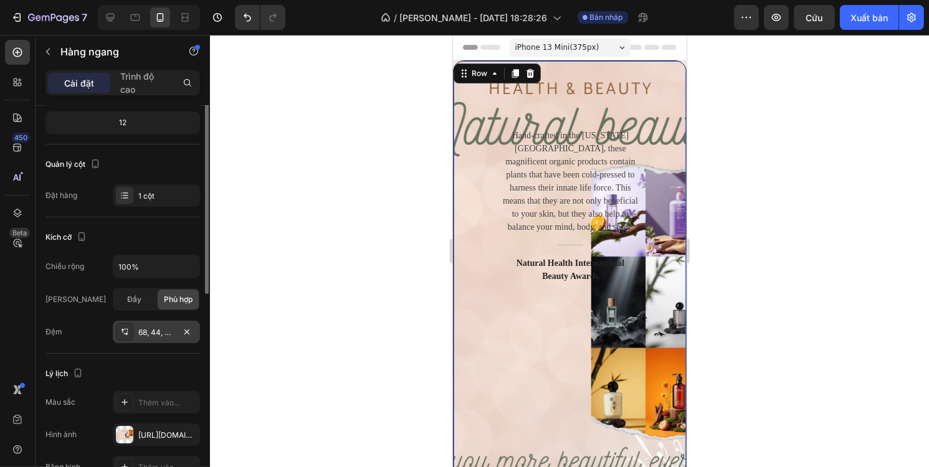
scroll to position [187, 0]
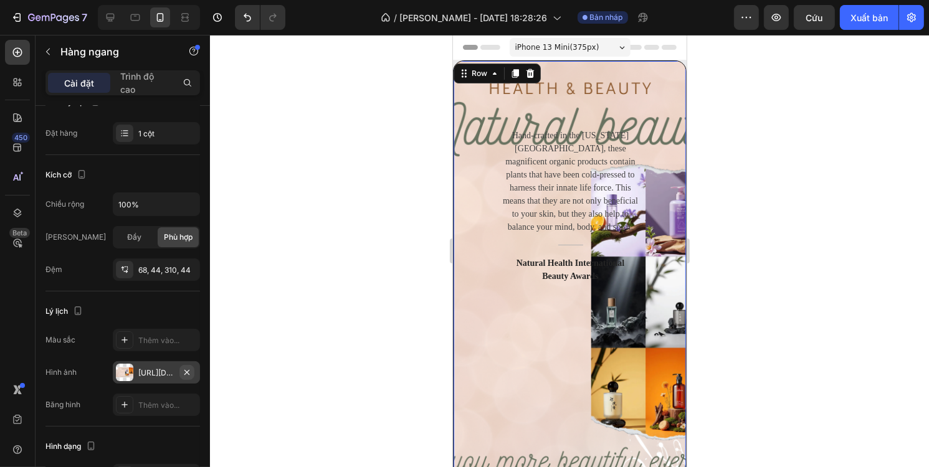
click at [187, 373] on icon "button" at bounding box center [187, 373] width 10 height 10
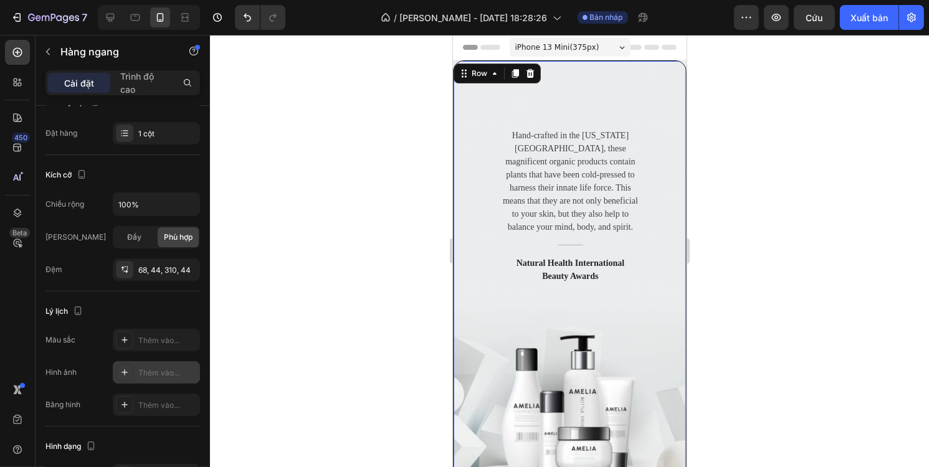
click at [174, 372] on font "Thêm vào..." at bounding box center [158, 372] width 41 height 9
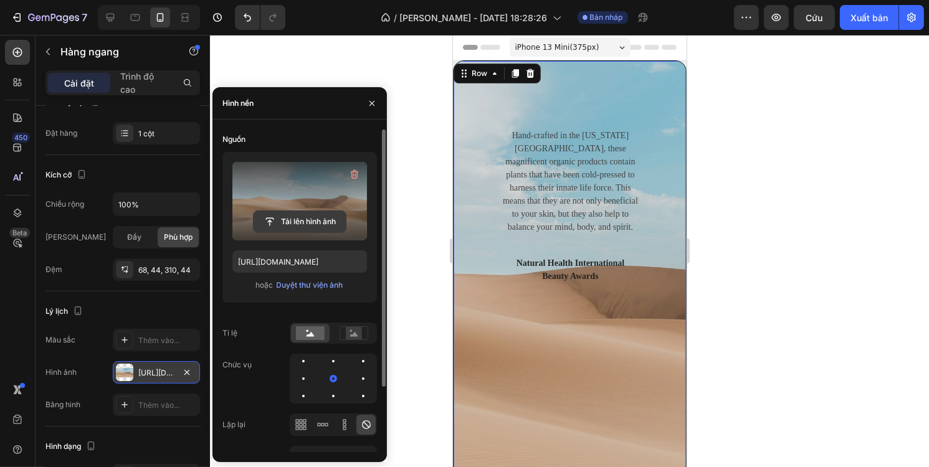
click at [273, 217] on input "file" at bounding box center [300, 221] width 92 height 21
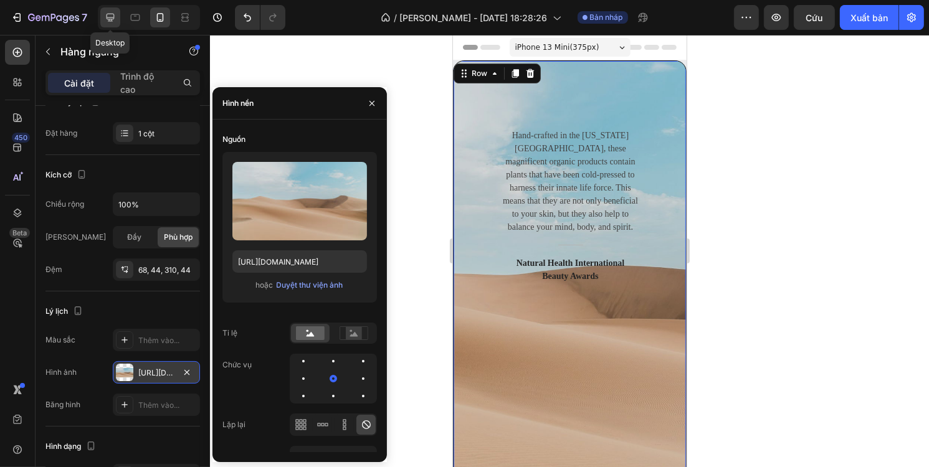
click at [110, 16] on icon at bounding box center [110, 17] width 12 height 12
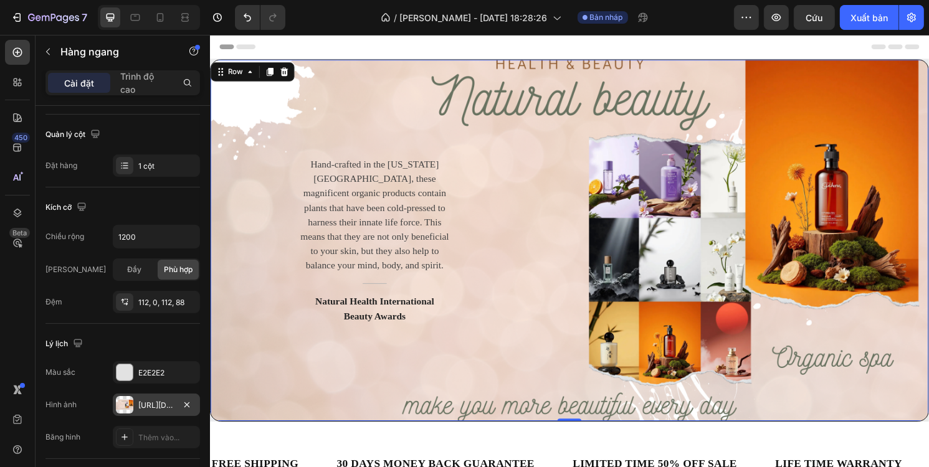
click at [609, 110] on div "Hand-crafted in the Colorado Mountains, these magnificent organic products cont…" at bounding box center [583, 248] width 748 height 377
click at [660, 107] on div "Hand-crafted in the Colorado Mountains, these magnificent organic products cont…" at bounding box center [583, 248] width 748 height 377
click at [731, 107] on div "Hand-crafted in the Colorado Mountains, these magnificent organic products cont…" at bounding box center [583, 248] width 748 height 377
click at [156, 15] on icon at bounding box center [160, 17] width 12 height 12
type input "100%"
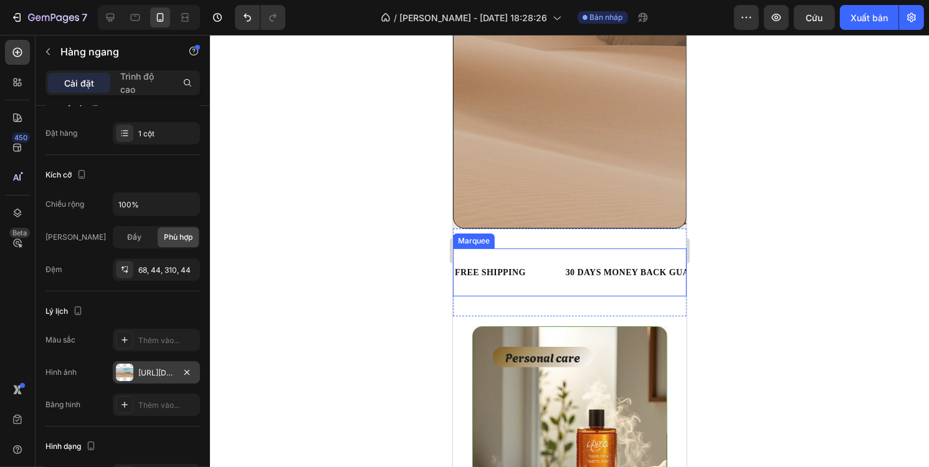
scroll to position [62, 0]
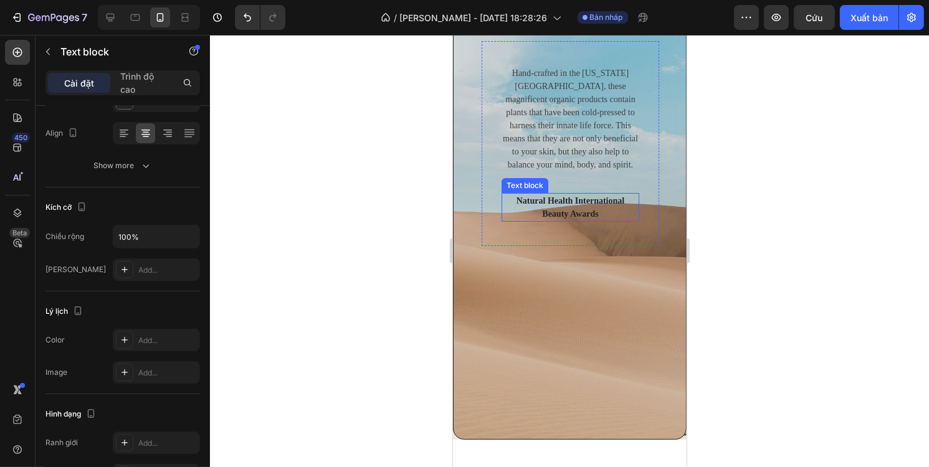
click at [580, 199] on p "Natural Health International Beauty Awards" at bounding box center [569, 207] width 135 height 26
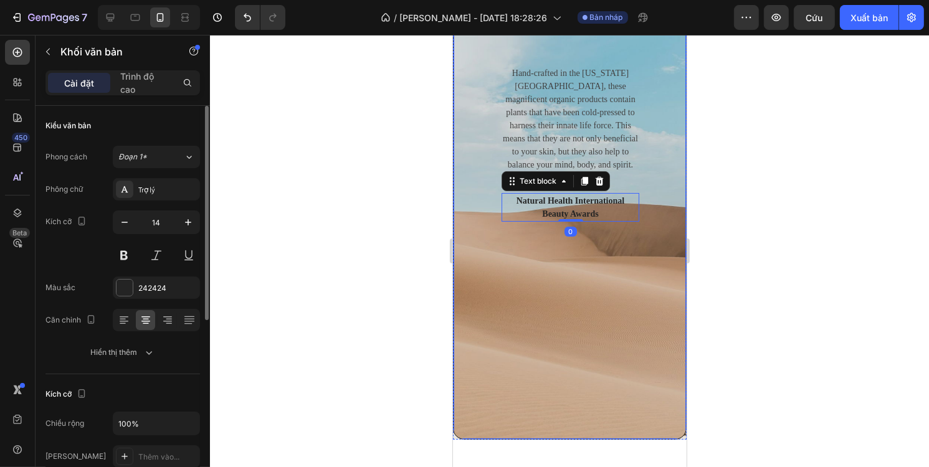
click at [589, 287] on div "Hand-crafted in the Colorado Mountains, these magnificent organic products cont…" at bounding box center [569, 219] width 234 height 442
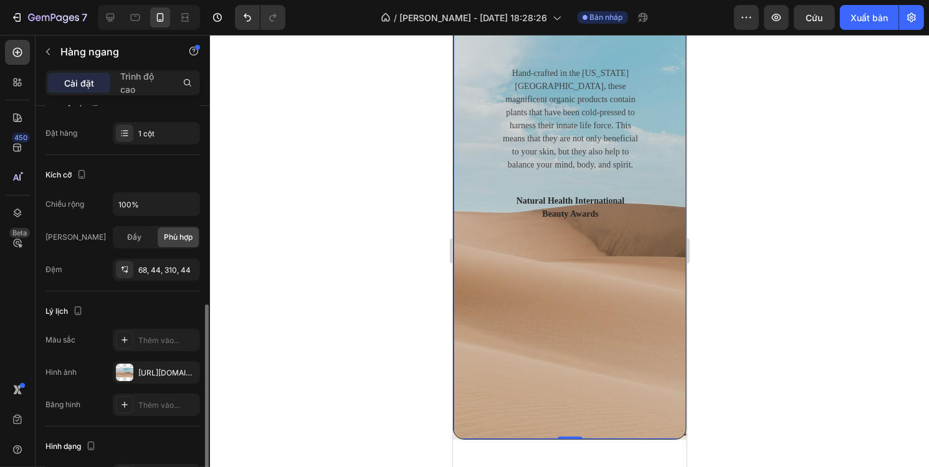
scroll to position [312, 0]
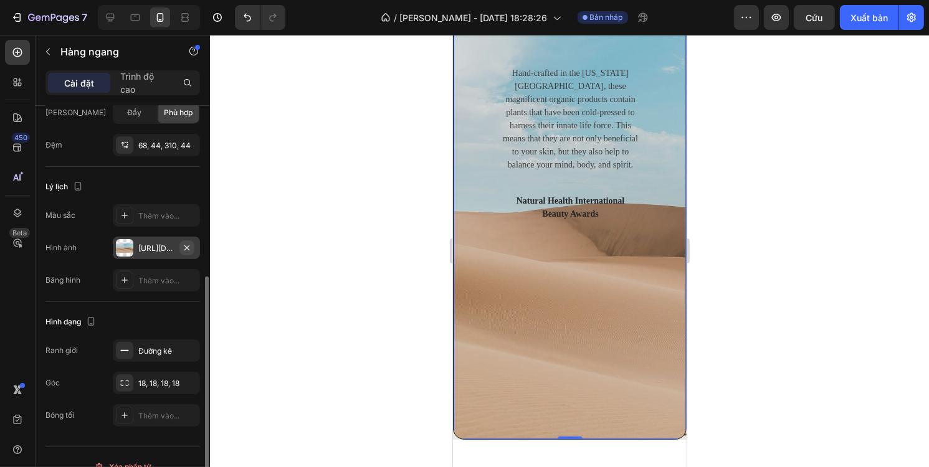
click at [185, 245] on icon "button" at bounding box center [186, 247] width 5 height 5
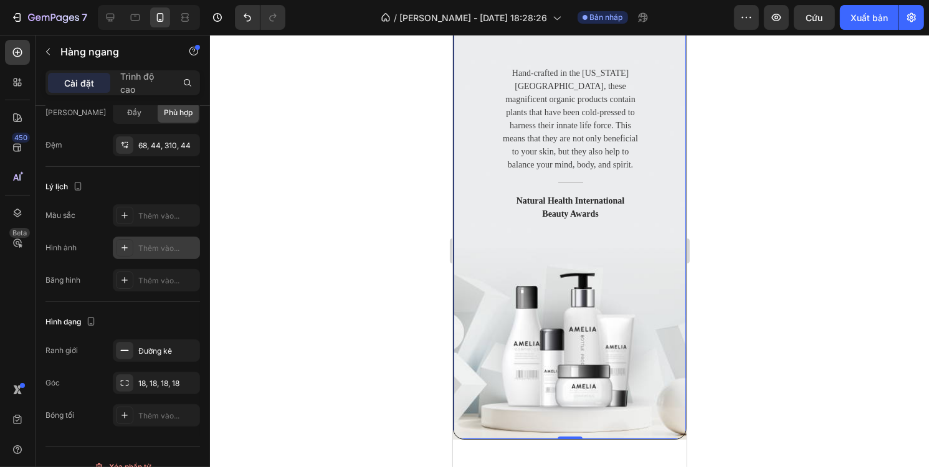
click at [169, 245] on font "Thêm vào..." at bounding box center [158, 248] width 41 height 9
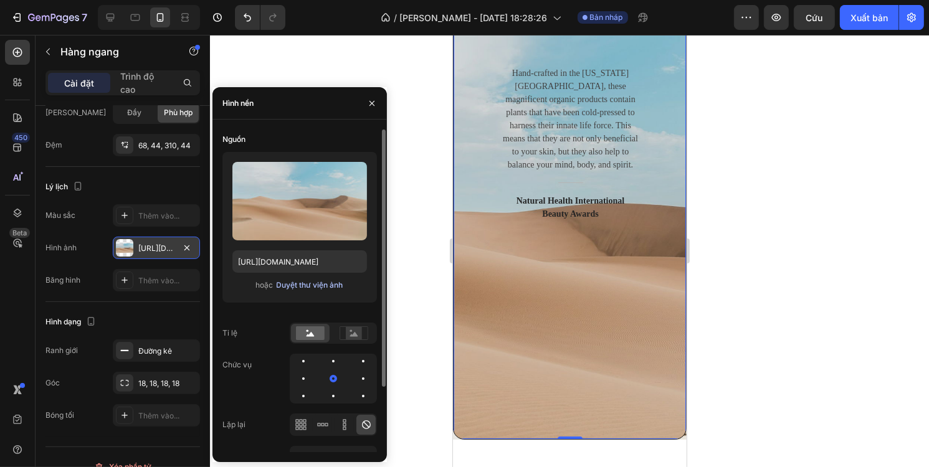
click at [295, 283] on font "Duyệt thư viện ảnh" at bounding box center [310, 284] width 67 height 9
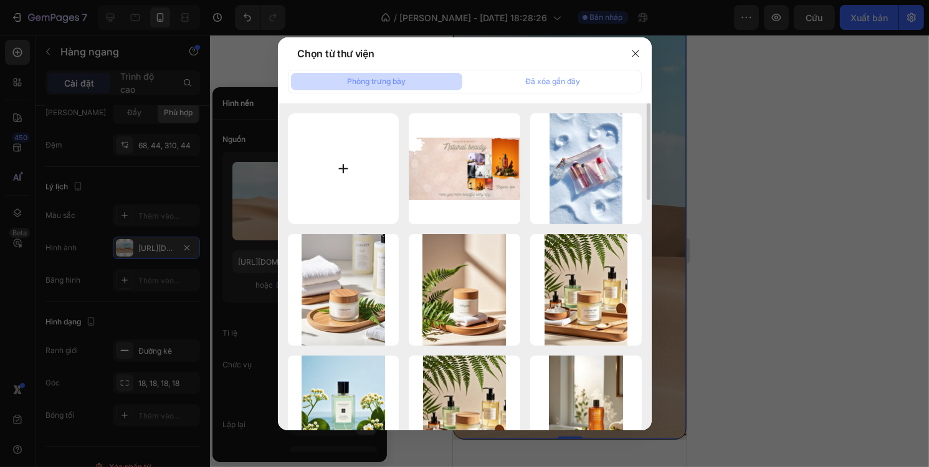
click at [378, 167] on input "file" at bounding box center [344, 169] width 112 height 112
type input "C:\fakepath\Your LoGo.png"
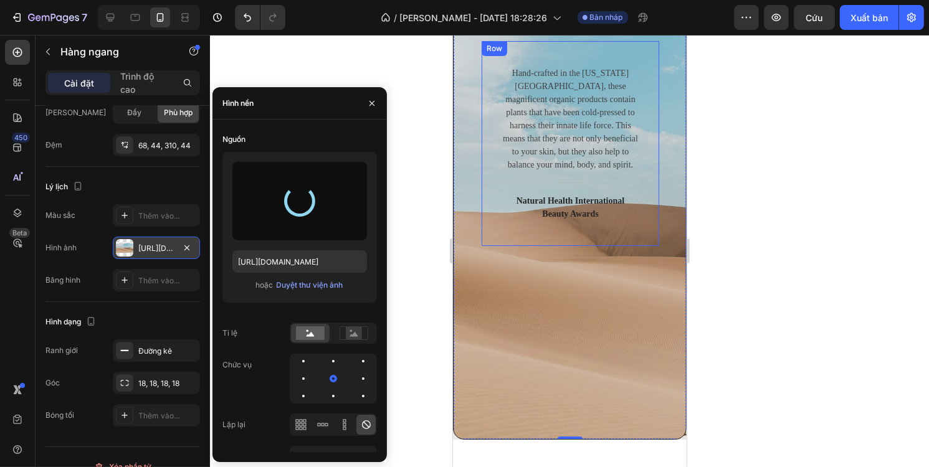
type input "https://cdn.shopify.com/s/files/1/0707/5840/0183/files/gempages_580766777361826…"
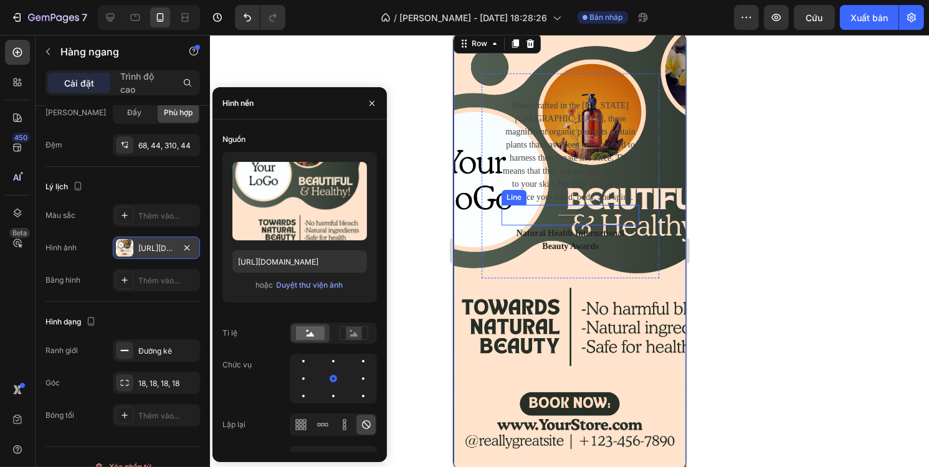
scroll to position [0, 0]
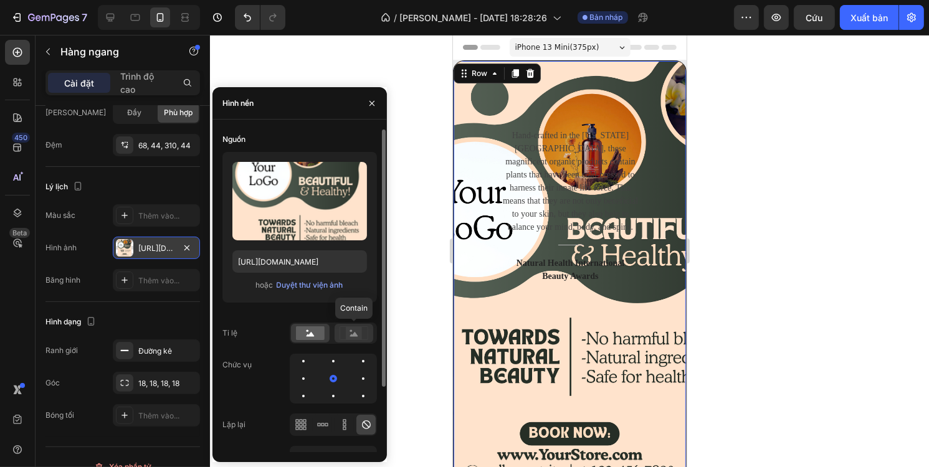
click at [352, 338] on rect at bounding box center [354, 333] width 16 height 12
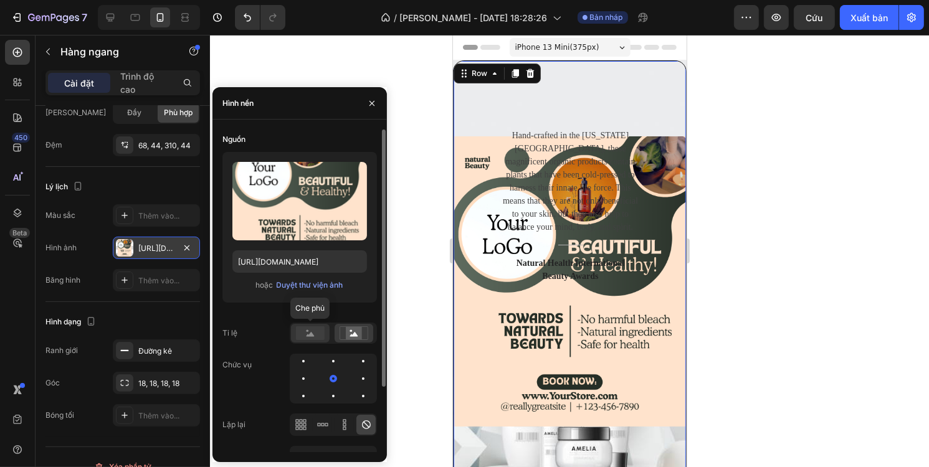
click at [316, 340] on div at bounding box center [310, 333] width 39 height 19
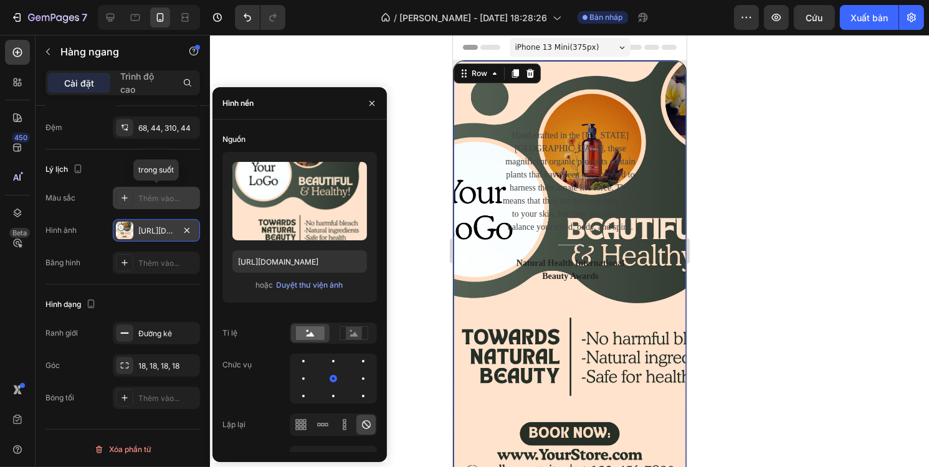
scroll to position [204, 0]
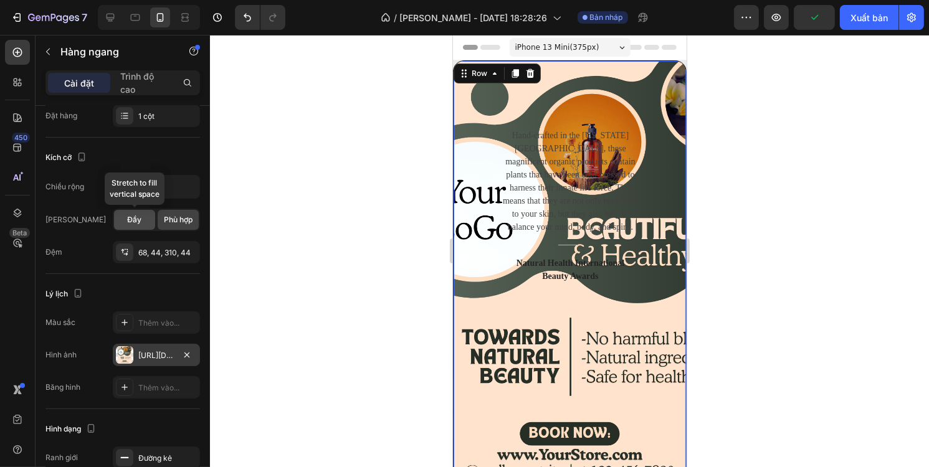
click at [142, 217] on div "Đầy" at bounding box center [134, 220] width 41 height 20
click at [174, 217] on font "Phù hợp" at bounding box center [178, 219] width 29 height 9
click at [156, 183] on input "100%" at bounding box center [156, 187] width 86 height 22
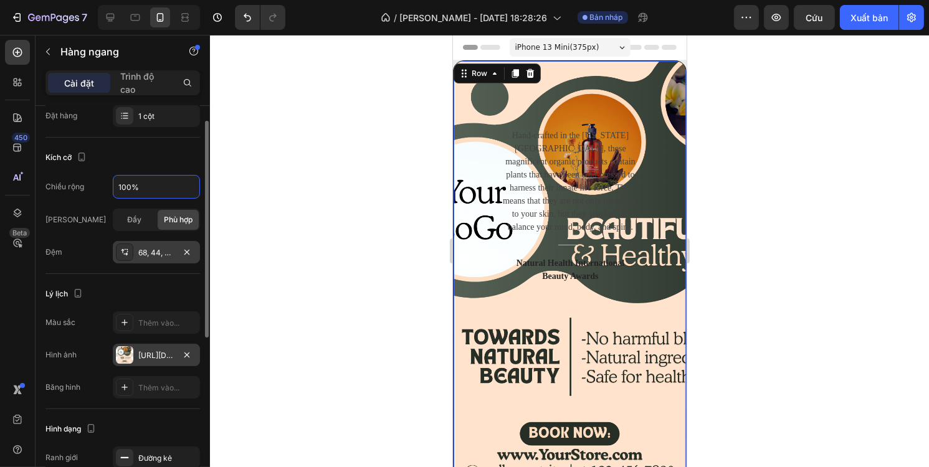
scroll to position [80, 0]
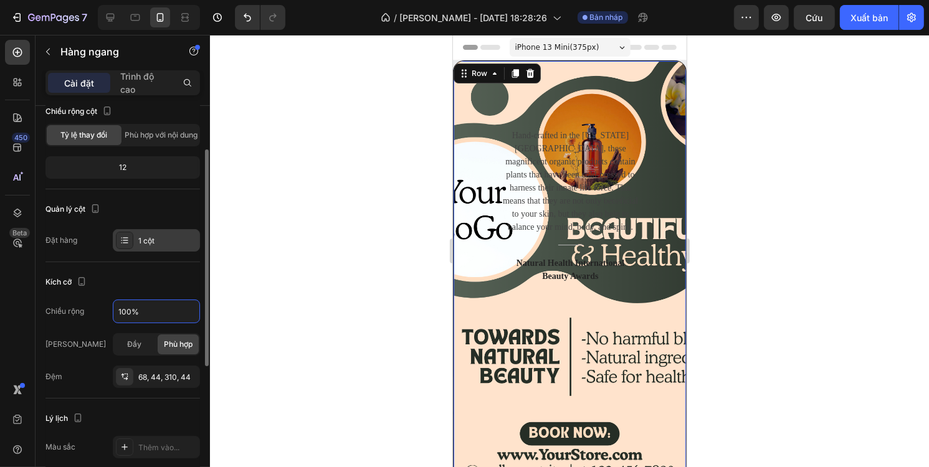
click at [148, 239] on font "1 cột" at bounding box center [146, 240] width 16 height 9
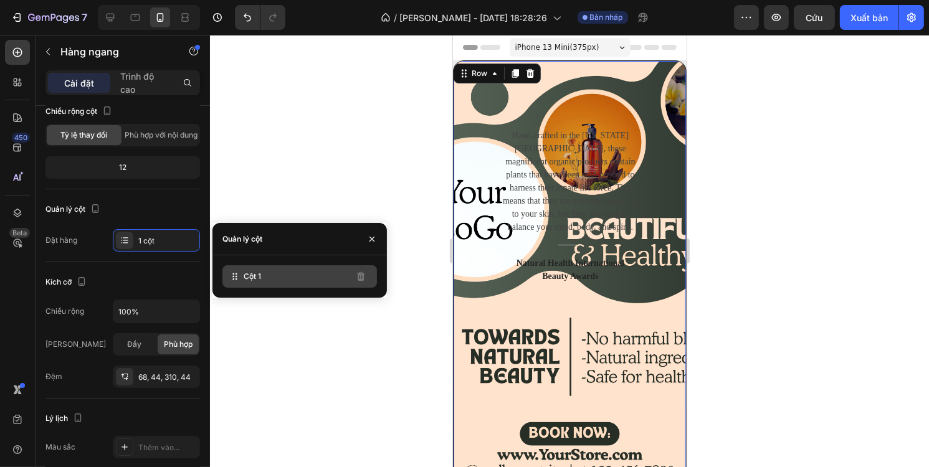
click at [310, 278] on div "Cột 1" at bounding box center [299, 276] width 155 height 22
click at [374, 236] on icon "button" at bounding box center [372, 239] width 10 height 10
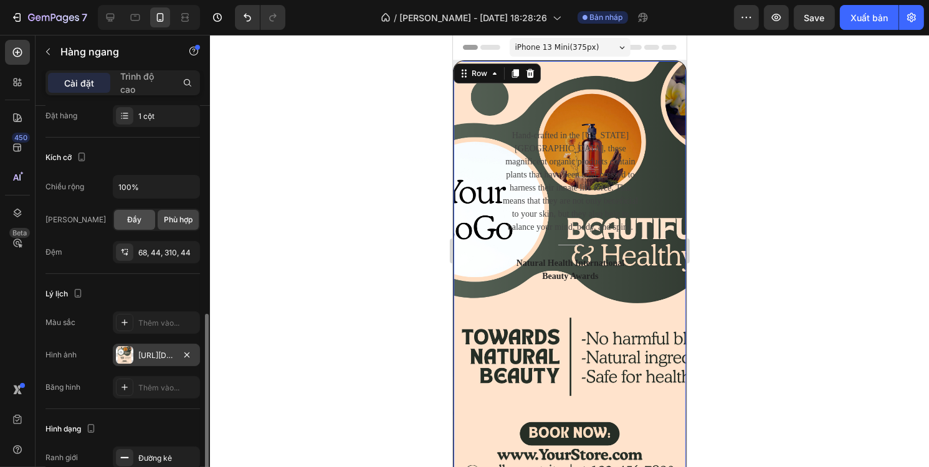
scroll to position [267, 0]
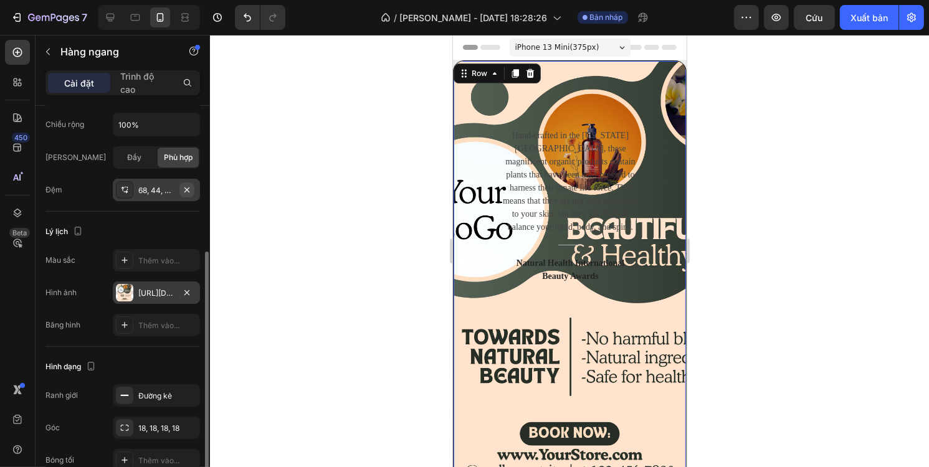
click at [185, 187] on icon "button" at bounding box center [187, 190] width 10 height 10
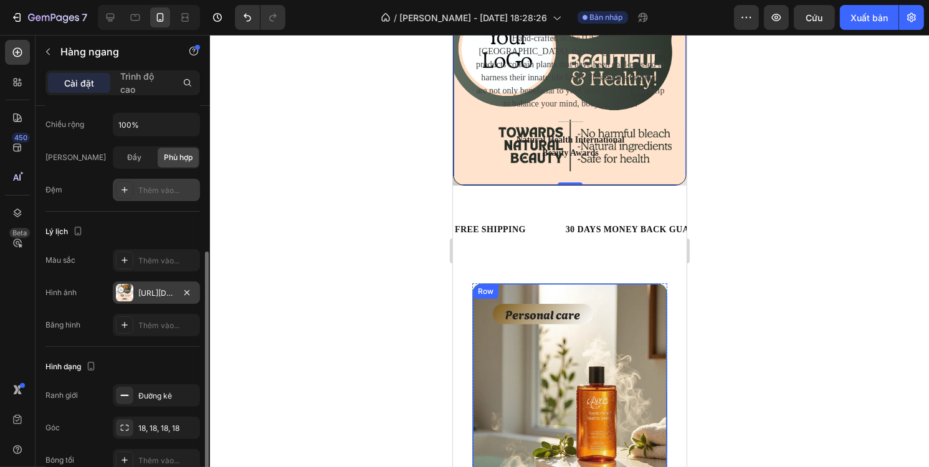
scroll to position [0, 0]
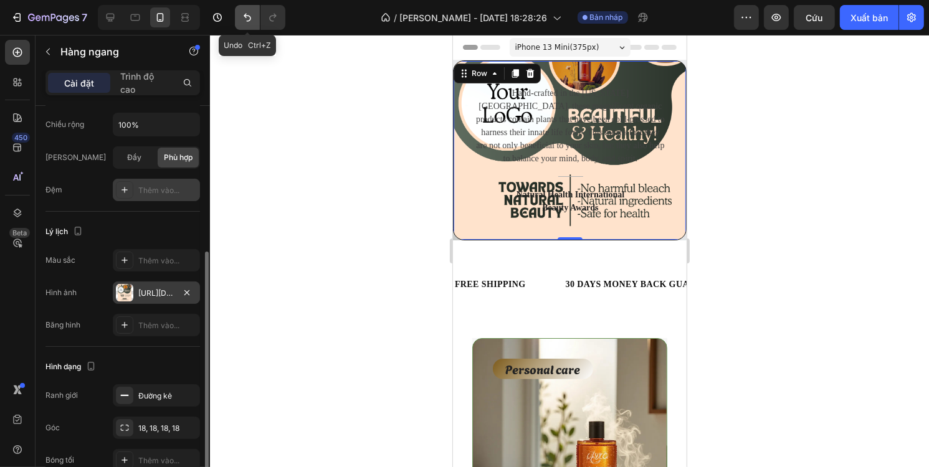
click at [247, 16] on icon "Hoàn tác/Làm lại" at bounding box center [247, 18] width 7 height 8
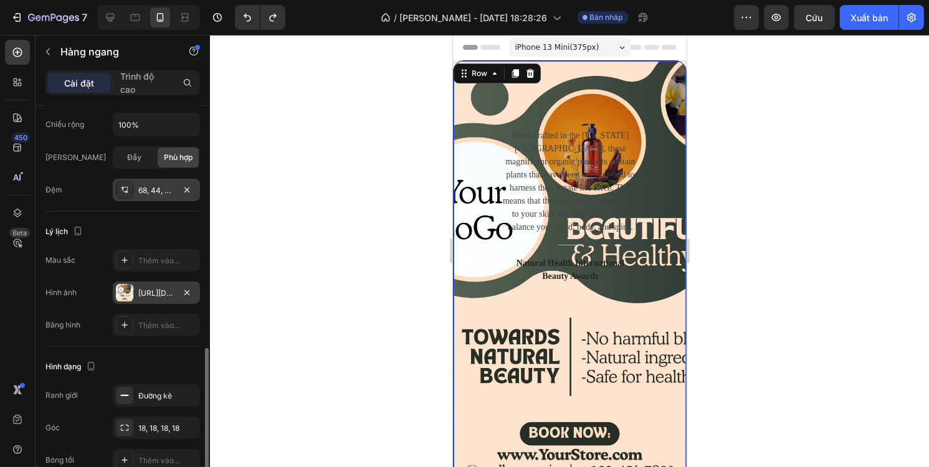
scroll to position [329, 0]
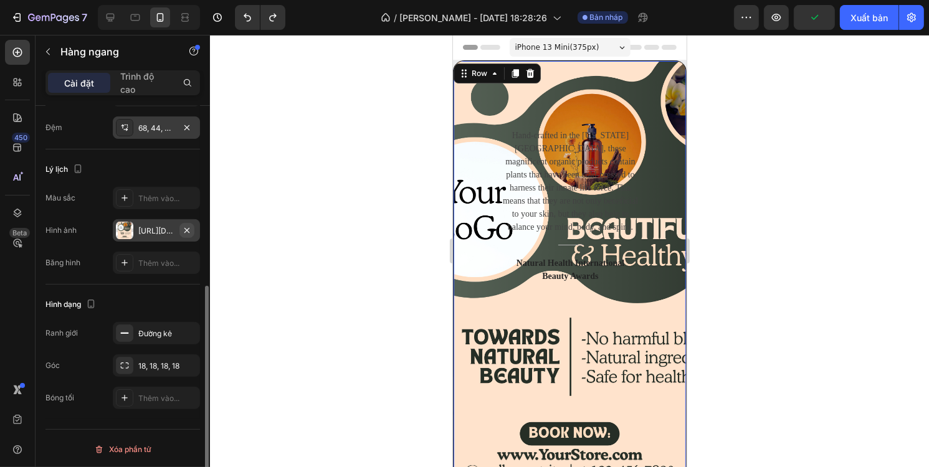
click at [187, 230] on icon "button" at bounding box center [187, 231] width 10 height 10
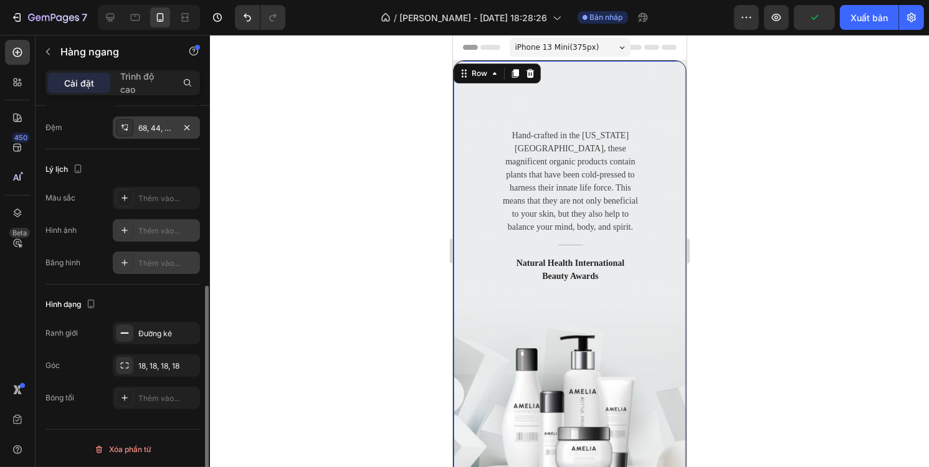
click at [177, 258] on div "Thêm vào..." at bounding box center [167, 263] width 59 height 11
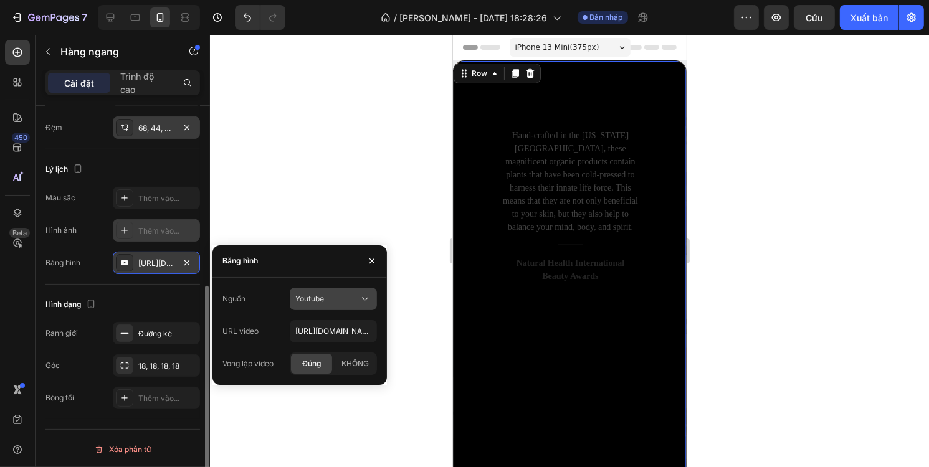
click at [350, 301] on div "Youtube" at bounding box center [327, 298] width 64 height 11
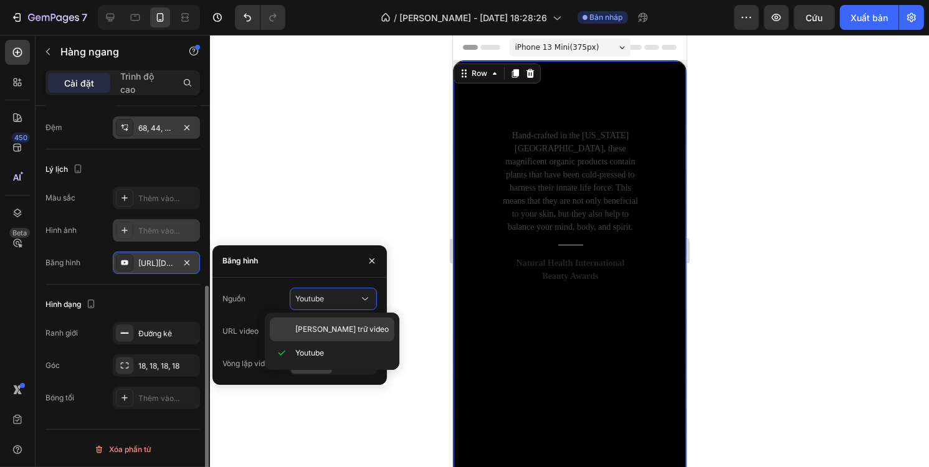
click at [334, 326] on font "Lưu trữ video" at bounding box center [341, 329] width 93 height 9
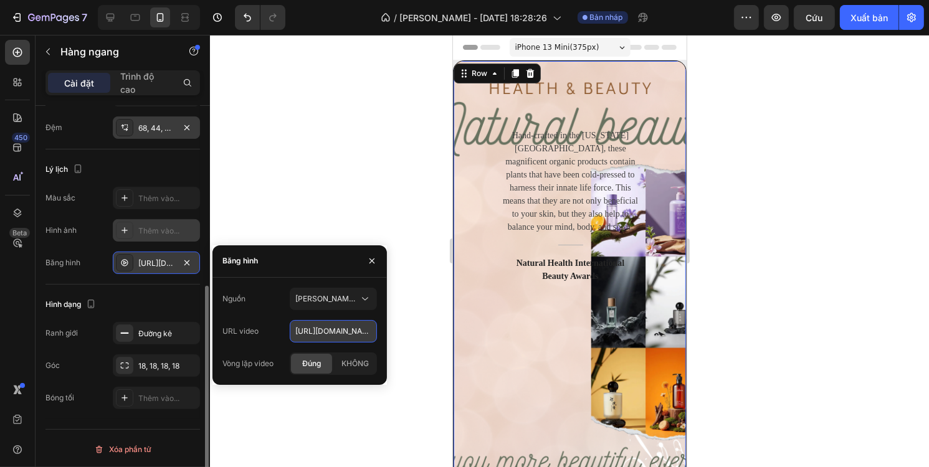
click at [340, 328] on input "https://cdn.shopify.com/videos/c/o/v/92a407d4e0c94a288eb54cac18c387dc.mp4" at bounding box center [333, 331] width 87 height 22
click at [374, 260] on icon "button" at bounding box center [372, 261] width 10 height 10
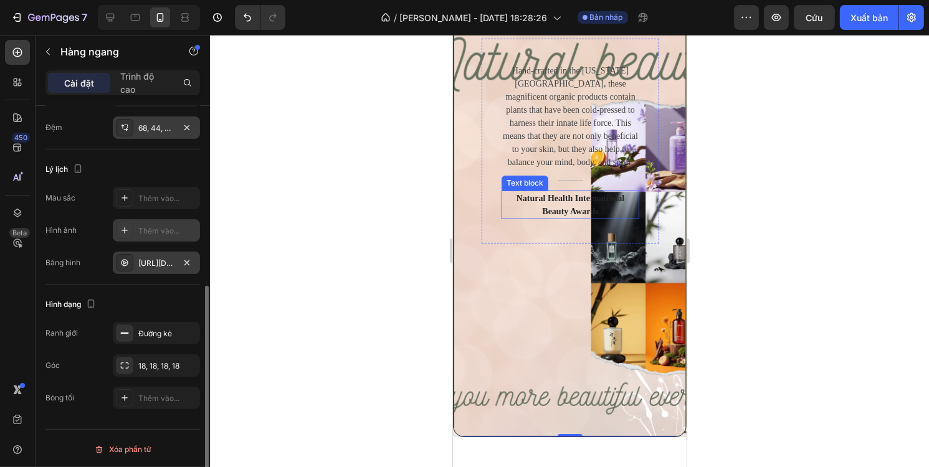
scroll to position [62, 0]
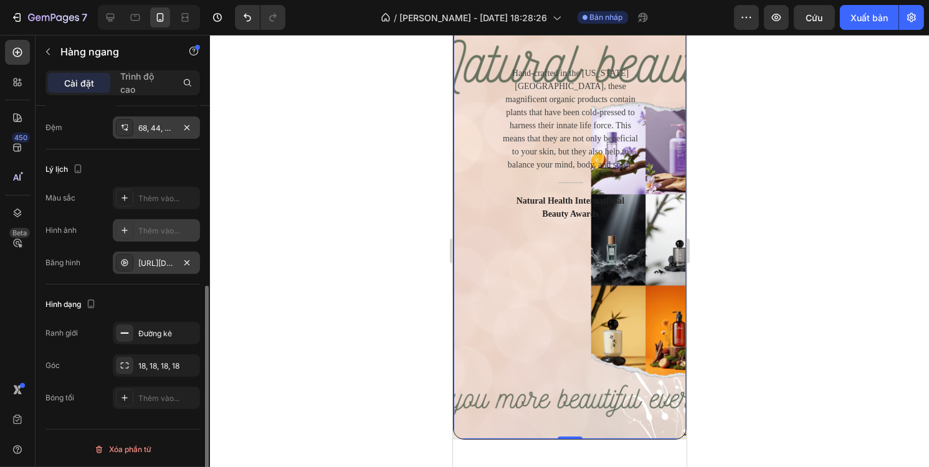
click at [573, 325] on div at bounding box center [569, 219] width 232 height 440
click at [162, 260] on font "https://cdn.shopify.com/videos/c/o/v/92a407d4e0c94a288eb54cac18c387dc.mp4" at bounding box center [178, 263] width 80 height 9
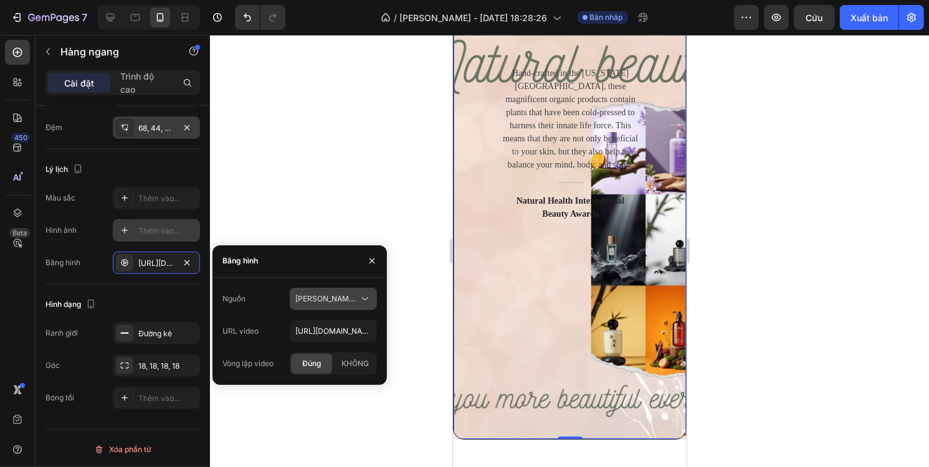
click at [335, 301] on font "Lưu trữ video" at bounding box center [341, 298] width 93 height 9
click at [336, 298] on font "Lưu trữ video" at bounding box center [341, 298] width 93 height 9
click at [334, 326] on input "https://cdn.shopify.com/videos/c/o/v/92a407d4e0c94a288eb54cac18c387dc.mp4" at bounding box center [333, 331] width 87 height 22
paste input "https://cdn.shopify.com/videos/c/o/v/f7ab009535454c14b877d742f9d371a2.mp4"
type input "https://cdn.shopify.com/videos/c/o/v/f7ab009535454c14b877d742f9d371a2.mp4"
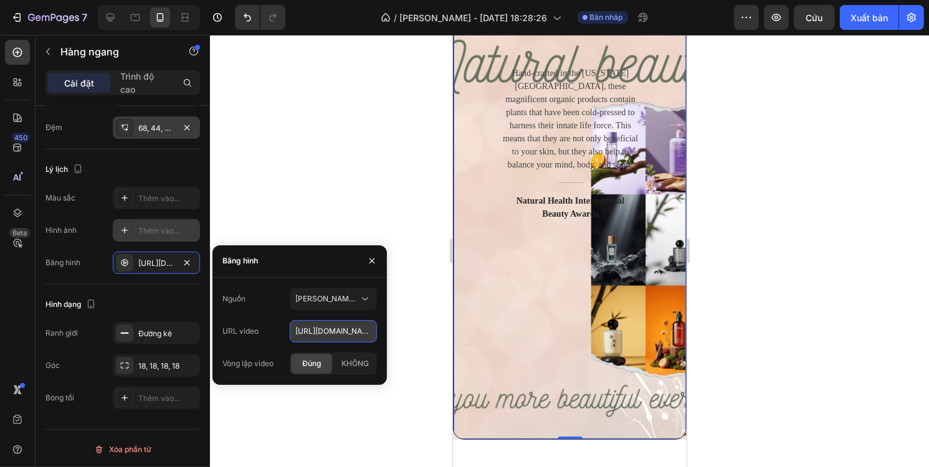
scroll to position [0, 212]
click at [326, 195] on div at bounding box center [569, 251] width 719 height 432
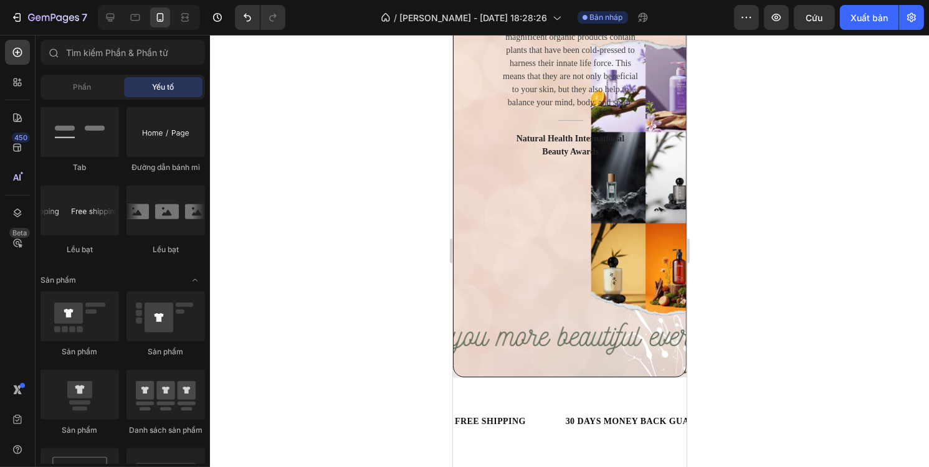
scroll to position [1371, 0]
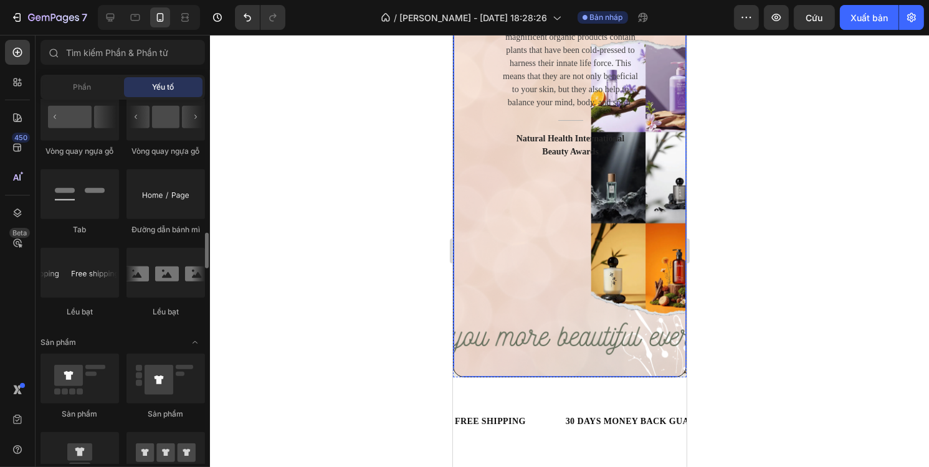
click at [495, 221] on div at bounding box center [569, 156] width 232 height 440
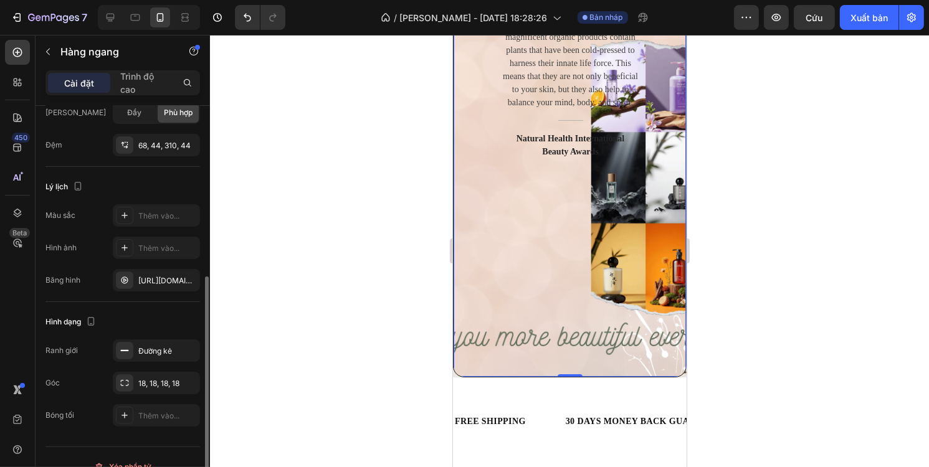
scroll to position [329, 0]
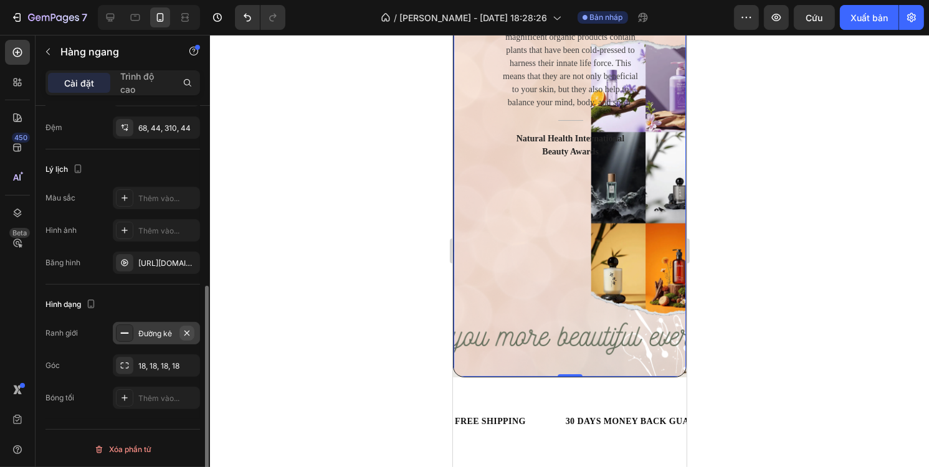
click at [185, 330] on icon "button" at bounding box center [186, 332] width 5 height 5
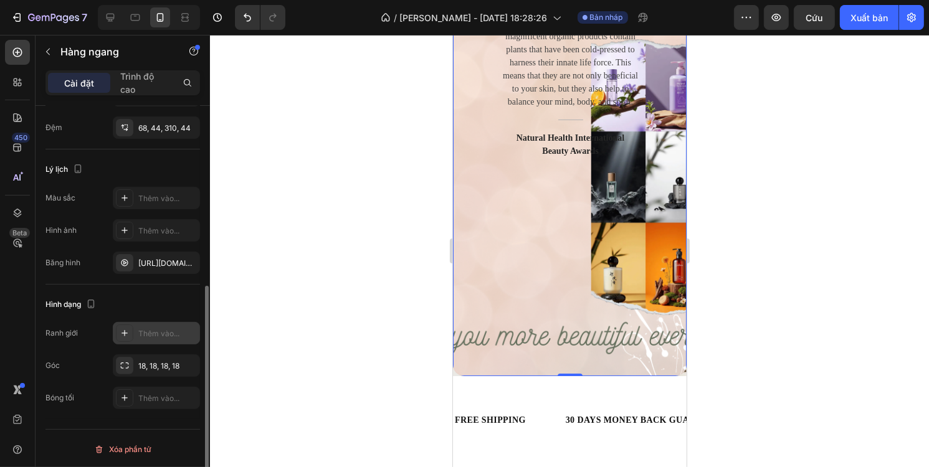
click at [158, 330] on font "Thêm vào..." at bounding box center [158, 333] width 41 height 9
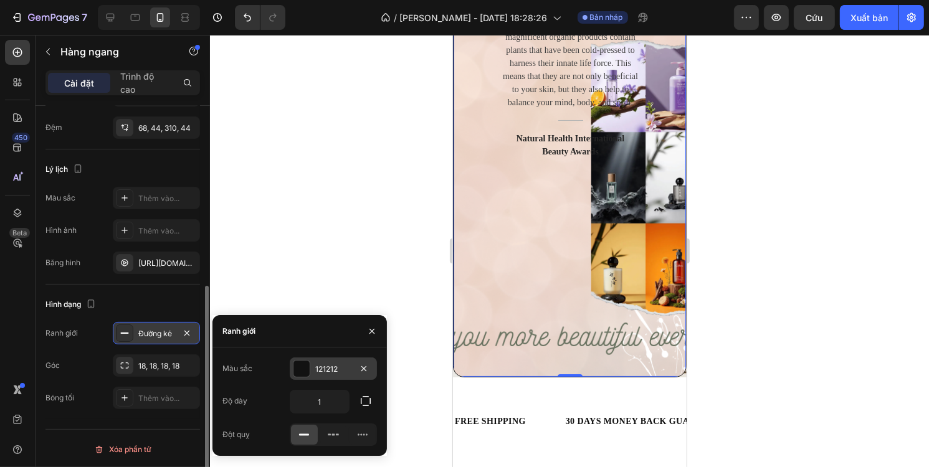
click at [305, 367] on div at bounding box center [301, 369] width 16 height 16
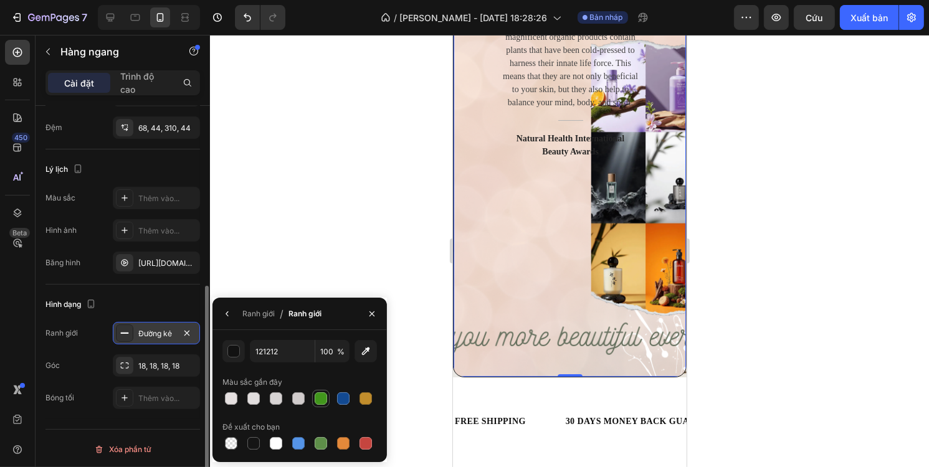
click at [320, 398] on div at bounding box center [321, 399] width 12 height 12
click at [364, 439] on div at bounding box center [365, 443] width 12 height 12
type input "C5453F"
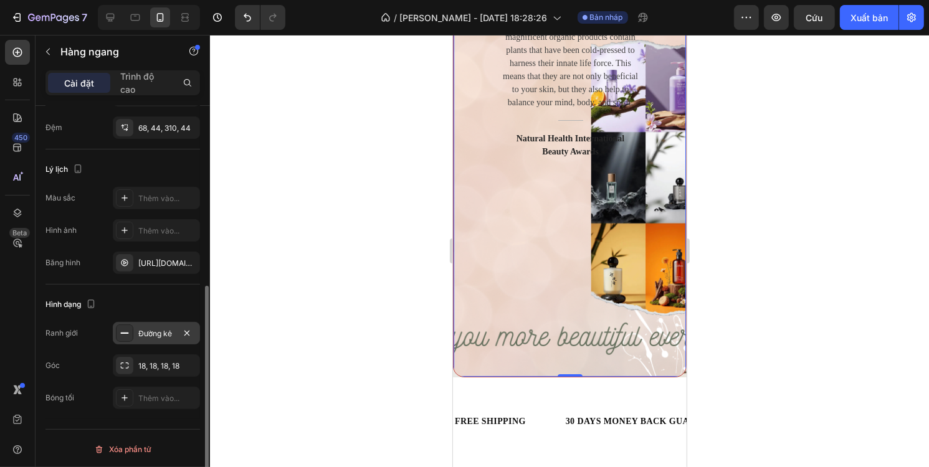
click at [350, 258] on div at bounding box center [569, 251] width 719 height 432
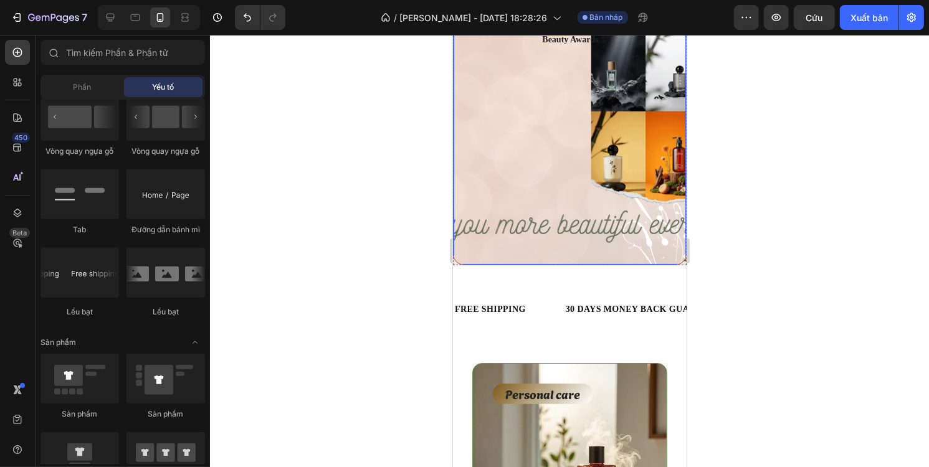
scroll to position [249, 0]
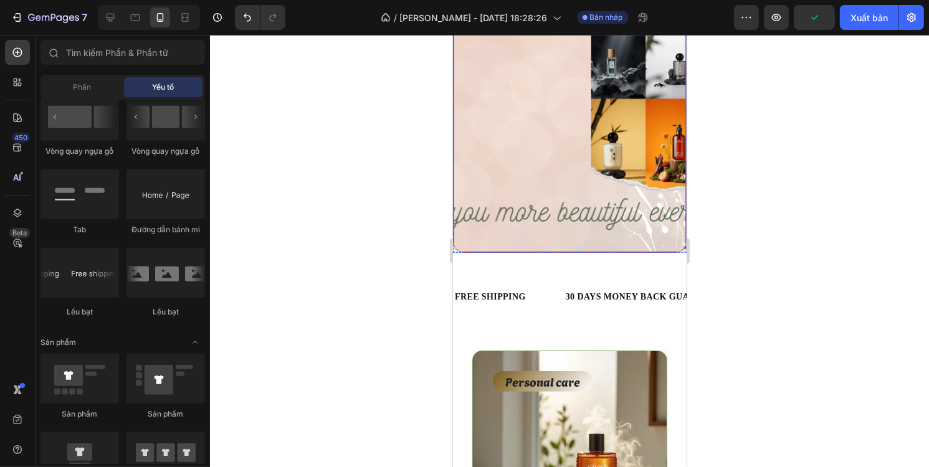
click at [873, 230] on div at bounding box center [569, 251] width 719 height 432
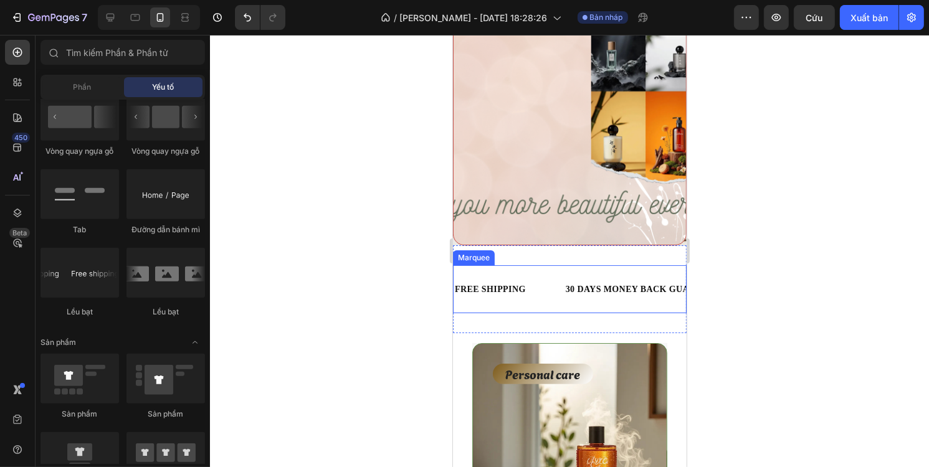
scroll to position [312, 0]
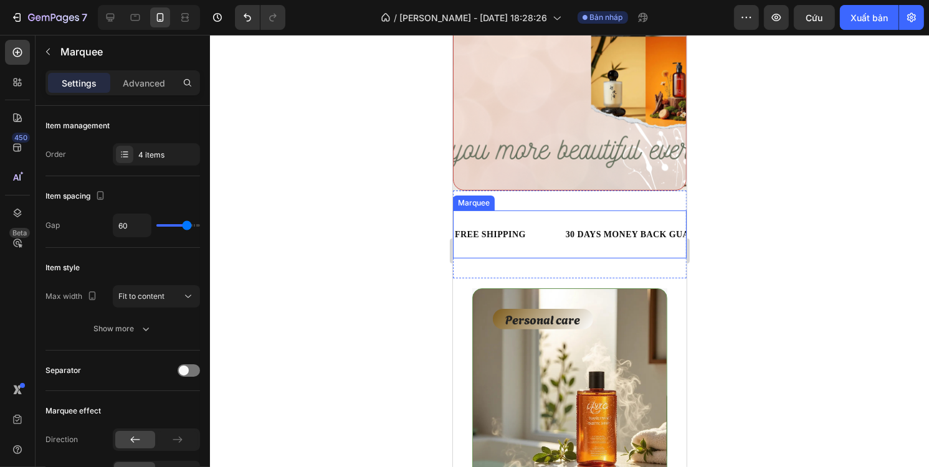
click at [533, 247] on div "FREE SHIPPING Text Block" at bounding box center [508, 235] width 111 height 28
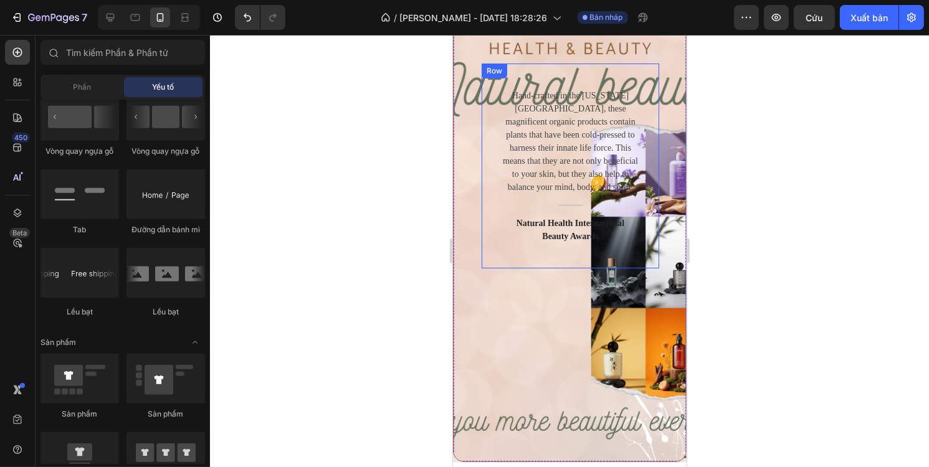
scroll to position [62, 0]
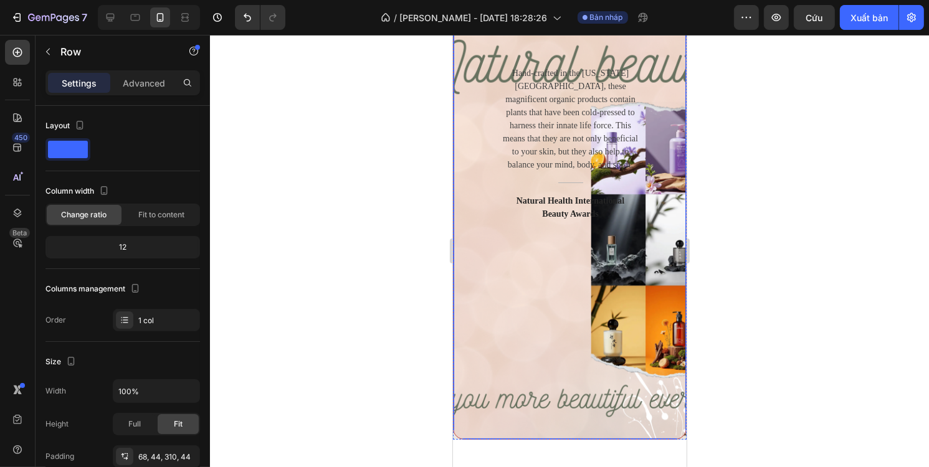
click at [658, 109] on div at bounding box center [569, 219] width 232 height 440
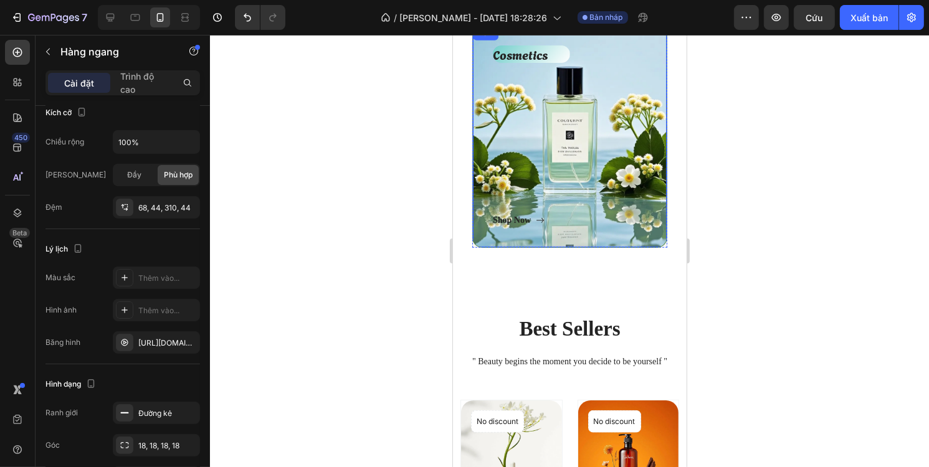
scroll to position [1059, 0]
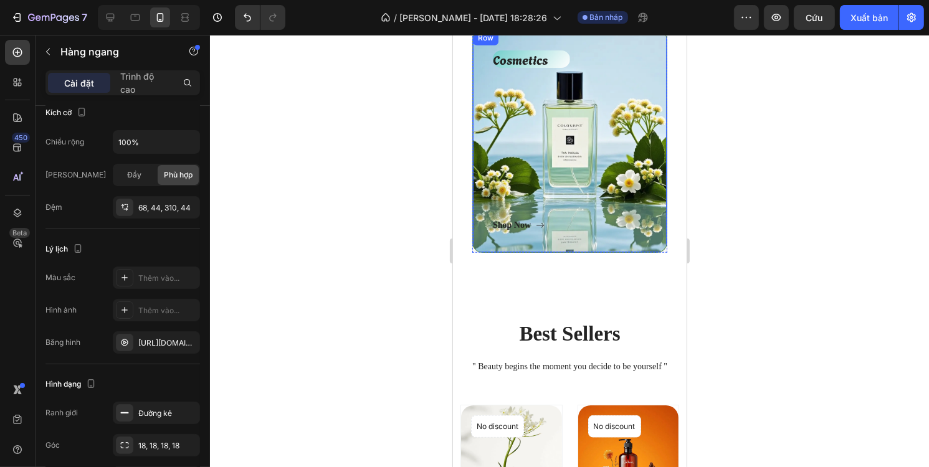
click at [574, 196] on div "Cosmetics Text block Shop Now Button" at bounding box center [569, 141] width 154 height 183
click at [474, 250] on div "Cosmetics Text block Shop Now Button Row 0" at bounding box center [569, 142] width 195 height 224
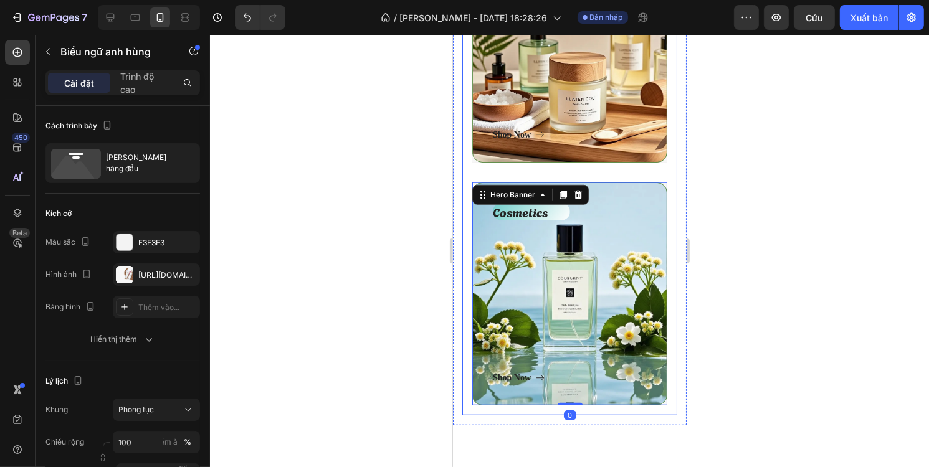
scroll to position [872, 0]
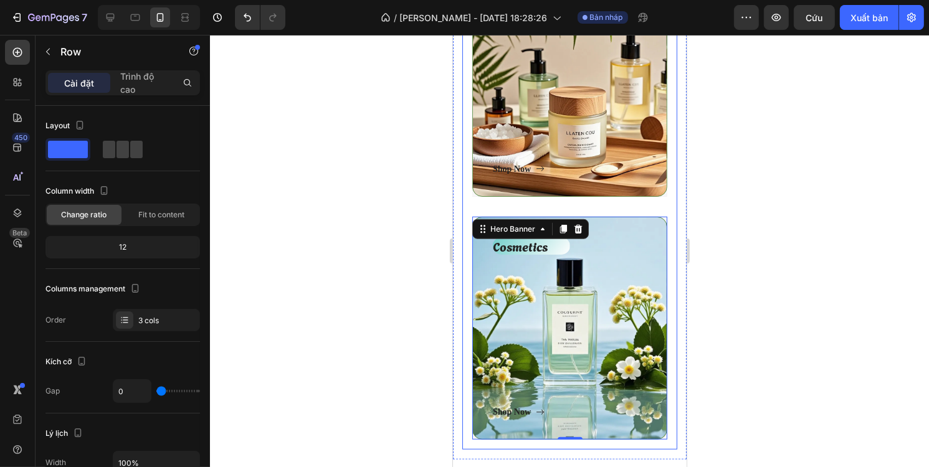
click at [519, 204] on div "Body Care Text block Shop Now Button Row Hero Banner" at bounding box center [569, 95] width 195 height 244
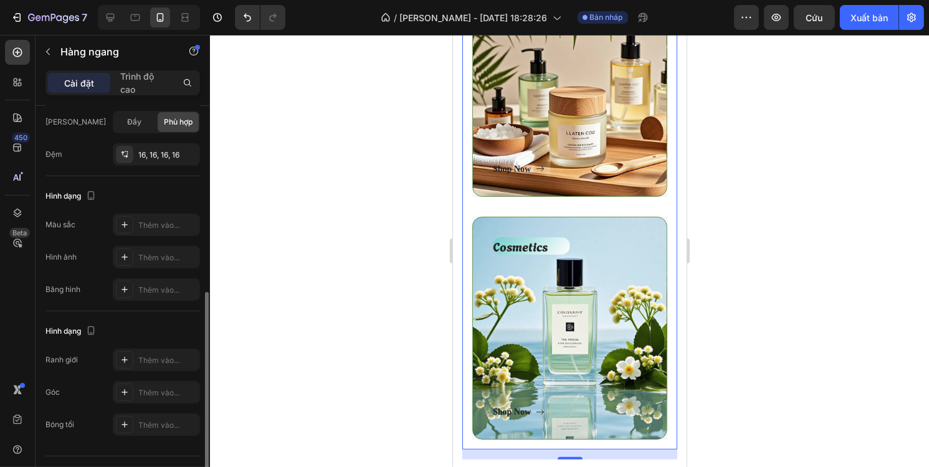
scroll to position [401, 0]
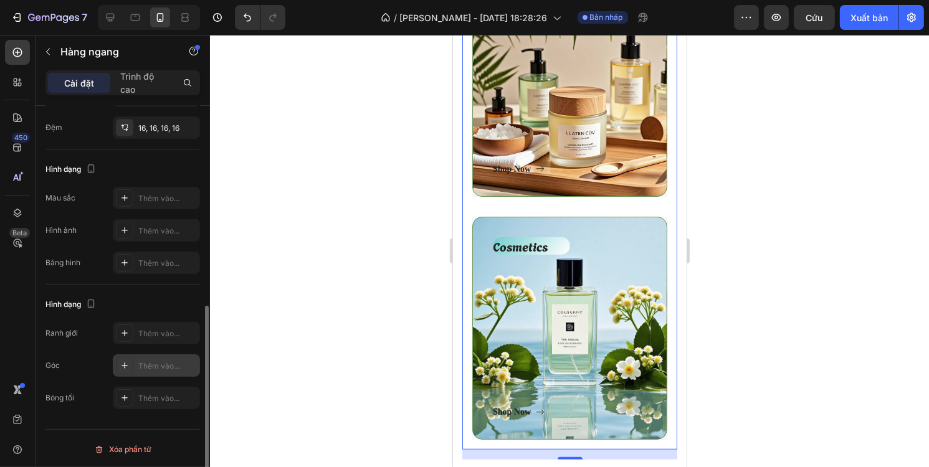
click at [164, 356] on div "Thêm vào..." at bounding box center [156, 366] width 87 height 22
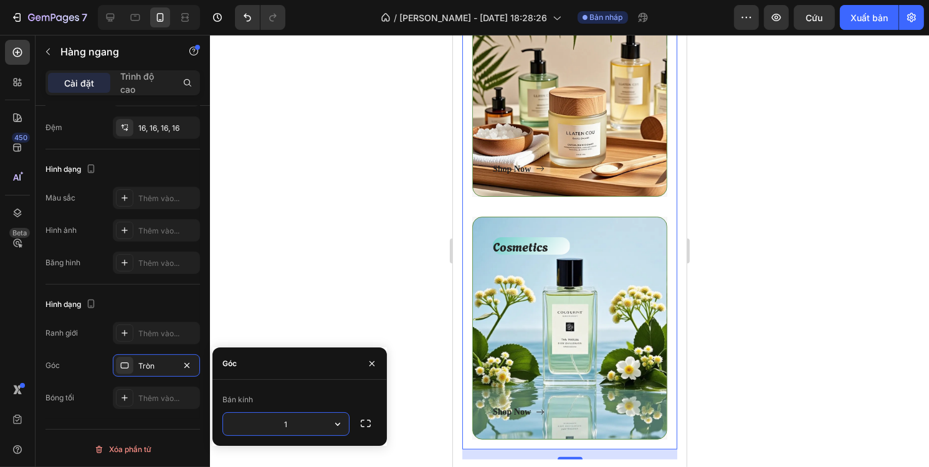
type input "16"
click at [312, 264] on div at bounding box center [569, 251] width 719 height 432
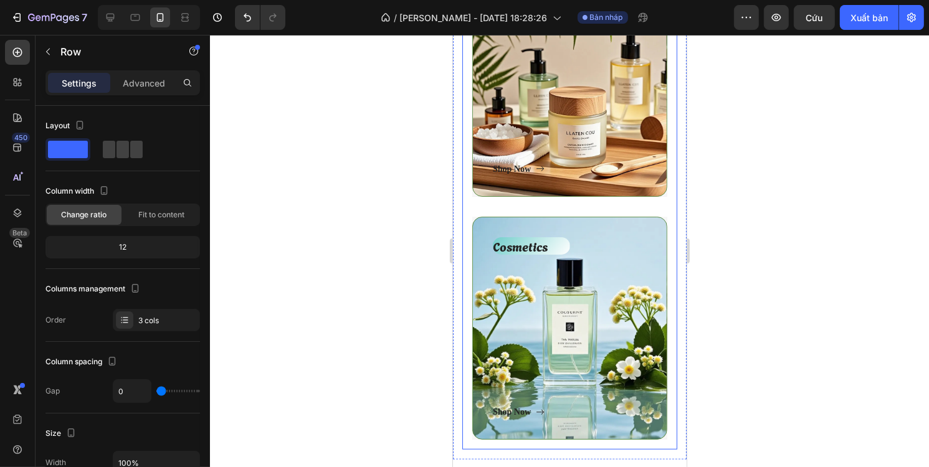
click at [644, 203] on div "Body Care Text block Shop Now Button Row Hero Banner" at bounding box center [569, 95] width 195 height 244
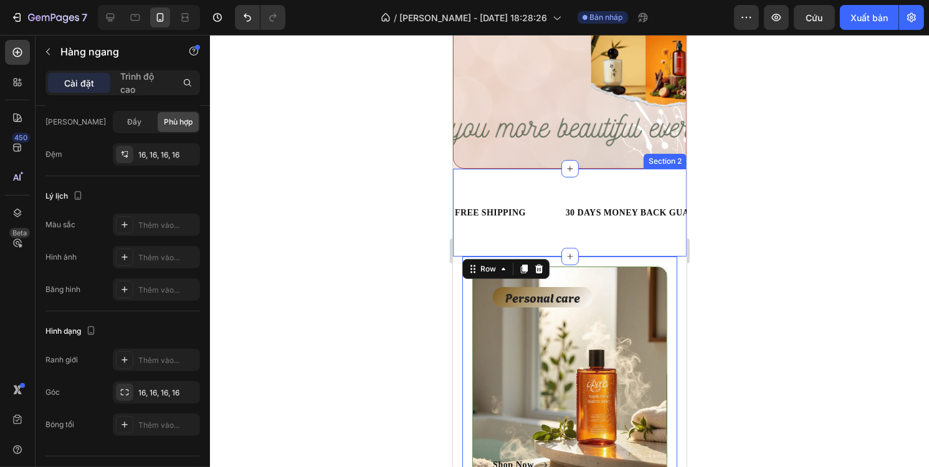
scroll to position [312, 0]
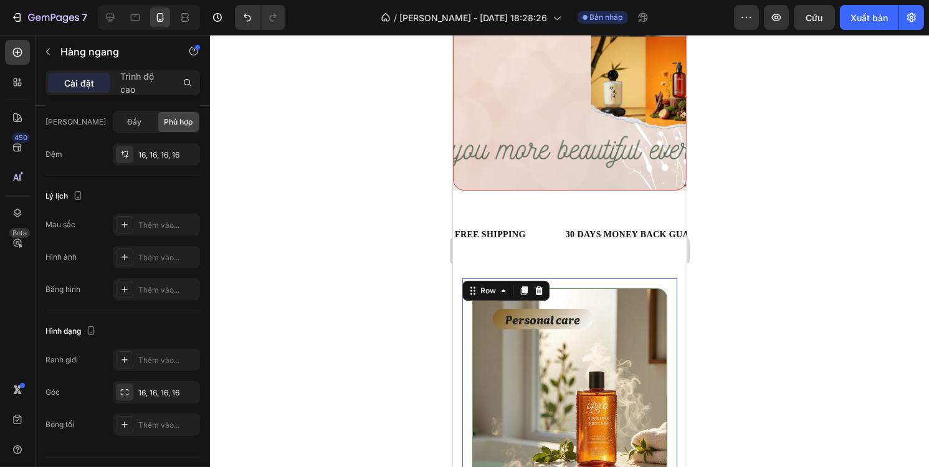
click at [799, 184] on div at bounding box center [569, 251] width 719 height 432
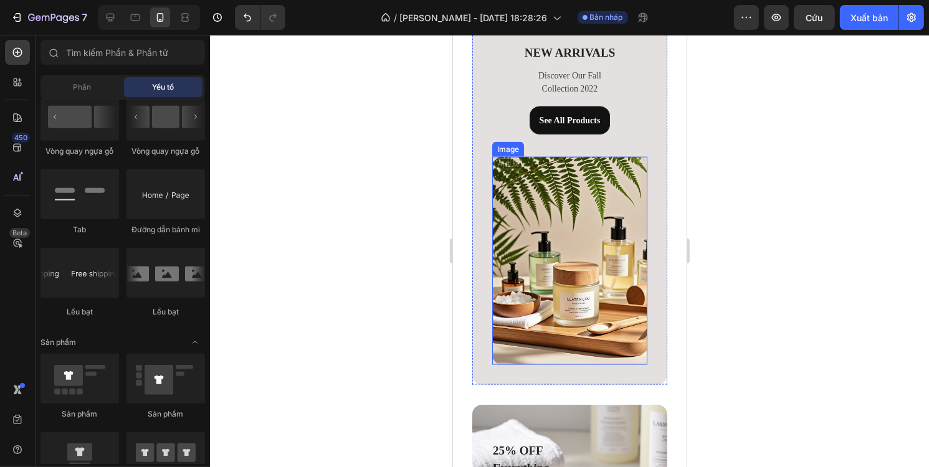
scroll to position [1682, 0]
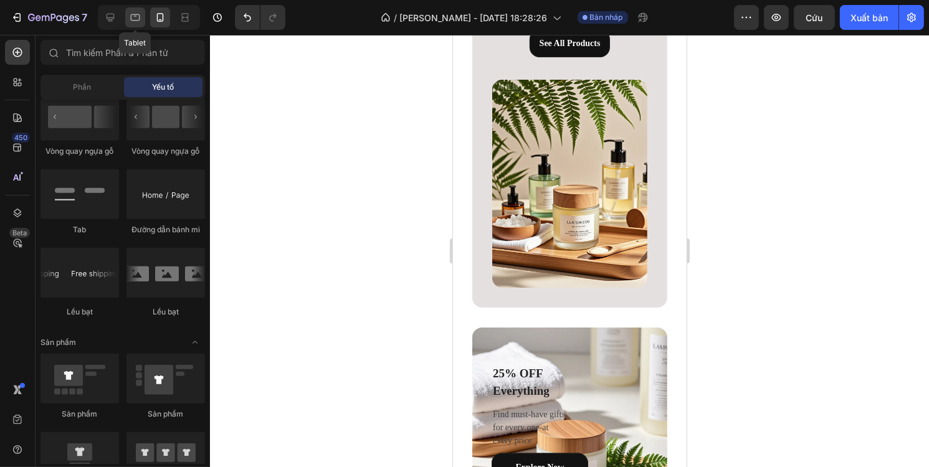
click at [135, 17] on icon at bounding box center [135, 17] width 12 height 12
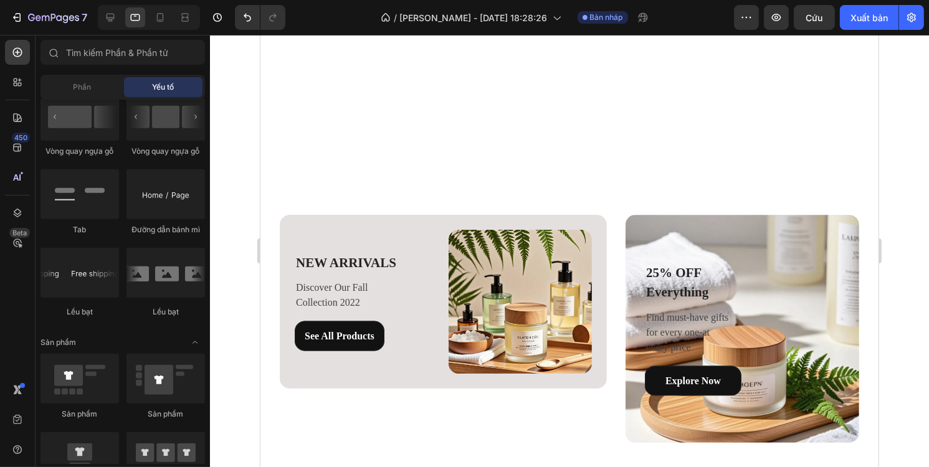
scroll to position [2118, 0]
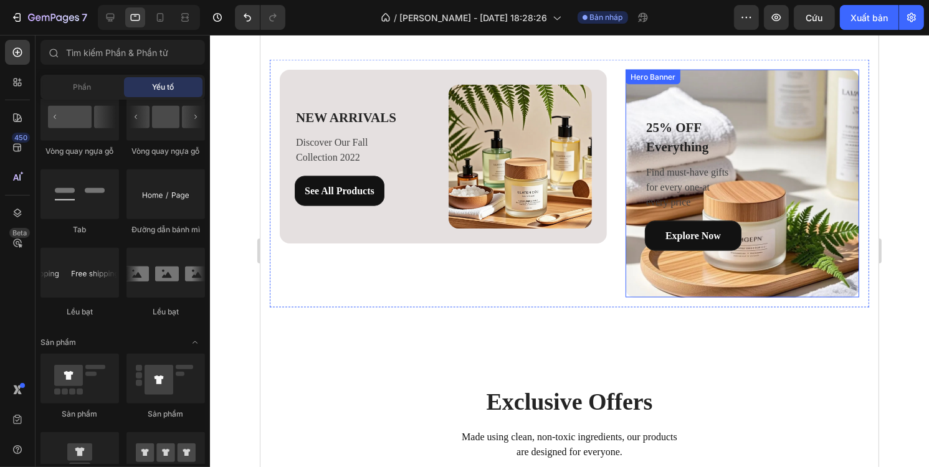
click at [816, 105] on div "25% OFF Everything Text block Find must-have gifts for every one-at every price…" at bounding box center [742, 184] width 234 height 210
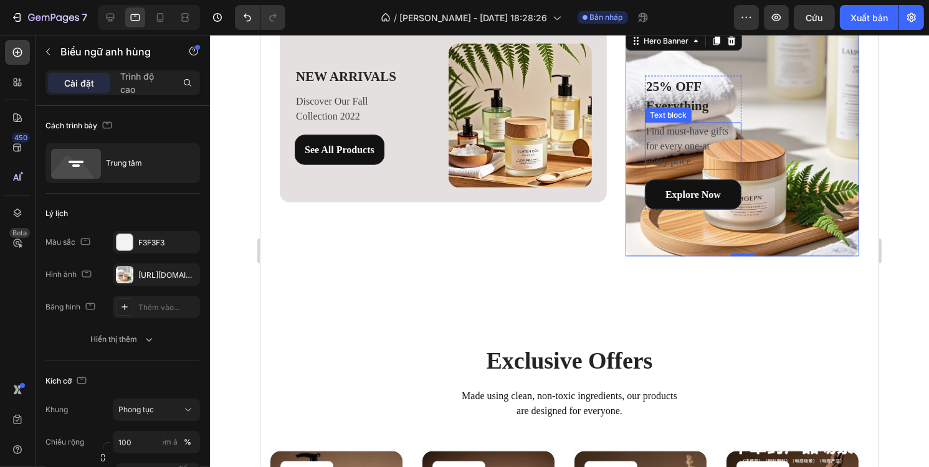
scroll to position [2181, 0]
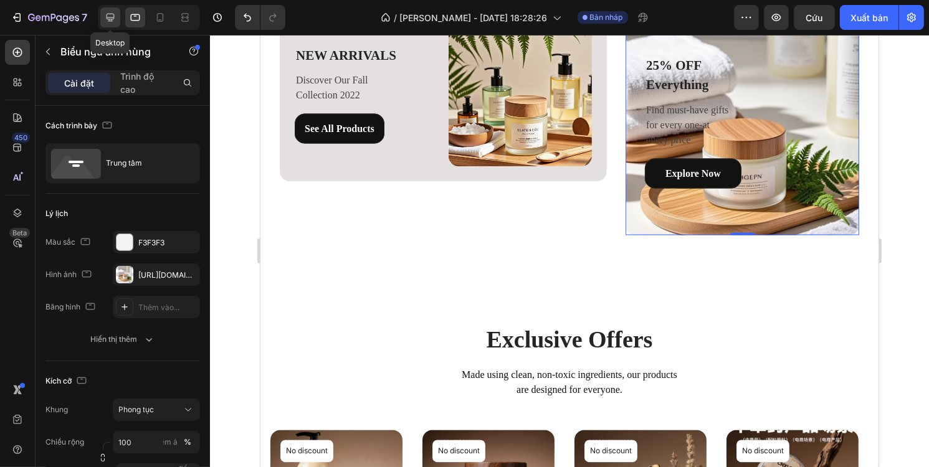
click at [113, 17] on icon at bounding box center [111, 18] width 8 height 8
type input "400"
type input "390"
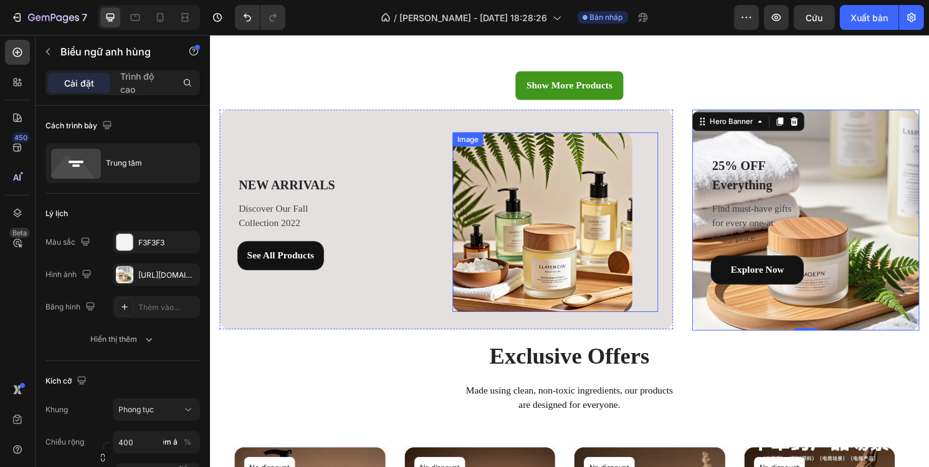
scroll to position [1953, 0]
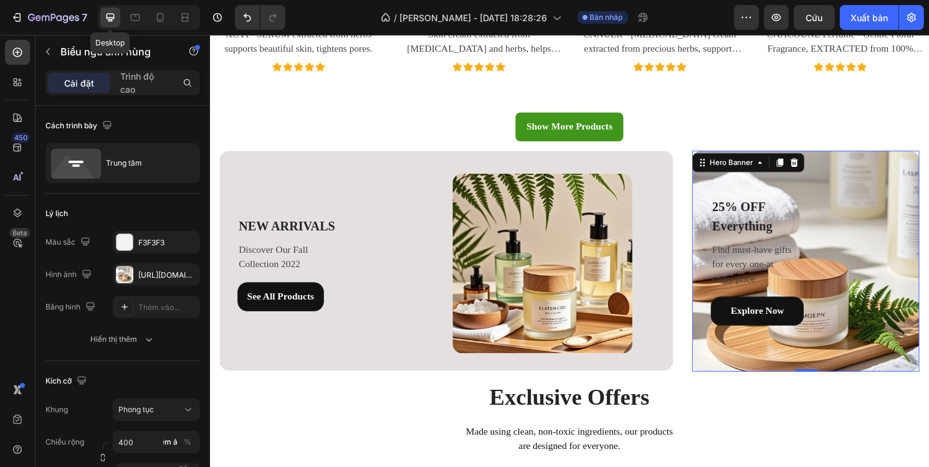
click at [112, 12] on icon at bounding box center [110, 17] width 12 height 12
click at [133, 15] on icon at bounding box center [135, 17] width 12 height 12
type input "100"
type input "Auto"
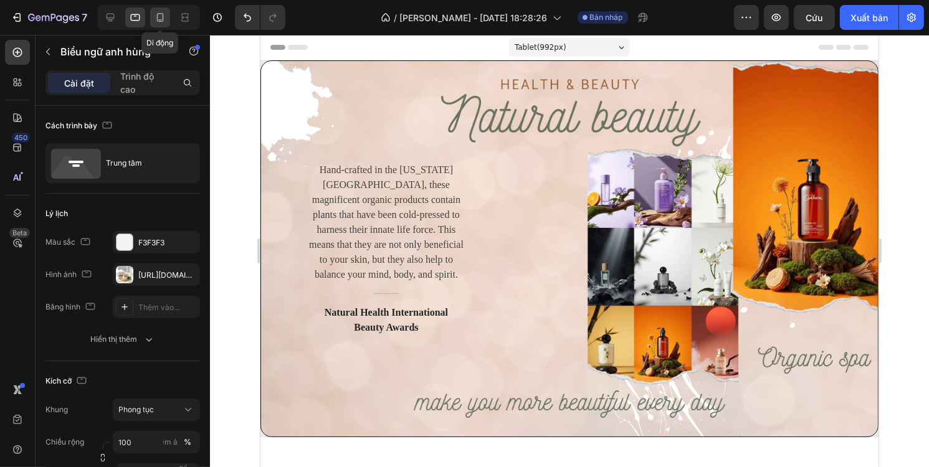
click at [159, 26] on div at bounding box center [160, 17] width 20 height 20
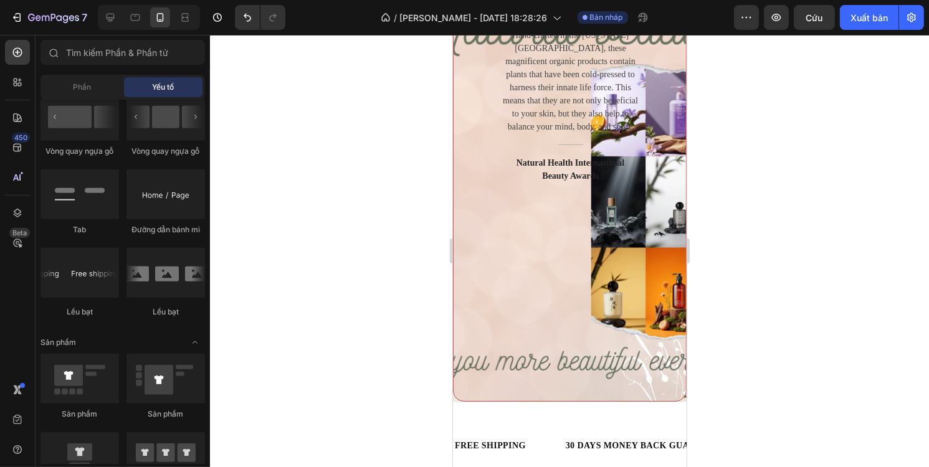
scroll to position [60, 0]
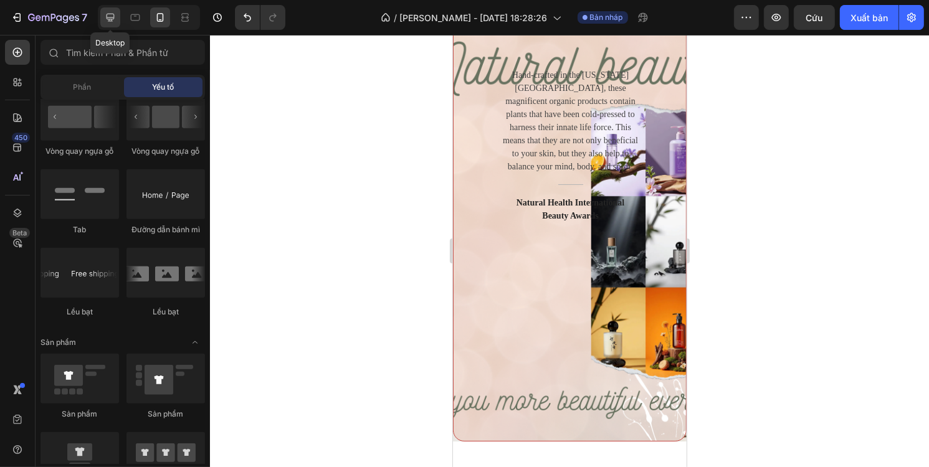
click at [106, 9] on div at bounding box center [110, 17] width 20 height 20
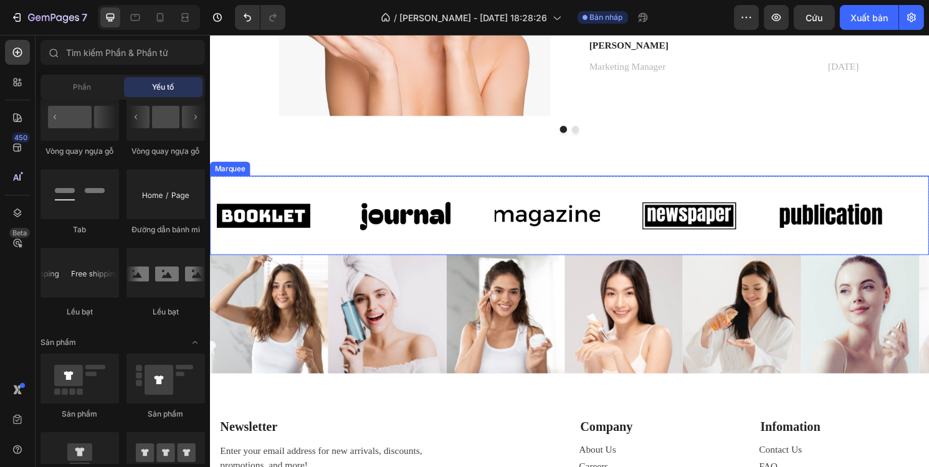
scroll to position [2366, 0]
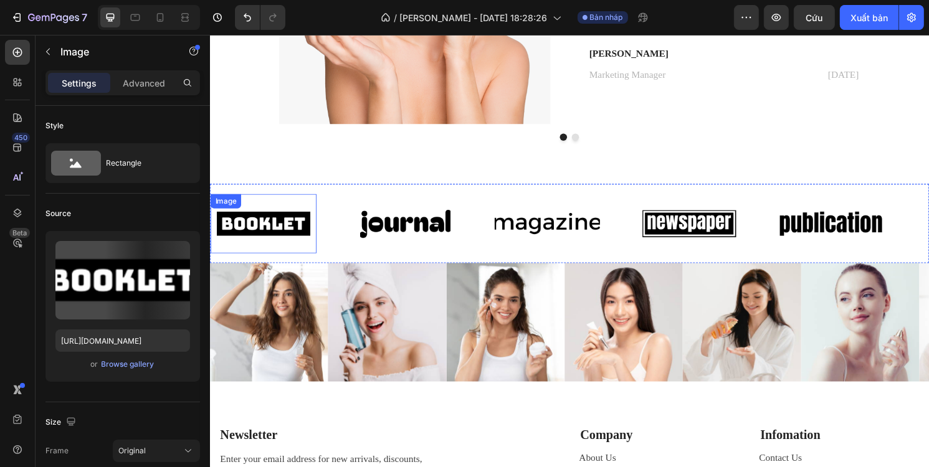
click at [259, 240] on img at bounding box center [265, 231] width 110 height 47
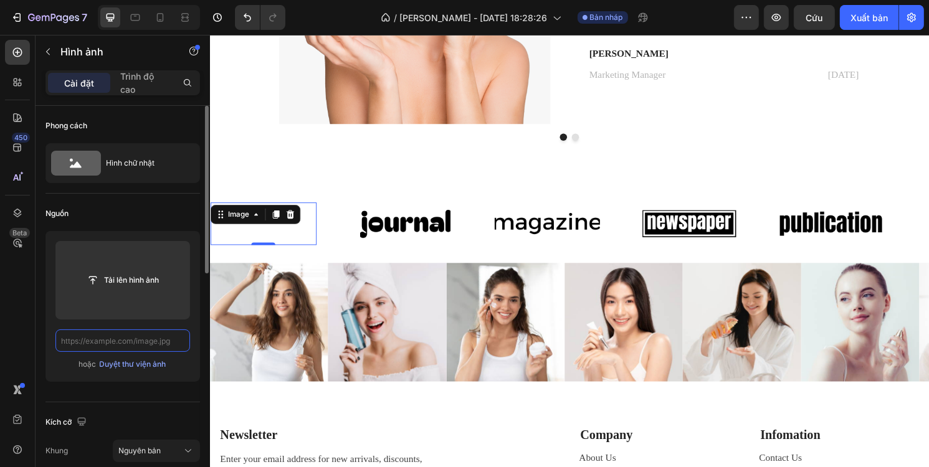
scroll to position [0, 0]
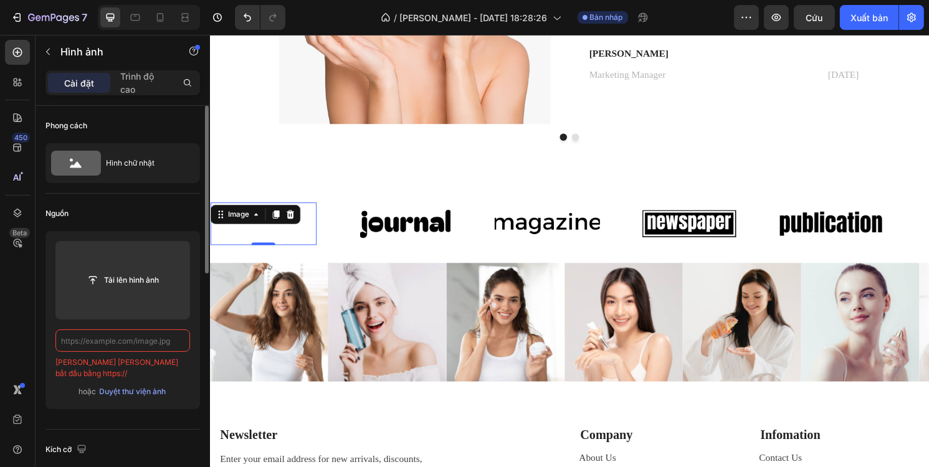
click at [152, 344] on input "text" at bounding box center [122, 341] width 135 height 22
paste input "https://cdn.shopify.com/s/files/1/0707/5840/0183/files/Ralph-Lauren-Symbol.png?…"
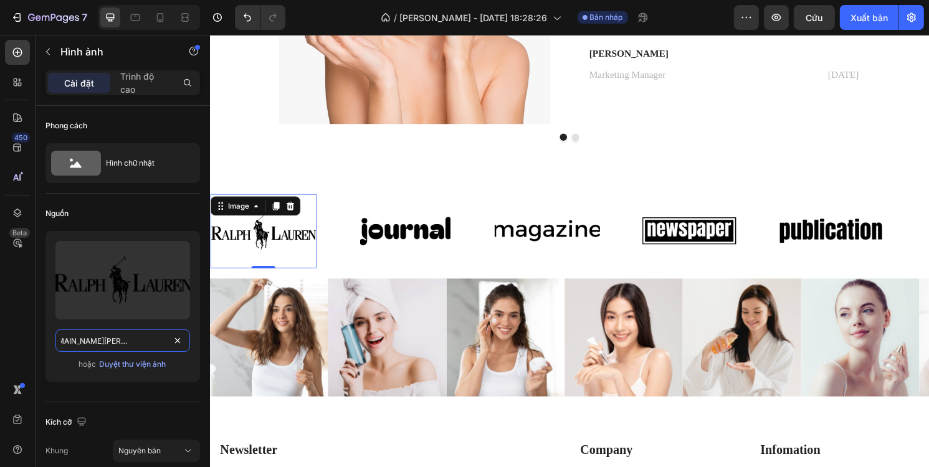
type input "https://cdn.shopify.com/s/files/1/0707/5840/0183/files/Ralph-Lauren-Symbol.png?…"
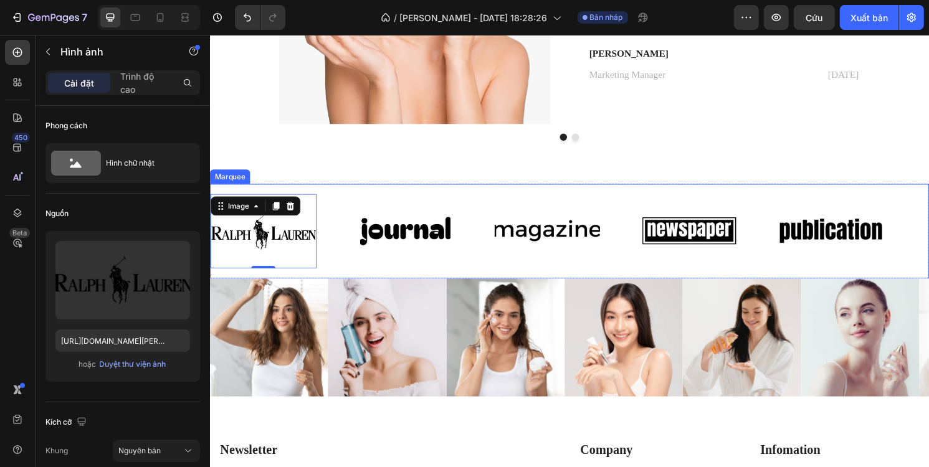
click at [399, 243] on img at bounding box center [413, 239] width 110 height 47
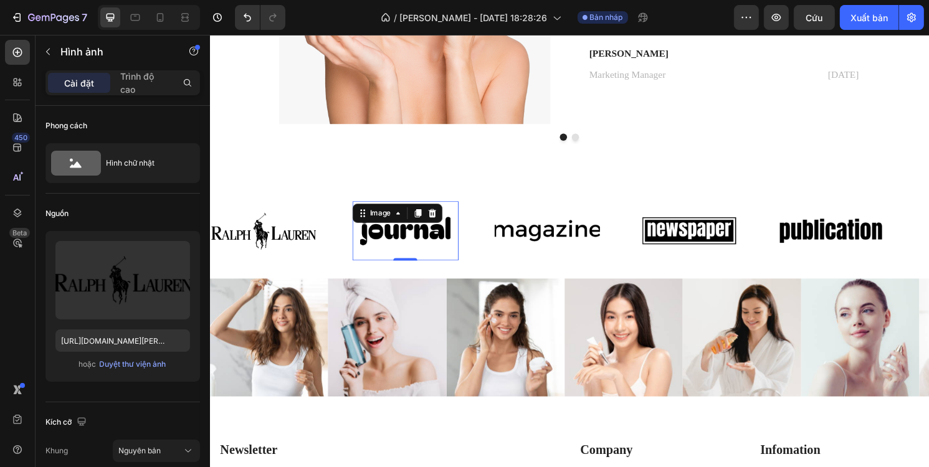
scroll to position [374, 0]
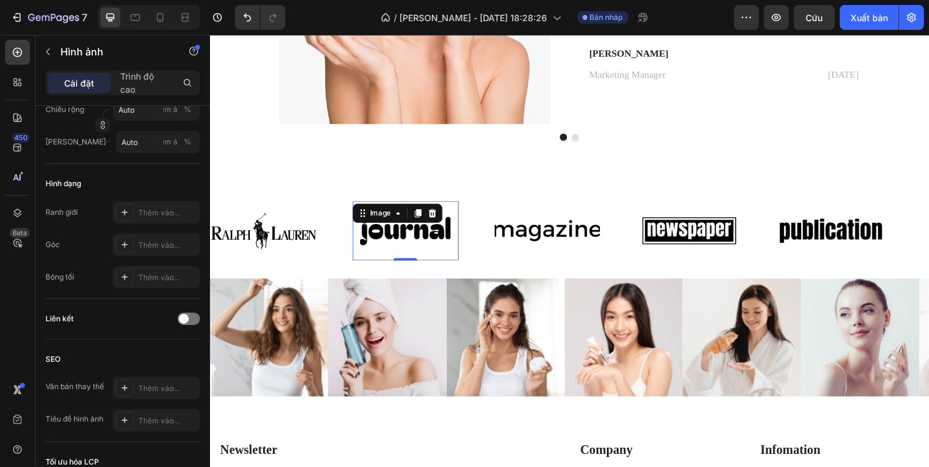
click at [438, 245] on img at bounding box center [413, 239] width 110 height 47
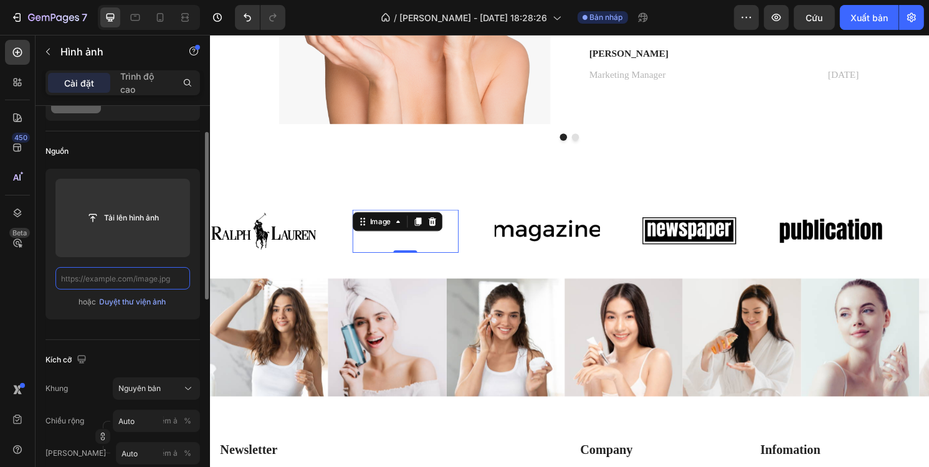
scroll to position [0, 0]
paste input "https://cdn.shopify.com/s/files/1/0707/5840/0183/files/chanel-2.png?v=1756213534"
type input "https://cdn.shopify.com/s/files/1/0707/5840/0183/files/chanel-2.png?v=1756213534"
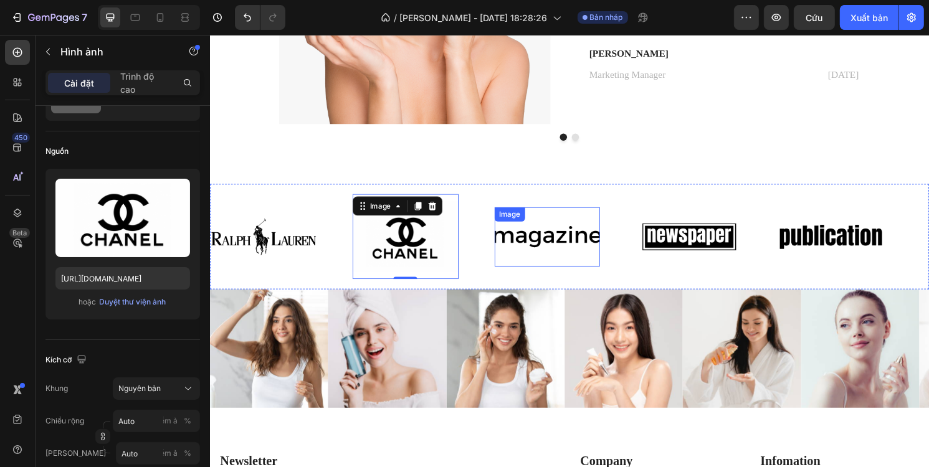
click at [557, 249] on img at bounding box center [560, 245] width 110 height 47
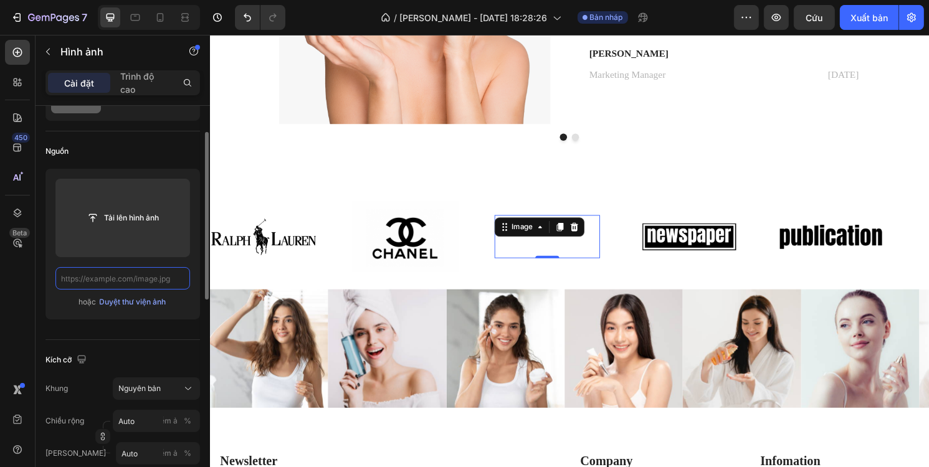
scroll to position [0, 0]
paste input "https://cdn.shopify.com/s/files/1/0707/5840/0183/files/Logo-Louis-Vuitton.png?v…"
type input "https://cdn.shopify.com/s/files/1/0707/5840/0183/files/Logo-Louis-Vuitton.png?v…"
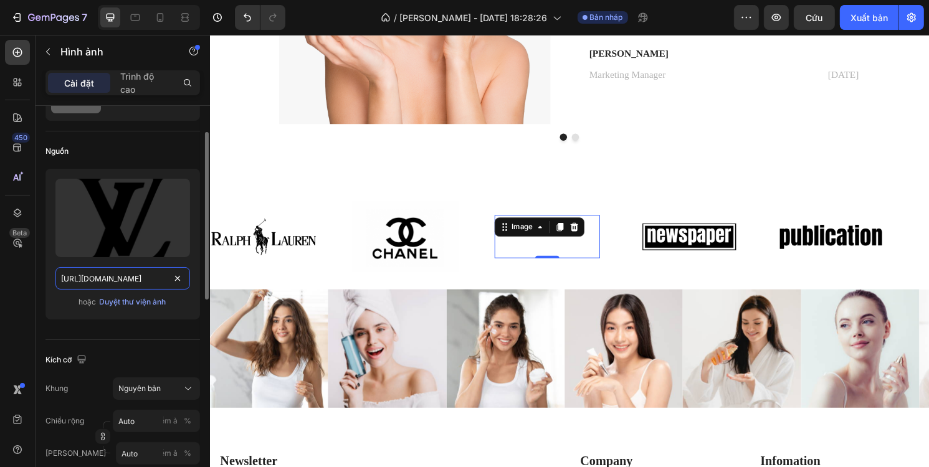
scroll to position [0, 231]
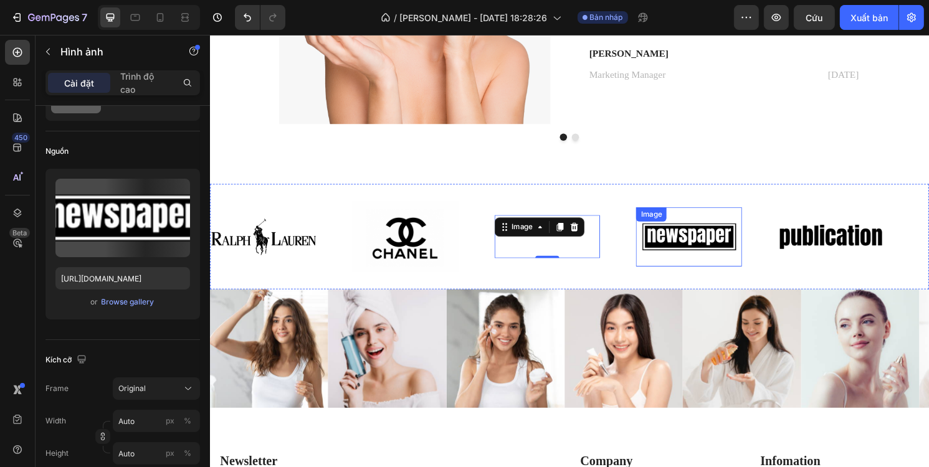
click at [681, 239] on img at bounding box center [707, 245] width 110 height 47
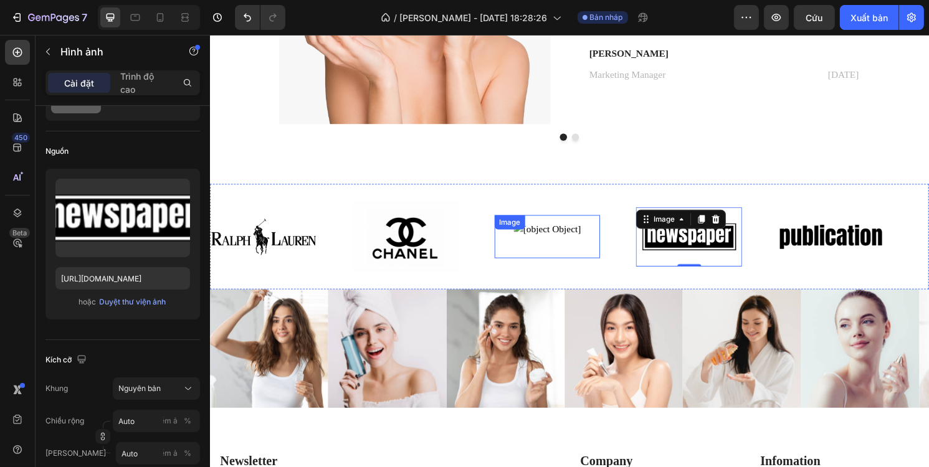
click at [584, 240] on div "Image" at bounding box center [560, 244] width 110 height 45
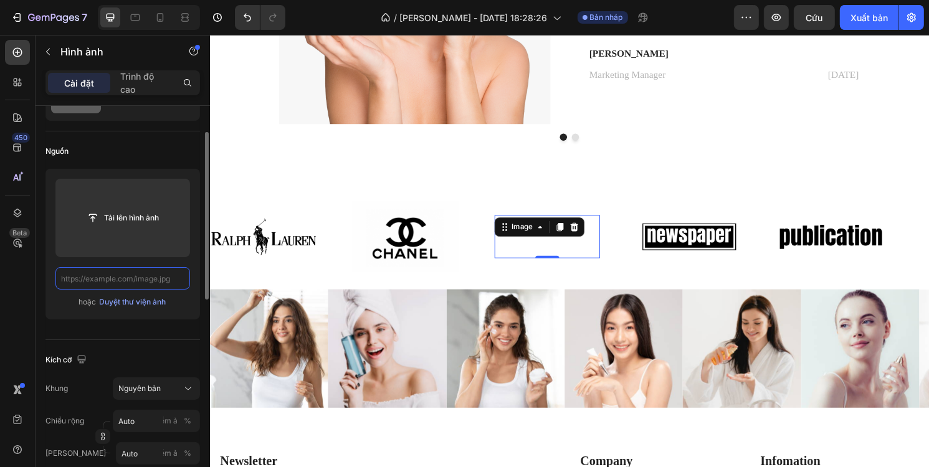
click at [145, 272] on input "text" at bounding box center [122, 278] width 135 height 22
paste input "https://cdn.shopify.com/s/files/1/0707/5840/0183/files/Logo-Louis-Vuitton.png?v…"
type input "https://cdn.shopify.com/s/files/1/0707/5840/0183/files/Logo-Louis-Vuitton.png?v…"
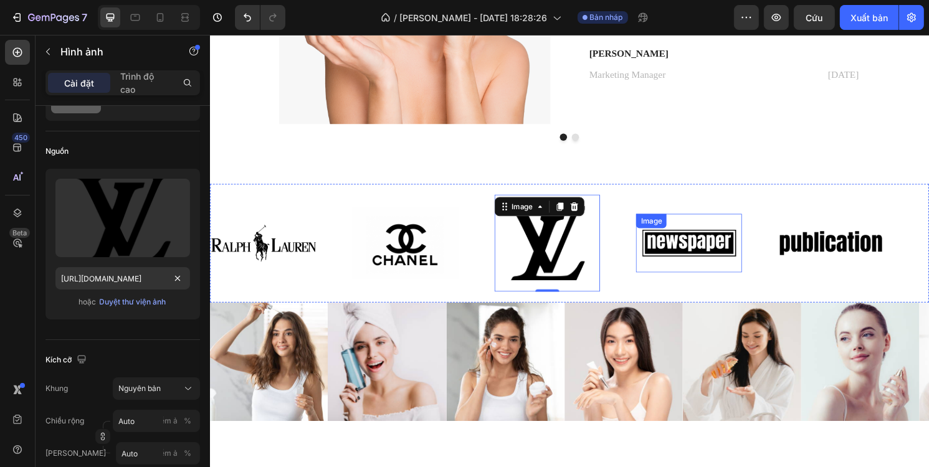
click at [704, 252] on img at bounding box center [707, 252] width 110 height 47
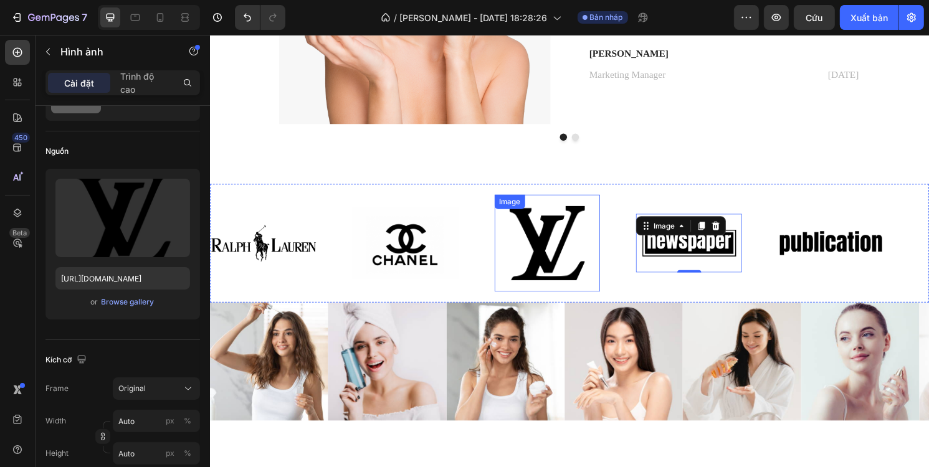
click at [556, 239] on img at bounding box center [560, 252] width 110 height 87
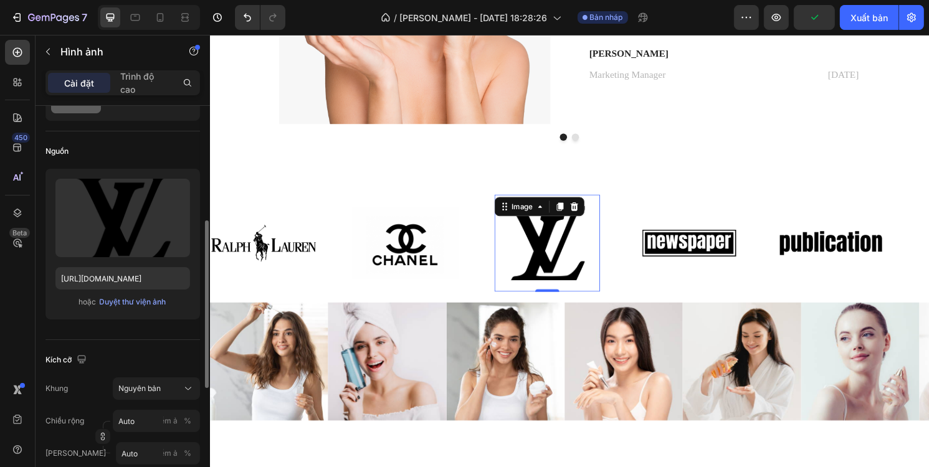
scroll to position [125, 0]
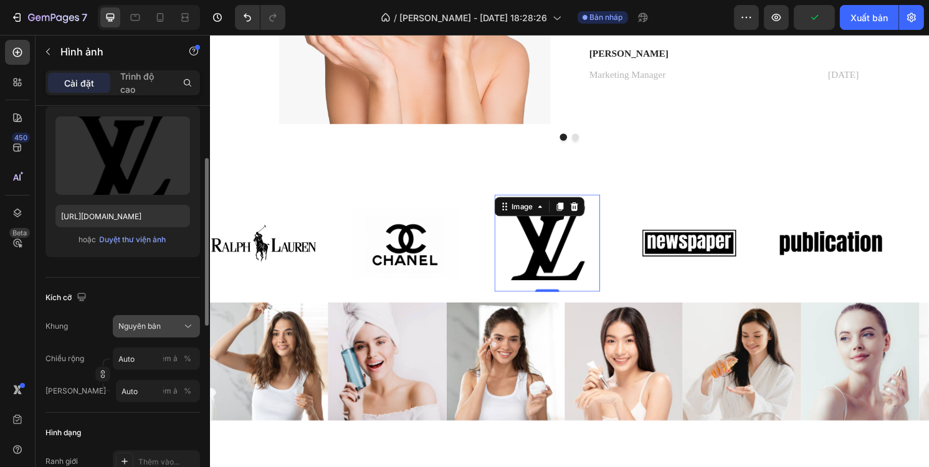
click at [159, 326] on font "Nguyên bản" at bounding box center [139, 325] width 42 height 9
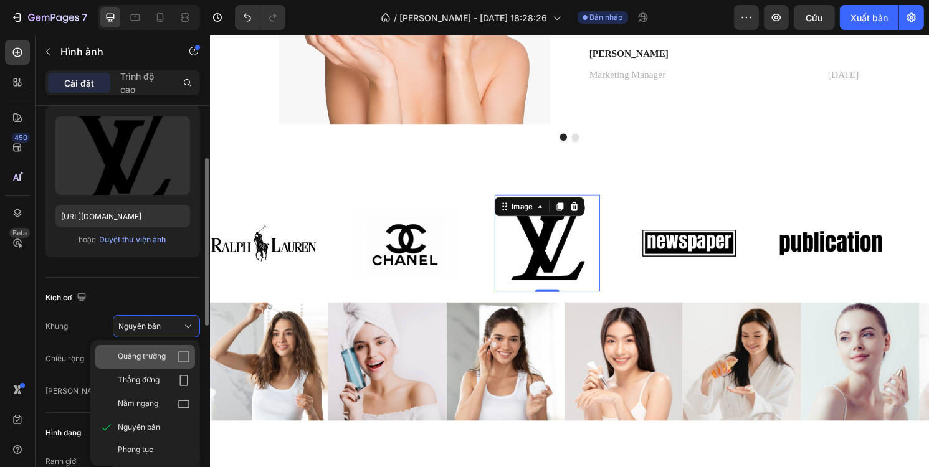
click at [168, 354] on div "Quảng trường" at bounding box center [154, 357] width 72 height 12
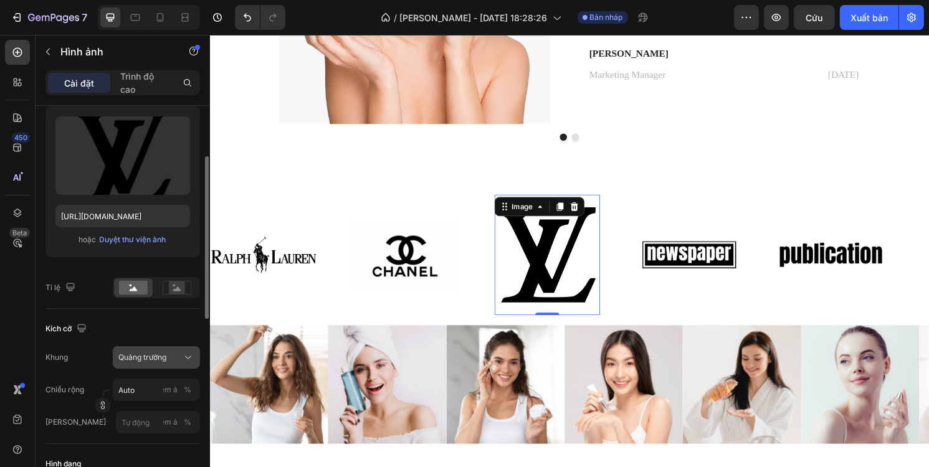
click at [168, 356] on div "Quảng trường" at bounding box center [148, 357] width 61 height 11
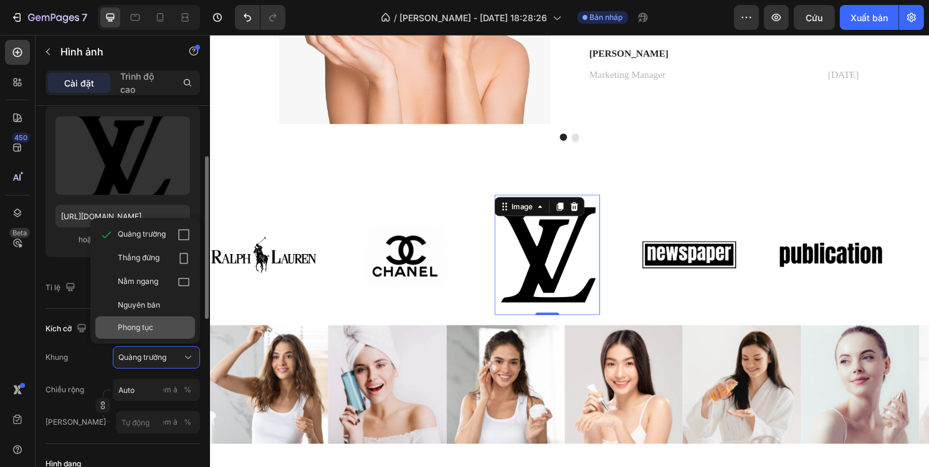
click at [168, 326] on div "Phong tục" at bounding box center [154, 327] width 72 height 11
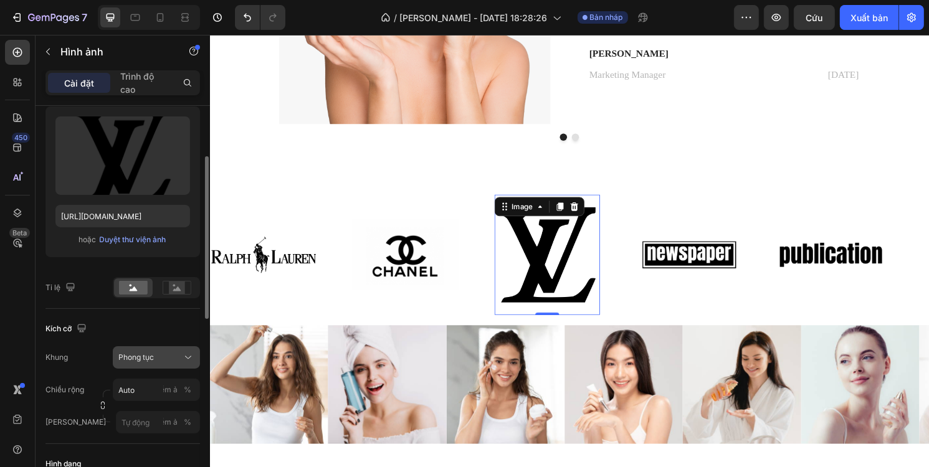
click at [152, 353] on font "Phong tục" at bounding box center [136, 357] width 36 height 9
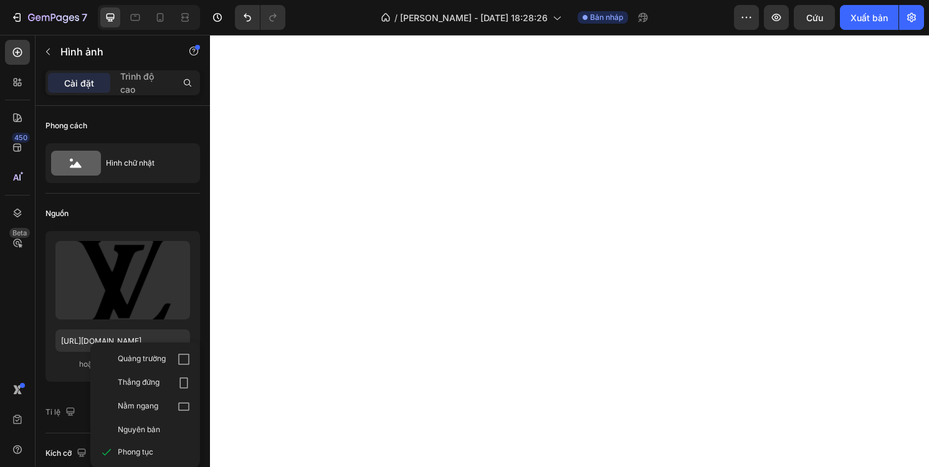
click at [157, 425] on font "Nguyên bản" at bounding box center [139, 429] width 42 height 9
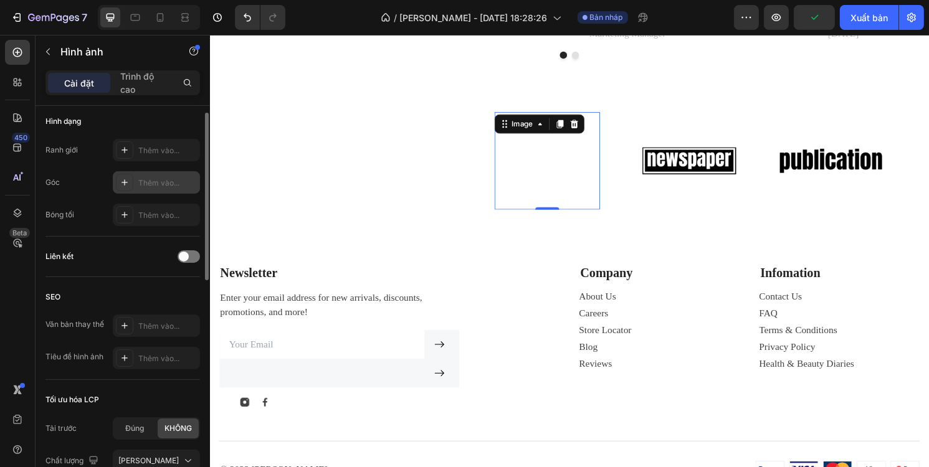
scroll to position [249, 0]
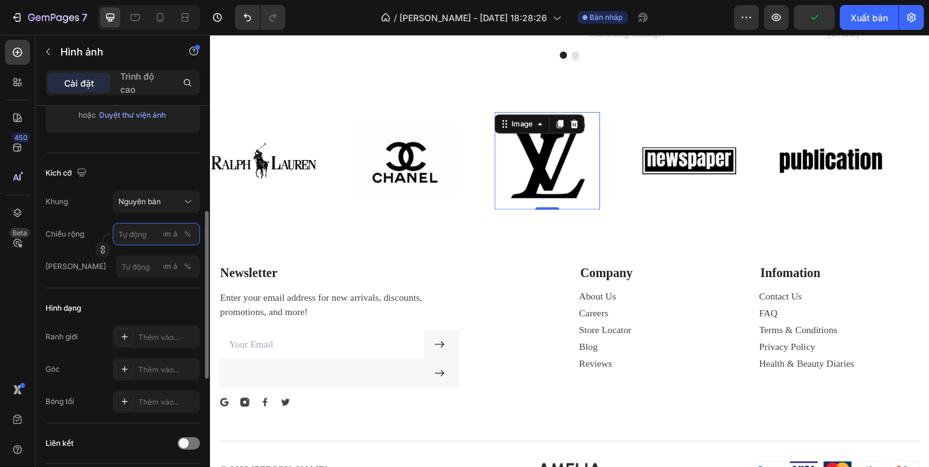
click at [146, 235] on input "điểm ảnh %" at bounding box center [156, 234] width 87 height 22
type input "2"
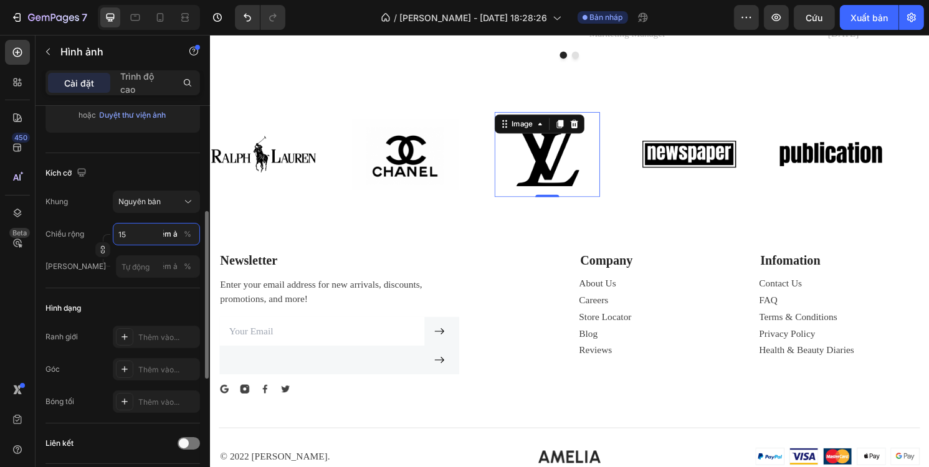
type input "1"
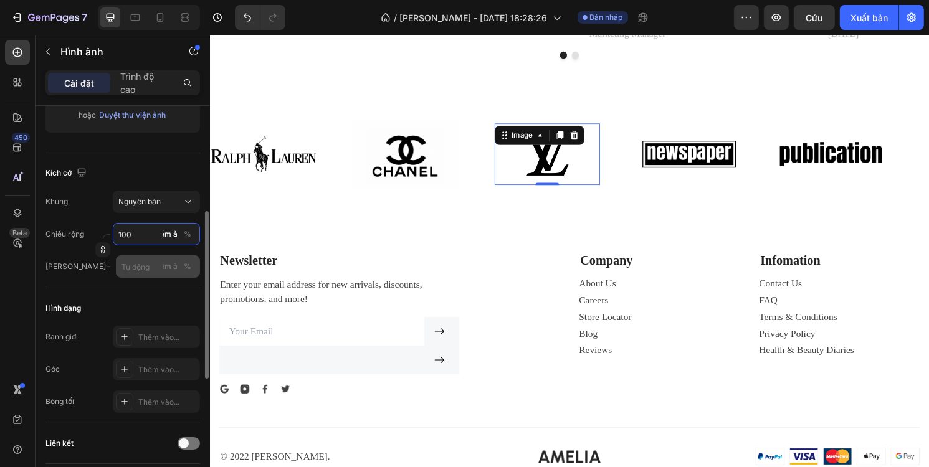
type input "100"
click at [146, 262] on input "điểm ảnh %" at bounding box center [158, 266] width 84 height 22
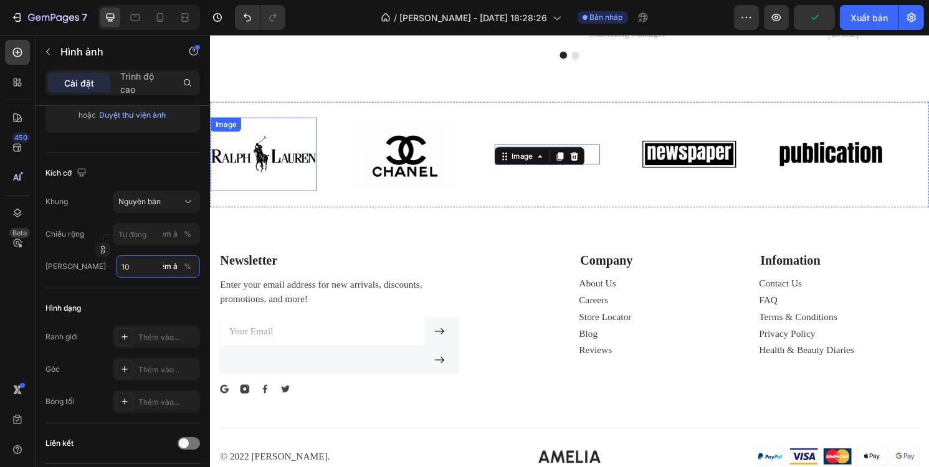
type input "1"
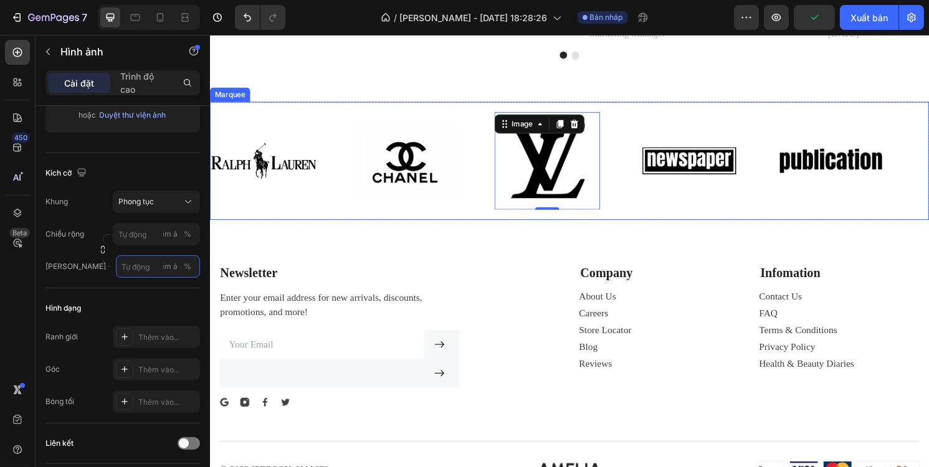
type input "1"
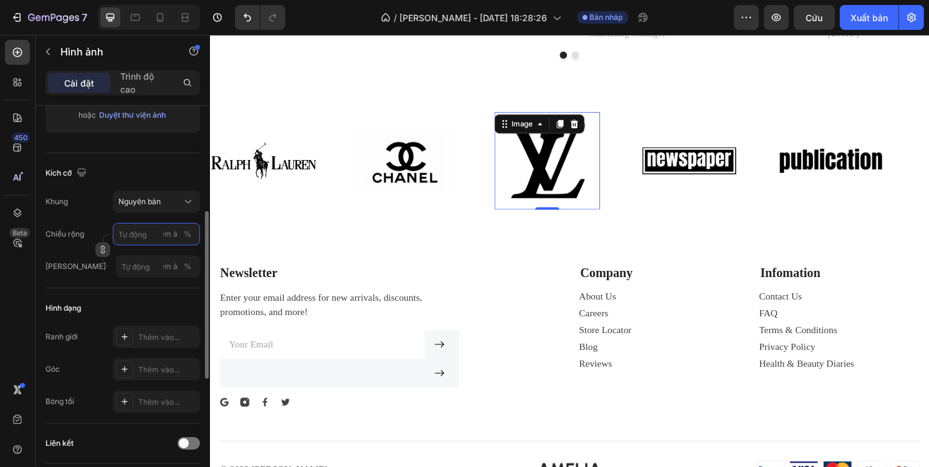
click at [135, 236] on input "điểm ảnh %" at bounding box center [156, 234] width 87 height 22
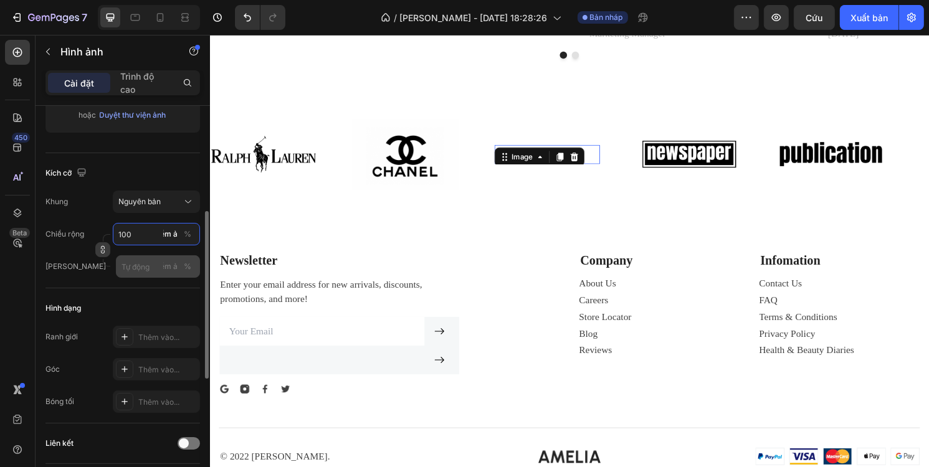
type input "100"
click at [145, 265] on input "điểm ảnh %" at bounding box center [158, 266] width 84 height 22
click at [139, 233] on input "10" at bounding box center [156, 234] width 87 height 22
click at [102, 221] on div "[PERSON_NAME] bản [PERSON_NAME] 10 điểm [PERSON_NAME] % [PERSON_NAME] điểm [PER…" at bounding box center [122, 234] width 155 height 87
click at [103, 250] on icon "button" at bounding box center [103, 250] width 1 height 4
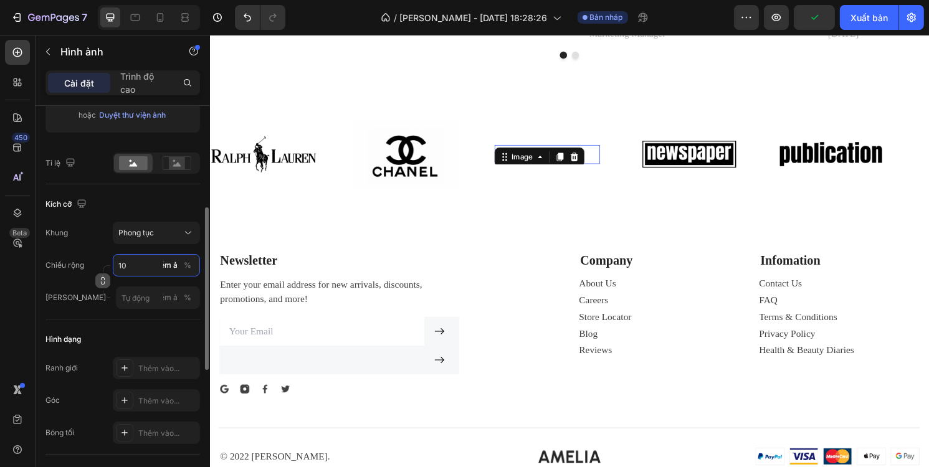
click at [139, 266] on input "10" at bounding box center [156, 265] width 87 height 22
click at [138, 264] on input "10" at bounding box center [156, 265] width 87 height 22
click at [145, 267] on input "10" at bounding box center [156, 265] width 87 height 22
type input "100"
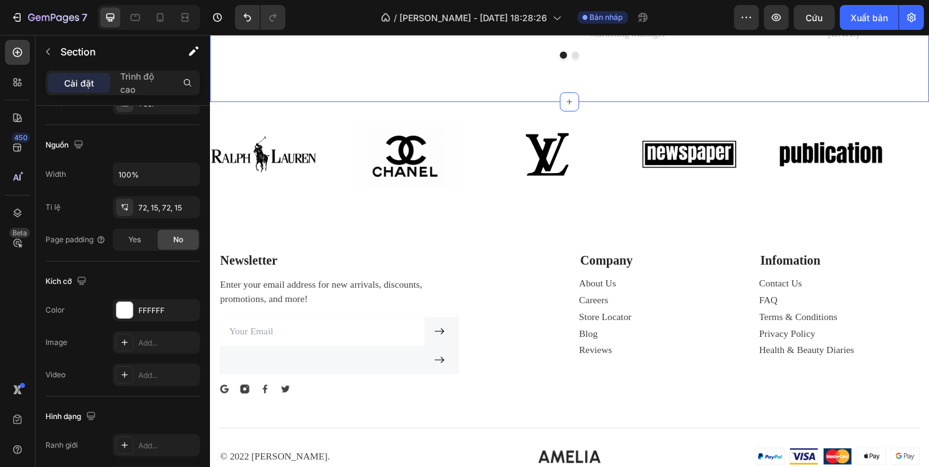
scroll to position [0, 0]
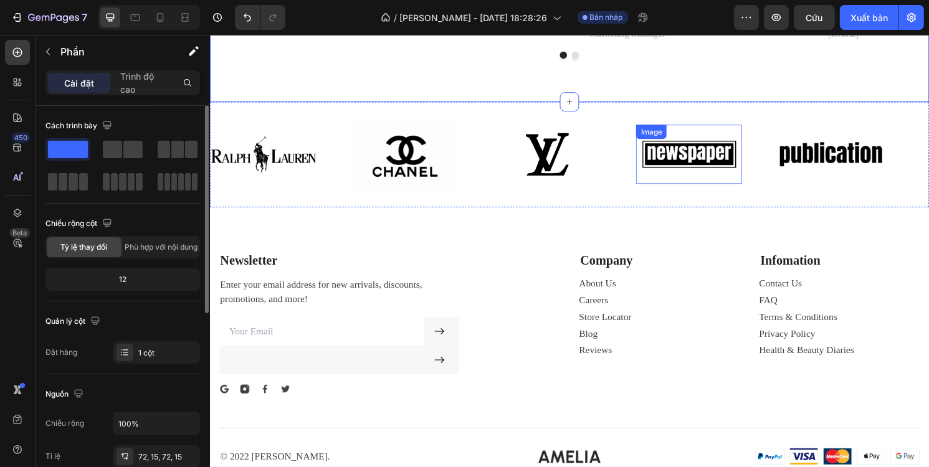
click at [717, 183] on img at bounding box center [707, 159] width 110 height 47
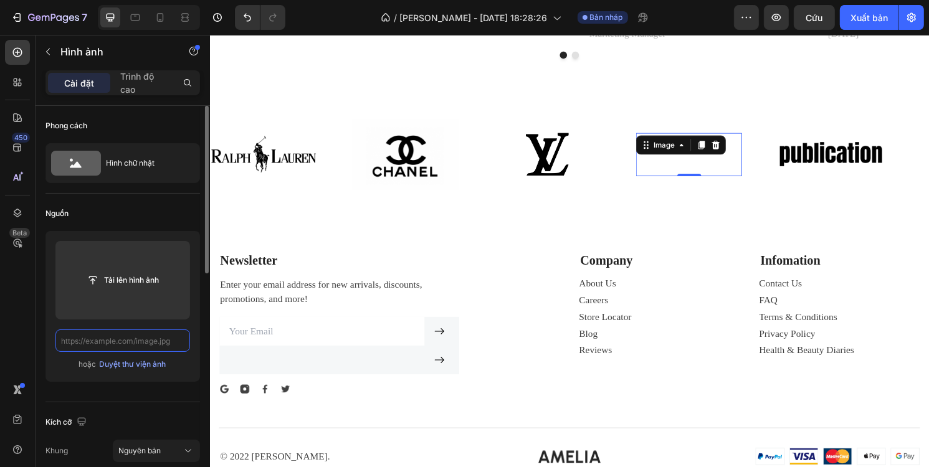
paste input "[URL][DOMAIN_NAME]"
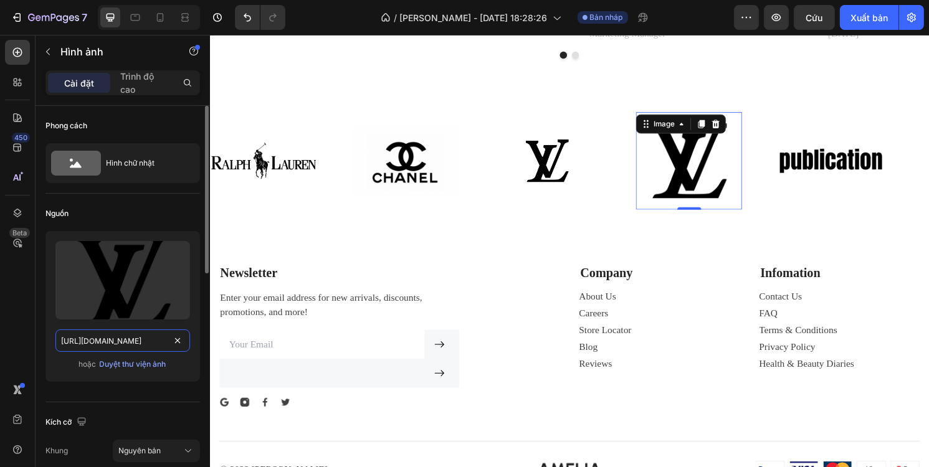
paste input "Gucci-Logo.png?v=1756213541"
type input "[URL][DOMAIN_NAME]"
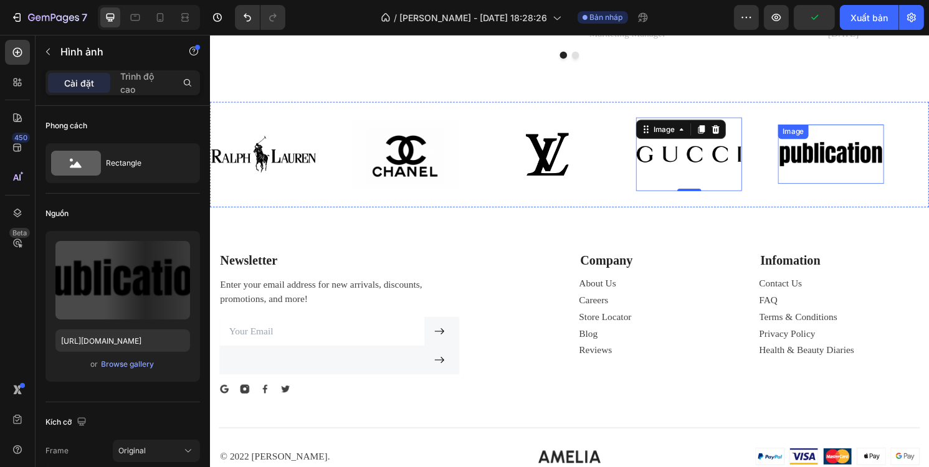
click at [832, 183] on img at bounding box center [855, 159] width 110 height 47
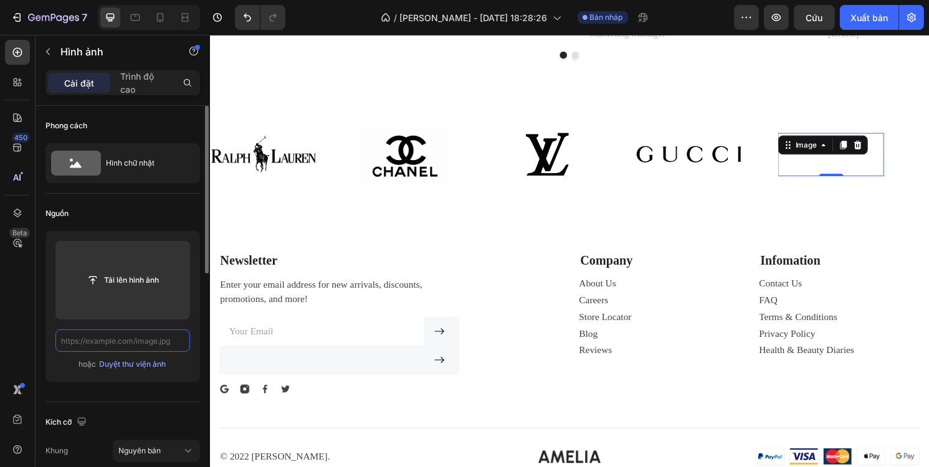
scroll to position [0, 0]
click at [148, 338] on input "text" at bounding box center [122, 341] width 135 height 22
paste input "[URL][DOMAIN_NAME]"
type input "[URL][DOMAIN_NAME]"
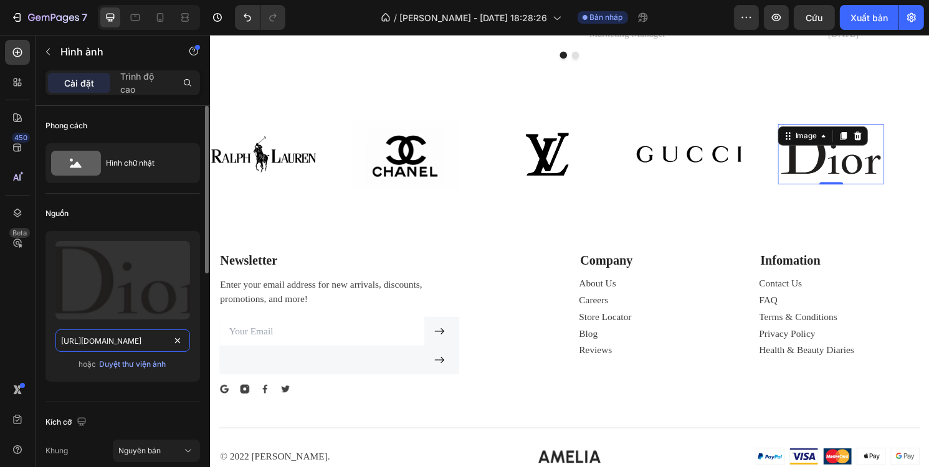
click at [144, 336] on input "[URL][DOMAIN_NAME]" at bounding box center [122, 341] width 135 height 22
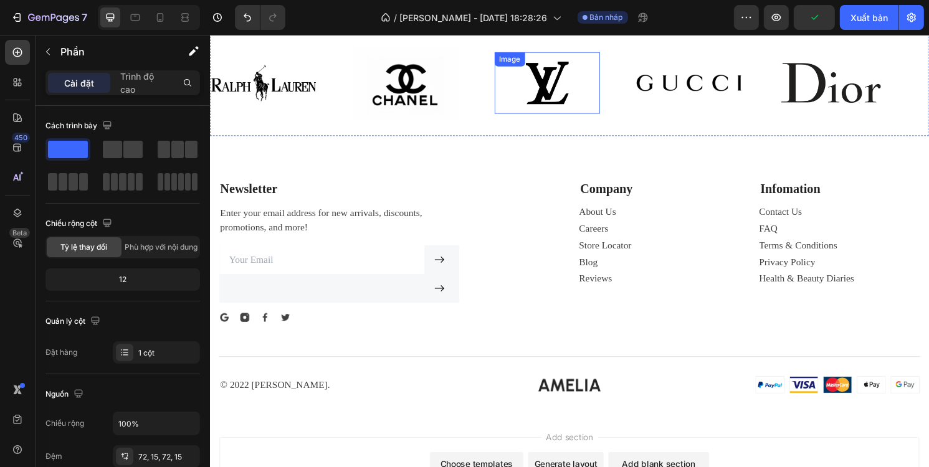
scroll to position [2366, 0]
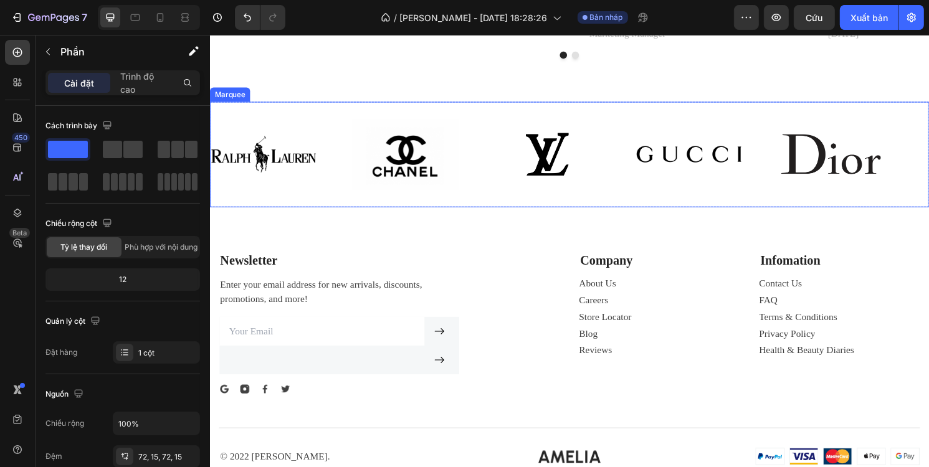
click at [581, 198] on div "Image Image Image Image Image Image Image Image Image Image Marquee" at bounding box center [583, 160] width 748 height 110
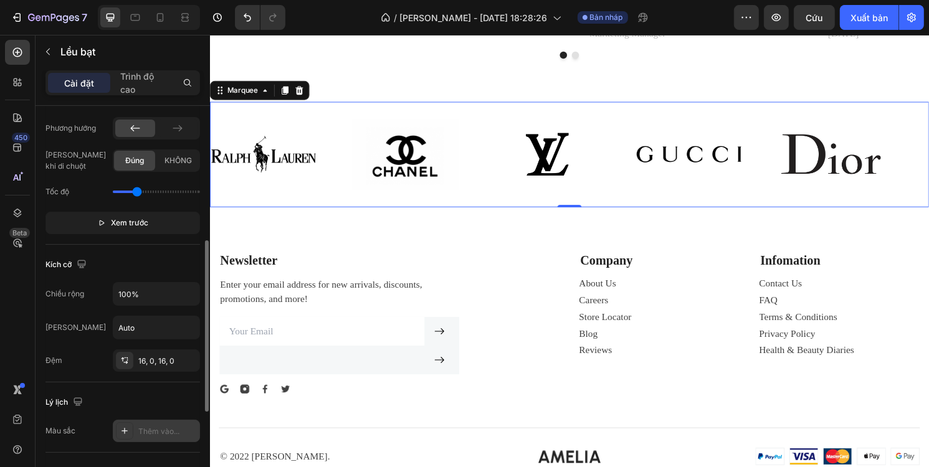
scroll to position [374, 0]
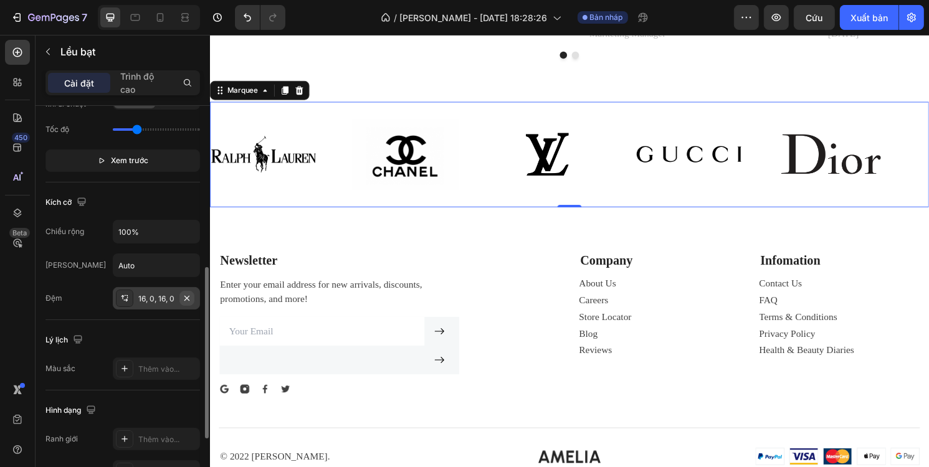
click at [191, 296] on icon "button" at bounding box center [187, 298] width 10 height 10
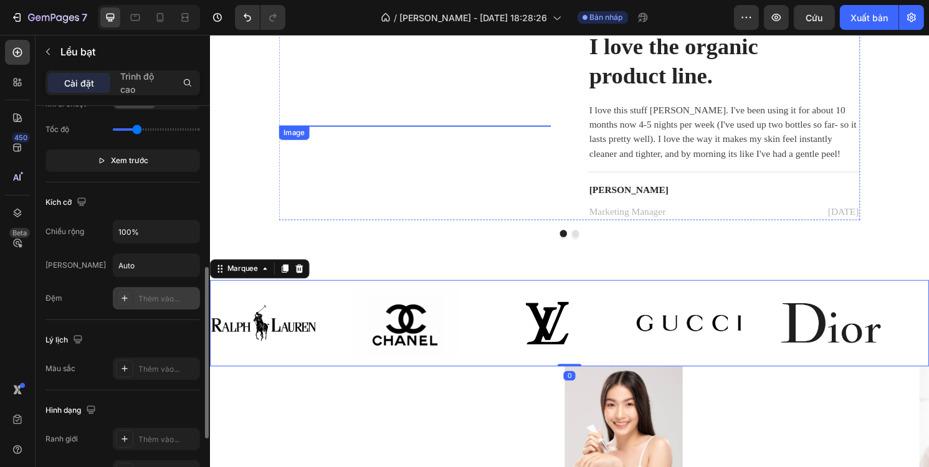
scroll to position [2179, 0]
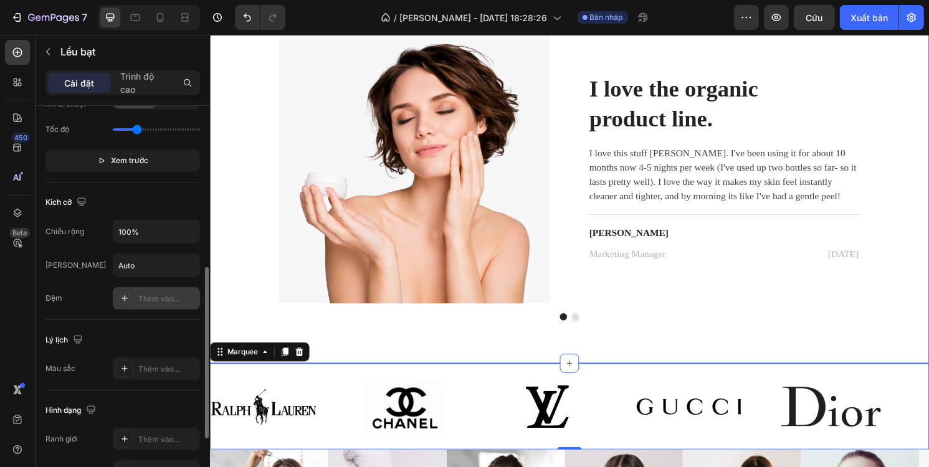
click at [254, 169] on div "Image I love the organic product line. Heading I love this stuff [PERSON_NAME].…" at bounding box center [583, 182] width 729 height 300
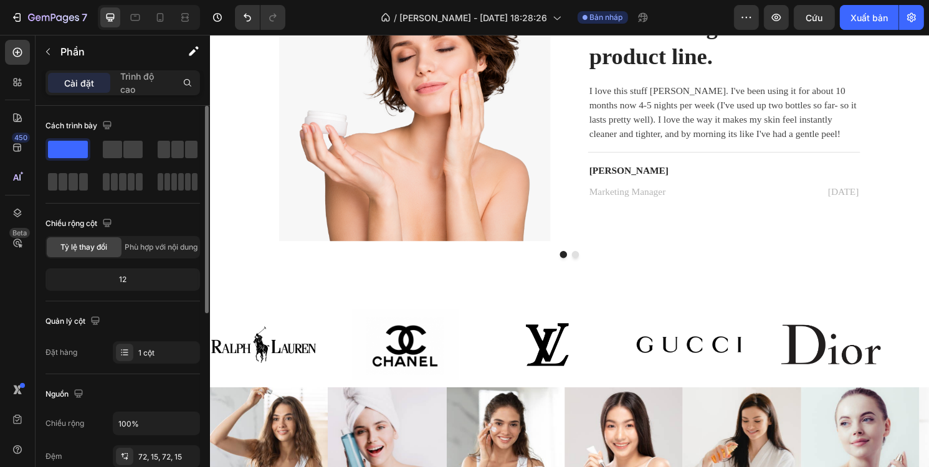
scroll to position [2291, 0]
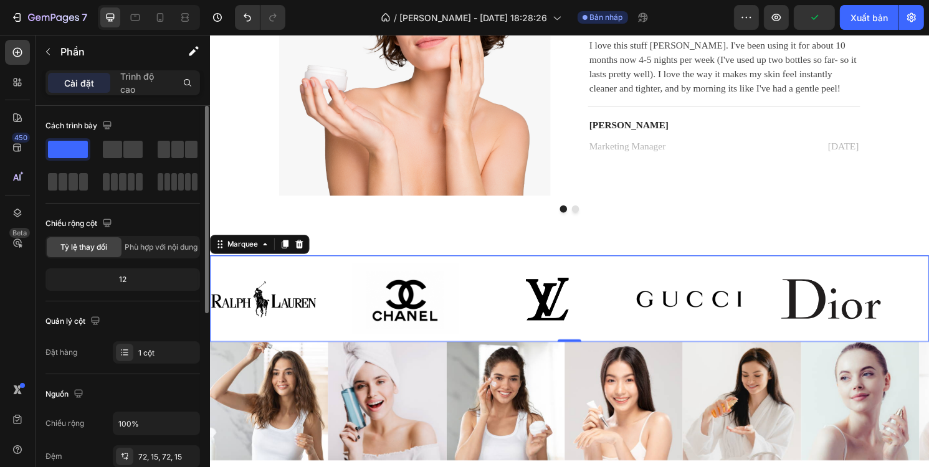
click at [632, 272] on div "Image Image Image Image Image" at bounding box center [579, 309] width 738 height 88
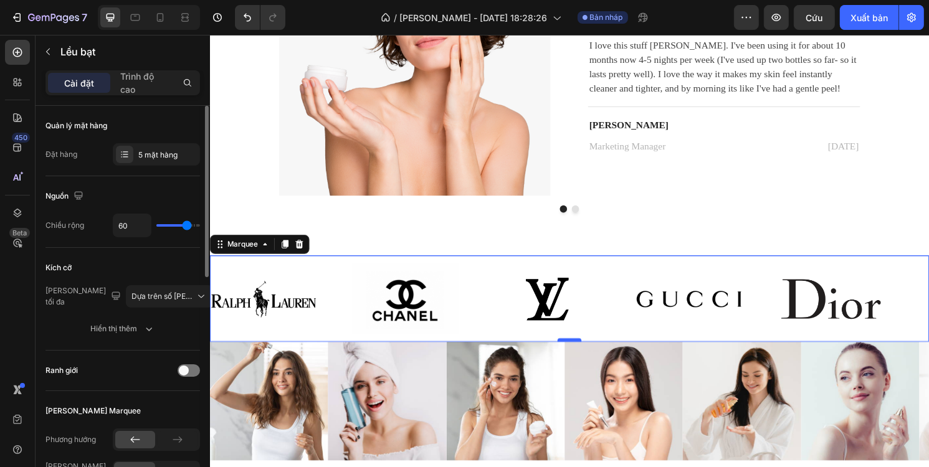
click at [581, 351] on div at bounding box center [583, 353] width 25 height 4
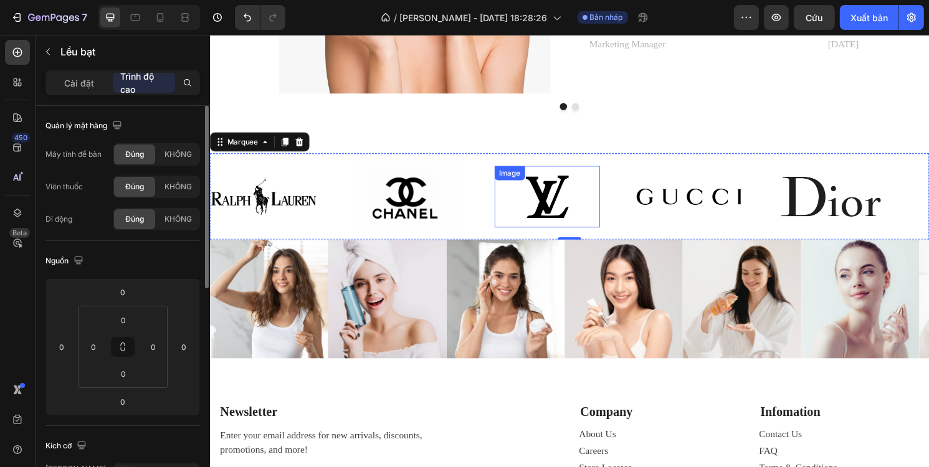
scroll to position [2353, 0]
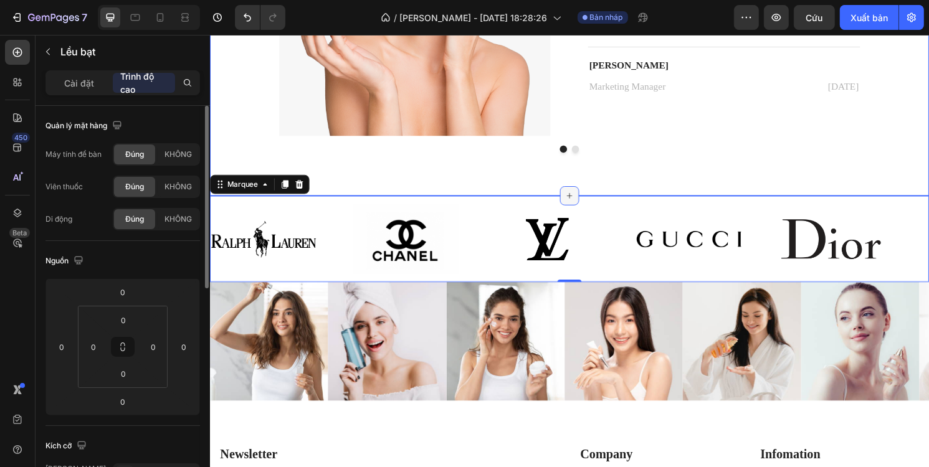
click at [578, 200] on icon at bounding box center [583, 203] width 10 height 10
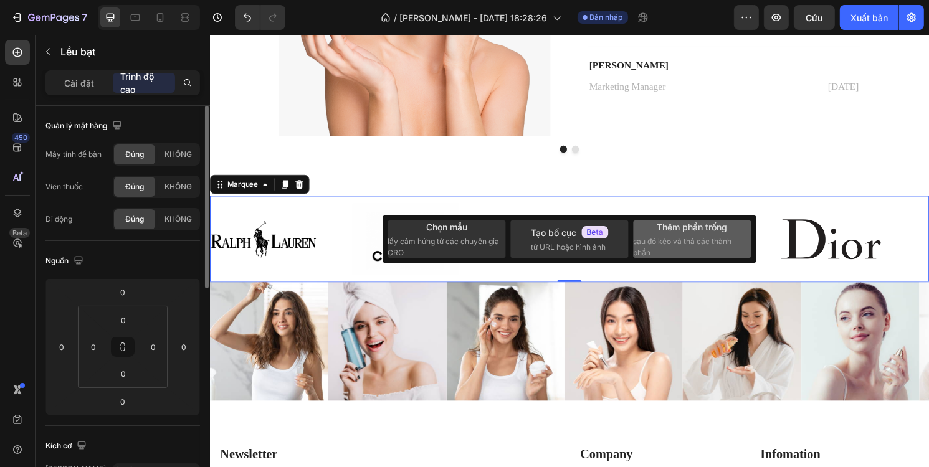
click at [678, 237] on font "sau đó kéo và thả các thành phần" at bounding box center [683, 247] width 98 height 21
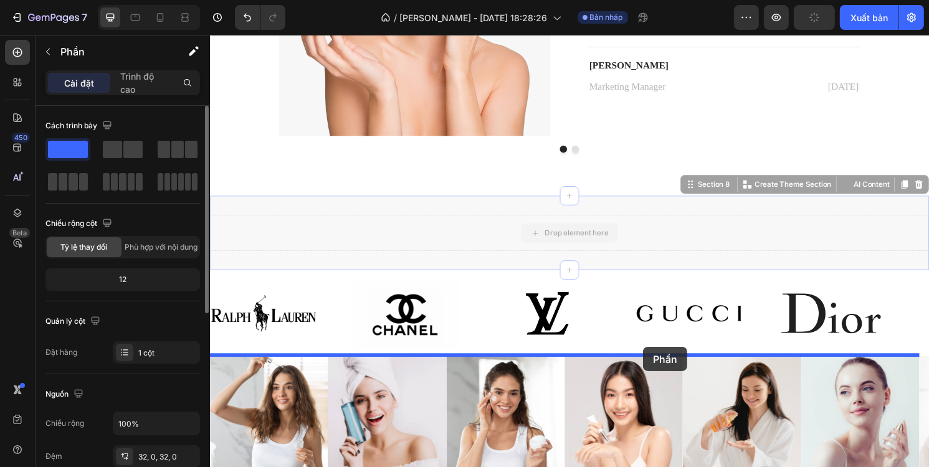
drag, startPoint x: 673, startPoint y: 216, endPoint x: 660, endPoint y: 359, distance: 144.5
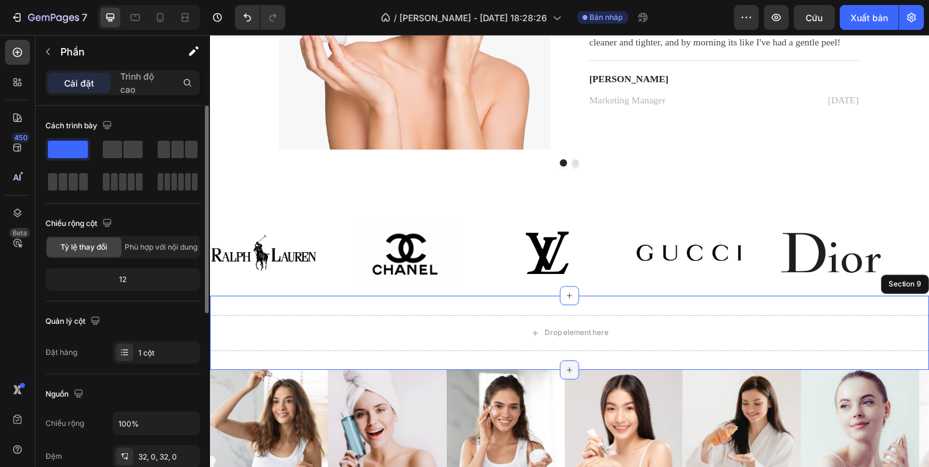
scroll to position [2416, 0]
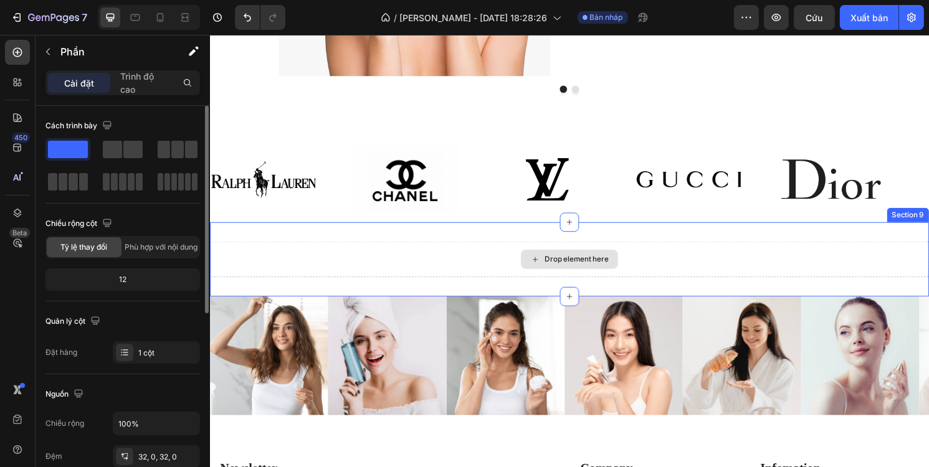
click at [571, 266] on div "Drop element here" at bounding box center [591, 269] width 66 height 10
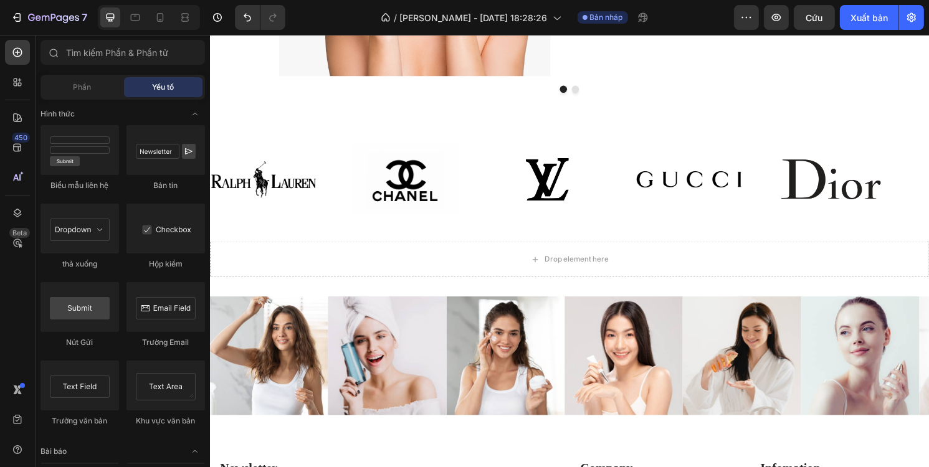
scroll to position [2199, 0]
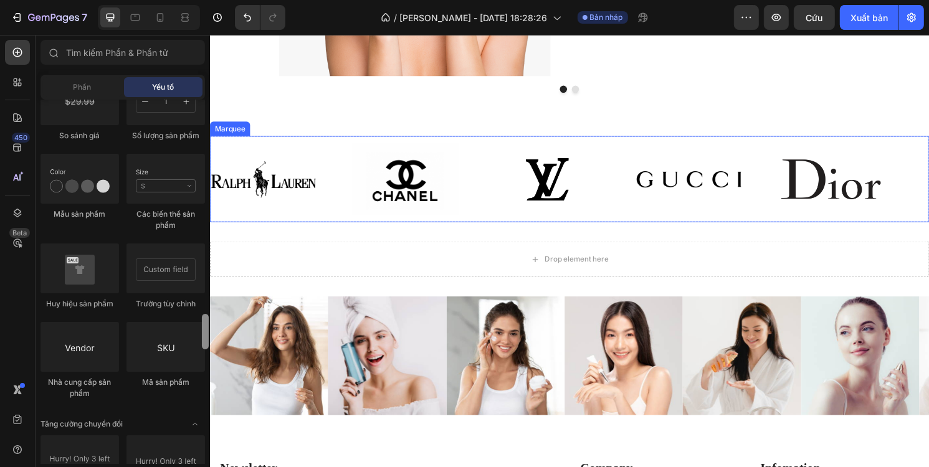
drag, startPoint x: 416, startPoint y: 457, endPoint x: 218, endPoint y: 103, distance: 405.3
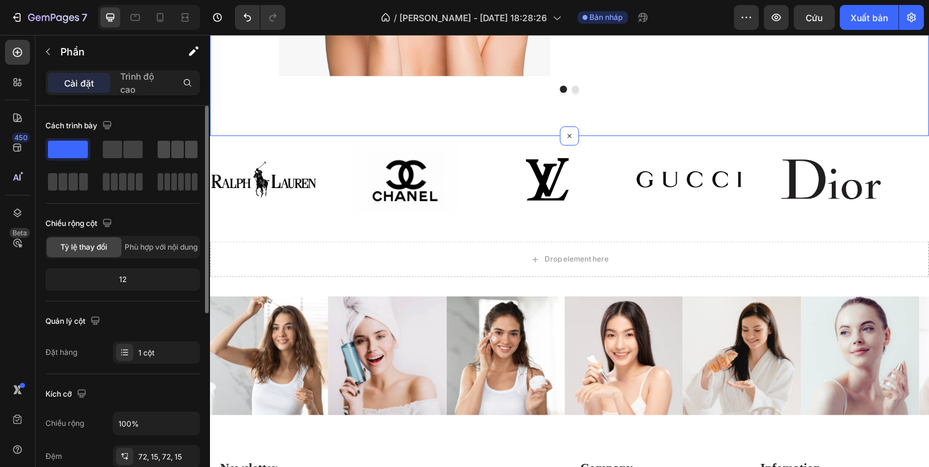
click at [170, 145] on div at bounding box center [178, 149] width 40 height 17
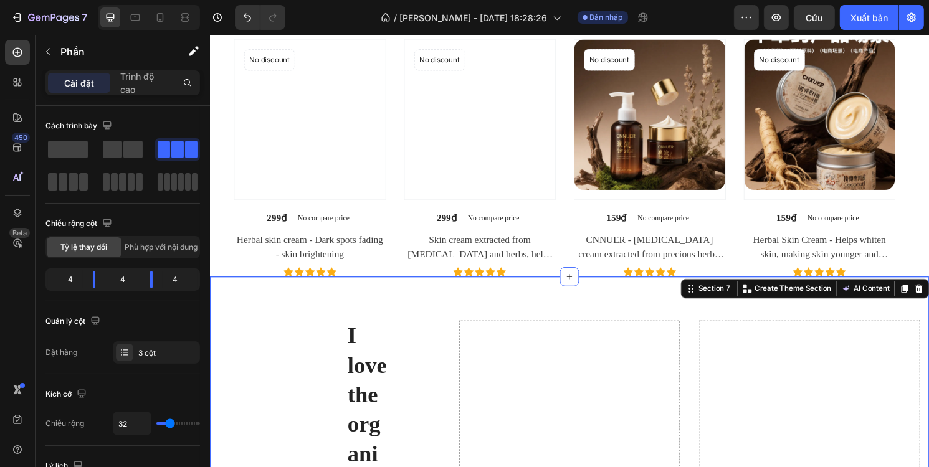
scroll to position [1718, 0]
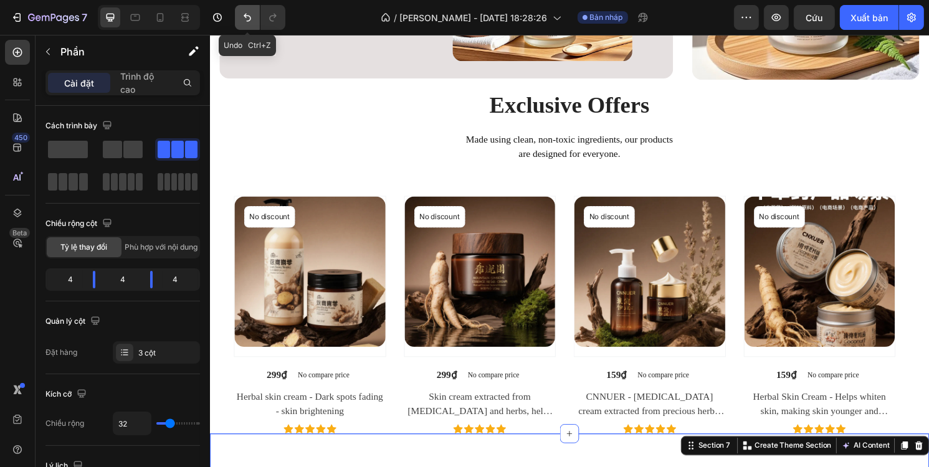
drag, startPoint x: 247, startPoint y: 23, endPoint x: 136, endPoint y: 35, distance: 111.5
click at [247, 23] on icon "Hoàn tác/Làm lại" at bounding box center [247, 17] width 12 height 12
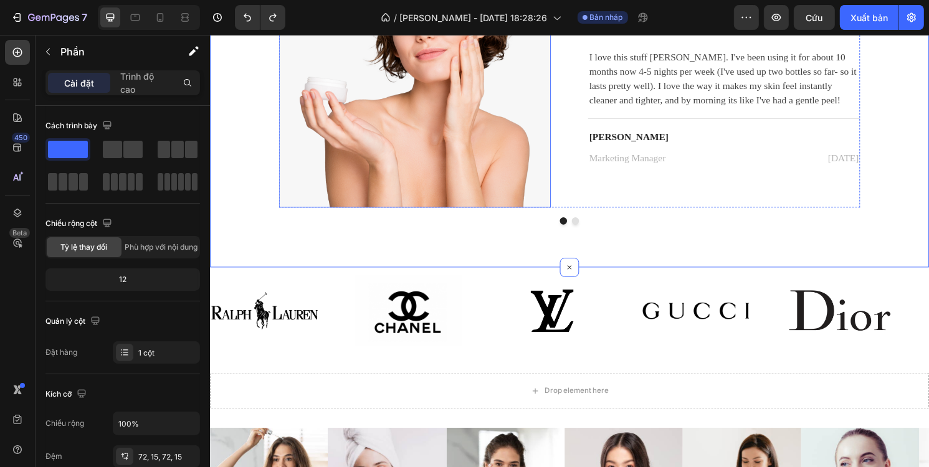
scroll to position [2465, 0]
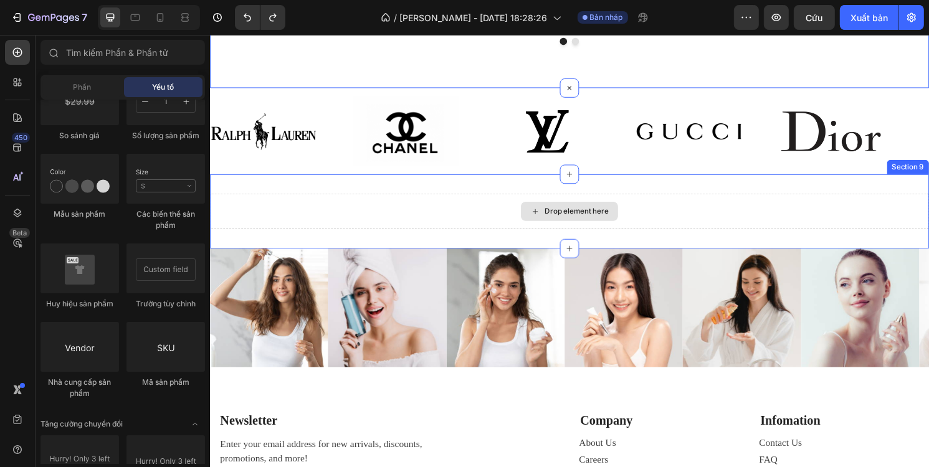
click at [545, 216] on icon at bounding box center [547, 218] width 5 height 5
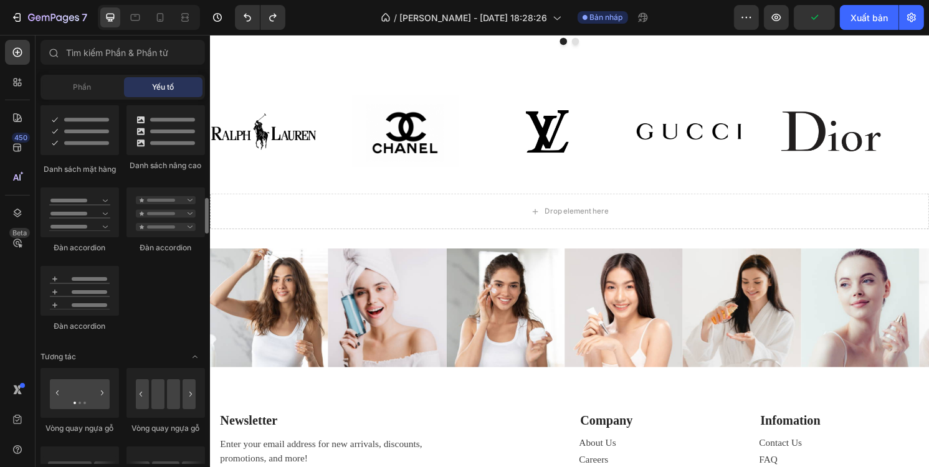
scroll to position [1077, 0]
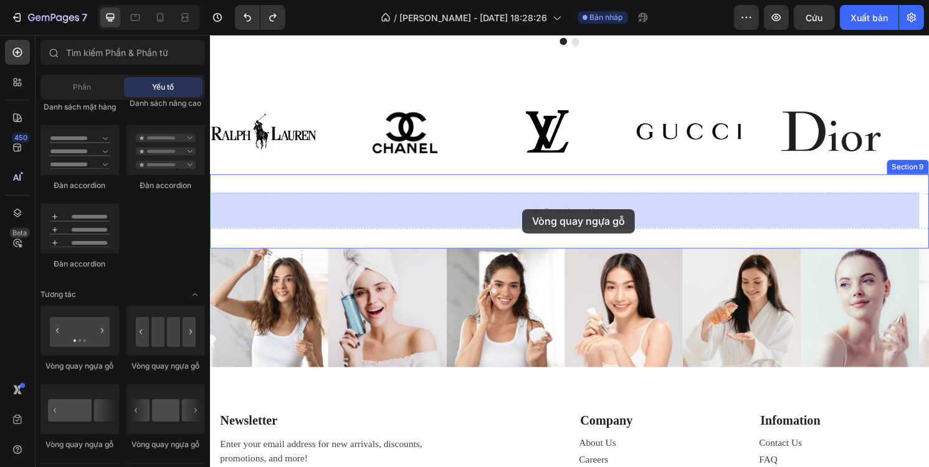
drag, startPoint x: 369, startPoint y: 455, endPoint x: 534, endPoint y: 216, distance: 290.7
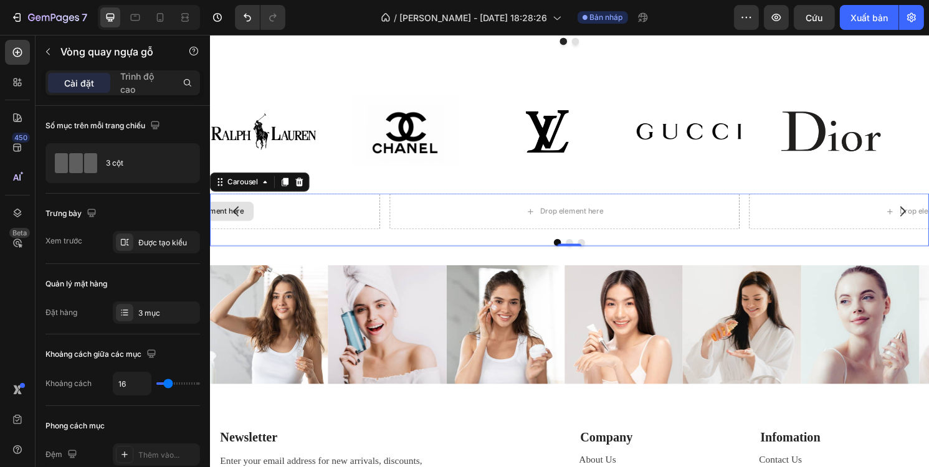
click at [313, 222] on div "Drop element here" at bounding box center [204, 218] width 364 height 37
click at [247, 214] on button "Carousel Back Arrow" at bounding box center [236, 218] width 35 height 35
click at [252, 214] on button "Carousel Back Arrow" at bounding box center [236, 218] width 35 height 35
click at [17, 48] on icon at bounding box center [17, 52] width 9 height 9
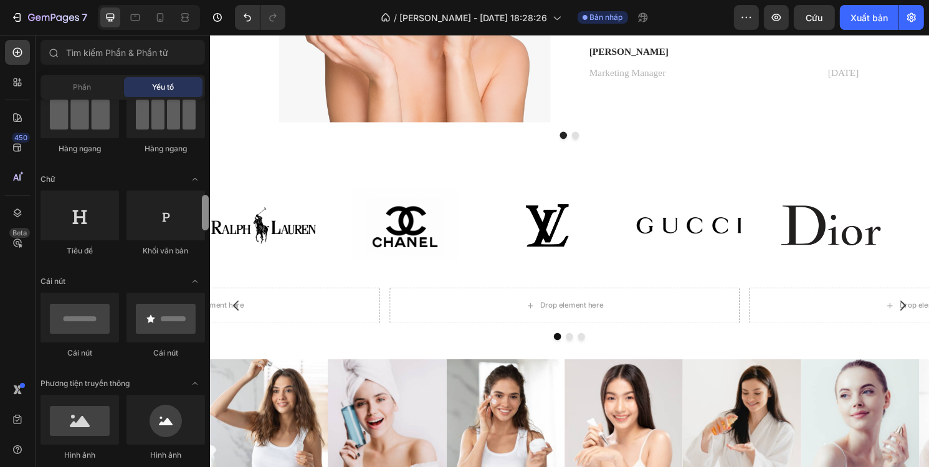
scroll to position [0, 0]
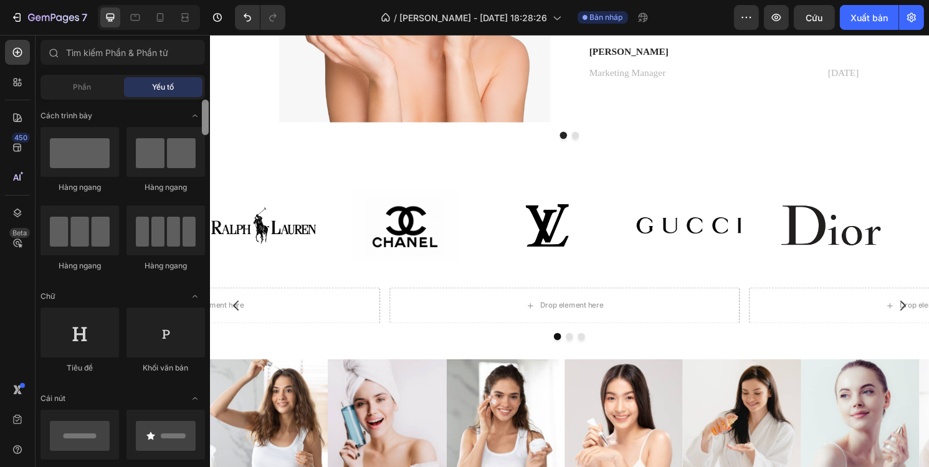
drag, startPoint x: 206, startPoint y: 360, endPoint x: 205, endPoint y: 91, distance: 269.2
click at [205, 91] on div "[PERSON_NAME](18) Các [PERSON_NAME] tố(83) [PERSON_NAME] tố [PERSON_NAME] hùng …" at bounding box center [123, 252] width 174 height 424
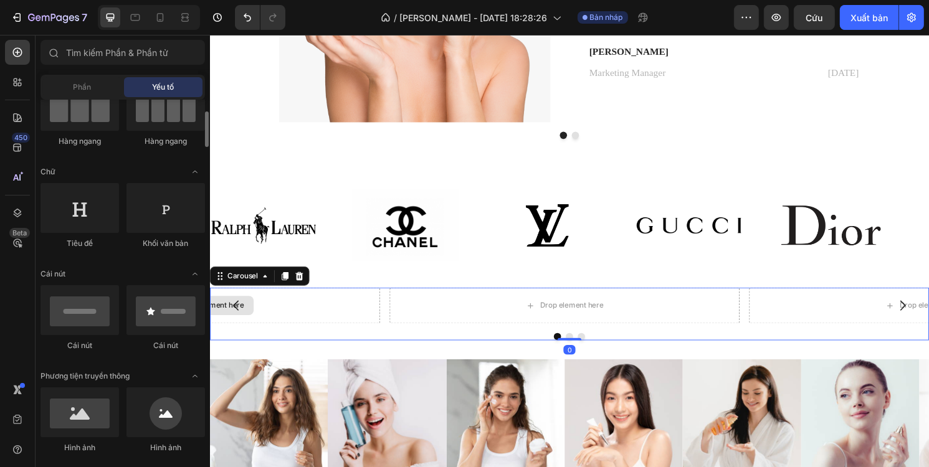
click at [303, 310] on div "Drop element here" at bounding box center [204, 316] width 364 height 37
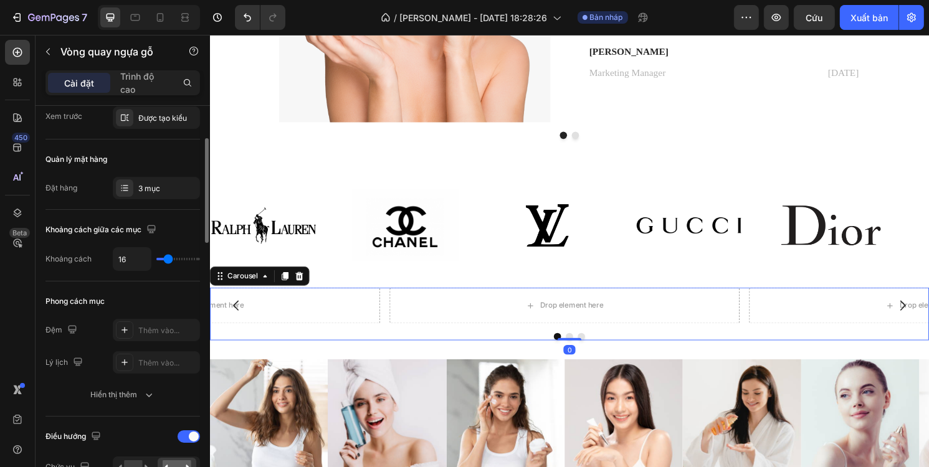
click at [253, 315] on button "Carousel Back Arrow" at bounding box center [236, 316] width 35 height 35
click at [22, 54] on icon at bounding box center [17, 52] width 12 height 12
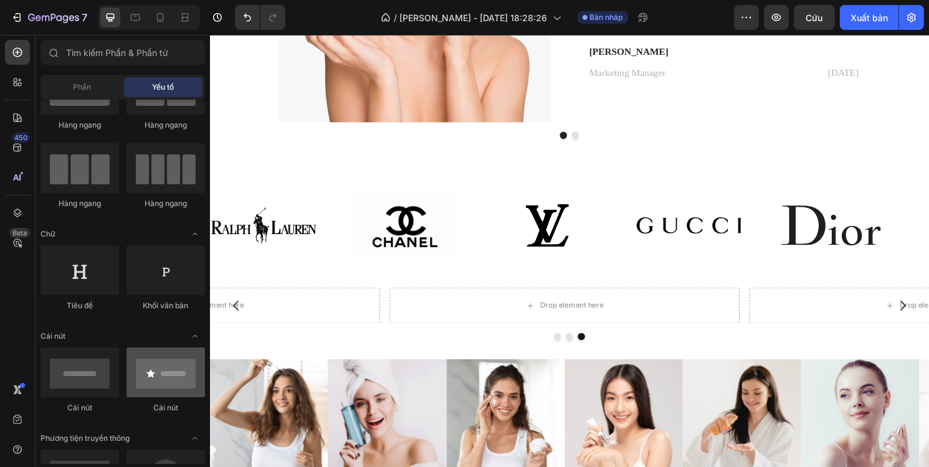
scroll to position [0, 0]
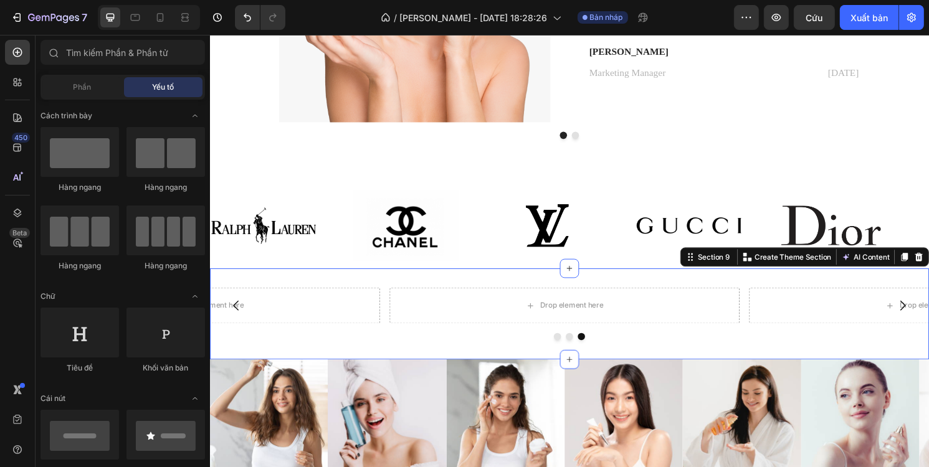
click at [427, 292] on div "Drop element here Drop element here Drop element here Carousel Section 9 You ca…" at bounding box center [583, 325] width 748 height 95
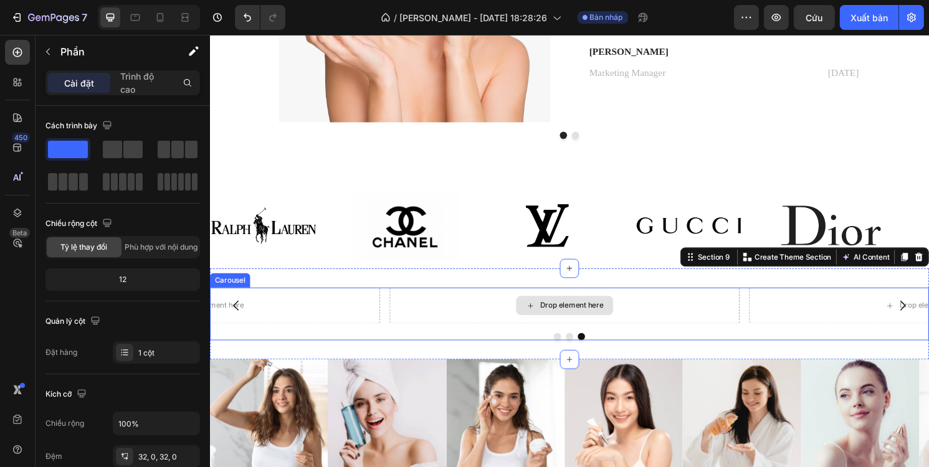
click at [446, 325] on div "Drop element here" at bounding box center [578, 316] width 364 height 37
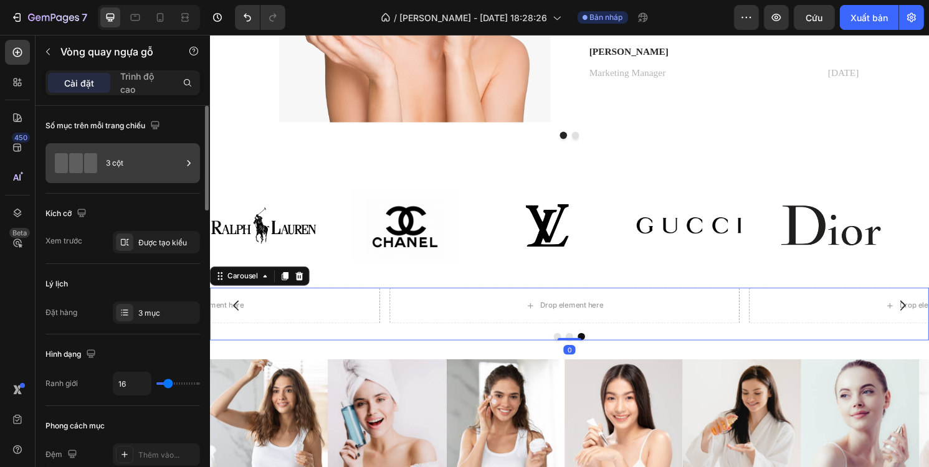
click at [164, 164] on div "3 cột" at bounding box center [144, 163] width 76 height 29
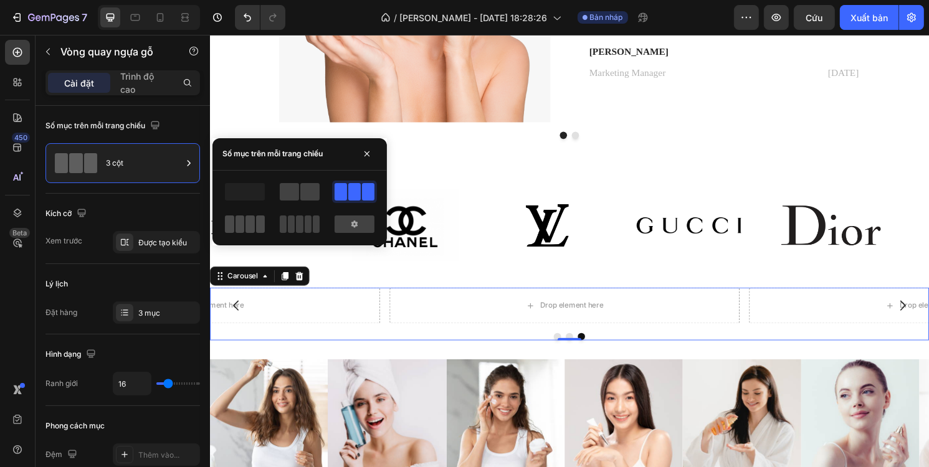
click at [313, 224] on span at bounding box center [316, 224] width 7 height 17
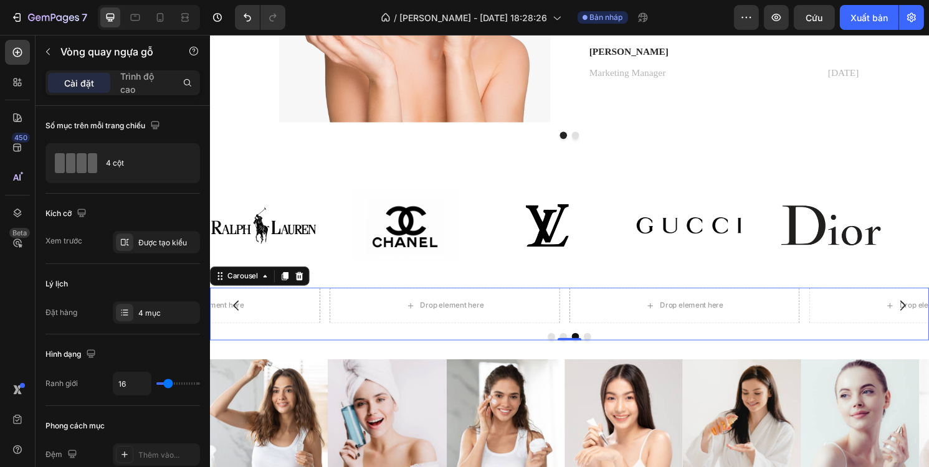
click at [561, 347] on button "Dot" at bounding box center [564, 348] width 7 height 7
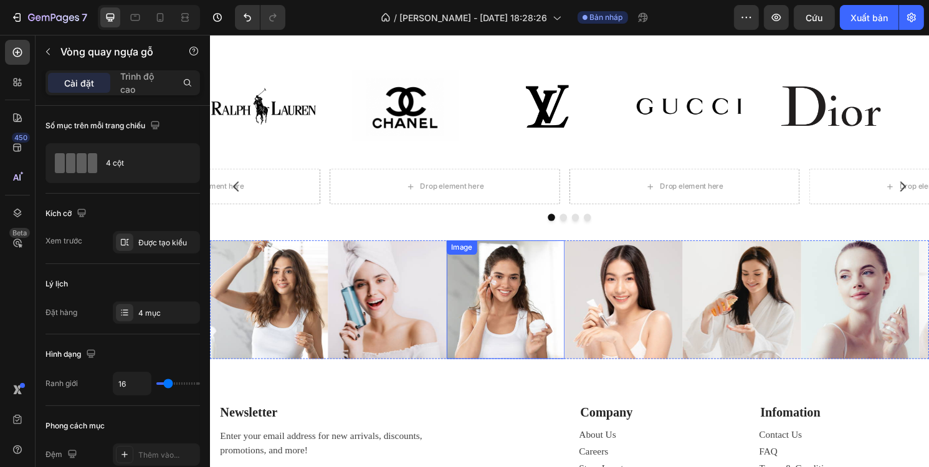
scroll to position [2503, 0]
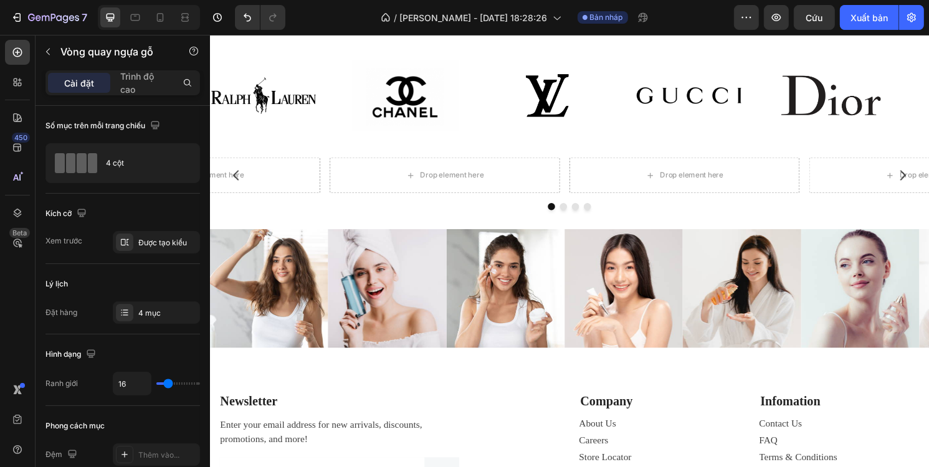
click at [519, 211] on div at bounding box center [583, 213] width 748 height 7
click at [545, 181] on div "Drop element here" at bounding box center [453, 181] width 239 height 37
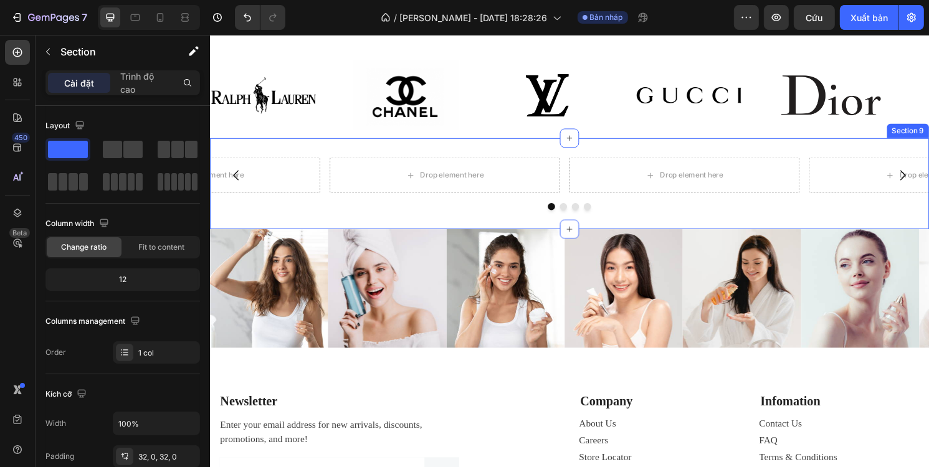
click at [577, 159] on div "Drop element here Drop element here Drop element here Drop element here Carouse…" at bounding box center [583, 190] width 748 height 95
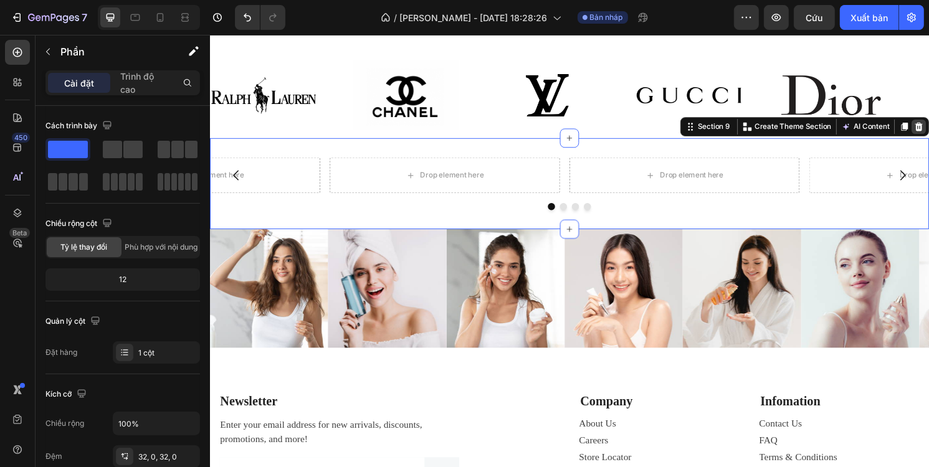
click at [928, 130] on div at bounding box center [946, 130] width 15 height 15
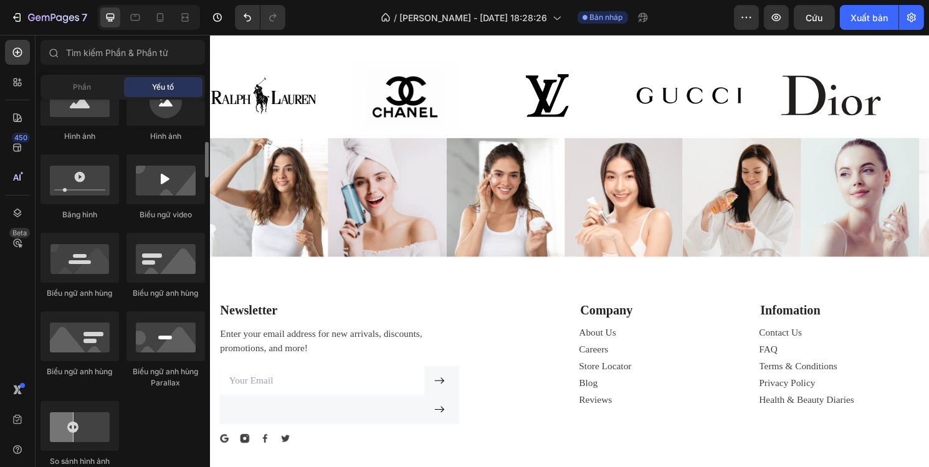
scroll to position [498, 0]
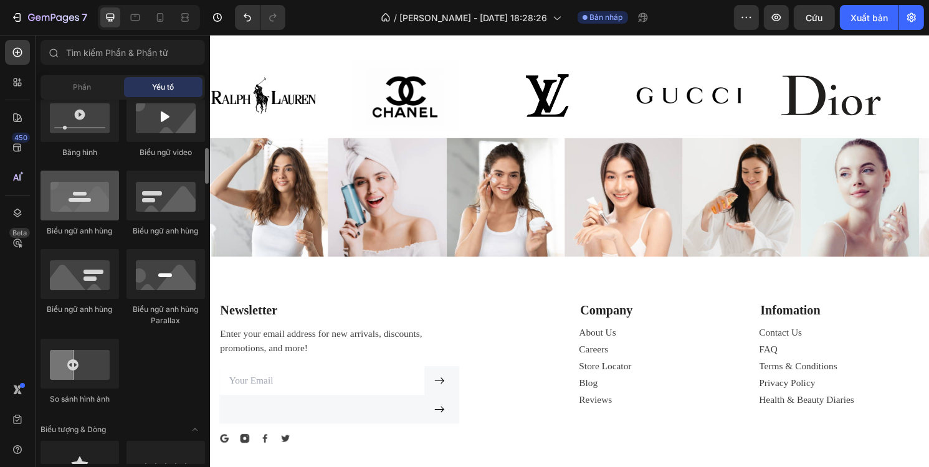
click at [98, 206] on div at bounding box center [79, 196] width 79 height 50
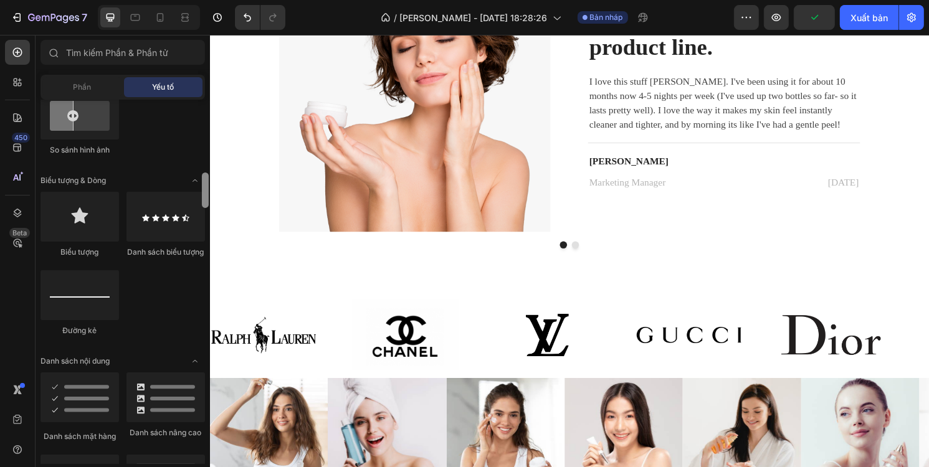
scroll to position [810, 0]
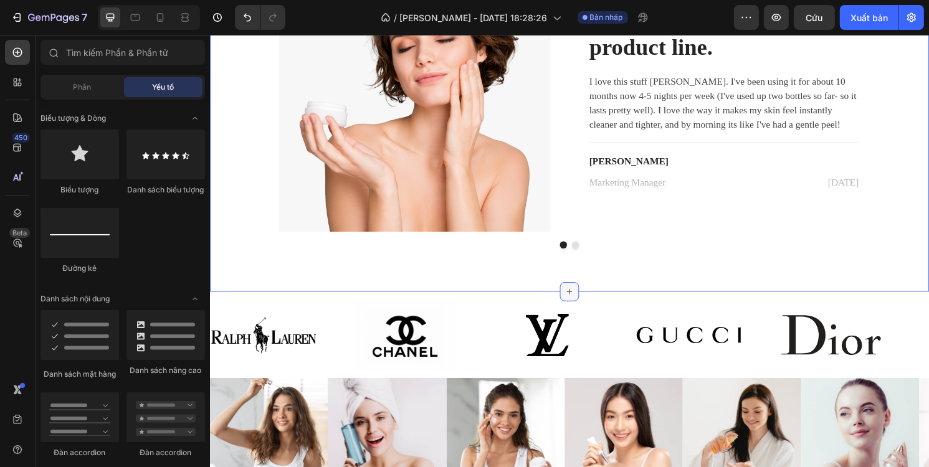
click at [578, 298] on icon at bounding box center [583, 302] width 10 height 10
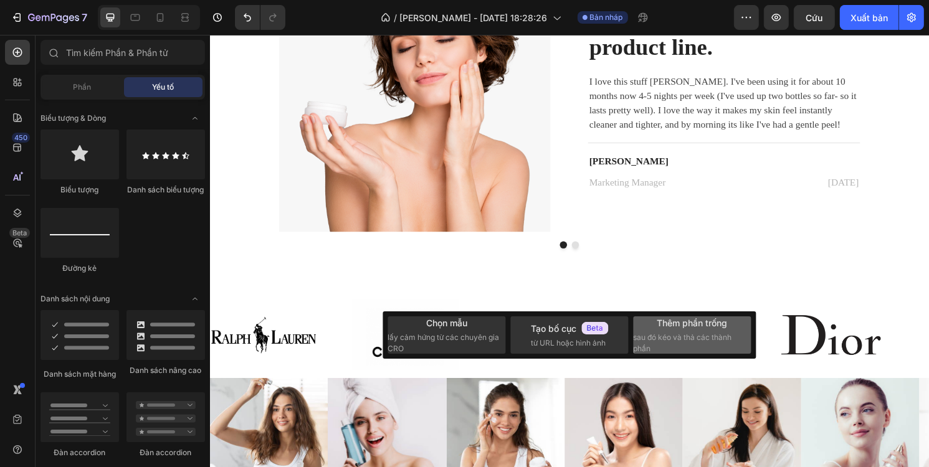
click at [677, 324] on font "Thêm phần trống" at bounding box center [692, 323] width 70 height 11
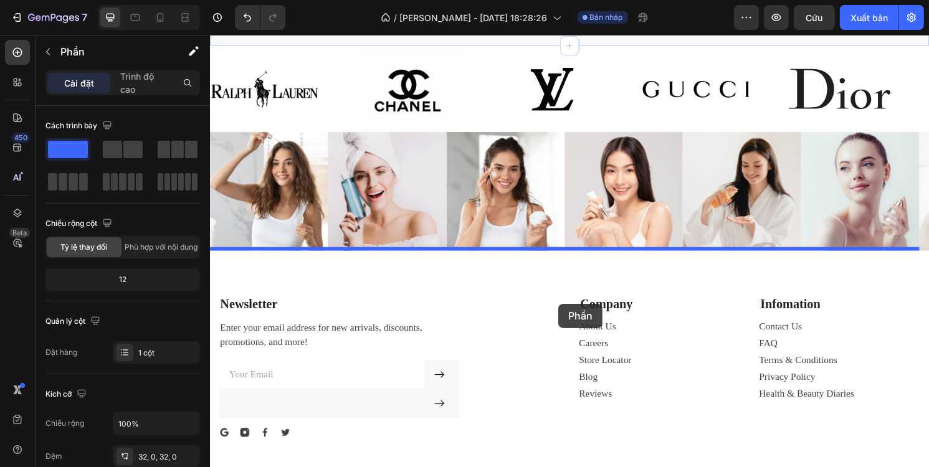
scroll to position [2521, 0]
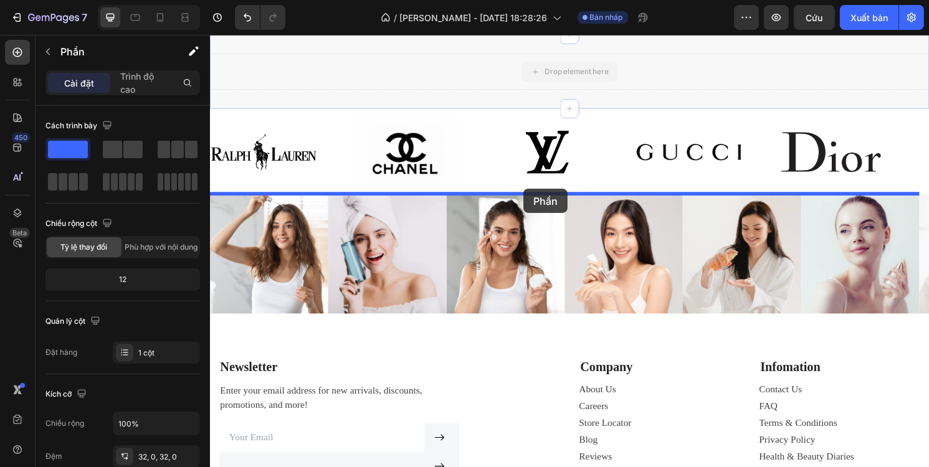
drag, startPoint x: 630, startPoint y: 317, endPoint x: 535, endPoint y: 195, distance: 154.0
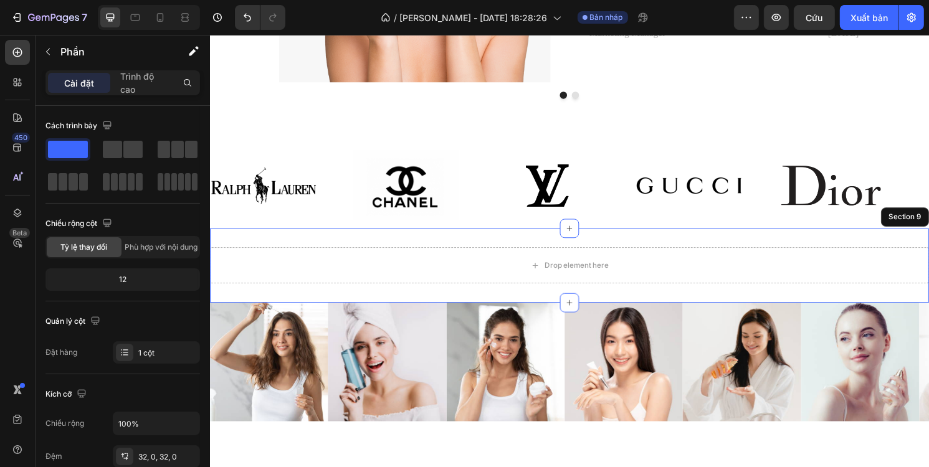
scroll to position [2381, 0]
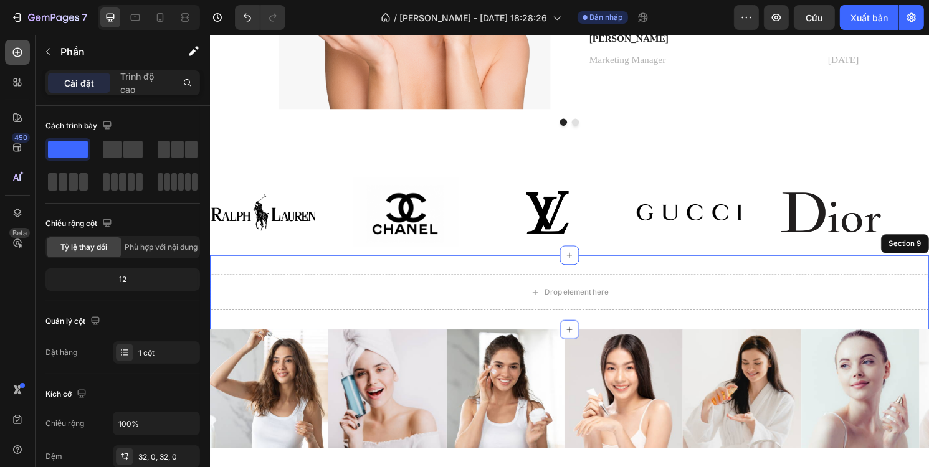
click at [17, 52] on icon at bounding box center [17, 52] width 9 height 9
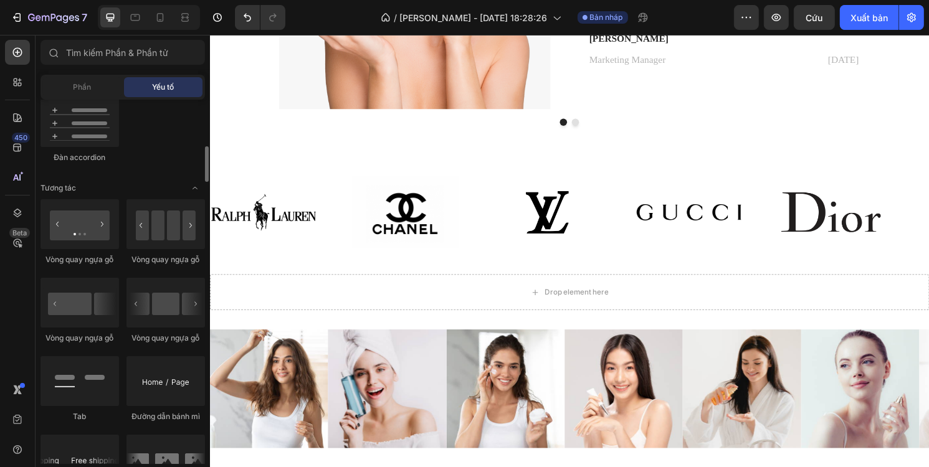
scroll to position [1121, 0]
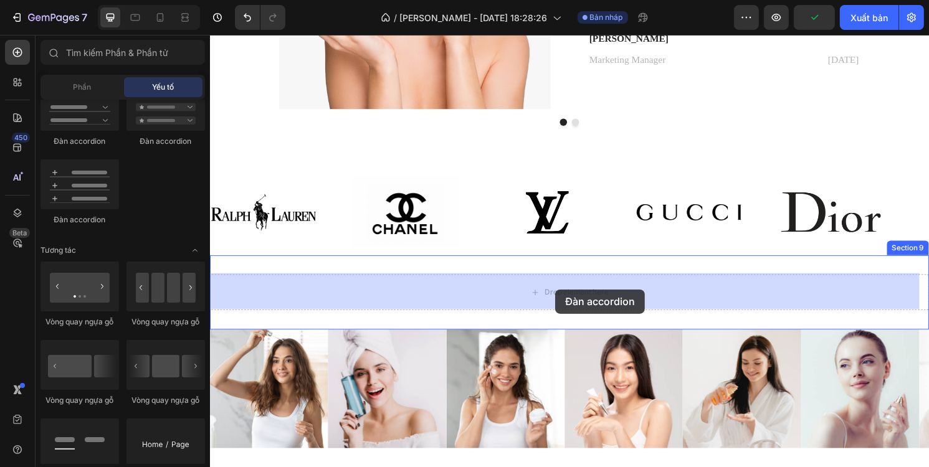
drag, startPoint x: 292, startPoint y: 222, endPoint x: 568, endPoint y: 300, distance: 286.8
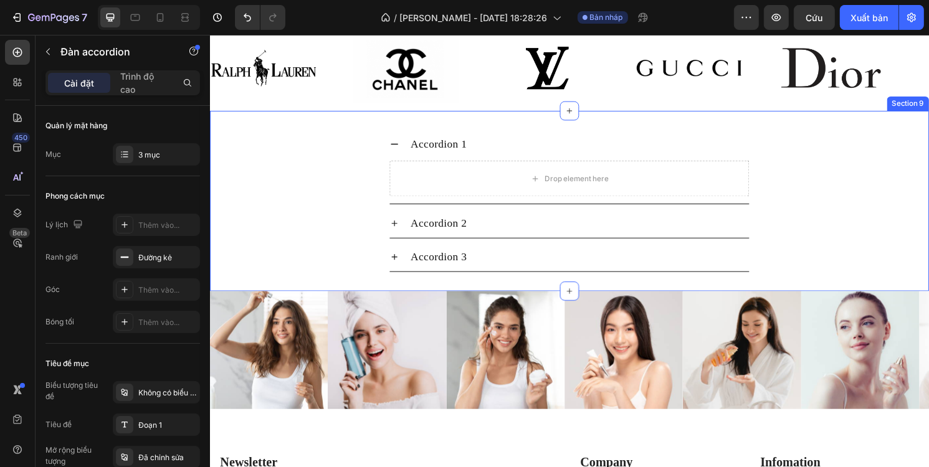
scroll to position [1995, 0]
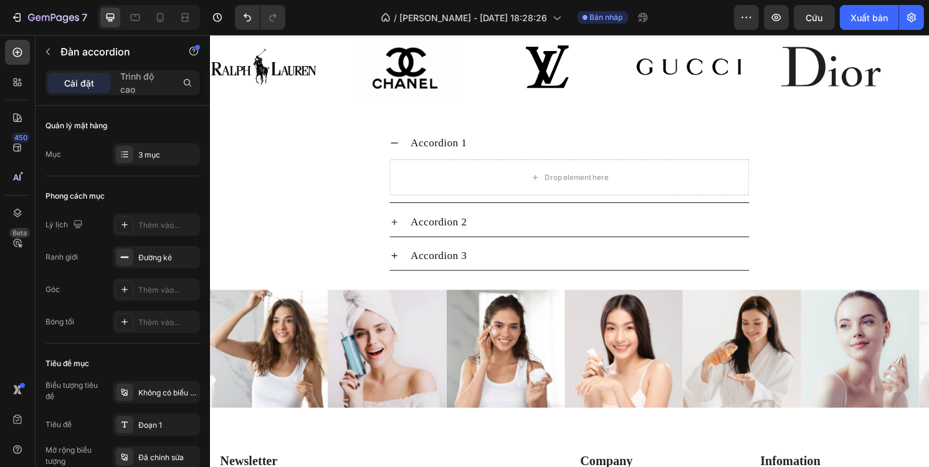
click at [396, 143] on icon at bounding box center [401, 148] width 10 height 10
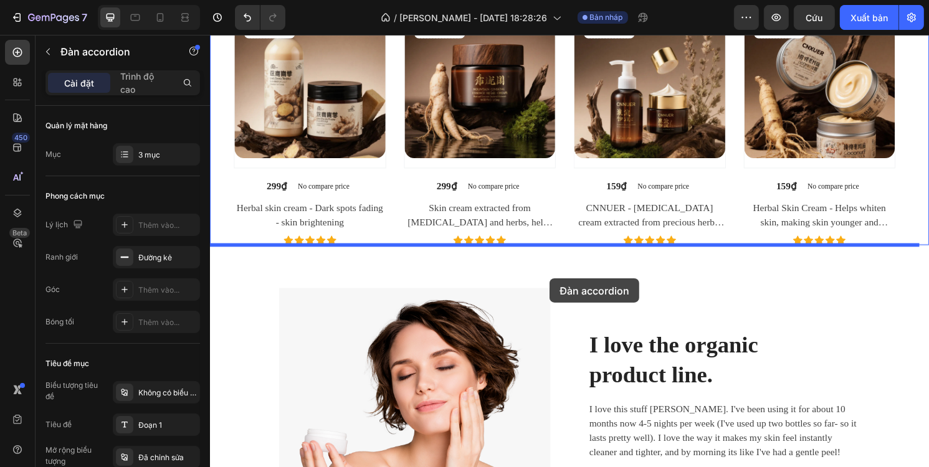
scroll to position [1920, 0]
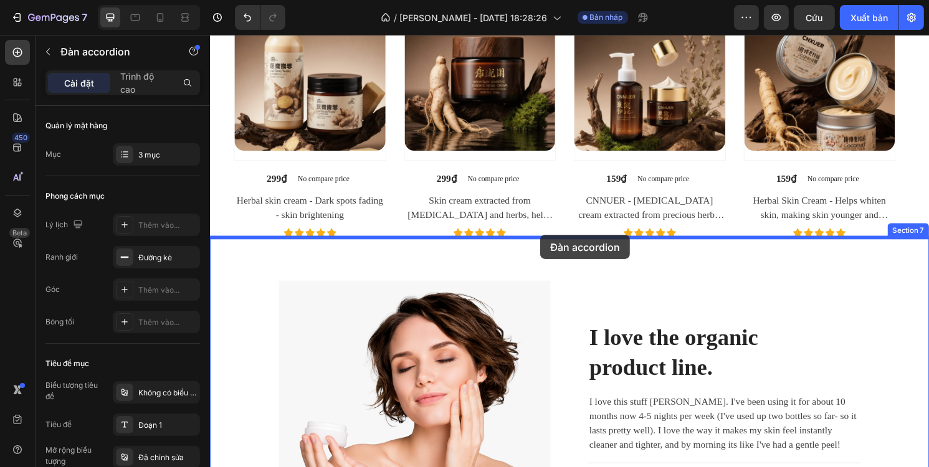
drag, startPoint x: 624, startPoint y: 216, endPoint x: 553, endPoint y: 243, distance: 76.7
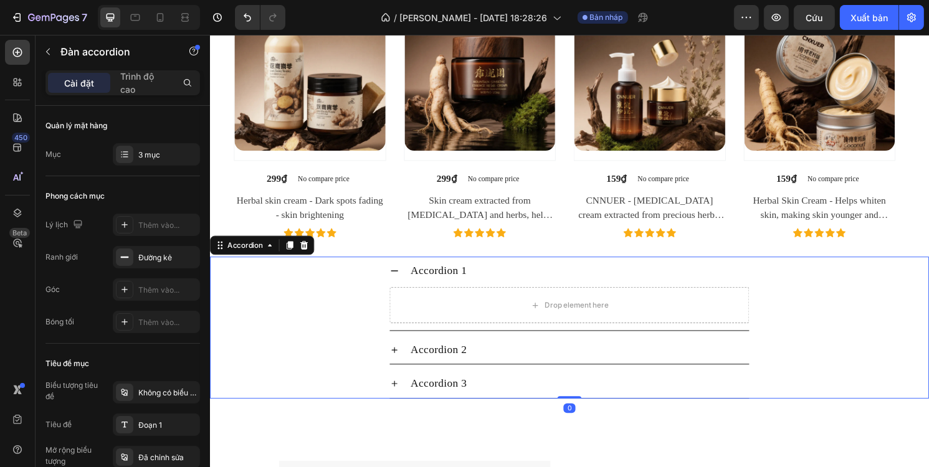
click at [402, 277] on div "Accordion 1" at bounding box center [583, 280] width 374 height 29
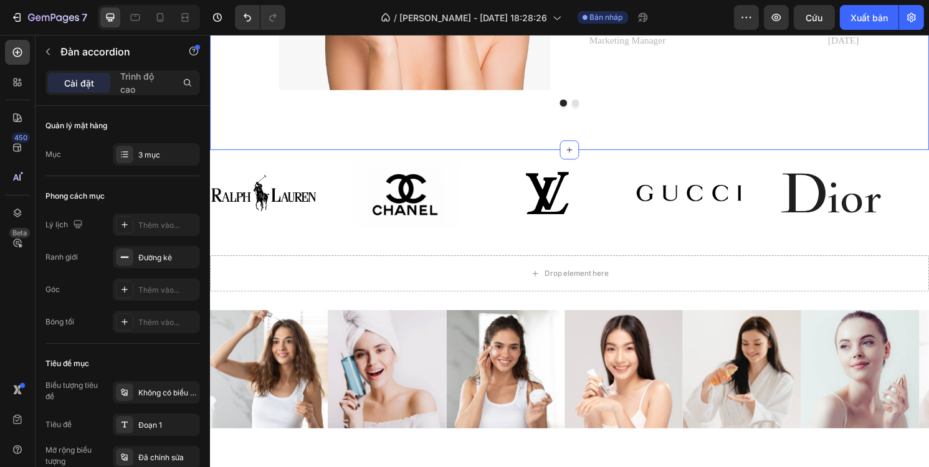
scroll to position [2543, 0]
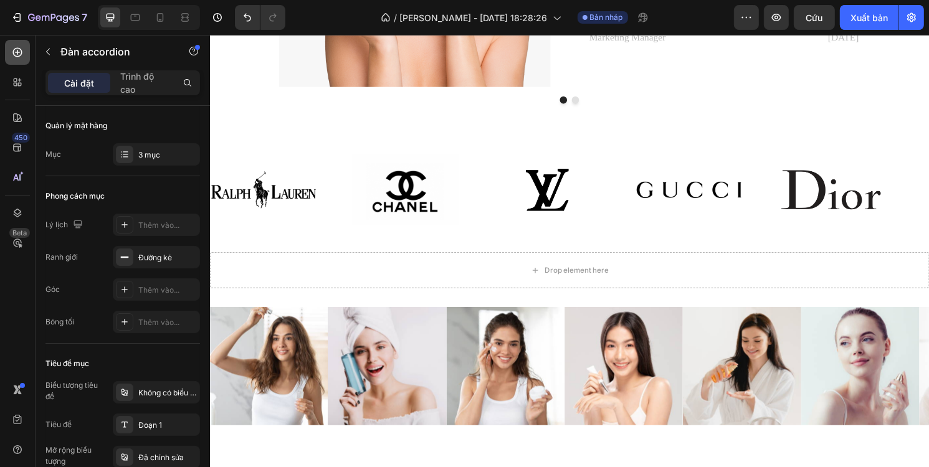
click at [26, 54] on div at bounding box center [17, 52] width 25 height 25
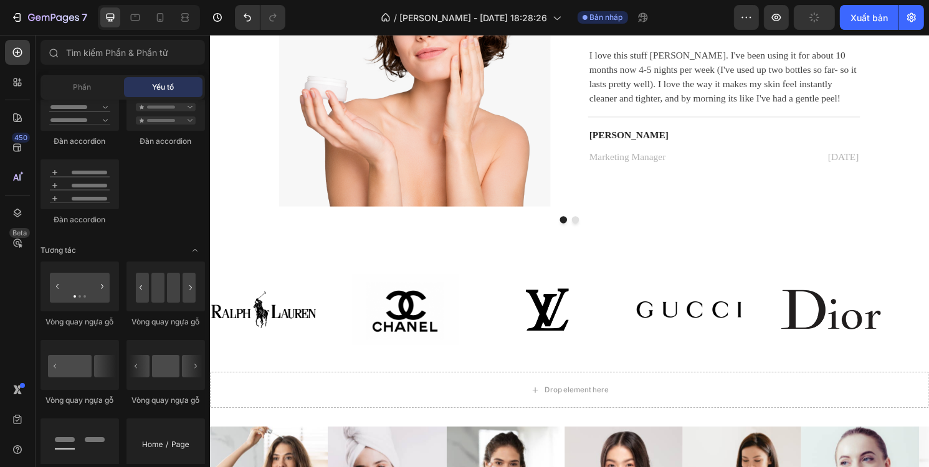
scroll to position [1059, 0]
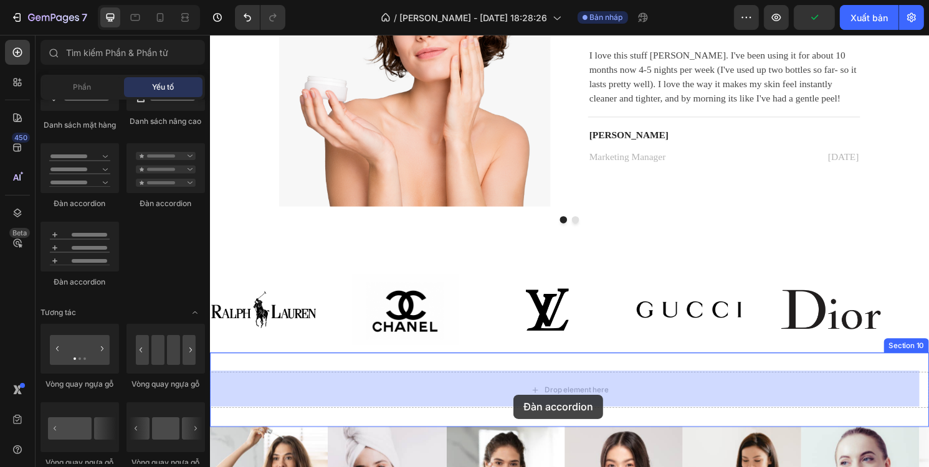
drag, startPoint x: 370, startPoint y: 216, endPoint x: 538, endPoint y: 372, distance: 228.8
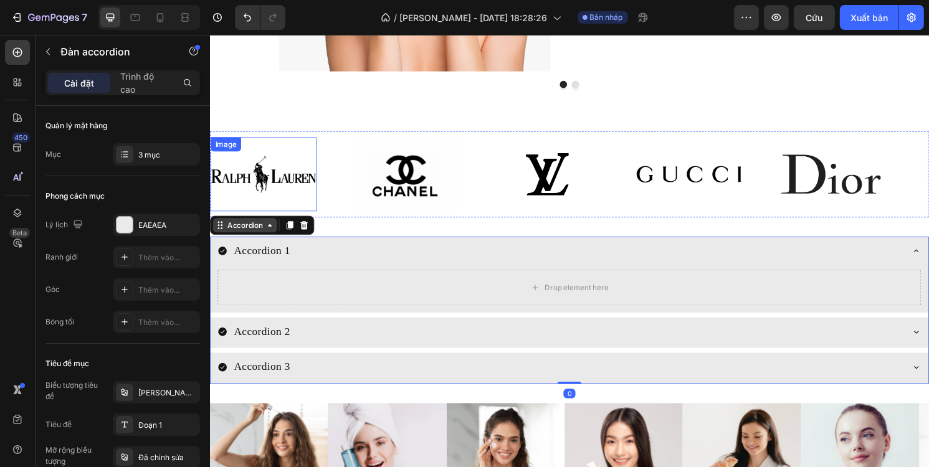
scroll to position [2543, 0]
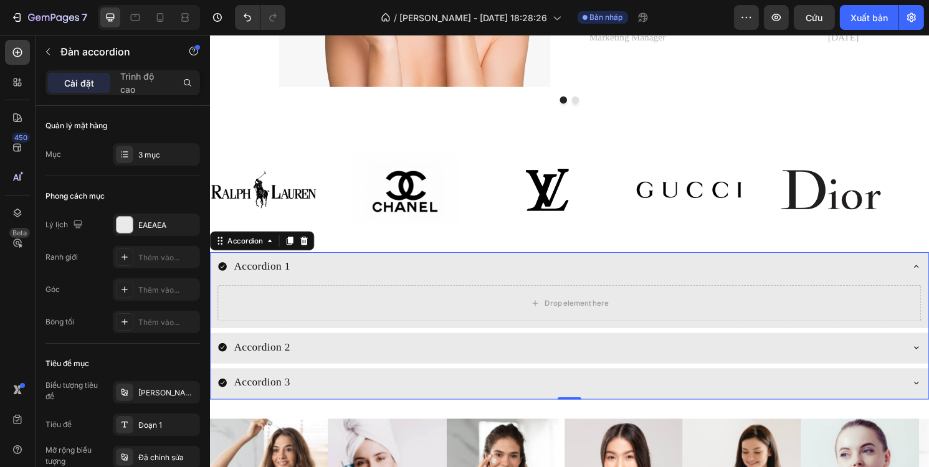
click at [928, 276] on icon at bounding box center [944, 276] width 10 height 10
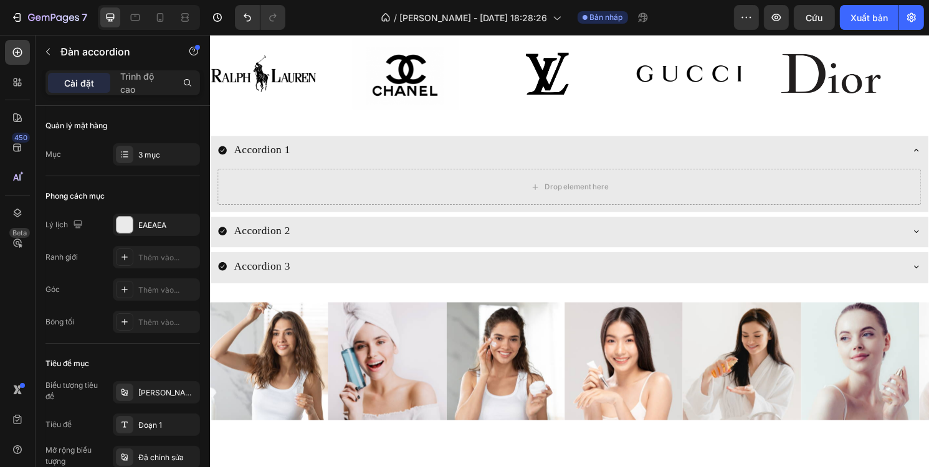
scroll to position [2649, 0]
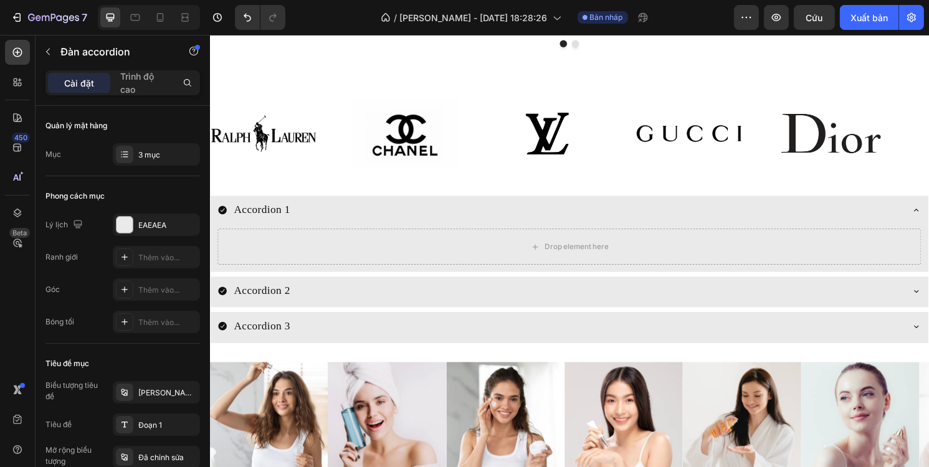
click at [928, 216] on icon at bounding box center [944, 217] width 10 height 10
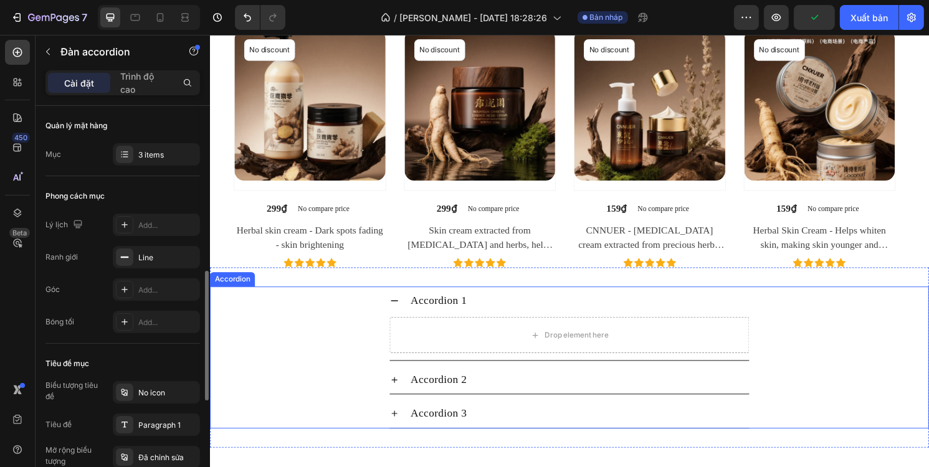
scroll to position [125, 0]
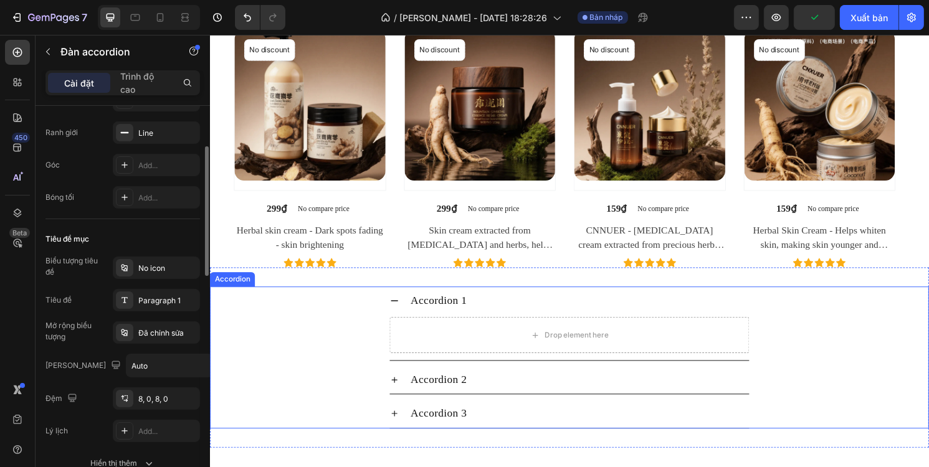
click at [399, 312] on icon at bounding box center [401, 312] width 10 height 10
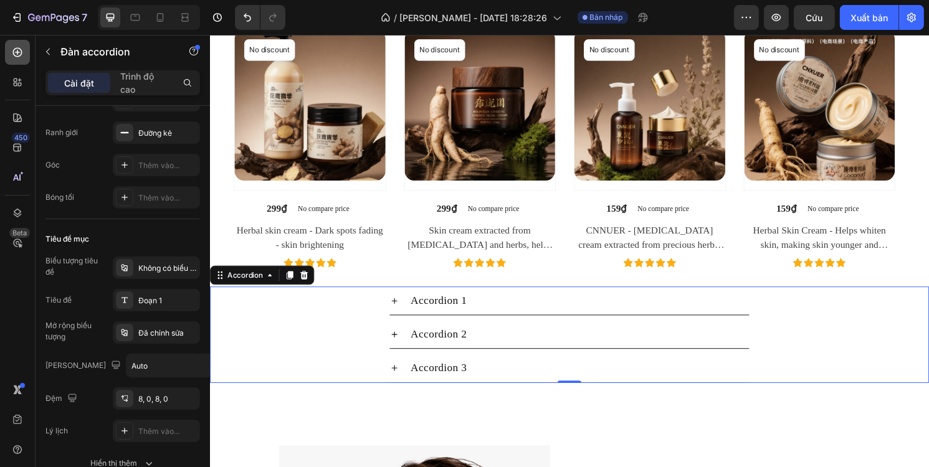
click at [26, 61] on div at bounding box center [17, 52] width 25 height 25
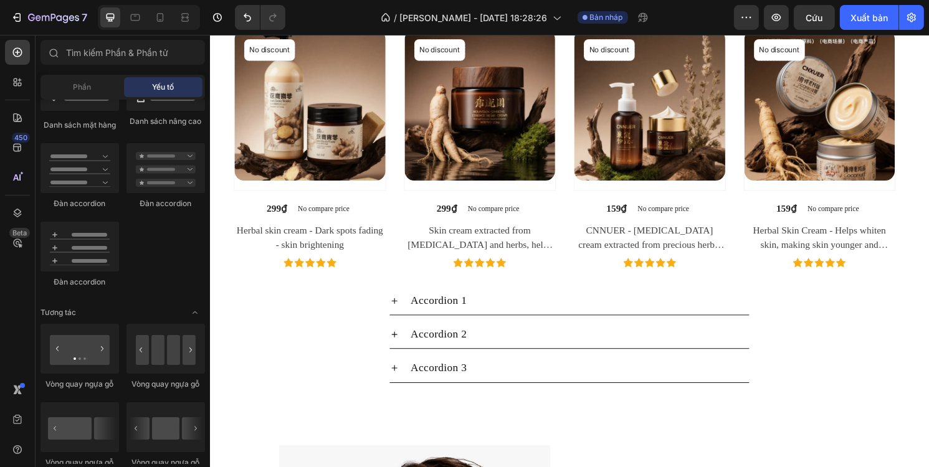
scroll to position [997, 0]
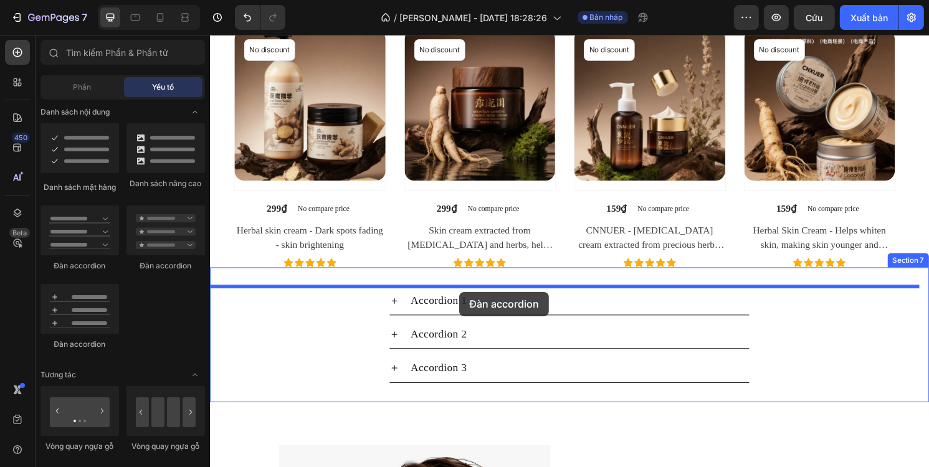
drag, startPoint x: 299, startPoint y: 266, endPoint x: 469, endPoint y: 302, distance: 173.3
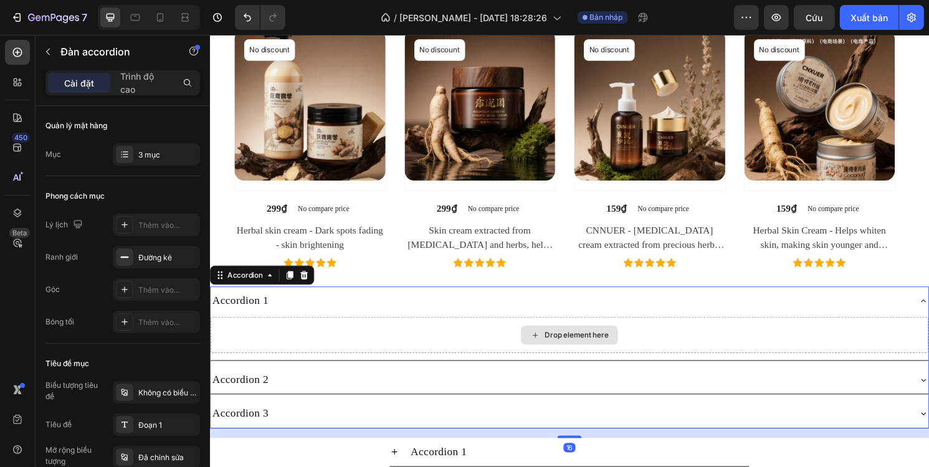
scroll to position [1951, 0]
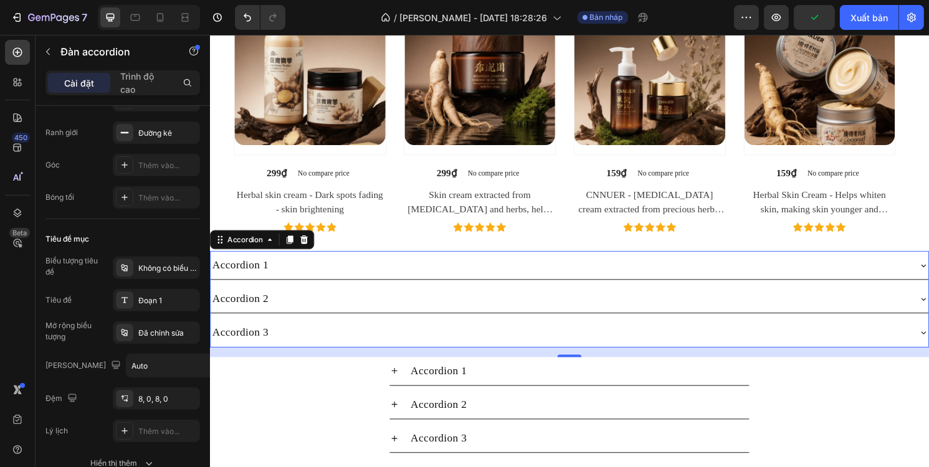
scroll to position [1889, 0]
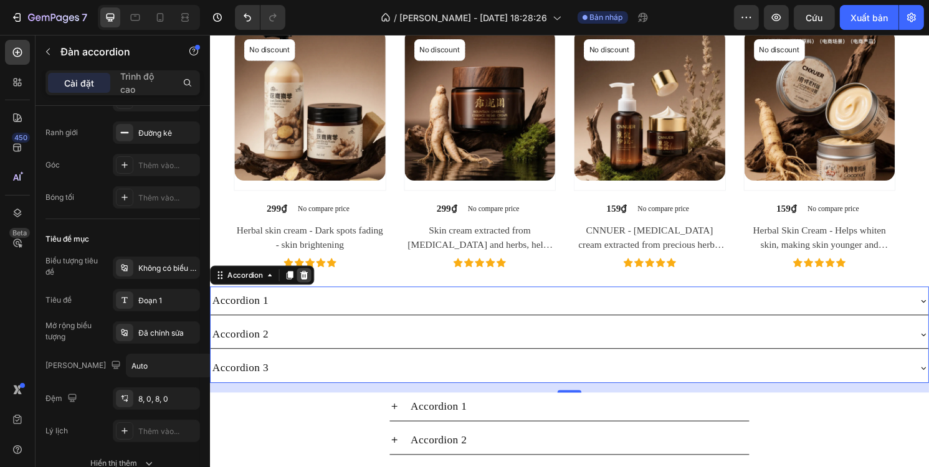
click at [307, 283] on icon at bounding box center [307, 285] width 8 height 9
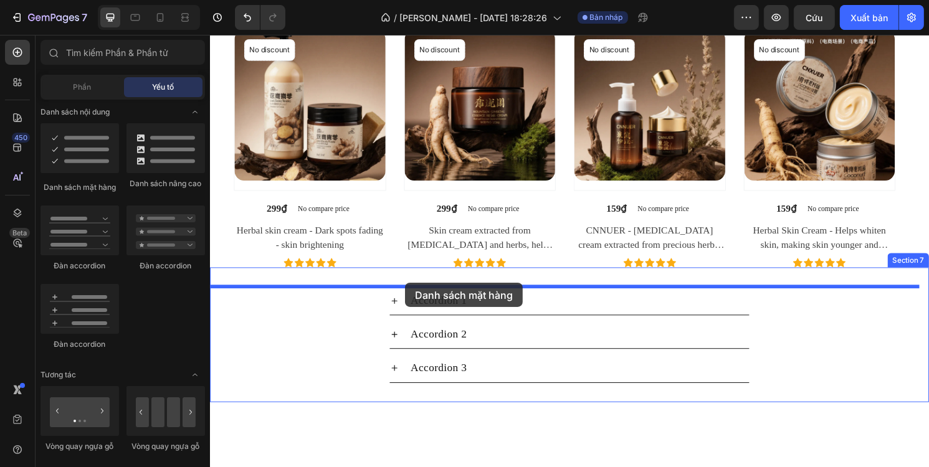
drag, startPoint x: 319, startPoint y: 211, endPoint x: 414, endPoint y: 295, distance: 127.1
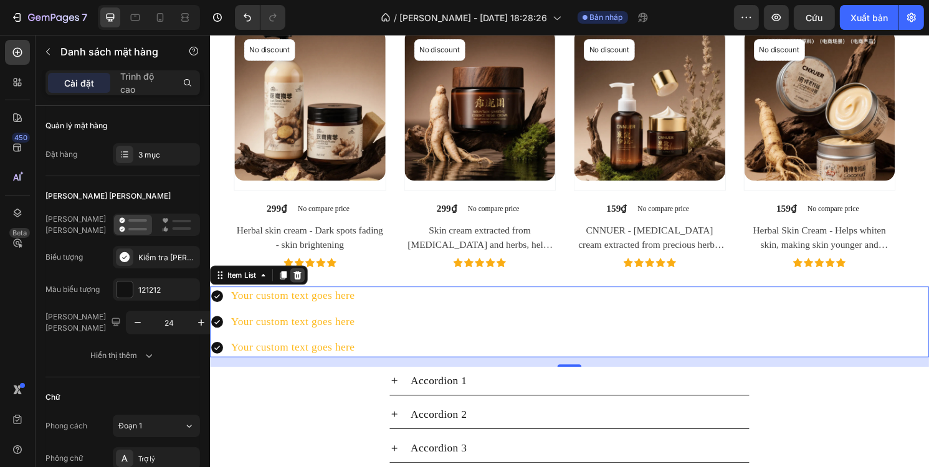
click at [300, 287] on icon at bounding box center [301, 285] width 8 height 9
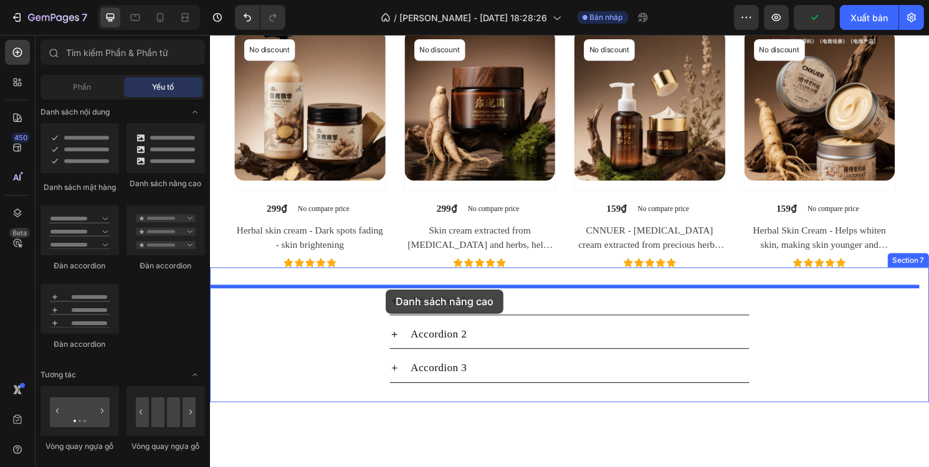
drag, startPoint x: 366, startPoint y: 194, endPoint x: 392, endPoint y: 300, distance: 109.0
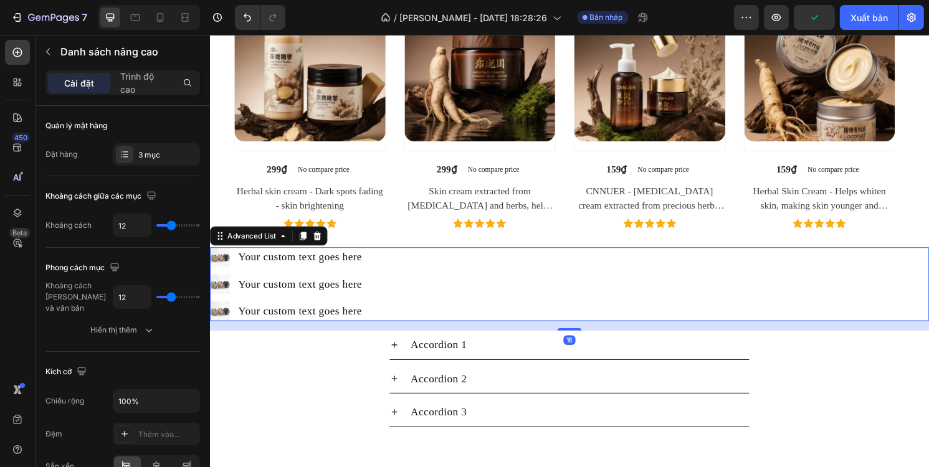
scroll to position [1951, 0]
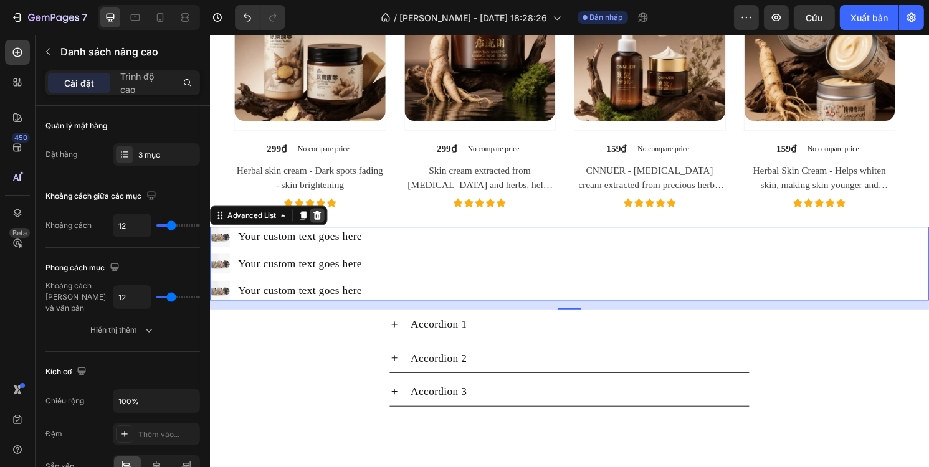
click at [320, 219] on icon at bounding box center [321, 223] width 8 height 9
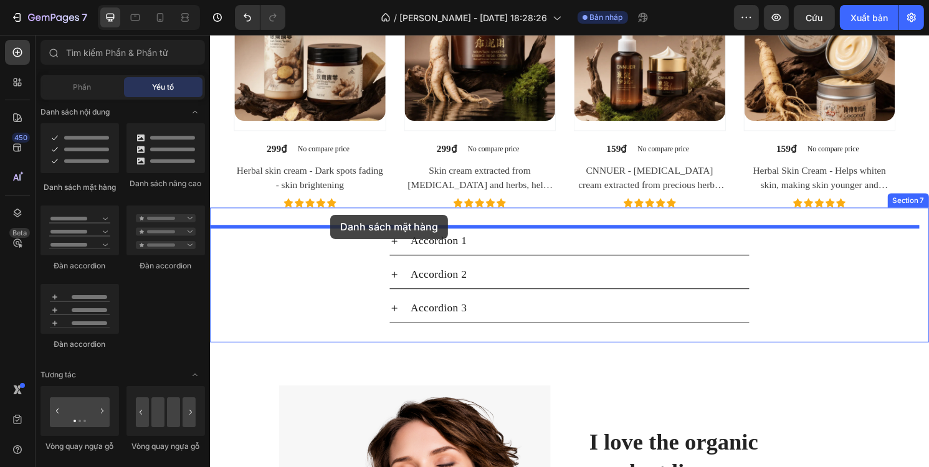
drag, startPoint x: 309, startPoint y: 188, endPoint x: 335, endPoint y: 222, distance: 43.2
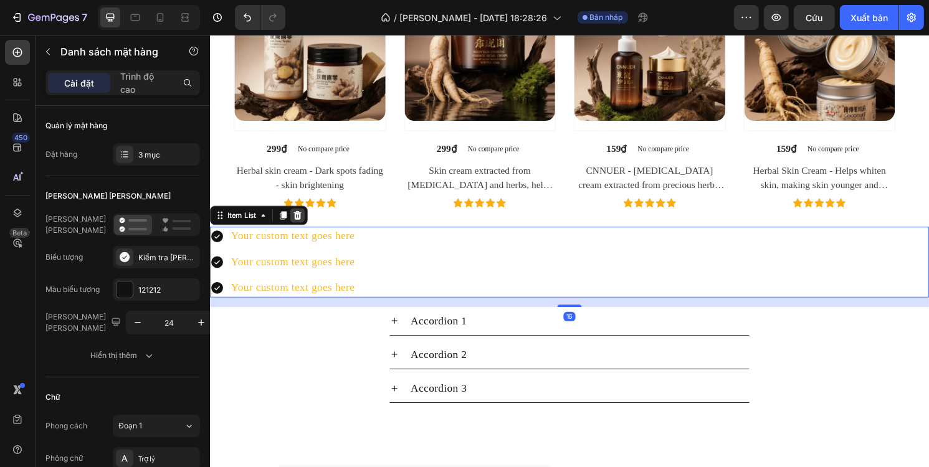
click at [302, 221] on icon at bounding box center [301, 223] width 8 height 9
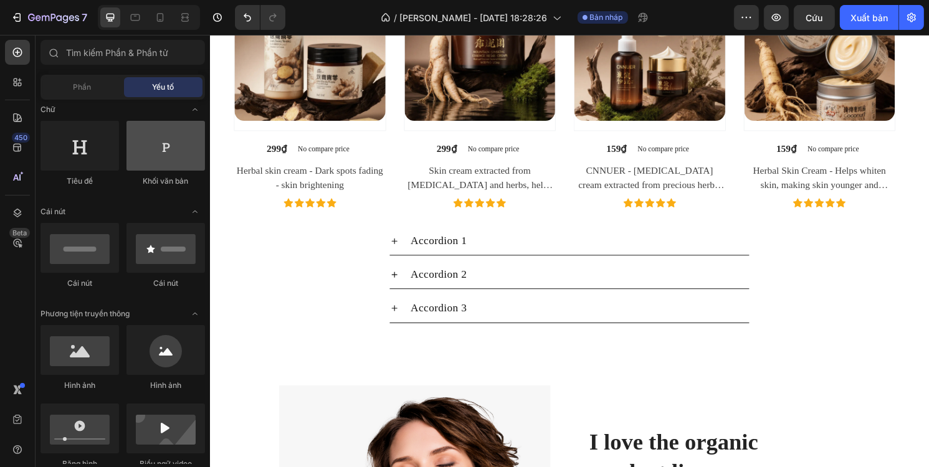
scroll to position [125, 0]
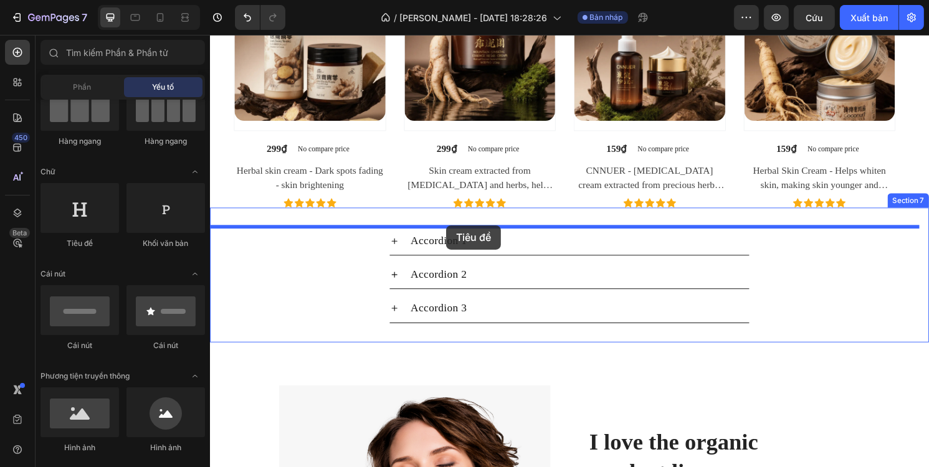
drag, startPoint x: 416, startPoint y: 256, endPoint x: 455, endPoint y: 233, distance: 45.5
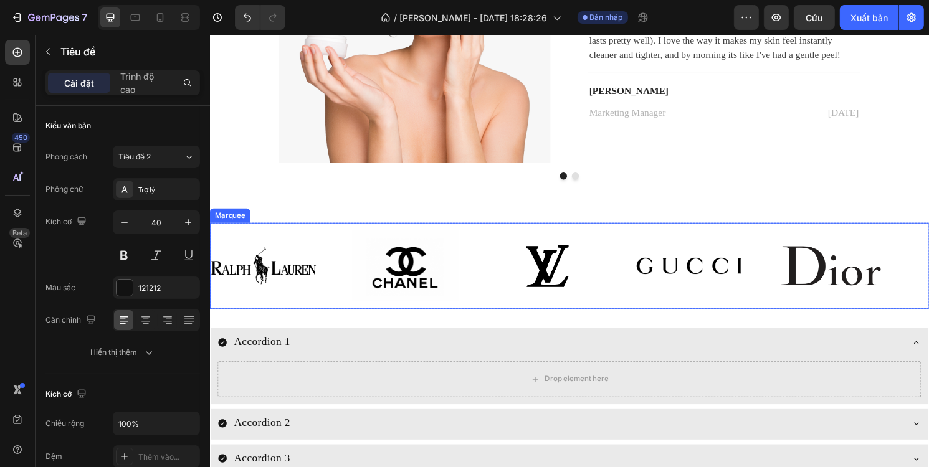
scroll to position [2699, 0]
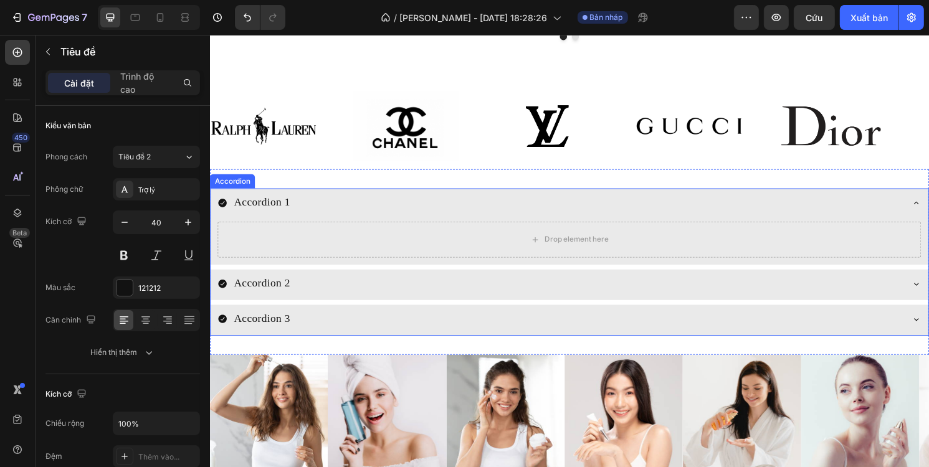
click at [505, 220] on div "Accordion 1" at bounding box center [583, 211] width 746 height 32
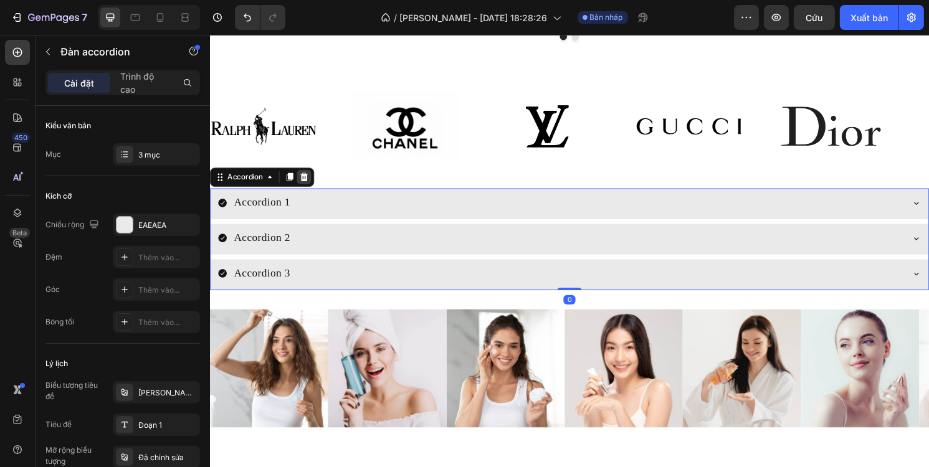
click at [311, 182] on icon at bounding box center [307, 183] width 10 height 10
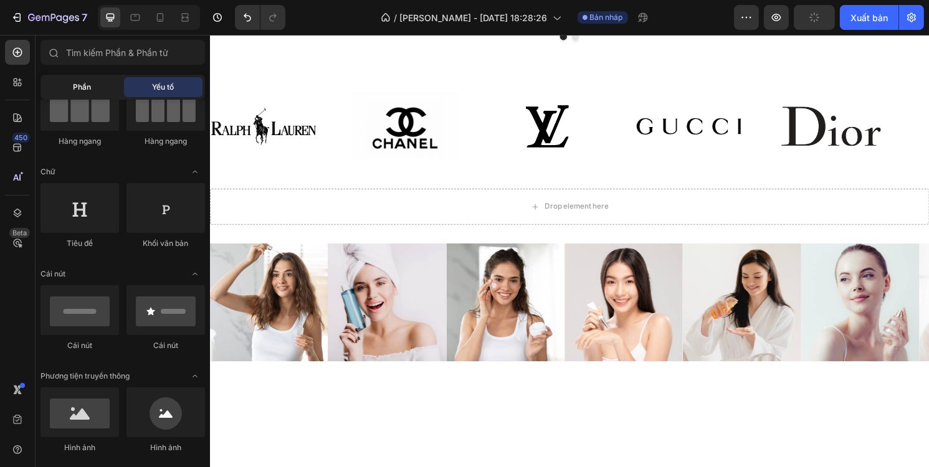
click at [87, 90] on font "Phần" at bounding box center [83, 86] width 18 height 9
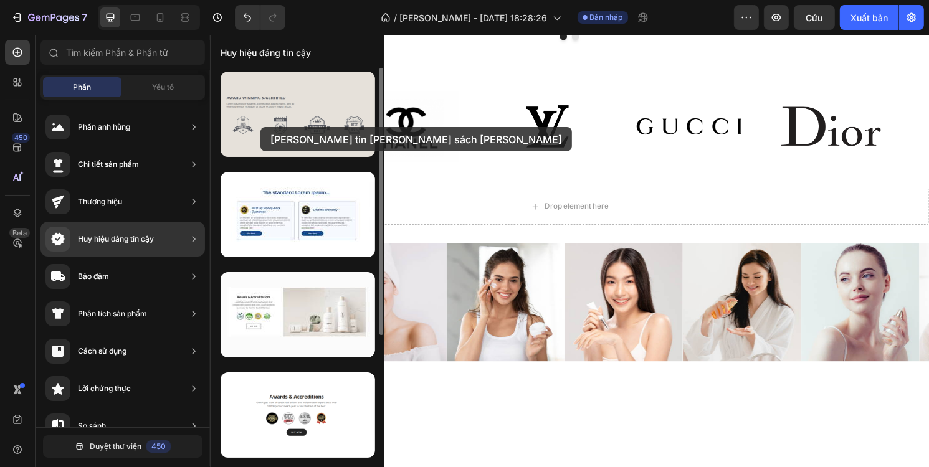
click at [260, 127] on div at bounding box center [298, 114] width 155 height 85
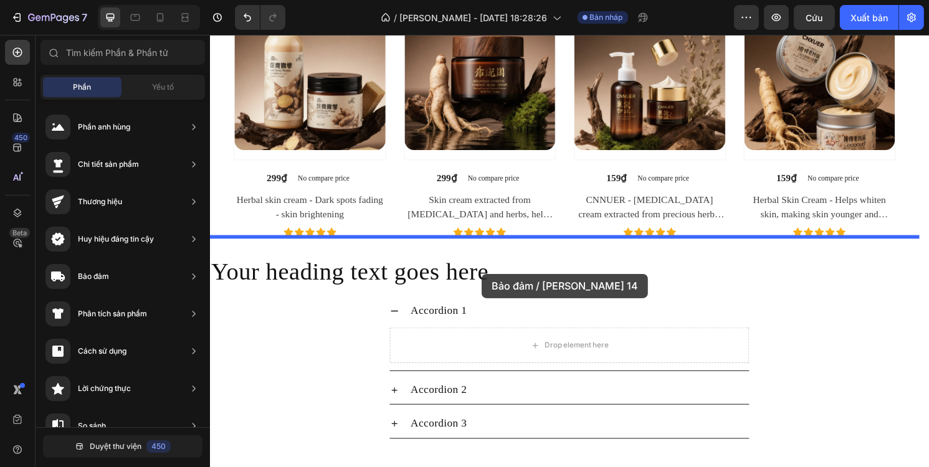
scroll to position [1926, 0]
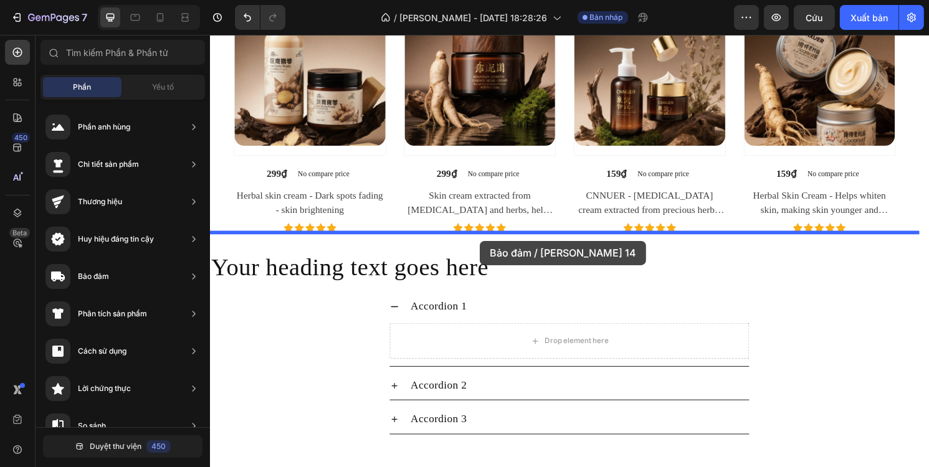
drag, startPoint x: 504, startPoint y: 371, endPoint x: 489, endPoint y: 249, distance: 123.0
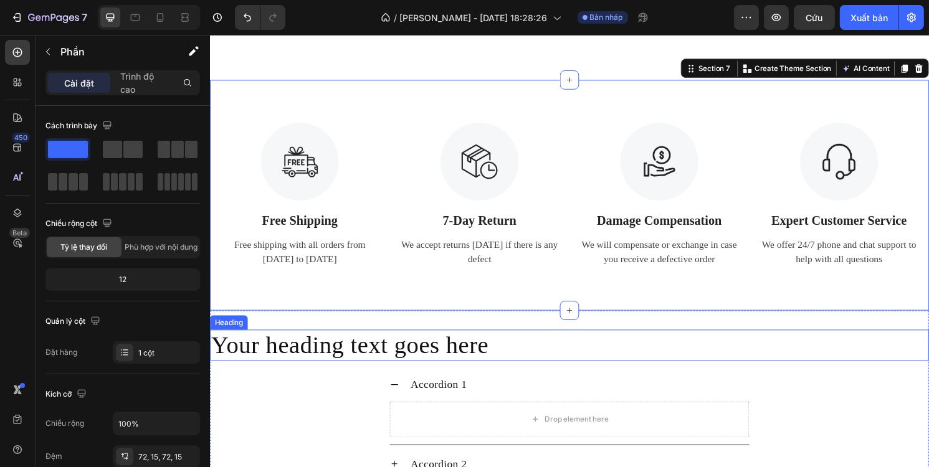
scroll to position [2175, 0]
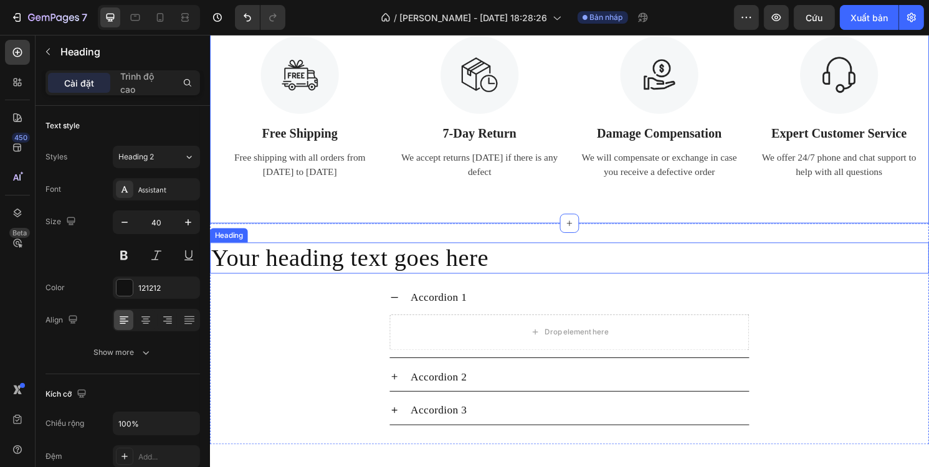
click at [468, 262] on h2 "Your heading text goes here" at bounding box center [583, 267] width 748 height 32
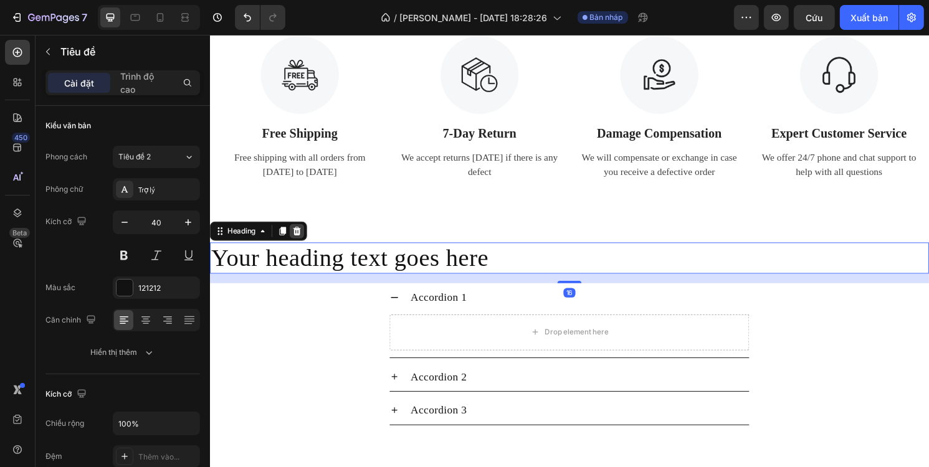
click at [298, 240] on icon at bounding box center [300, 239] width 10 height 10
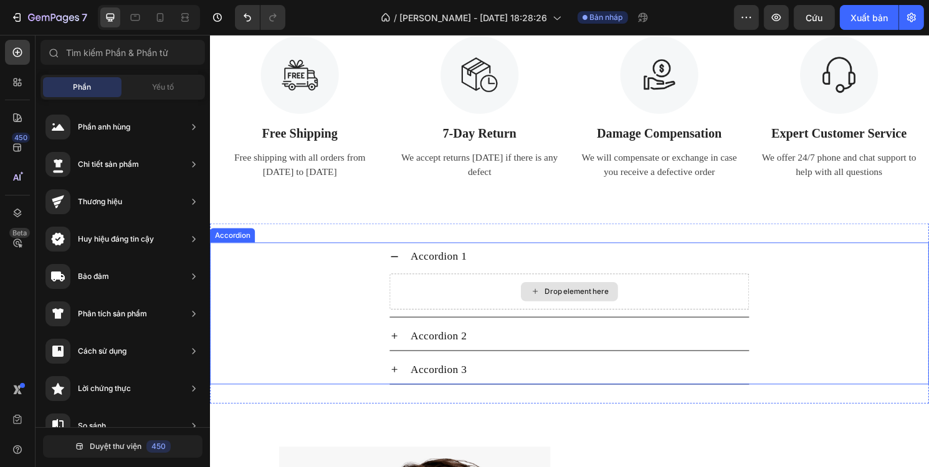
click at [492, 287] on div "Drop element here" at bounding box center [583, 301] width 374 height 37
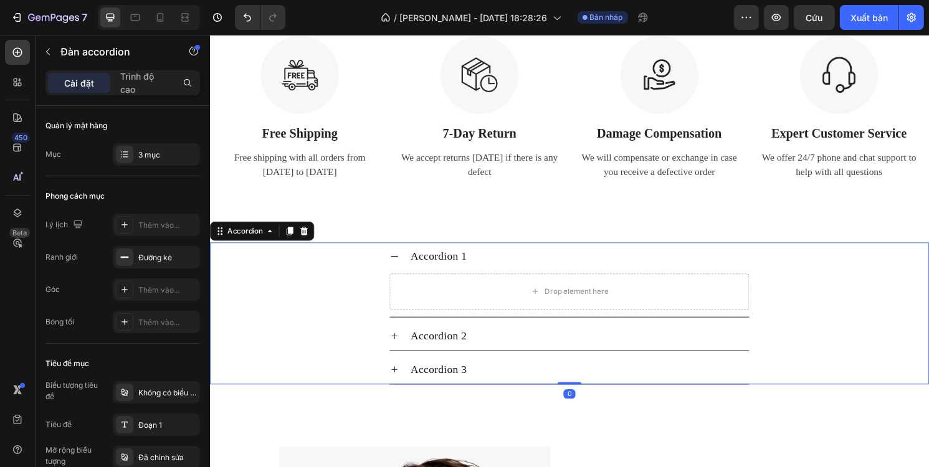
click at [309, 244] on icon at bounding box center [307, 239] width 10 height 10
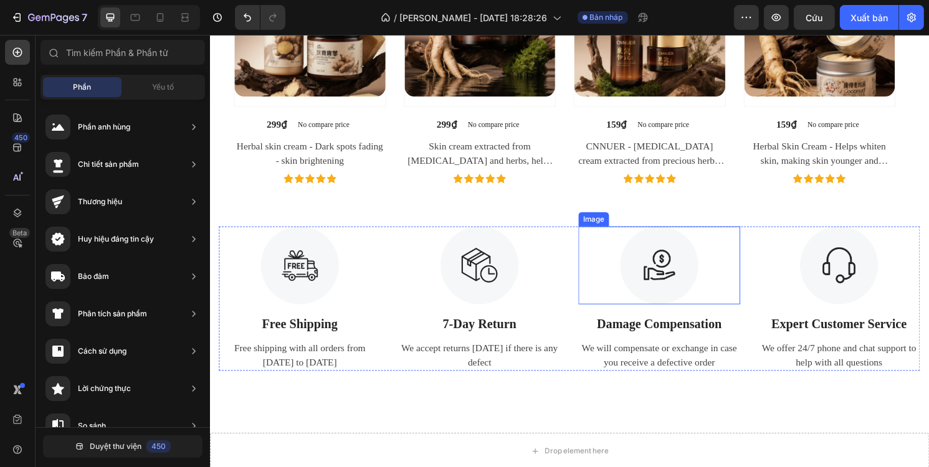
scroll to position [1976, 0]
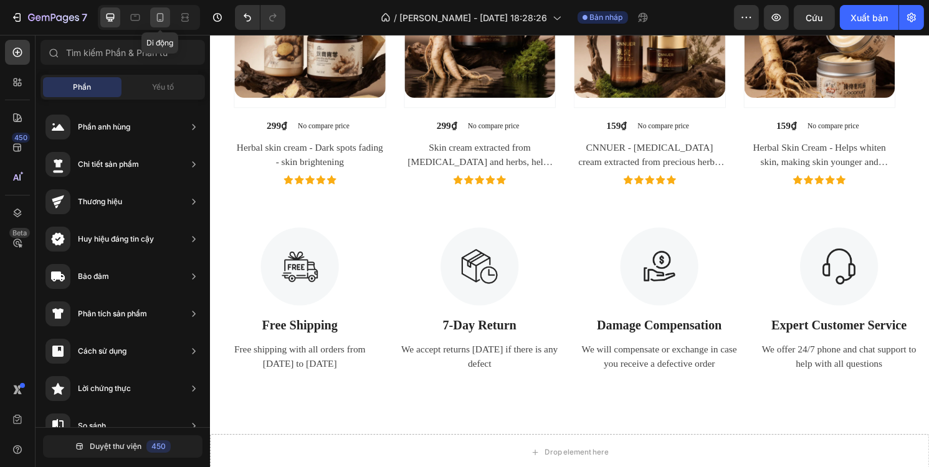
click at [159, 23] on icon at bounding box center [160, 17] width 12 height 12
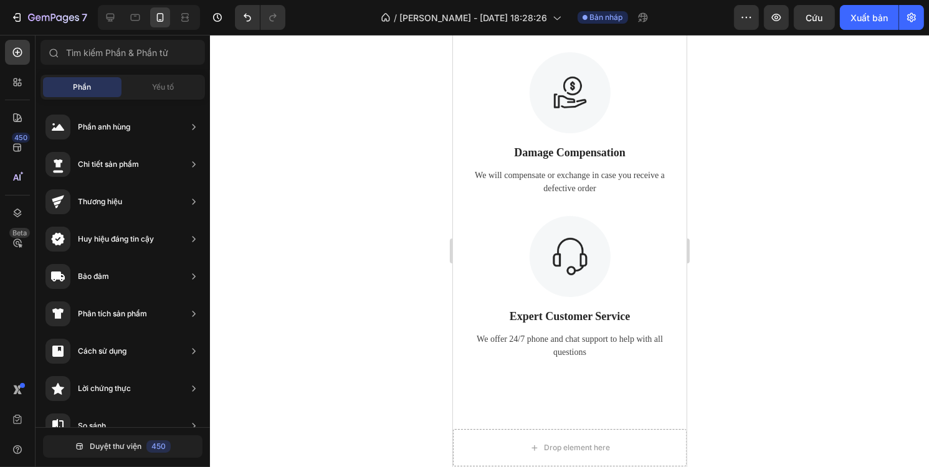
scroll to position [3872, 0]
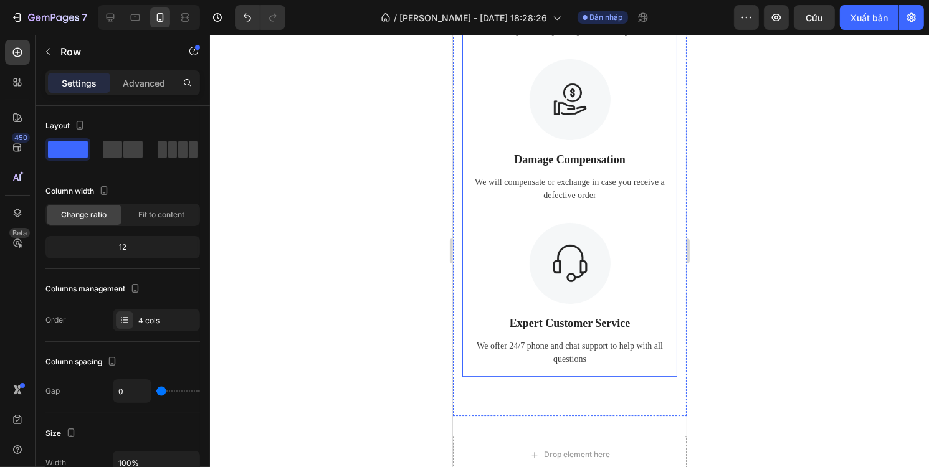
click at [647, 308] on div "Image Expert Customer Service Text Block We offer 24/7 phone and chat support t…" at bounding box center [569, 300] width 215 height 154
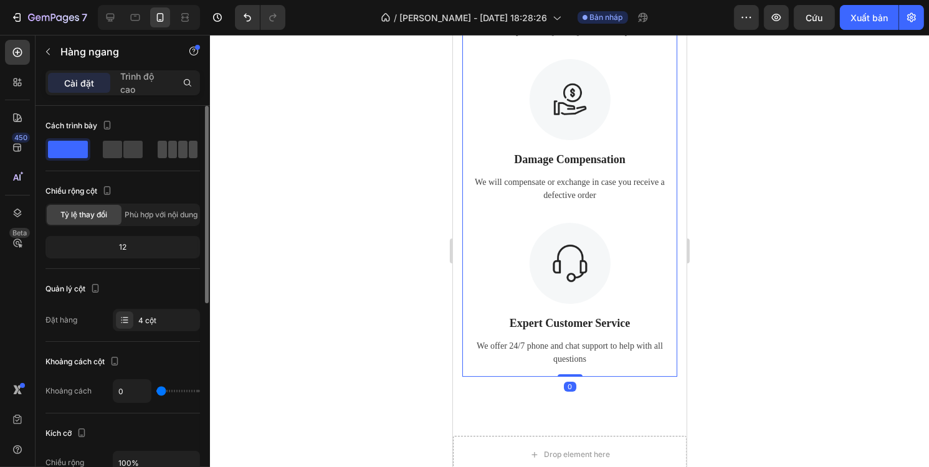
click at [178, 156] on span at bounding box center [182, 149] width 9 height 17
type input "30"
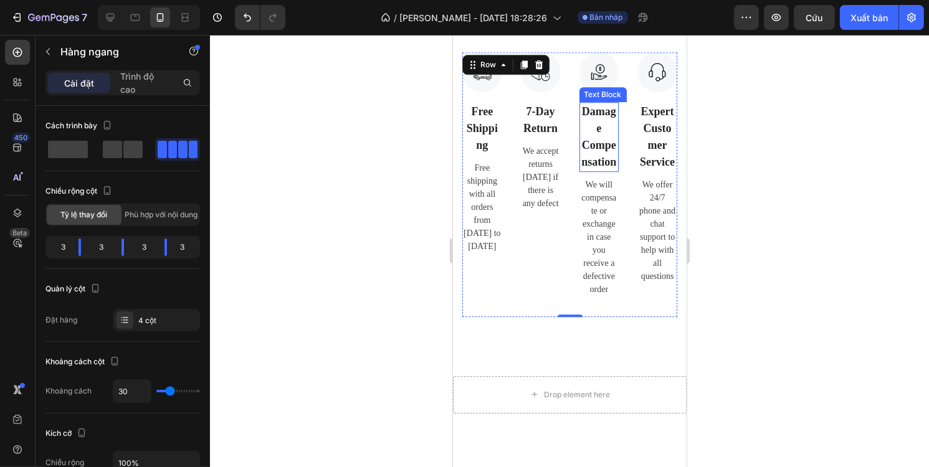
scroll to position [3507, 0]
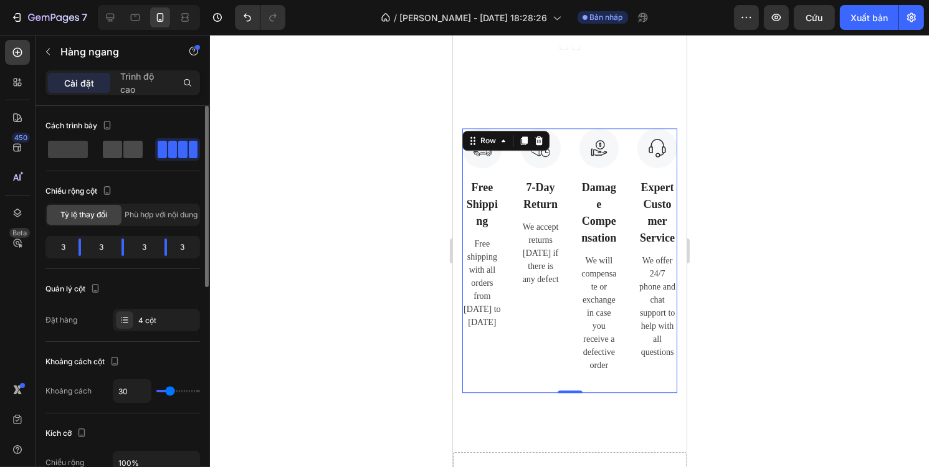
click at [123, 148] on span at bounding box center [132, 149] width 19 height 17
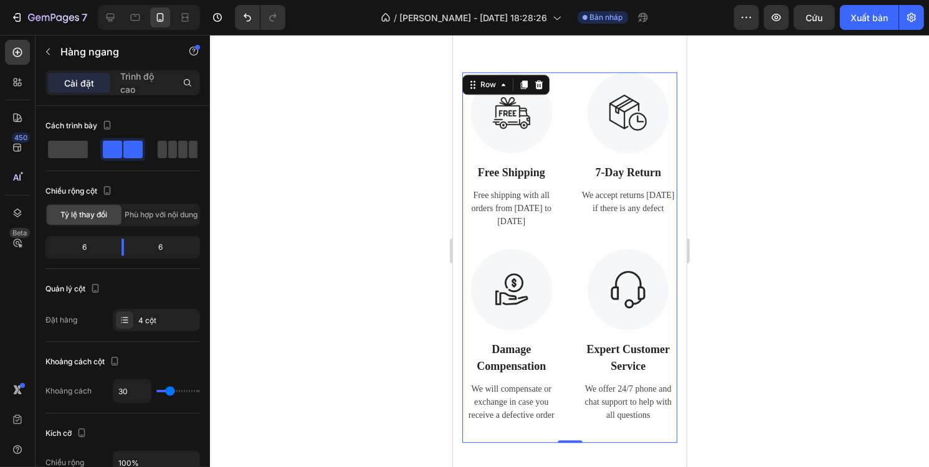
scroll to position [3445, 0]
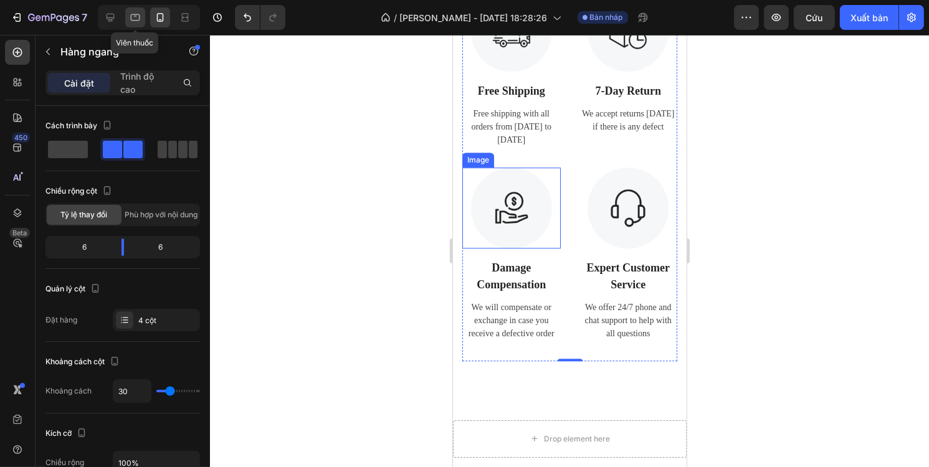
click at [132, 16] on icon at bounding box center [135, 17] width 12 height 12
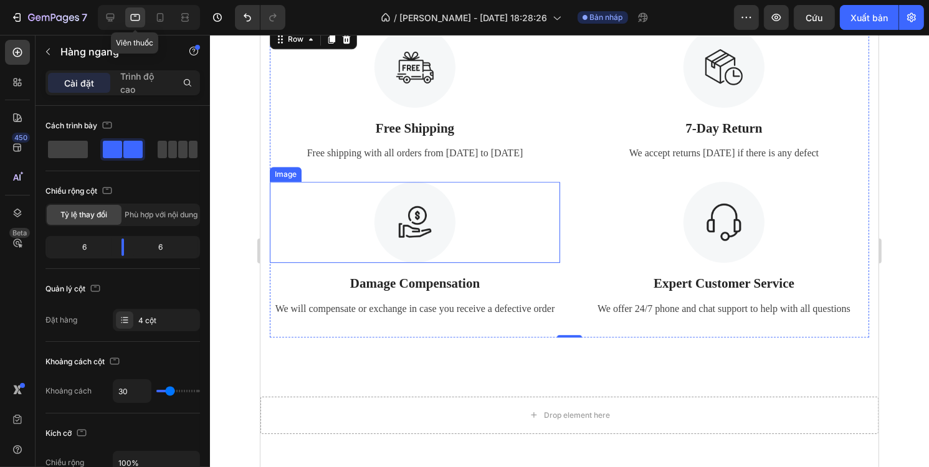
scroll to position [3435, 0]
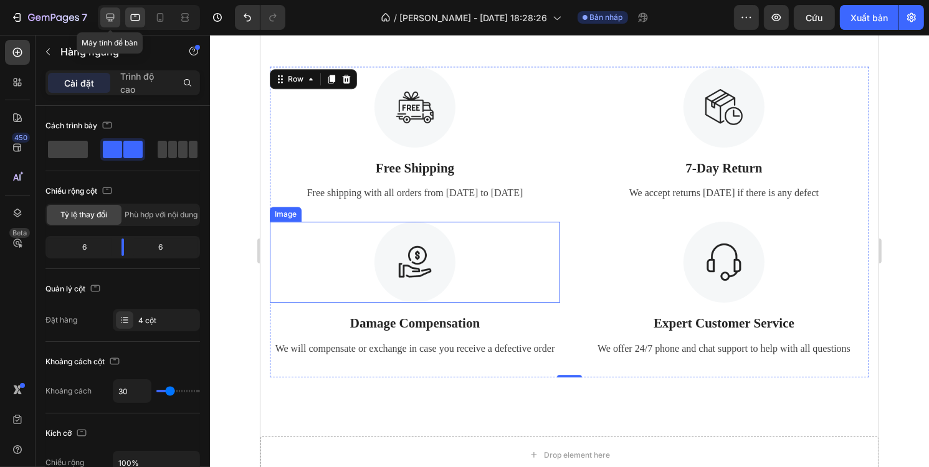
click at [117, 19] on div at bounding box center [110, 17] width 20 height 20
type input "1200"
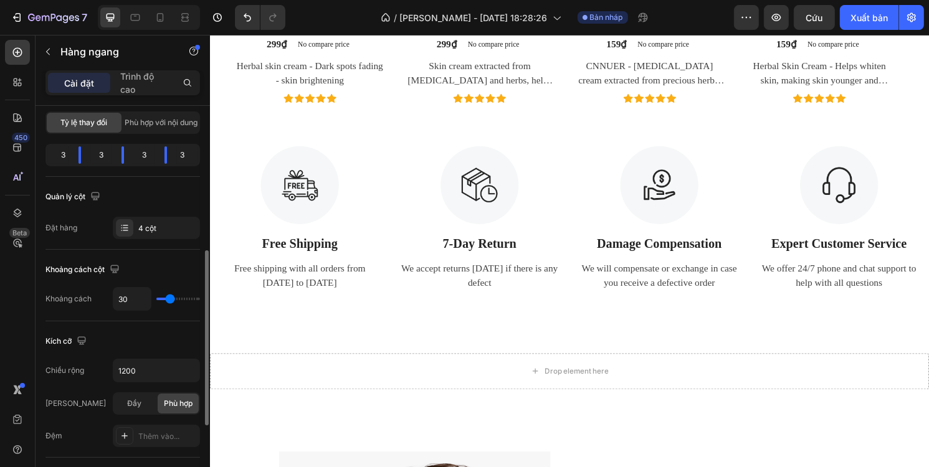
scroll to position [249, 0]
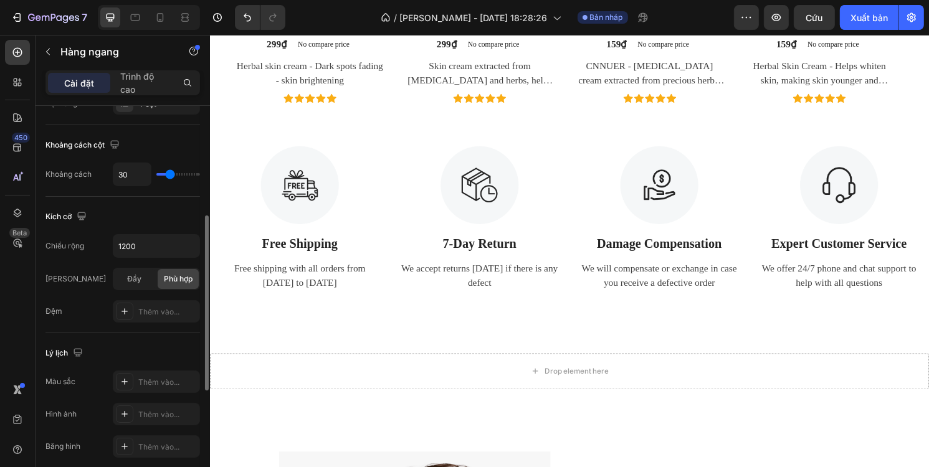
type input "22"
type input "15"
type input "9"
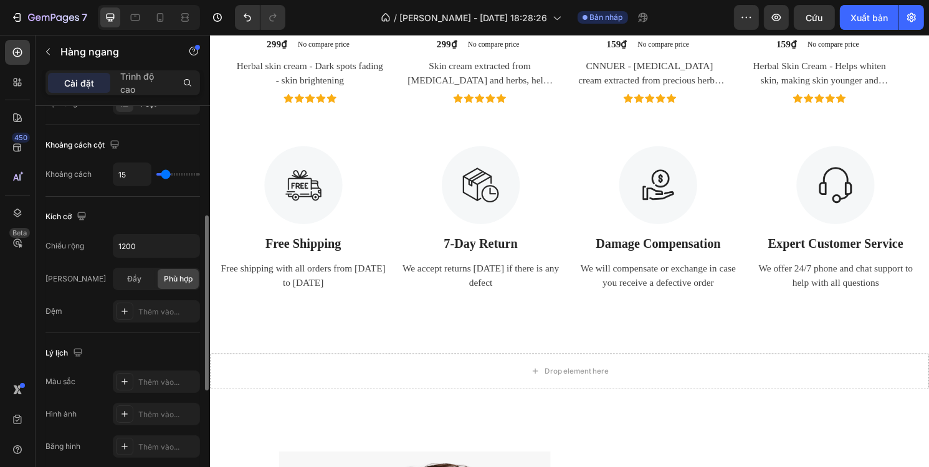
type input "9"
type input "8"
type input "6"
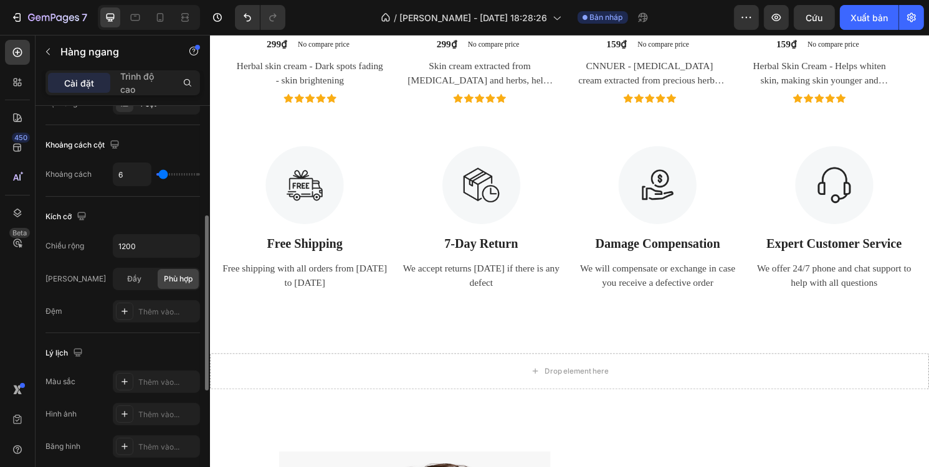
type input "4"
type input "0"
type input "2"
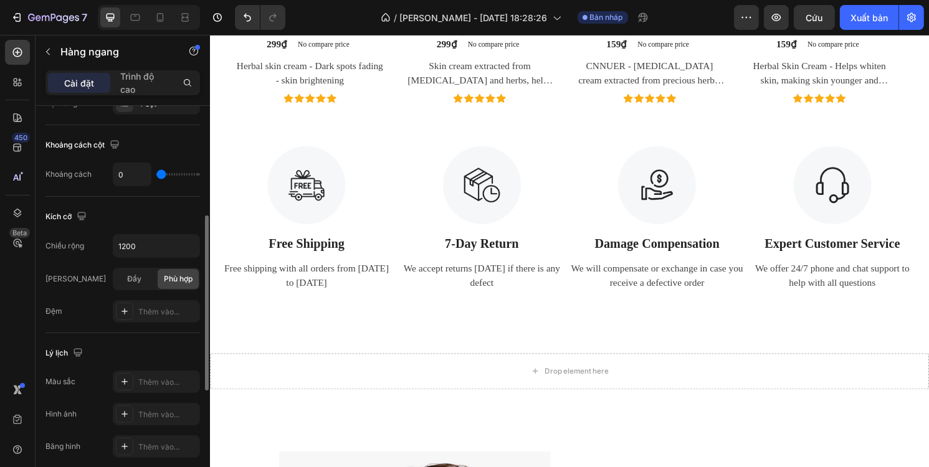
type input "2"
type input "4"
type input "8"
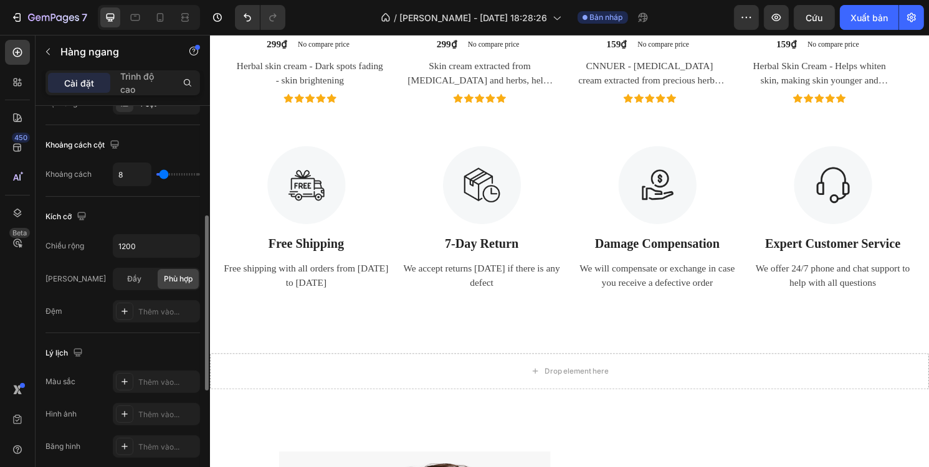
type input "11"
type input "15"
type input "16"
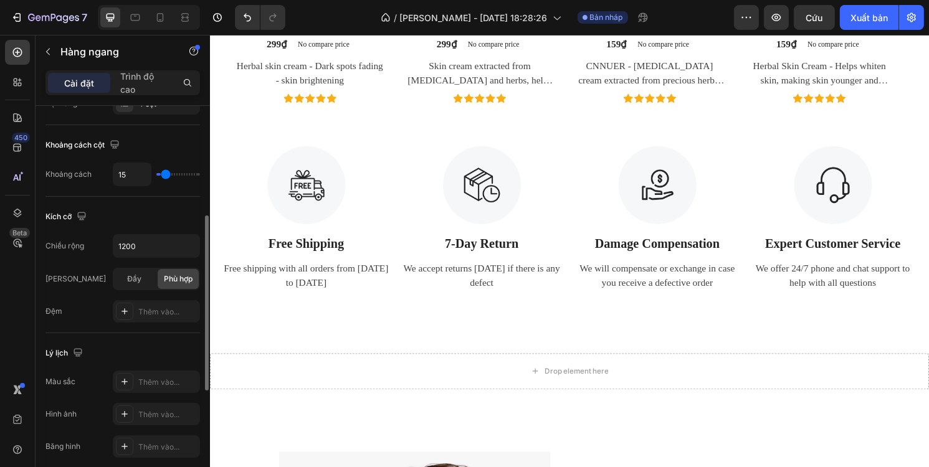
type input "16"
type input "20"
type input "22"
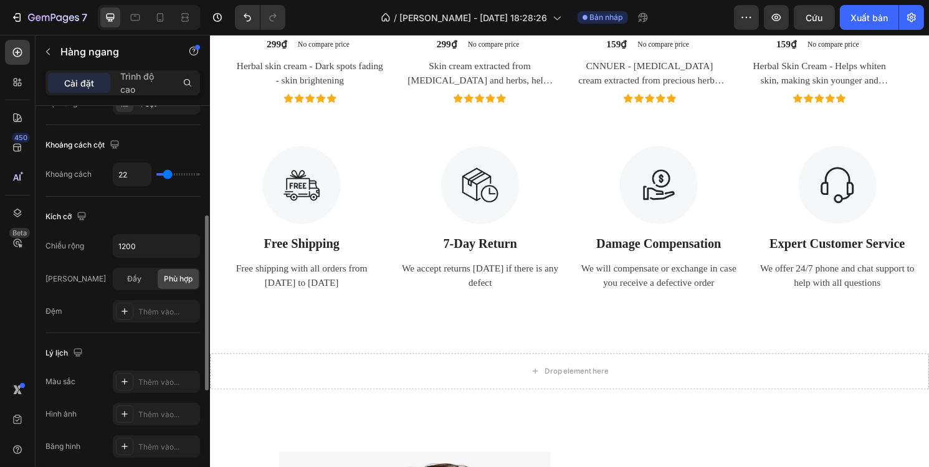
type input "24"
click at [168, 176] on input "range" at bounding box center [178, 174] width 44 height 2
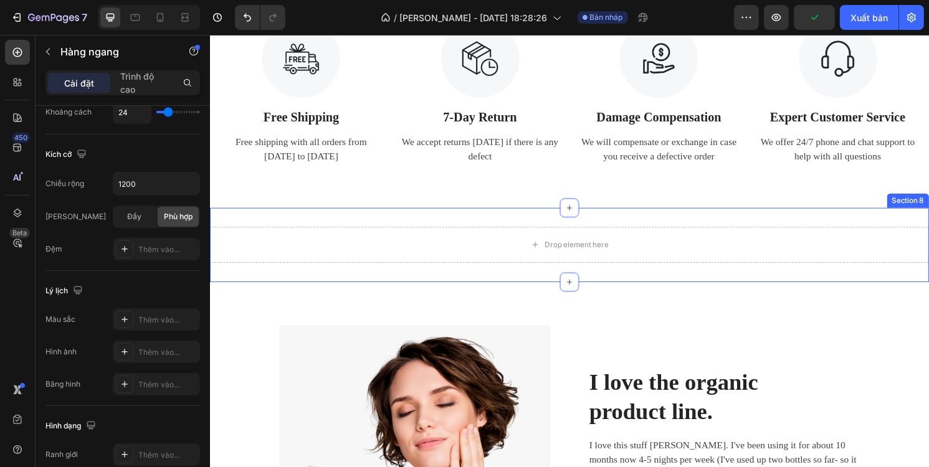
scroll to position [3298, 0]
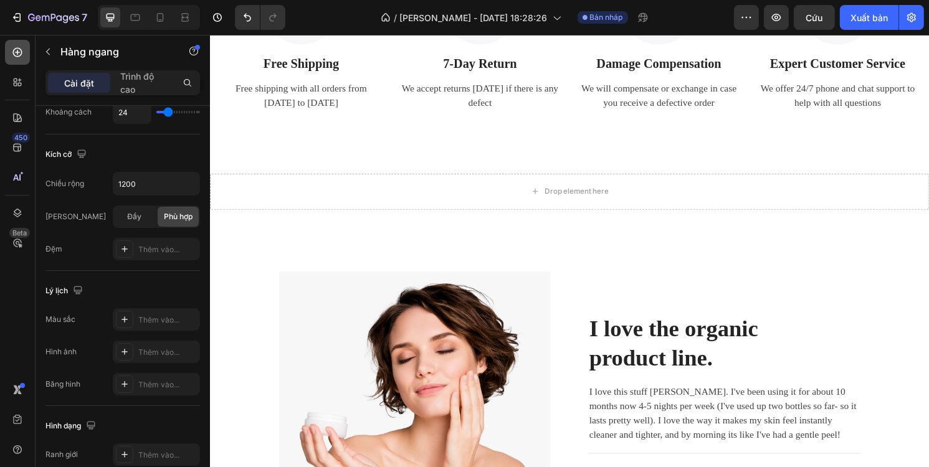
click at [16, 55] on icon at bounding box center [17, 52] width 12 height 12
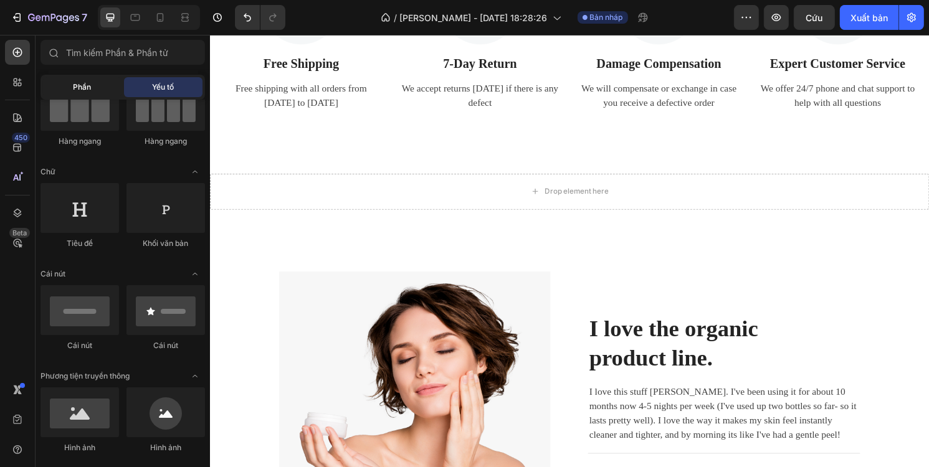
click at [90, 89] on font "Phần" at bounding box center [83, 86] width 18 height 9
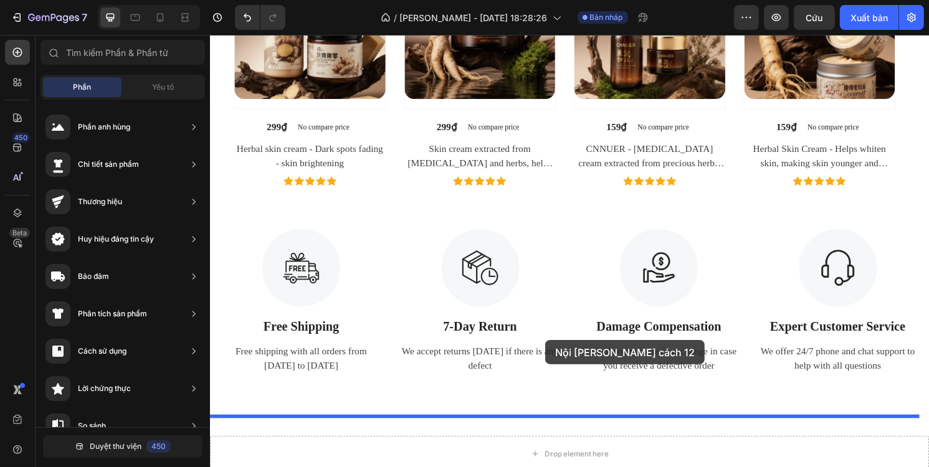
scroll to position [3040, 0]
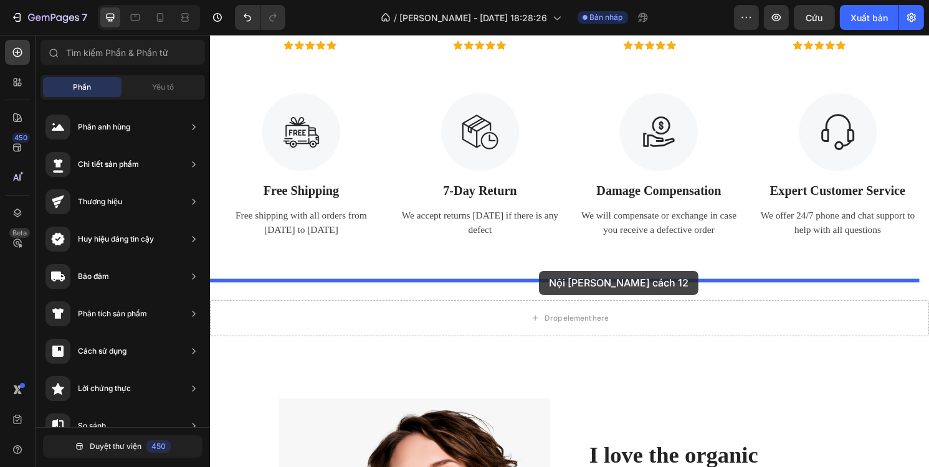
drag, startPoint x: 490, startPoint y: 358, endPoint x: 551, endPoint y: 280, distance: 98.9
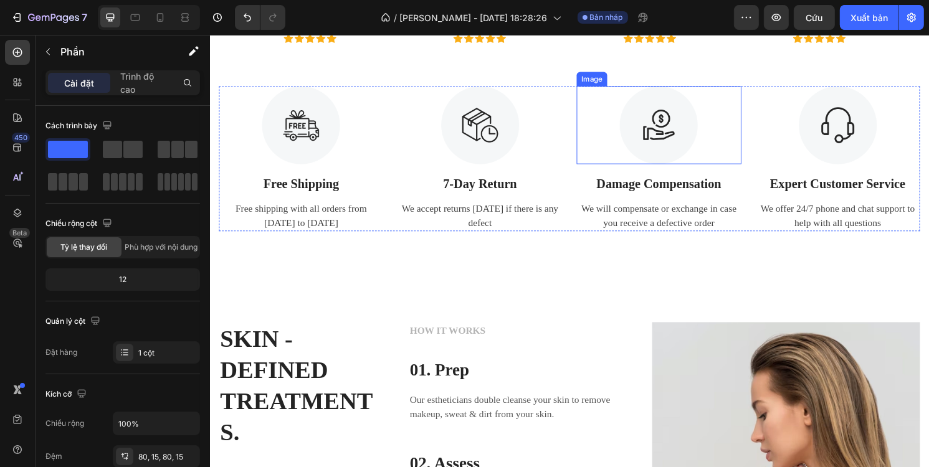
scroll to position [3115, 0]
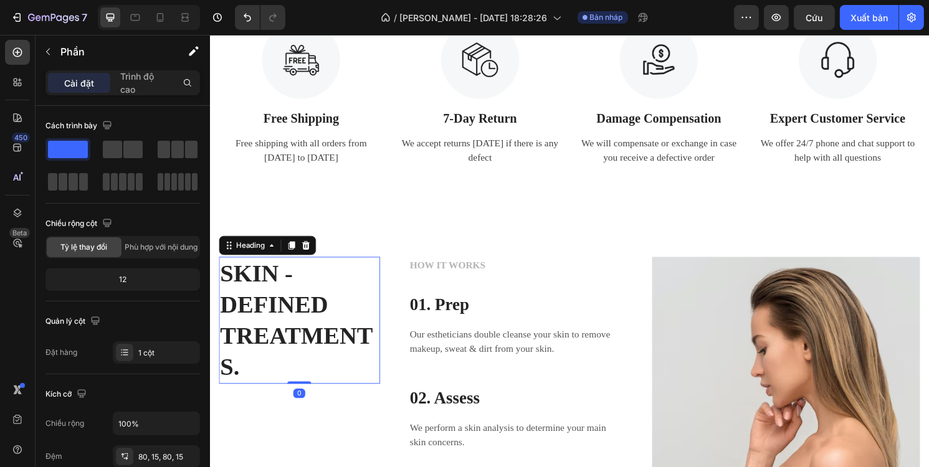
click at [300, 296] on p "SKIN - DEFINED TREATMENTS." at bounding box center [302, 332] width 165 height 130
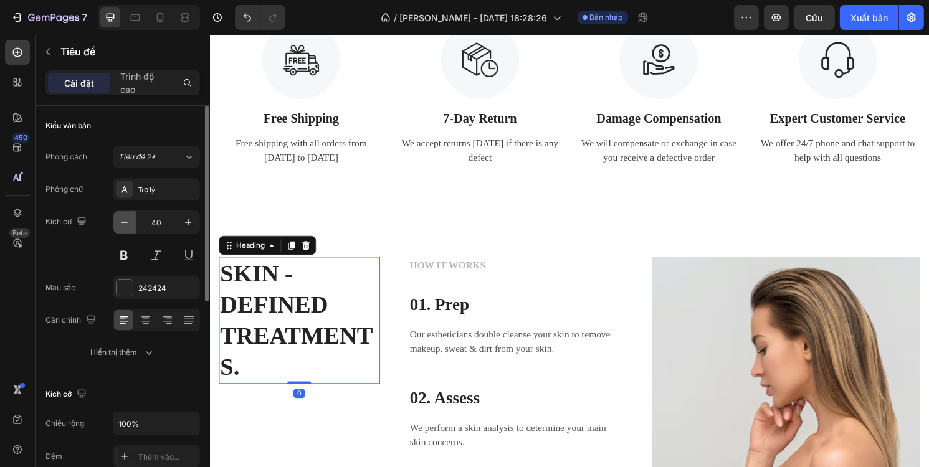
click at [124, 224] on icon "button" at bounding box center [124, 222] width 12 height 12
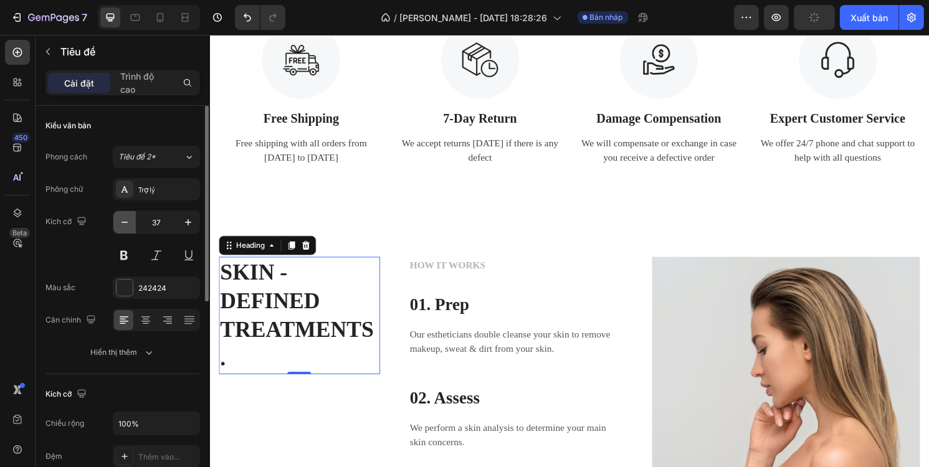
click at [121, 223] on icon "button" at bounding box center [124, 222] width 12 height 12
type input "35"
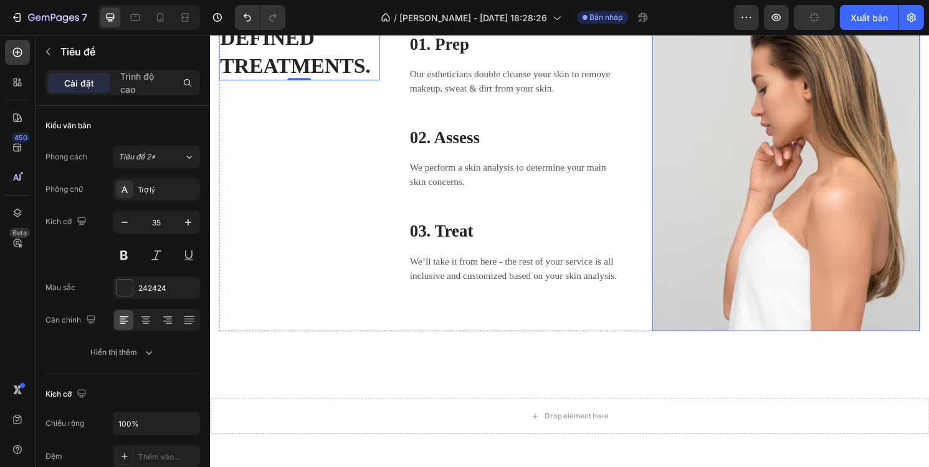
scroll to position [3364, 0]
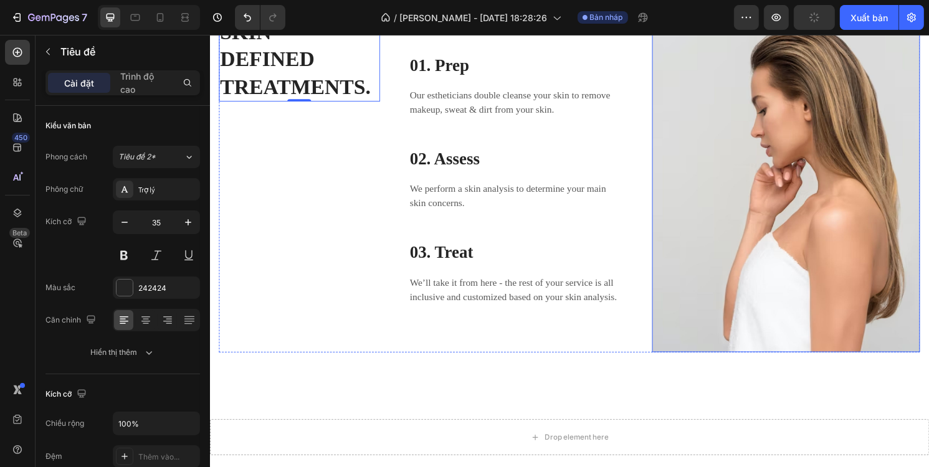
click at [783, 231] on img at bounding box center [808, 191] width 279 height 349
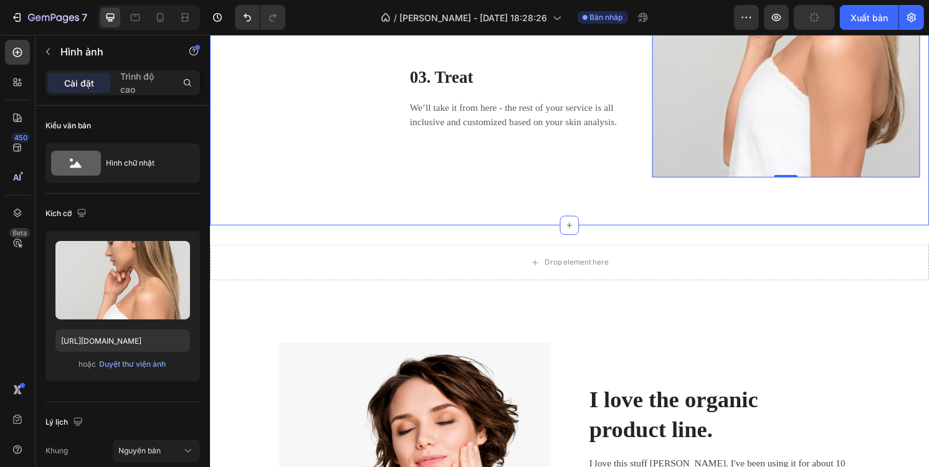
scroll to position [3551, 0]
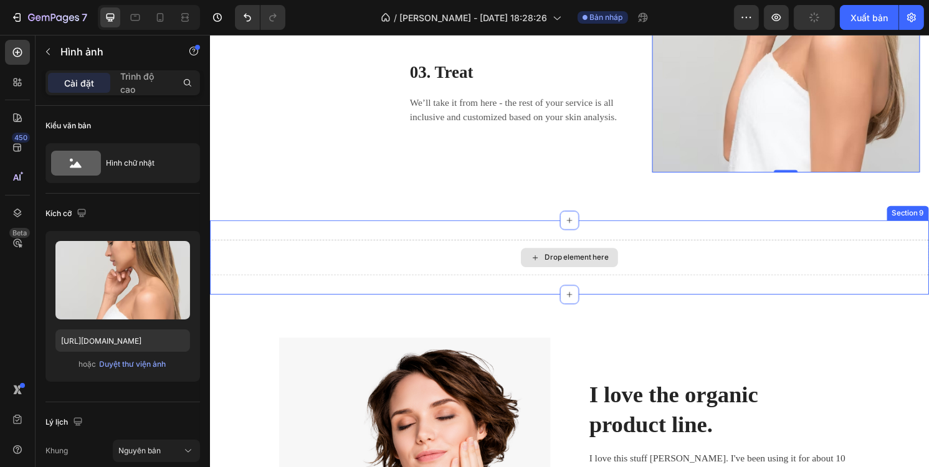
click at [640, 240] on div "Drop element here Section 9" at bounding box center [583, 266] width 748 height 77
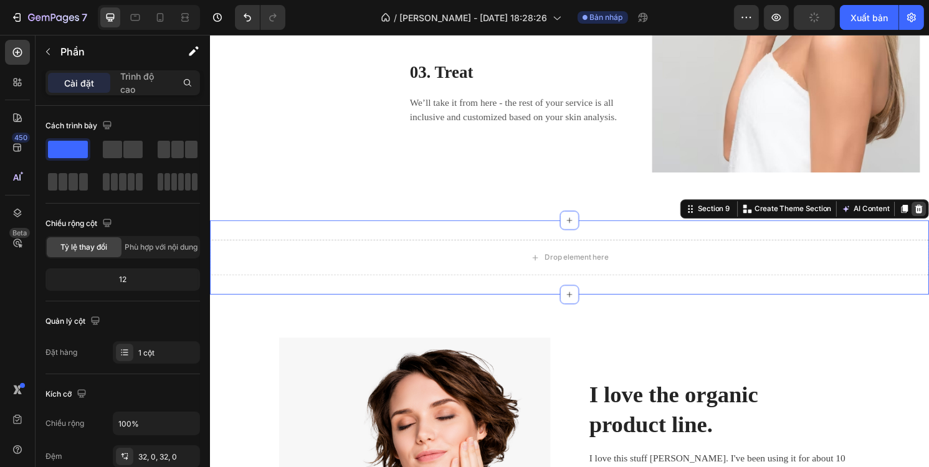
click at [928, 211] on icon at bounding box center [946, 216] width 10 height 10
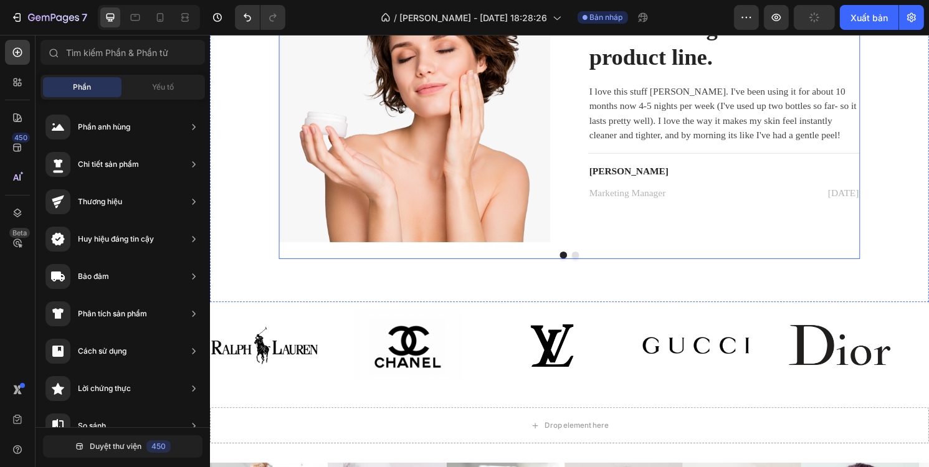
scroll to position [3863, 0]
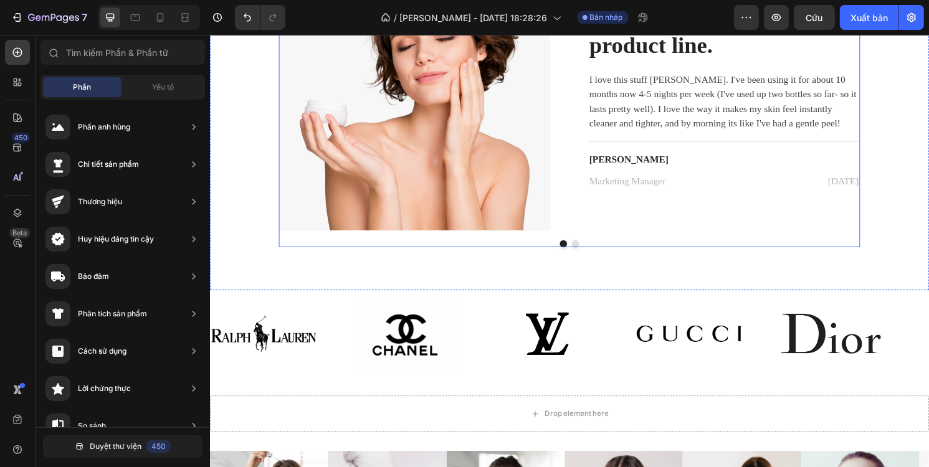
click at [586, 255] on button "Dot" at bounding box center [589, 252] width 7 height 7
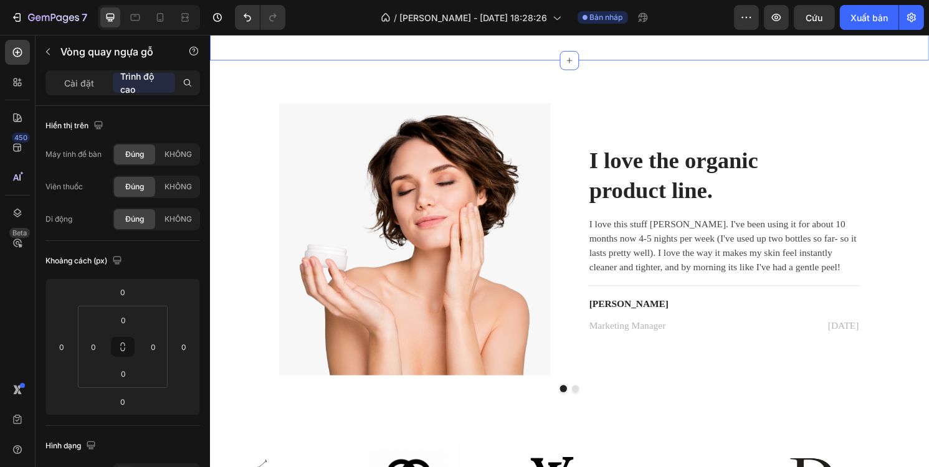
scroll to position [3738, 0]
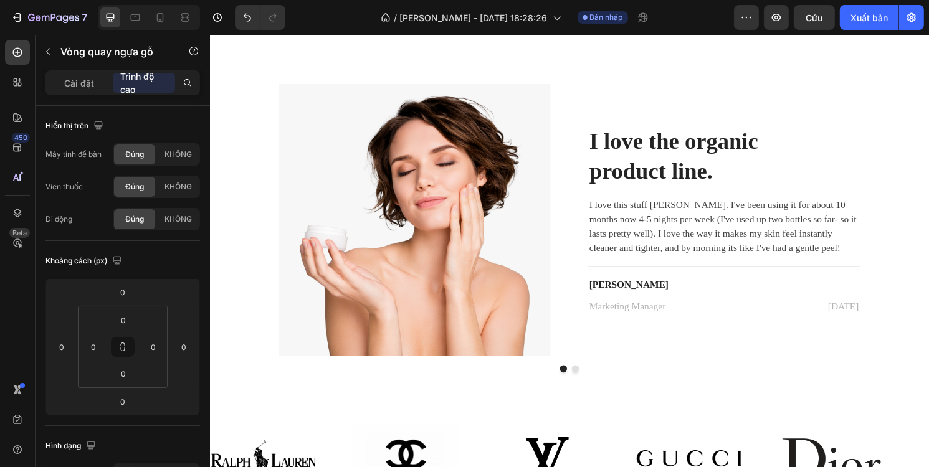
click at [586, 379] on button "Dot" at bounding box center [589, 382] width 7 height 7
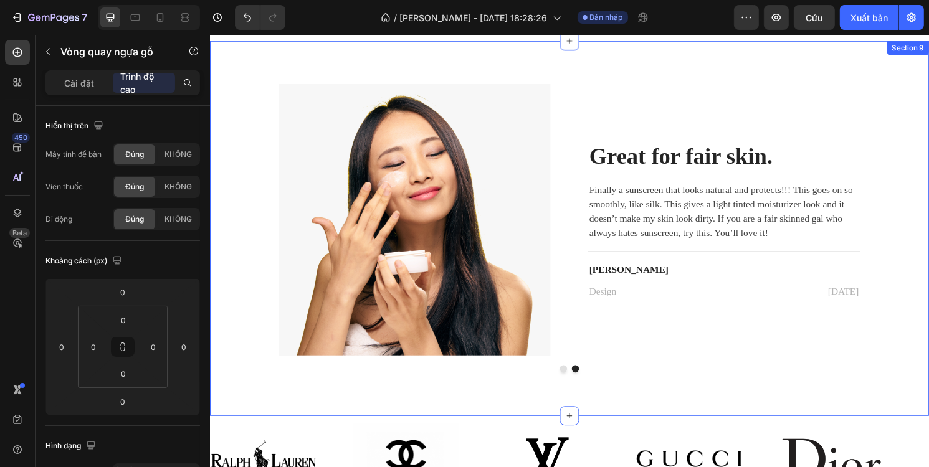
click at [902, 121] on div "Image I love the organic product line. Heading I love this stuff [PERSON_NAME].…" at bounding box center [583, 236] width 729 height 300
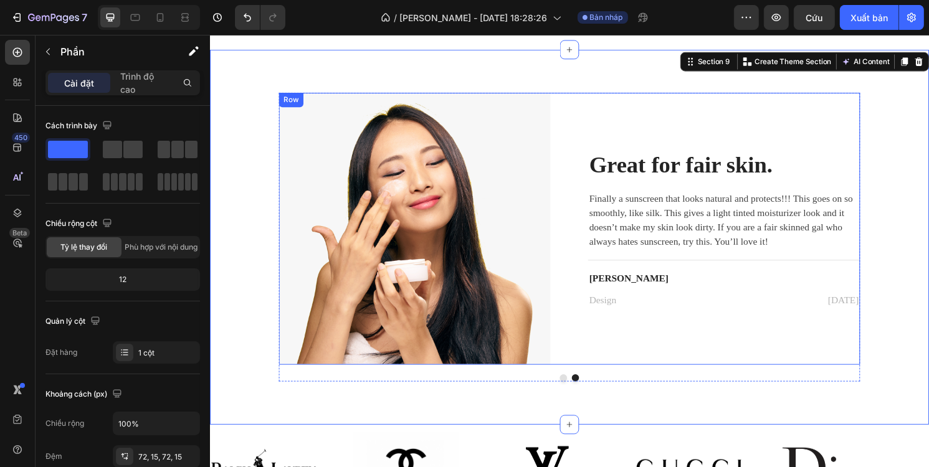
scroll to position [3676, 0]
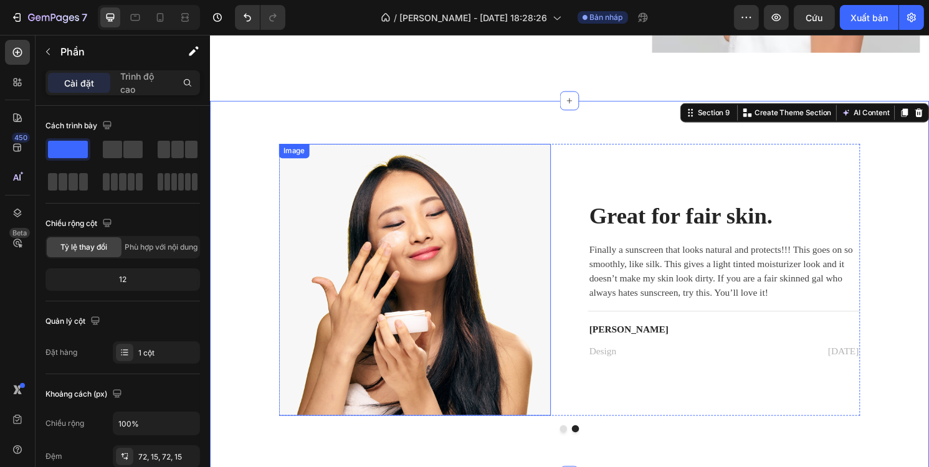
click at [498, 230] on img at bounding box center [422, 289] width 283 height 282
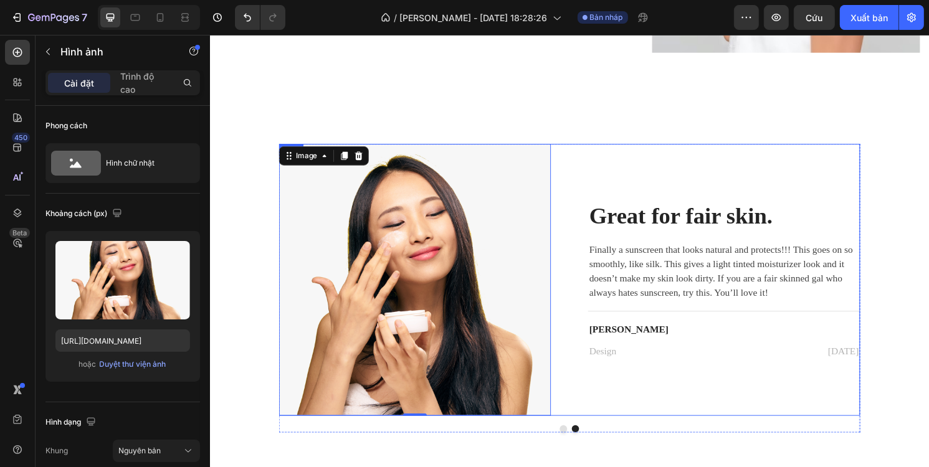
click at [646, 161] on div "Great for [MEDICAL_DATA]. Heading Finally a sunscreen that looks natural and pr…" at bounding box center [743, 289] width 283 height 282
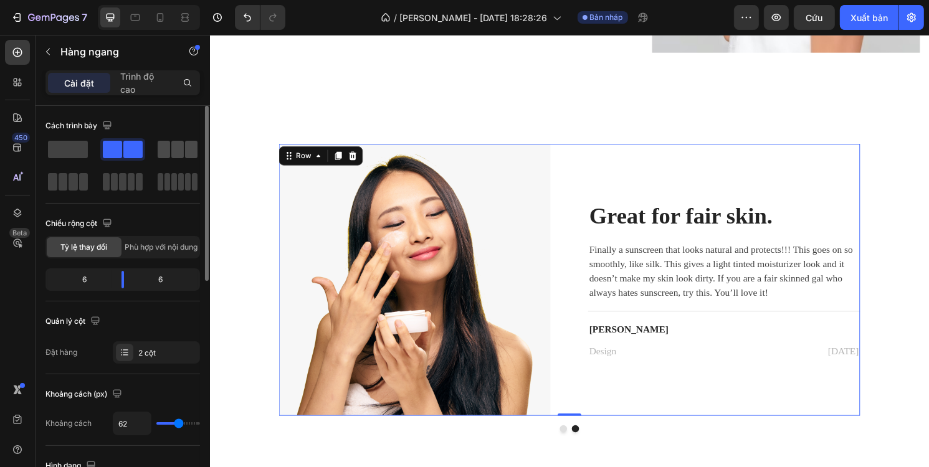
click at [171, 142] on span at bounding box center [177, 149] width 12 height 17
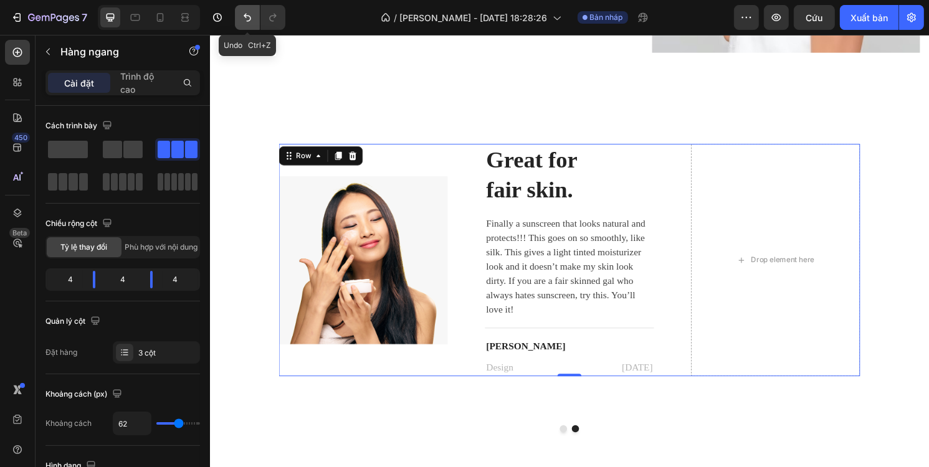
click at [248, 19] on icon "Hoàn tác/Làm lại" at bounding box center [247, 17] width 12 height 12
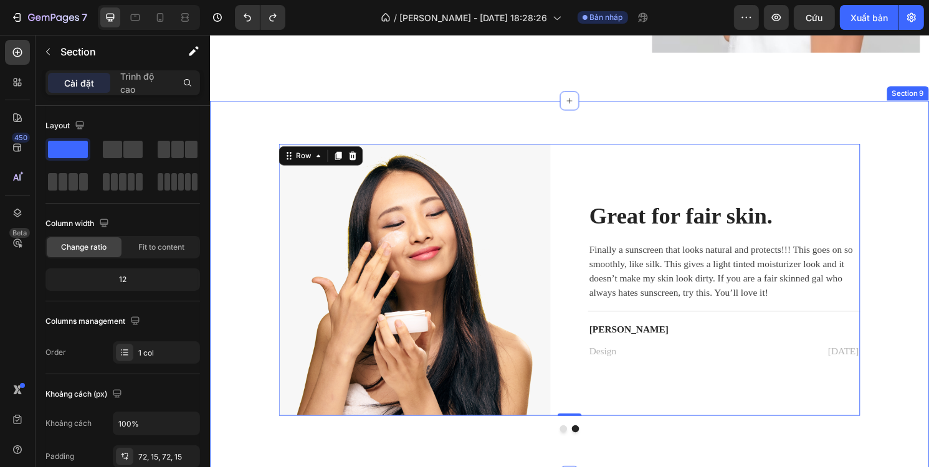
click at [402, 112] on div "Image I love the organic product line. Heading I love this stuff [PERSON_NAME].…" at bounding box center [583, 297] width 748 height 389
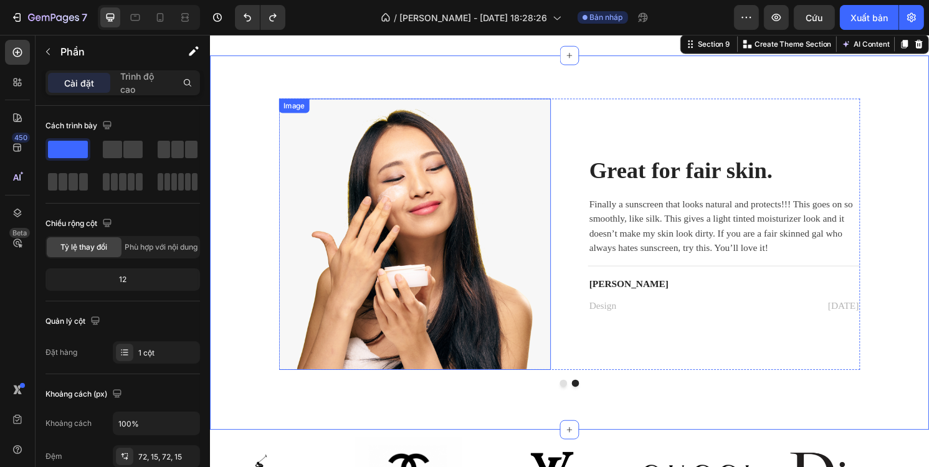
scroll to position [3801, 0]
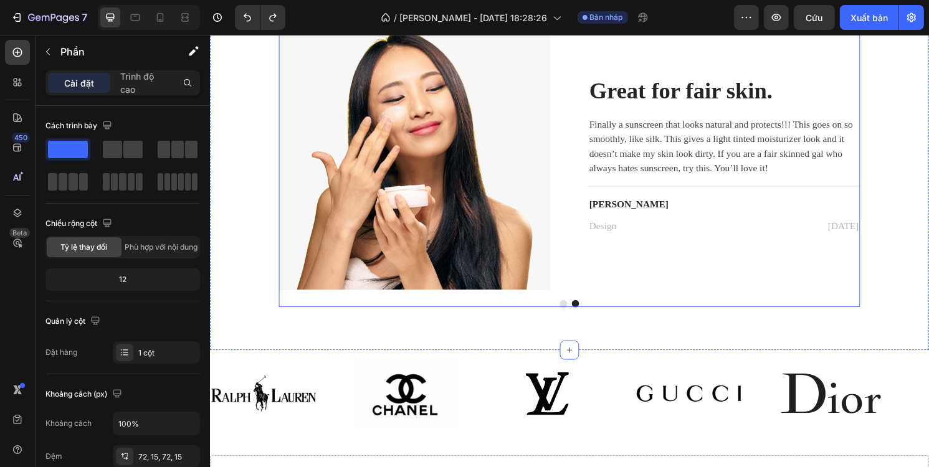
click at [573, 316] on div "Image I love the organic product line. Heading I love this stuff [PERSON_NAME].…" at bounding box center [583, 169] width 604 height 300
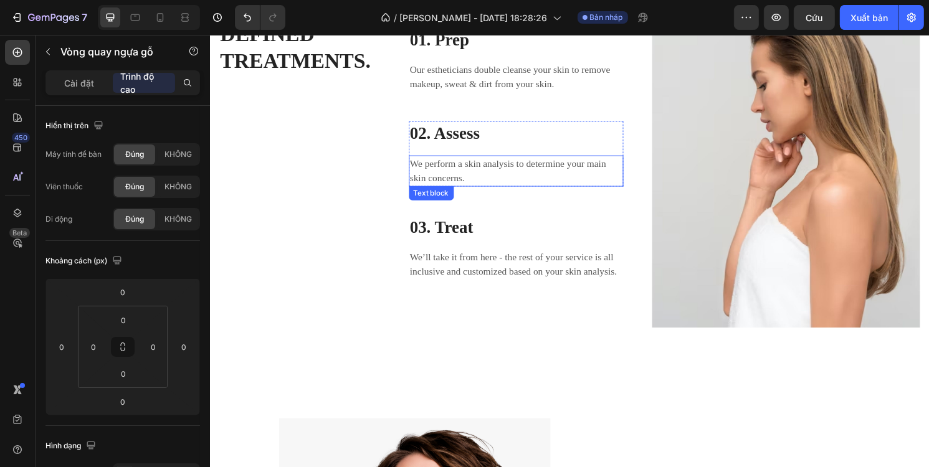
scroll to position [3059, 0]
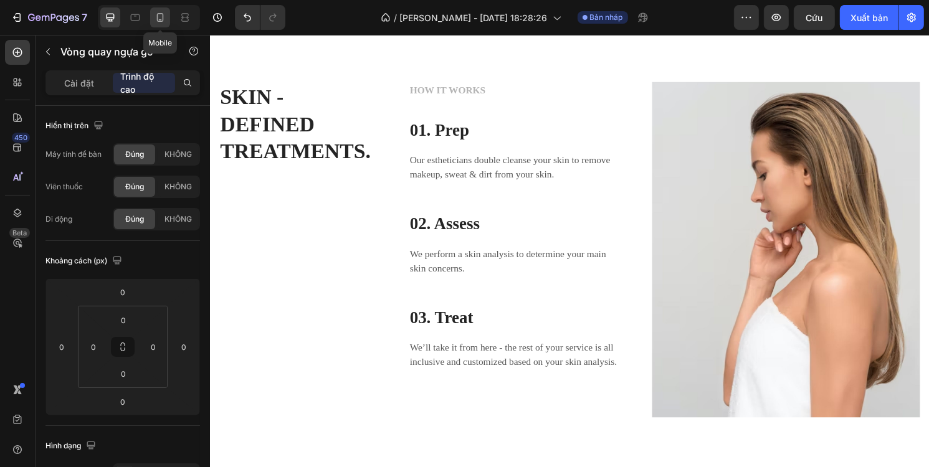
click at [157, 16] on icon at bounding box center [160, 17] width 7 height 9
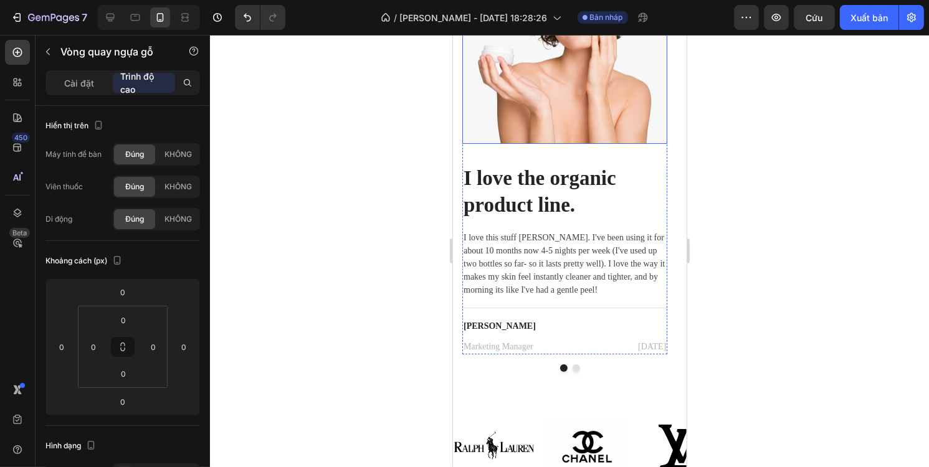
scroll to position [4801, 0]
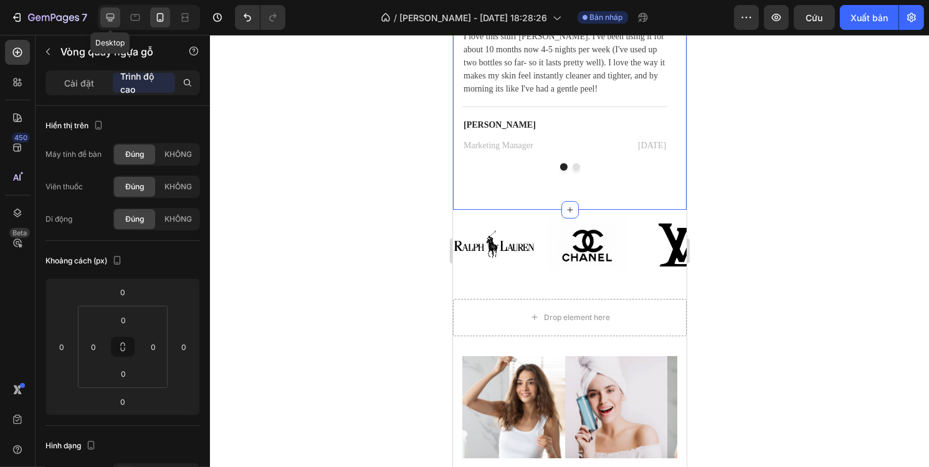
click at [112, 14] on icon at bounding box center [111, 18] width 8 height 8
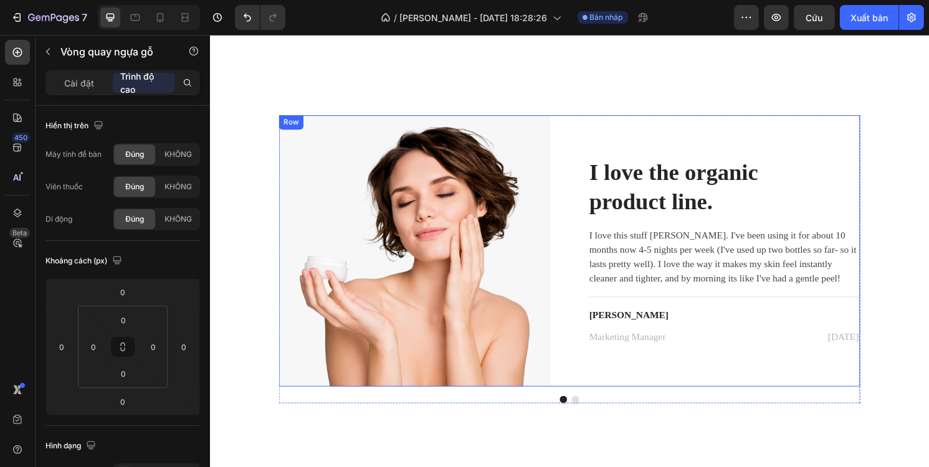
scroll to position [3773, 0]
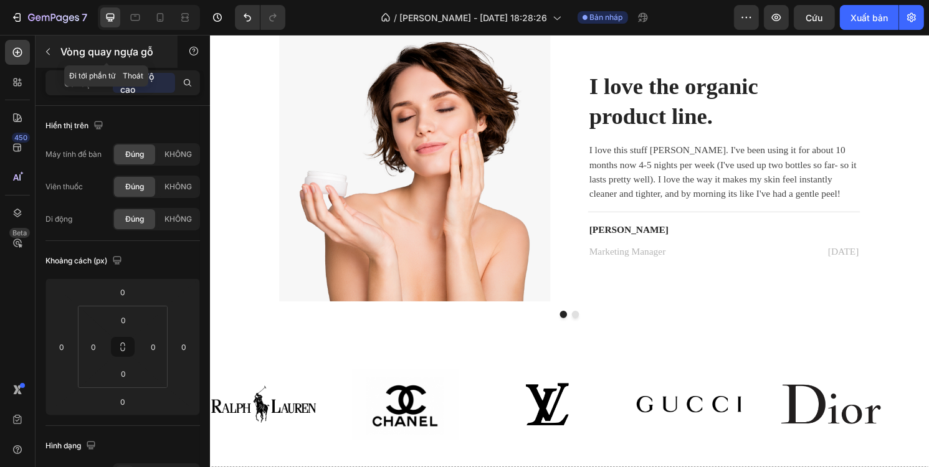
click at [44, 50] on icon "button" at bounding box center [48, 52] width 10 height 10
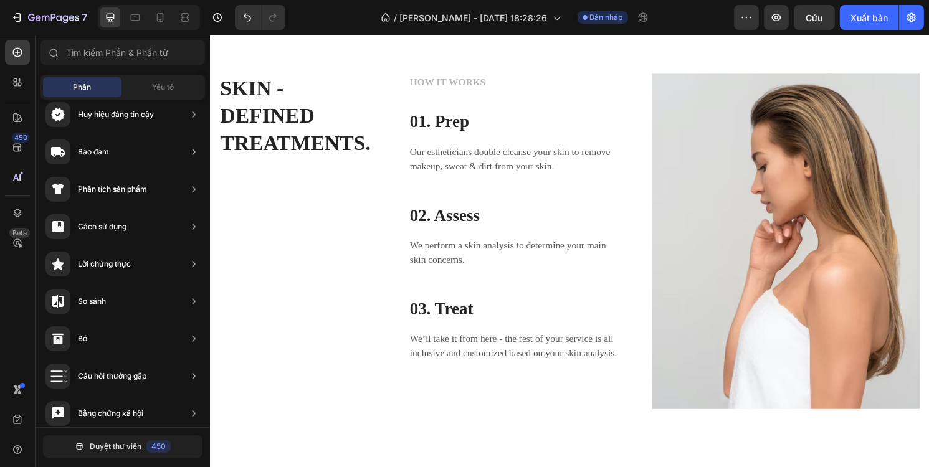
scroll to position [3275, 0]
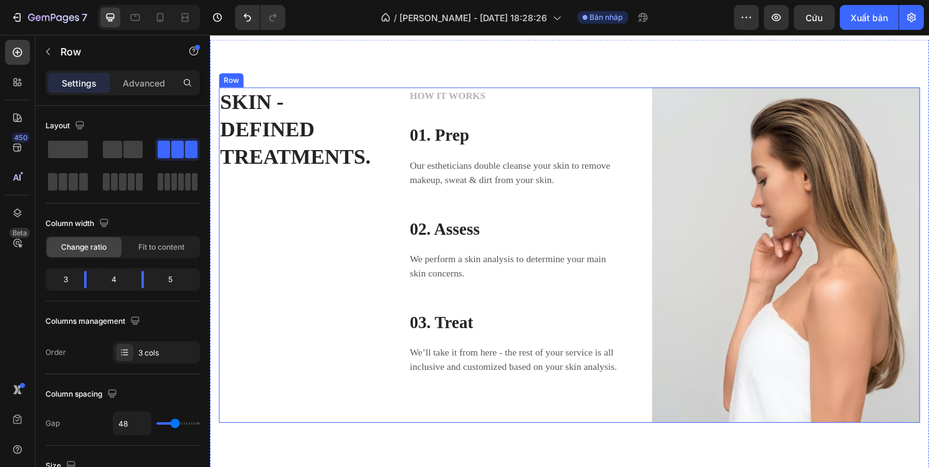
click at [351, 210] on div "SKIN - DEFINED TREATMENTS. Heading" at bounding box center [303, 264] width 168 height 349
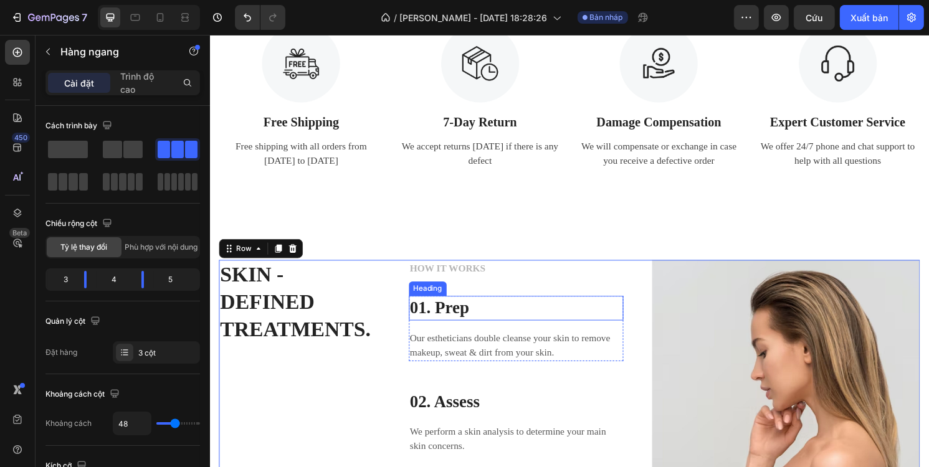
scroll to position [3088, 0]
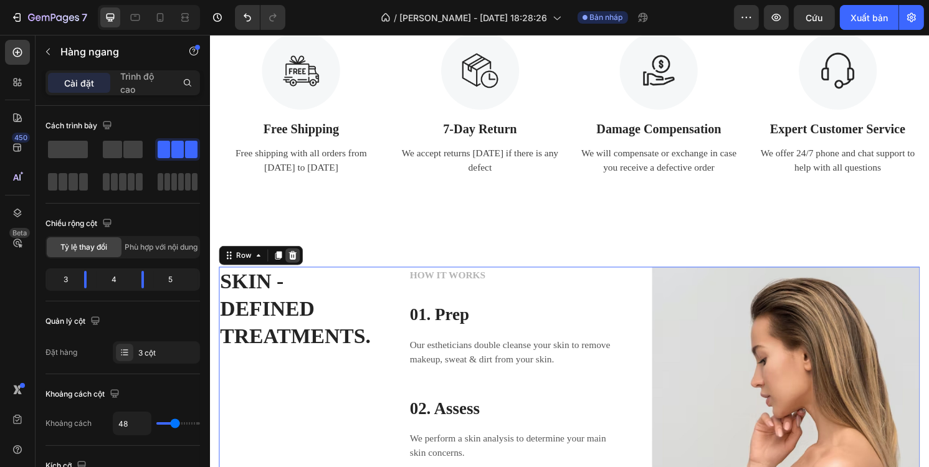
click at [298, 260] on icon at bounding box center [295, 265] width 10 height 10
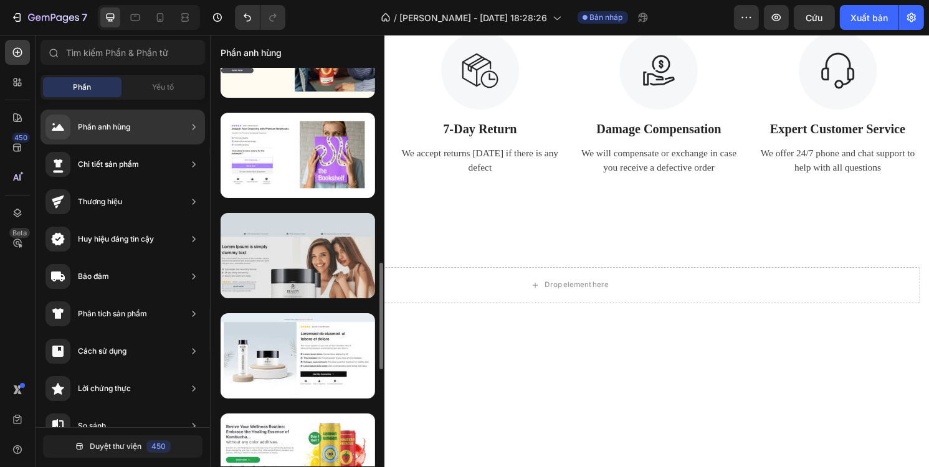
scroll to position [596, 0]
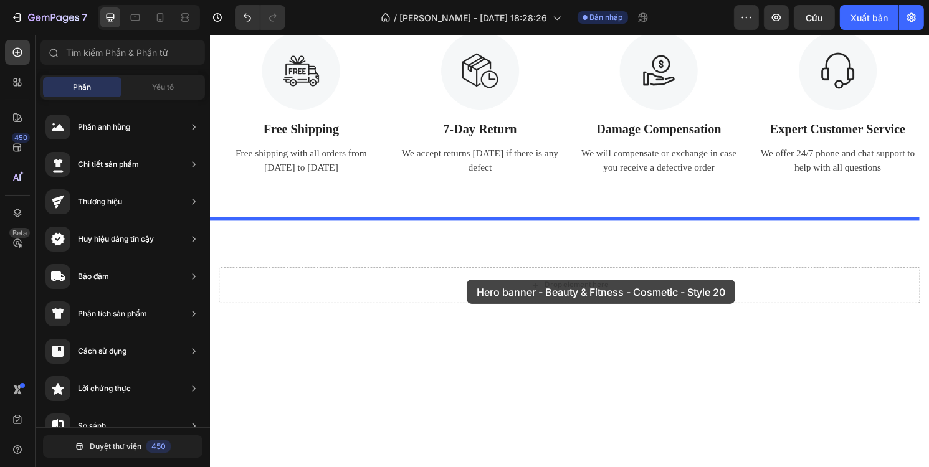
drag, startPoint x: 490, startPoint y: 348, endPoint x: 476, endPoint y: 290, distance: 60.3
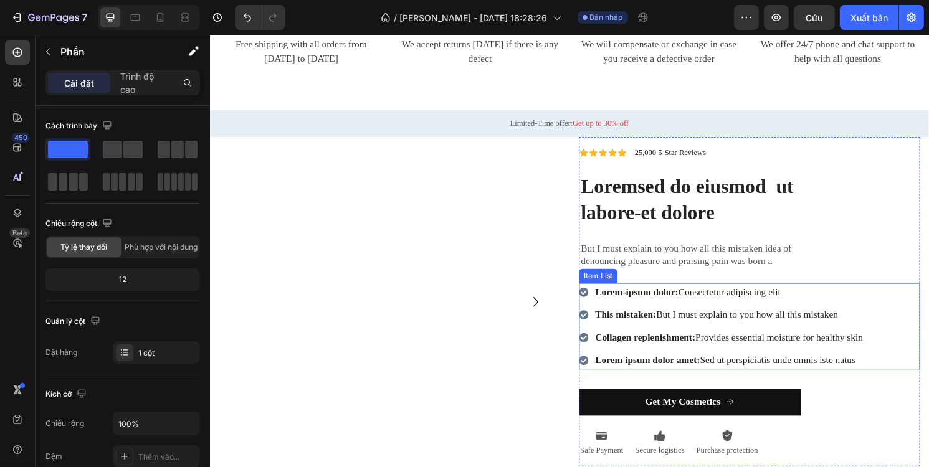
scroll to position [2288, 0]
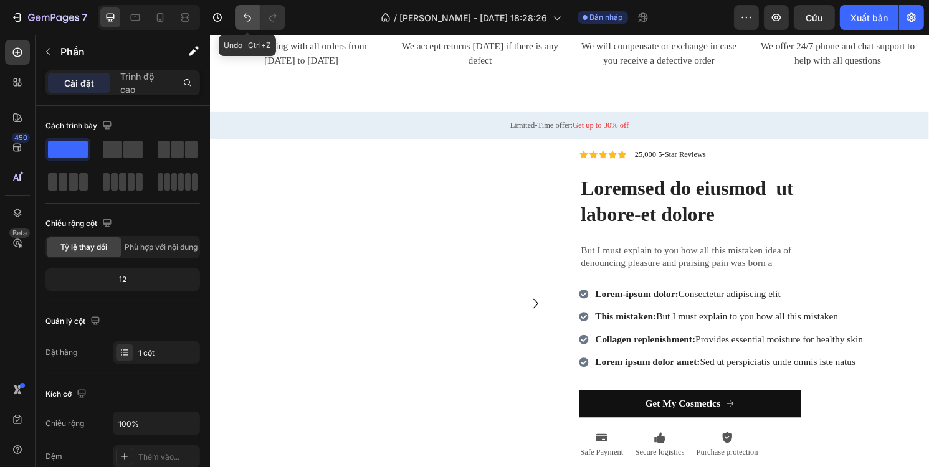
click at [247, 19] on icon "Hoàn tác/Làm lại" at bounding box center [247, 17] width 12 height 12
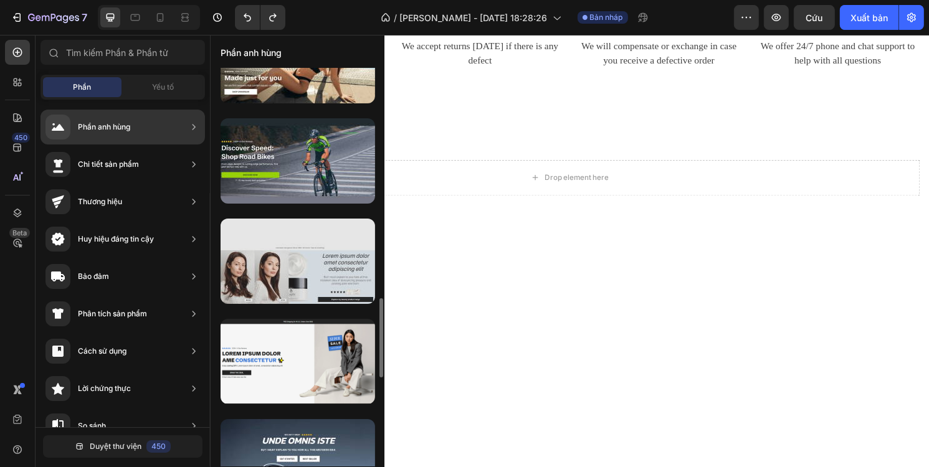
scroll to position [1282, 0]
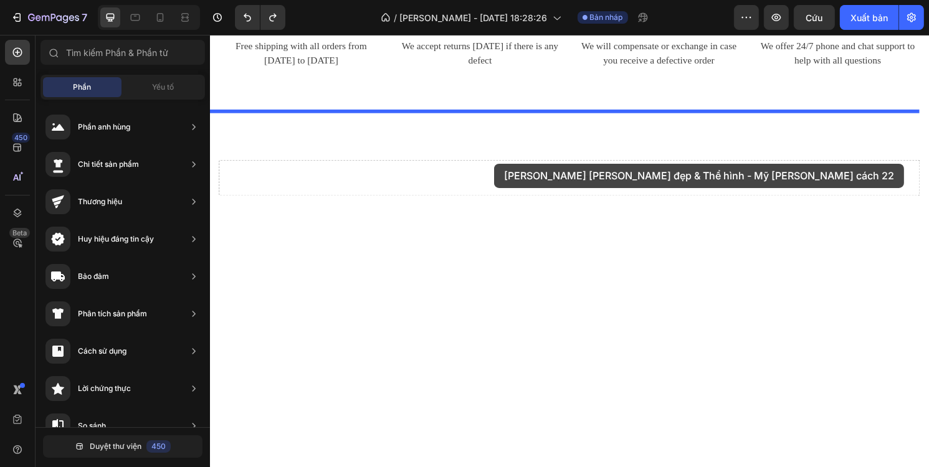
drag, startPoint x: 537, startPoint y: 190, endPoint x: 505, endPoint y: 169, distance: 38.7
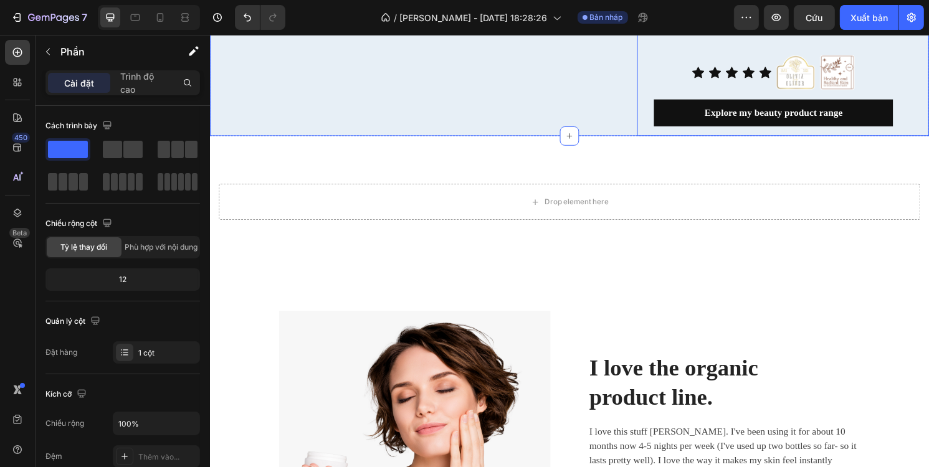
scroll to position [2401, 0]
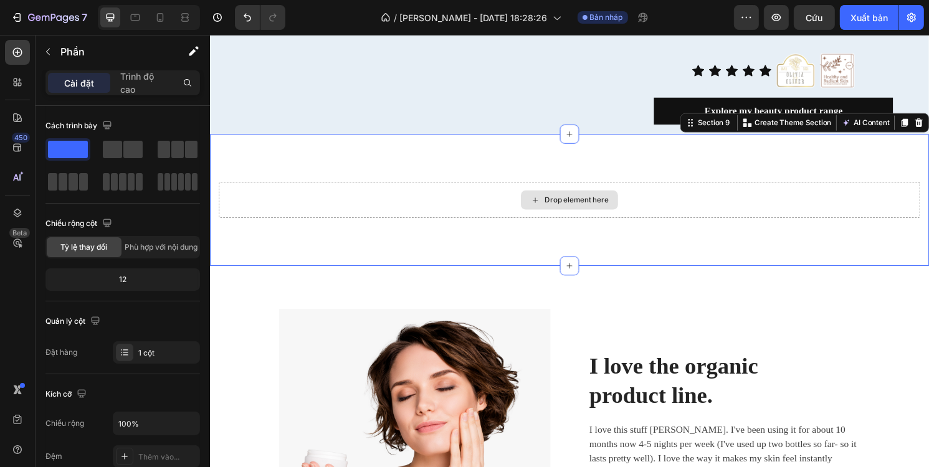
click at [689, 214] on div "Drop element here" at bounding box center [583, 206] width 729 height 37
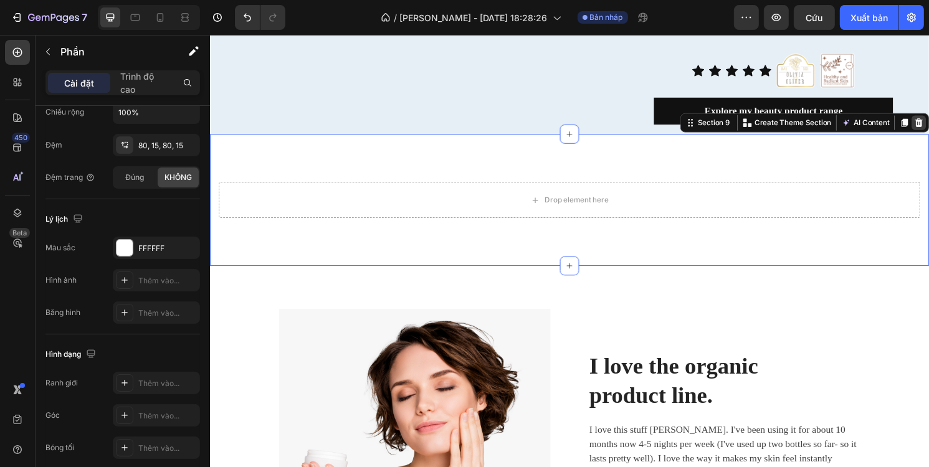
click at [928, 125] on icon at bounding box center [947, 126] width 8 height 9
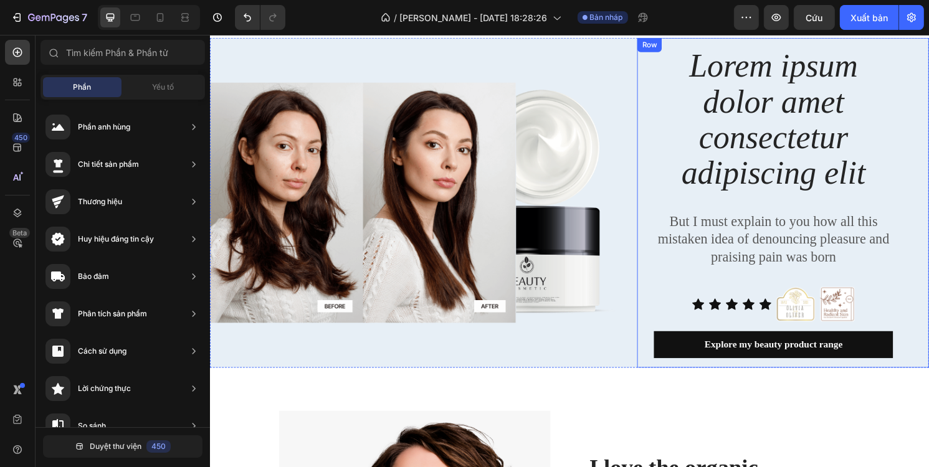
scroll to position [2899, 0]
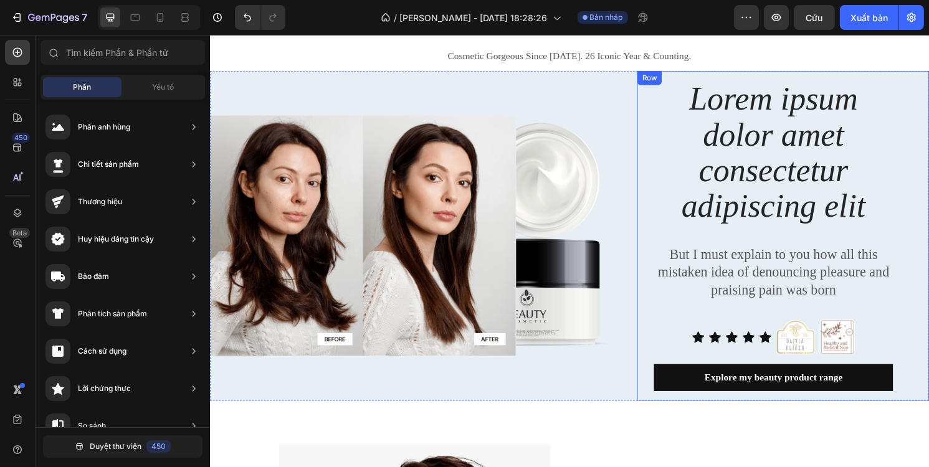
click at [657, 166] on div "Lorem ipsum dolor amet consectetur adipiscing elit Heading But I must explain t…" at bounding box center [805, 243] width 303 height 343
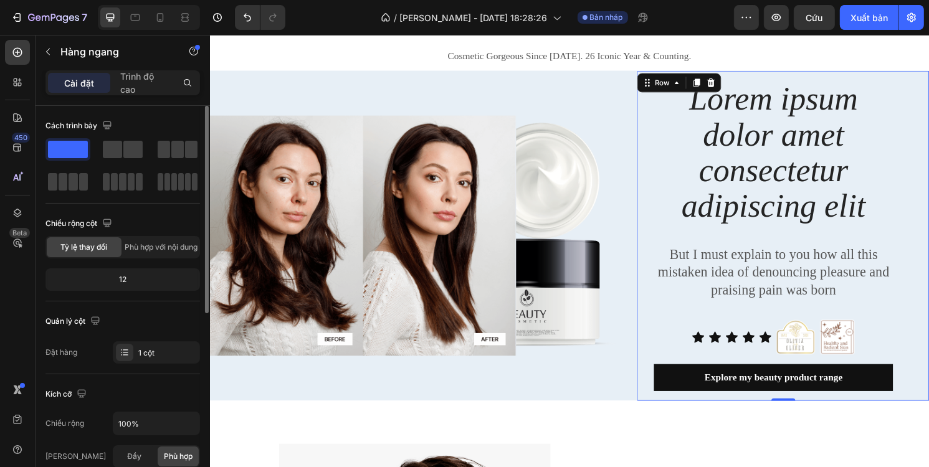
scroll to position [125, 0]
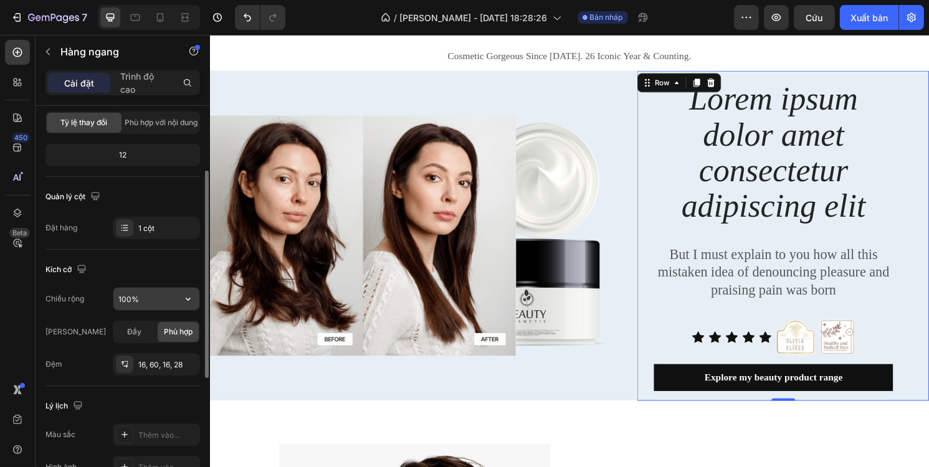
click at [132, 300] on input "100%" at bounding box center [156, 299] width 86 height 22
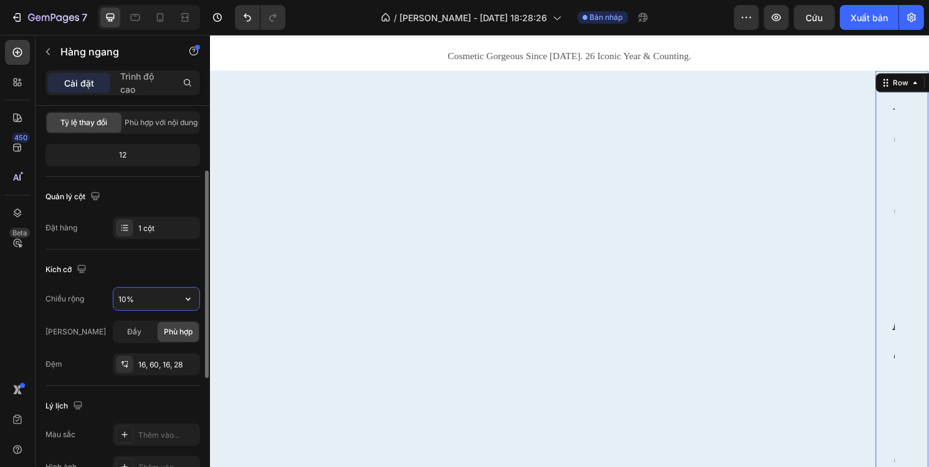
type input "100%"
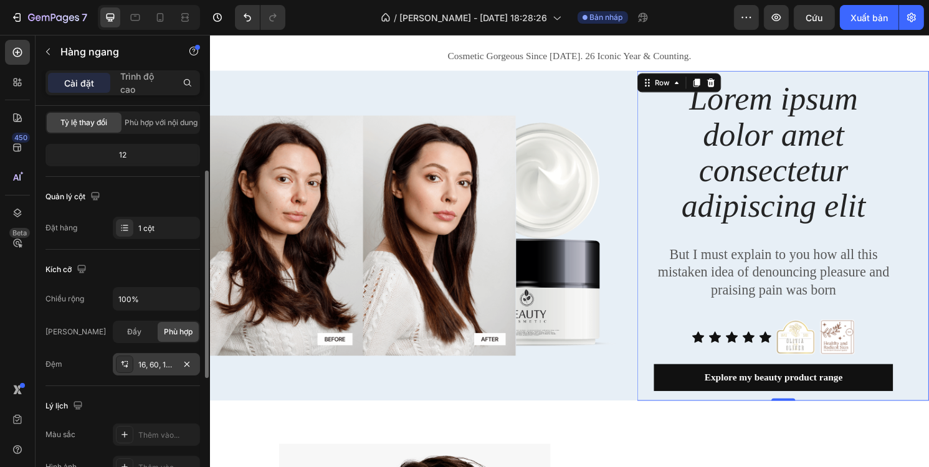
click at [158, 360] on font "16, 60, 16, 28" at bounding box center [160, 364] width 44 height 9
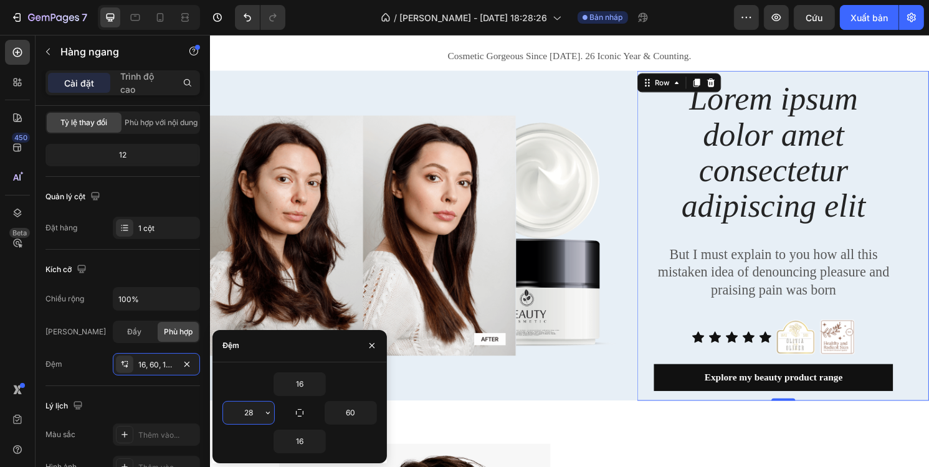
click at [250, 412] on input "28" at bounding box center [248, 413] width 51 height 22
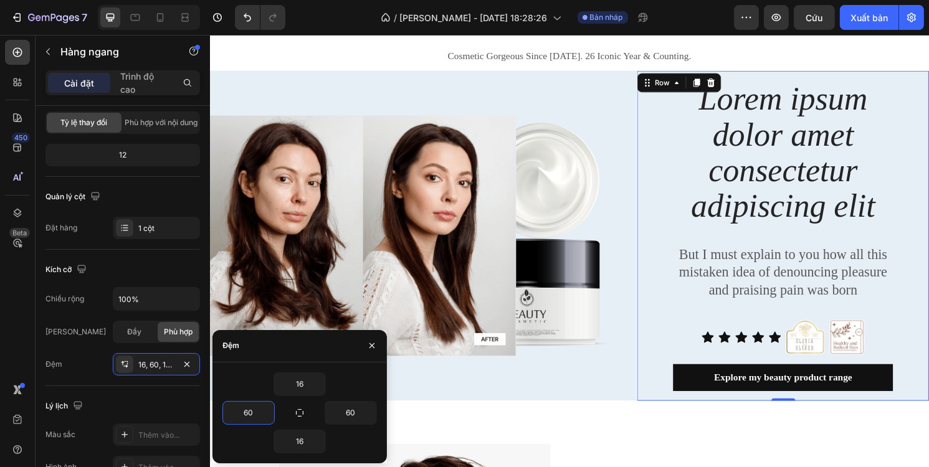
type input "6"
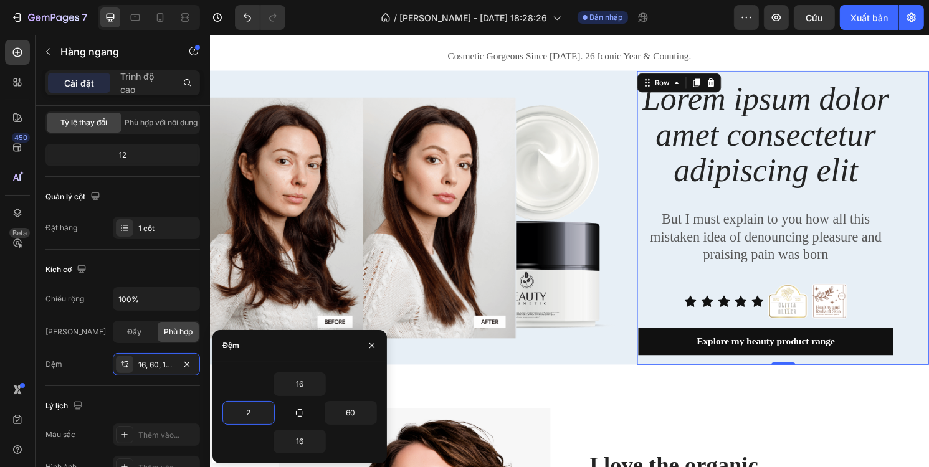
type input "28"
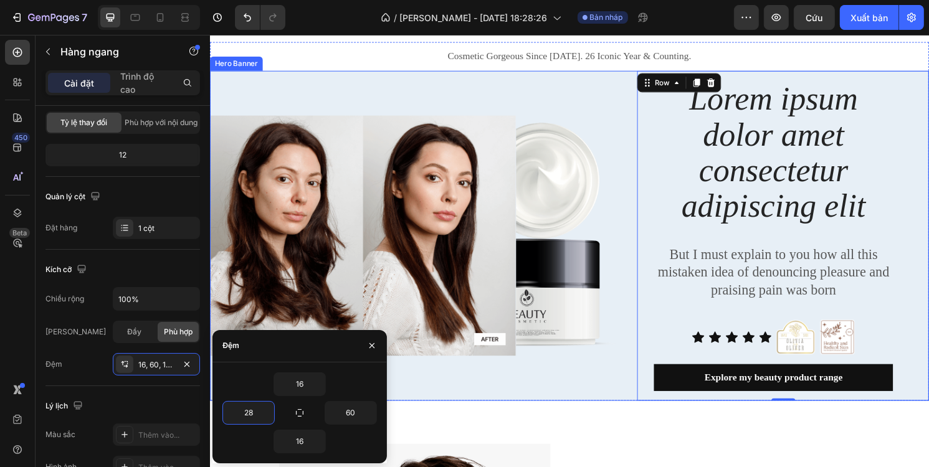
click at [452, 100] on div "Image Image Row" at bounding box center [421, 243] width 424 height 343
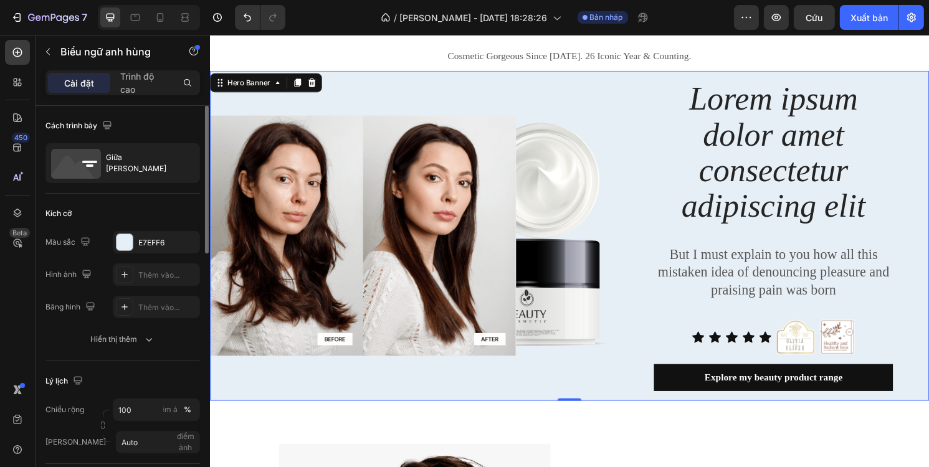
scroll to position [62, 0]
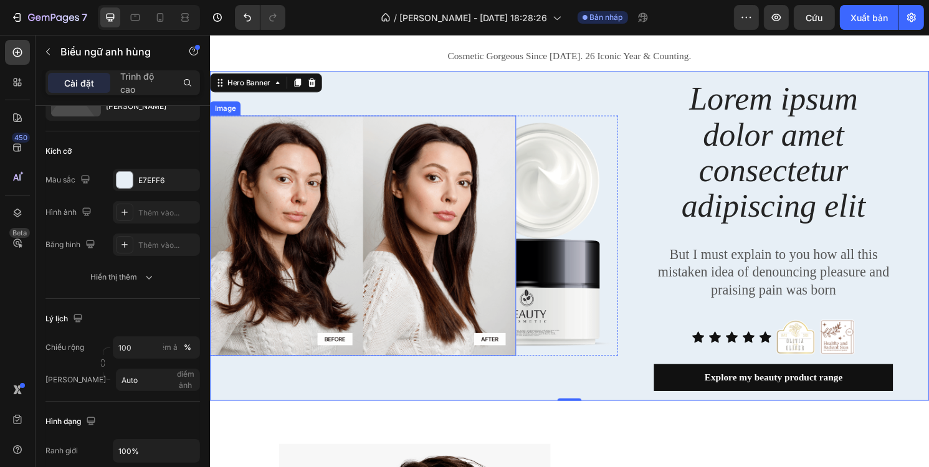
click at [252, 222] on img at bounding box center [368, 244] width 318 height 250
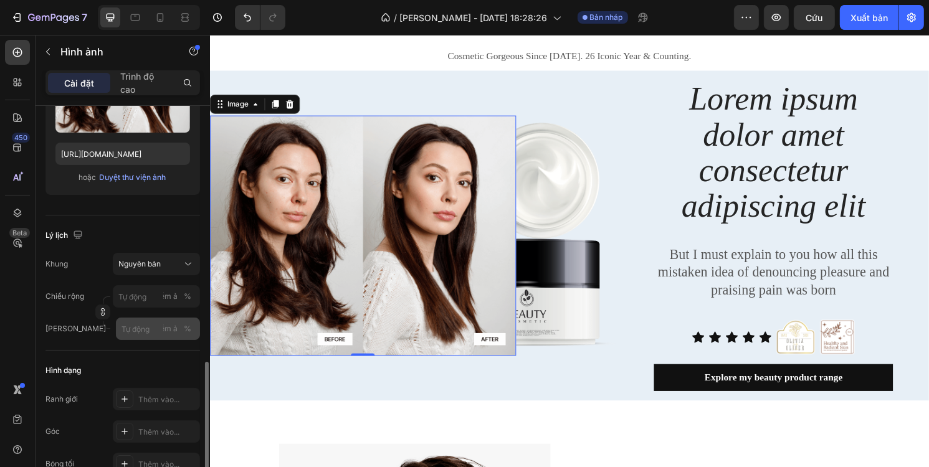
scroll to position [312, 0]
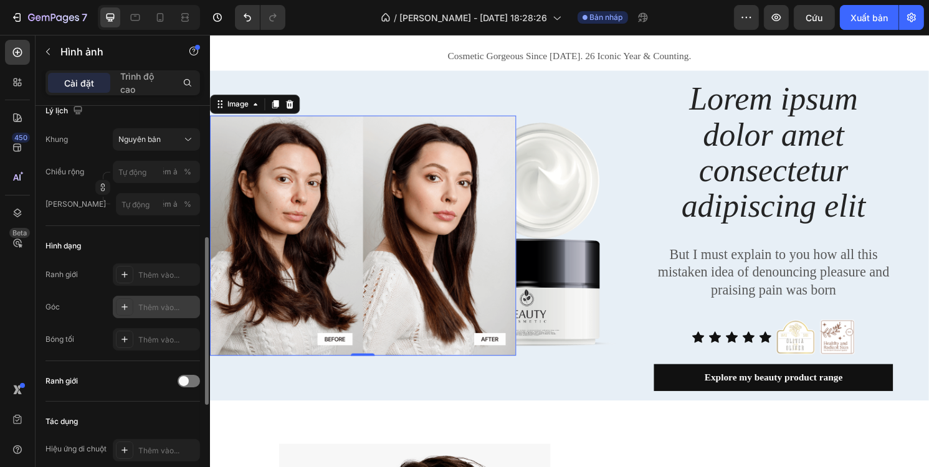
click at [164, 303] on font "Thêm vào..." at bounding box center [158, 307] width 41 height 9
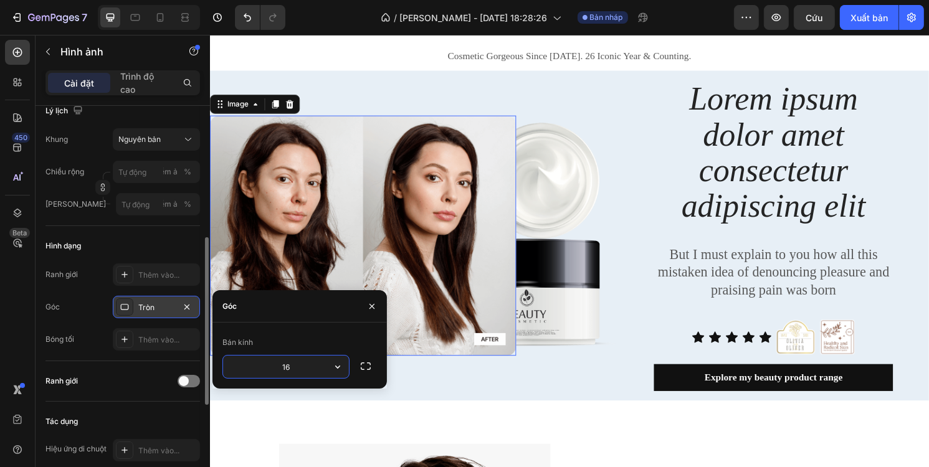
type input "16"
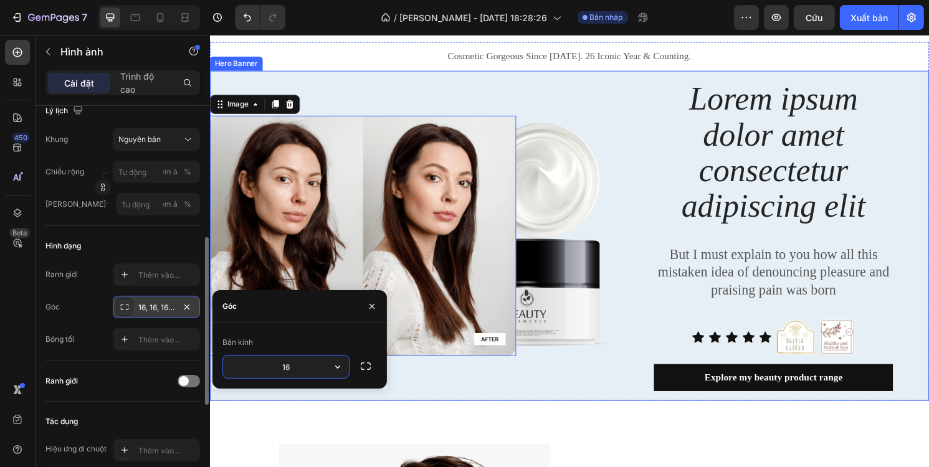
click at [630, 237] on div "Lorem ipsum dolor amet consectetur adipiscing elit Heading But I must explain t…" at bounding box center [583, 243] width 748 height 343
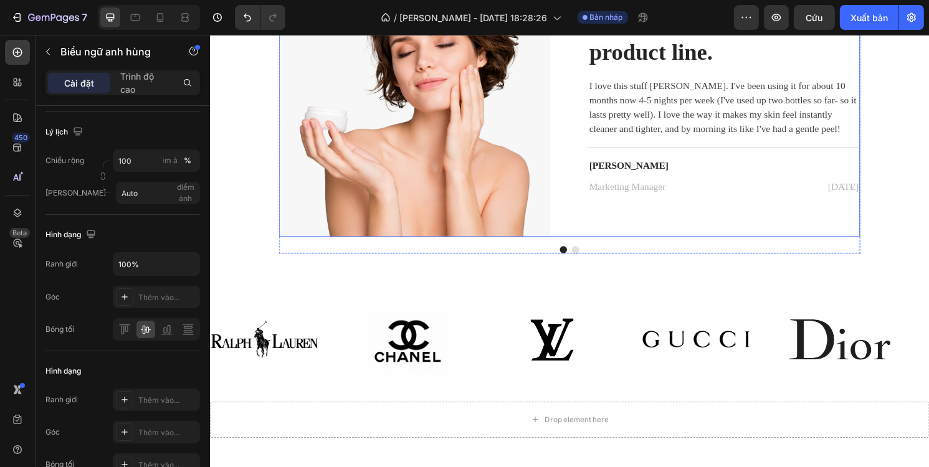
scroll to position [3447, 0]
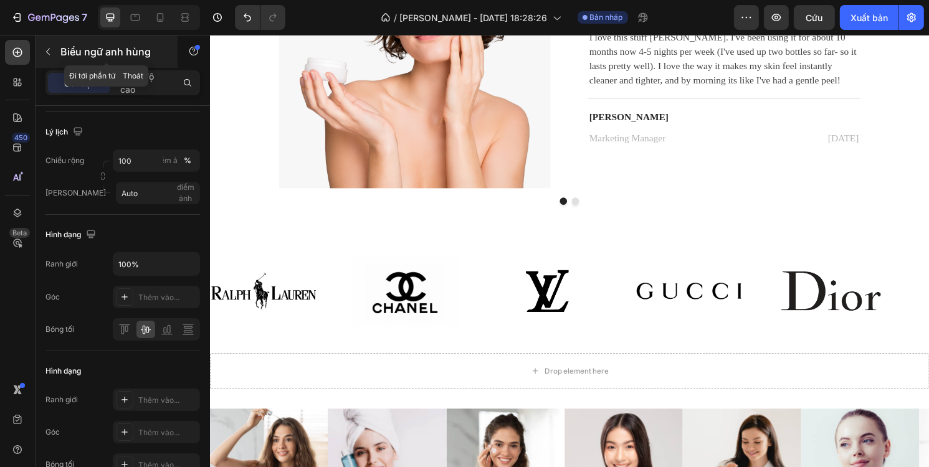
click at [40, 56] on button "button" at bounding box center [48, 52] width 20 height 20
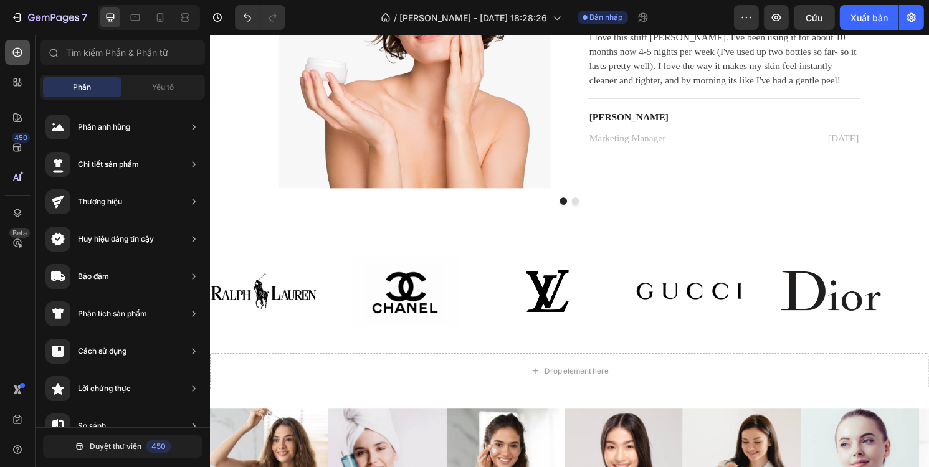
click at [20, 53] on icon at bounding box center [17, 52] width 12 height 12
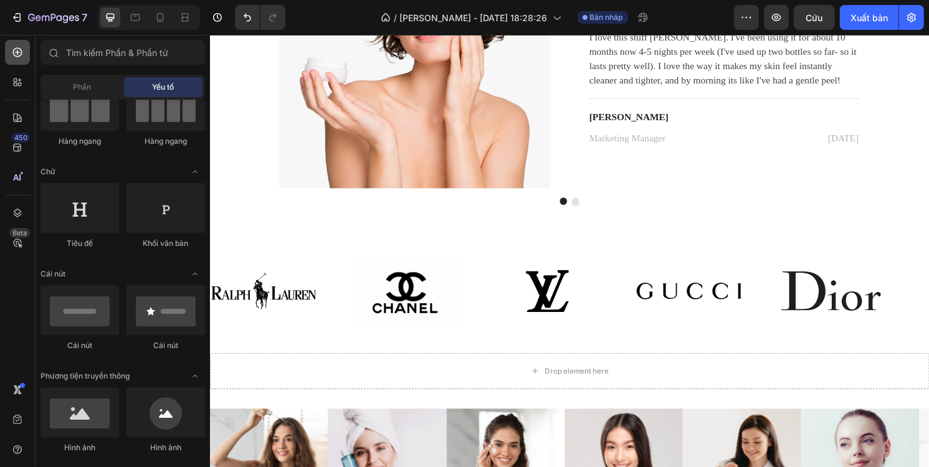
click at [21, 52] on icon at bounding box center [17, 52] width 9 height 9
click at [81, 82] on span "Phần" at bounding box center [83, 87] width 18 height 11
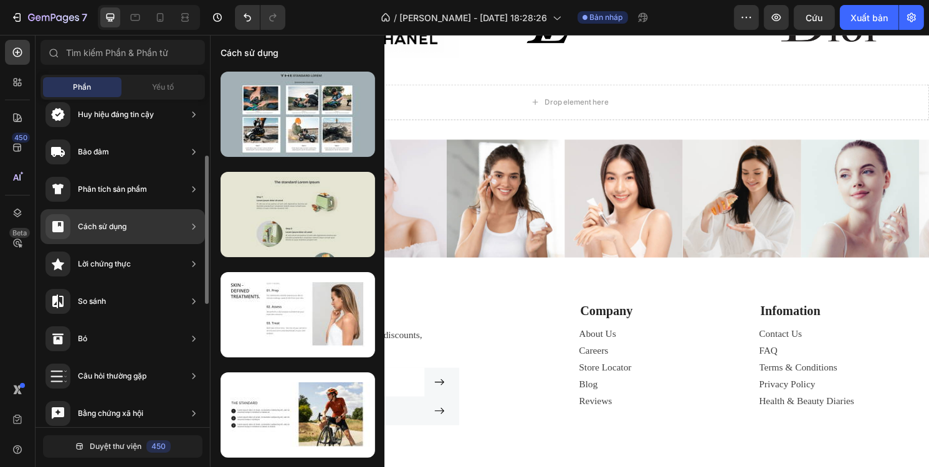
scroll to position [3759, 0]
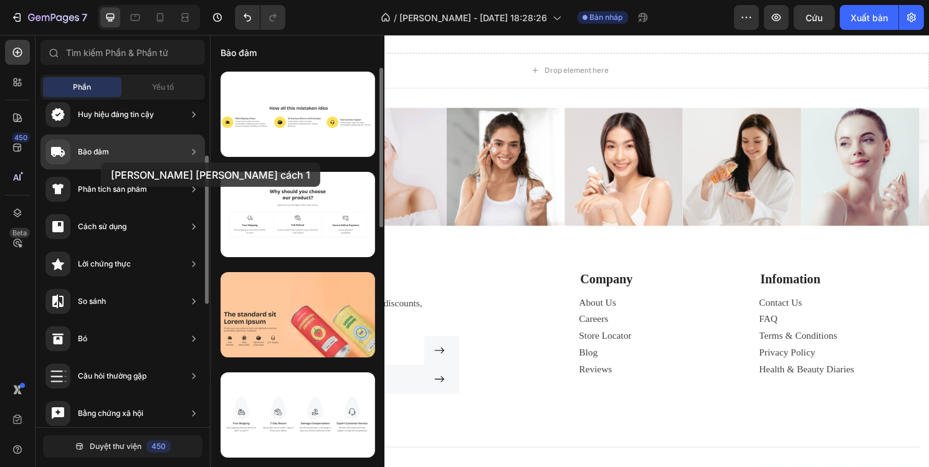
drag, startPoint x: 288, startPoint y: 123, endPoint x: 101, endPoint y: 163, distance: 191.1
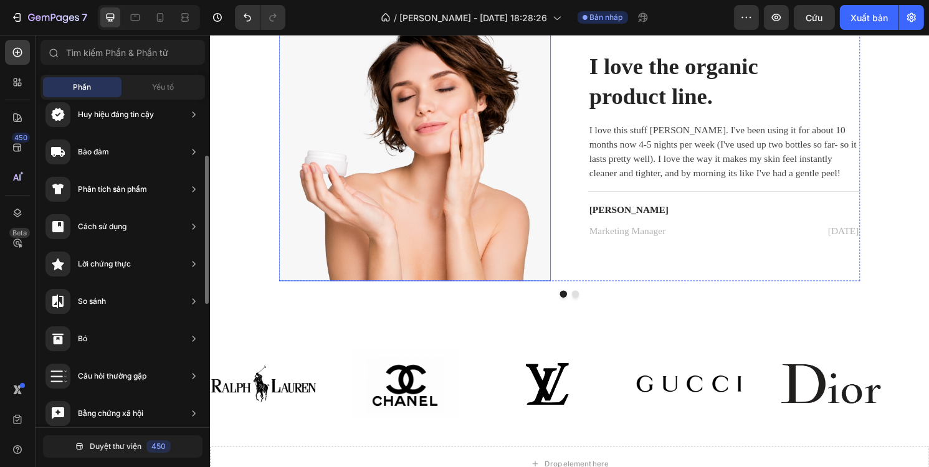
scroll to position [3385, 0]
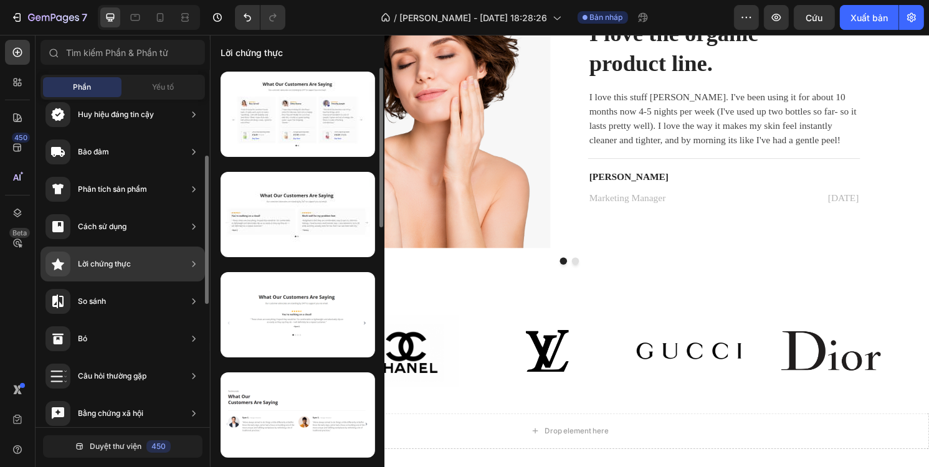
click at [112, 259] on font "Lời chứng thực" at bounding box center [104, 263] width 53 height 9
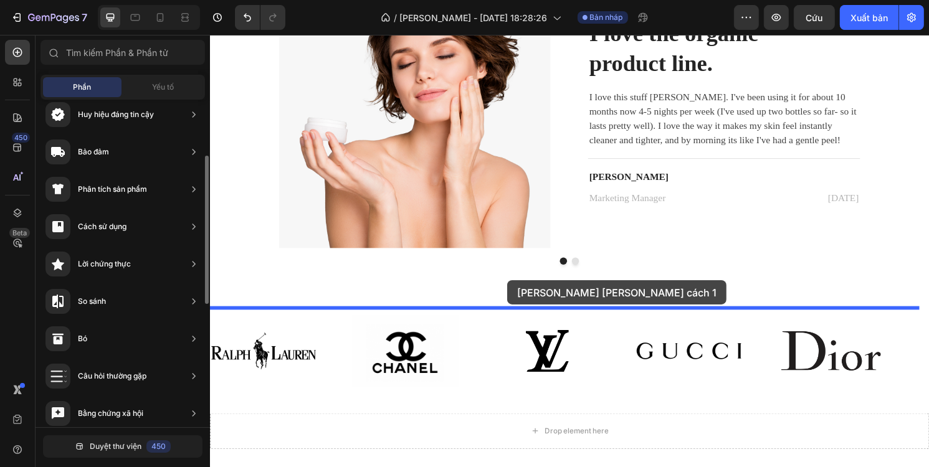
drag, startPoint x: 501, startPoint y: 166, endPoint x: 518, endPoint y: 291, distance: 126.4
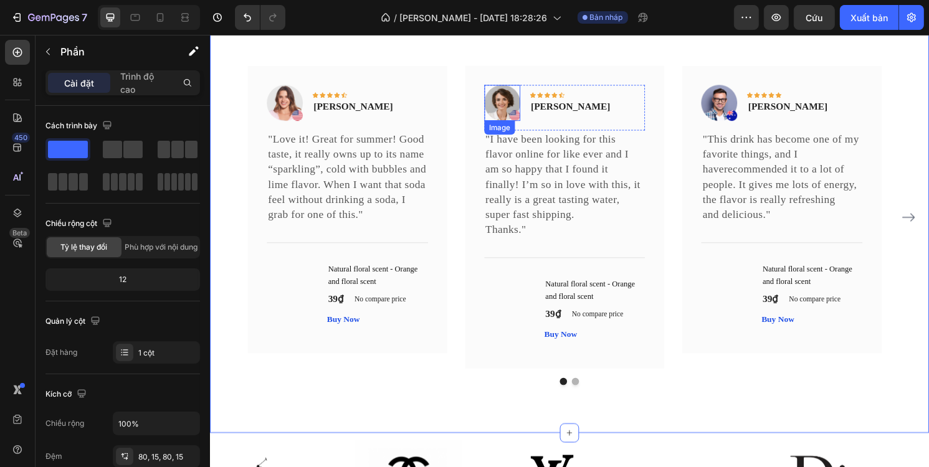
scroll to position [3812, 0]
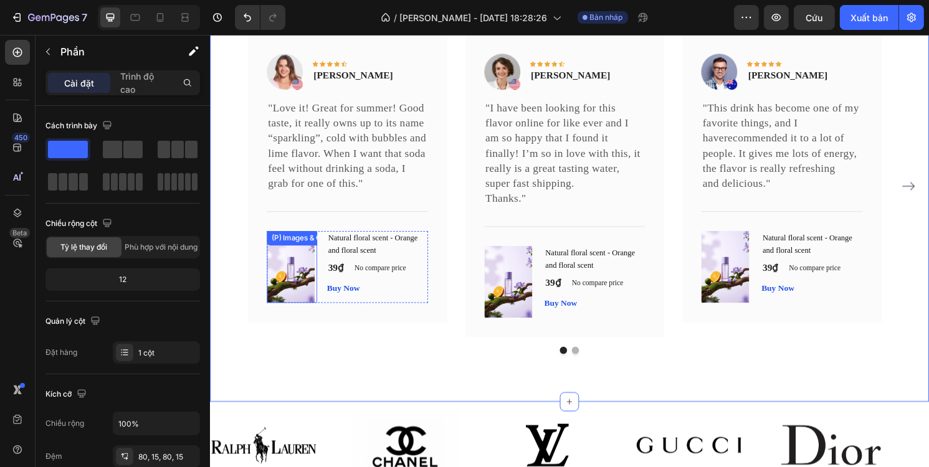
click at [297, 267] on img at bounding box center [294, 276] width 50 height 75
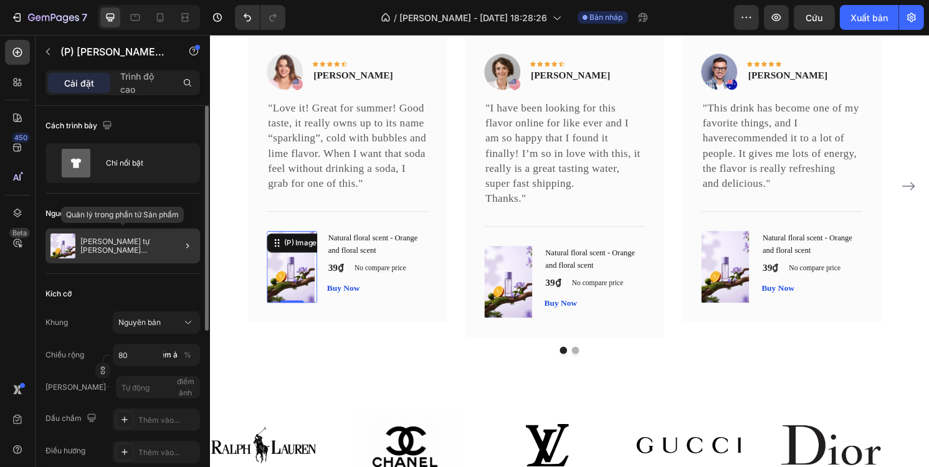
click at [148, 242] on font "[PERSON_NAME] tự [PERSON_NAME][GEOGRAPHIC_DATA] và [GEOGRAPHIC_DATA]" at bounding box center [124, 255] width 89 height 36
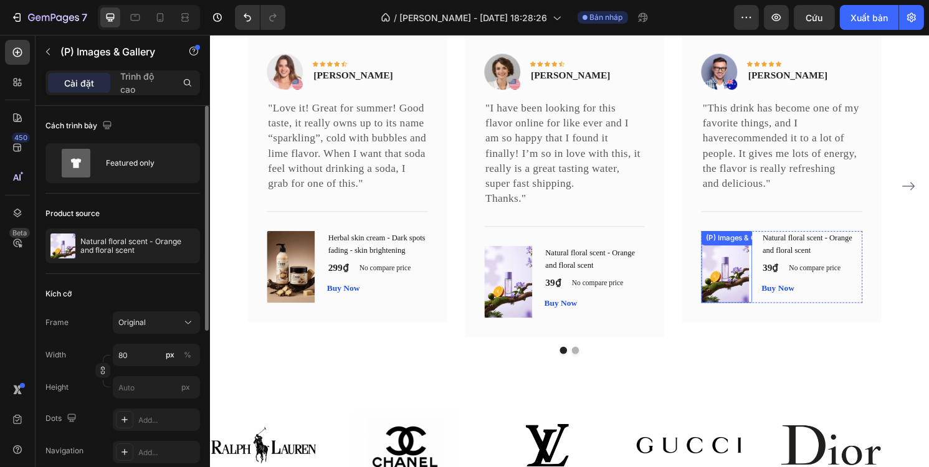
click at [736, 254] on div "(P) Images & Gallery" at bounding box center [746, 276] width 52 height 75
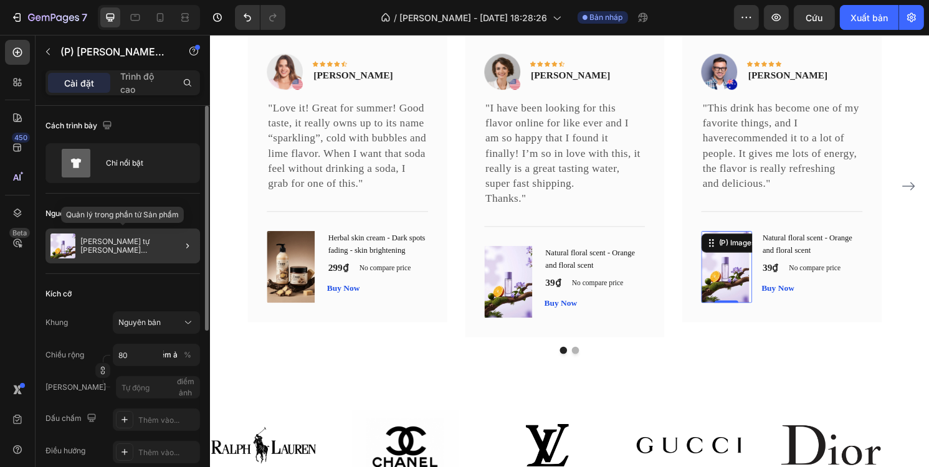
click at [161, 244] on font "[PERSON_NAME] tự [PERSON_NAME][GEOGRAPHIC_DATA] và [GEOGRAPHIC_DATA]" at bounding box center [124, 255] width 89 height 36
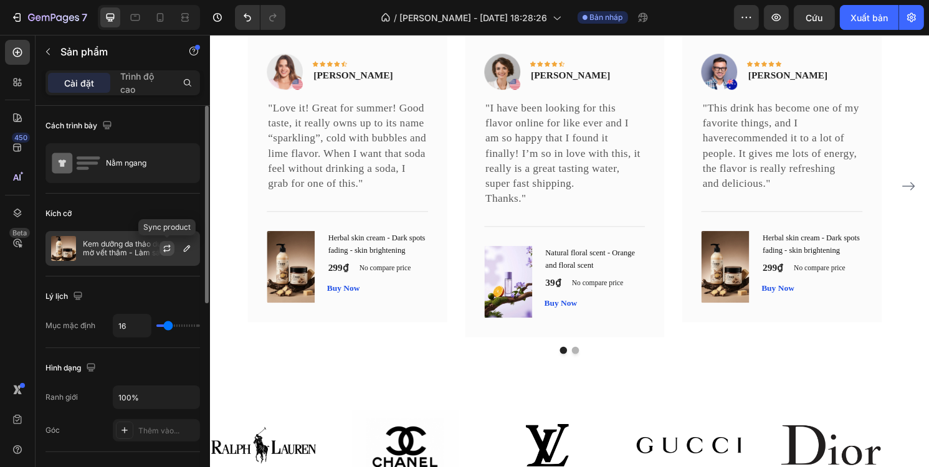
click at [165, 249] on icon "button" at bounding box center [167, 249] width 10 height 10
click at [183, 248] on div at bounding box center [137, 248] width 113 height 9
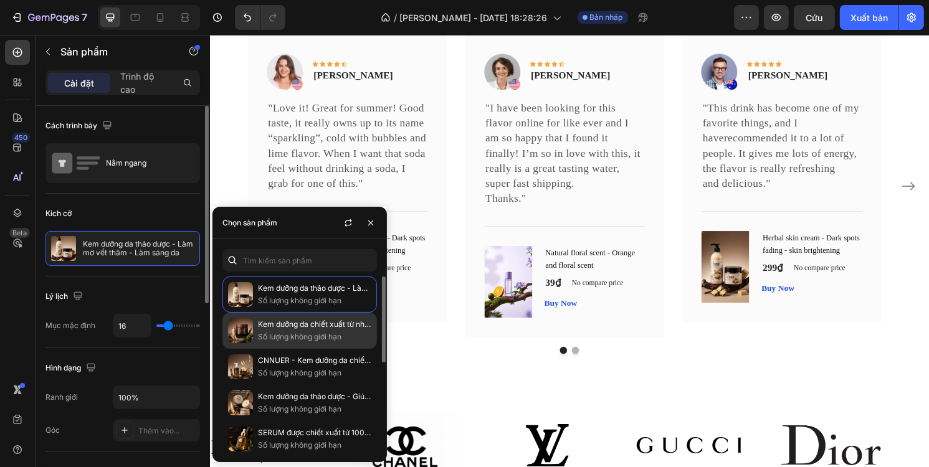
scroll to position [125, 0]
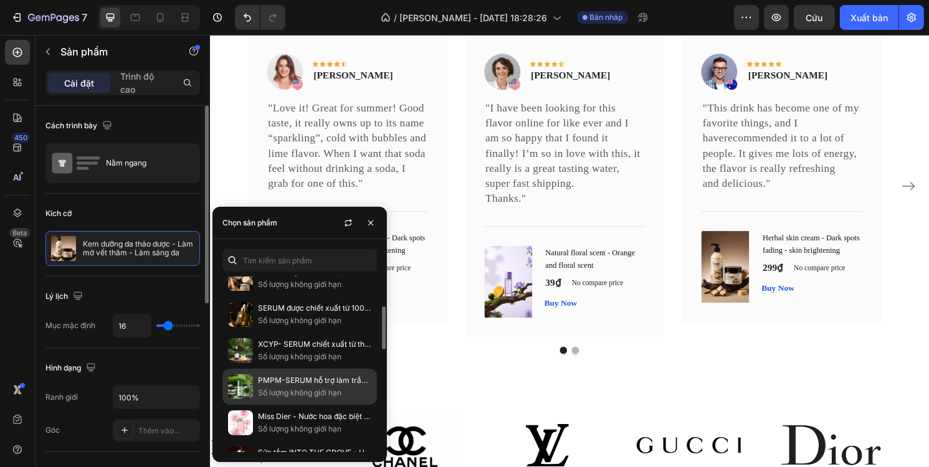
click at [279, 389] on font "Số lượng không giới hạn" at bounding box center [299, 392] width 83 height 9
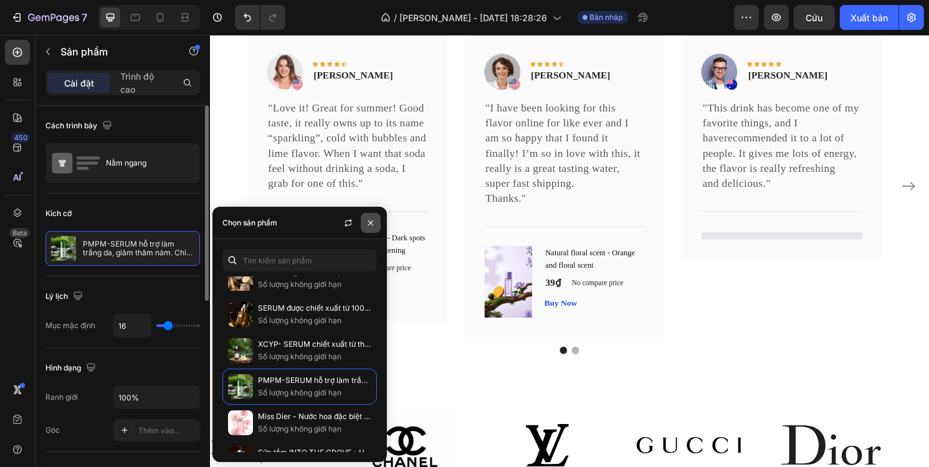
scroll to position [3812, 0]
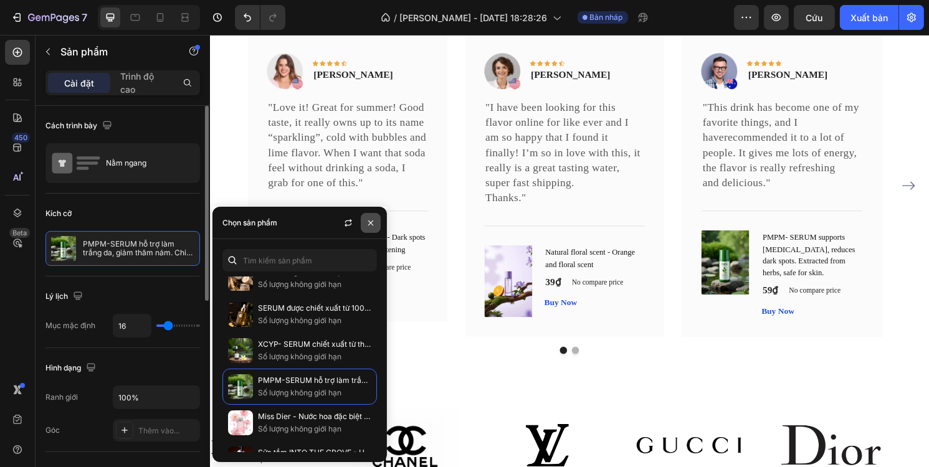
click at [373, 221] on icon "button" at bounding box center [370, 223] width 5 height 5
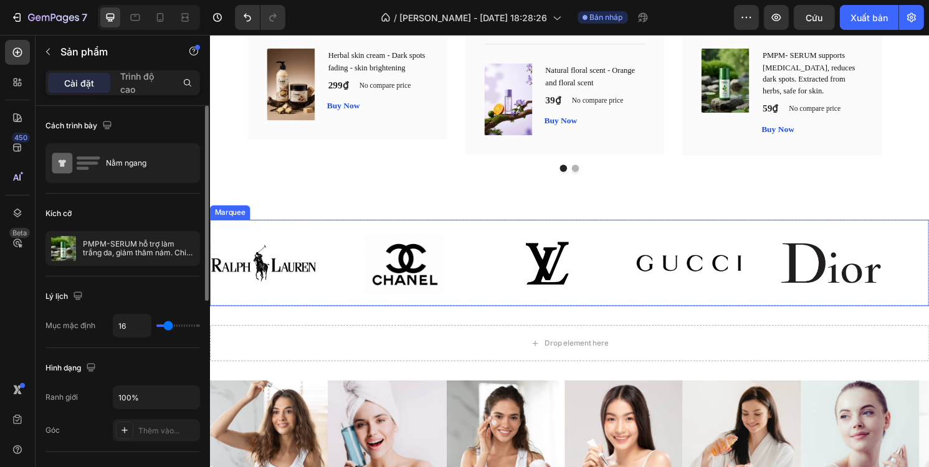
scroll to position [3999, 0]
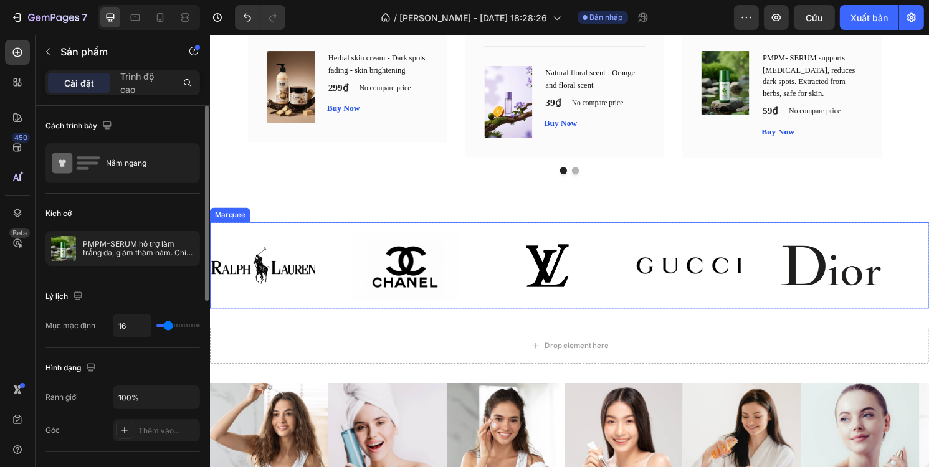
click at [473, 265] on div "Image" at bounding box center [432, 275] width 148 height 88
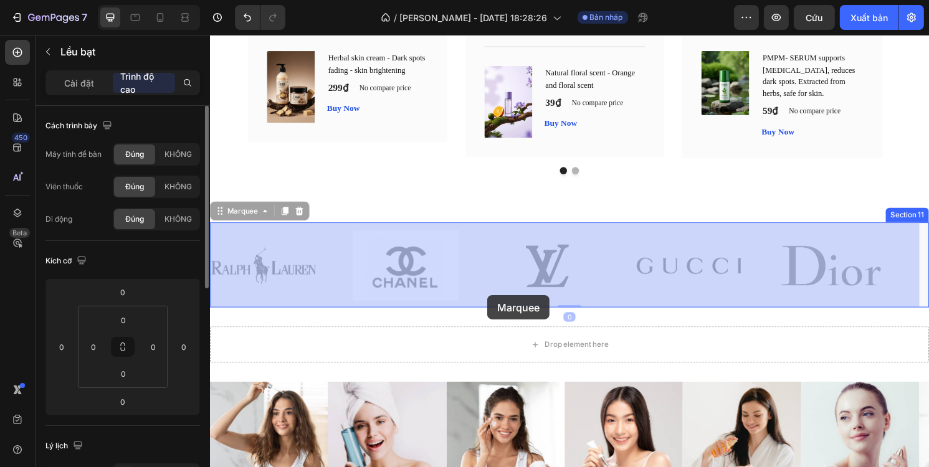
drag, startPoint x: 503, startPoint y: 247, endPoint x: 500, endPoint y: 272, distance: 25.7
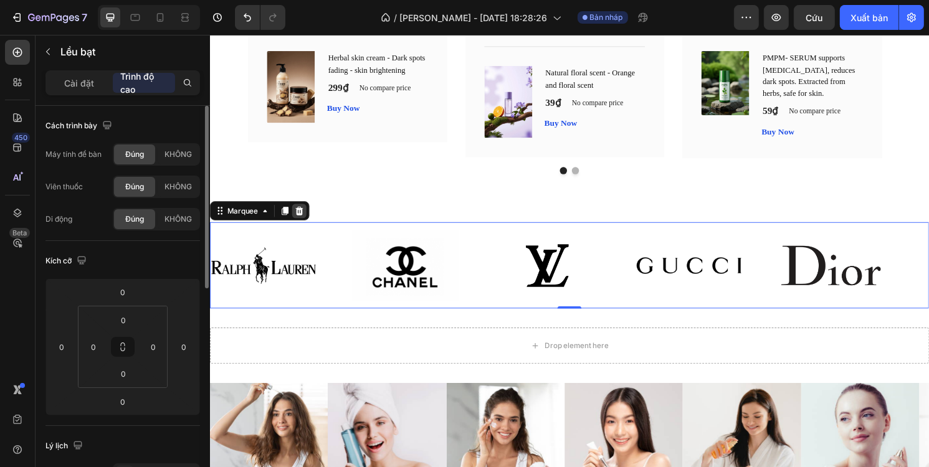
click at [302, 219] on icon at bounding box center [302, 218] width 8 height 9
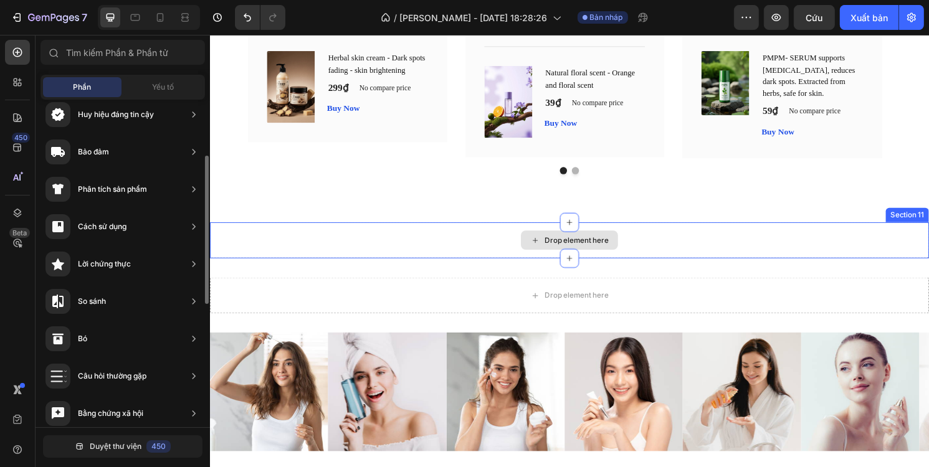
click at [591, 249] on div "Drop element here" at bounding box center [591, 249] width 66 height 10
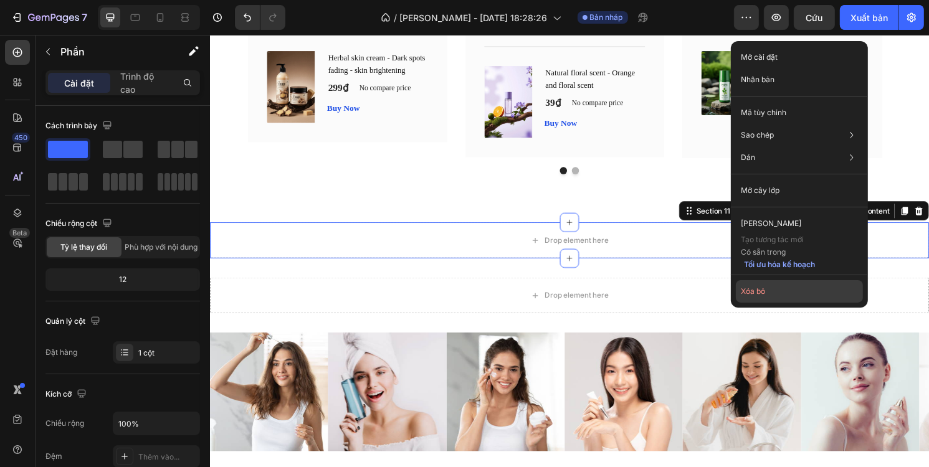
drag, startPoint x: 751, startPoint y: 291, endPoint x: 553, endPoint y: 264, distance: 199.3
click at [751, 291] on font "Xóa bỏ" at bounding box center [753, 291] width 24 height 9
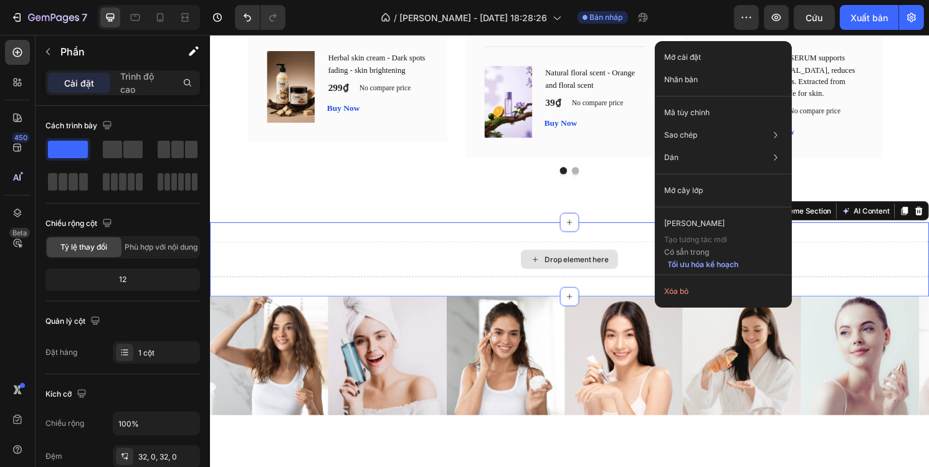
click at [637, 259] on div "Drop element here" at bounding box center [583, 268] width 748 height 37
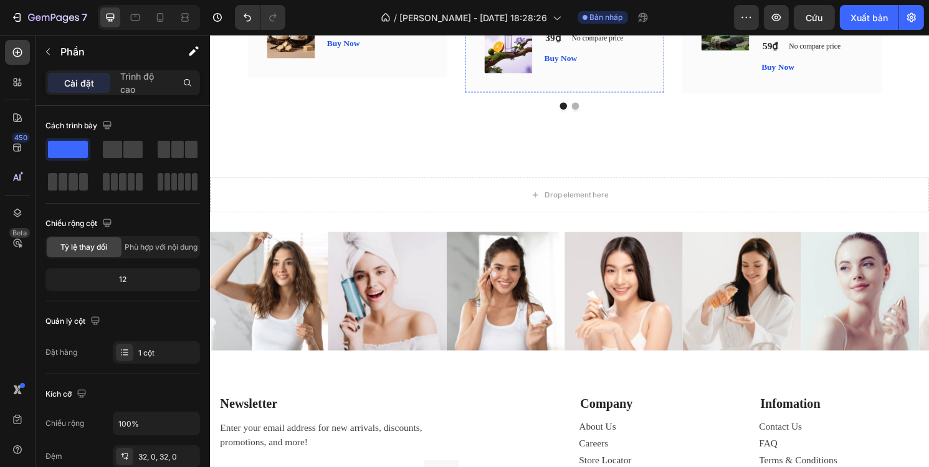
scroll to position [3613, 0]
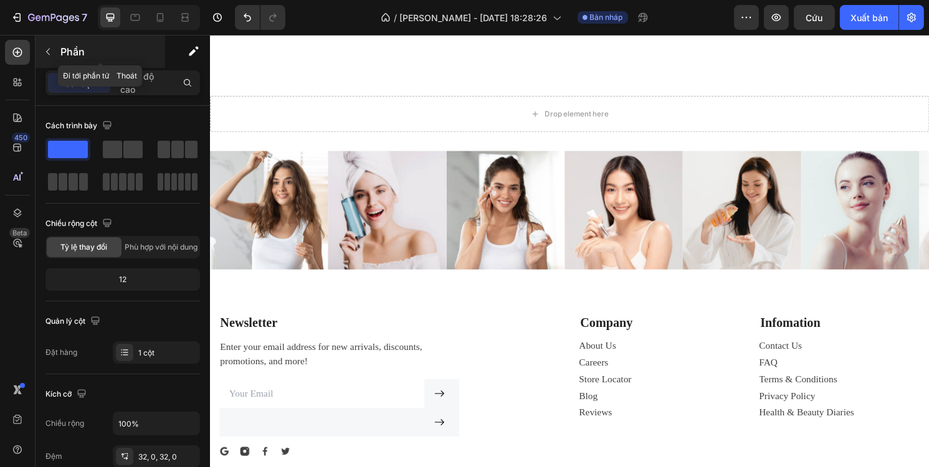
click at [41, 54] on button "button" at bounding box center [48, 52] width 20 height 20
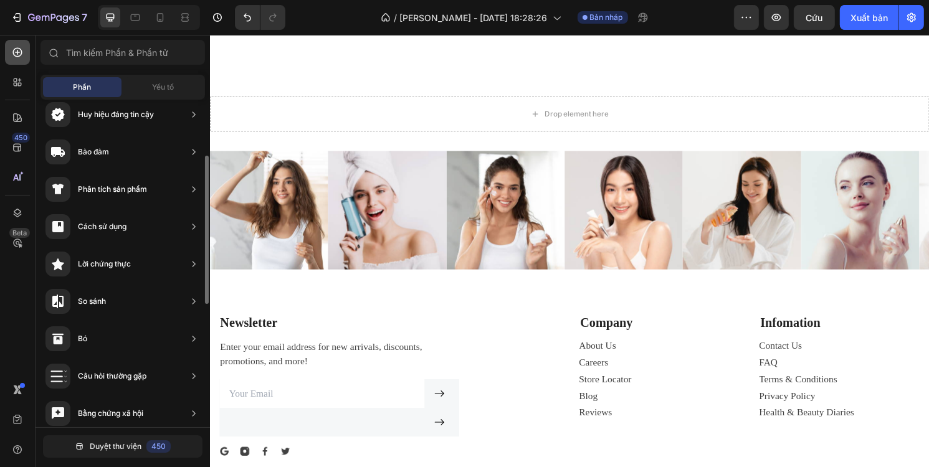
click at [12, 50] on icon at bounding box center [17, 52] width 12 height 12
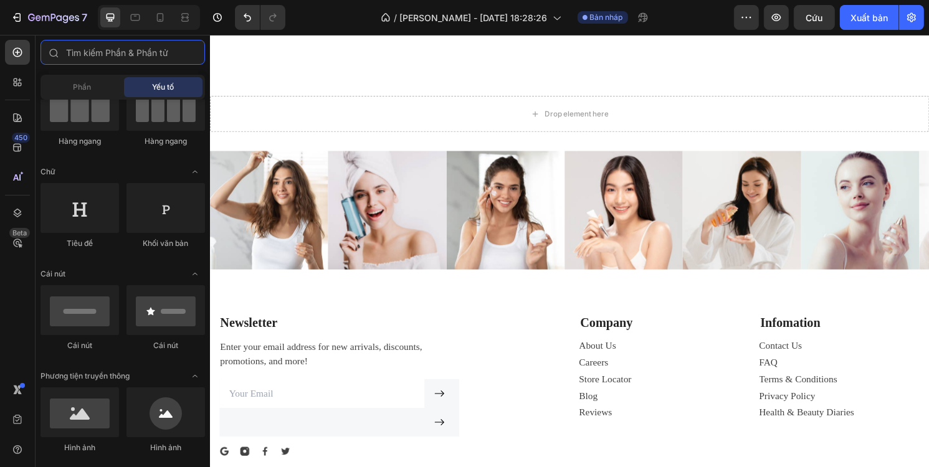
scroll to position [187, 0]
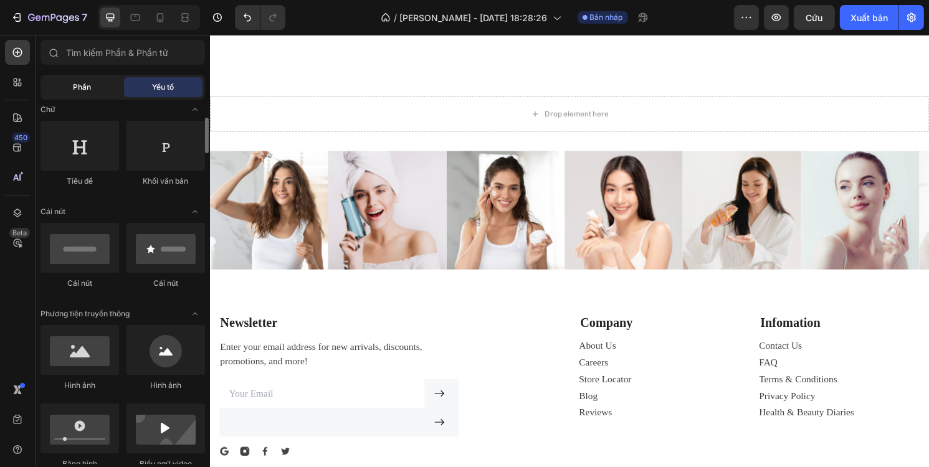
click at [74, 83] on font "Phần" at bounding box center [83, 86] width 18 height 9
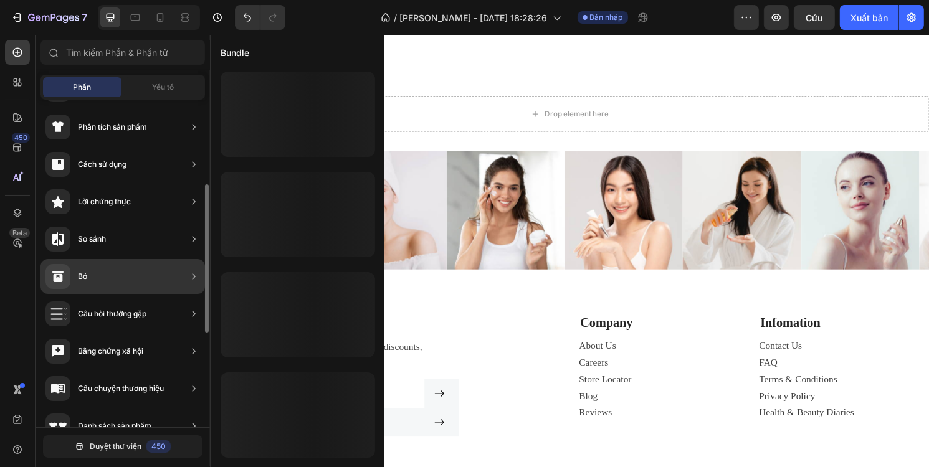
scroll to position [312, 0]
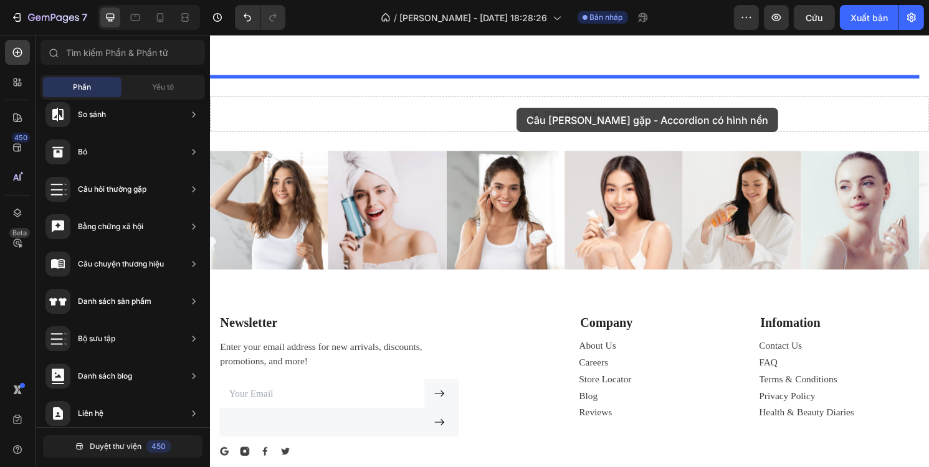
drag, startPoint x: 488, startPoint y: 343, endPoint x: 528, endPoint y: 111, distance: 235.3
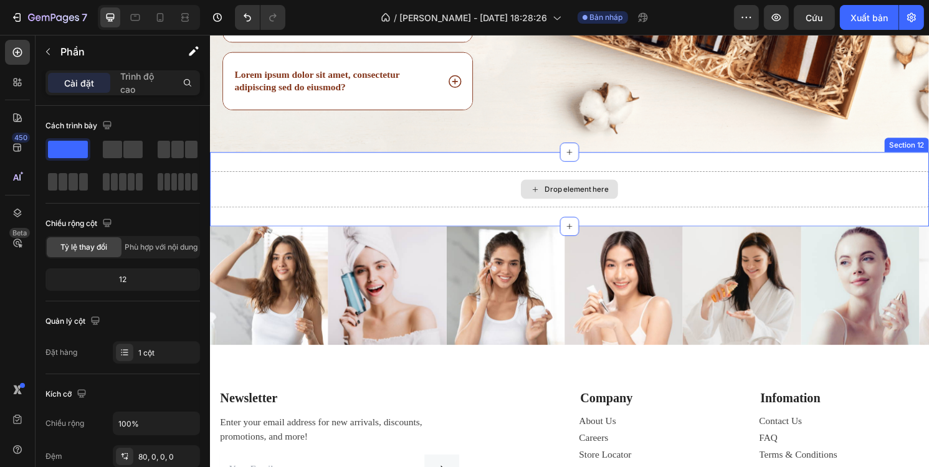
scroll to position [4174, 0]
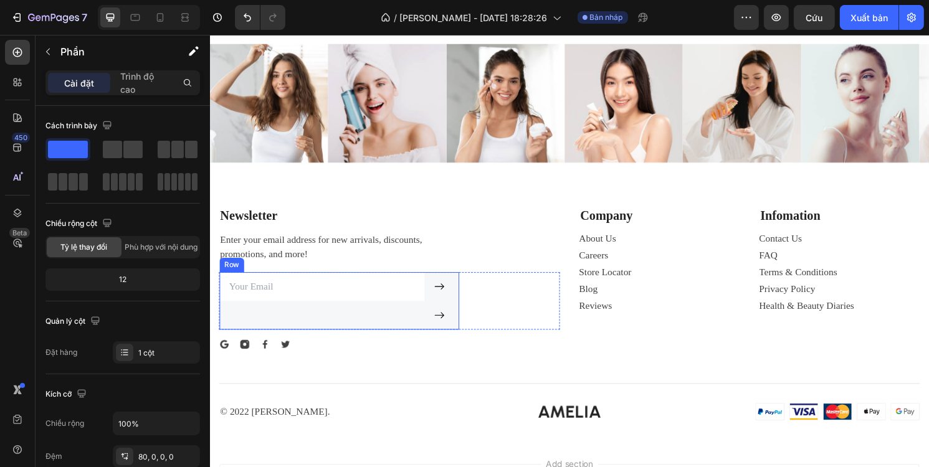
click at [356, 317] on div "Email Field" at bounding box center [325, 312] width 213 height 60
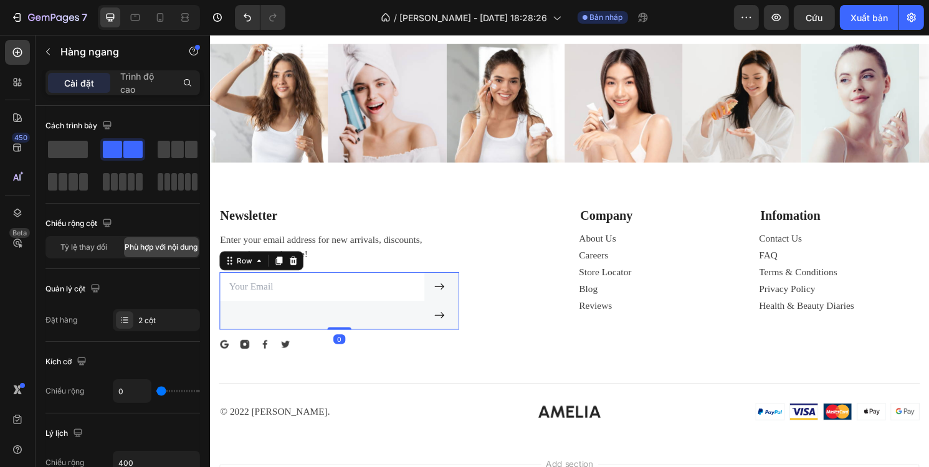
click at [373, 323] on div "Email Field" at bounding box center [325, 312] width 213 height 60
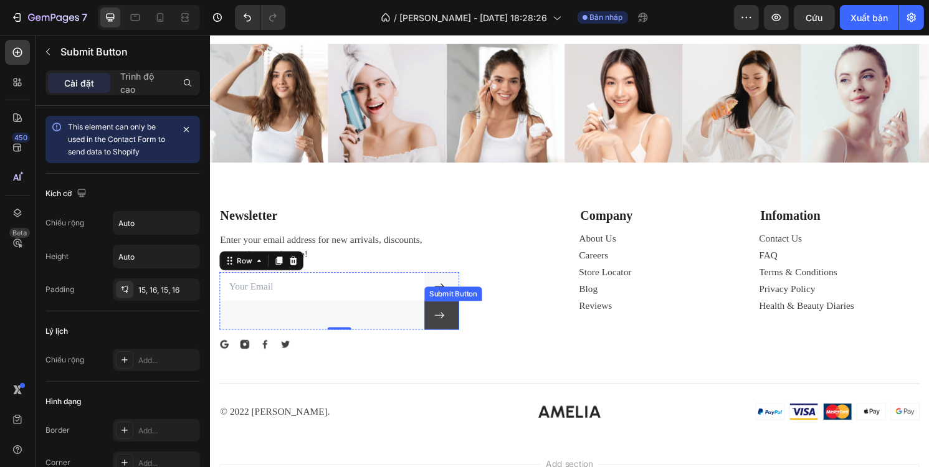
click at [436, 317] on button at bounding box center [450, 327] width 36 height 30
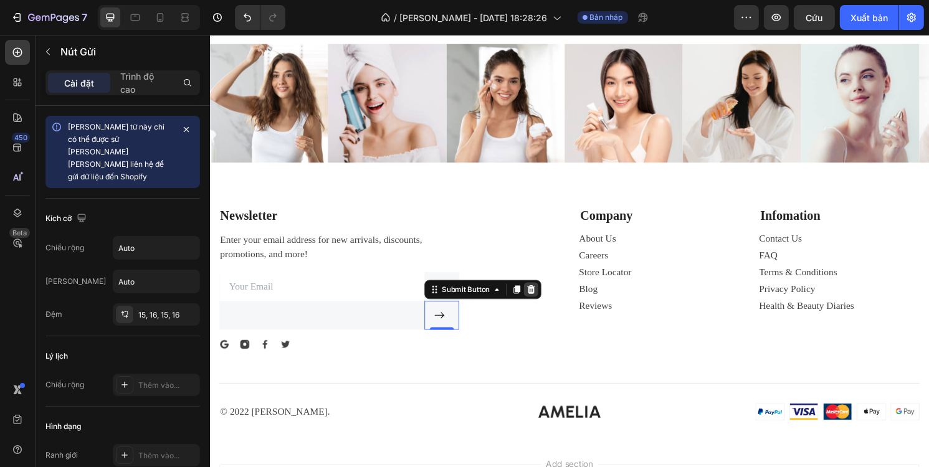
click at [543, 302] on icon at bounding box center [544, 300] width 8 height 9
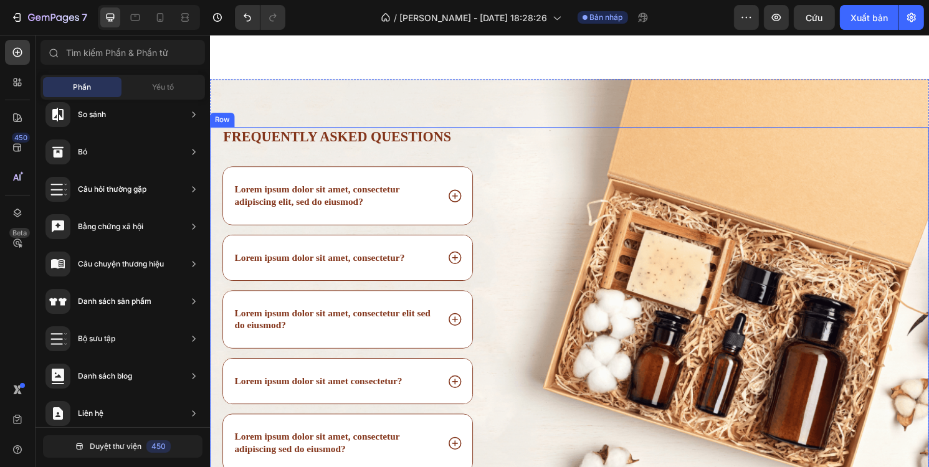
scroll to position [3613, 0]
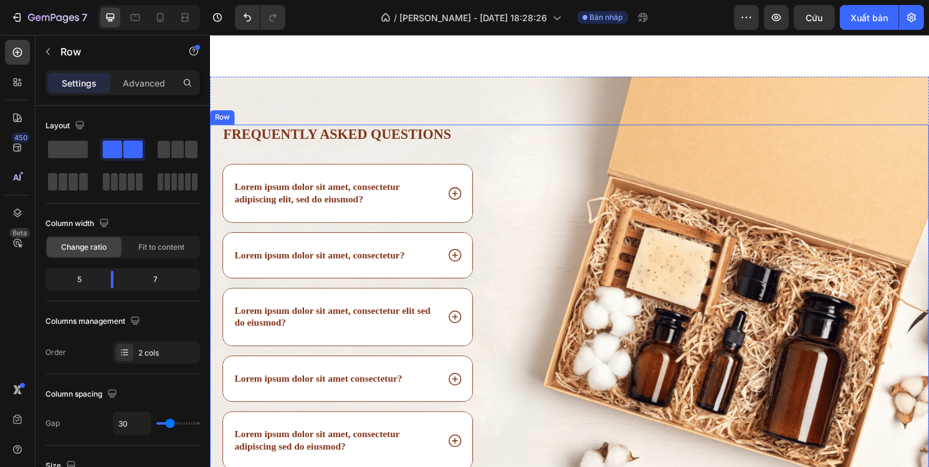
click at [689, 206] on div "Image" at bounding box center [745, 329] width 426 height 402
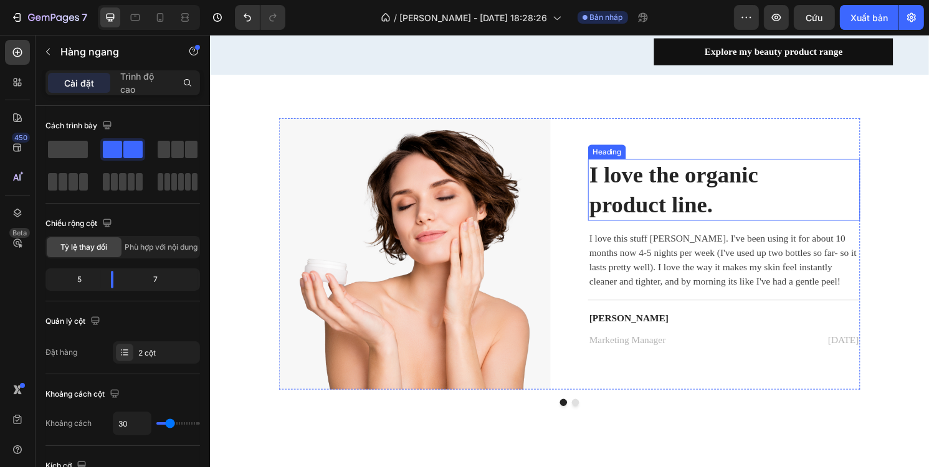
scroll to position [2426, 0]
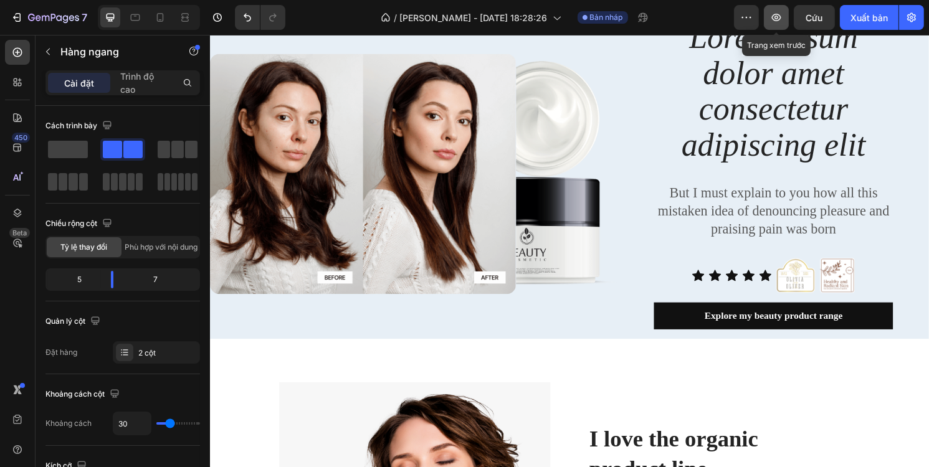
click at [768, 17] on button "button" at bounding box center [776, 17] width 25 height 25
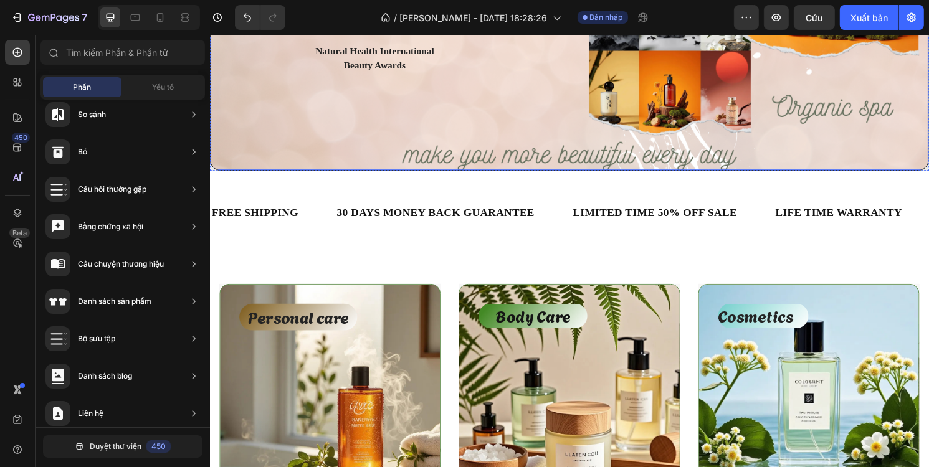
scroll to position [234, 0]
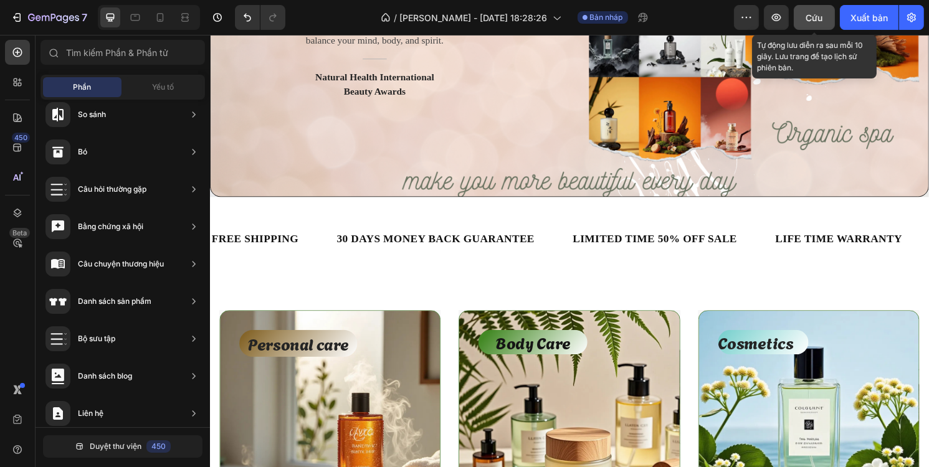
click at [815, 25] on button "Cứu" at bounding box center [814, 17] width 41 height 25
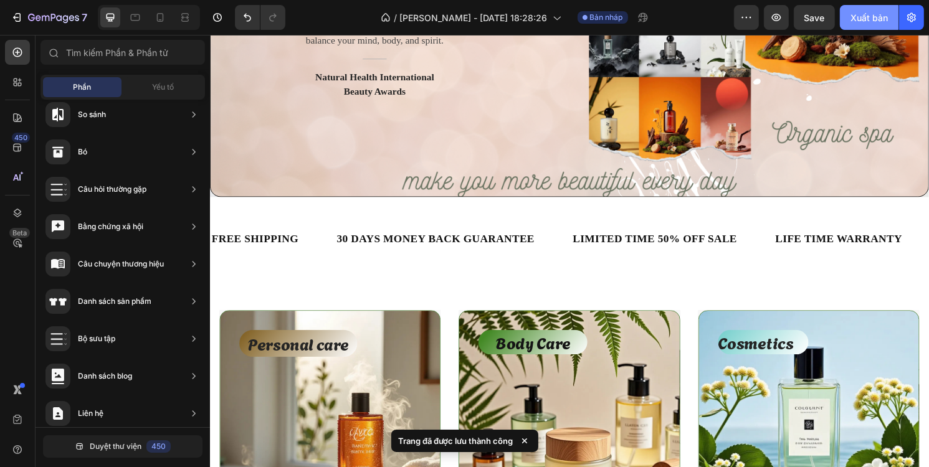
click at [864, 19] on font "Xuất bản" at bounding box center [868, 17] width 37 height 11
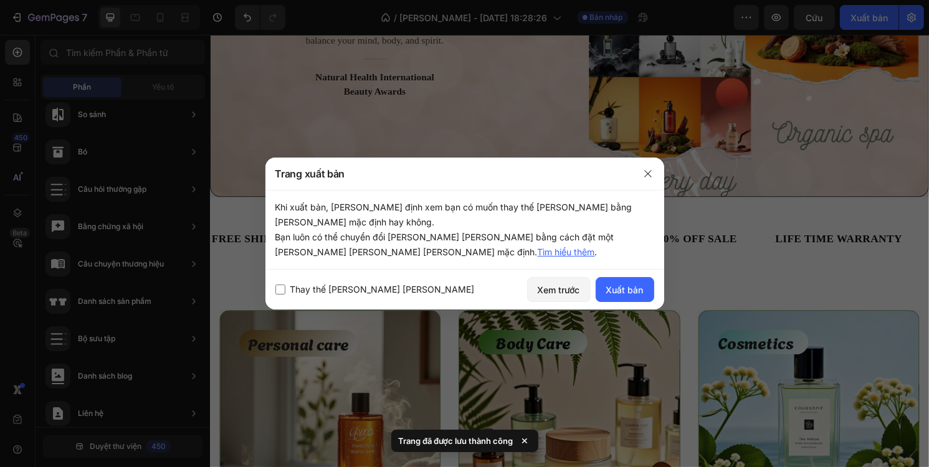
click at [285, 290] on label "Thay thế [PERSON_NAME] [PERSON_NAME]" at bounding box center [379, 289] width 189 height 15
checkbox input "true"
click at [631, 289] on font "Xuất bản" at bounding box center [624, 290] width 37 height 11
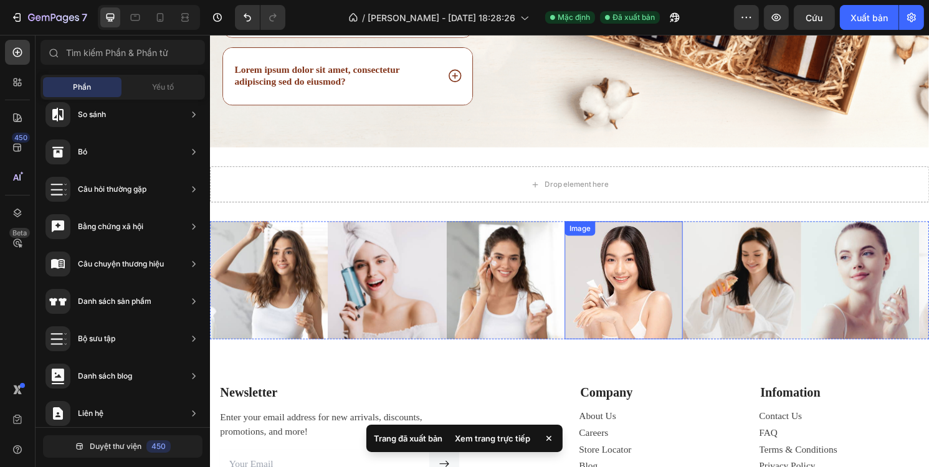
scroll to position [3987, 0]
